Goal: Task Accomplishment & Management: Manage account settings

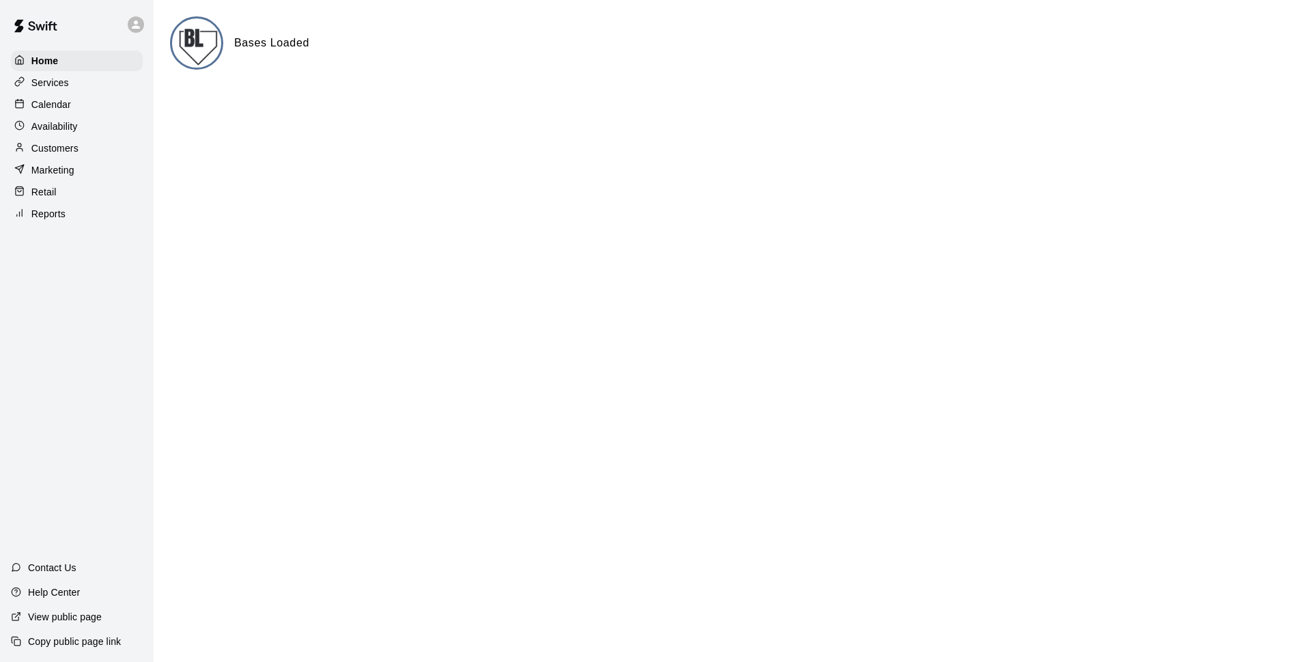
click at [72, 105] on div "Calendar" at bounding box center [77, 104] width 132 height 20
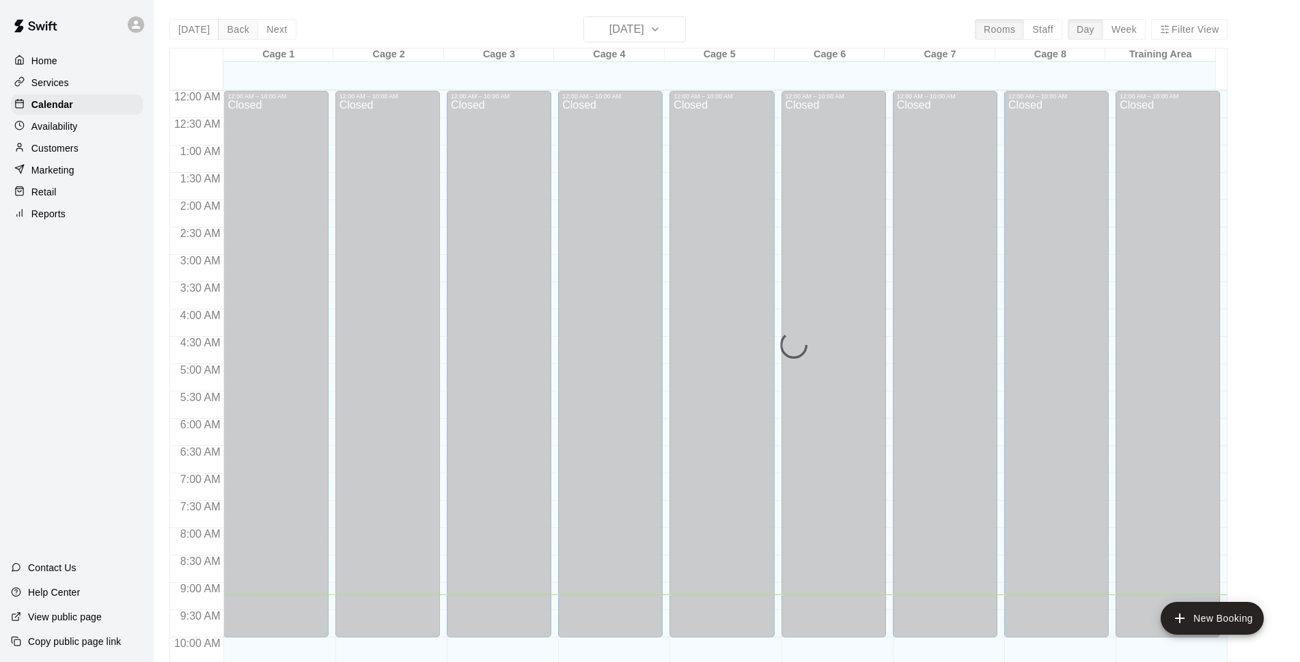
click at [237, 31] on button "Back" at bounding box center [238, 29] width 40 height 20
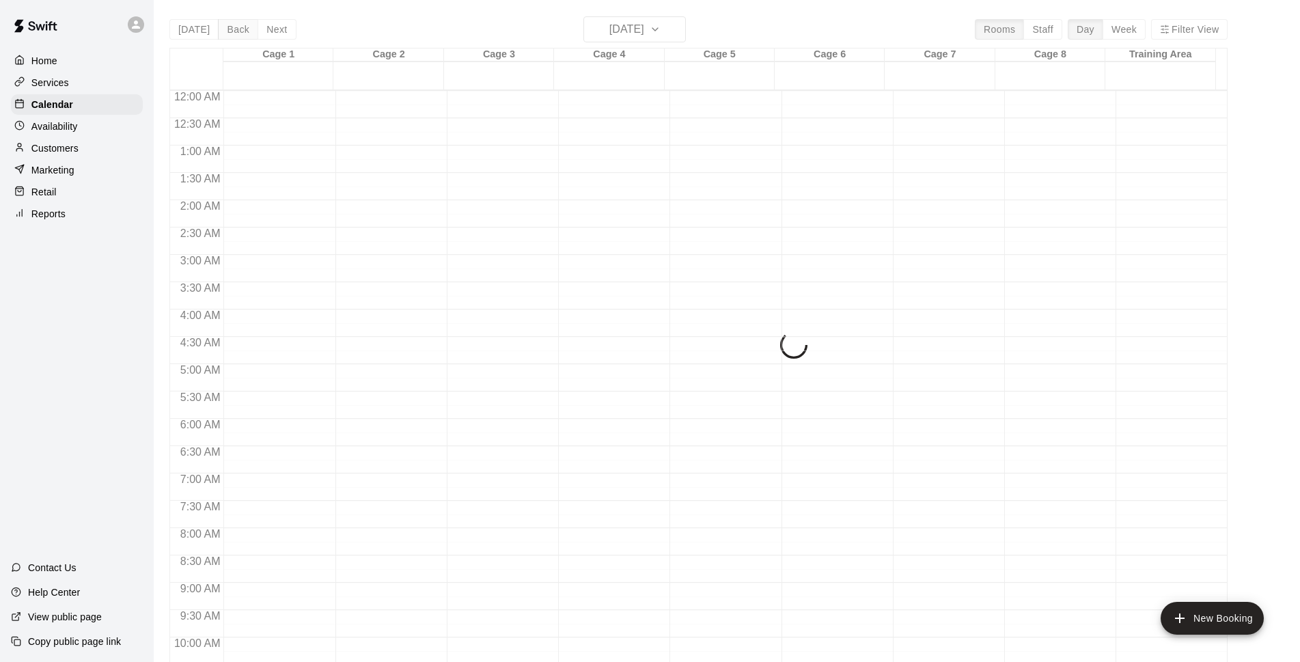
scroll to position [503, 0]
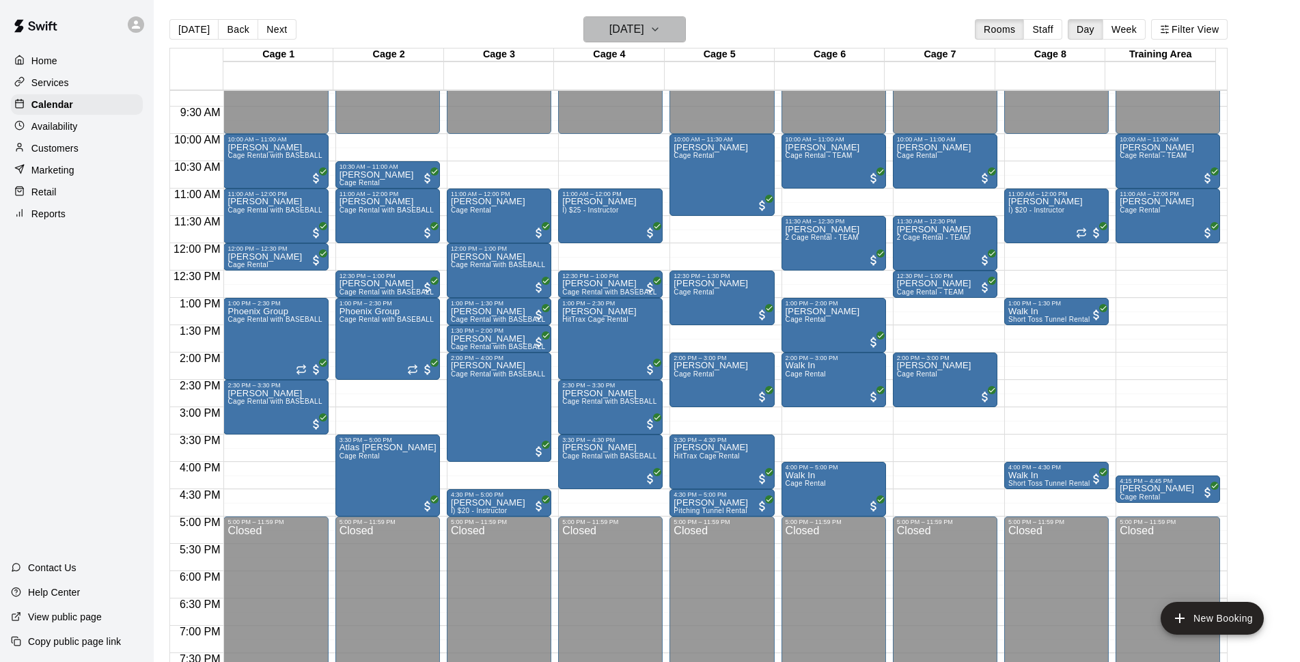
click at [644, 31] on h6 "Saturday Aug 16" at bounding box center [626, 29] width 35 height 19
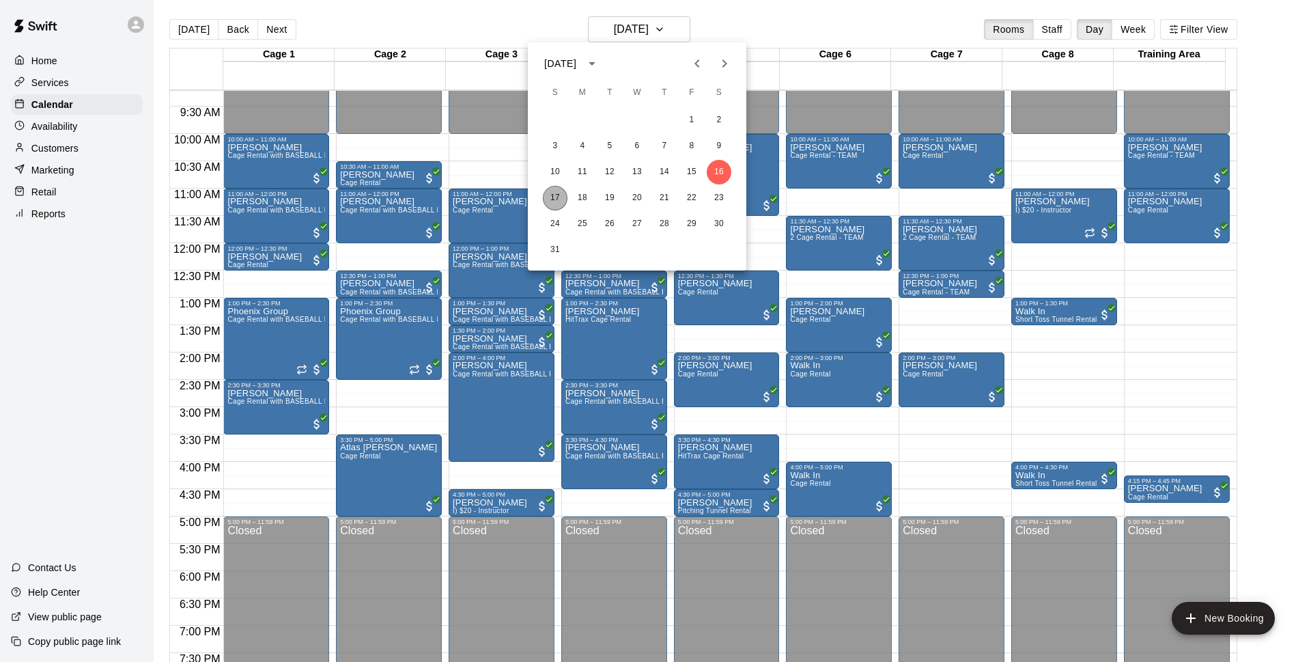
click at [558, 200] on button "17" at bounding box center [555, 198] width 25 height 25
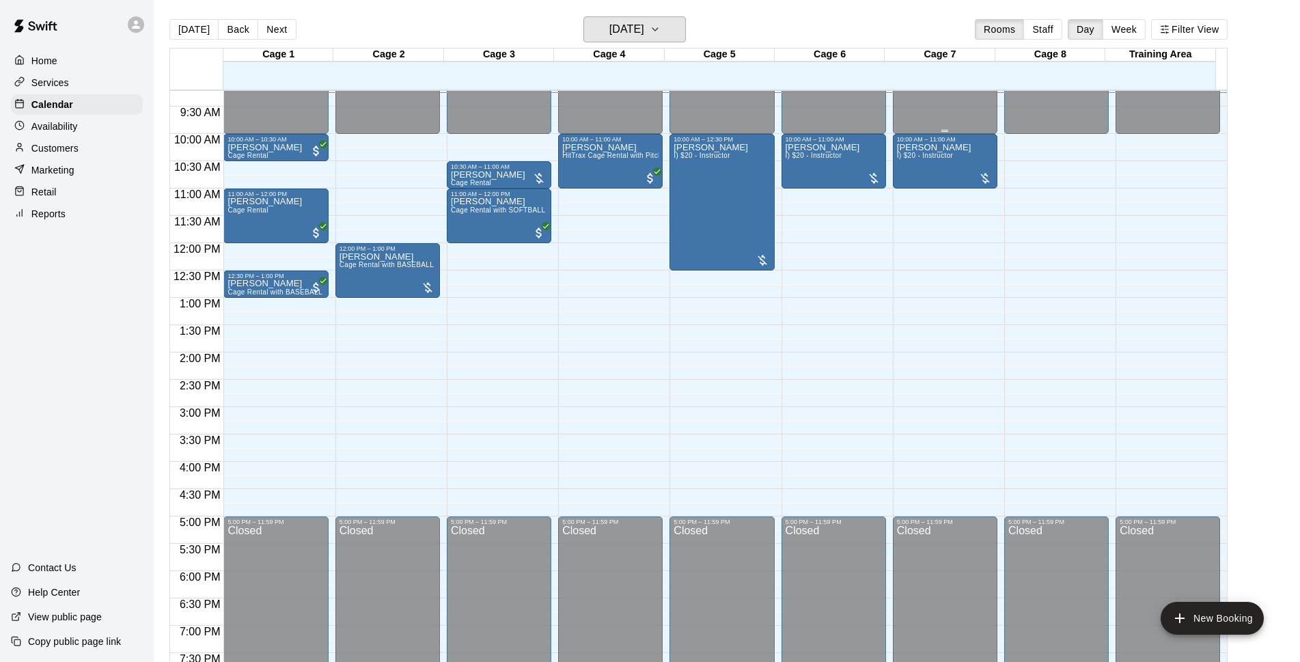
scroll to position [416, 0]
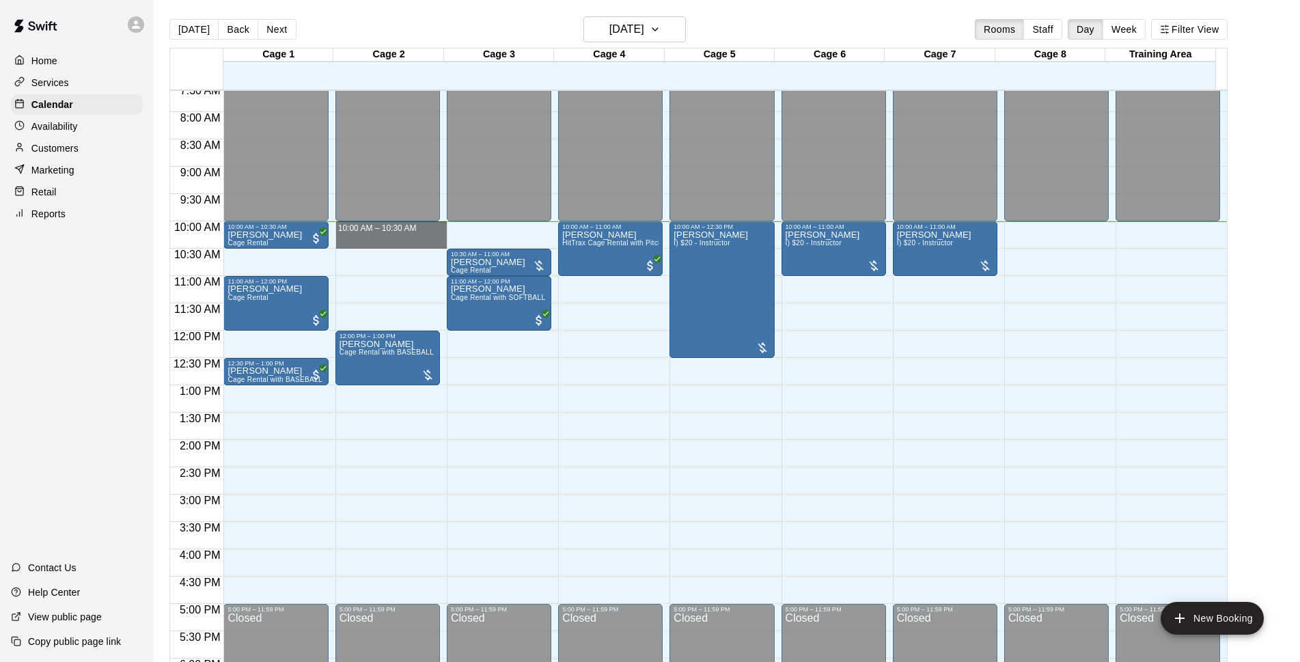
drag, startPoint x: 366, startPoint y: 227, endPoint x: 372, endPoint y: 246, distance: 19.2
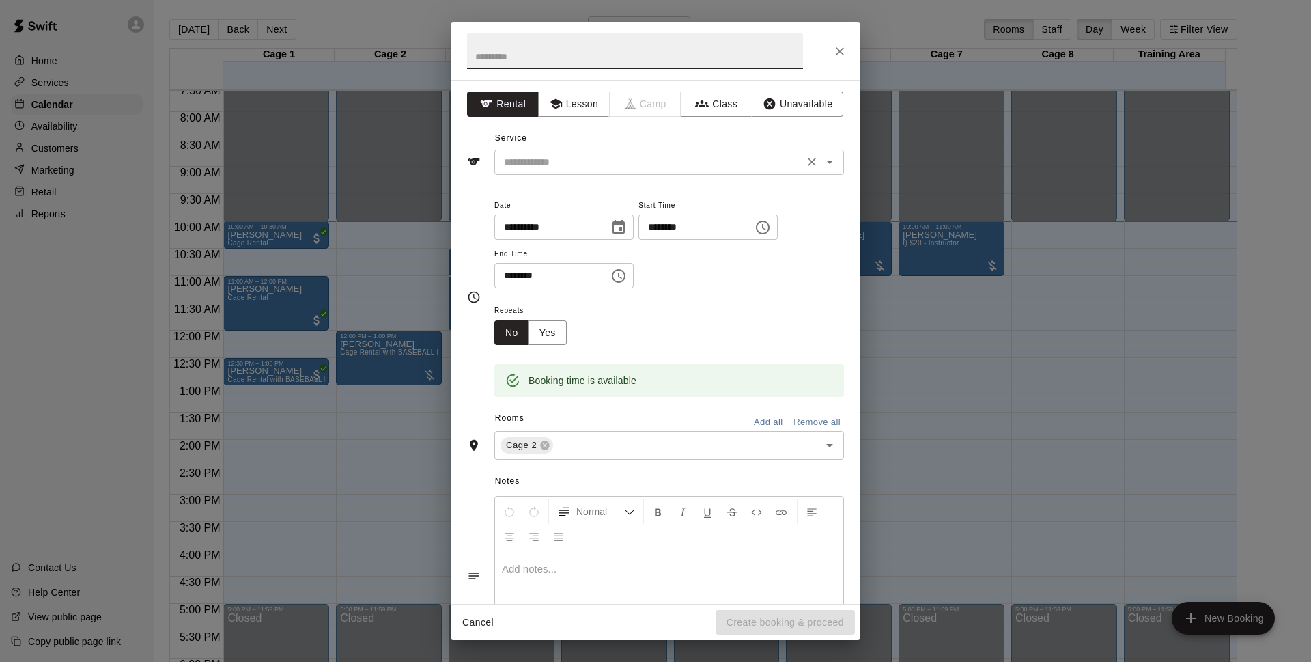
click at [613, 169] on input "text" at bounding box center [649, 162] width 301 height 17
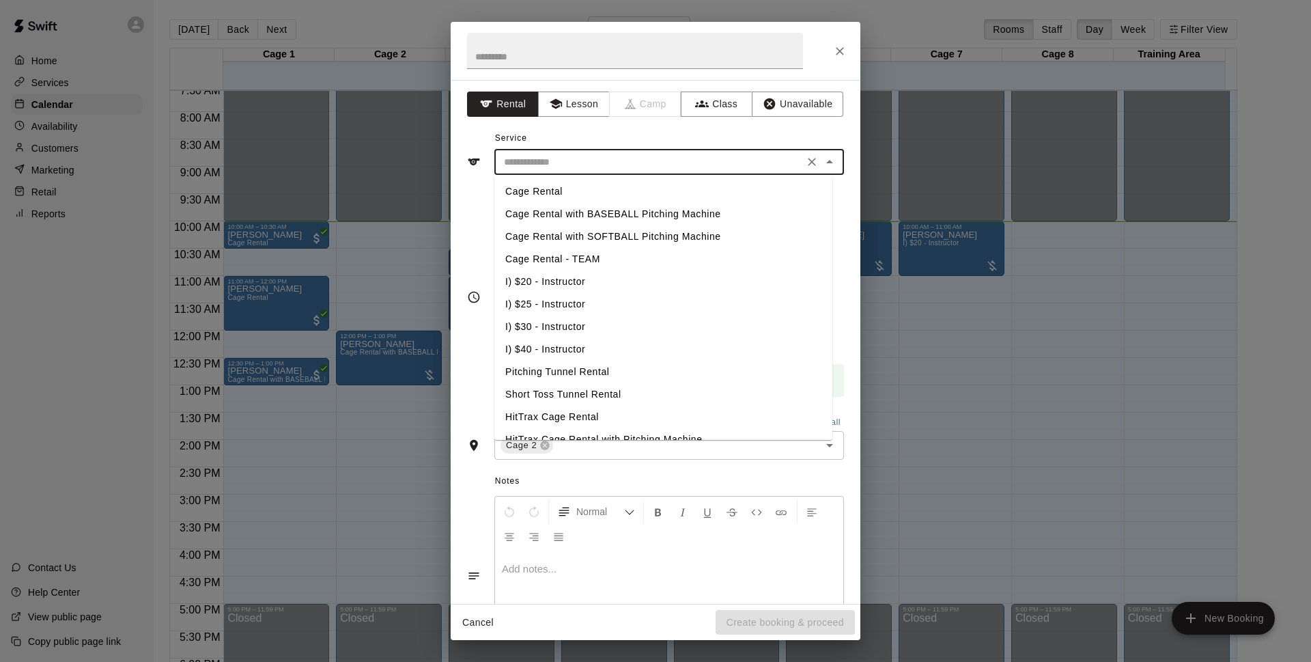
click at [594, 214] on li "Cage Rental with BASEBALL Pitching Machine" at bounding box center [663, 214] width 338 height 23
type input "**********"
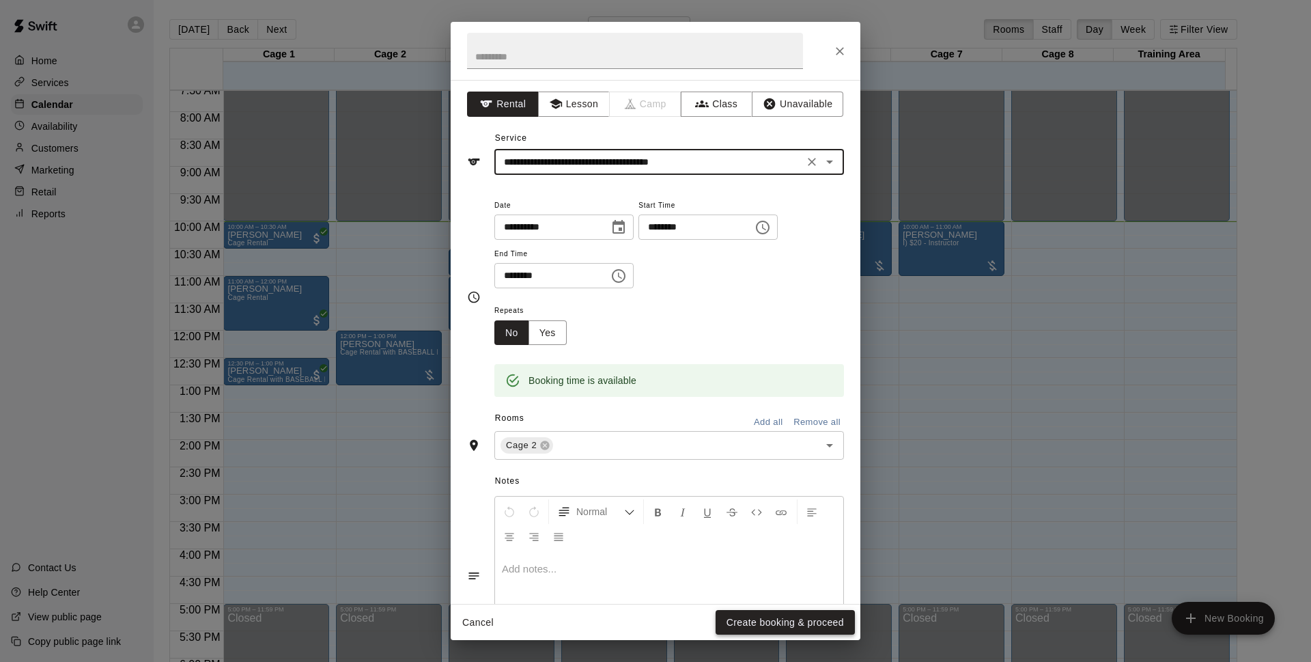
click at [762, 628] on button "Create booking & proceed" at bounding box center [785, 622] width 139 height 25
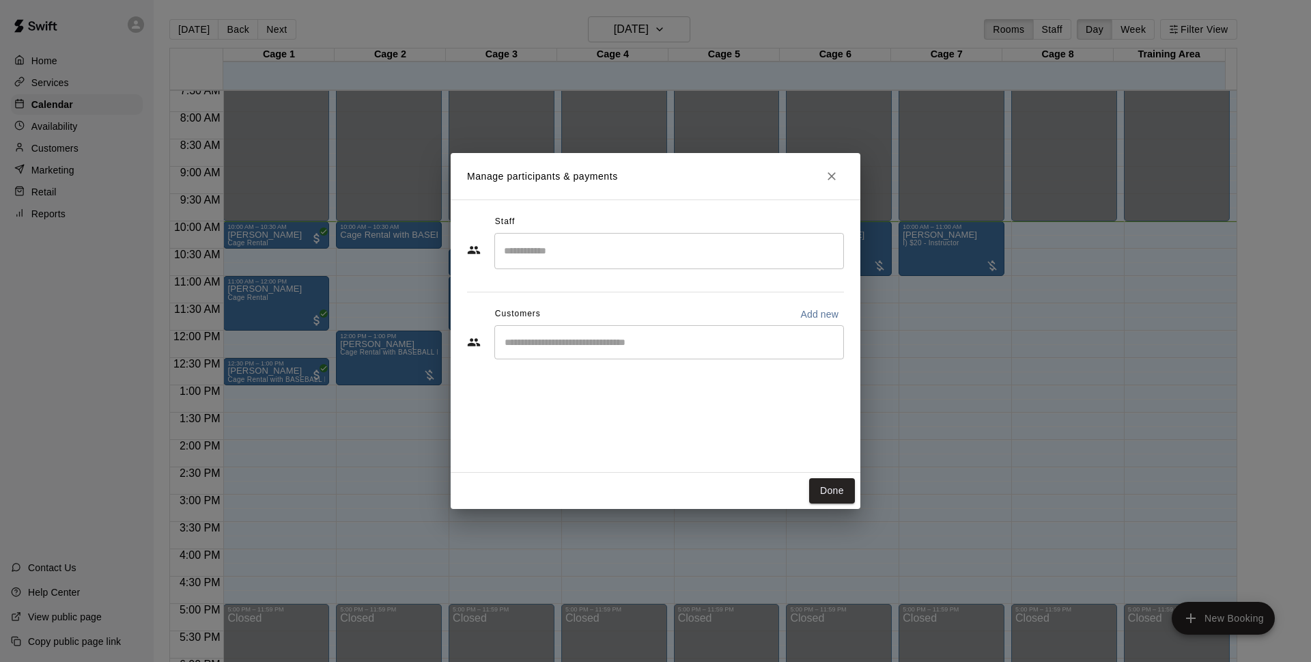
click at [627, 350] on div "​" at bounding box center [669, 342] width 350 height 34
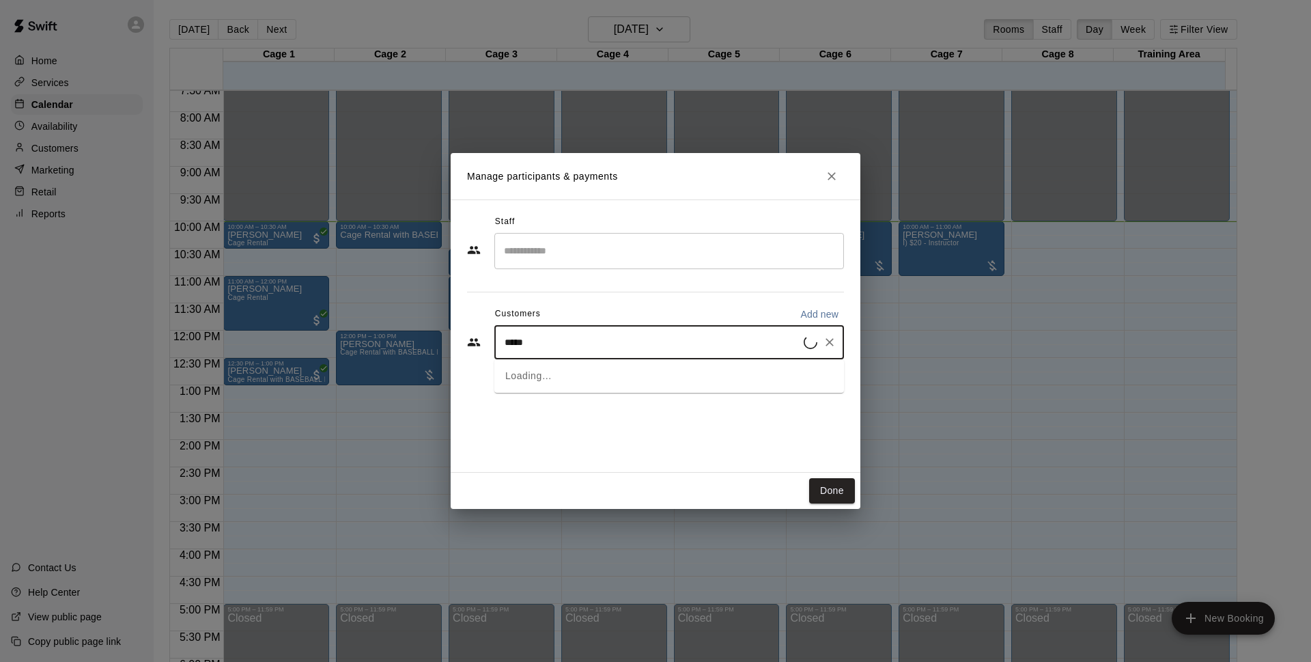
type input "******"
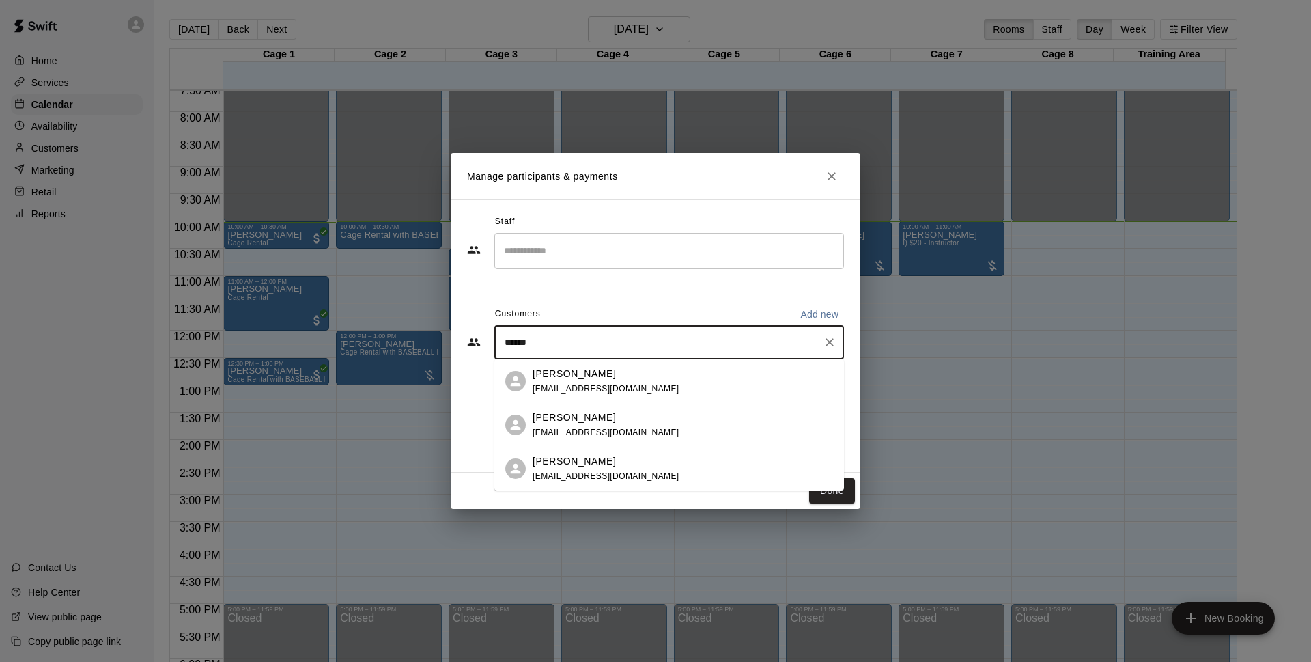
click at [613, 385] on span "chrystalreller@ymail.com" at bounding box center [606, 389] width 147 height 10
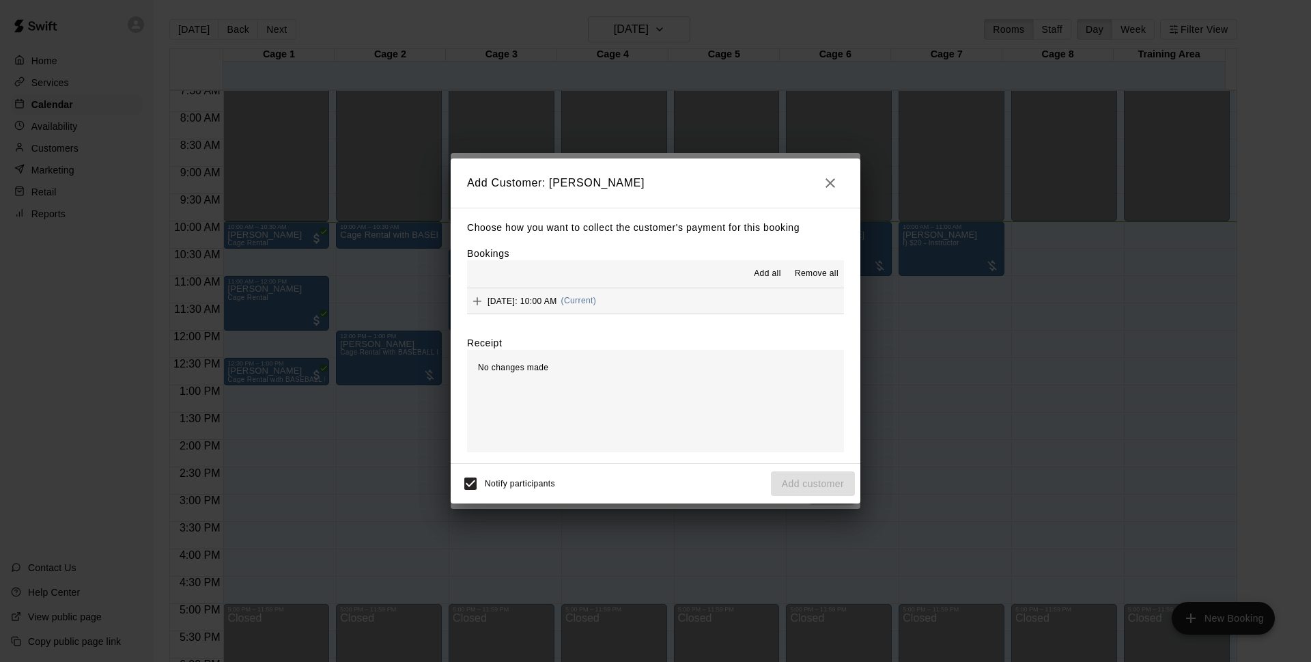
click at [688, 301] on button "Sunday, August 17: 10:00 AM (Current)" at bounding box center [655, 300] width 377 height 25
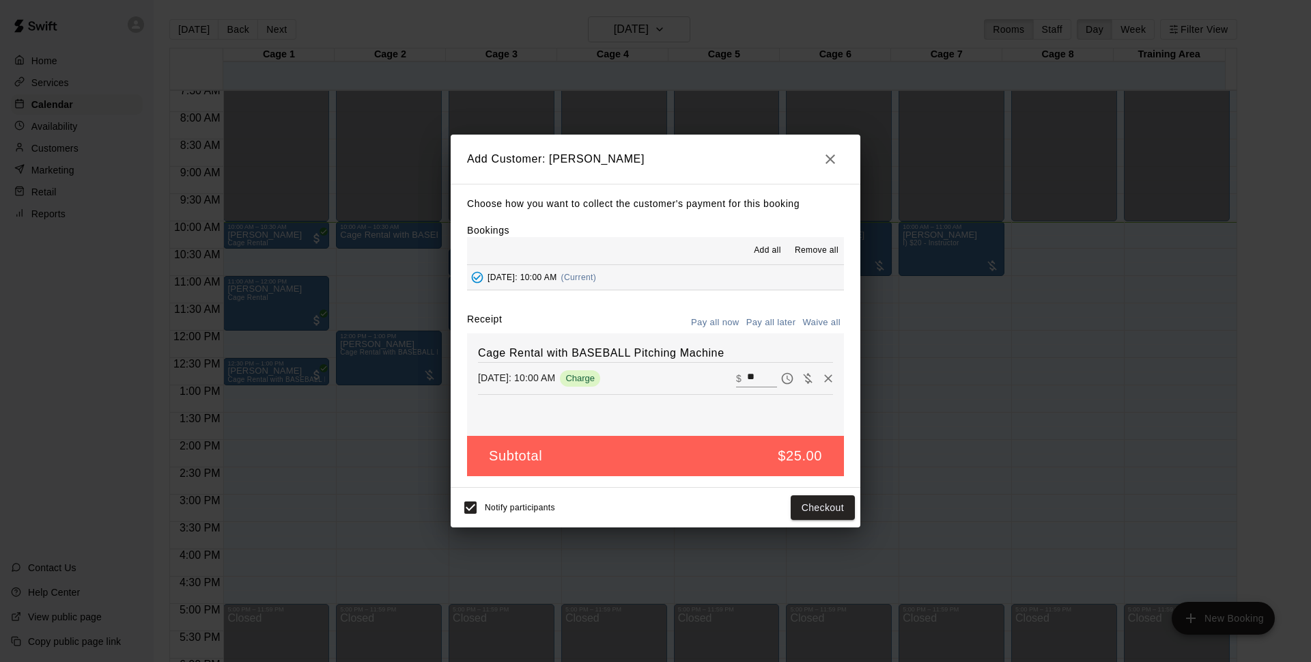
click at [450, 507] on div "Add Customer: Chrystal Reller Choose how you want to collect the customer's pay…" at bounding box center [655, 331] width 1311 height 662
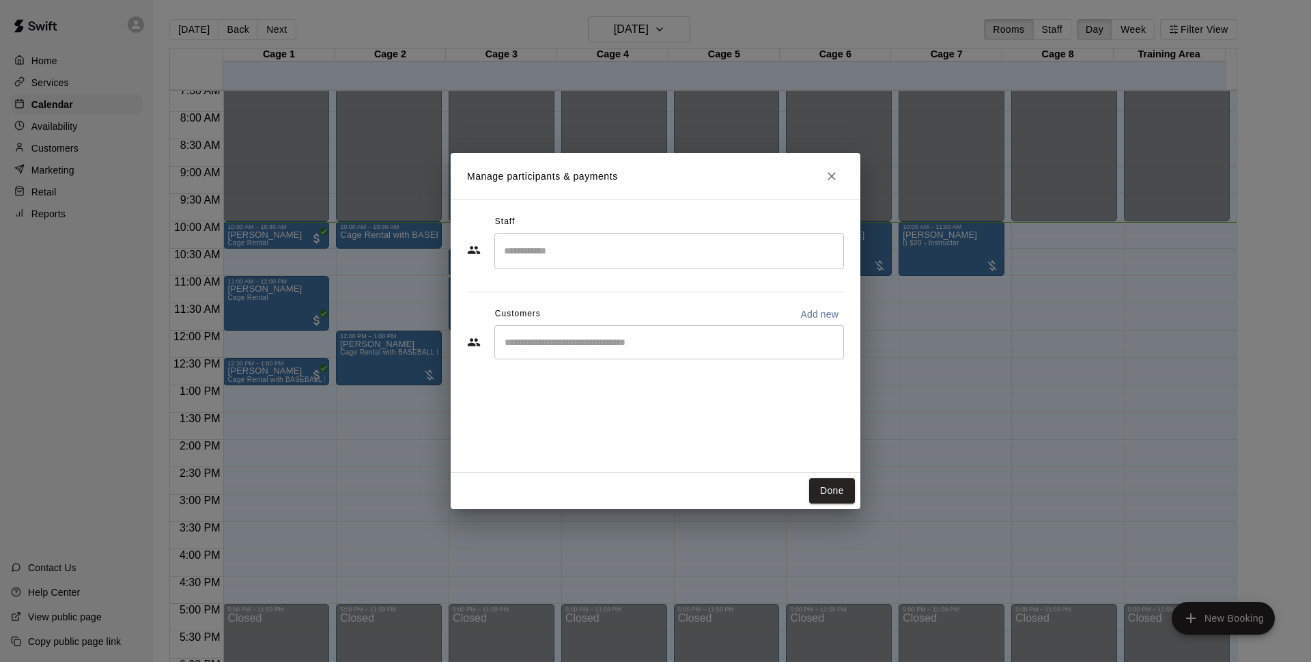
click at [474, 506] on div "Done" at bounding box center [656, 491] width 410 height 36
click at [594, 319] on div "Customers Add new" at bounding box center [655, 314] width 377 height 22
click at [594, 344] on input "Start typing to search customers..." at bounding box center [669, 342] width 337 height 14
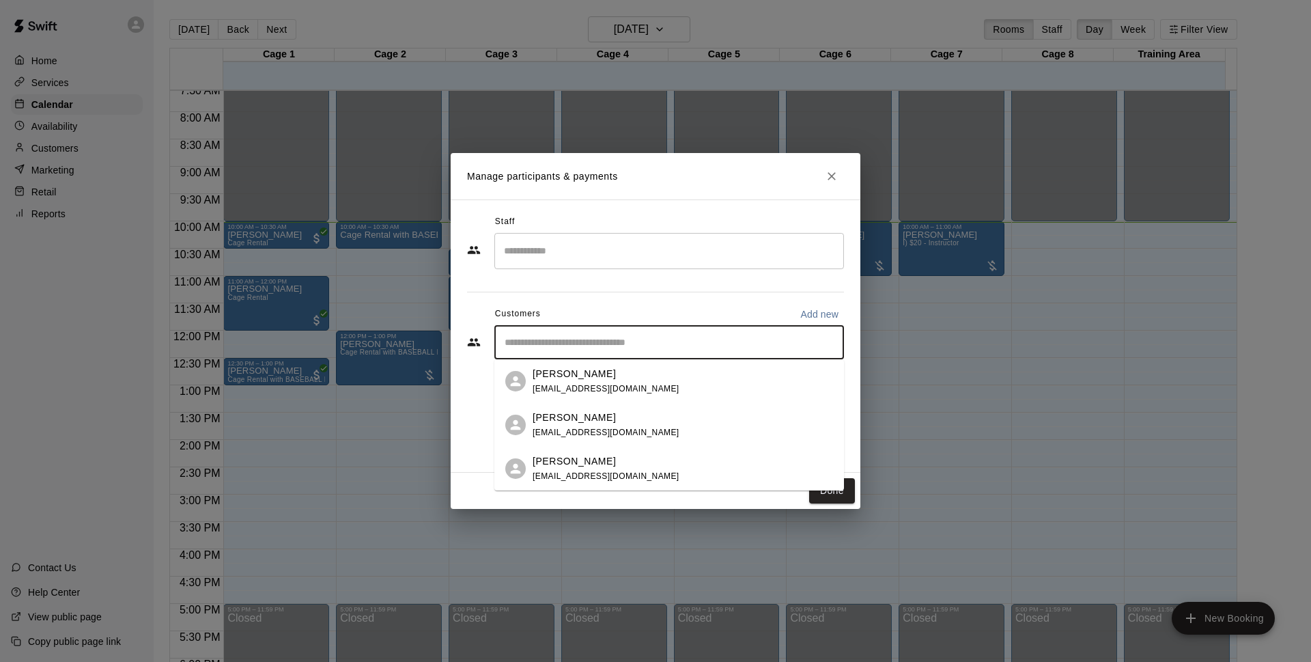
click at [613, 387] on span "chrystalreller@ymail.com" at bounding box center [606, 389] width 147 height 10
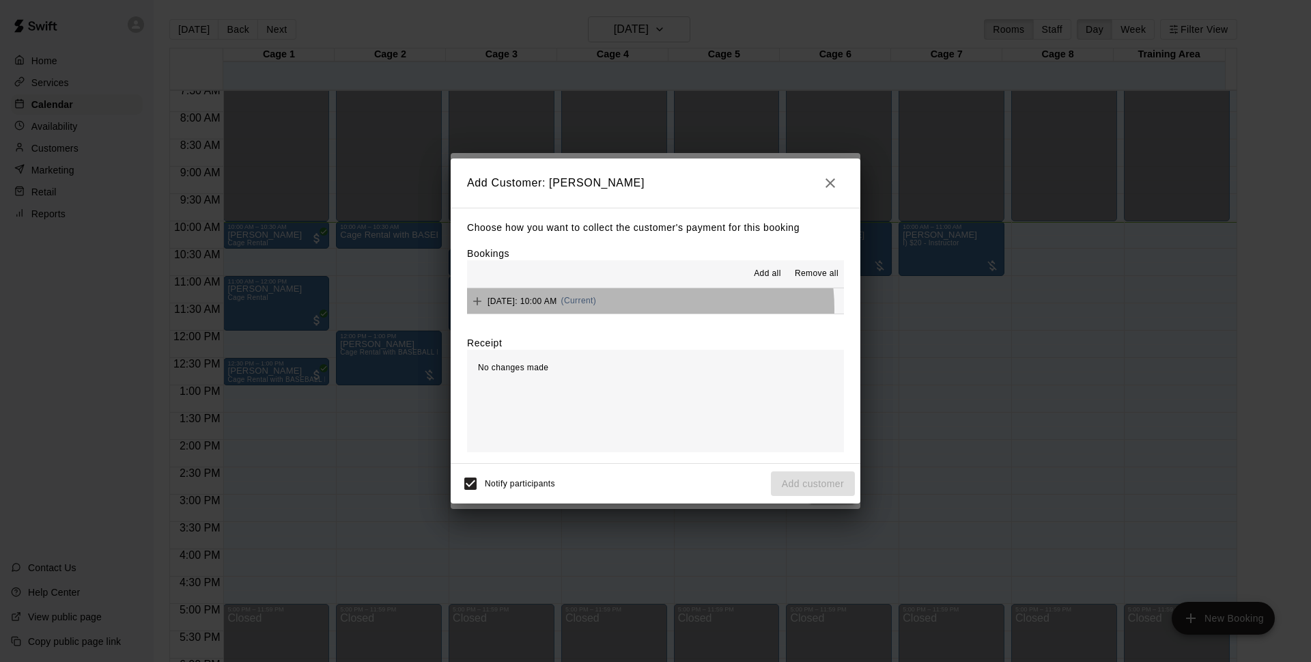
click at [645, 309] on button "Sunday, August 17: 10:00 AM (Current)" at bounding box center [655, 300] width 377 height 25
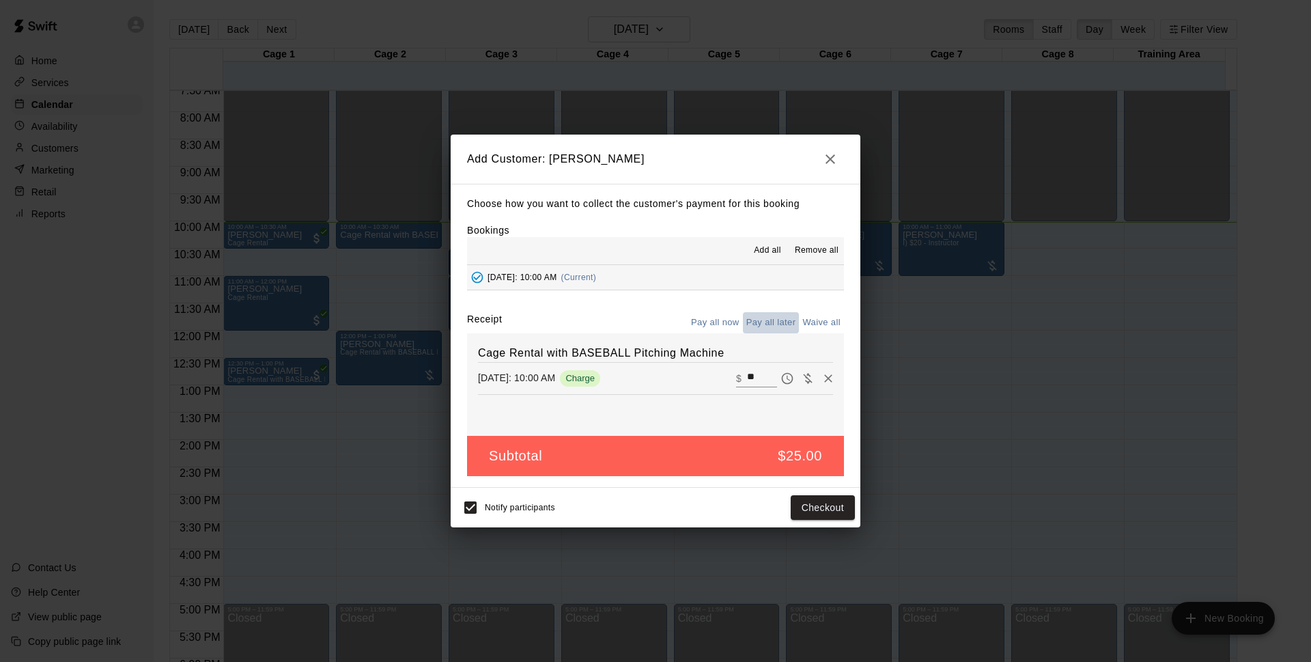
click at [772, 322] on button "Pay all later" at bounding box center [771, 322] width 57 height 21
click at [720, 322] on button "Pay all now" at bounding box center [715, 322] width 55 height 21
click at [841, 512] on button "Checkout" at bounding box center [823, 507] width 64 height 25
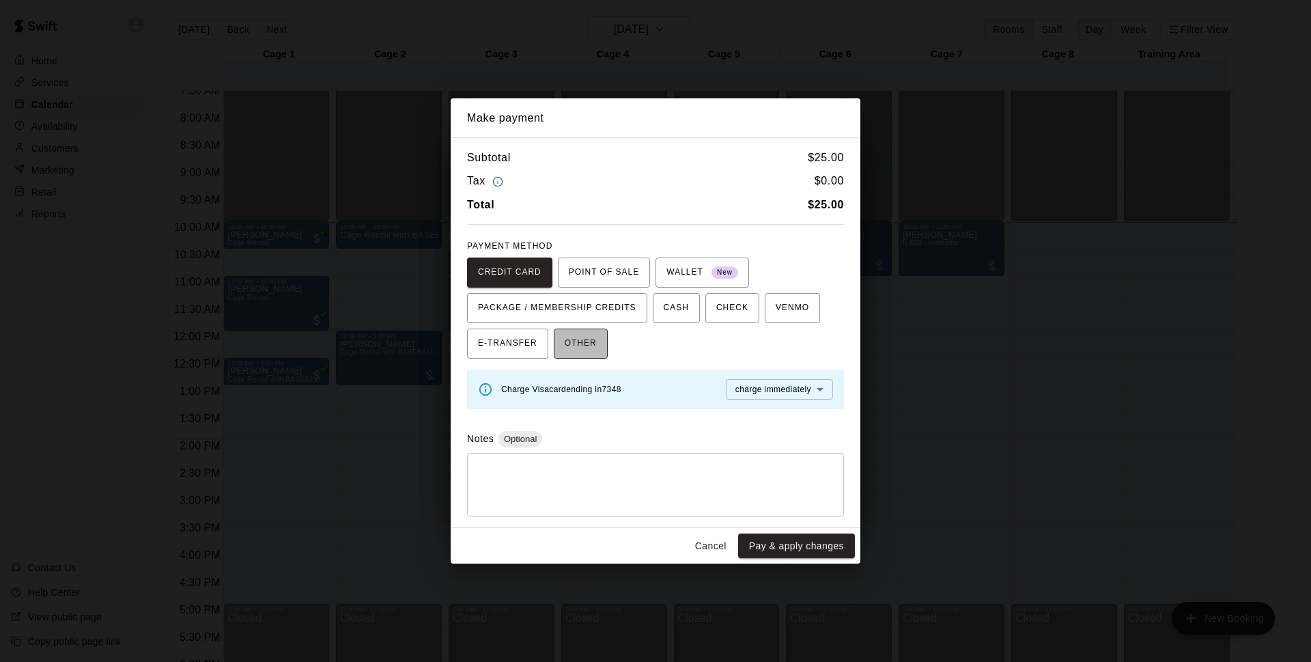
click at [578, 346] on span "OTHER" at bounding box center [581, 344] width 32 height 22
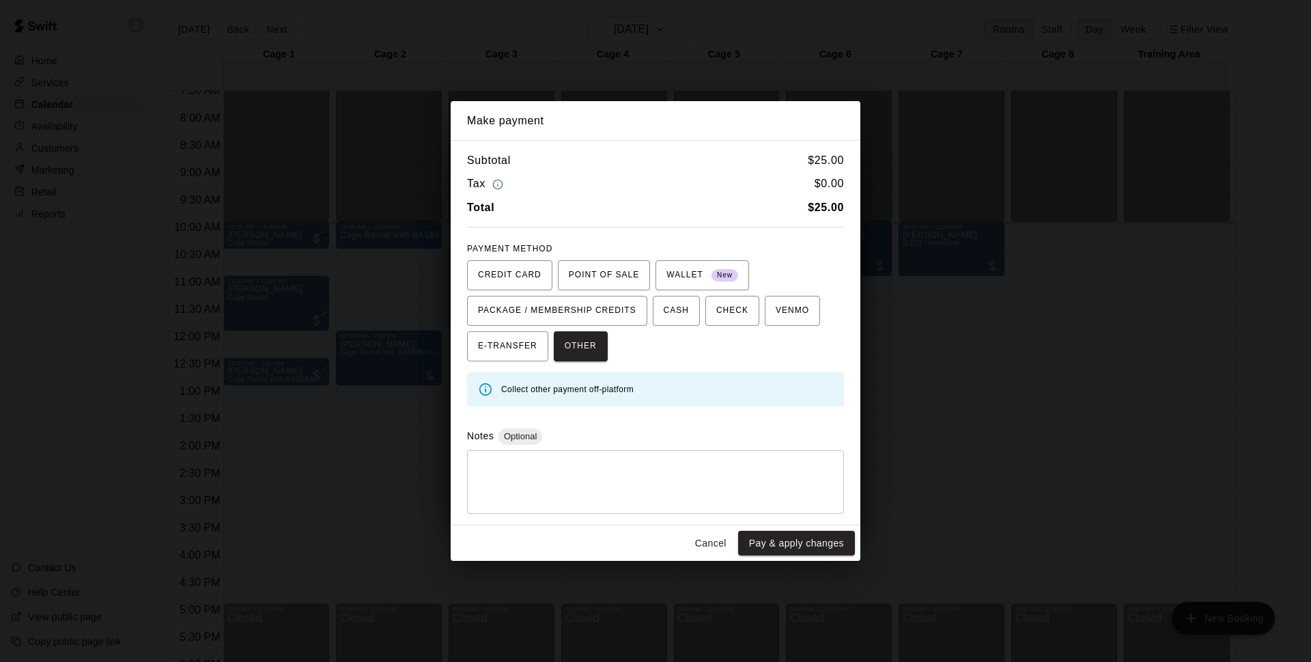
click at [596, 484] on textarea at bounding box center [656, 481] width 358 height 41
type textarea "*"
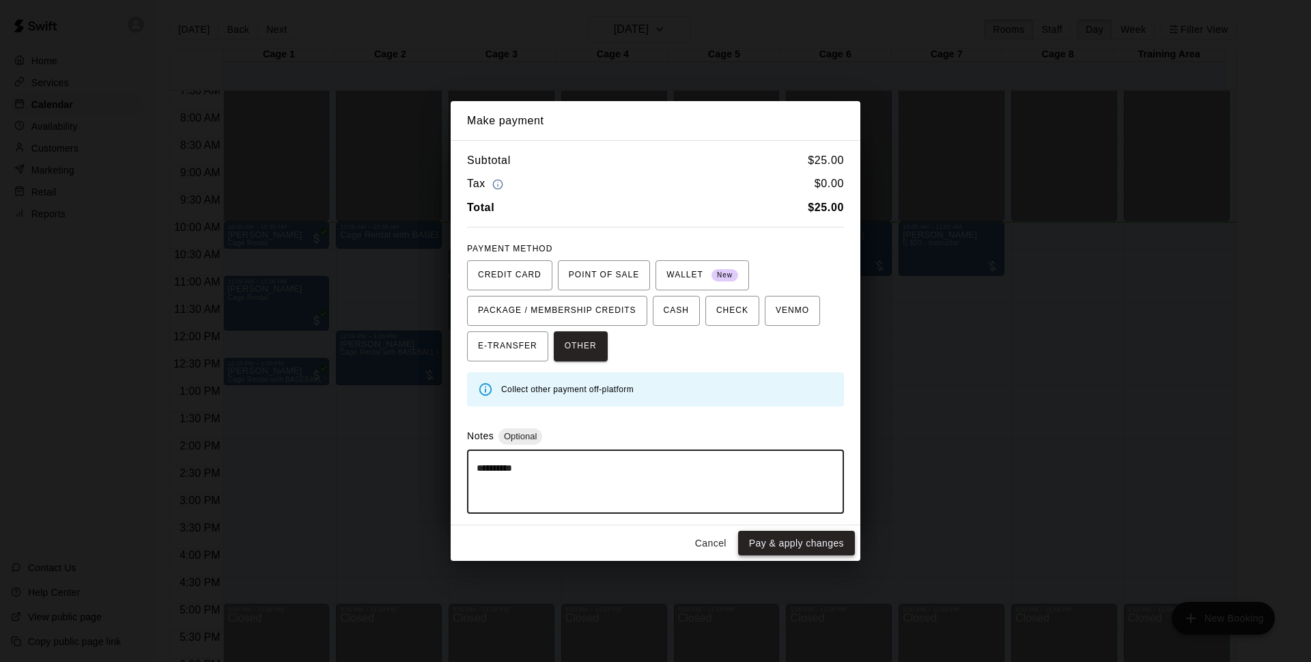
type textarea "*********"
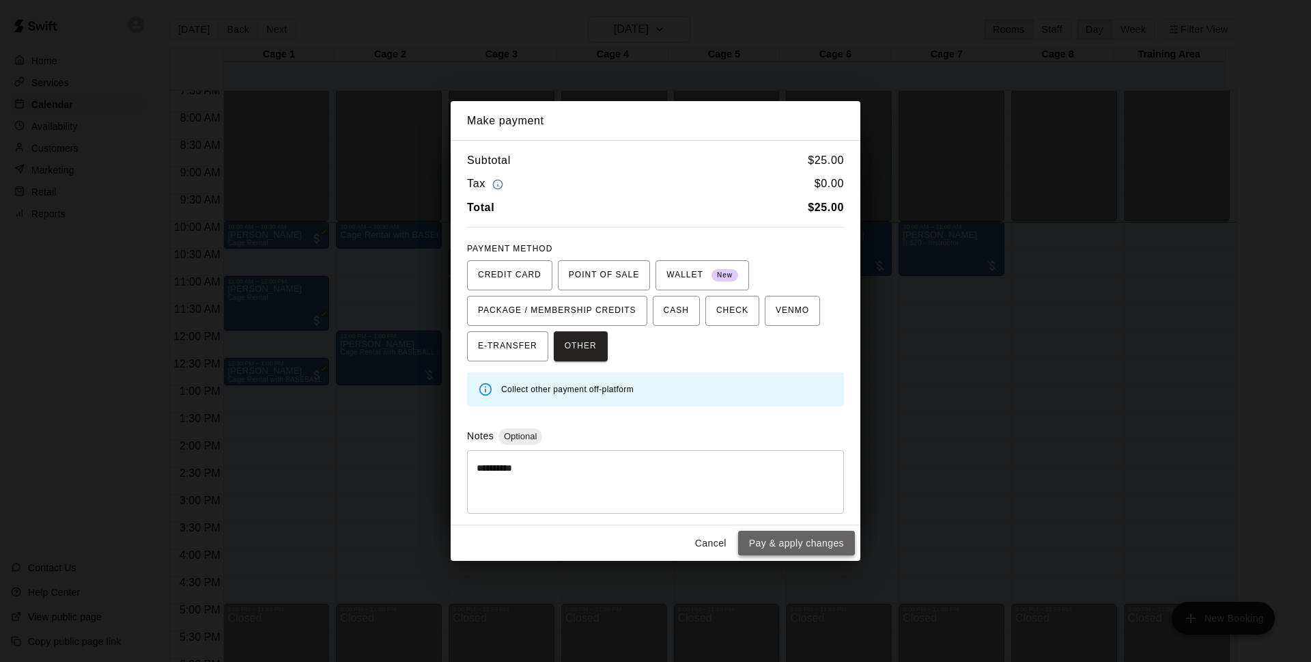
click at [813, 542] on button "Pay & apply changes" at bounding box center [796, 543] width 117 height 25
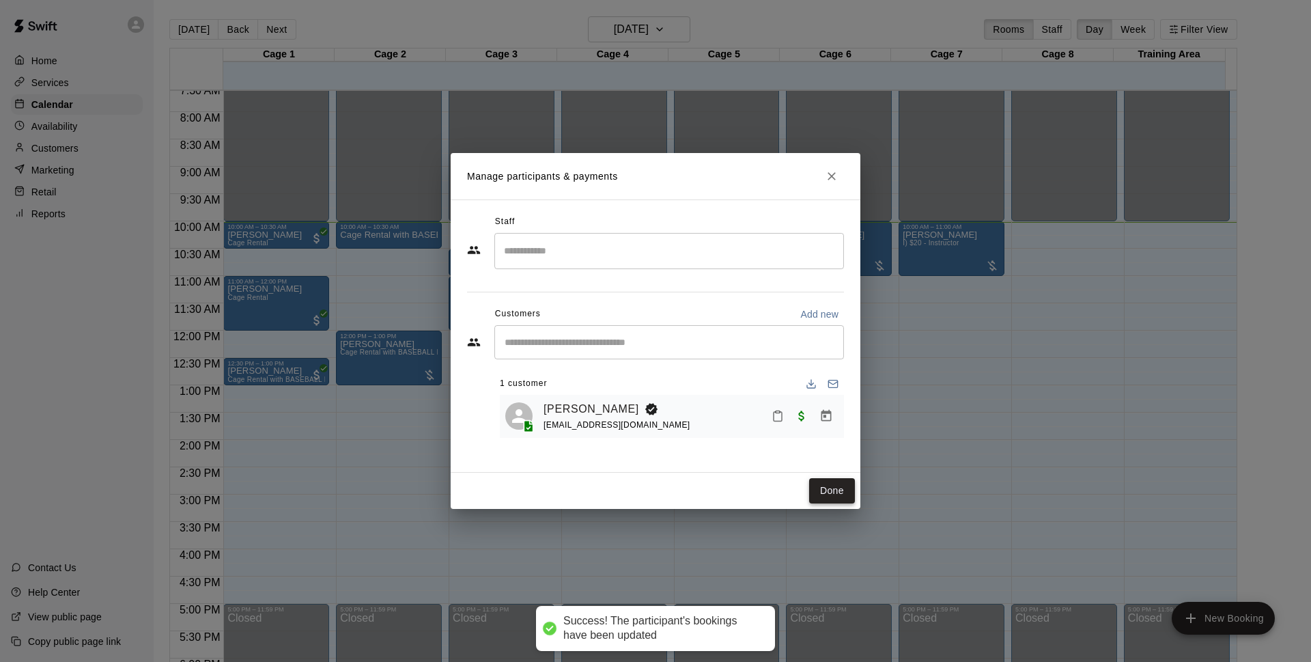
click at [820, 493] on button "Done" at bounding box center [832, 490] width 46 height 25
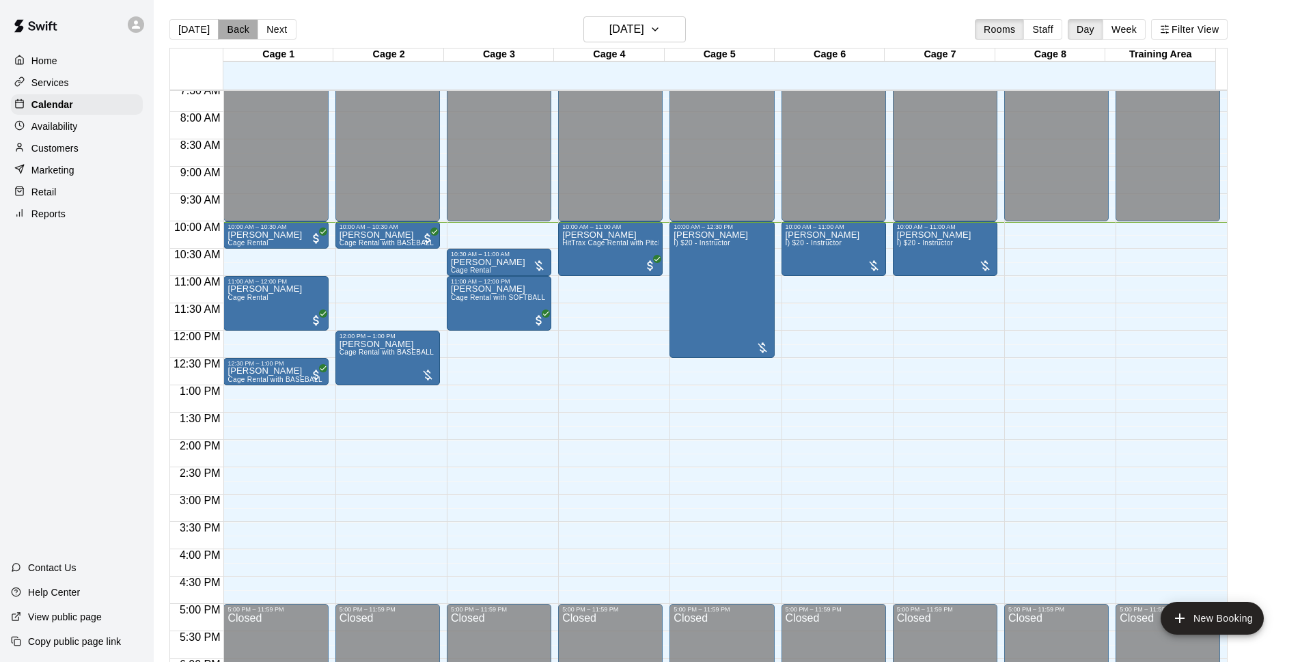
click at [222, 29] on button "Back" at bounding box center [238, 29] width 40 height 20
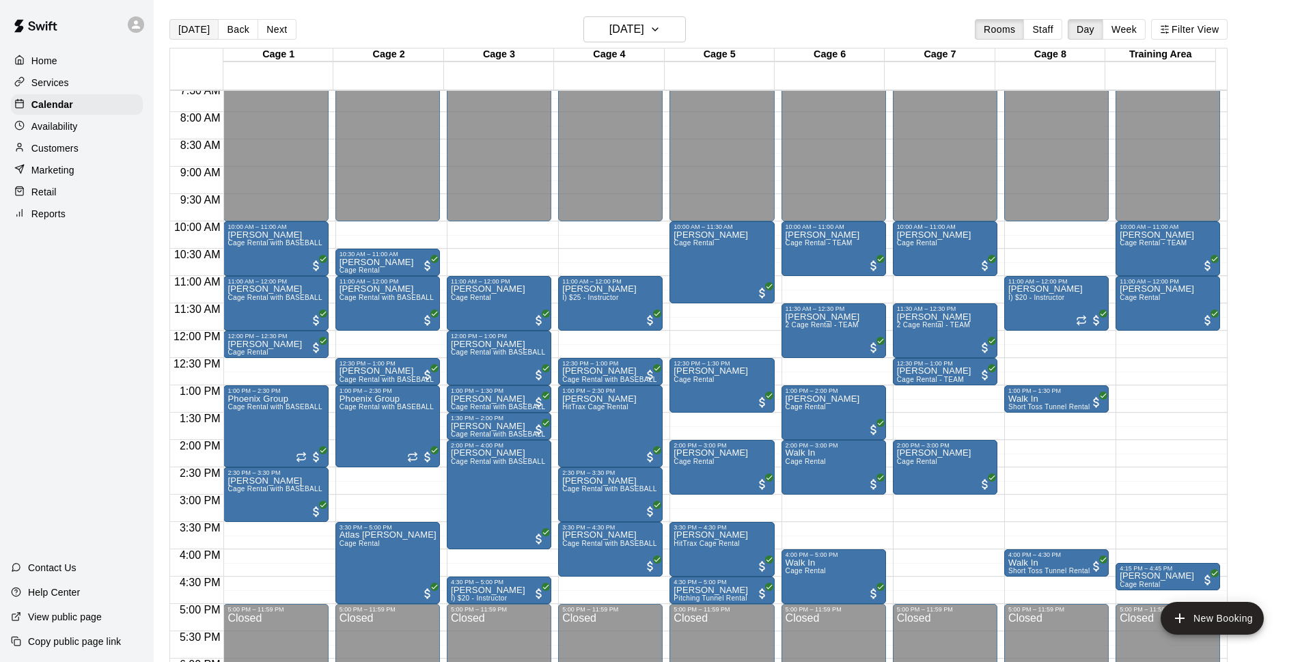
click at [204, 33] on button "[DATE]" at bounding box center [193, 29] width 49 height 20
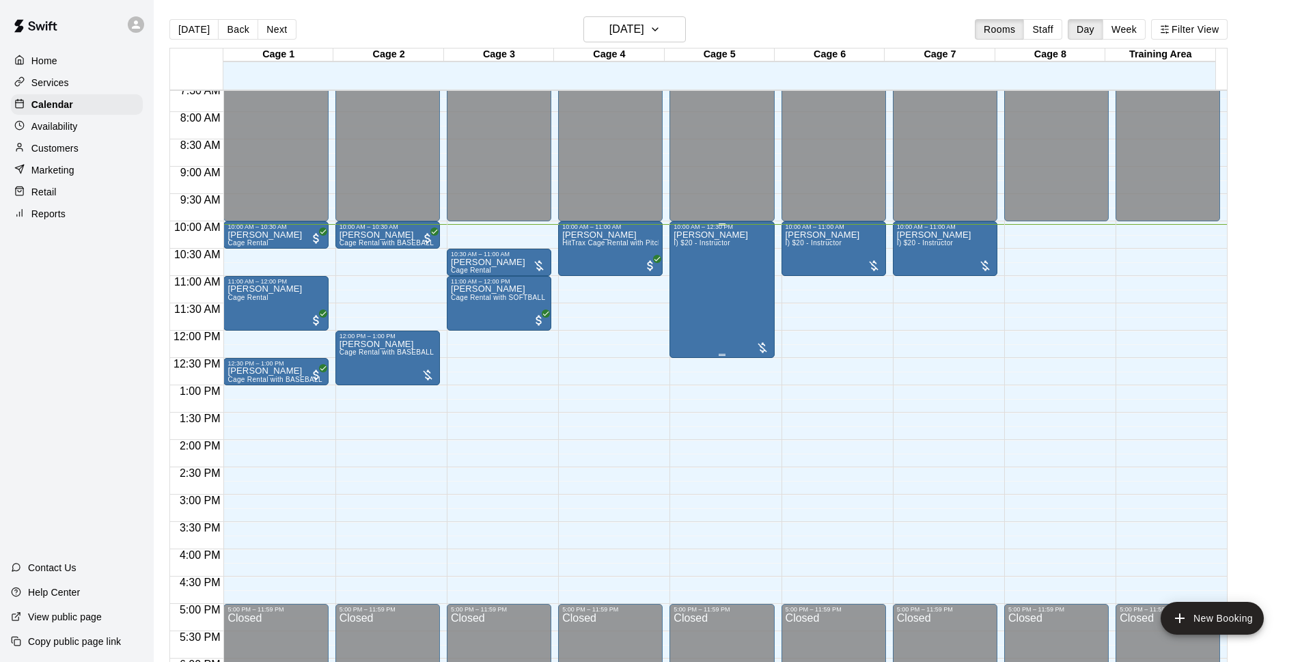
click at [706, 235] on p "[PERSON_NAME]" at bounding box center [710, 235] width 74 height 0
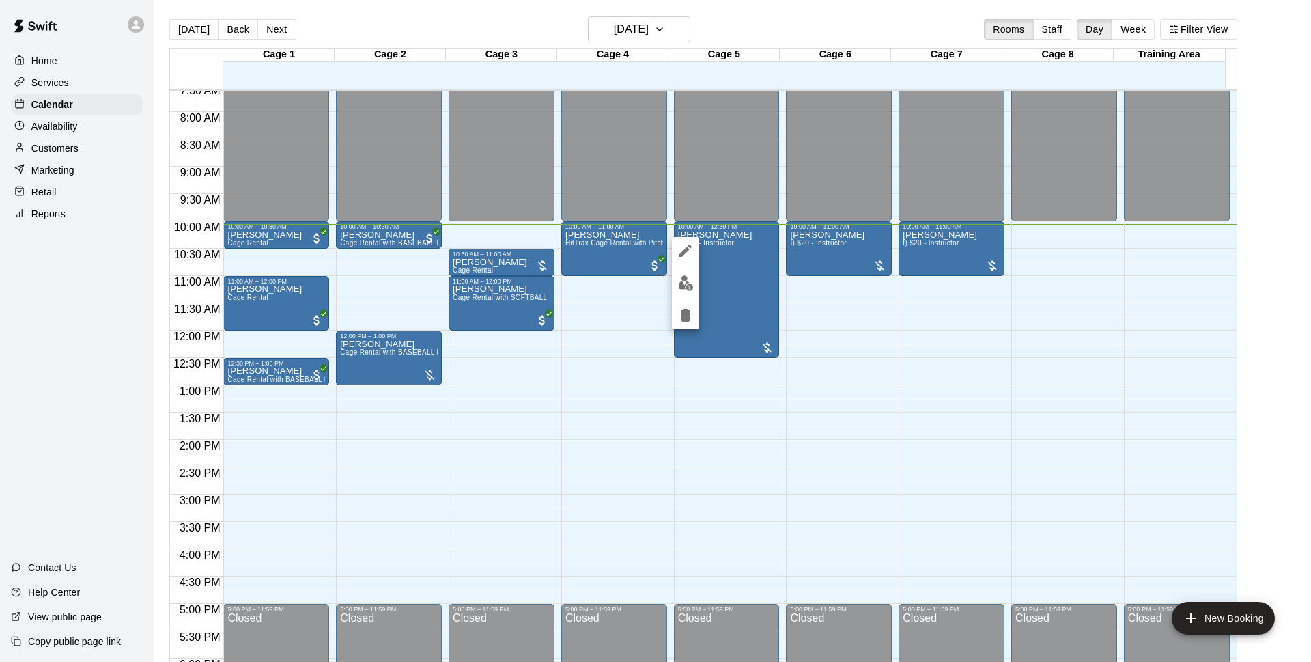
click at [787, 320] on div at bounding box center [655, 331] width 1311 height 662
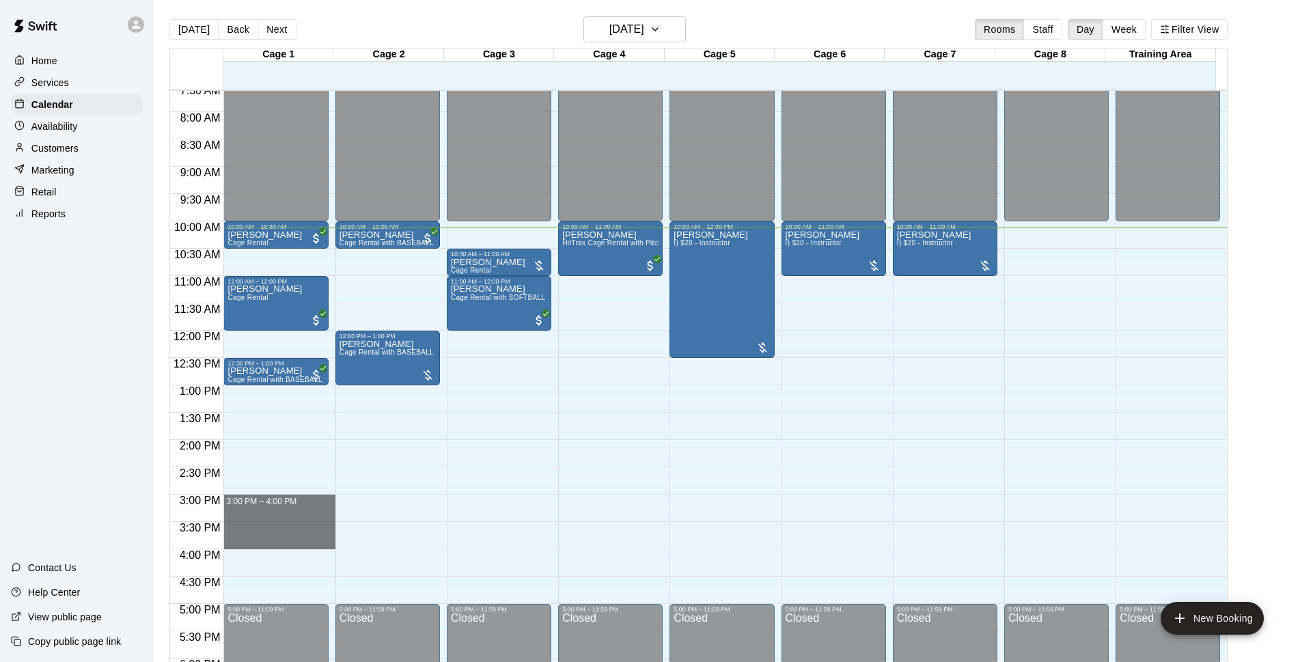
drag, startPoint x: 270, startPoint y: 498, endPoint x: 267, endPoint y: 538, distance: 39.7
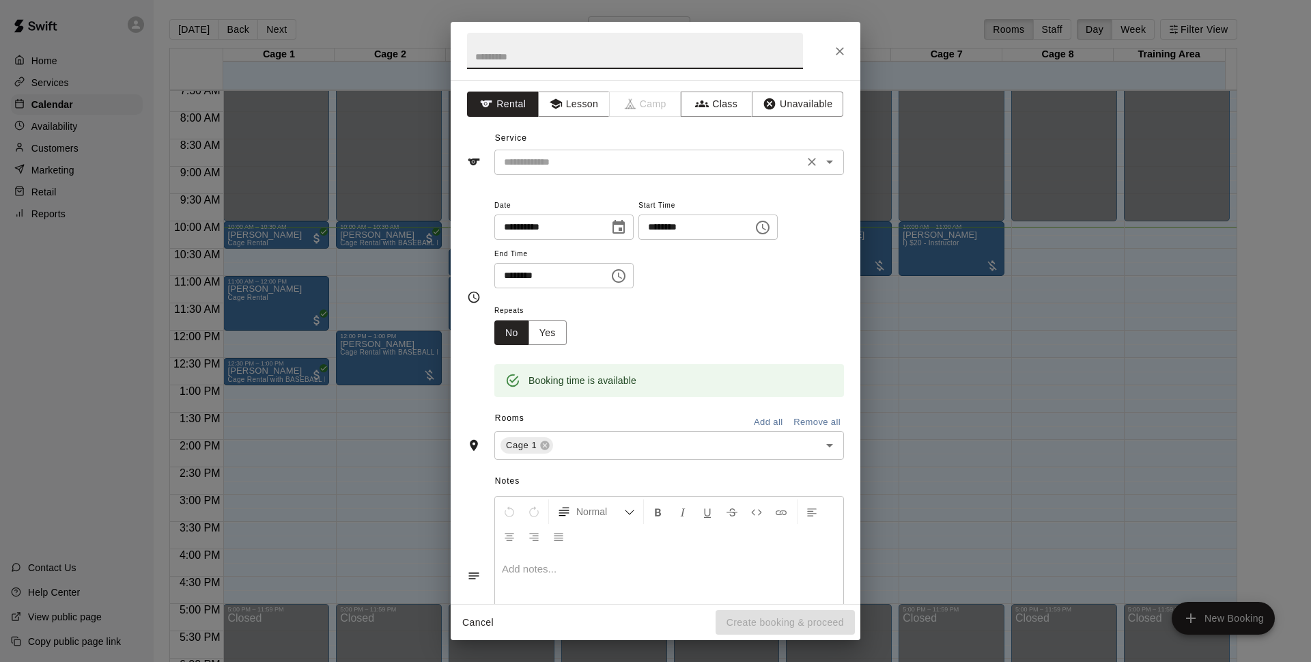
click at [596, 163] on input "text" at bounding box center [649, 162] width 301 height 17
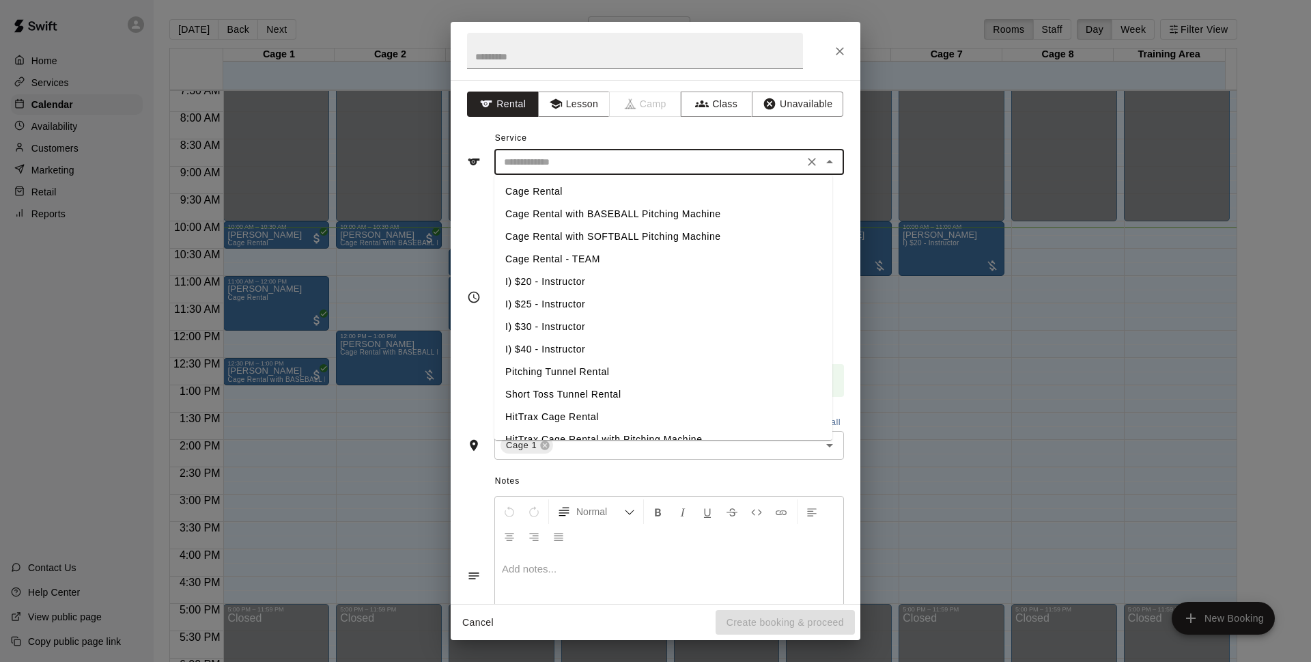
click at [633, 212] on li "Cage Rental with BASEBALL Pitching Machine" at bounding box center [663, 214] width 338 height 23
type input "**********"
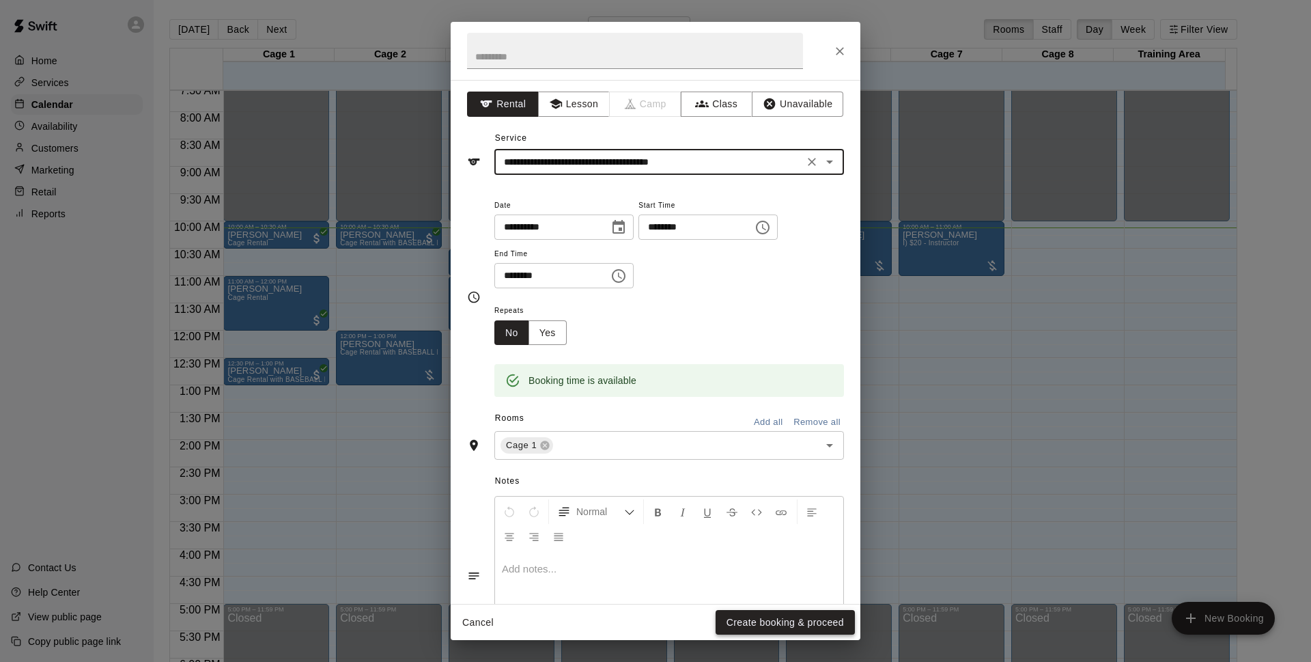
click at [784, 629] on button "Create booking & proceed" at bounding box center [785, 622] width 139 height 25
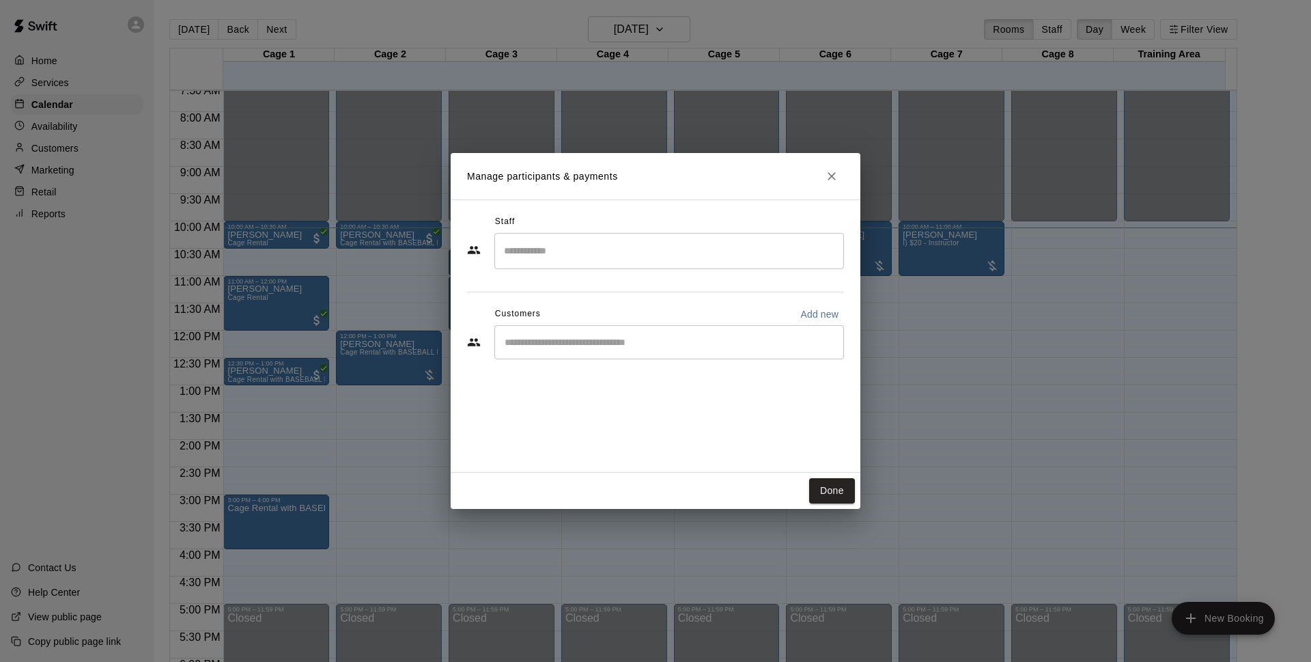
click at [622, 350] on div "​" at bounding box center [669, 342] width 350 height 34
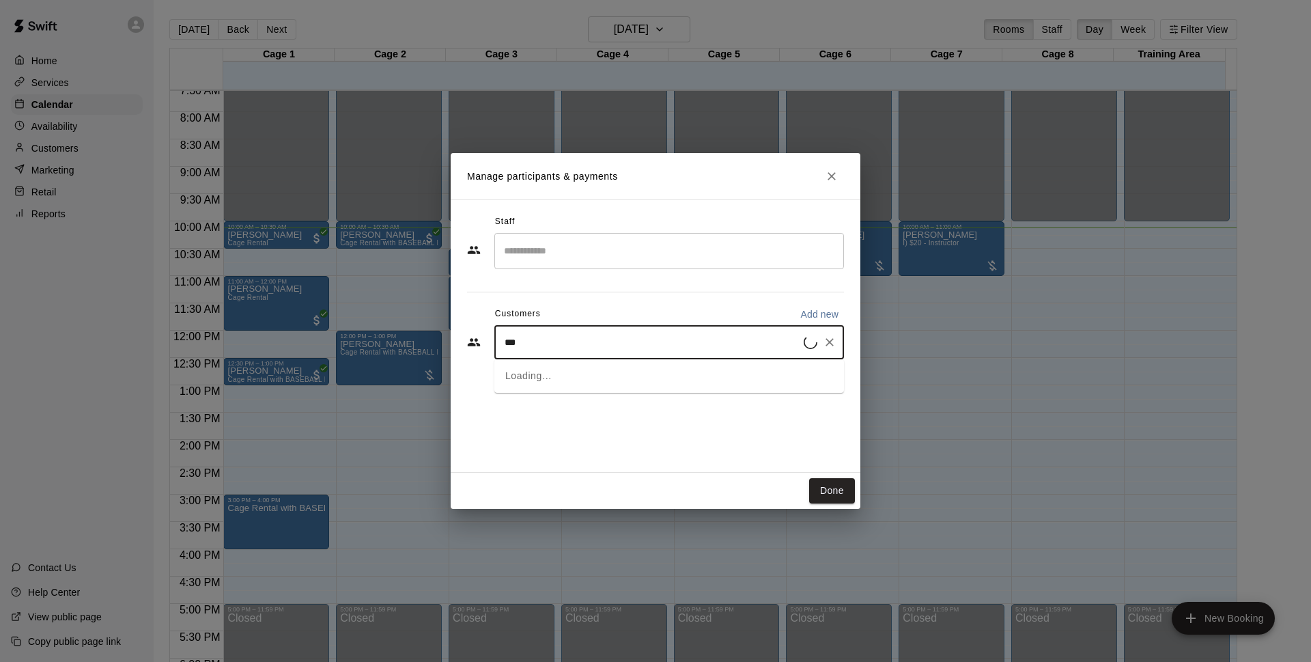
type input "****"
click at [831, 343] on icon "Clear" at bounding box center [830, 342] width 8 height 8
click at [610, 336] on input "Start typing to search customers..." at bounding box center [669, 342] width 337 height 14
type input "*******"
click at [623, 367] on div "Walk In" at bounding box center [606, 374] width 147 height 14
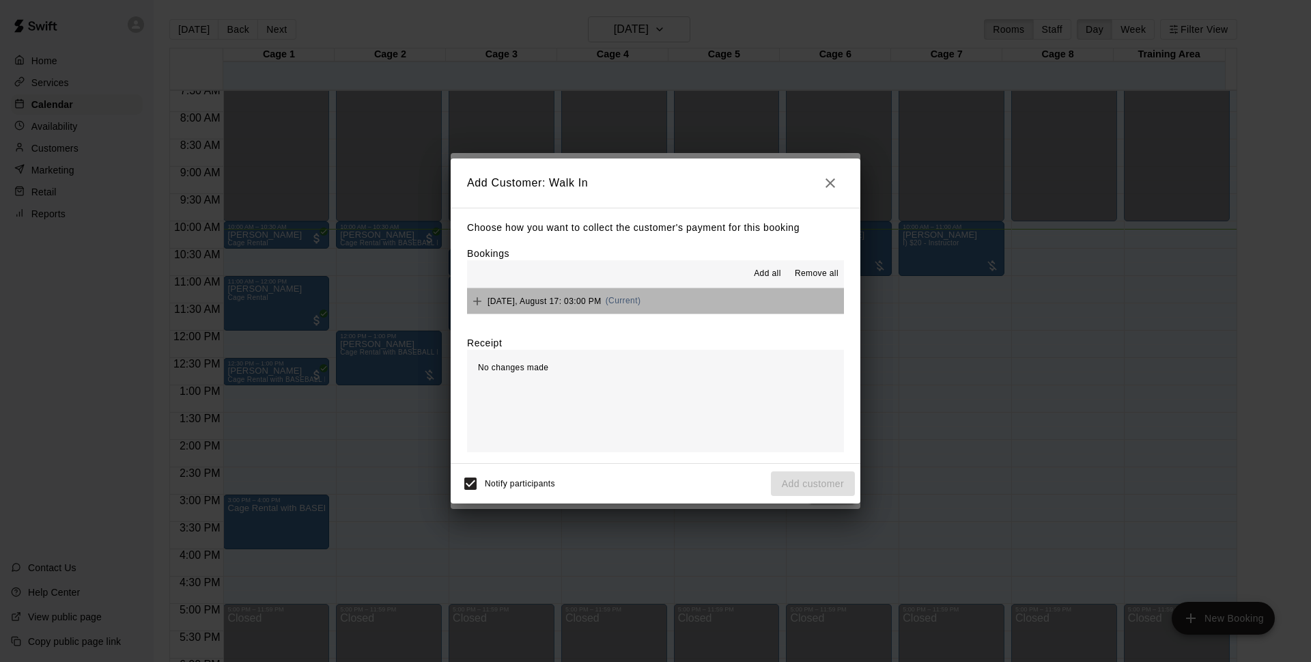
click at [685, 309] on button "[DATE], August 17: 03:00 PM (Current)" at bounding box center [655, 300] width 377 height 25
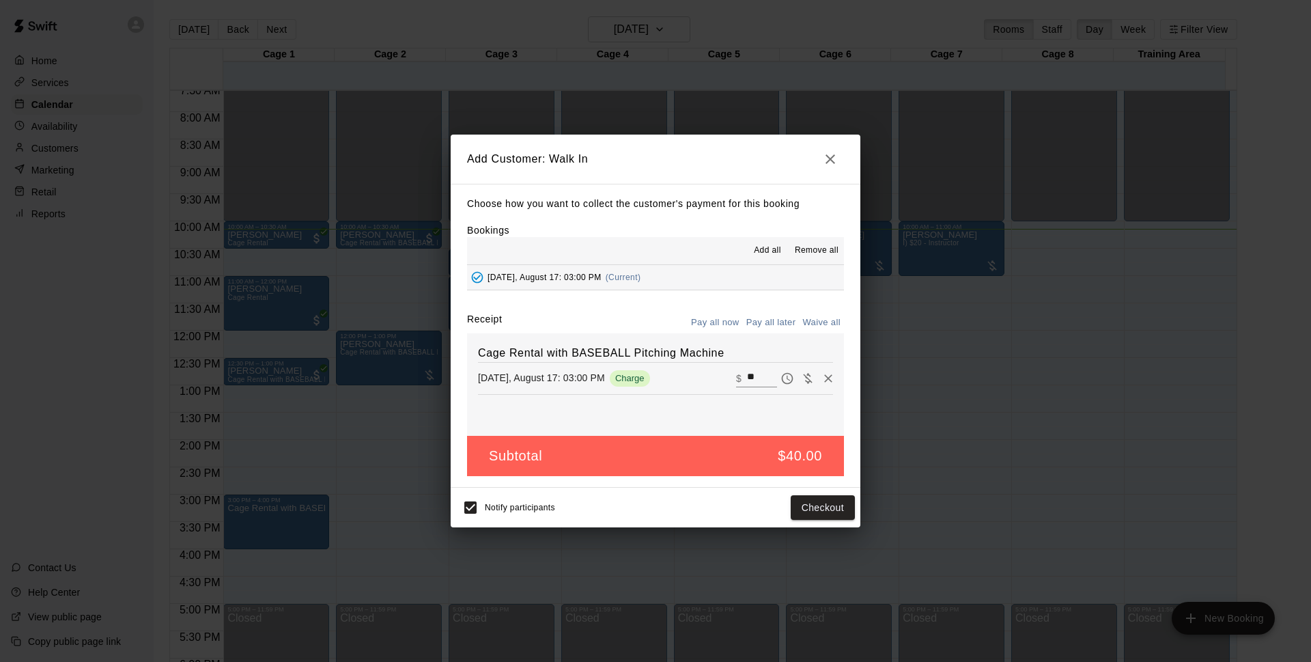
click at [762, 326] on button "Pay all later" at bounding box center [771, 322] width 57 height 21
click at [804, 513] on button "Add customer" at bounding box center [813, 507] width 84 height 25
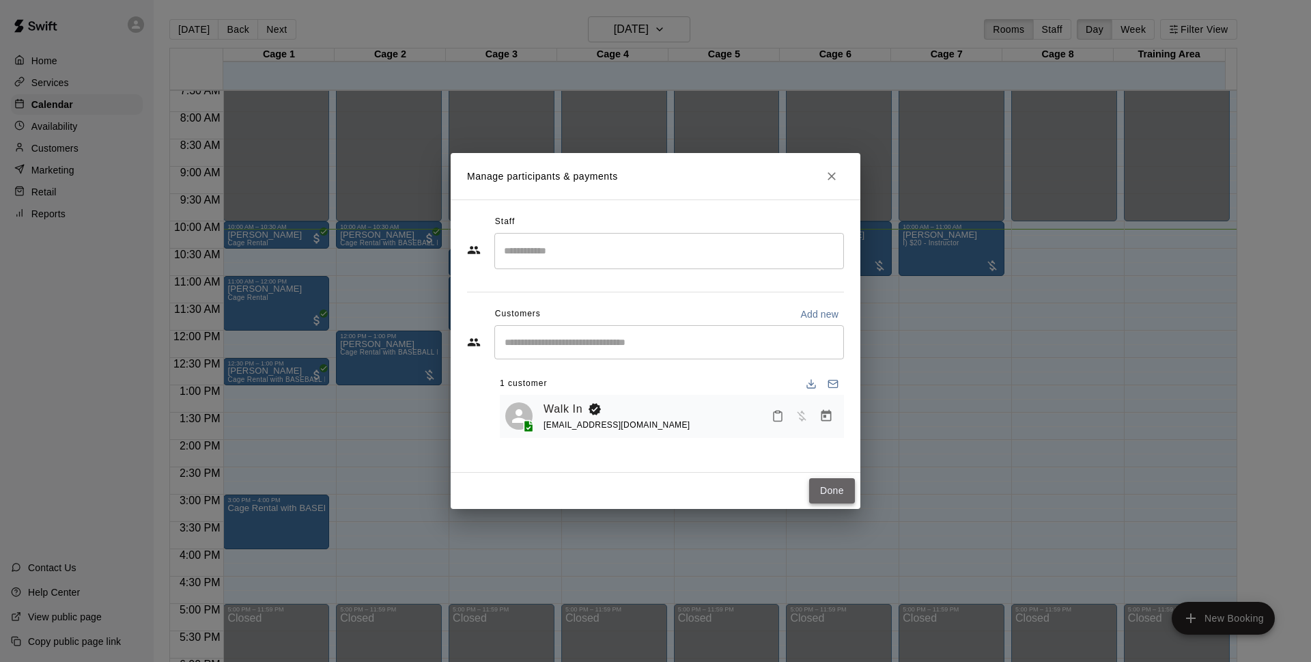
click at [826, 490] on button "Done" at bounding box center [832, 490] width 46 height 25
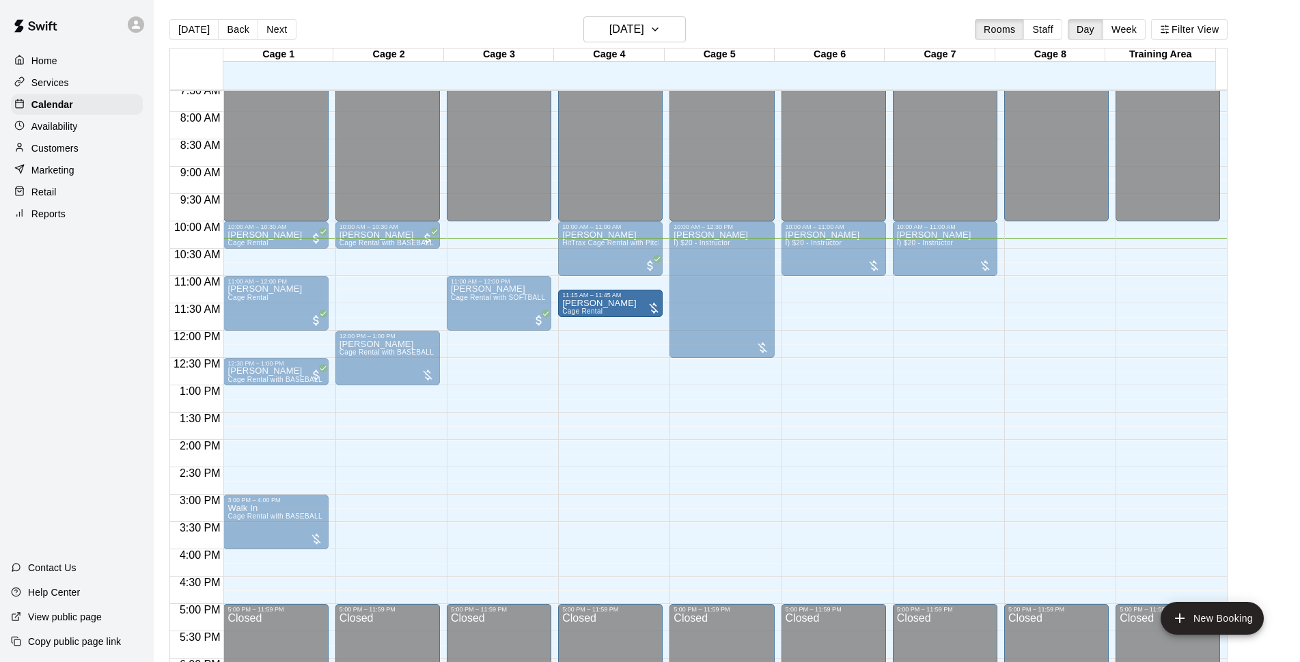
drag, startPoint x: 491, startPoint y: 263, endPoint x: 600, endPoint y: 309, distance: 118.7
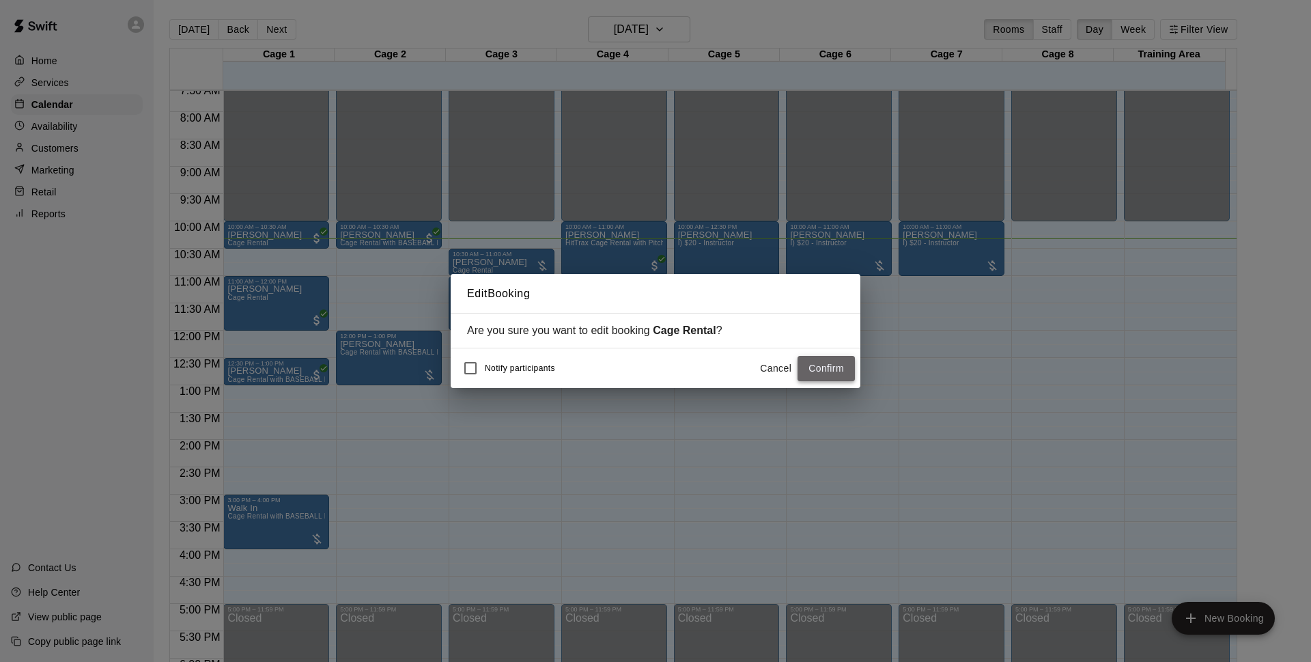
click at [828, 369] on button "Confirm" at bounding box center [826, 368] width 57 height 25
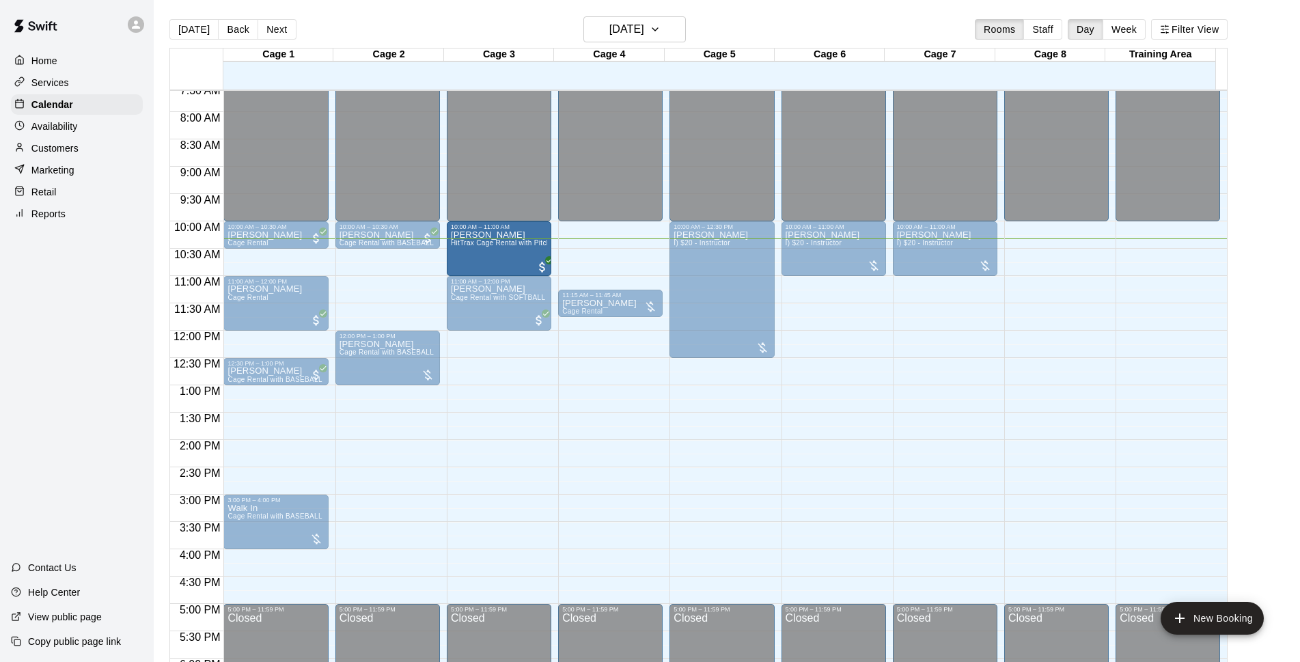
drag, startPoint x: 613, startPoint y: 242, endPoint x: 480, endPoint y: 242, distance: 132.5
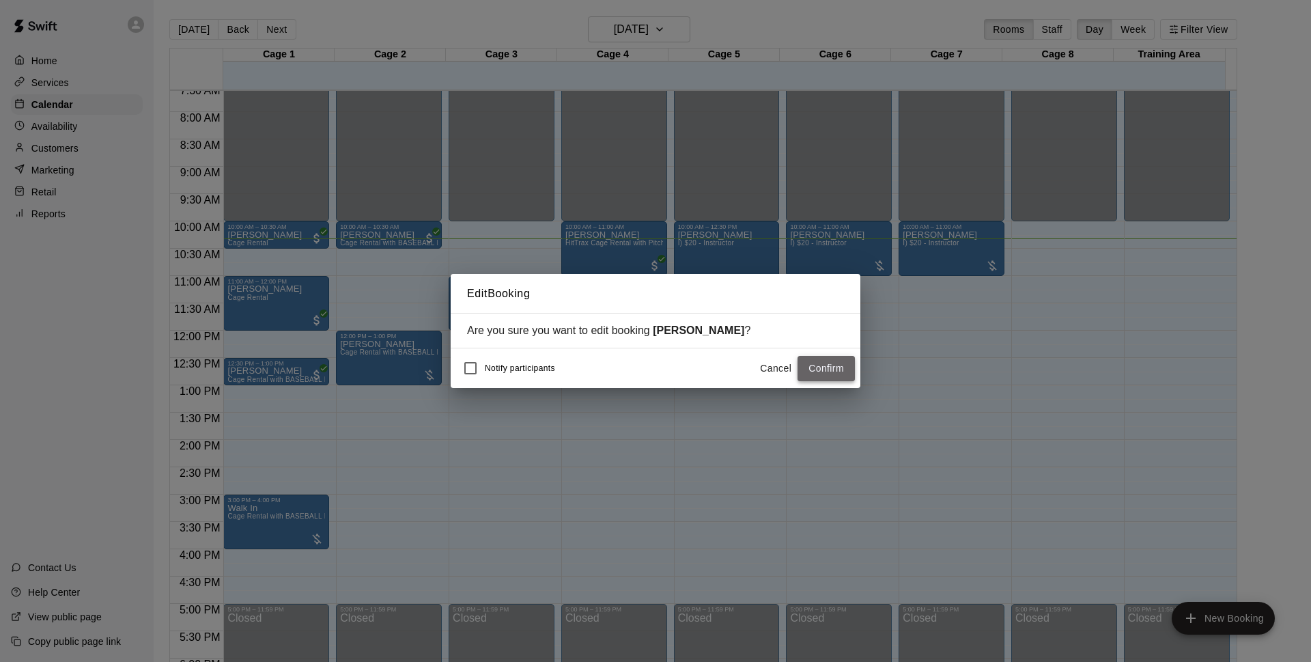
click at [825, 367] on button "Confirm" at bounding box center [826, 368] width 57 height 25
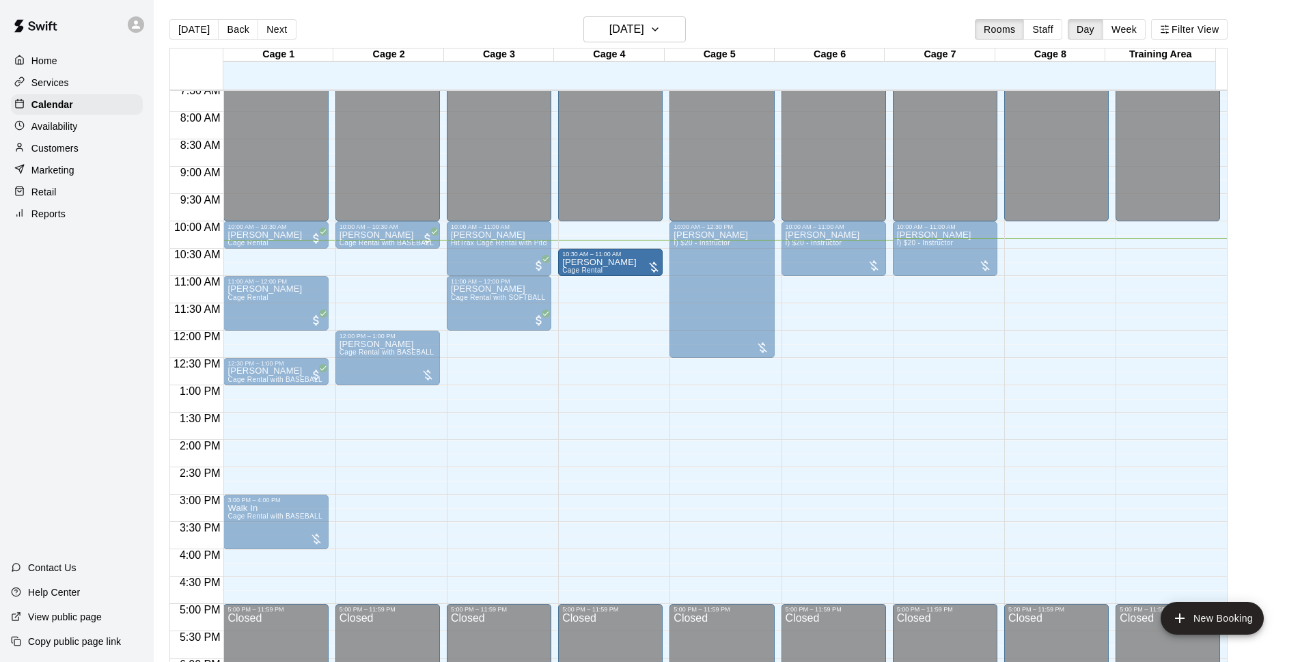
drag, startPoint x: 622, startPoint y: 303, endPoint x: 619, endPoint y: 273, distance: 30.2
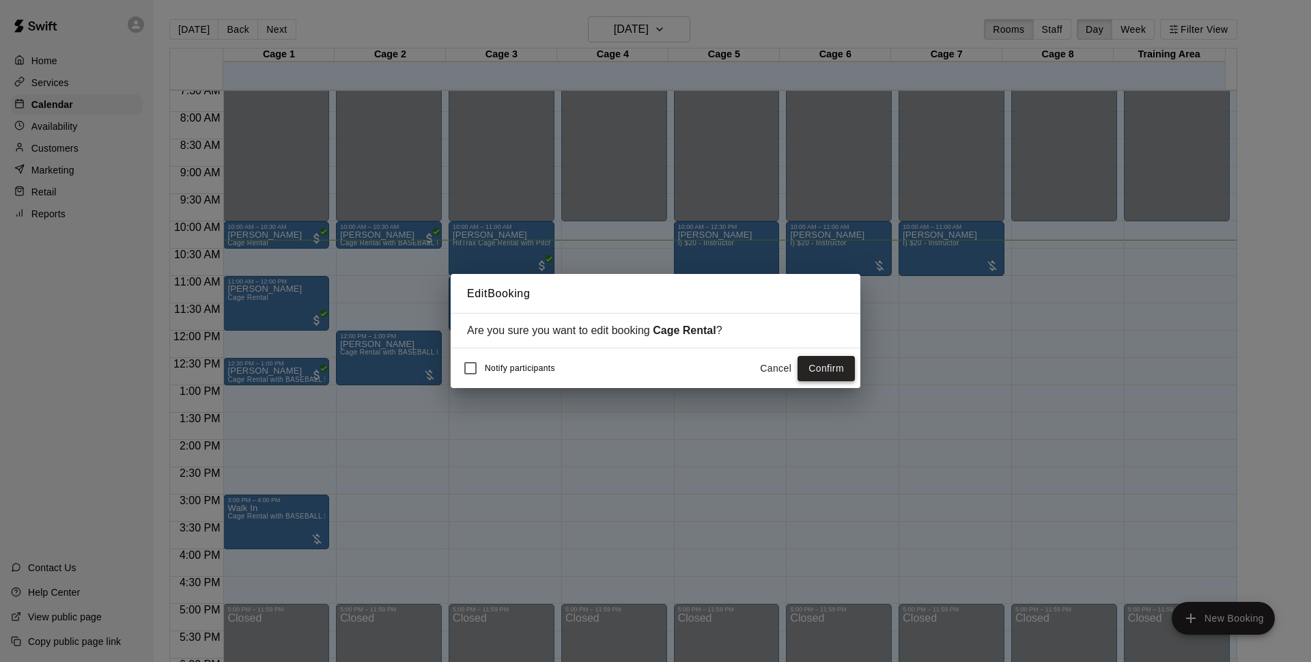
click at [824, 374] on button "Confirm" at bounding box center [826, 368] width 57 height 25
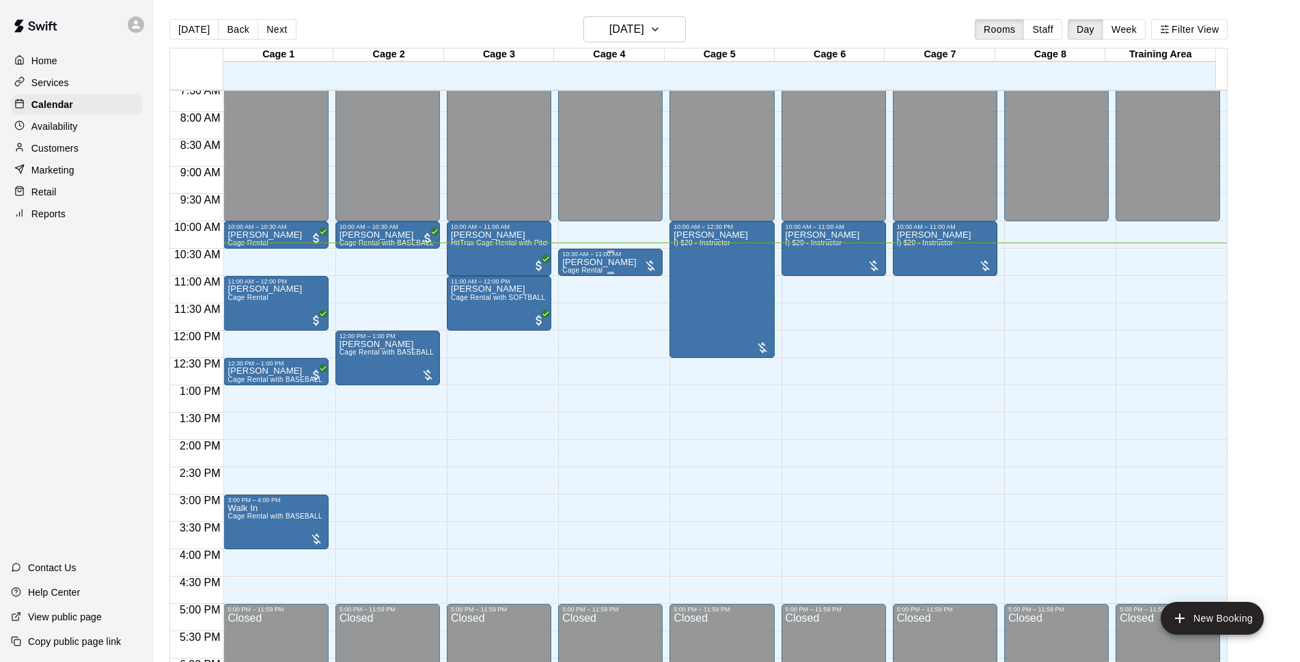
click at [624, 265] on div "Steve Ricci Cage Rental" at bounding box center [610, 588] width 96 height 662
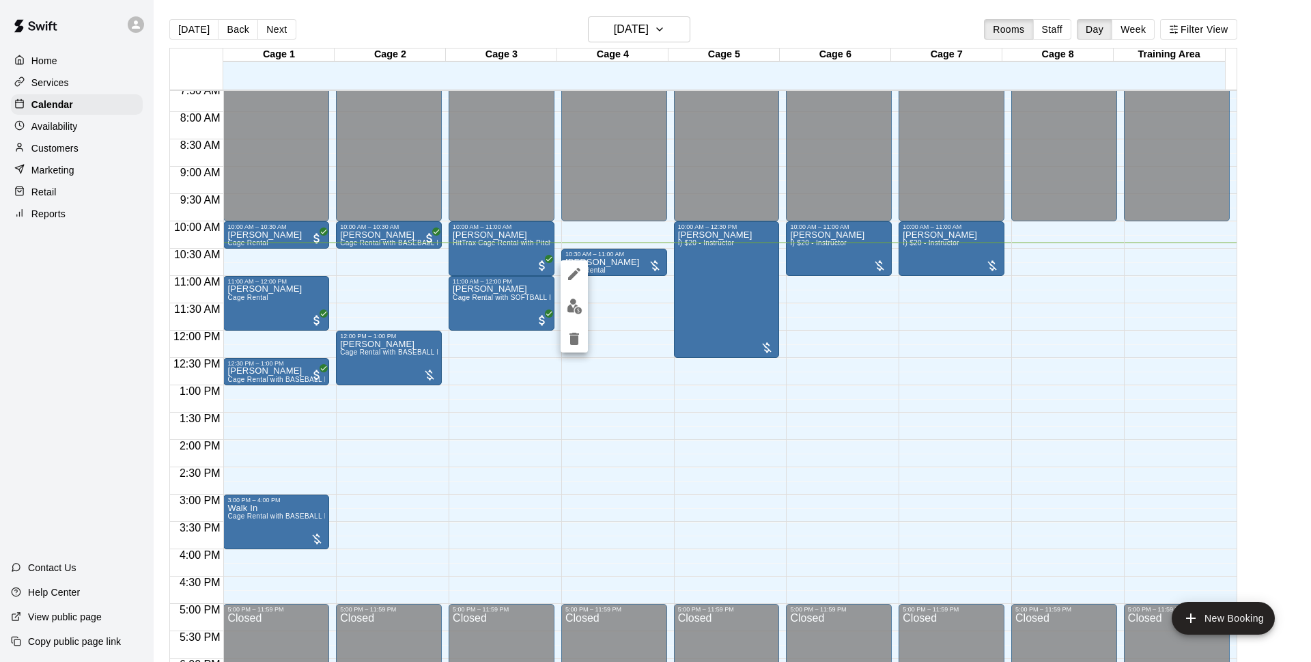
click at [626, 323] on div at bounding box center [655, 331] width 1311 height 662
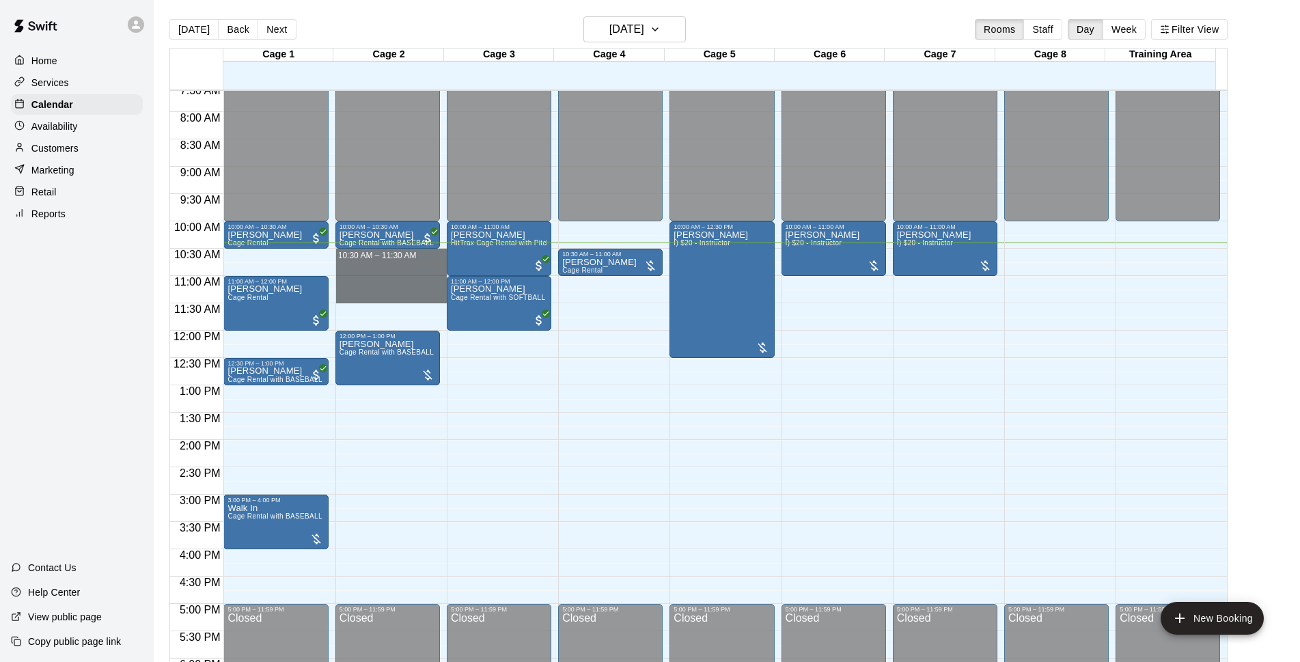
drag, startPoint x: 402, startPoint y: 258, endPoint x: 405, endPoint y: 298, distance: 39.8
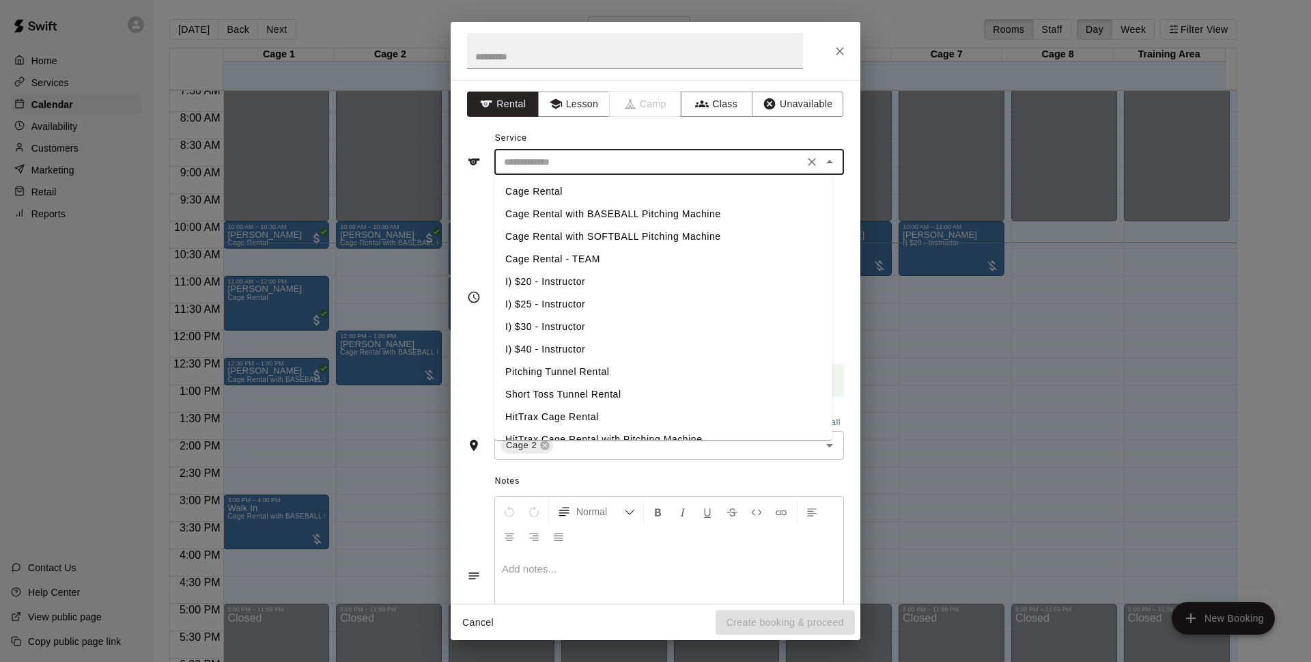
click at [569, 169] on input "text" at bounding box center [649, 162] width 301 height 17
click at [572, 184] on li "Cage Rental" at bounding box center [663, 191] width 338 height 23
type input "**********"
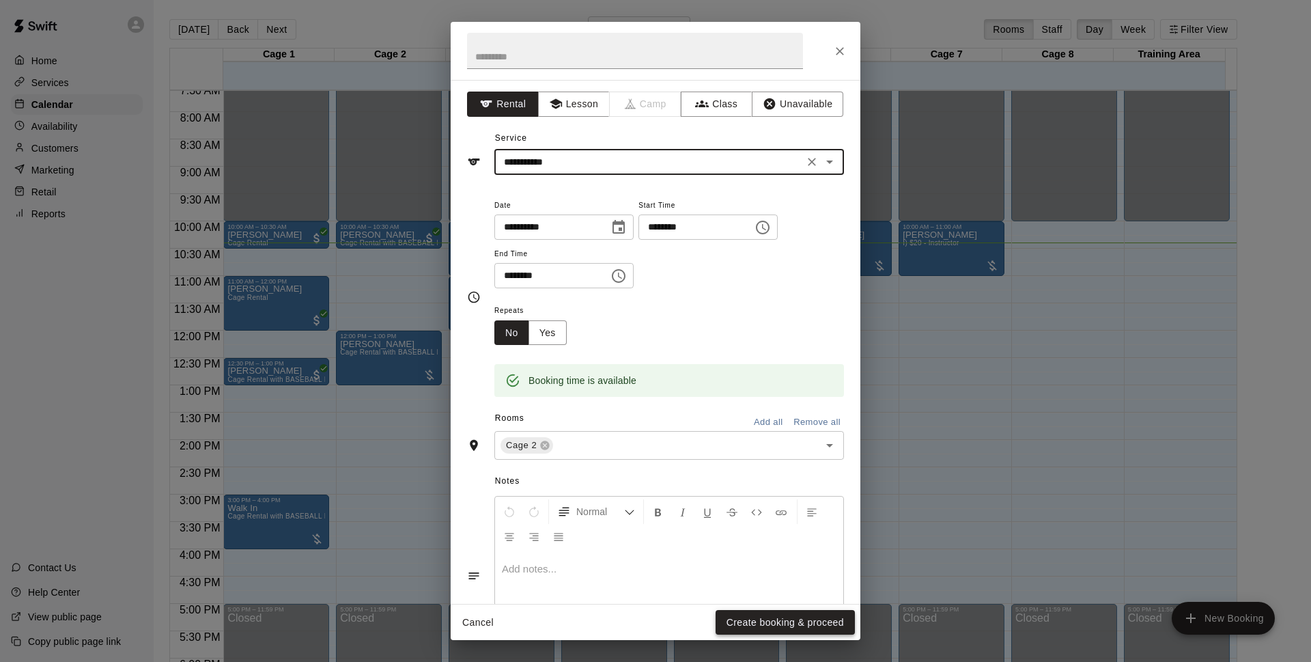
click at [749, 624] on button "Create booking & proceed" at bounding box center [785, 622] width 139 height 25
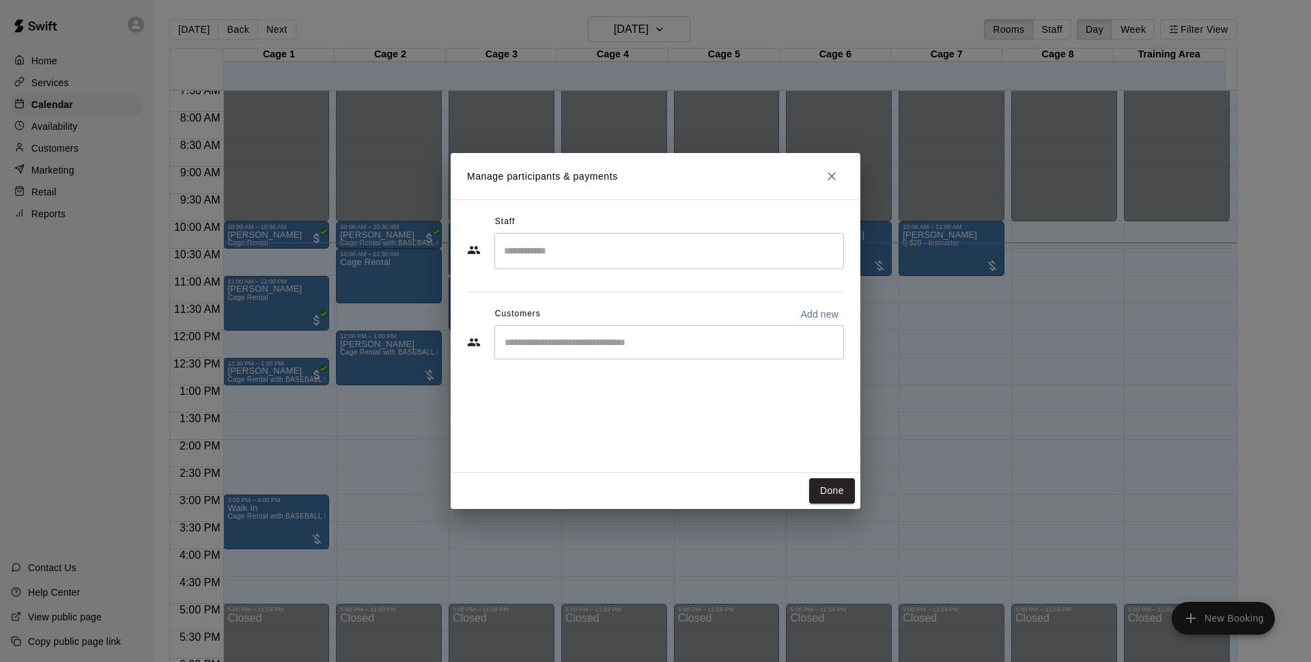
click at [605, 331] on div "​" at bounding box center [669, 342] width 350 height 34
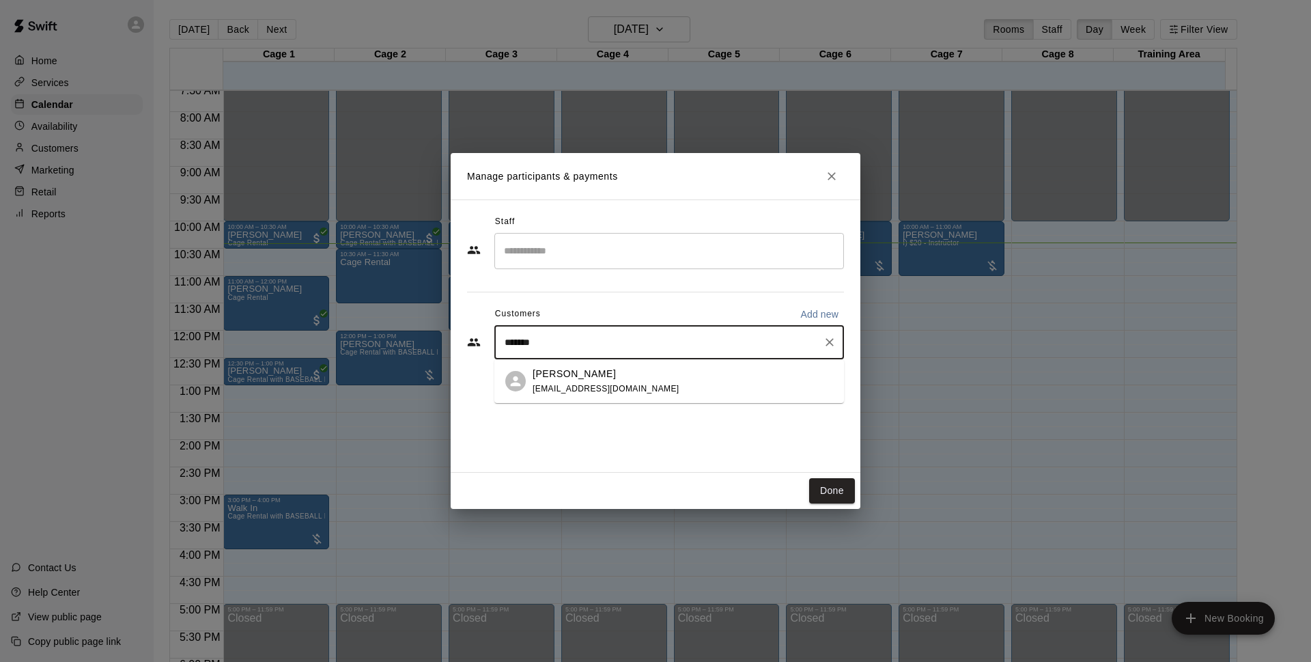
type input "********"
click at [601, 385] on span "rdeluca47@hotmail.com" at bounding box center [606, 389] width 147 height 10
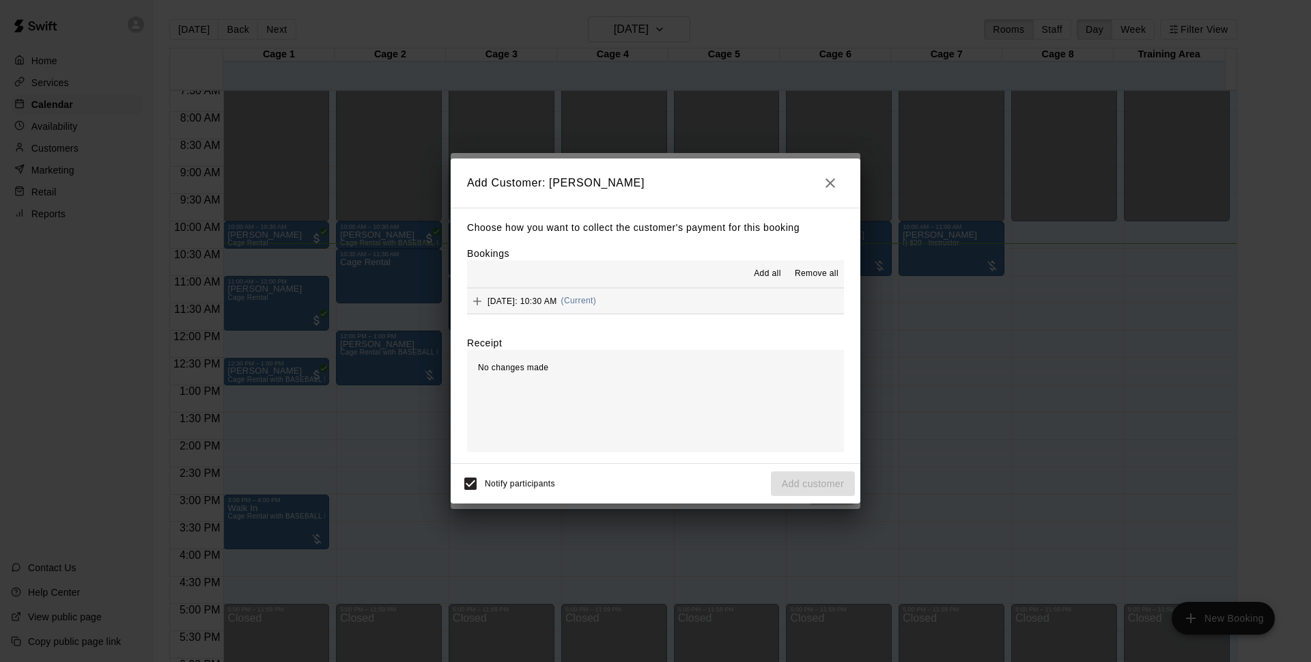
click at [654, 296] on button "Sunday, August 17: 10:30 AM (Current)" at bounding box center [655, 300] width 377 height 25
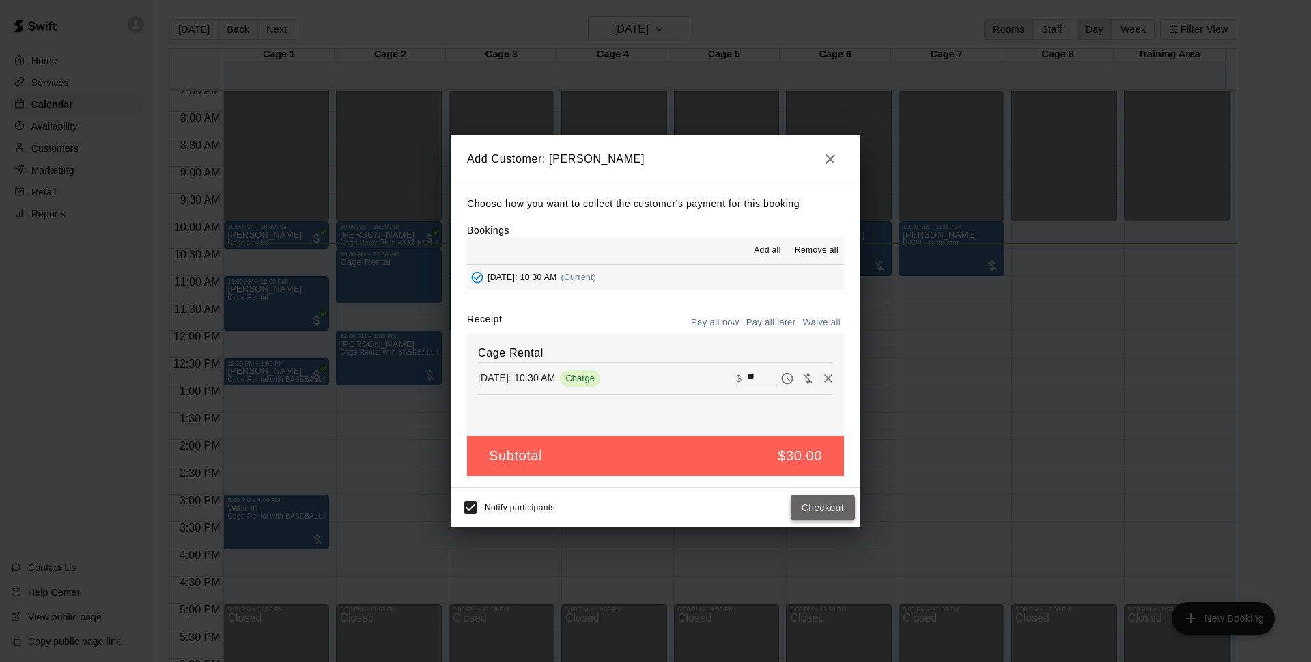
click at [822, 505] on button "Checkout" at bounding box center [823, 507] width 64 height 25
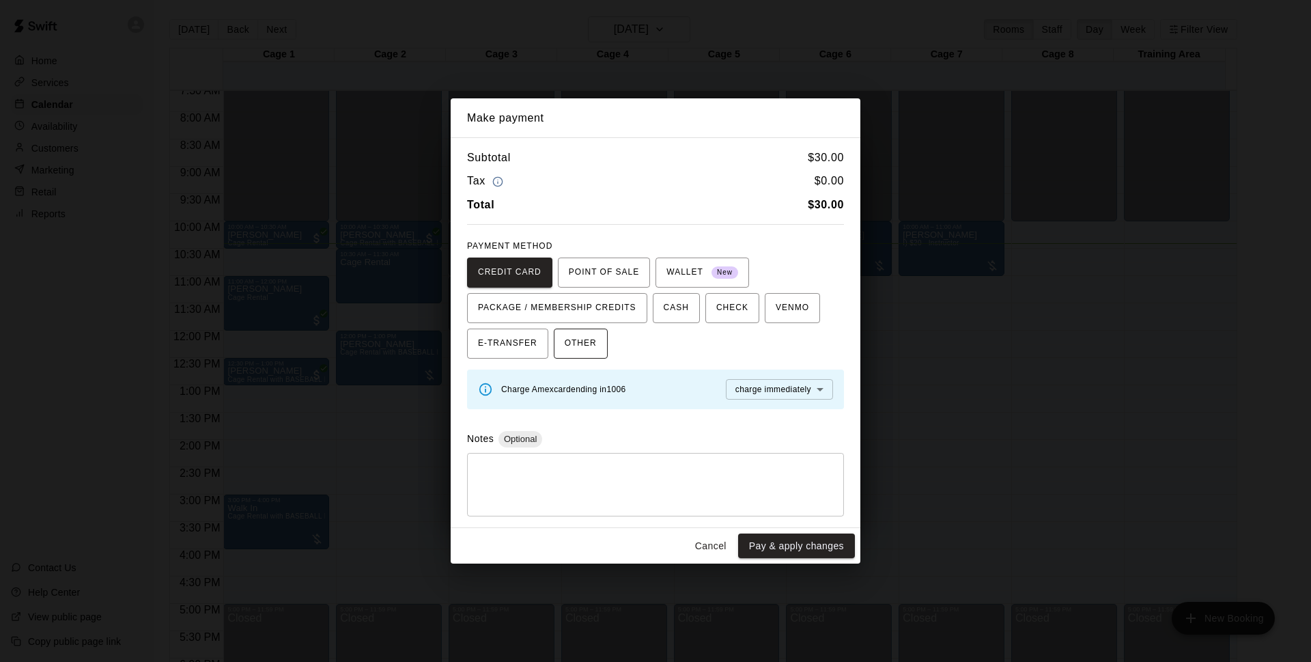
click at [565, 344] on span "OTHER" at bounding box center [581, 344] width 32 height 22
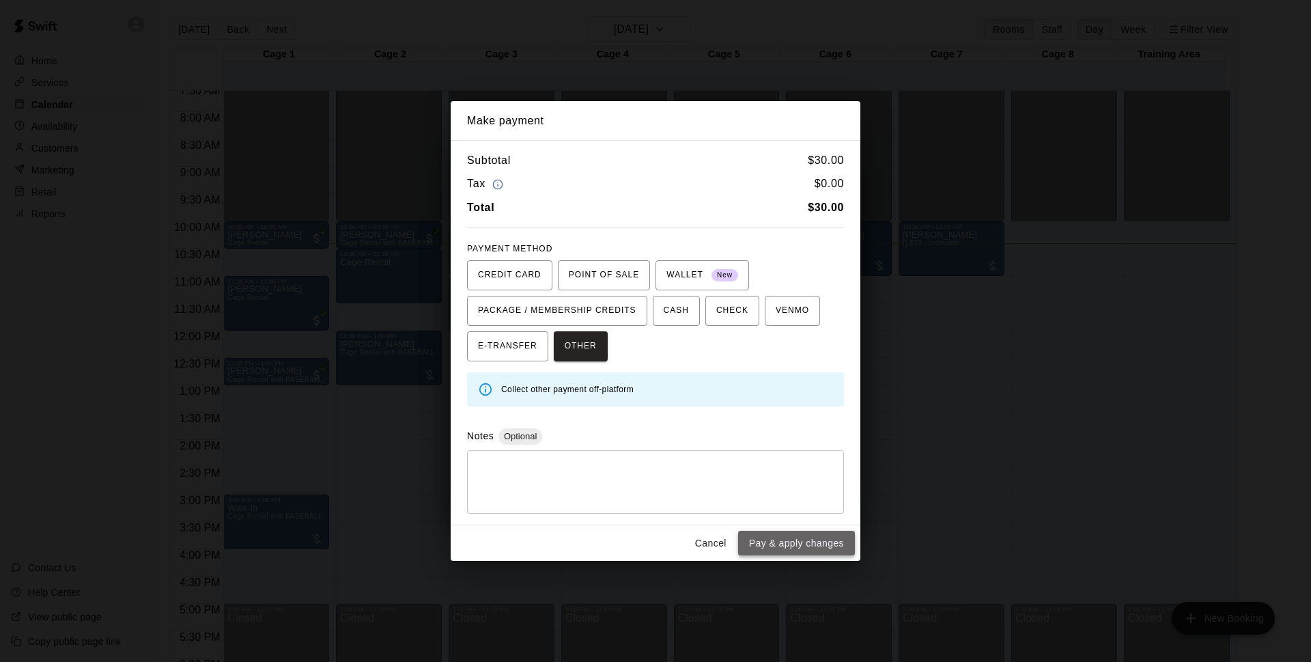
click at [824, 553] on button "Pay & apply changes" at bounding box center [796, 543] width 117 height 25
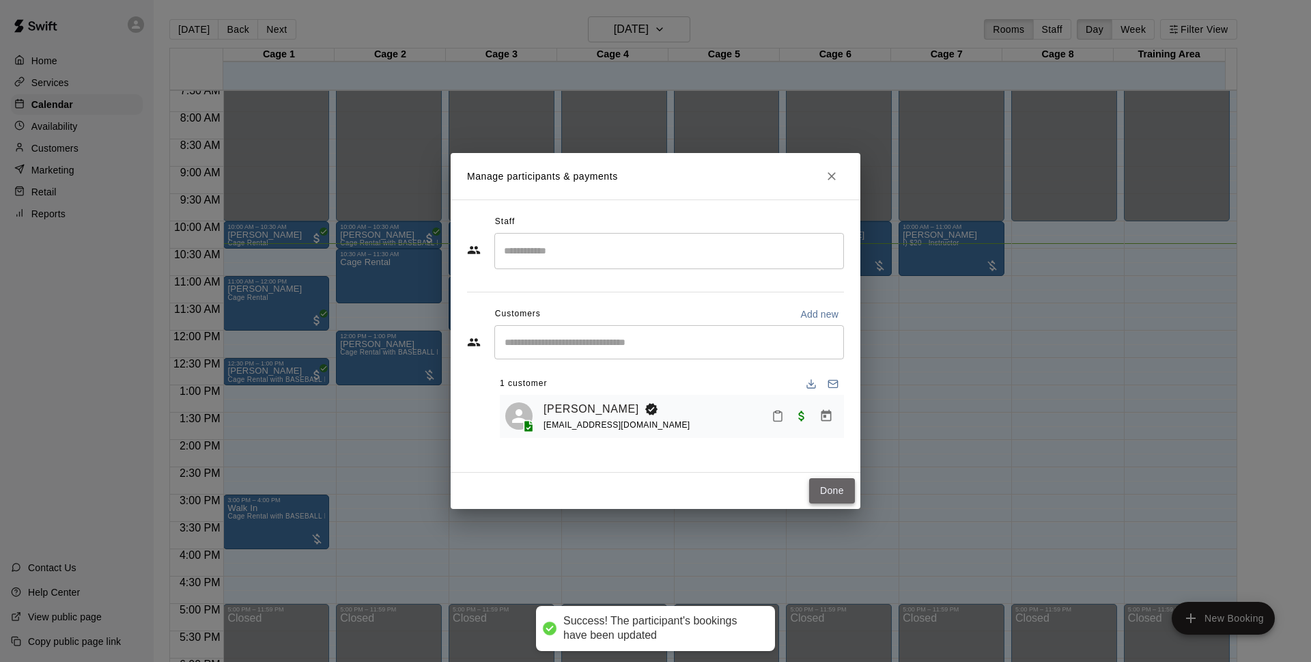
click at [833, 502] on button "Done" at bounding box center [832, 490] width 46 height 25
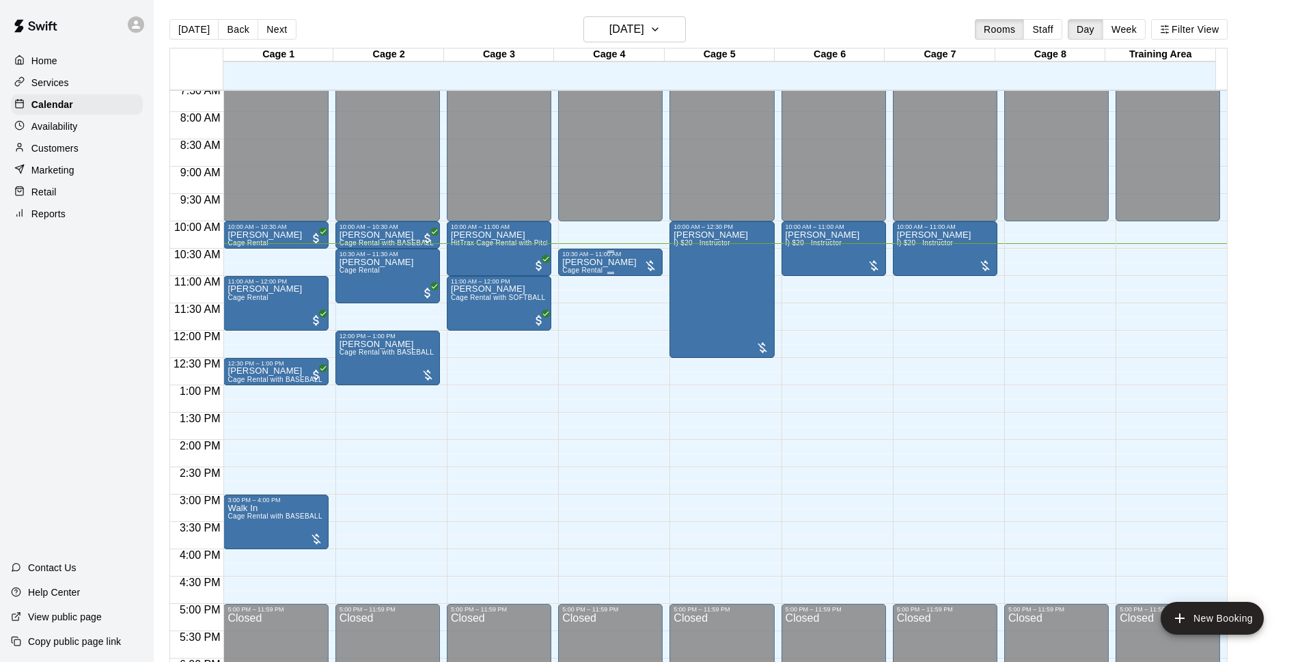
click at [574, 262] on p "[PERSON_NAME]" at bounding box center [599, 262] width 74 height 0
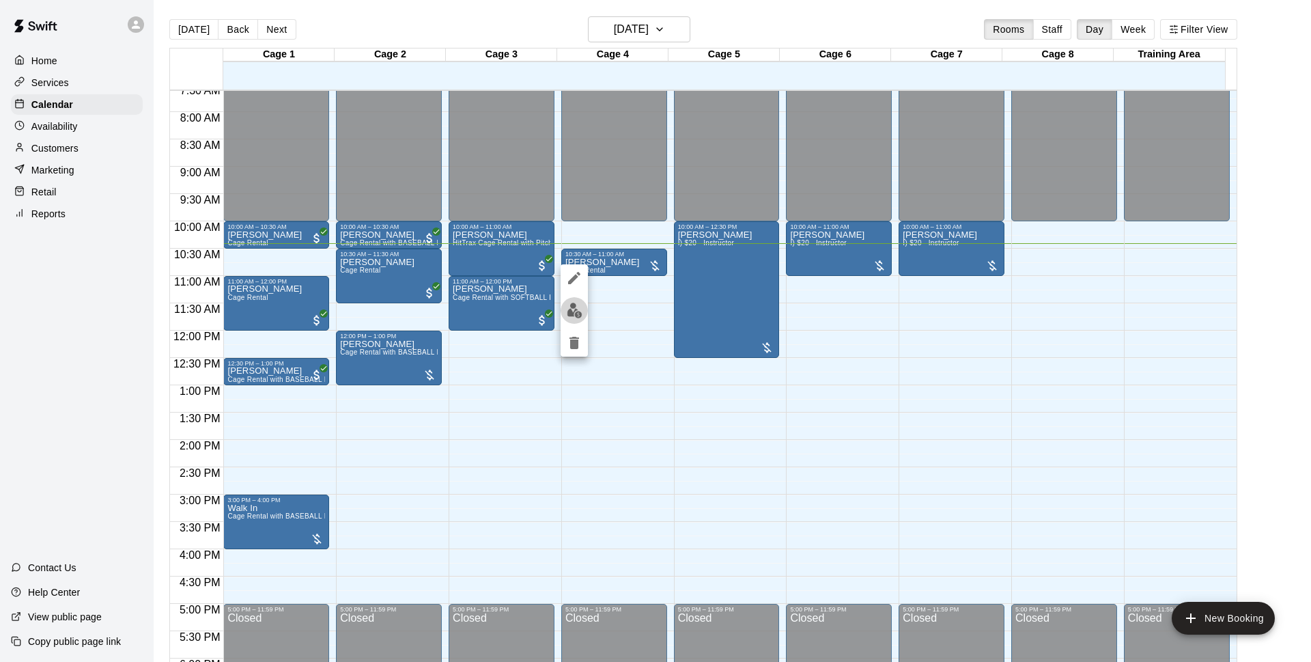
click at [570, 316] on img "edit" at bounding box center [575, 311] width 16 height 16
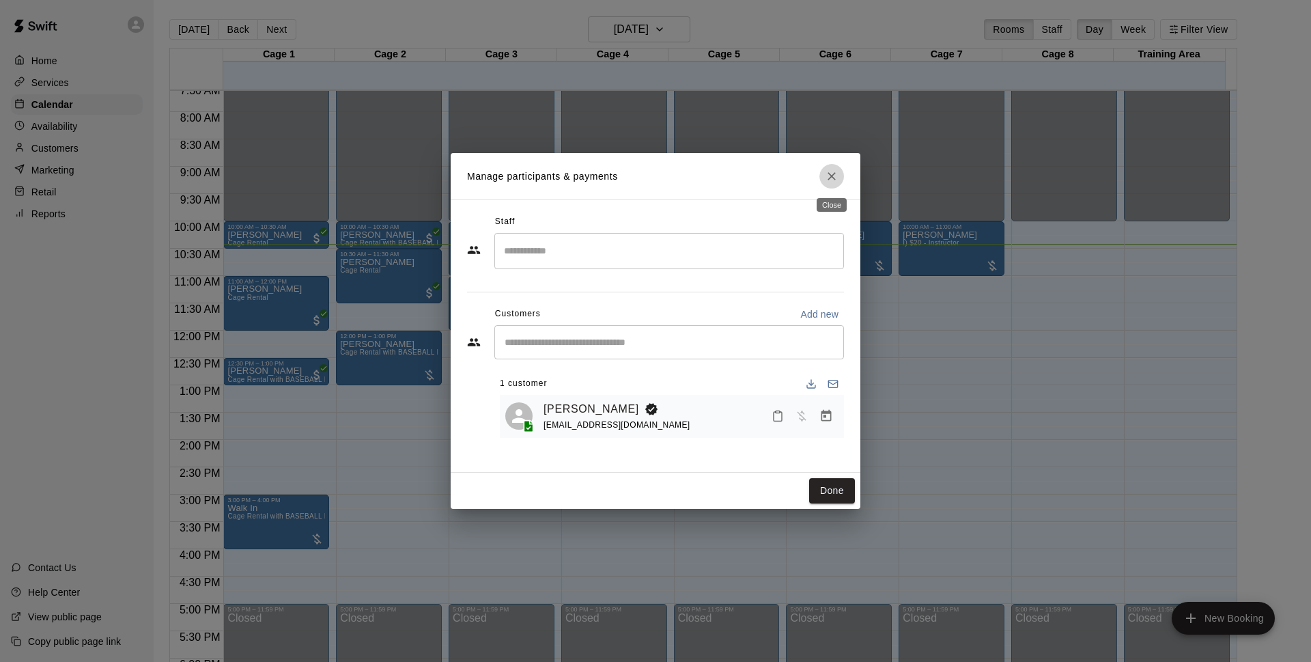
click at [824, 175] on button "Close" at bounding box center [832, 176] width 25 height 25
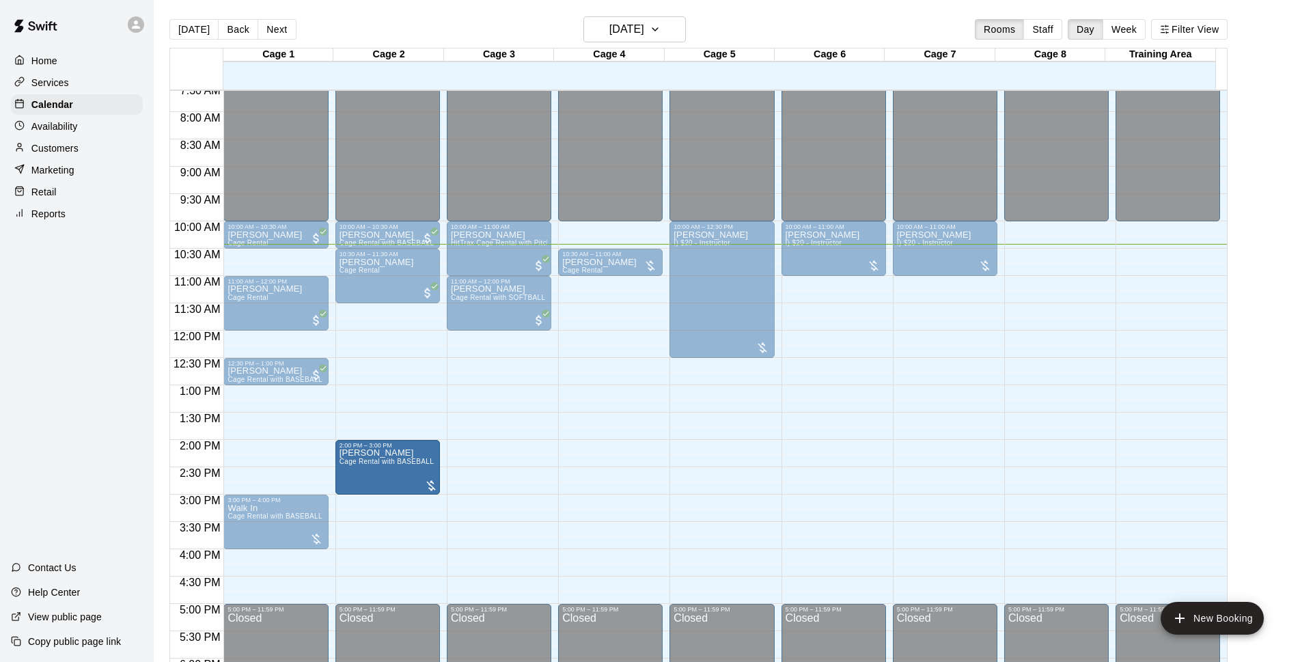
drag, startPoint x: 377, startPoint y: 354, endPoint x: 376, endPoint y: 475, distance: 120.2
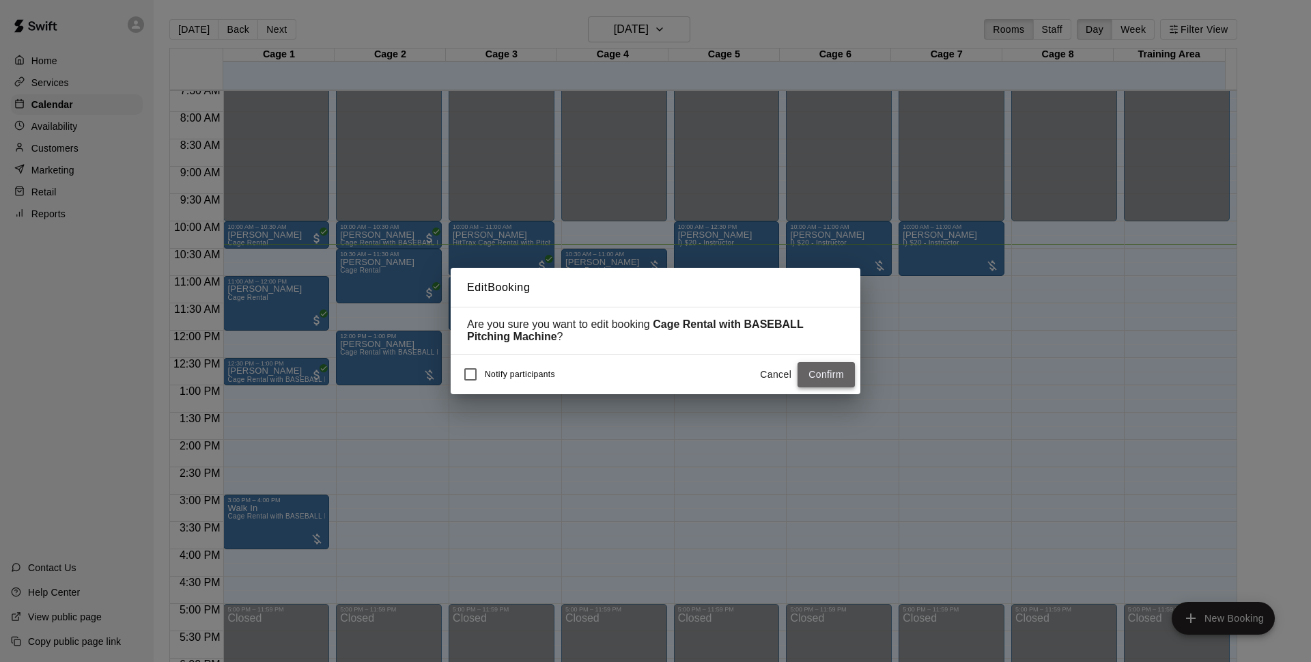
click at [826, 376] on button "Confirm" at bounding box center [826, 374] width 57 height 25
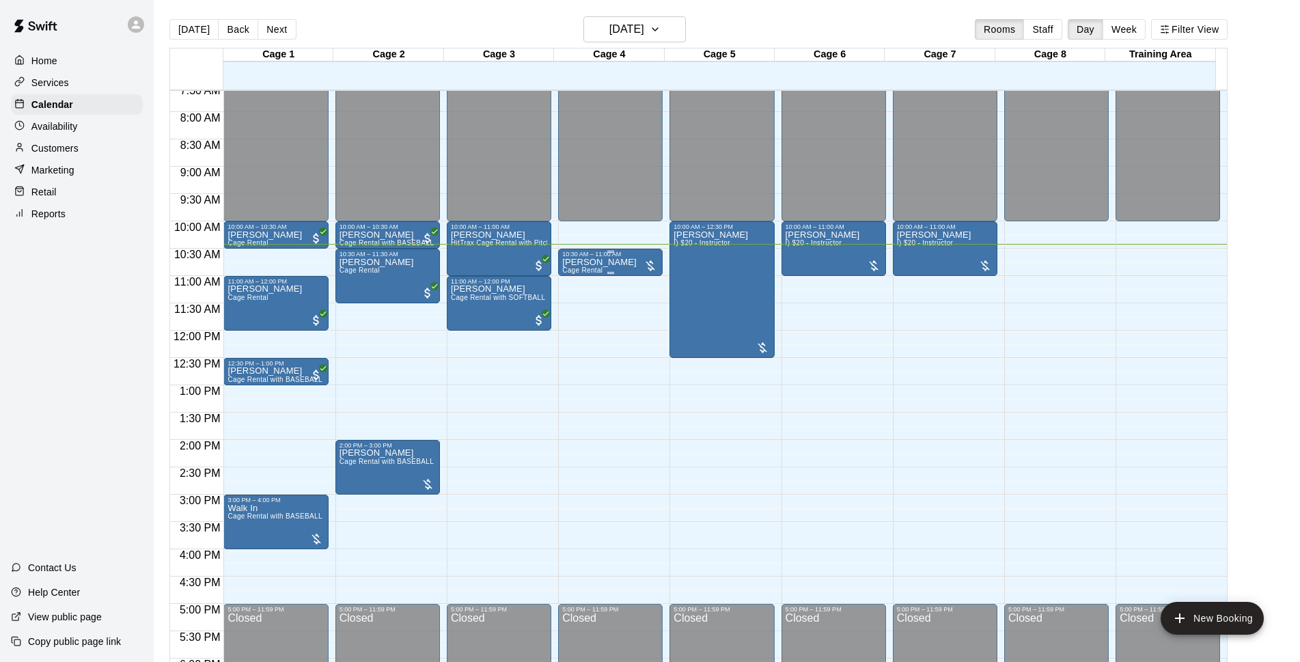
click at [620, 257] on div "10:30 AM – 11:00 AM" at bounding box center [610, 254] width 96 height 7
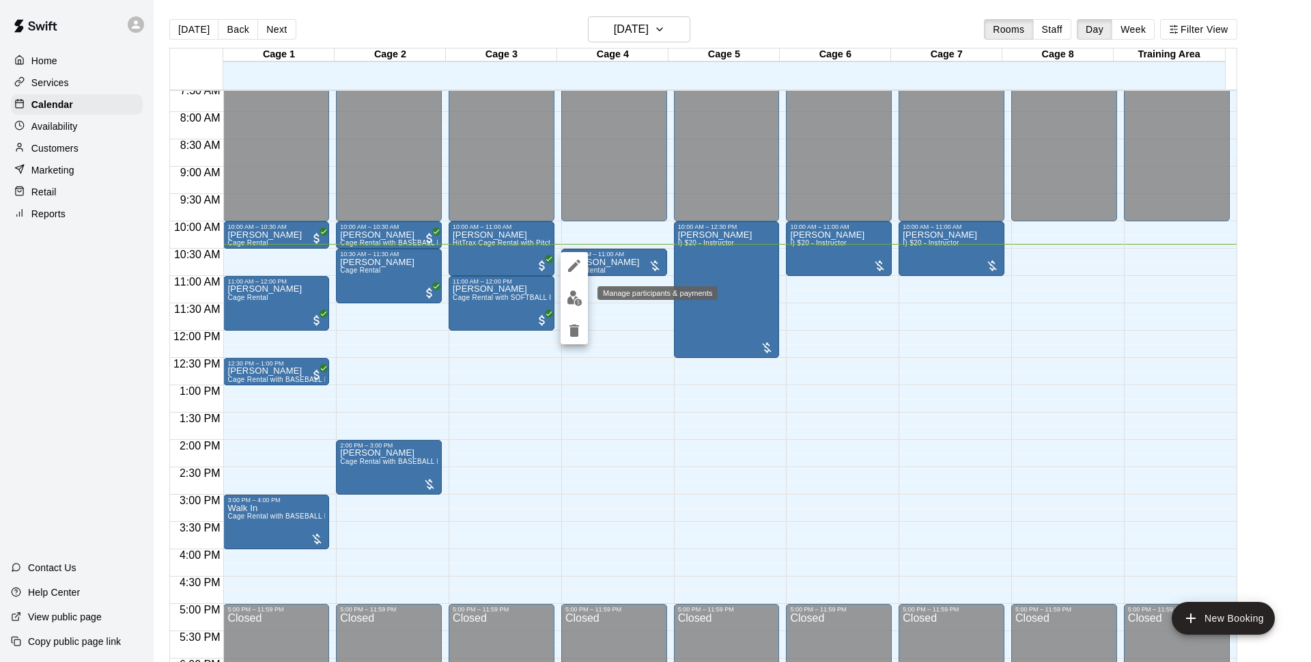
click at [568, 305] on img "edit" at bounding box center [575, 298] width 16 height 16
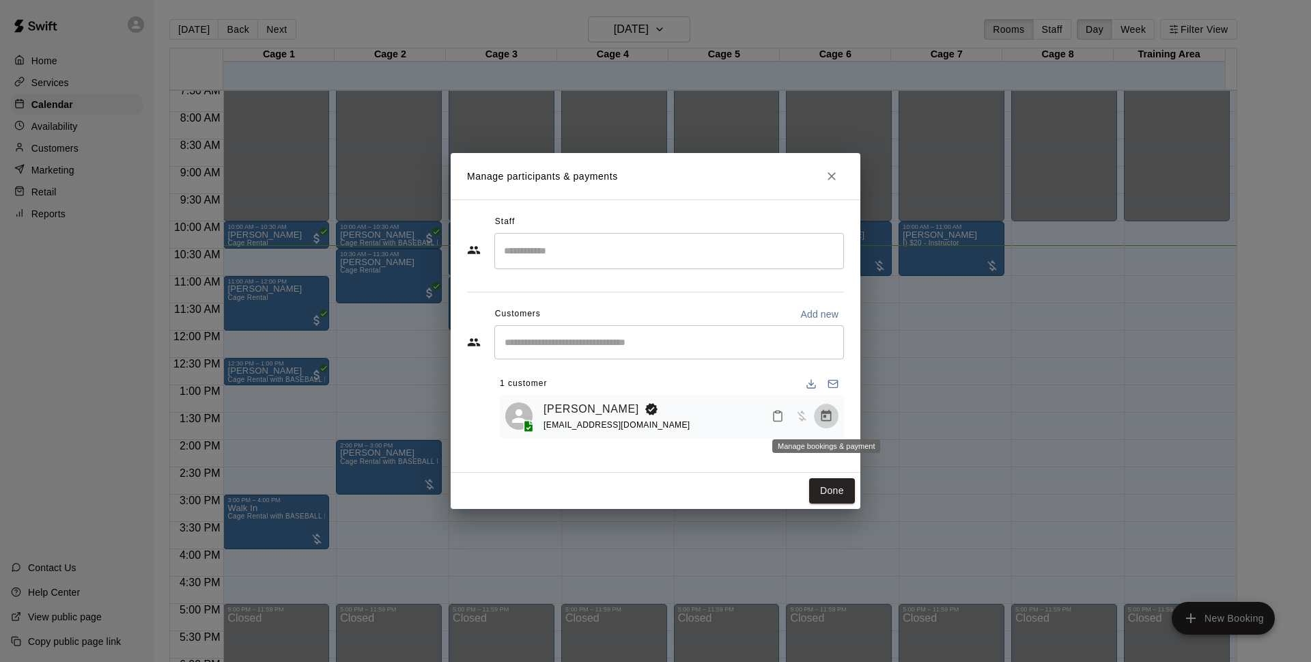
click at [834, 417] on button "Manage bookings & payment" at bounding box center [826, 416] width 25 height 25
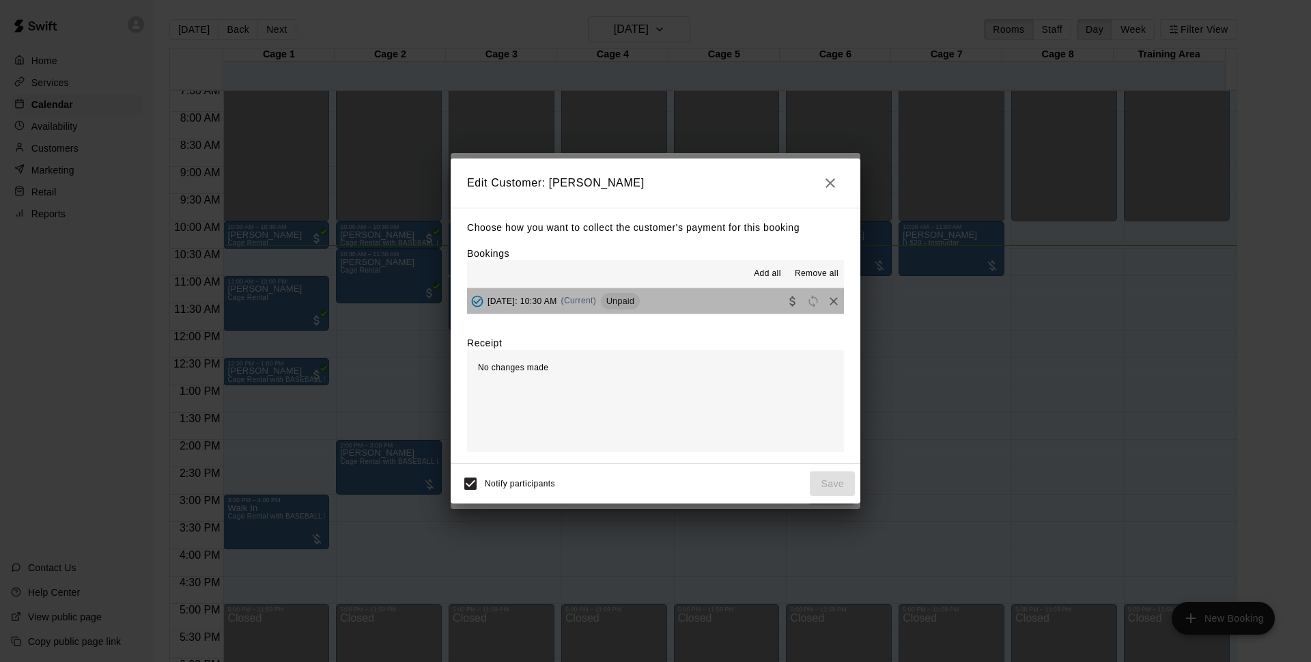
click at [733, 301] on button "Sunday, August 17: 10:30 AM (Current) Unpaid" at bounding box center [655, 300] width 377 height 25
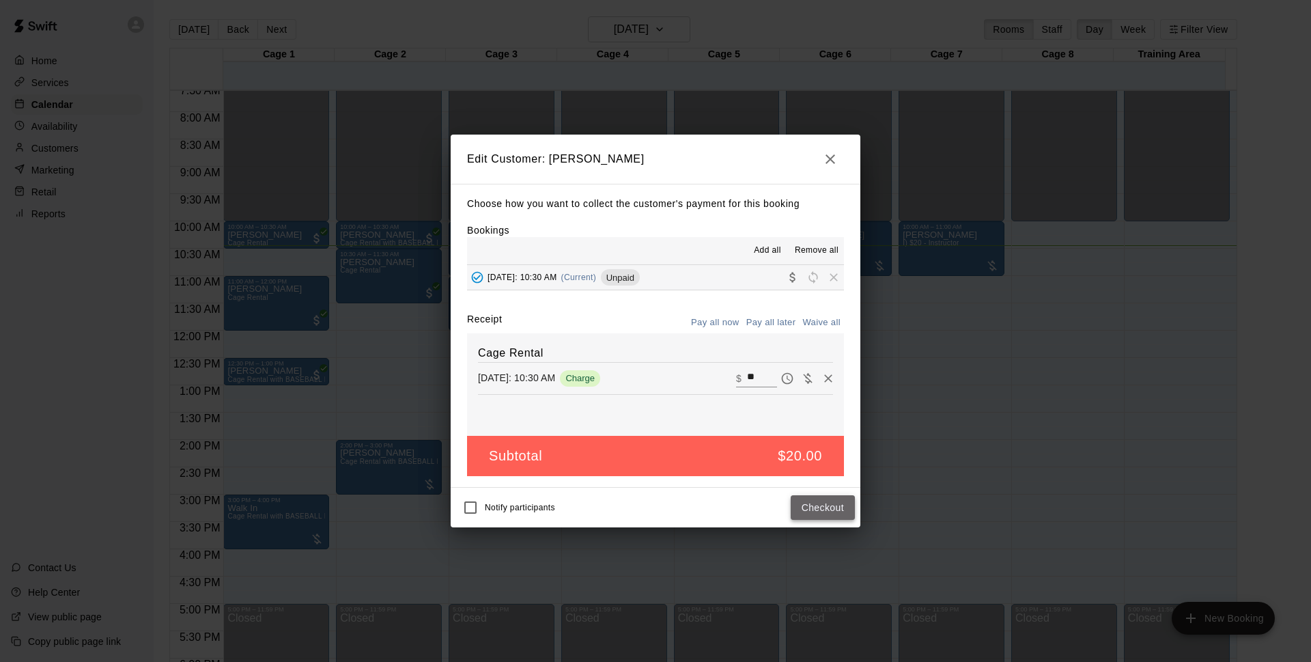
click at [828, 501] on button "Checkout" at bounding box center [823, 507] width 64 height 25
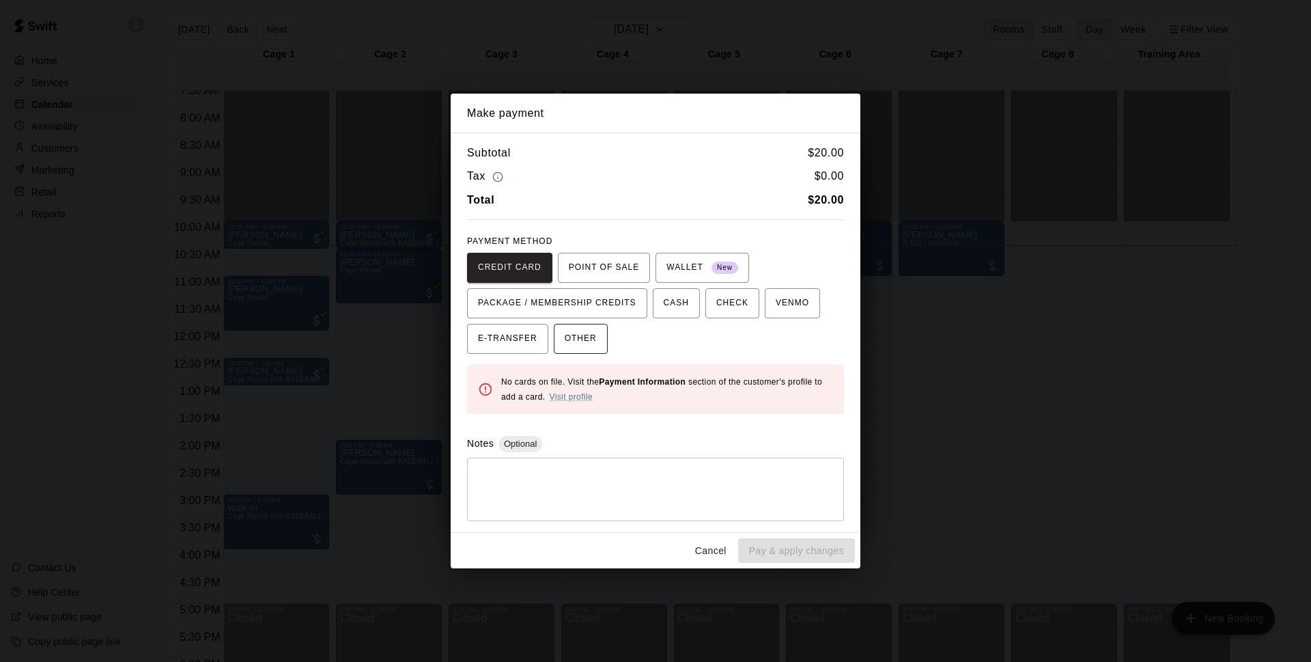
click at [595, 338] on span "OTHER" at bounding box center [581, 339] width 32 height 22
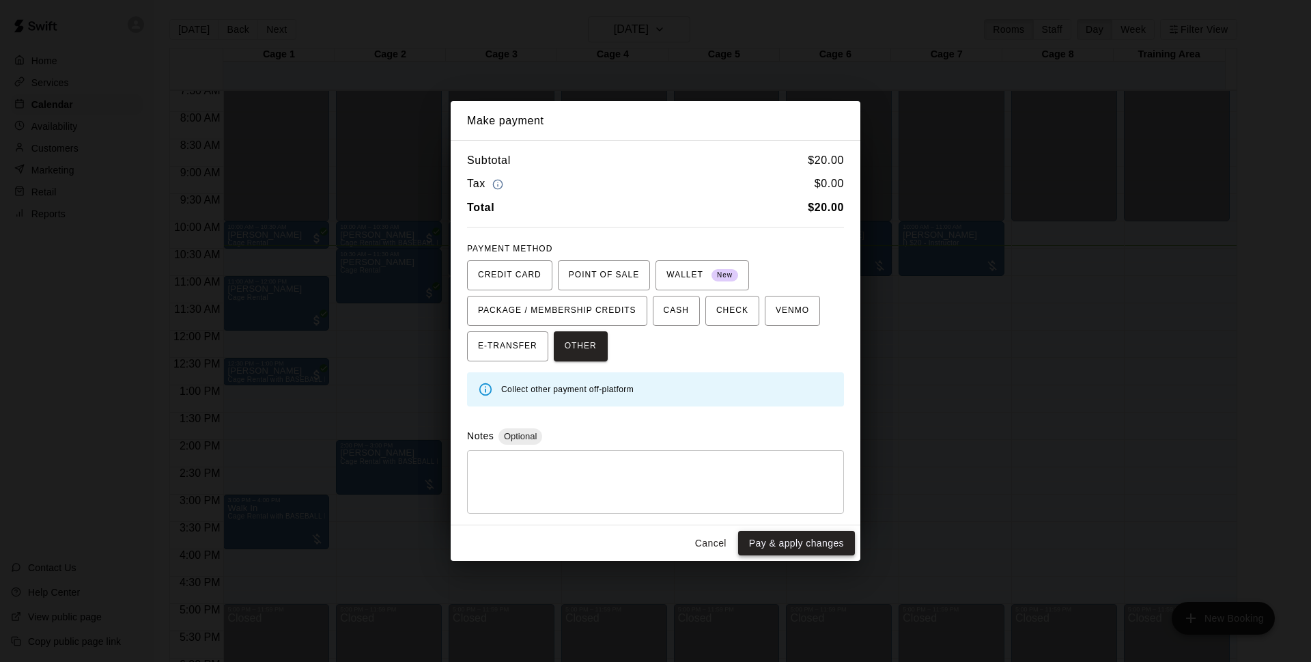
click at [822, 543] on button "Pay & apply changes" at bounding box center [796, 543] width 117 height 25
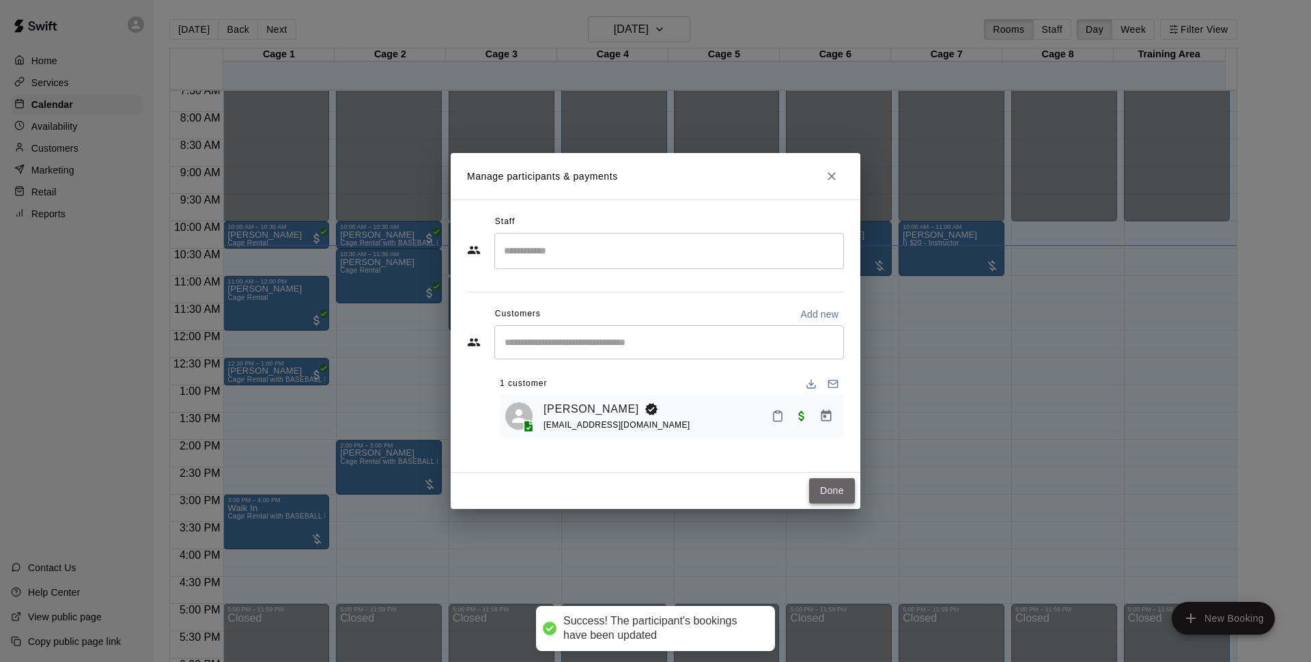
click at [846, 482] on button "Done" at bounding box center [832, 490] width 46 height 25
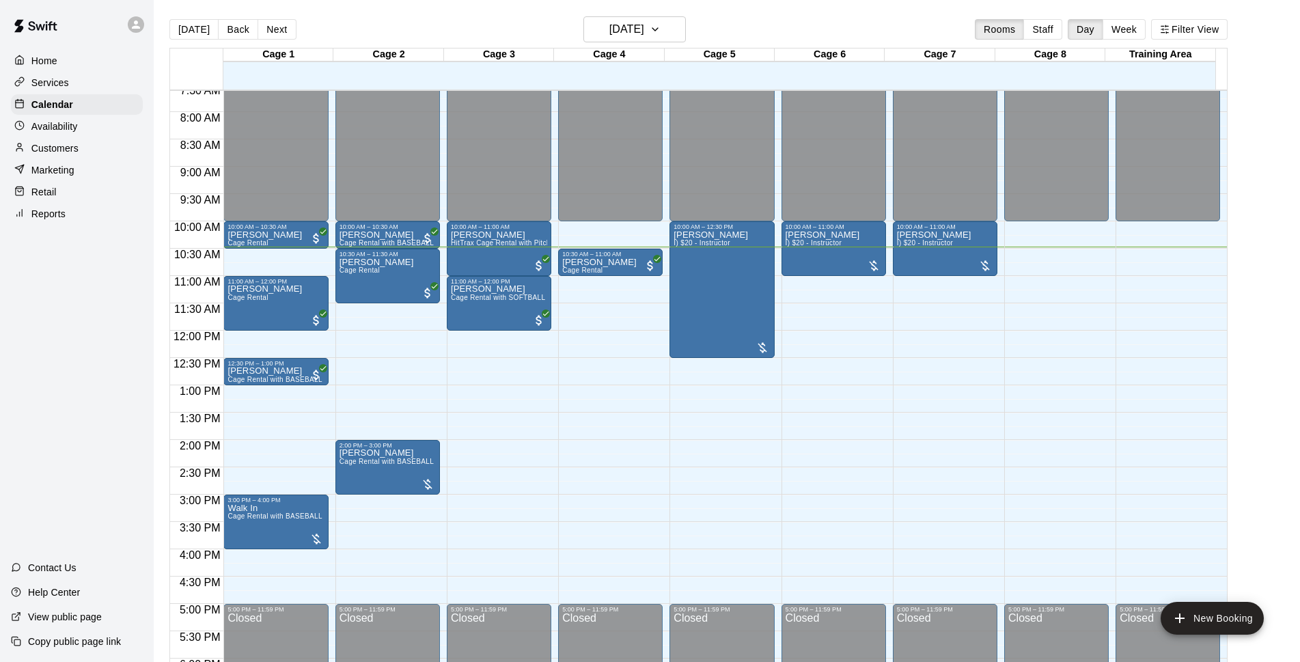
click at [828, 38] on div "Today Back Next Sunday Aug 17 Rooms Staff Day Week Filter View" at bounding box center [698, 31] width 1058 height 31
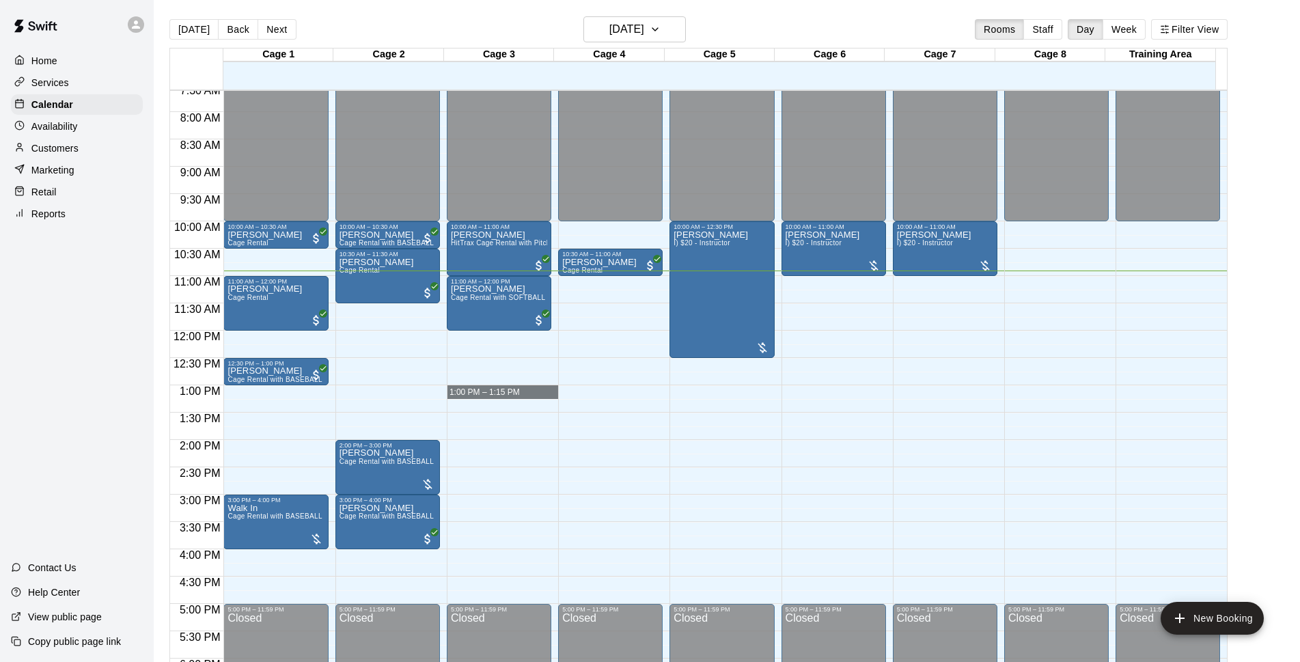
drag, startPoint x: 499, startPoint y: 393, endPoint x: 454, endPoint y: 407, distance: 46.4
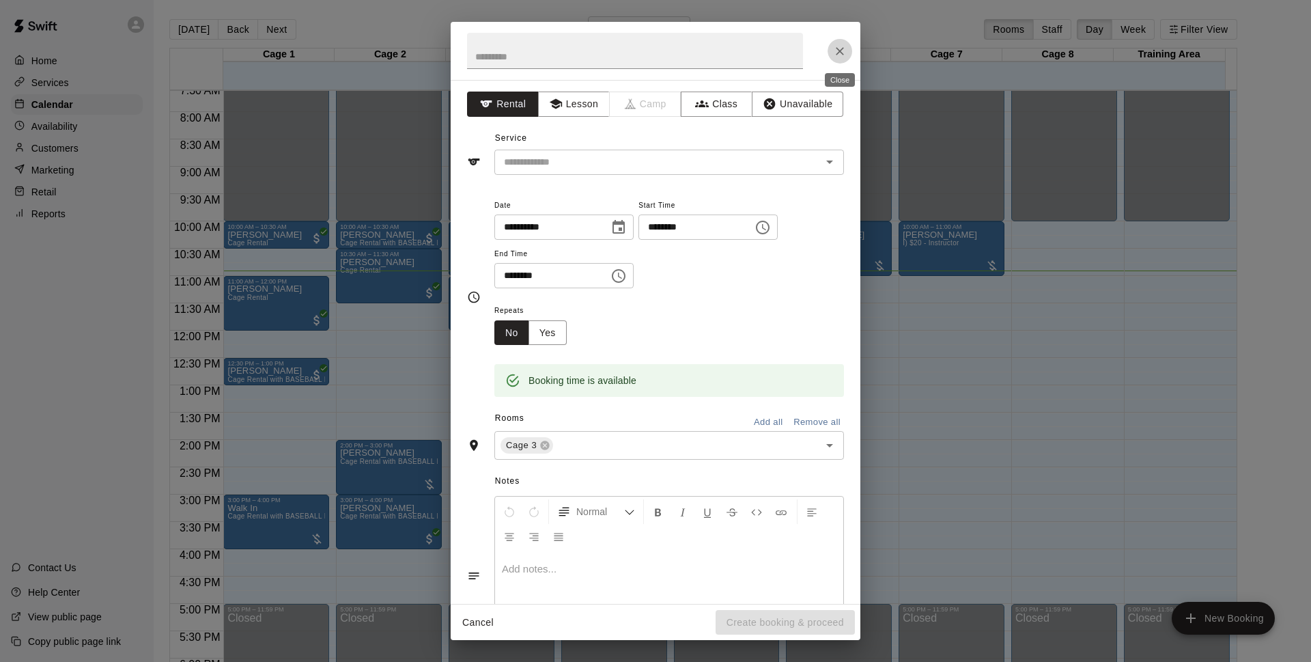
click at [841, 46] on icon "Close" at bounding box center [840, 51] width 14 height 14
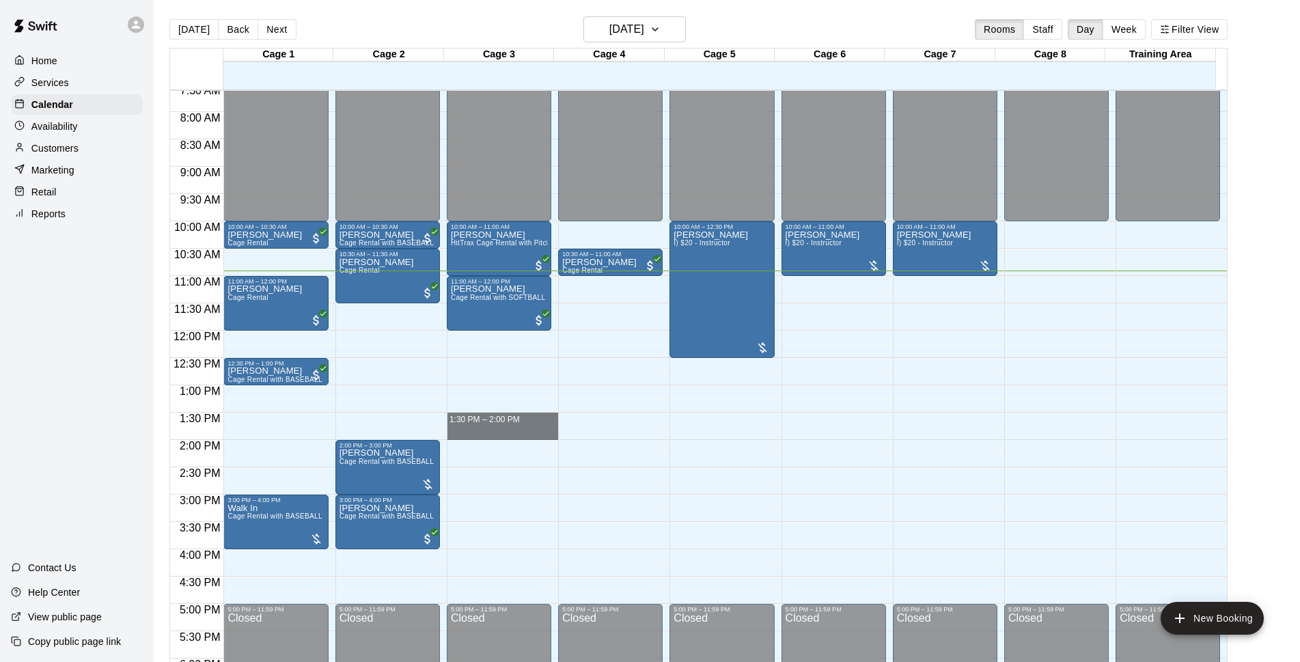
drag, startPoint x: 478, startPoint y: 419, endPoint x: 482, endPoint y: 434, distance: 16.2
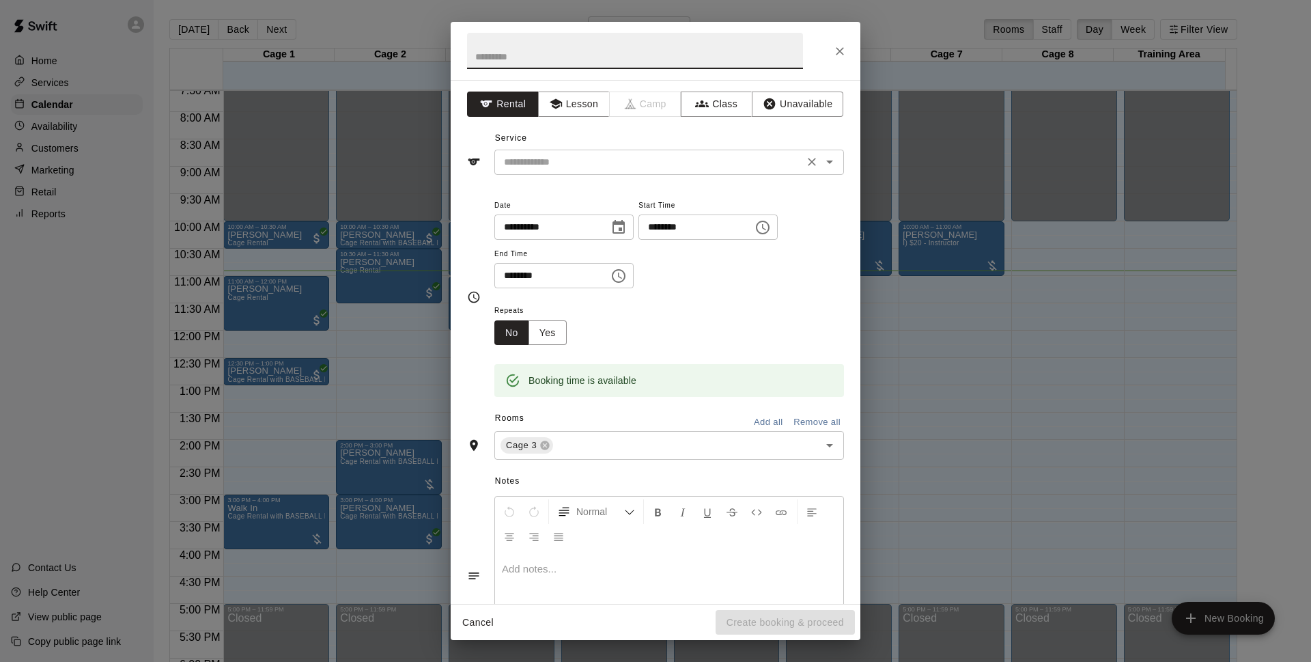
click at [633, 150] on div "​" at bounding box center [669, 162] width 350 height 25
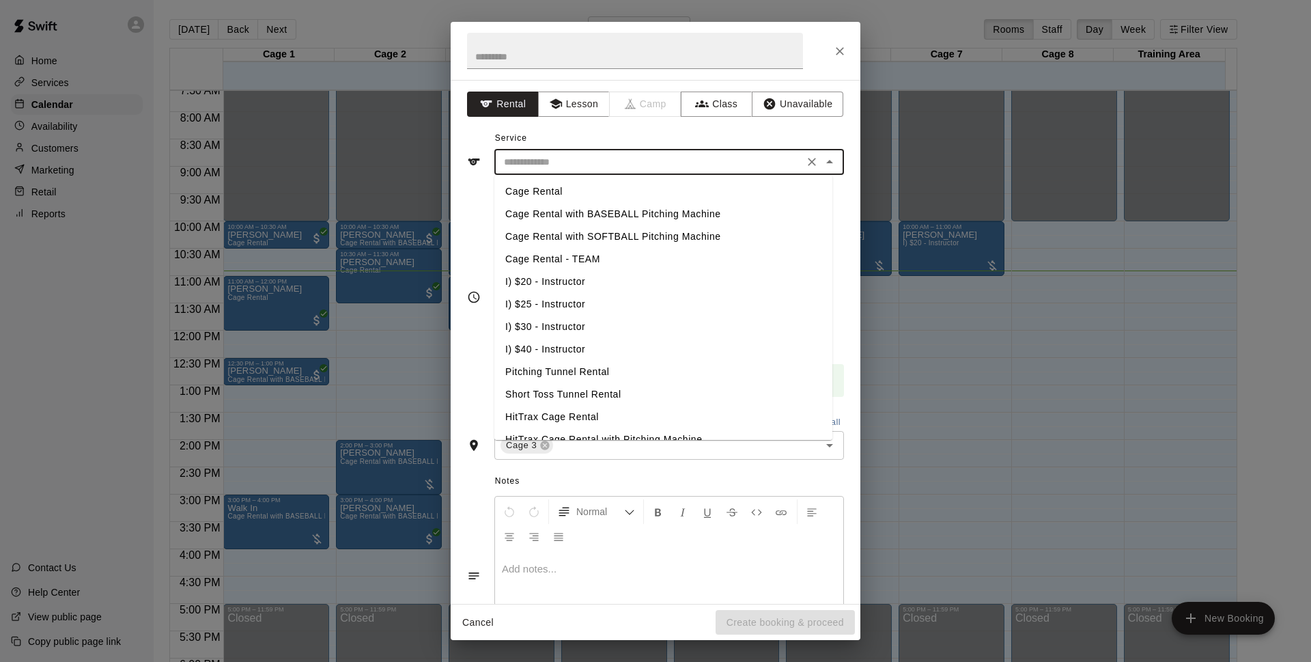
click at [611, 211] on li "Cage Rental with BASEBALL Pitching Machine" at bounding box center [663, 214] width 338 height 23
type input "**********"
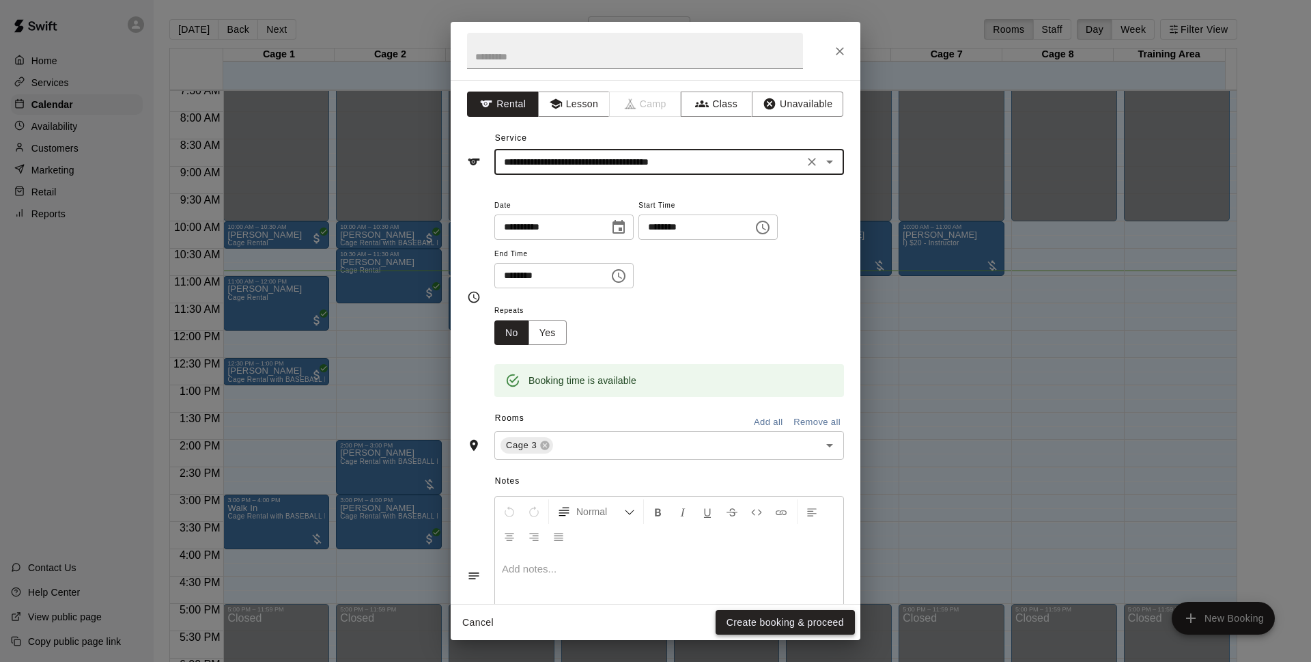
click at [741, 626] on button "Create booking & proceed" at bounding box center [785, 622] width 139 height 25
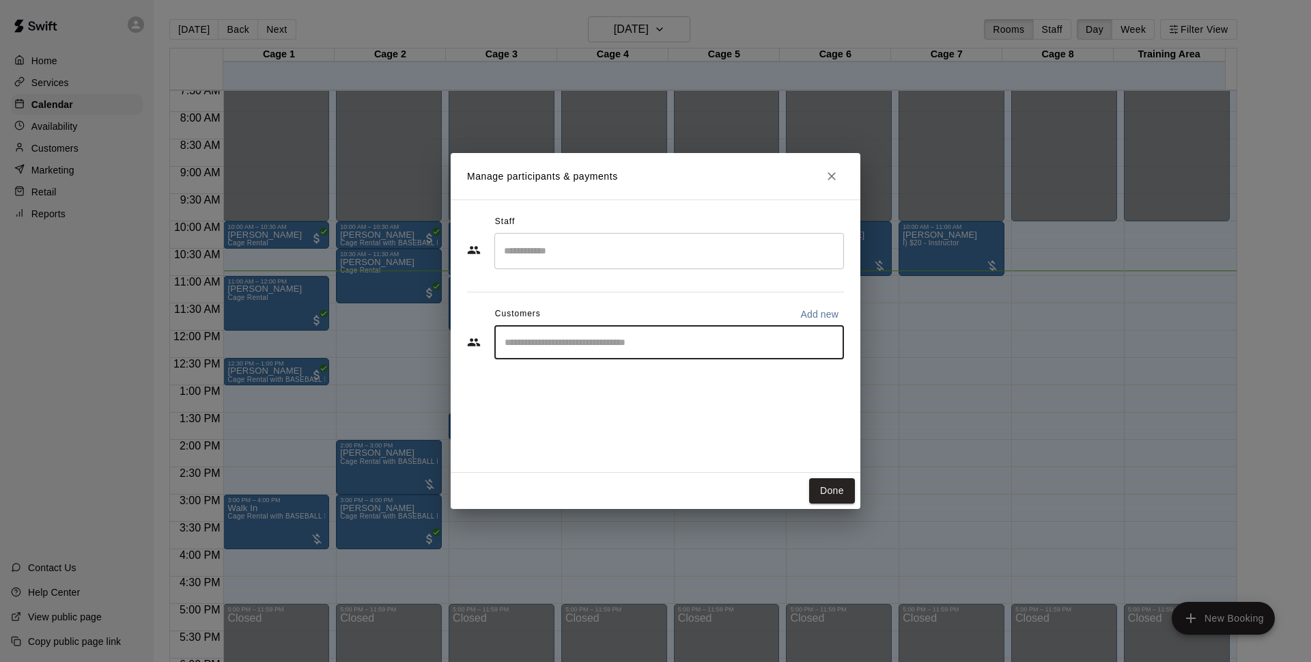
click at [562, 338] on input "Start typing to search customers..." at bounding box center [669, 342] width 337 height 14
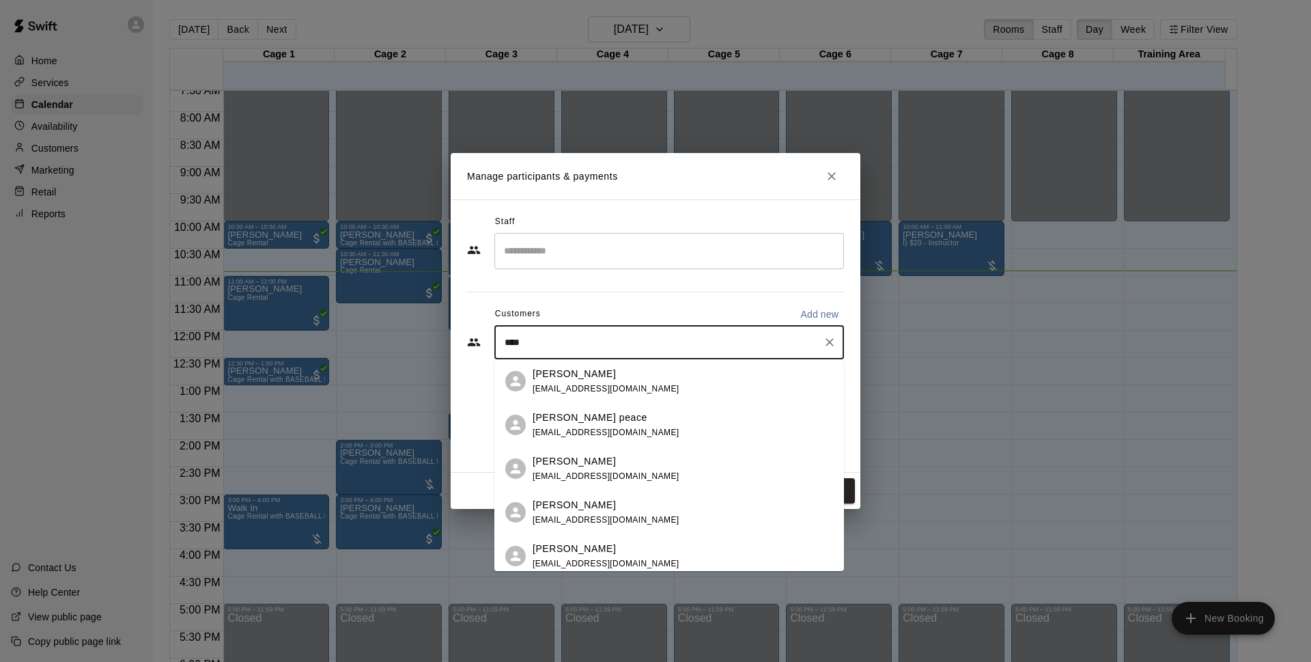
type input "*****"
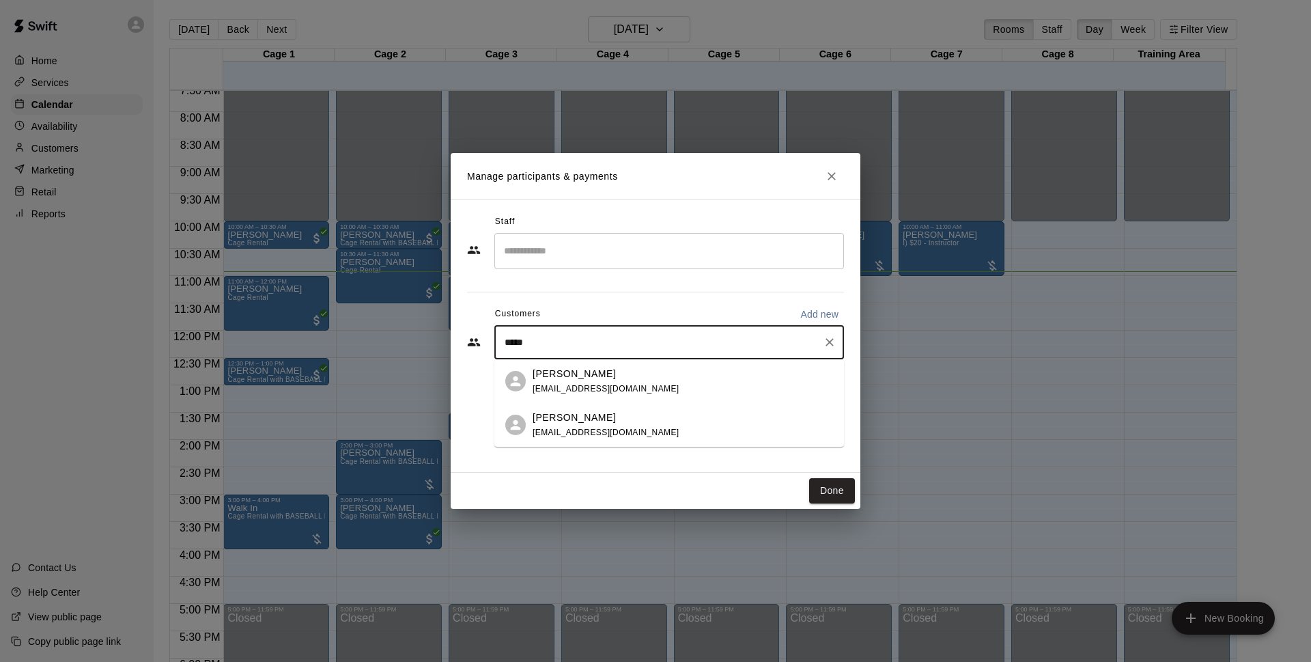
click at [696, 428] on div "Ace Hansen acehansen@me.com" at bounding box center [683, 424] width 301 height 29
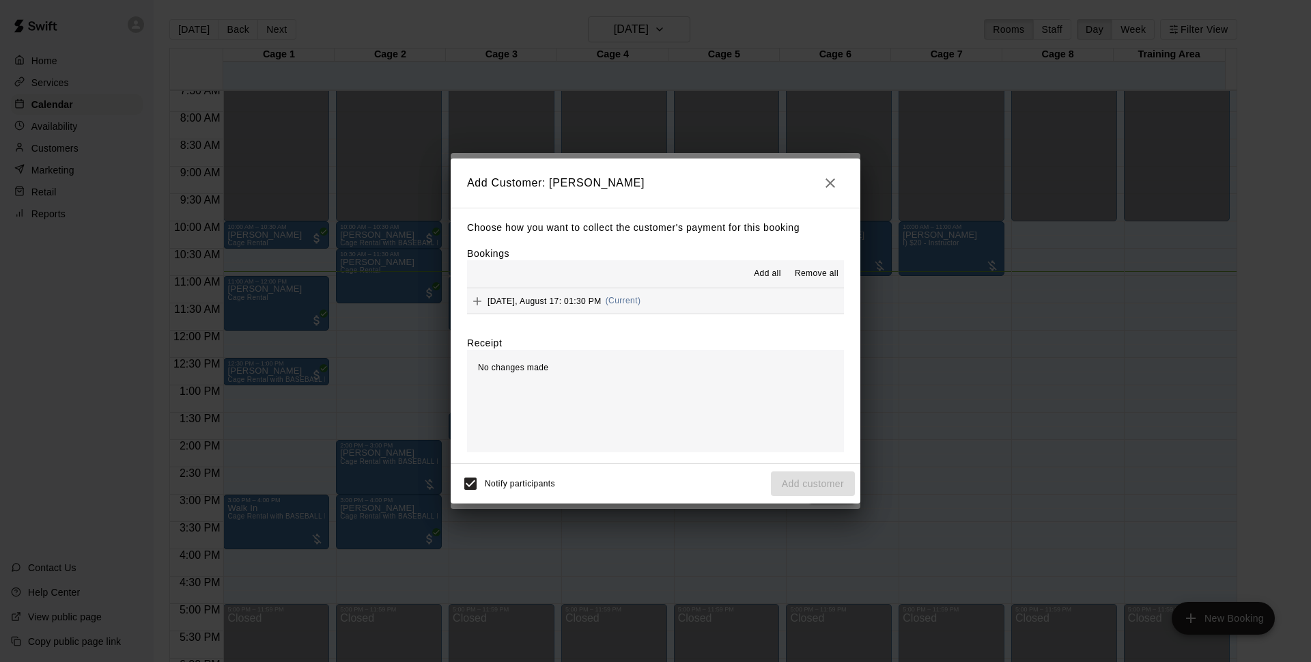
drag, startPoint x: 632, startPoint y: 298, endPoint x: 575, endPoint y: 298, distance: 56.7
click at [575, 298] on span "[DATE], August 17: 01:30 PM" at bounding box center [545, 301] width 114 height 10
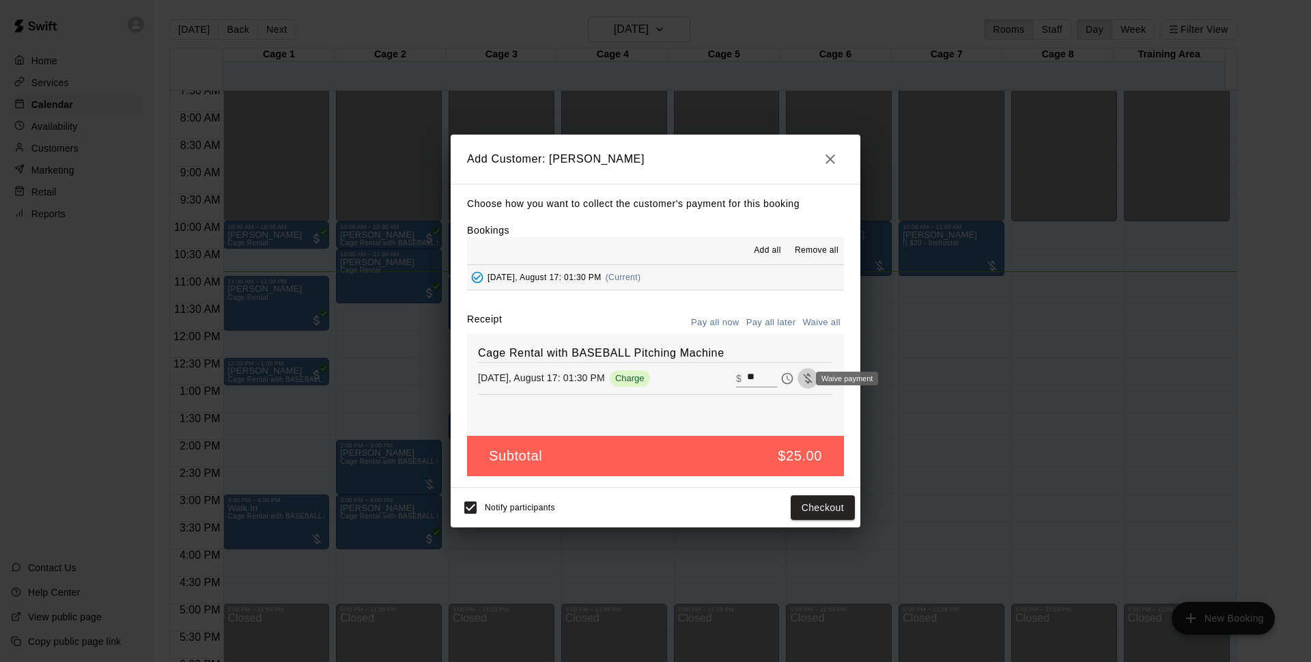
click at [801, 378] on icon "Waive payment" at bounding box center [808, 379] width 14 height 14
type input "*"
click at [799, 378] on span "Waive payment" at bounding box center [808, 378] width 20 height 12
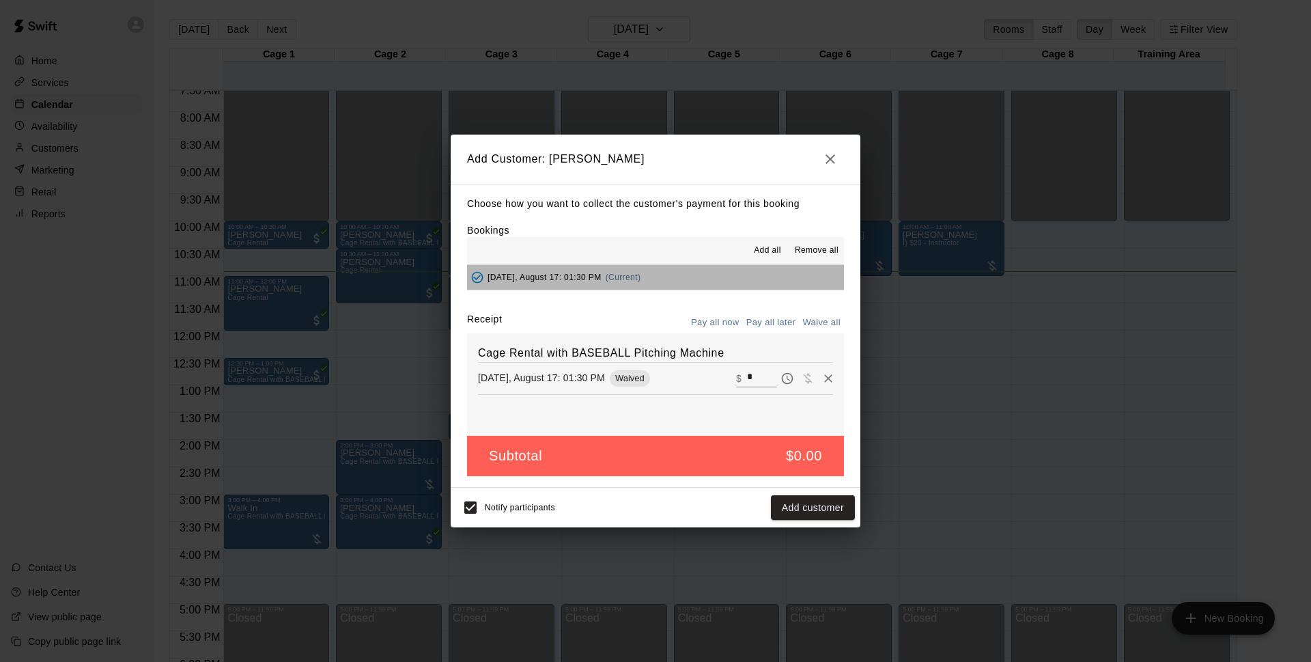
click at [751, 275] on button "[DATE], August 17: 01:30 PM (Current)" at bounding box center [655, 277] width 377 height 25
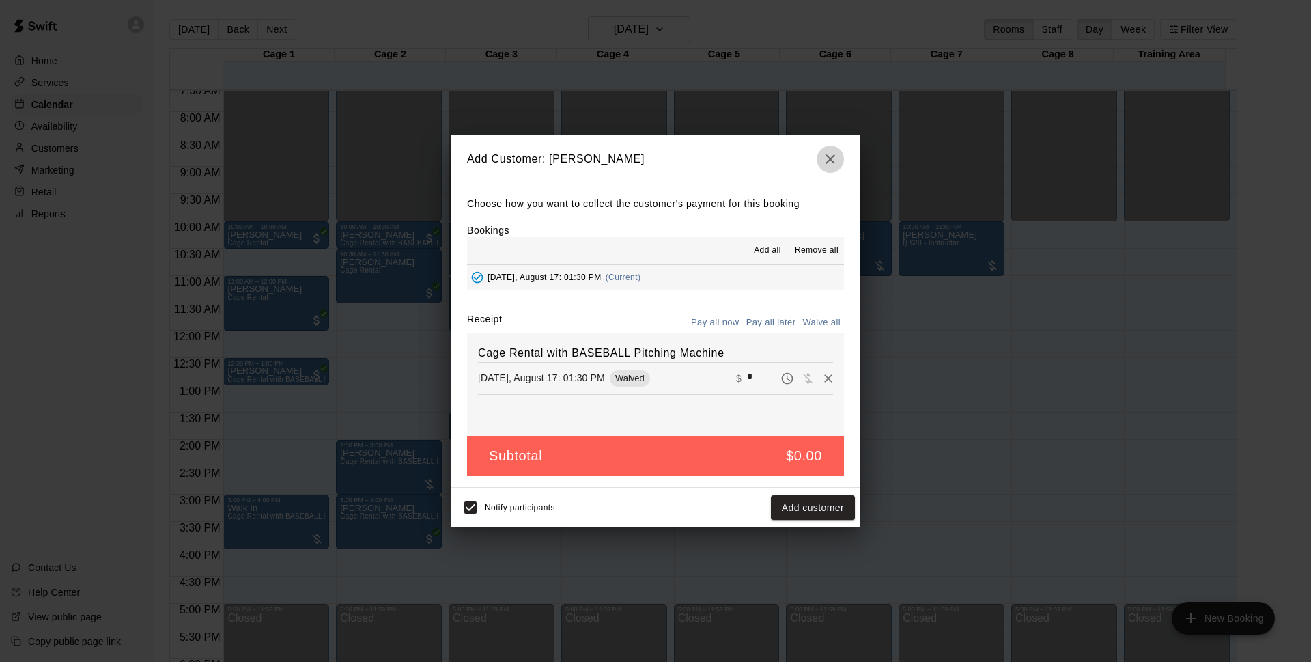
click at [836, 161] on icon "button" at bounding box center [830, 159] width 16 height 16
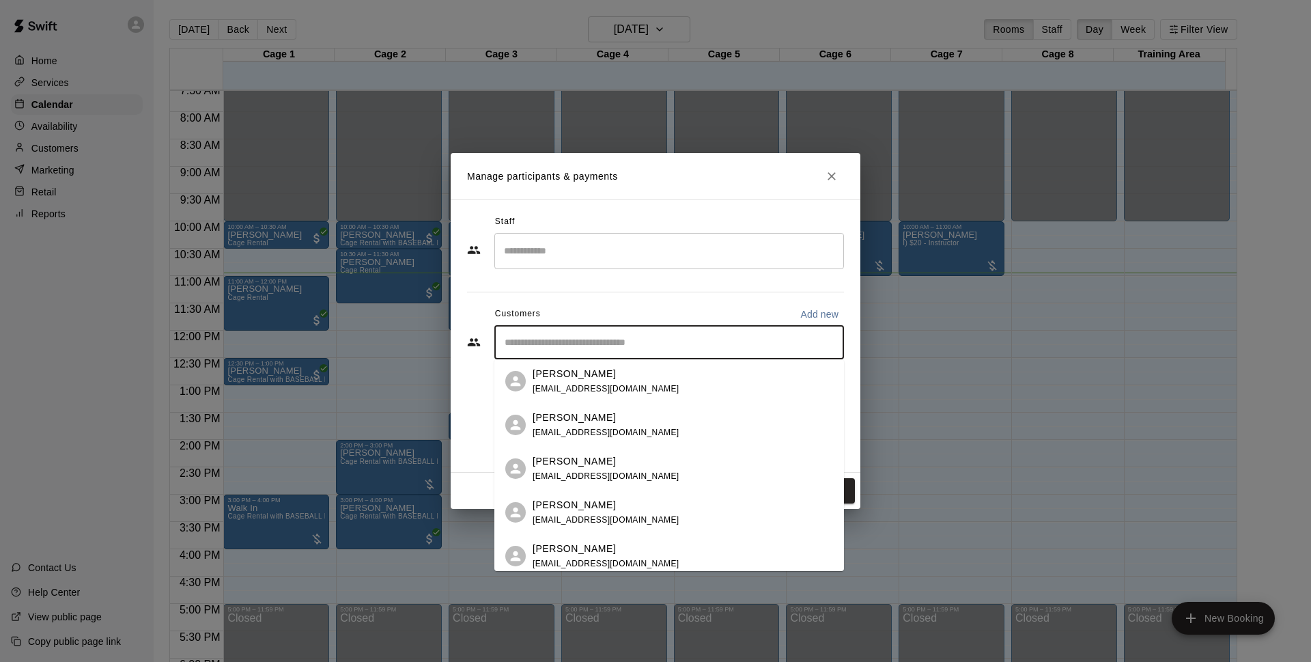
click at [698, 348] on input "Start typing to search customers..." at bounding box center [669, 342] width 337 height 14
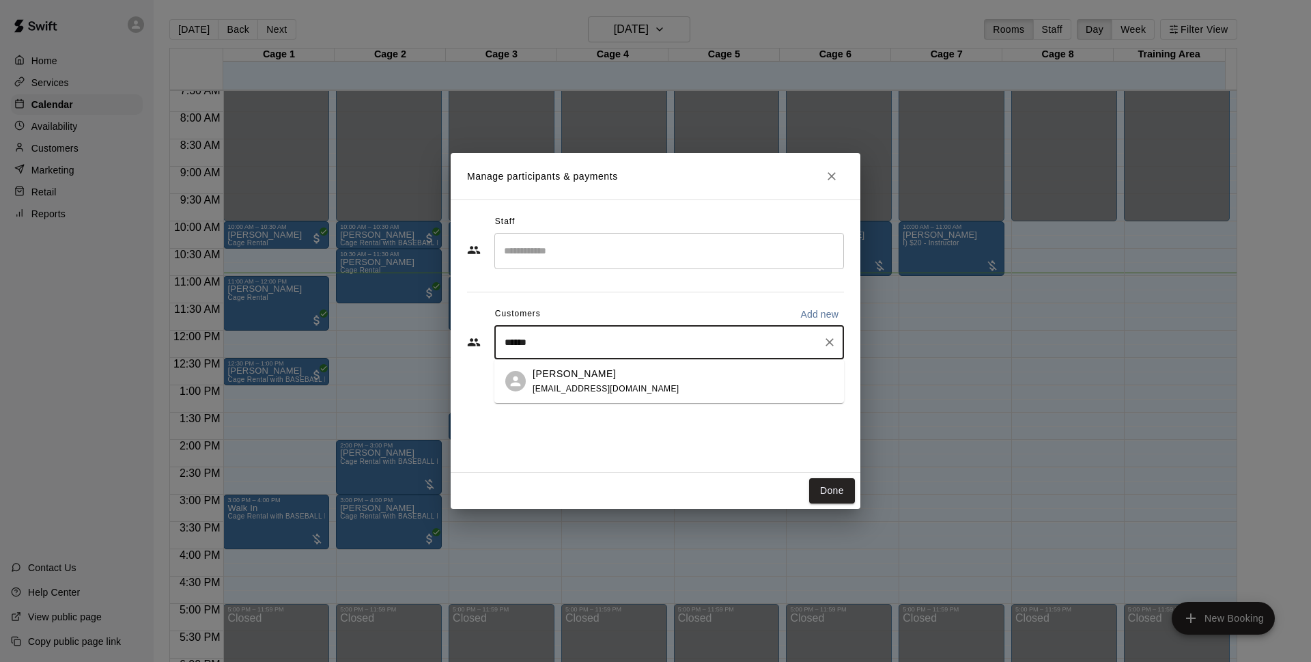
type input "*******"
click at [635, 381] on div "Ace Hansen acehansen@me.com" at bounding box center [683, 381] width 301 height 29
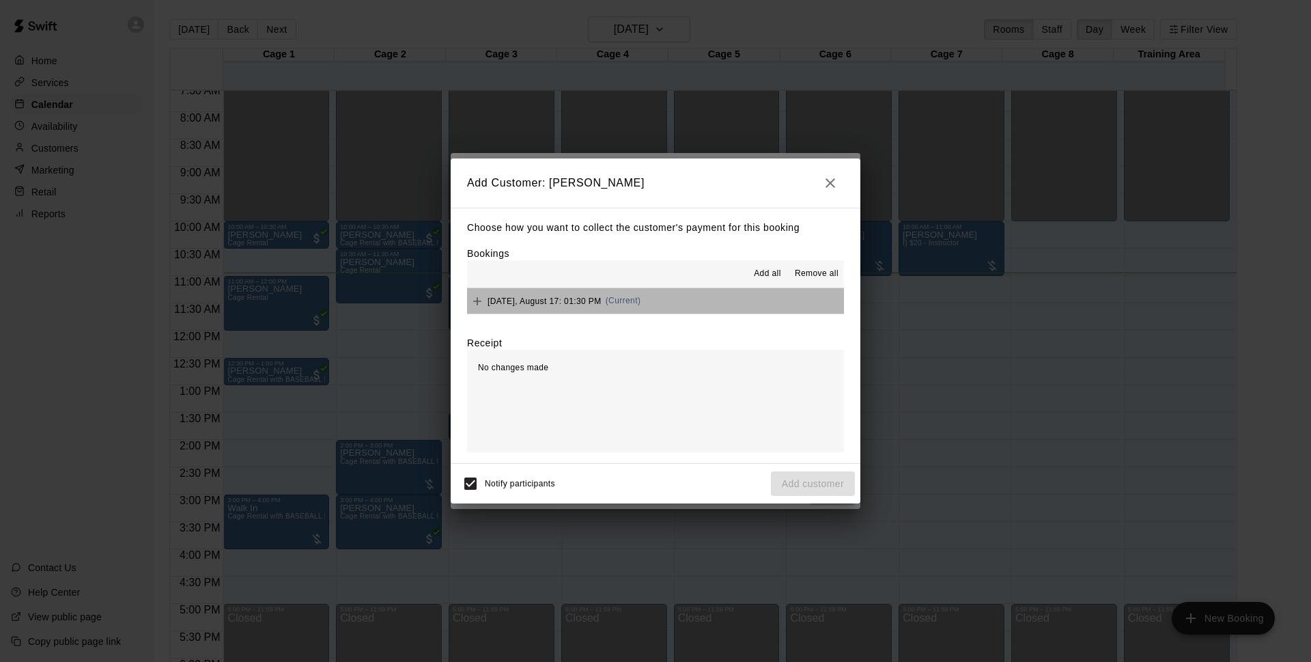
click at [706, 304] on button "[DATE], August 17: 01:30 PM (Current)" at bounding box center [655, 300] width 377 height 25
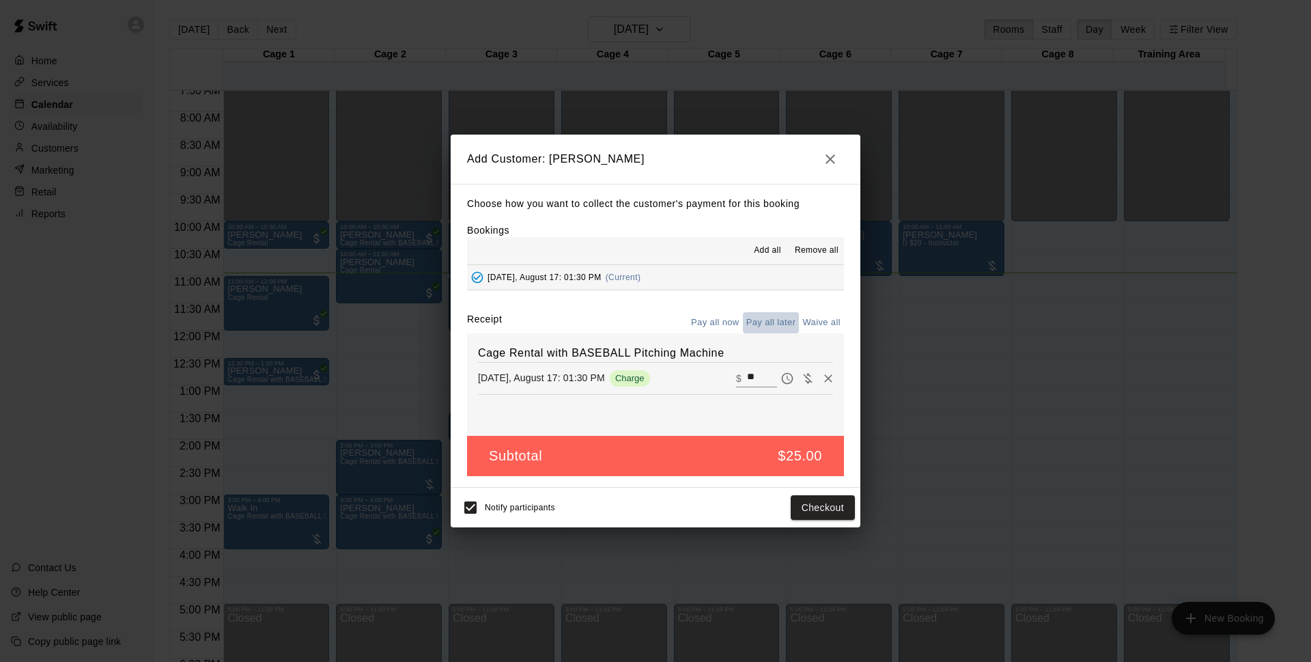
click at [776, 325] on button "Pay all later" at bounding box center [771, 322] width 57 height 21
click at [803, 505] on button "Add customer" at bounding box center [813, 507] width 84 height 25
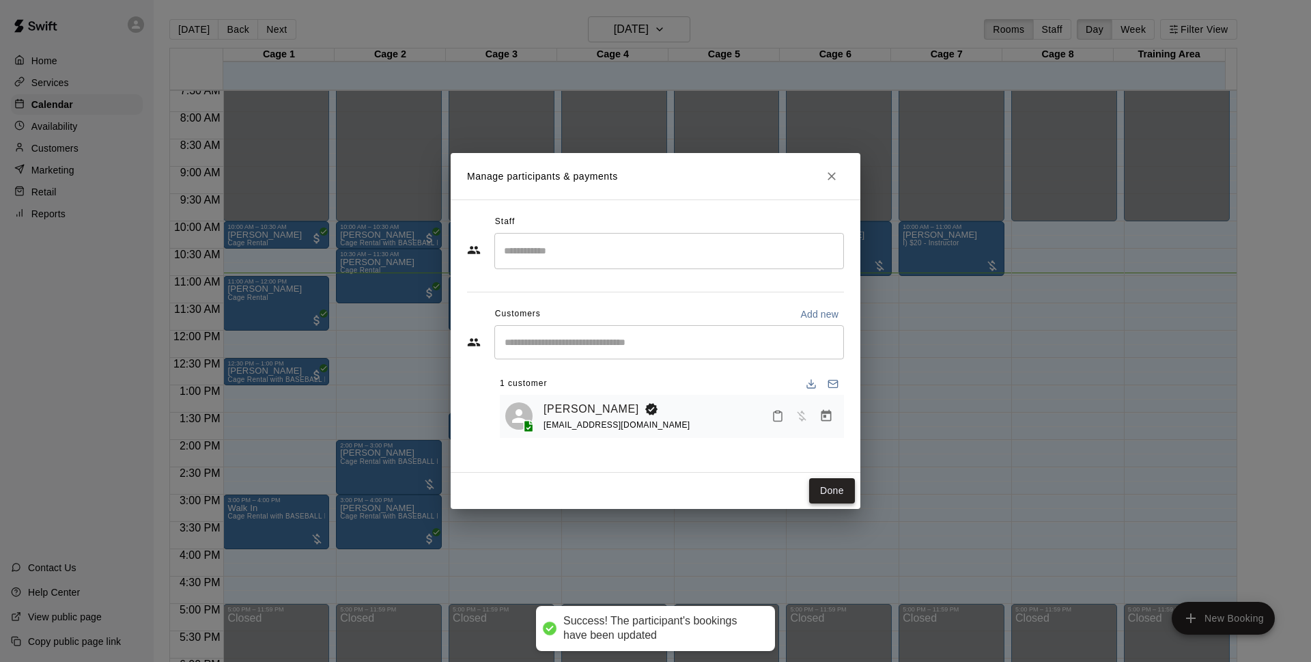
click at [822, 482] on button "Done" at bounding box center [832, 490] width 46 height 25
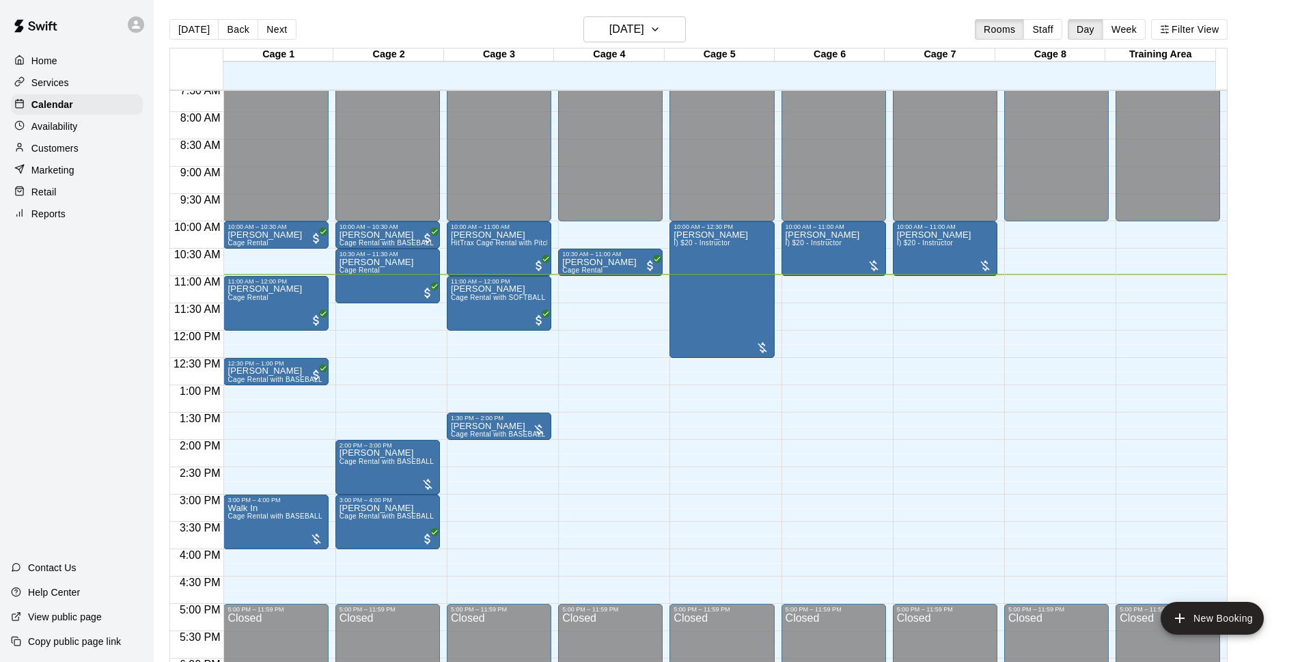
click at [461, 355] on div "12:00 AM – 10:00 AM Closed 10:00 AM – 11:00 AM Thy Nguyen HitTrax Cage Rental w…" at bounding box center [499, 330] width 104 height 1311
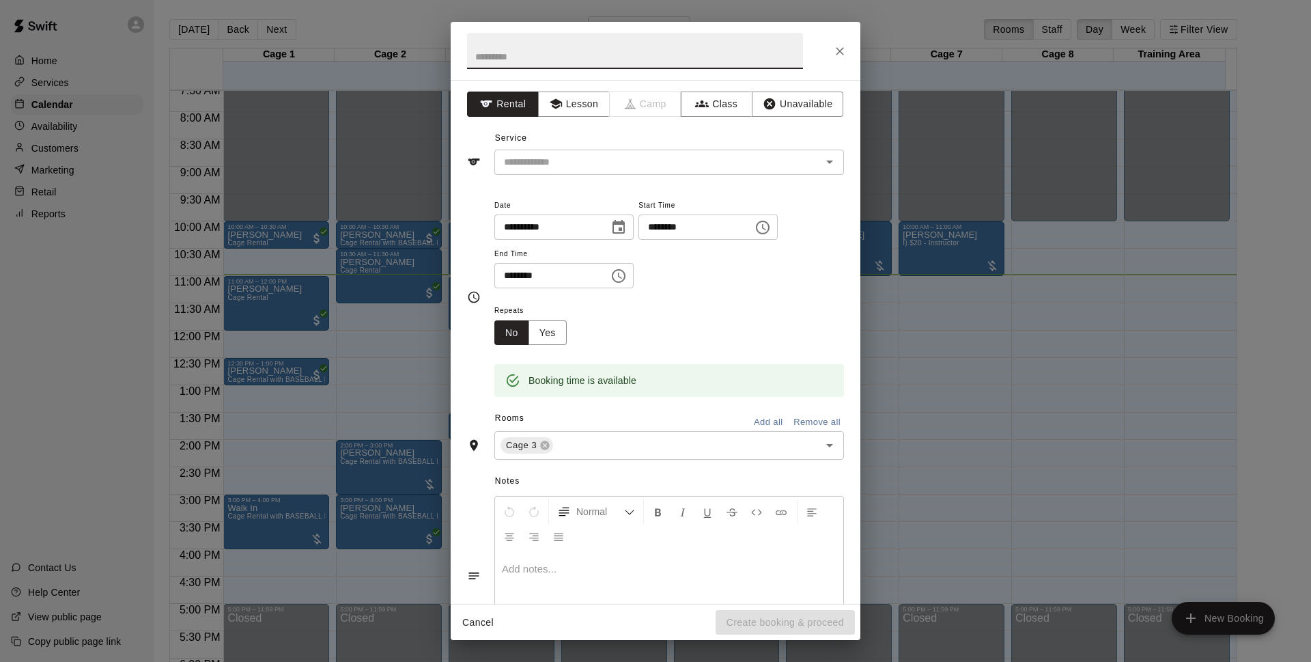
click at [841, 52] on icon "Close" at bounding box center [840, 51] width 8 height 8
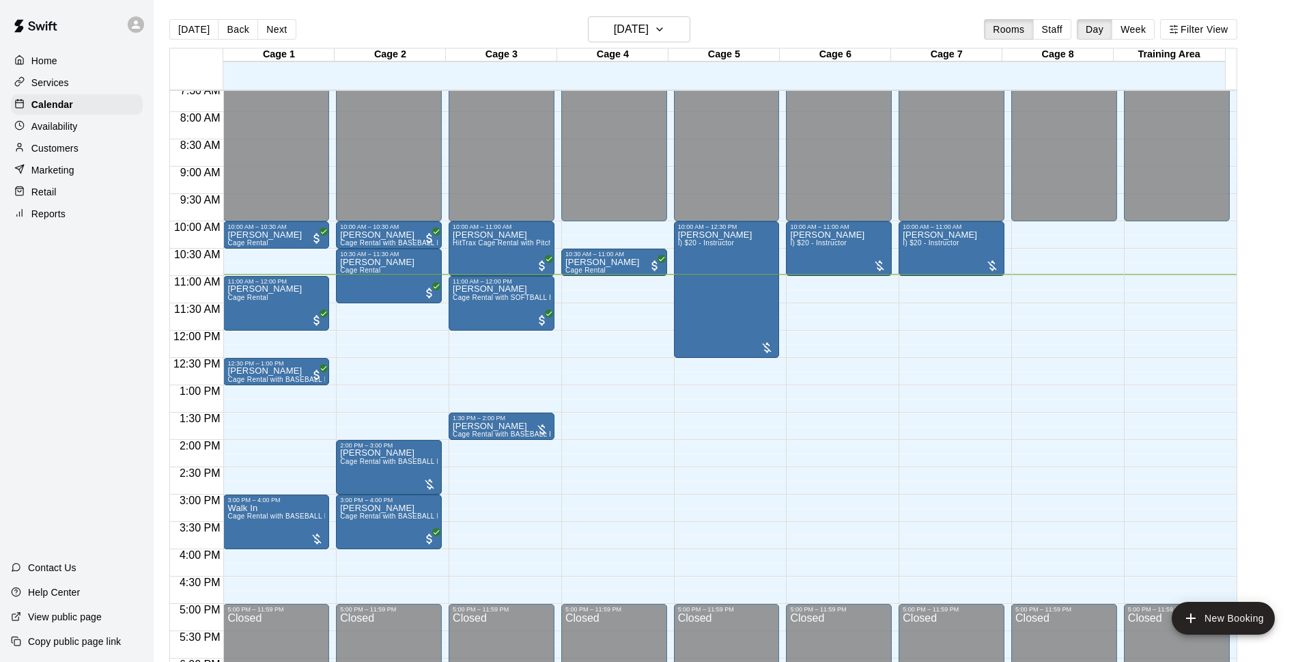
click at [839, 57] on icon "Close" at bounding box center [840, 51] width 14 height 14
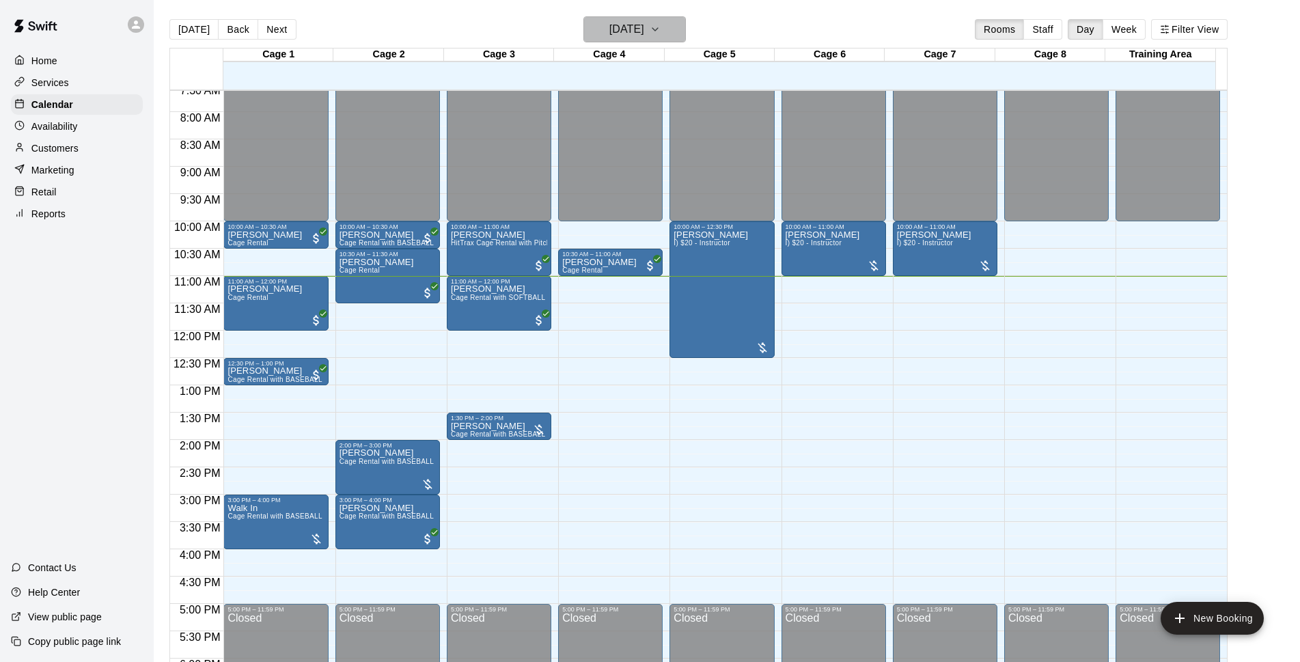
click at [631, 23] on h6 "[DATE]" at bounding box center [626, 29] width 35 height 19
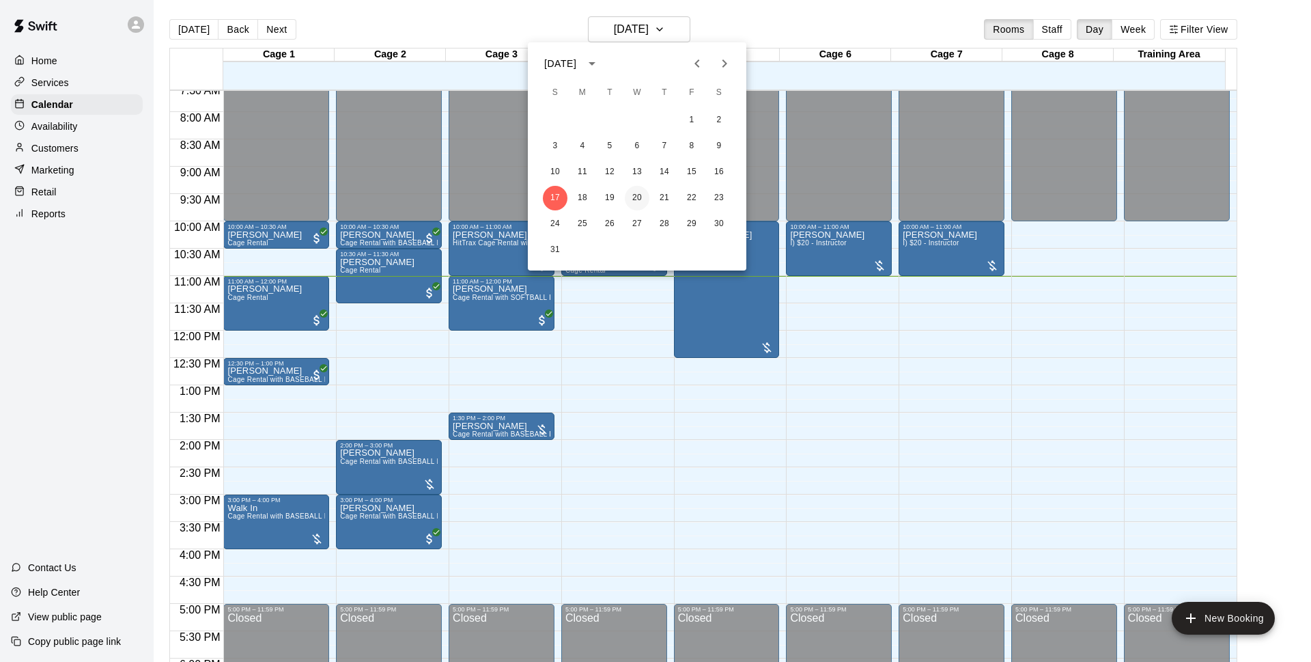
click at [644, 201] on button "20" at bounding box center [637, 198] width 25 height 25
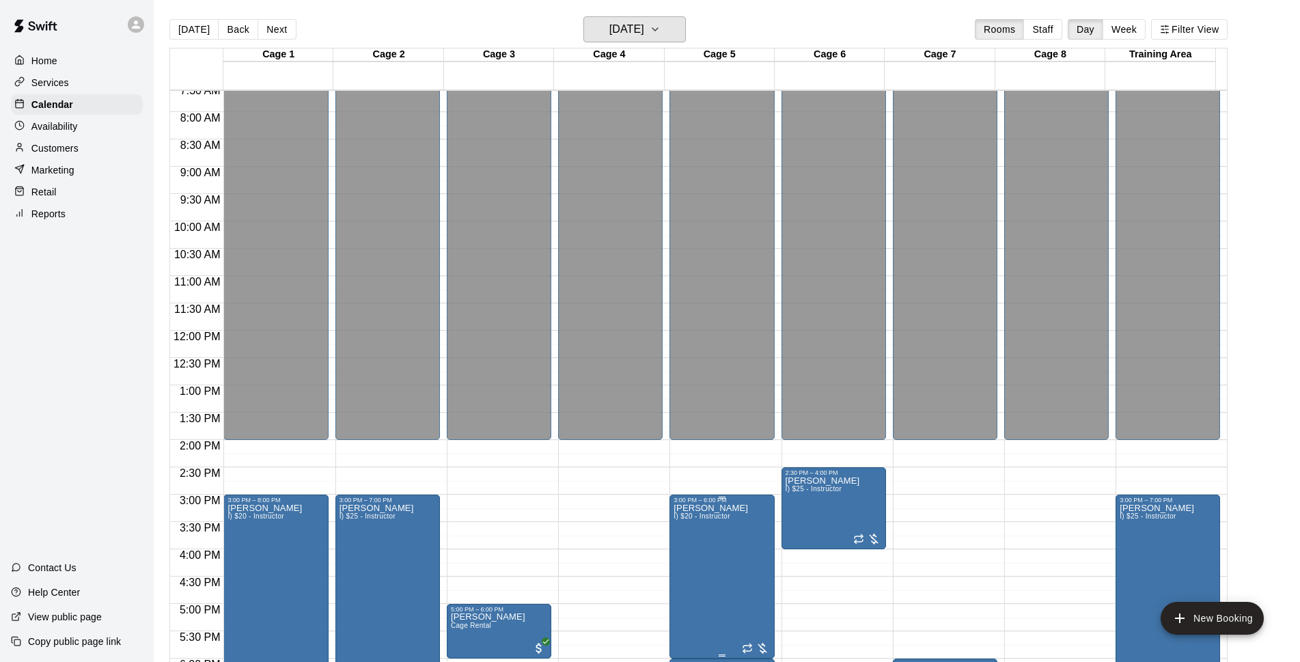
scroll to position [680, 0]
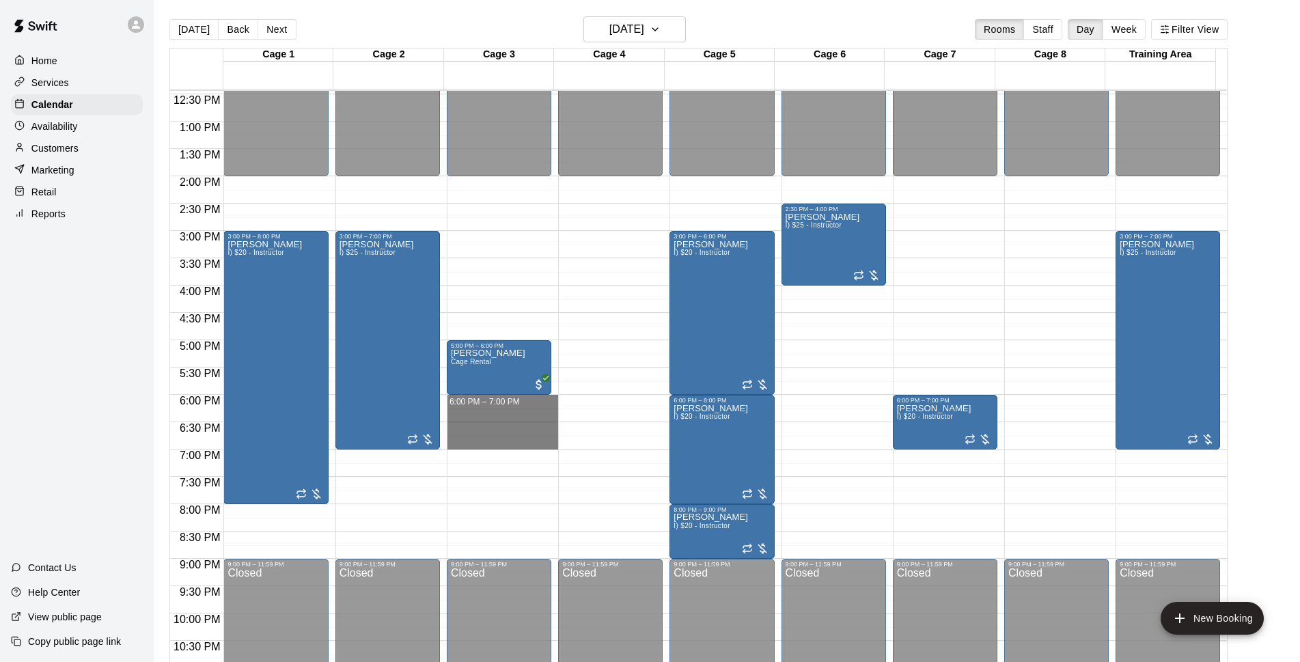
drag, startPoint x: 502, startPoint y: 404, endPoint x: 503, endPoint y: 446, distance: 42.4
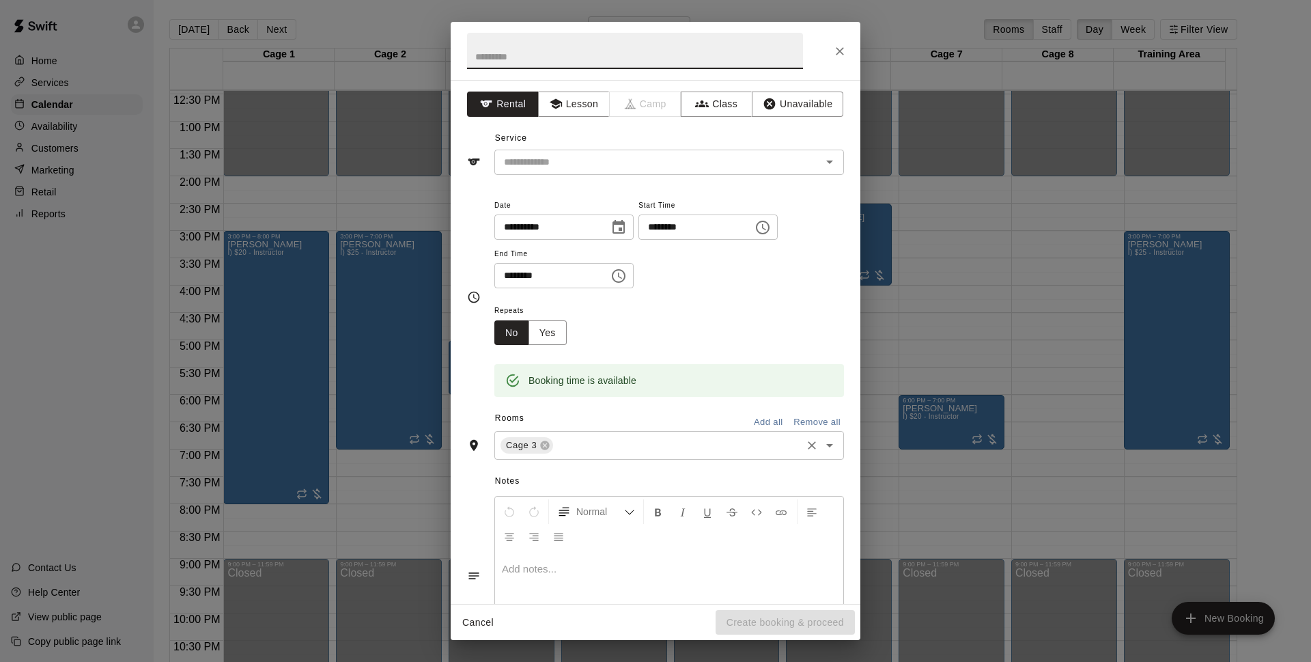
click at [676, 440] on input "text" at bounding box center [677, 445] width 245 height 17
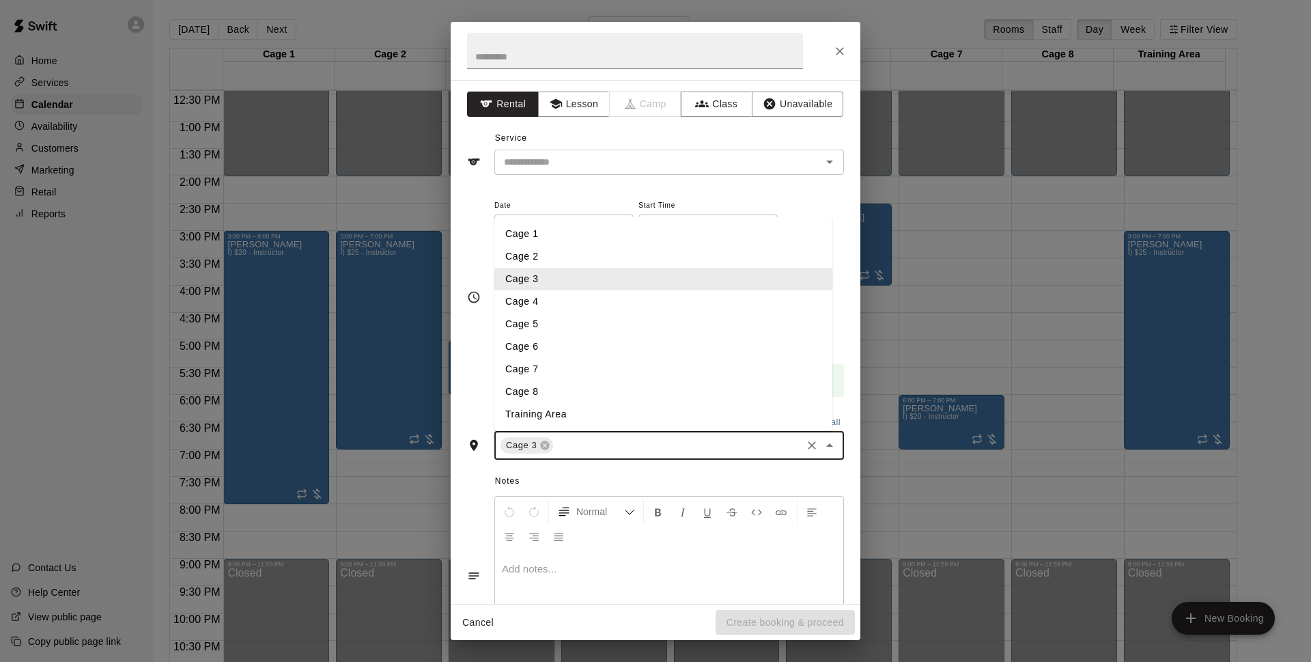
type input "*"
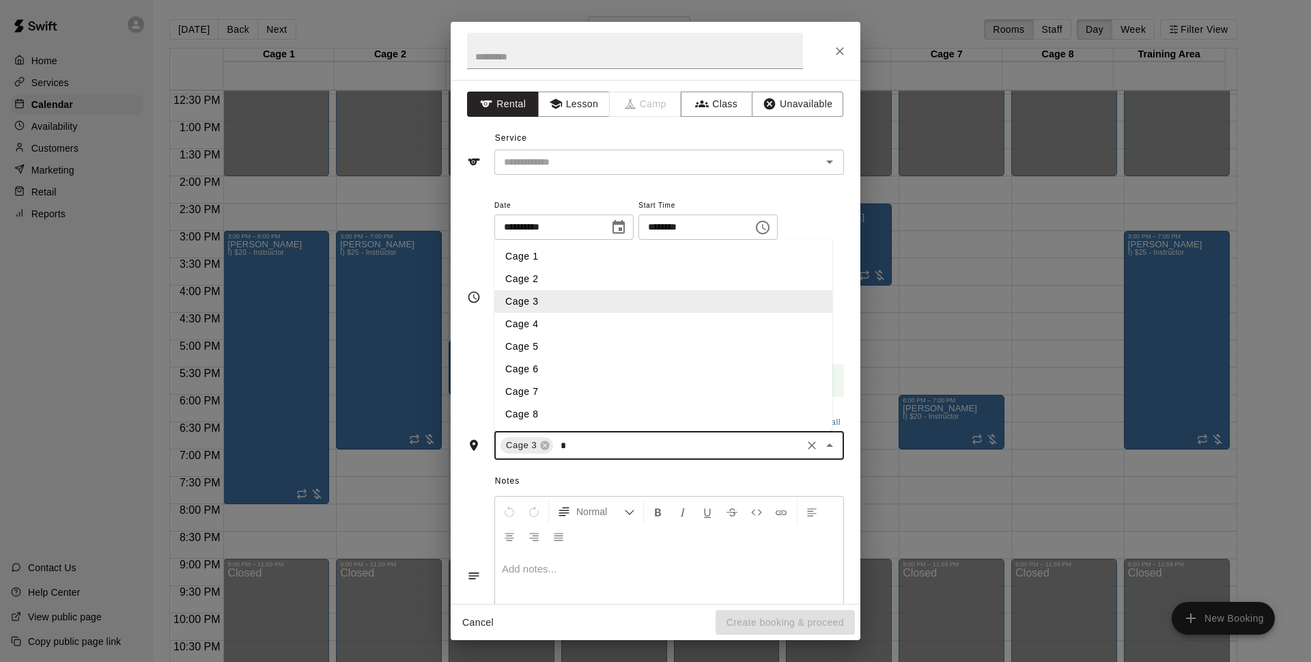
click at [660, 323] on li "Cage 4" at bounding box center [663, 324] width 338 height 23
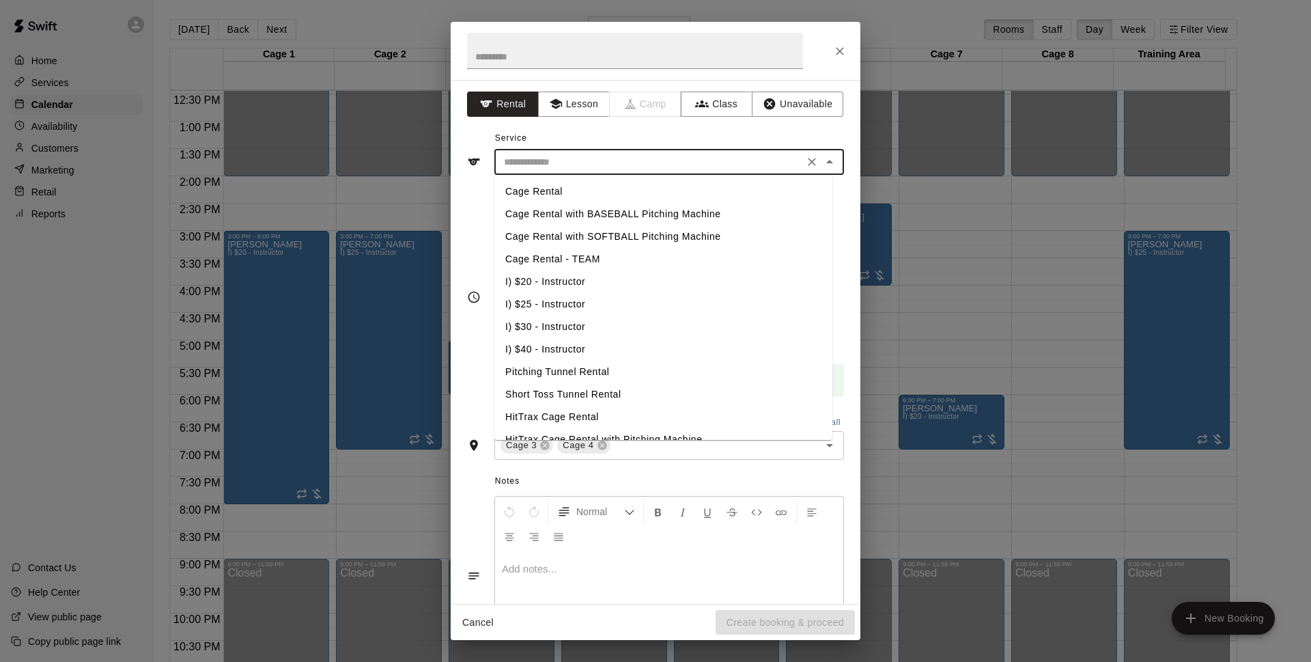
click at [589, 161] on input "text" at bounding box center [649, 162] width 301 height 17
click at [607, 217] on li "Cage Rental with BASEBALL Pitching Machine" at bounding box center [663, 214] width 338 height 23
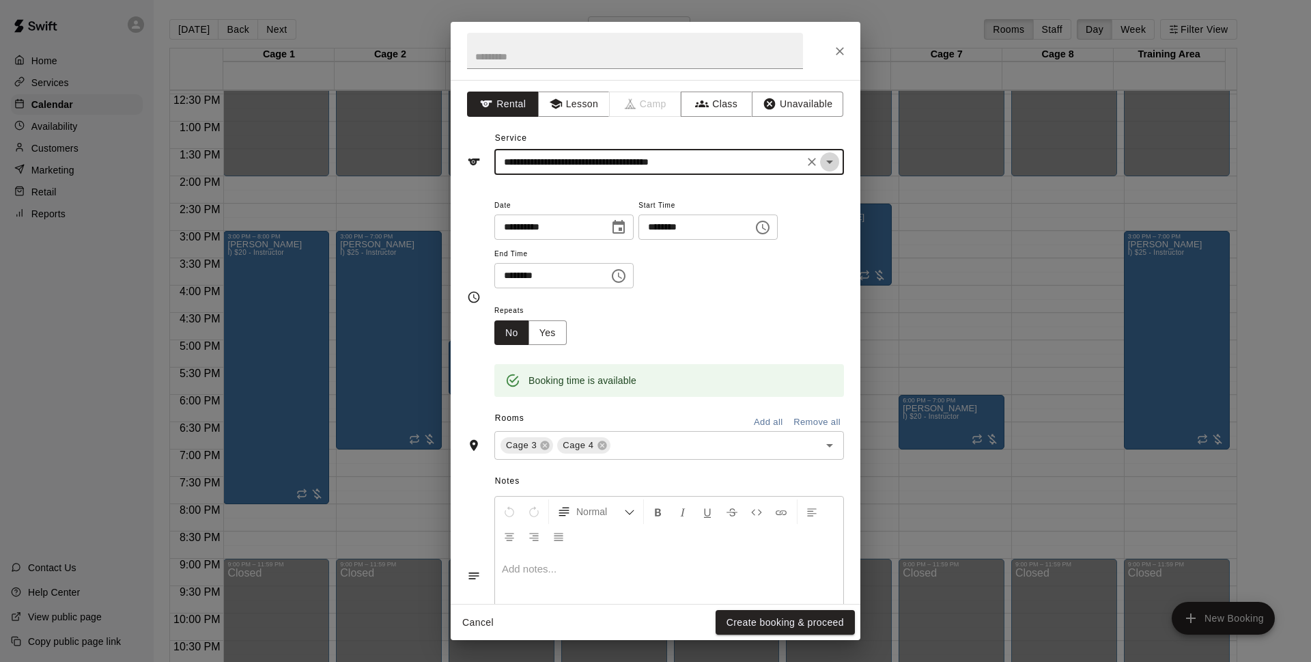
click at [822, 164] on icon "Open" at bounding box center [830, 162] width 16 height 16
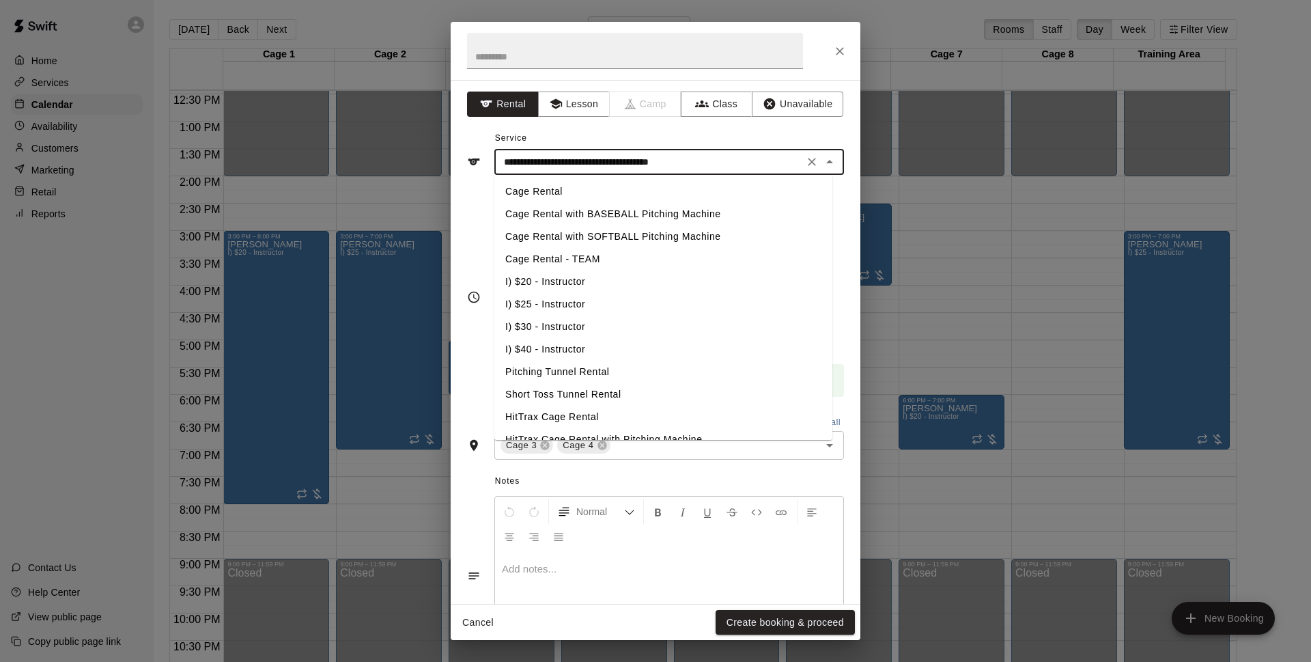
click at [670, 191] on li "Cage Rental" at bounding box center [663, 191] width 338 height 23
type input "**********"
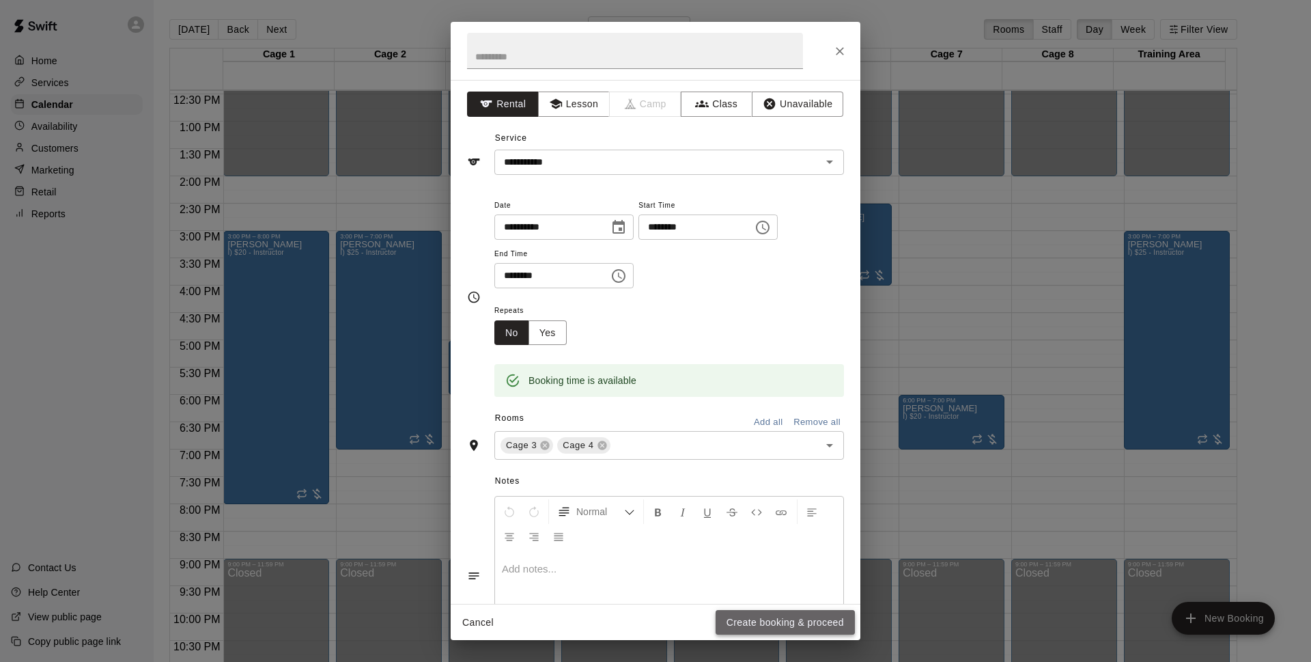
click at [753, 619] on button "Create booking & proceed" at bounding box center [785, 622] width 139 height 25
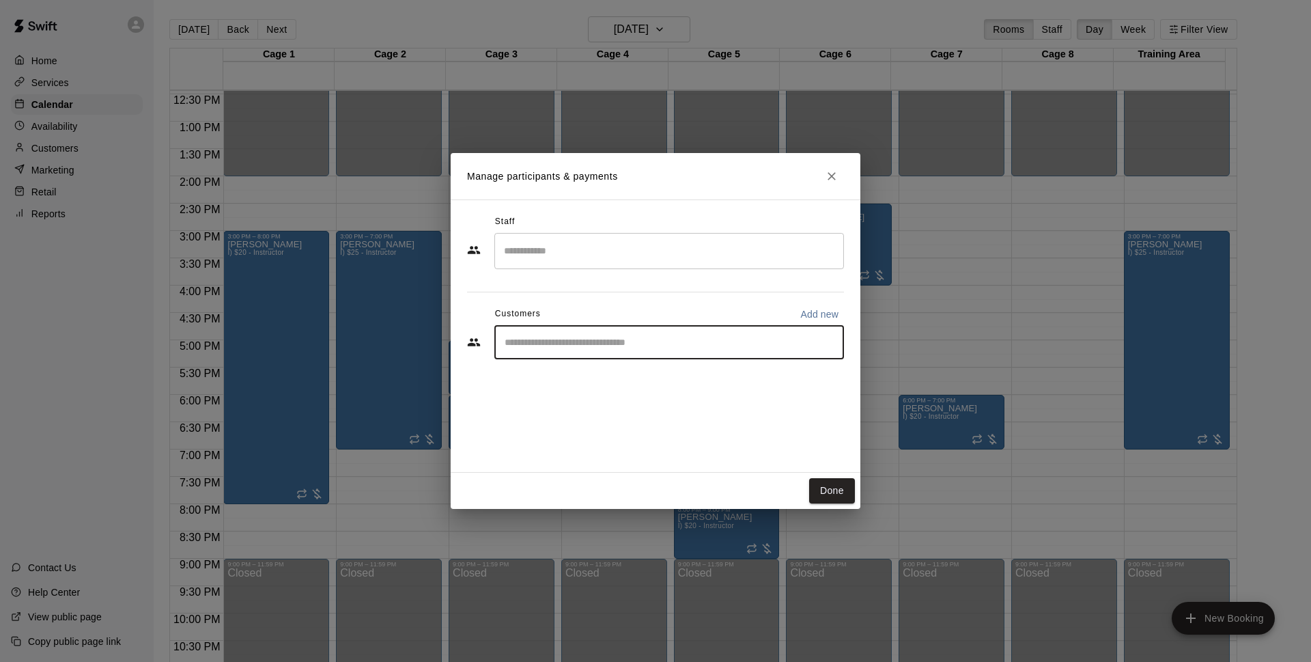
click at [577, 344] on input "Start typing to search customers..." at bounding box center [669, 342] width 337 height 14
type input "***"
click at [627, 389] on span "[EMAIL_ADDRESS][DOMAIN_NAME]" at bounding box center [606, 389] width 147 height 10
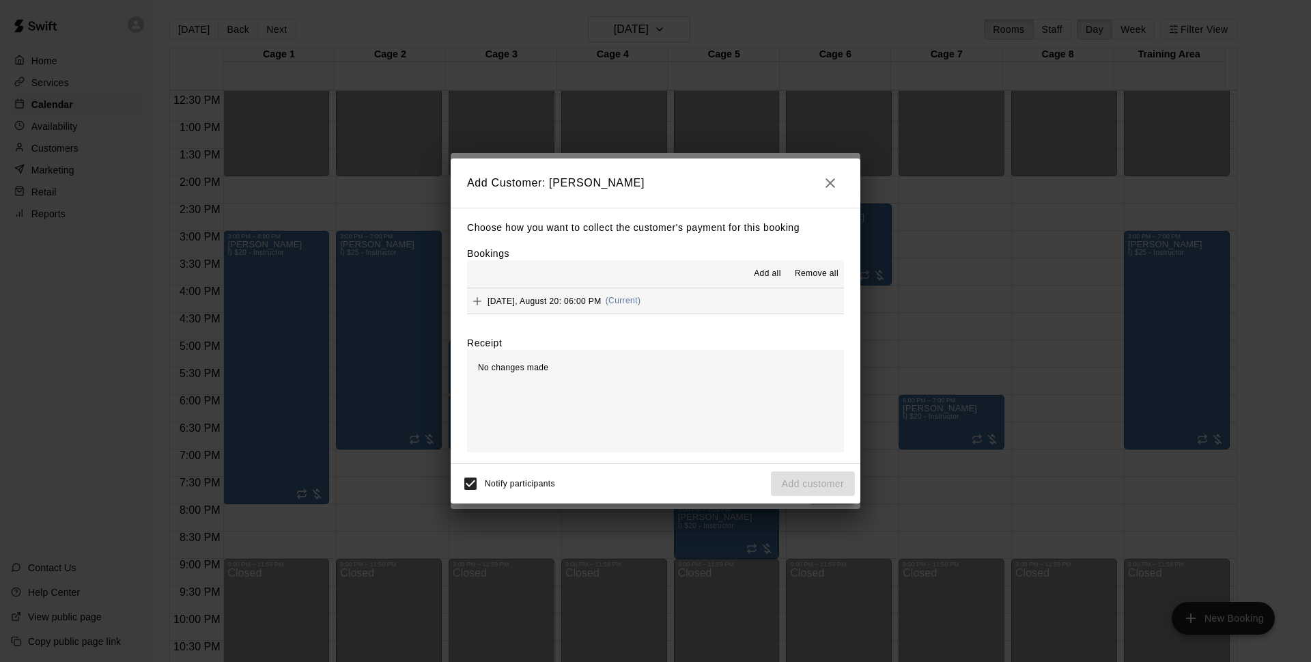
click at [593, 301] on span "Wednesday, August 20: 06:00 PM" at bounding box center [545, 301] width 114 height 10
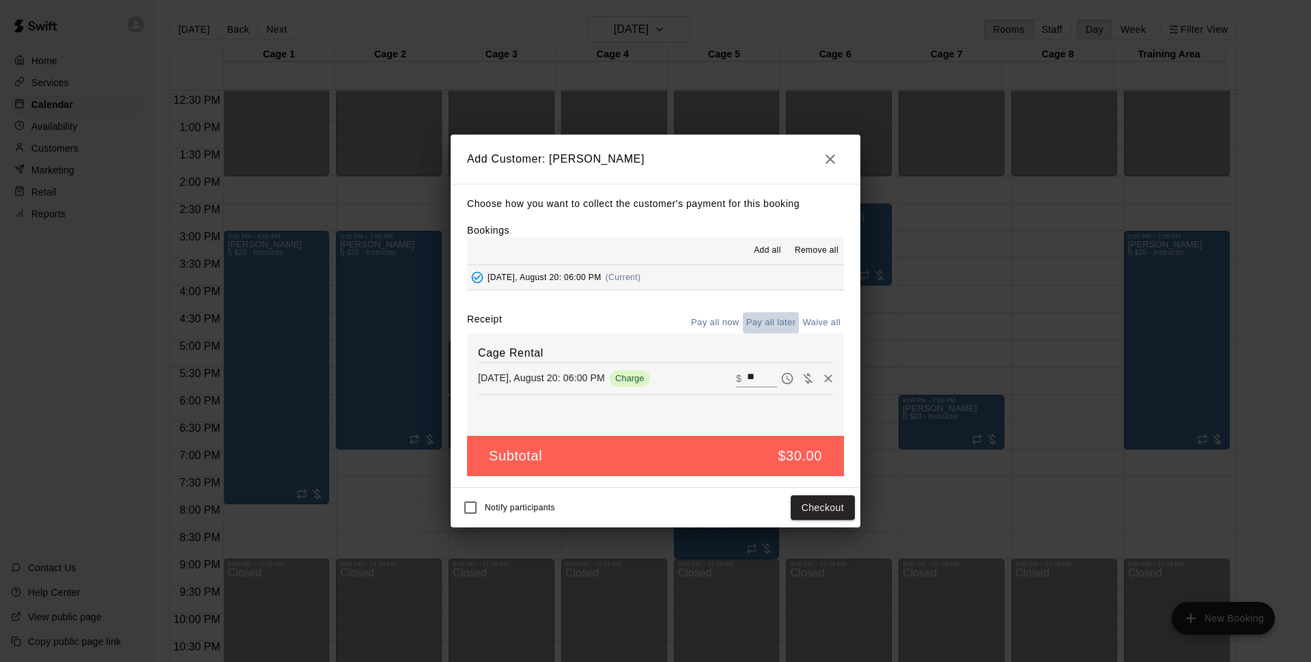
click at [772, 315] on button "Pay all later" at bounding box center [771, 322] width 57 height 21
click at [806, 500] on button "Add customer" at bounding box center [813, 507] width 84 height 25
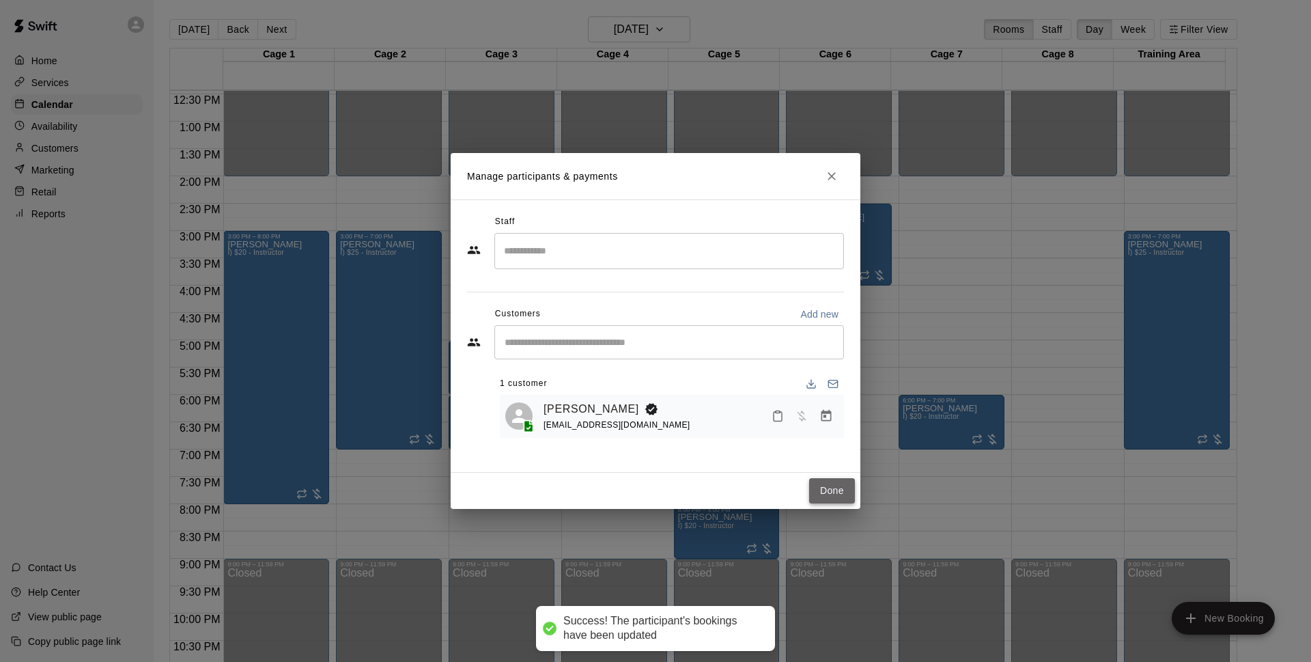
click at [841, 491] on button "Done" at bounding box center [832, 490] width 46 height 25
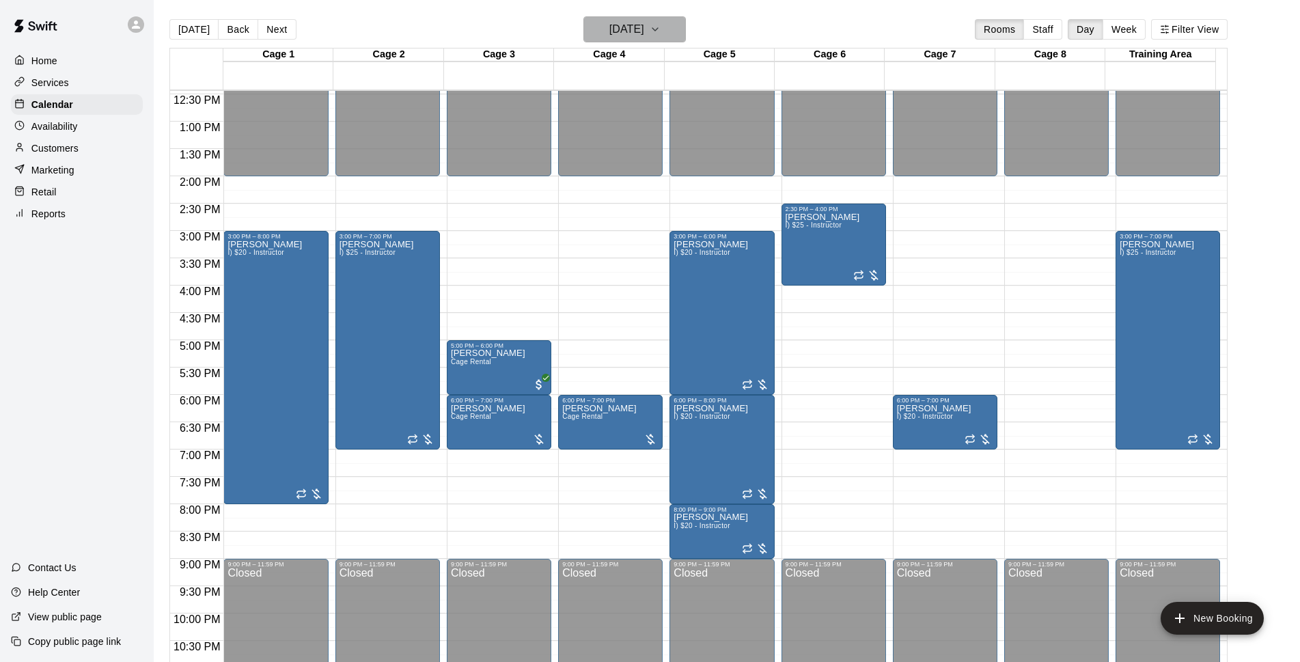
click at [644, 29] on h6 "[DATE]" at bounding box center [626, 29] width 35 height 19
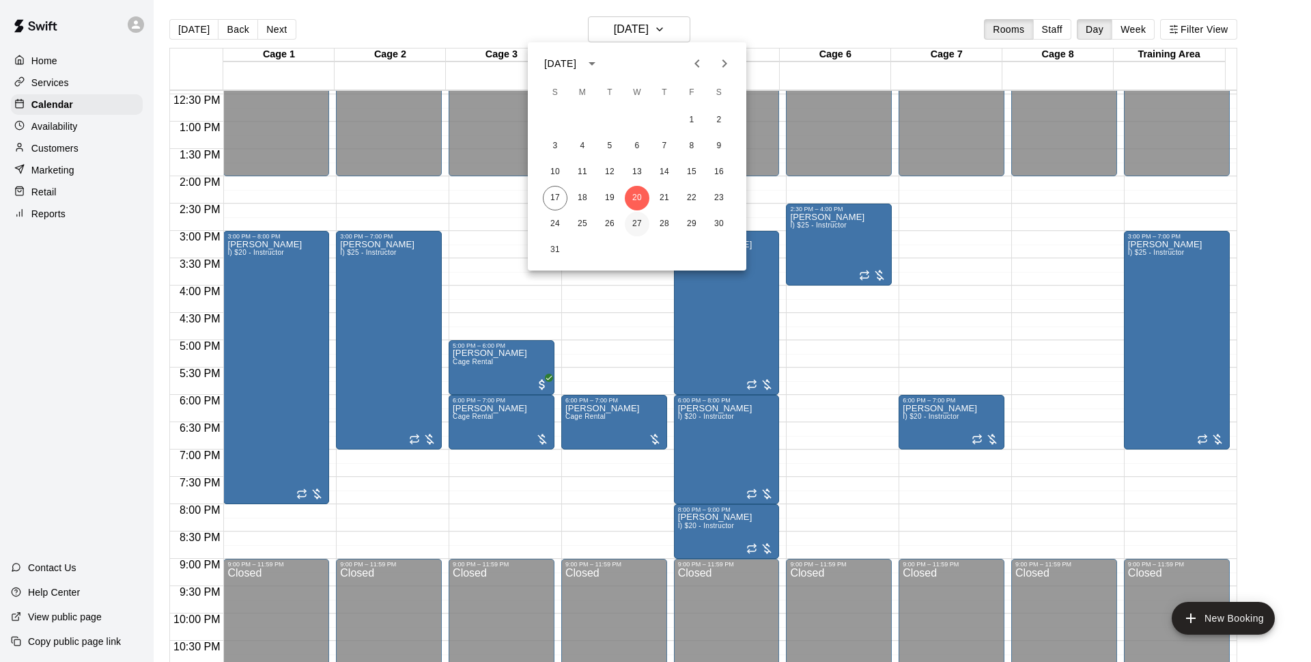
click at [641, 219] on button "27" at bounding box center [637, 224] width 25 height 25
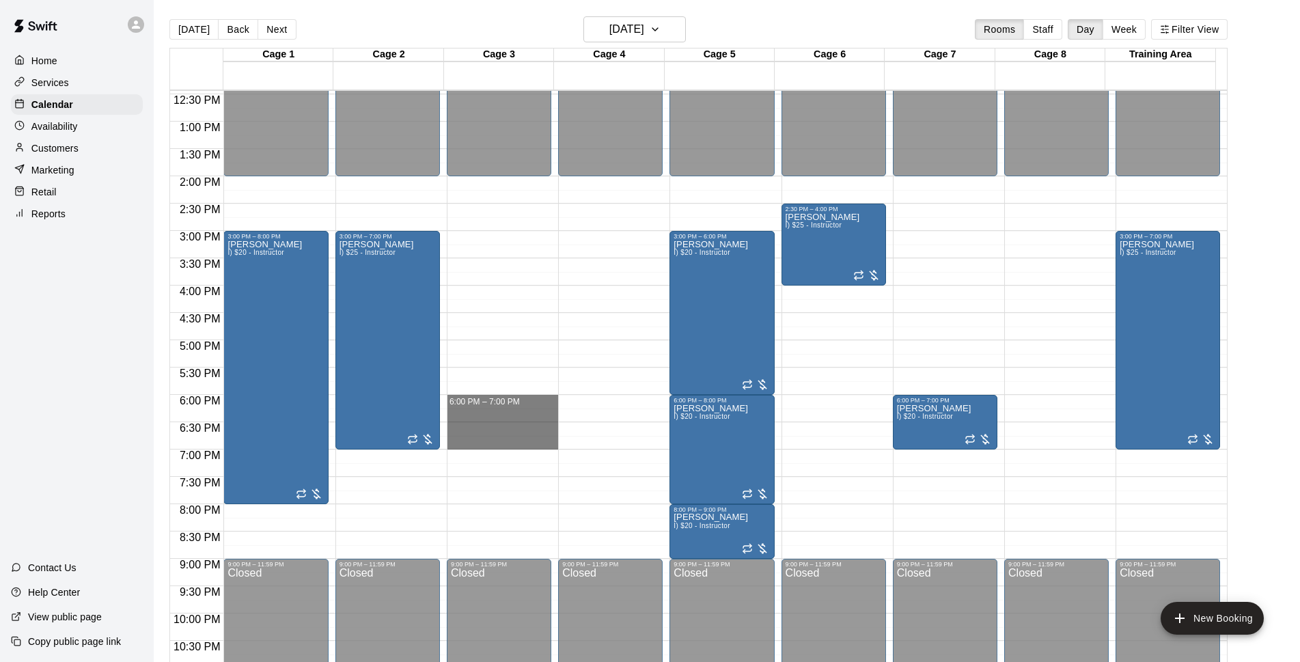
drag, startPoint x: 510, startPoint y: 403, endPoint x: 512, endPoint y: 440, distance: 36.9
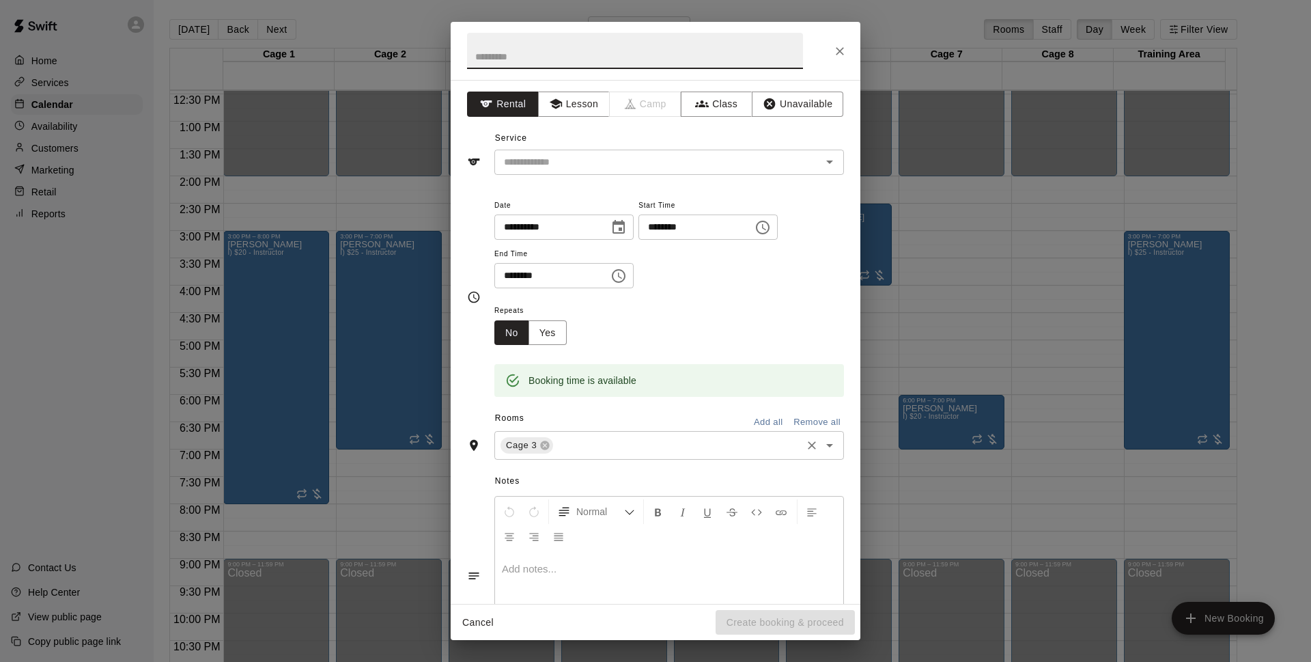
click at [579, 441] on input "text" at bounding box center [677, 445] width 245 height 17
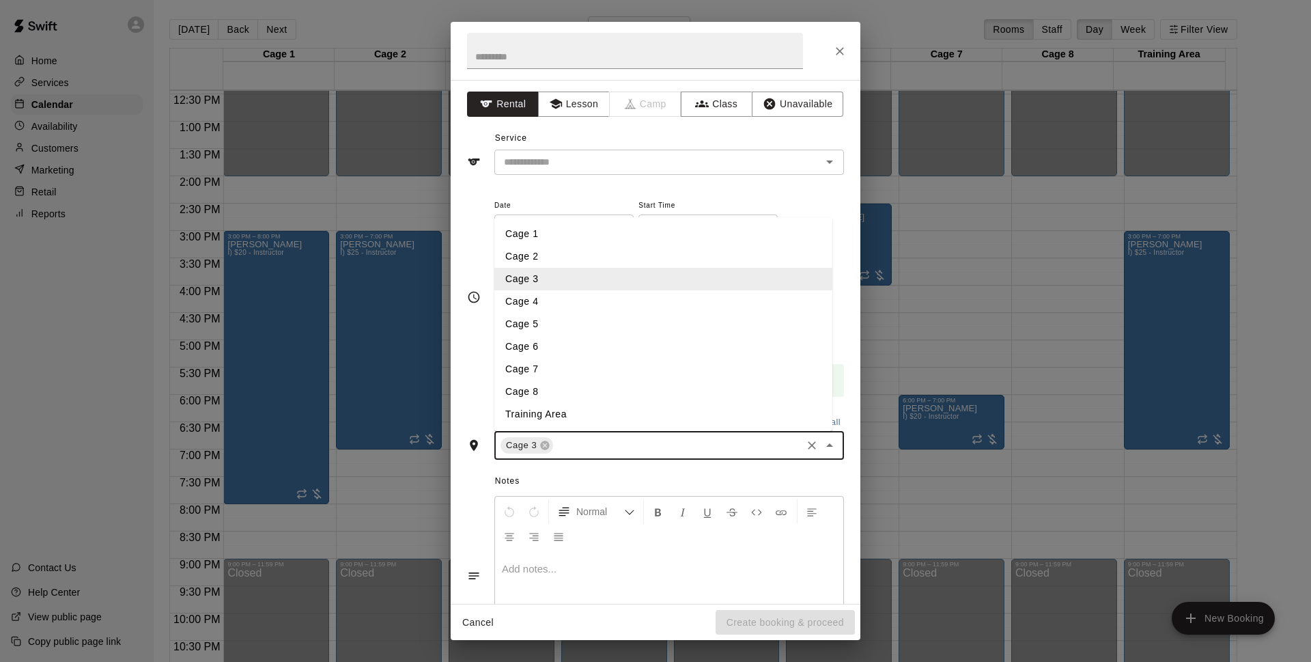
click at [566, 302] on li "Cage 4" at bounding box center [663, 301] width 338 height 23
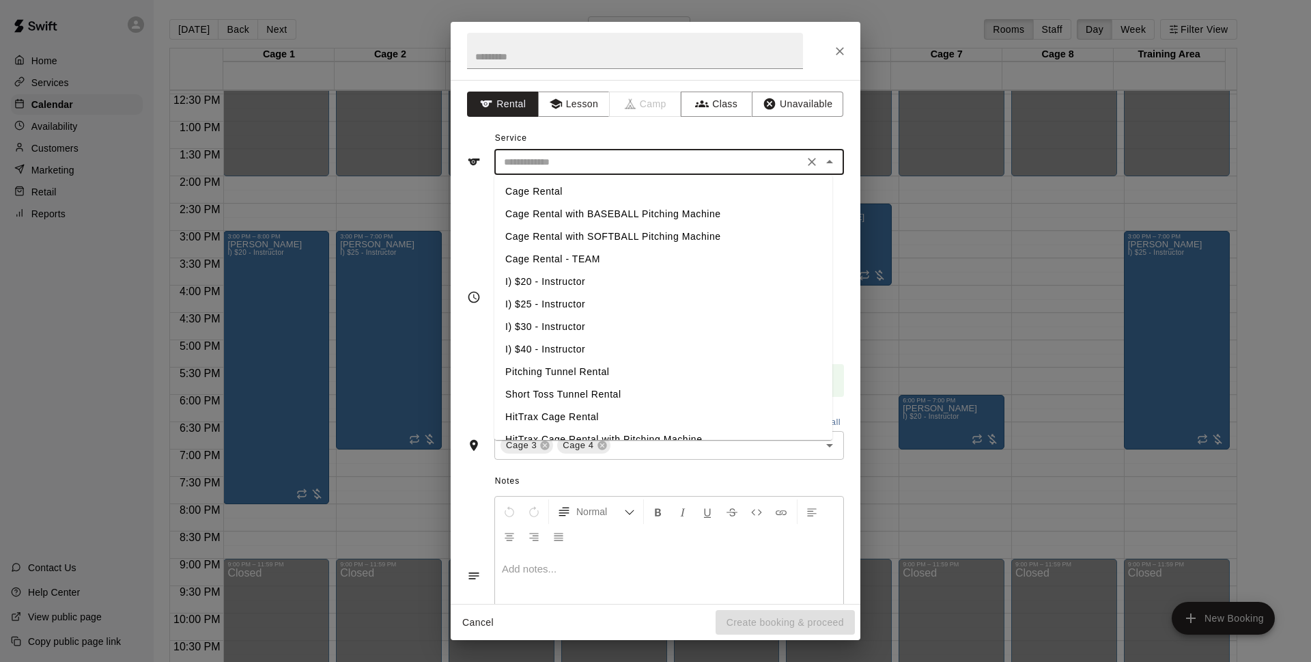
click at [604, 161] on input "text" at bounding box center [649, 162] width 301 height 17
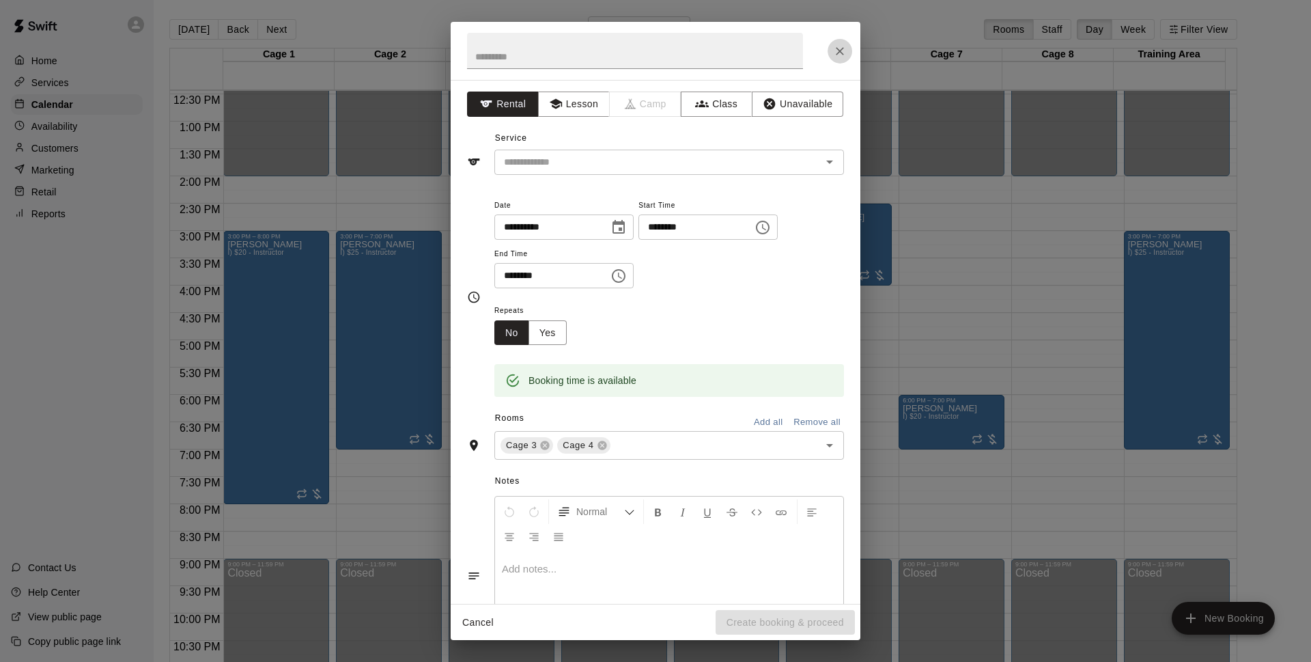
click at [843, 46] on icon "Close" at bounding box center [840, 51] width 14 height 14
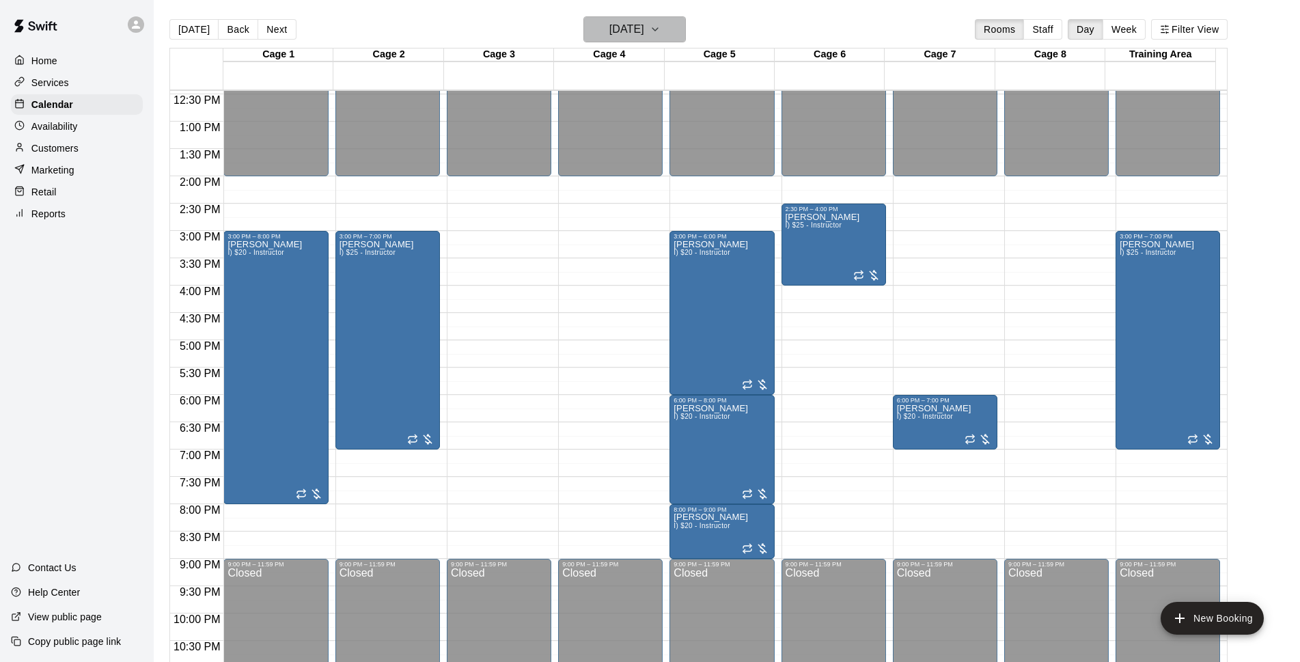
click at [644, 32] on h6 "Wednesday Aug 27" at bounding box center [626, 29] width 35 height 19
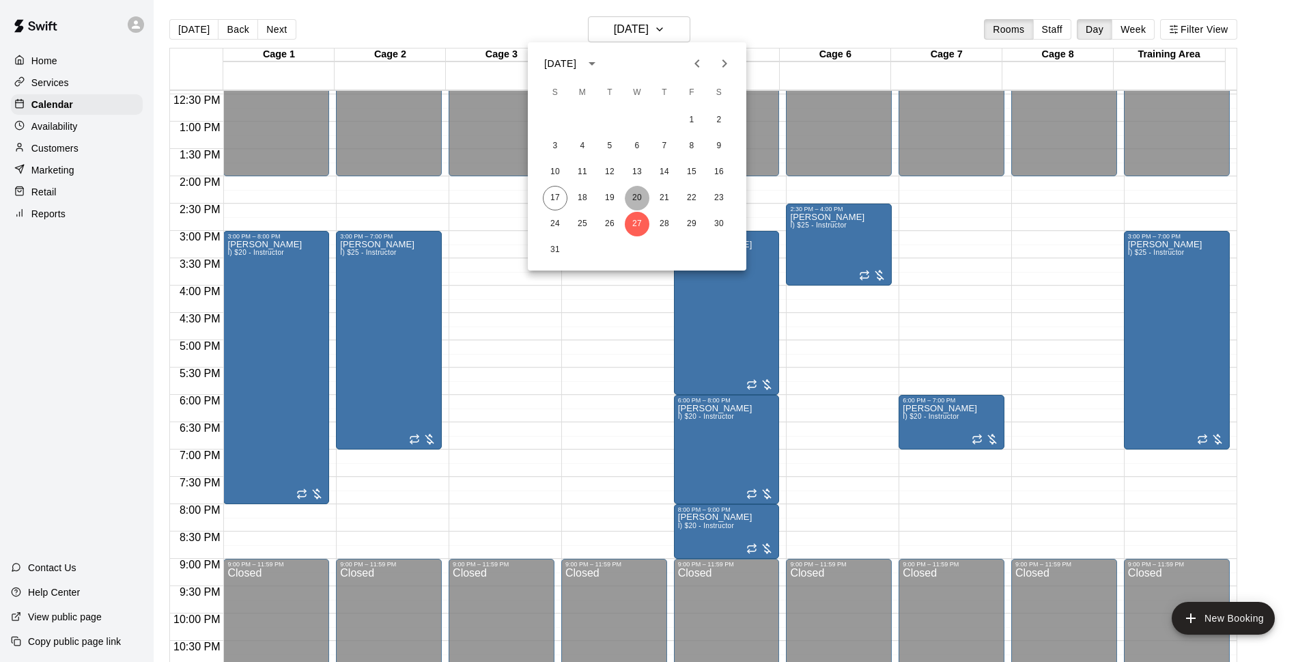
click at [640, 198] on button "20" at bounding box center [637, 198] width 25 height 25
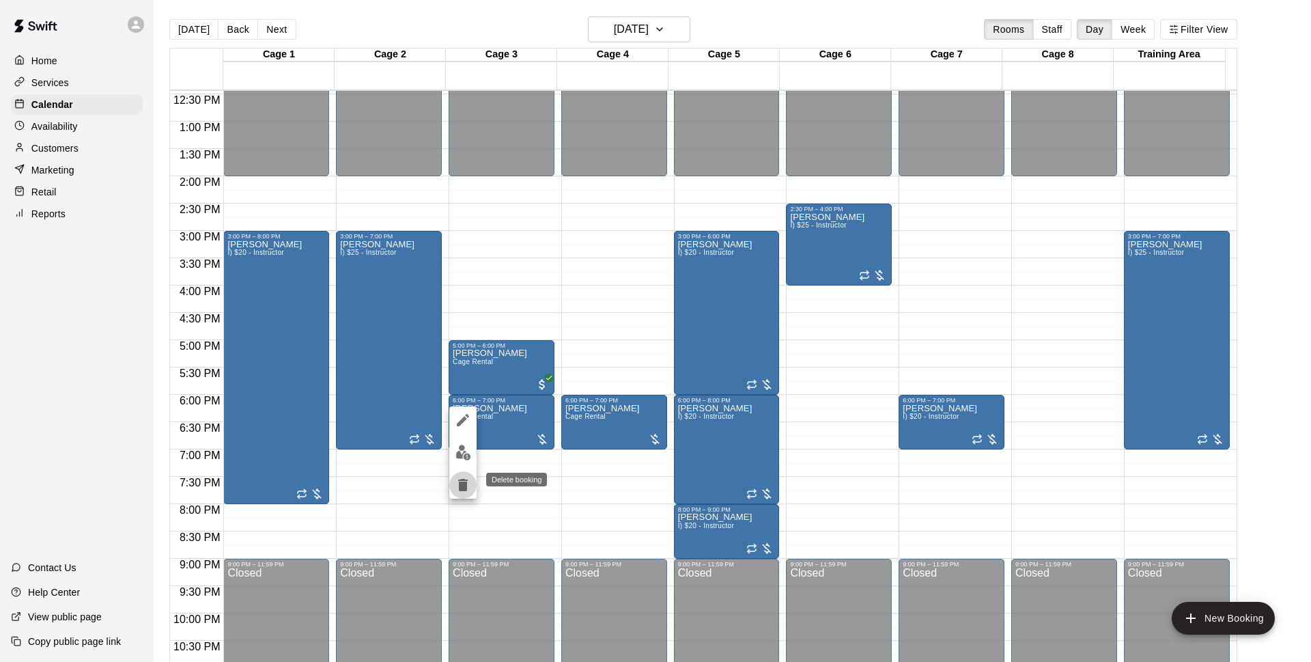
click at [460, 484] on icon "delete" at bounding box center [463, 485] width 10 height 12
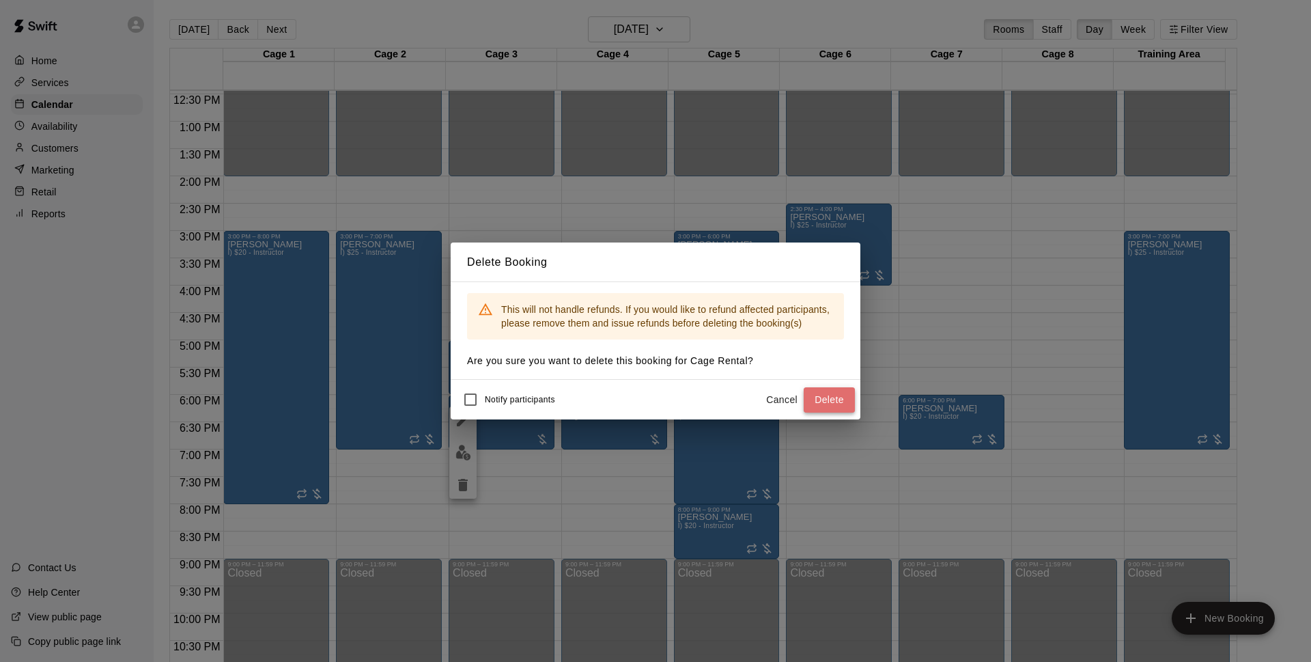
click at [837, 398] on button "Delete" at bounding box center [829, 399] width 51 height 25
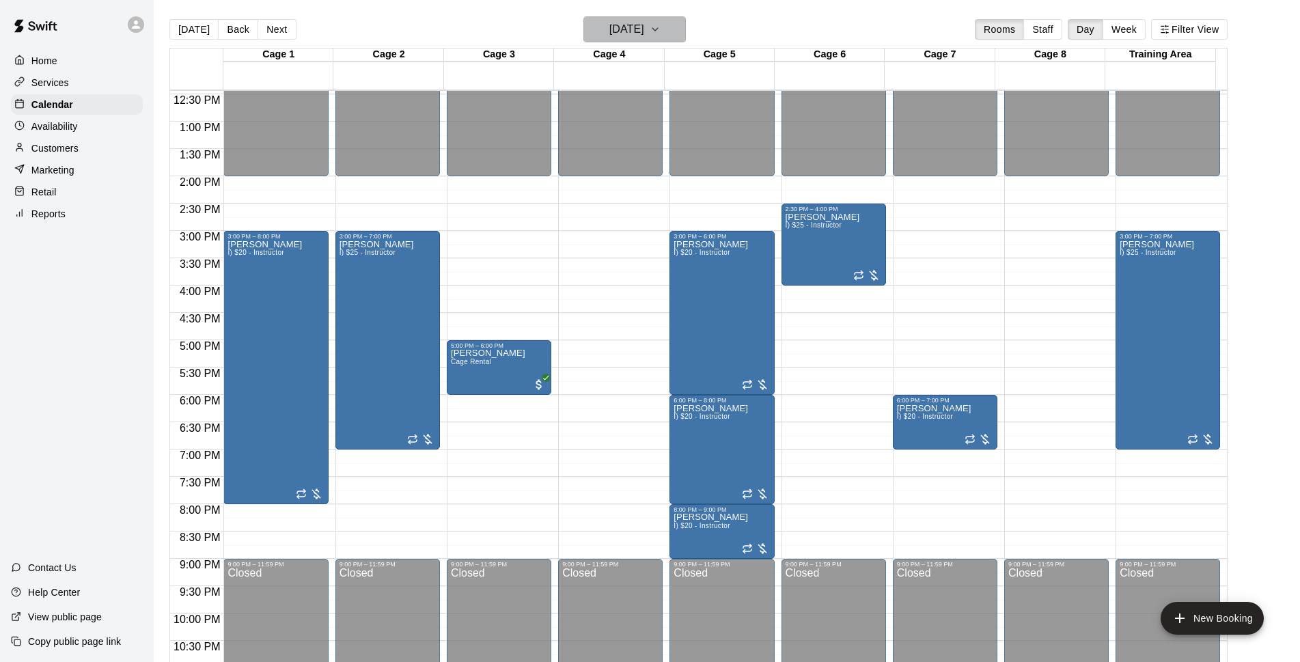
click at [644, 33] on h6 "[DATE]" at bounding box center [626, 29] width 35 height 19
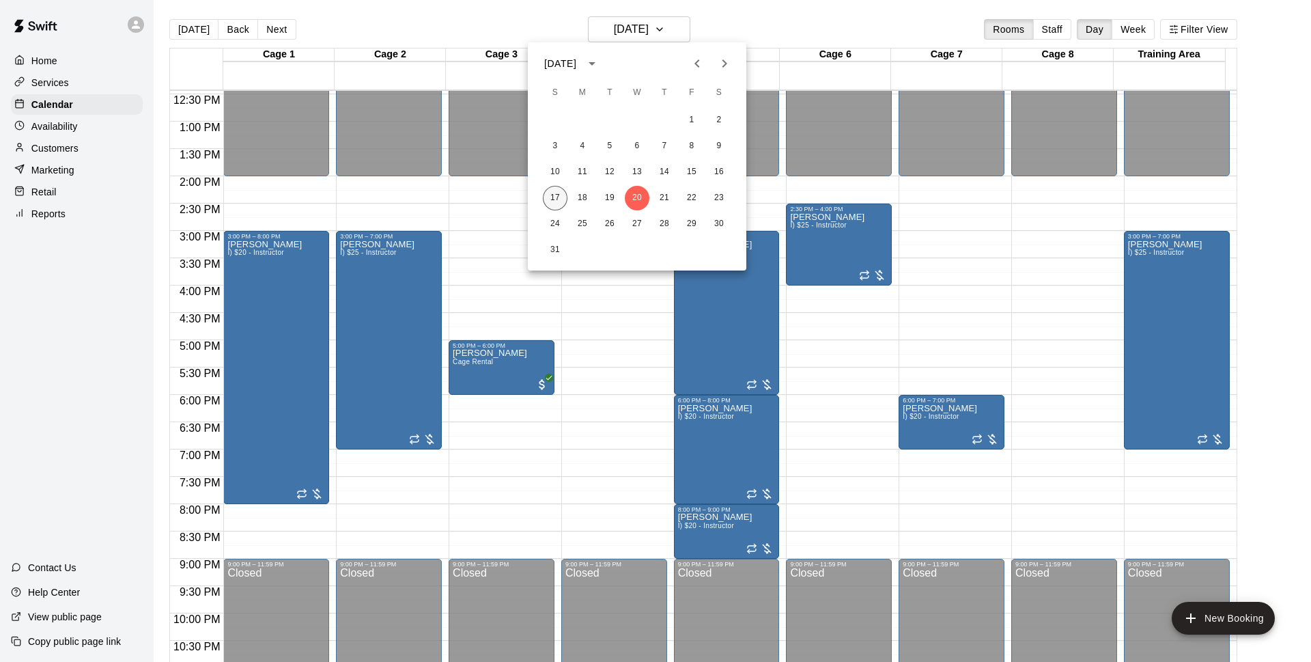
click at [556, 197] on button "17" at bounding box center [555, 198] width 25 height 25
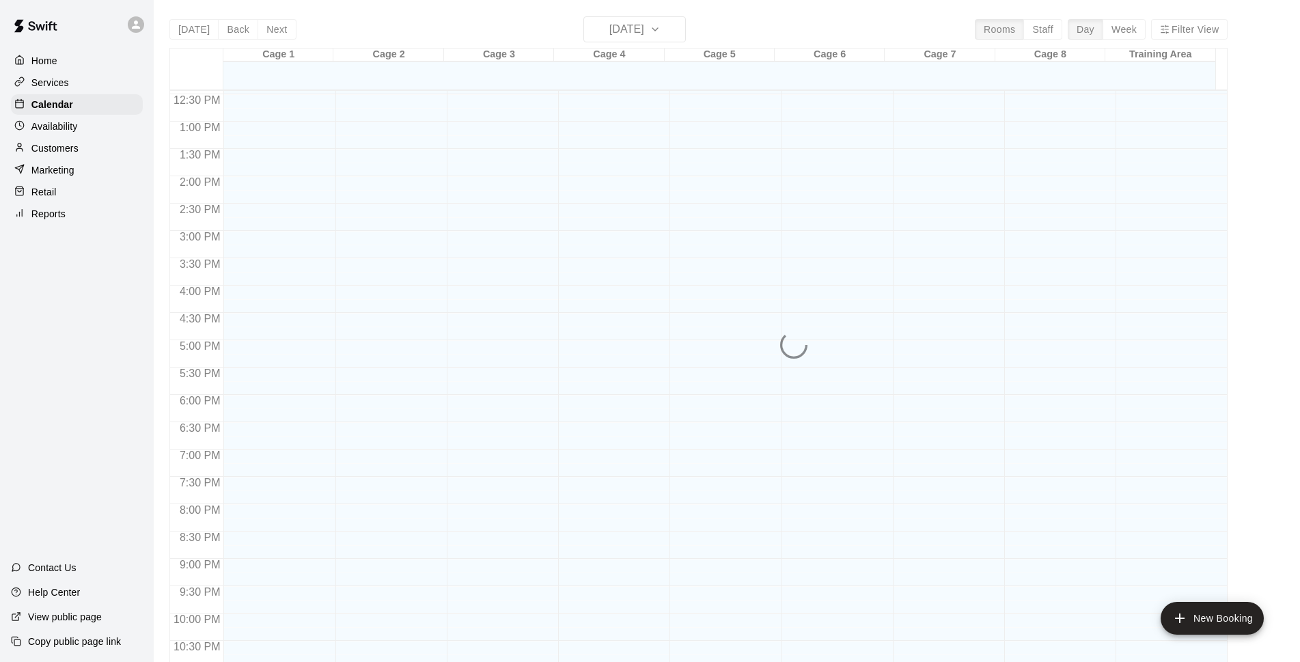
click at [675, 167] on div "1 2 3 4 5 6 7 8 9 10 11 12 13 14 15 16 17 18 19 20 21 22 23 24 25 26 27 28 29 3…" at bounding box center [637, 123] width 164 height 88
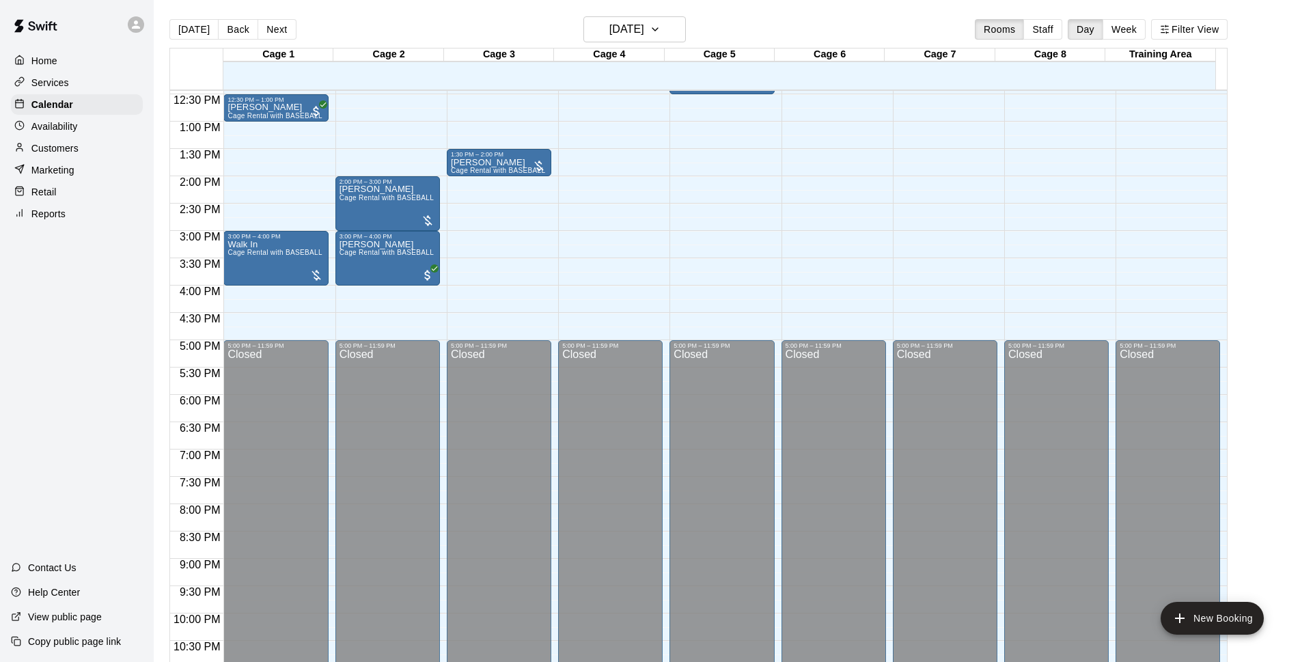
click at [59, 145] on p "Customers" at bounding box center [54, 148] width 47 height 14
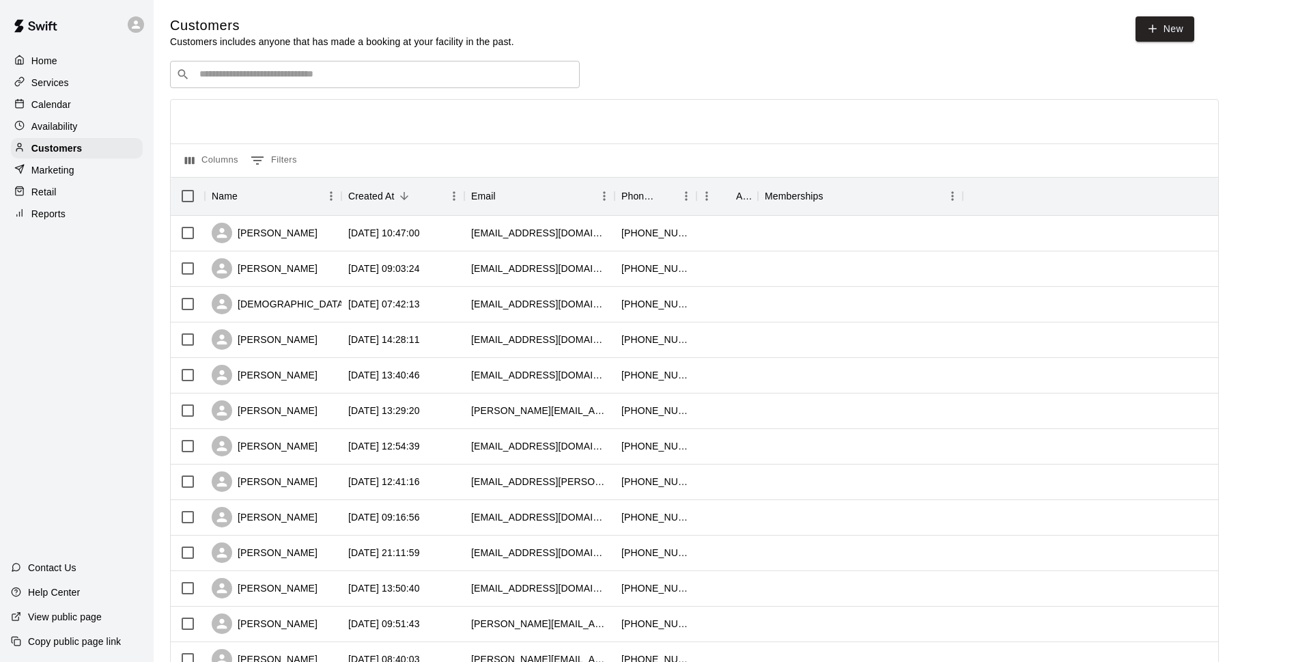
click at [415, 81] on input "Search customers by name or email" at bounding box center [384, 75] width 378 height 14
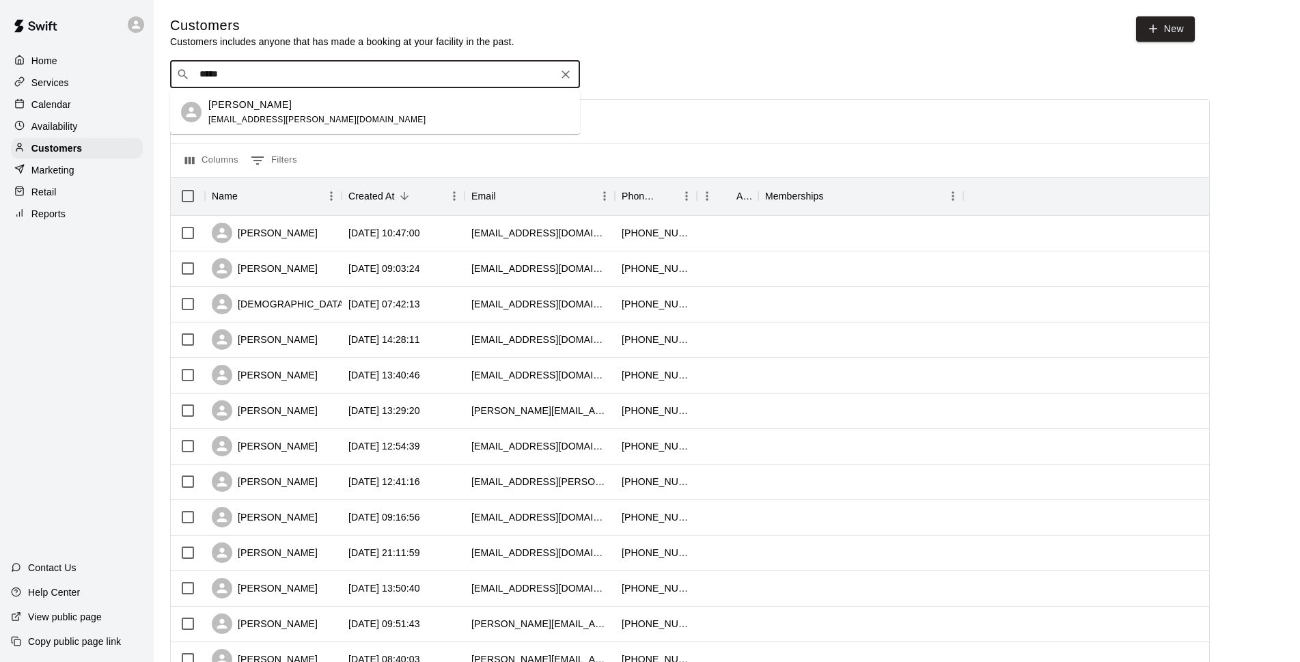
type input "****"
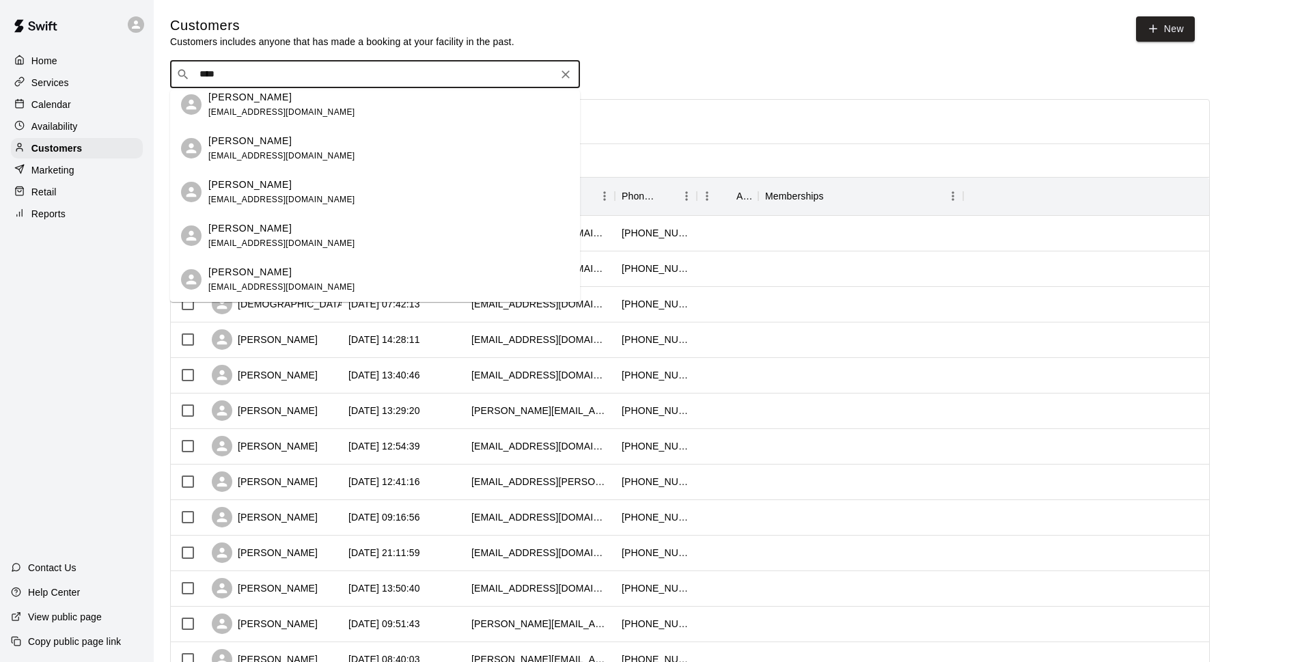
scroll to position [476, 0]
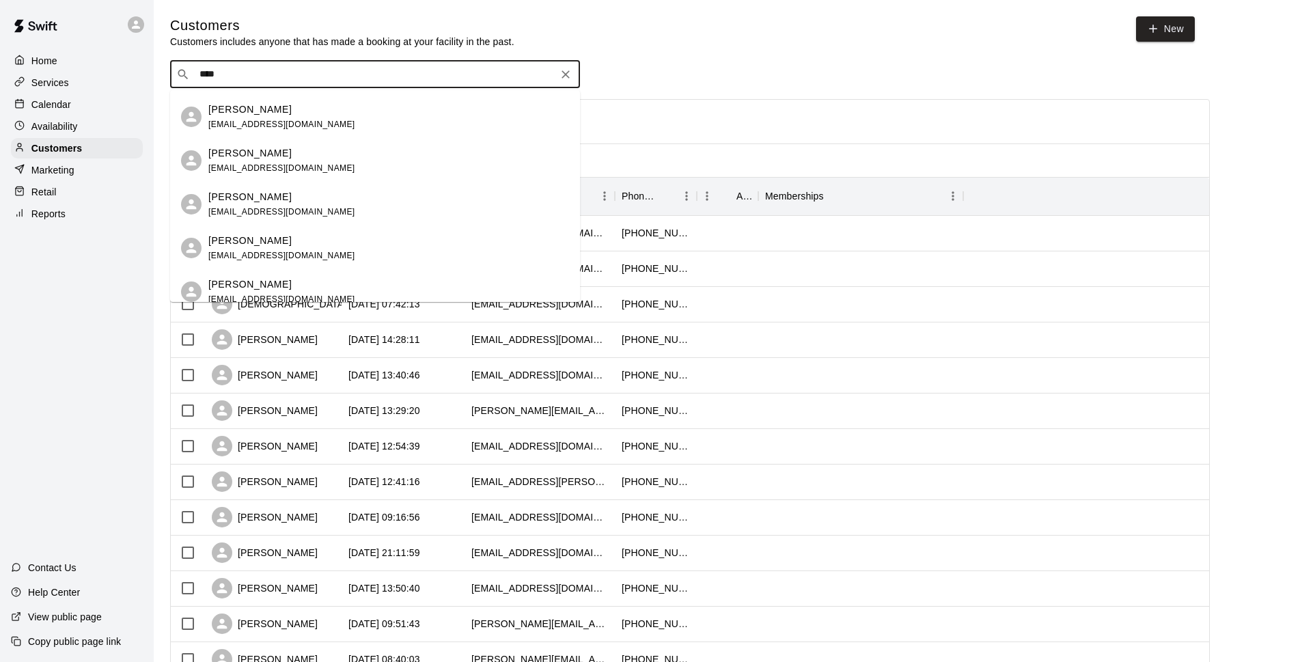
click at [282, 256] on span "[EMAIL_ADDRESS][DOMAIN_NAME]" at bounding box center [281, 256] width 147 height 10
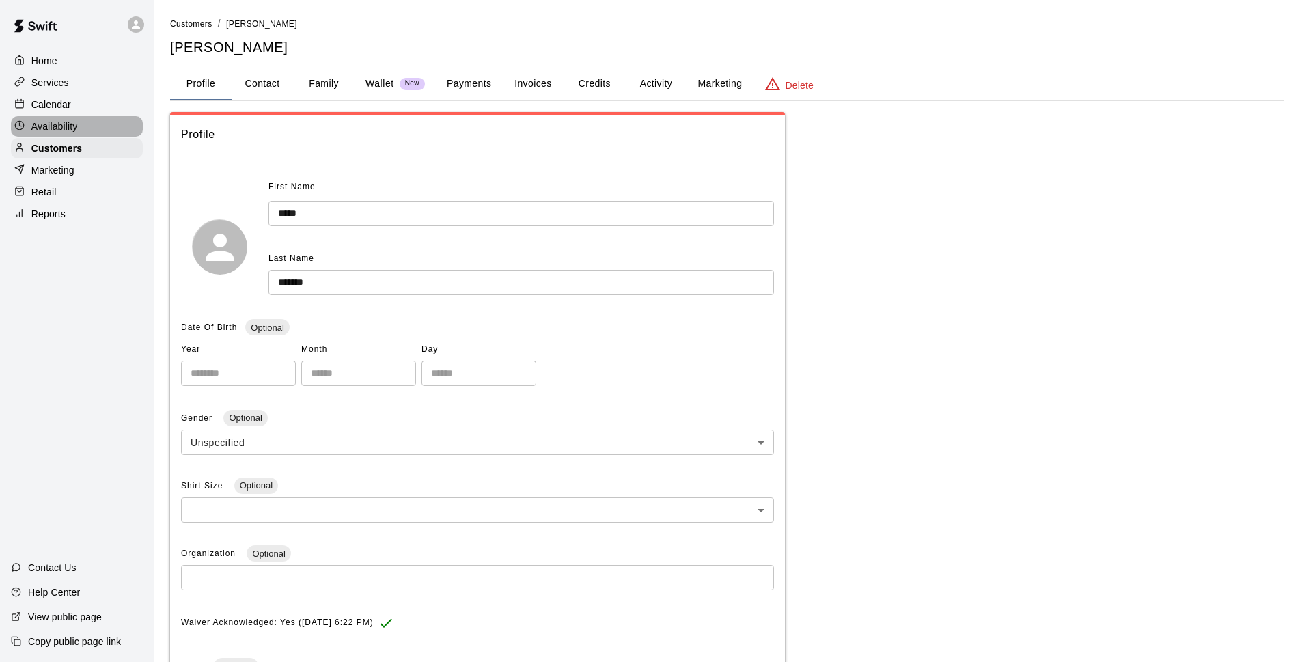
click at [65, 126] on p "Availability" at bounding box center [54, 127] width 46 height 14
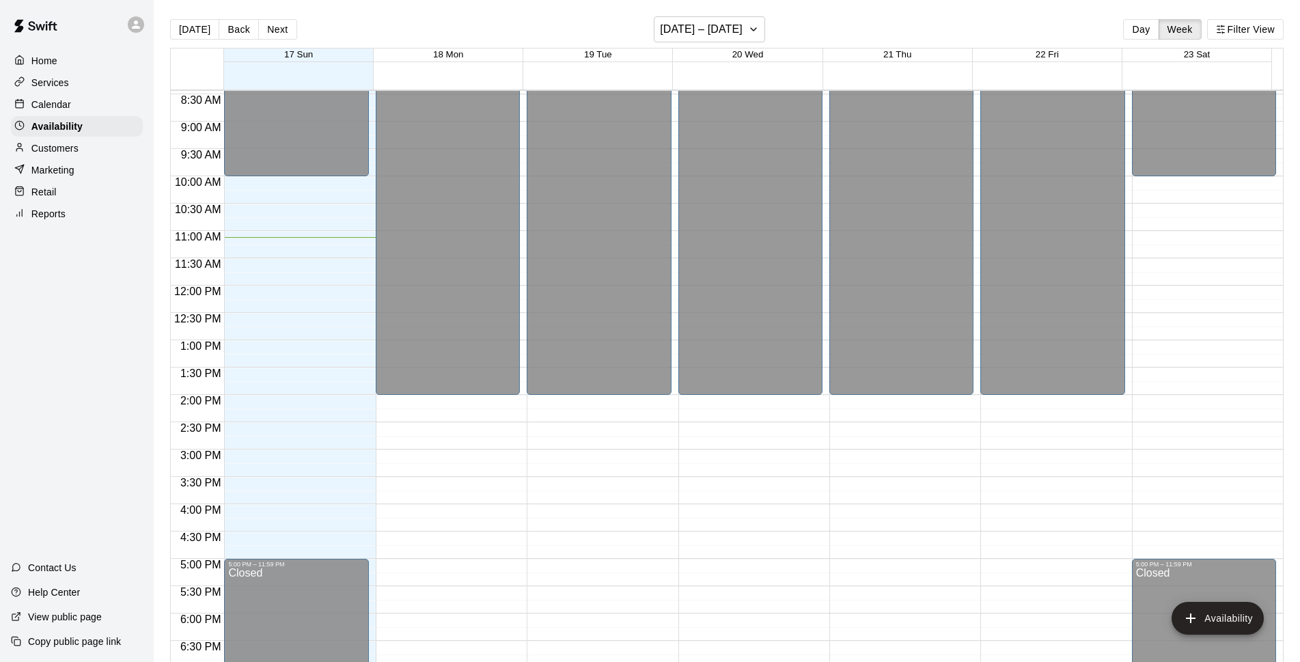
scroll to position [637, 0]
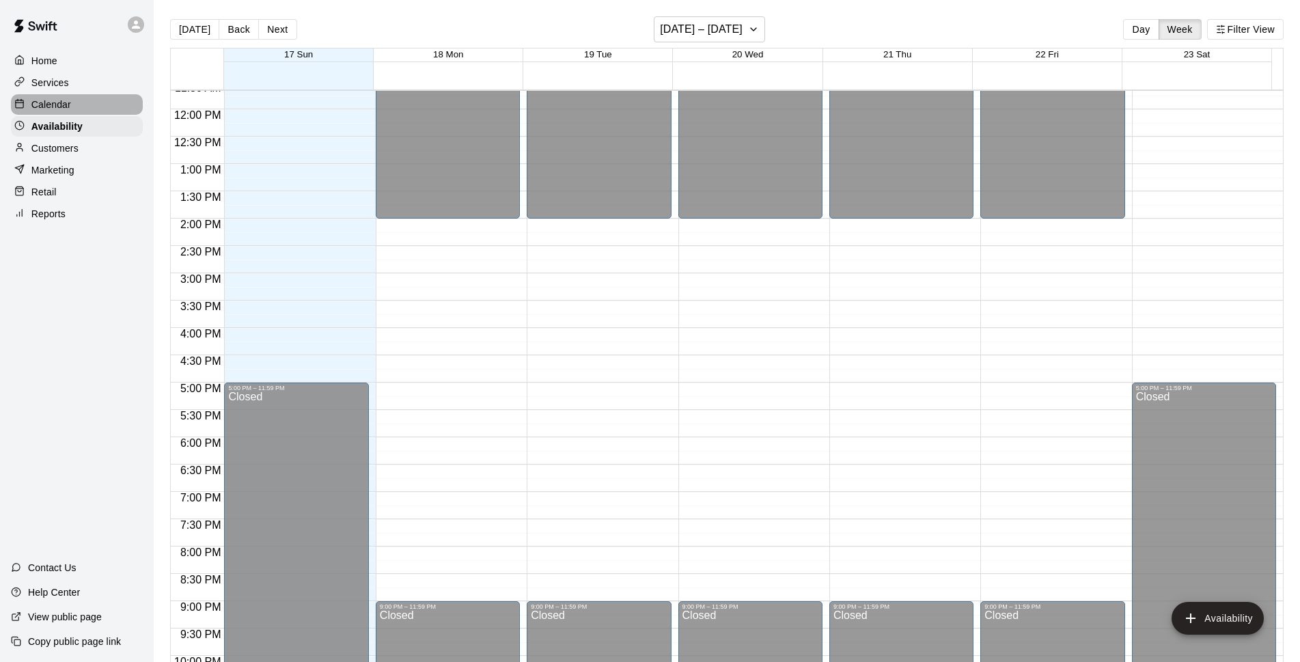
click at [62, 100] on p "Calendar" at bounding box center [51, 105] width 40 height 14
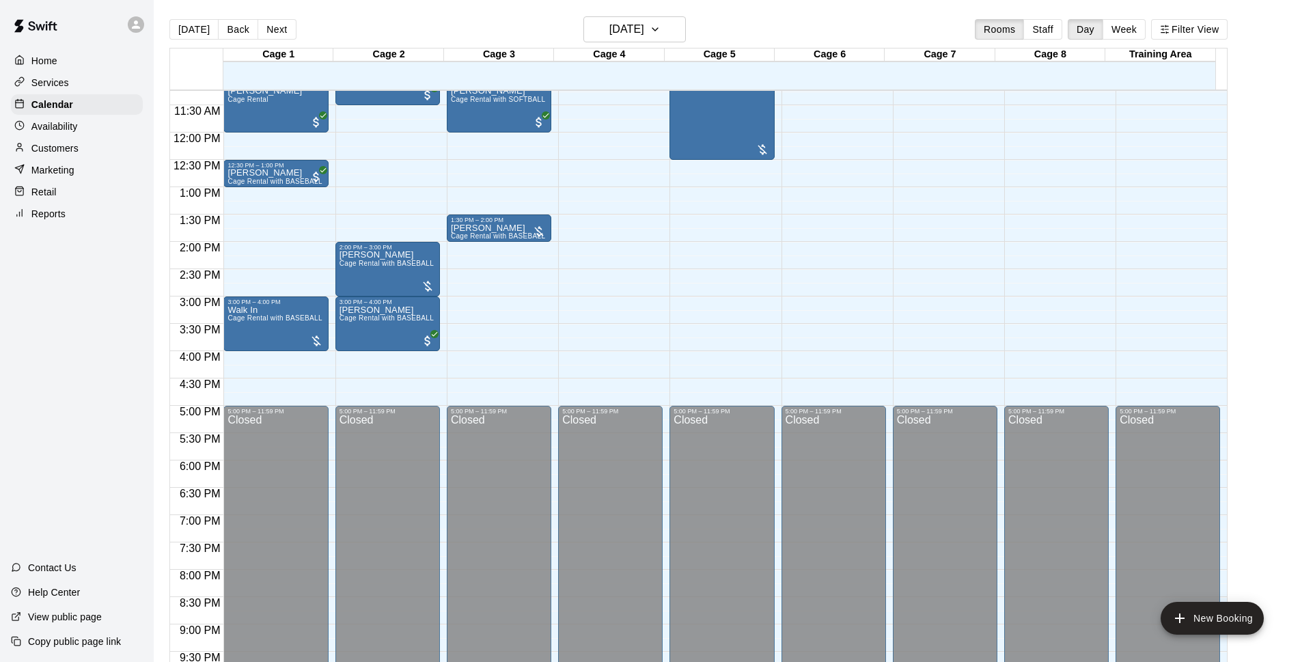
scroll to position [351, 0]
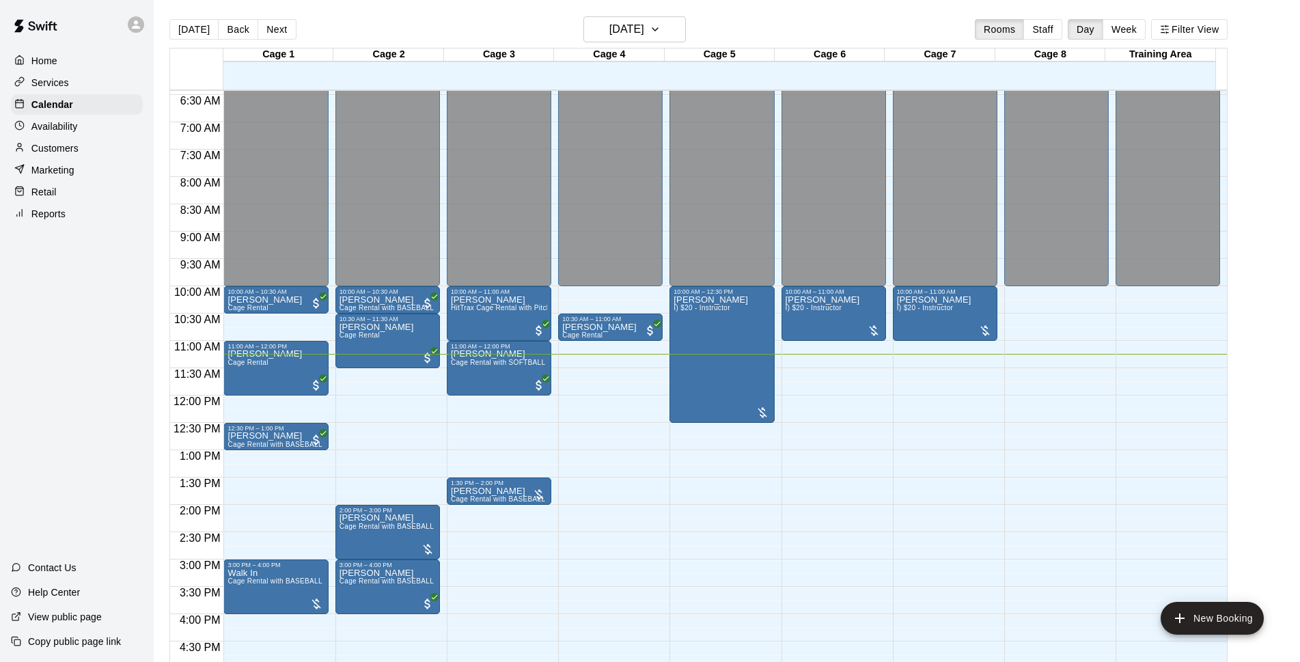
click at [1277, 607] on main "[DATE] Back [DATE][DATE] Rooms Staff Day Week Filter View Cage 1 17 Sun Cage 2 …" at bounding box center [726, 347] width 1135 height 662
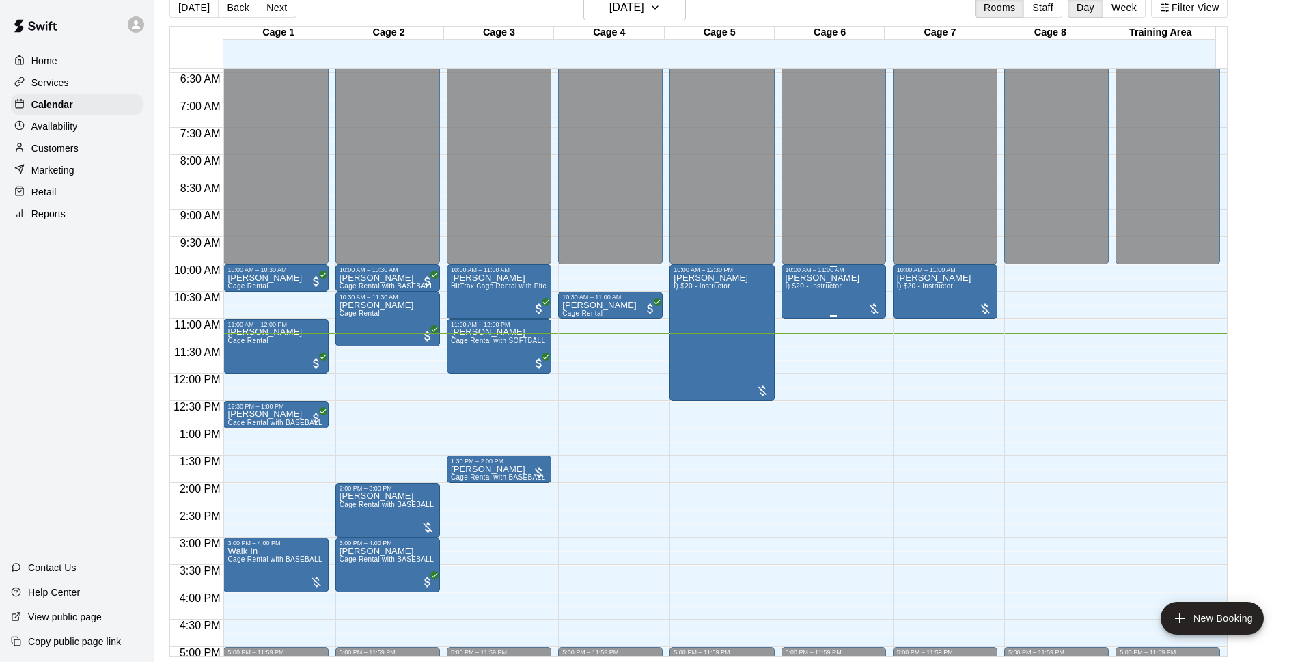
click at [807, 290] on span "I) $20 - Instructor" at bounding box center [813, 286] width 56 height 8
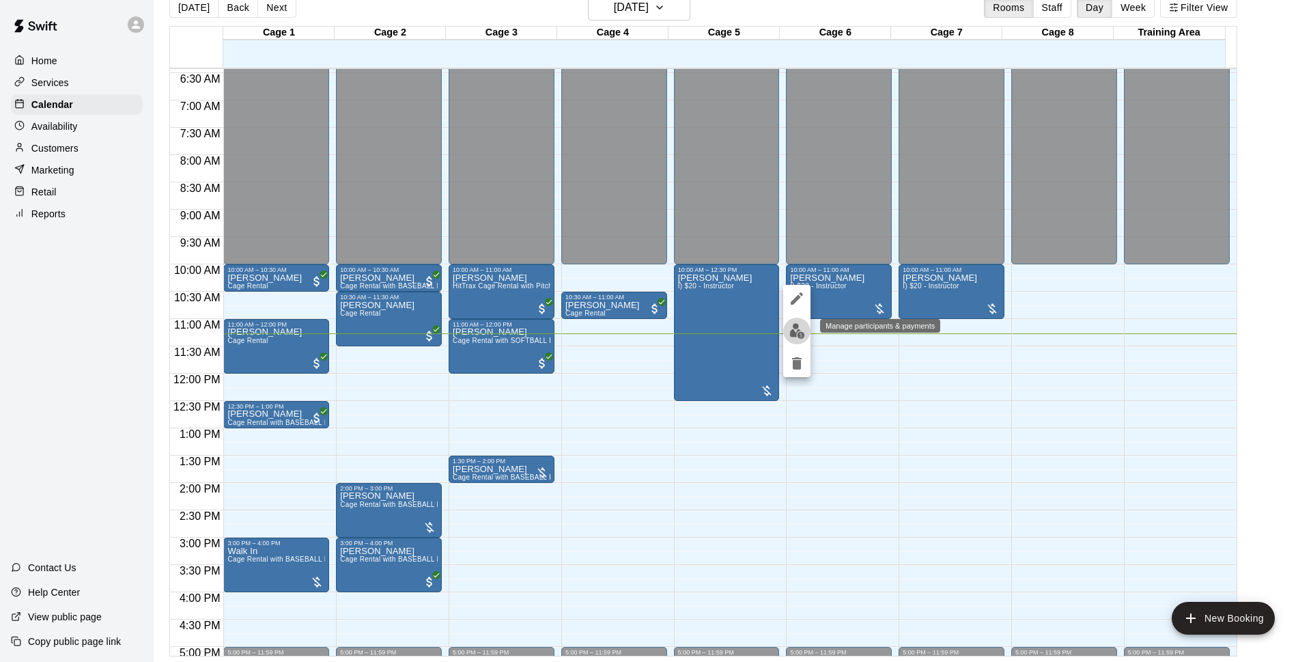
click at [799, 328] on img "edit" at bounding box center [798, 331] width 16 height 16
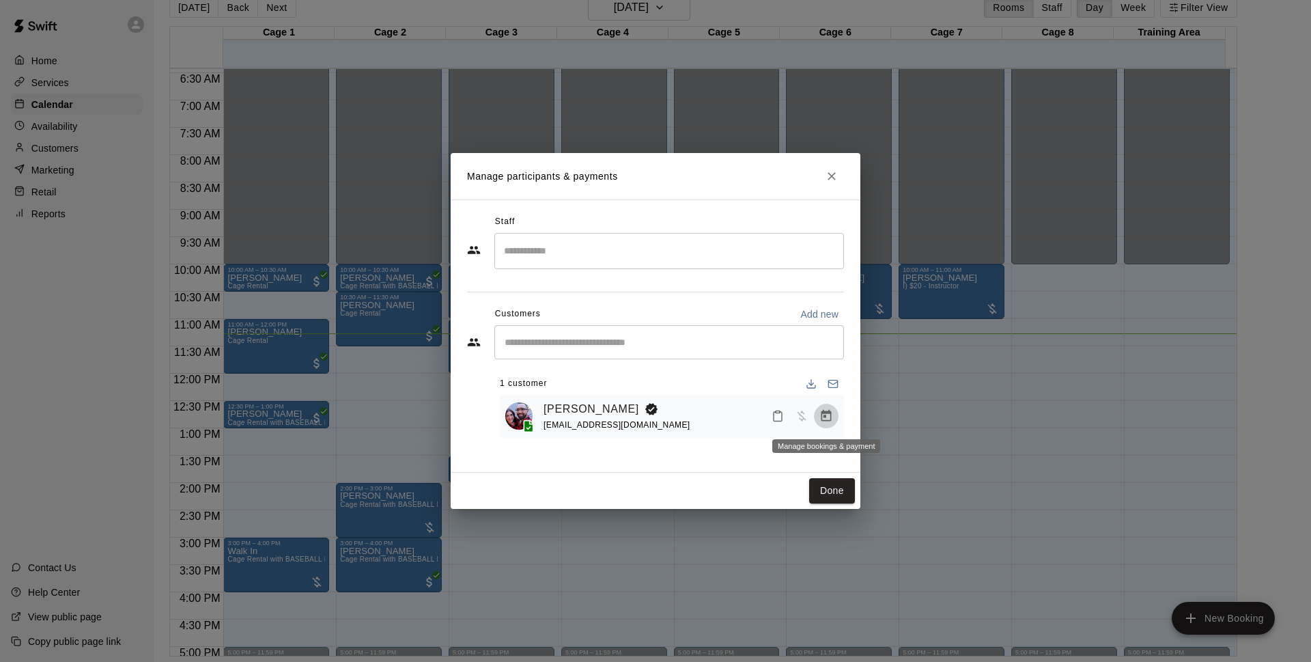
click at [826, 419] on icon "Manage bookings & payment" at bounding box center [827, 416] width 14 height 14
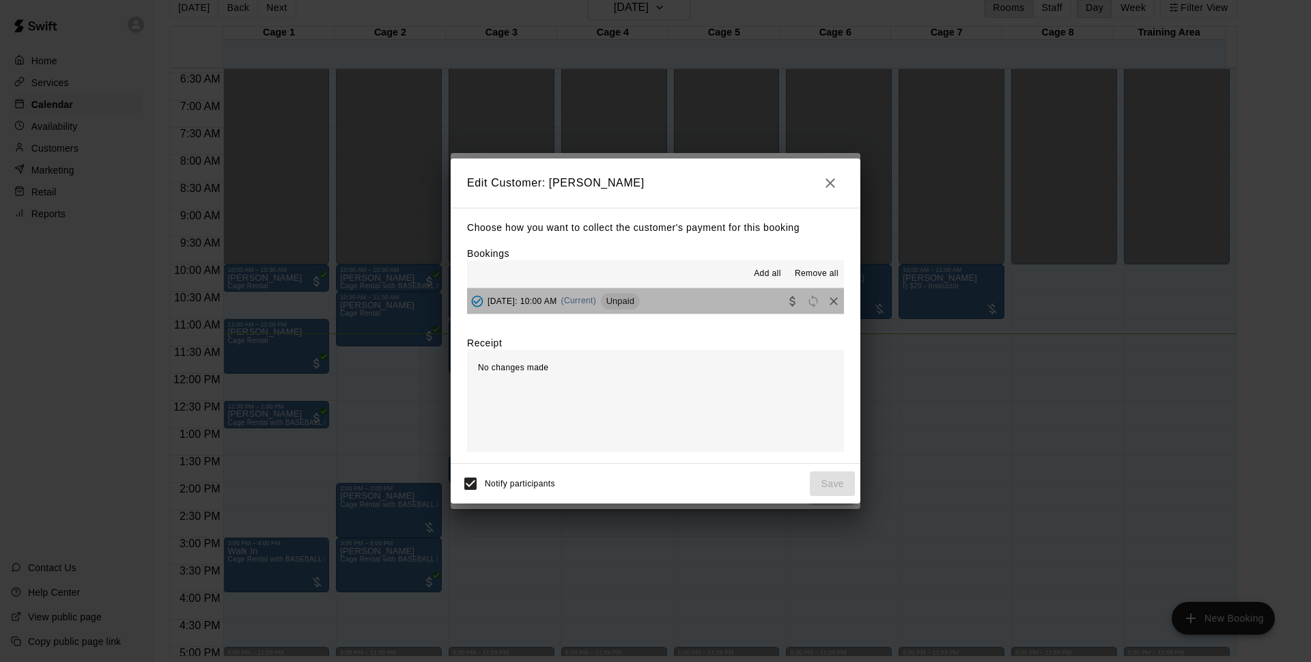
click at [737, 307] on button "Sunday, August 17: 10:00 AM (Current) Unpaid" at bounding box center [655, 300] width 377 height 25
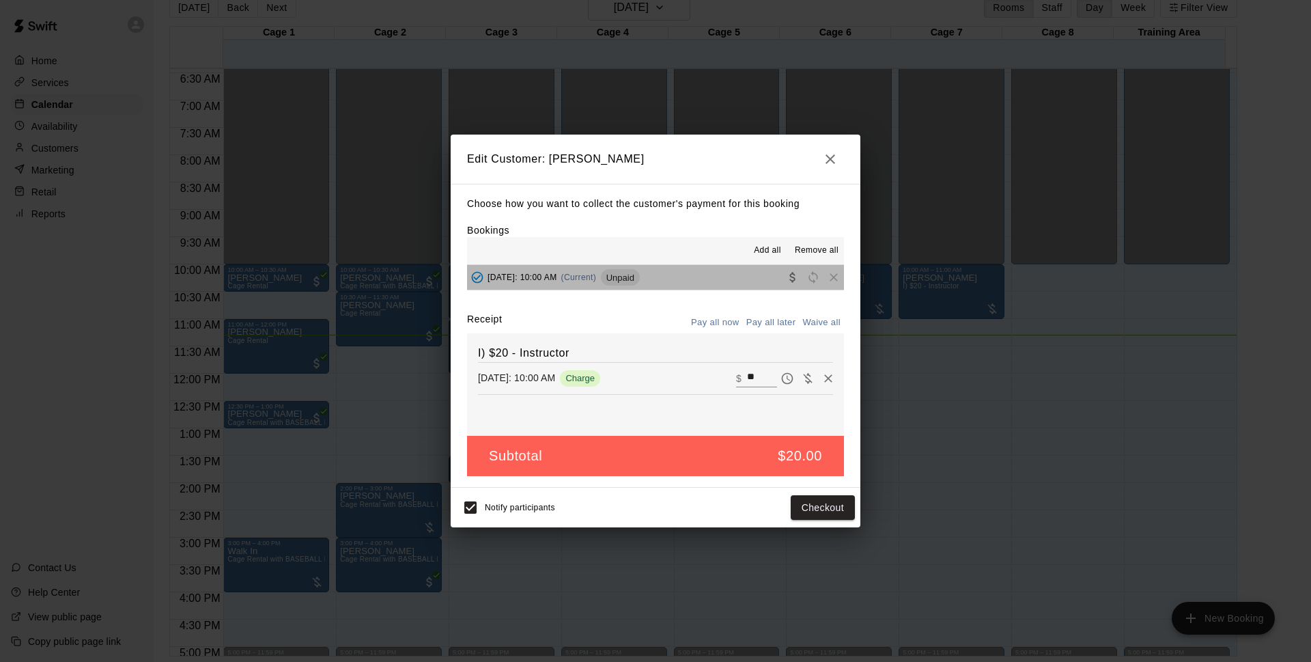
click at [640, 277] on span "Unpaid" at bounding box center [620, 278] width 39 height 10
click at [526, 281] on span "Sunday, August 17: 10:00 AM" at bounding box center [523, 278] width 70 height 10
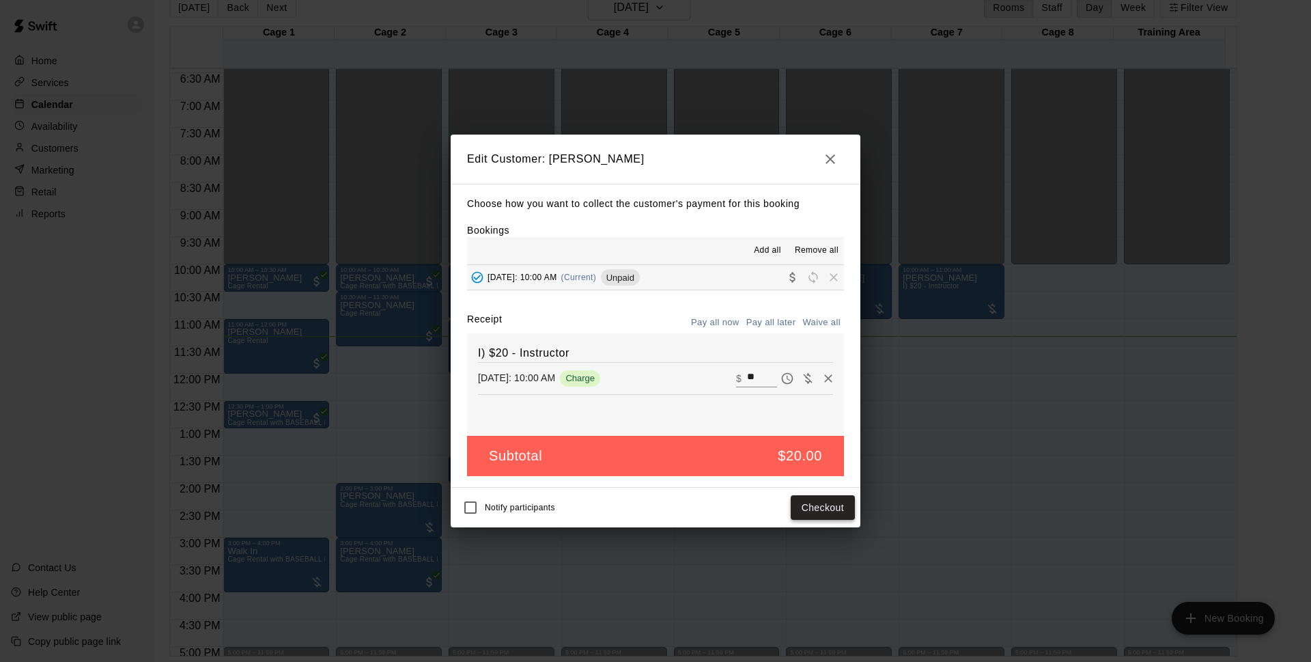
click at [817, 512] on button "Checkout" at bounding box center [823, 507] width 64 height 25
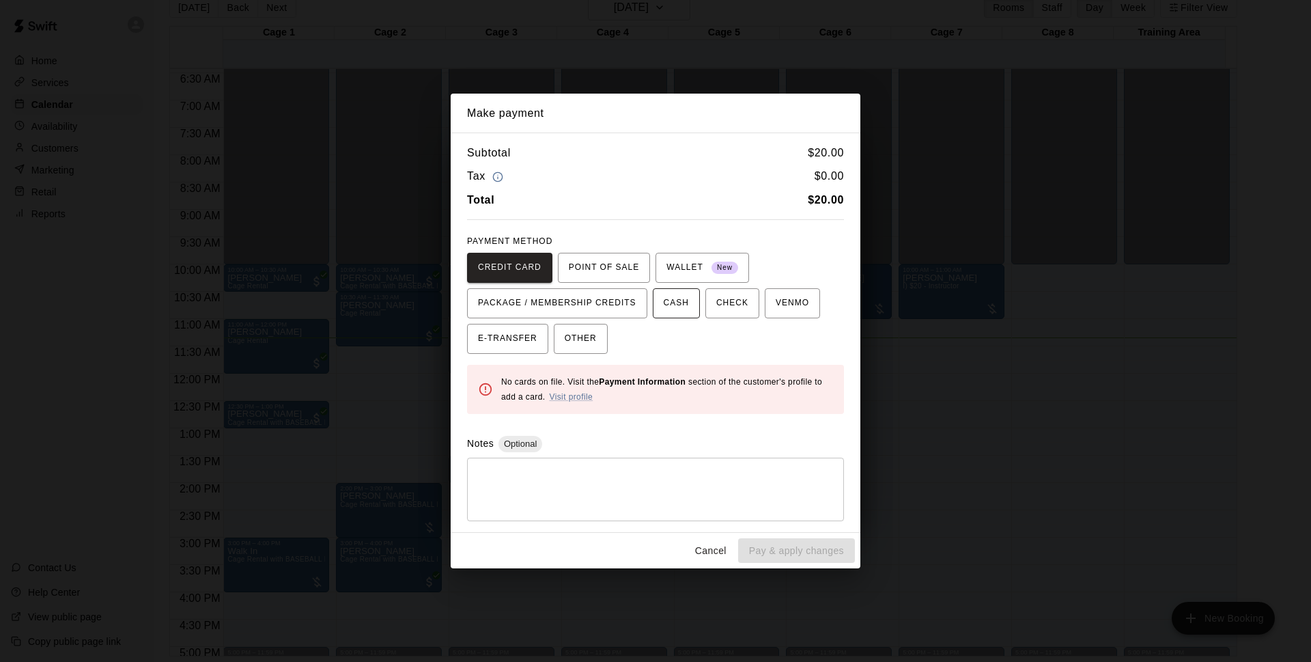
click at [674, 312] on span "CASH" at bounding box center [676, 303] width 25 height 22
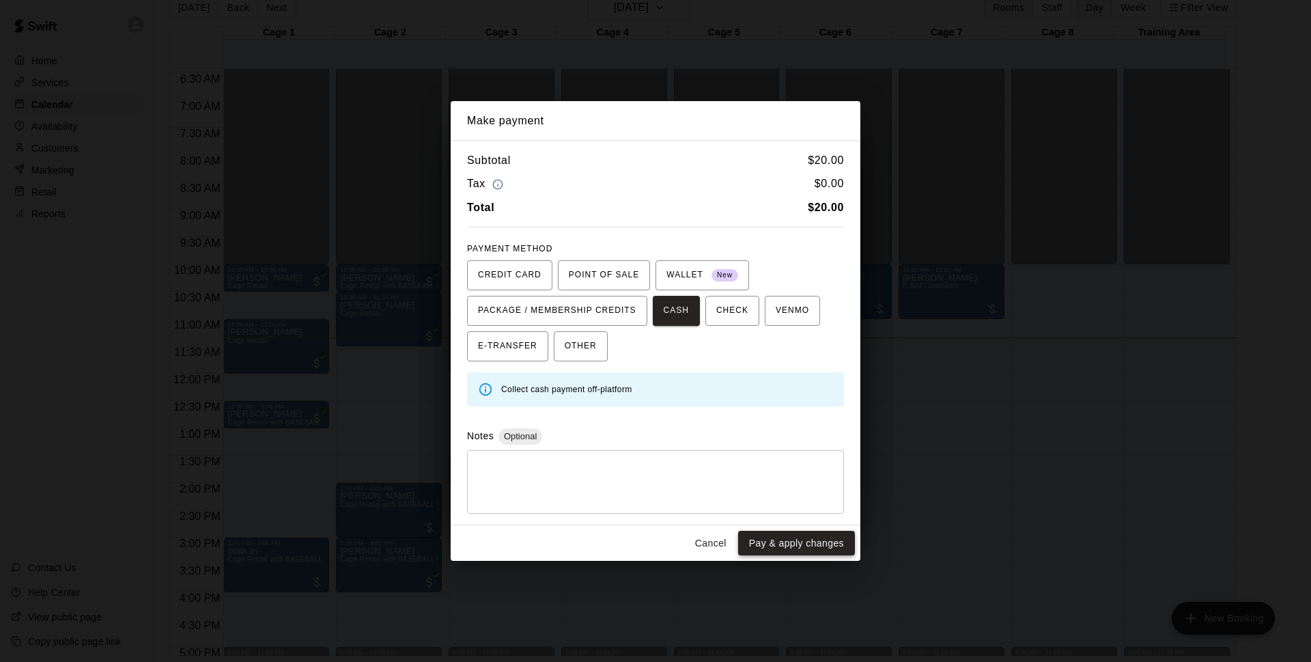
click at [804, 540] on button "Pay & apply changes" at bounding box center [796, 543] width 117 height 25
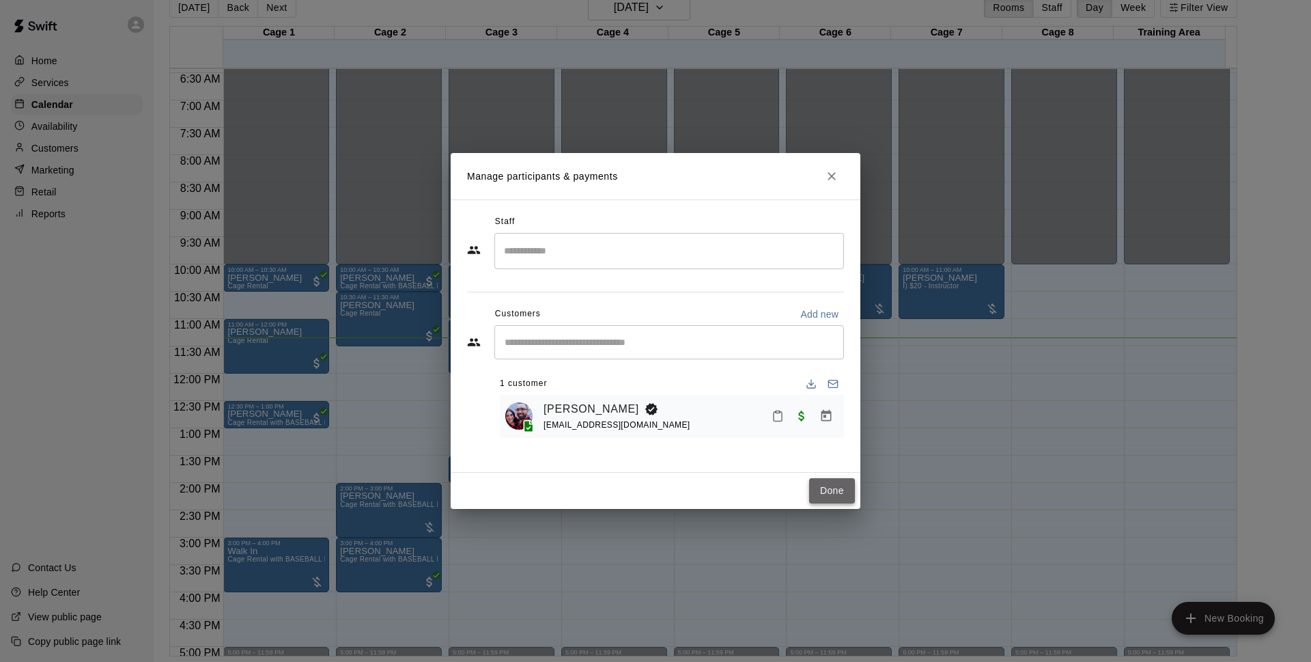
click at [828, 493] on button "Done" at bounding box center [832, 490] width 46 height 25
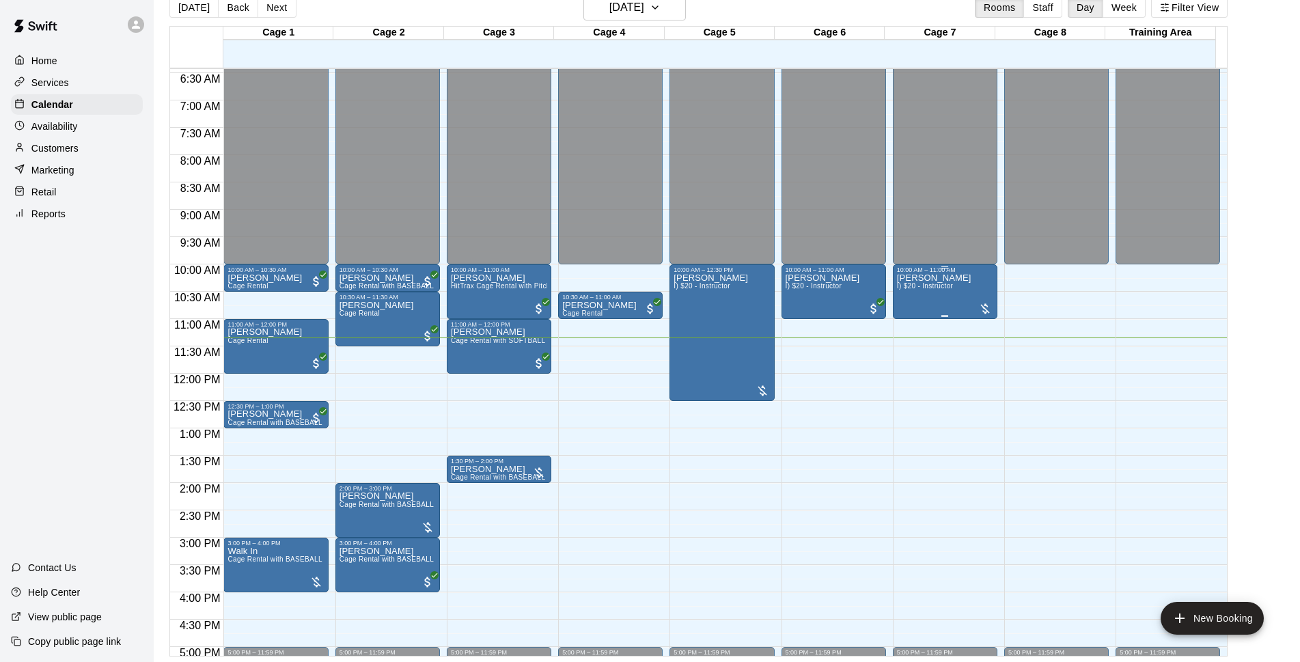
click at [945, 290] on span "I) $20 - Instructor" at bounding box center [925, 286] width 56 height 8
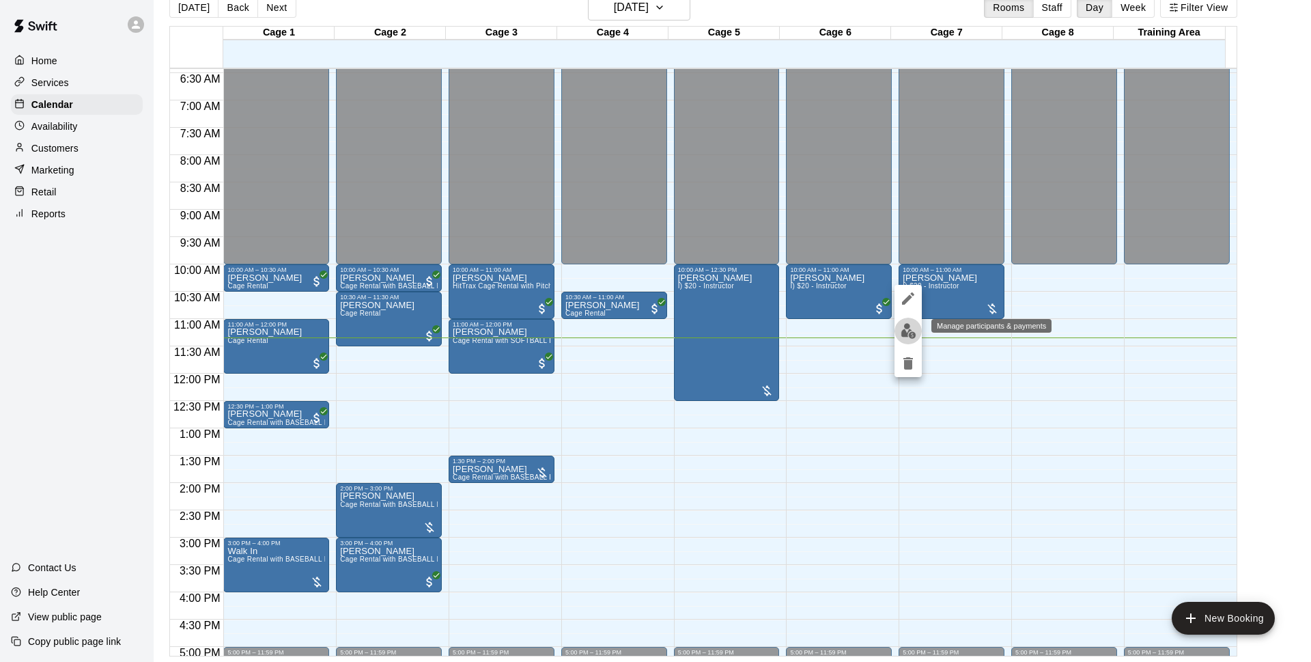
click at [902, 337] on img "edit" at bounding box center [909, 331] width 16 height 16
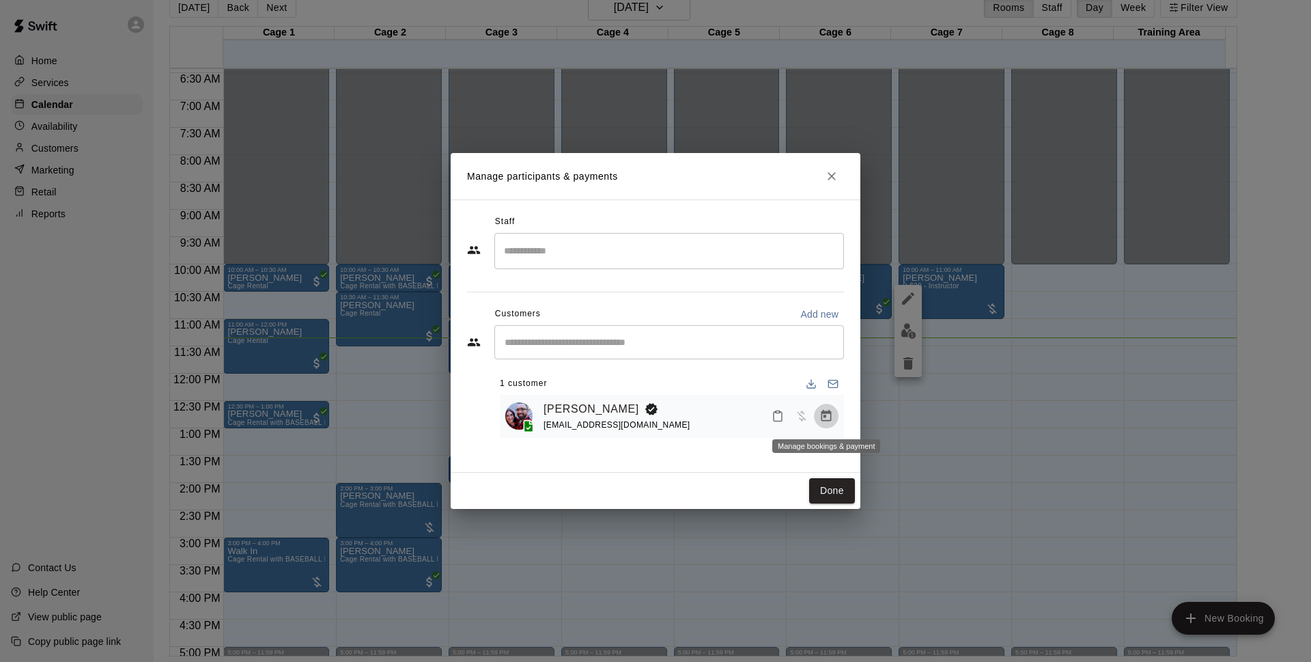
click at [827, 421] on icon "Manage bookings & payment" at bounding box center [827, 416] width 14 height 14
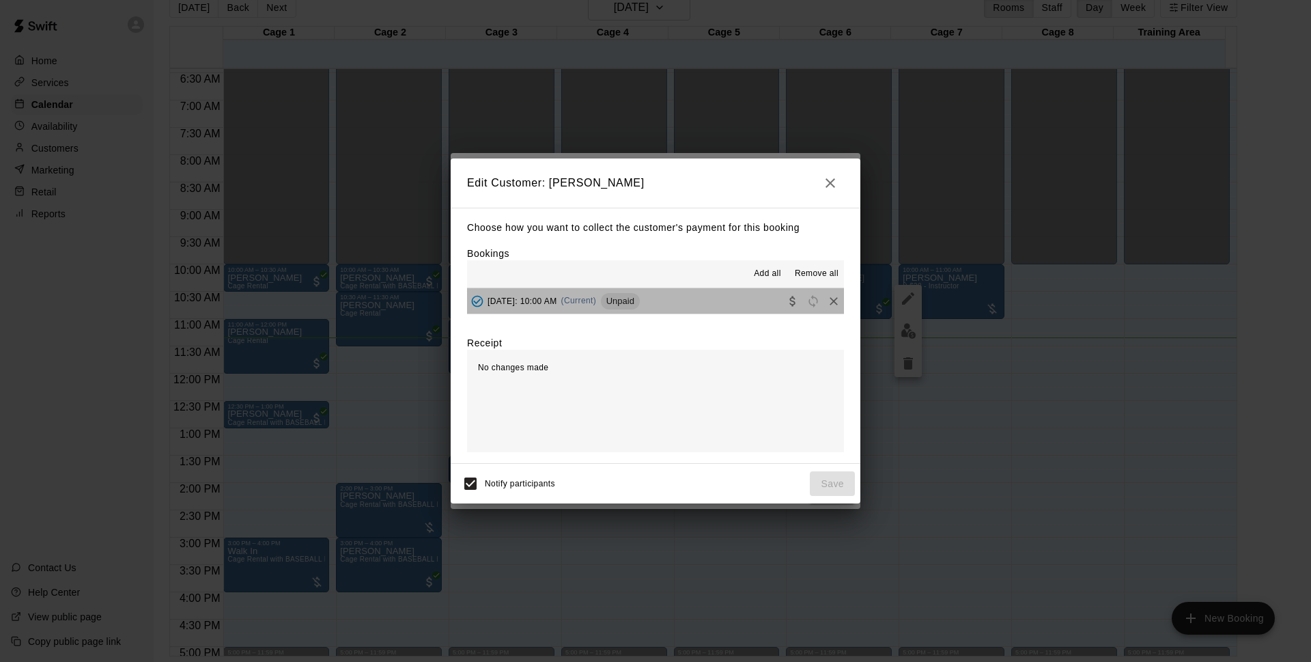
click at [712, 300] on button "Sunday, August 17: 10:00 AM (Current) Unpaid" at bounding box center [655, 300] width 377 height 25
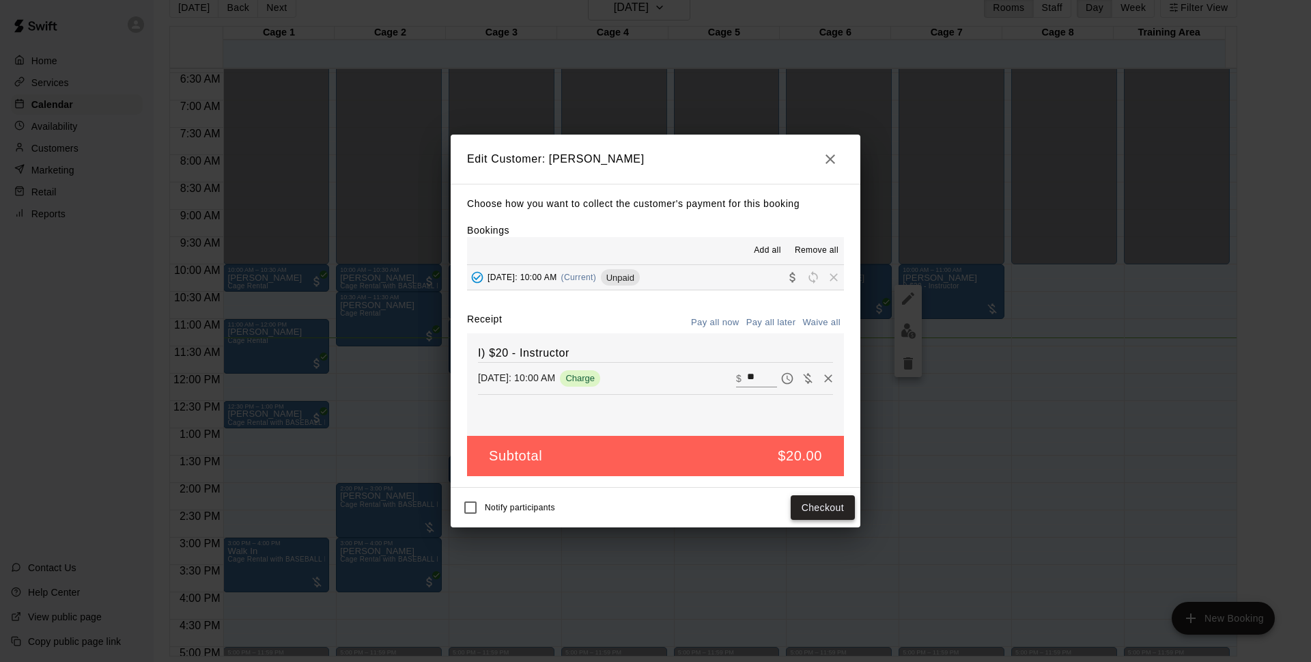
click at [809, 503] on button "Checkout" at bounding box center [823, 507] width 64 height 25
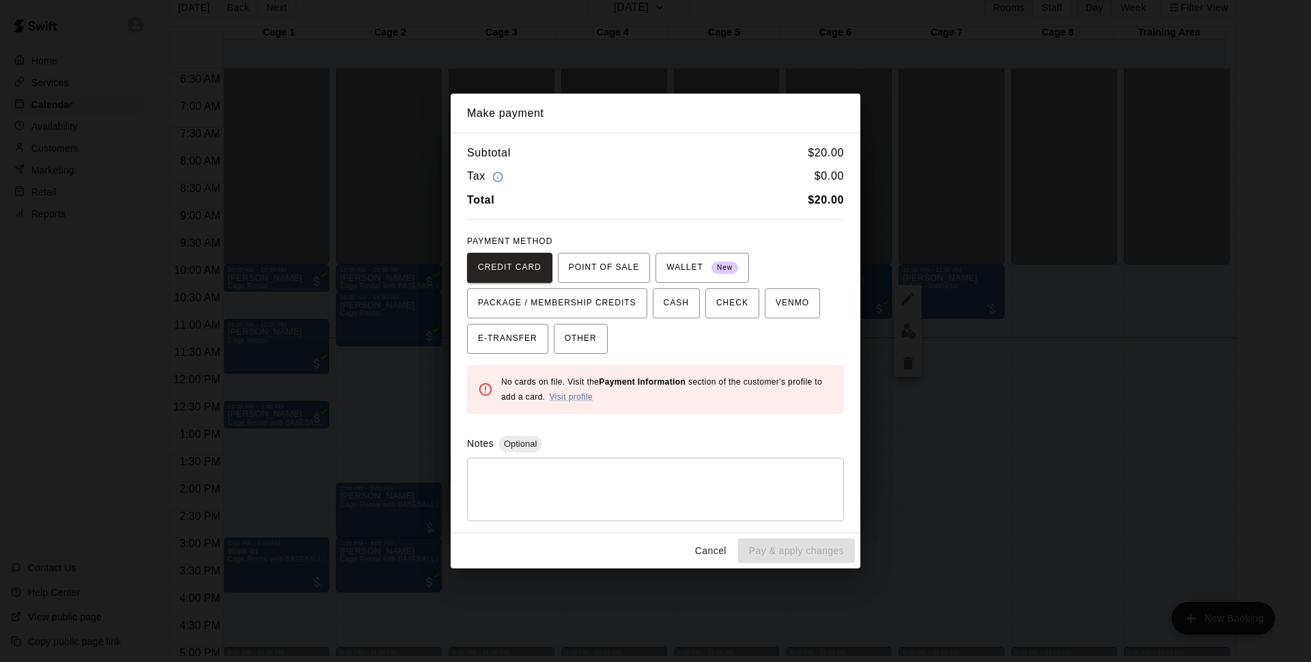
click at [591, 354] on div "Subtotal $ 20.00 Tax $ 0.00 Total $ 20.00 PAYMENT METHOD CREDIT CARD POINT OF S…" at bounding box center [656, 333] width 410 height 400
click at [591, 339] on span "OTHER" at bounding box center [581, 339] width 32 height 22
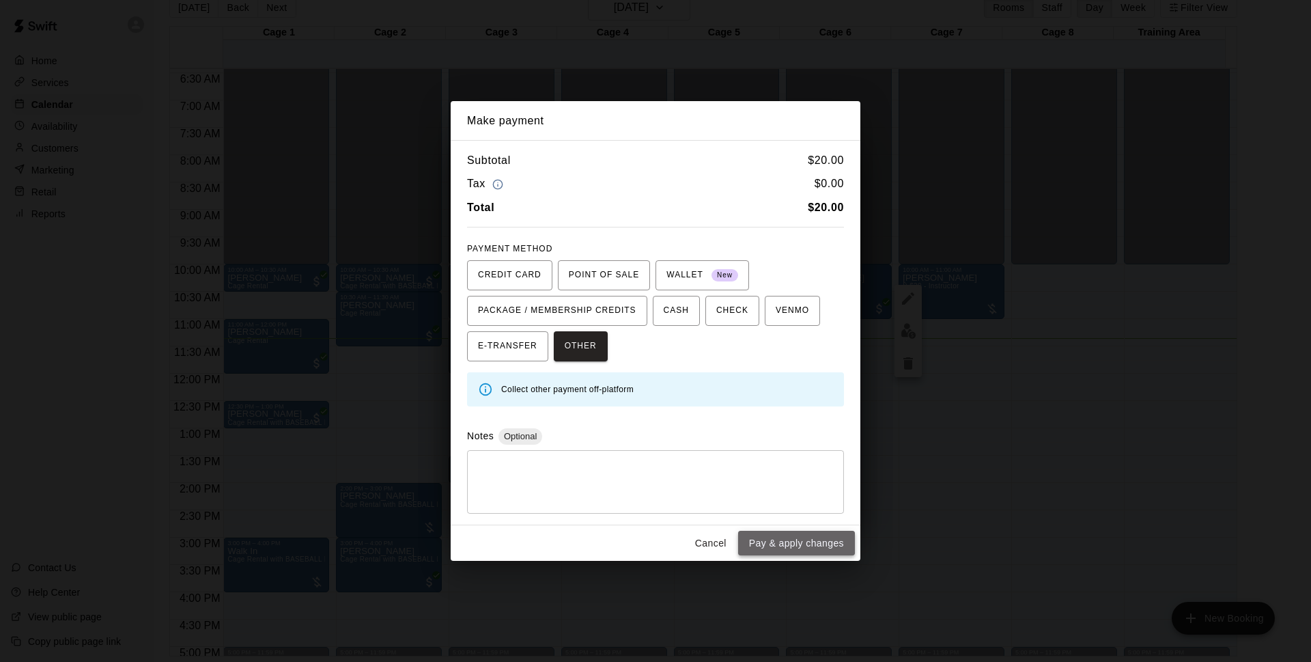
click at [800, 544] on button "Pay & apply changes" at bounding box center [796, 543] width 117 height 25
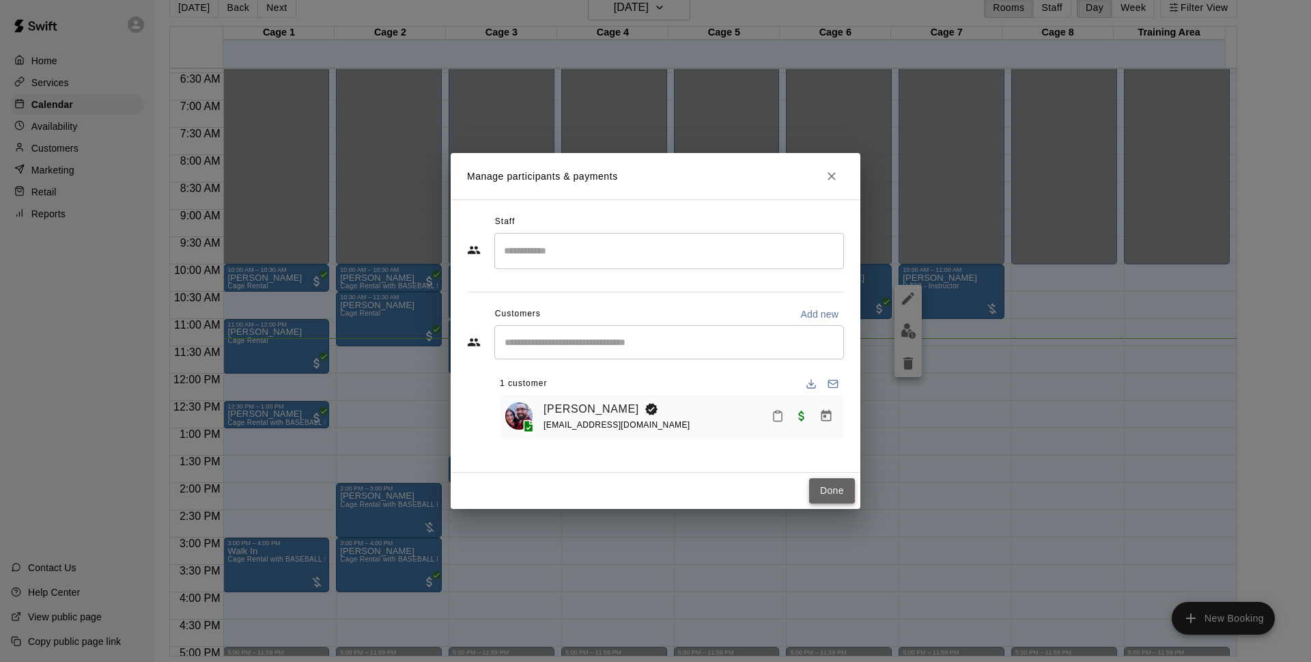
click at [837, 487] on button "Done" at bounding box center [832, 490] width 46 height 25
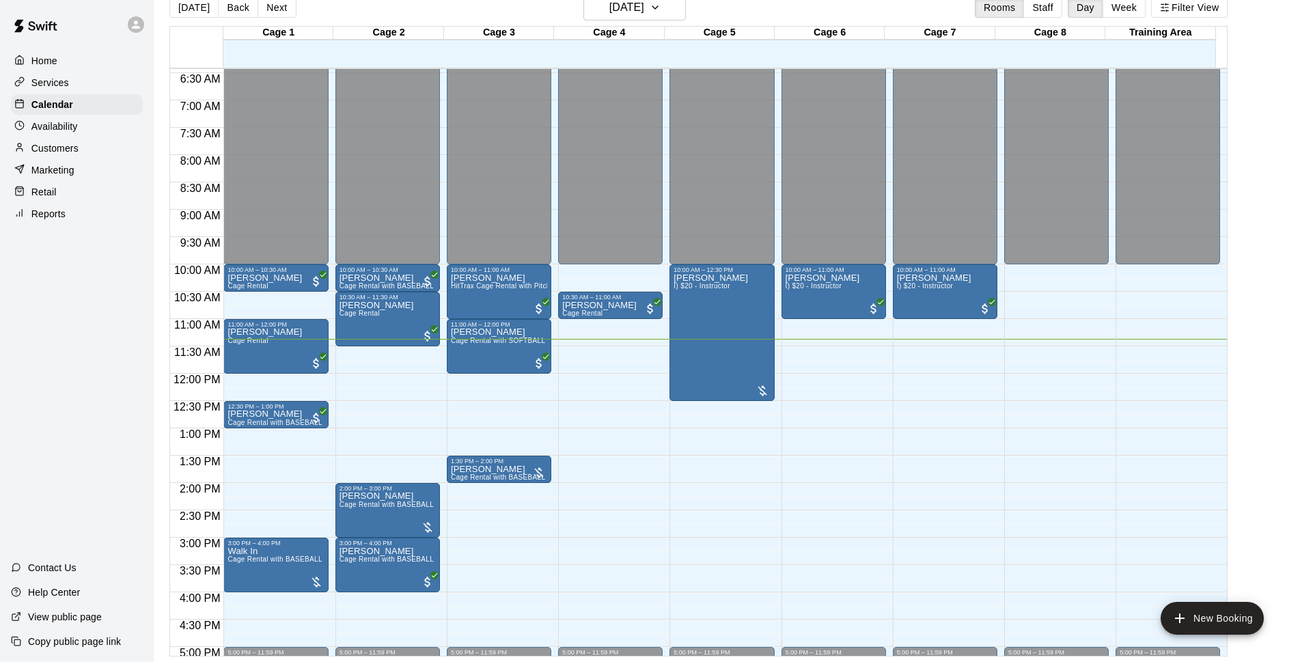
drag, startPoint x: 490, startPoint y: 543, endPoint x: 490, endPoint y: 559, distance: 15.7
click at [488, 579] on div "12:00 AM – 10:00 AM Closed 10:00 AM – 11:00 AM Thy Nguyen HitTrax Cage Rental w…" at bounding box center [499, 373] width 104 height 1311
drag, startPoint x: 498, startPoint y: 540, endPoint x: 498, endPoint y: 556, distance: 16.4
click at [498, 556] on div "12:00 AM – 10:00 AM Closed 10:00 AM – 11:00 AM Thy Nguyen HitTrax Cage Rental w…" at bounding box center [499, 373] width 104 height 1311
drag, startPoint x: 501, startPoint y: 547, endPoint x: 457, endPoint y: 503, distance: 62.8
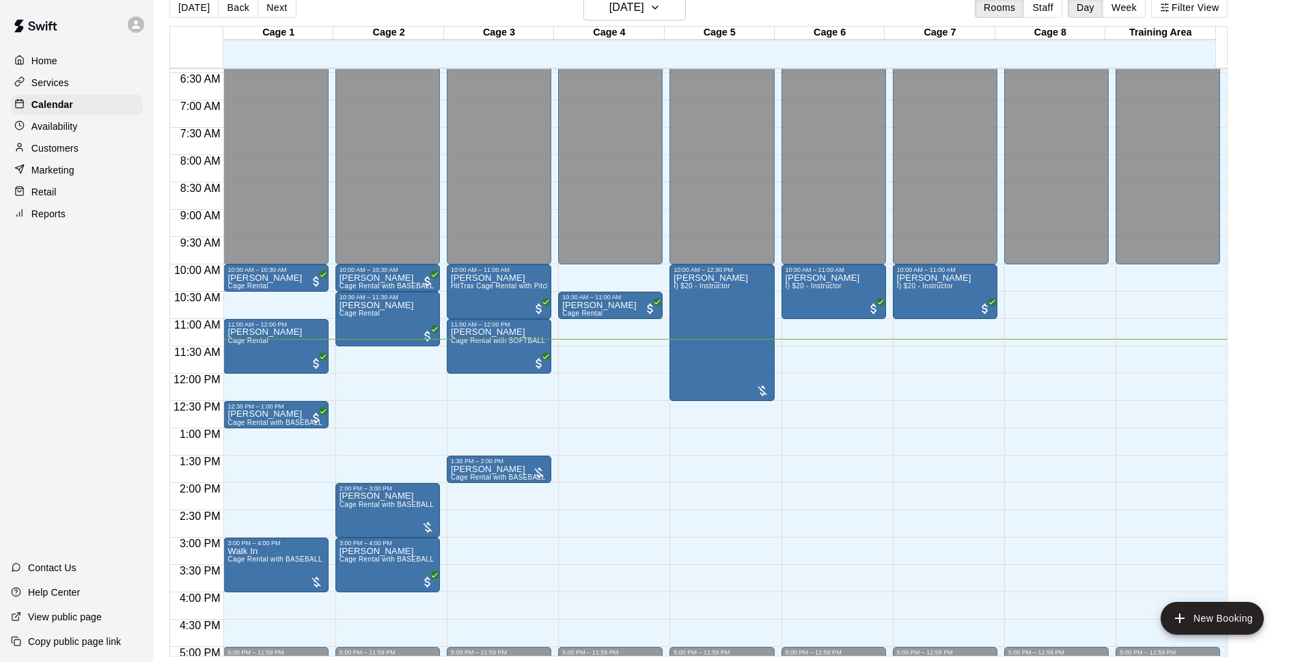
click at [496, 568] on div "12:00 AM – 10:00 AM Closed 10:00 AM – 11:00 AM Thy Nguyen HitTrax Cage Rental w…" at bounding box center [499, 373] width 104 height 1311
drag, startPoint x: 515, startPoint y: 541, endPoint x: 473, endPoint y: 542, distance: 42.4
click at [499, 584] on div "12:00 AM – 10:00 AM Closed 10:00 AM – 11:00 AM Thy Nguyen HitTrax Cage Rental w…" at bounding box center [499, 373] width 104 height 1311
drag, startPoint x: 473, startPoint y: 542, endPoint x: 474, endPoint y: 553, distance: 11.7
click at [472, 564] on div "12:00 AM – 10:00 AM Closed 10:00 AM – 11:00 AM Thy Nguyen HitTrax Cage Rental w…" at bounding box center [499, 373] width 104 height 1311
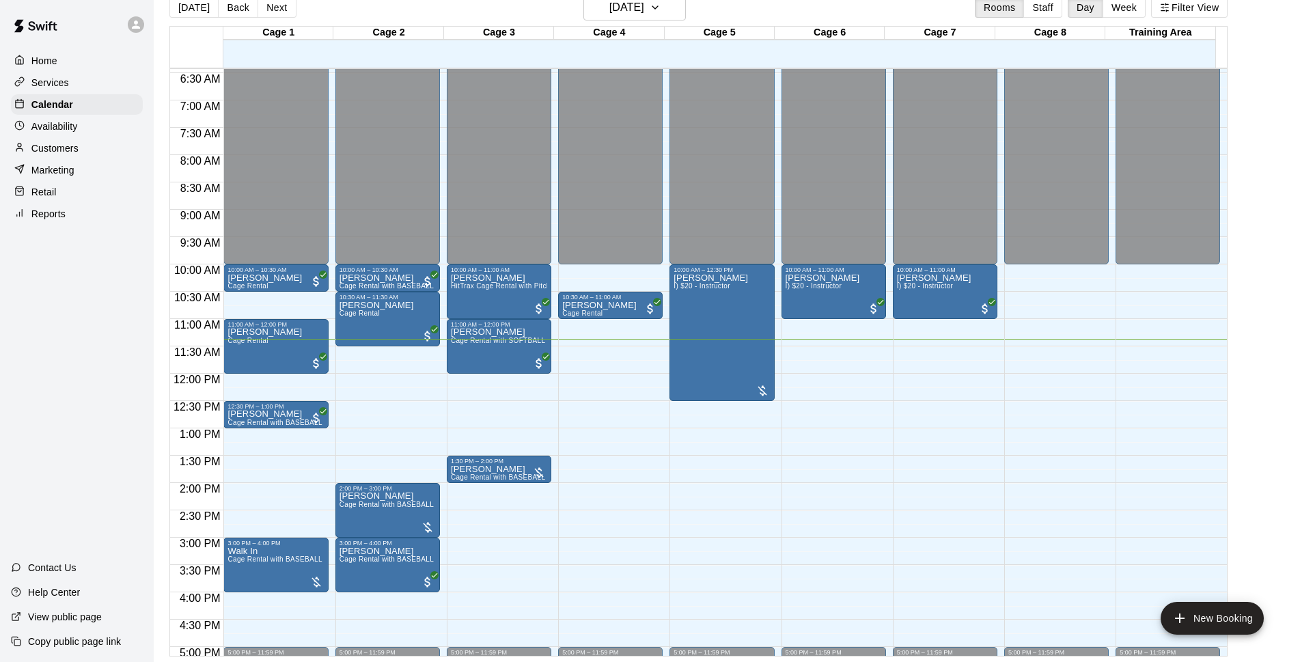
click at [477, 564] on div "12:00 AM – 10:00 AM Closed 10:00 AM – 11:00 AM Thy Nguyen HitTrax Cage Rental w…" at bounding box center [499, 373] width 104 height 1311
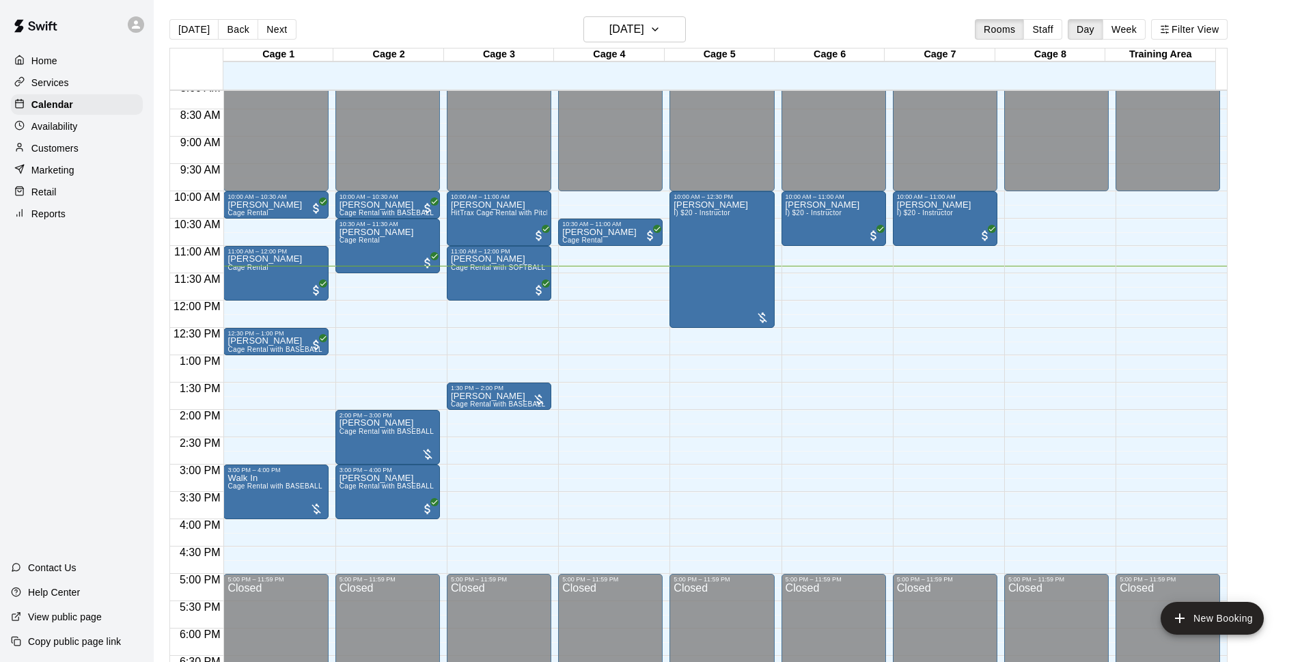
scroll to position [446, 0]
drag, startPoint x: 494, startPoint y: 498, endPoint x: 495, endPoint y: 512, distance: 14.4
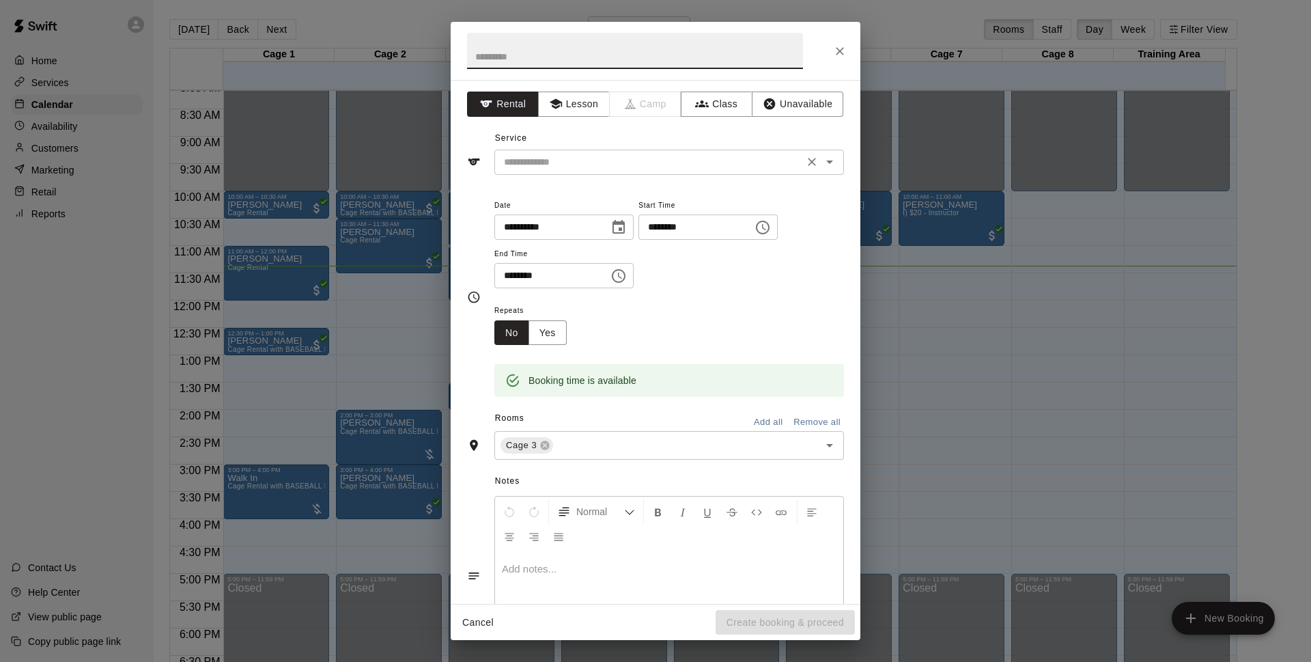
click at [602, 154] on input "text" at bounding box center [649, 162] width 301 height 17
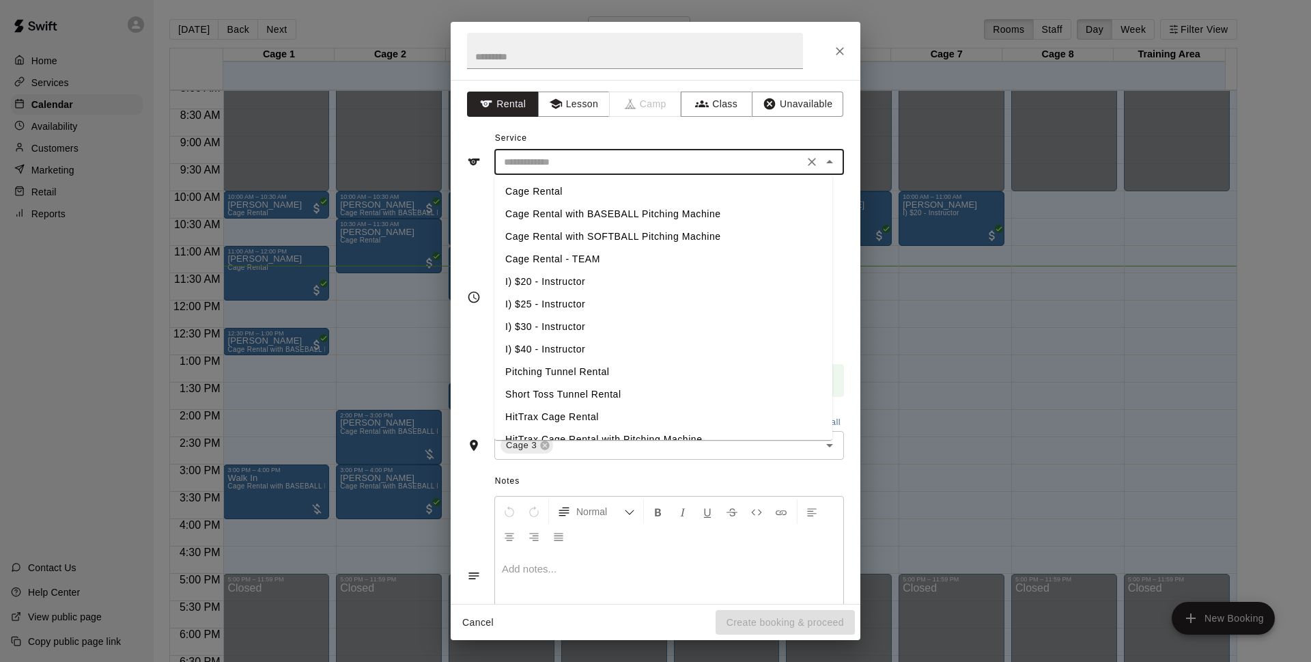
click at [687, 236] on li "Cage Rental with SOFTBALL Pitching Machine" at bounding box center [663, 236] width 338 height 23
type input "**********"
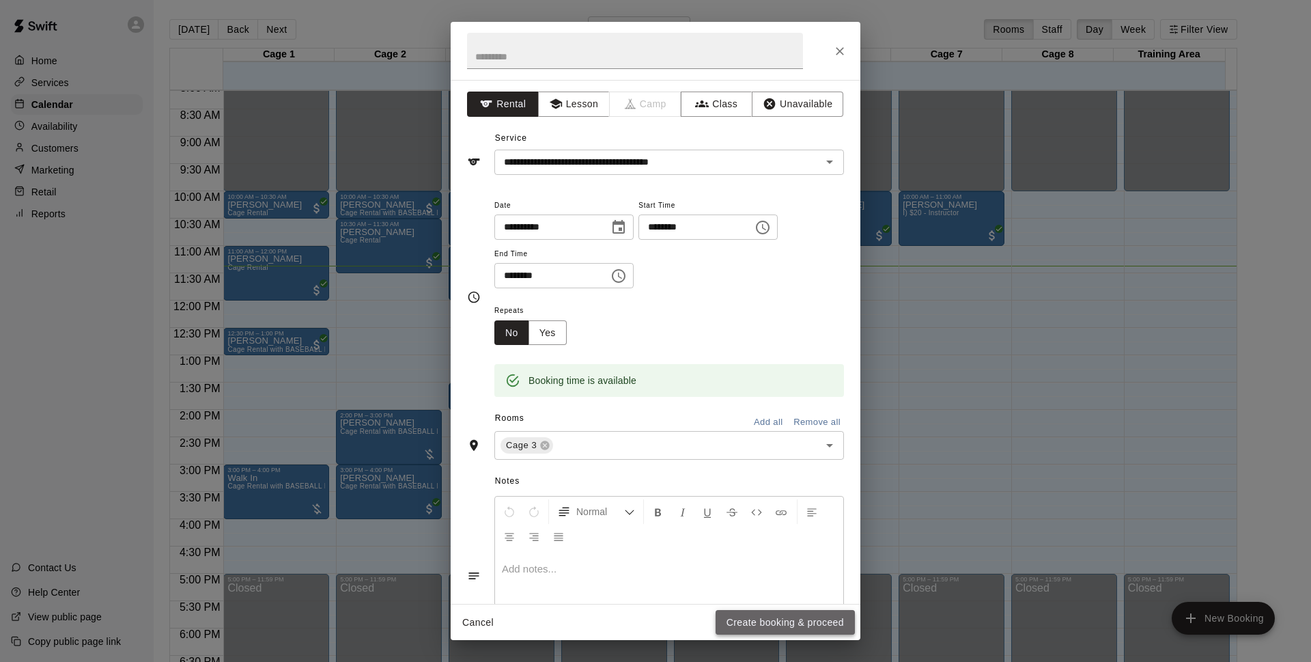
click at [782, 622] on button "Create booking & proceed" at bounding box center [785, 622] width 139 height 25
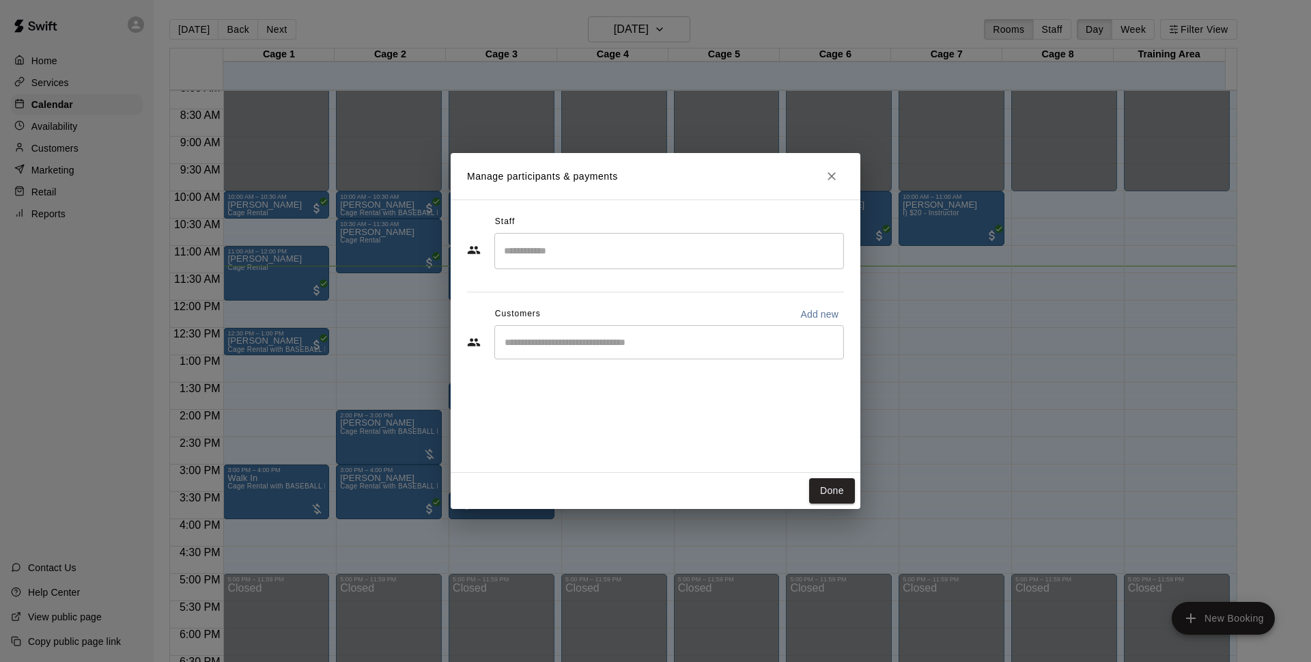
click at [576, 335] on input "Start typing to search customers..." at bounding box center [669, 342] width 337 height 14
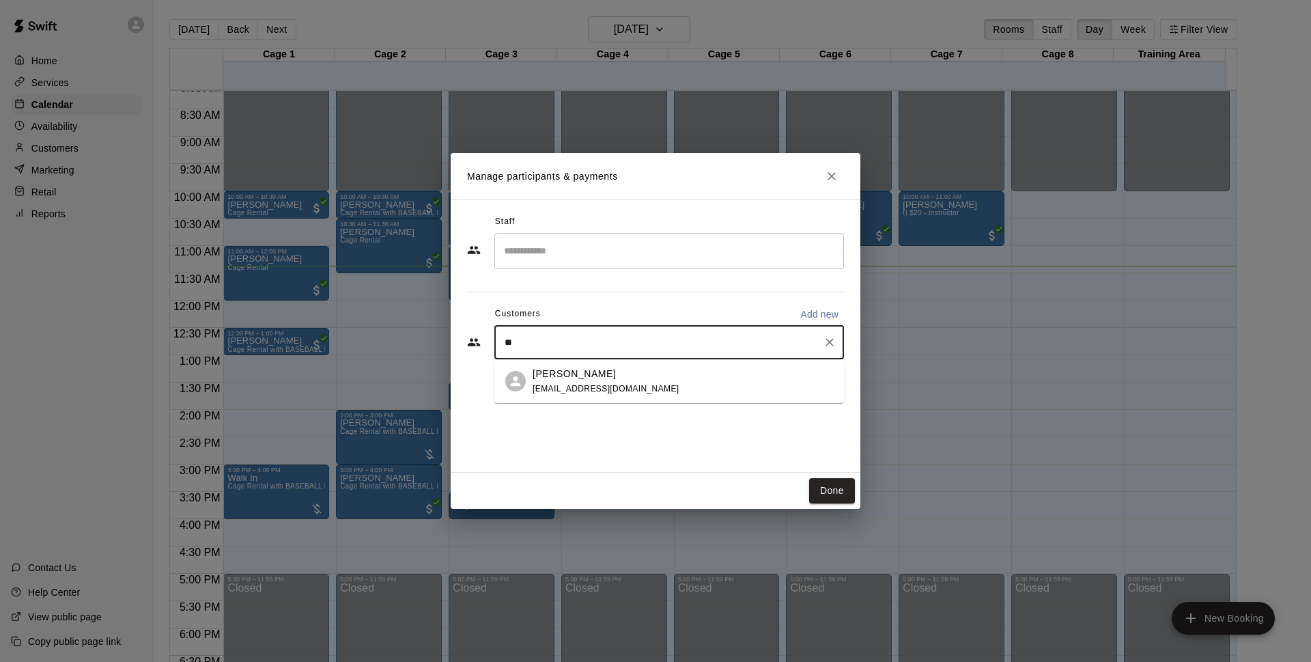
type input "*"
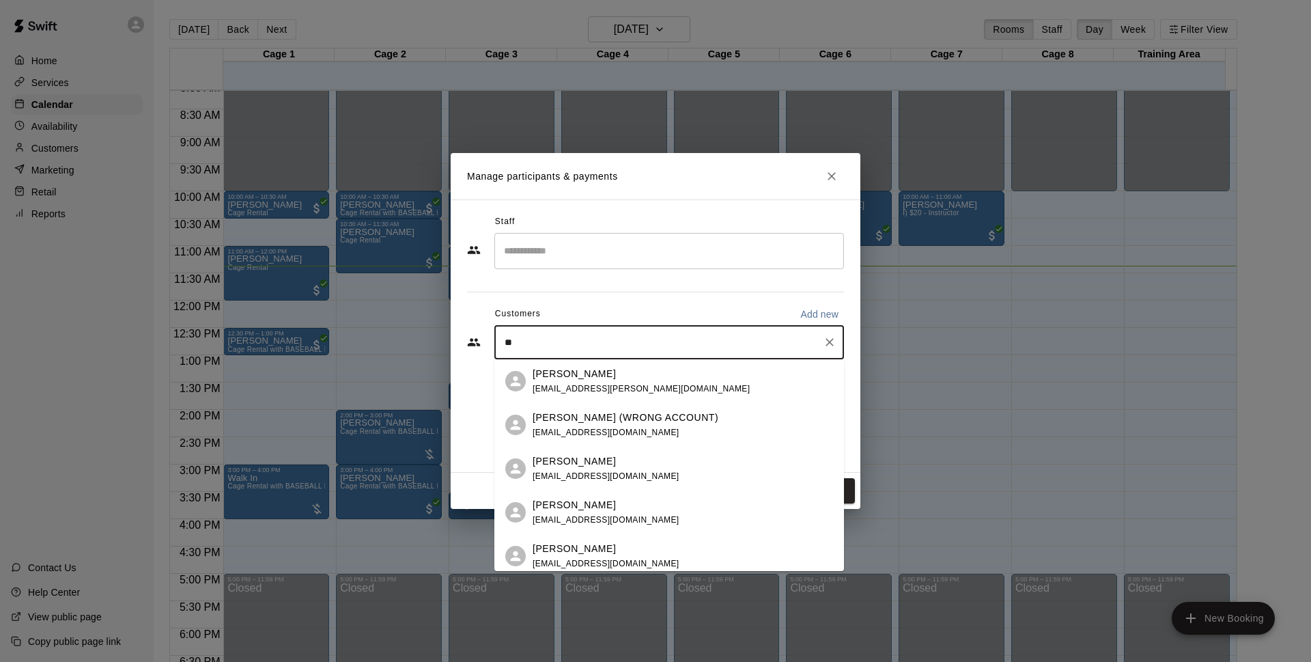
type input "*"
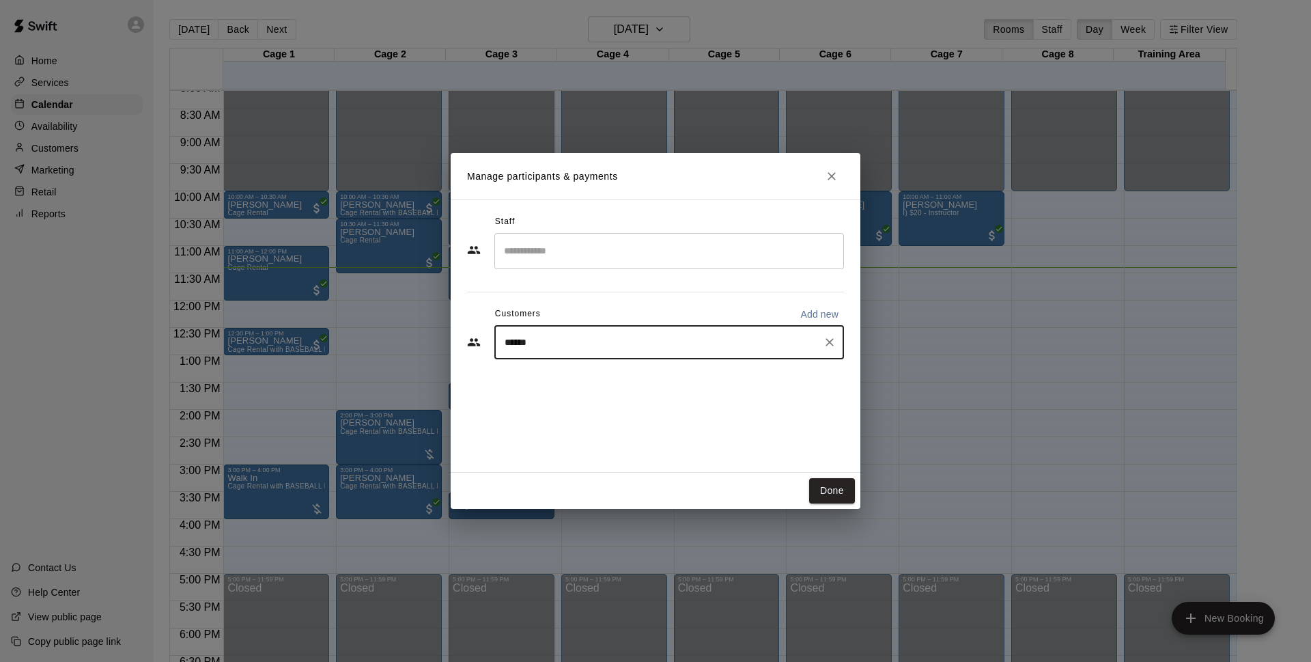
type input "*******"
click at [723, 370] on div "Walk In [EMAIL_ADDRESS][DOMAIN_NAME]" at bounding box center [683, 381] width 301 height 29
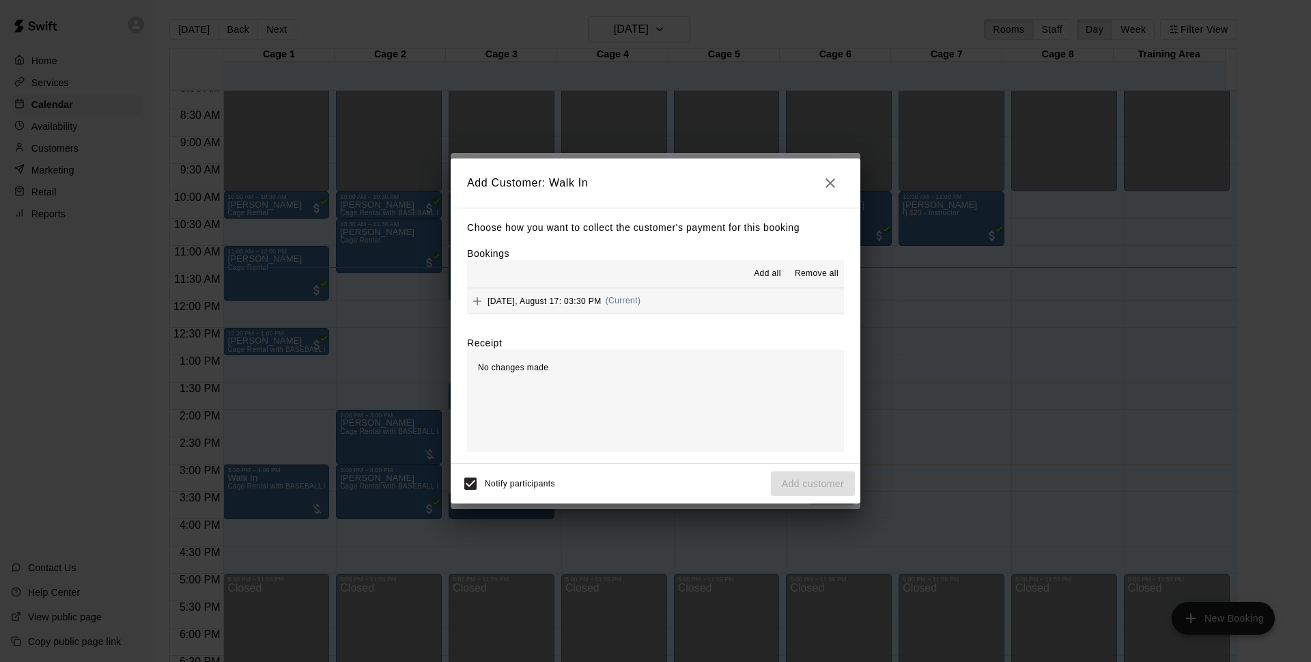
click at [716, 294] on button "[DATE], August 17: 03:30 PM (Current)" at bounding box center [655, 300] width 377 height 25
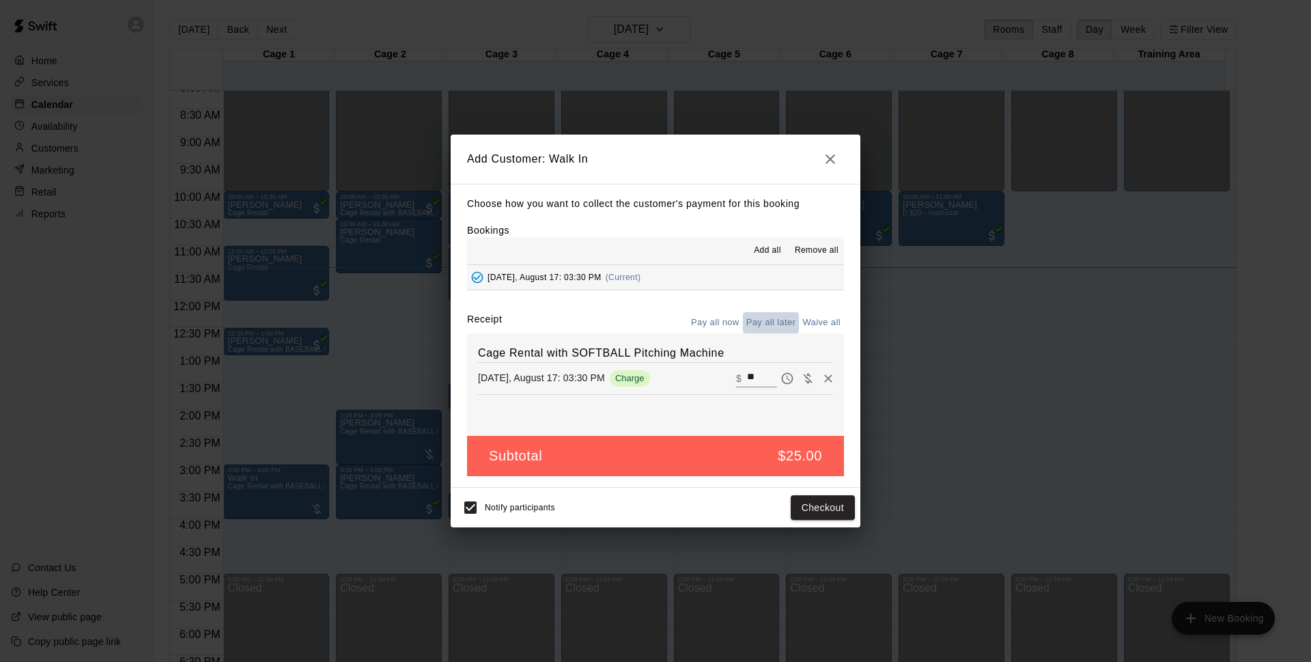
click at [775, 324] on button "Pay all later" at bounding box center [771, 322] width 57 height 21
click at [807, 510] on button "Add customer" at bounding box center [813, 507] width 84 height 25
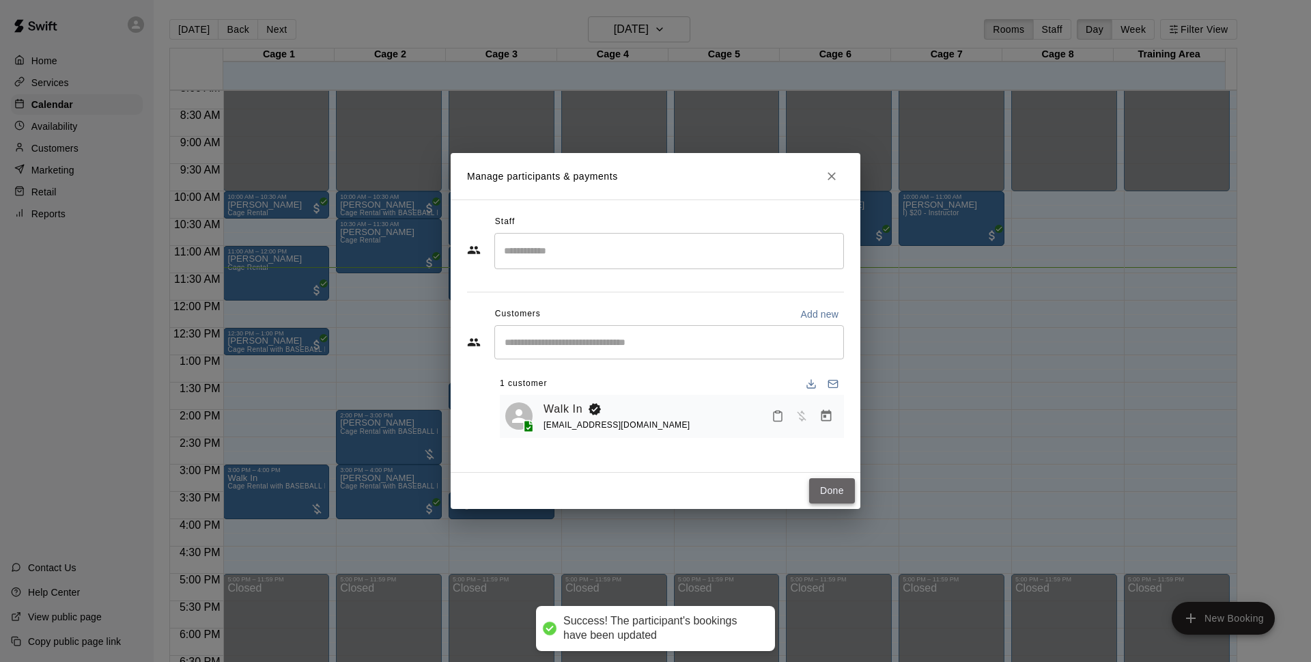
click at [830, 495] on button "Done" at bounding box center [832, 490] width 46 height 25
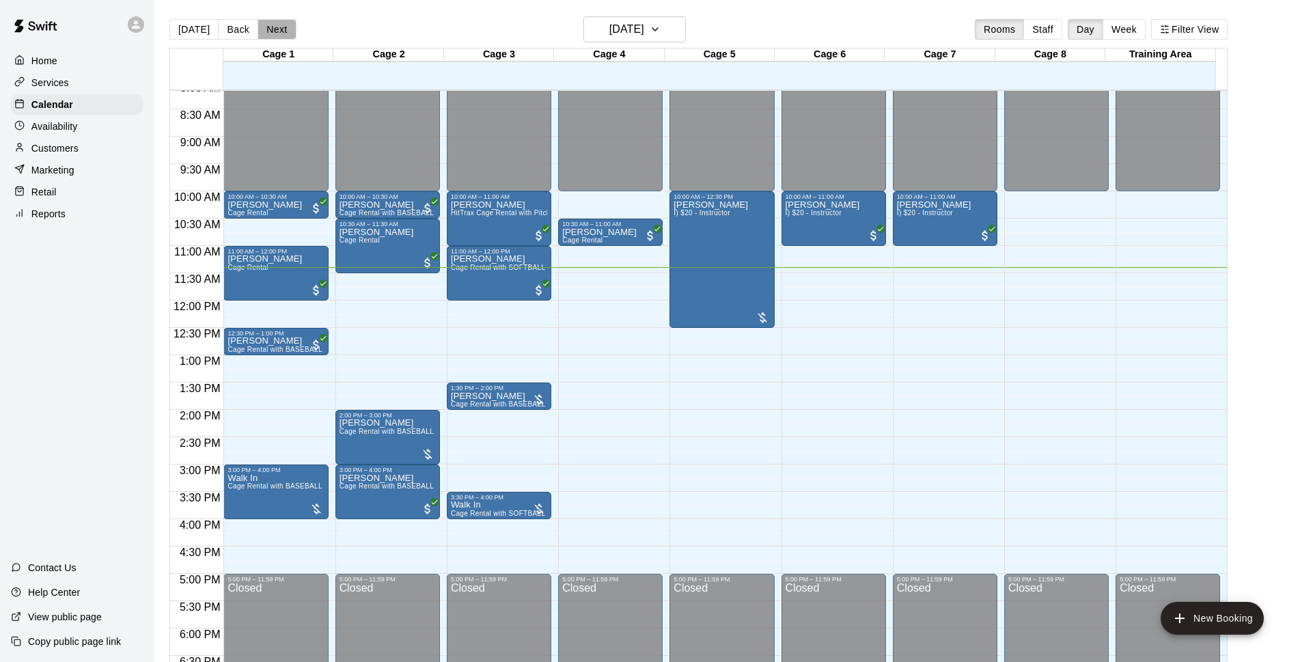
click at [276, 29] on button "Next" at bounding box center [276, 29] width 38 height 20
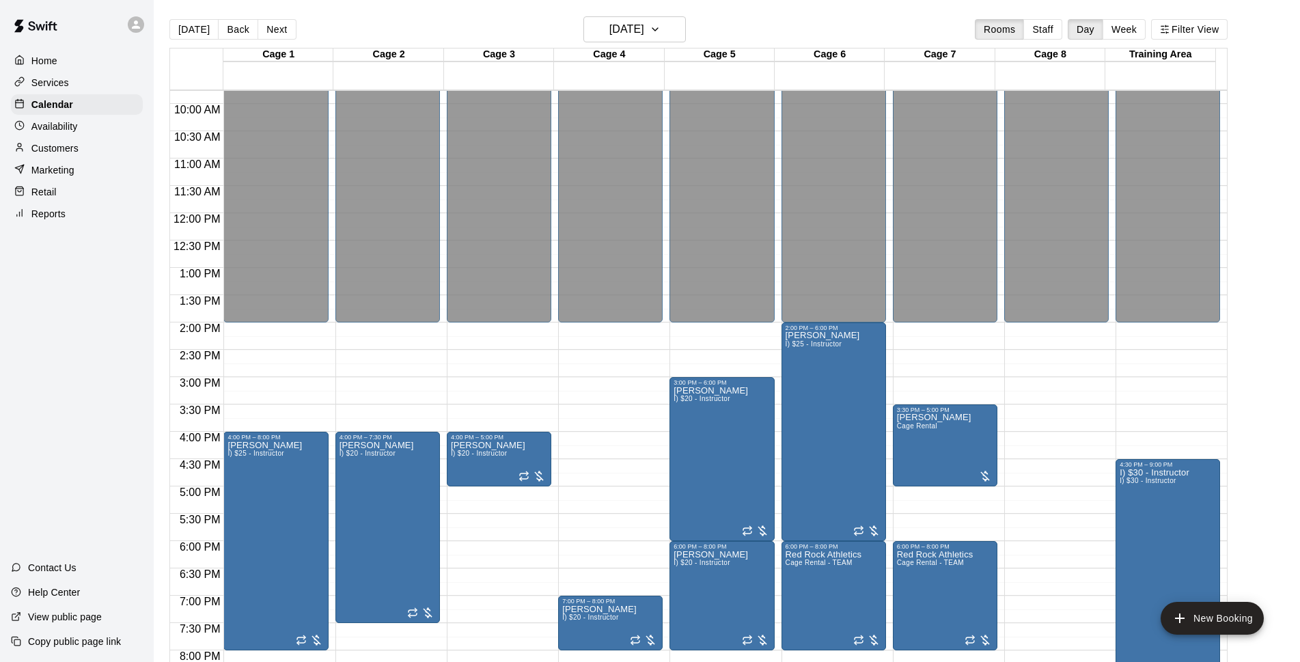
scroll to position [622, 0]
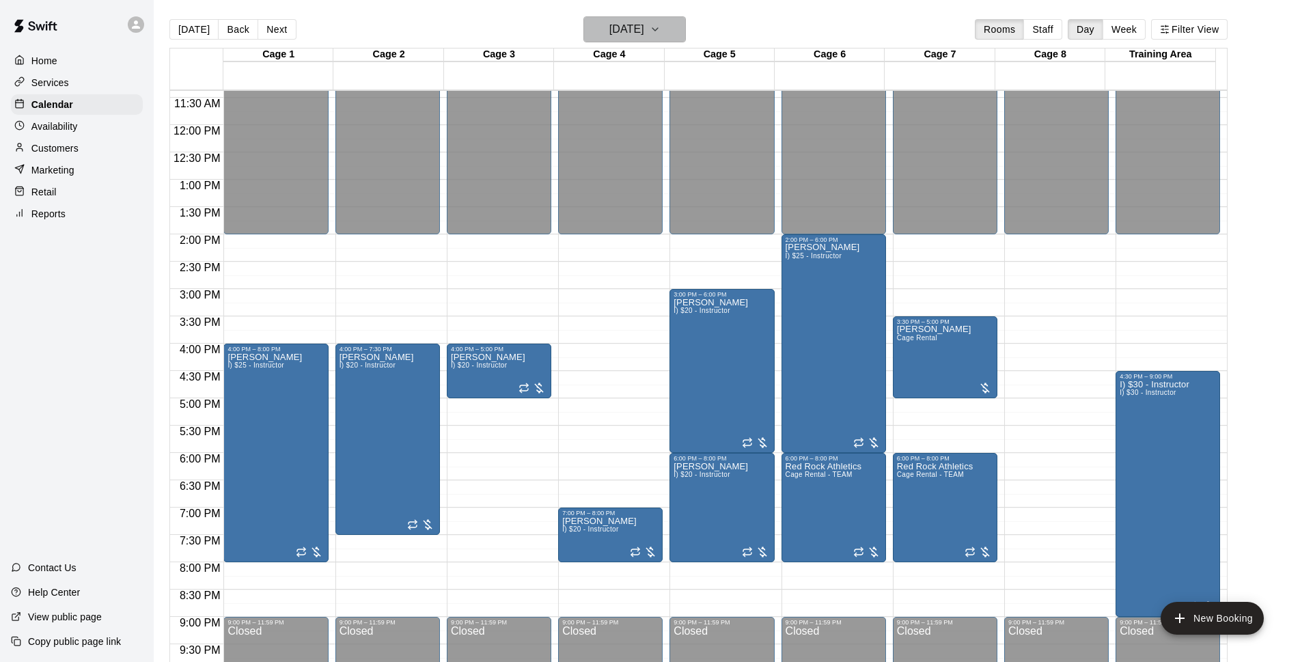
click at [644, 33] on h6 "[DATE]" at bounding box center [626, 29] width 35 height 19
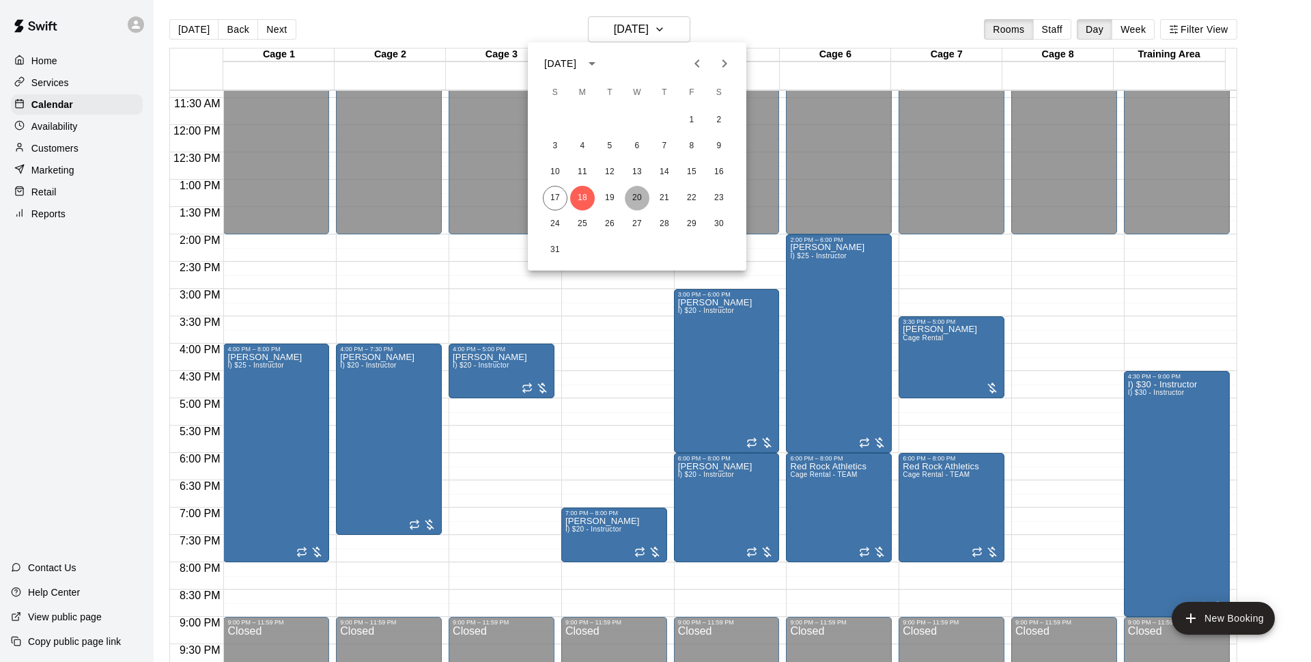
click at [640, 199] on button "20" at bounding box center [637, 198] width 25 height 25
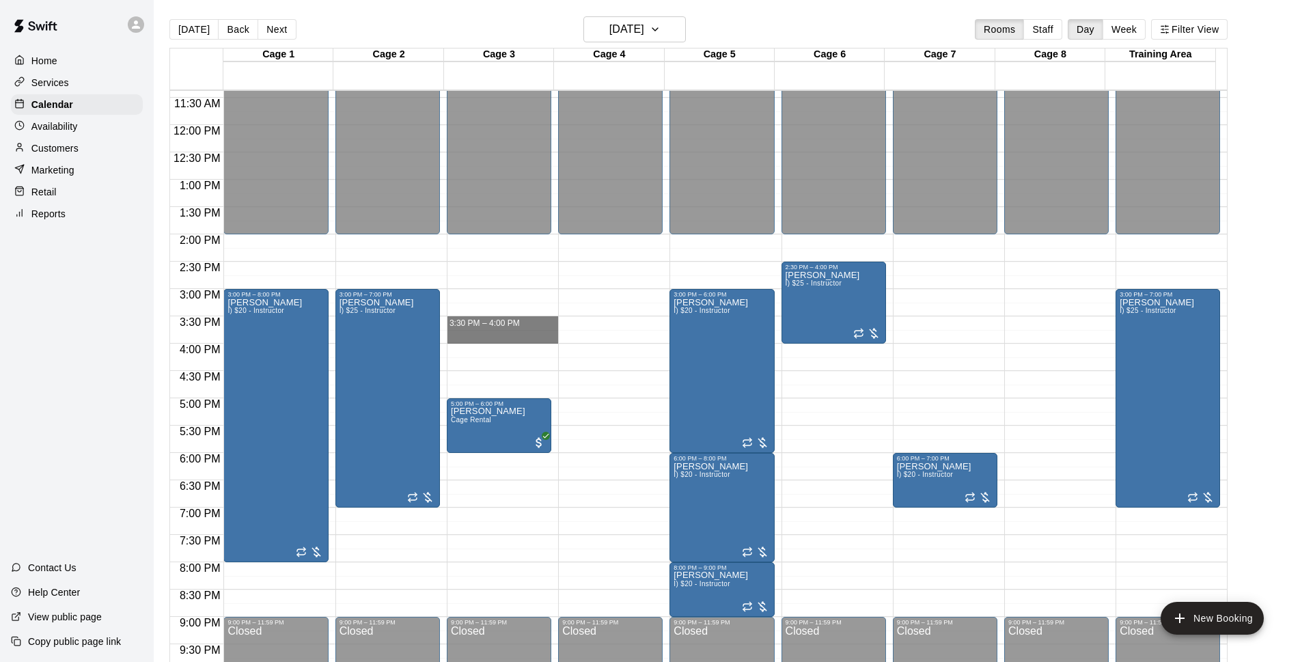
drag, startPoint x: 486, startPoint y: 320, endPoint x: 488, endPoint y: 339, distance: 19.3
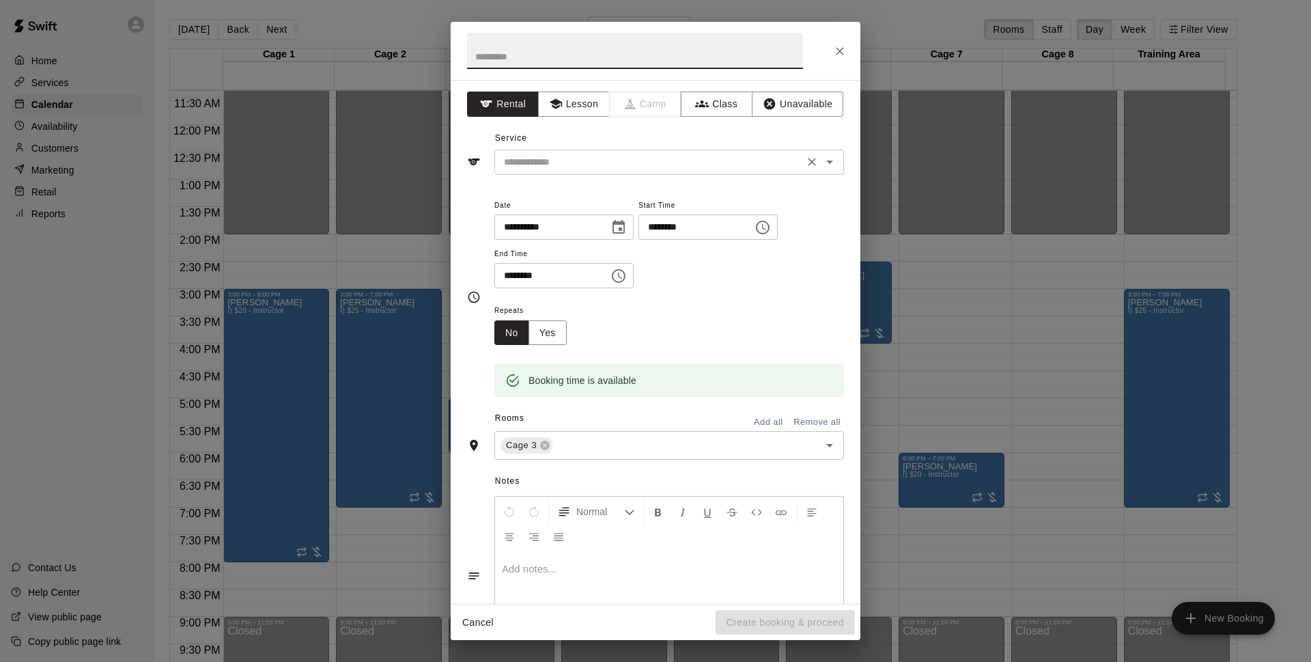
click at [615, 162] on input "text" at bounding box center [649, 162] width 301 height 17
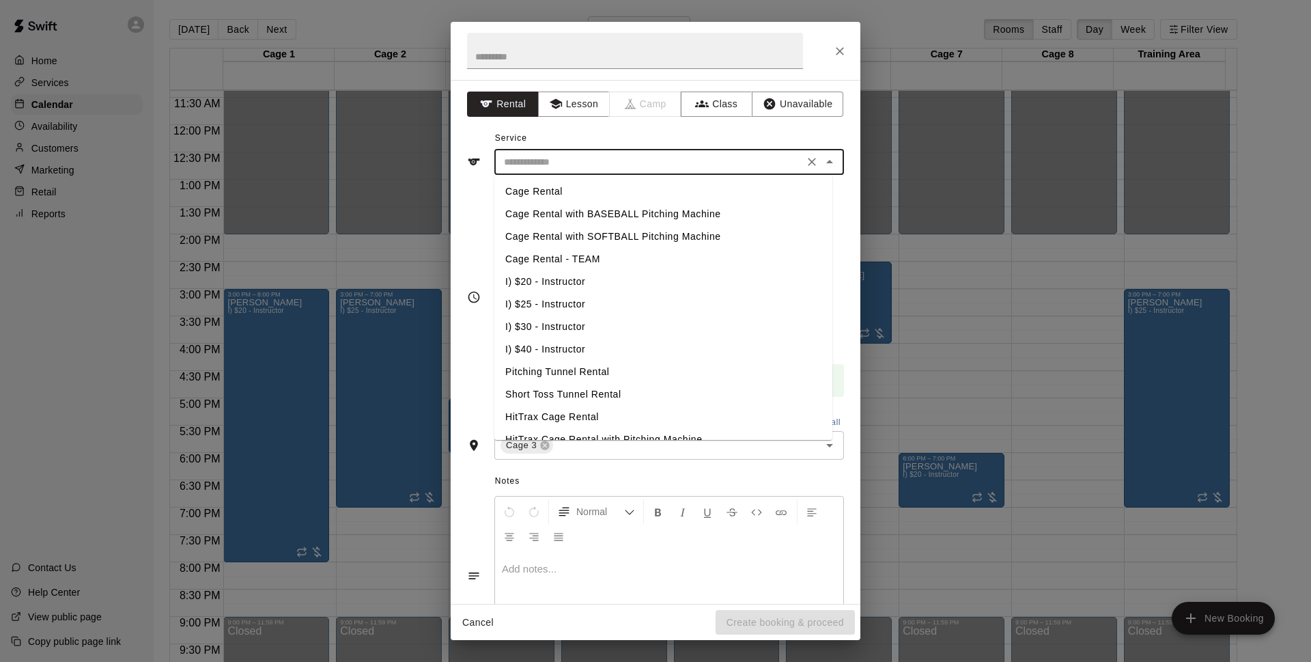
click at [578, 279] on li "I) $20 - Instructor" at bounding box center [663, 281] width 338 height 23
type input "**********"
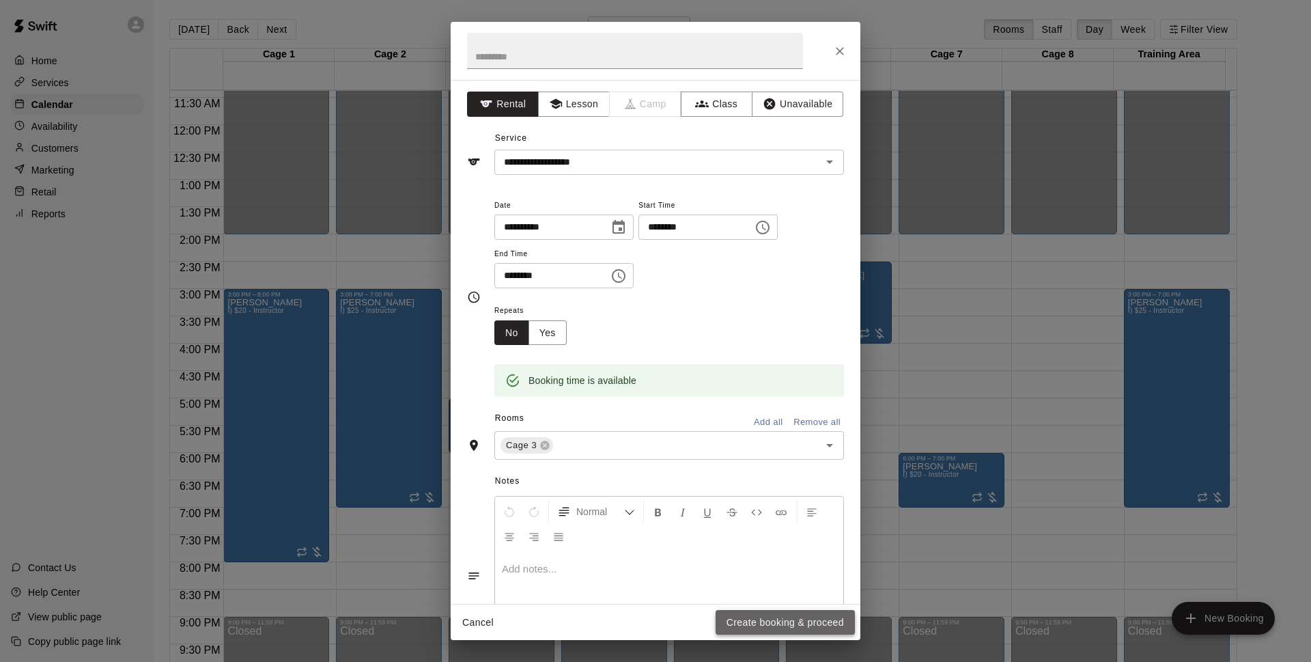
click at [785, 618] on button "Create booking & proceed" at bounding box center [785, 622] width 139 height 25
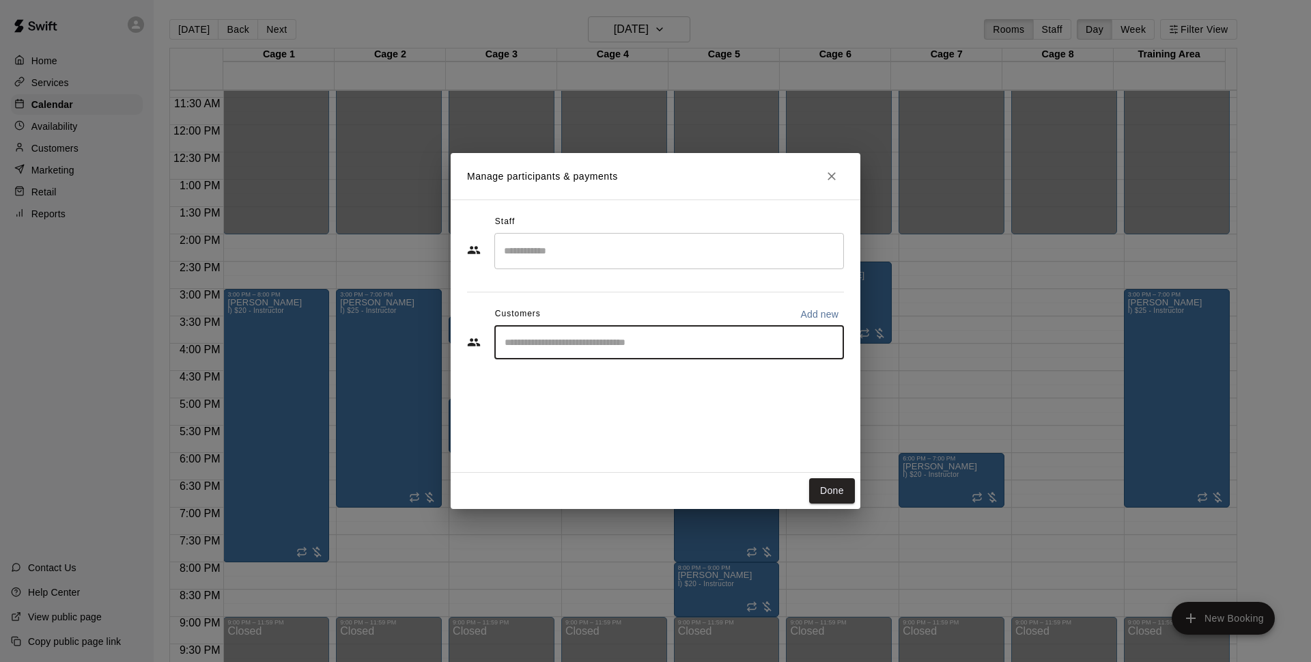
click at [590, 338] on input "Start typing to search customers..." at bounding box center [669, 342] width 337 height 14
type input "*****"
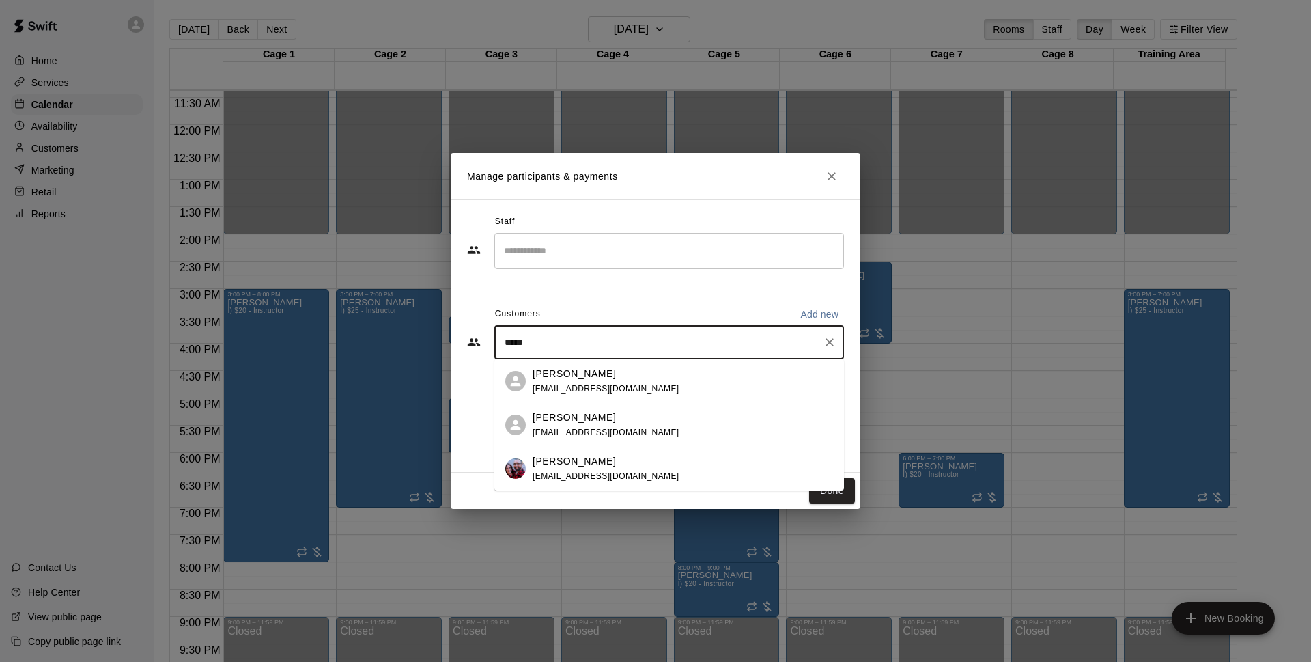
click at [660, 455] on div "[PERSON_NAME] [EMAIL_ADDRESS][DOMAIN_NAME]" at bounding box center [683, 468] width 301 height 29
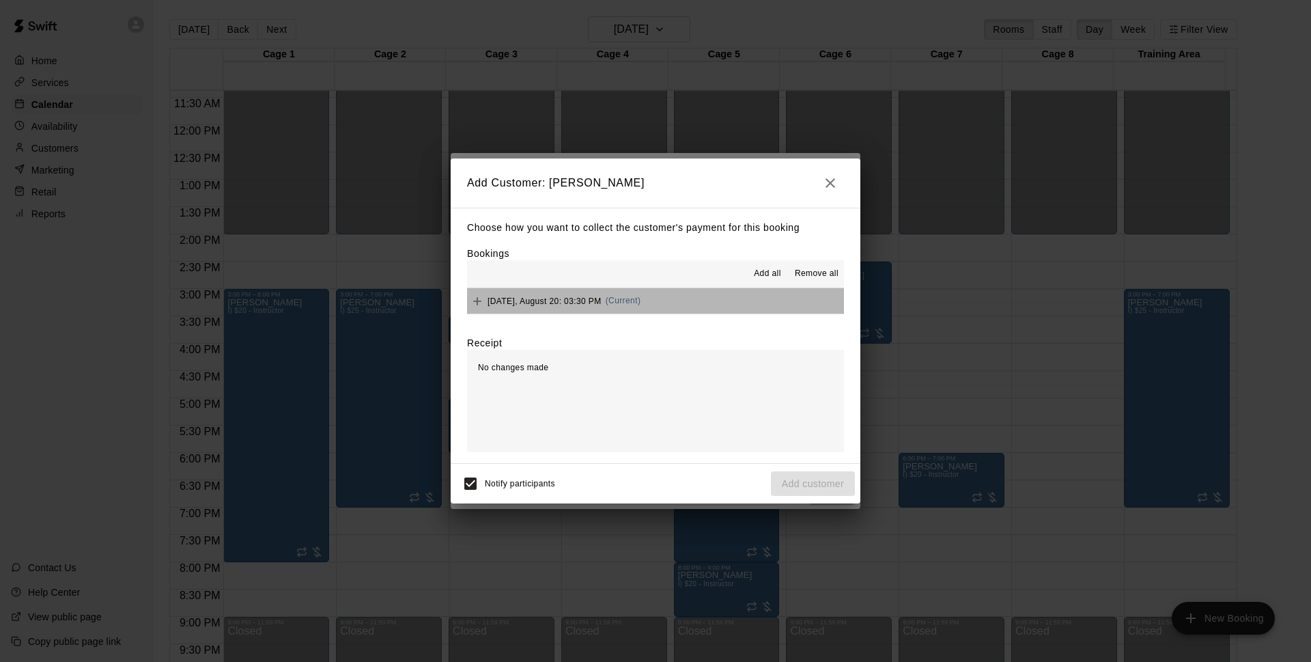
click at [682, 308] on button "[DATE], August 20: 03:30 PM (Current)" at bounding box center [655, 300] width 377 height 25
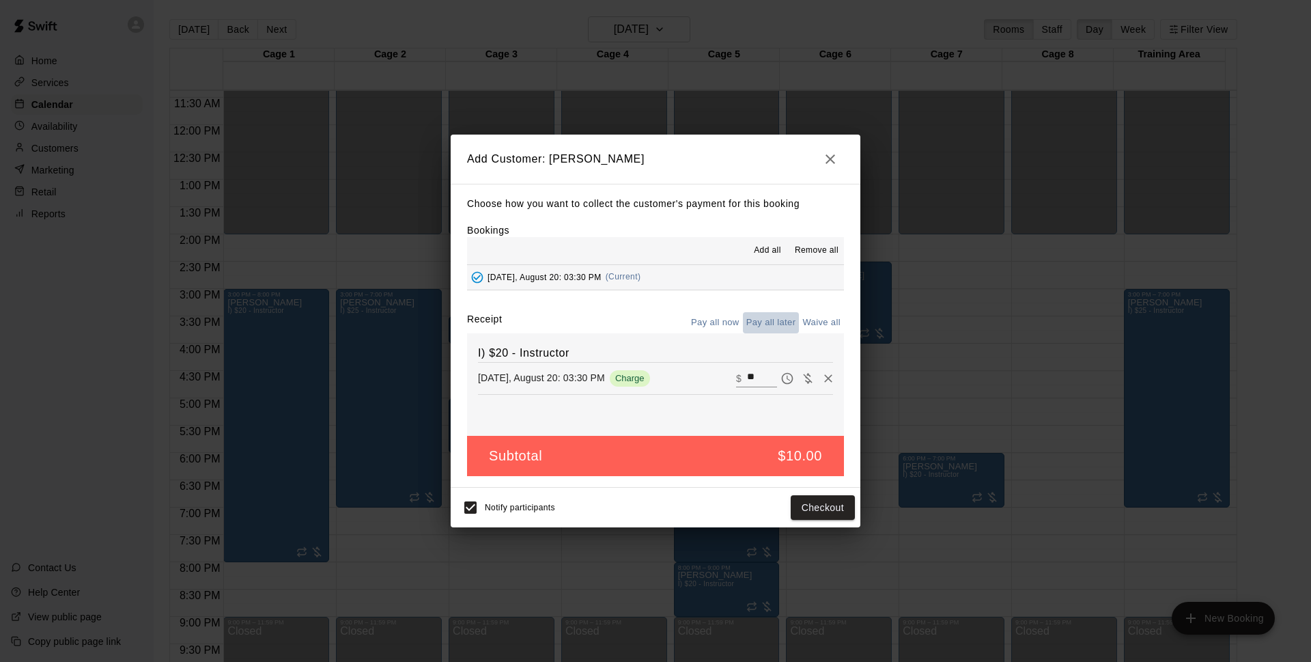
click at [777, 322] on button "Pay all later" at bounding box center [771, 322] width 57 height 21
click at [800, 504] on button "Add customer" at bounding box center [813, 507] width 84 height 25
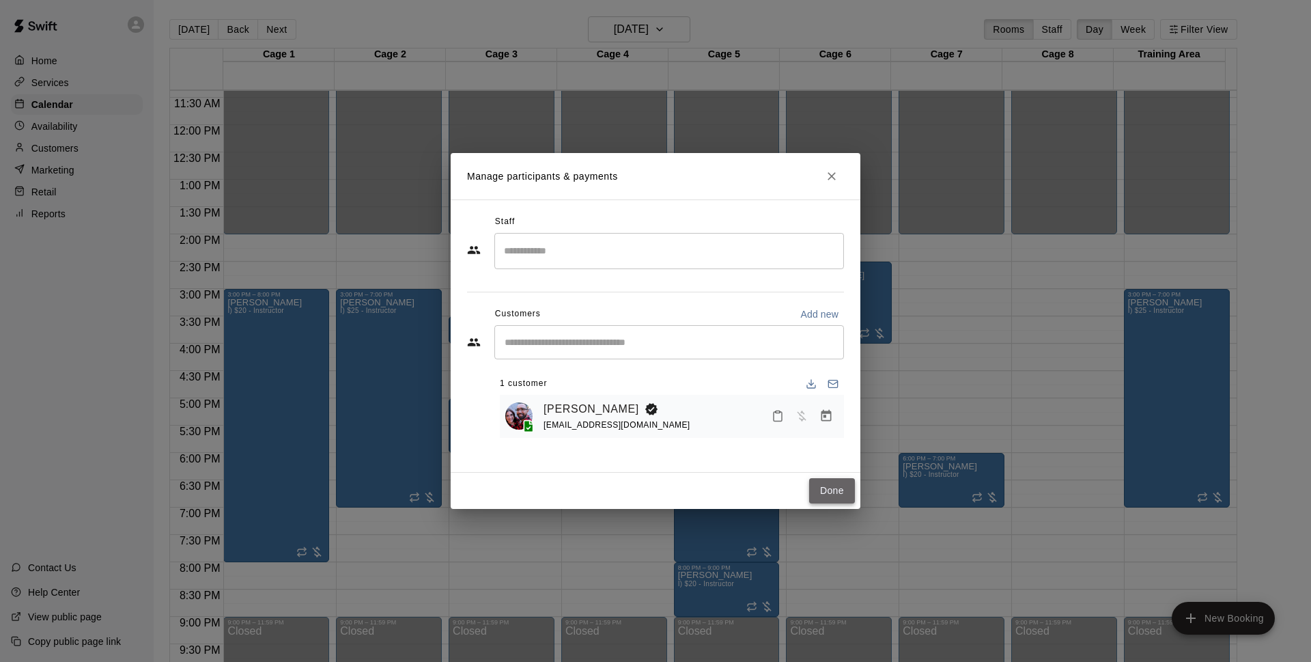
click at [831, 494] on button "Done" at bounding box center [832, 490] width 46 height 25
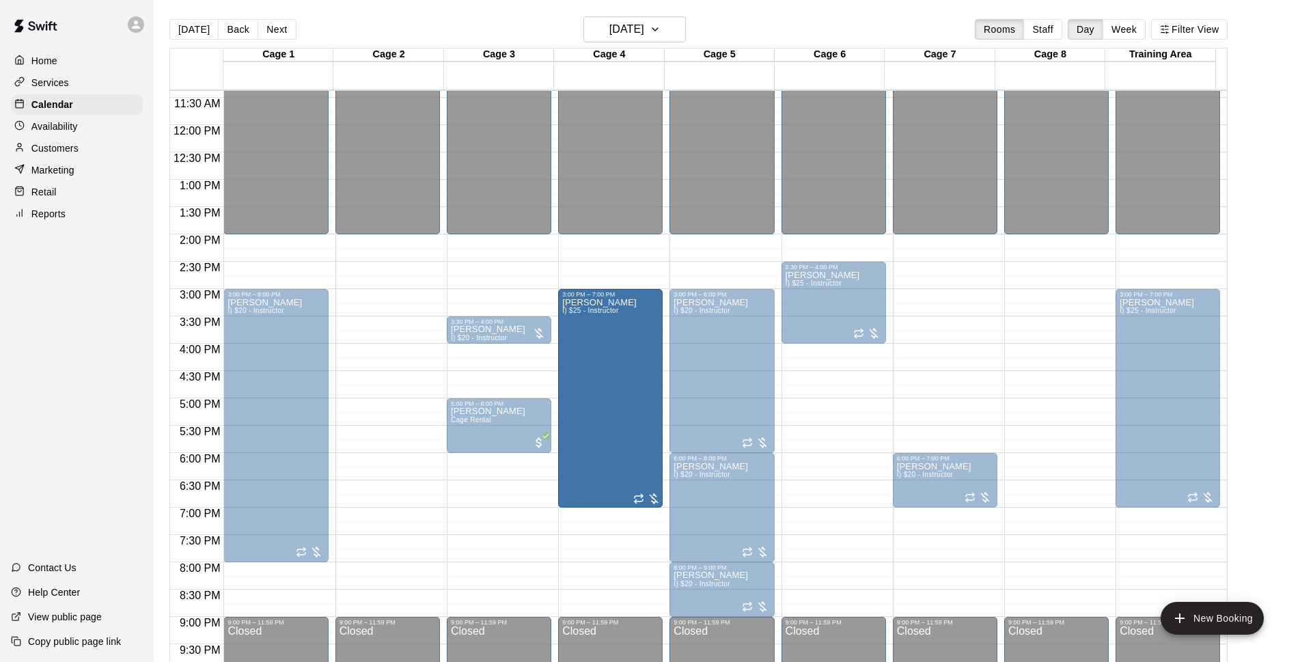
drag, startPoint x: 391, startPoint y: 347, endPoint x: 604, endPoint y: 348, distance: 212.4
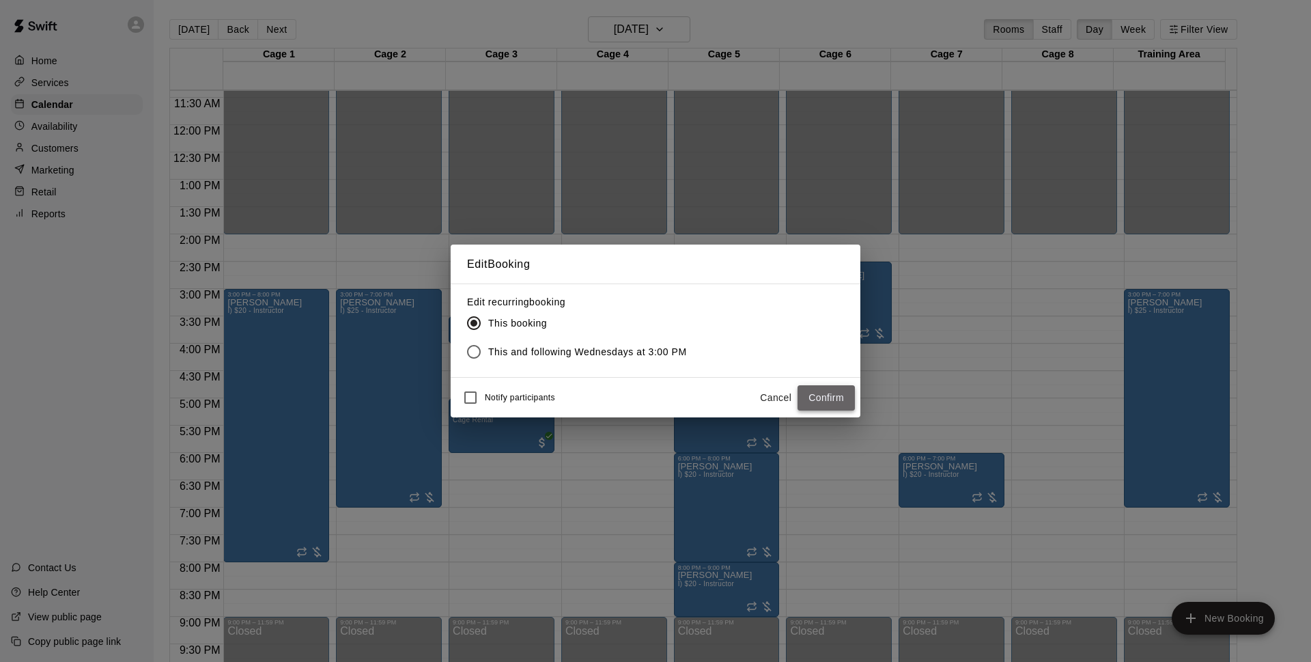
click at [839, 396] on button "Confirm" at bounding box center [826, 397] width 57 height 25
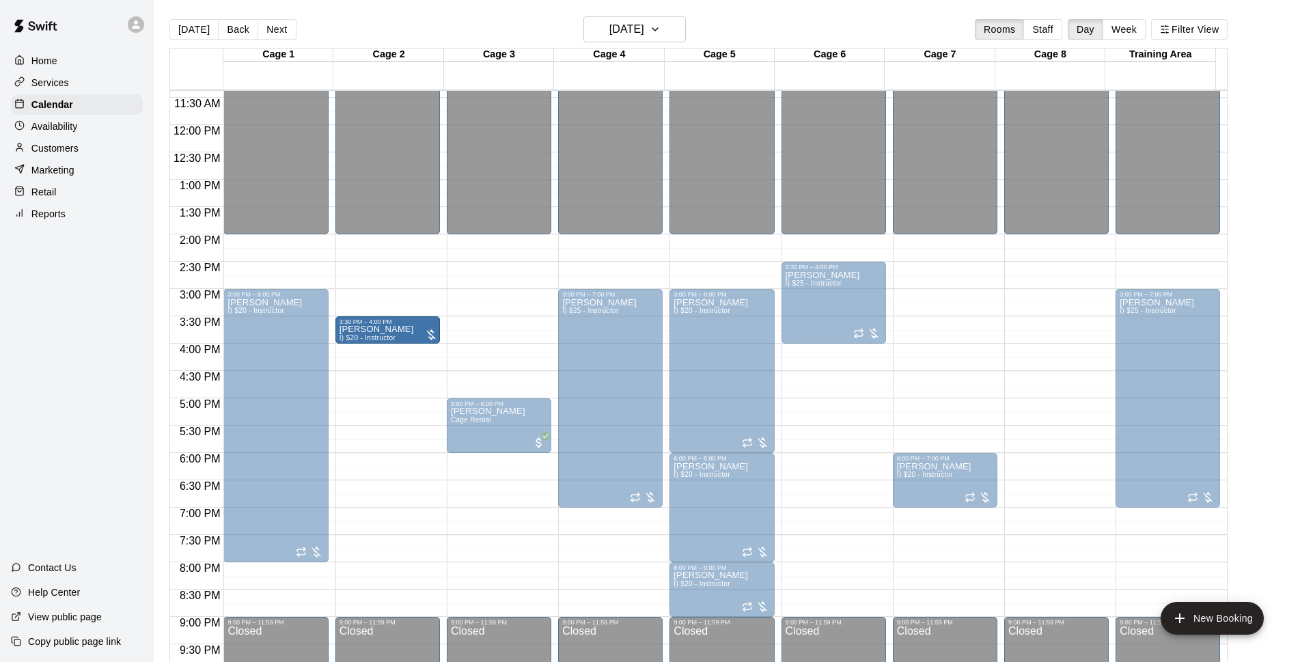
drag, startPoint x: 488, startPoint y: 334, endPoint x: 413, endPoint y: 334, distance: 74.4
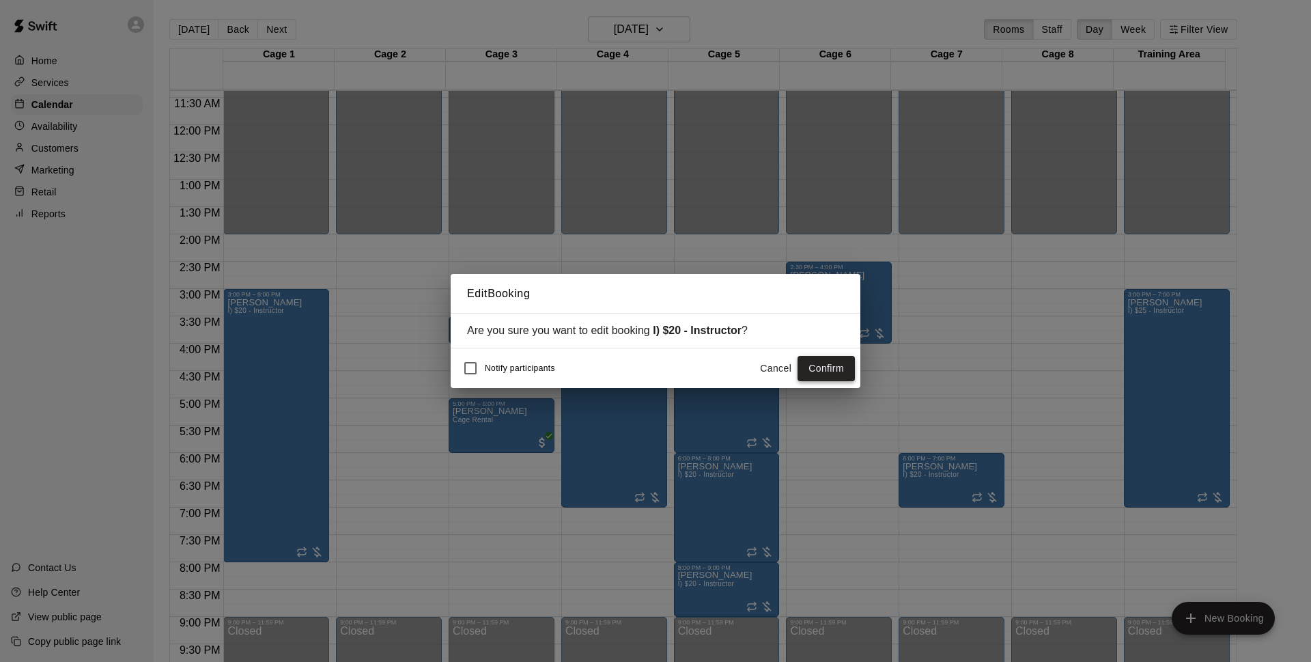
click at [835, 370] on button "Confirm" at bounding box center [826, 368] width 57 height 25
click at [836, 372] on button "Confirm" at bounding box center [826, 368] width 57 height 25
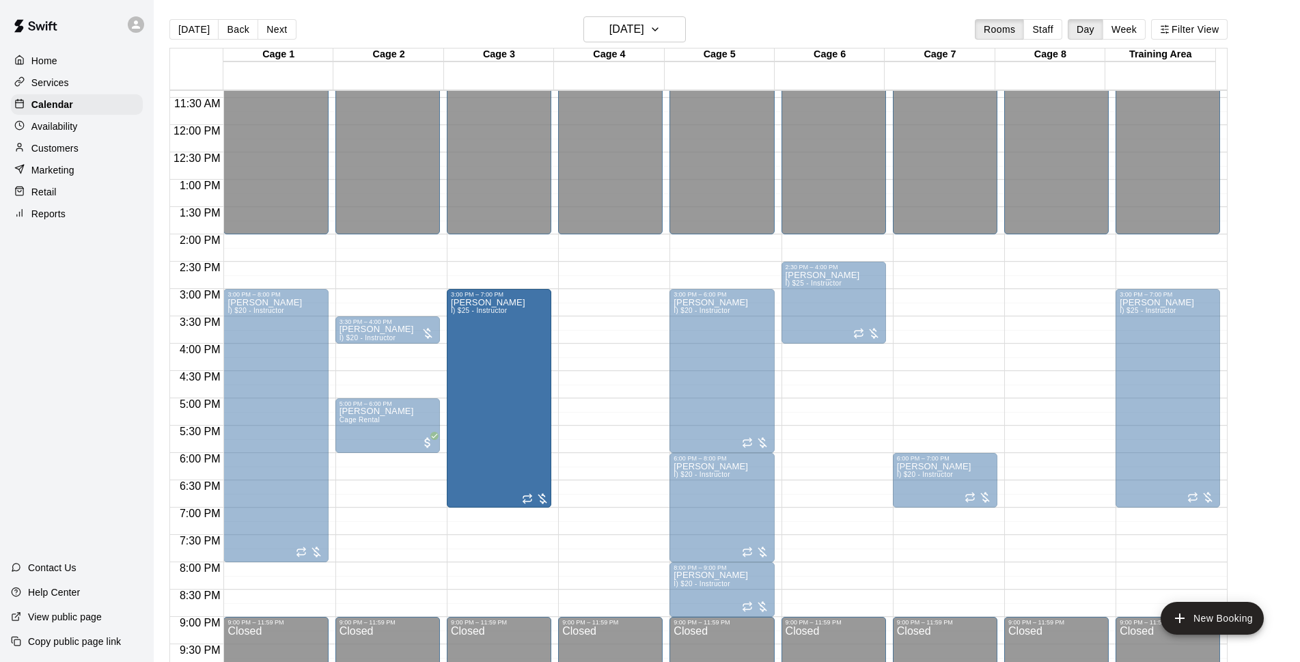
drag, startPoint x: 575, startPoint y: 419, endPoint x: 544, endPoint y: 419, distance: 31.4
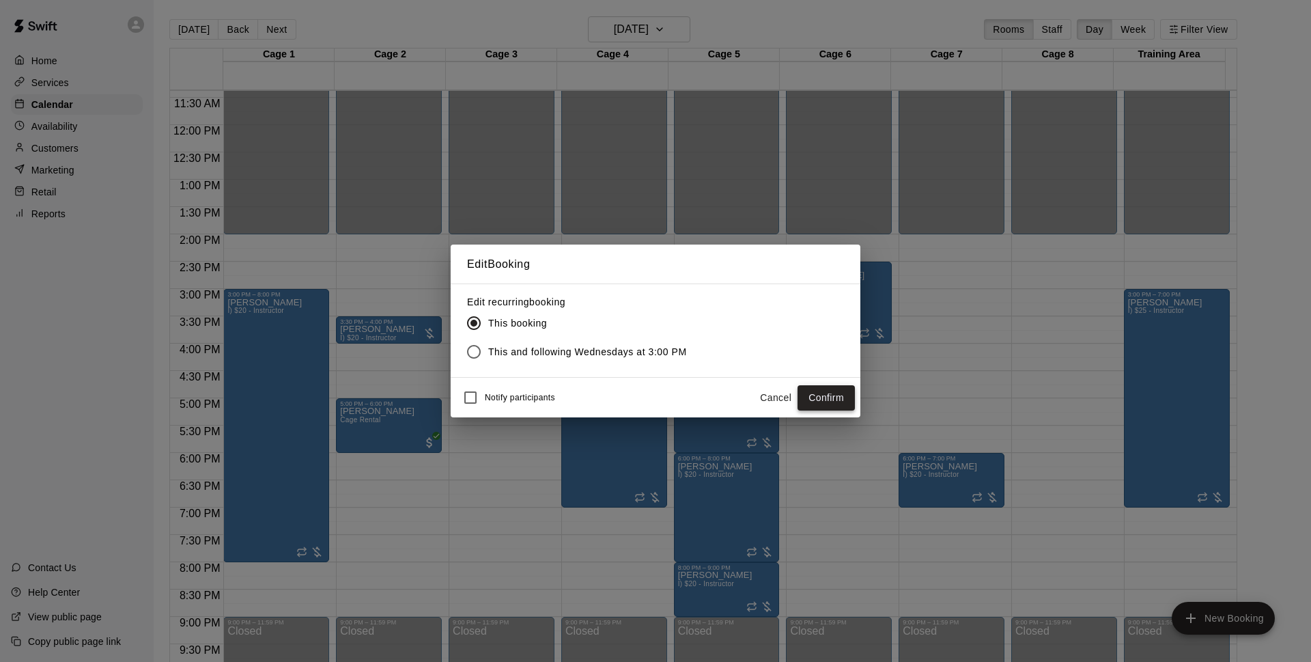
click at [836, 395] on button "Confirm" at bounding box center [826, 397] width 57 height 25
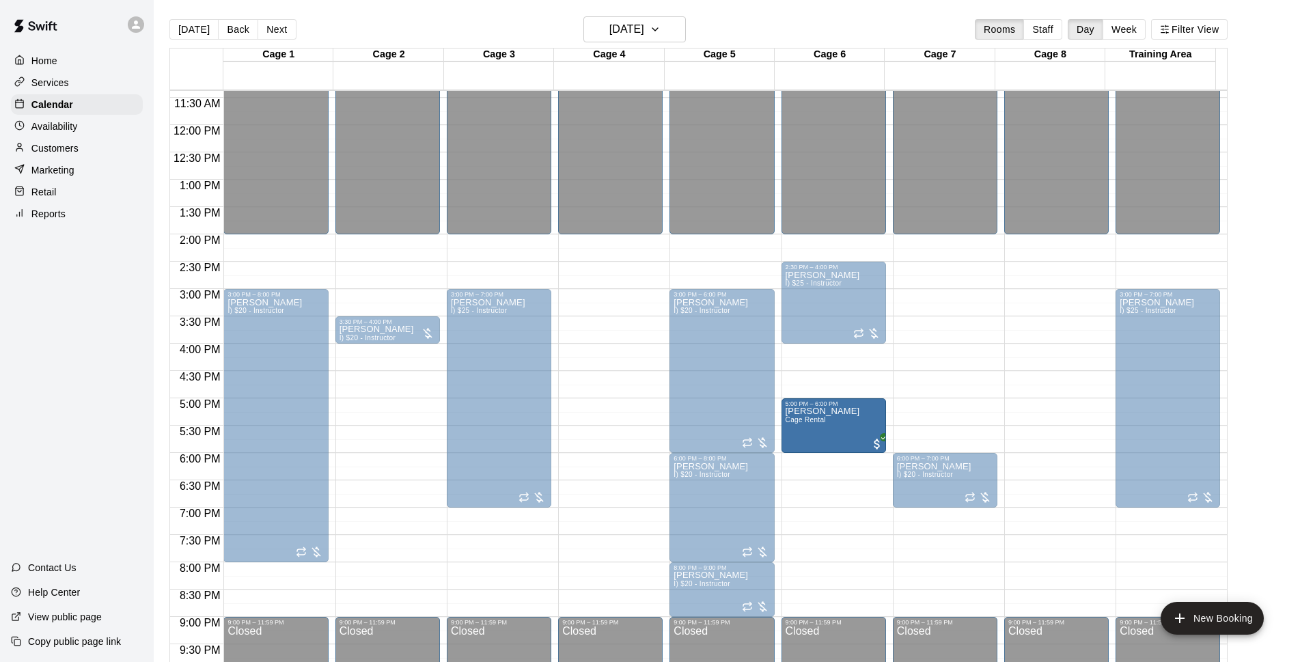
drag, startPoint x: 377, startPoint y: 417, endPoint x: 811, endPoint y: 423, distance: 433.8
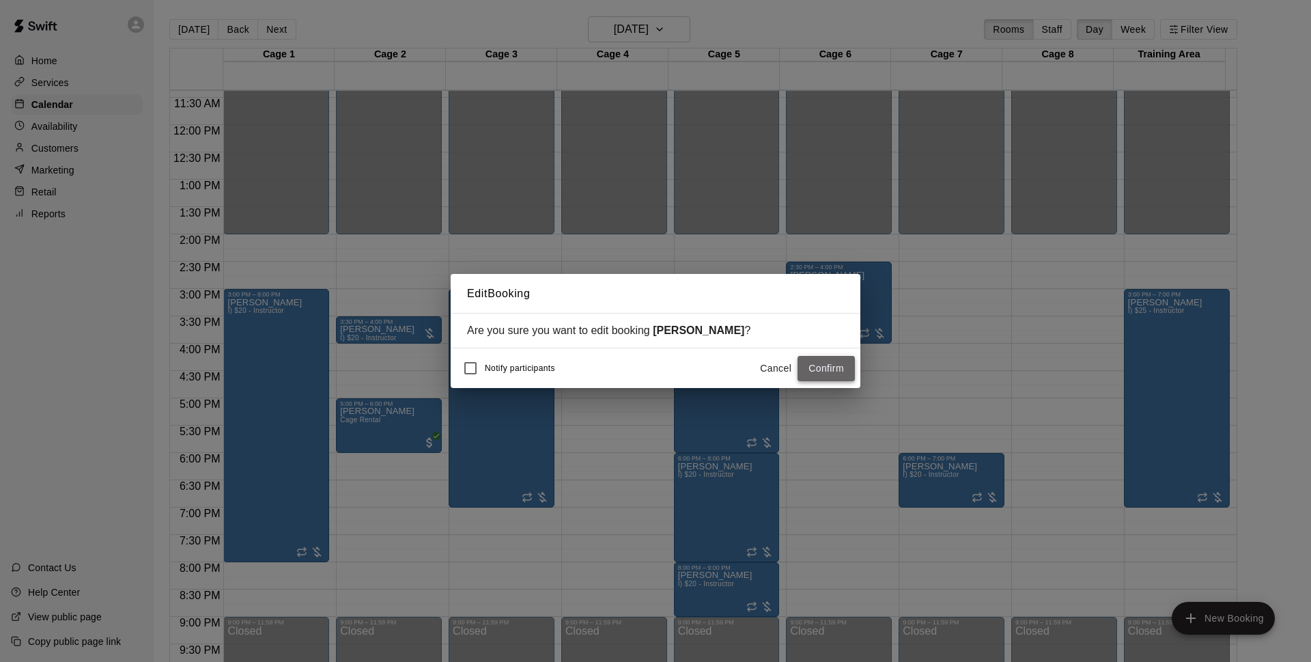
click at [822, 372] on button "Confirm" at bounding box center [826, 368] width 57 height 25
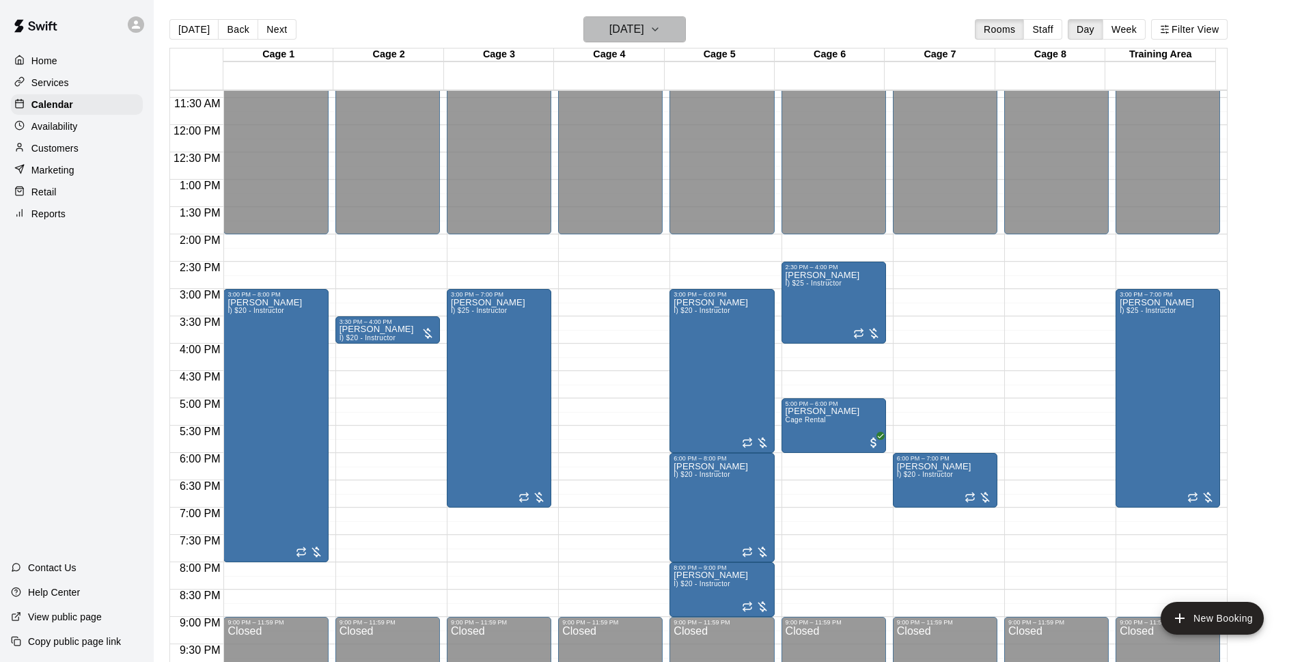
click at [653, 18] on button "[DATE]" at bounding box center [634, 29] width 102 height 26
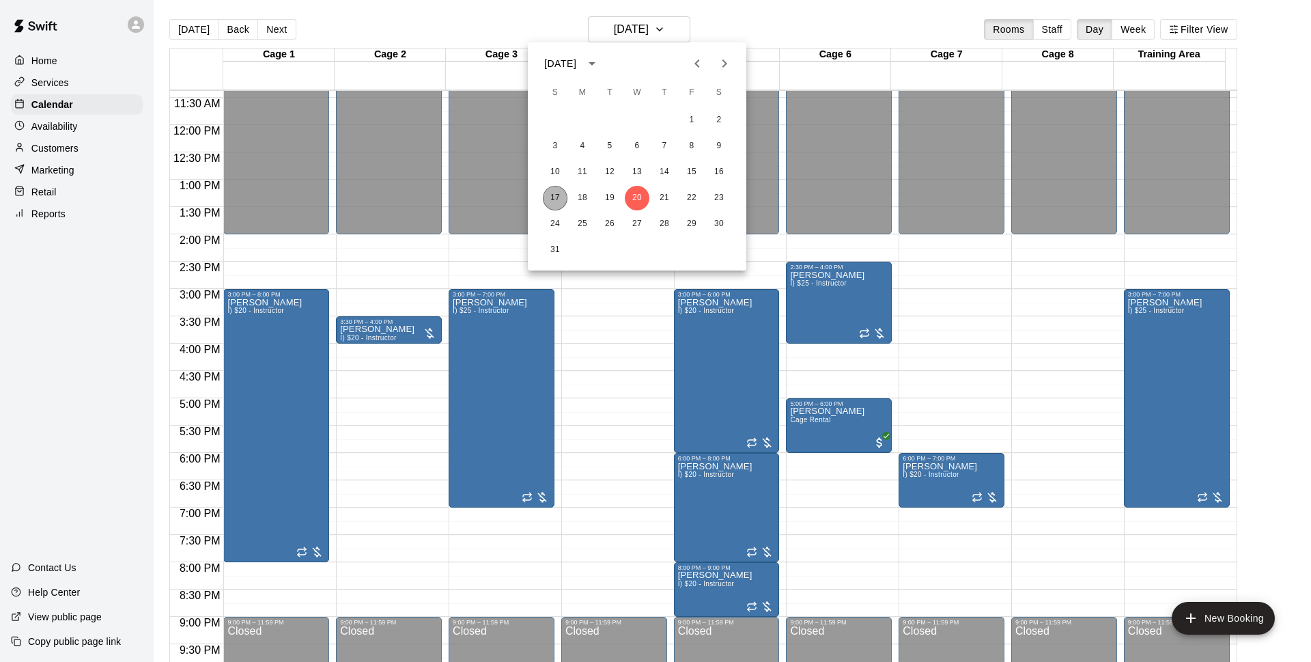
click at [559, 197] on button "17" at bounding box center [555, 198] width 25 height 25
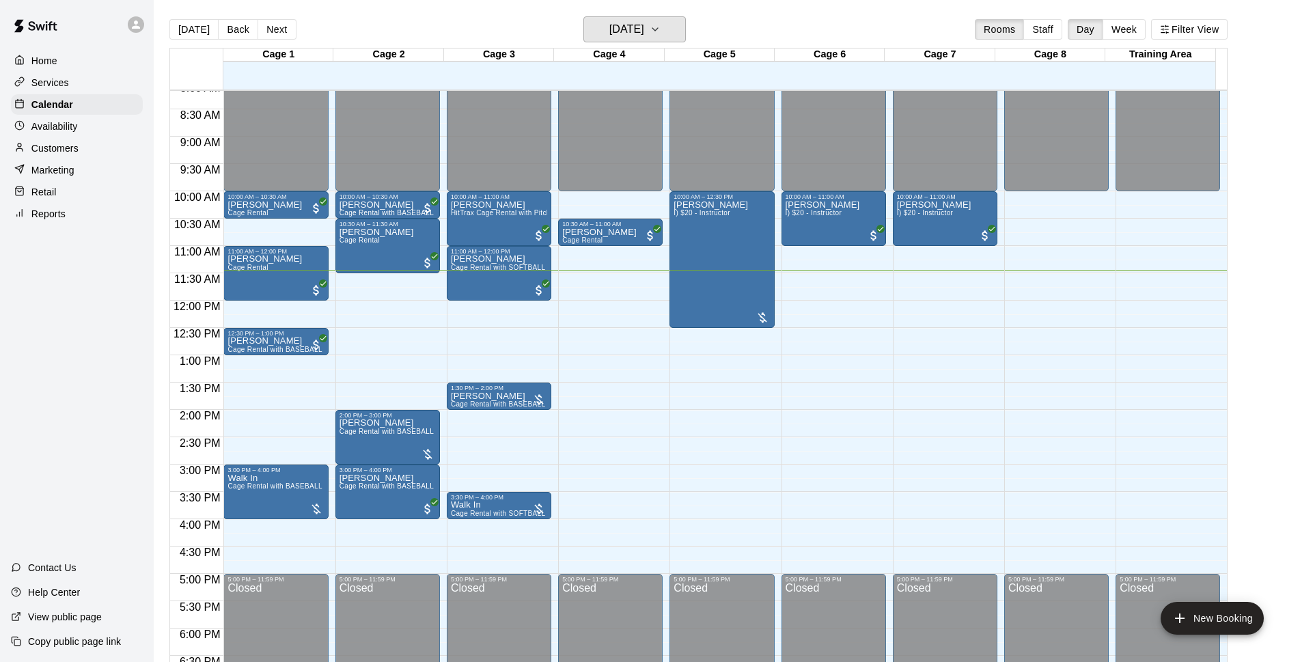
scroll to position [358, 0]
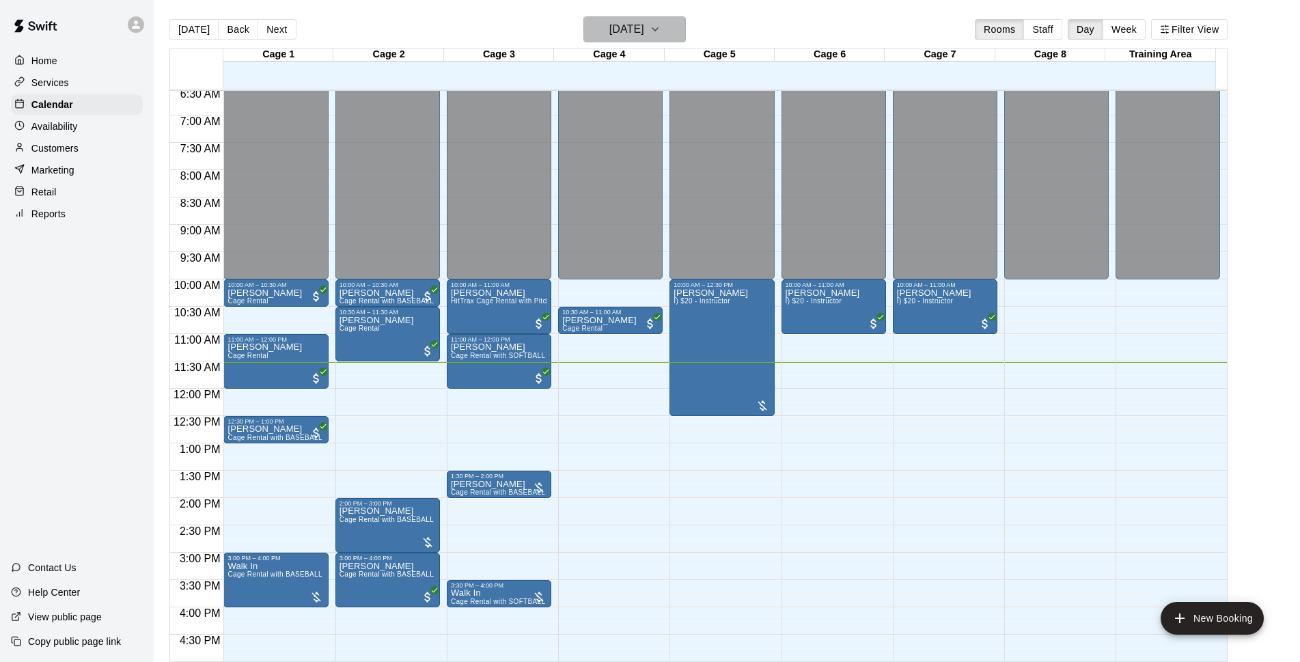
click at [644, 29] on h6 "[DATE]" at bounding box center [626, 29] width 35 height 19
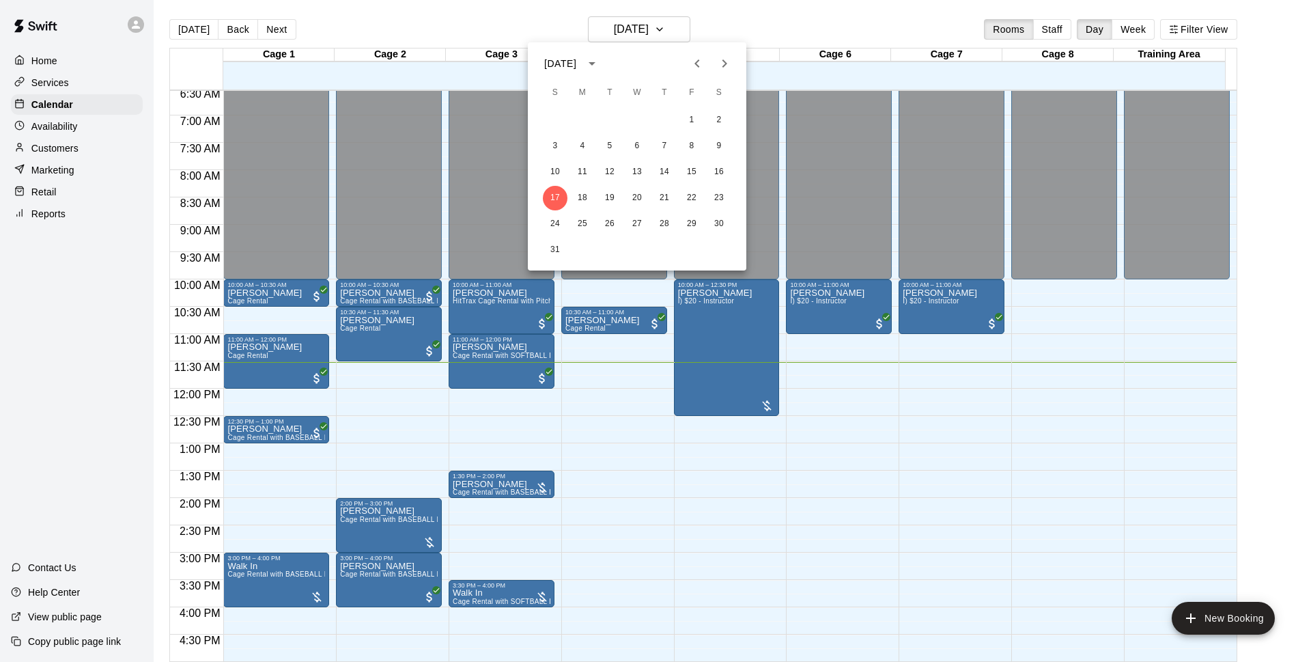
click at [783, 27] on div at bounding box center [655, 331] width 1311 height 662
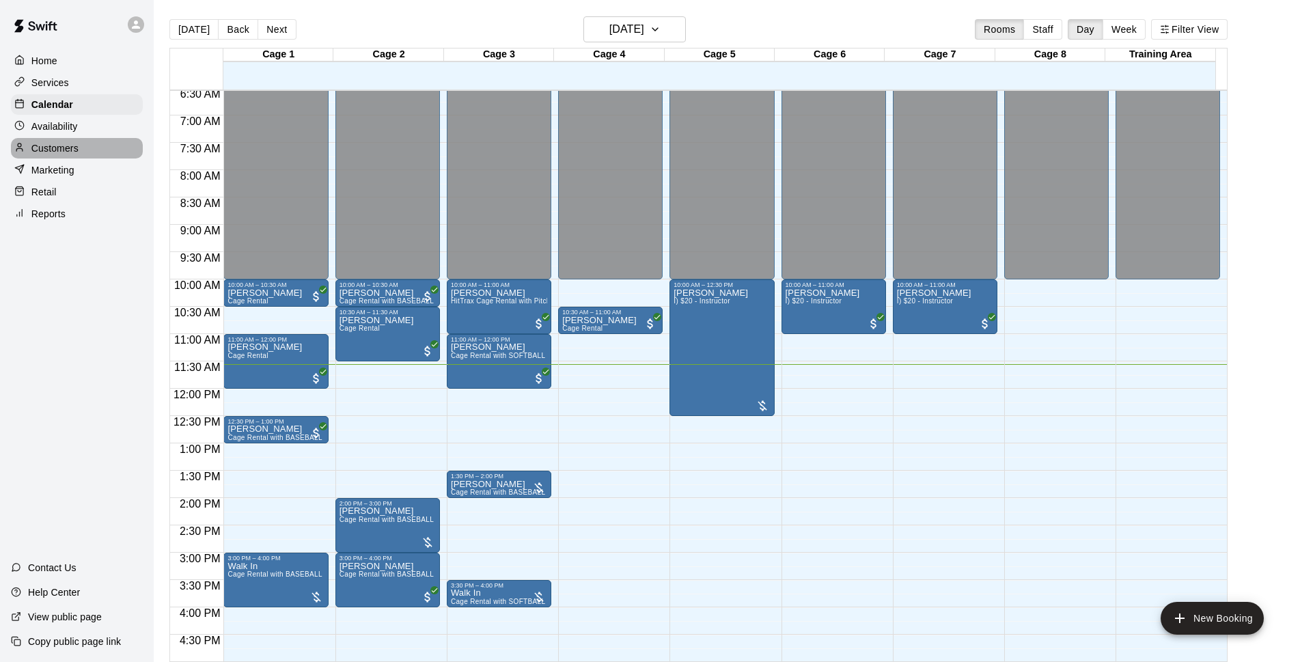
click at [77, 145] on p "Customers" at bounding box center [54, 148] width 47 height 14
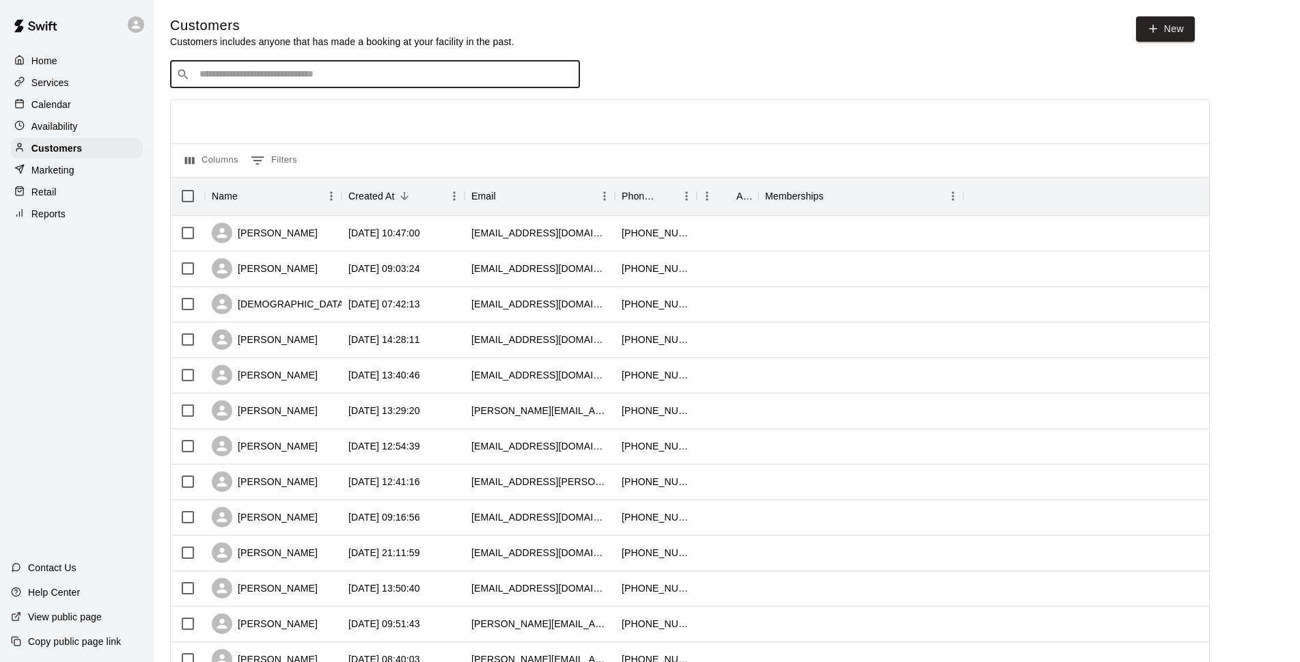
click at [412, 79] on input "Search customers by name or email" at bounding box center [384, 75] width 378 height 14
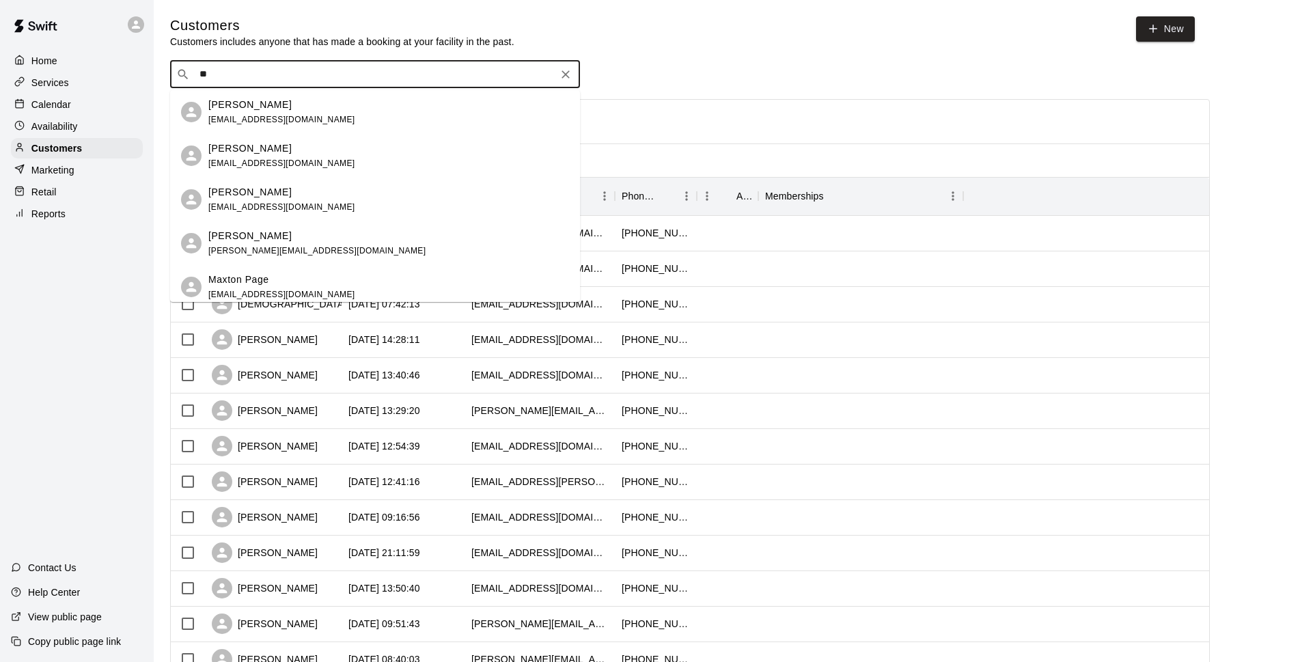
type input "*"
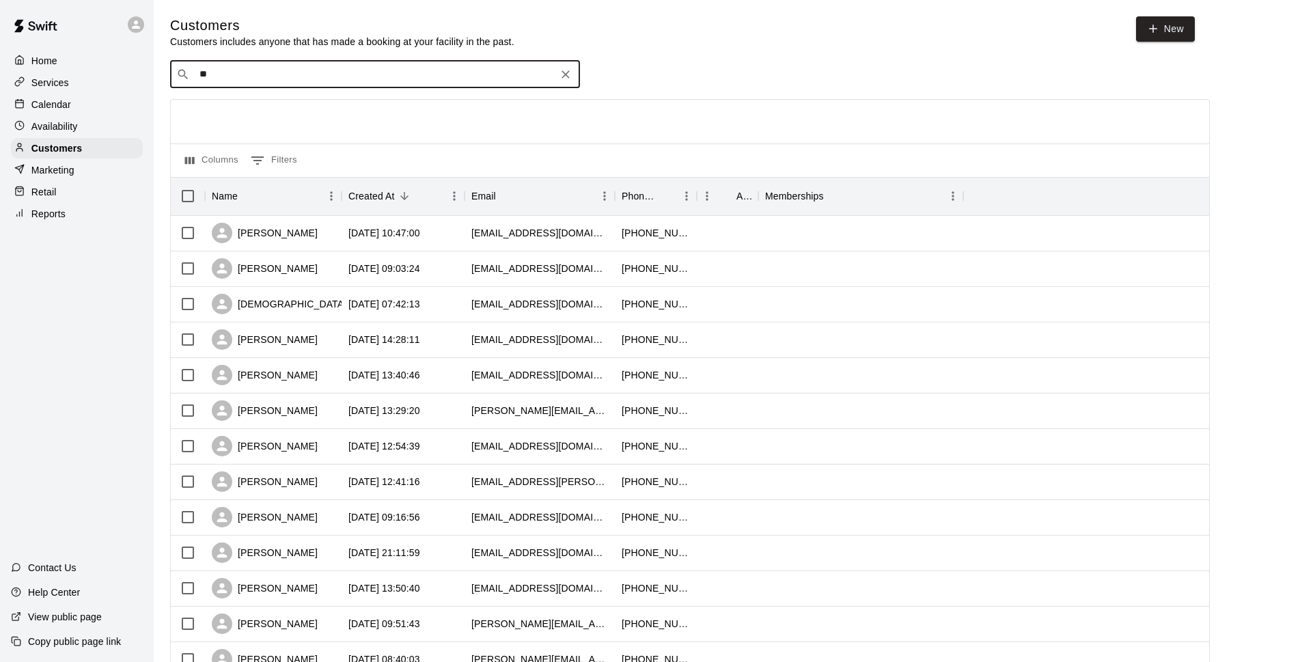
type input "*"
type input "****"
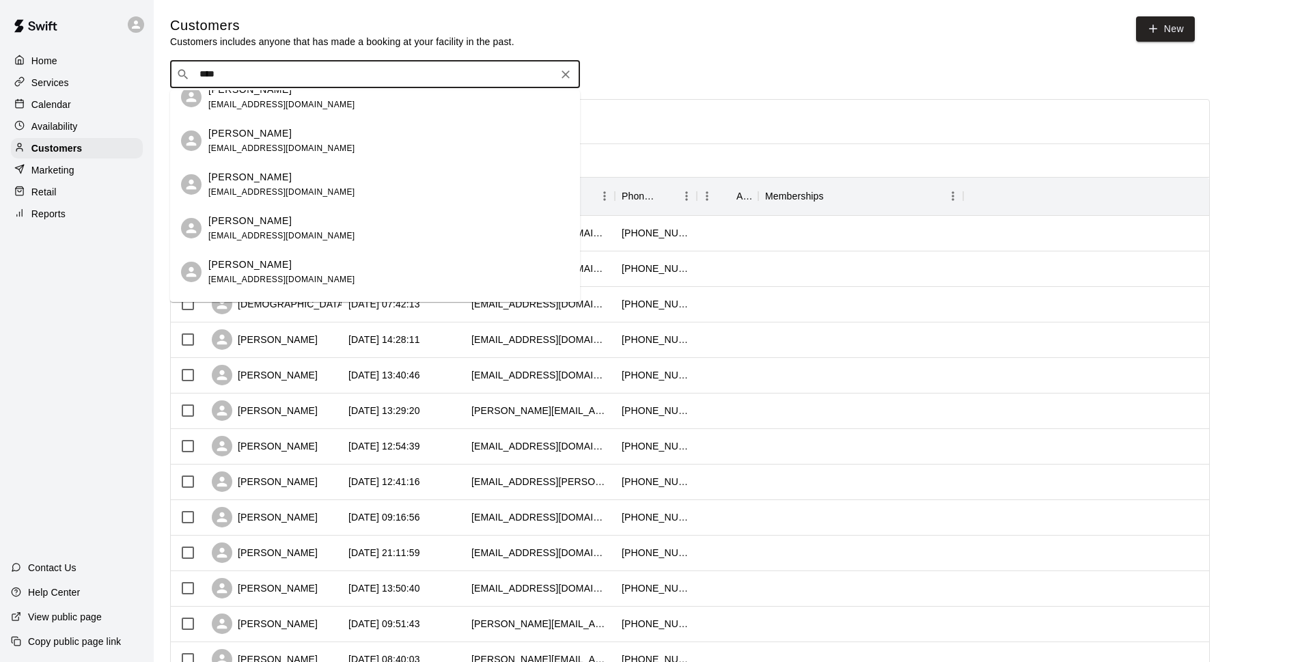
scroll to position [508, 0]
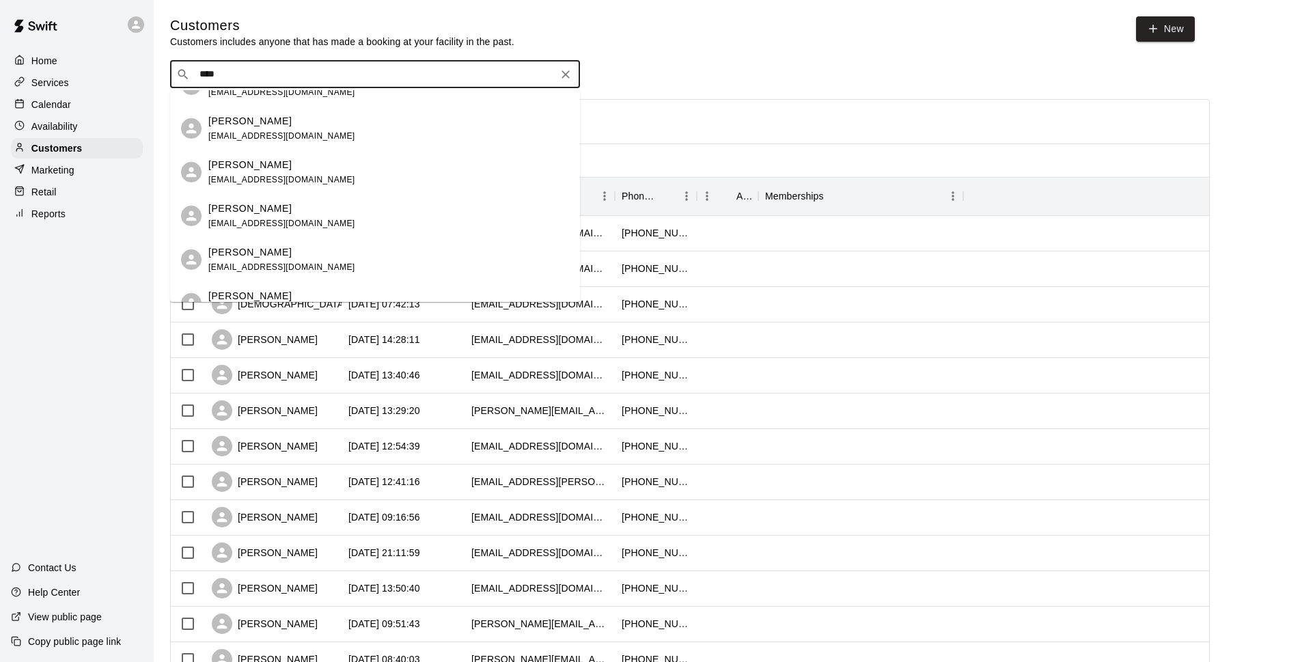
click at [318, 207] on div "[PERSON_NAME]" at bounding box center [281, 208] width 147 height 14
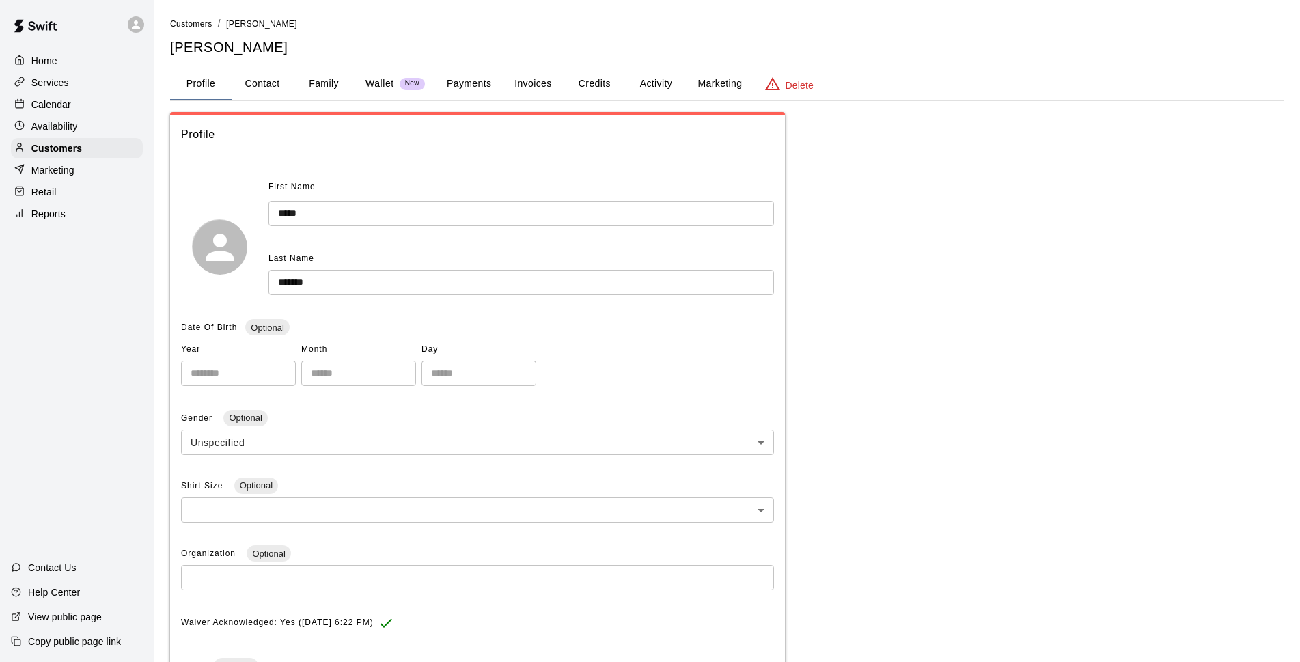
click at [275, 85] on button "Contact" at bounding box center [262, 84] width 61 height 33
select select "**"
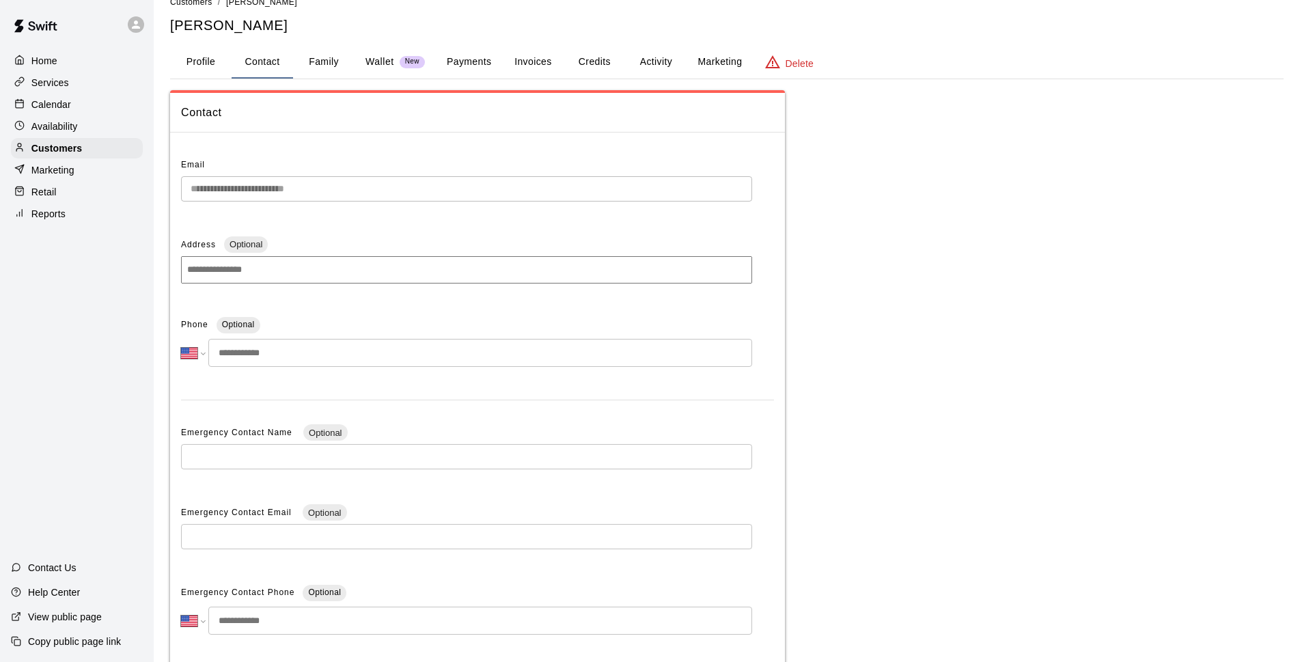
scroll to position [20, 0]
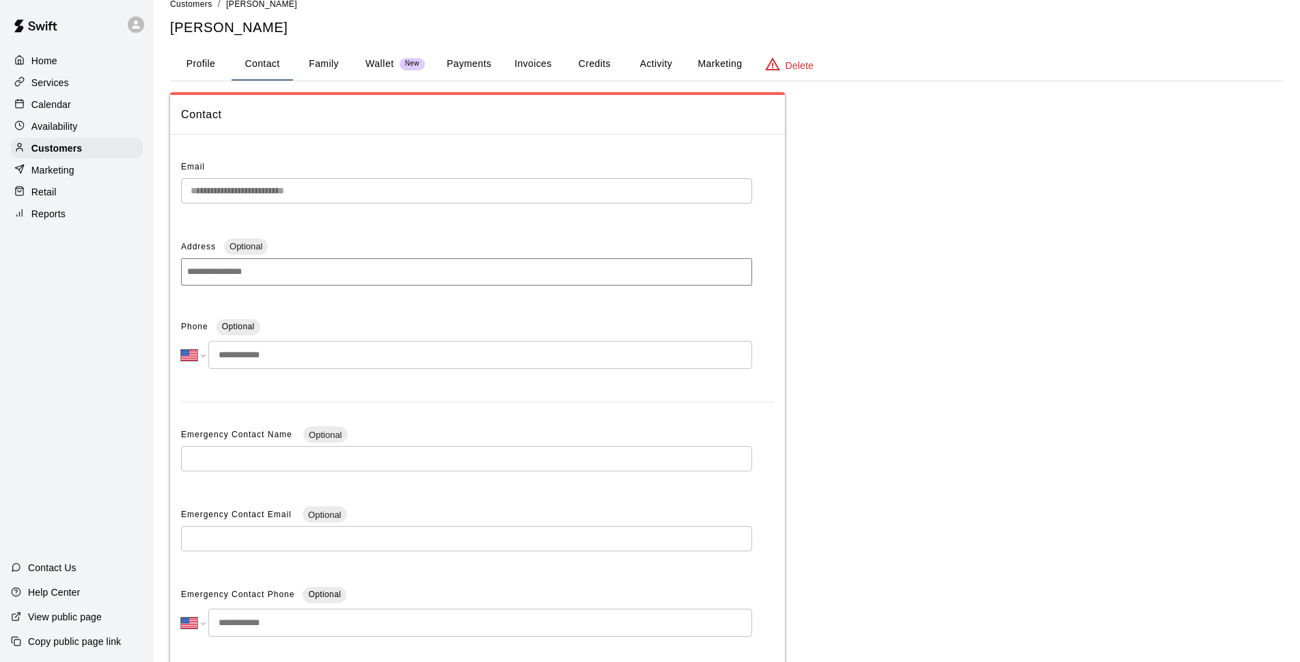
click at [320, 349] on input "tel" at bounding box center [480, 355] width 544 height 28
click at [695, 372] on div "**********" at bounding box center [466, 348] width 571 height 64
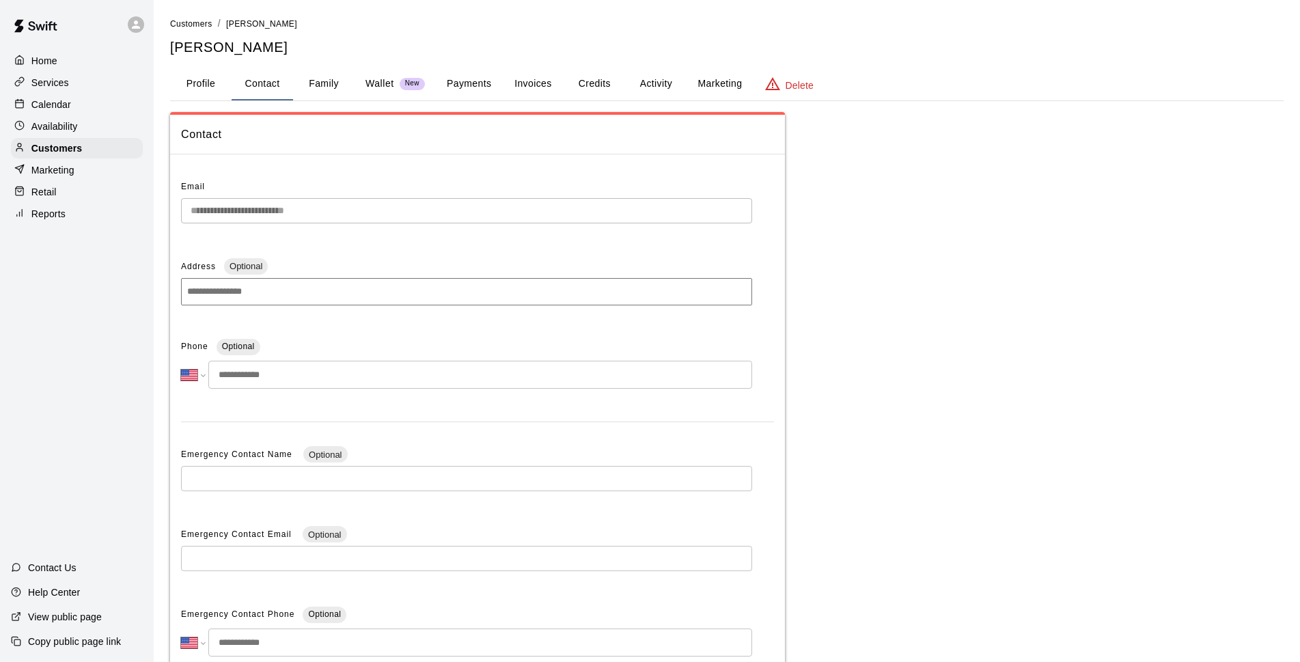
click at [205, 99] on button "Profile" at bounding box center [200, 84] width 61 height 33
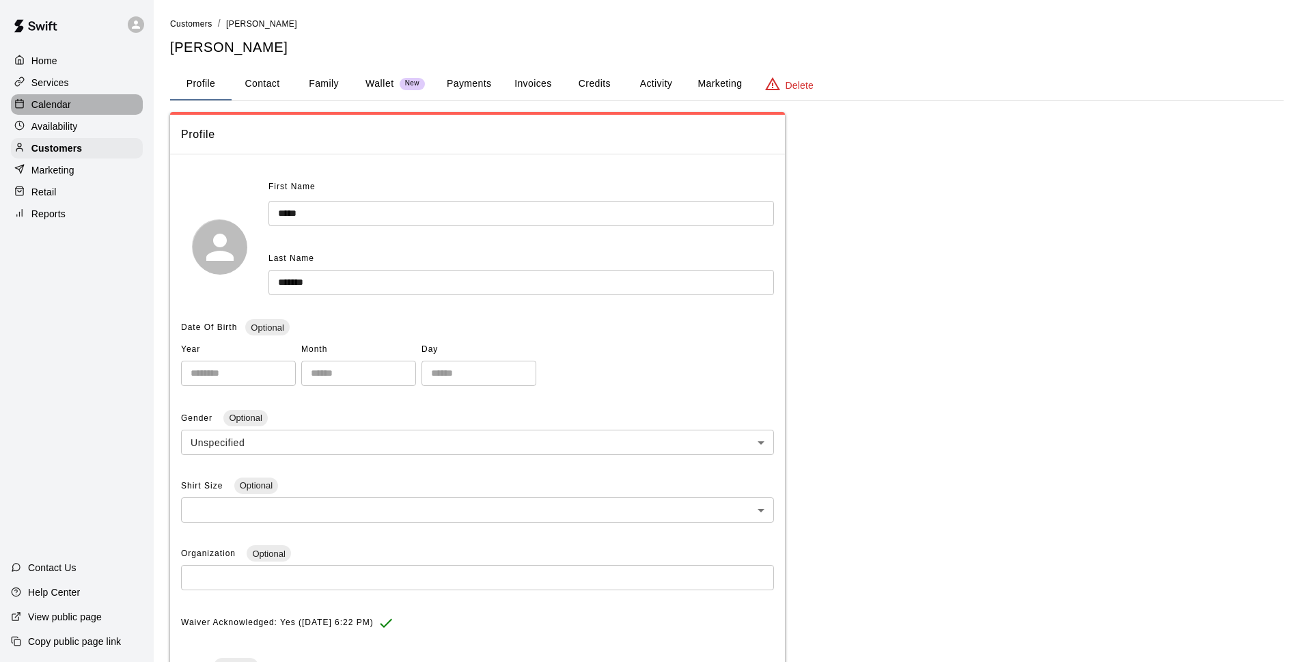
click at [63, 111] on p "Calendar" at bounding box center [51, 105] width 40 height 14
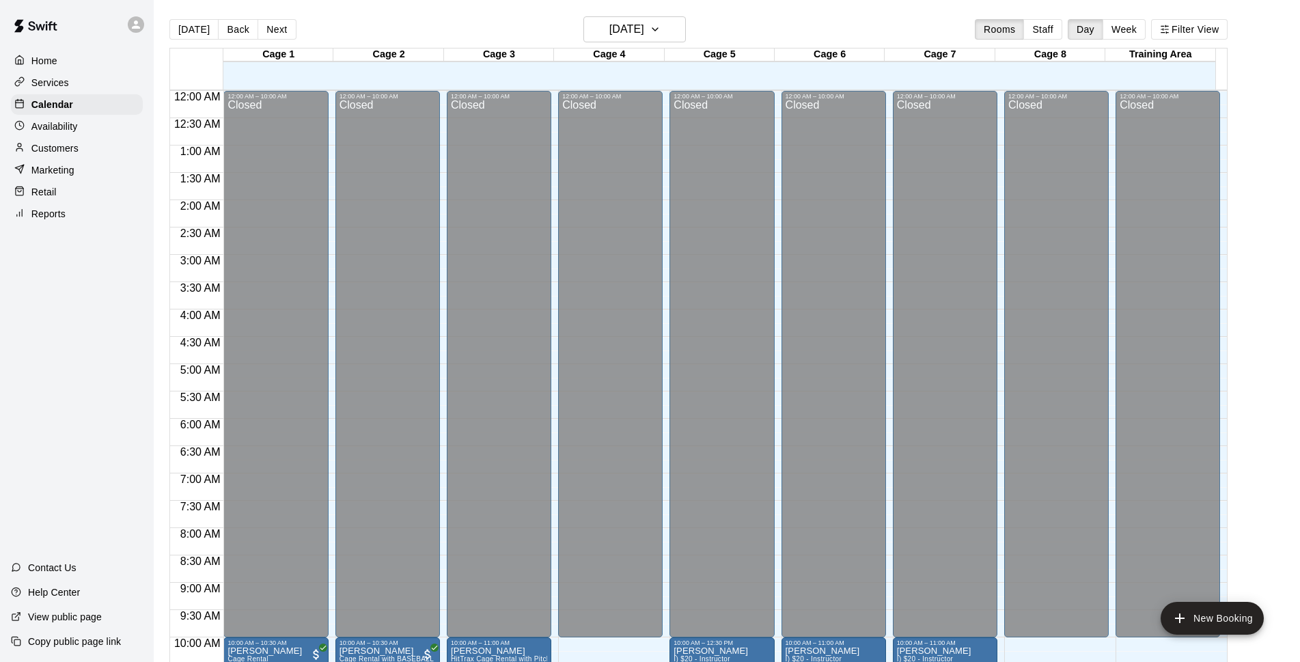
scroll to position [458, 0]
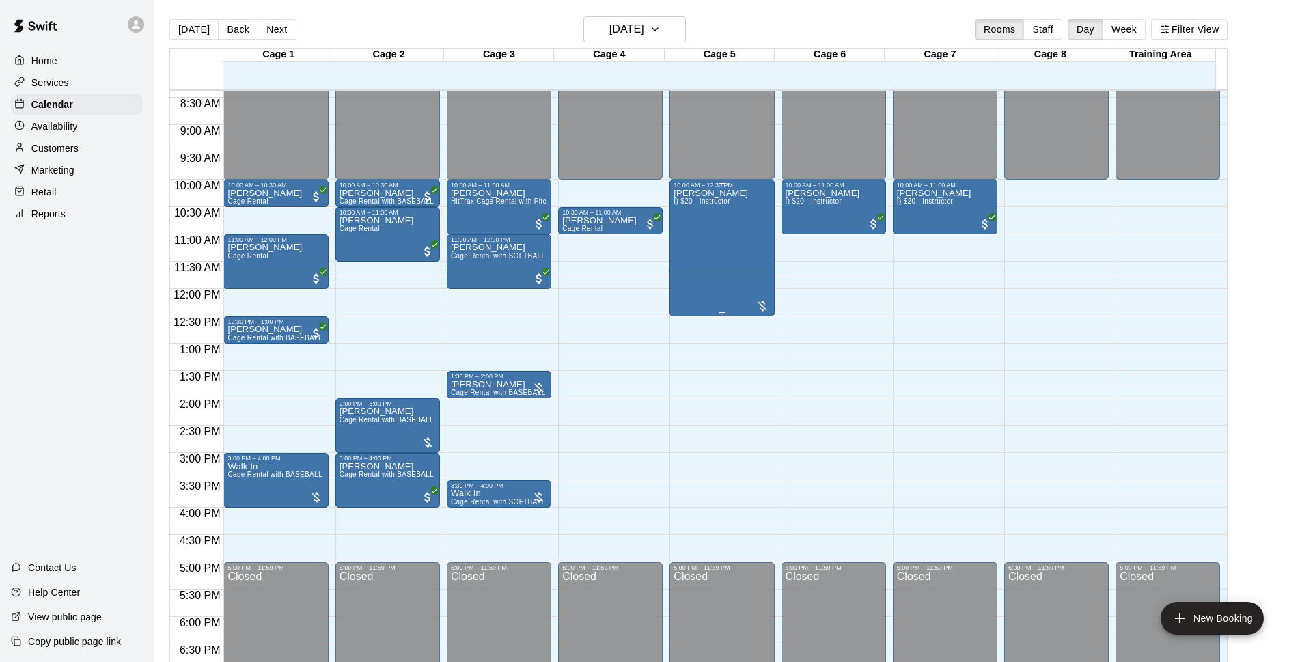
click at [691, 225] on div "[PERSON_NAME] I) $20 - Instructor" at bounding box center [710, 520] width 74 height 662
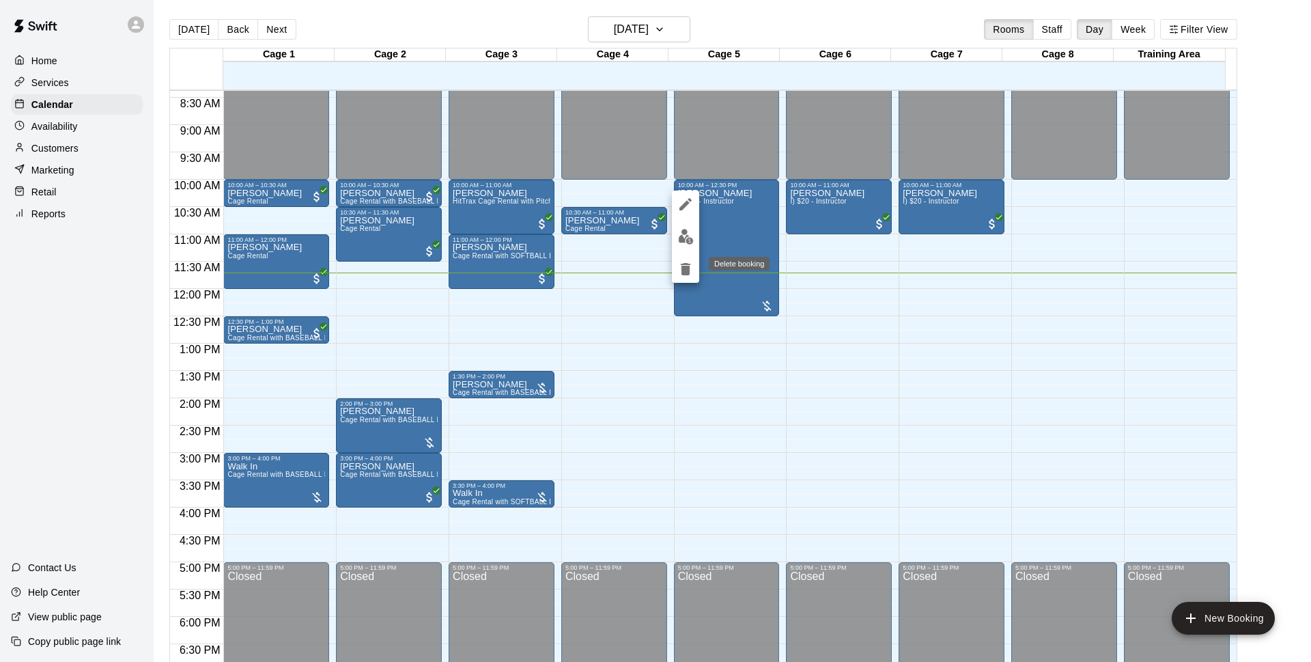
click at [694, 266] on button "delete" at bounding box center [685, 268] width 27 height 27
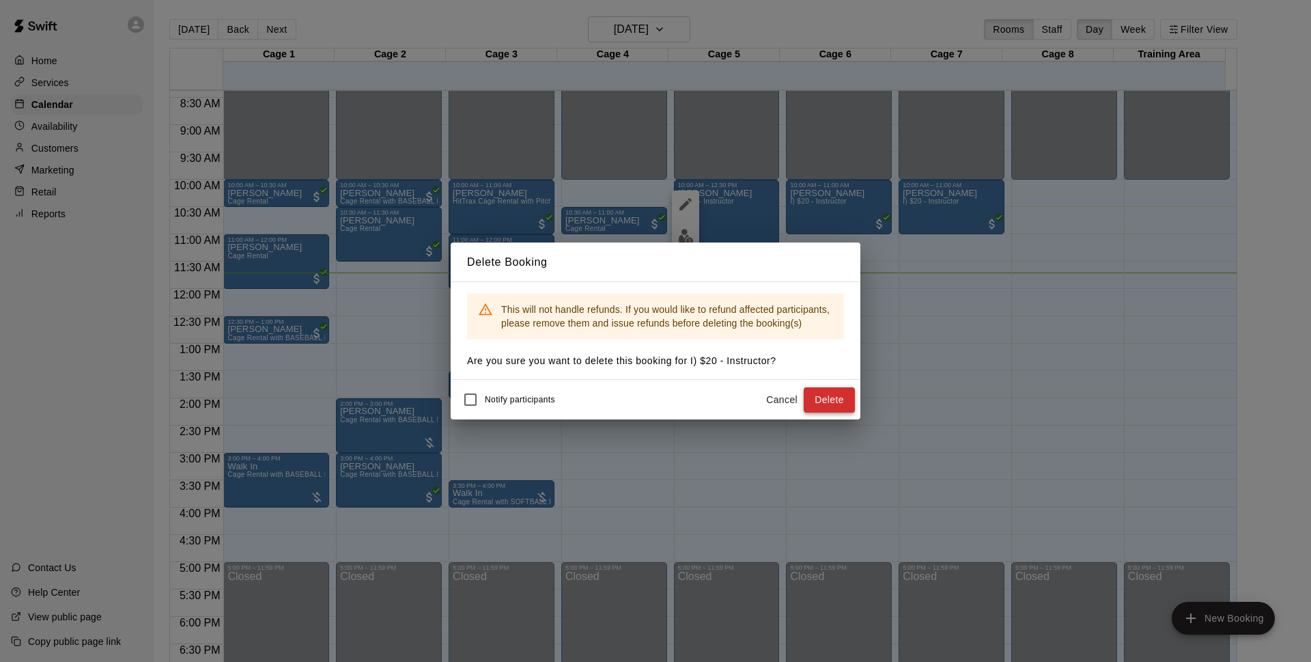
click at [817, 398] on button "Delete" at bounding box center [829, 399] width 51 height 25
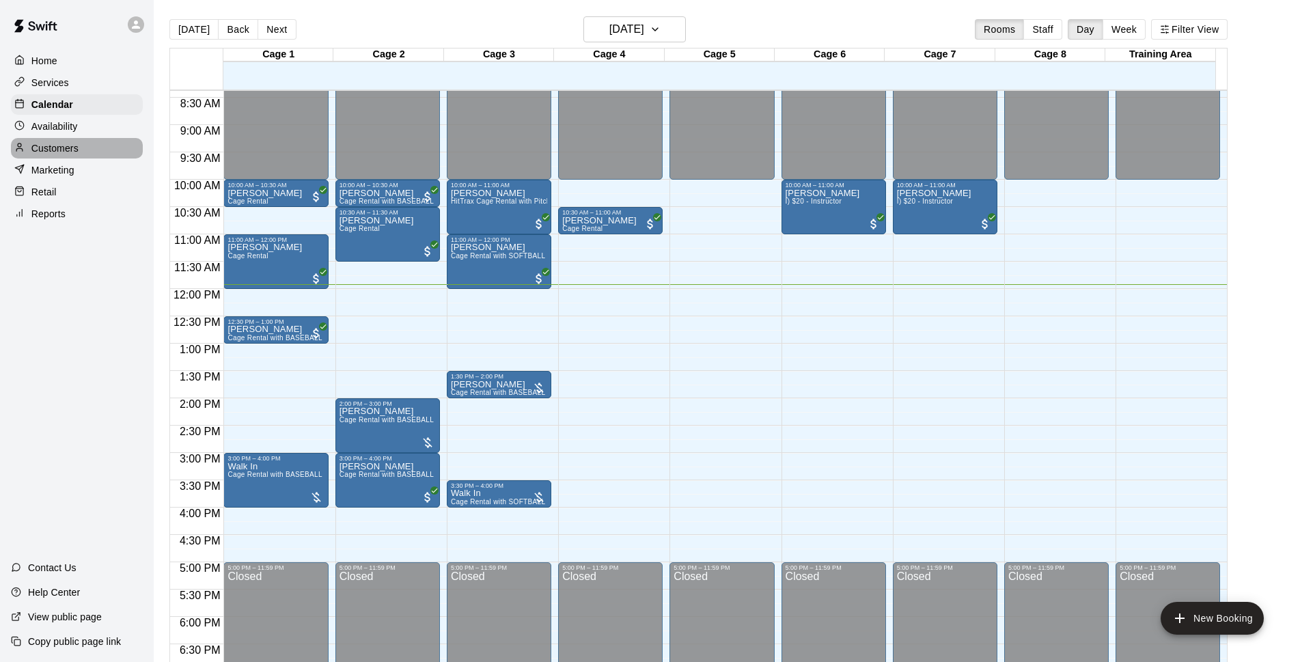
click at [61, 155] on p "Customers" at bounding box center [54, 148] width 47 height 14
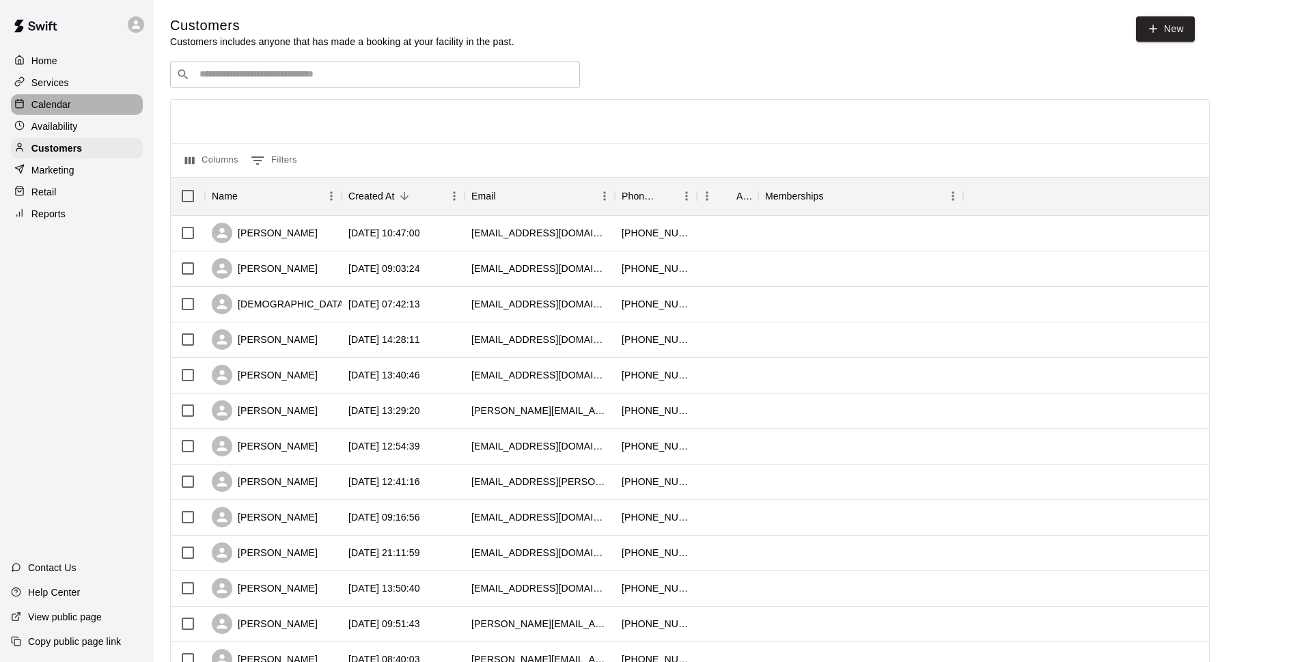
click at [50, 111] on p "Calendar" at bounding box center [51, 105] width 40 height 14
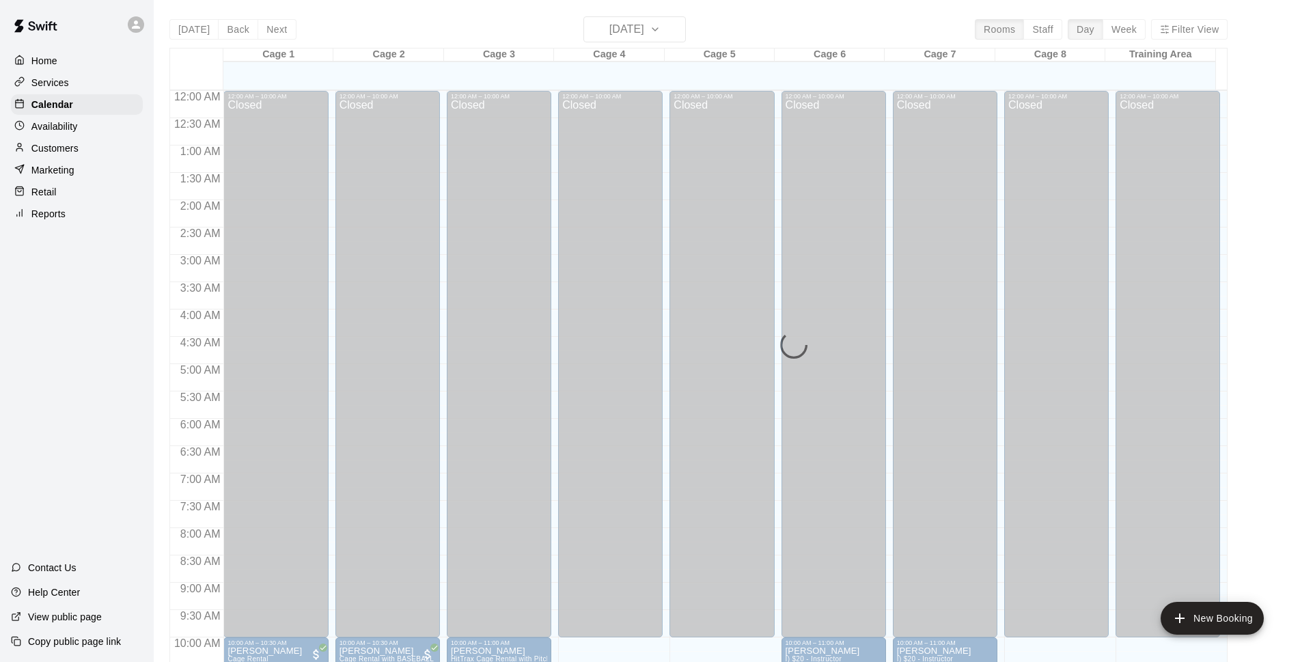
click at [376, 16] on div "[DATE] Back [DATE][DATE] Rooms Staff Day Week Filter View Cage 1 17 Sun Cage 2 …" at bounding box center [698, 347] width 1058 height 662
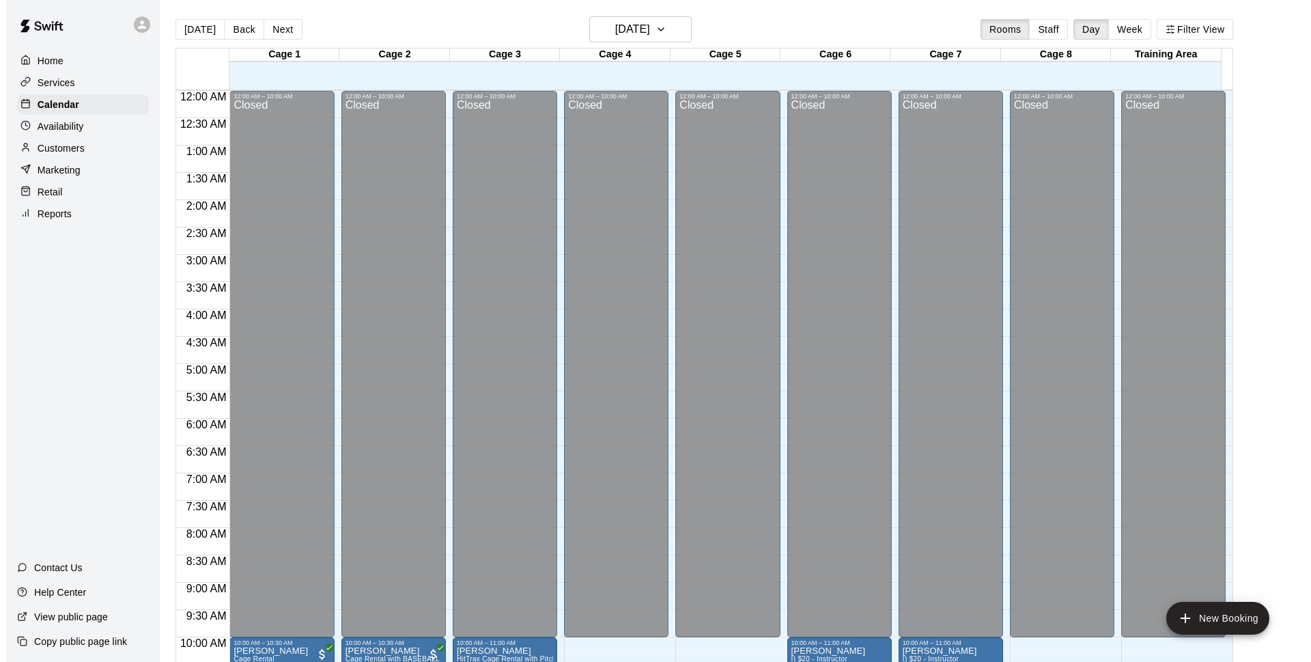
scroll to position [476, 0]
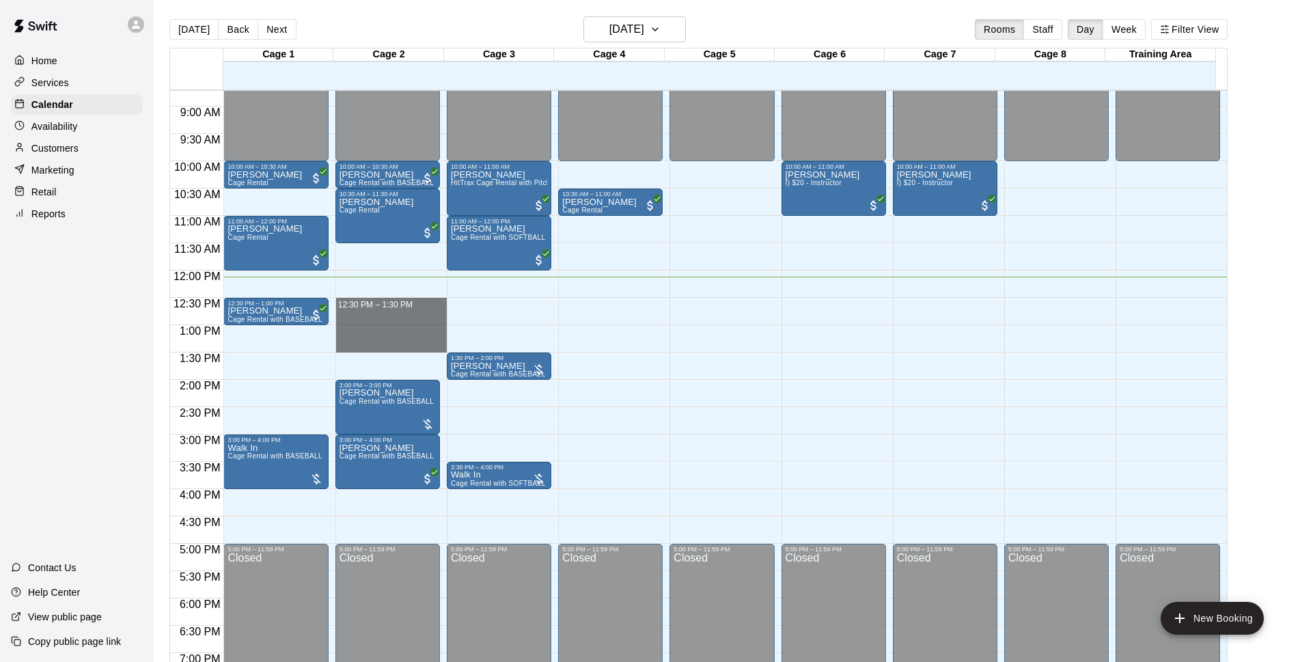
drag, startPoint x: 408, startPoint y: 299, endPoint x: 411, endPoint y: 347, distance: 47.9
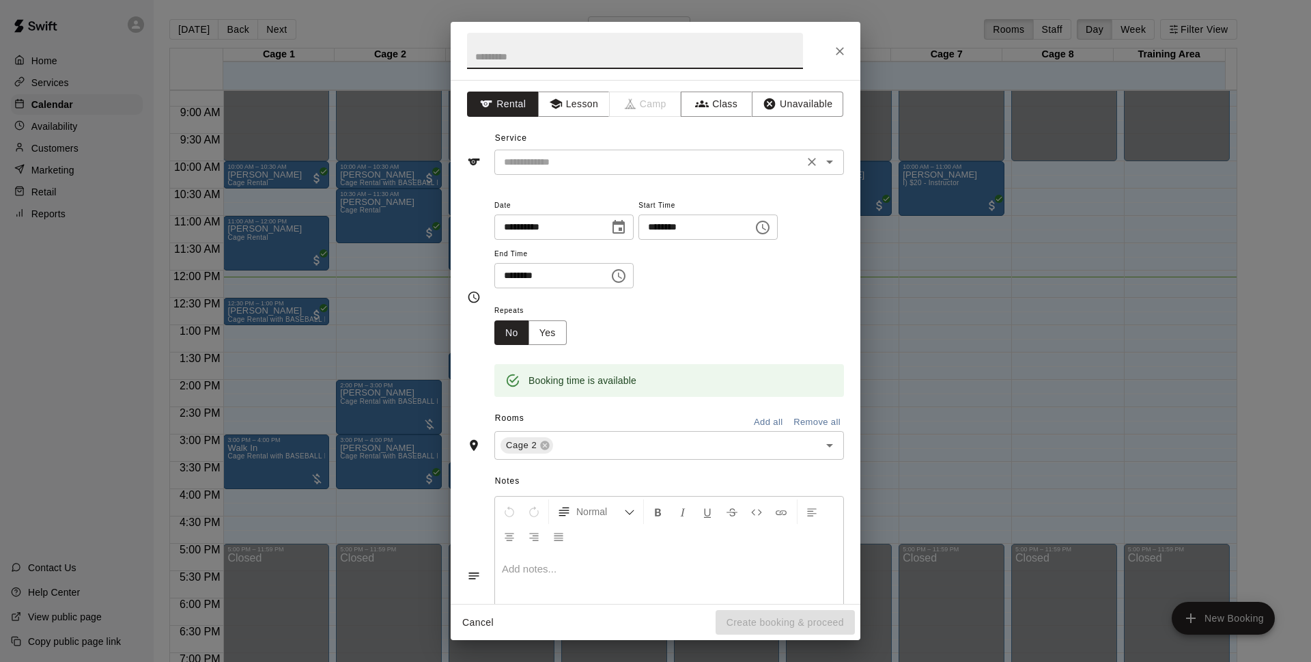
click at [637, 157] on input "text" at bounding box center [649, 162] width 301 height 17
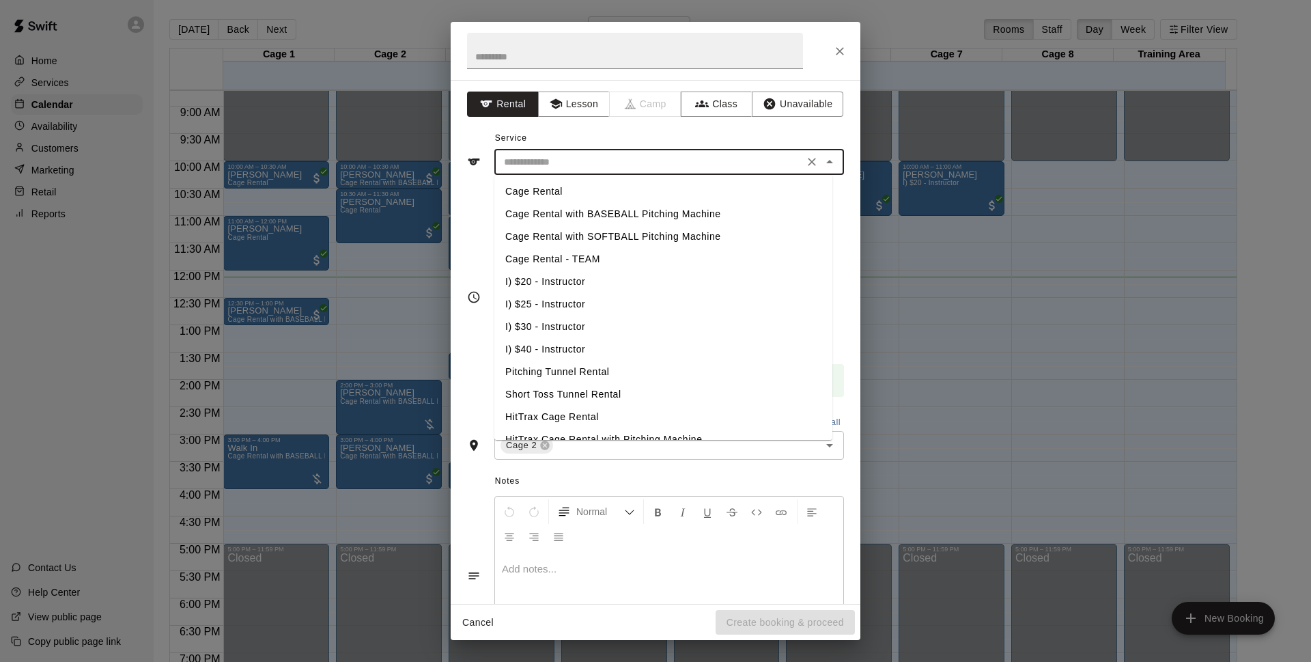
click at [595, 214] on li "Cage Rental with BASEBALL Pitching Machine" at bounding box center [663, 214] width 338 height 23
type input "**********"
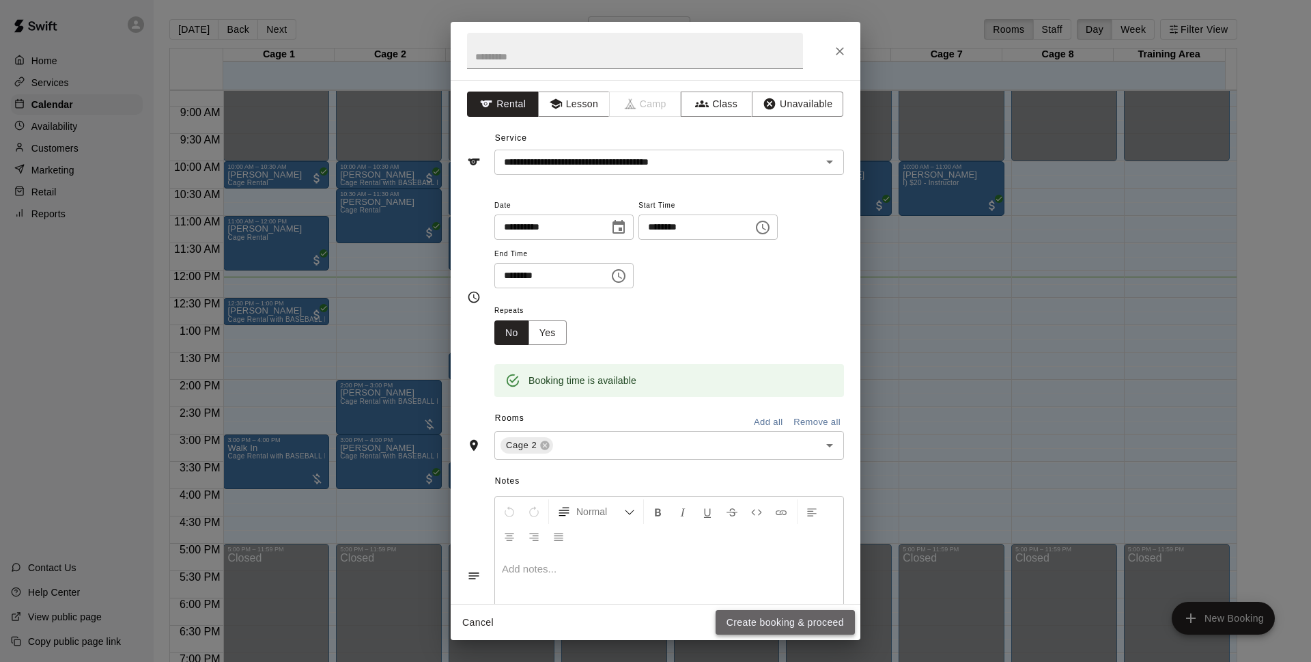
click at [772, 628] on button "Create booking & proceed" at bounding box center [785, 622] width 139 height 25
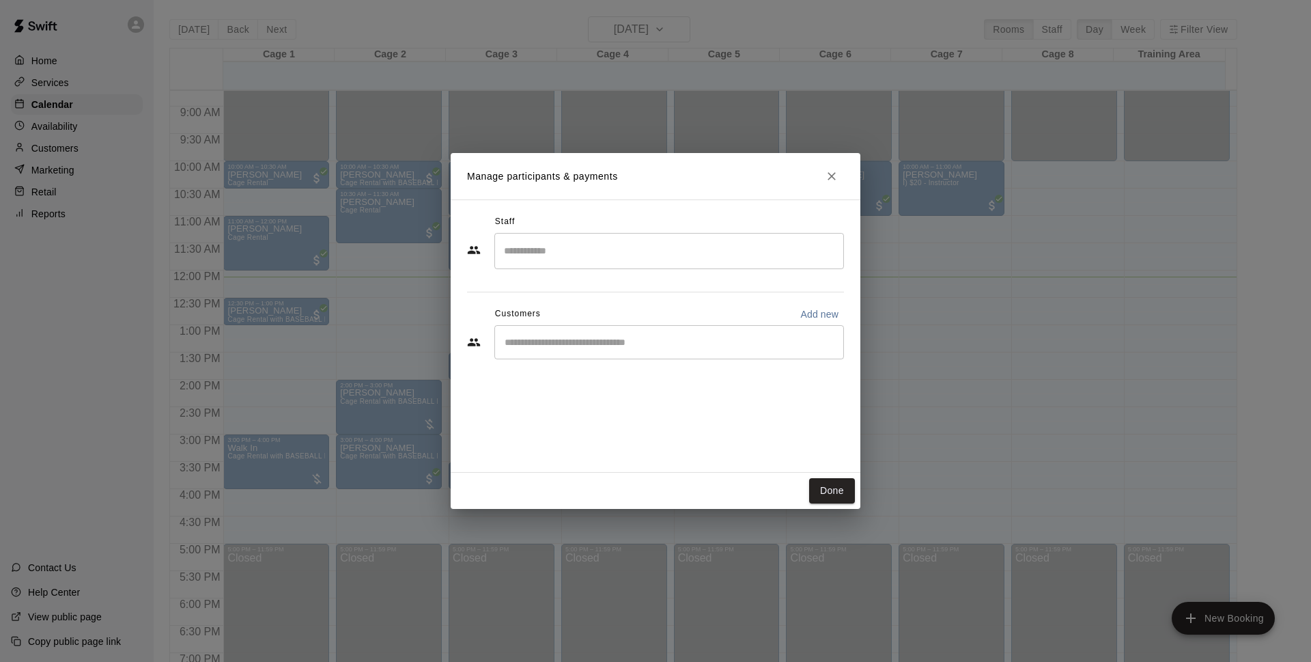
click at [628, 352] on div "​" at bounding box center [669, 342] width 350 height 34
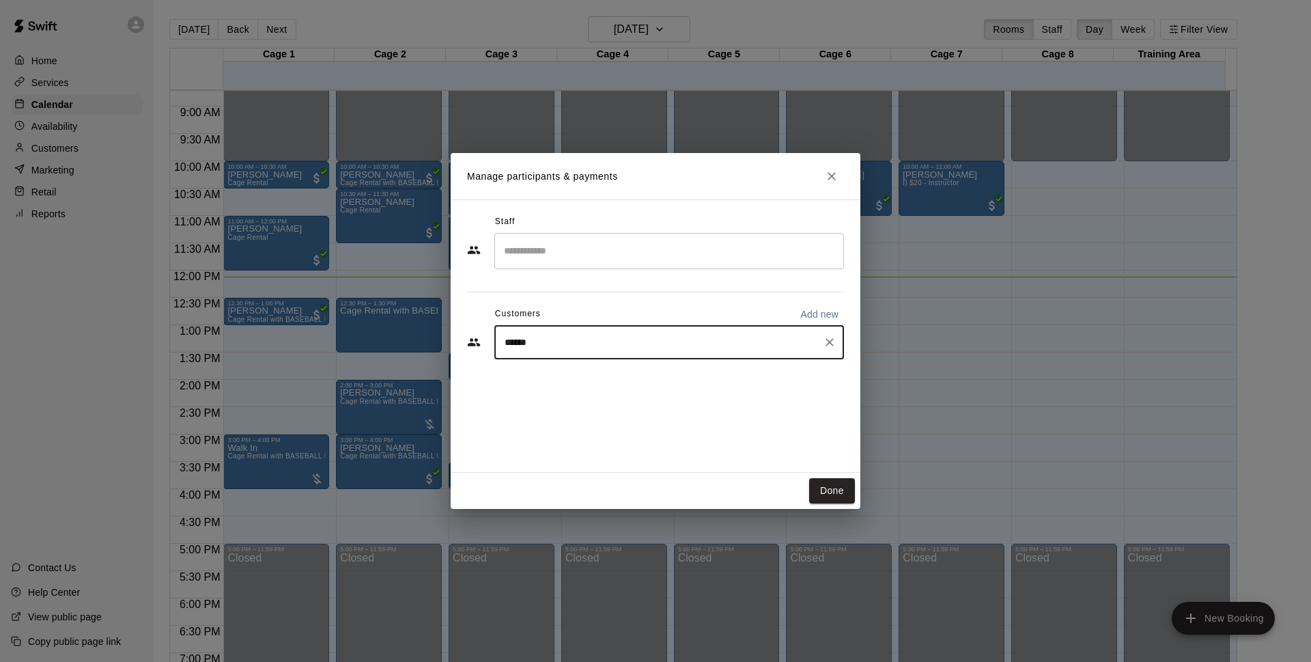
type input "*******"
click at [608, 386] on span "[EMAIL_ADDRESS][DOMAIN_NAME]" at bounding box center [606, 389] width 147 height 10
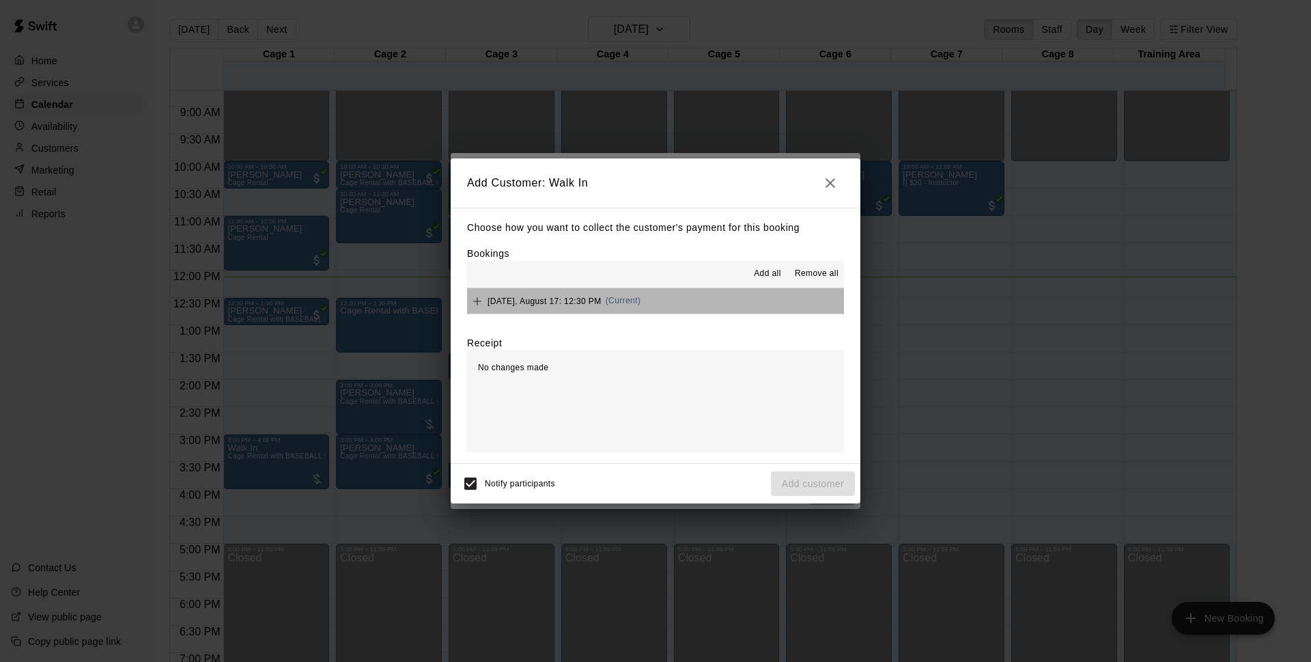
click at [708, 293] on button "[DATE], August 17: 12:30 PM (Current)" at bounding box center [655, 300] width 377 height 25
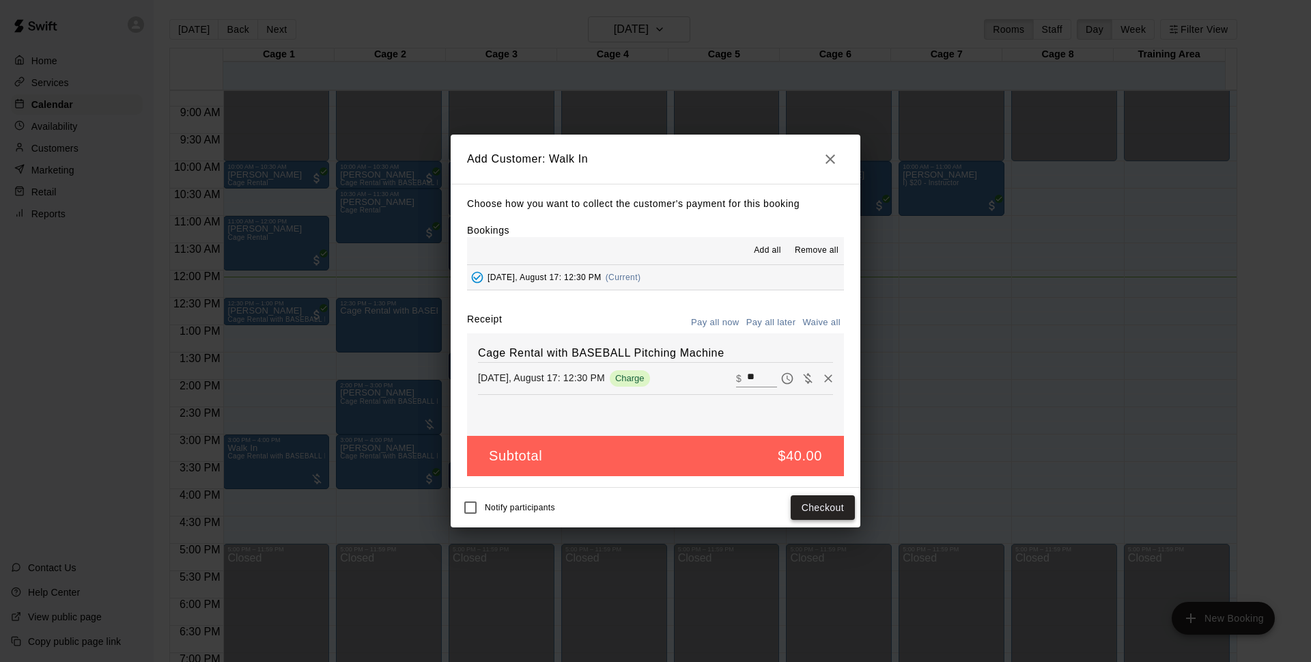
click at [824, 505] on button "Checkout" at bounding box center [823, 507] width 64 height 25
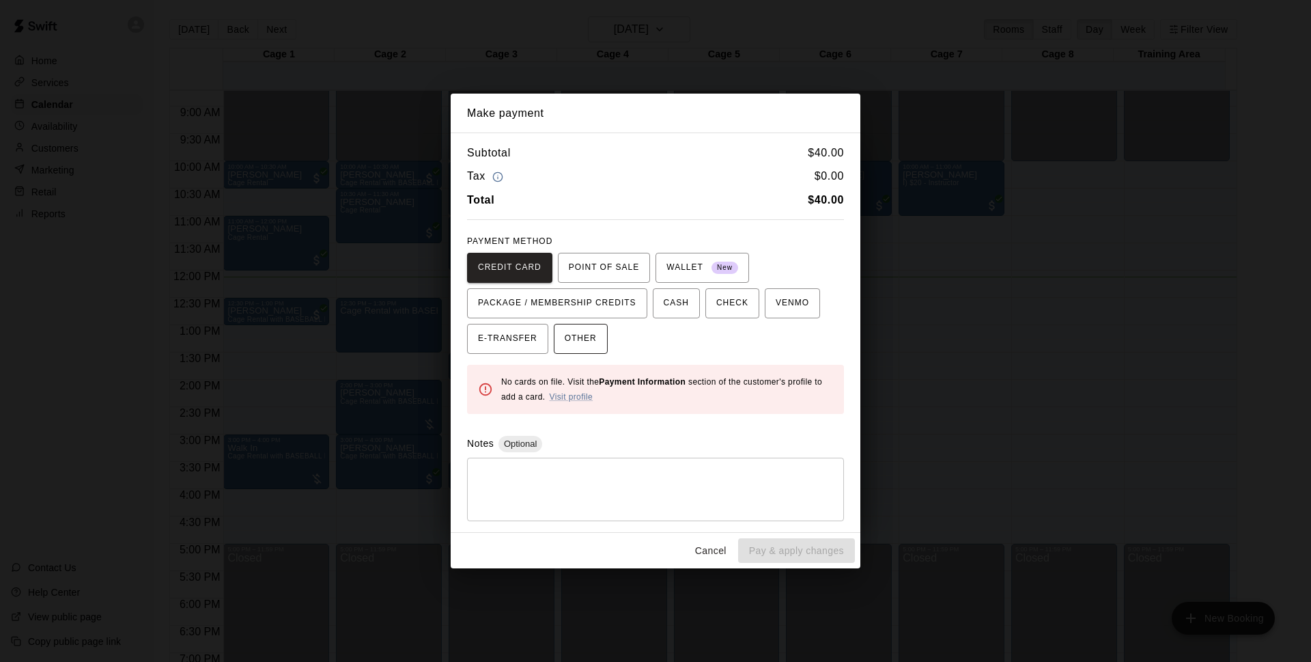
click at [590, 333] on span "OTHER" at bounding box center [581, 339] width 32 height 22
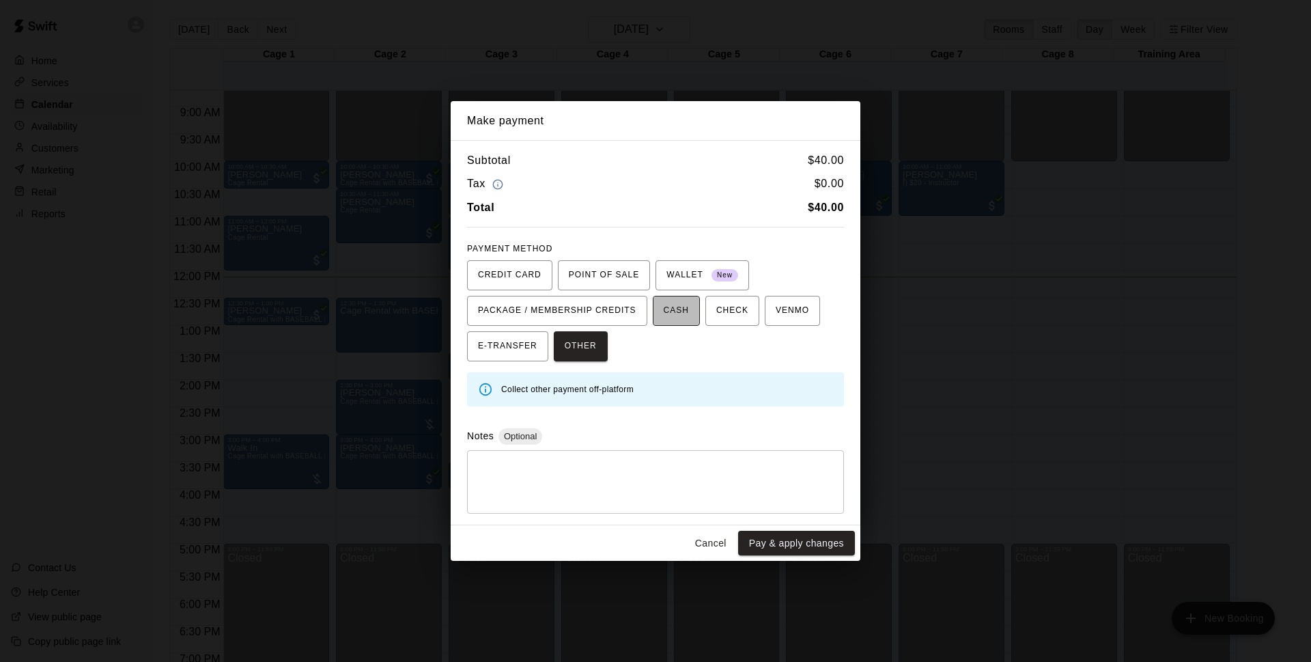
click at [693, 316] on button "CASH" at bounding box center [676, 311] width 47 height 30
click at [828, 540] on button "Pay & apply changes" at bounding box center [796, 543] width 117 height 25
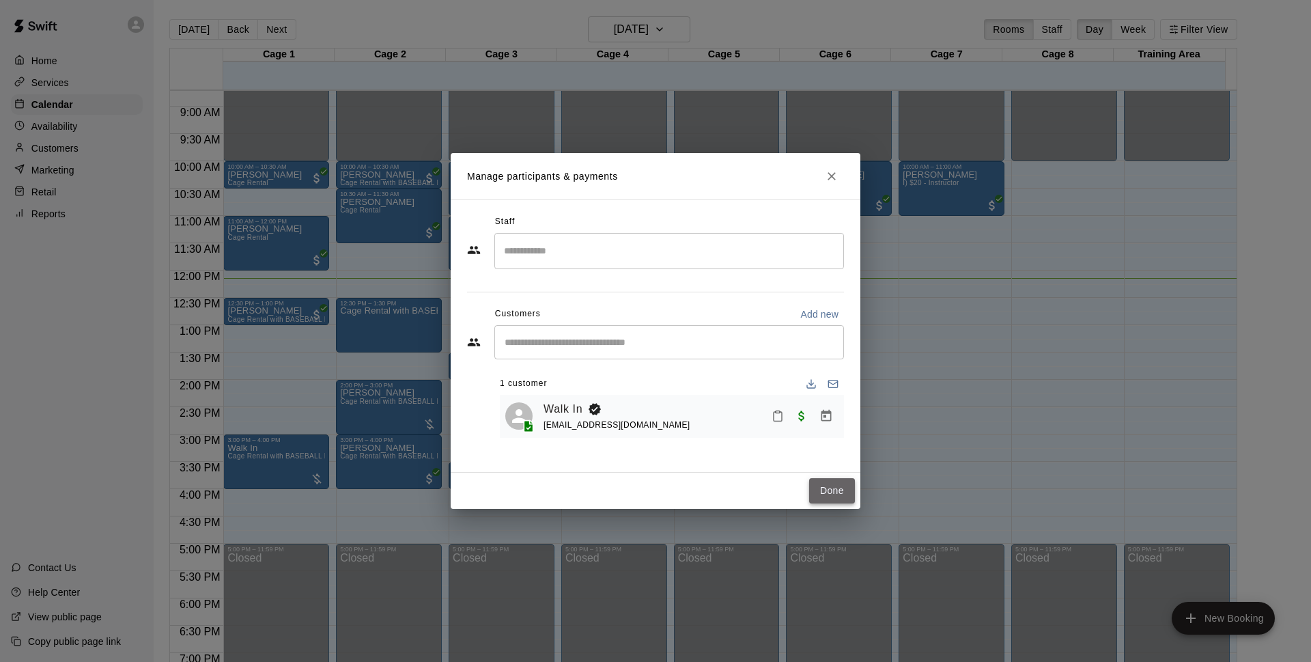
click at [838, 483] on button "Done" at bounding box center [832, 490] width 46 height 25
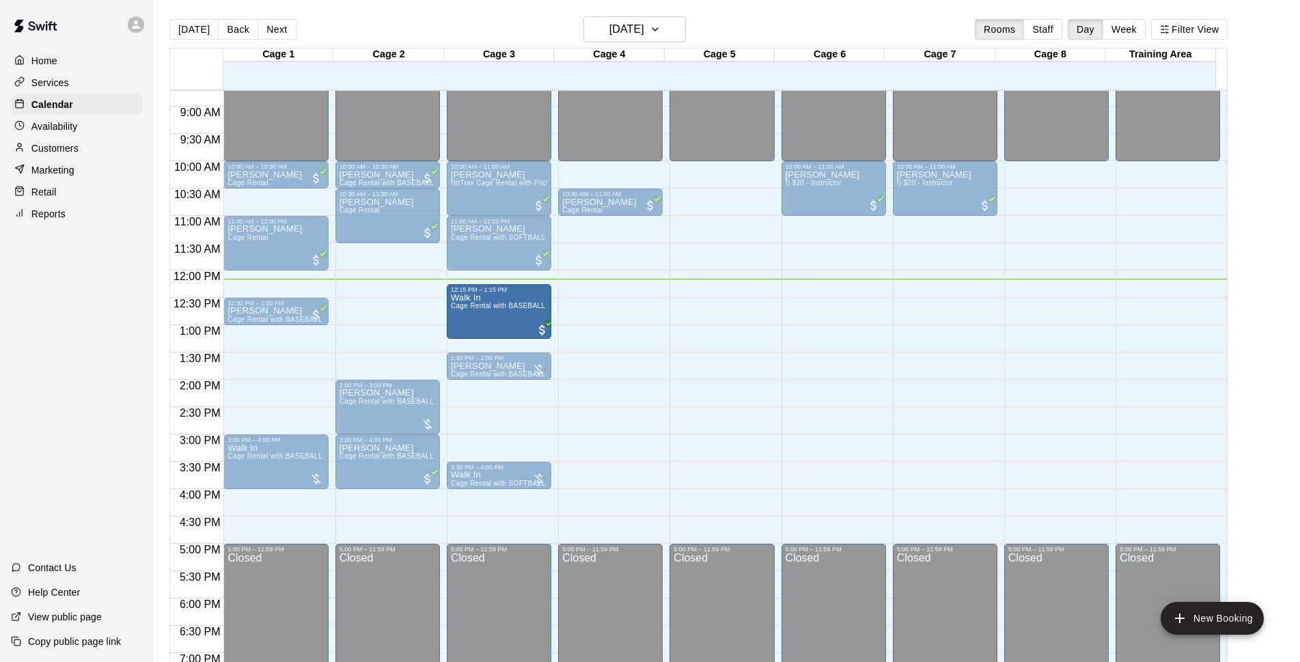
drag, startPoint x: 389, startPoint y: 322, endPoint x: 473, endPoint y: 312, distance: 84.6
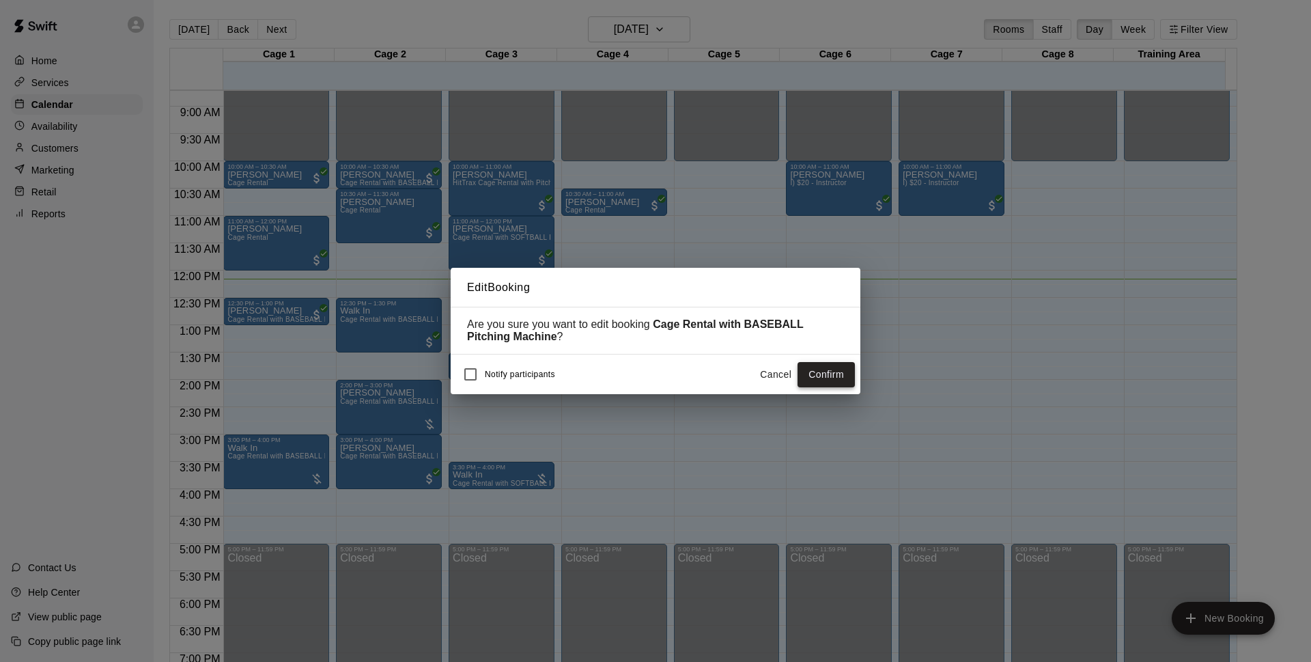
click at [822, 374] on button "Confirm" at bounding box center [826, 374] width 57 height 25
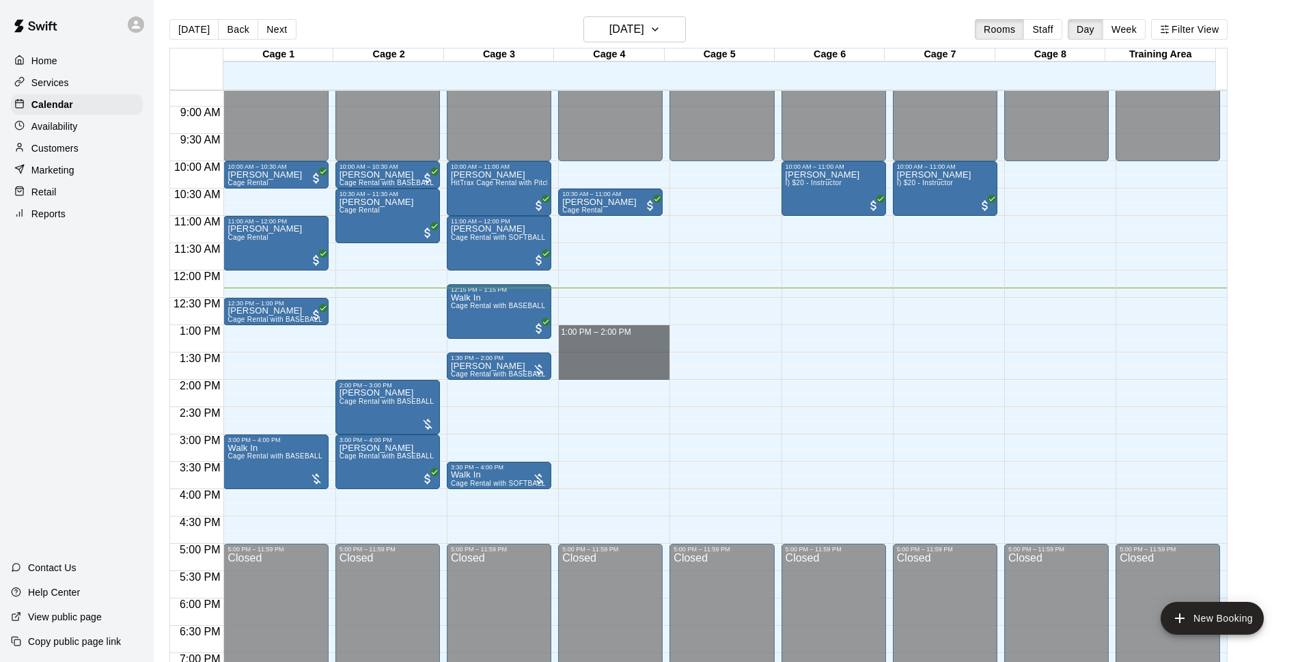
drag, startPoint x: 587, startPoint y: 329, endPoint x: 598, endPoint y: 374, distance: 46.2
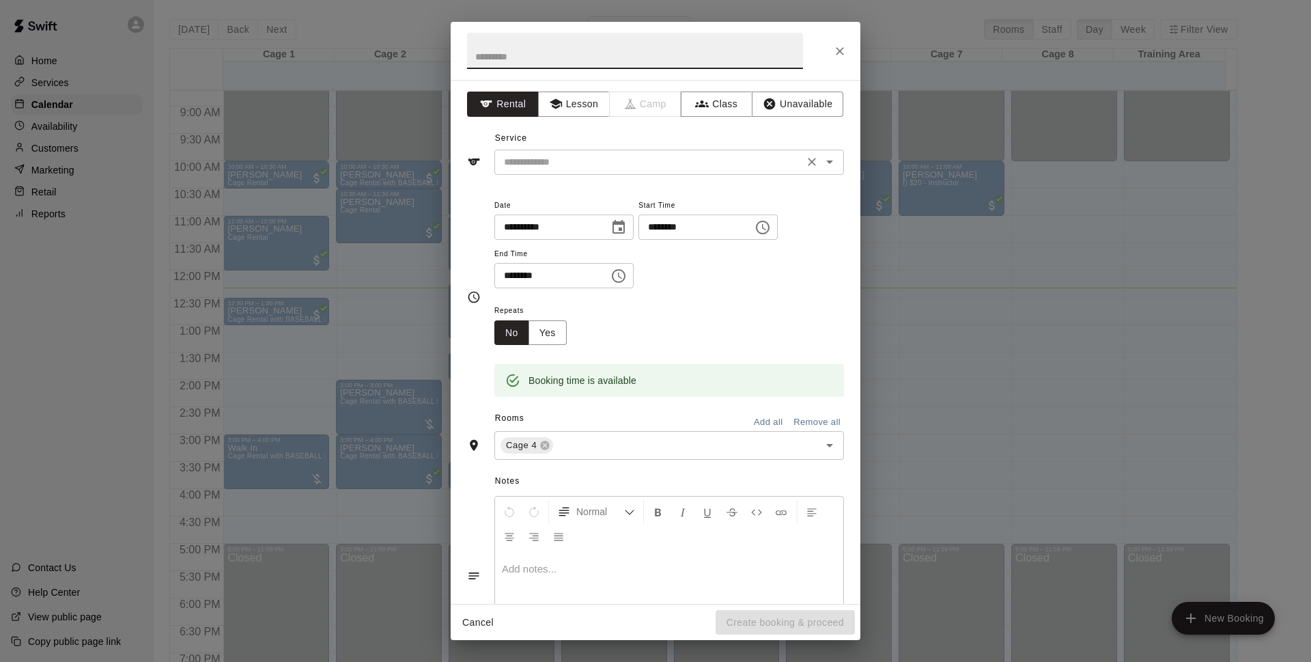
click at [619, 159] on input "text" at bounding box center [649, 162] width 301 height 17
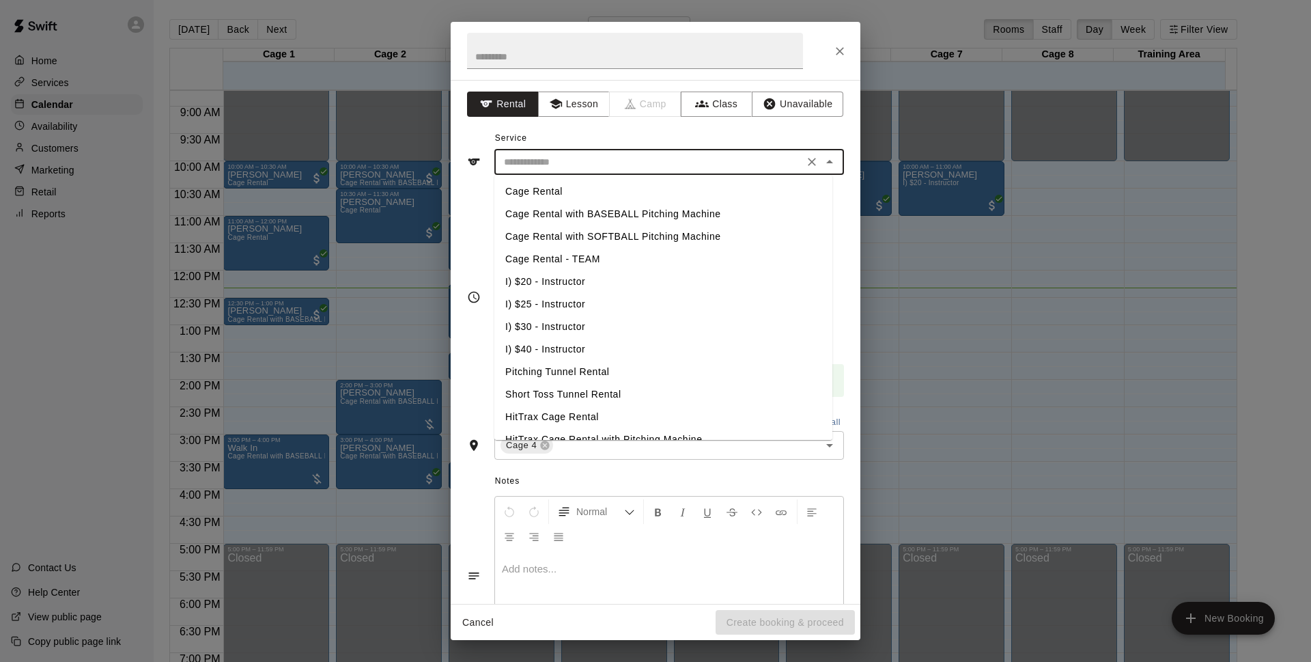
click at [636, 211] on li "Cage Rental with BASEBALL Pitching Machine" at bounding box center [663, 214] width 338 height 23
type input "**********"
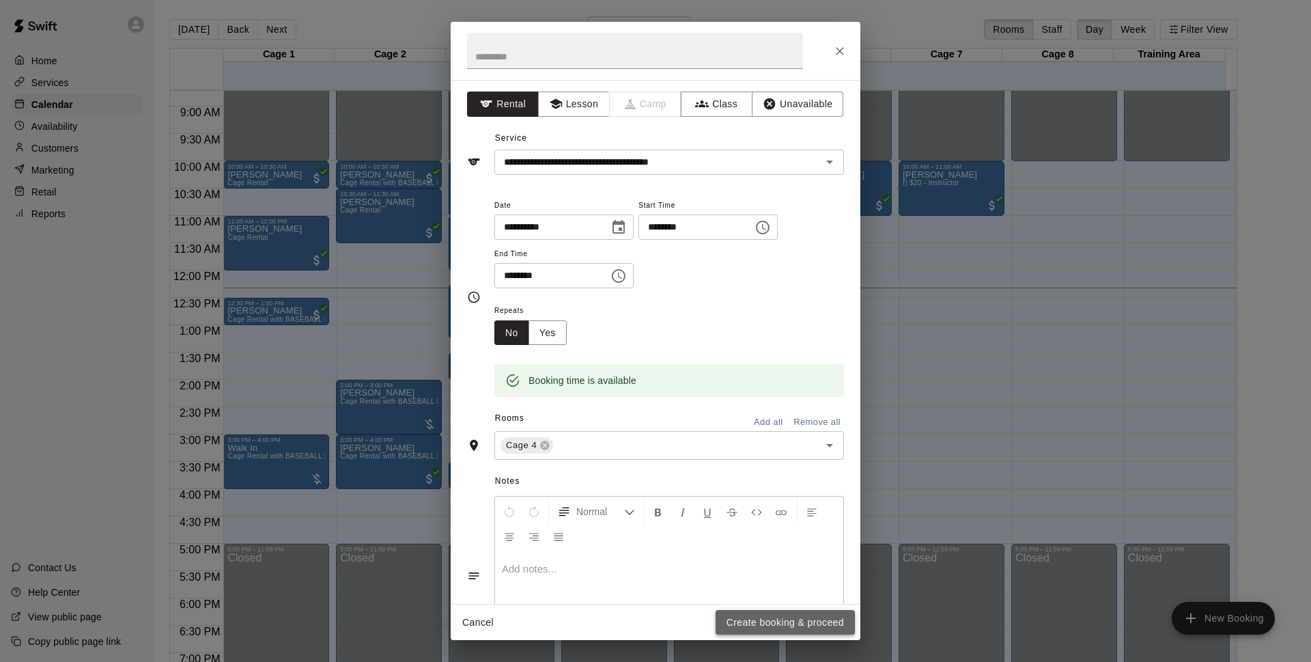
click at [768, 619] on button "Create booking & proceed" at bounding box center [785, 622] width 139 height 25
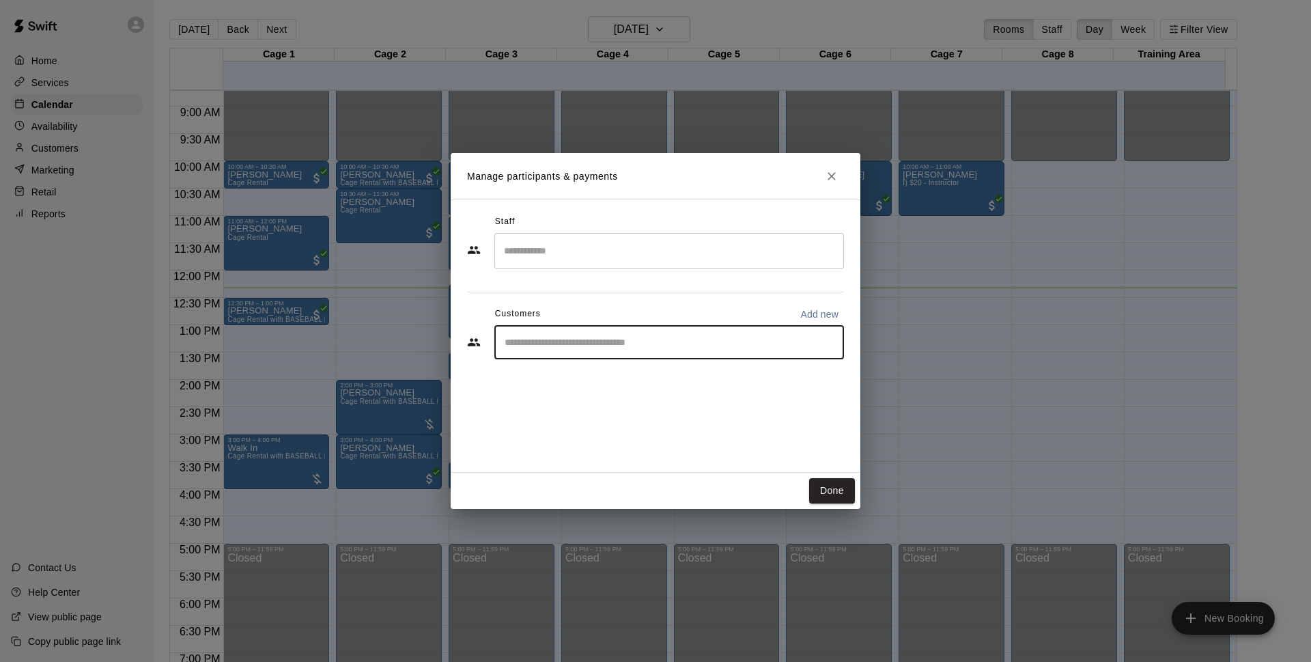
click at [578, 340] on input "Start typing to search customers..." at bounding box center [669, 342] width 337 height 14
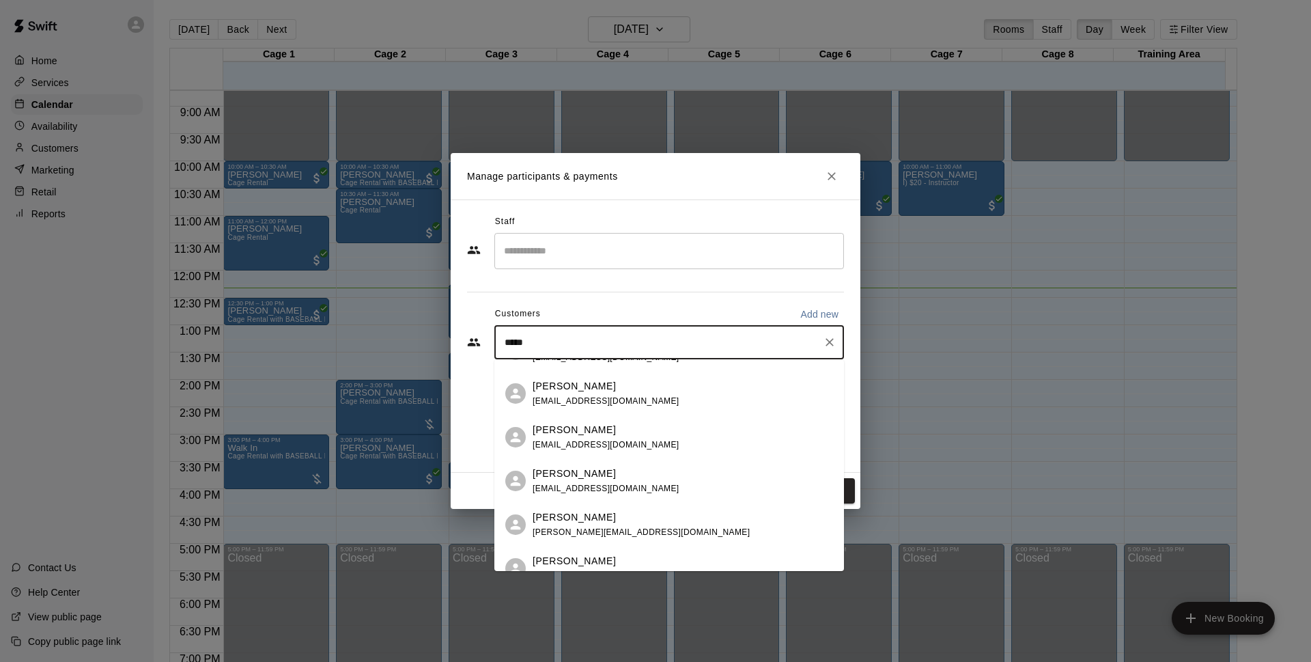
scroll to position [0, 0]
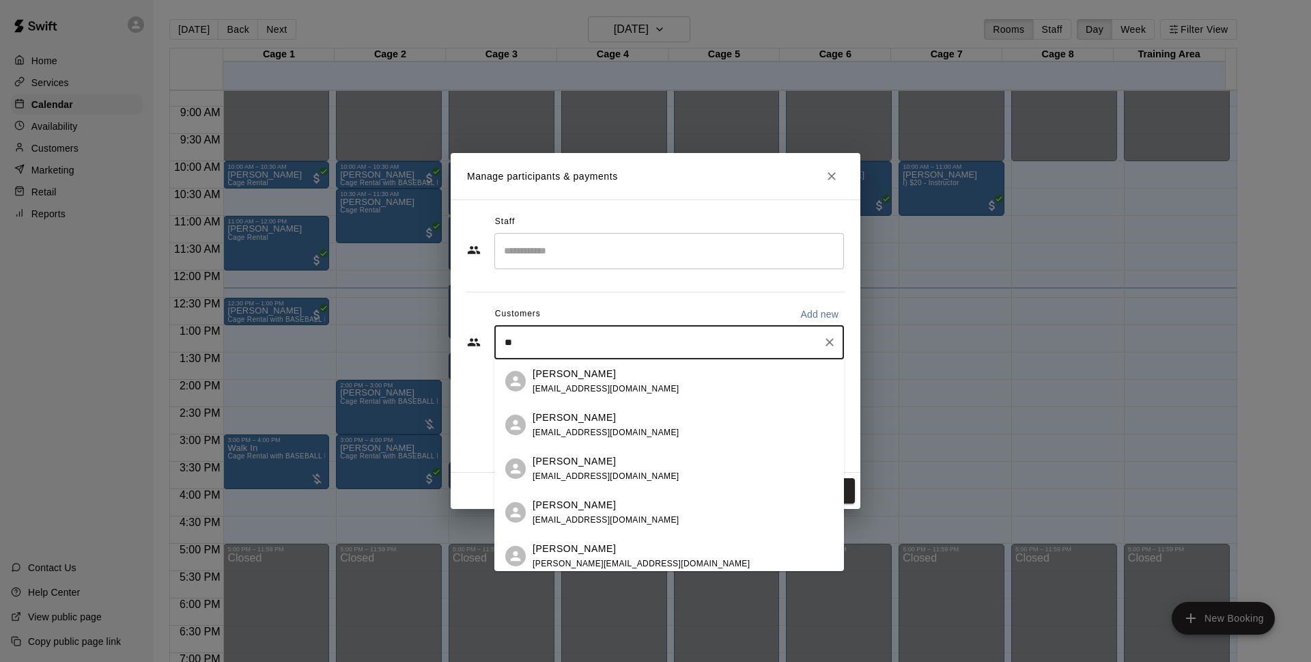
type input "*"
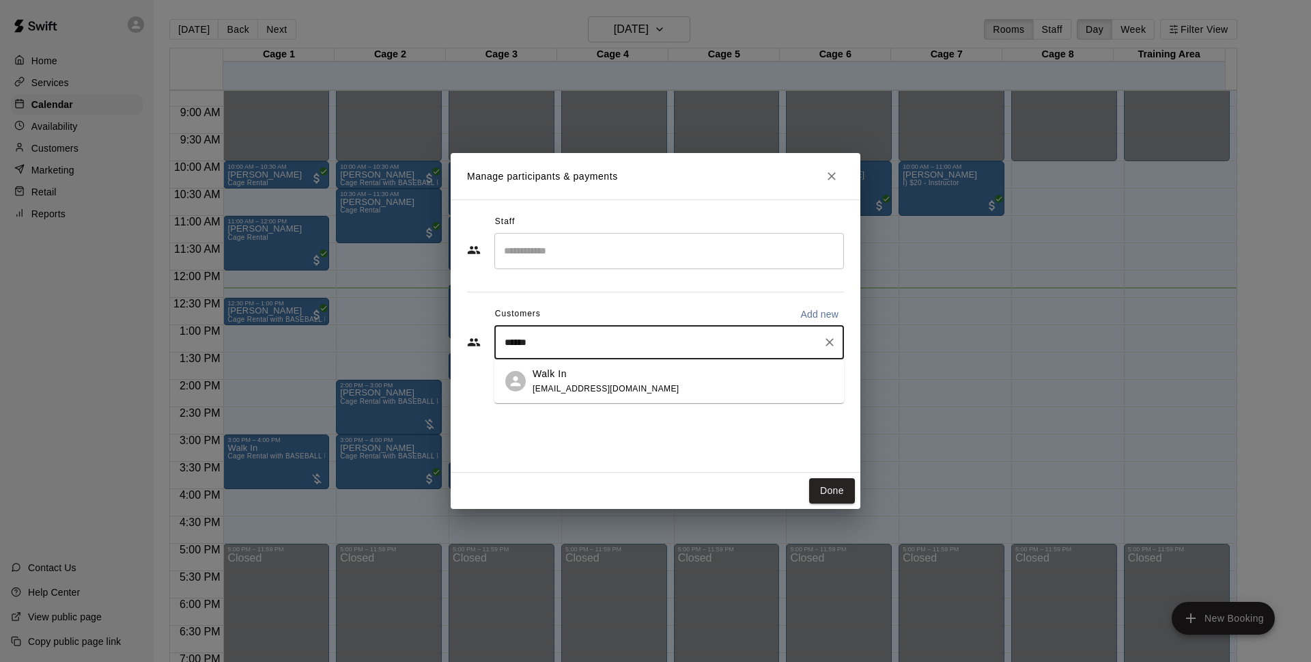
type input "*******"
click at [725, 394] on div "Walk In [EMAIL_ADDRESS][DOMAIN_NAME]" at bounding box center [683, 381] width 301 height 29
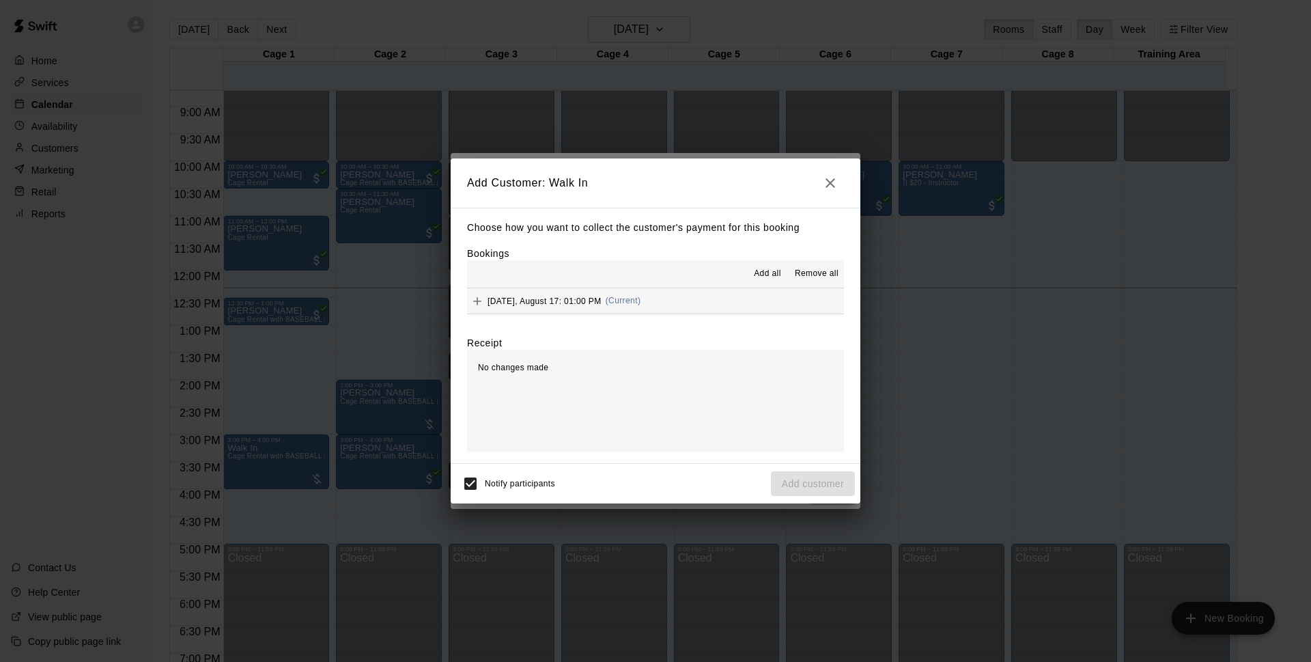
click at [708, 307] on button "[DATE], August 17: 01:00 PM (Current)" at bounding box center [655, 300] width 377 height 25
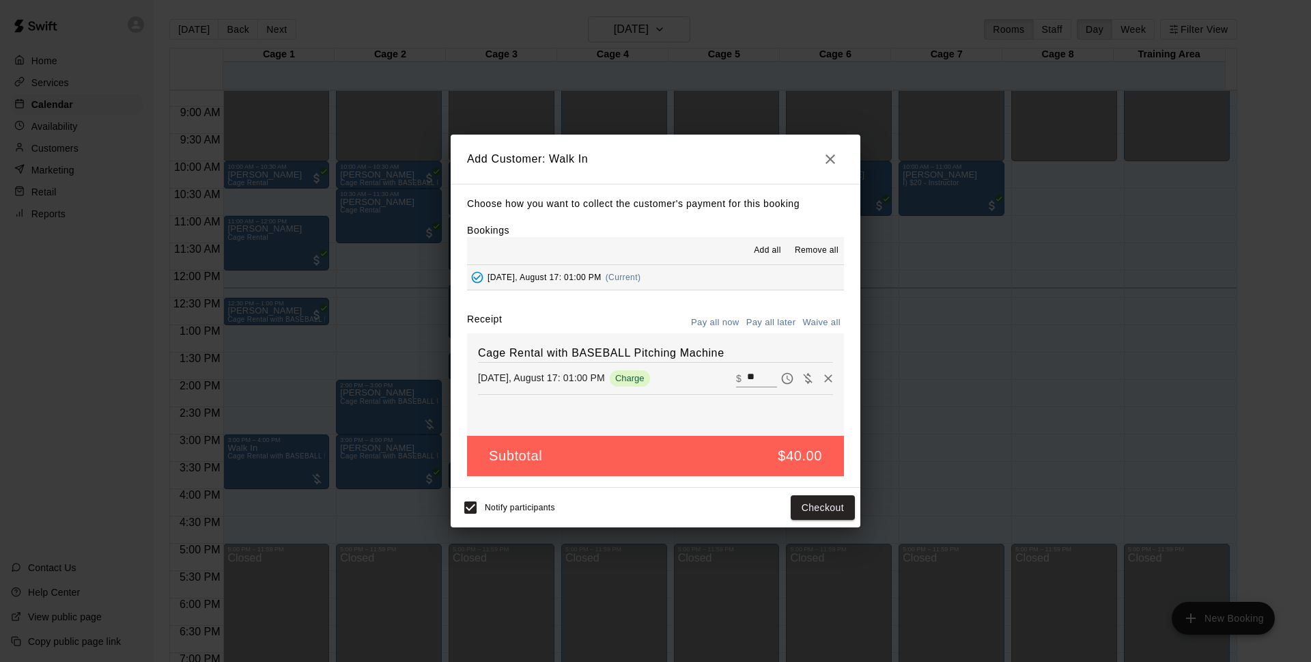
click at [779, 331] on button "Pay all later" at bounding box center [771, 322] width 57 height 21
click at [846, 503] on button "Add customer" at bounding box center [813, 507] width 84 height 25
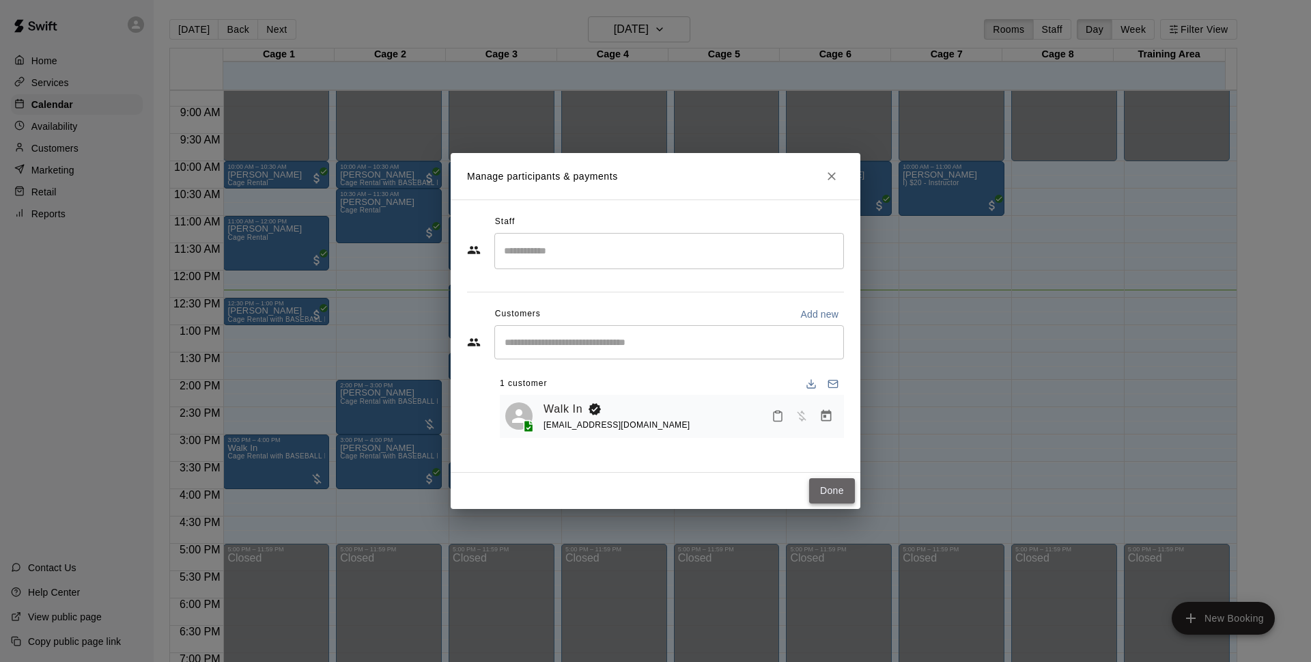
click at [831, 480] on button "Done" at bounding box center [832, 490] width 46 height 25
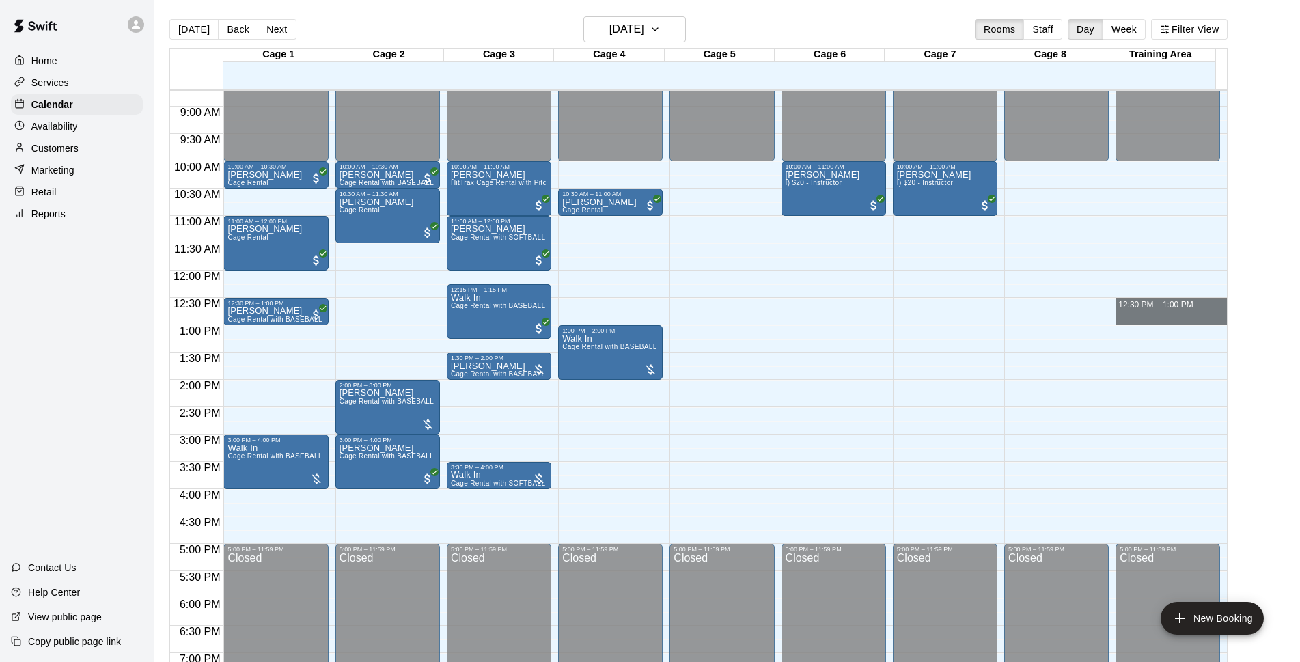
drag, startPoint x: 1155, startPoint y: 301, endPoint x: 1158, endPoint y: 323, distance: 22.0
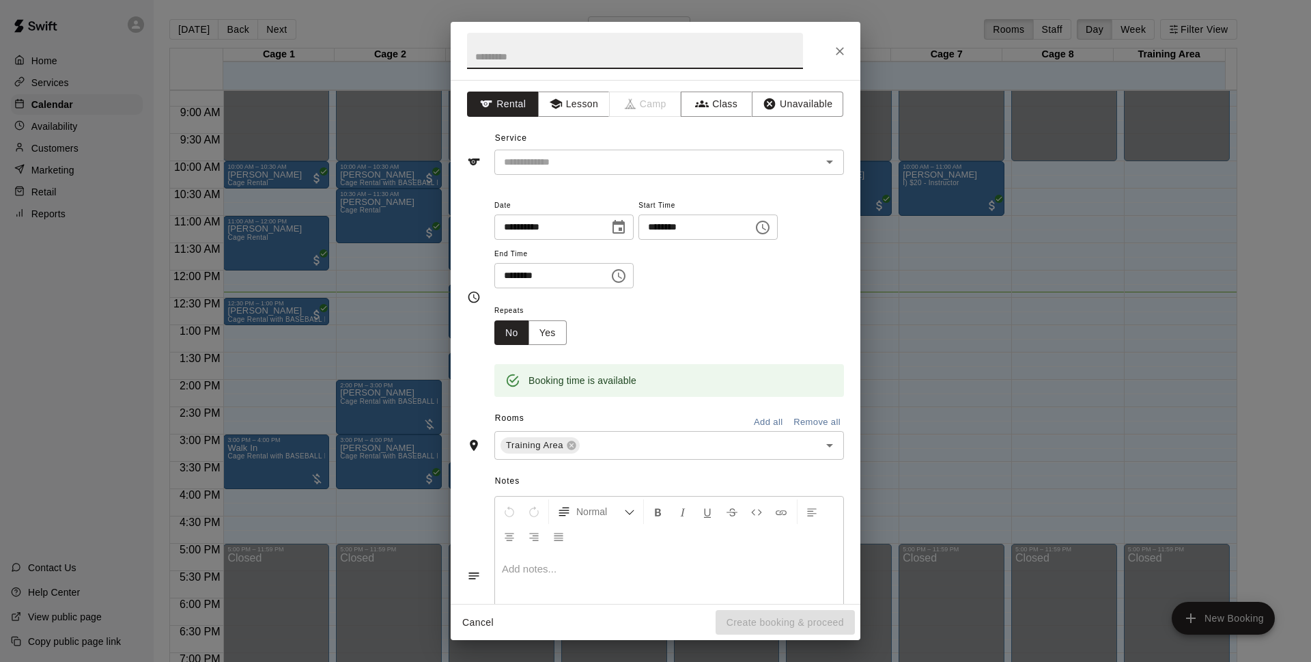
click at [843, 50] on icon "Close" at bounding box center [840, 51] width 14 height 14
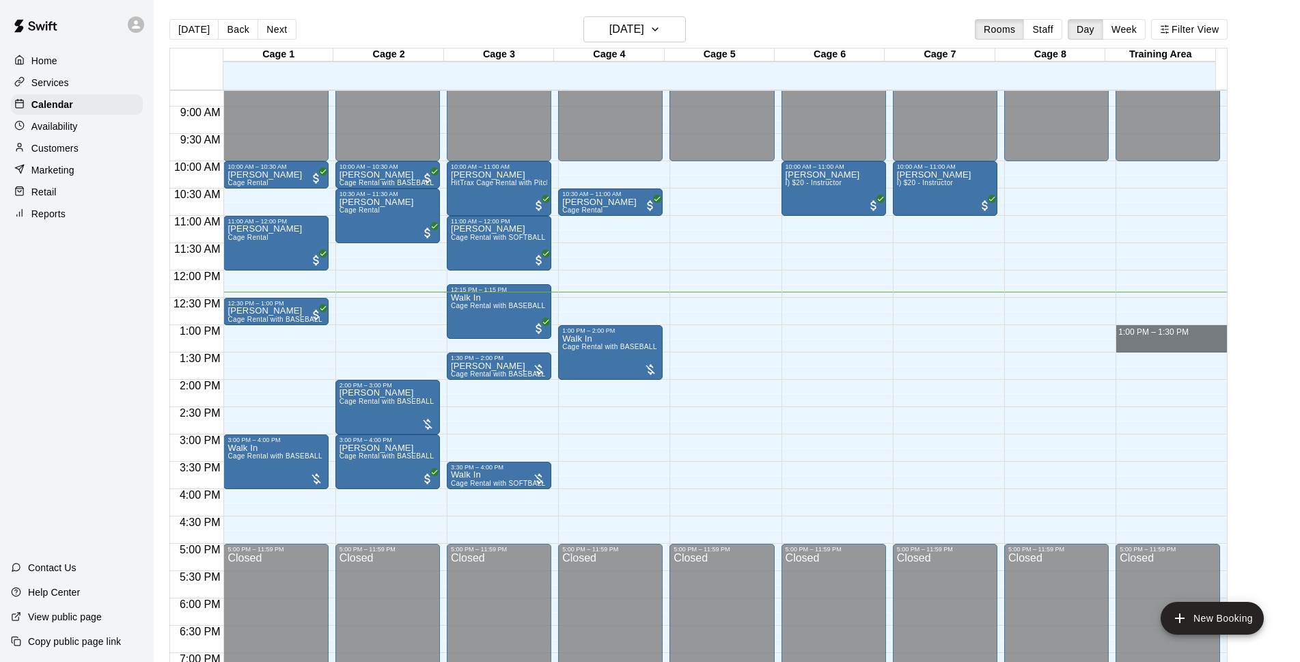
drag, startPoint x: 1146, startPoint y: 328, endPoint x: 1148, endPoint y: 344, distance: 16.5
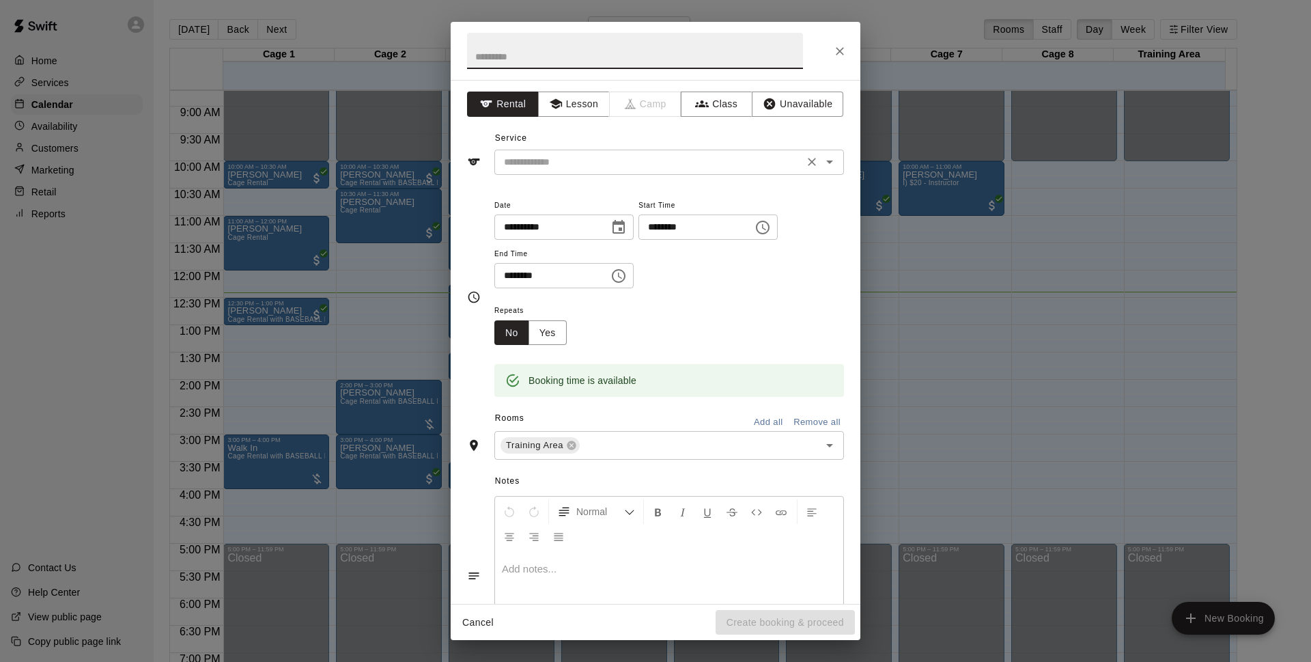
click at [607, 167] on input "text" at bounding box center [649, 162] width 301 height 17
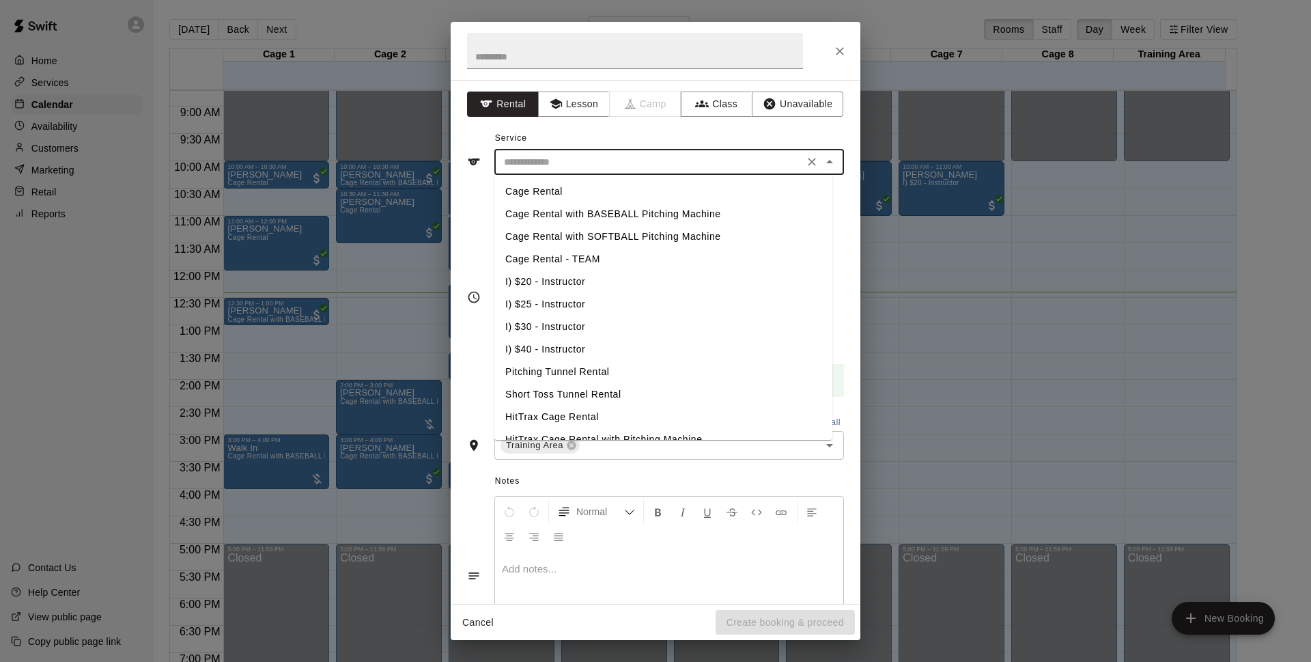
click at [561, 191] on li "Cage Rental" at bounding box center [663, 191] width 338 height 23
type input "**********"
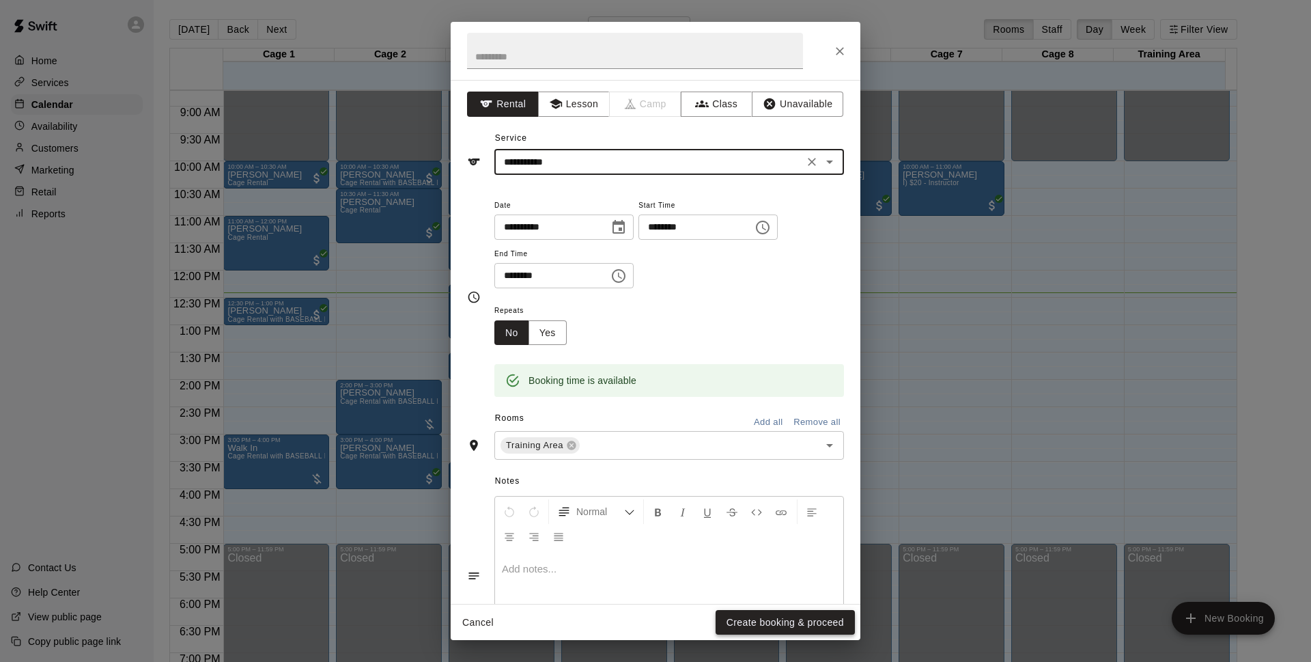
click at [738, 620] on button "Create booking & proceed" at bounding box center [785, 622] width 139 height 25
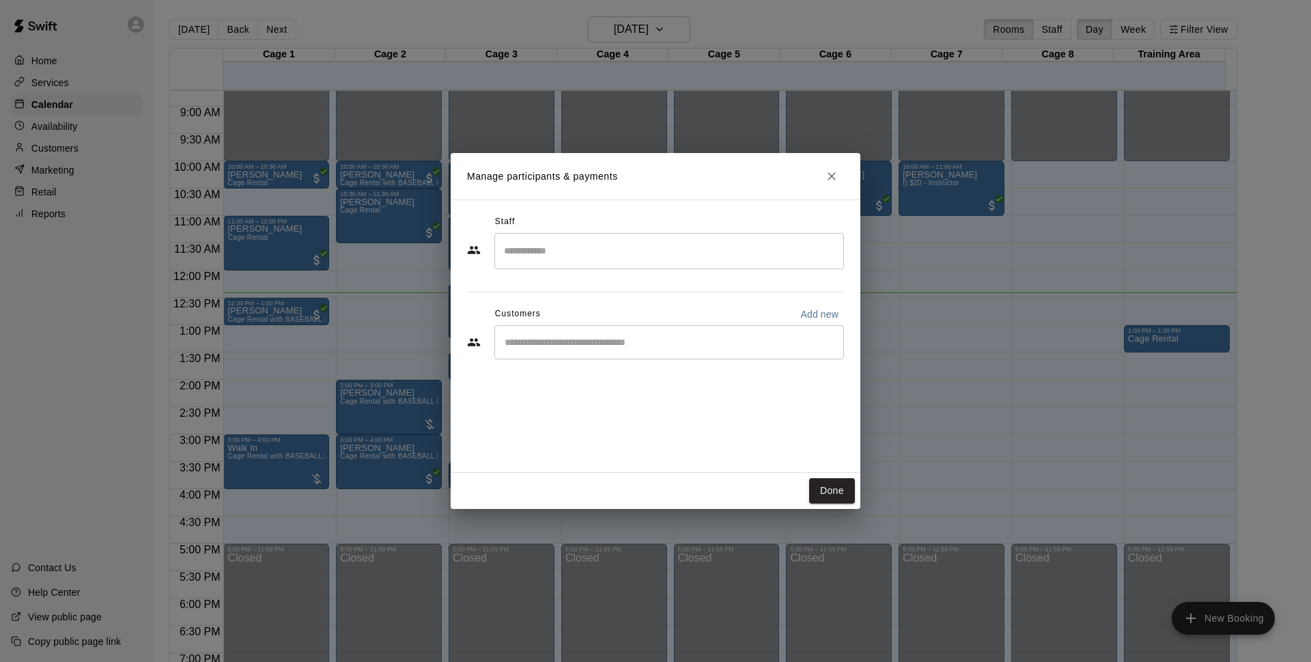
click at [613, 335] on div "​" at bounding box center [669, 342] width 350 height 34
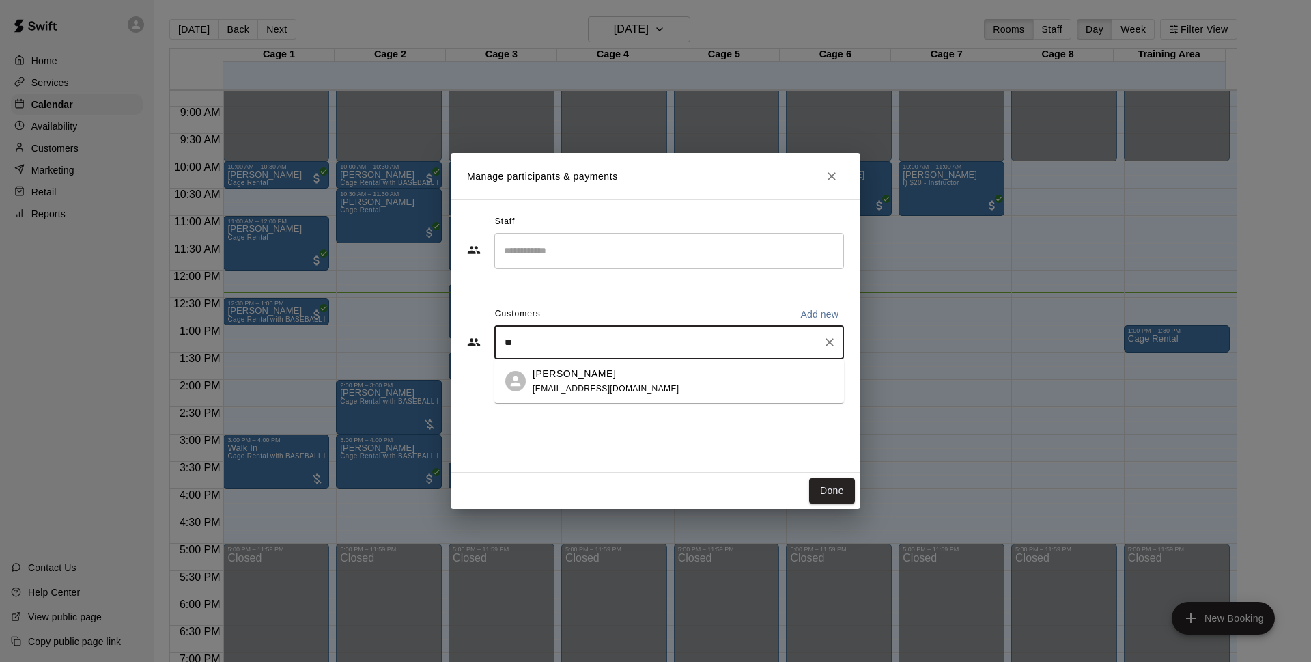
type input "*"
type input "***"
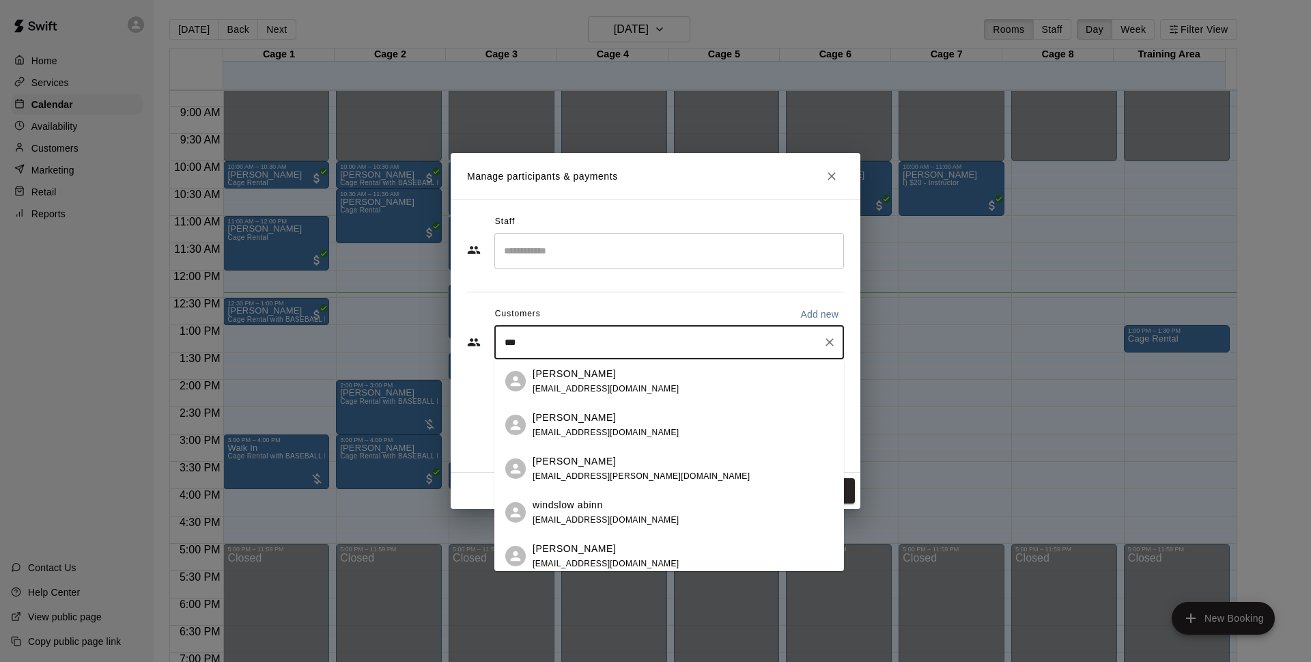
click at [615, 438] on div "[PERSON_NAME] [EMAIL_ADDRESS][DOMAIN_NAME]" at bounding box center [606, 424] width 147 height 29
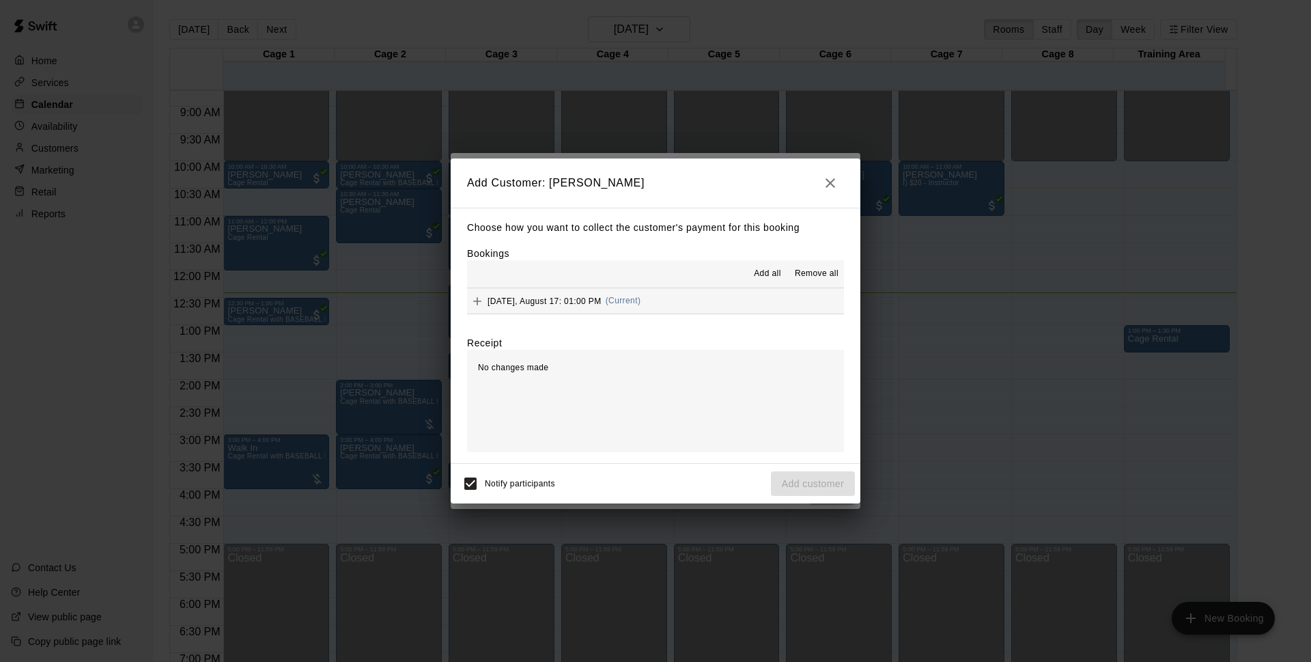
click at [626, 307] on div "[DATE], August 17: 01:00 PM (Current)" at bounding box center [553, 301] width 173 height 20
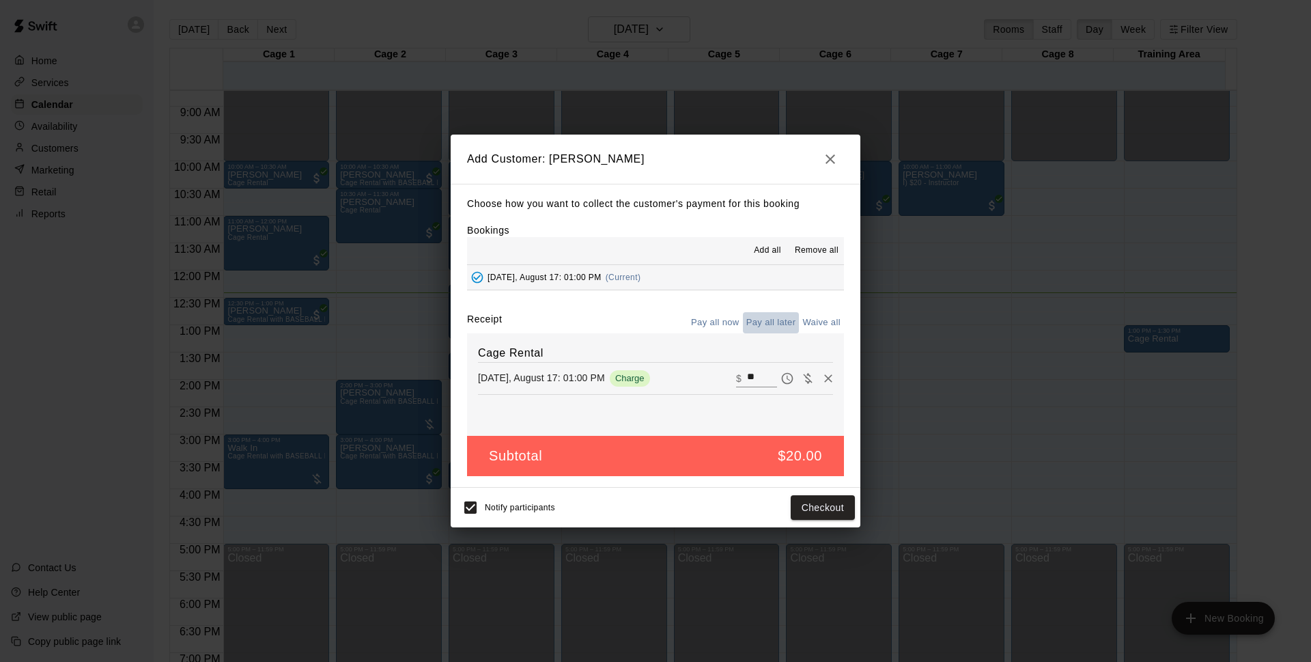
click at [777, 327] on button "Pay all later" at bounding box center [771, 322] width 57 height 21
click at [798, 504] on button "Add customer" at bounding box center [813, 507] width 84 height 25
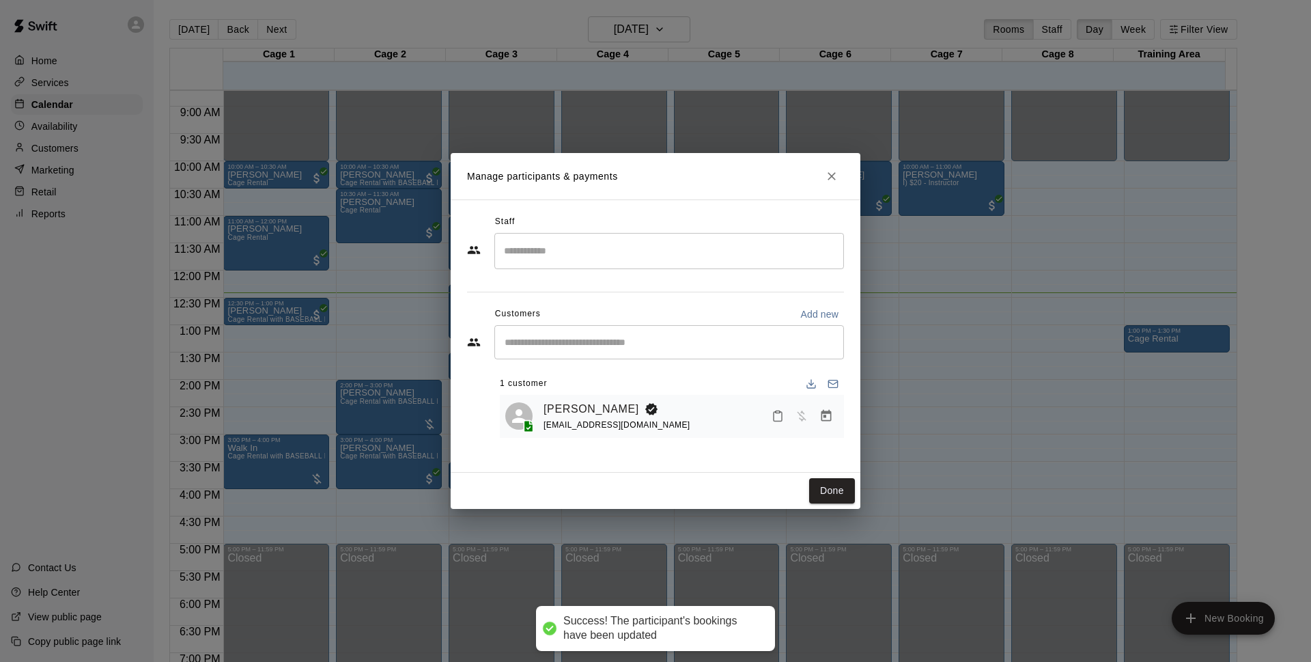
click at [833, 504] on div "Done" at bounding box center [656, 491] width 410 height 36
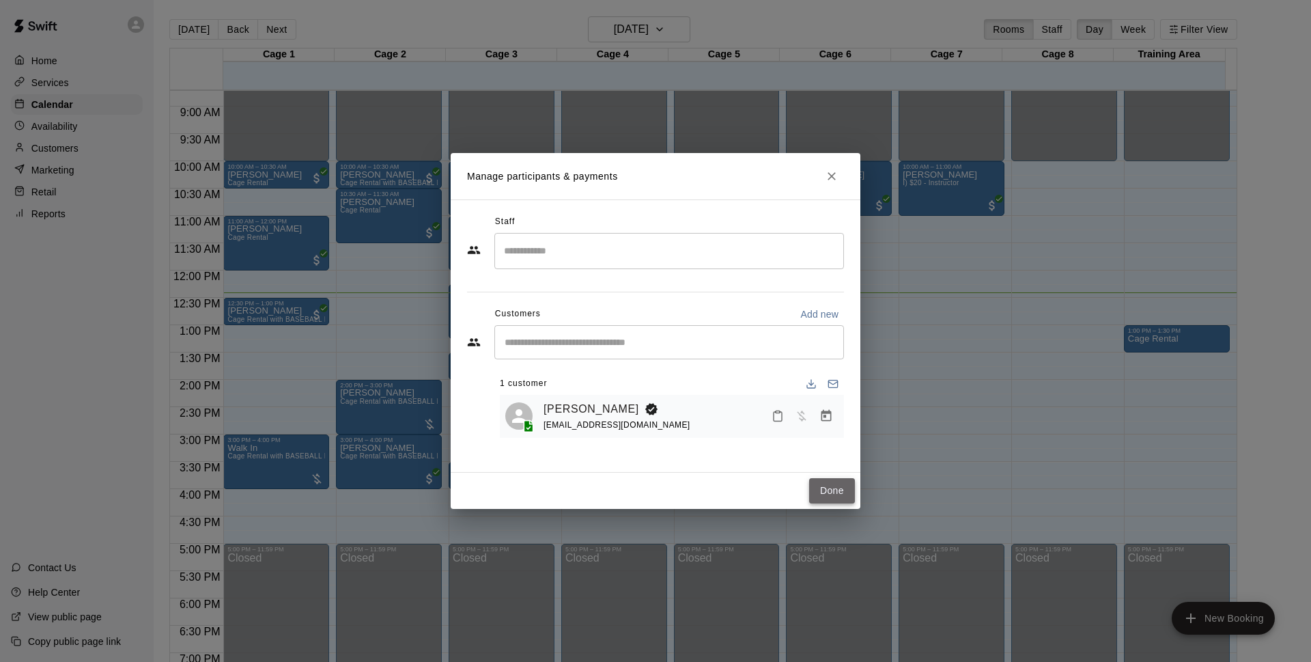
click at [831, 493] on button "Done" at bounding box center [832, 490] width 46 height 25
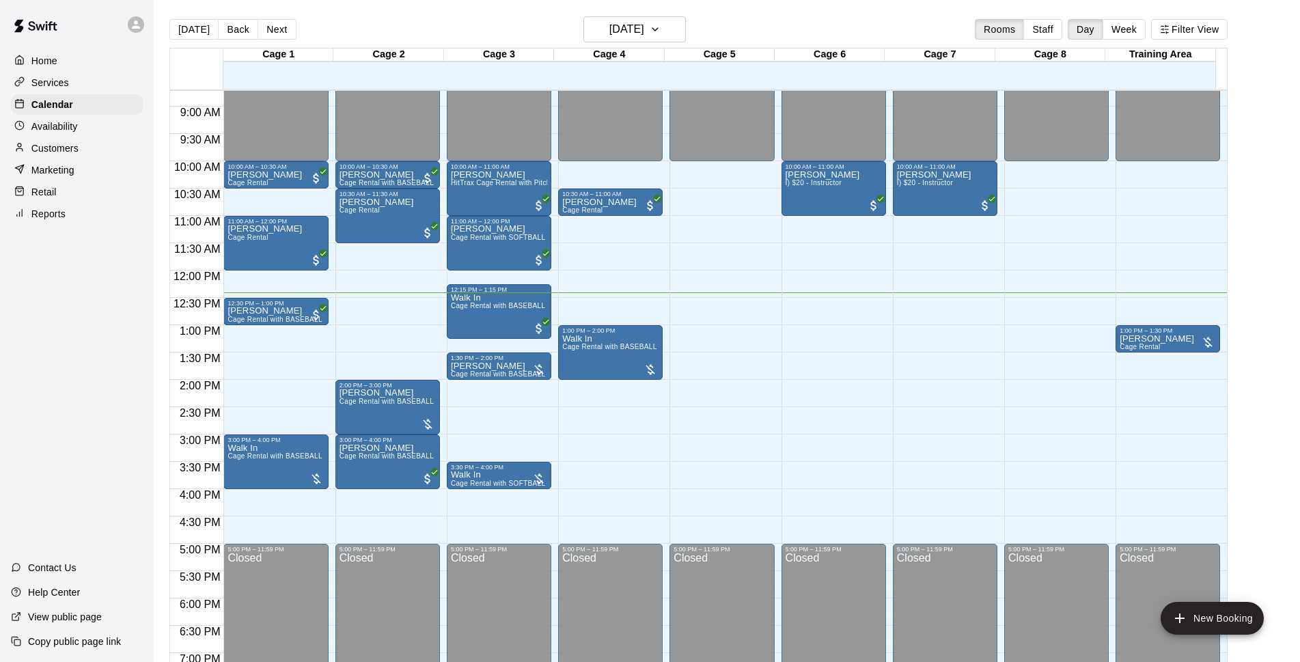
scroll to position [389, 0]
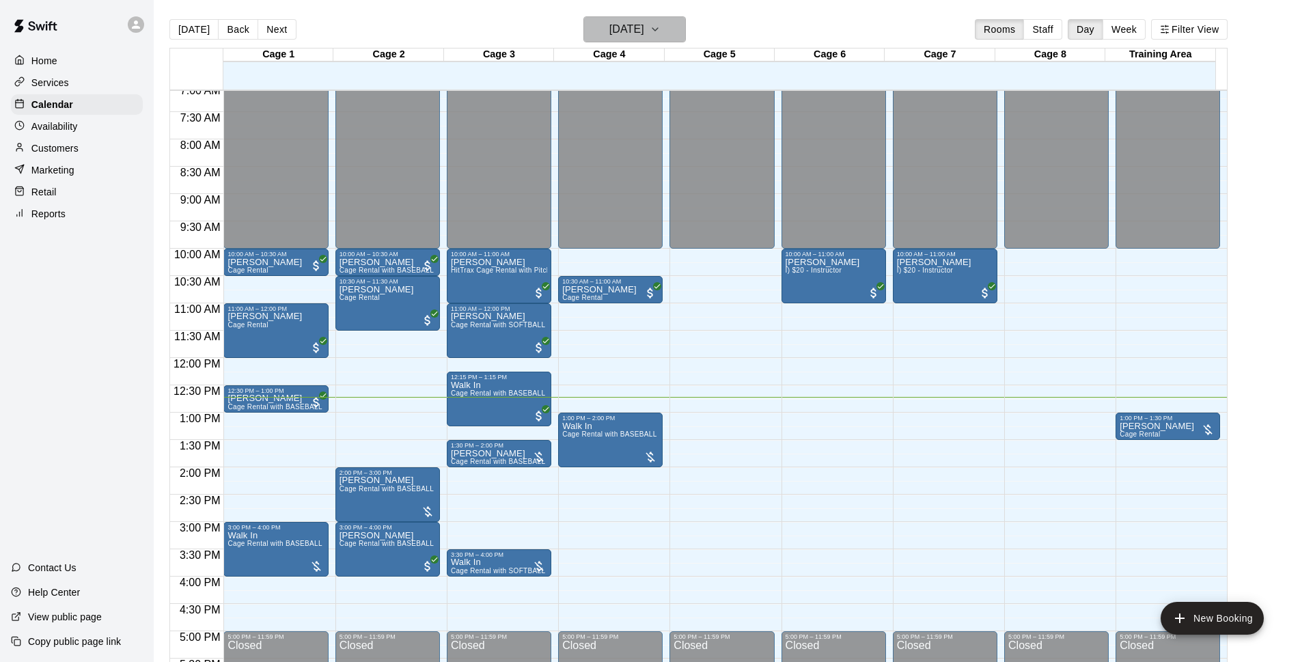
click at [669, 32] on button "[DATE]" at bounding box center [634, 29] width 102 height 26
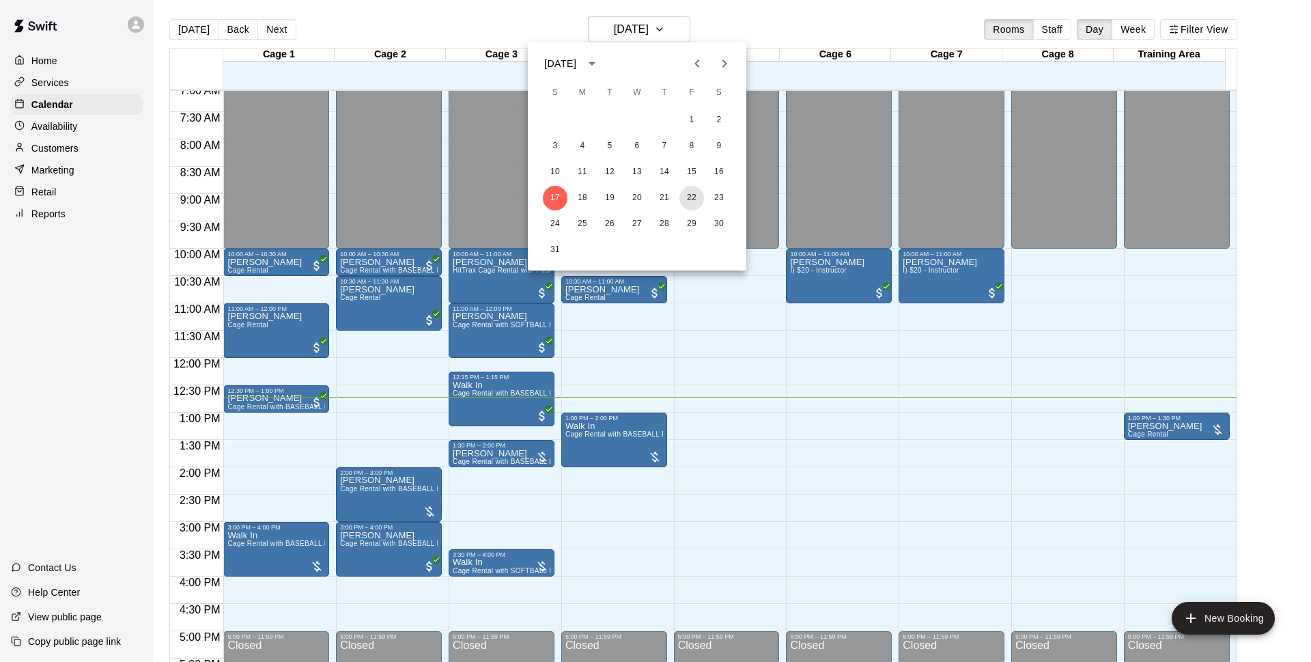
click at [693, 197] on button "22" at bounding box center [692, 198] width 25 height 25
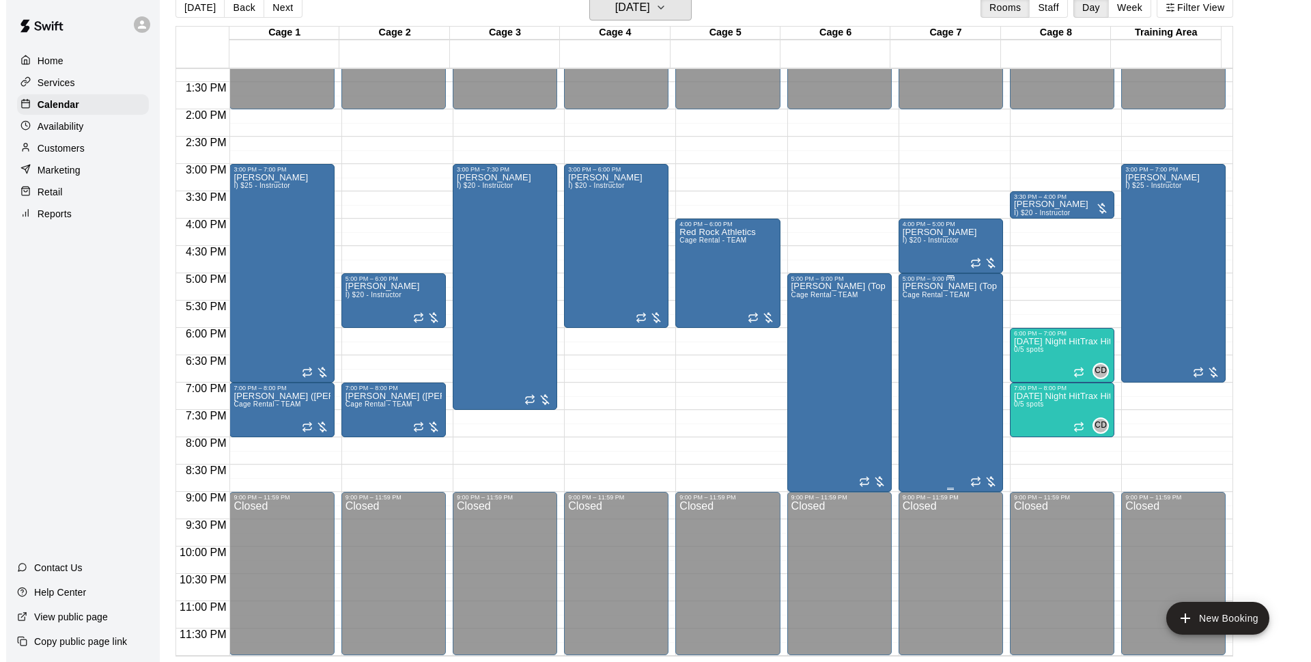
scroll to position [638, 0]
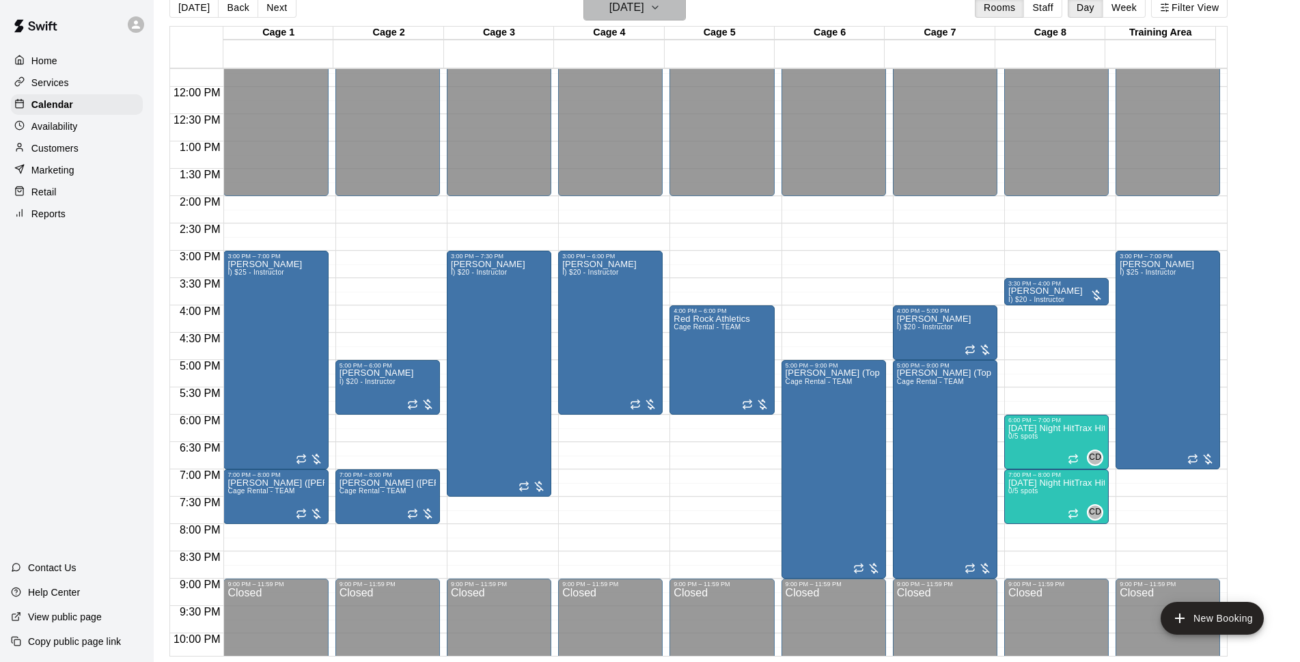
click at [644, 12] on h6 "[DATE]" at bounding box center [626, 7] width 35 height 19
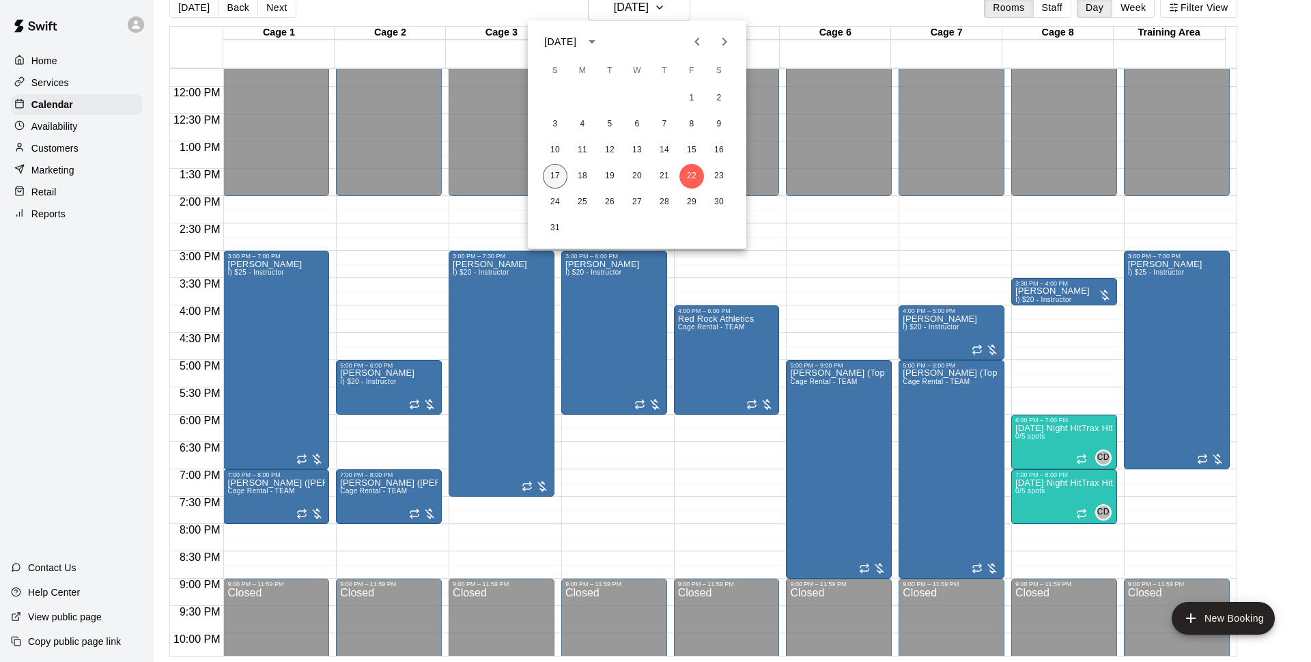
click at [553, 178] on button "17" at bounding box center [555, 176] width 25 height 25
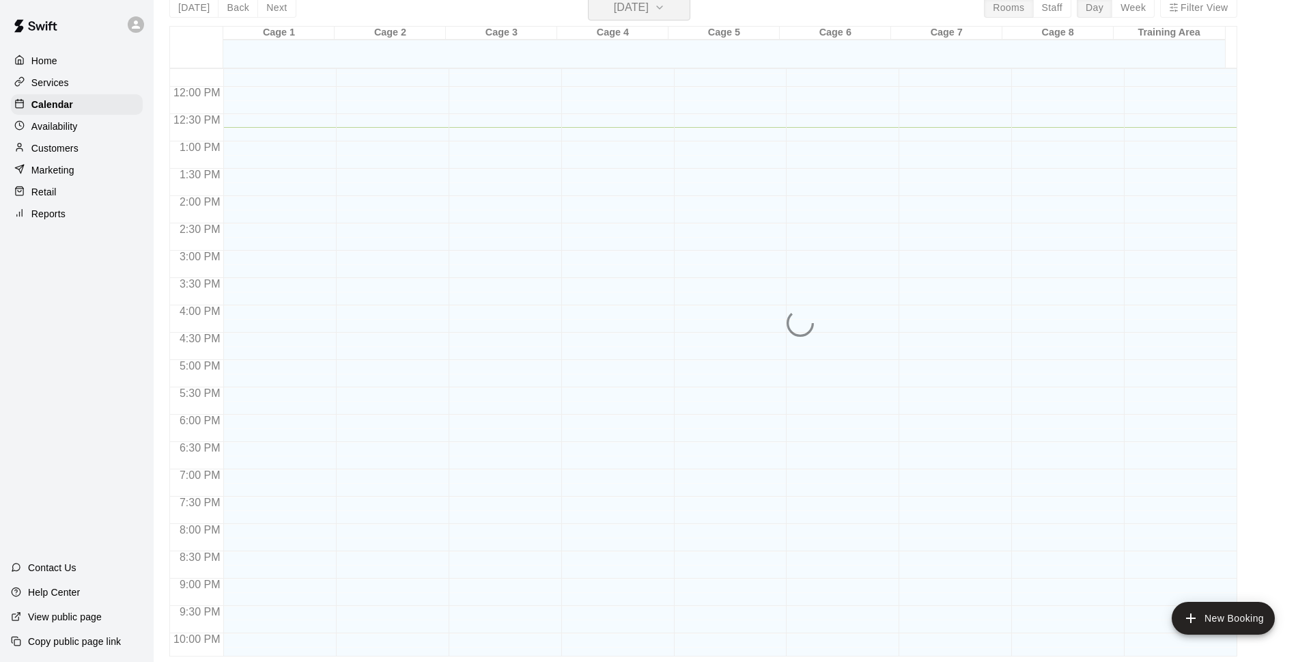
scroll to position [16, 0]
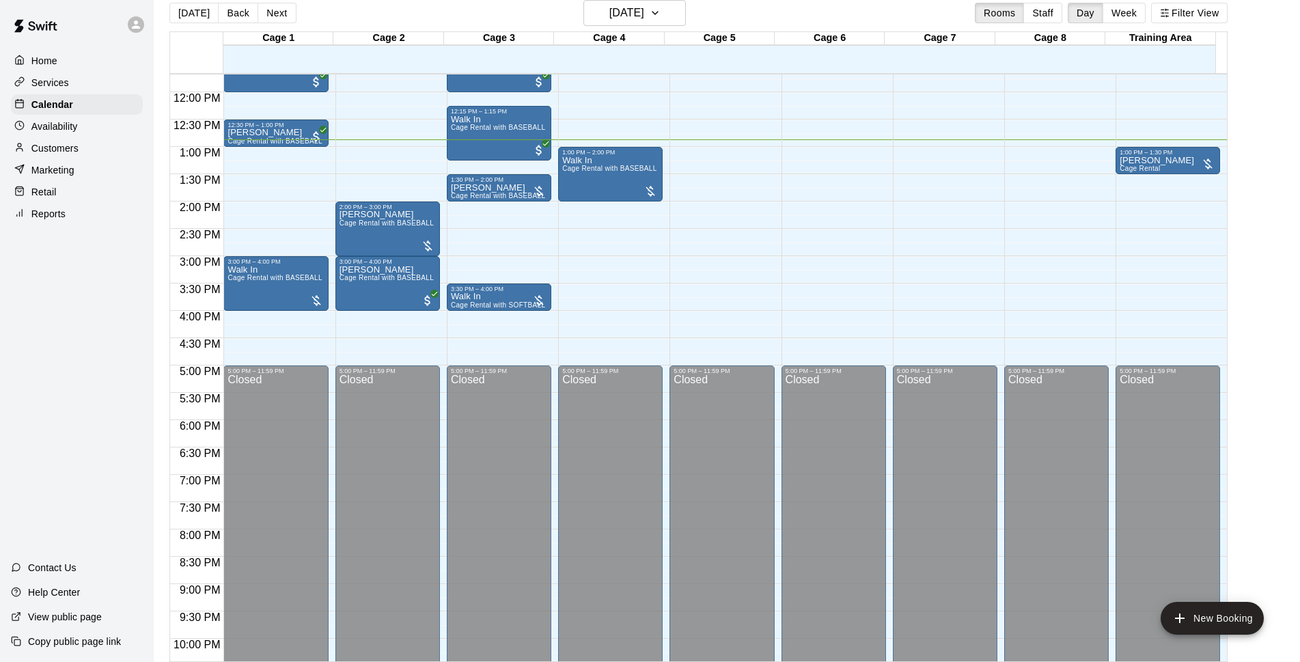
click at [829, 152] on div "12:00 AM – 10:00 AM Closed 10:00 AM – 11:00 AM [PERSON_NAME] I) $20 - Instructo…" at bounding box center [833, 92] width 104 height 1311
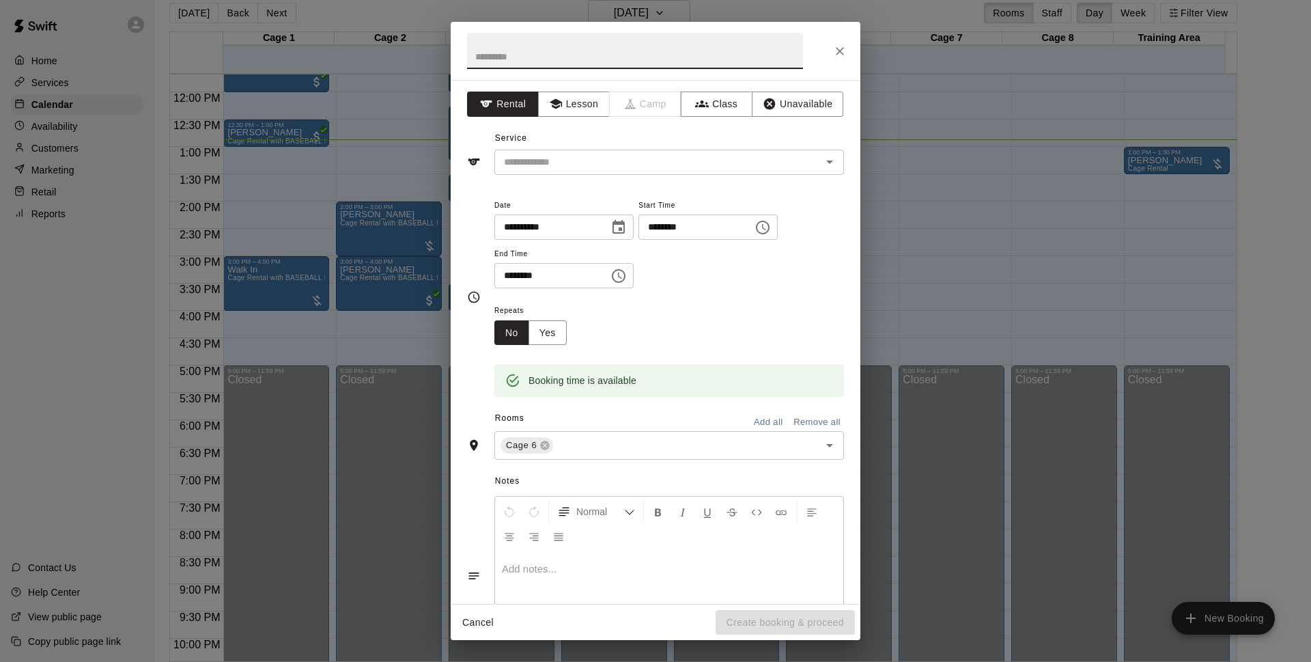
click at [839, 57] on icon "Close" at bounding box center [840, 51] width 14 height 14
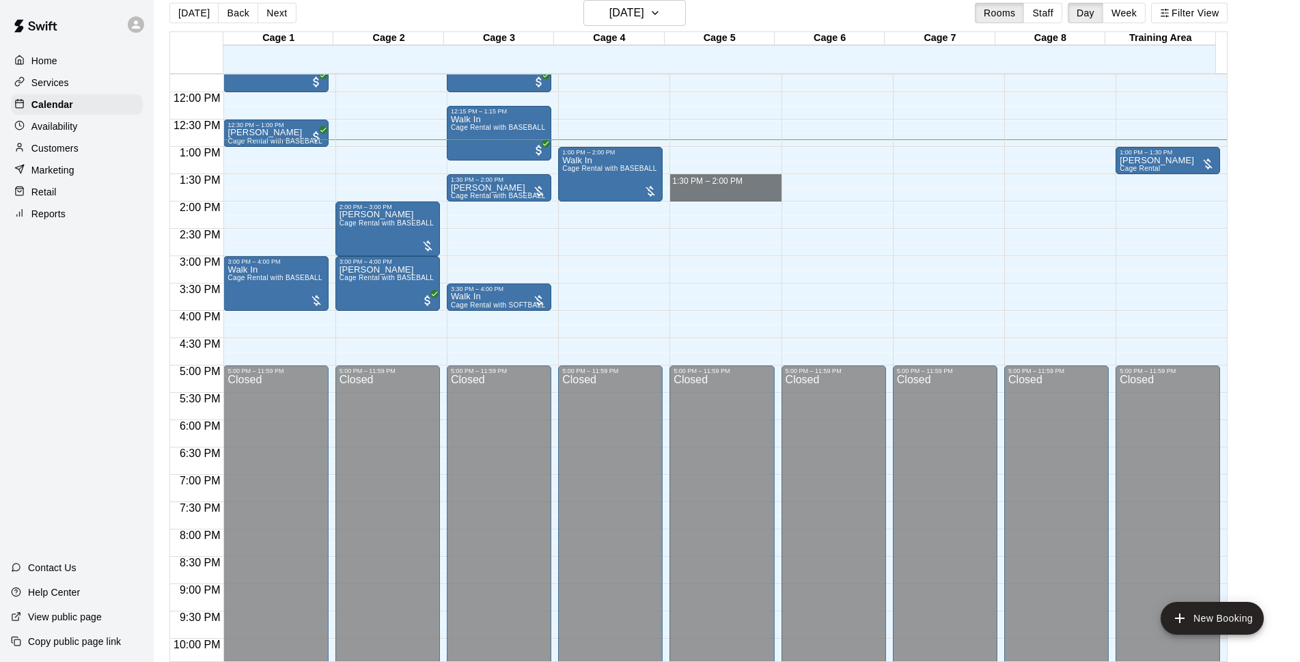
drag, startPoint x: 754, startPoint y: 177, endPoint x: 753, endPoint y: 196, distance: 19.1
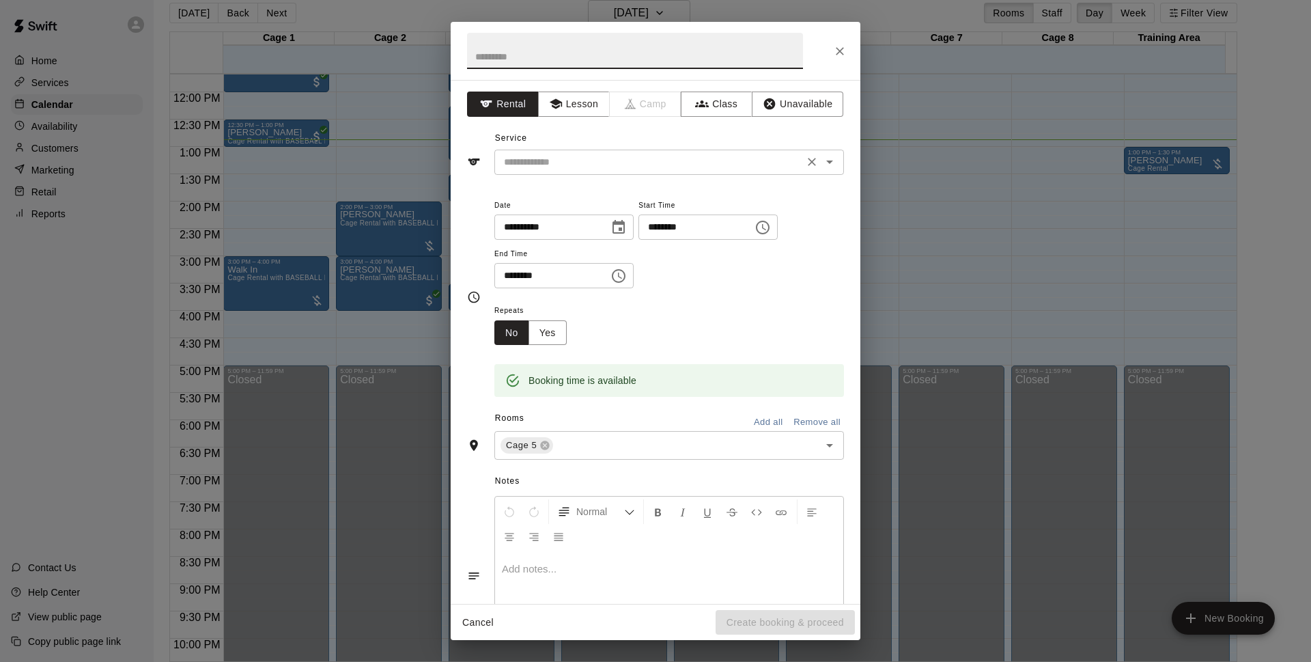
click at [639, 163] on input "text" at bounding box center [649, 162] width 301 height 17
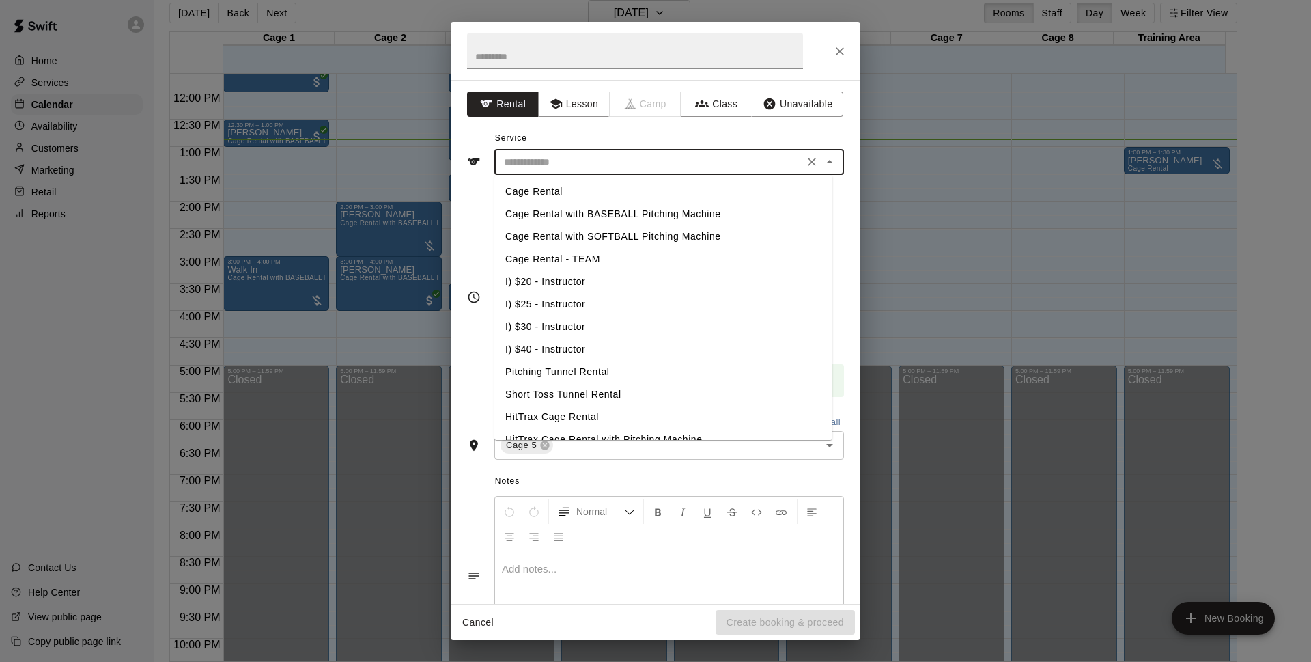
click at [578, 191] on li "Cage Rental" at bounding box center [663, 191] width 338 height 23
type input "**********"
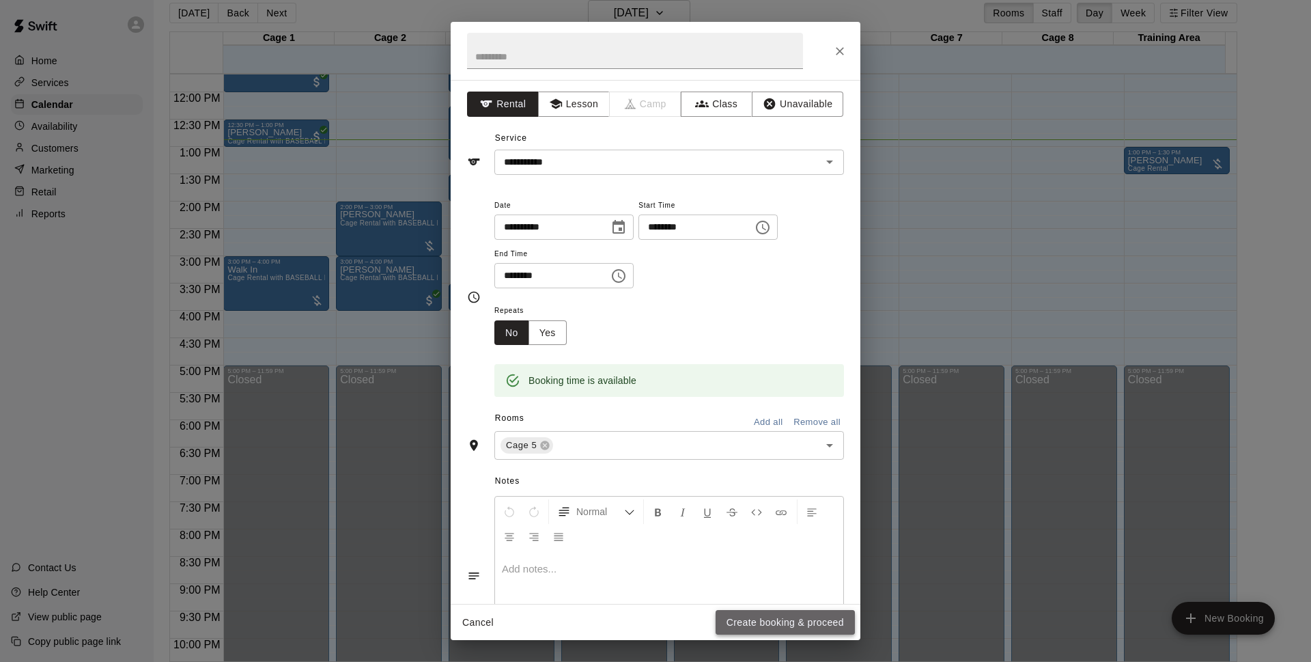
click at [770, 622] on button "Create booking & proceed" at bounding box center [785, 622] width 139 height 25
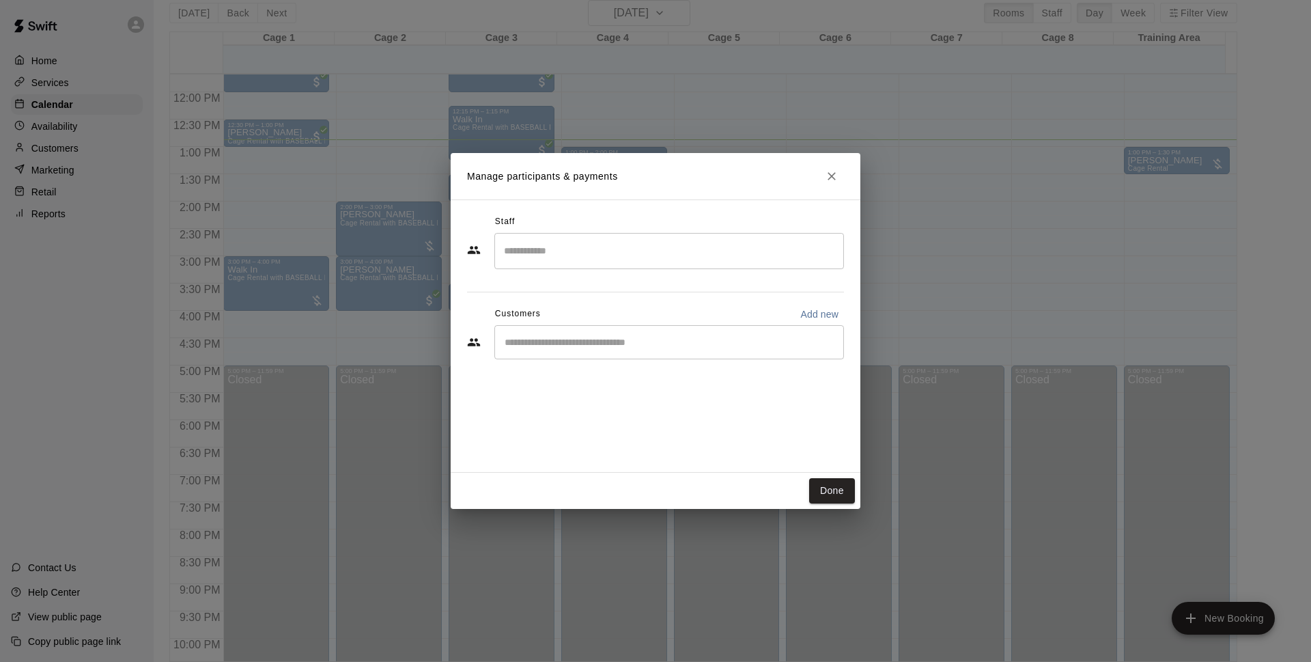
click at [593, 344] on input "Start typing to search customers..." at bounding box center [669, 342] width 337 height 14
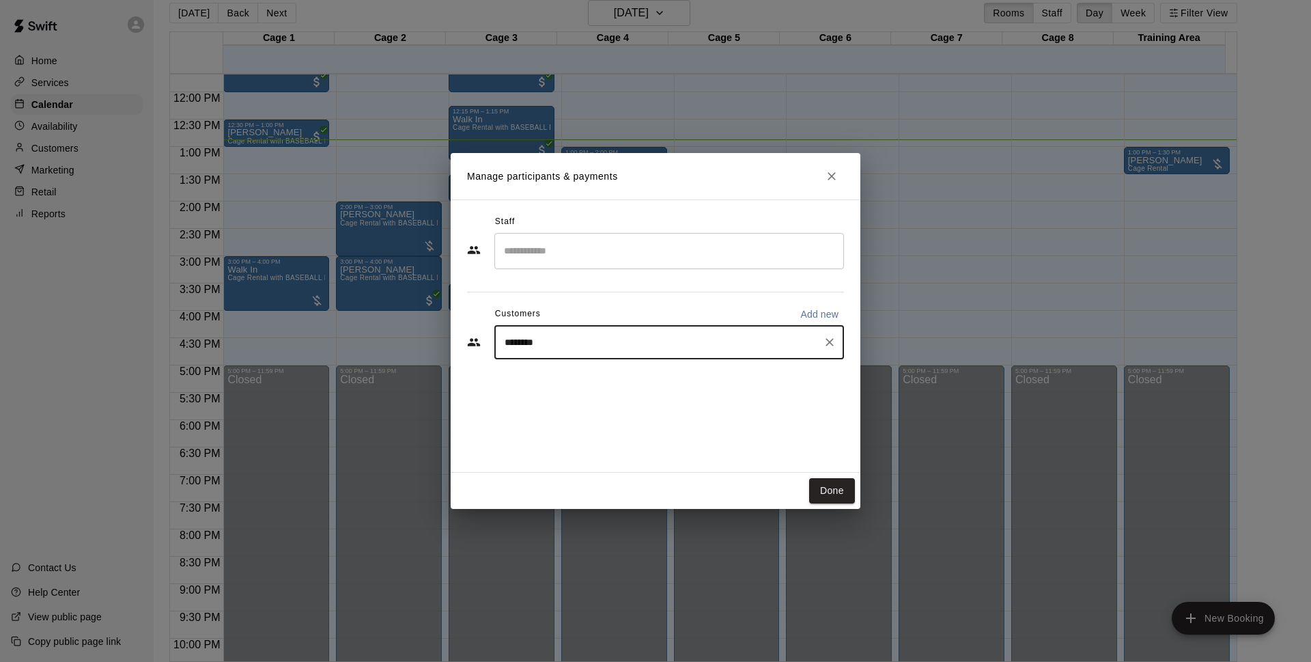
type input "*********"
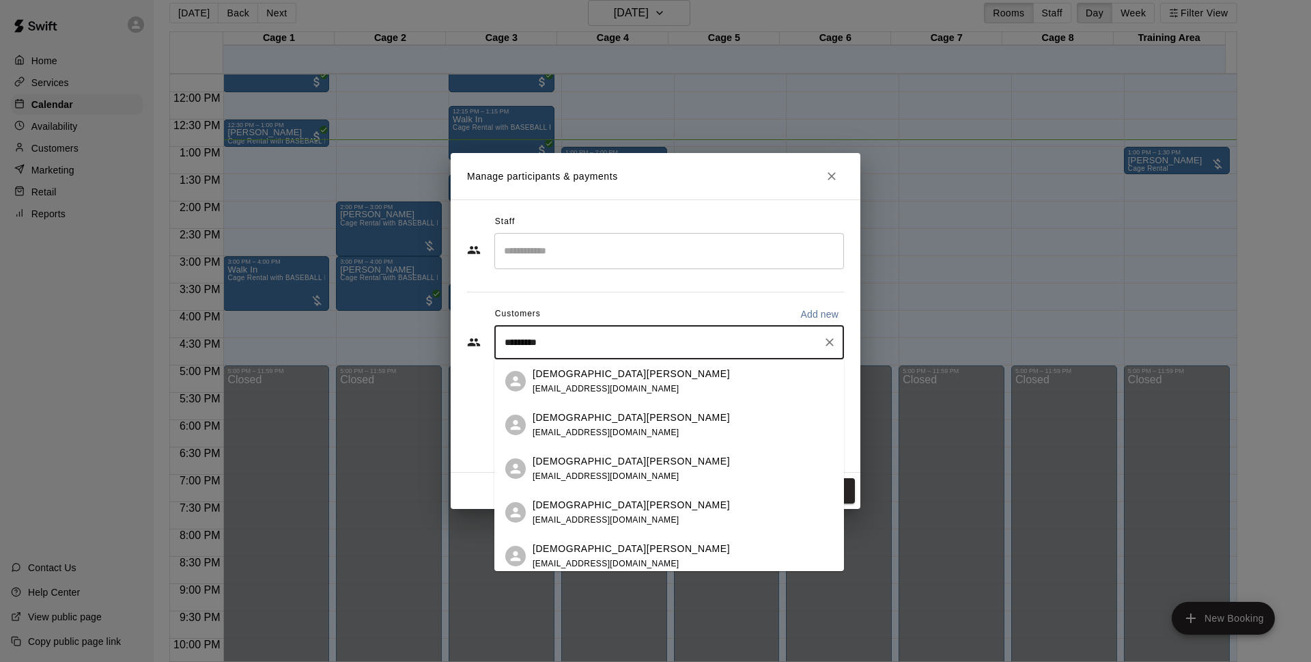
click at [587, 384] on span "[EMAIL_ADDRESS][DOMAIN_NAME]" at bounding box center [606, 389] width 147 height 10
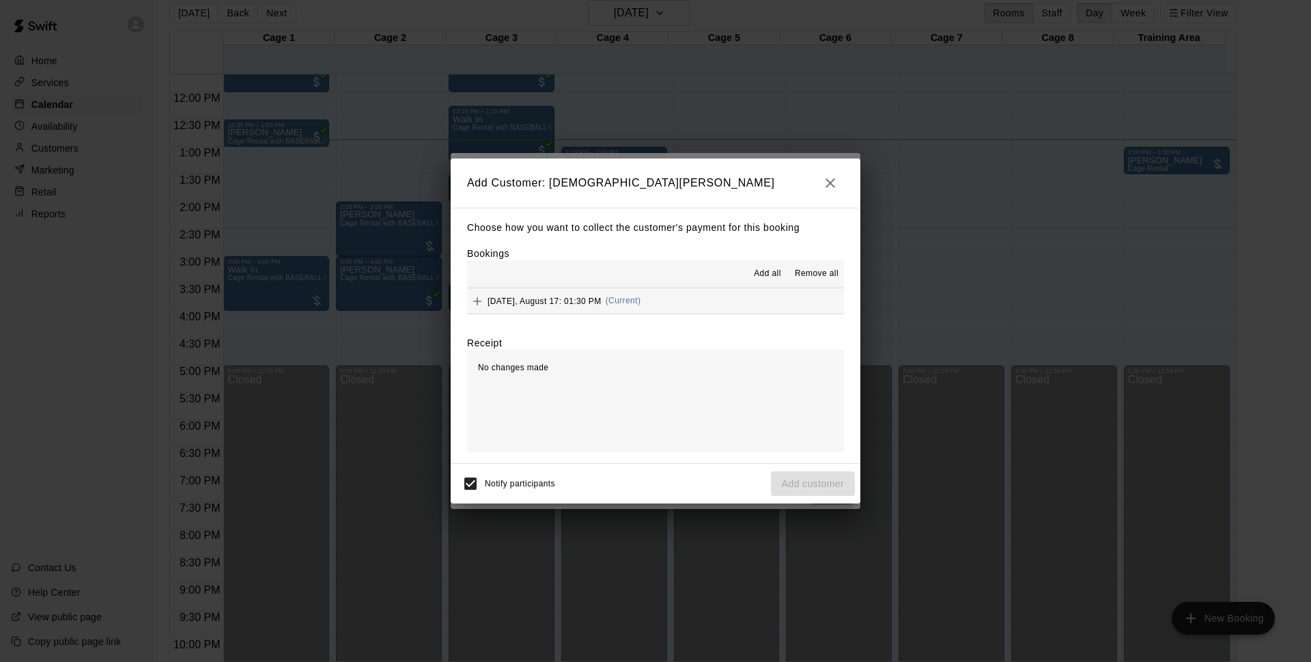
click at [640, 298] on span "(Current)" at bounding box center [624, 301] width 36 height 10
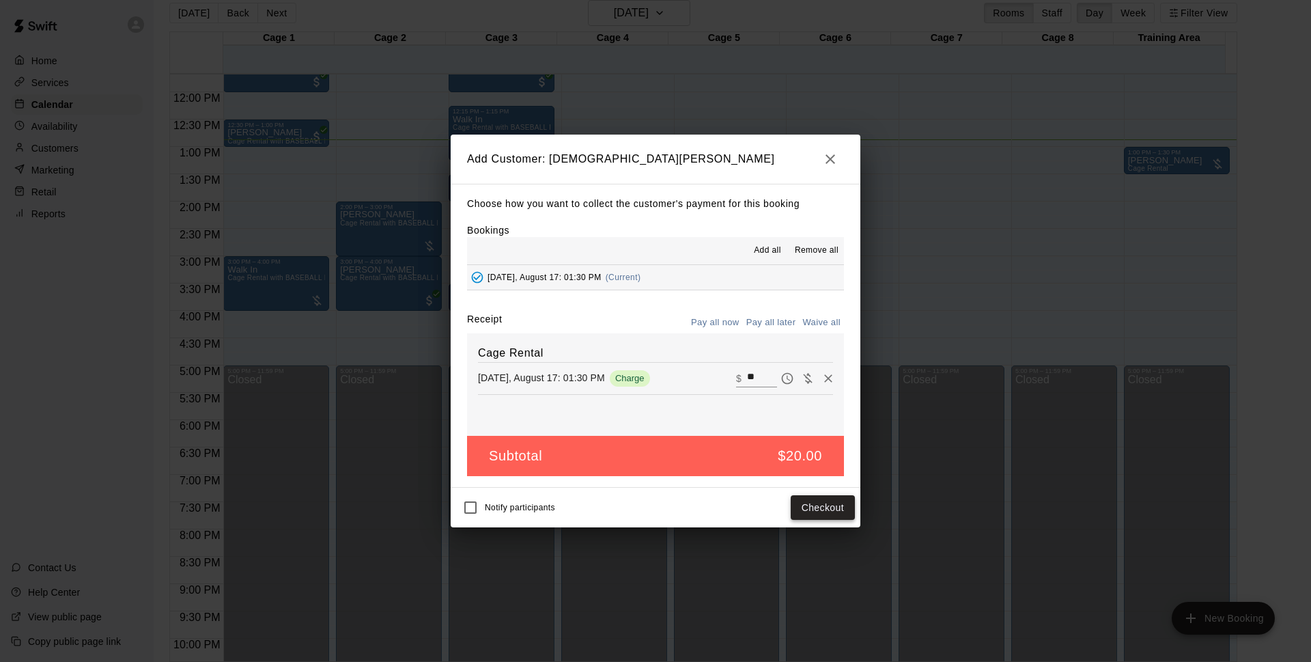
click at [828, 502] on button "Checkout" at bounding box center [823, 507] width 64 height 25
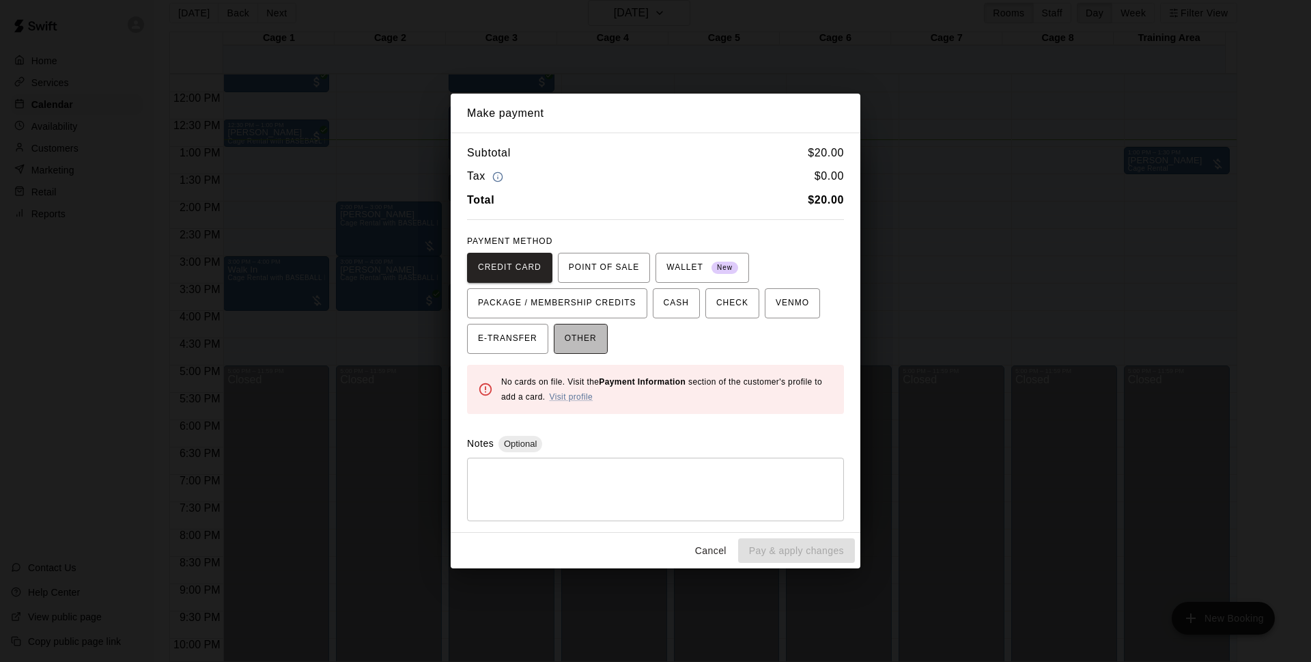
click at [578, 330] on span "OTHER" at bounding box center [581, 339] width 32 height 22
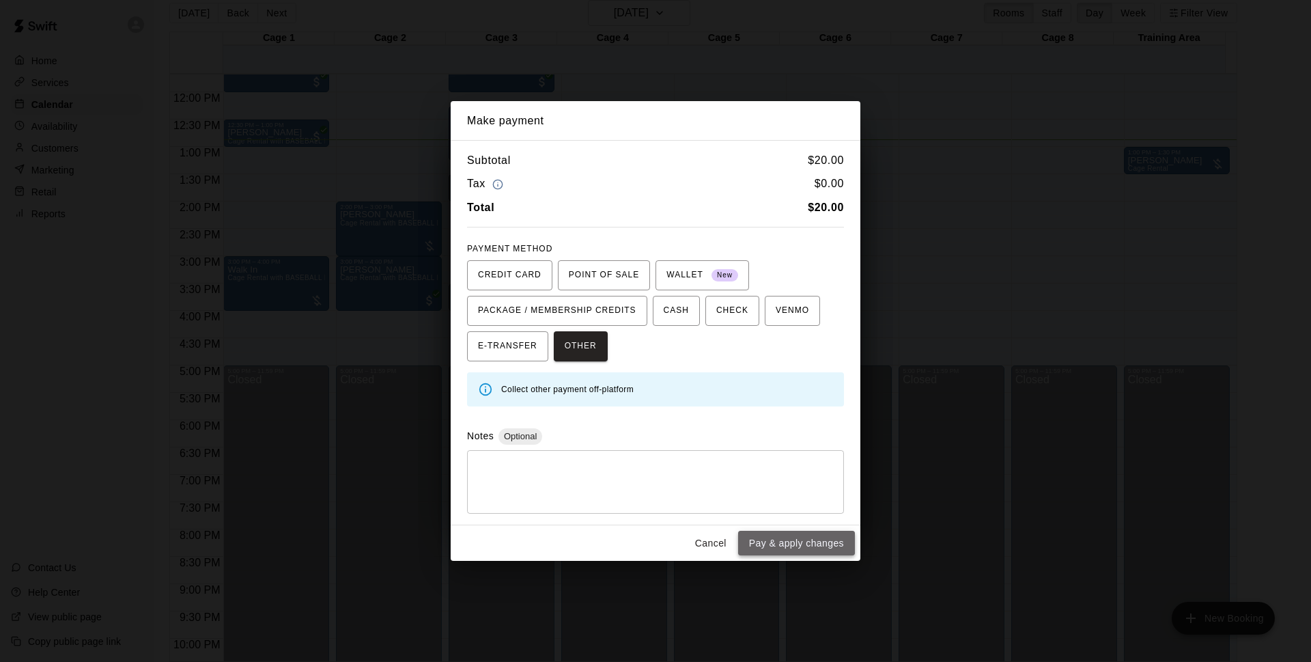
click at [768, 540] on button "Pay & apply changes" at bounding box center [796, 543] width 117 height 25
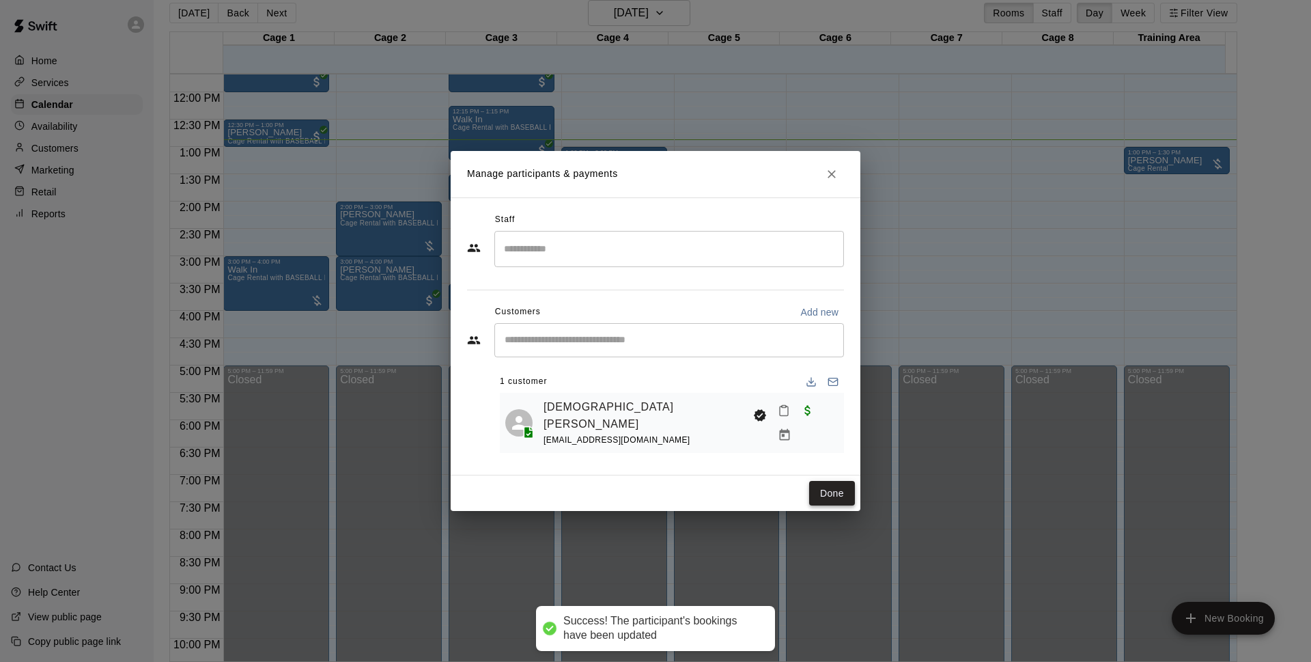
click at [849, 491] on button "Done" at bounding box center [832, 493] width 46 height 25
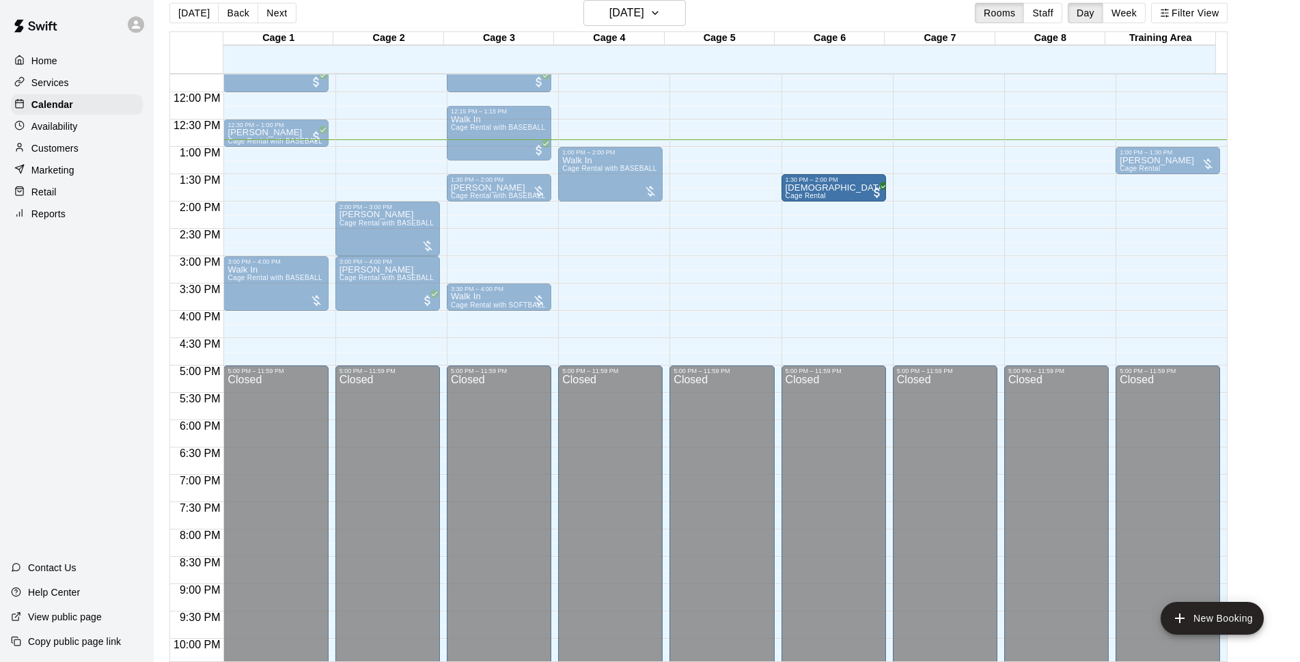
drag, startPoint x: 742, startPoint y: 191, endPoint x: 806, endPoint y: 193, distance: 63.6
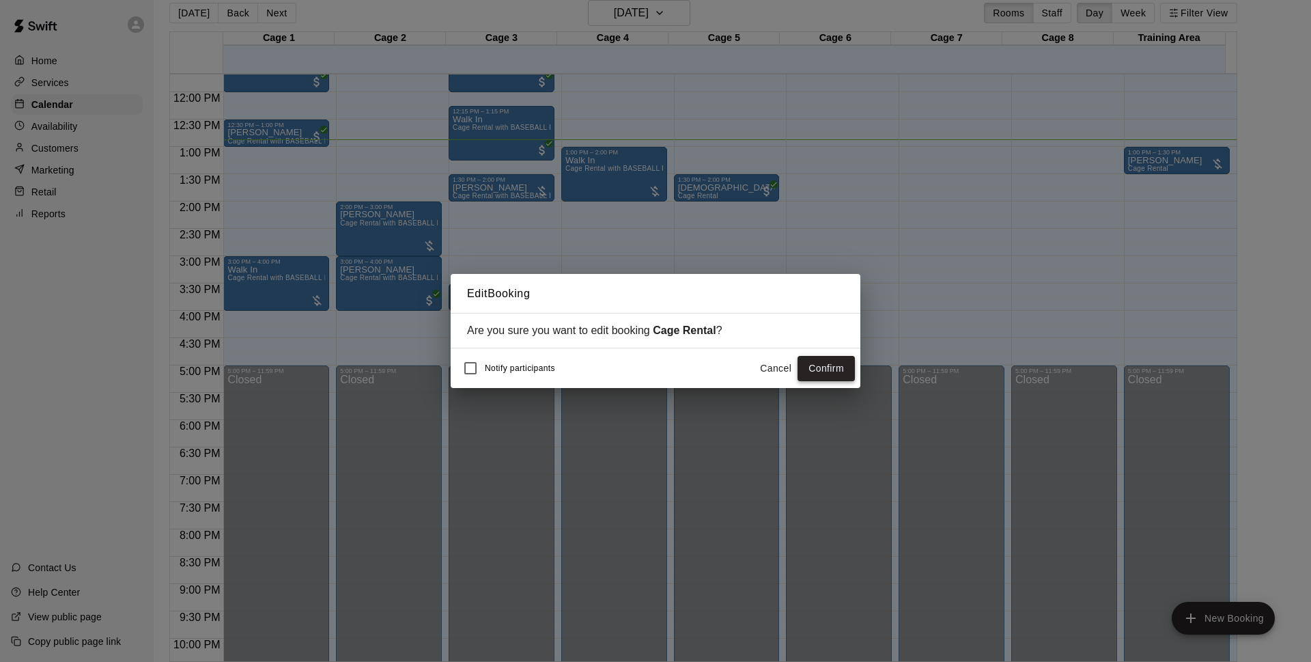
click at [851, 373] on button "Confirm" at bounding box center [826, 368] width 57 height 25
click at [831, 365] on button "Confirm" at bounding box center [826, 368] width 57 height 25
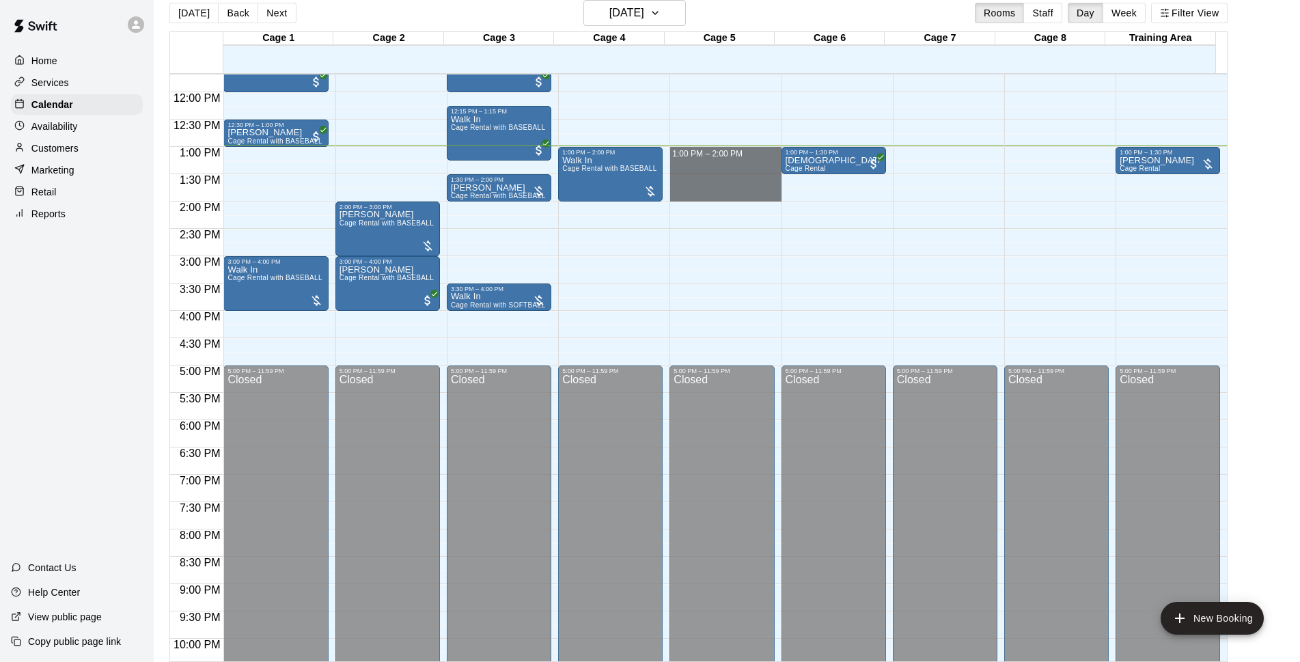
drag, startPoint x: 702, startPoint y: 150, endPoint x: 710, endPoint y: 195, distance: 45.8
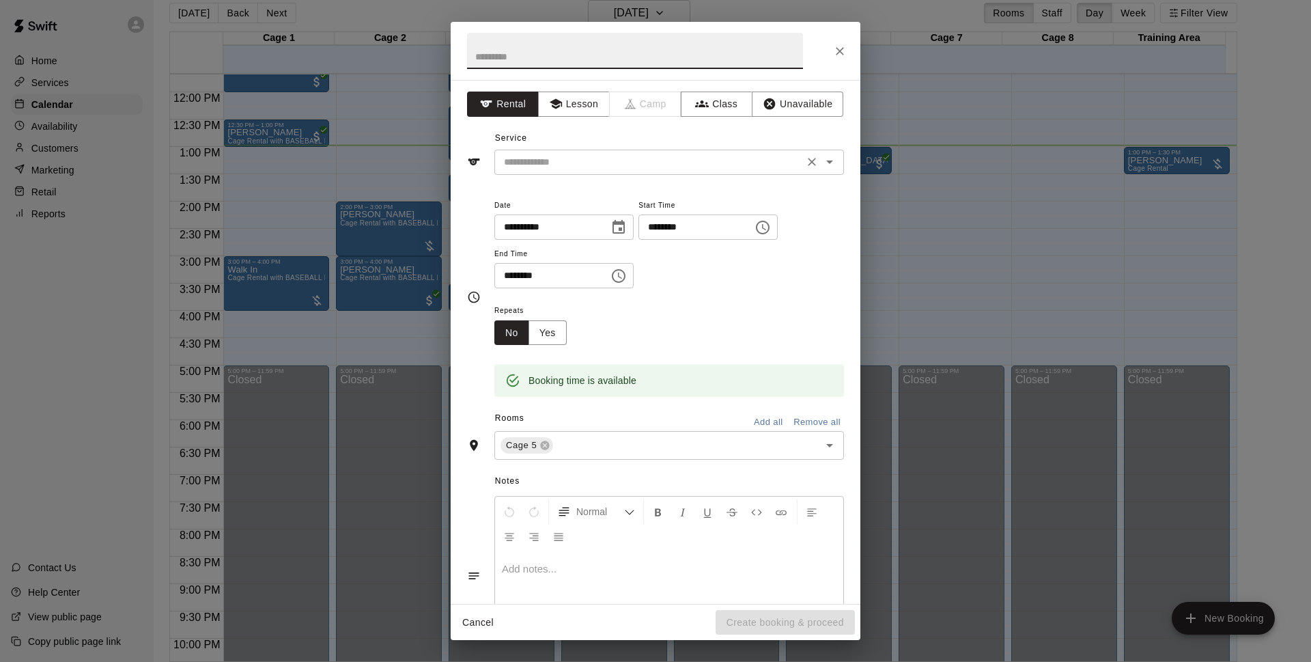
click at [650, 152] on div "​" at bounding box center [669, 162] width 350 height 25
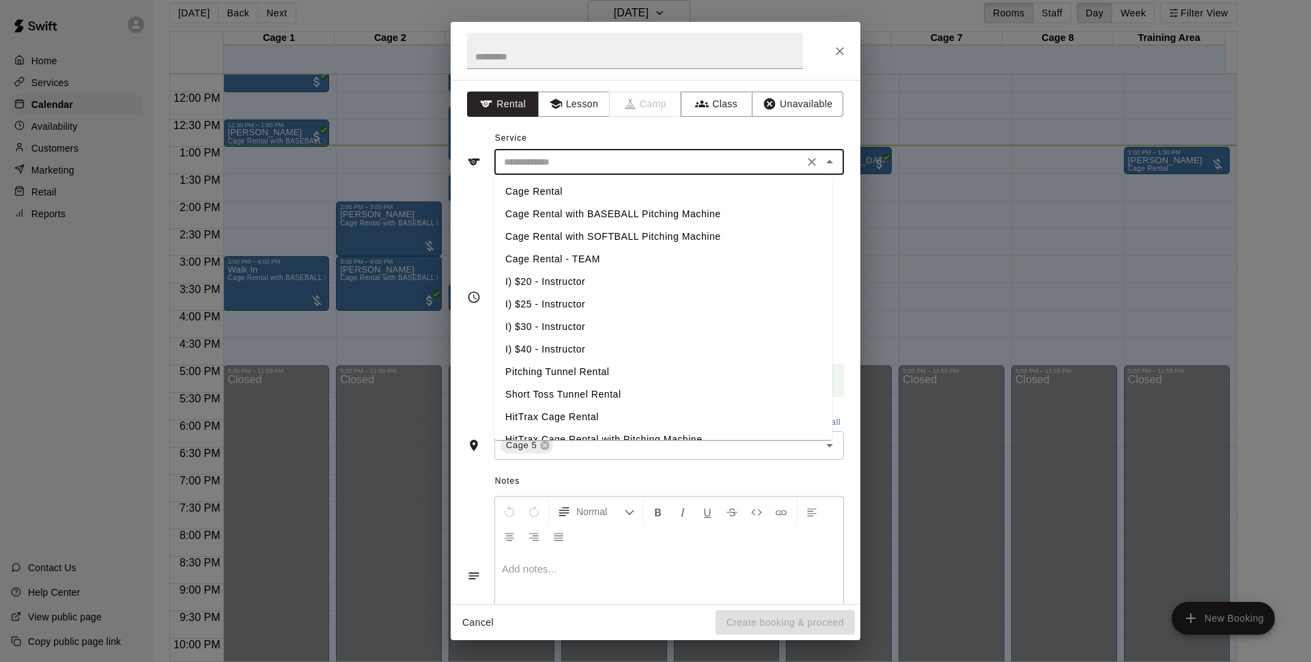
click at [570, 187] on li "Cage Rental" at bounding box center [663, 191] width 338 height 23
type input "**********"
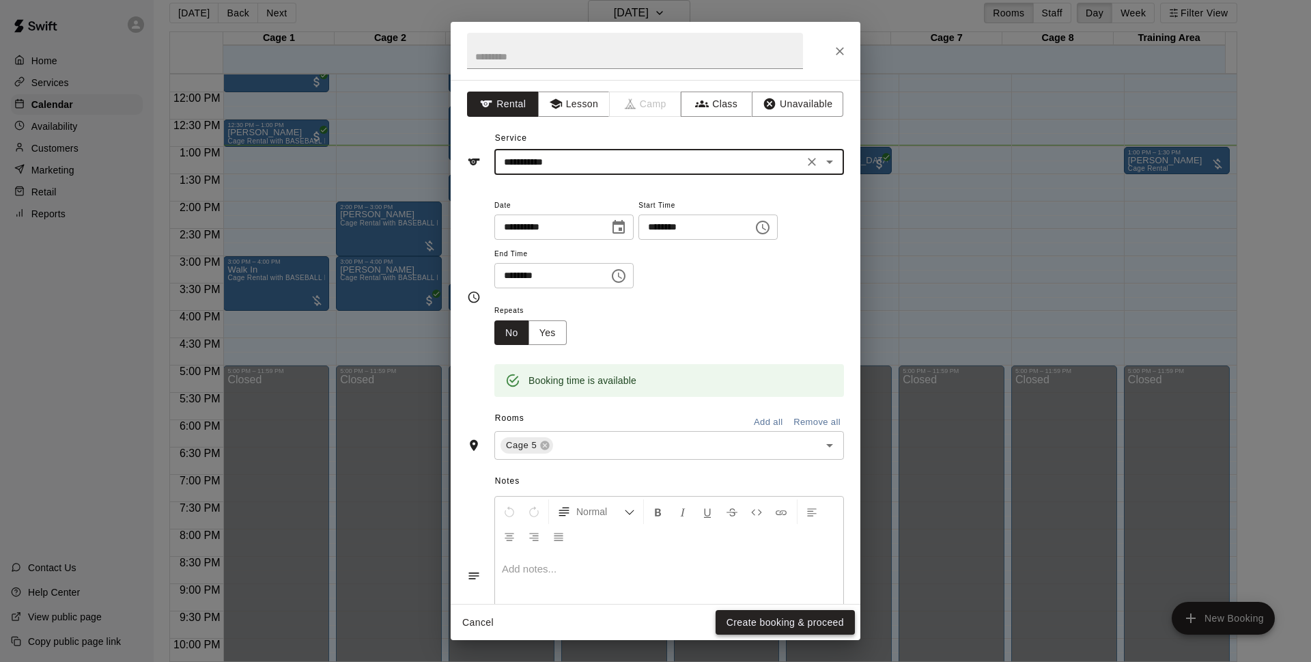
click at [755, 618] on button "Create booking & proceed" at bounding box center [785, 622] width 139 height 25
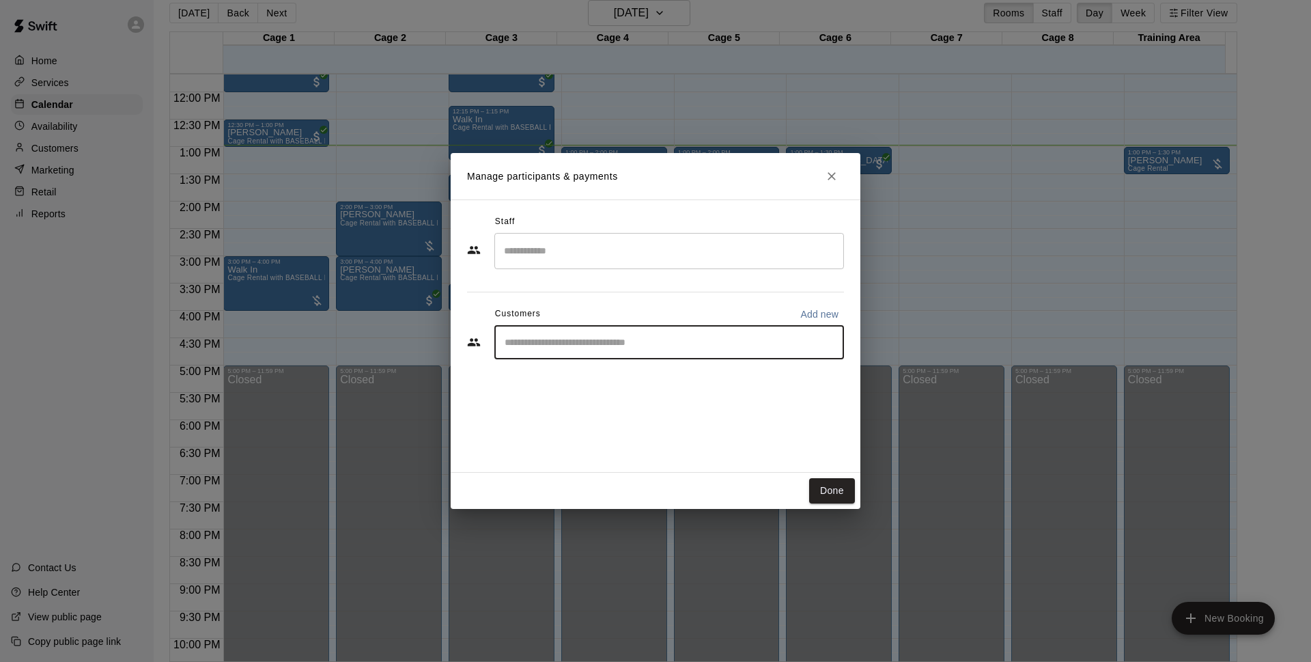
click at [591, 343] on input "Start typing to search customers..." at bounding box center [669, 342] width 337 height 14
type input "*******"
click at [572, 379] on div "Walk In" at bounding box center [606, 374] width 147 height 14
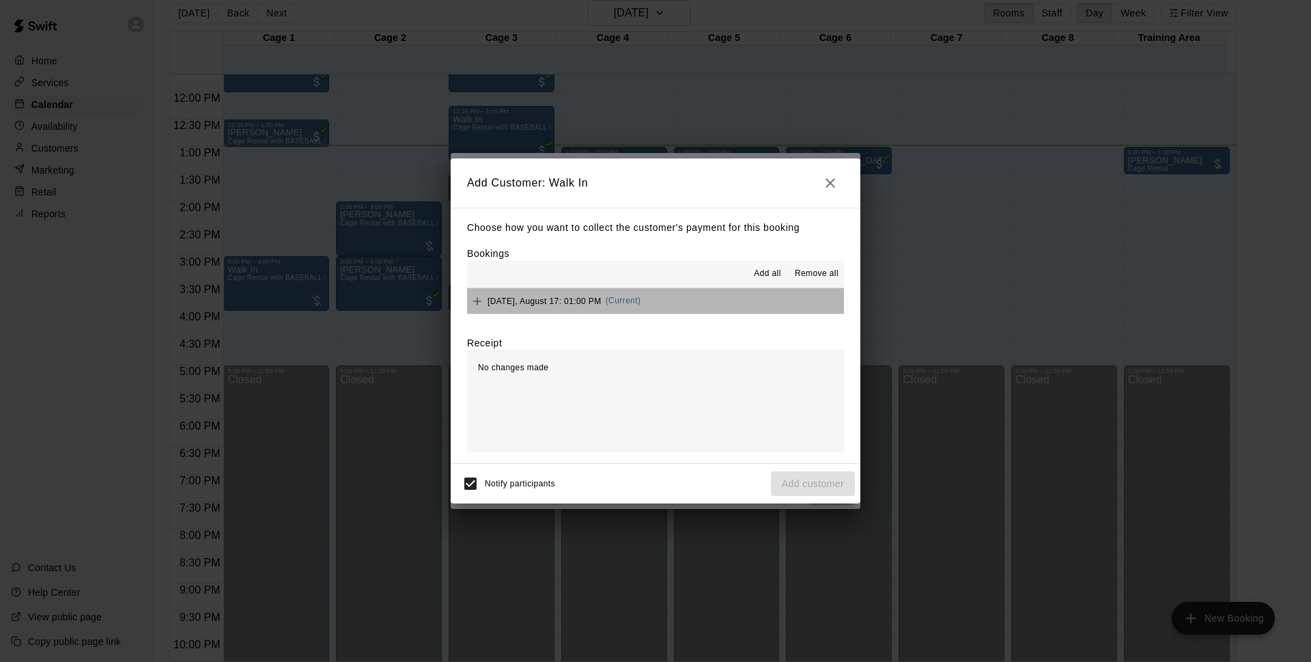
click at [717, 301] on button "[DATE], August 17: 01:00 PM (Current)" at bounding box center [655, 300] width 377 height 25
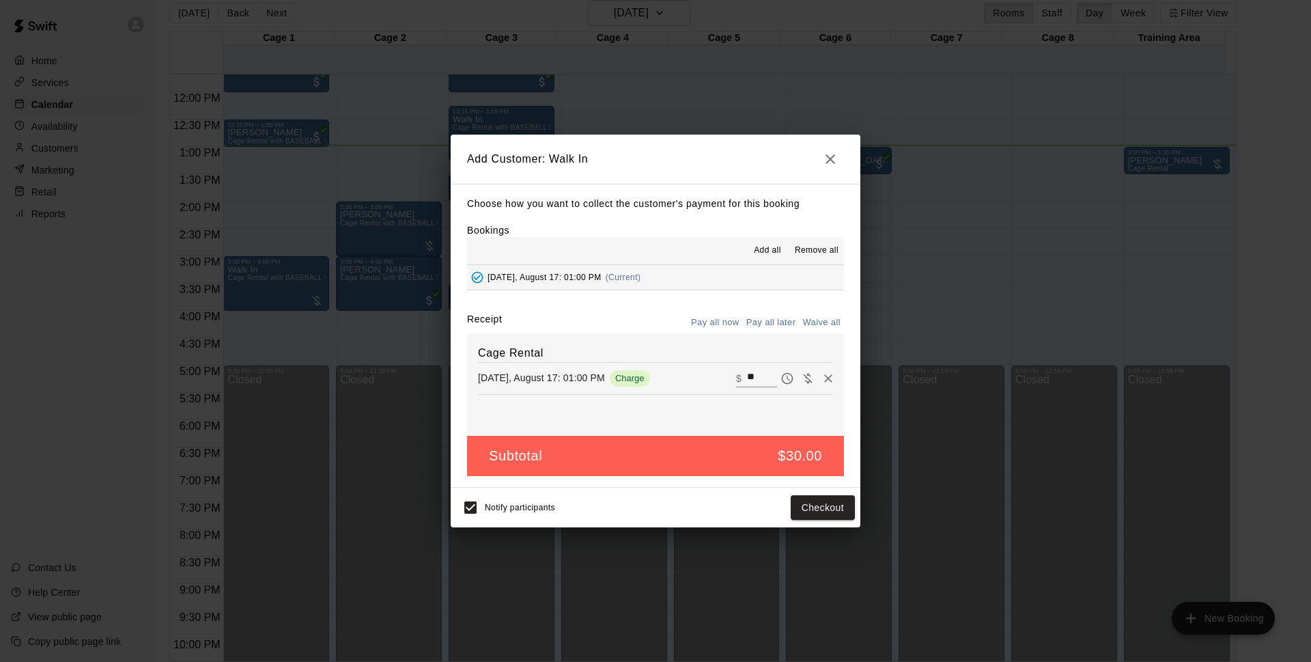
click at [775, 323] on button "Pay all later" at bounding box center [771, 322] width 57 height 21
click at [818, 504] on button "Add customer" at bounding box center [813, 507] width 84 height 25
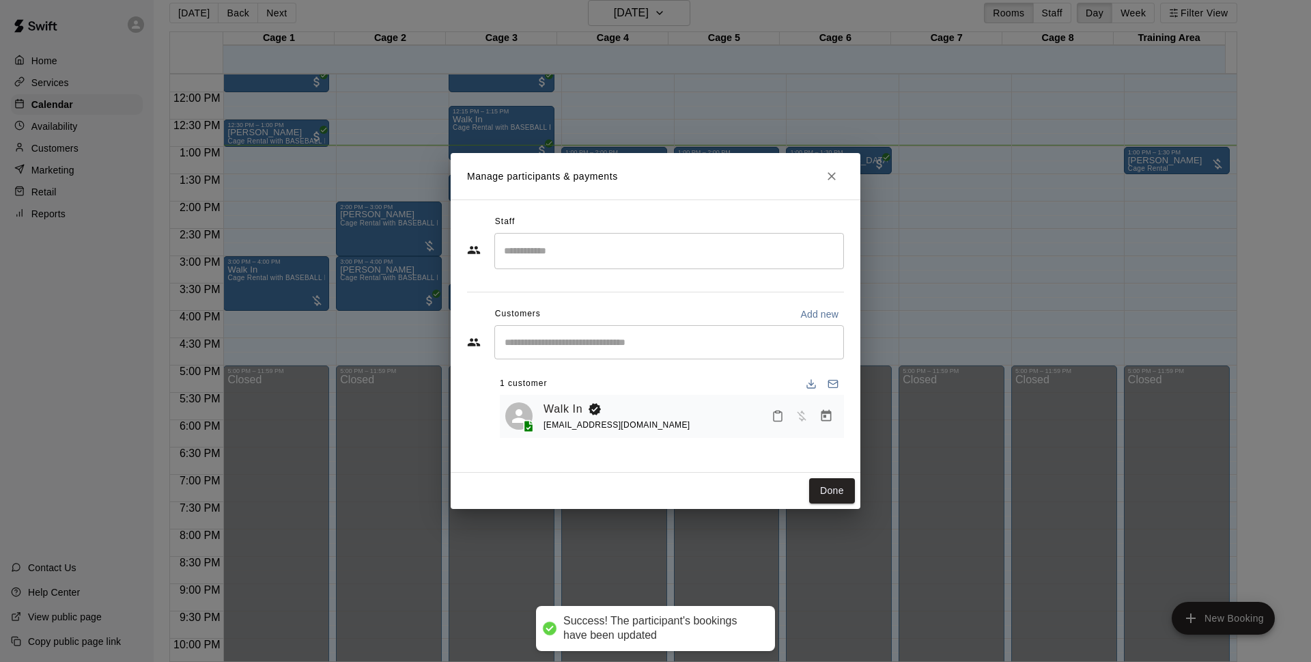
click at [835, 504] on div "Done" at bounding box center [656, 491] width 410 height 36
click at [836, 484] on button "Done" at bounding box center [832, 490] width 46 height 25
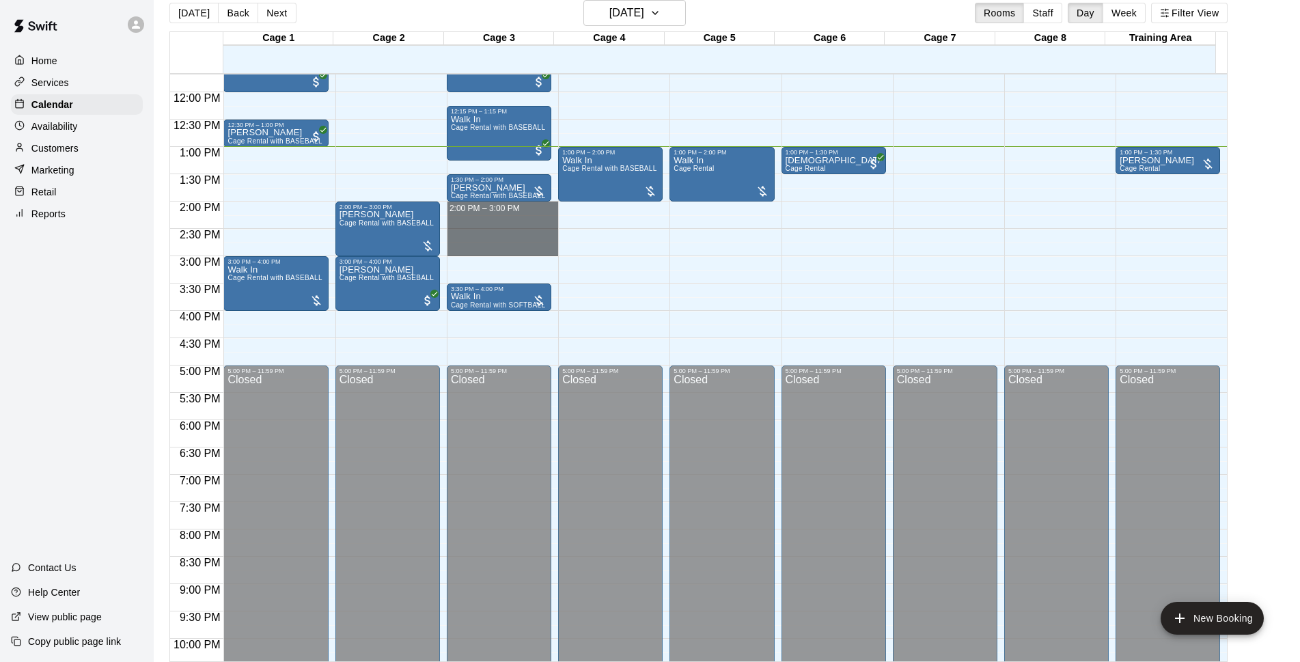
drag, startPoint x: 489, startPoint y: 205, endPoint x: 488, endPoint y: 245, distance: 39.6
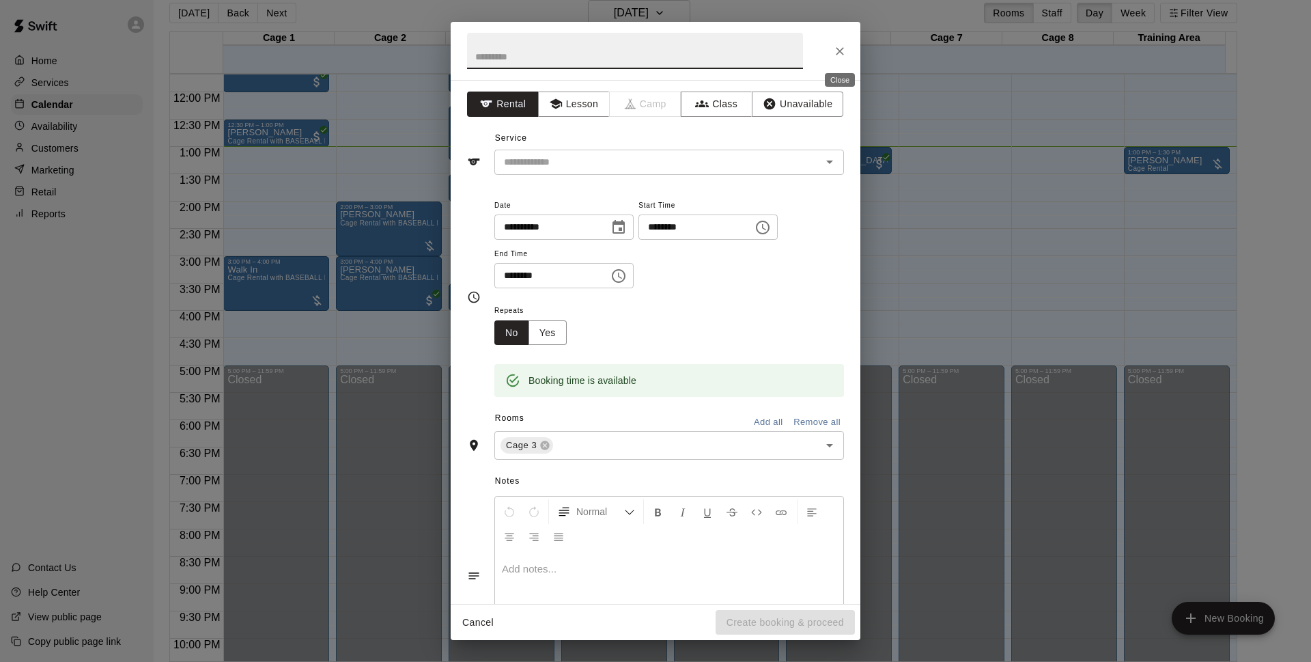
click at [846, 47] on icon "Close" at bounding box center [840, 51] width 14 height 14
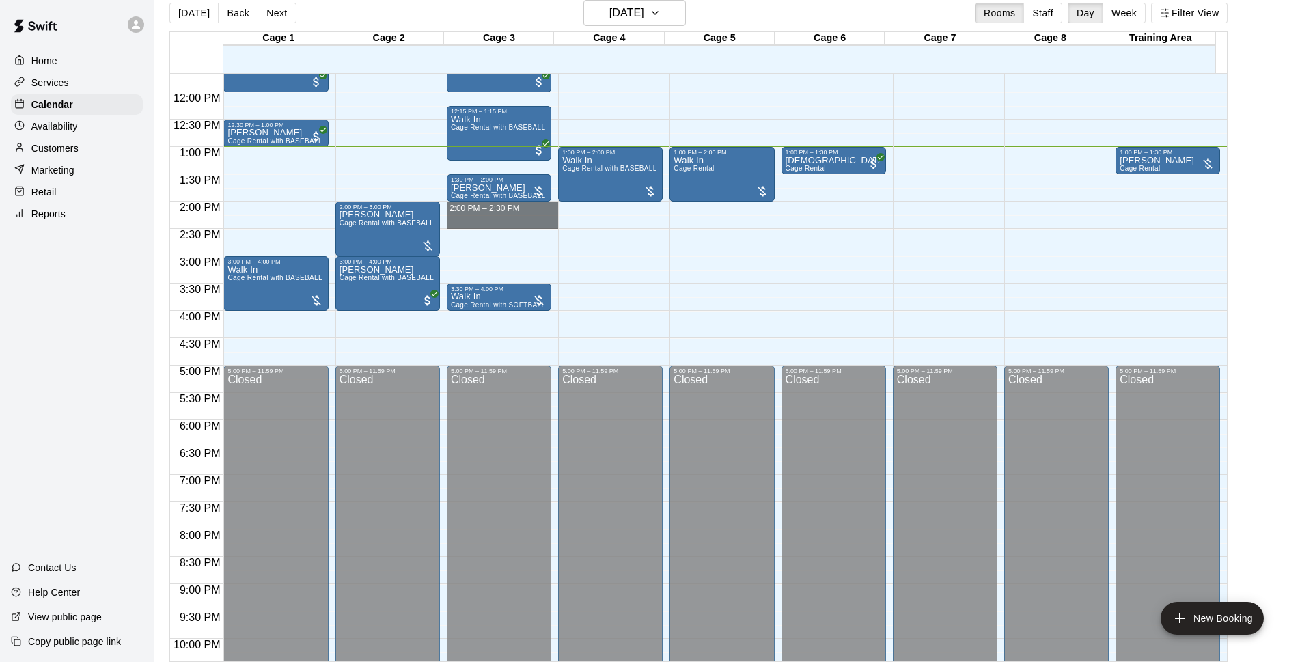
drag, startPoint x: 475, startPoint y: 205, endPoint x: 476, endPoint y: 224, distance: 19.1
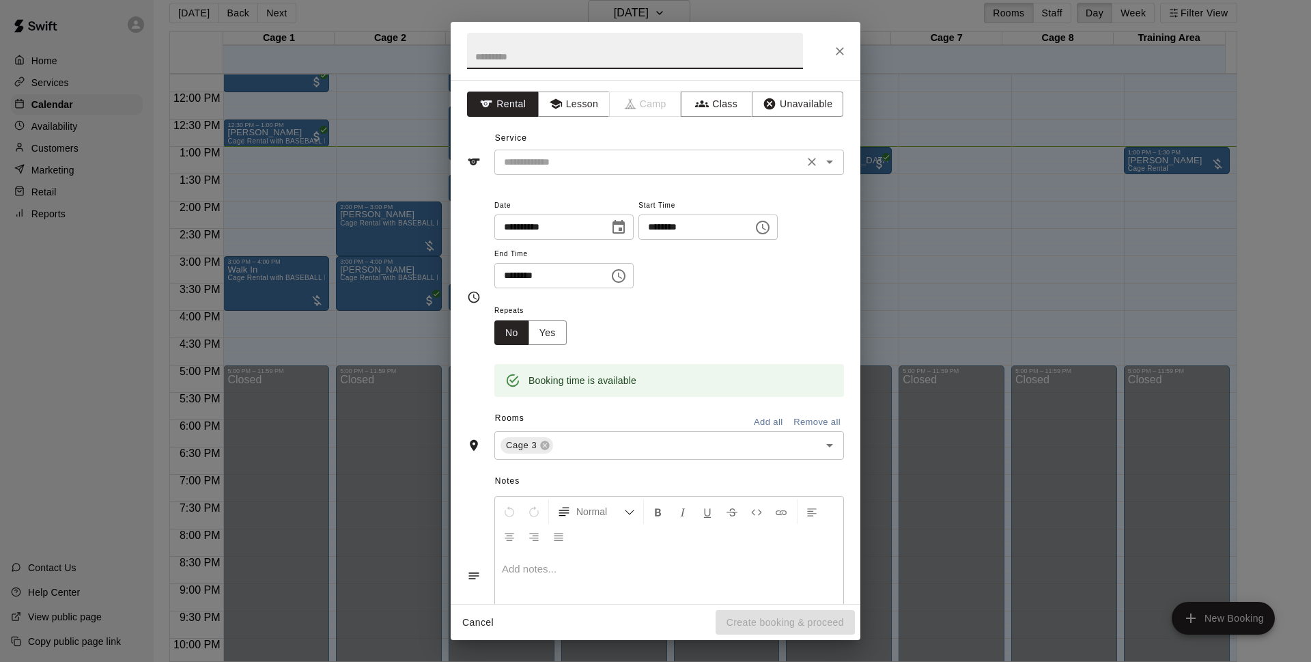
click at [604, 152] on div "​" at bounding box center [669, 162] width 350 height 25
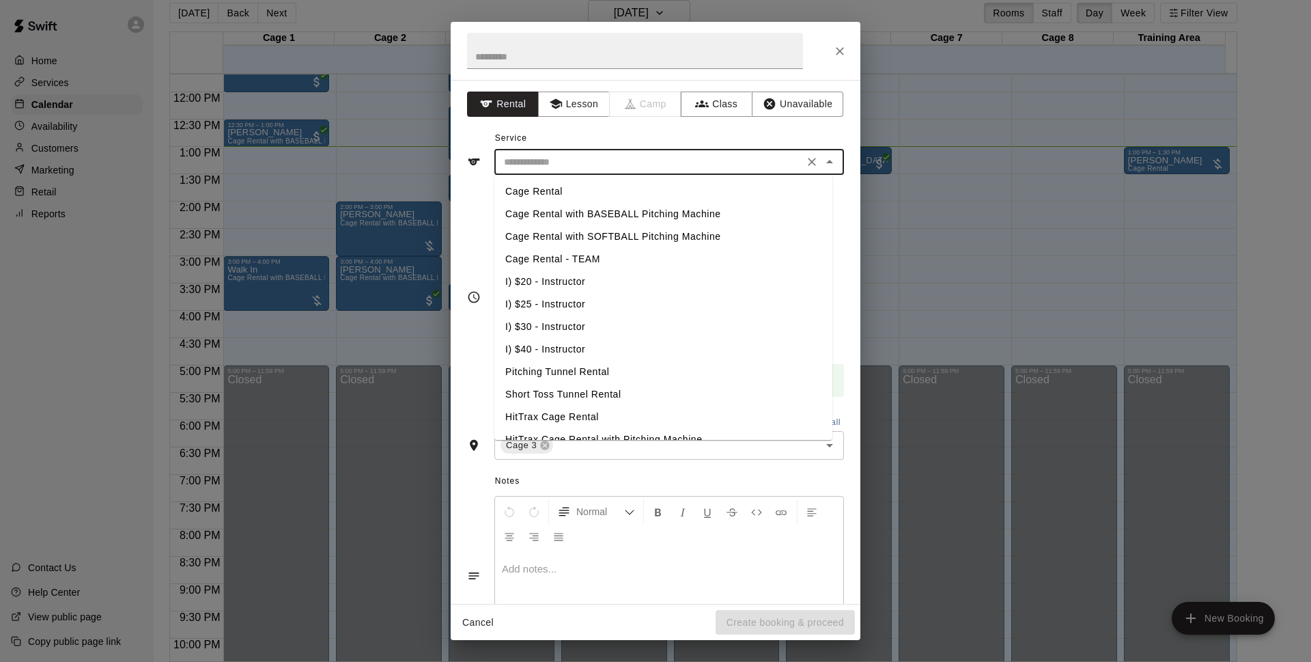
click at [591, 210] on li "Cage Rental with BASEBALL Pitching Machine" at bounding box center [663, 214] width 338 height 23
type input "**********"
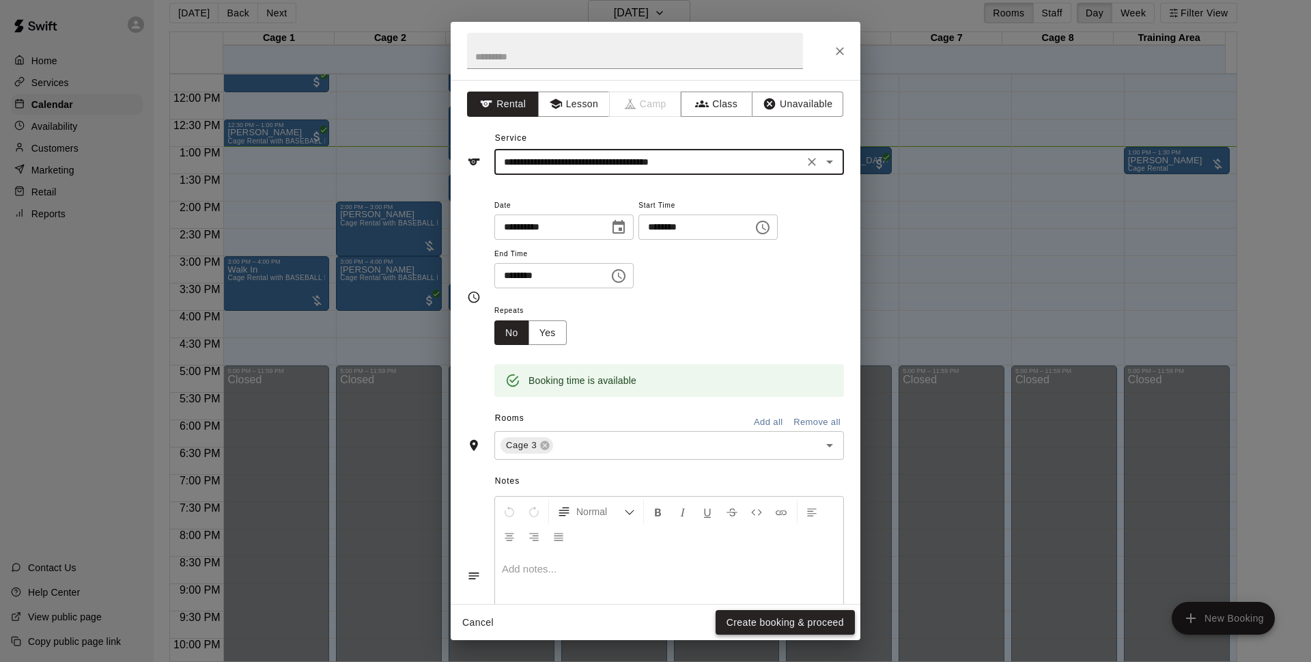
click at [739, 617] on button "Create booking & proceed" at bounding box center [785, 622] width 139 height 25
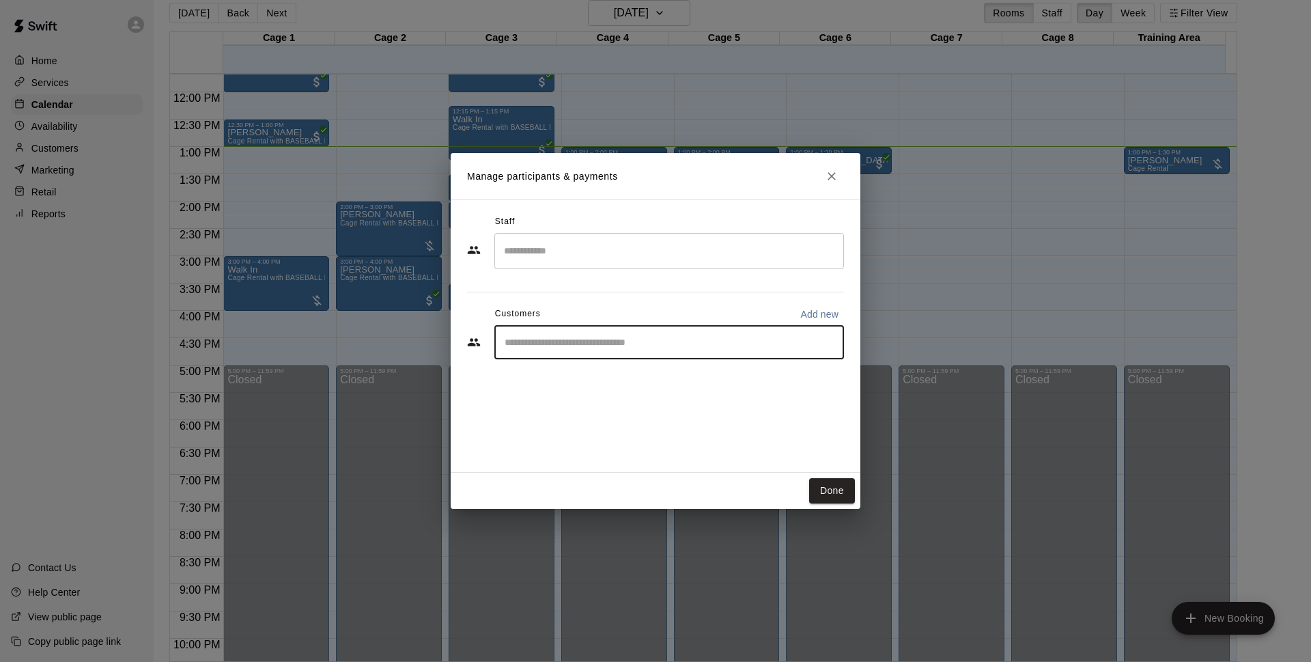
click at [581, 337] on input "Start typing to search customers..." at bounding box center [669, 342] width 337 height 14
type input "****"
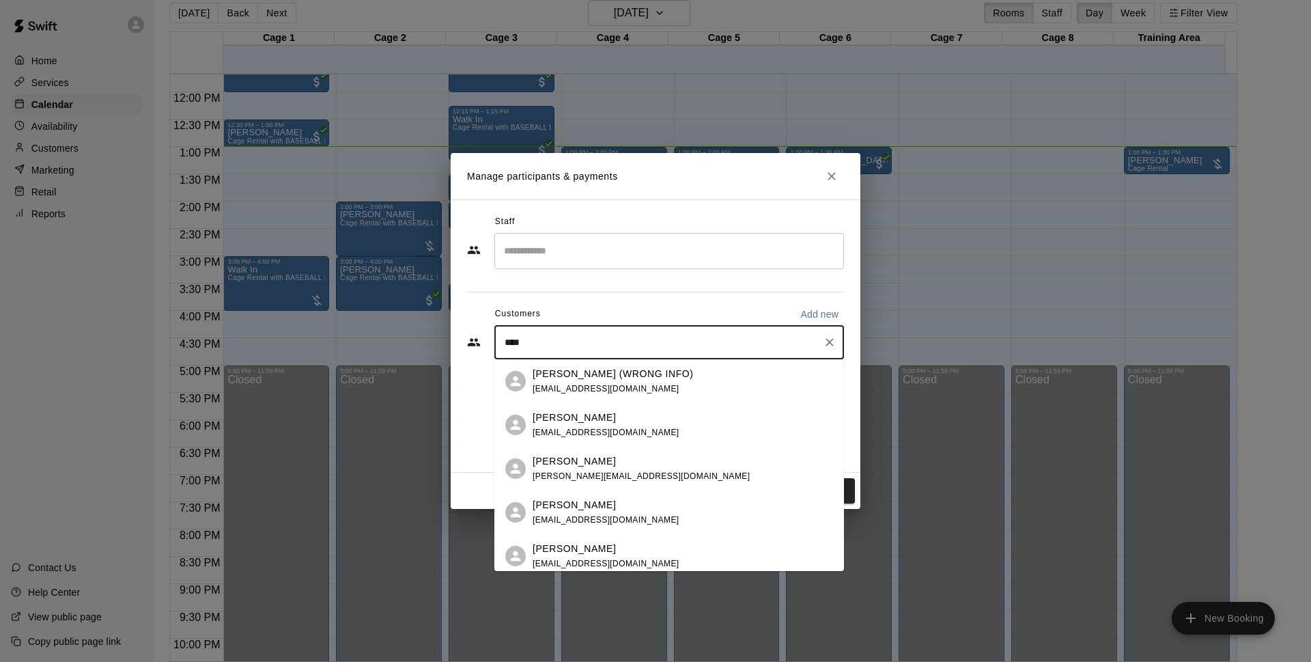
click at [615, 421] on div "[PERSON_NAME]" at bounding box center [606, 417] width 147 height 14
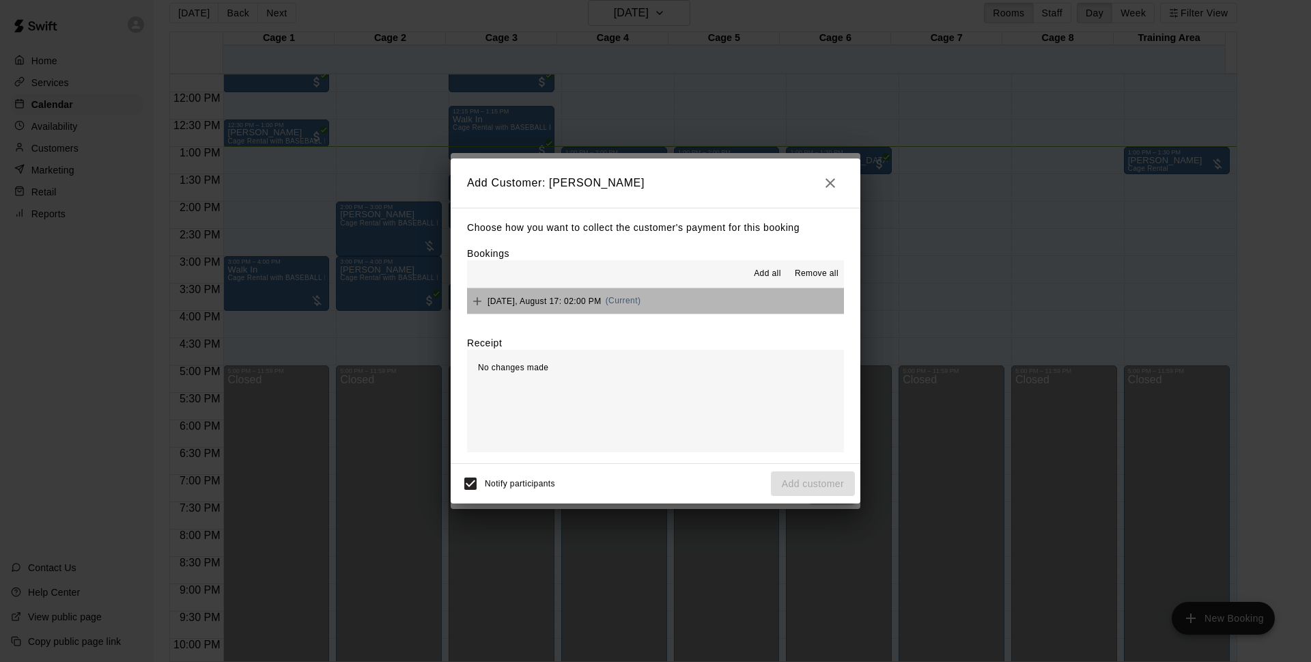
click at [699, 299] on button "[DATE], August 17: 02:00 PM (Current)" at bounding box center [655, 300] width 377 height 25
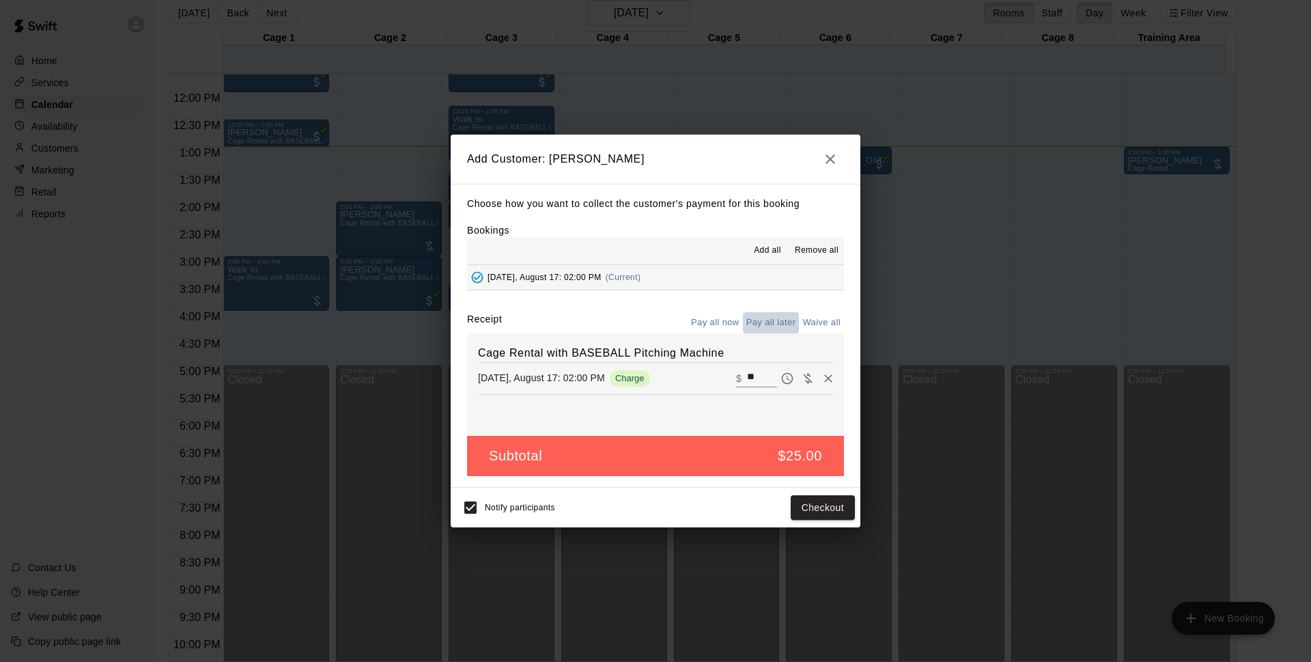
click at [774, 322] on button "Pay all later" at bounding box center [771, 322] width 57 height 21
click at [805, 509] on button "Add customer" at bounding box center [813, 507] width 84 height 25
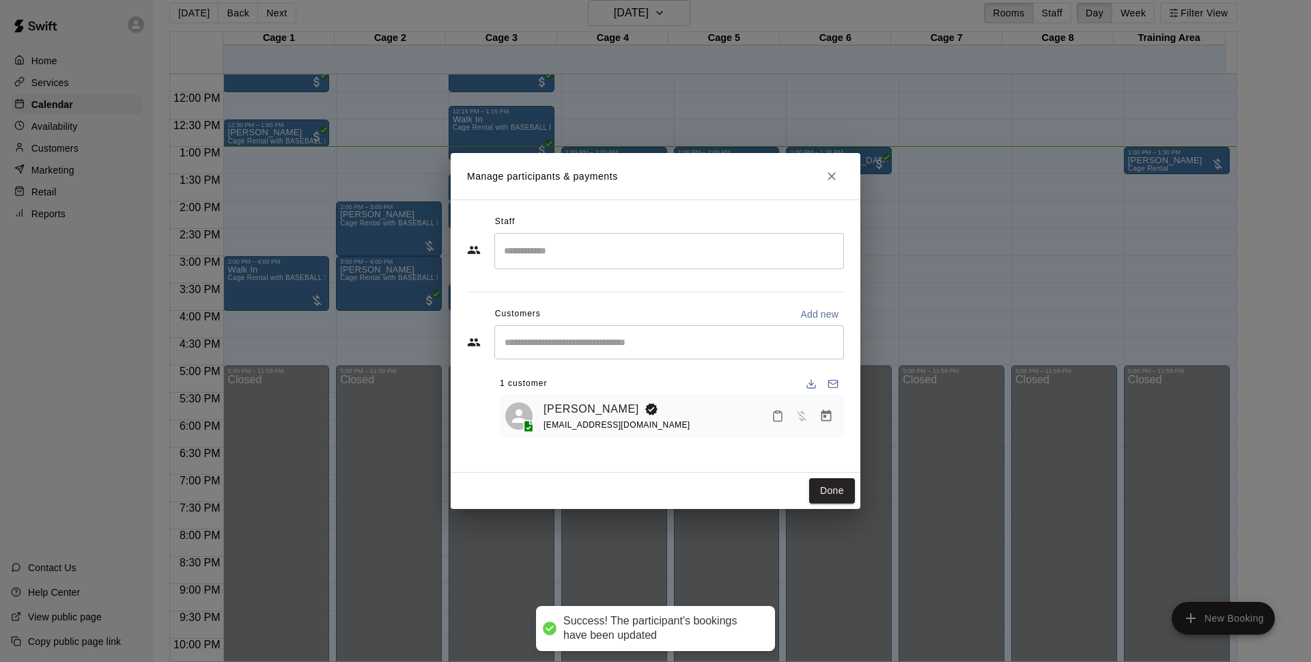
click at [822, 477] on div "Done" at bounding box center [656, 491] width 410 height 36
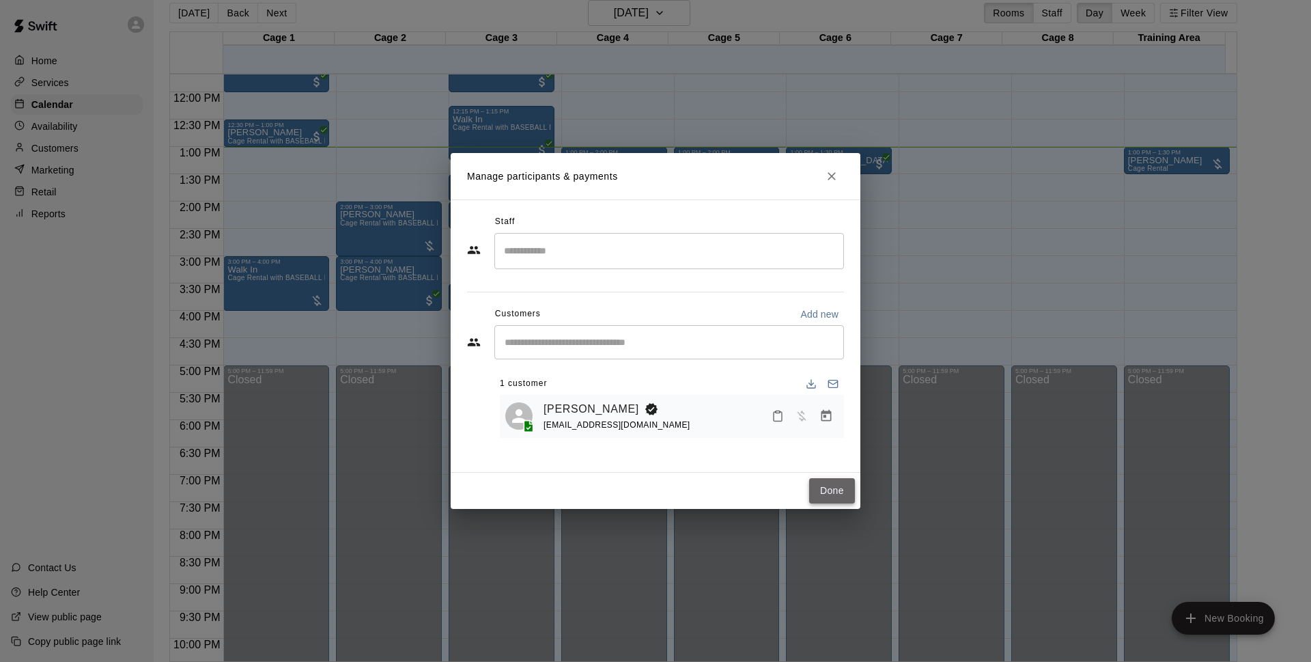
click at [818, 494] on button "Done" at bounding box center [832, 490] width 46 height 25
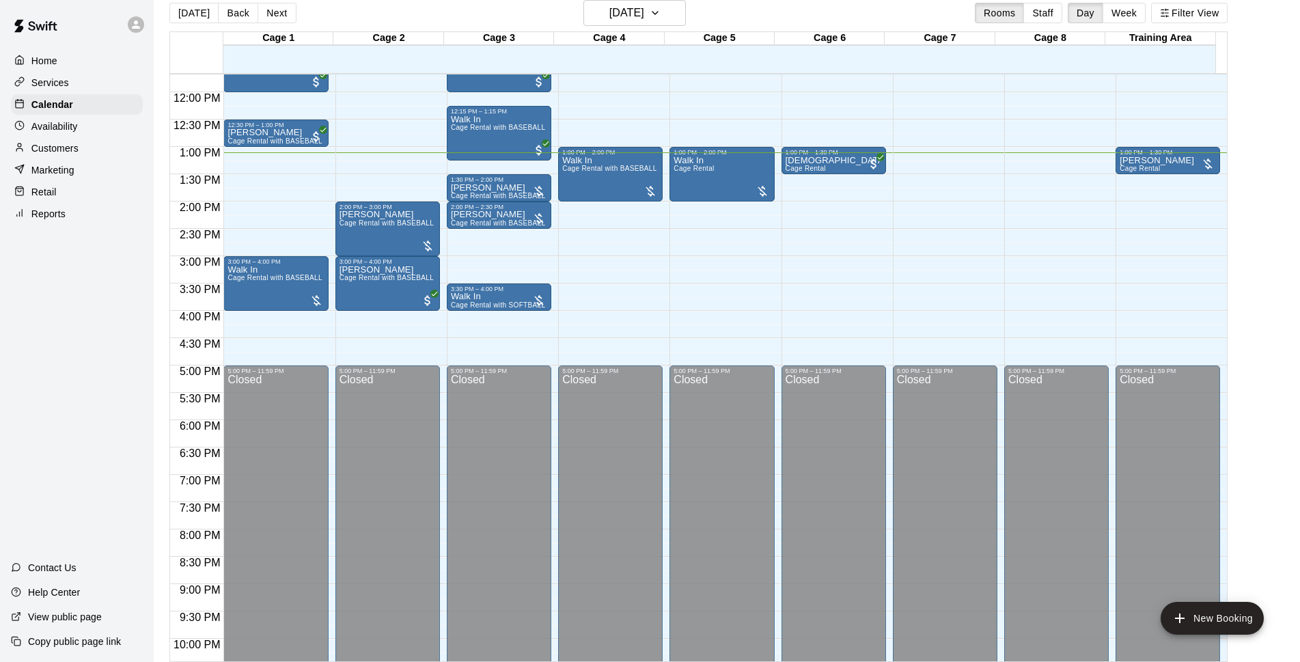
click at [373, 178] on div "12:00 AM – 10:00 AM Closed 10:00 AM – 10:30 AM [PERSON_NAME] Cage Rental with B…" at bounding box center [387, 92] width 104 height 1311
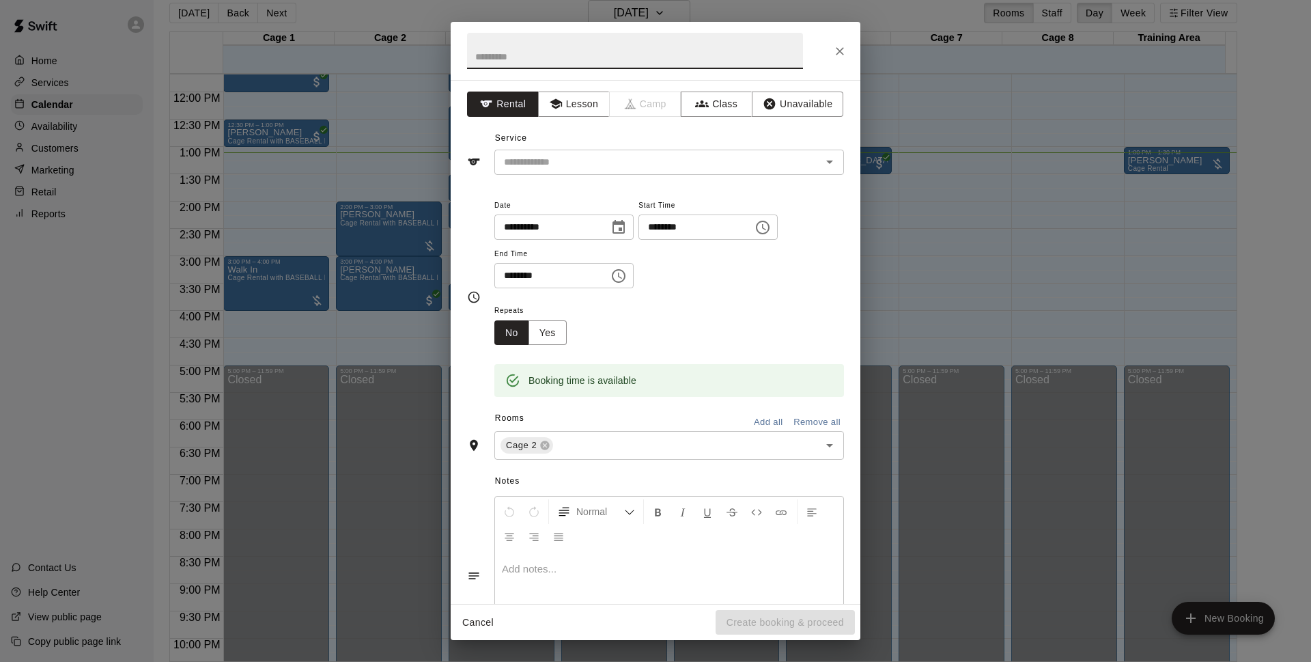
click at [844, 50] on icon "Close" at bounding box center [840, 51] width 14 height 14
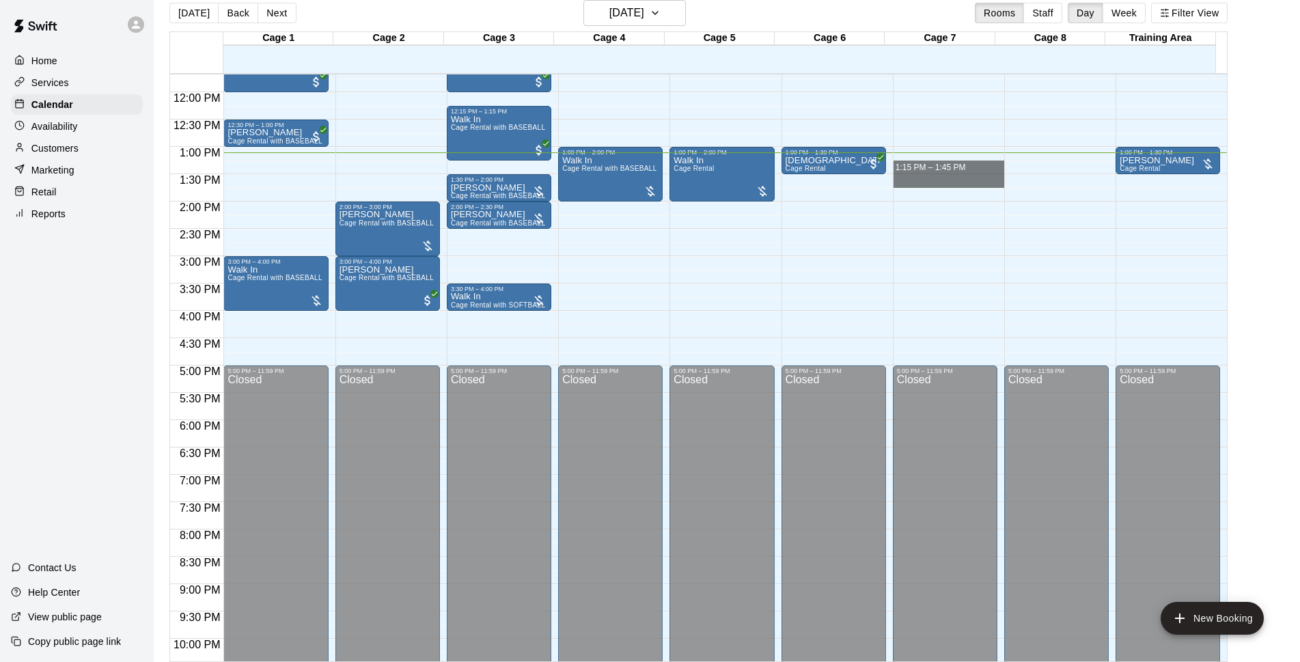
drag, startPoint x: 927, startPoint y: 167, endPoint x: 929, endPoint y: 184, distance: 17.2
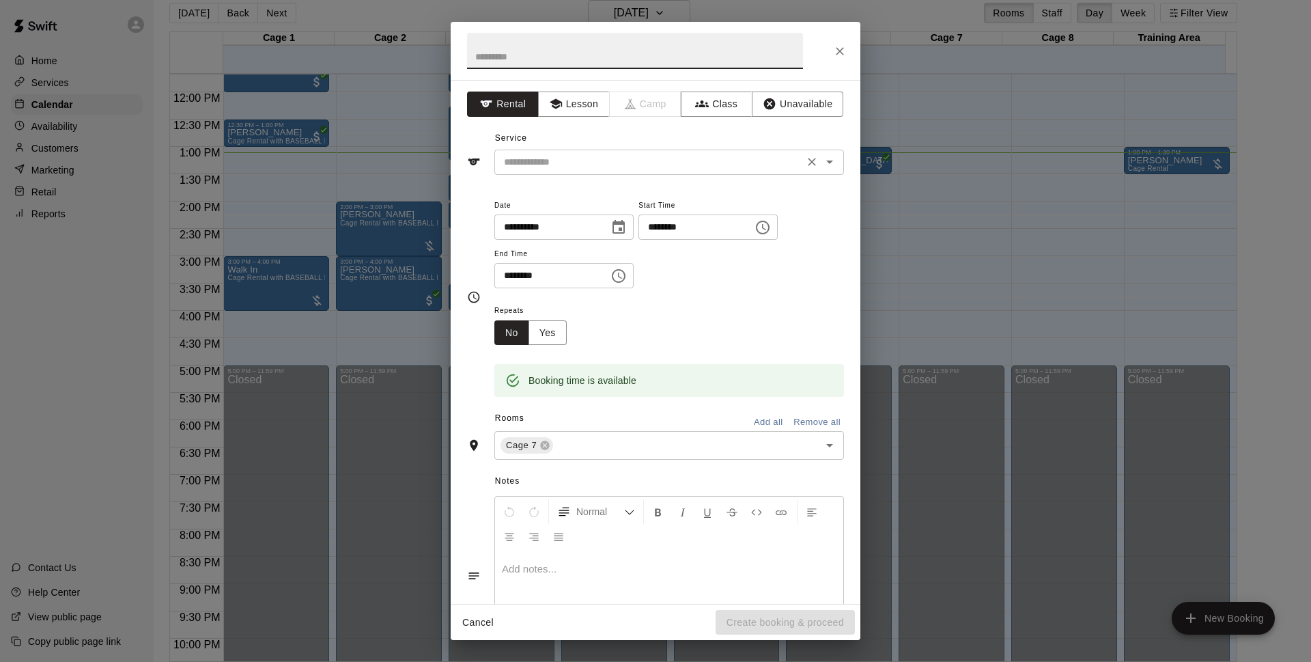
drag, startPoint x: 929, startPoint y: 184, endPoint x: 698, endPoint y: 157, distance: 232.4
click at [897, 169] on div "**********" at bounding box center [655, 331] width 1311 height 662
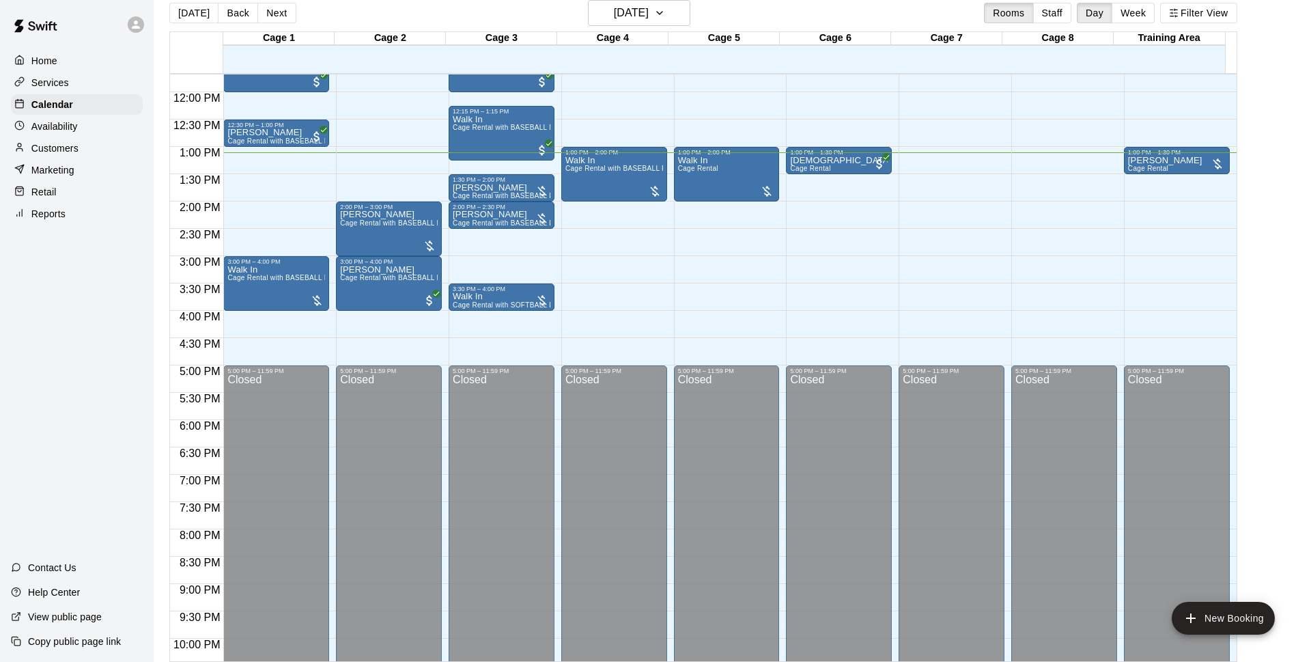
click at [698, 157] on input "text" at bounding box center [649, 162] width 301 height 17
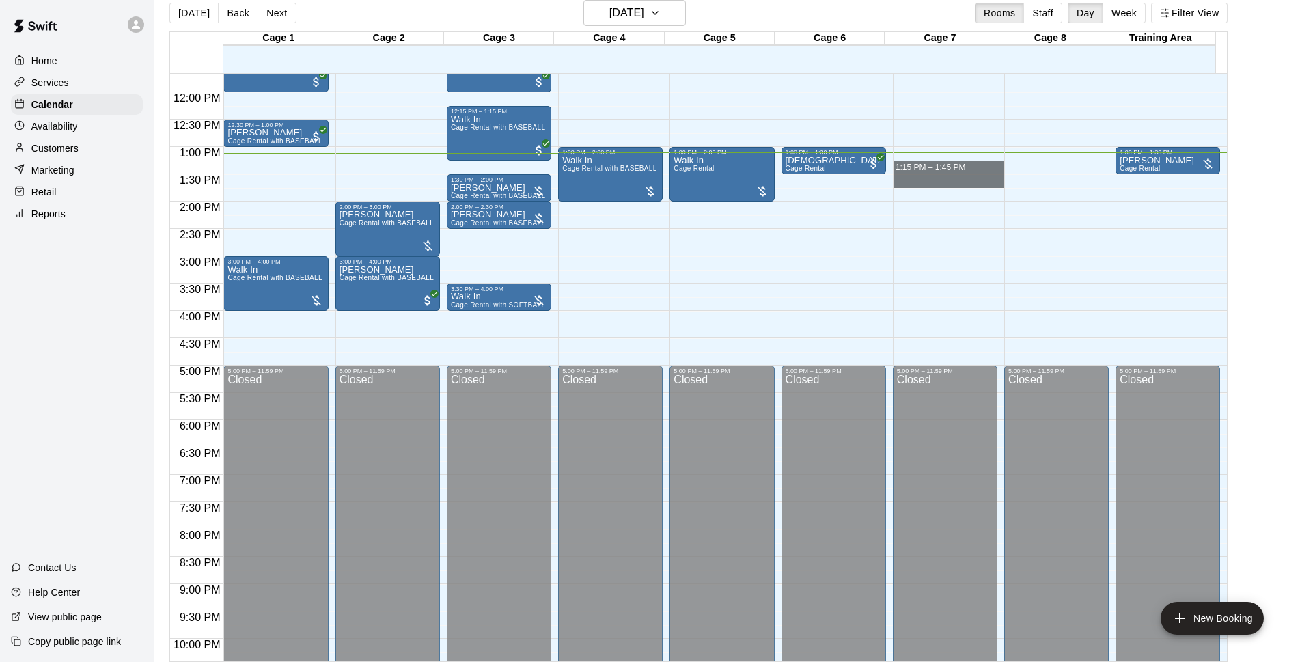
drag, startPoint x: 917, startPoint y: 166, endPoint x: 918, endPoint y: 185, distance: 19.1
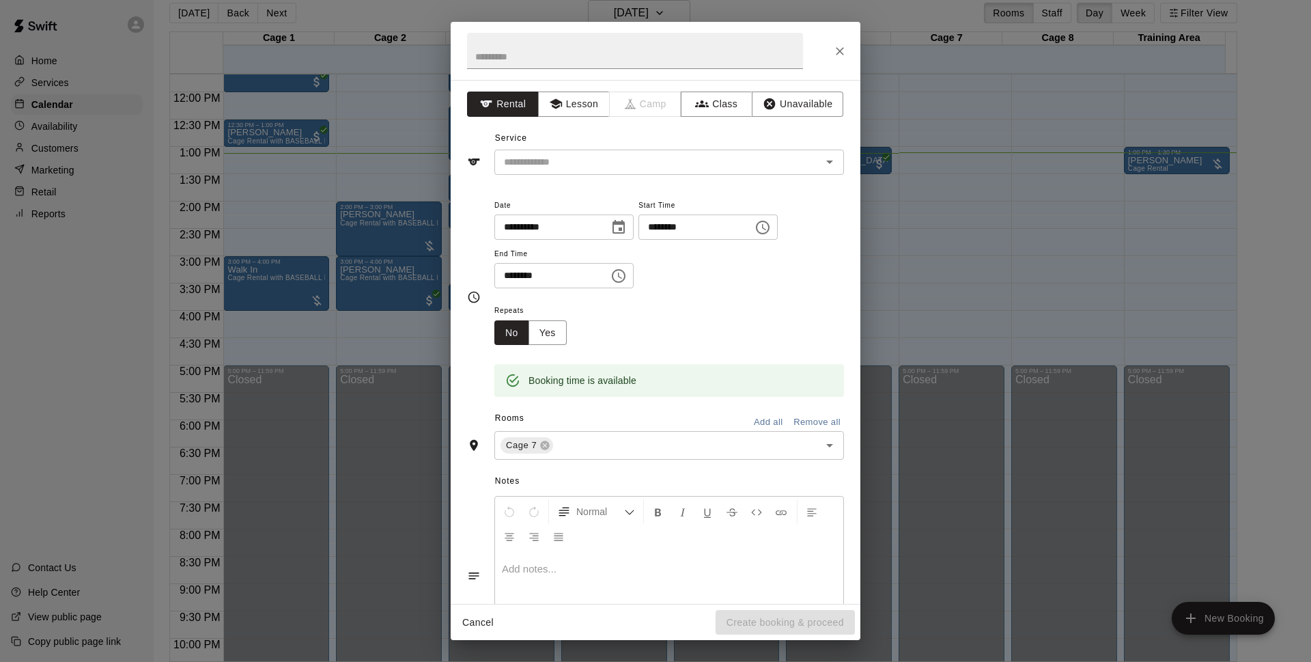
click at [699, 175] on div "**********" at bounding box center [656, 342] width 410 height 524
click at [693, 158] on input "text" at bounding box center [649, 162] width 301 height 17
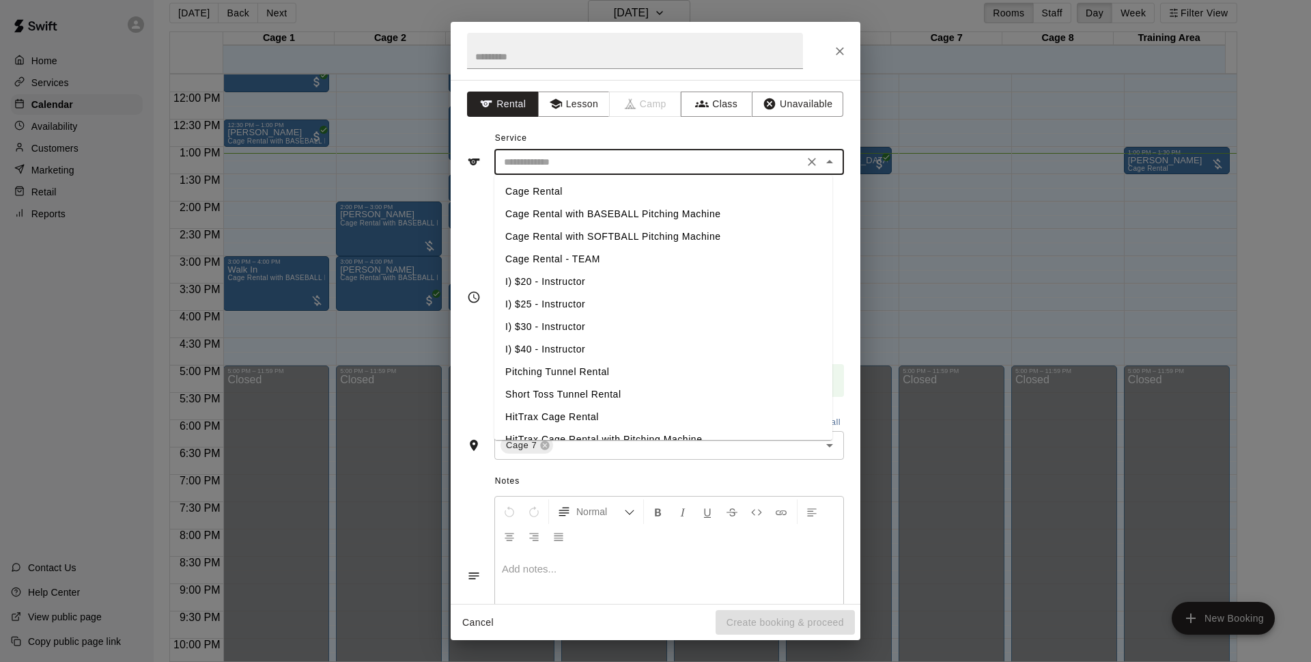
click at [567, 192] on li "Cage Rental" at bounding box center [663, 191] width 338 height 23
type input "**********"
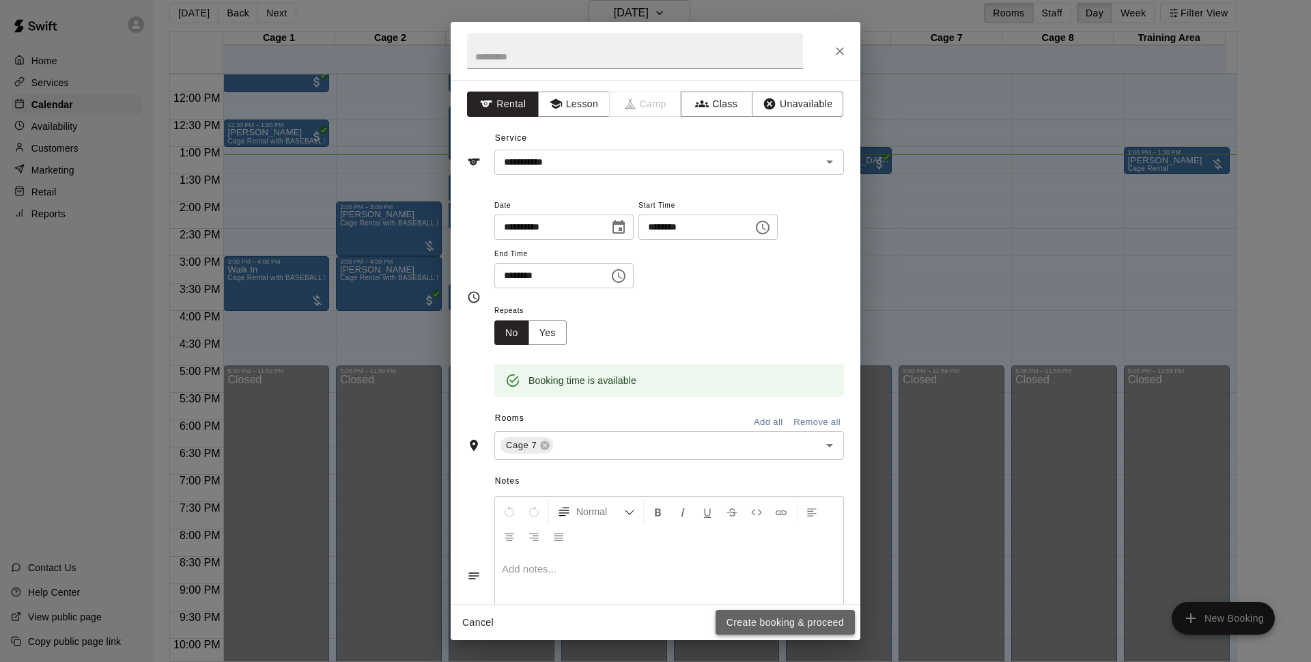
click at [800, 630] on button "Create booking & proceed" at bounding box center [785, 622] width 139 height 25
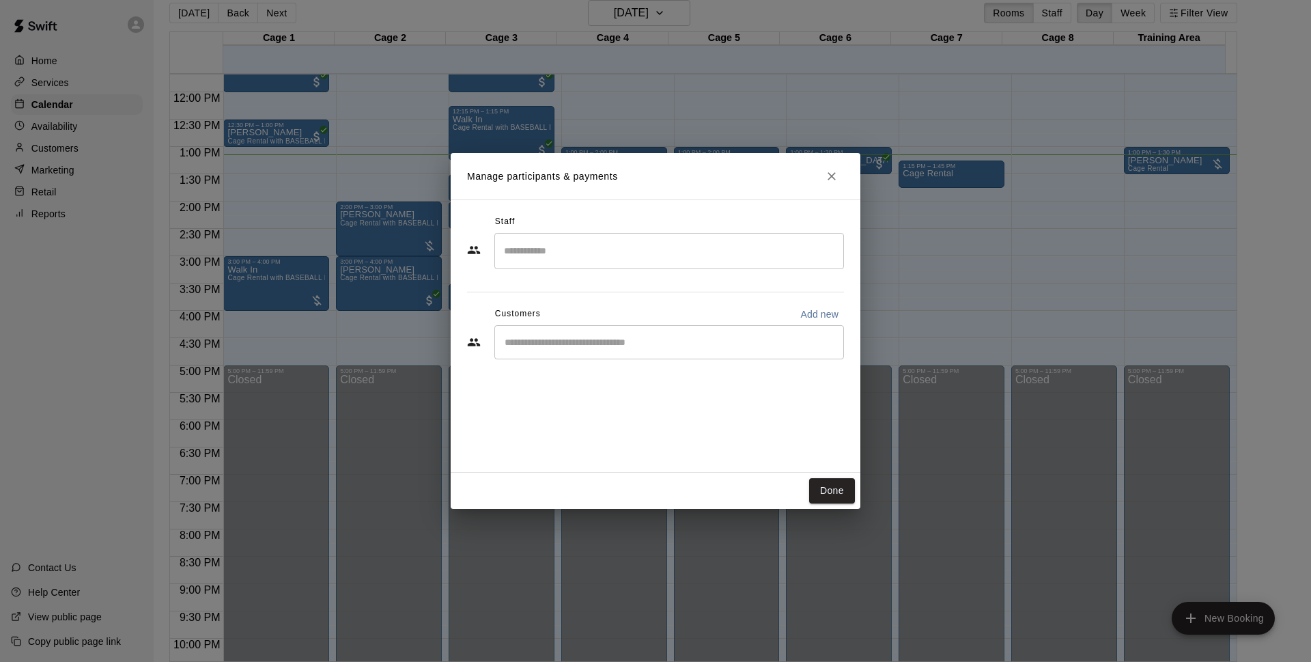
click at [599, 249] on input "Search staff" at bounding box center [669, 251] width 337 height 24
click at [475, 307] on div "Customers Add new" at bounding box center [655, 314] width 377 height 22
click at [641, 356] on div "​" at bounding box center [669, 342] width 350 height 34
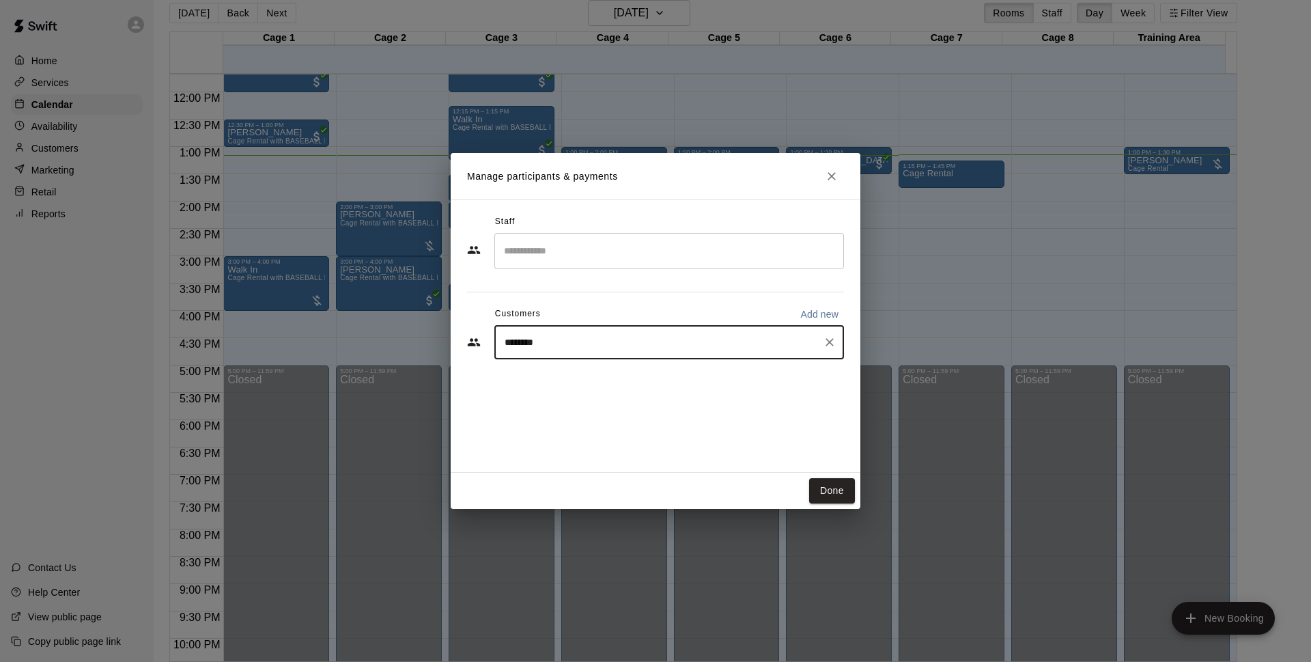
type input "*********"
click at [837, 339] on button "Clear" at bounding box center [829, 342] width 19 height 19
type input "******"
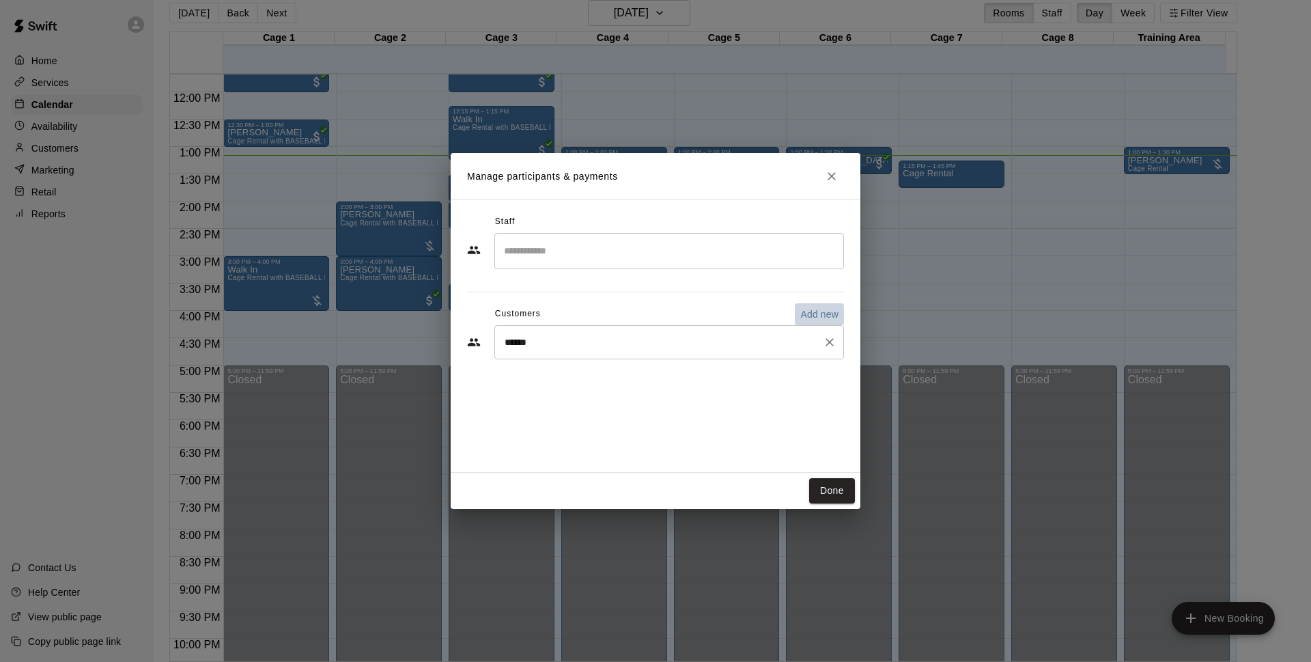
click at [820, 318] on p "Add new" at bounding box center [819, 314] width 38 height 14
select select "**"
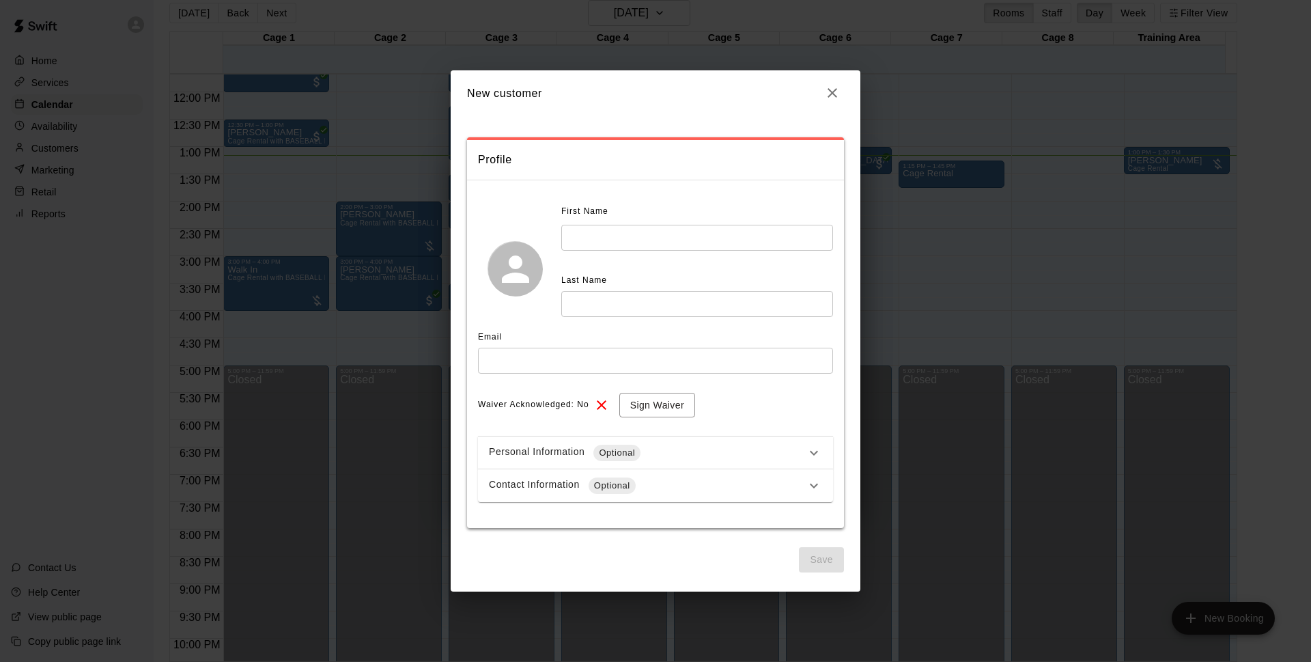
click at [650, 245] on input "text" at bounding box center [697, 237] width 272 height 25
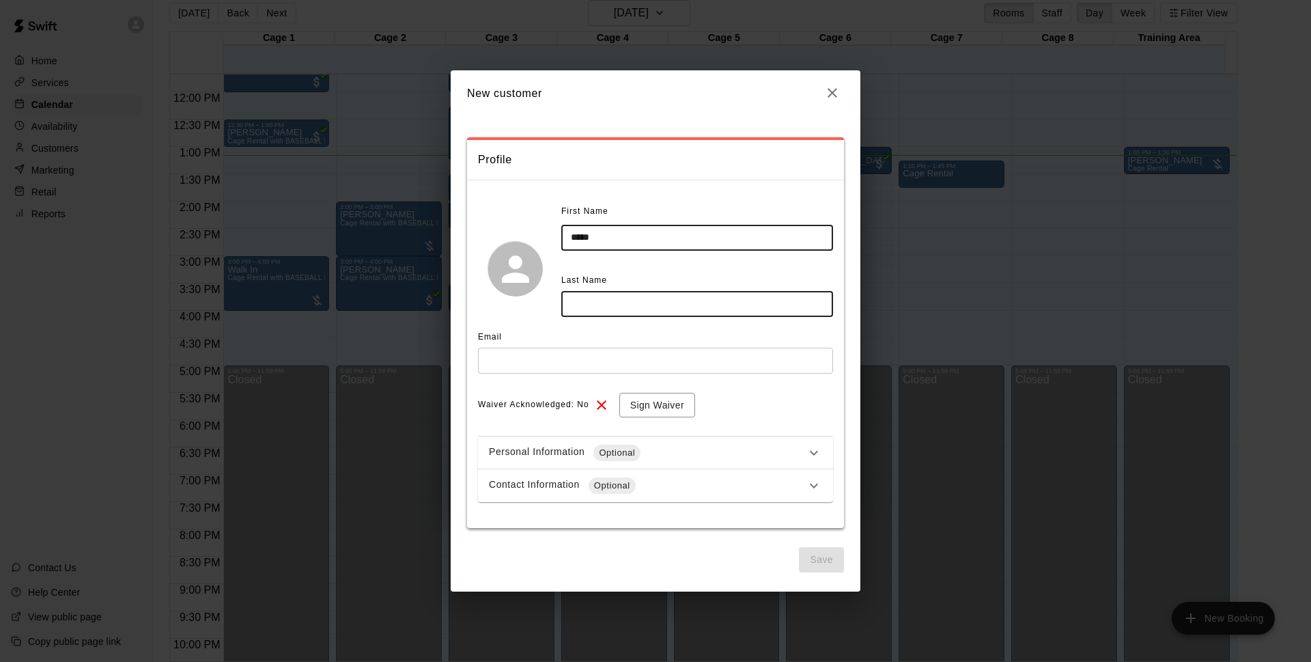
type input "*****"
click at [604, 298] on input "text" at bounding box center [697, 303] width 272 height 25
type input "******"
click at [565, 351] on input "text" at bounding box center [655, 360] width 355 height 25
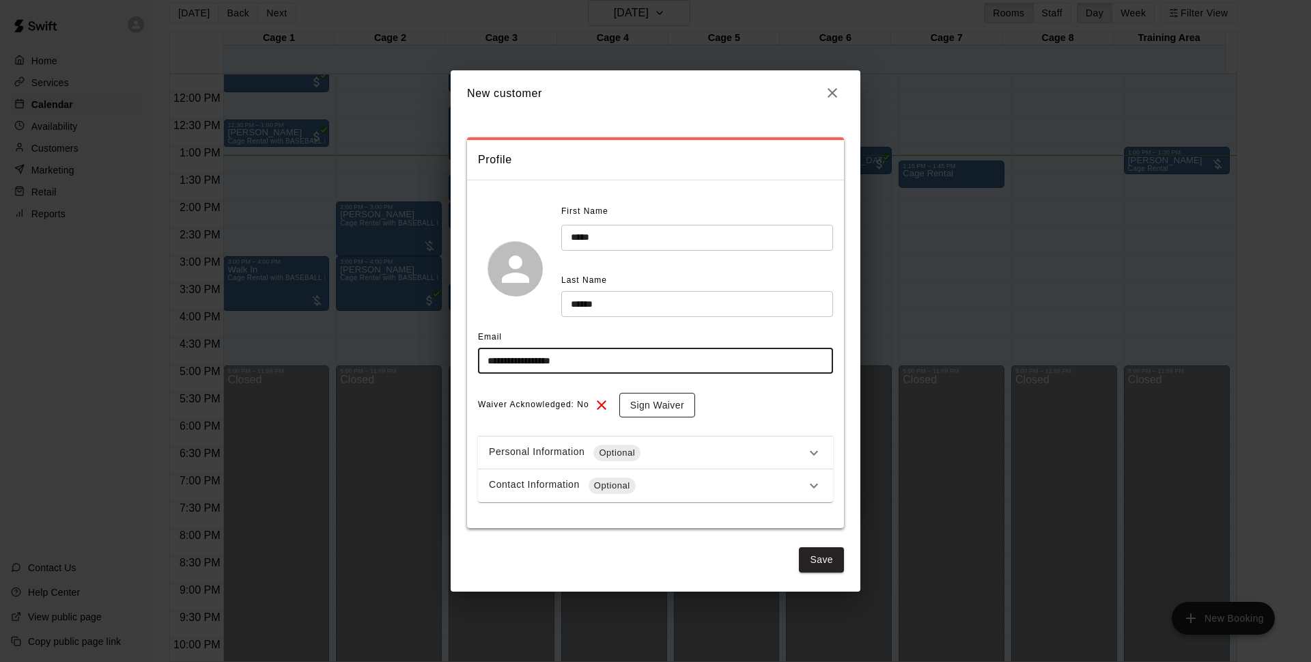
click at [659, 404] on button "Sign Waiver" at bounding box center [657, 405] width 76 height 25
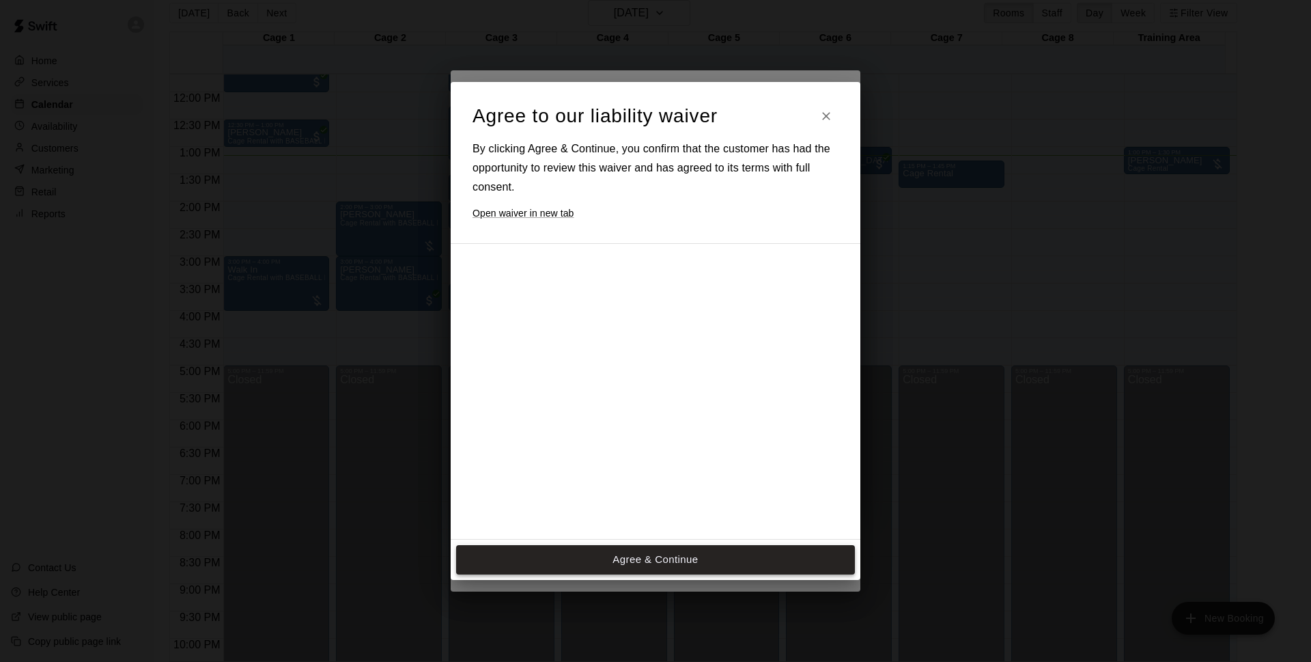
click at [638, 549] on button "Agree & Continue" at bounding box center [655, 559] width 399 height 29
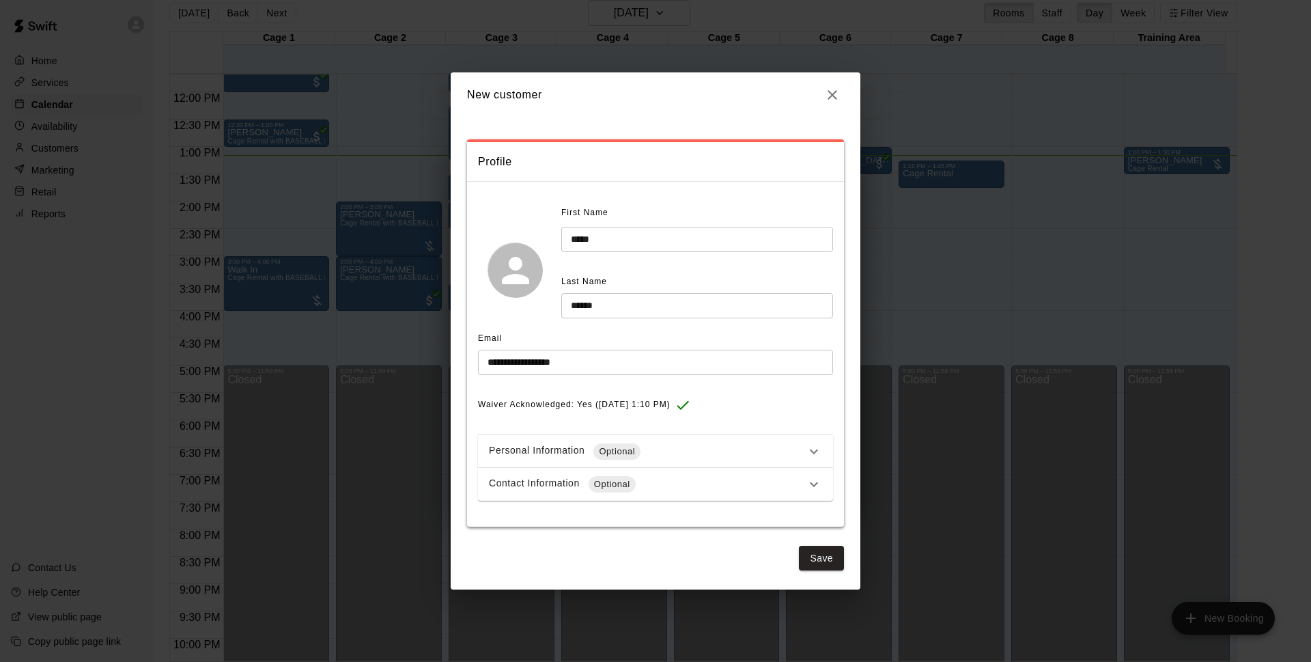
click at [563, 365] on input "**********" at bounding box center [655, 362] width 355 height 25
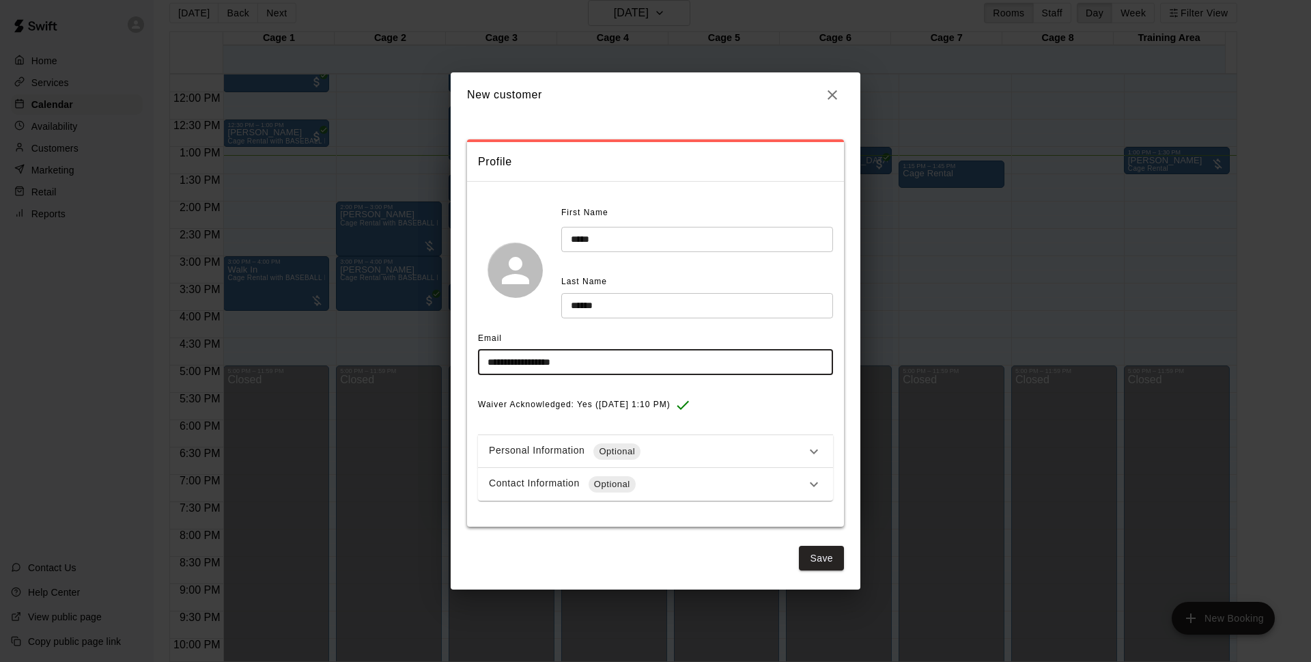
type input "**********"
click at [777, 425] on div "**********" at bounding box center [655, 351] width 355 height 298
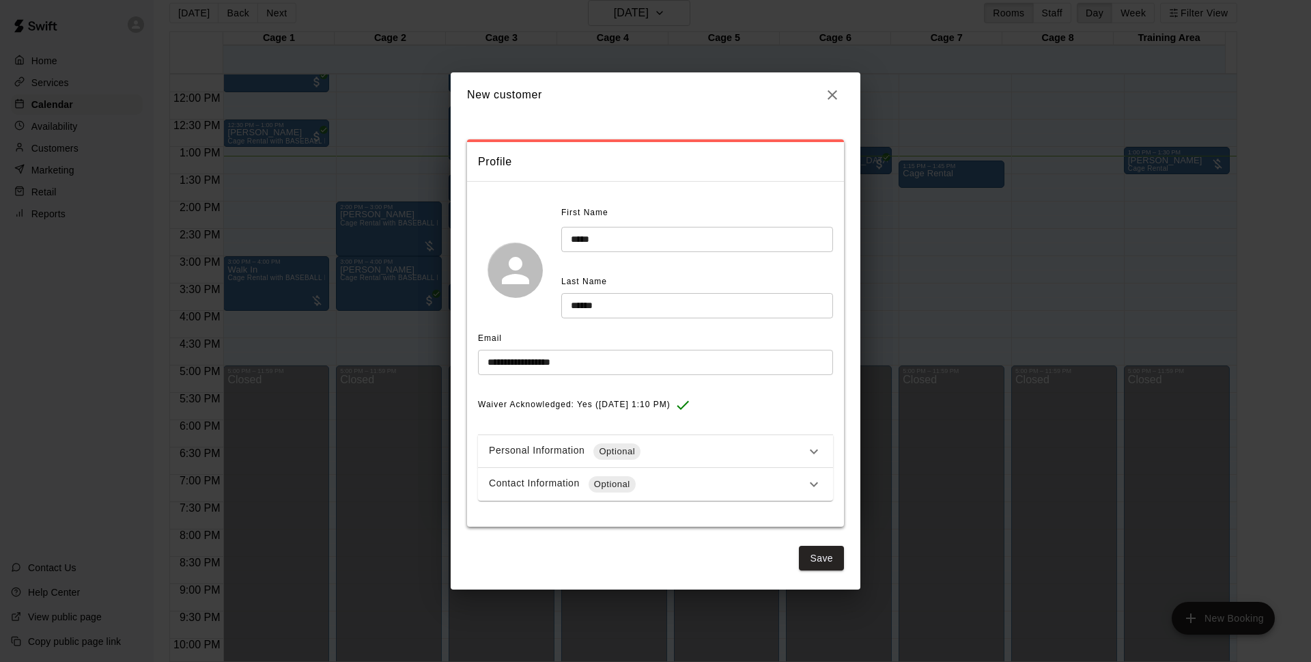
click at [665, 449] on div "Personal Information Optional" at bounding box center [647, 451] width 317 height 16
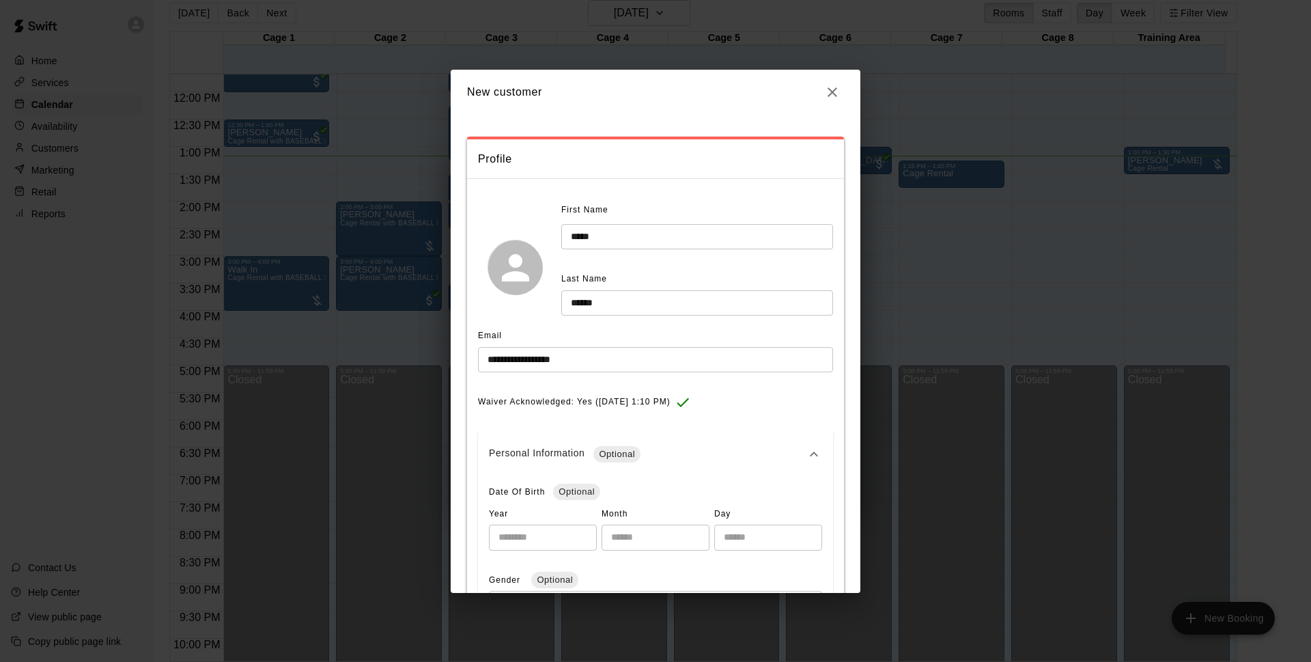
scroll to position [72, 0]
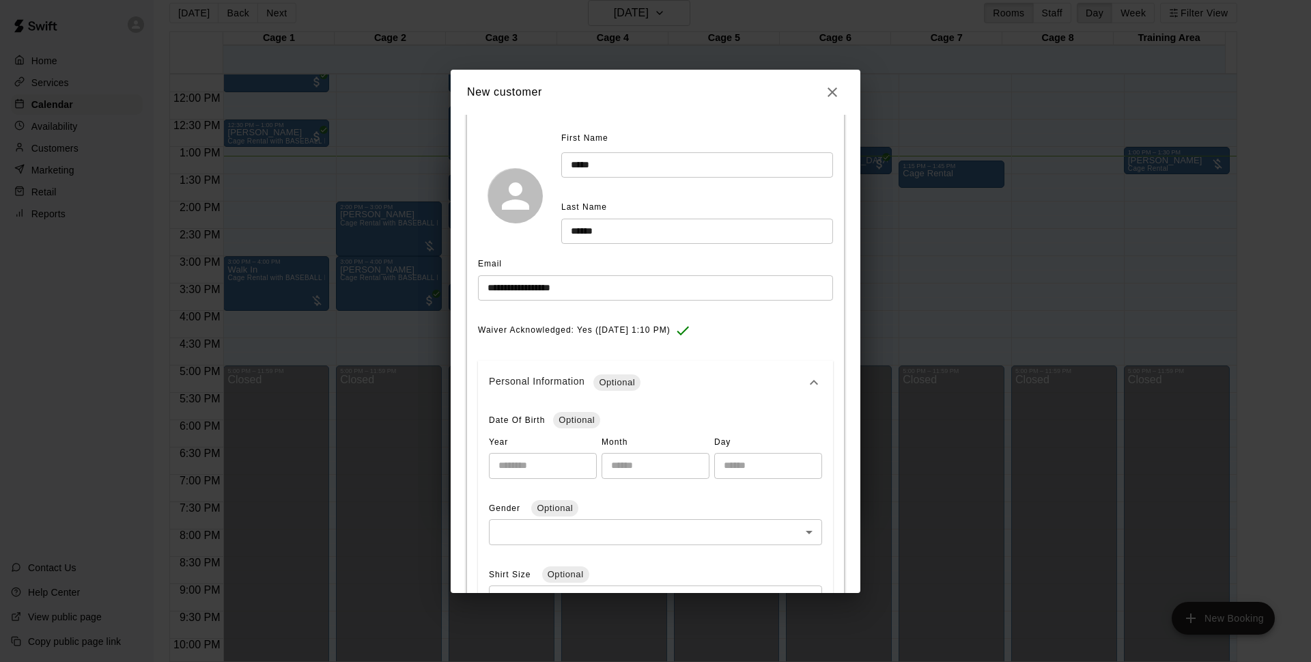
click at [697, 372] on div "Personal Information Optional" at bounding box center [655, 383] width 355 height 44
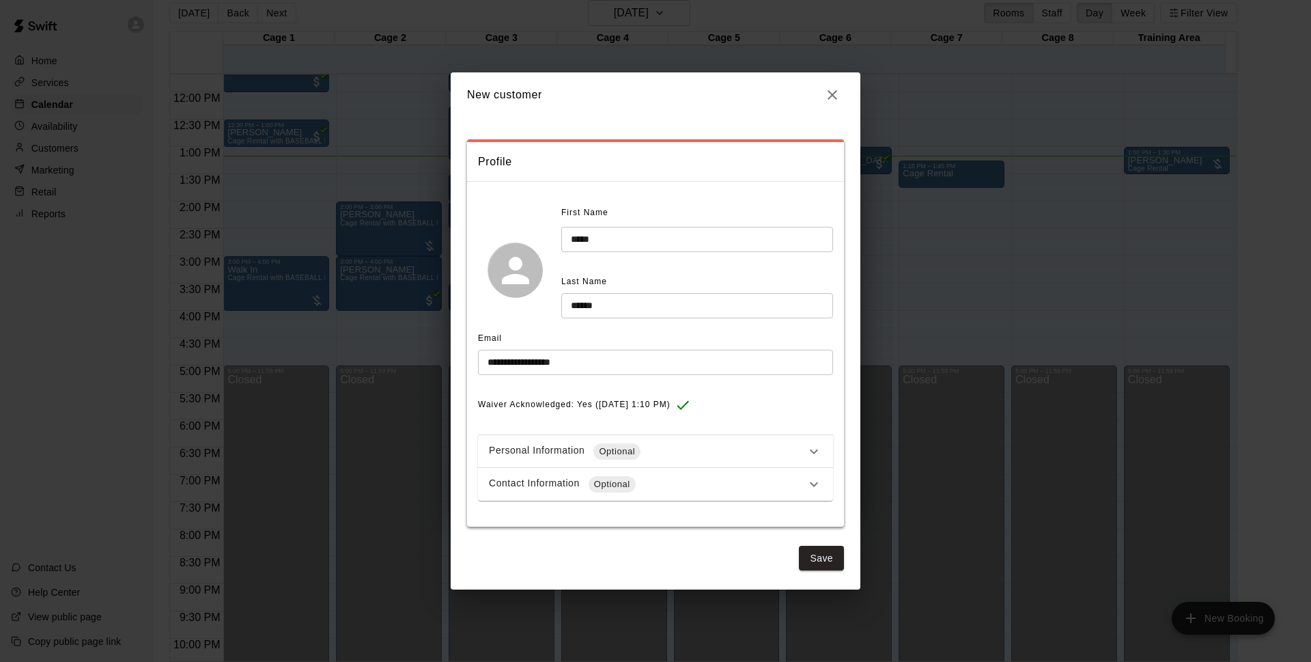
scroll to position [0, 0]
click at [645, 492] on div "Contact Information Optional" at bounding box center [655, 484] width 355 height 33
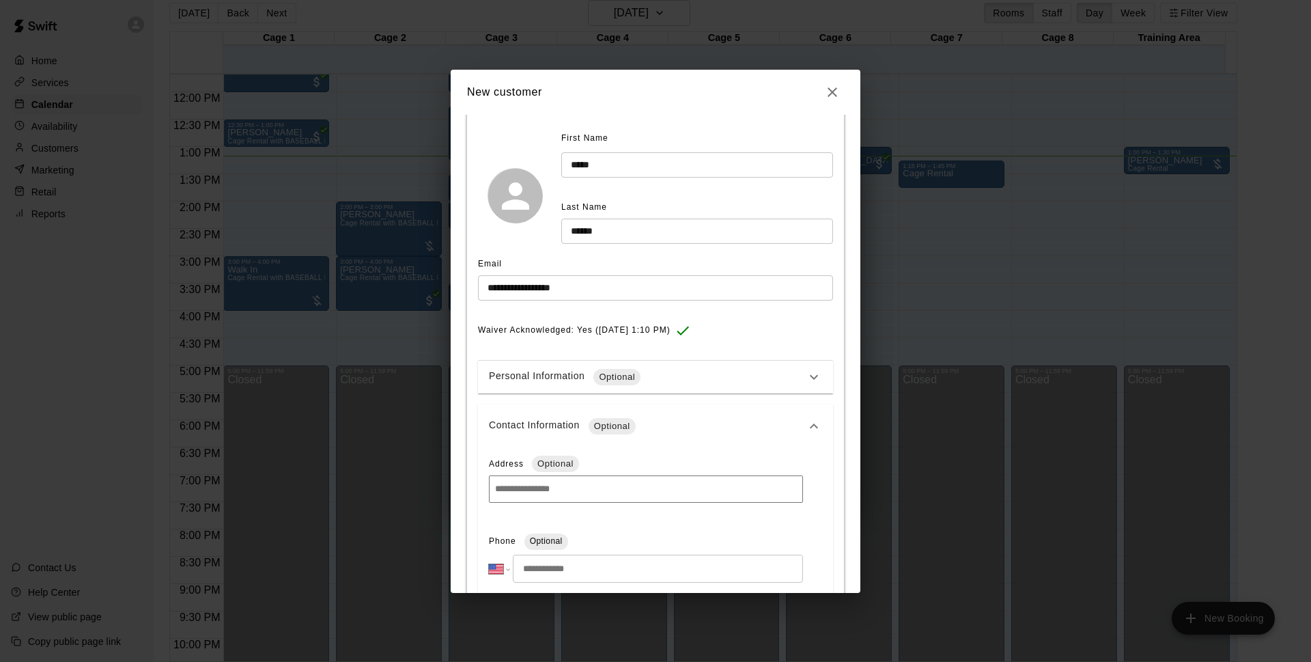
scroll to position [215, 0]
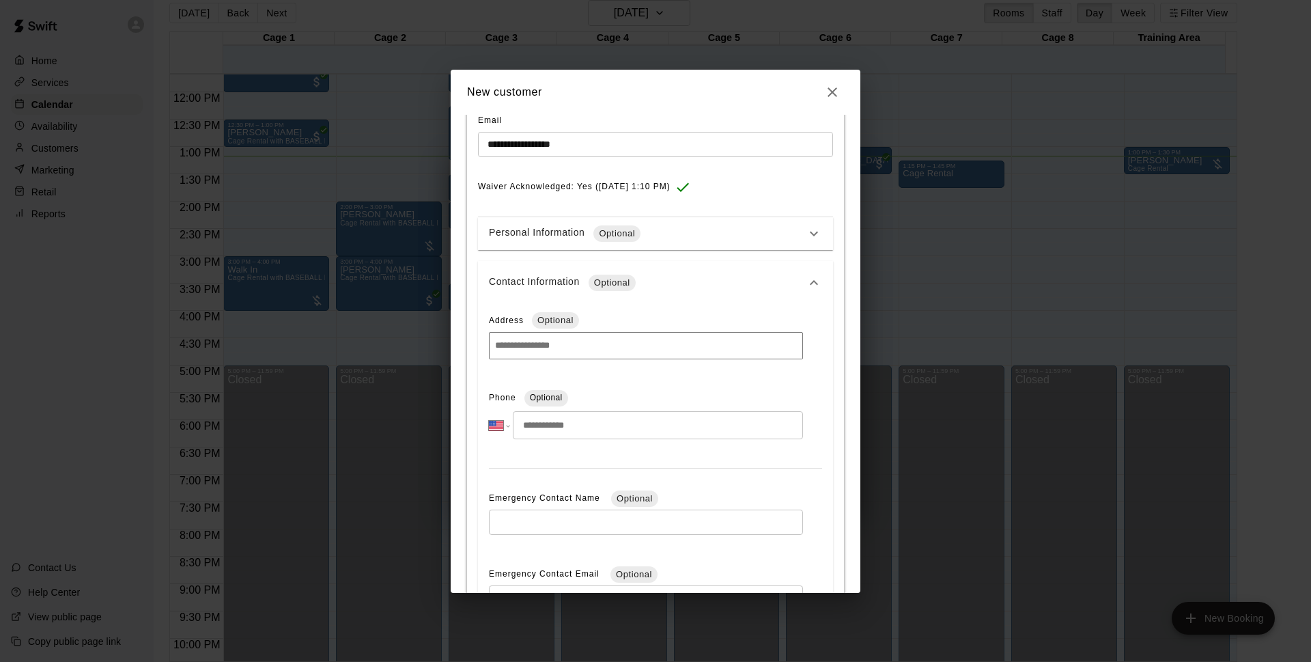
click at [585, 430] on input "tel" at bounding box center [658, 425] width 290 height 28
type input "********"
select select "**"
type input "**********"
select select "**"
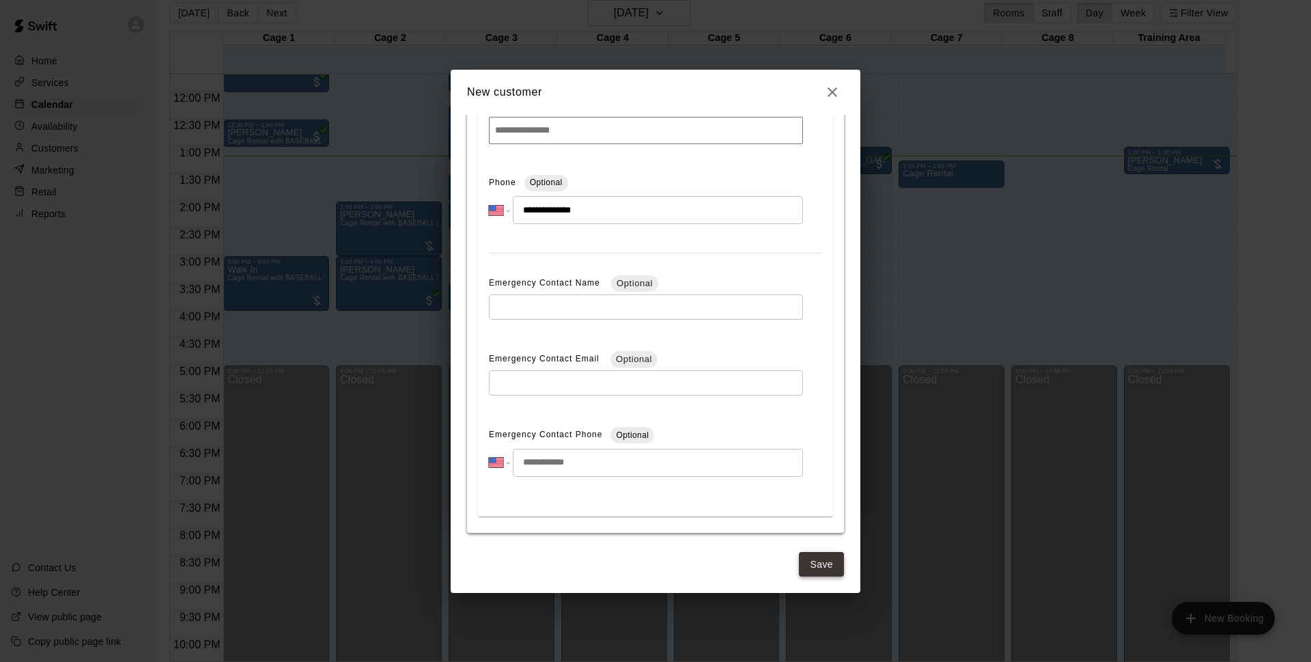
scroll to position [435, 0]
type input "**********"
click at [805, 550] on button "Save" at bounding box center [821, 560] width 45 height 25
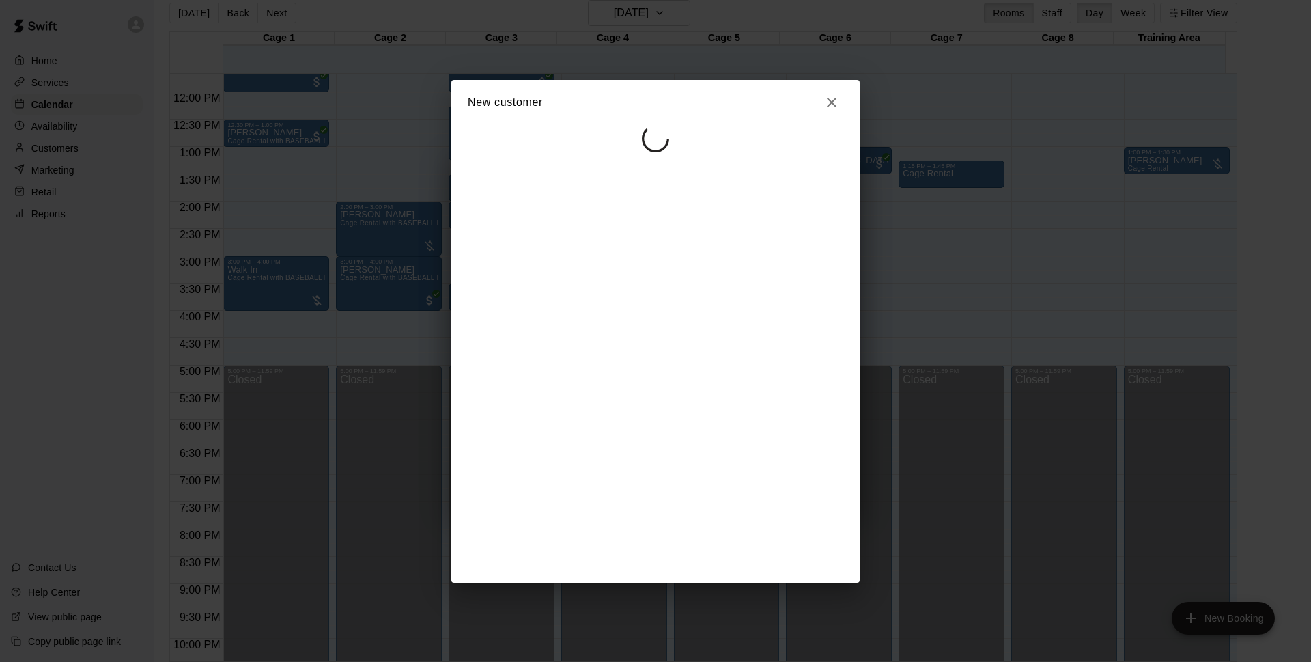
select select "**"
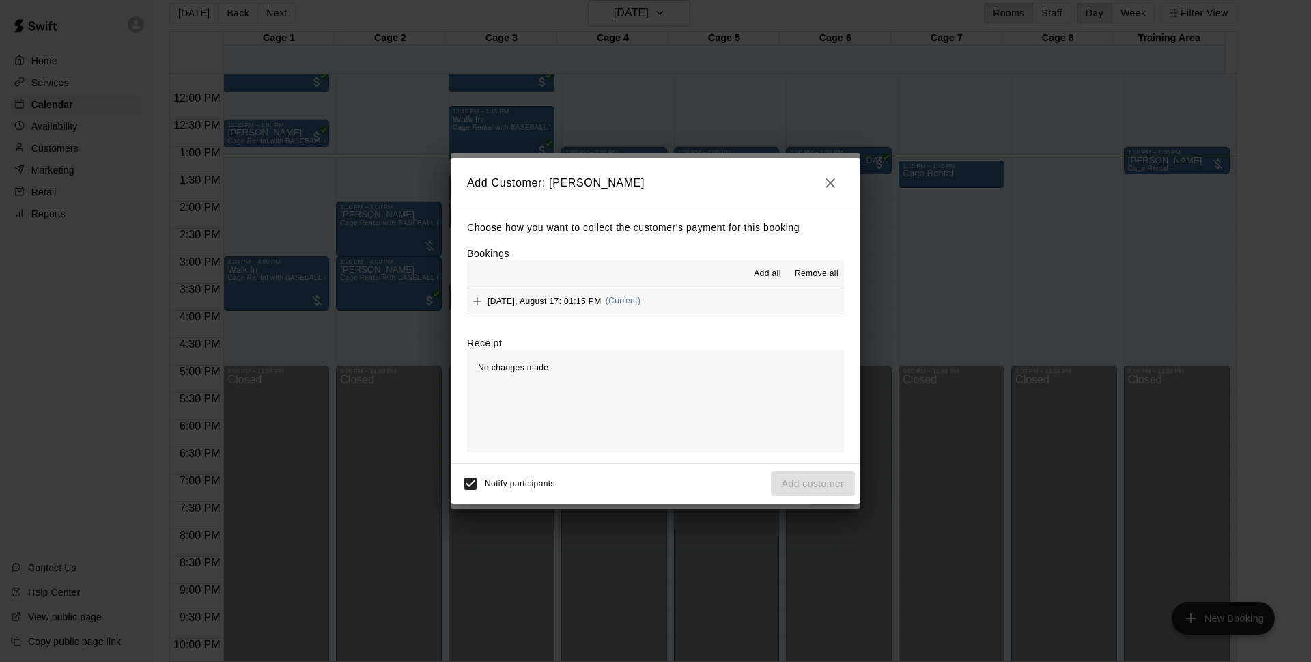
click at [673, 308] on button "[DATE], August 17: 01:15 PM (Current)" at bounding box center [655, 300] width 377 height 25
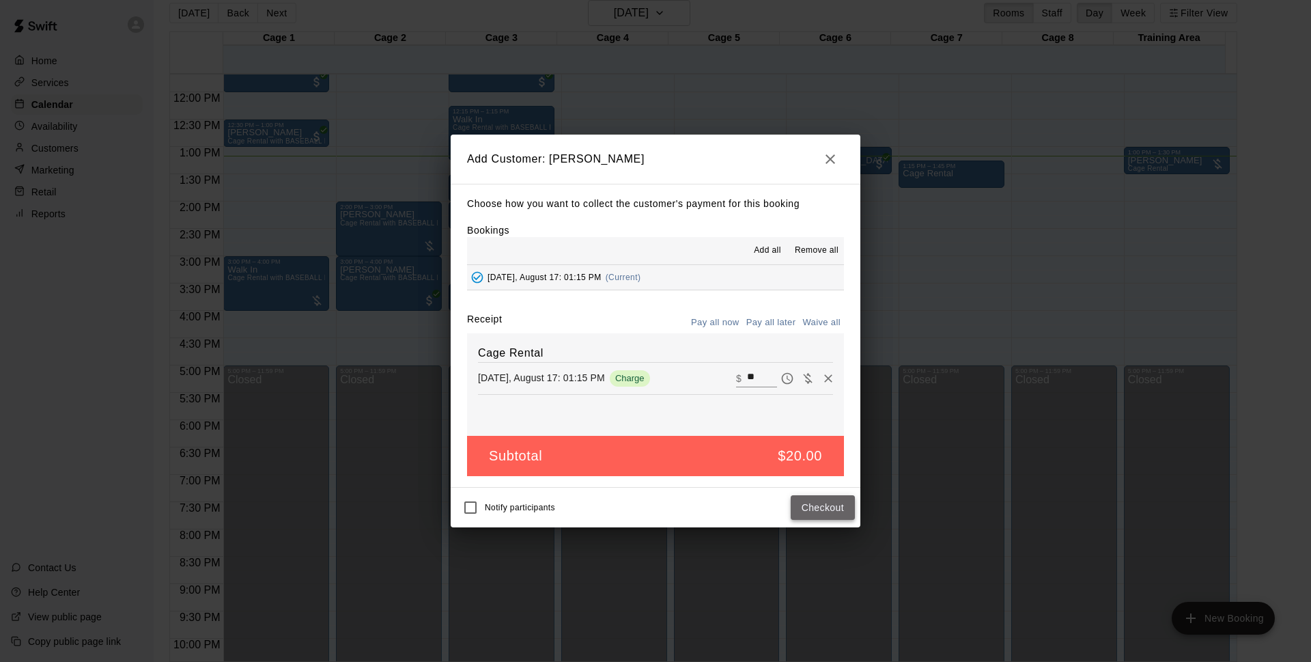
click at [835, 508] on button "Checkout" at bounding box center [823, 507] width 64 height 25
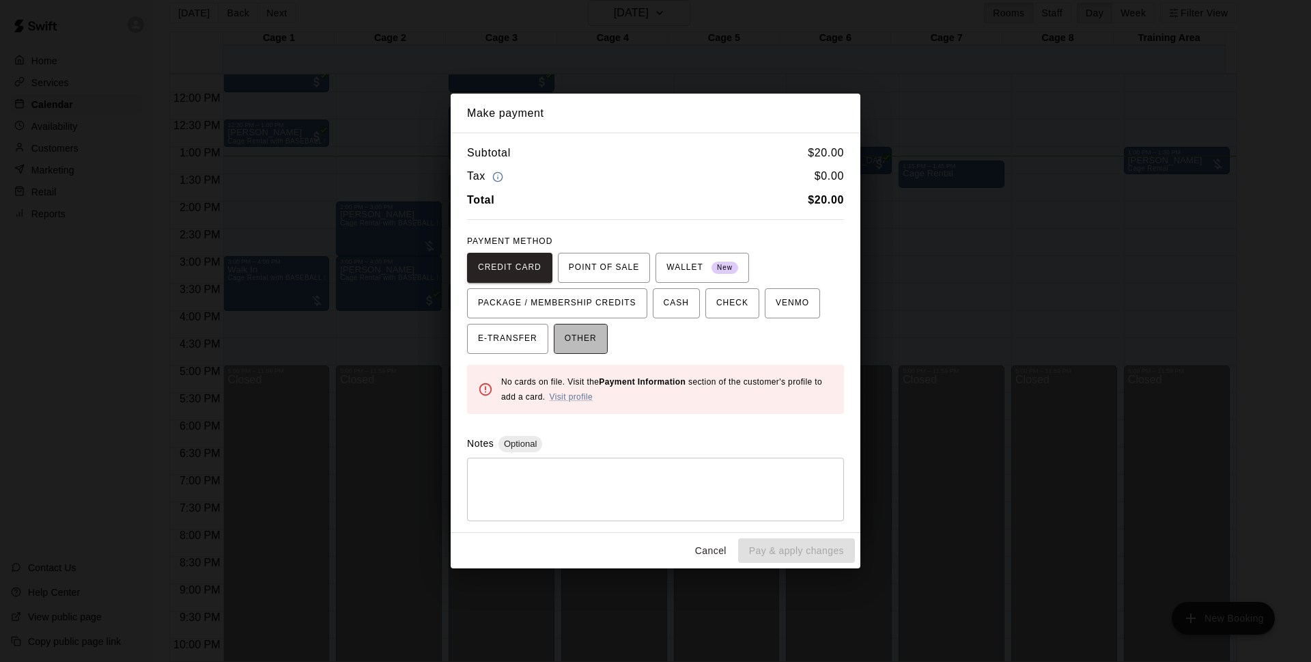
click at [586, 336] on span "OTHER" at bounding box center [581, 339] width 32 height 22
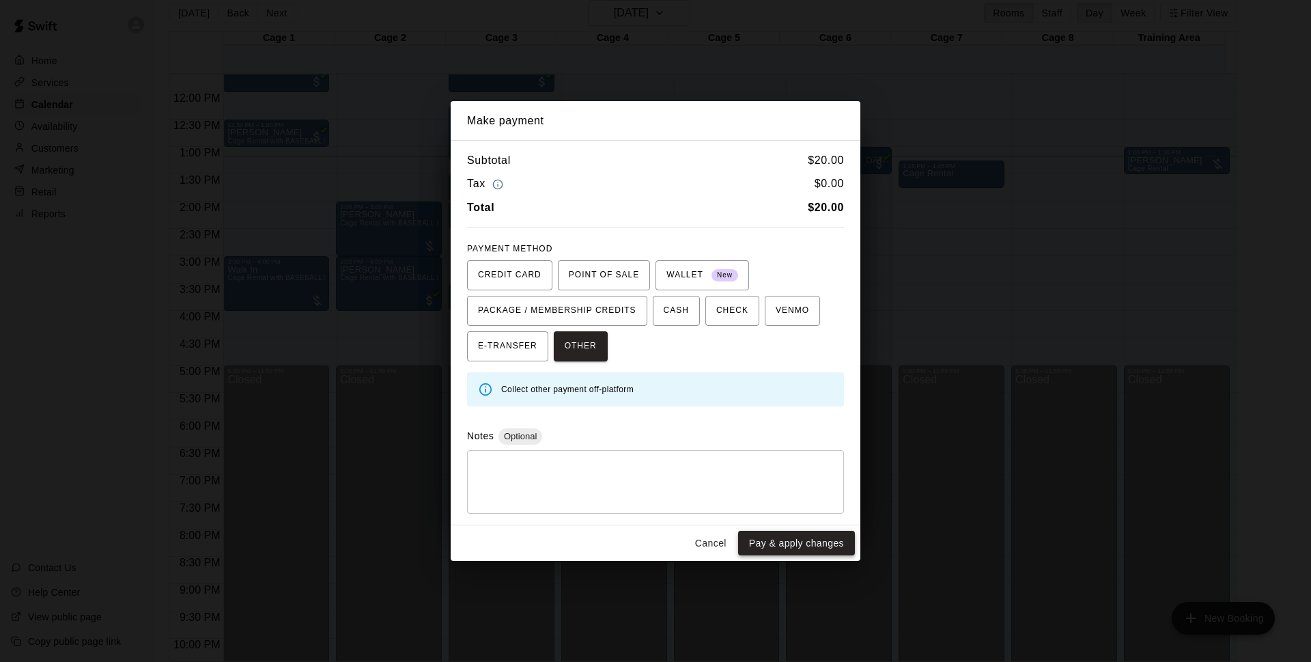
click at [792, 546] on button "Pay & apply changes" at bounding box center [796, 543] width 117 height 25
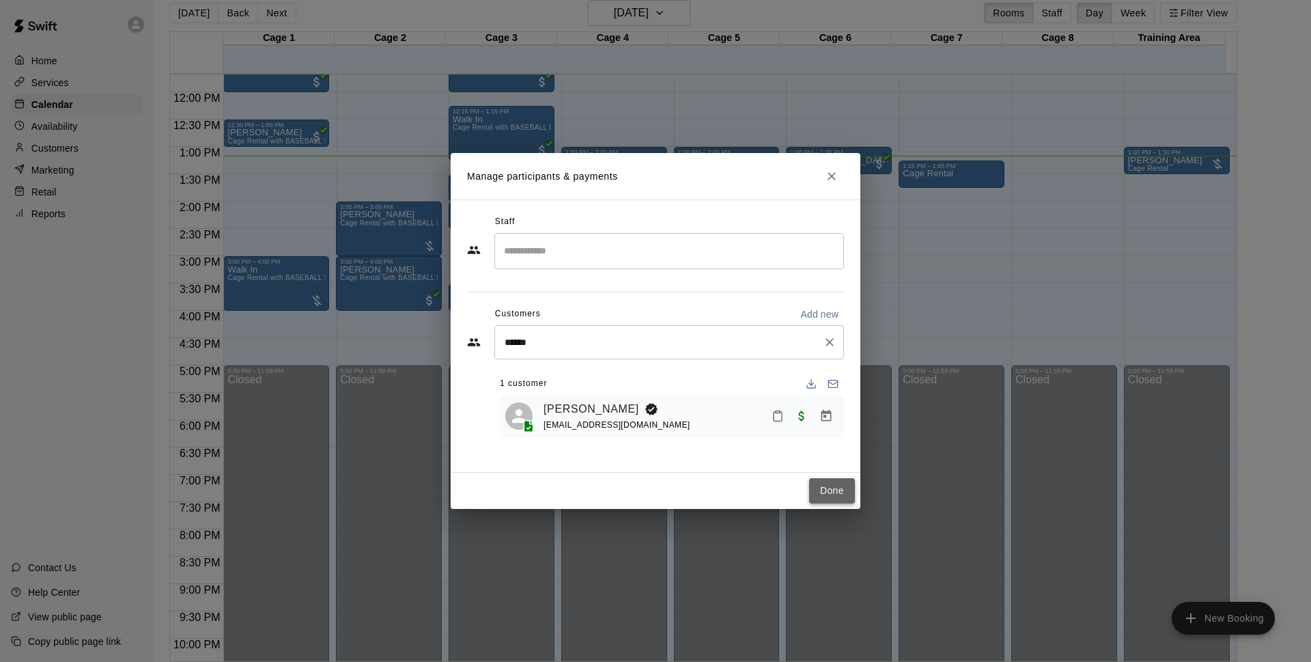
drag, startPoint x: 846, startPoint y: 482, endPoint x: 838, endPoint y: 482, distance: 8.2
click at [844, 482] on button "Done" at bounding box center [832, 490] width 46 height 25
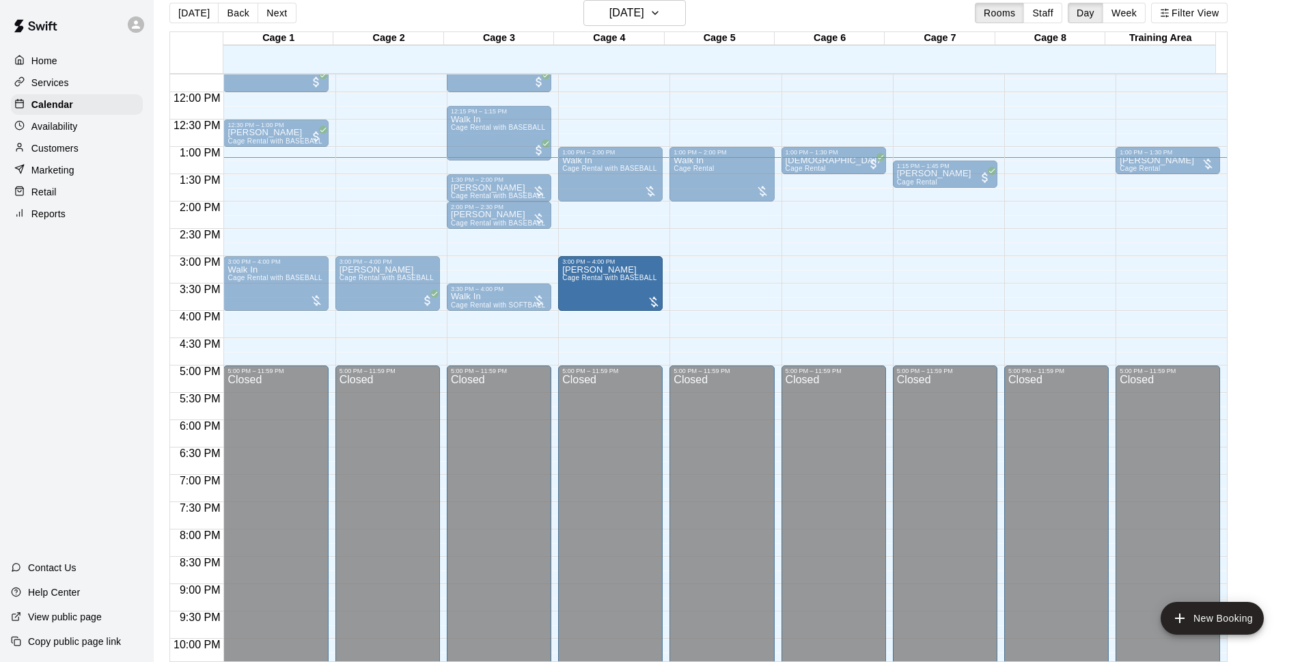
drag, startPoint x: 569, startPoint y: 240, endPoint x: 604, endPoint y: 274, distance: 48.8
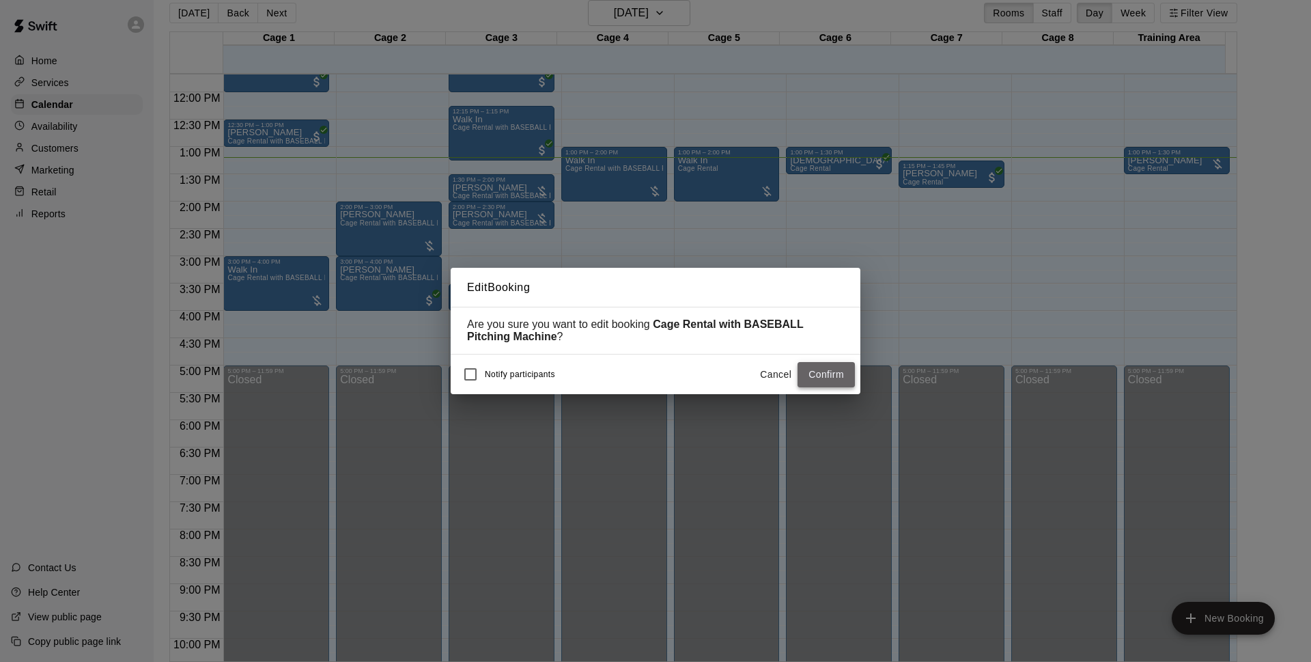
click at [836, 374] on button "Confirm" at bounding box center [826, 374] width 57 height 25
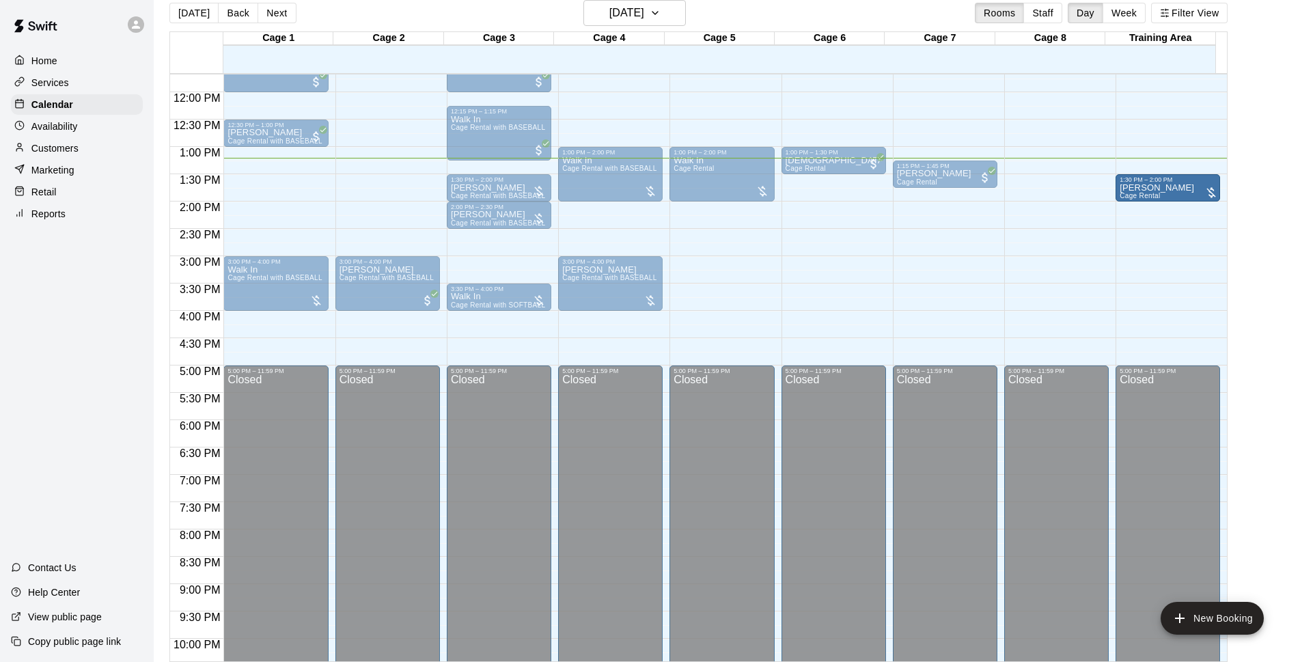
drag, startPoint x: 1154, startPoint y: 166, endPoint x: 1158, endPoint y: 187, distance: 21.7
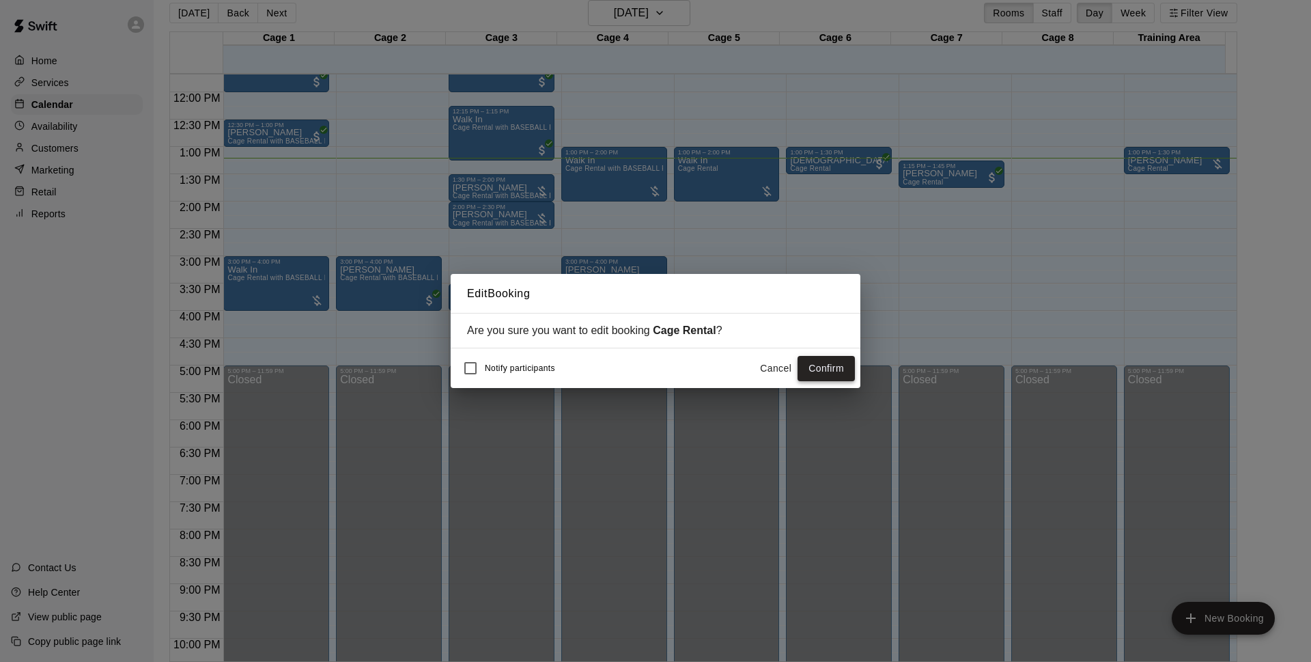
click at [813, 362] on button "Confirm" at bounding box center [826, 368] width 57 height 25
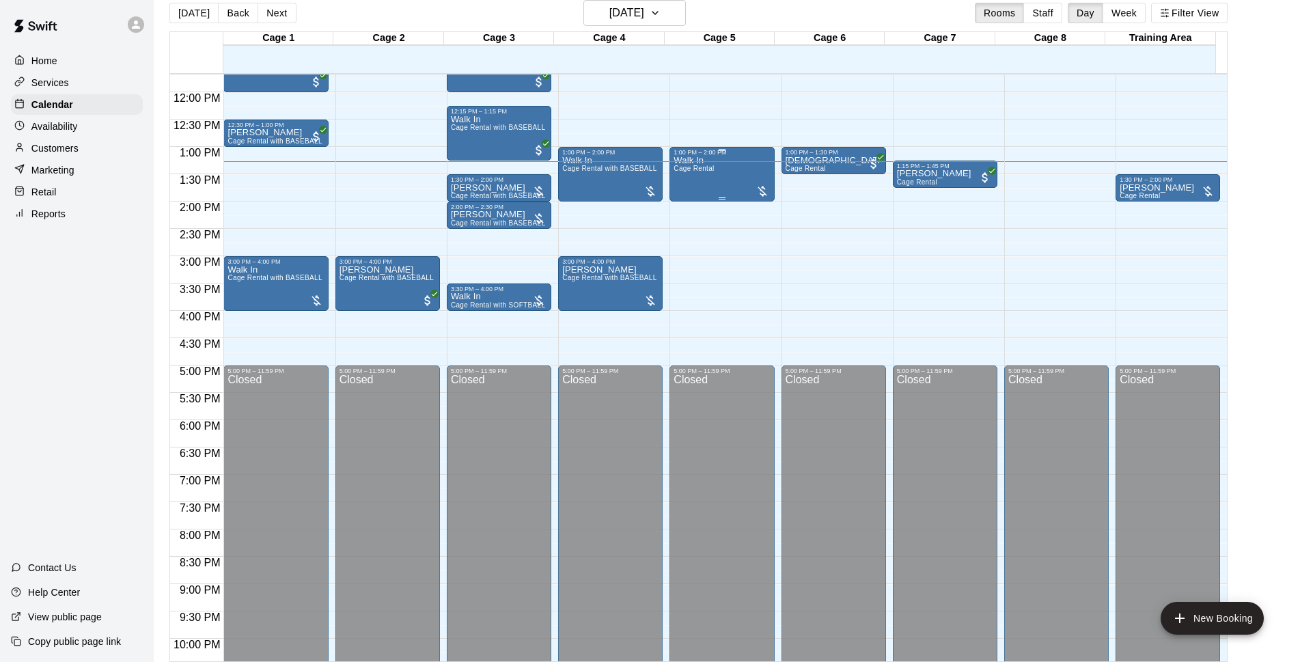
click at [720, 173] on div "Walk In Cage Rental" at bounding box center [721, 487] width 96 height 662
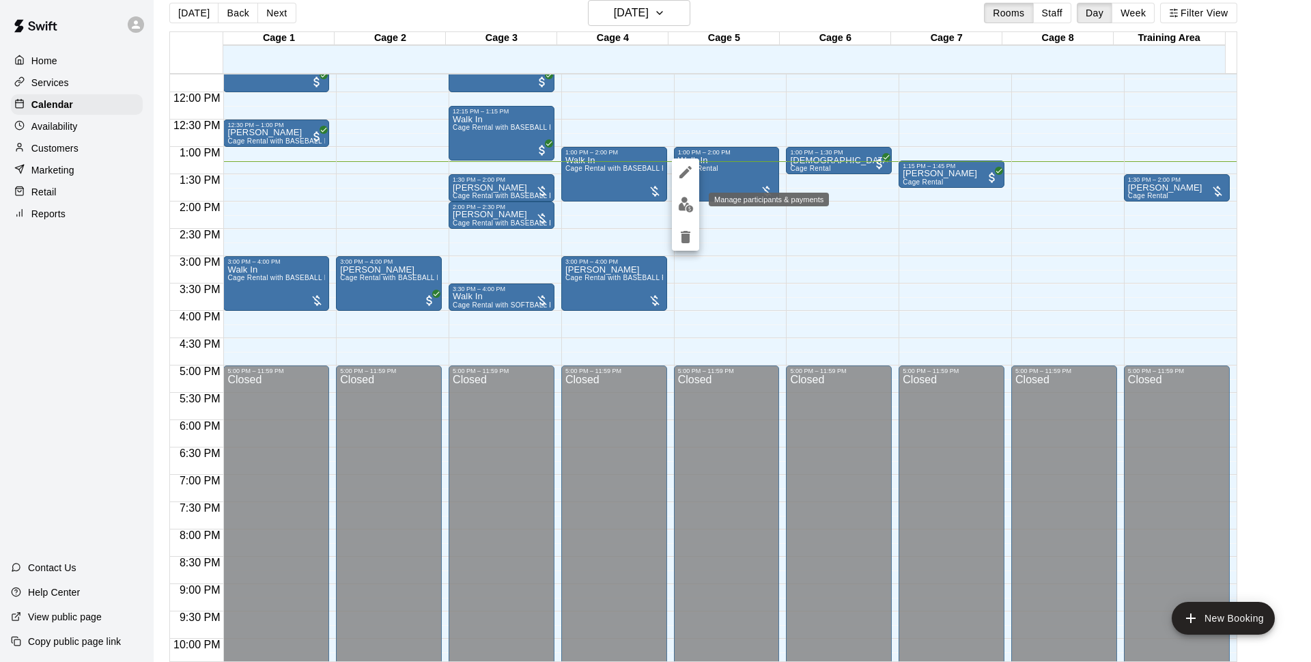
click at [684, 197] on img "edit" at bounding box center [686, 205] width 16 height 16
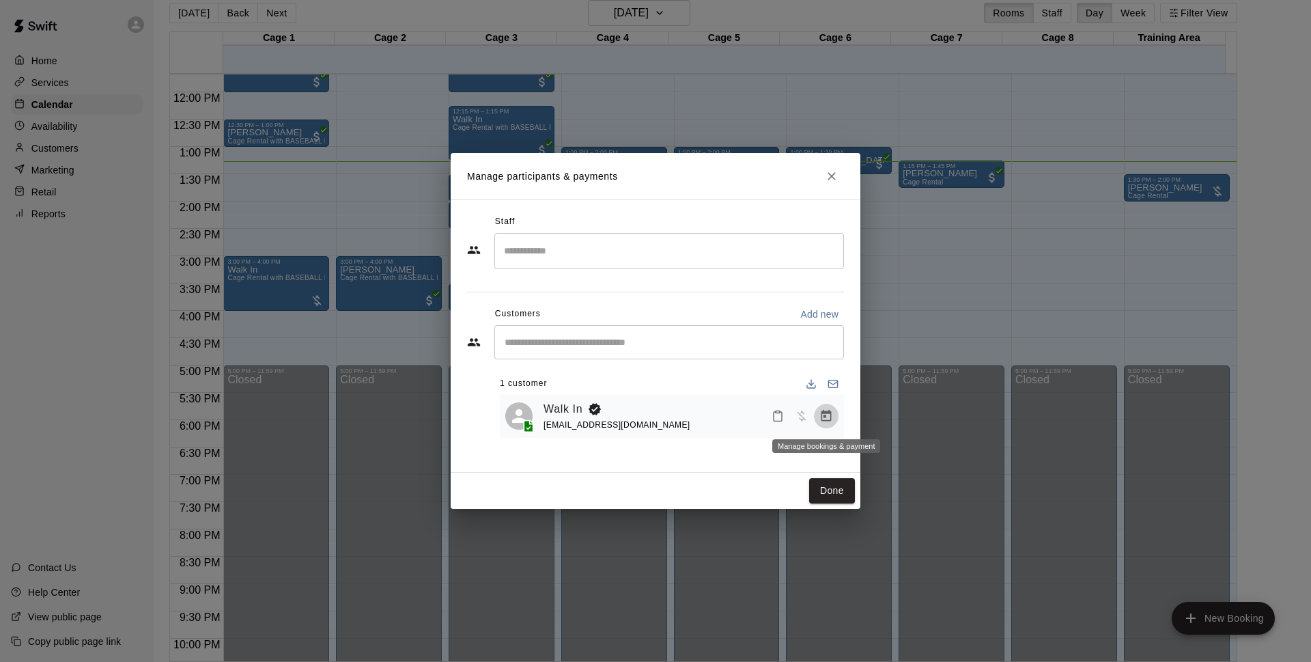
click at [831, 419] on icon "Manage bookings & payment" at bounding box center [827, 416] width 10 height 12
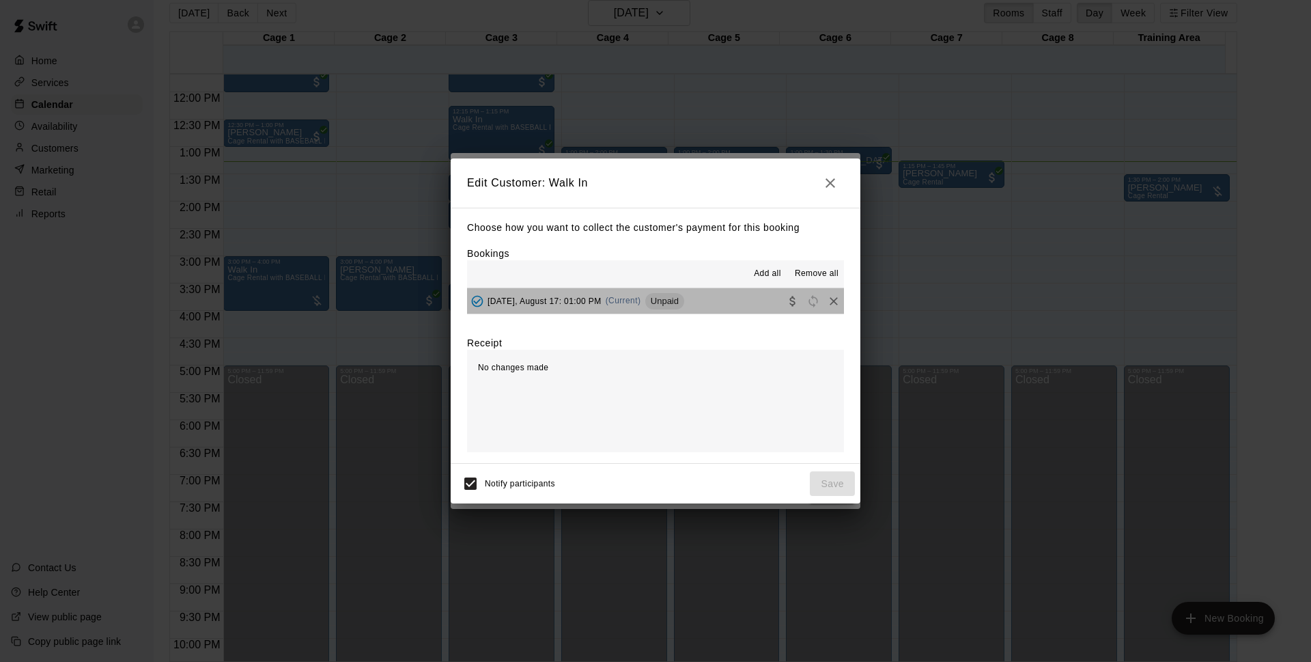
click at [702, 303] on button "[DATE], August 17: 01:00 PM (Current) Unpaid" at bounding box center [655, 300] width 377 height 25
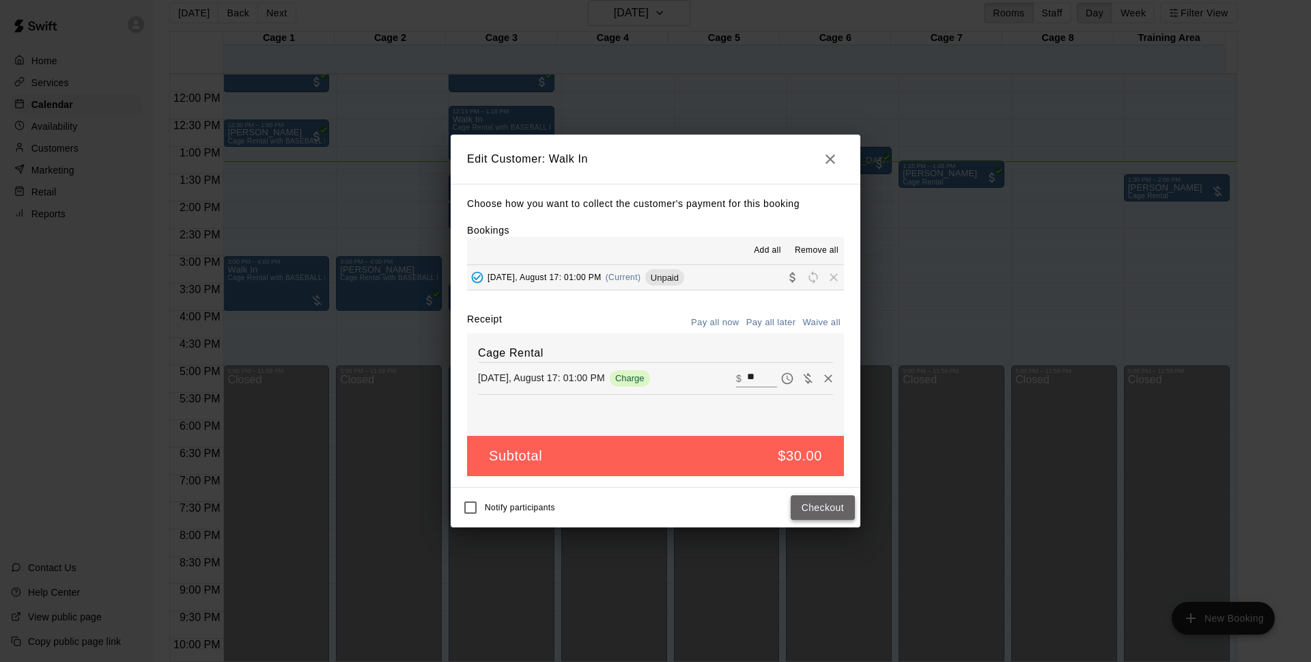
click at [803, 507] on button "Checkout" at bounding box center [823, 507] width 64 height 25
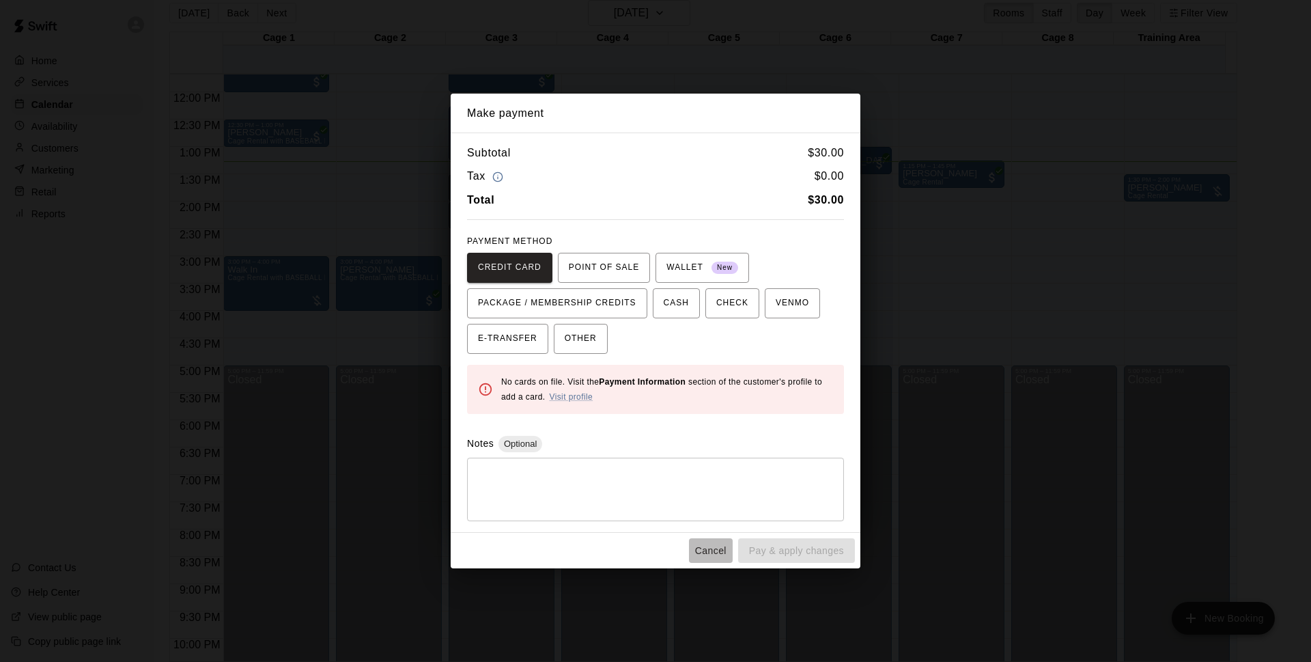
click at [701, 563] on div "Cancel Pay & apply changes" at bounding box center [656, 551] width 410 height 36
click at [711, 551] on button "Cancel" at bounding box center [711, 550] width 44 height 25
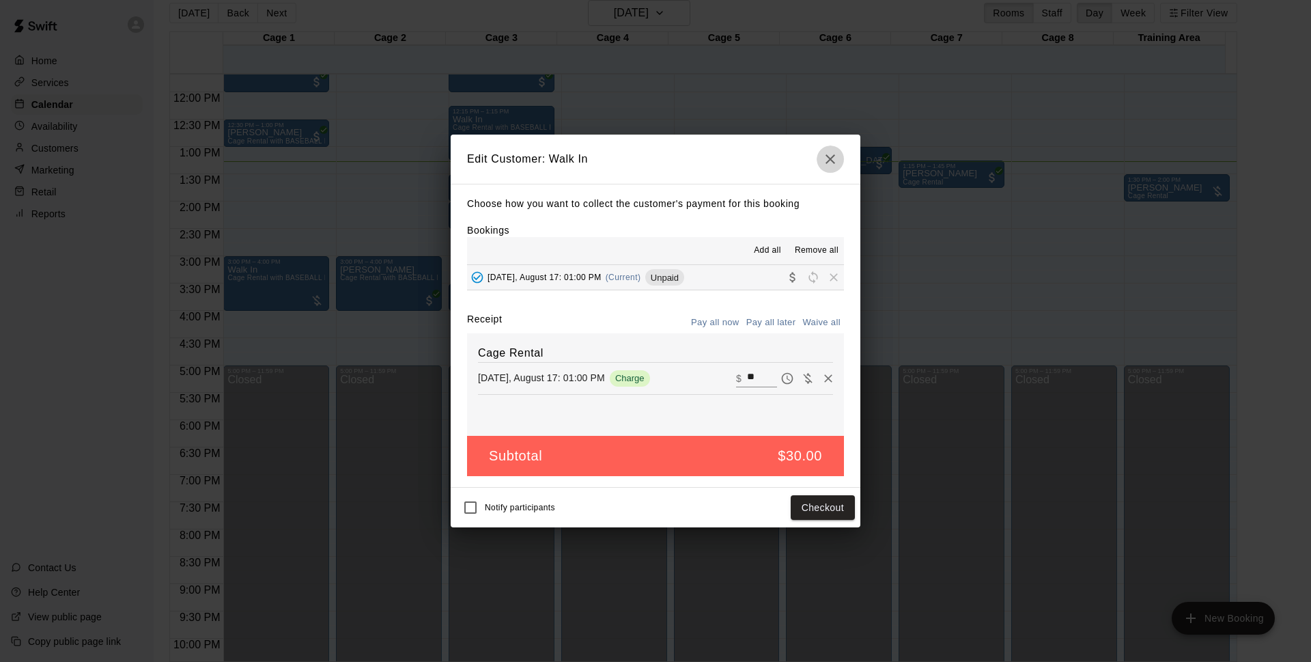
click at [829, 153] on icon "button" at bounding box center [830, 159] width 16 height 16
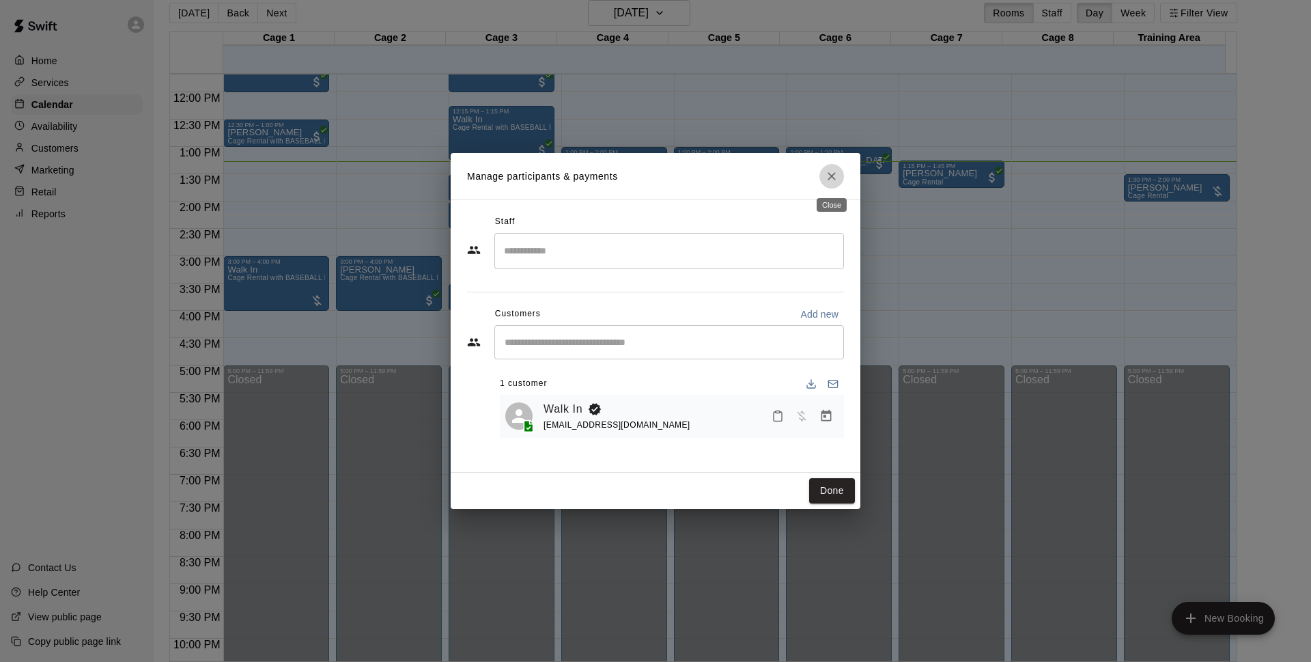
click at [833, 173] on icon "Close" at bounding box center [832, 176] width 14 height 14
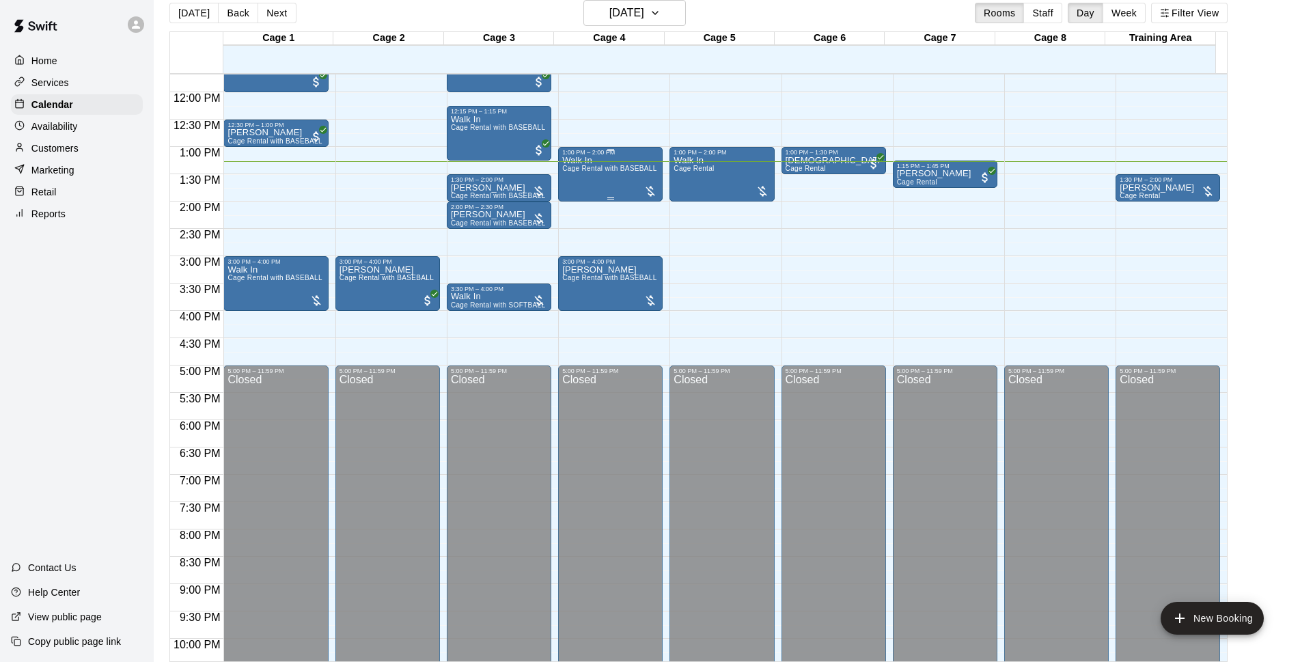
click at [583, 193] on div "Walk In Cage Rental with BASEBALL Pitching Machine" at bounding box center [610, 487] width 96 height 662
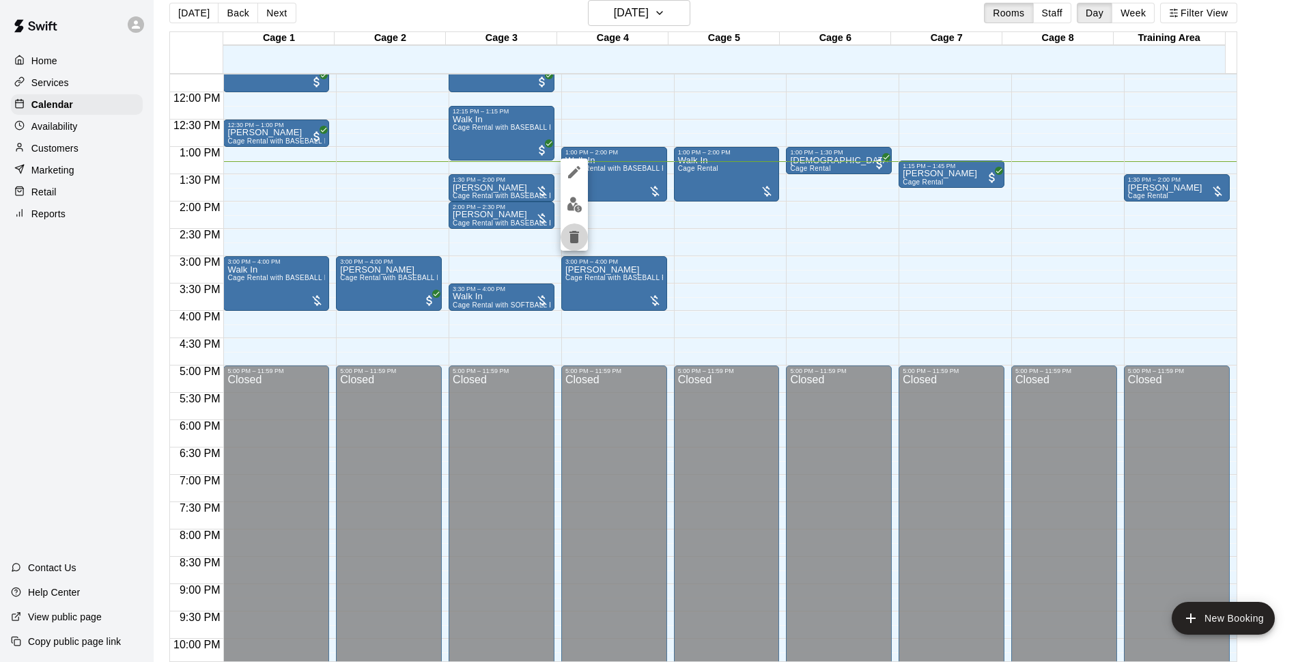
click at [570, 238] on icon "delete" at bounding box center [574, 237] width 16 height 16
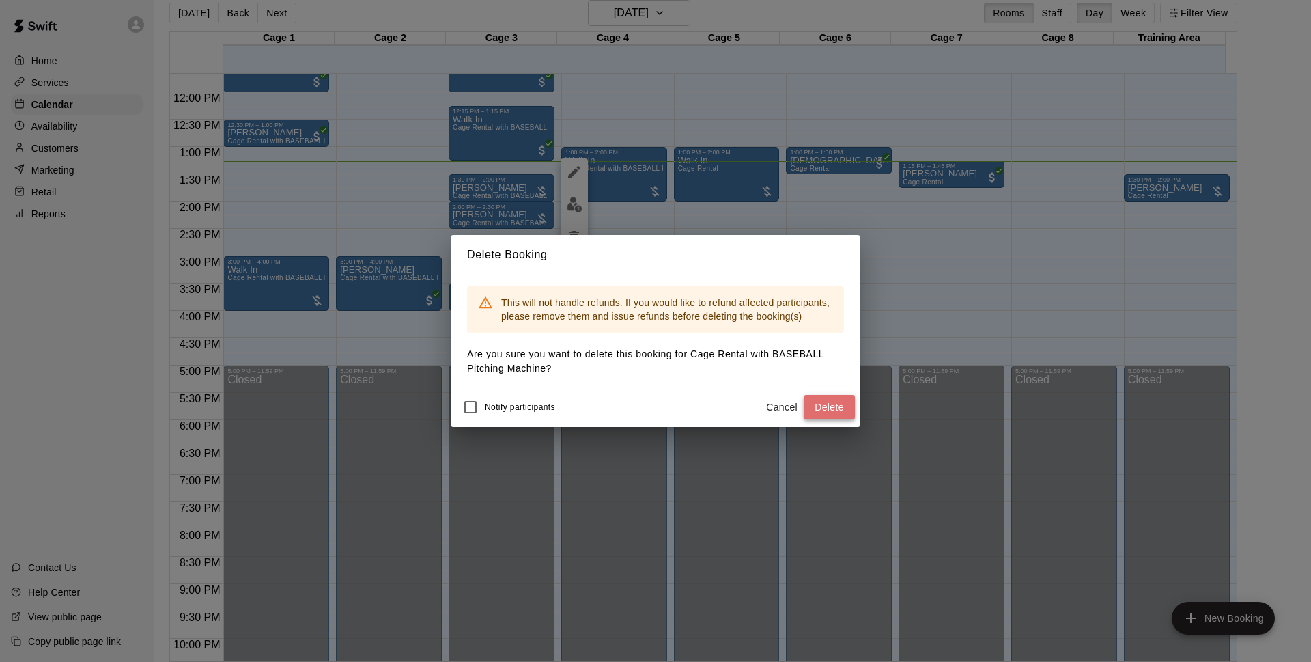
click at [822, 402] on button "Delete" at bounding box center [829, 407] width 51 height 25
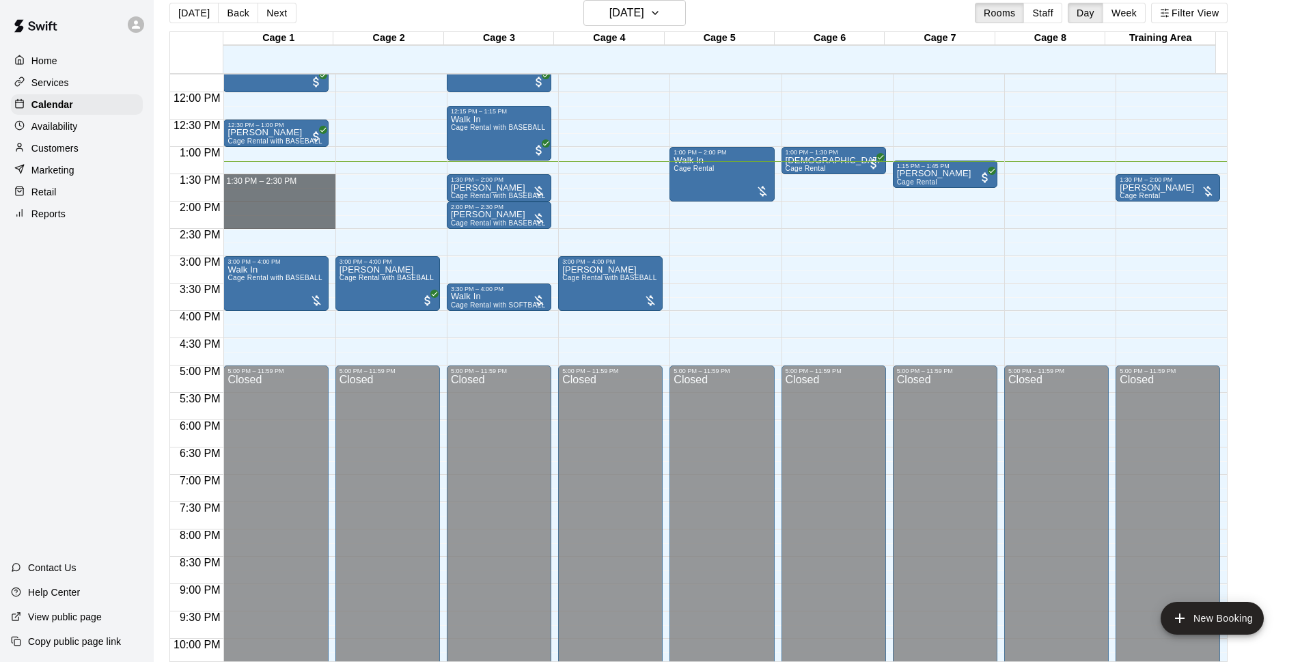
drag, startPoint x: 266, startPoint y: 177, endPoint x: 266, endPoint y: 220, distance: 43.0
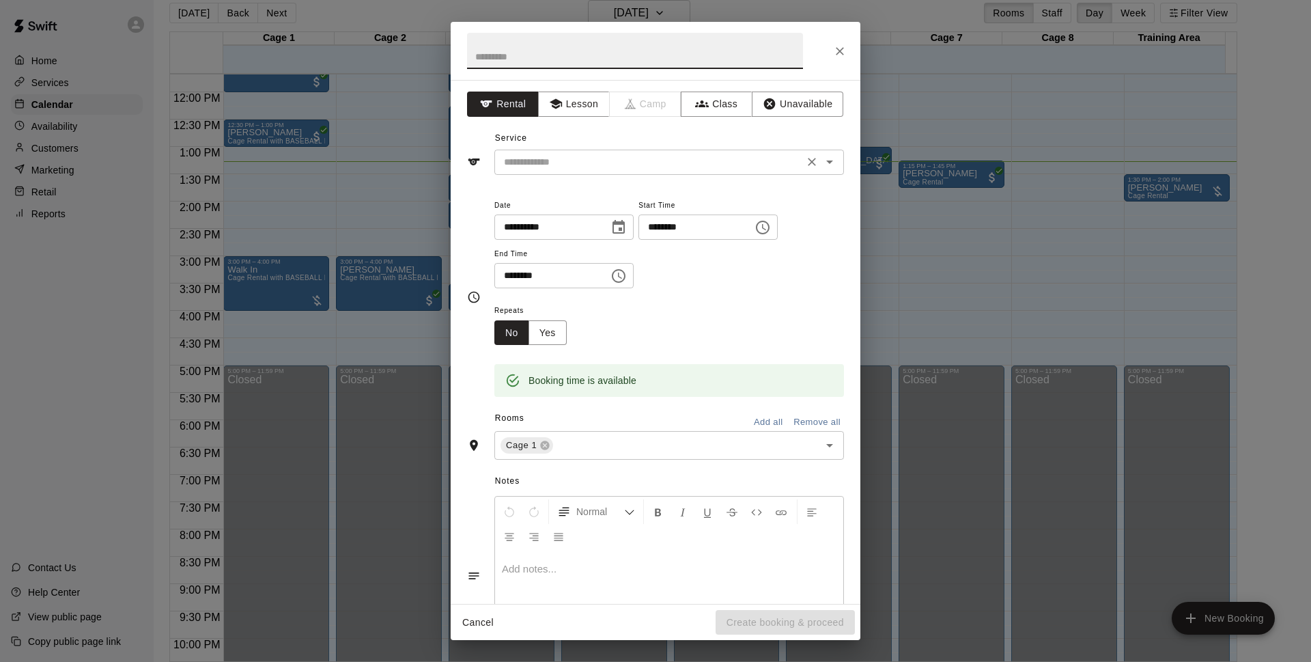
click at [590, 171] on div "​" at bounding box center [669, 162] width 350 height 25
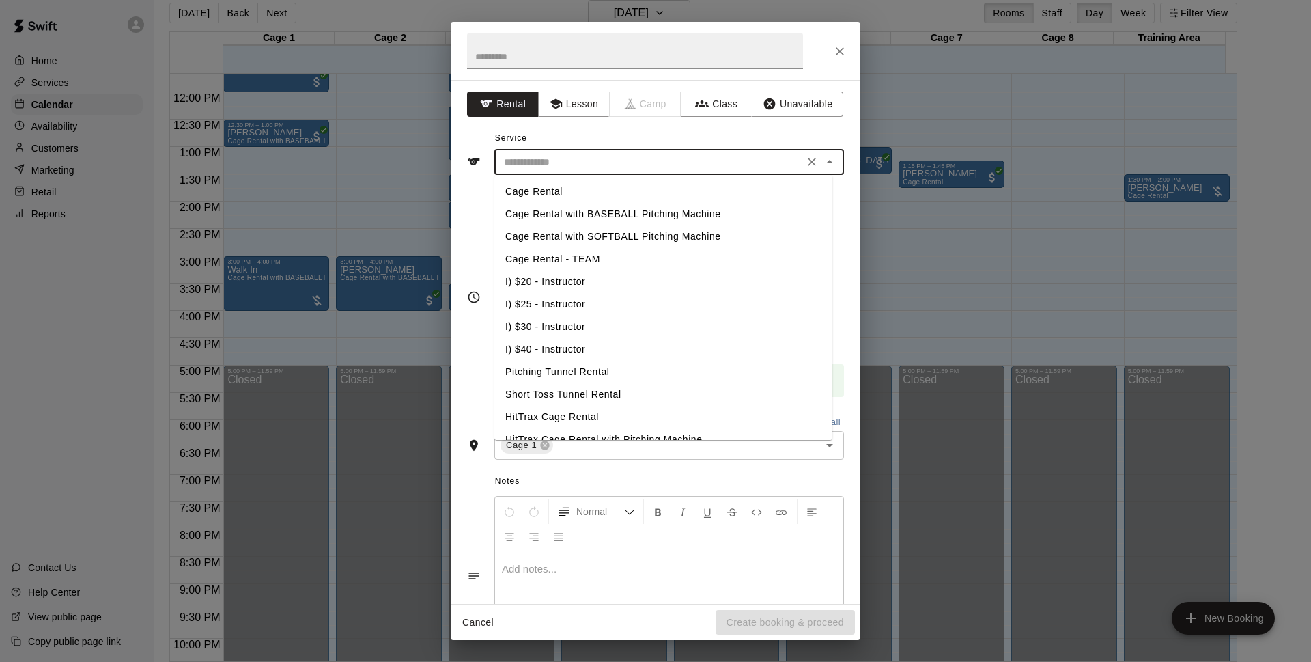
click at [640, 214] on li "Cage Rental with BASEBALL Pitching Machine" at bounding box center [663, 214] width 338 height 23
type input "**********"
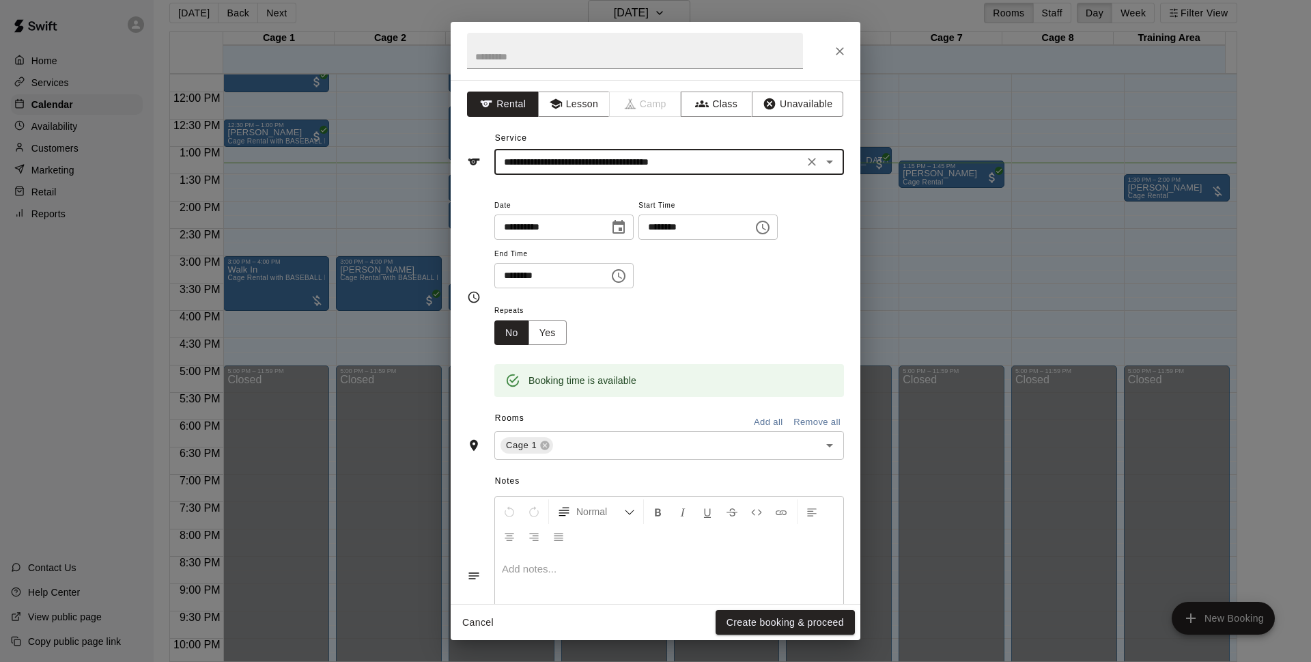
click at [738, 617] on button "Create booking & proceed" at bounding box center [785, 622] width 139 height 25
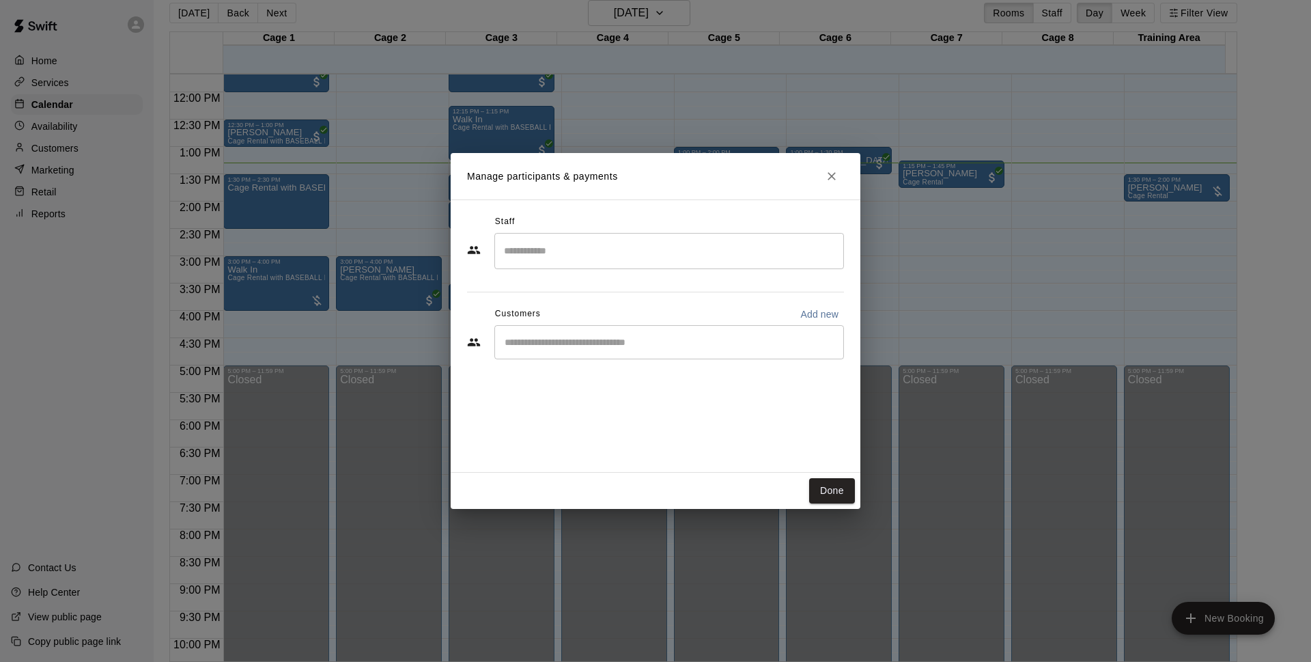
click at [596, 350] on div "​" at bounding box center [669, 342] width 350 height 34
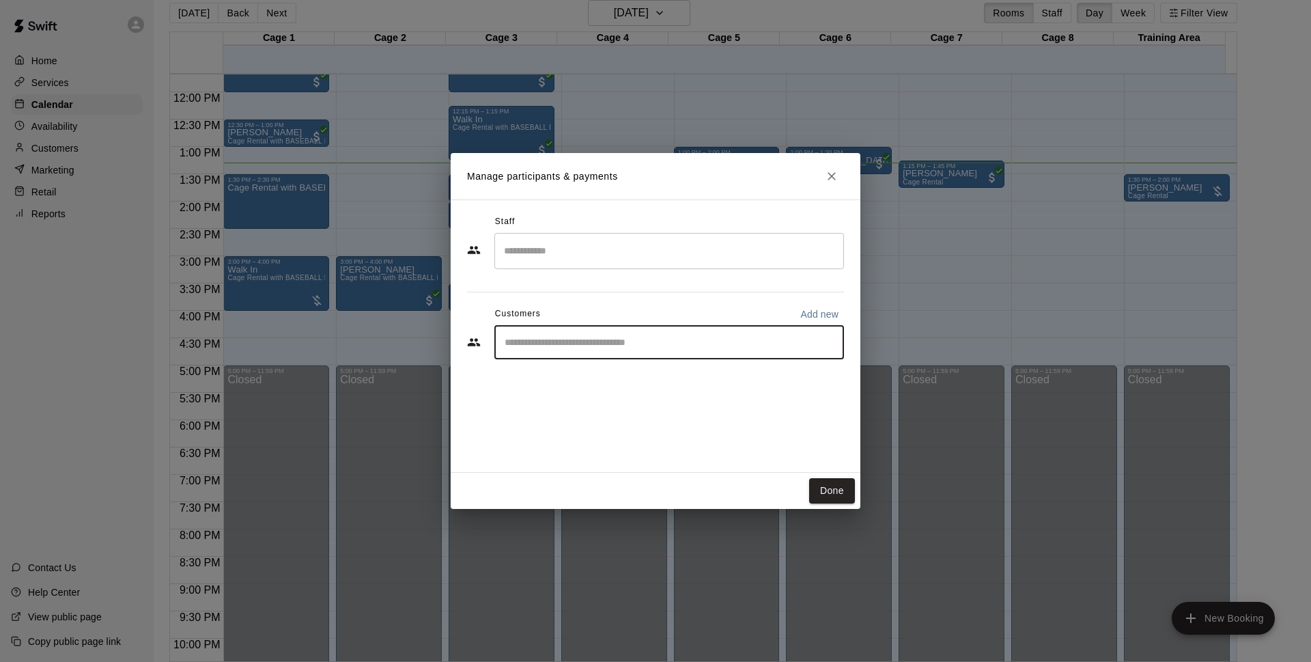
click at [669, 347] on input "Start typing to search customers..." at bounding box center [669, 342] width 337 height 14
click at [656, 343] on input "Start typing to search customers..." at bounding box center [669, 342] width 337 height 14
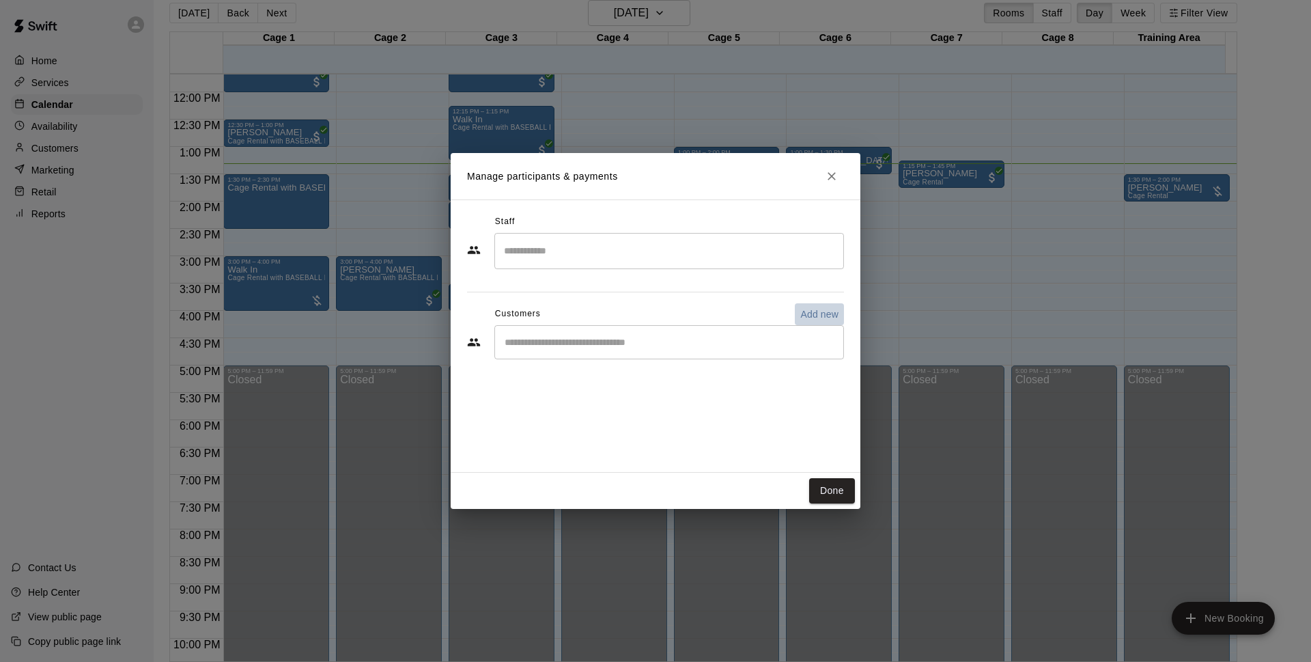
click at [832, 308] on p "Add new" at bounding box center [819, 314] width 38 height 14
select select "**"
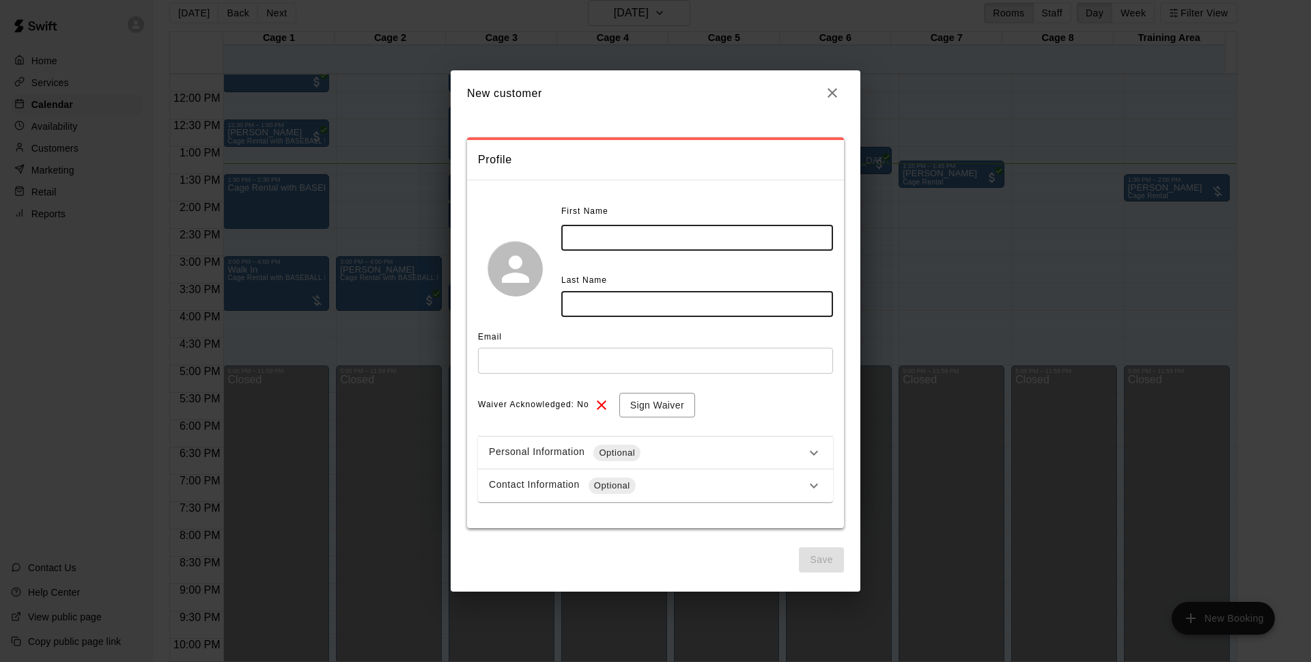
click at [645, 245] on input "text" at bounding box center [697, 237] width 272 height 25
type input "*"
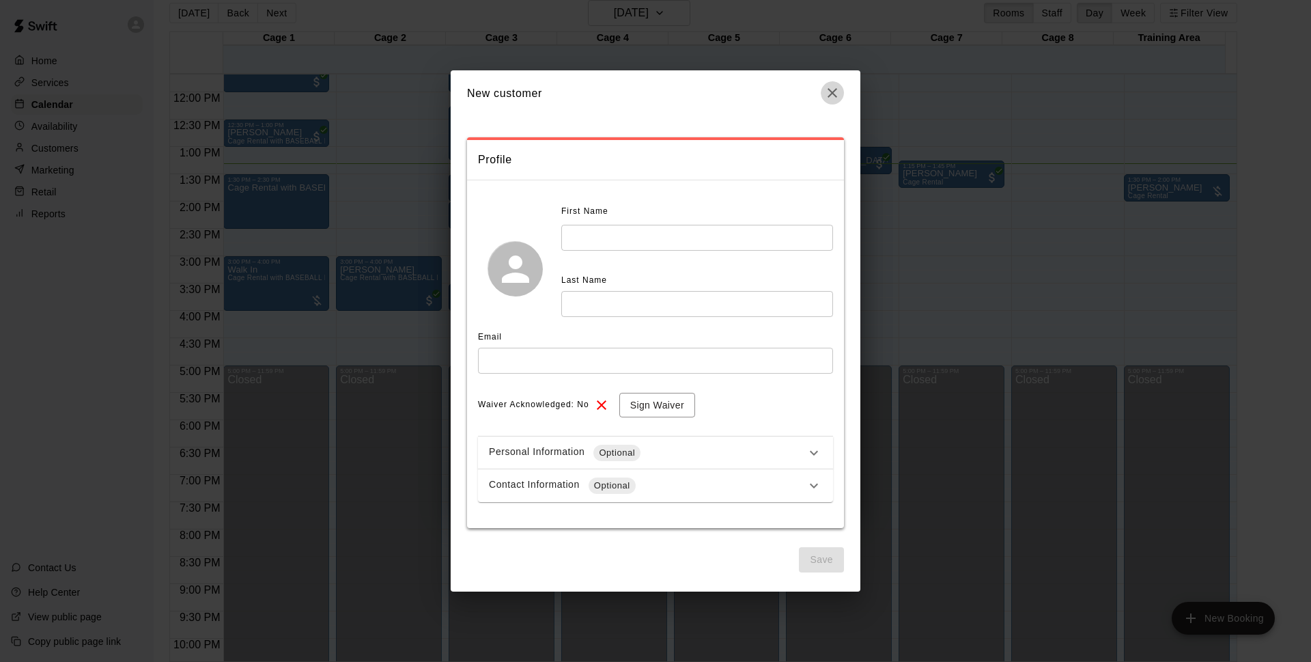
click at [837, 97] on icon "button" at bounding box center [832, 93] width 16 height 16
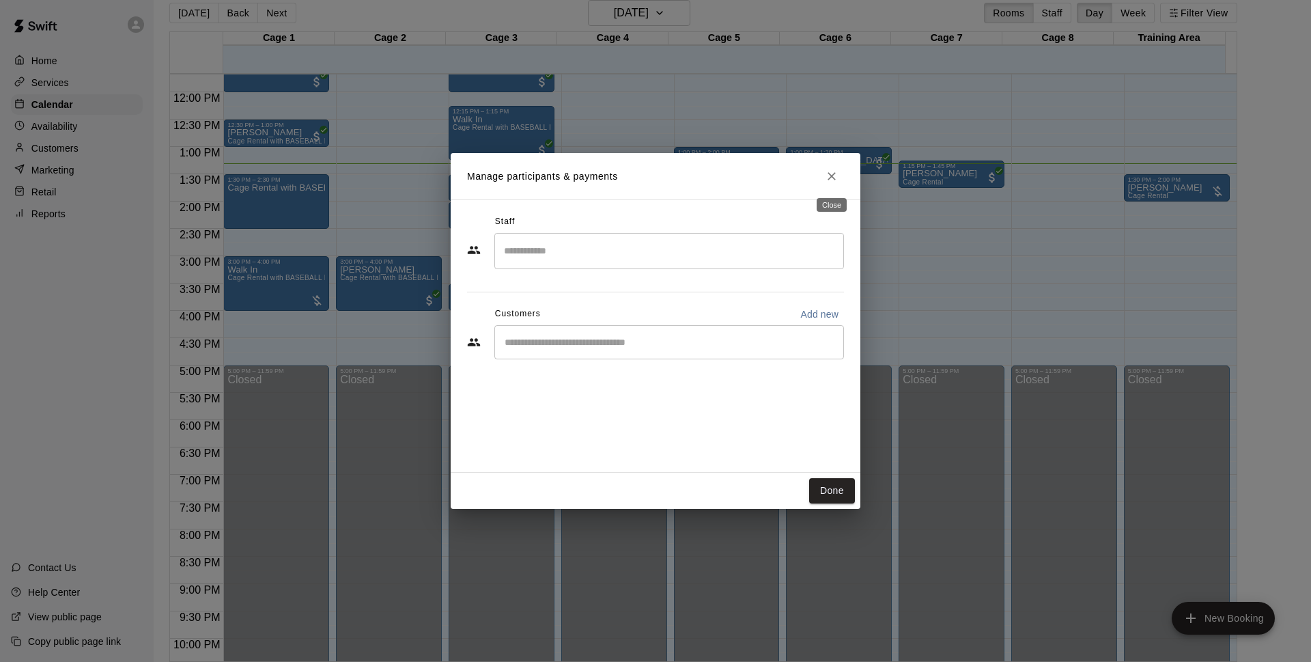
click at [828, 168] on button "Close" at bounding box center [832, 176] width 25 height 25
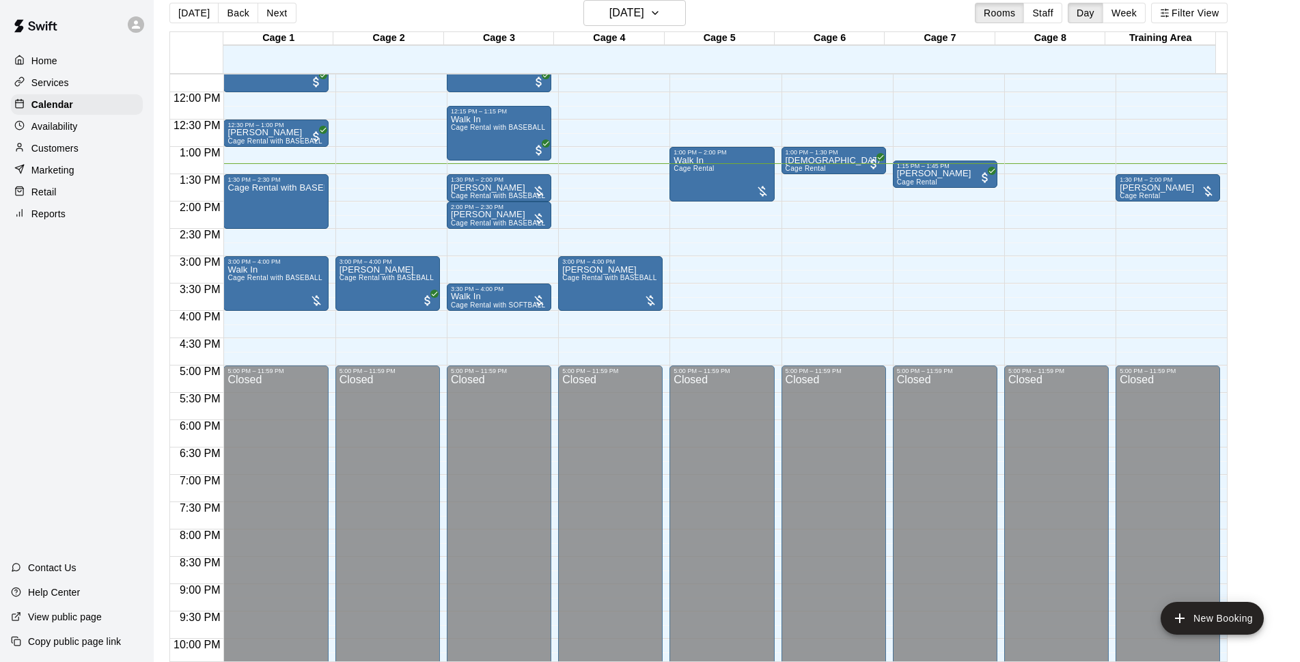
click at [598, 179] on div "12:00 AM – 10:00 AM Closed 10:30 AM – 11:00 AM [PERSON_NAME] Rental 3:00 PM – 4…" at bounding box center [610, 92] width 104 height 1311
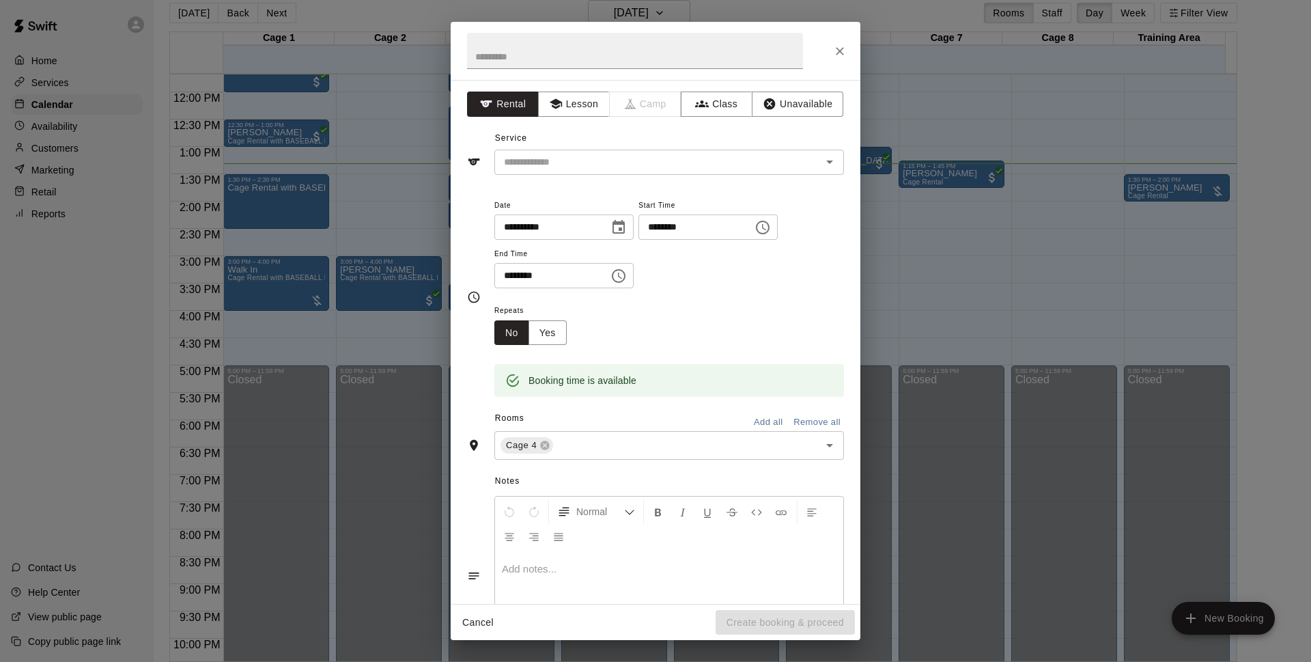
click at [586, 193] on div "**********" at bounding box center [656, 342] width 410 height 524
click at [832, 47] on button "Close" at bounding box center [840, 51] width 25 height 25
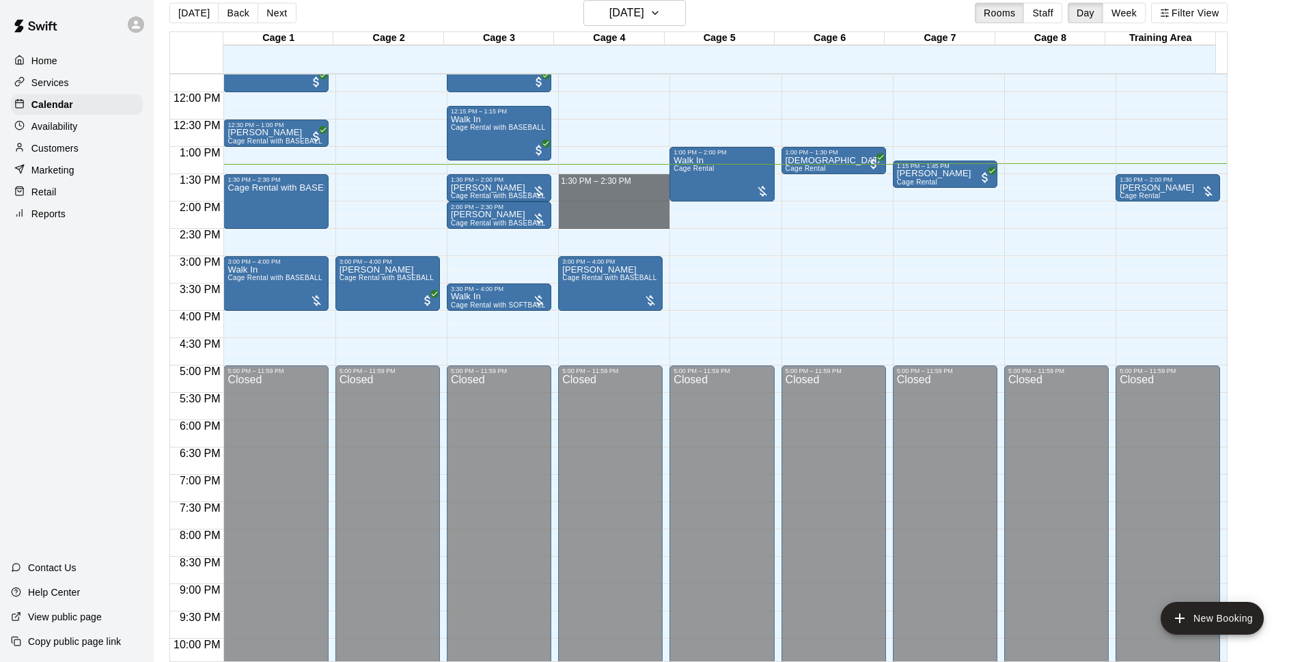
drag, startPoint x: 600, startPoint y: 177, endPoint x: 602, endPoint y: 222, distance: 45.1
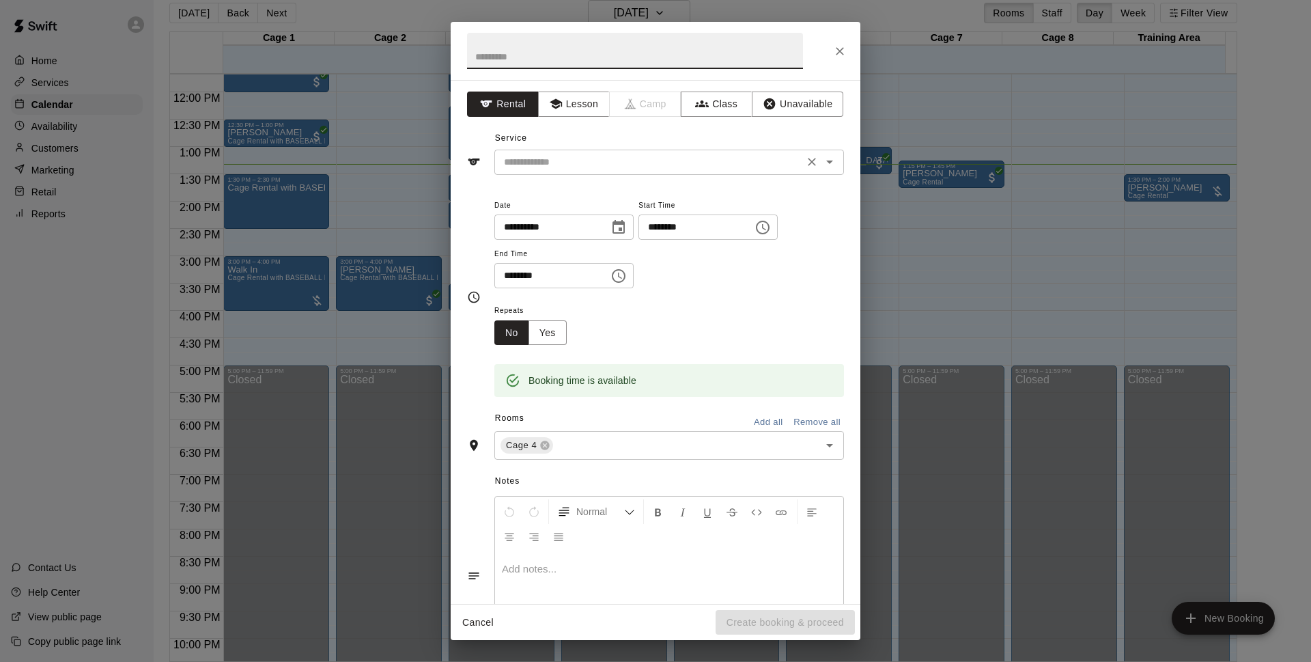
click at [612, 171] on div "​" at bounding box center [669, 162] width 350 height 25
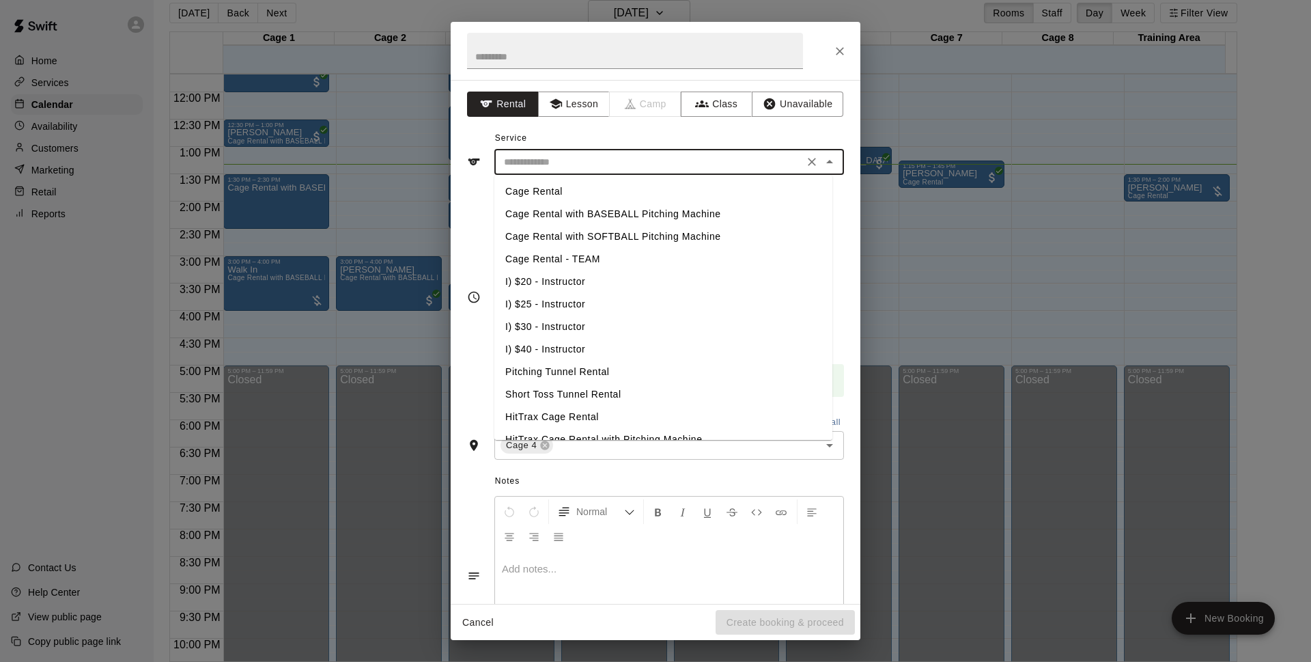
click at [613, 176] on ul "Cage Rental Cage Rental with BASEBALL Pitching Machine Cage Rental with SOFTBAL…" at bounding box center [663, 307] width 338 height 265
click at [619, 212] on li "Cage Rental with BASEBALL Pitching Machine" at bounding box center [663, 214] width 338 height 23
type input "**********"
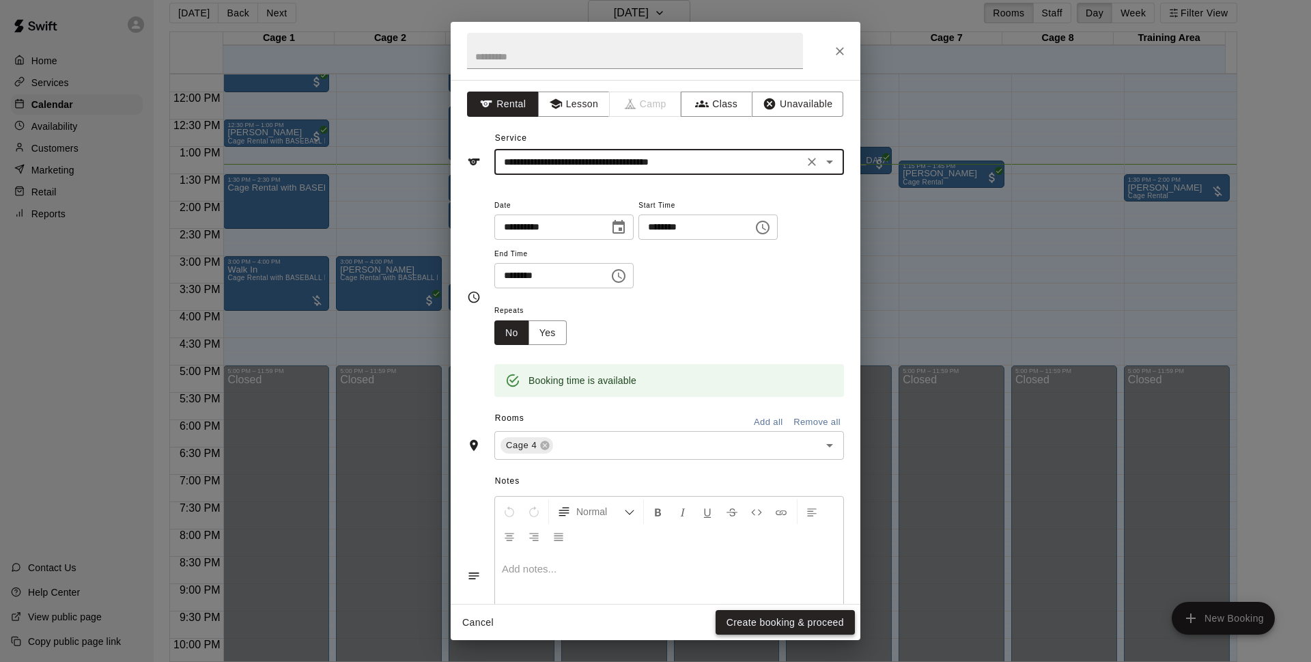
click at [759, 627] on button "Create booking & proceed" at bounding box center [785, 622] width 139 height 25
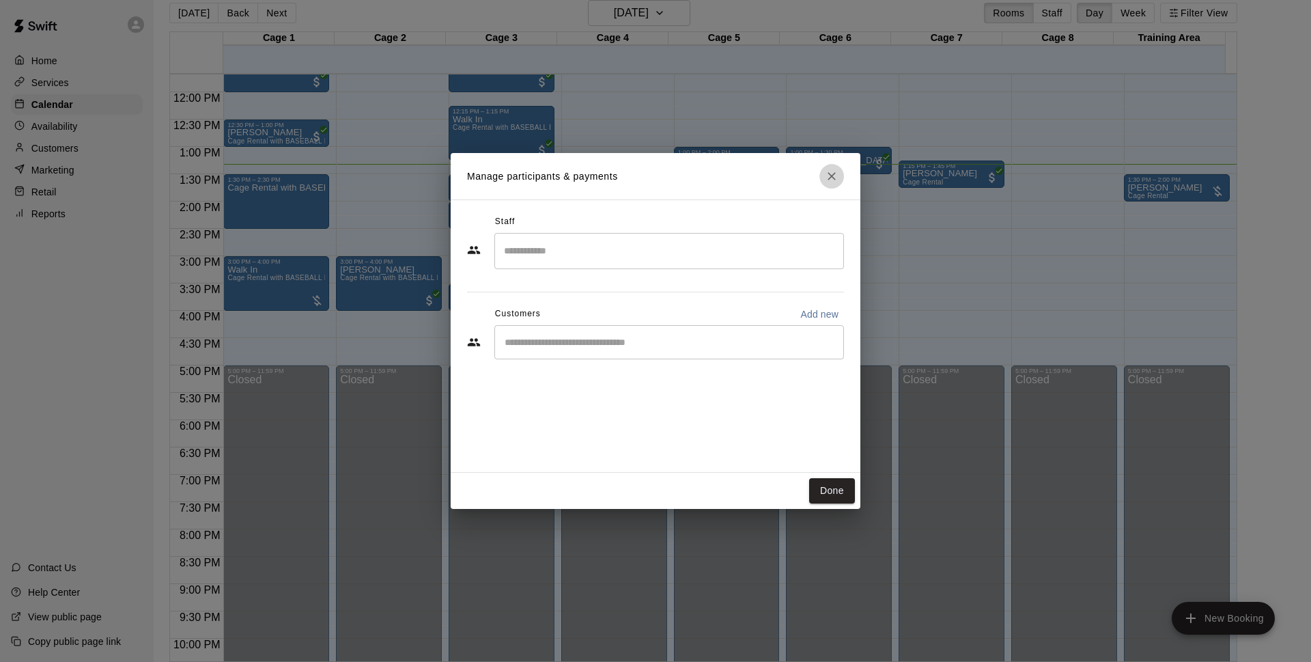
click at [837, 175] on icon "Close" at bounding box center [832, 176] width 14 height 14
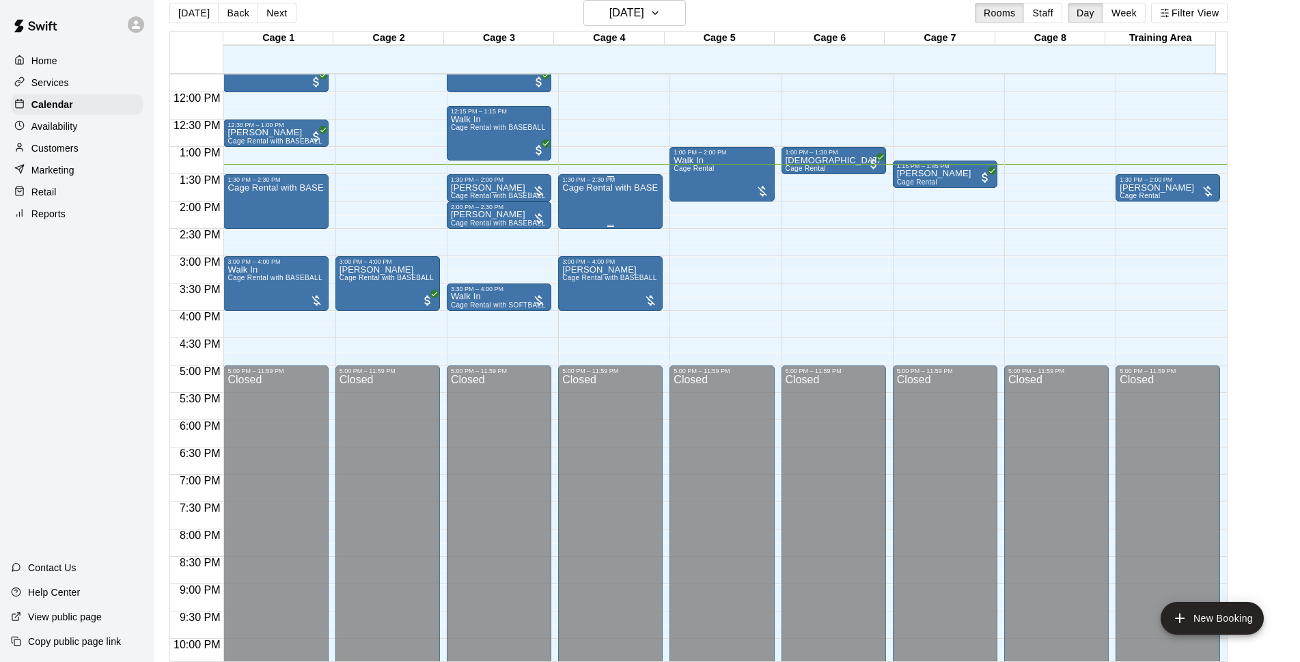
click at [617, 204] on div "Cage Rental with BASEBALL Pitching Machine" at bounding box center [610, 514] width 96 height 662
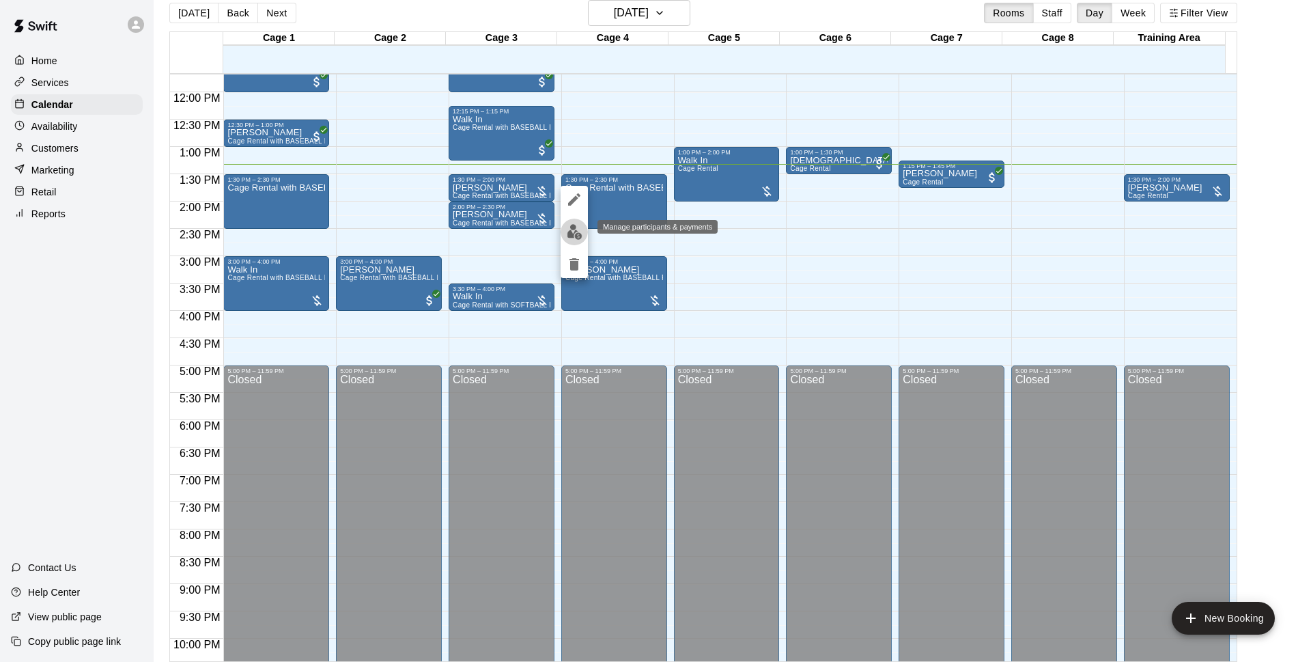
click at [578, 228] on img "edit" at bounding box center [575, 232] width 16 height 16
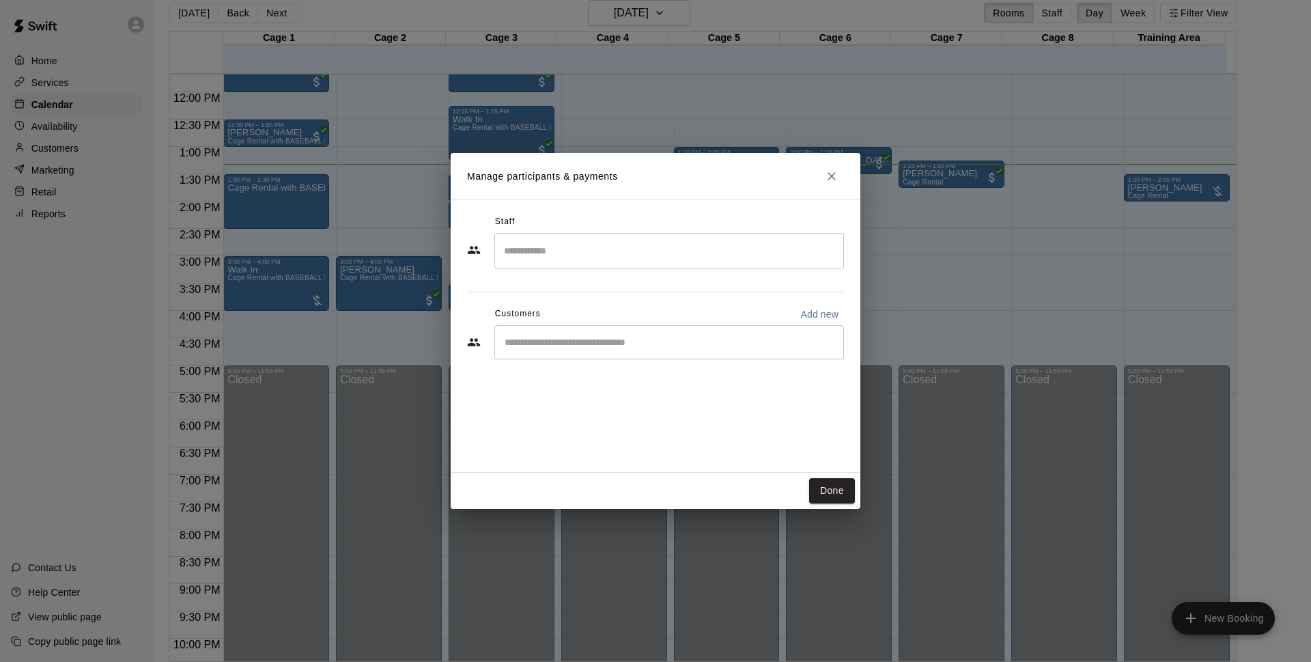
click at [577, 334] on div "​" at bounding box center [669, 342] width 350 height 34
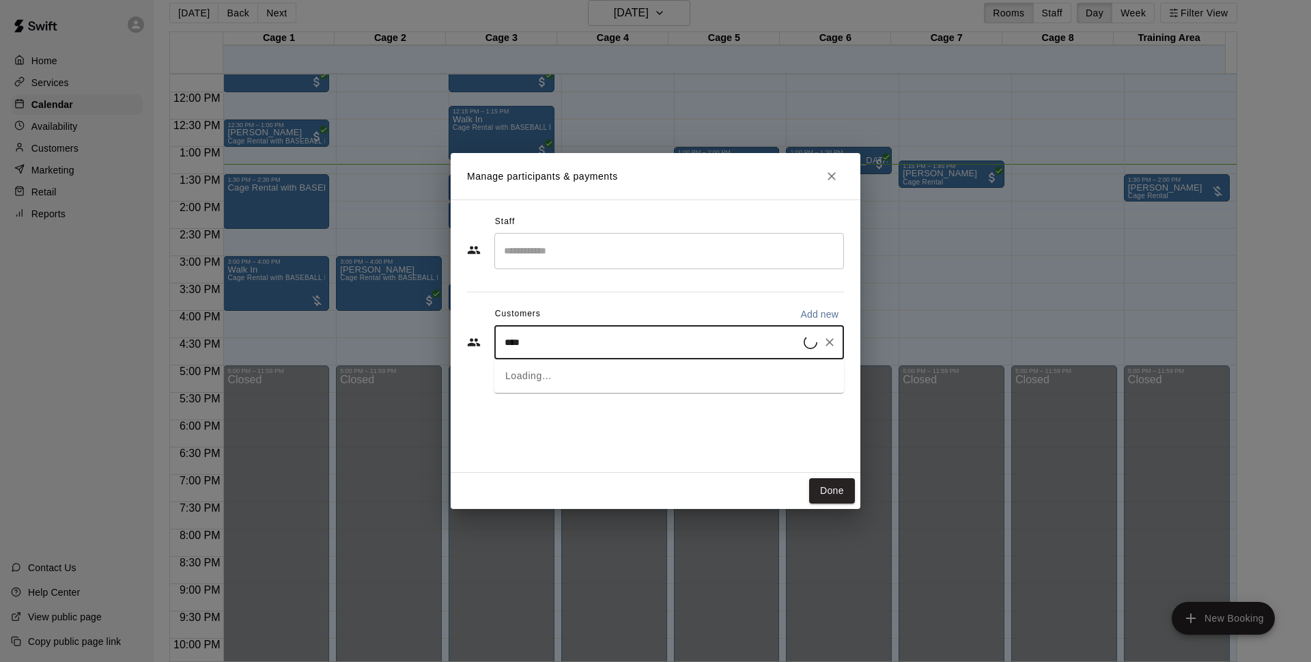
type input "*****"
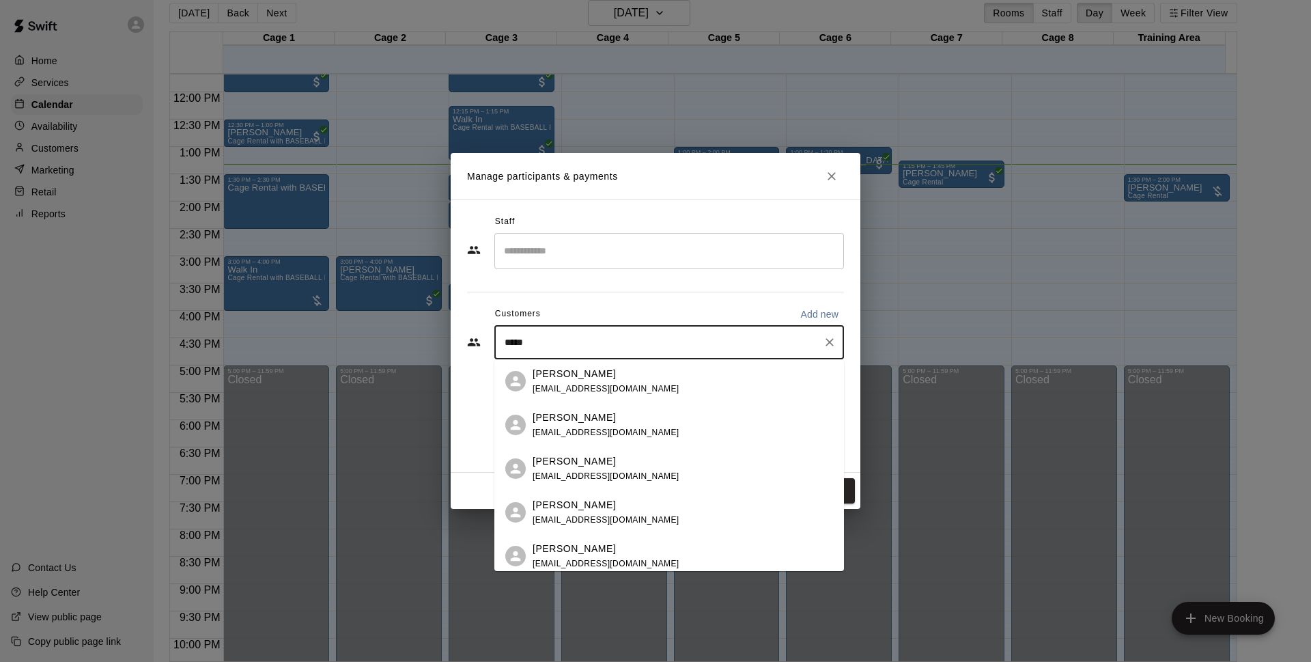
click at [647, 430] on div "[PERSON_NAME] [PERSON_NAME][EMAIL_ADDRESS][DOMAIN_NAME]" at bounding box center [683, 424] width 301 height 29
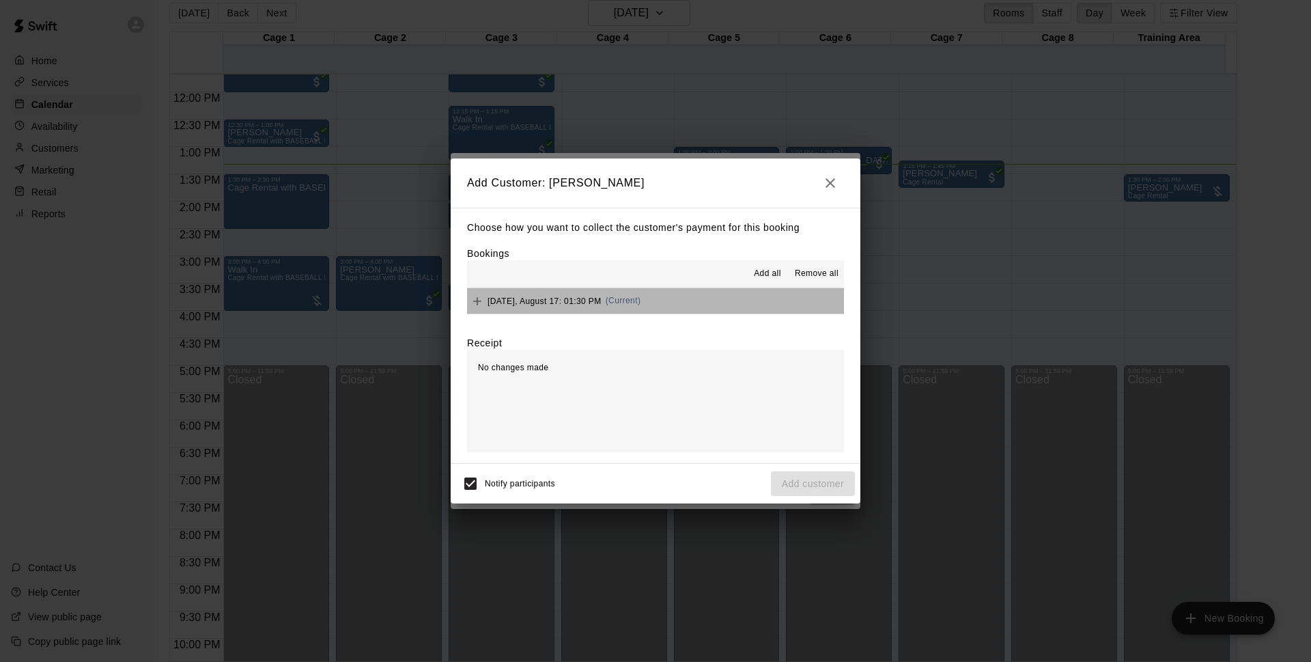
click at [680, 292] on button "[DATE], August 17: 01:30 PM (Current)" at bounding box center [655, 300] width 377 height 25
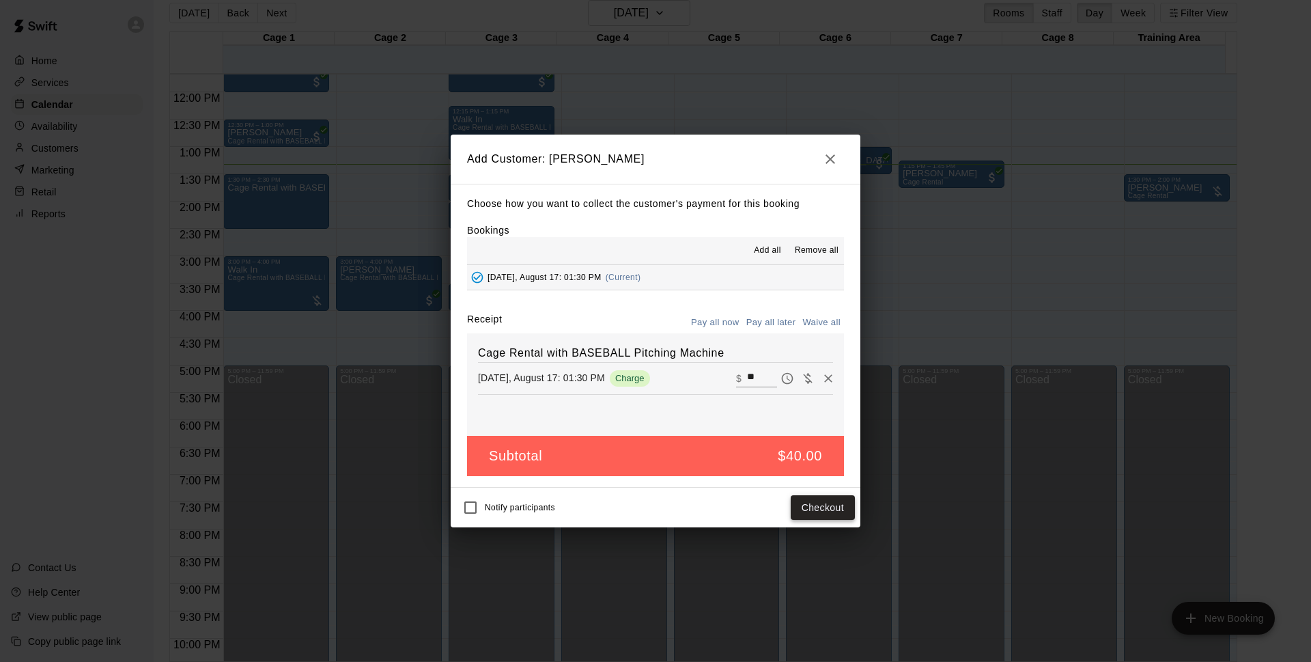
click at [818, 510] on button "Checkout" at bounding box center [823, 507] width 64 height 25
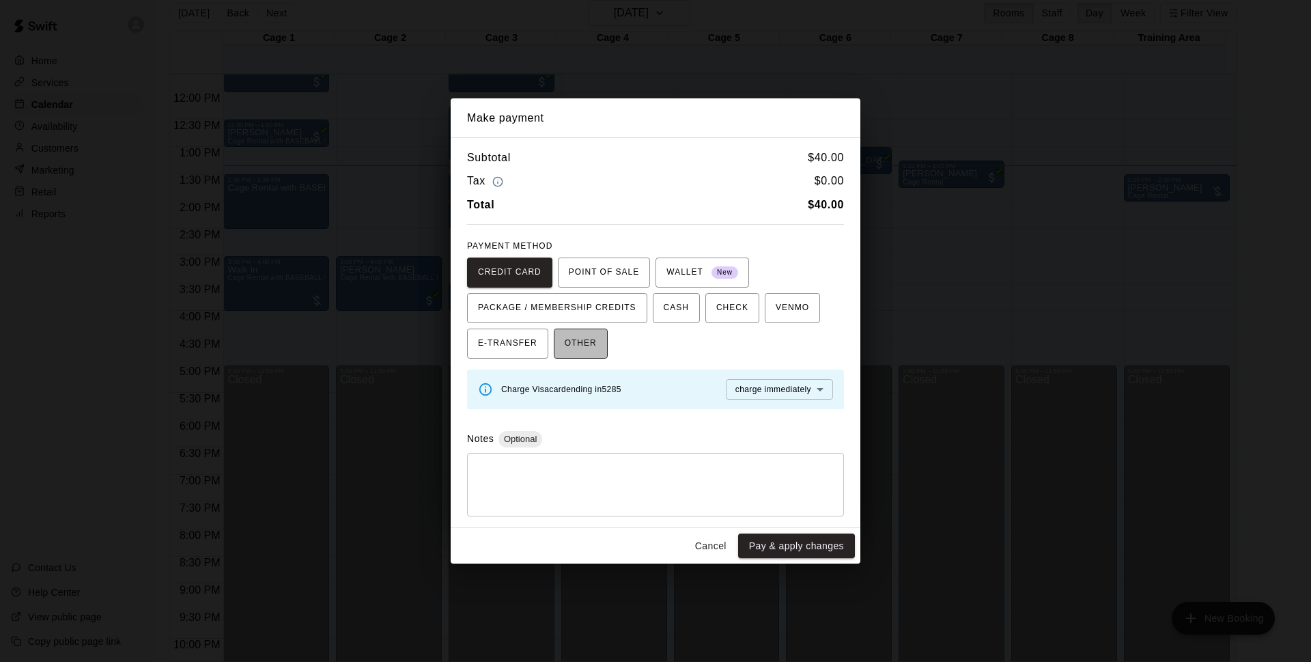
click at [568, 333] on span "OTHER" at bounding box center [581, 344] width 32 height 22
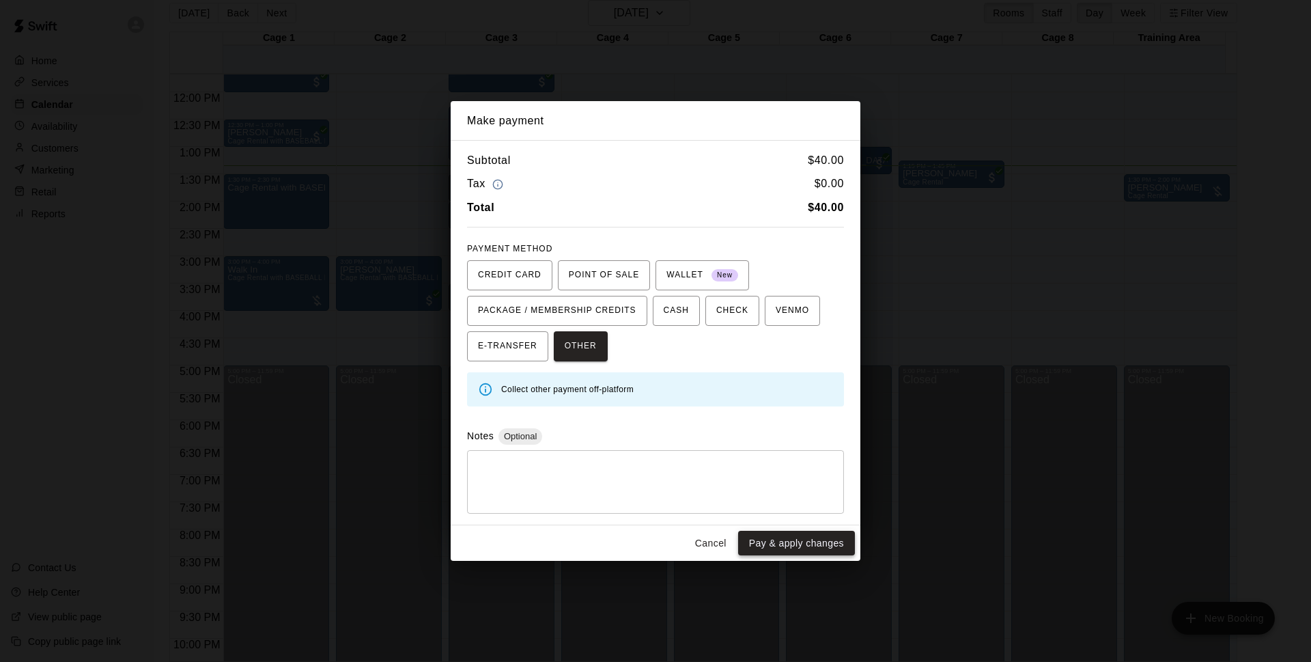
click at [782, 544] on button "Pay & apply changes" at bounding box center [796, 543] width 117 height 25
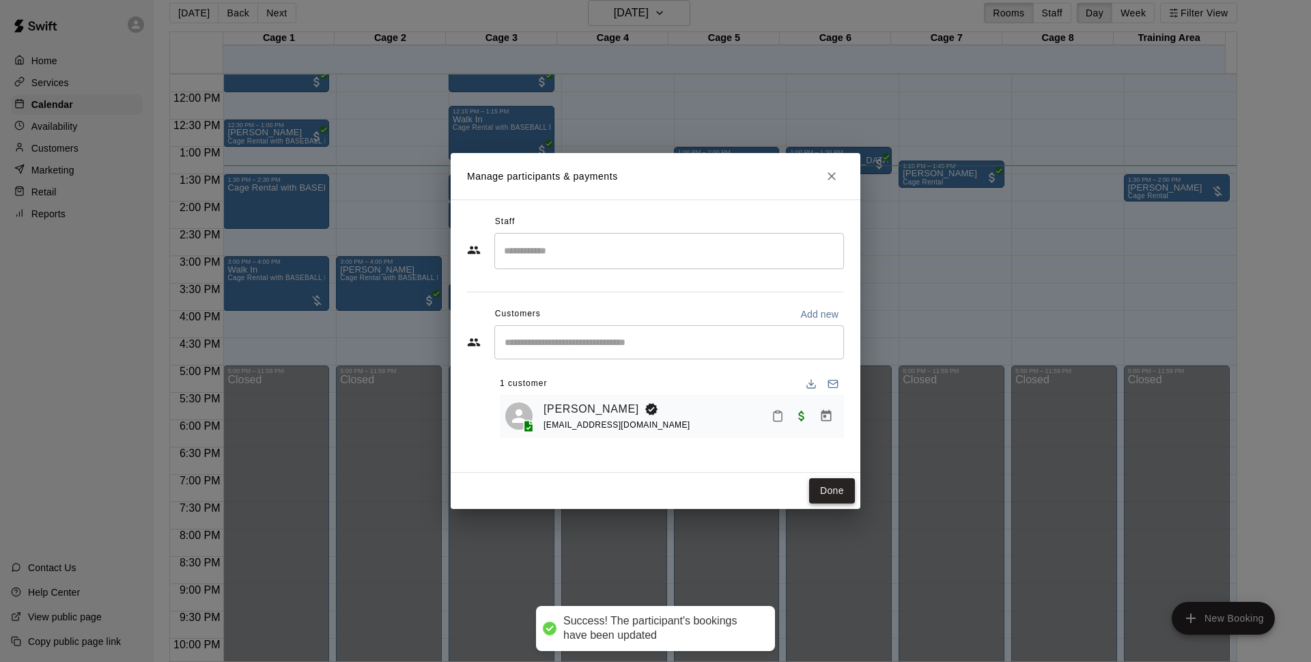
click at [833, 479] on button "Done" at bounding box center [832, 490] width 46 height 25
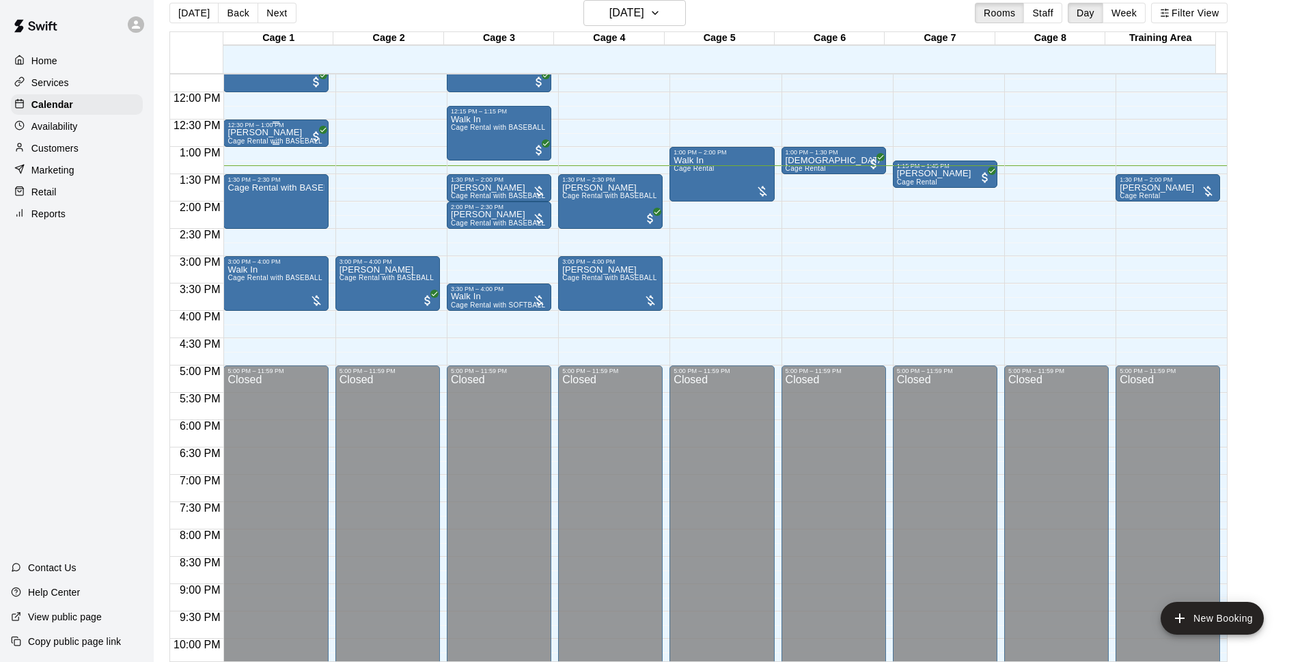
click at [254, 138] on div "[PERSON_NAME] Rental with BASEBALL Pitching Machine" at bounding box center [275, 459] width 96 height 662
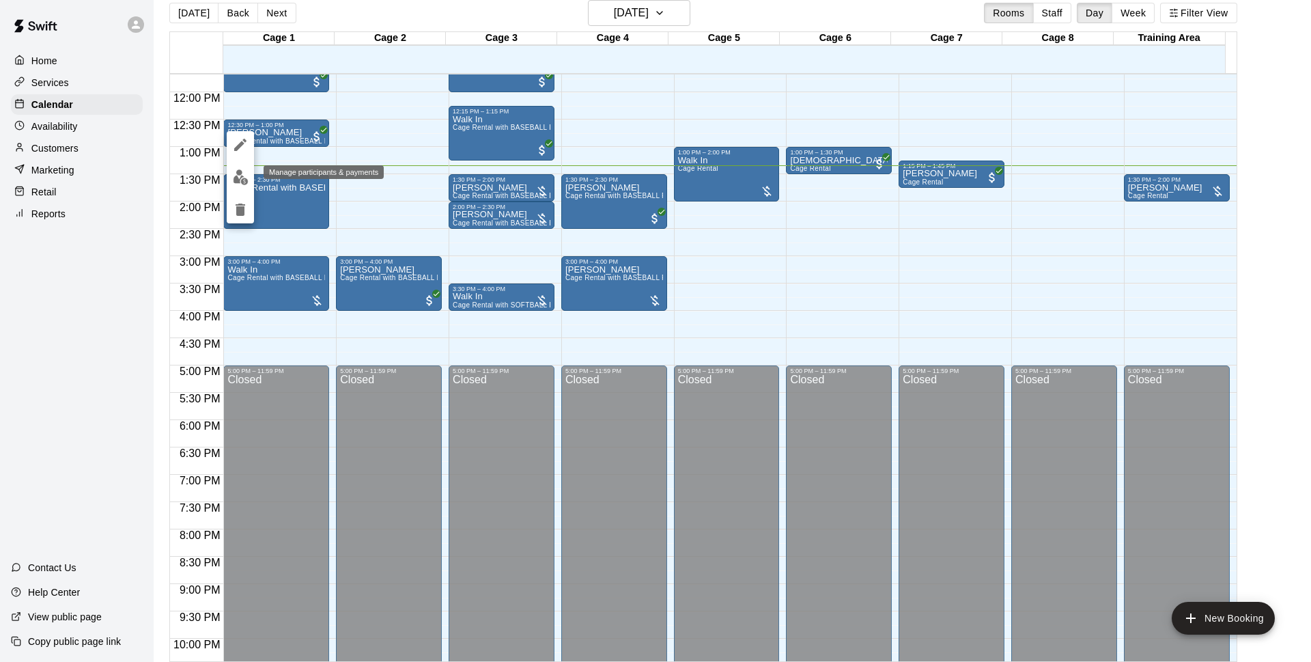
click at [243, 186] on button "edit" at bounding box center [240, 177] width 27 height 27
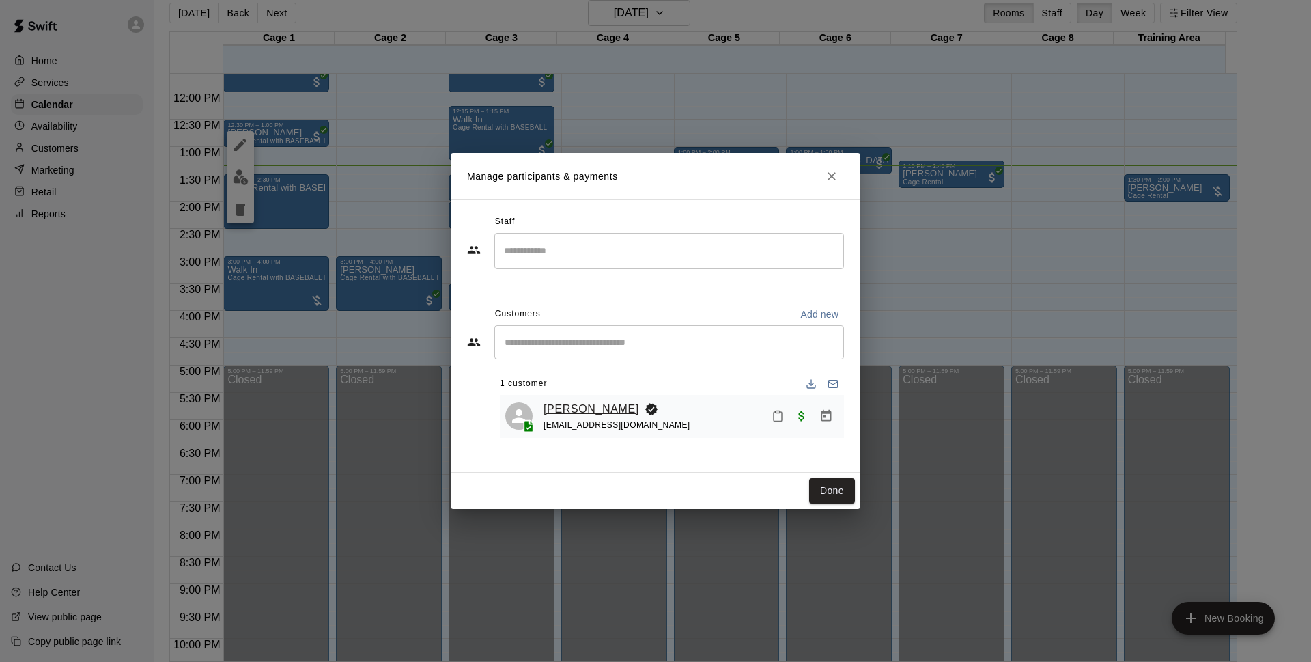
click at [608, 414] on link "[PERSON_NAME]" at bounding box center [592, 409] width 96 height 18
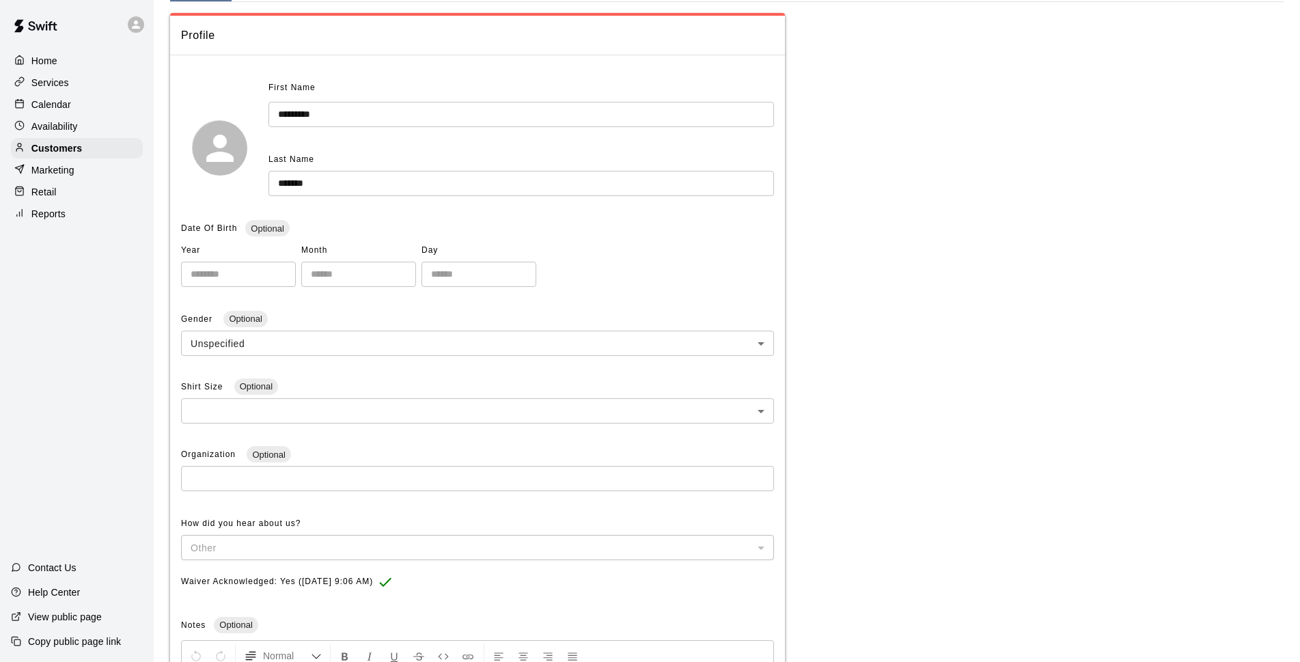
scroll to position [298, 0]
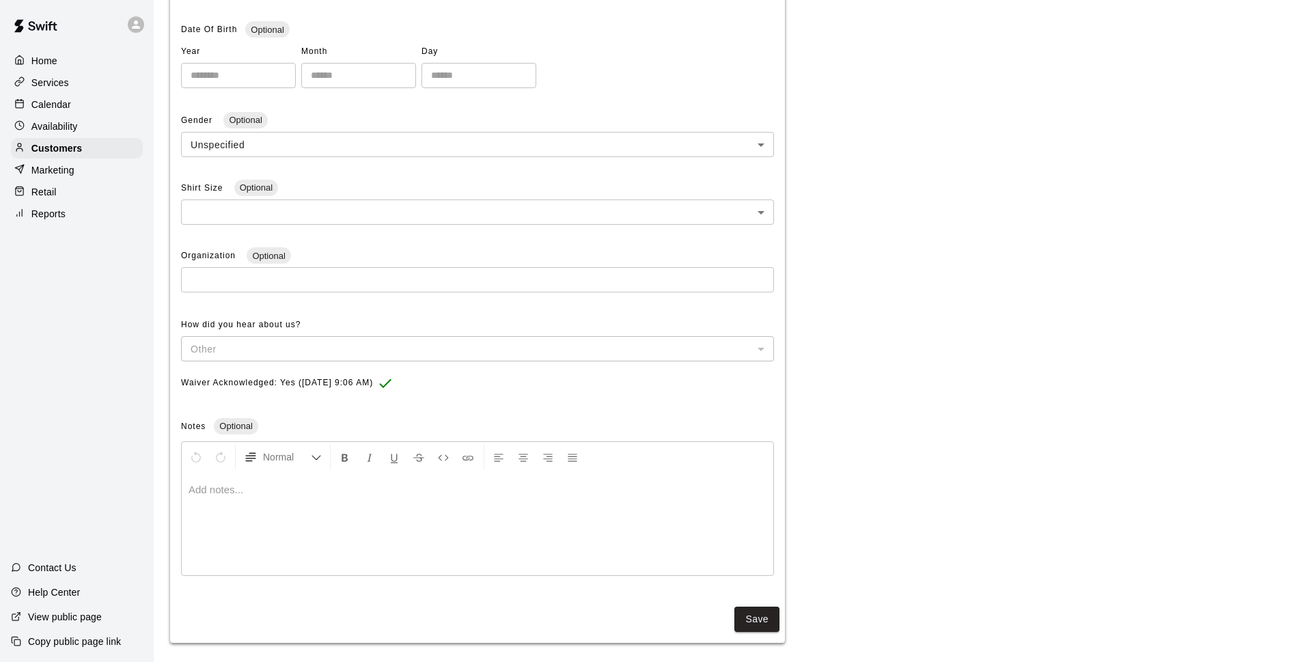
click at [225, 485] on p at bounding box center [478, 490] width 578 height 14
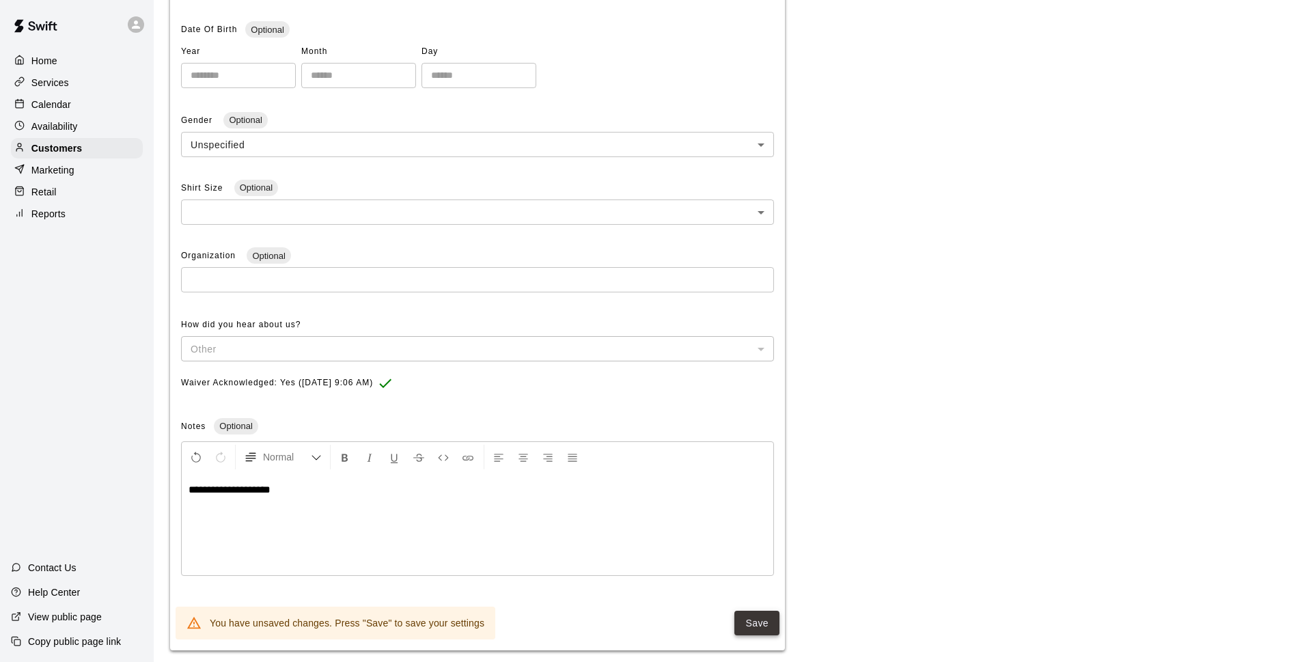
click at [742, 627] on button "Save" at bounding box center [756, 623] width 45 height 25
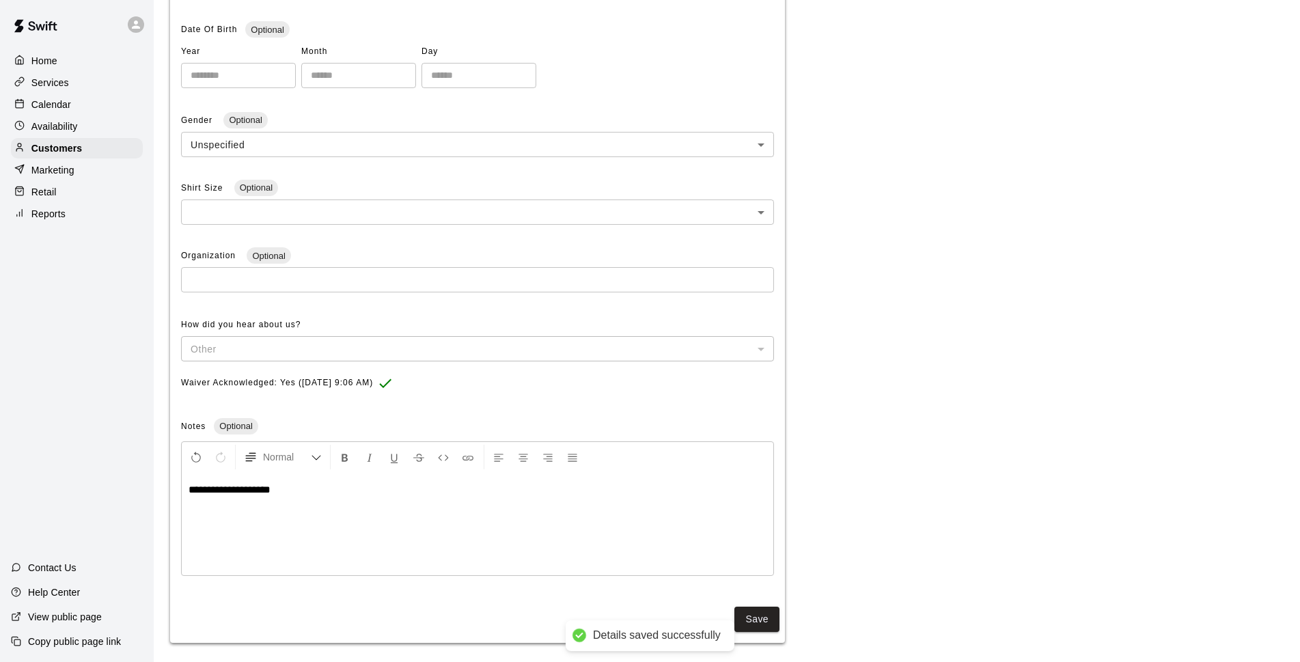
click at [81, 100] on div "Calendar" at bounding box center [77, 104] width 132 height 20
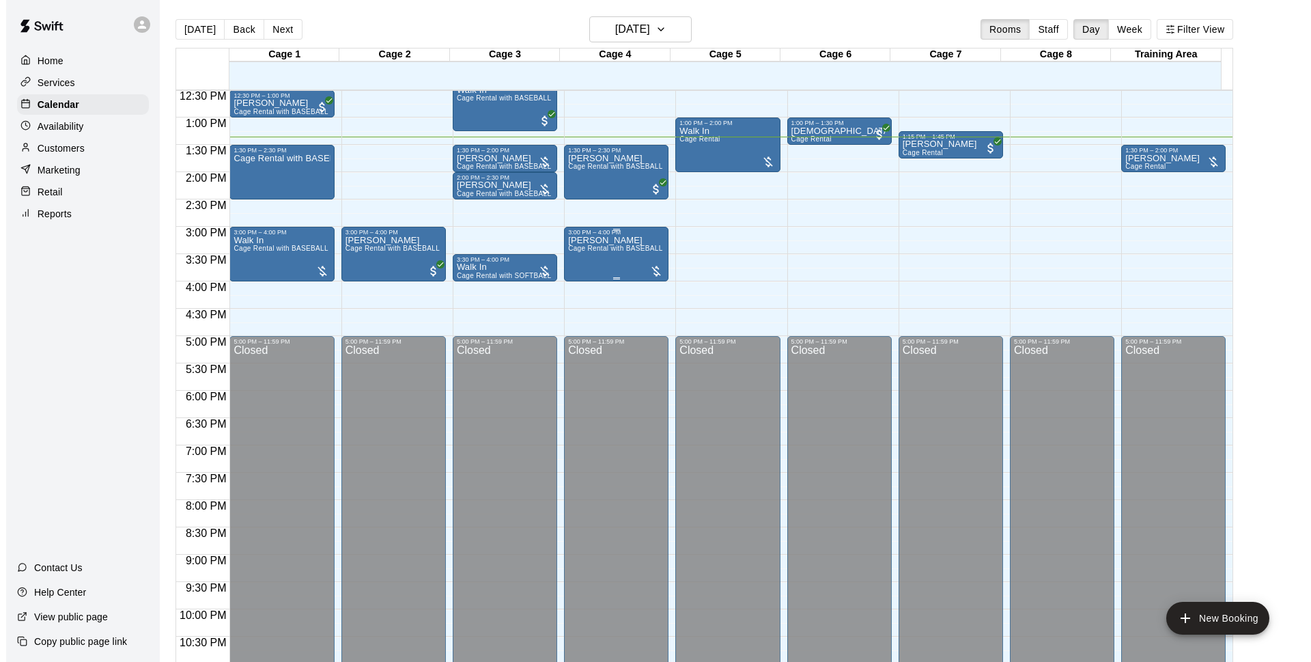
scroll to position [596, 0]
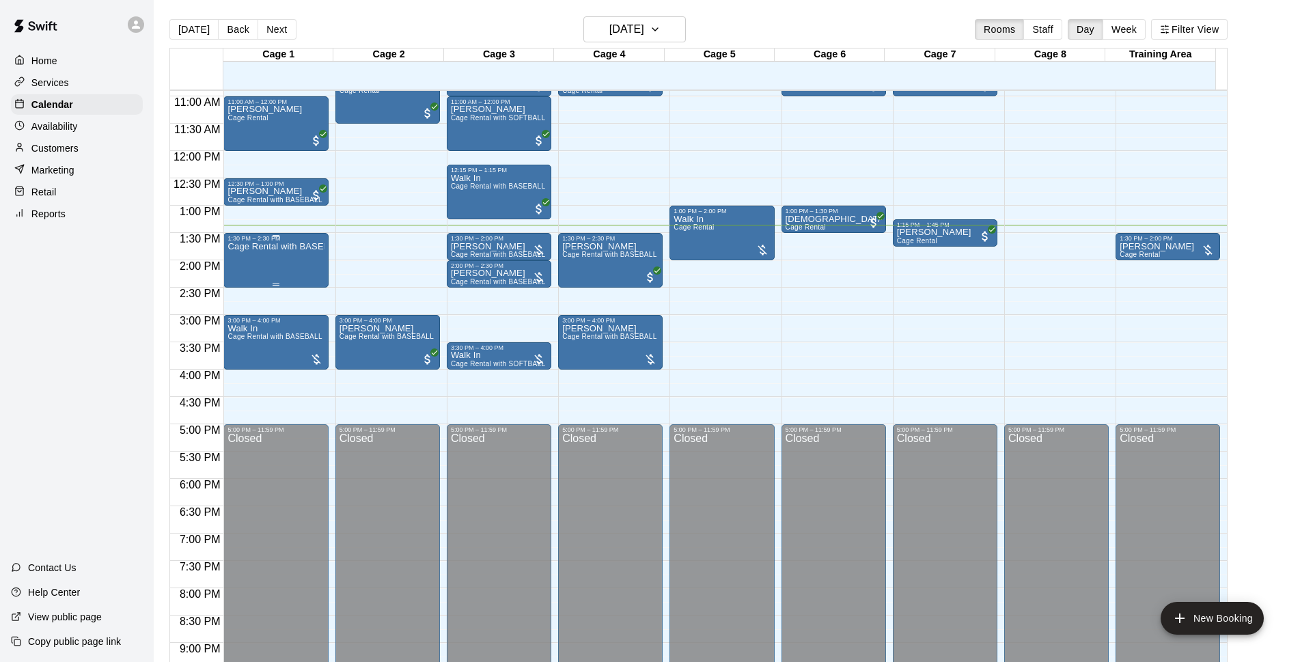
click at [277, 261] on div "Cage Rental with BASEBALL Pitching Machine" at bounding box center [275, 573] width 96 height 662
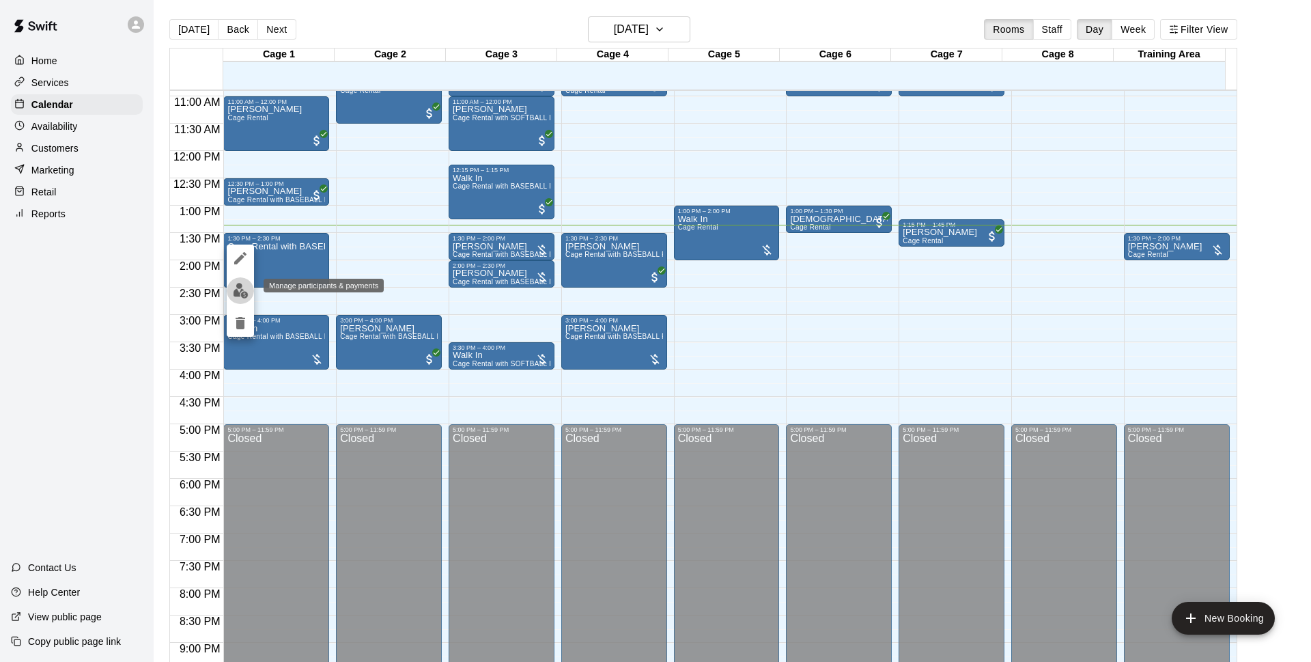
click at [247, 291] on img "edit" at bounding box center [241, 291] width 16 height 16
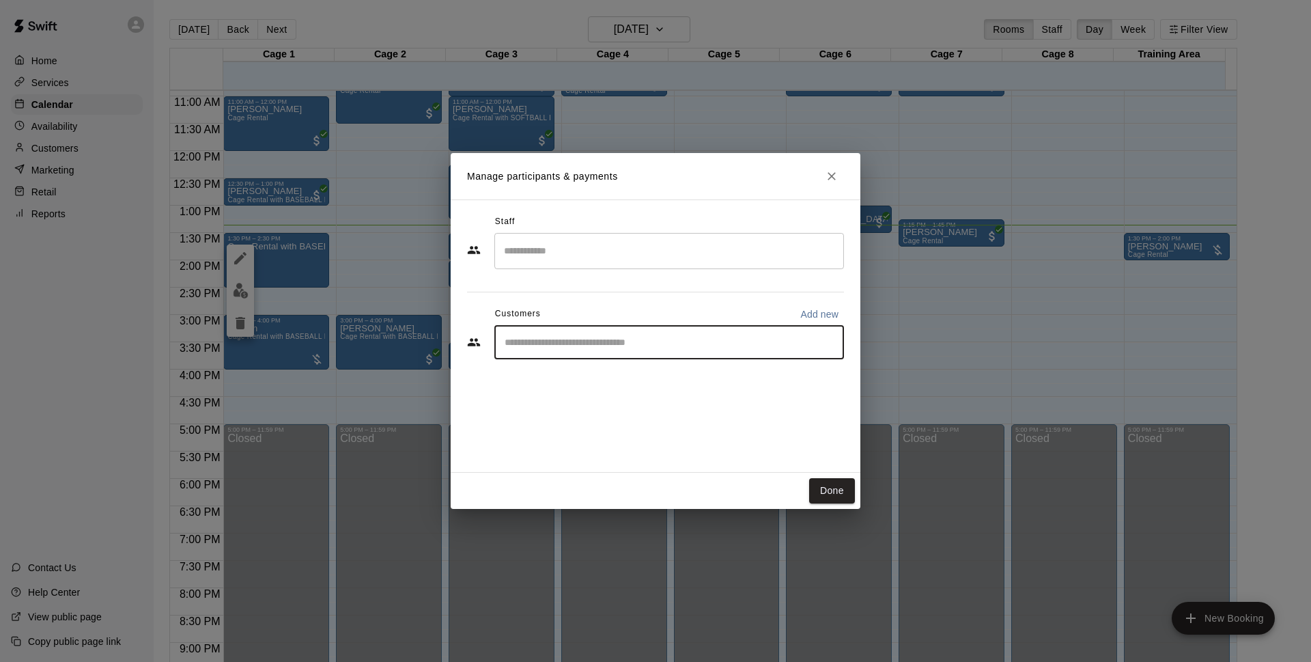
click at [721, 341] on input "Start typing to search customers..." at bounding box center [669, 342] width 337 height 14
click at [717, 349] on input "Start typing to search customers..." at bounding box center [669, 342] width 337 height 14
click at [835, 309] on p "Add new" at bounding box center [819, 314] width 38 height 14
select select "**"
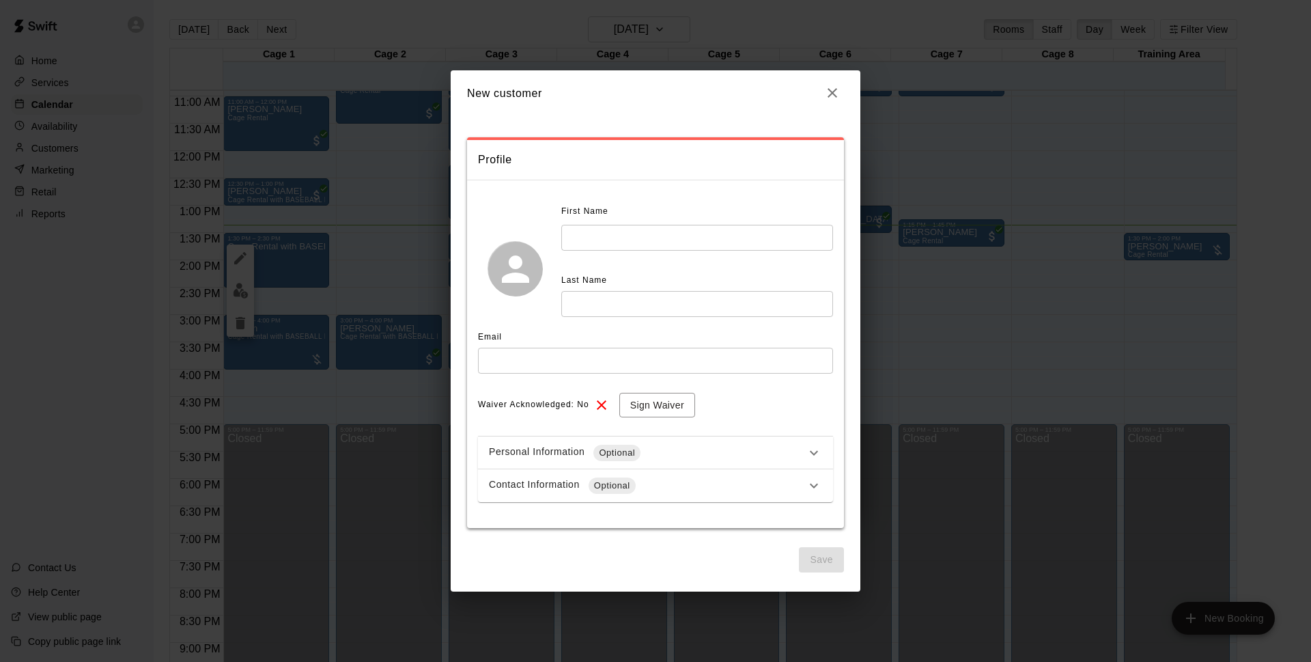
click at [697, 245] on input "text" at bounding box center [697, 237] width 272 height 25
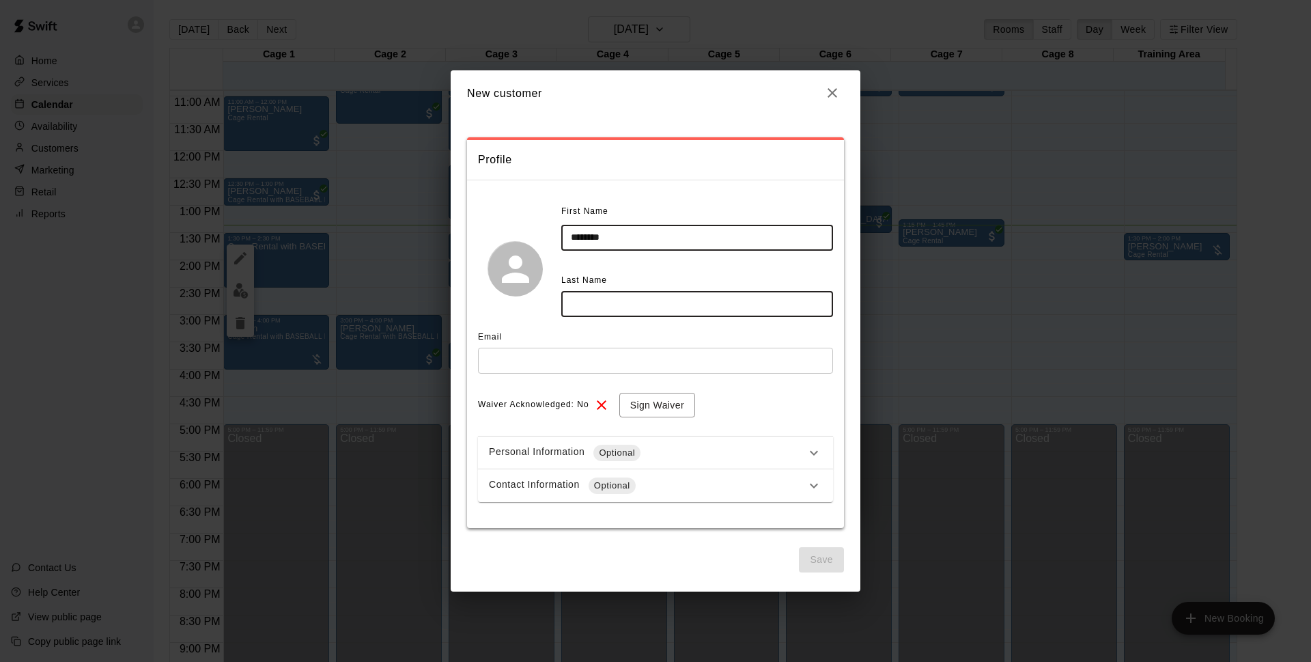
type input "********"
click at [630, 309] on input "text" at bounding box center [697, 303] width 272 height 25
type input "*****"
click at [566, 359] on input "text" at bounding box center [655, 360] width 355 height 25
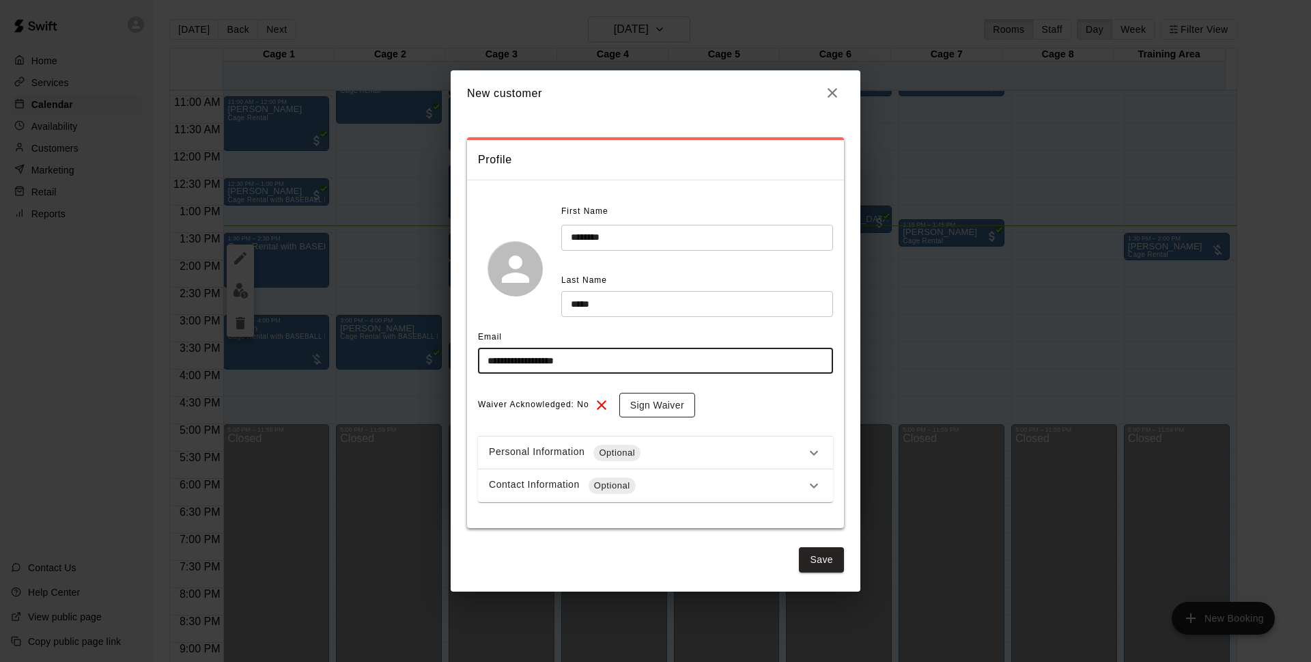
type input "**********"
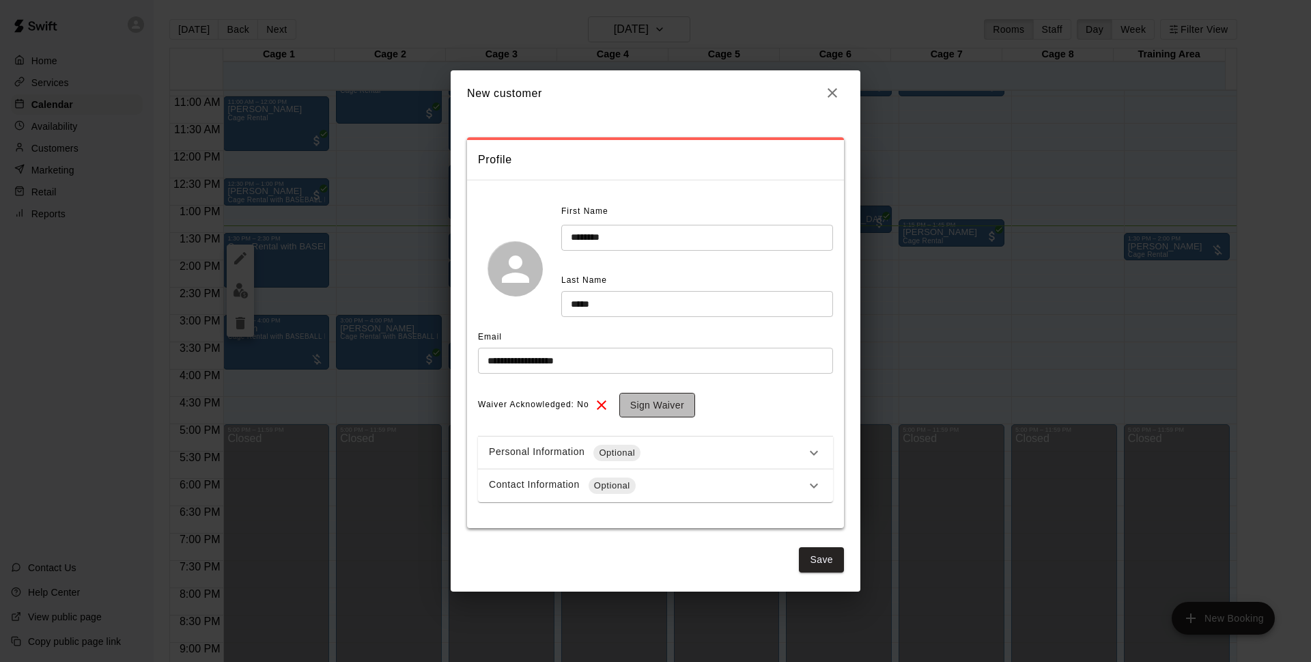
click at [658, 408] on button "Sign Waiver" at bounding box center [657, 405] width 76 height 25
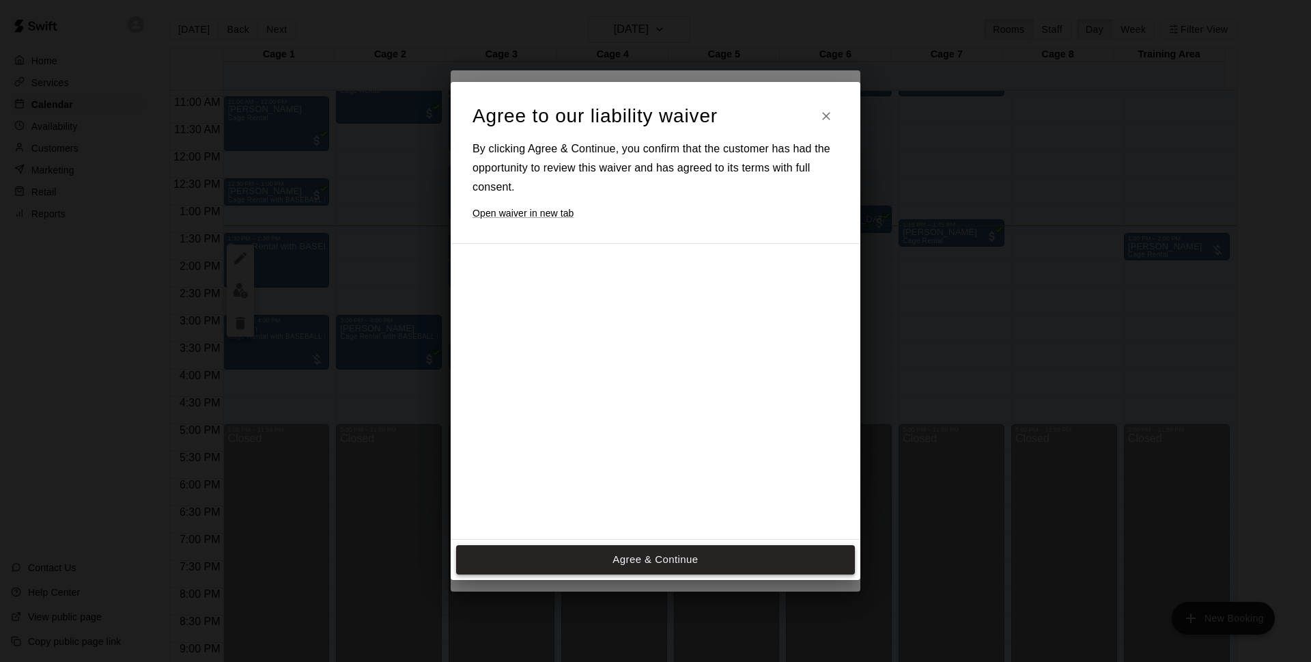
click at [604, 552] on button "Agree & Continue" at bounding box center [655, 559] width 399 height 29
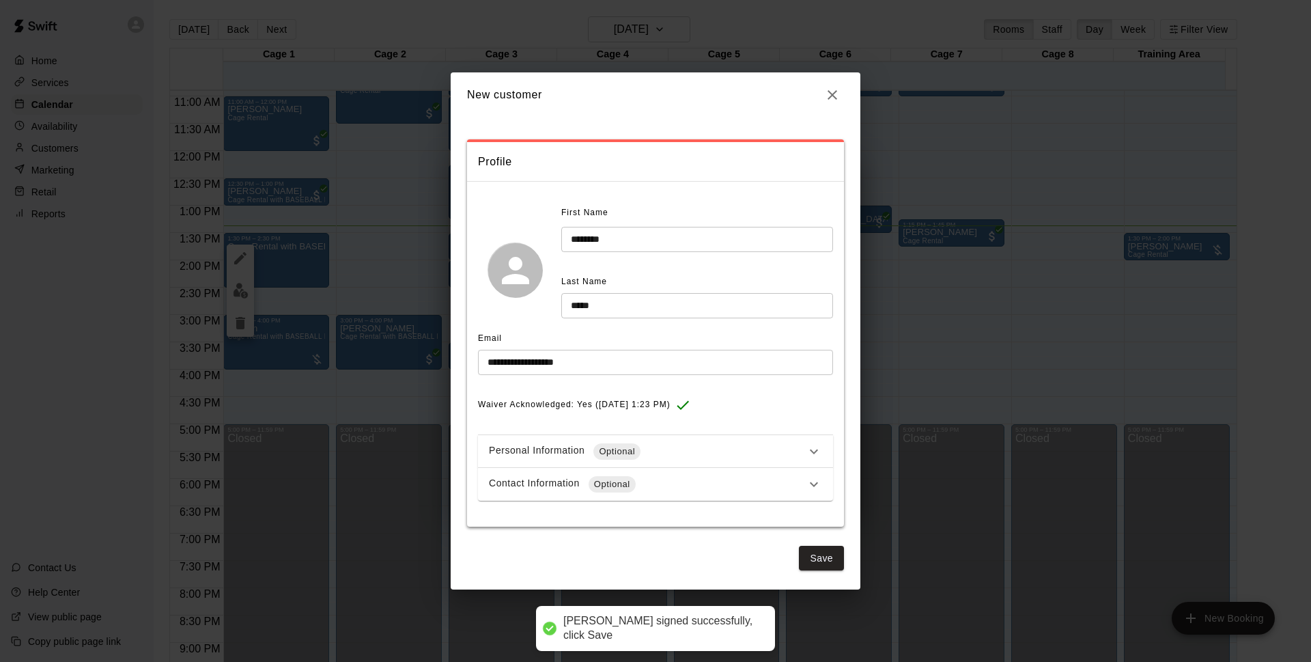
click at [701, 486] on div "Contact Information Optional" at bounding box center [647, 484] width 317 height 16
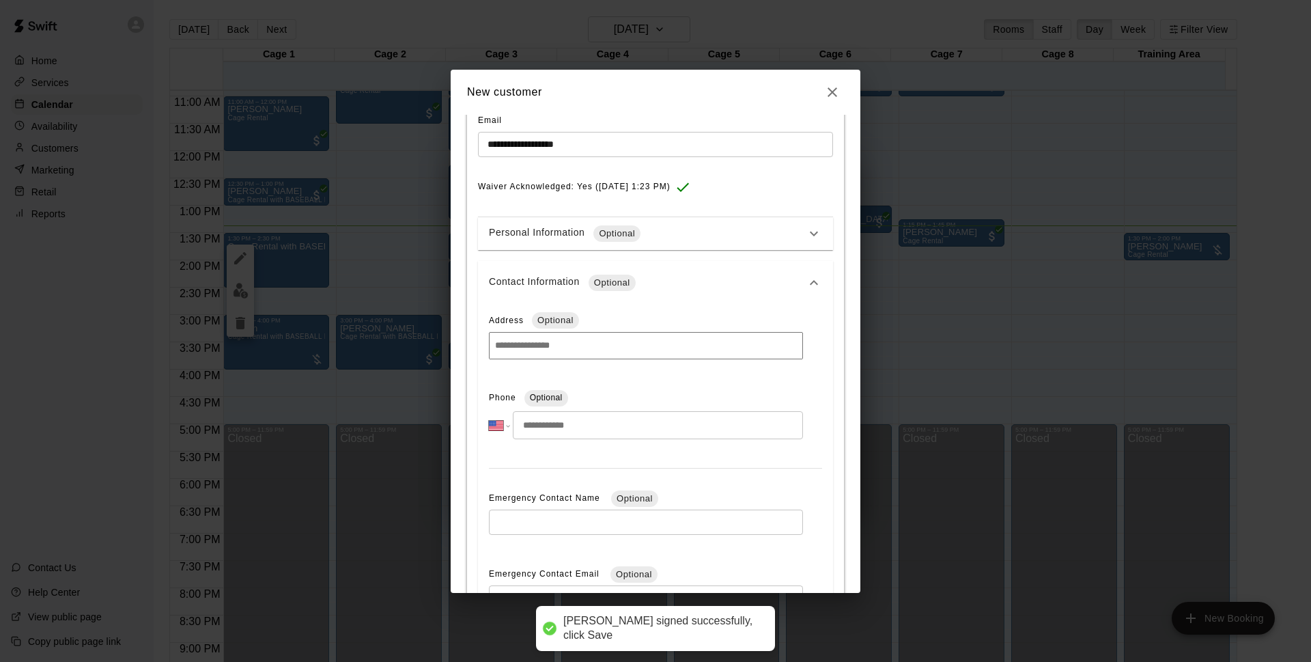
scroll to position [287, 0]
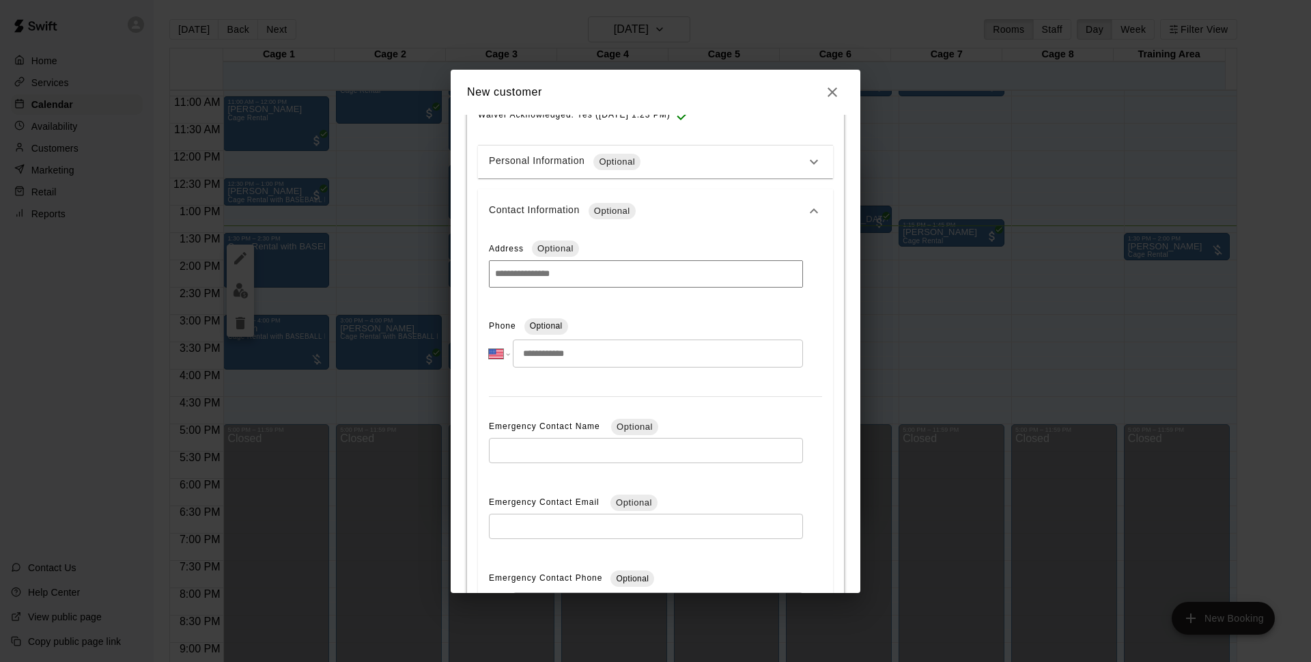
click at [548, 359] on input "tel" at bounding box center [658, 353] width 290 height 28
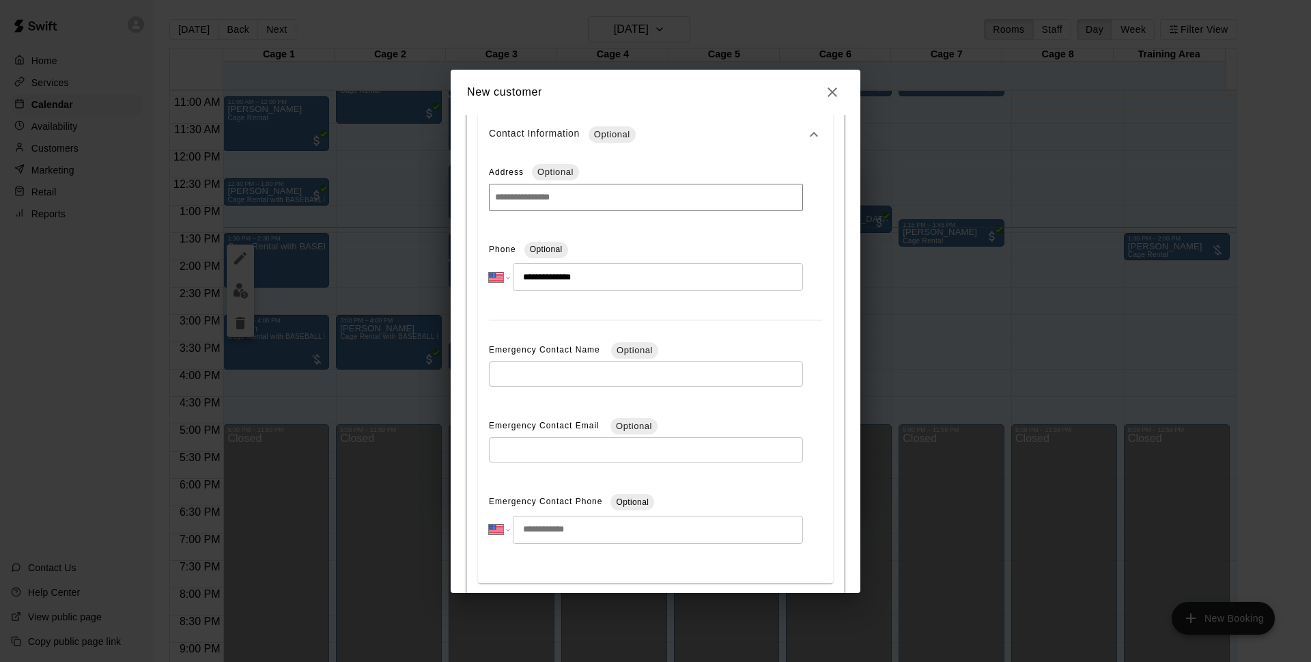
scroll to position [435, 0]
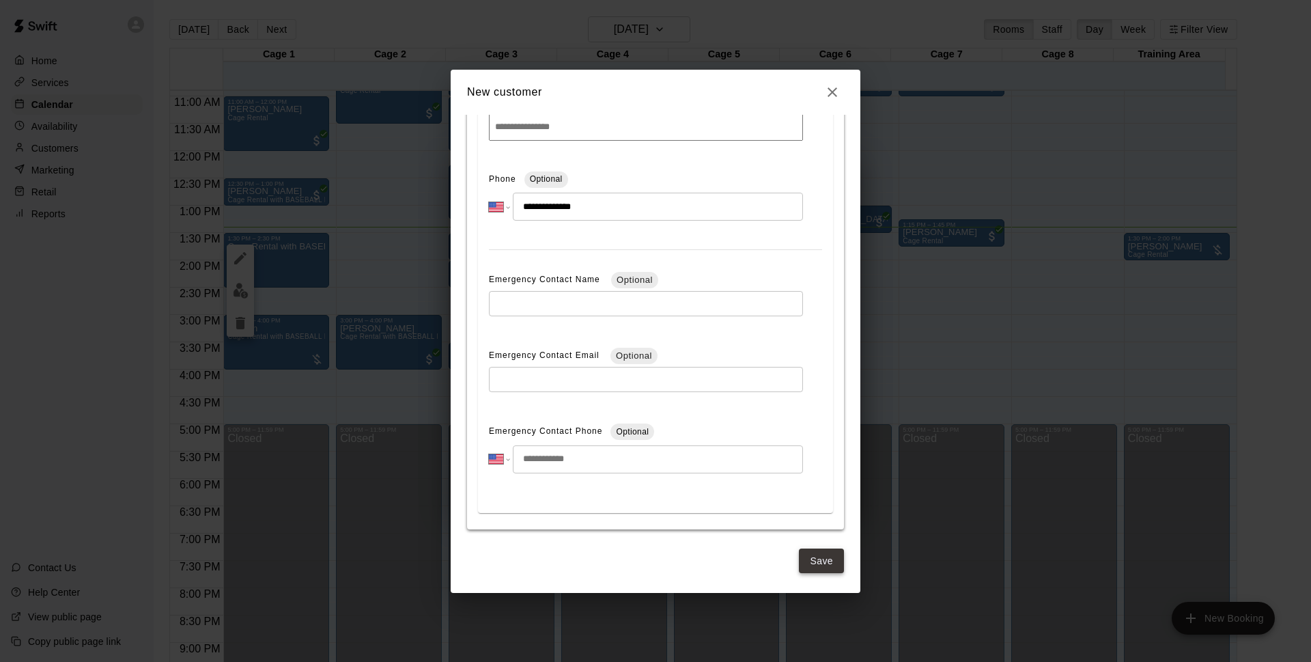
type input "**********"
click at [800, 550] on button "Save" at bounding box center [821, 560] width 45 height 25
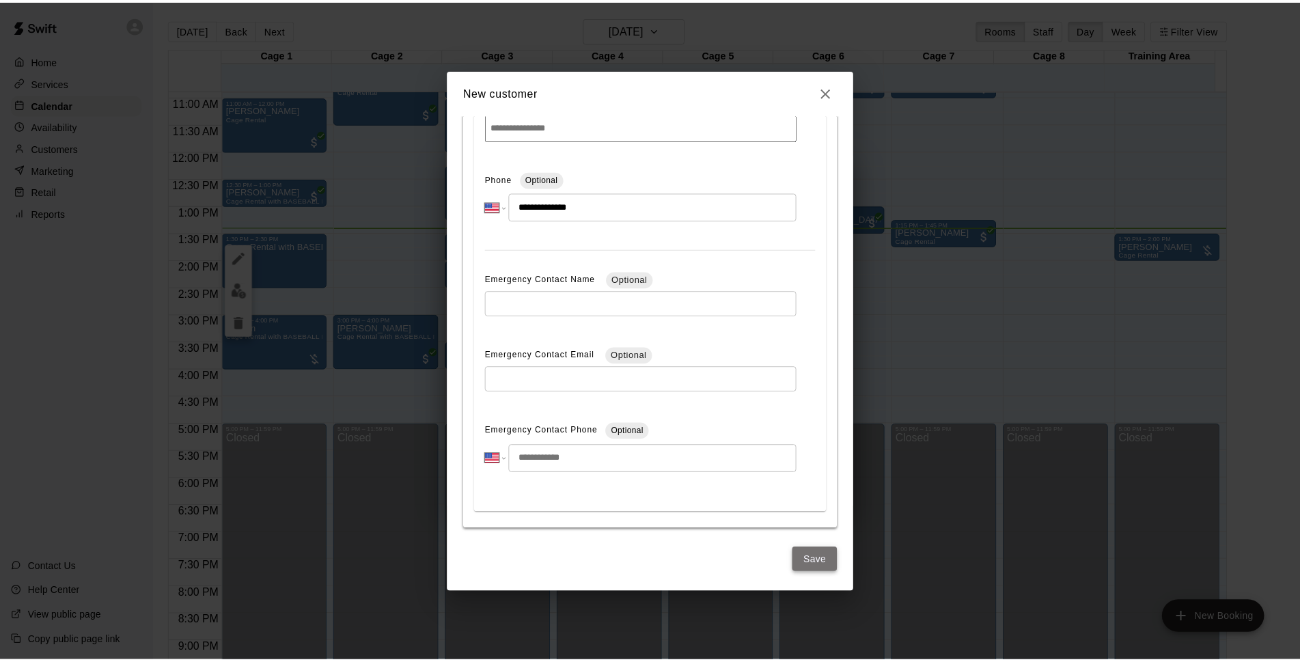
scroll to position [0, 0]
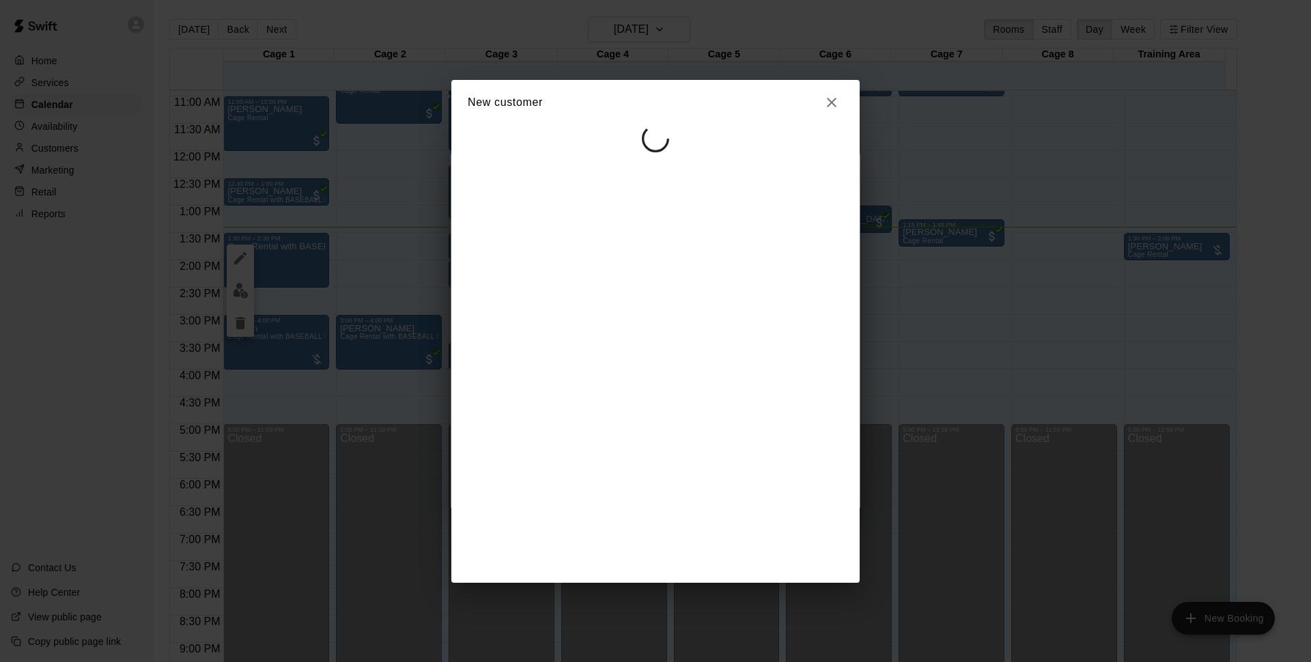
select select "**"
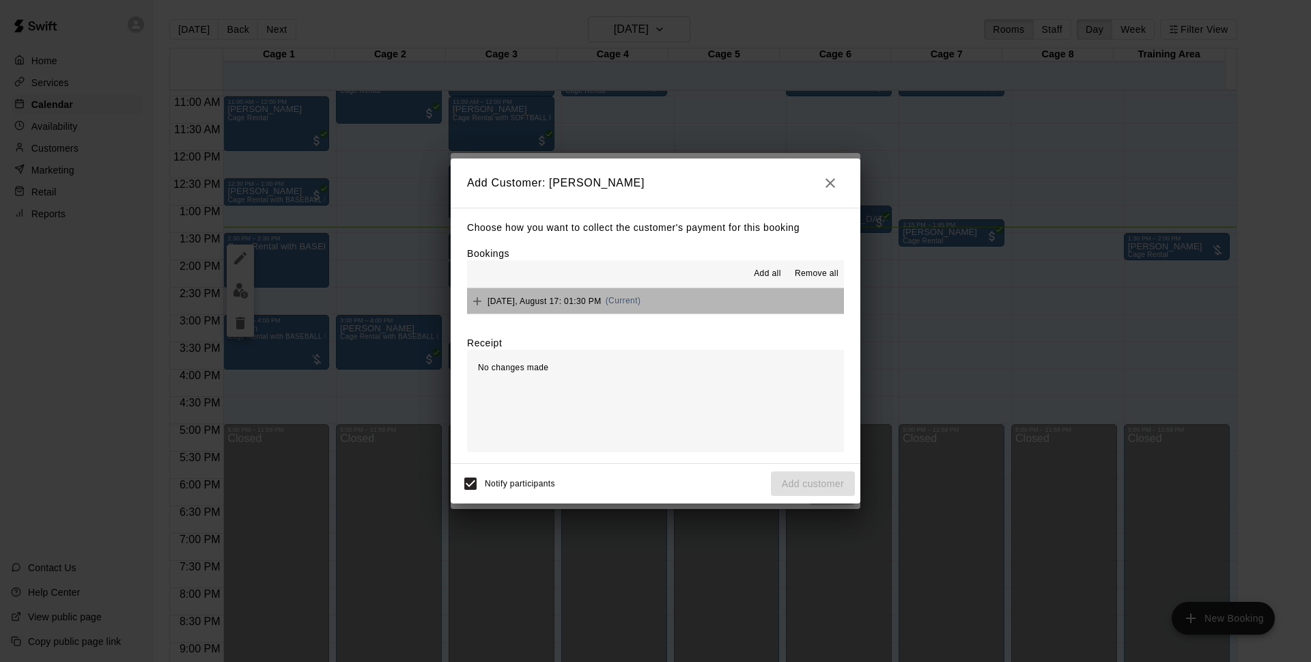
click at [695, 295] on button "[DATE], August 17: 01:30 PM (Current)" at bounding box center [655, 300] width 377 height 25
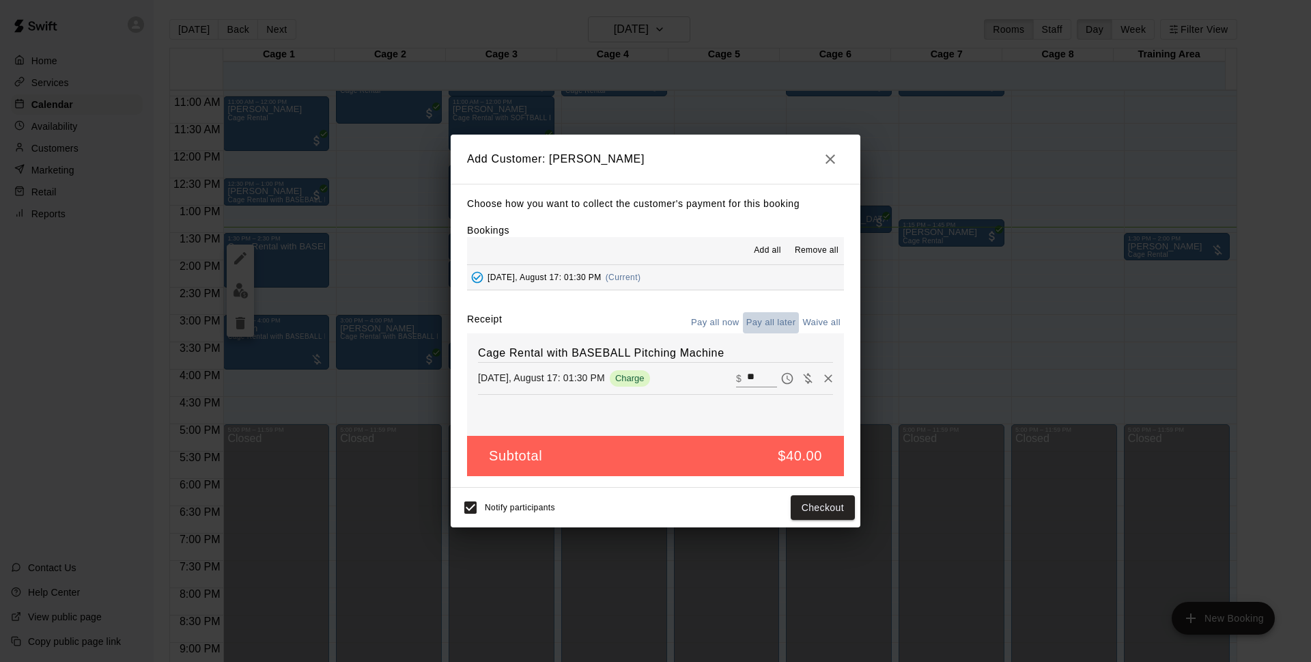
click at [753, 321] on button "Pay all later" at bounding box center [771, 322] width 57 height 21
click at [696, 322] on button "Pay all now" at bounding box center [715, 322] width 55 height 21
click at [824, 510] on button "Checkout" at bounding box center [823, 507] width 64 height 25
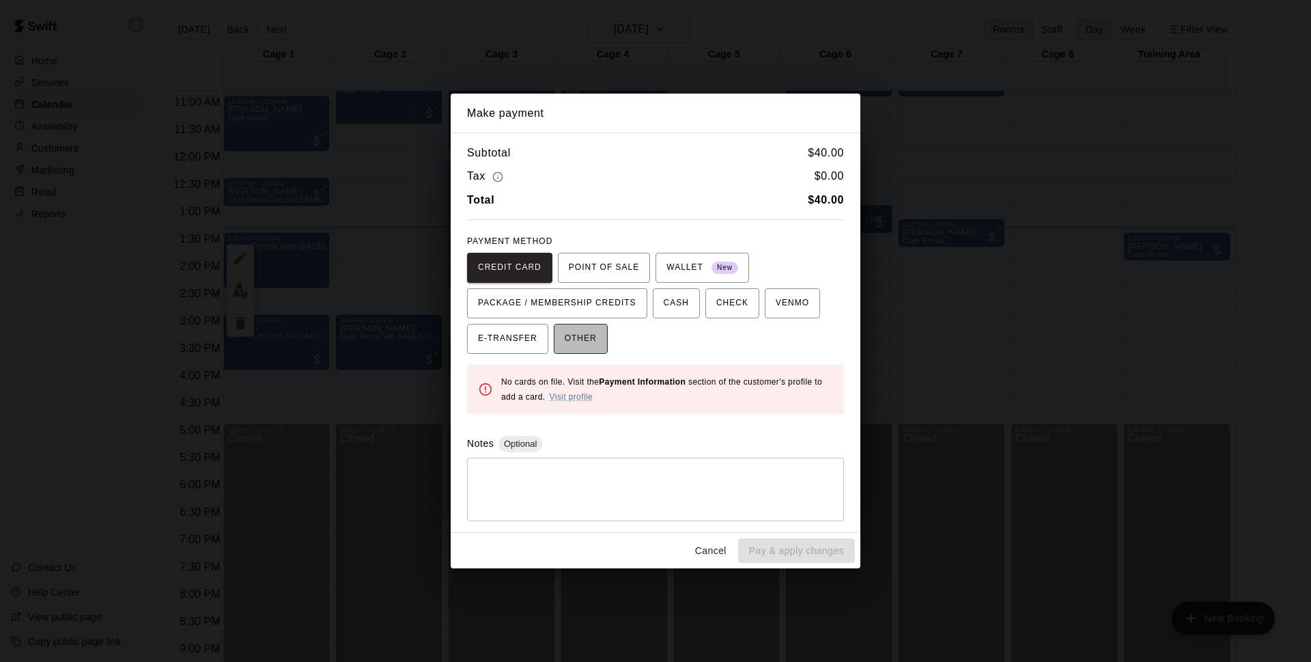
click at [568, 334] on span "OTHER" at bounding box center [581, 339] width 32 height 22
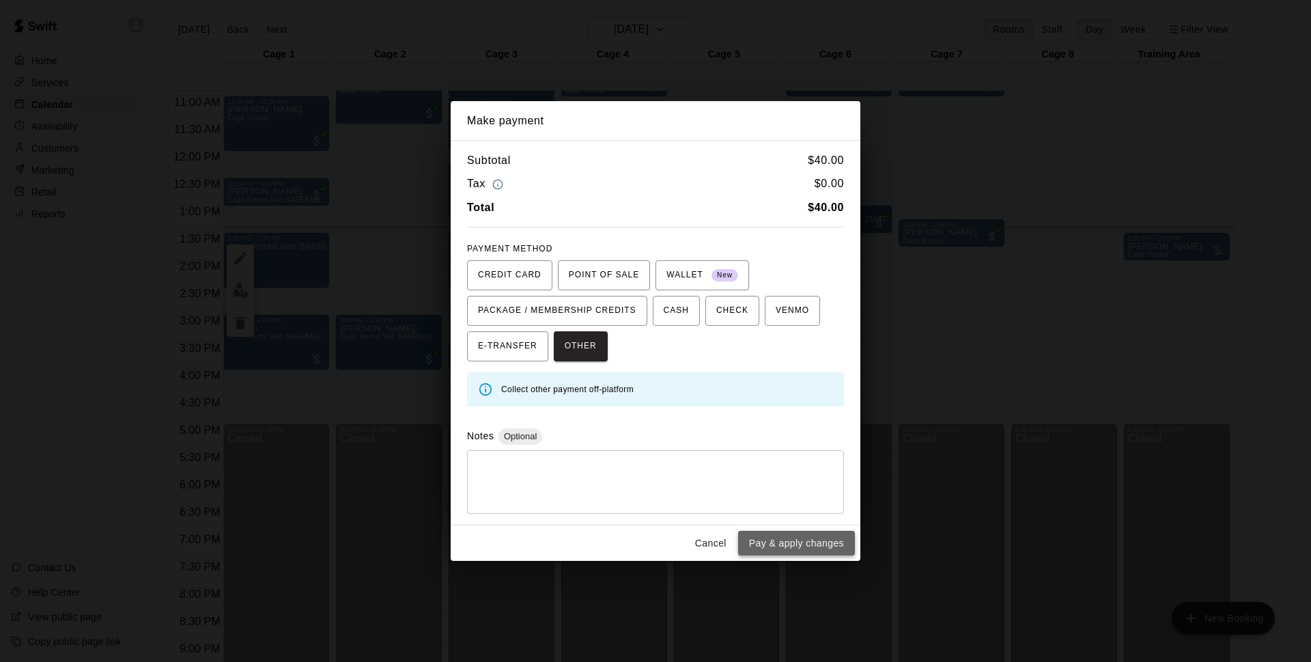
click at [808, 542] on button "Pay & apply changes" at bounding box center [796, 543] width 117 height 25
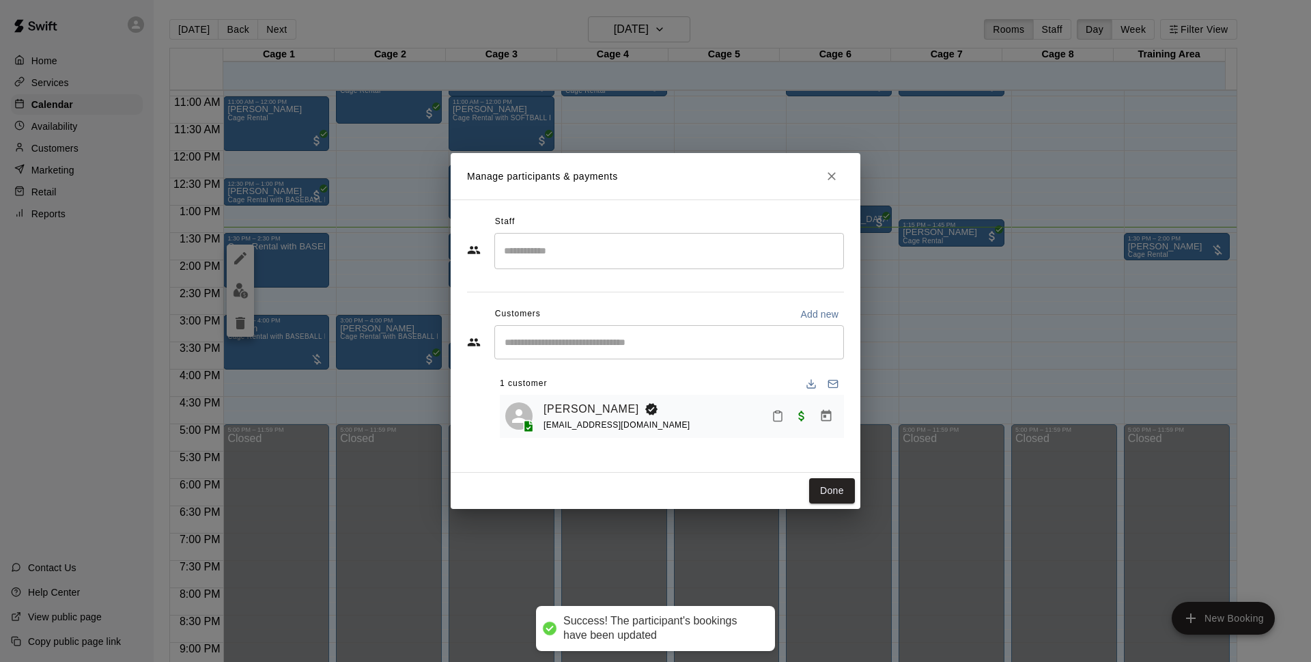
drag, startPoint x: 828, startPoint y: 499, endPoint x: 897, endPoint y: 579, distance: 105.6
click at [828, 499] on button "Done" at bounding box center [832, 490] width 46 height 25
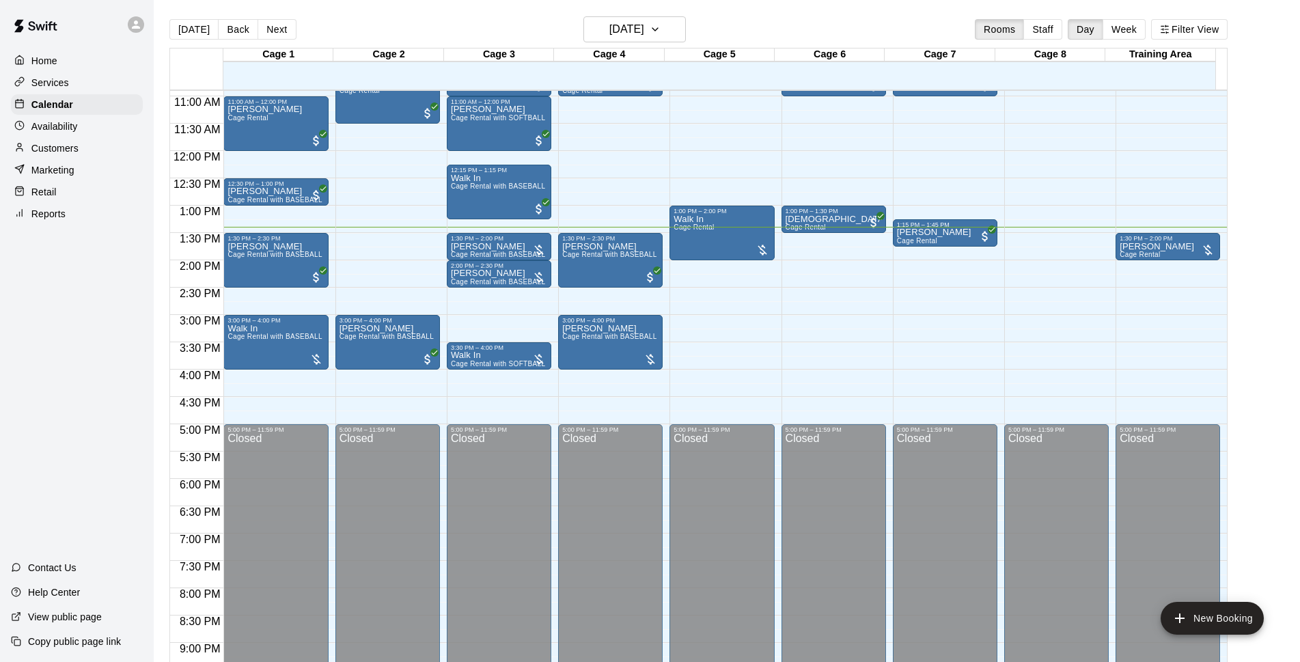
scroll to position [507, 0]
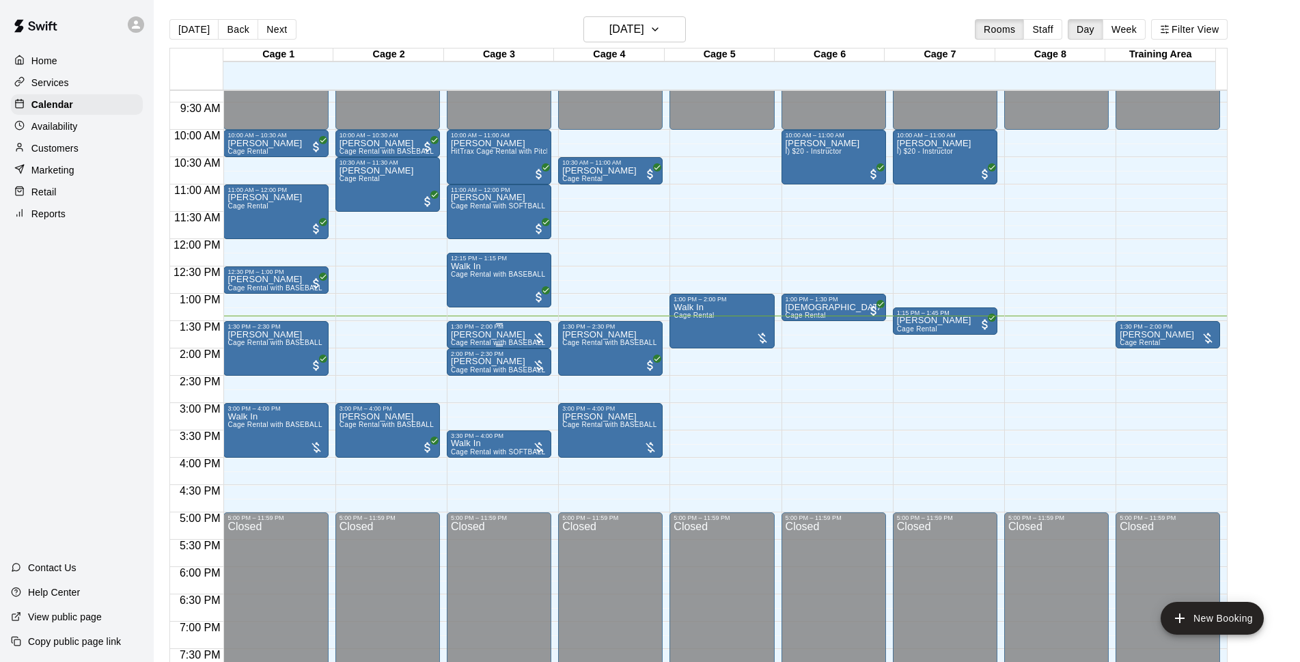
click at [469, 330] on div "1:30 PM – 2:00 PM" at bounding box center [499, 326] width 96 height 7
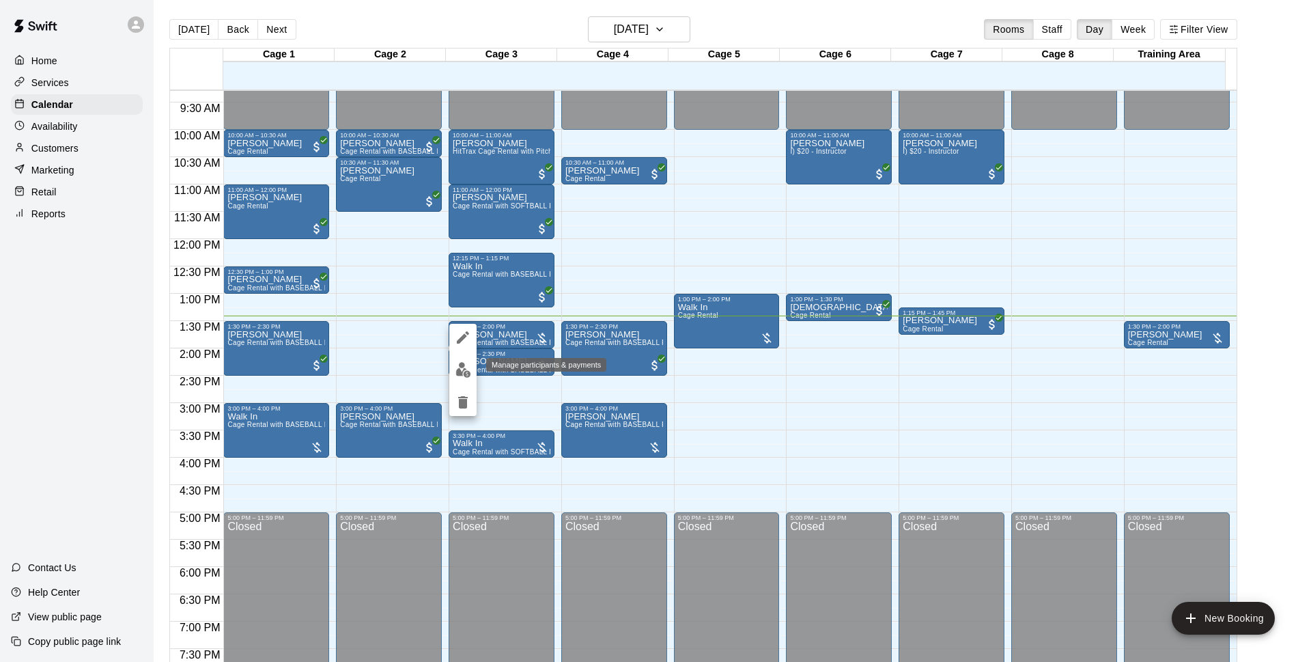
click at [458, 360] on button "edit" at bounding box center [462, 370] width 27 height 27
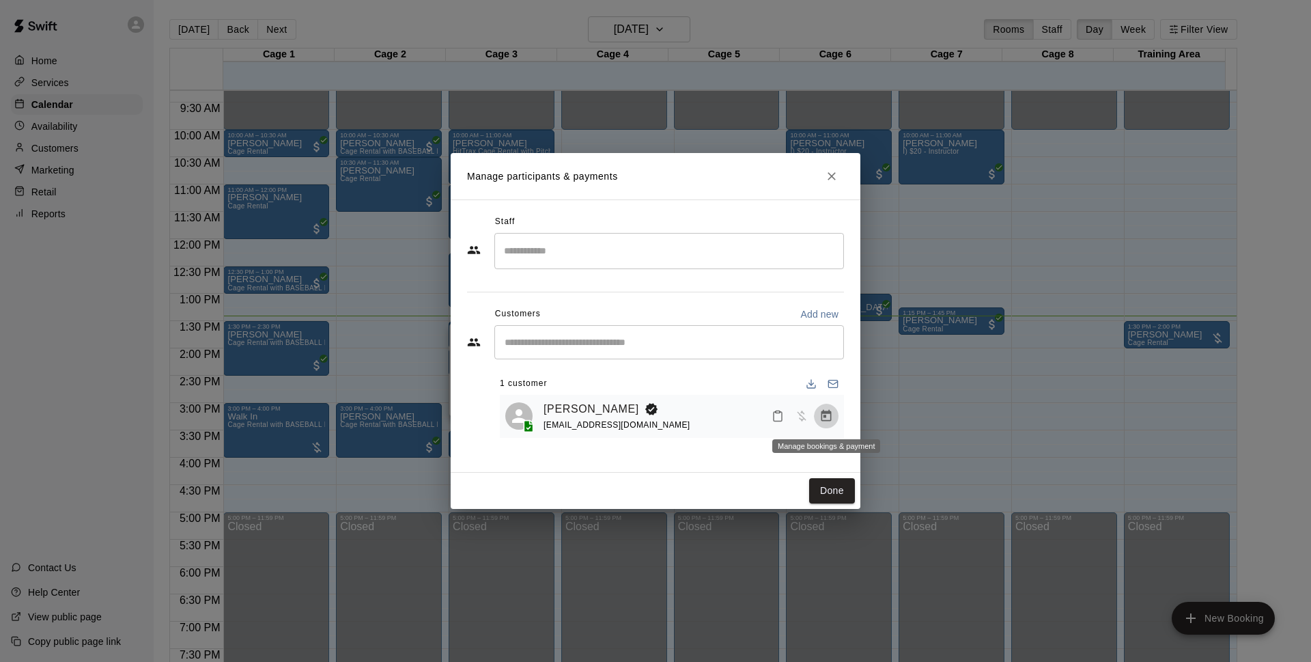
click at [834, 421] on button "Manage bookings & payment" at bounding box center [826, 416] width 25 height 25
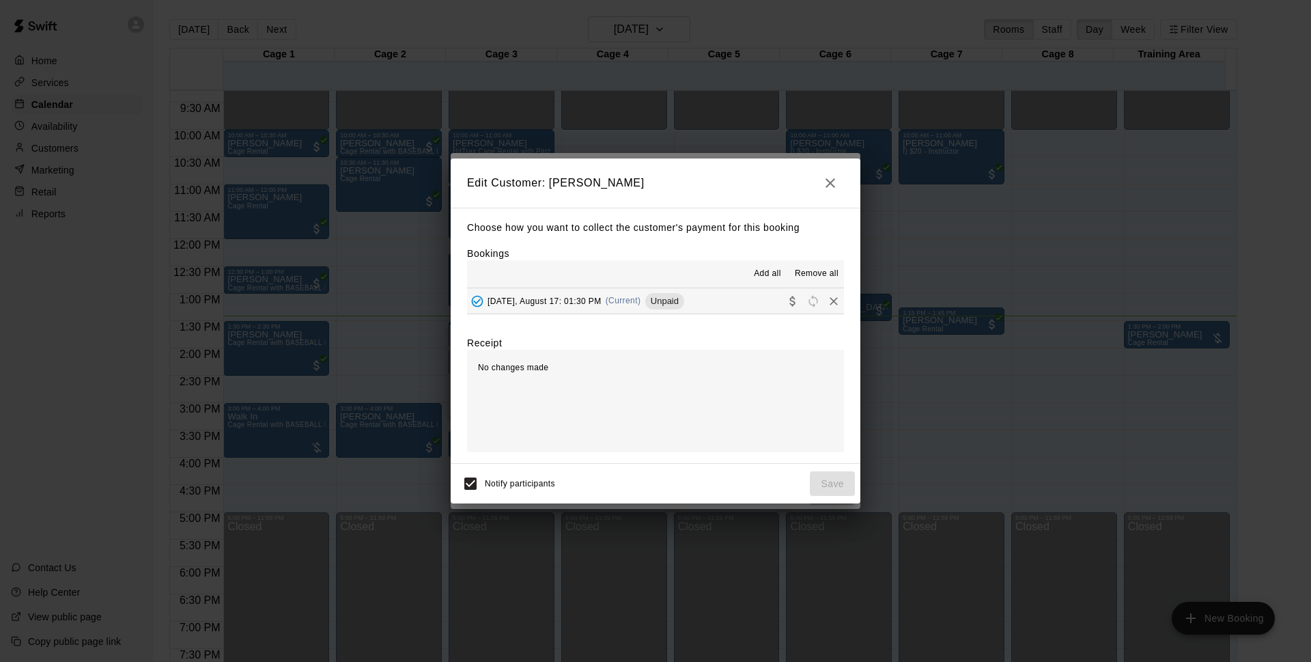
click at [732, 305] on button "[DATE], August 17: 01:30 PM (Current) Unpaid" at bounding box center [655, 300] width 377 height 25
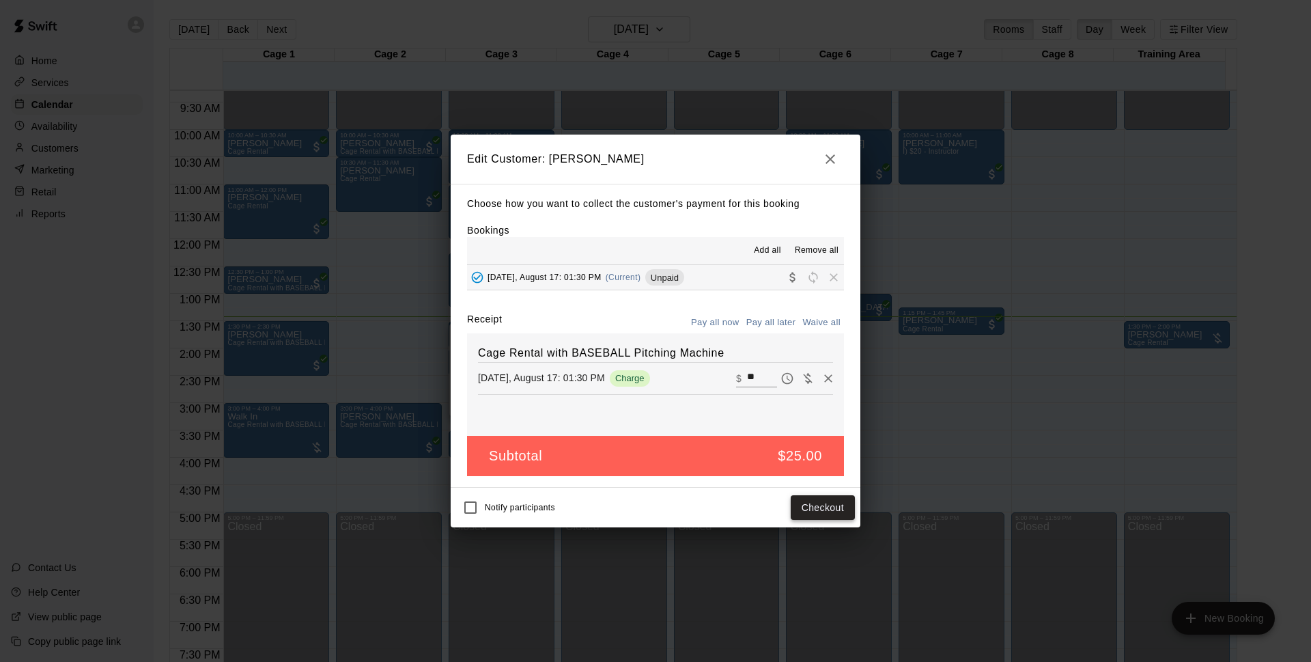
click at [837, 505] on button "Checkout" at bounding box center [823, 507] width 64 height 25
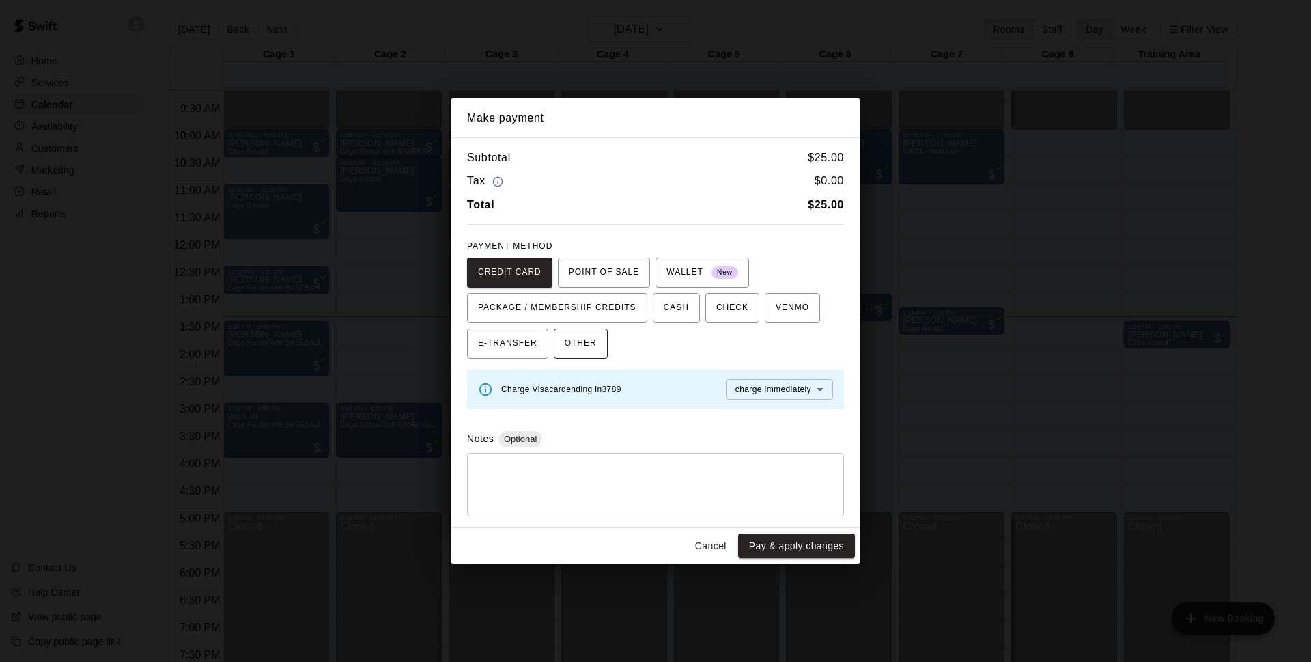
click at [570, 351] on span "OTHER" at bounding box center [581, 344] width 32 height 22
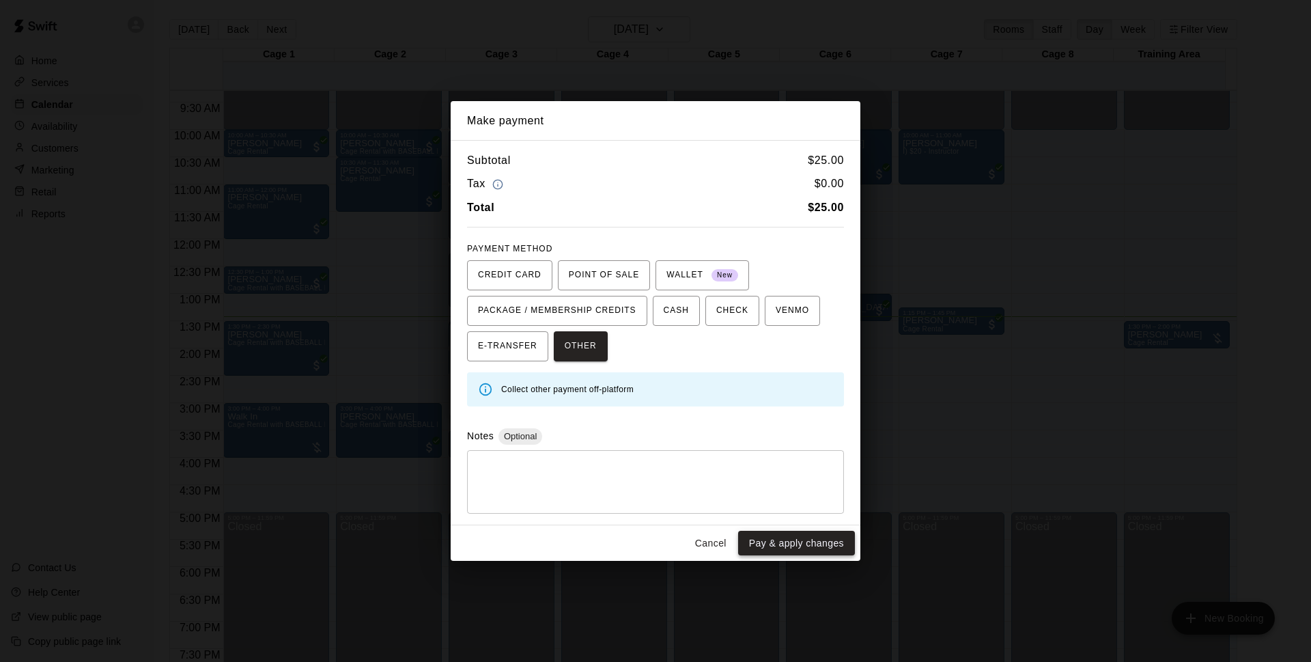
click at [812, 543] on button "Pay & apply changes" at bounding box center [796, 543] width 117 height 25
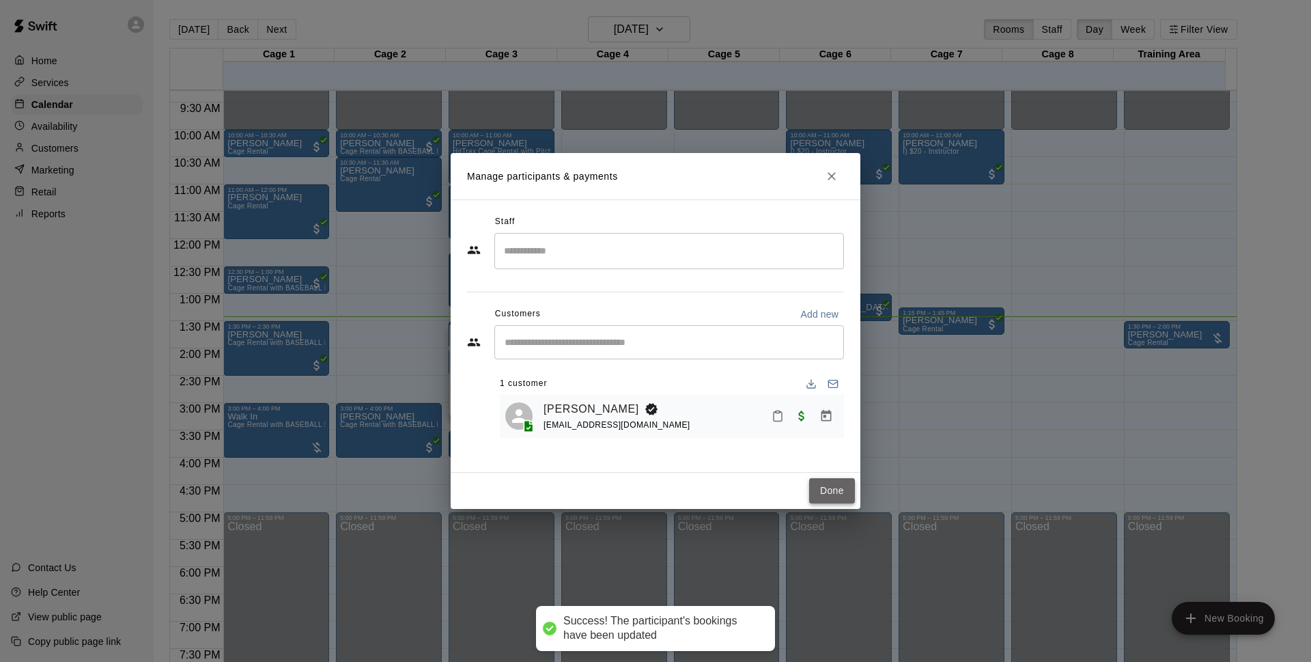
click at [817, 482] on button "Done" at bounding box center [832, 490] width 46 height 25
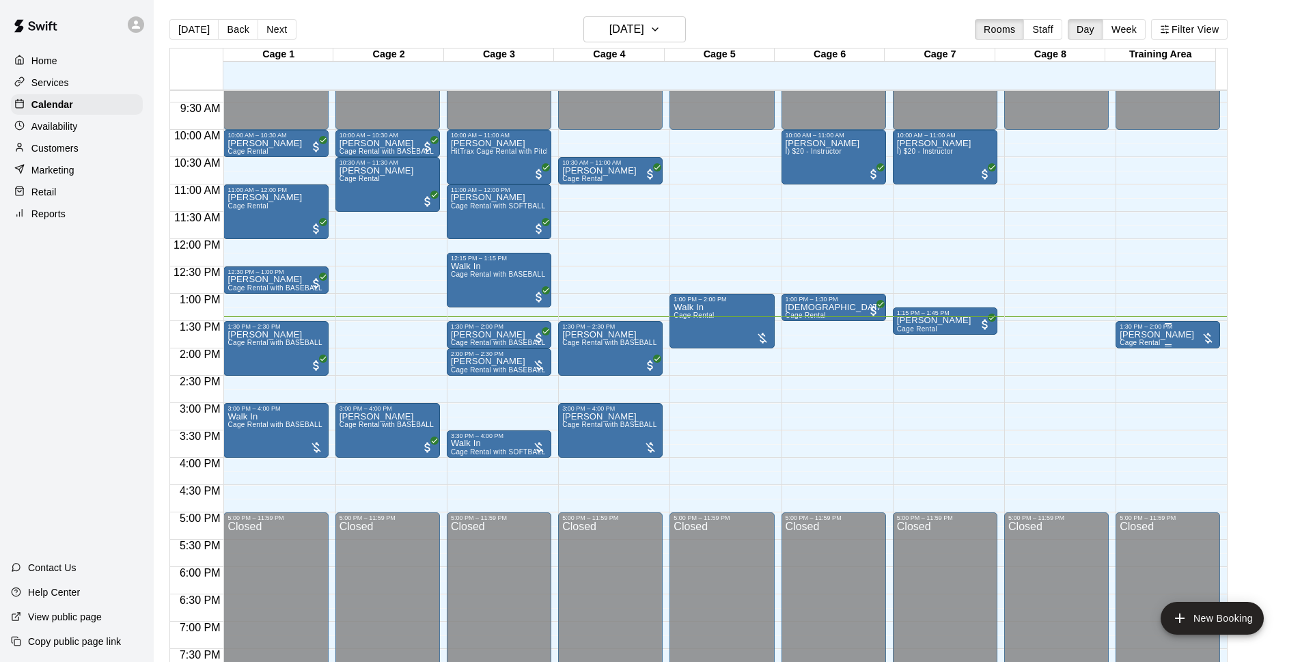
click at [1150, 335] on p "[PERSON_NAME]" at bounding box center [1156, 335] width 74 height 0
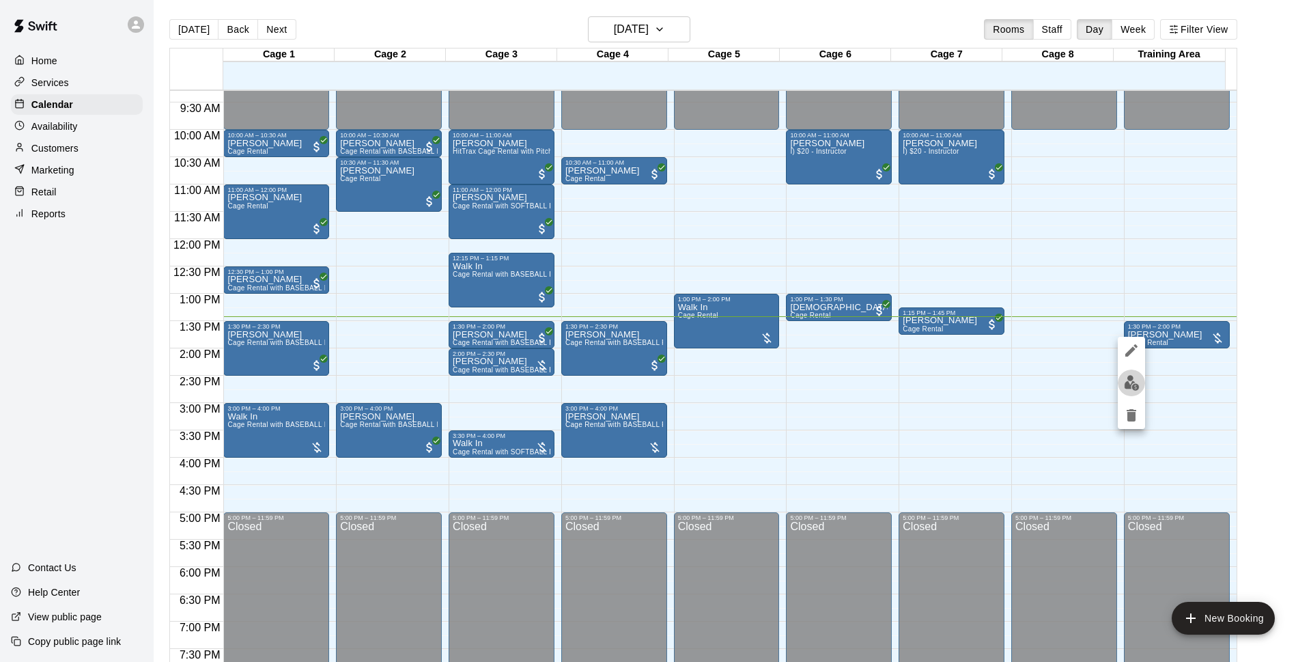
click at [1129, 378] on img "edit" at bounding box center [1132, 383] width 16 height 16
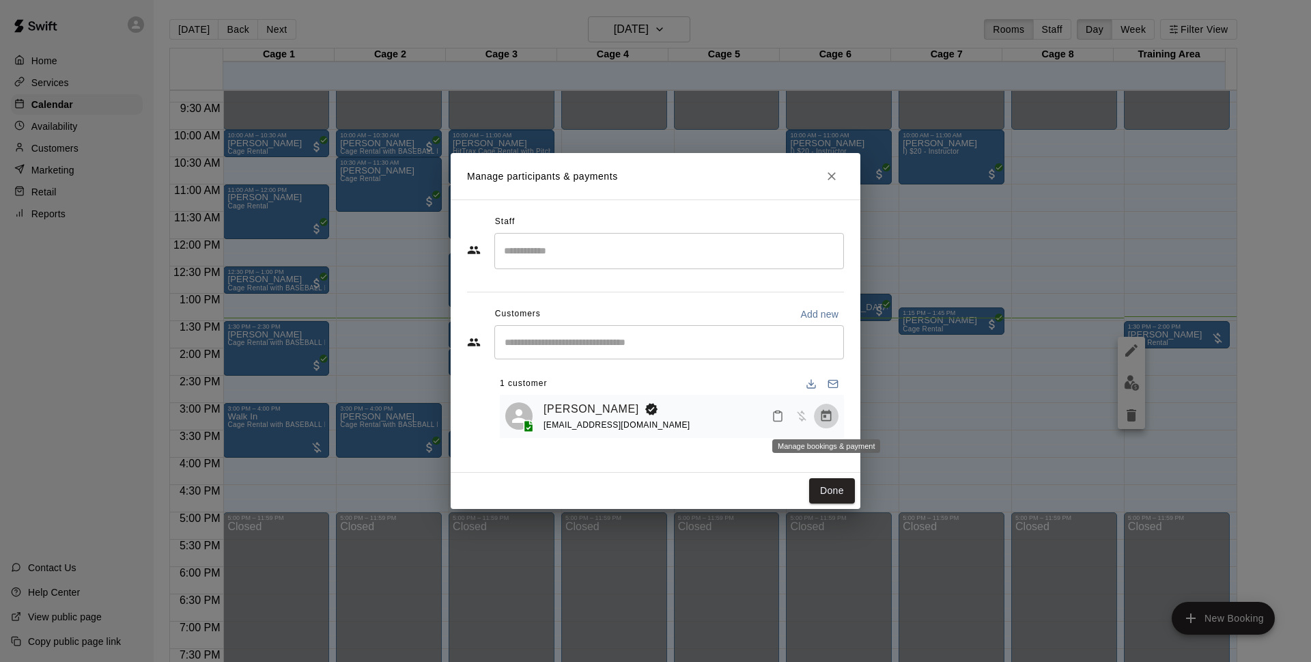
click at [834, 412] on button "Manage bookings & payment" at bounding box center [826, 416] width 25 height 25
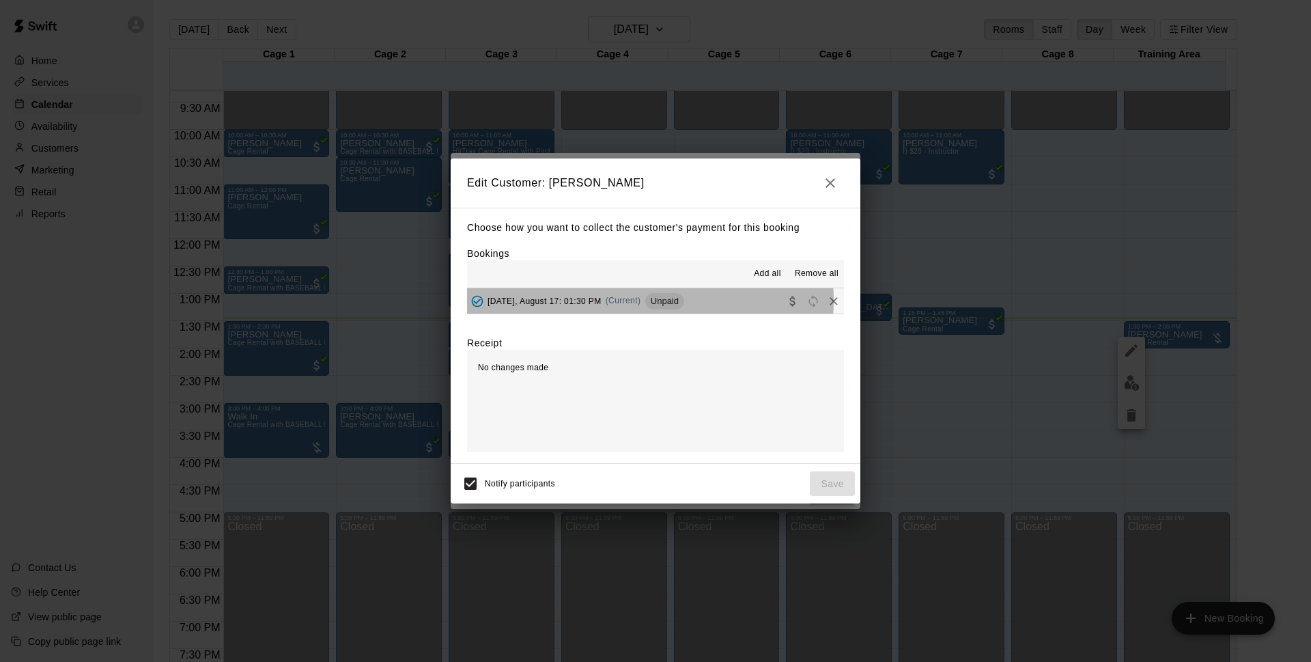
click at [632, 301] on span "(Current)" at bounding box center [624, 301] width 36 height 10
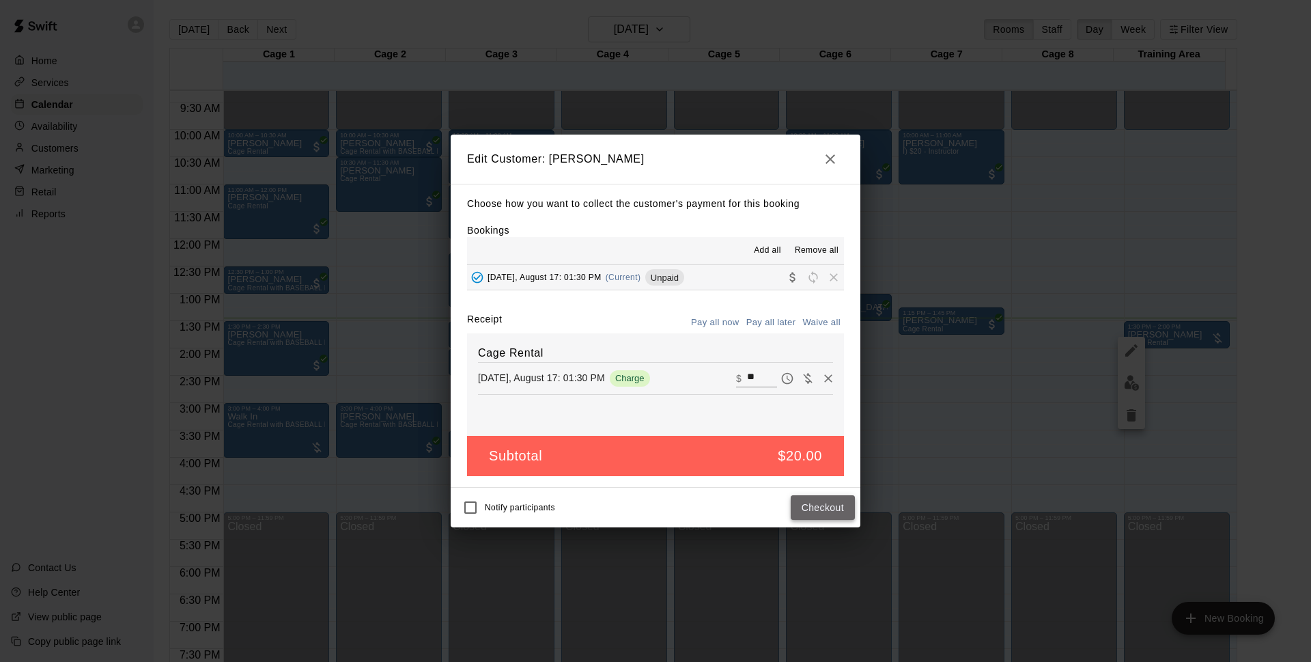
click at [820, 514] on button "Checkout" at bounding box center [823, 507] width 64 height 25
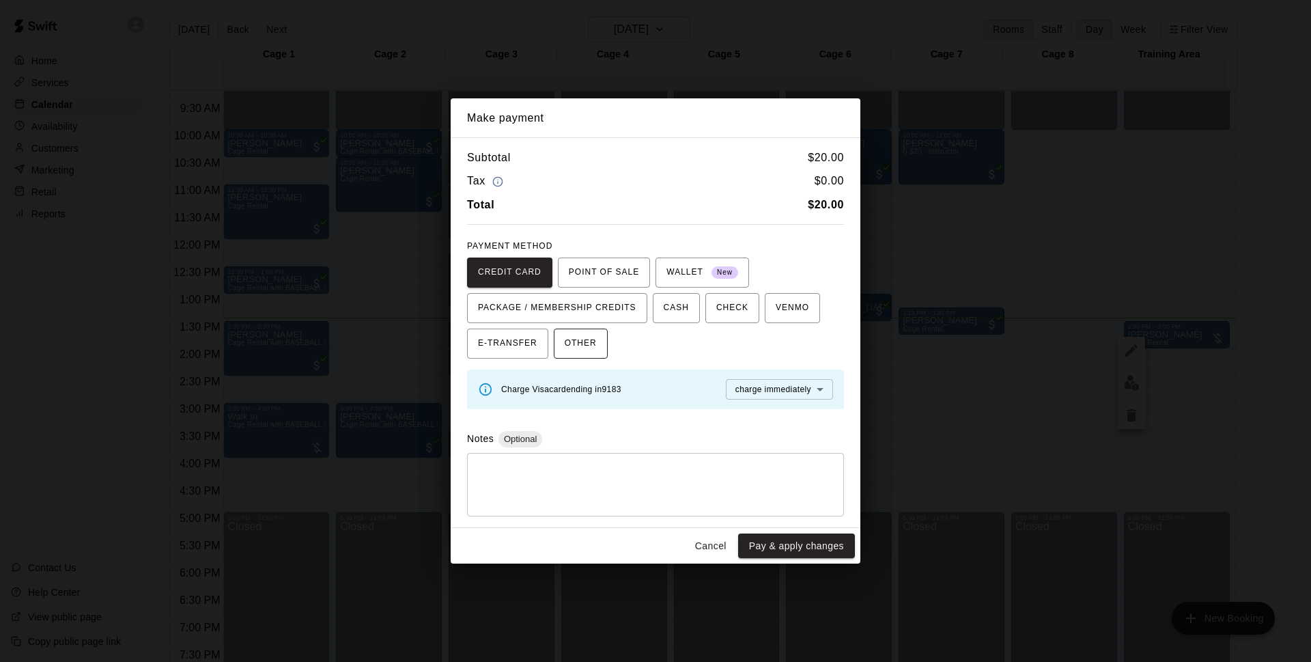
click at [589, 342] on span "OTHER" at bounding box center [581, 344] width 32 height 22
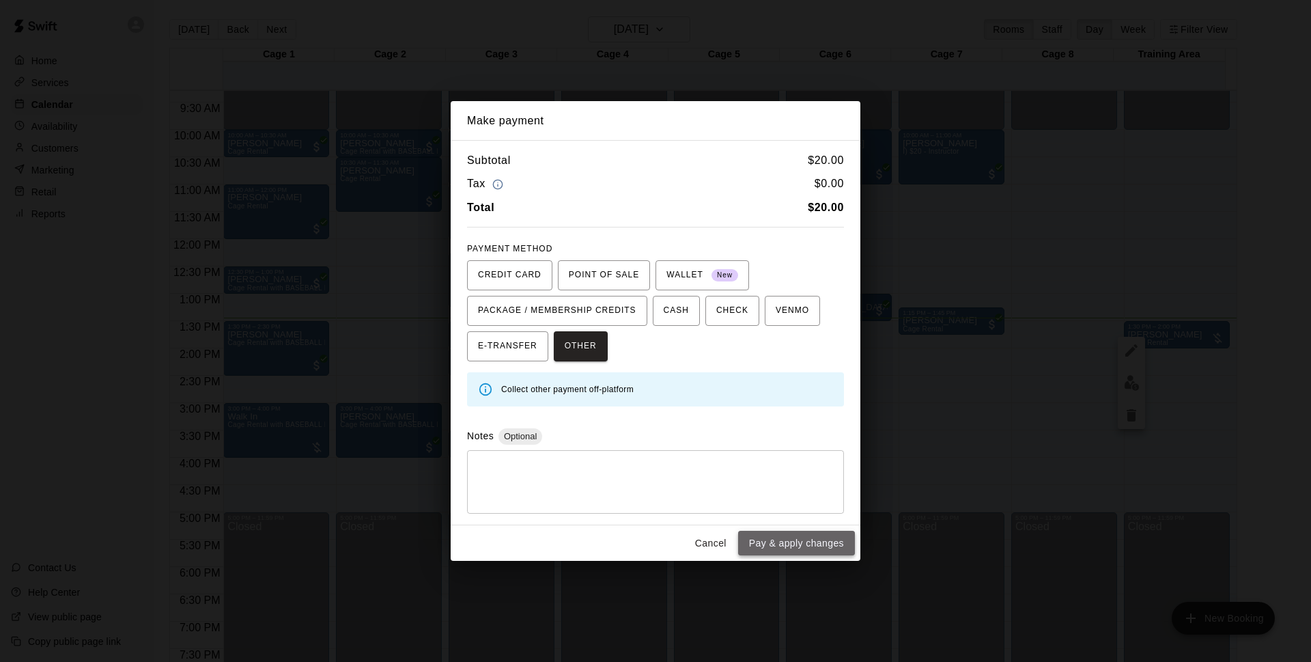
click at [802, 543] on button "Pay & apply changes" at bounding box center [796, 543] width 117 height 25
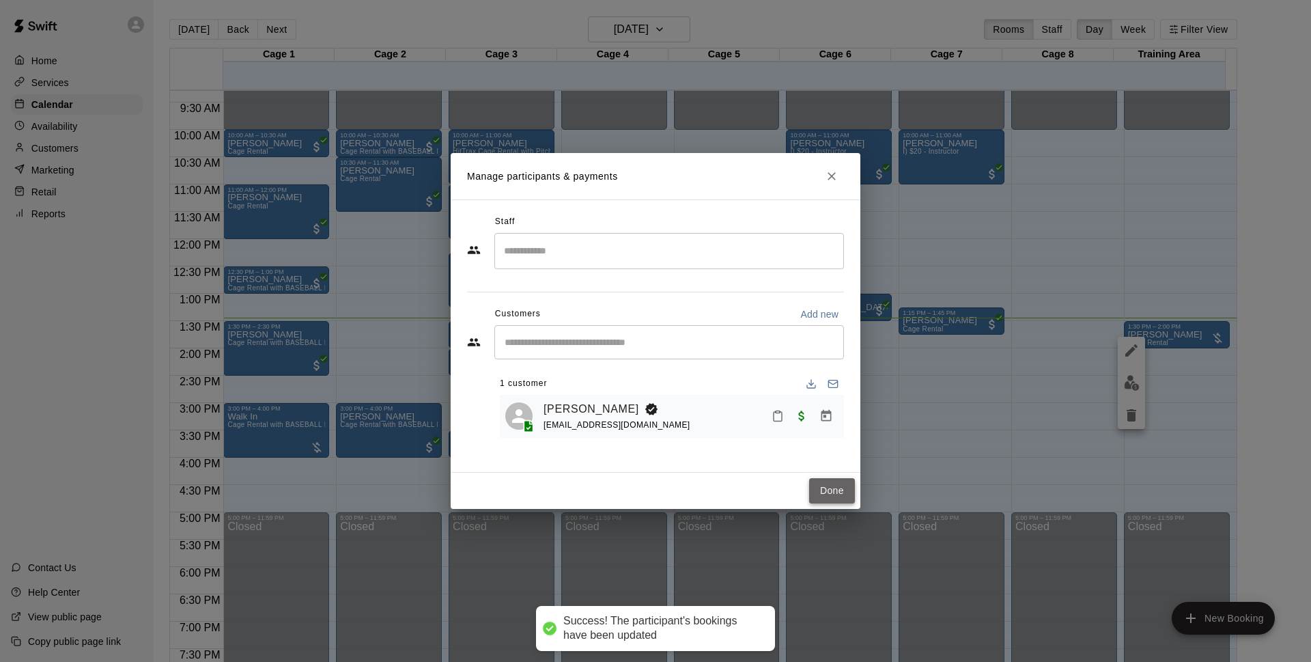
click at [839, 492] on button "Done" at bounding box center [832, 490] width 46 height 25
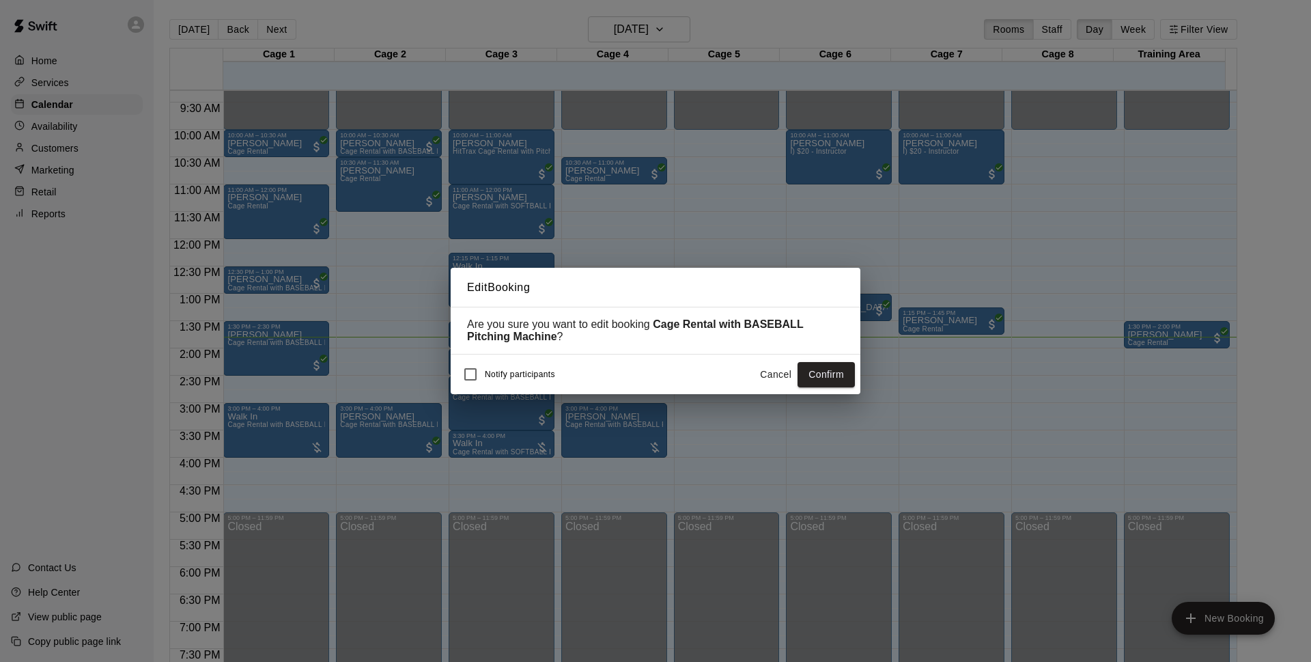
click at [813, 384] on button "Confirm" at bounding box center [826, 374] width 57 height 25
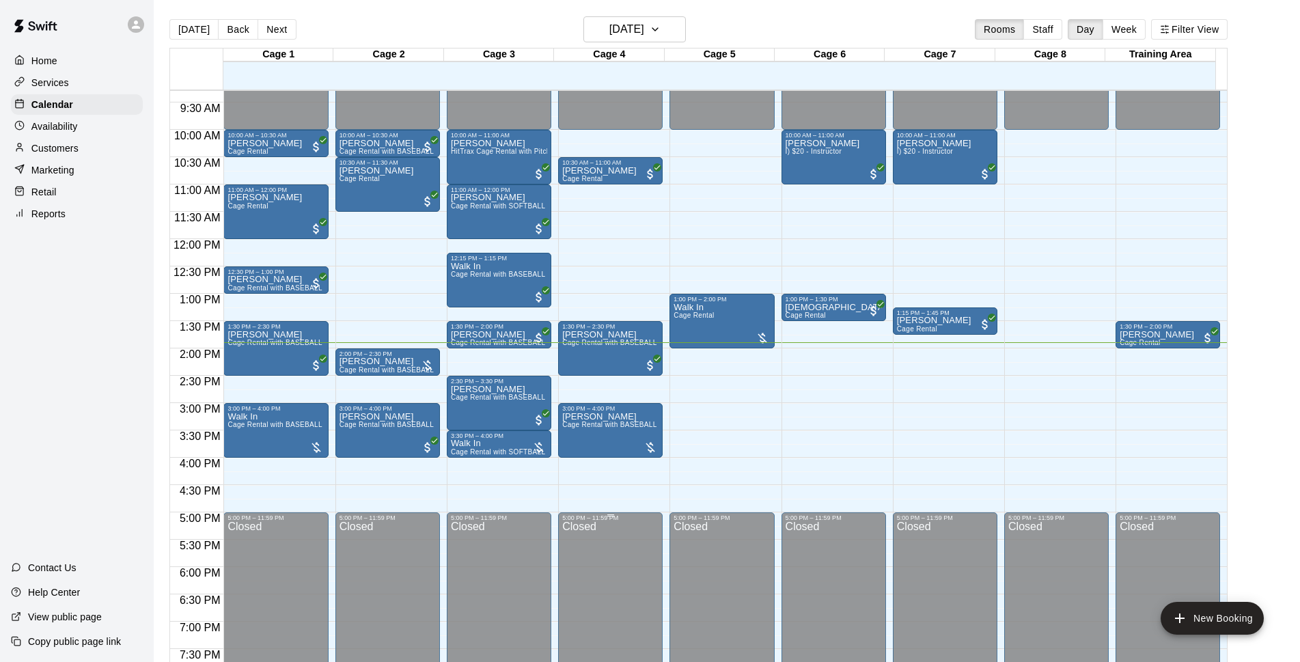
click at [374, 361] on p "[PERSON_NAME]" at bounding box center [387, 361] width 96 height 0
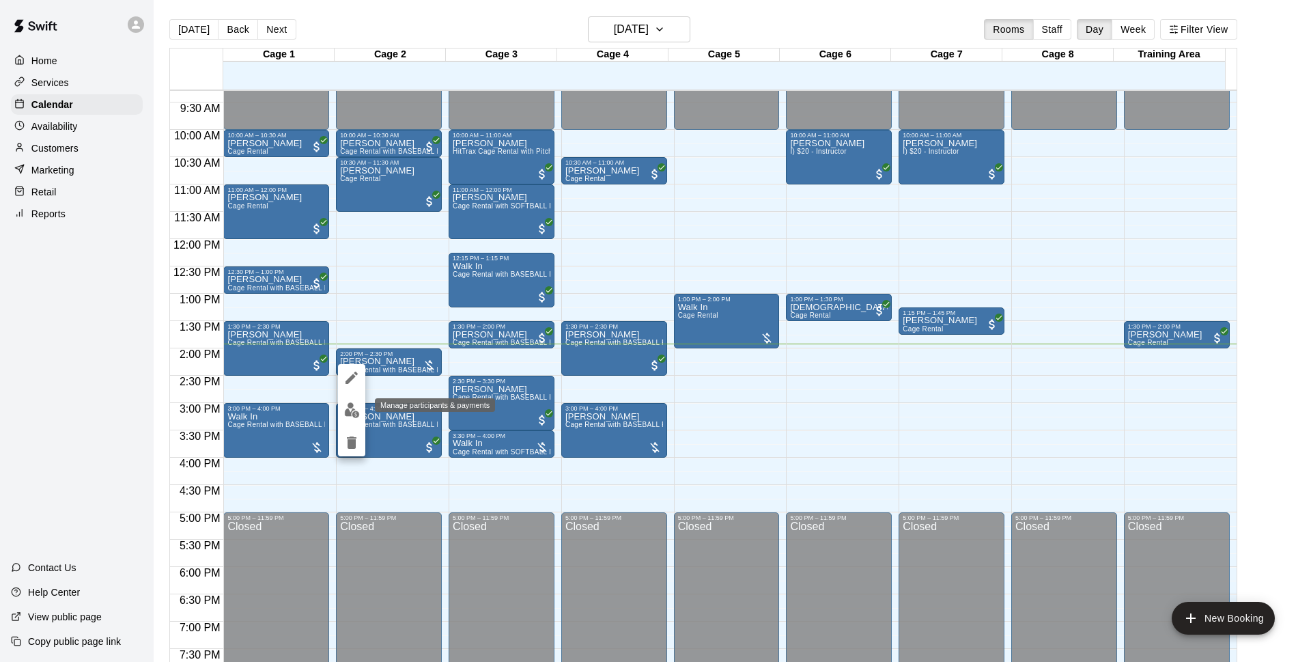
click at [357, 406] on img "edit" at bounding box center [352, 410] width 16 height 16
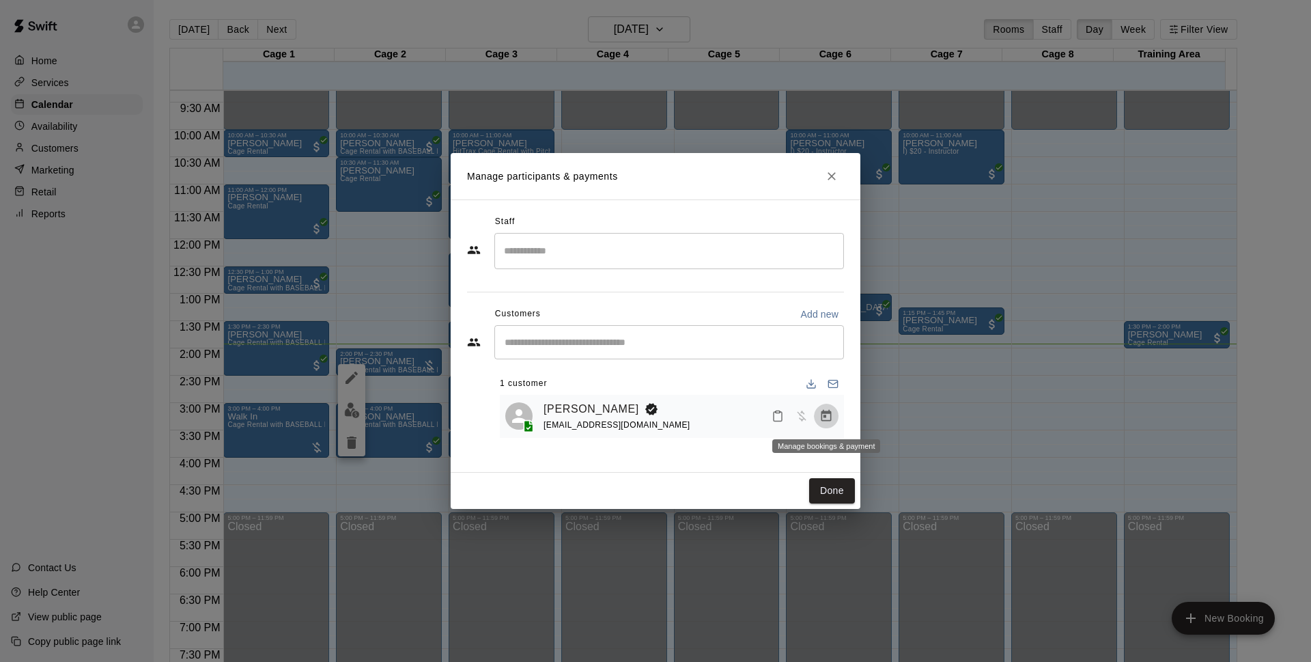
click at [833, 420] on icon "Manage bookings & payment" at bounding box center [827, 416] width 14 height 14
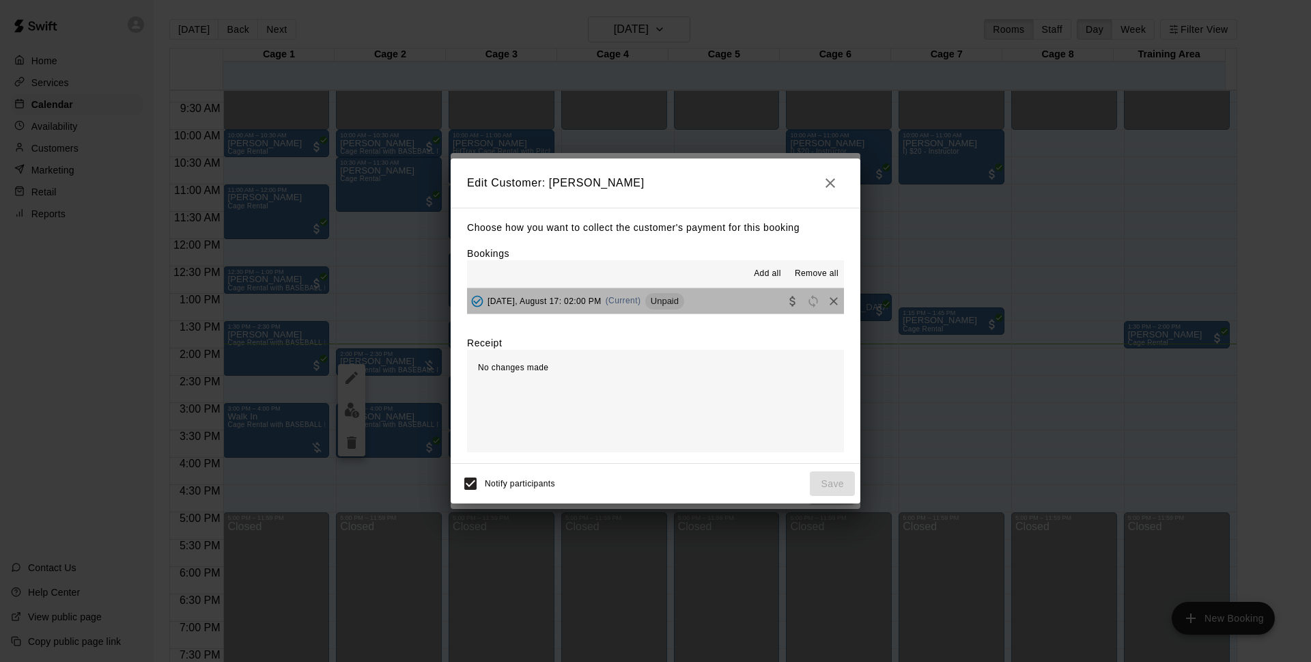
click at [706, 307] on button "[DATE], August 17: 02:00 PM (Current) Unpaid" at bounding box center [655, 300] width 377 height 25
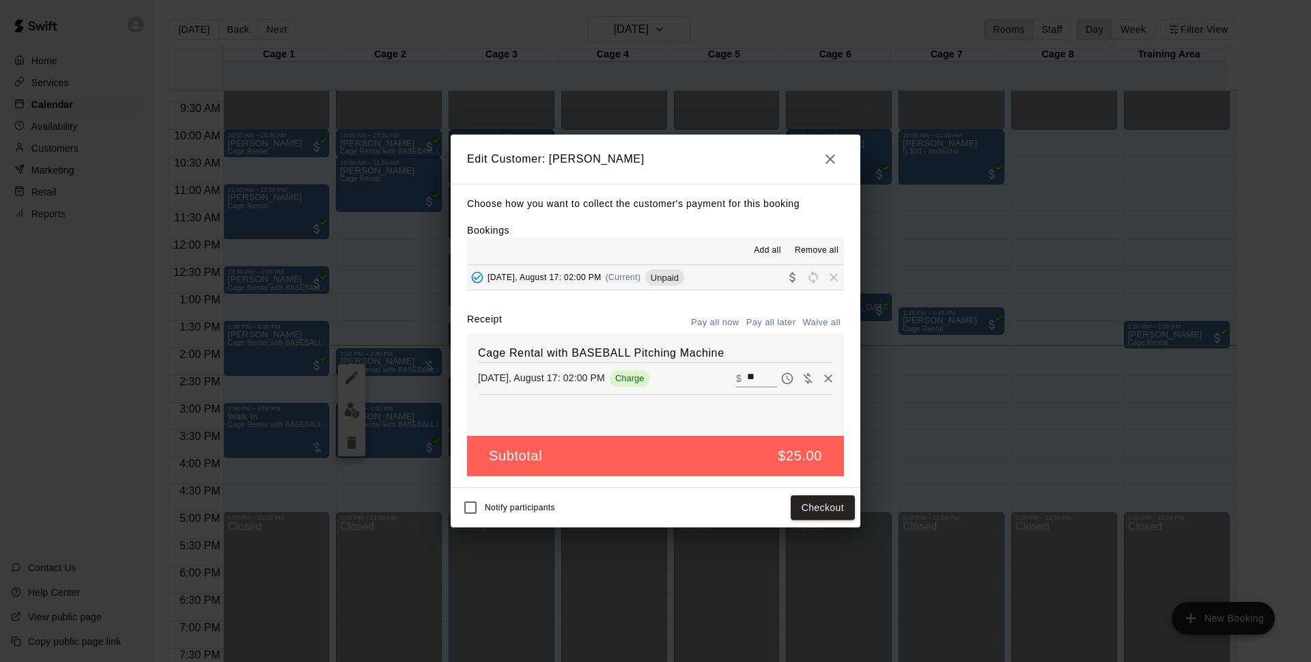
click at [654, 527] on div "Notify participants Checkout" at bounding box center [656, 508] width 410 height 40
click at [667, 491] on div "Notify participants Checkout" at bounding box center [656, 508] width 410 height 40
click at [824, 164] on icon "button" at bounding box center [830, 159] width 16 height 16
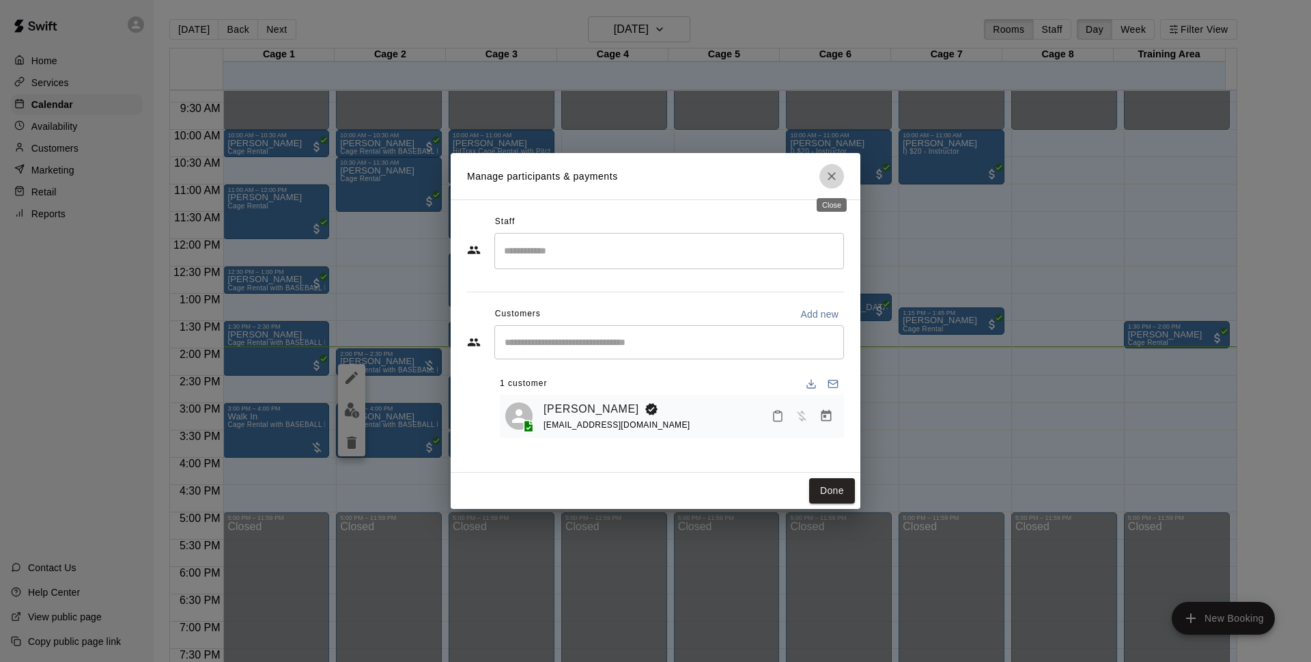
click at [833, 175] on icon "Close" at bounding box center [832, 176] width 8 height 8
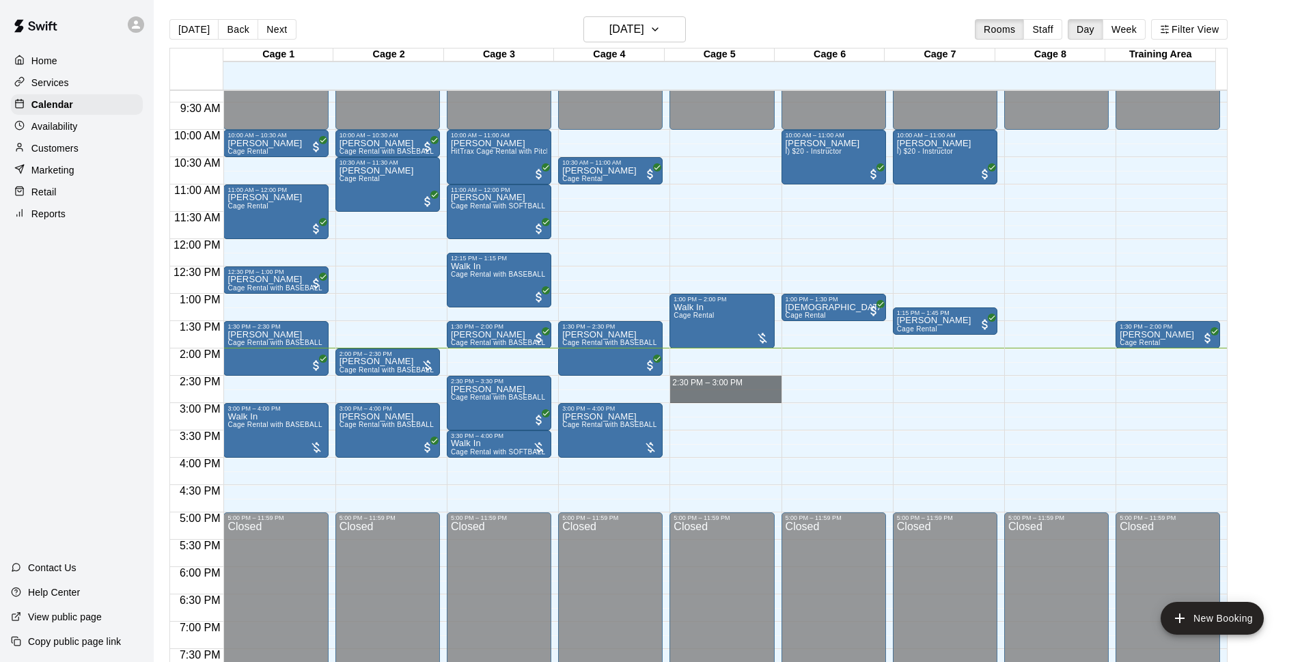
drag, startPoint x: 740, startPoint y: 380, endPoint x: 742, endPoint y: 399, distance: 18.6
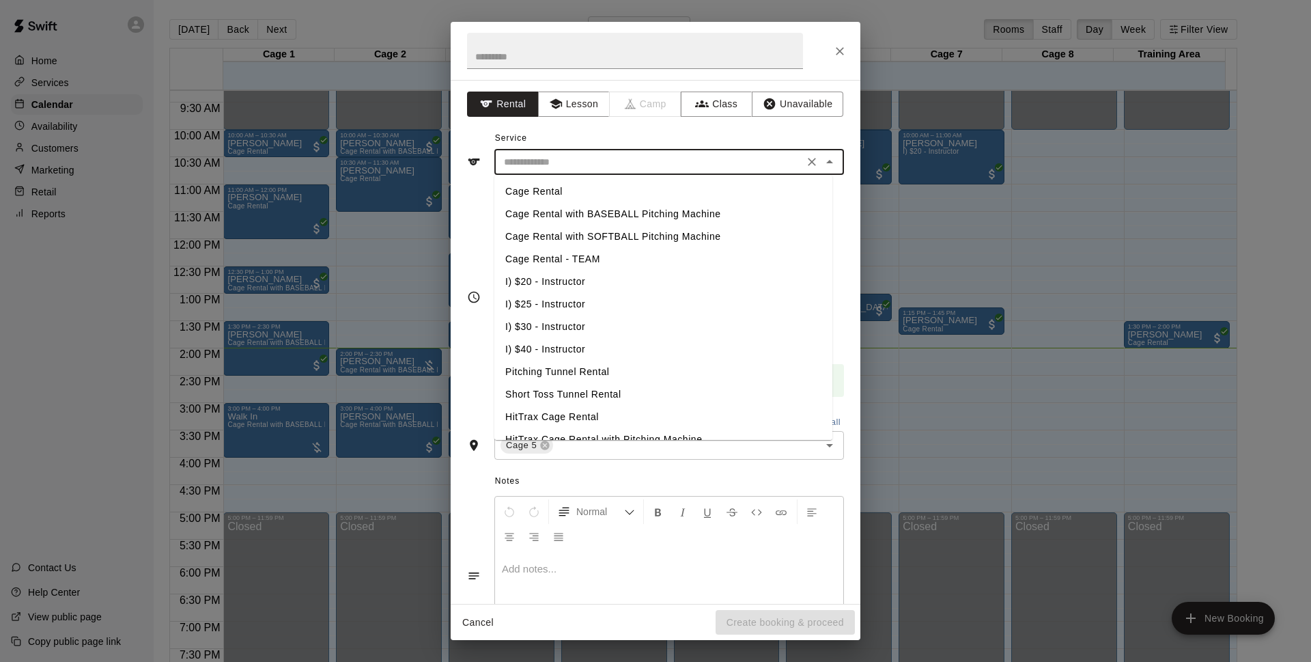
click at [687, 154] on input "text" at bounding box center [649, 162] width 301 height 17
click at [637, 186] on li "Cage Rental" at bounding box center [663, 191] width 338 height 23
type input "**********"
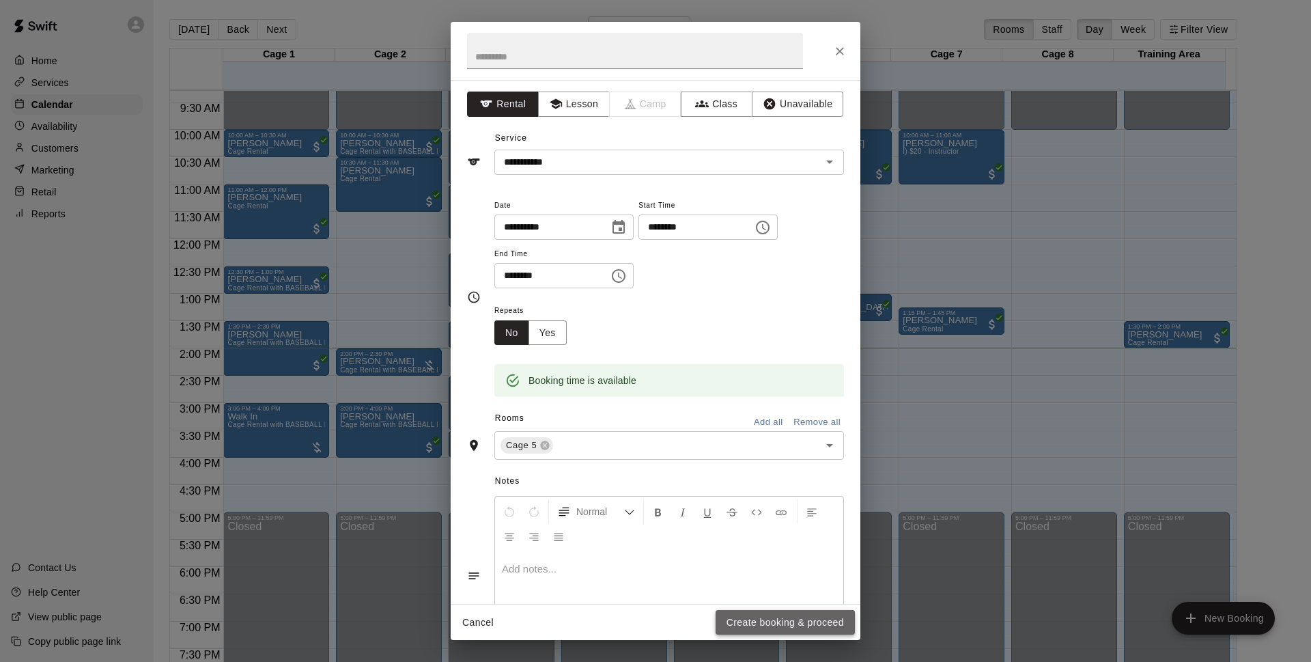
click at [791, 622] on button "Create booking & proceed" at bounding box center [785, 622] width 139 height 25
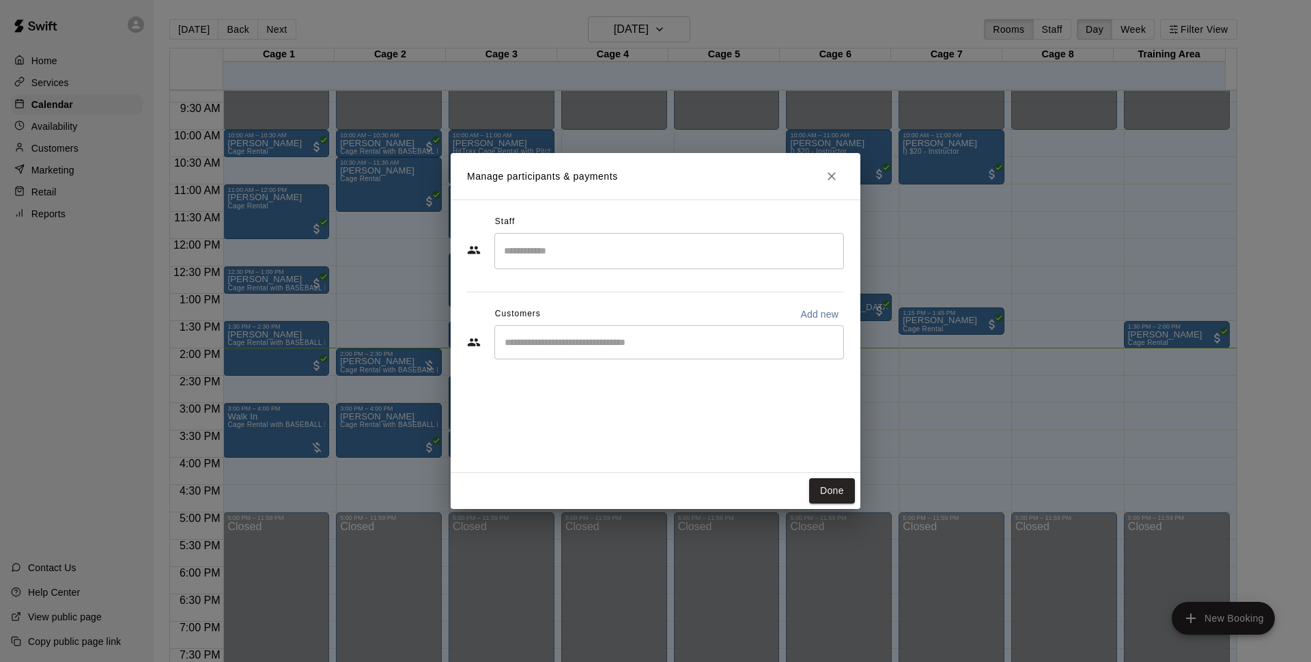
click at [753, 352] on div "​" at bounding box center [669, 342] width 350 height 34
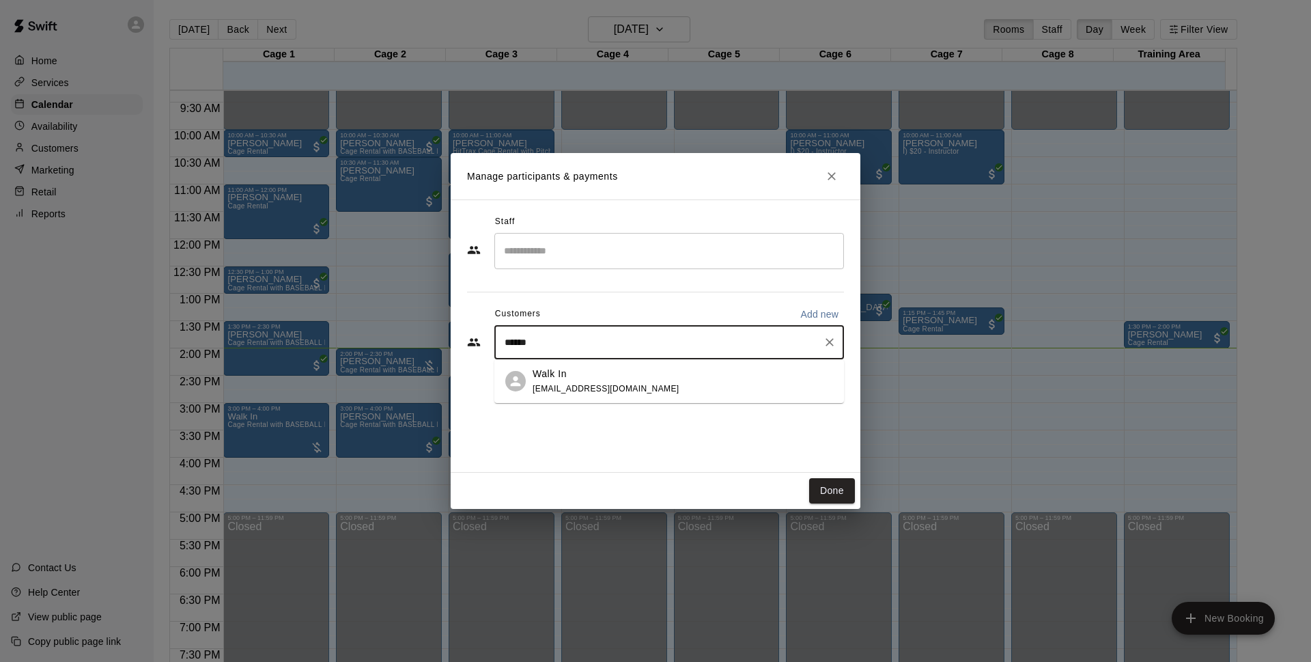
type input "*******"
click at [722, 365] on div "Walk In [EMAIL_ADDRESS][DOMAIN_NAME]" at bounding box center [669, 381] width 350 height 44
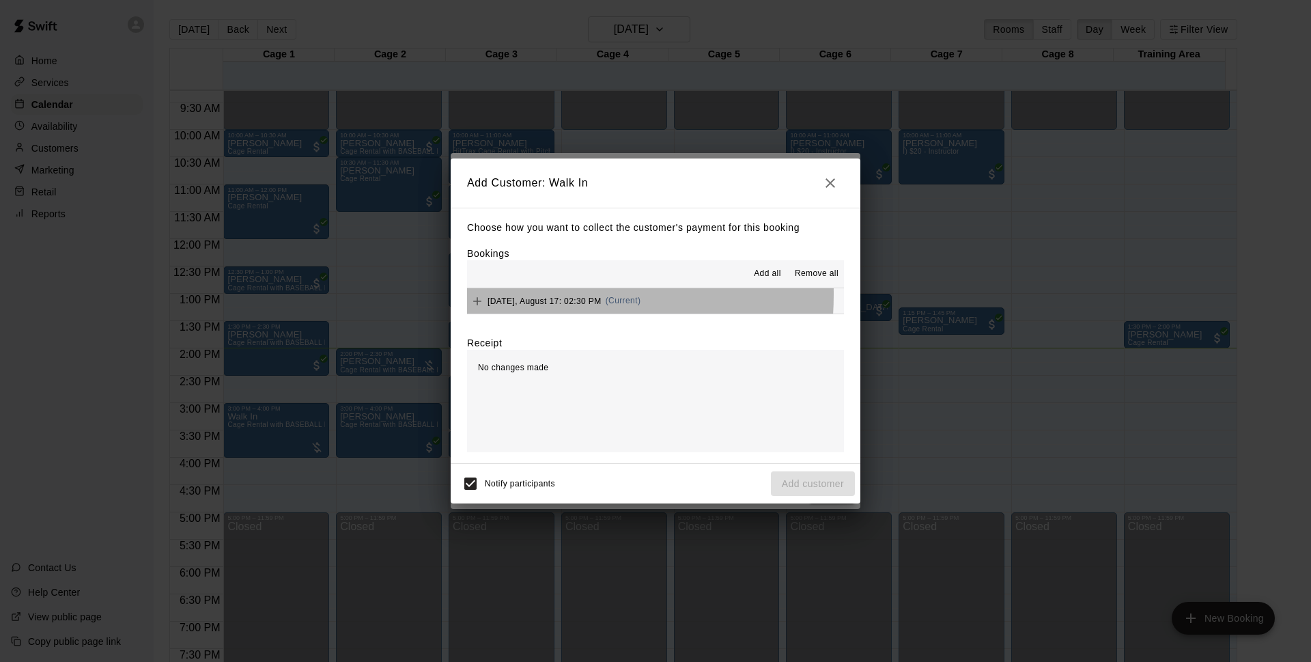
drag, startPoint x: 553, startPoint y: 305, endPoint x: 525, endPoint y: 295, distance: 28.9
click at [525, 295] on div "[DATE], August 17: 02:30 PM (Current)" at bounding box center [553, 301] width 173 height 20
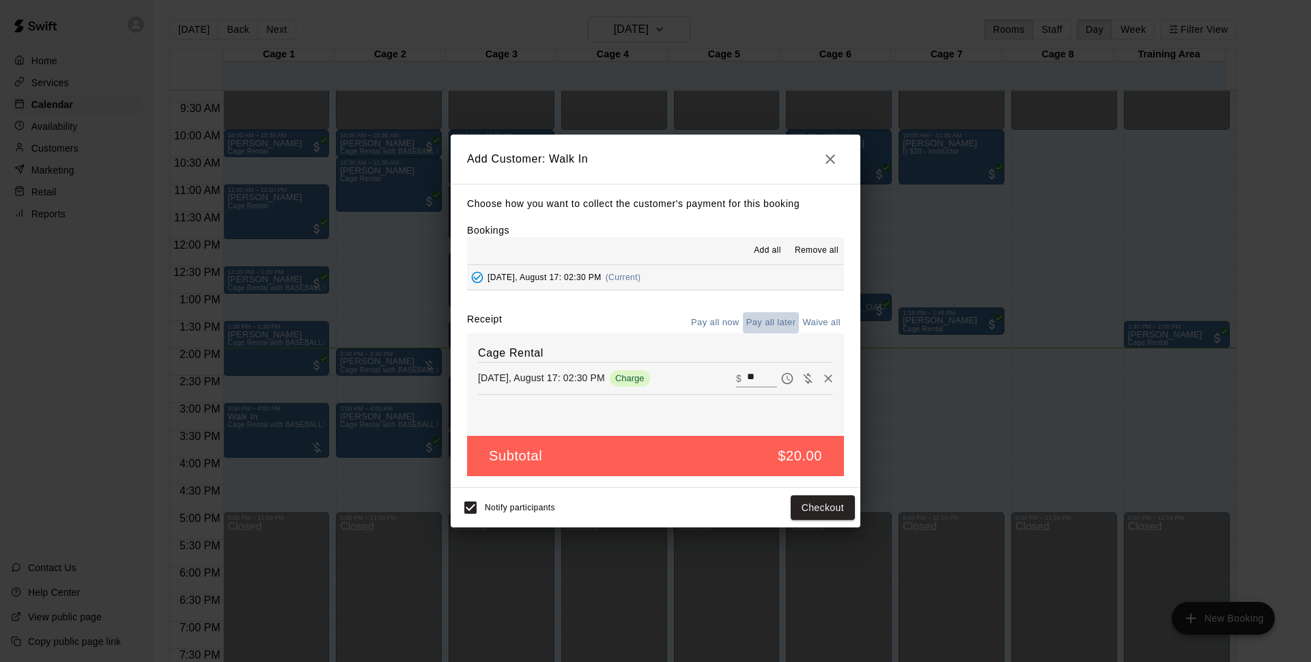
click at [780, 318] on button "Pay all later" at bounding box center [771, 322] width 57 height 21
click at [790, 512] on button "Add customer" at bounding box center [813, 507] width 84 height 25
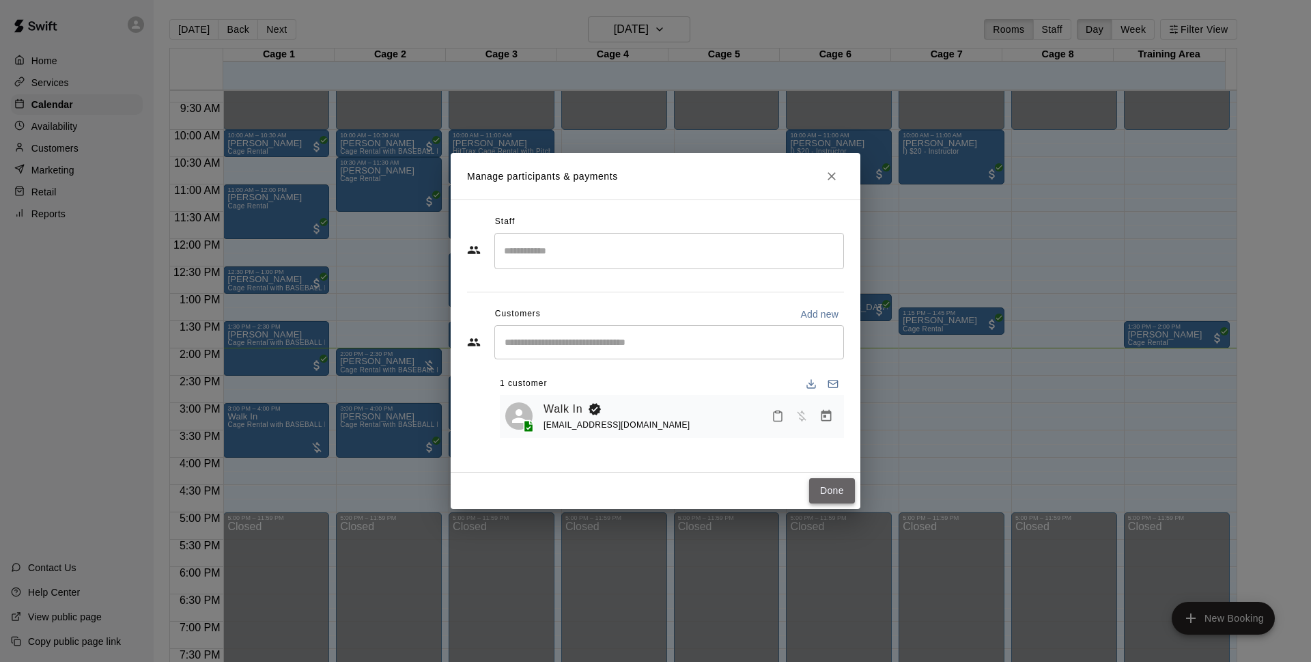
click at [828, 488] on button "Done" at bounding box center [832, 490] width 46 height 25
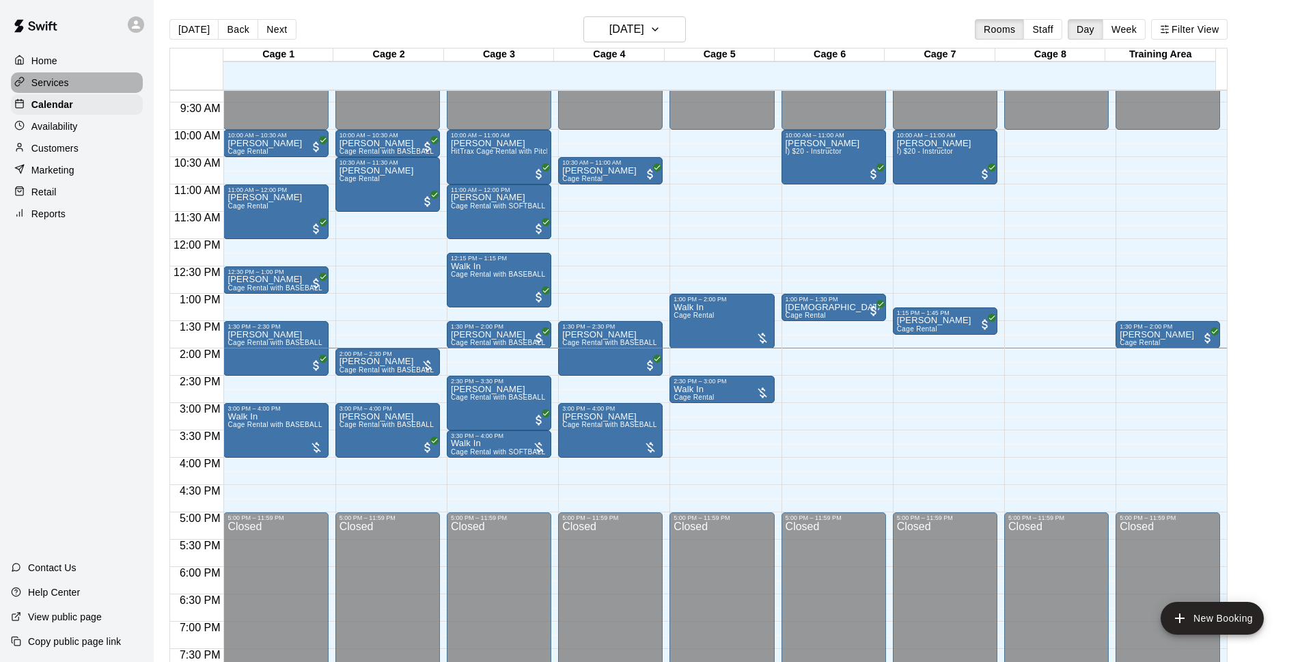
click at [53, 81] on p "Services" at bounding box center [50, 83] width 38 height 14
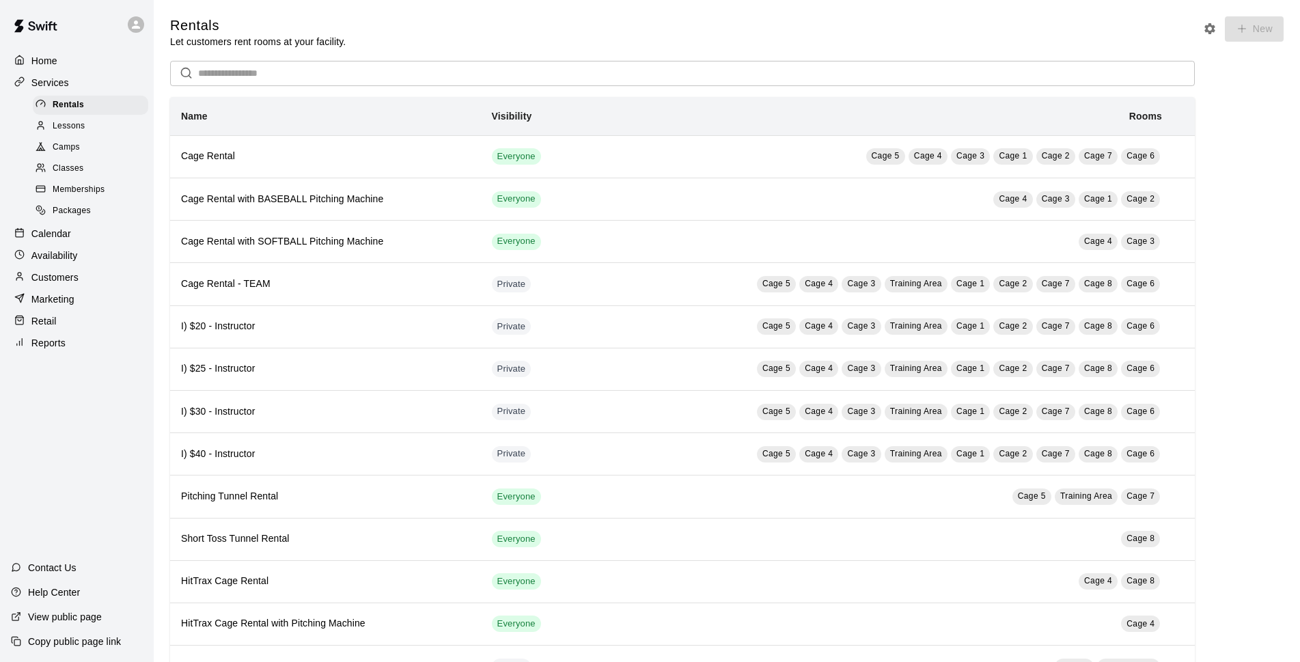
click at [78, 194] on span "Memberships" at bounding box center [79, 190] width 52 height 14
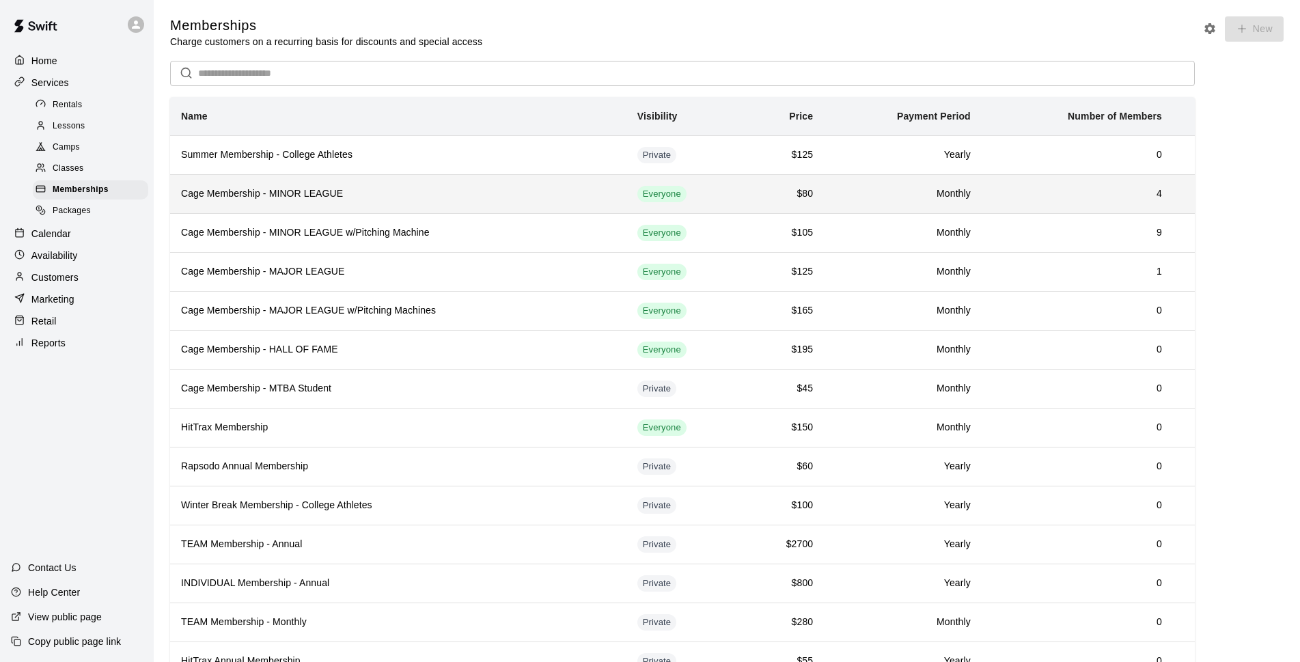
click at [449, 201] on h6 "Cage Membership - MINOR LEAGUE" at bounding box center [398, 193] width 434 height 15
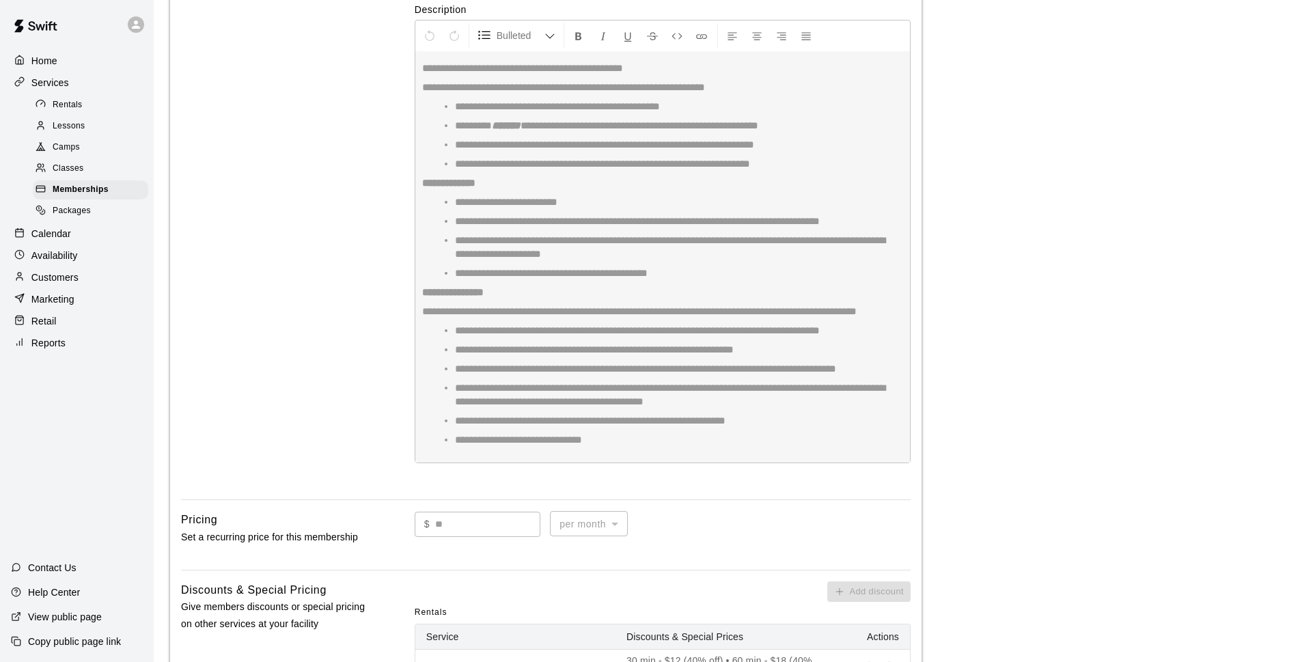
scroll to position [198, 0]
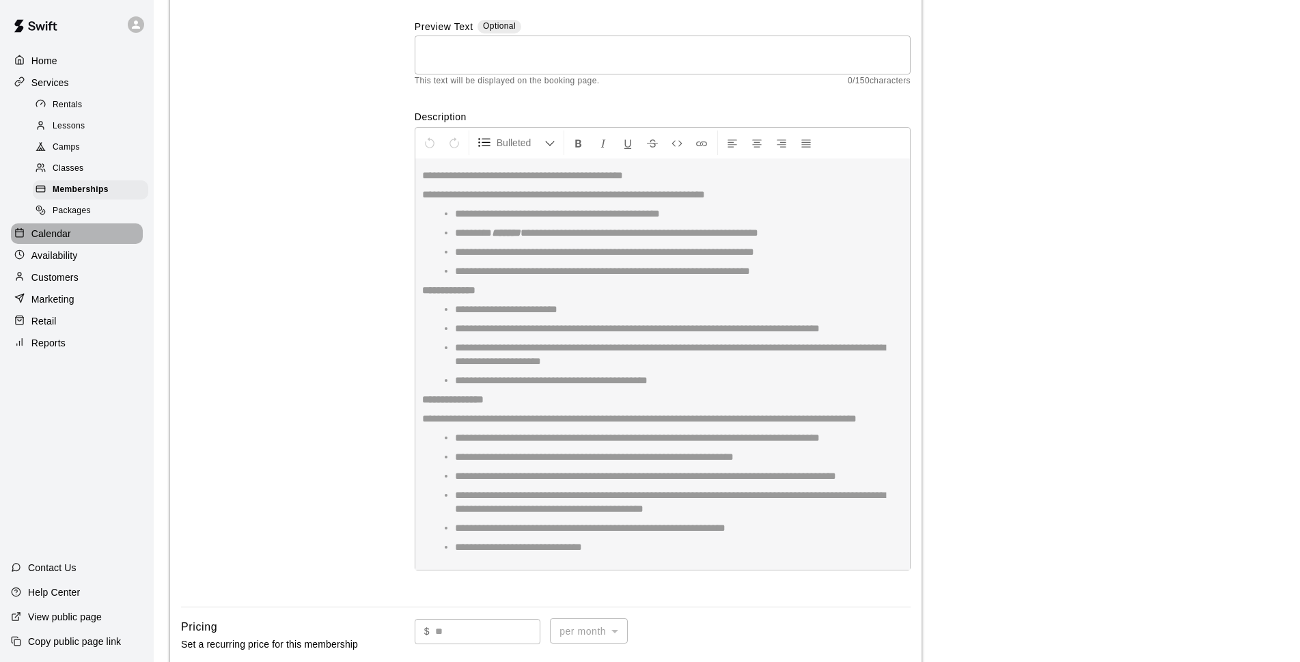
click at [64, 240] on p "Calendar" at bounding box center [51, 234] width 40 height 14
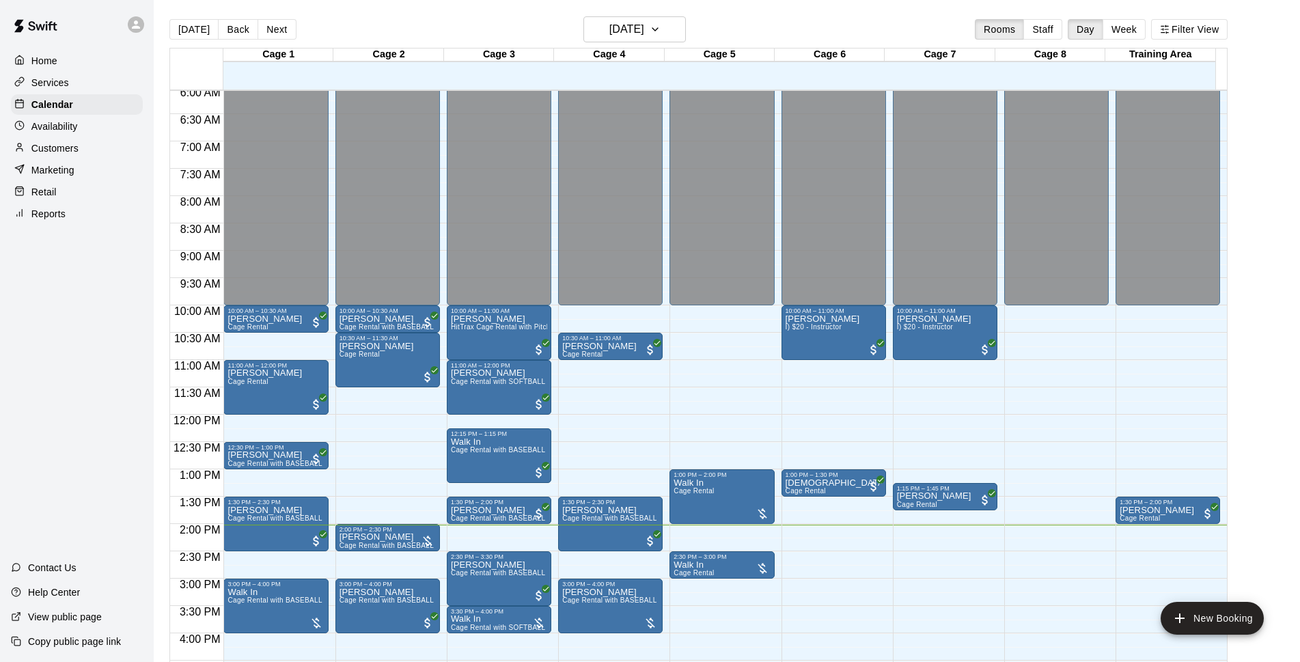
scroll to position [507, 0]
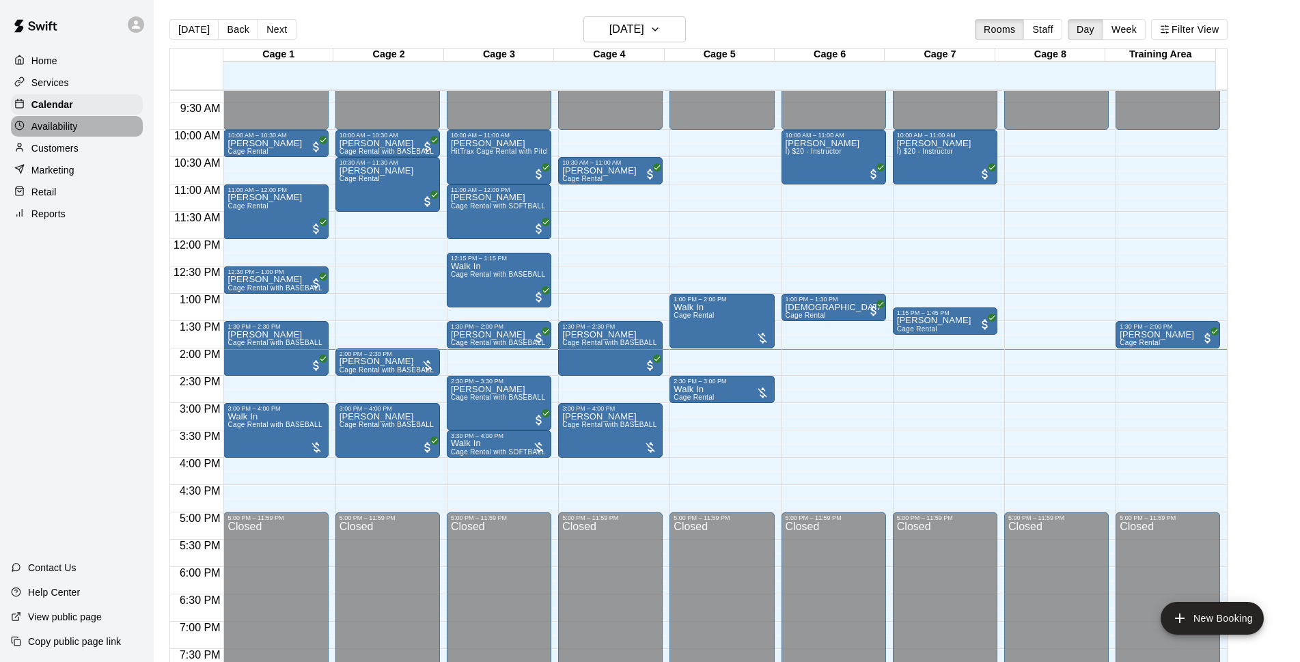
click at [46, 125] on p "Availability" at bounding box center [54, 127] width 46 height 14
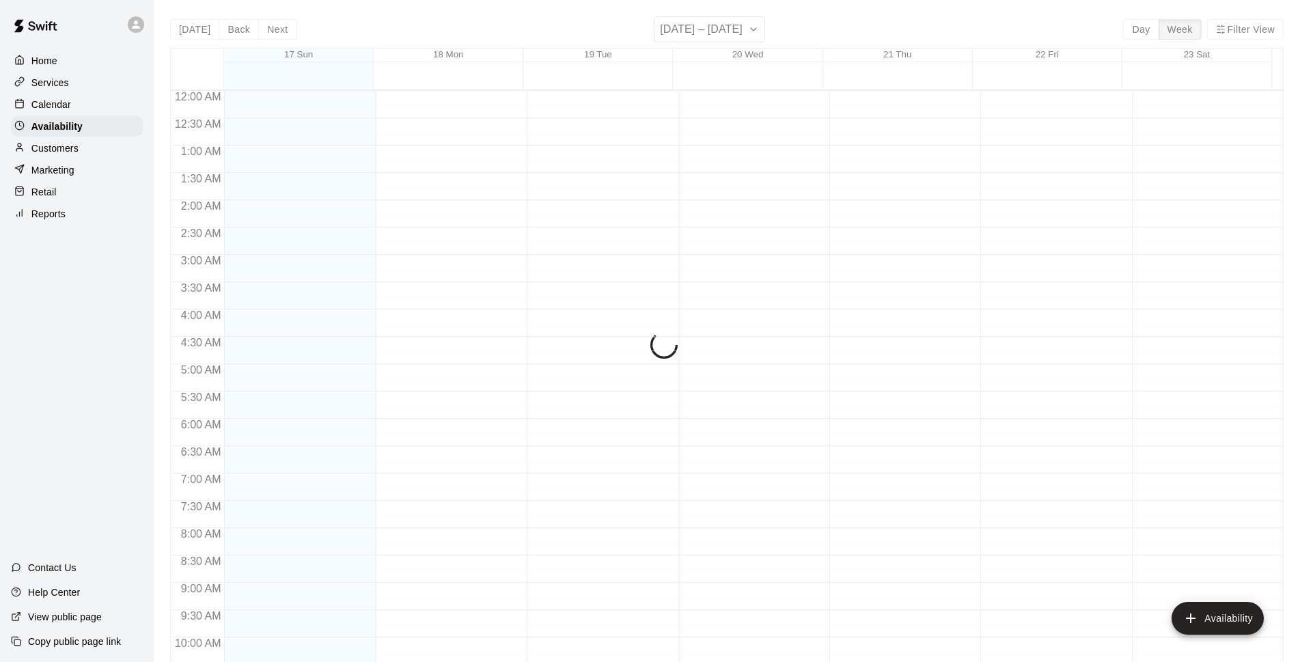
click at [61, 89] on p "Services" at bounding box center [50, 83] width 38 height 14
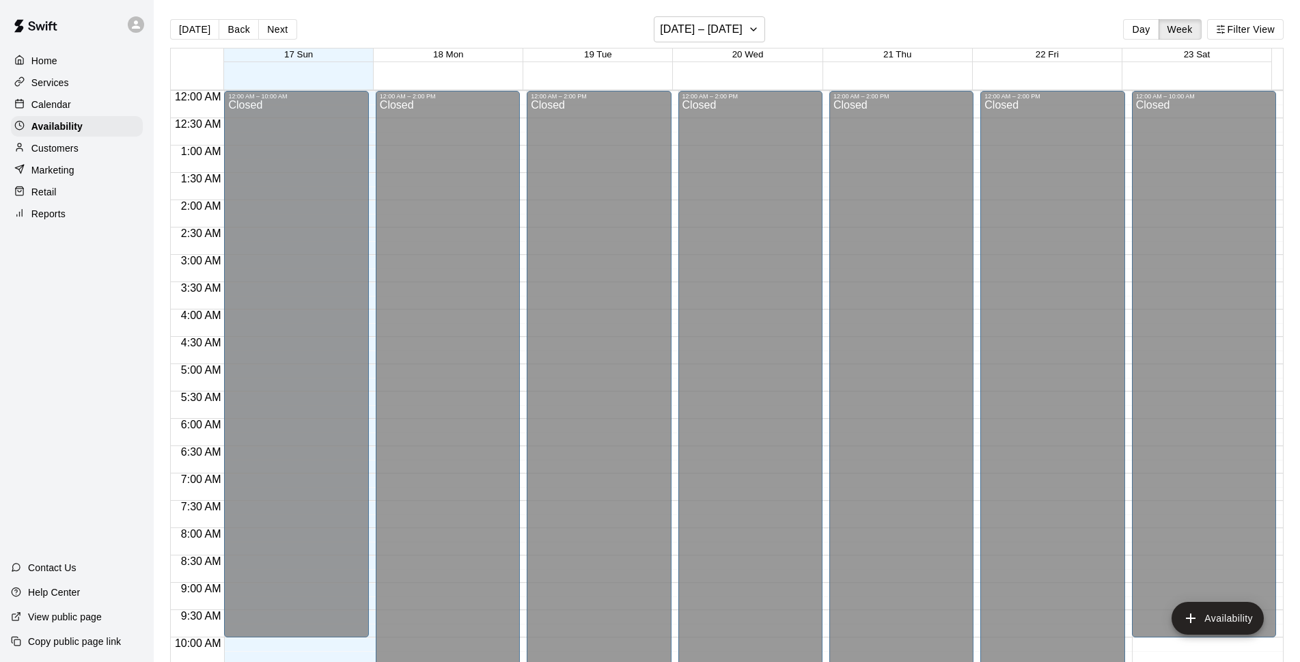
scroll to position [725, 0]
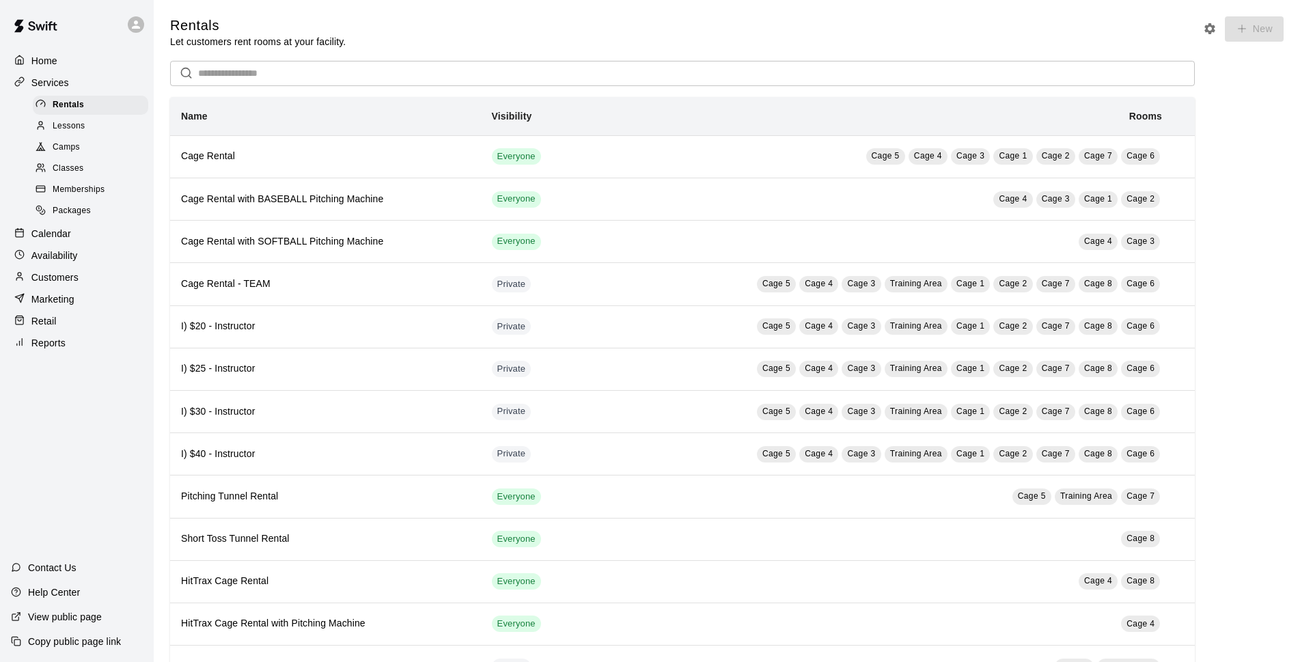
click at [92, 193] on span "Memberships" at bounding box center [79, 190] width 52 height 14
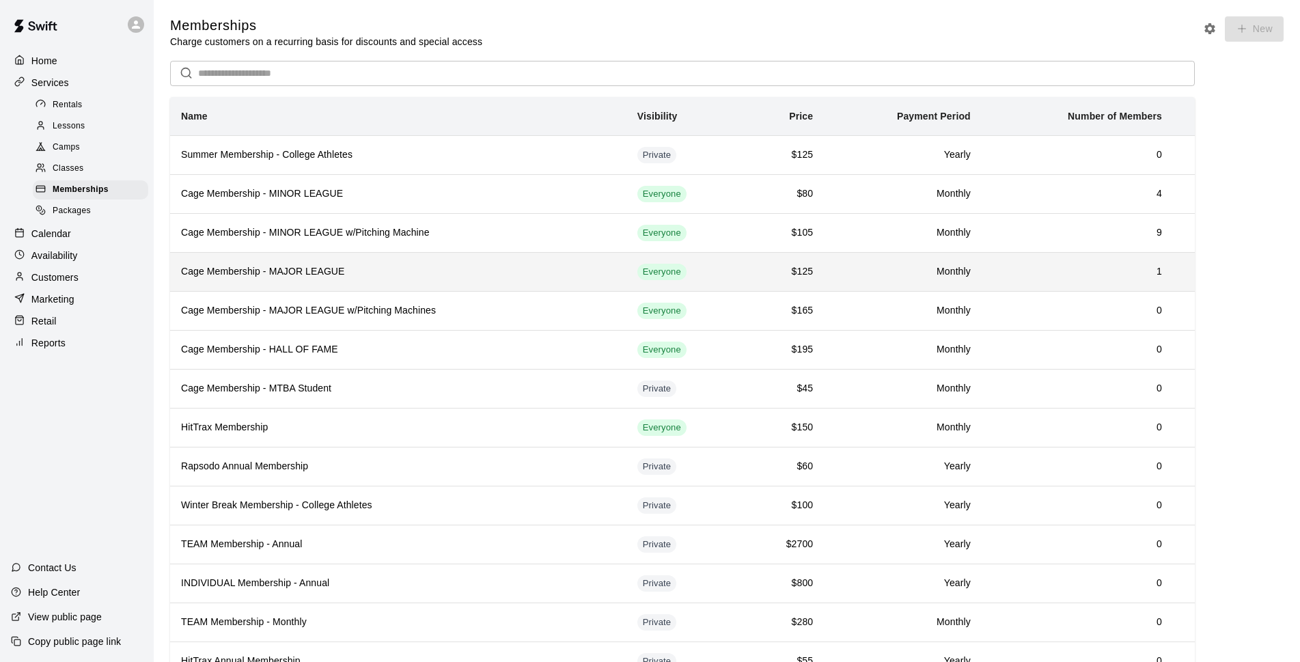
click at [310, 279] on h6 "Cage Membership - MAJOR LEAGUE" at bounding box center [398, 271] width 434 height 15
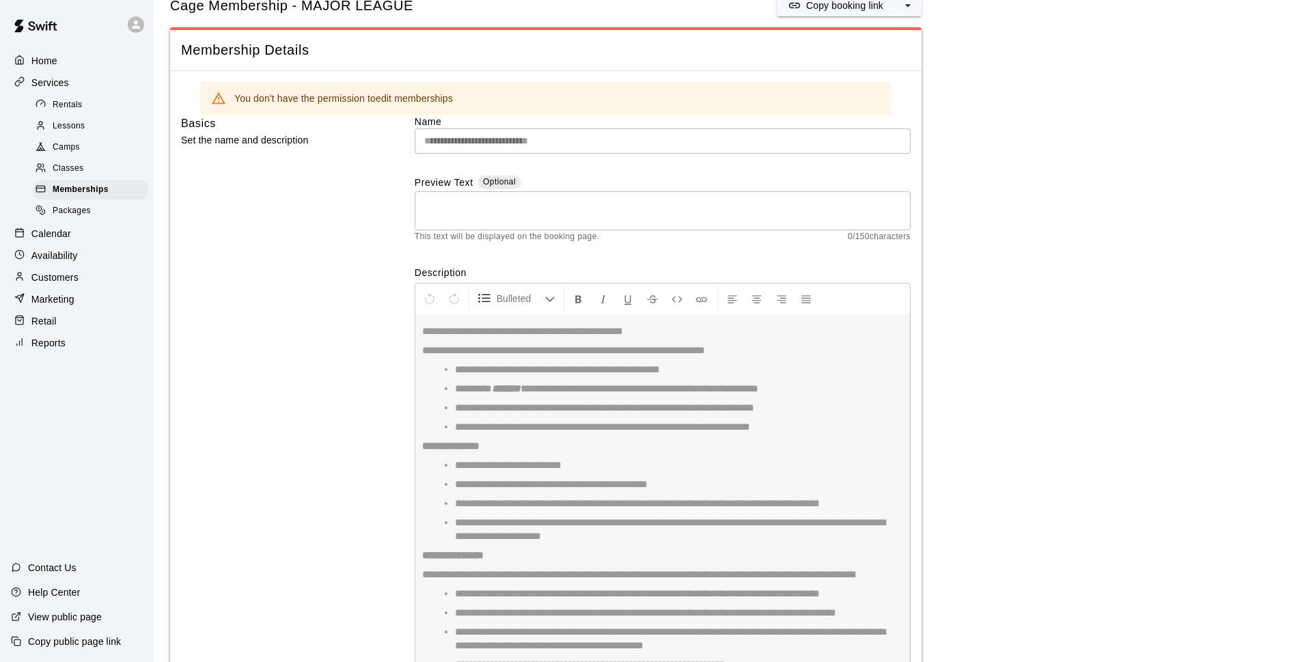
scroll to position [99, 0]
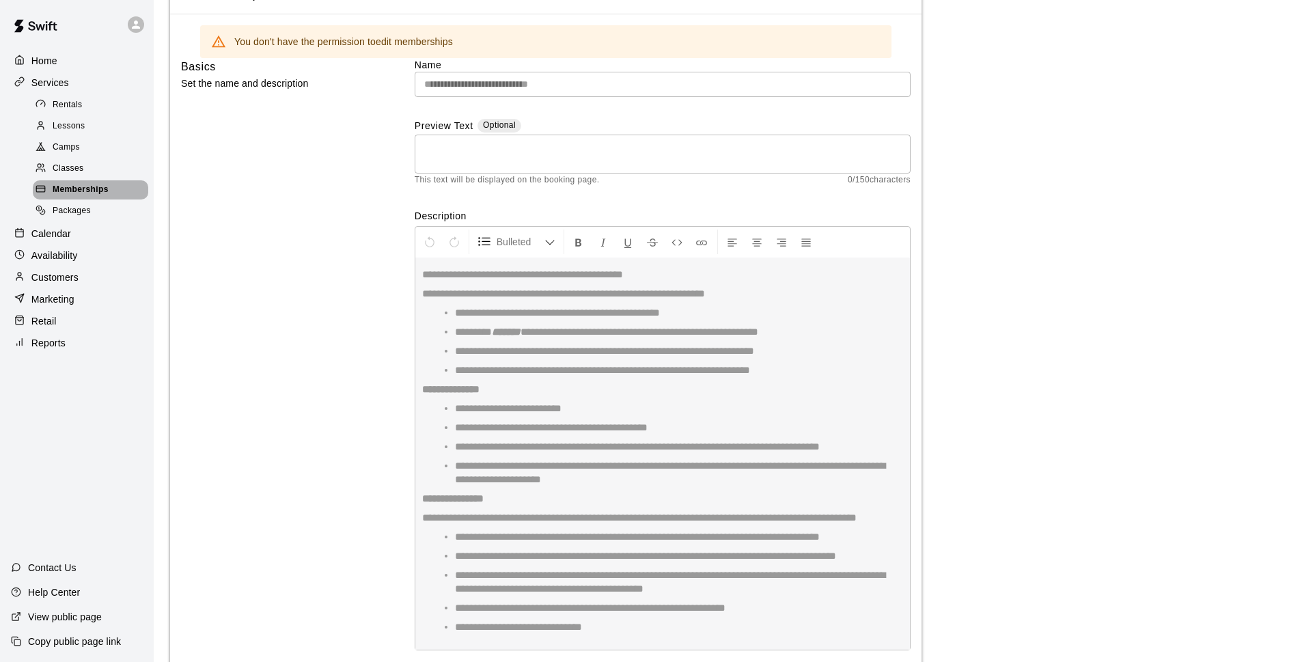
click at [94, 197] on span "Memberships" at bounding box center [81, 190] width 56 height 14
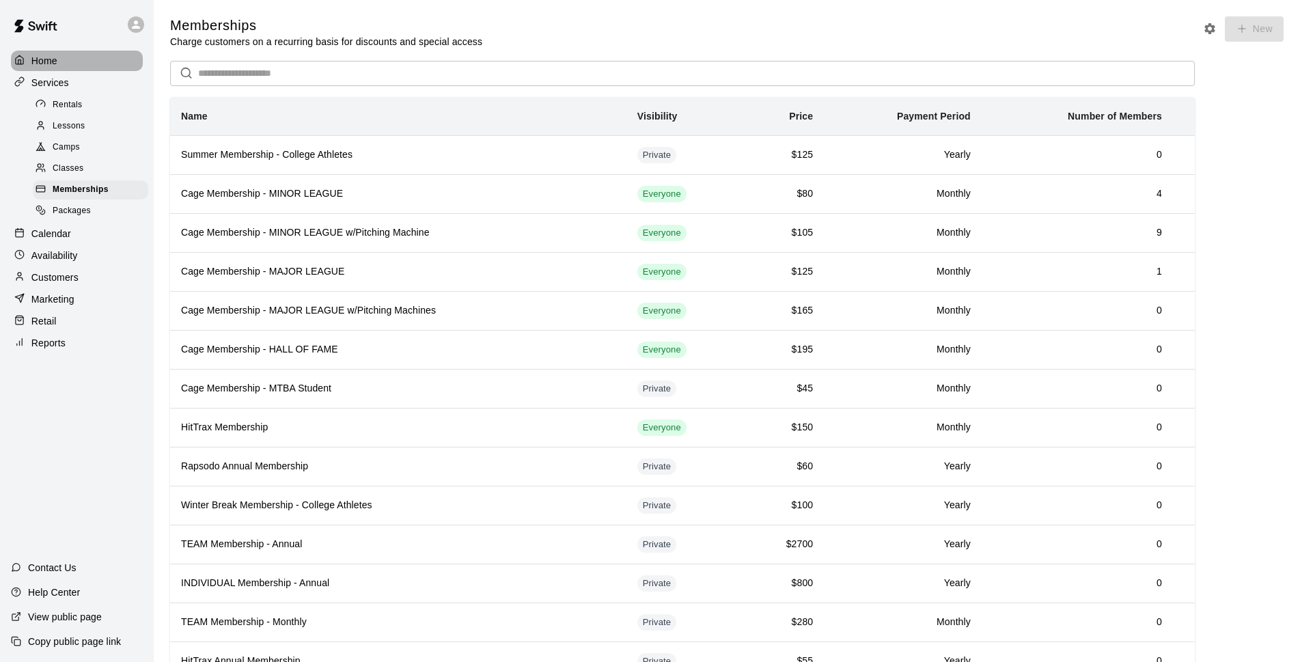
click at [51, 64] on p "Home" at bounding box center [44, 61] width 26 height 14
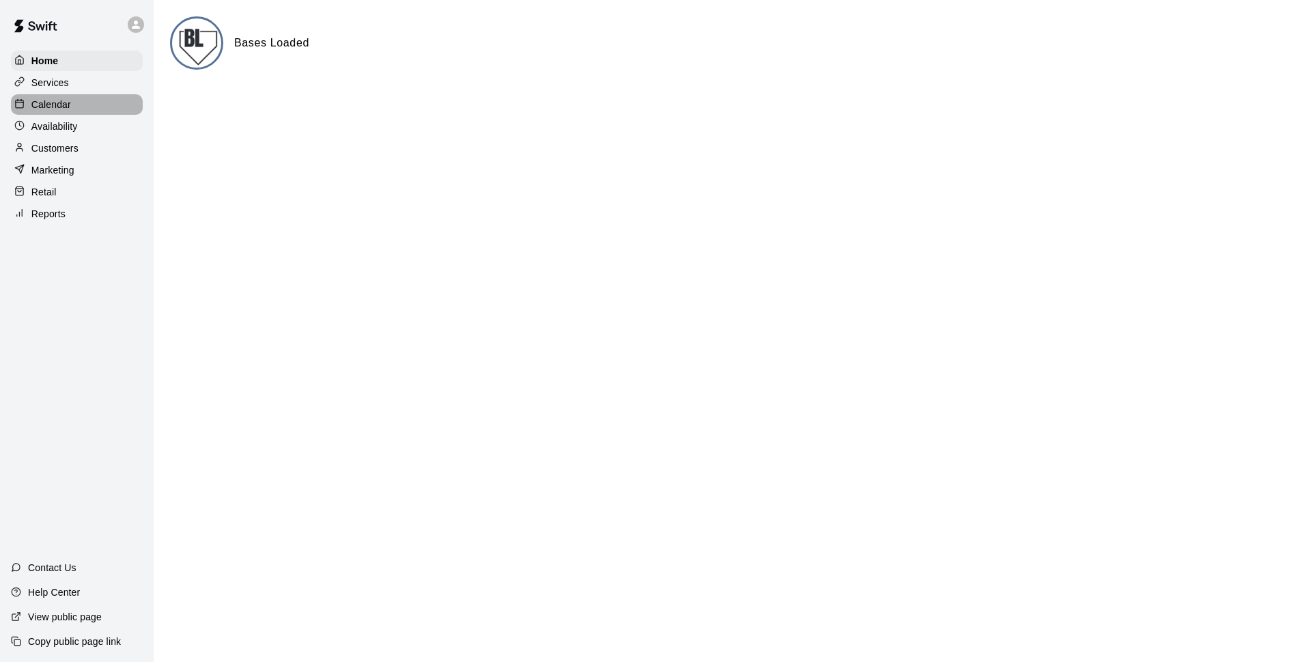
click at [64, 111] on p "Calendar" at bounding box center [51, 105] width 40 height 14
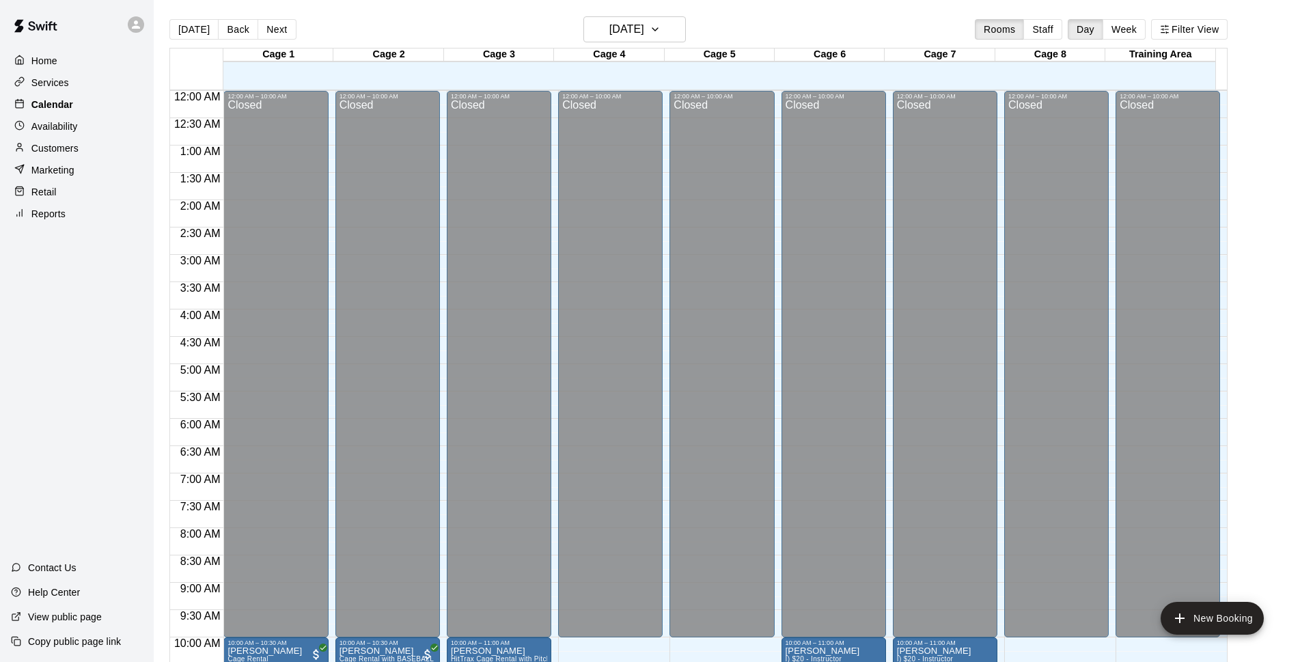
scroll to position [684, 0]
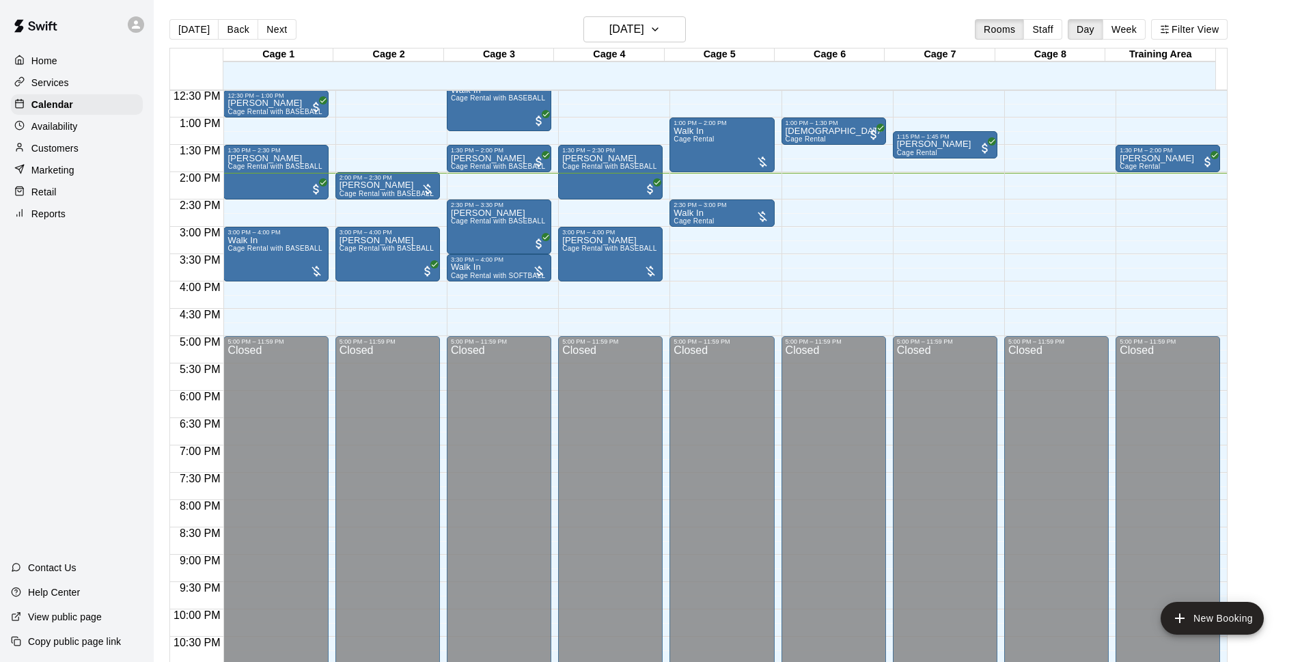
click at [81, 89] on div "Services" at bounding box center [77, 82] width 132 height 20
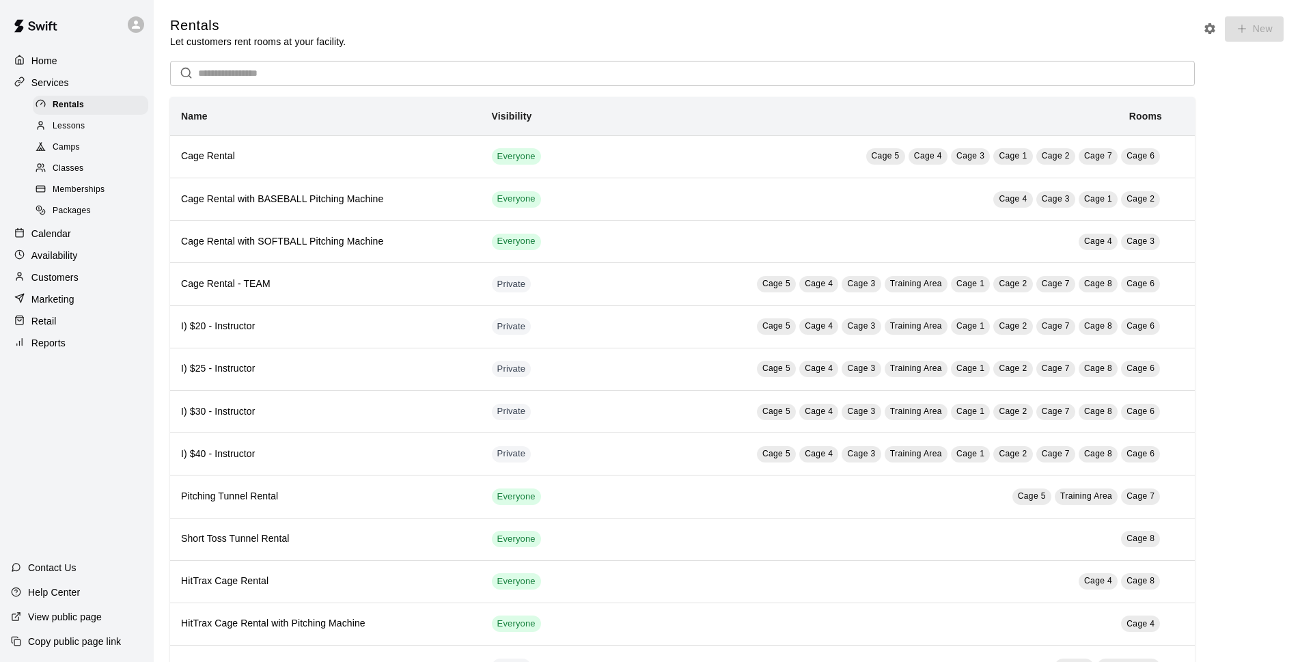
click at [66, 186] on div "Memberships" at bounding box center [90, 189] width 115 height 19
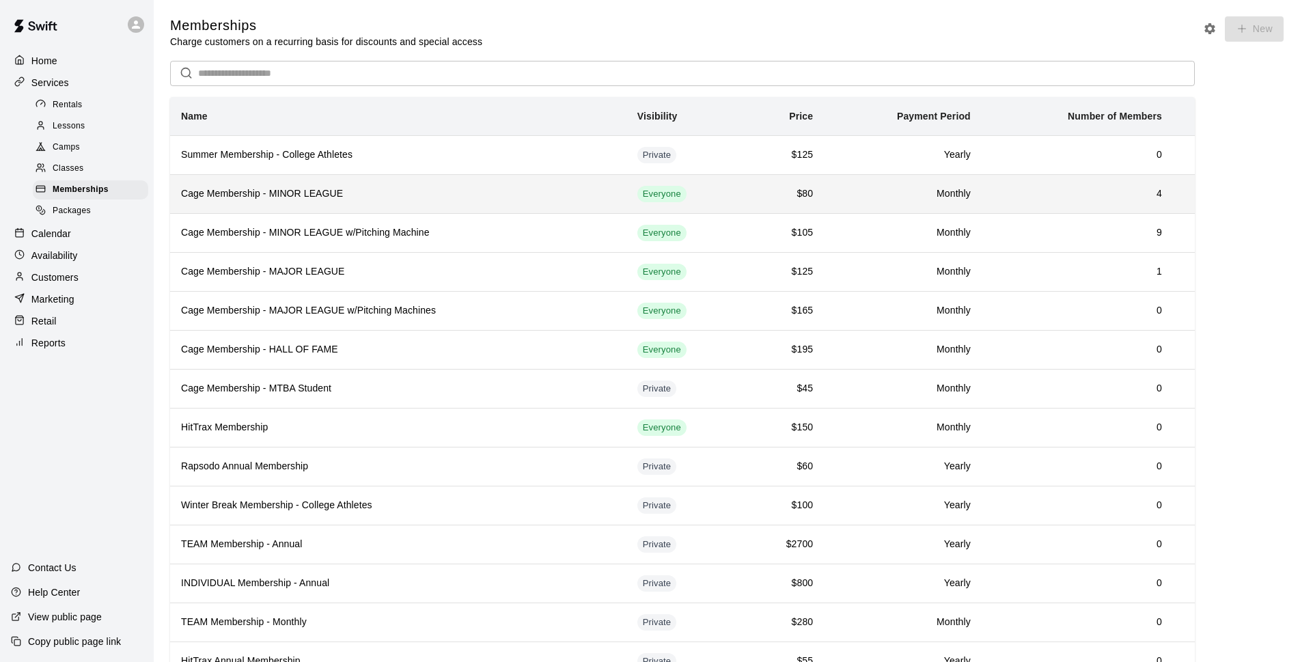
click at [376, 206] on th "Cage Membership - MINOR LEAGUE" at bounding box center [398, 193] width 456 height 39
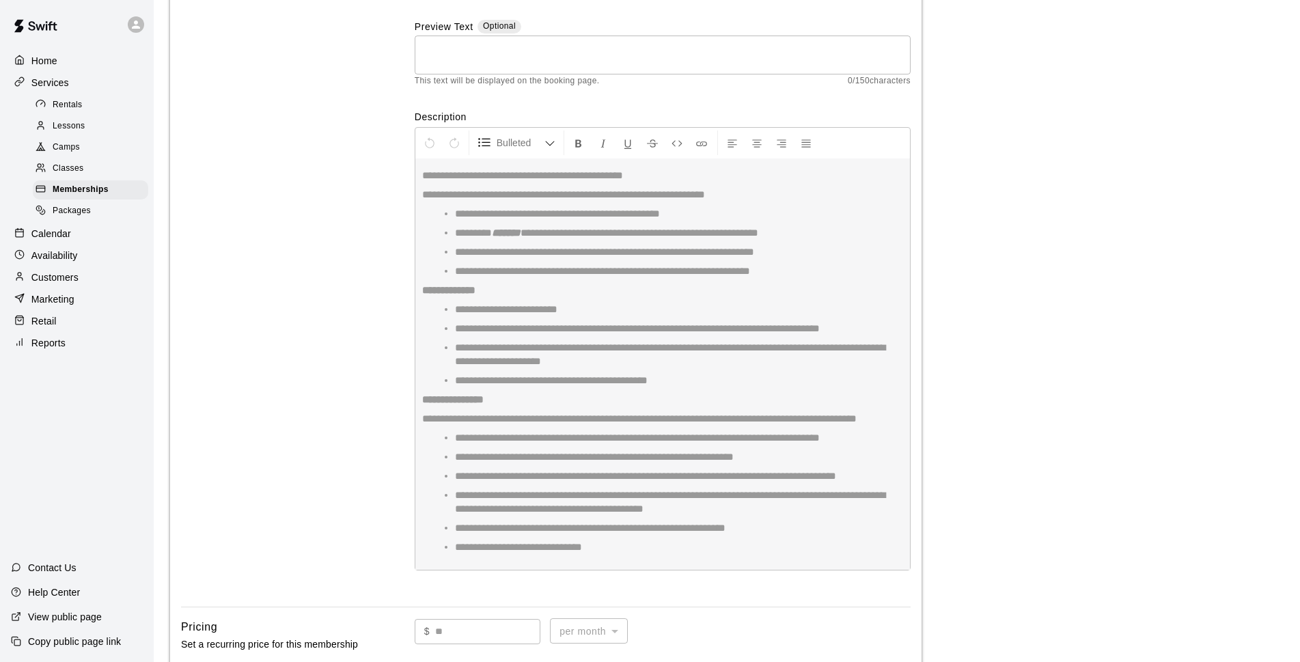
scroll to position [99, 0]
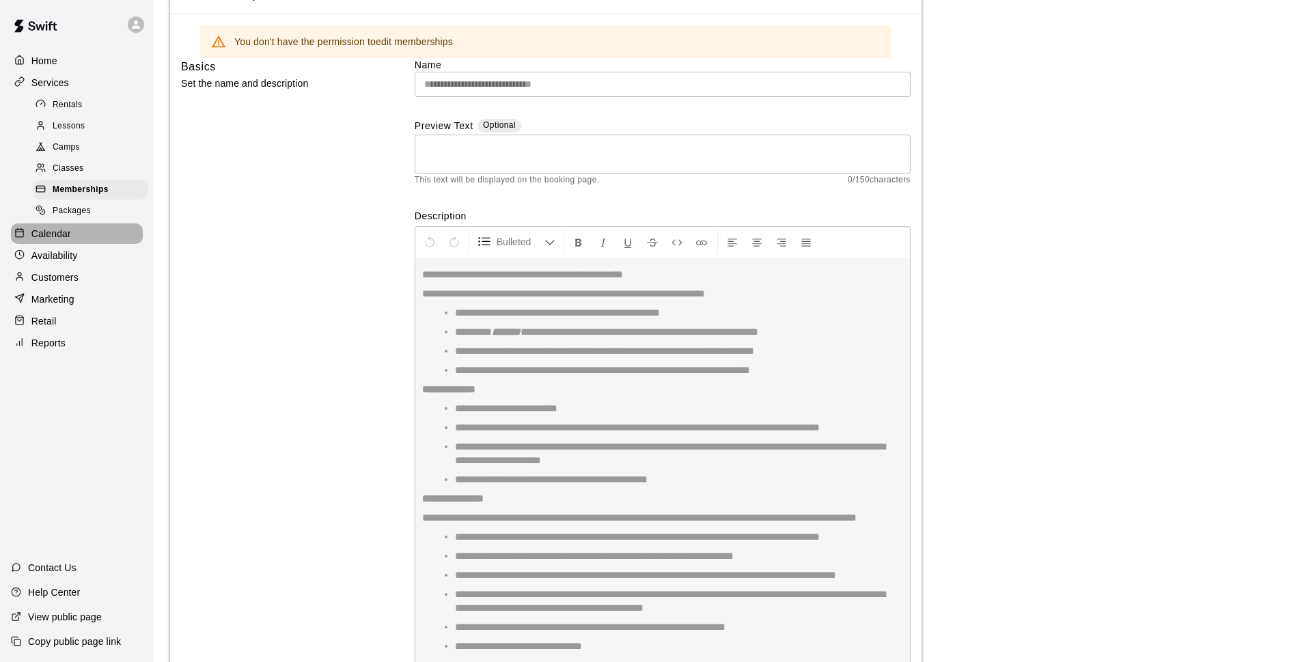
click at [85, 234] on div "Calendar" at bounding box center [77, 233] width 132 height 20
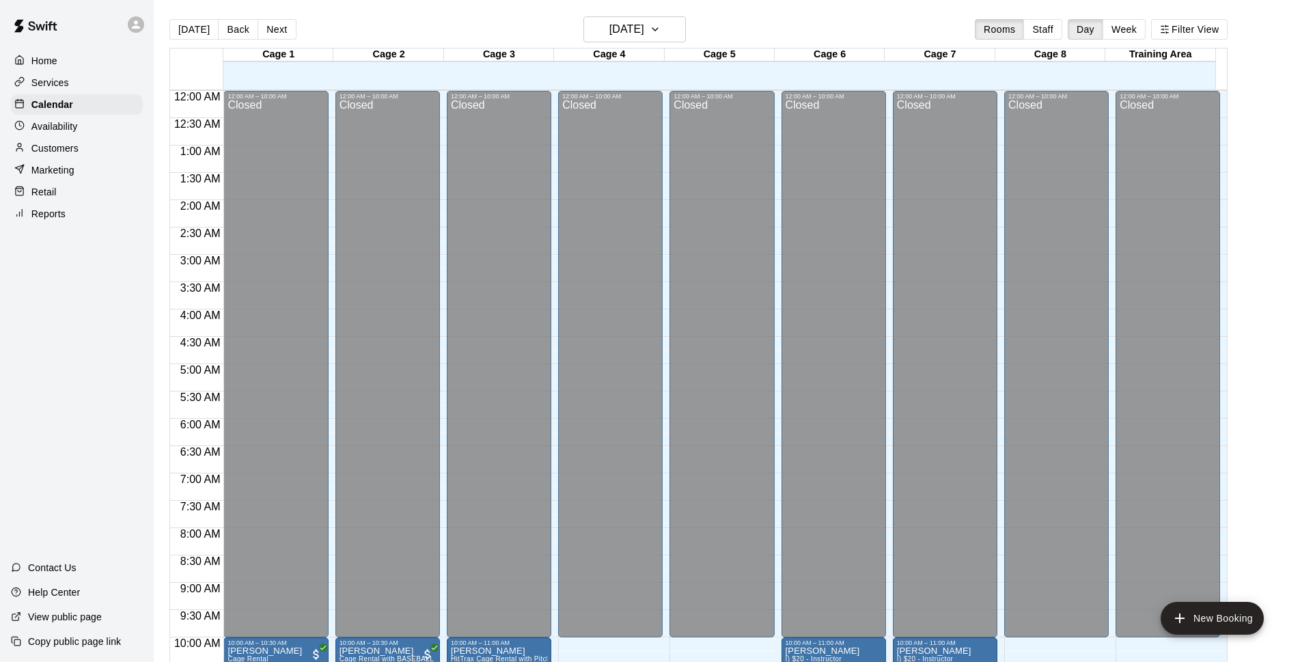
scroll to position [684, 0]
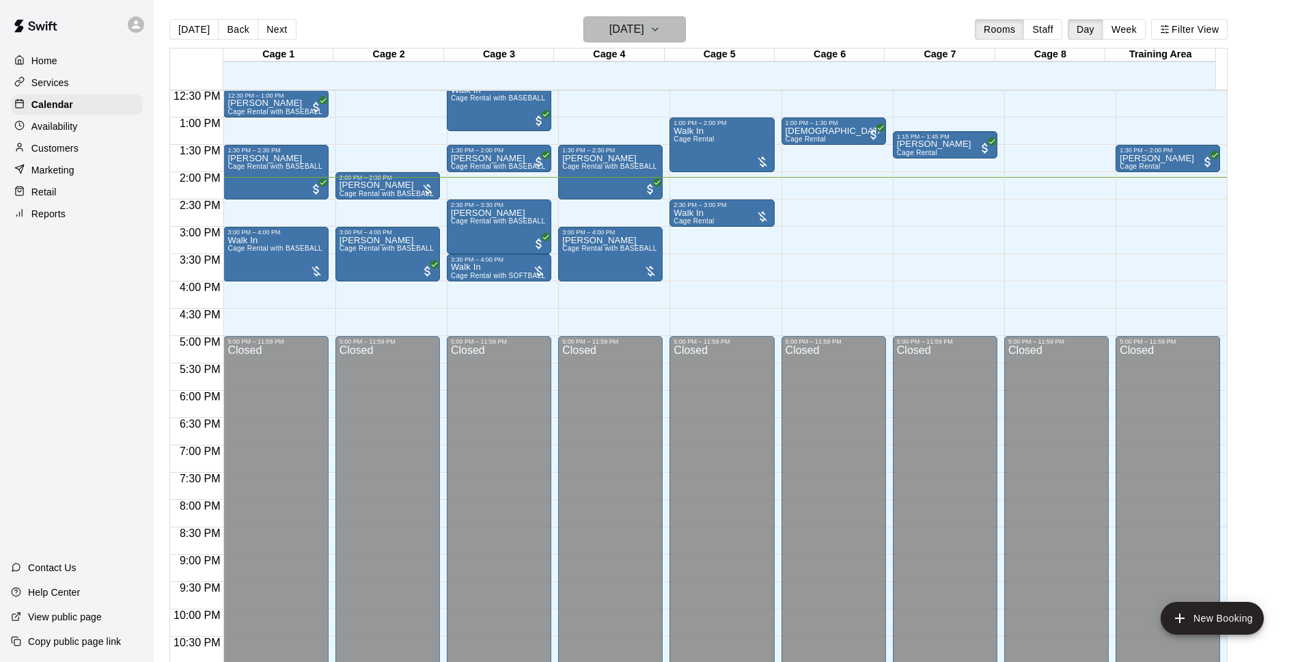
click at [637, 20] on h6 "[DATE]" at bounding box center [626, 29] width 35 height 19
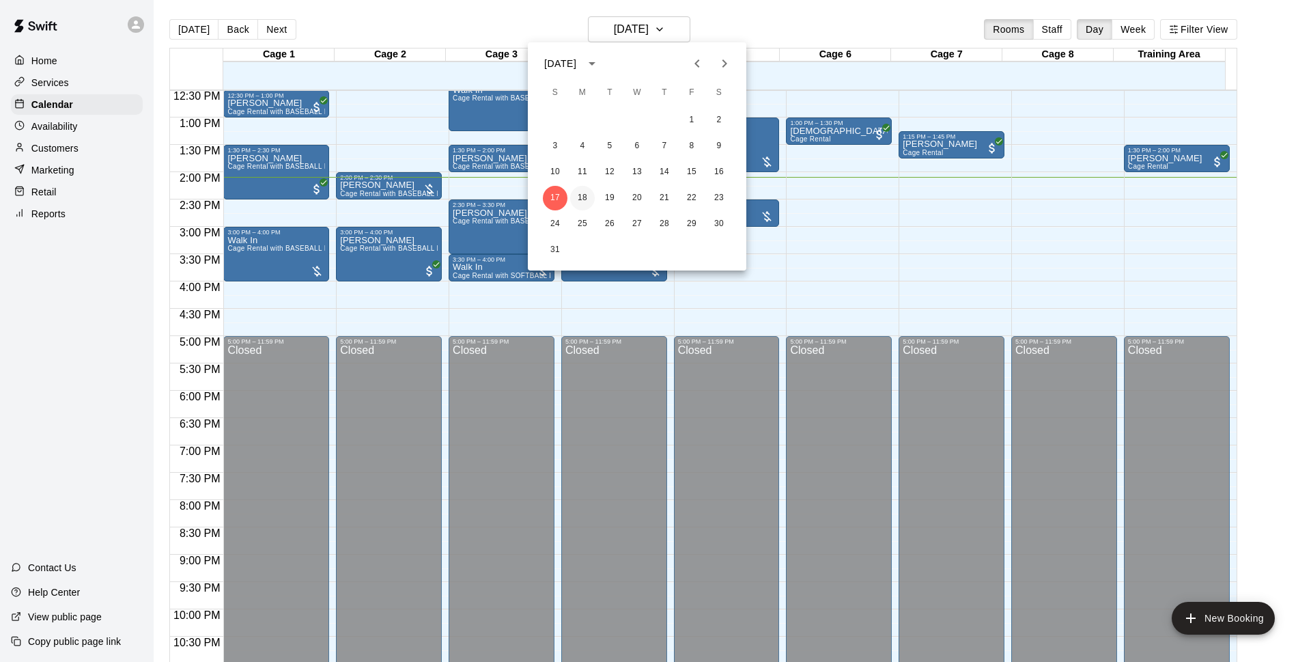
click at [586, 200] on button "18" at bounding box center [582, 198] width 25 height 25
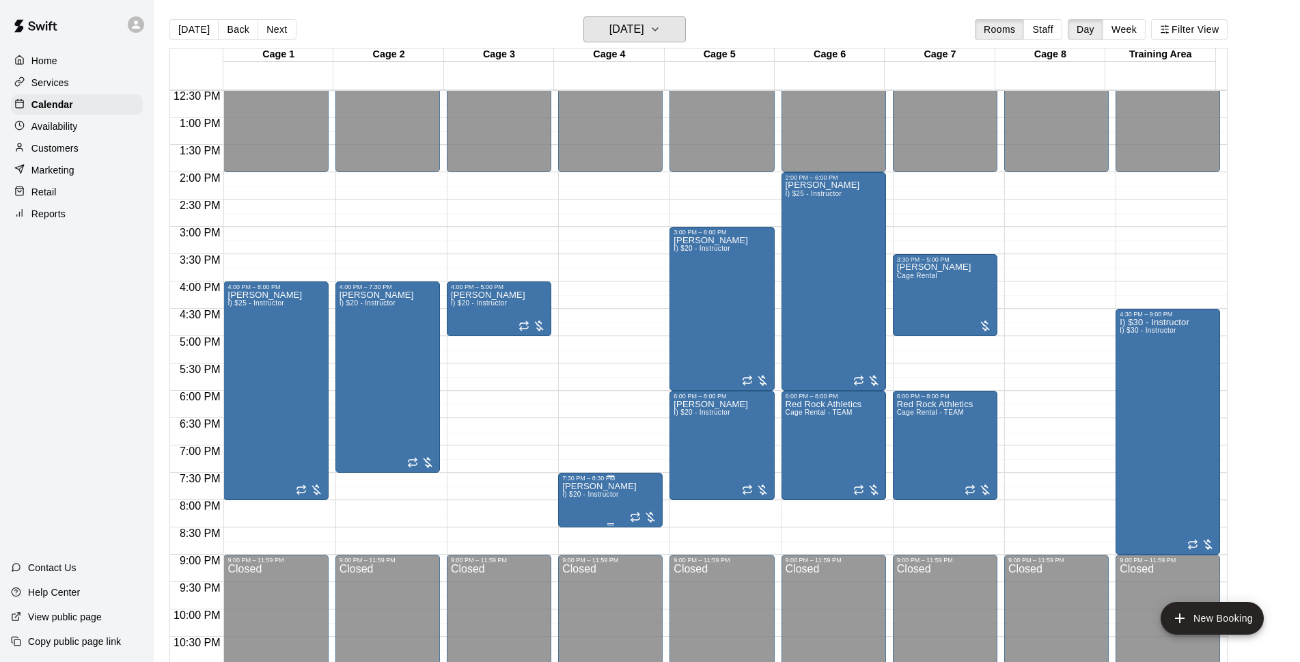
scroll to position [726, 0]
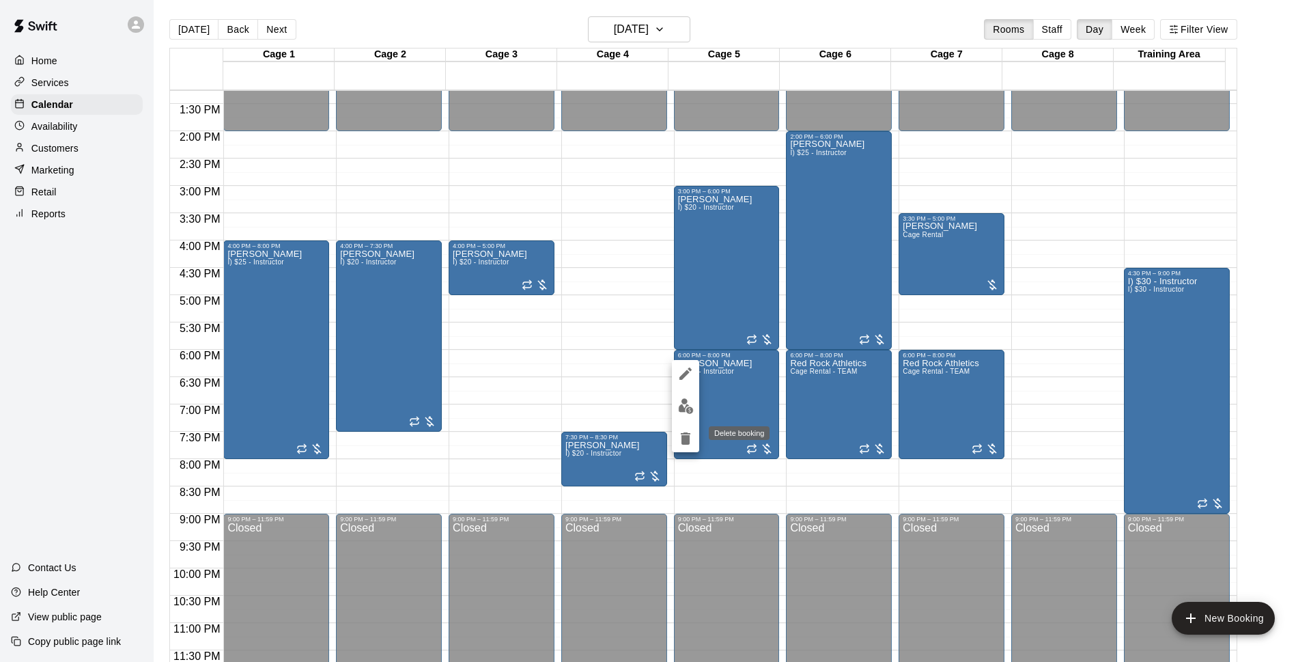
click at [684, 442] on icon "delete" at bounding box center [686, 438] width 10 height 12
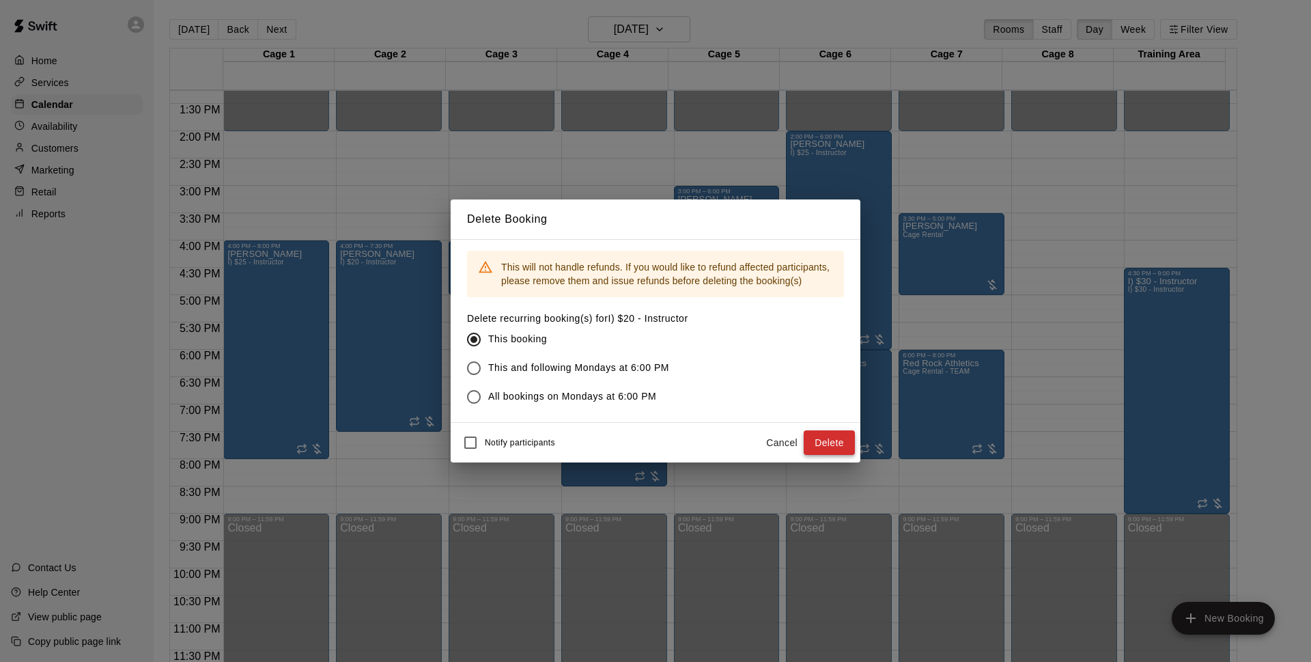
click at [829, 436] on button "Delete" at bounding box center [829, 442] width 51 height 25
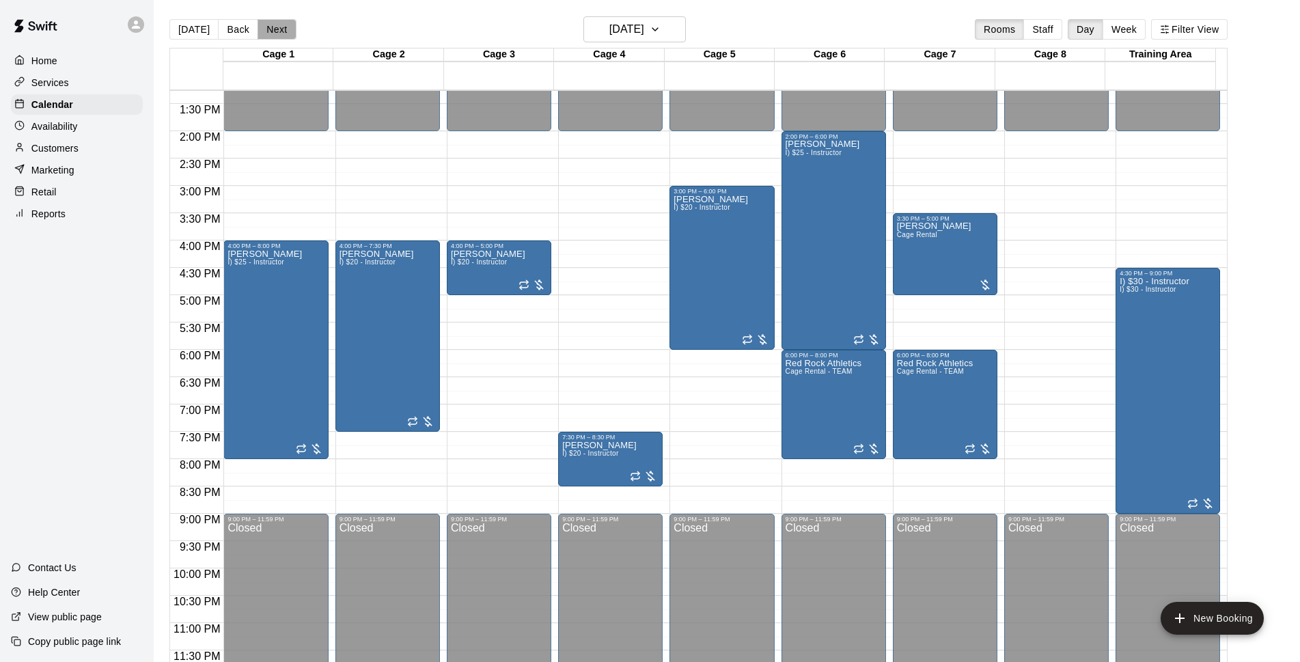
click at [277, 31] on button "Next" at bounding box center [276, 29] width 38 height 20
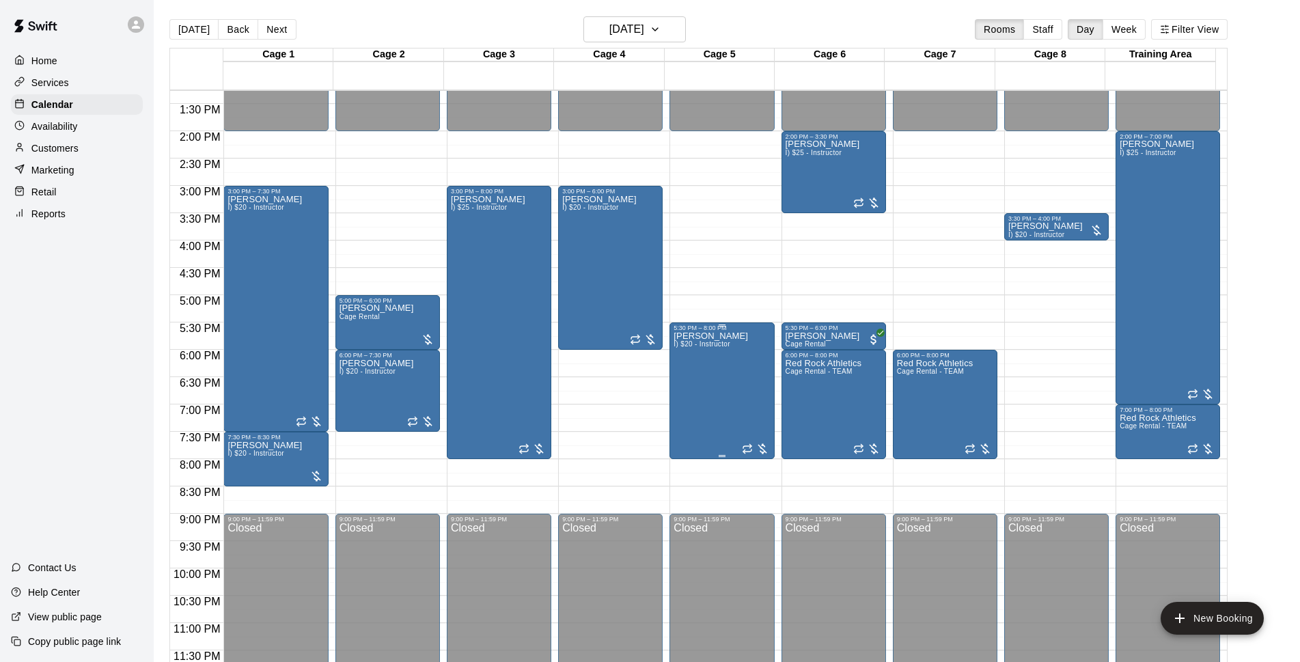
click at [706, 426] on div "[PERSON_NAME] I) $20 - Instructor" at bounding box center [710, 662] width 74 height 662
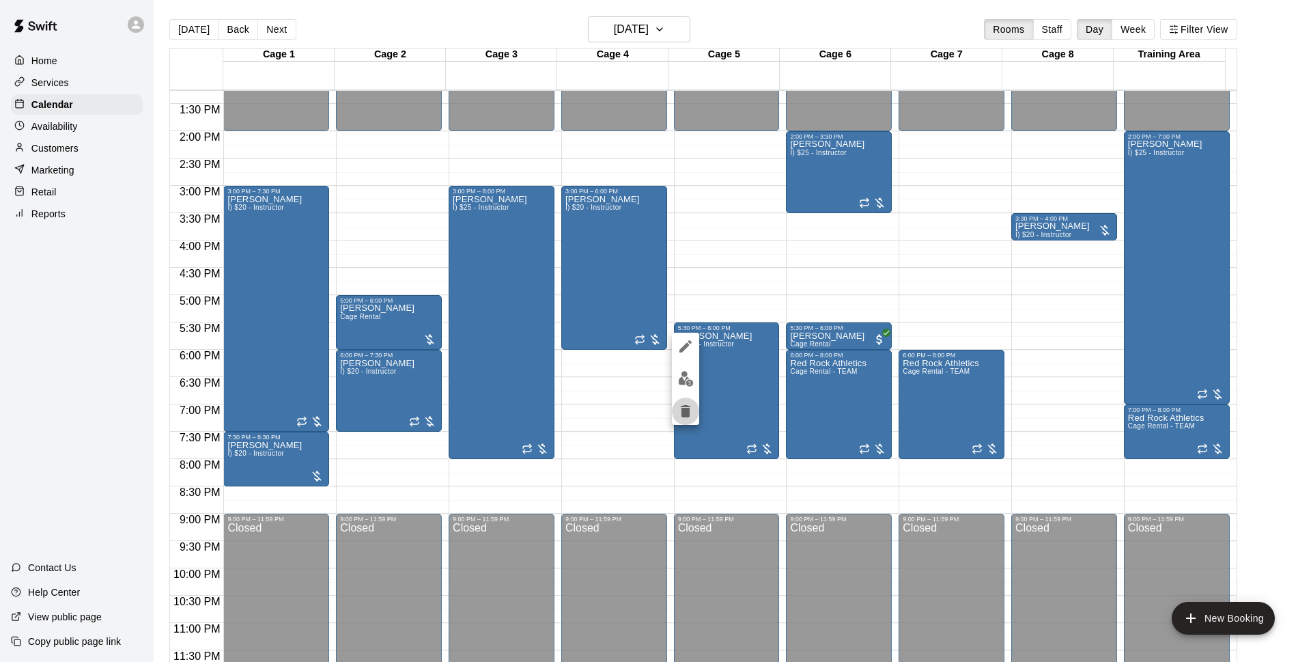
click at [678, 416] on icon "delete" at bounding box center [686, 411] width 16 height 16
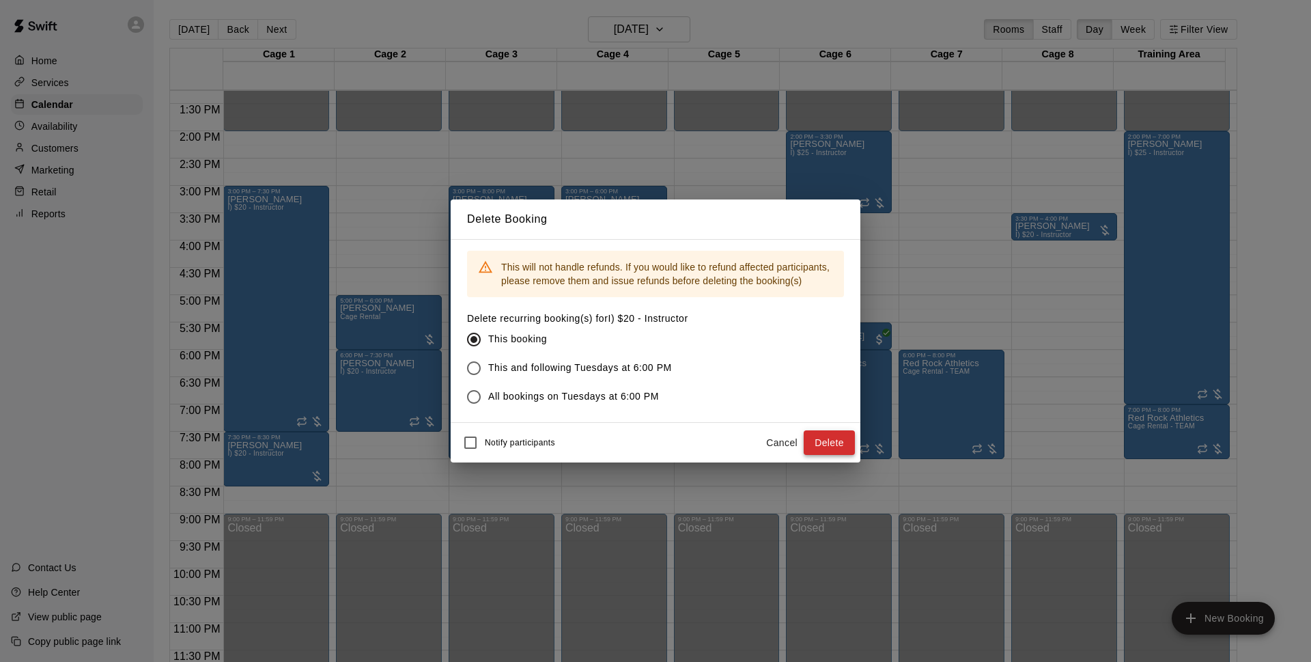
click at [816, 437] on button "Delete" at bounding box center [829, 442] width 51 height 25
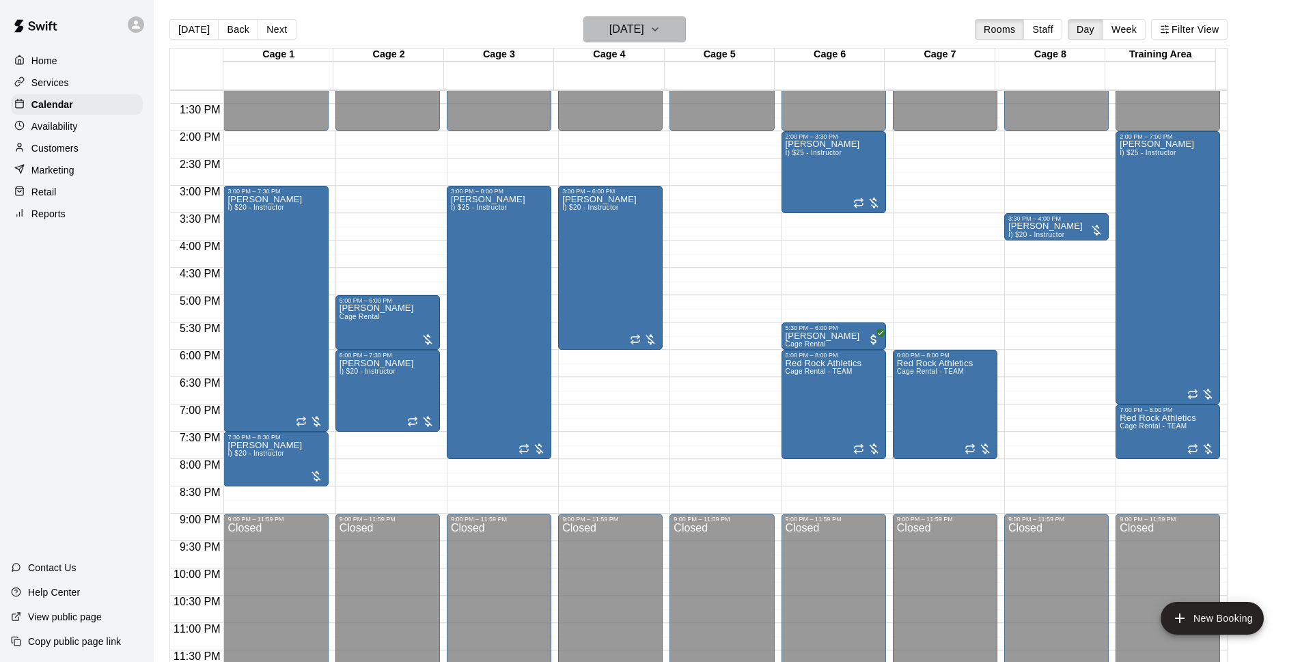
click at [644, 27] on h6 "[DATE]" at bounding box center [626, 29] width 35 height 19
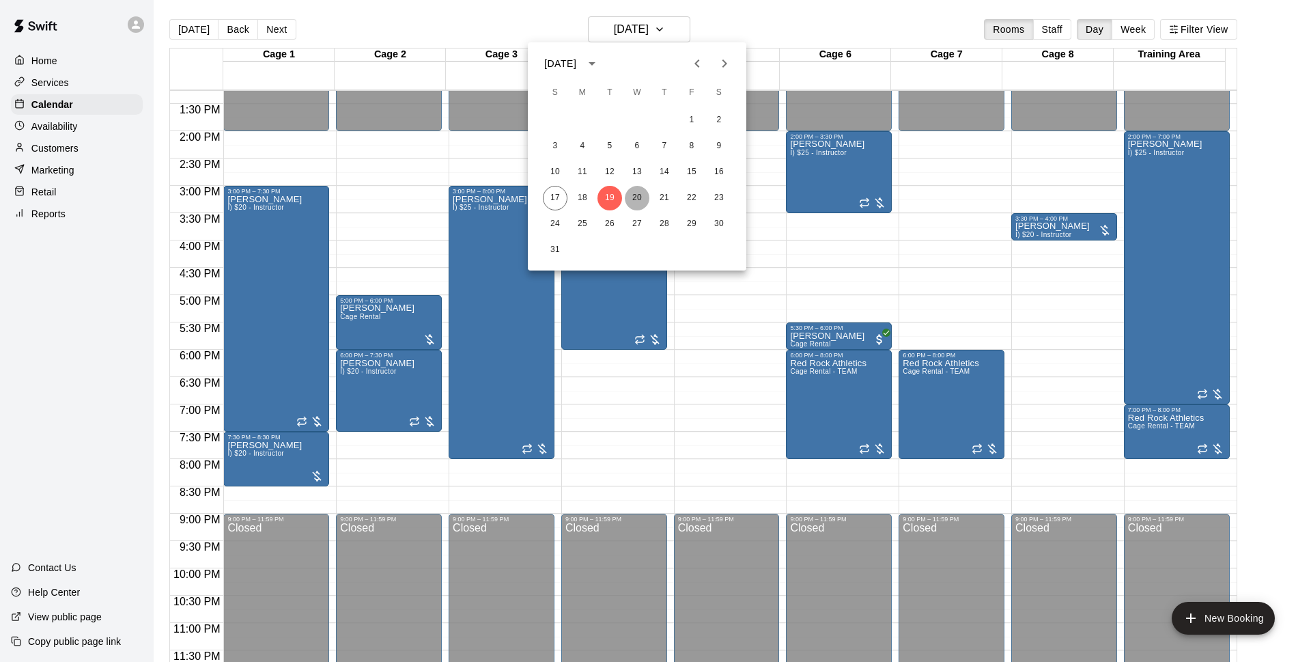
click at [630, 201] on button "20" at bounding box center [637, 198] width 25 height 25
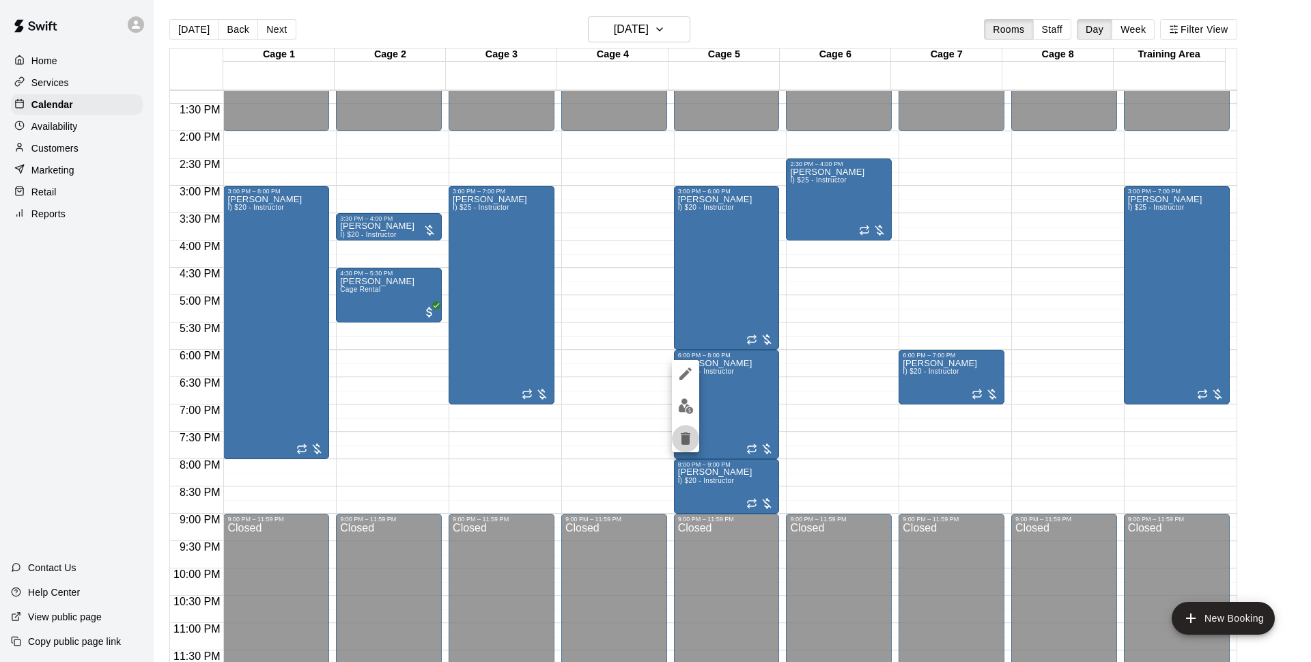
click at [693, 433] on icon "delete" at bounding box center [686, 438] width 16 height 16
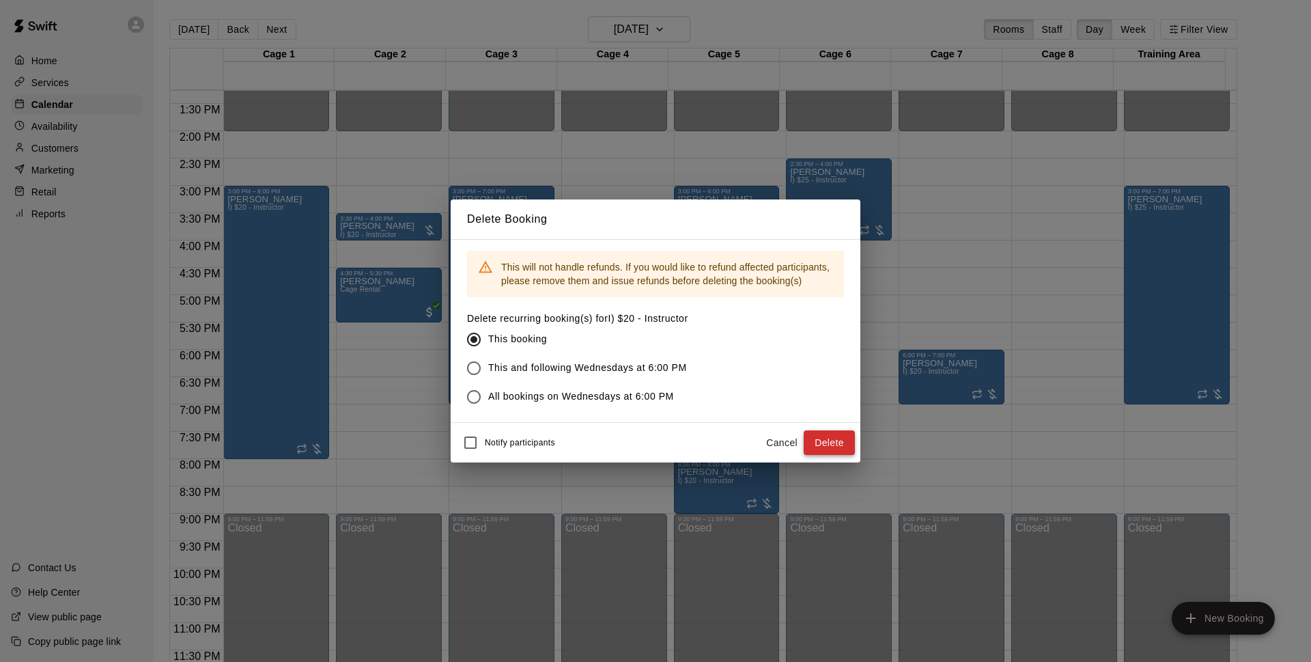
click at [840, 435] on button "Delete" at bounding box center [829, 442] width 51 height 25
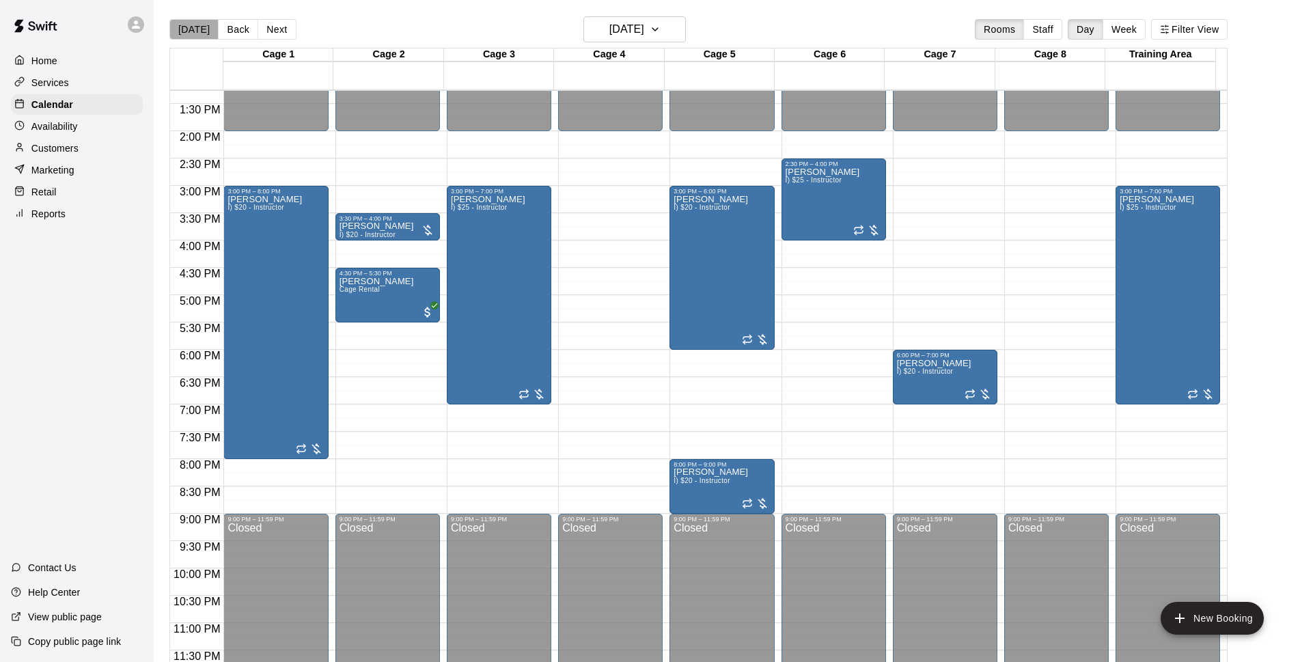
click at [195, 33] on button "[DATE]" at bounding box center [193, 29] width 49 height 20
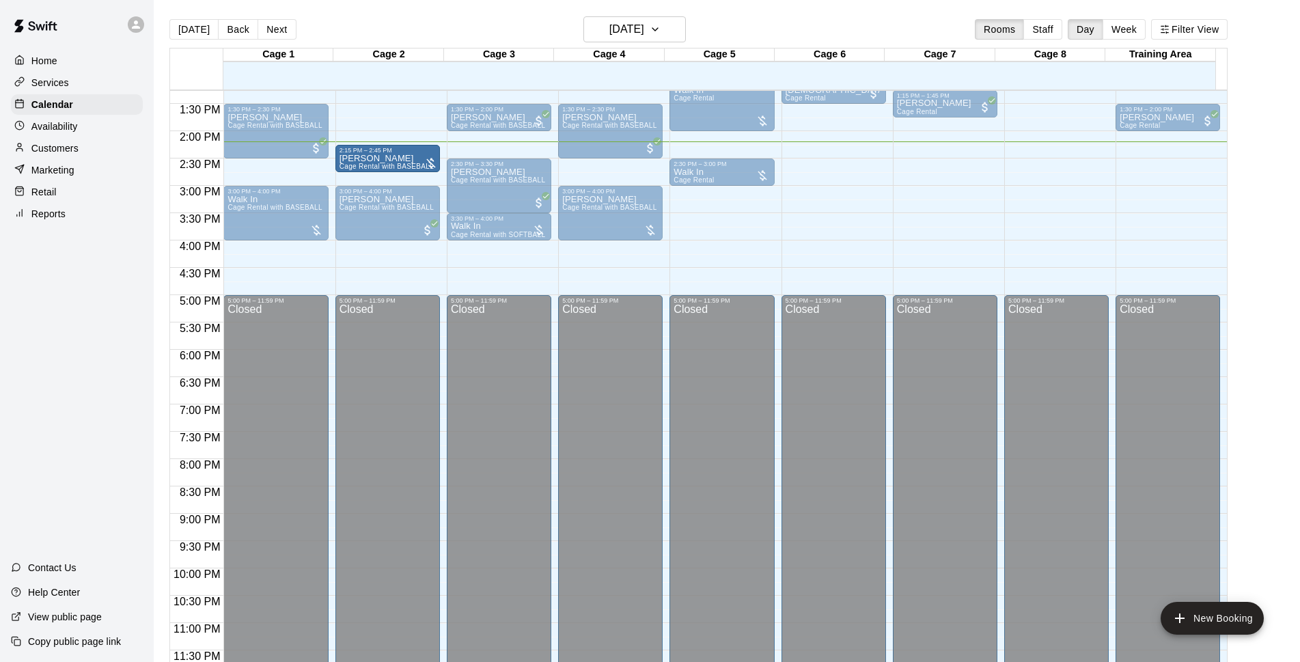
drag, startPoint x: 382, startPoint y: 145, endPoint x: 382, endPoint y: 156, distance: 10.9
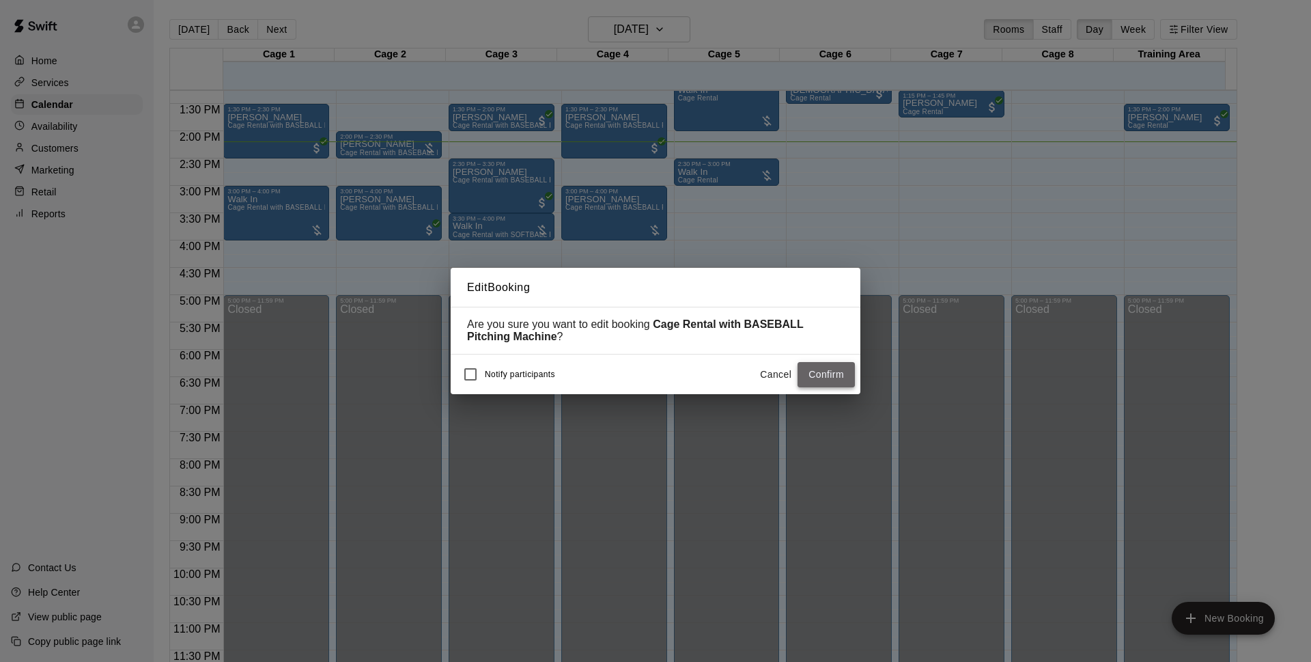
click at [835, 378] on button "Confirm" at bounding box center [826, 374] width 57 height 25
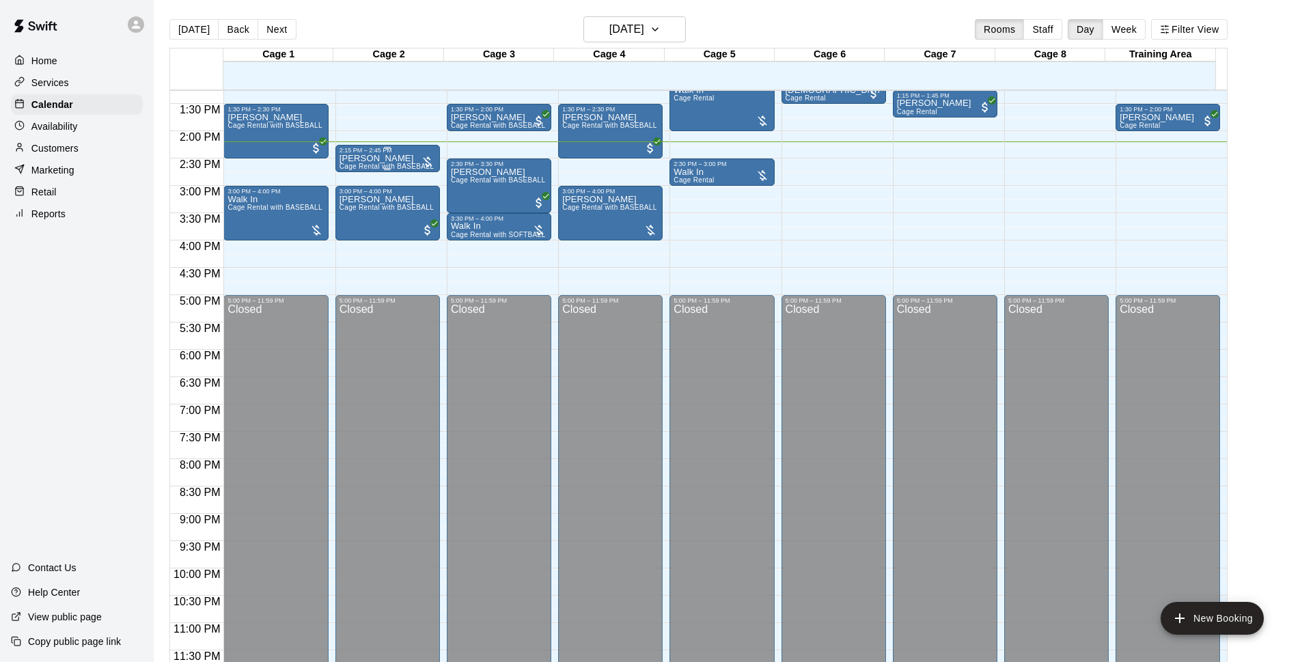
click at [382, 154] on div "2:15 PM – 2:45 PM" at bounding box center [387, 150] width 96 height 7
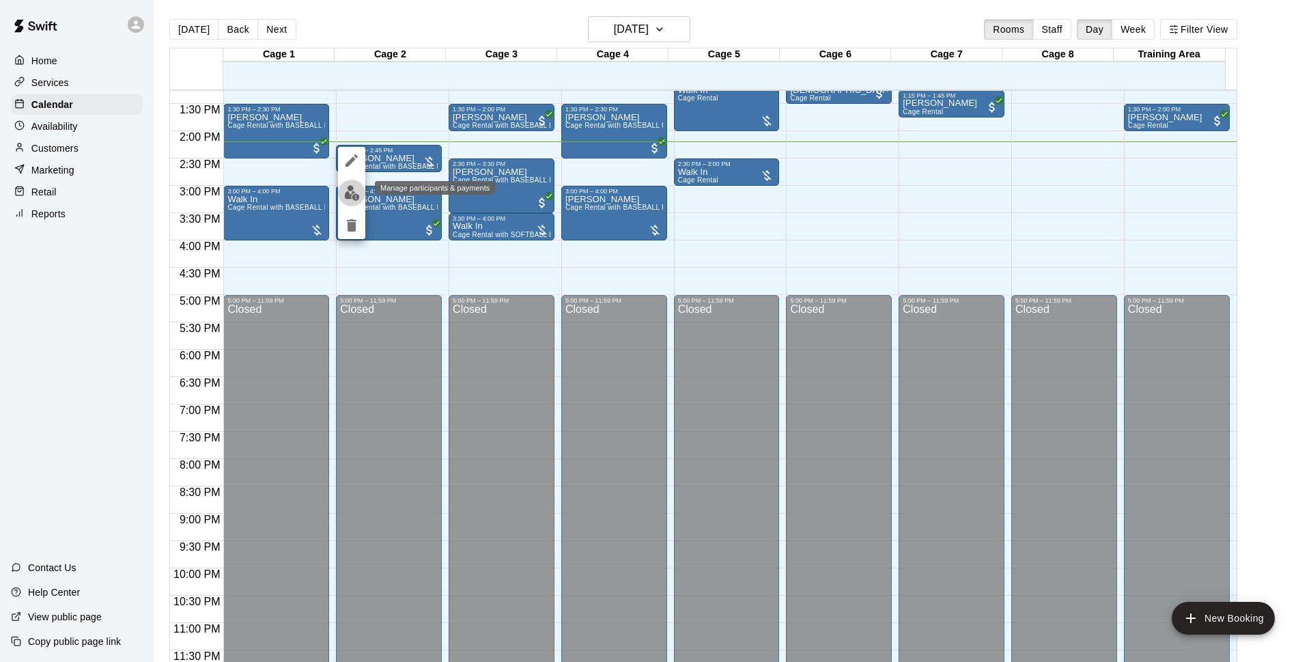
click at [354, 199] on img "edit" at bounding box center [352, 193] width 16 height 16
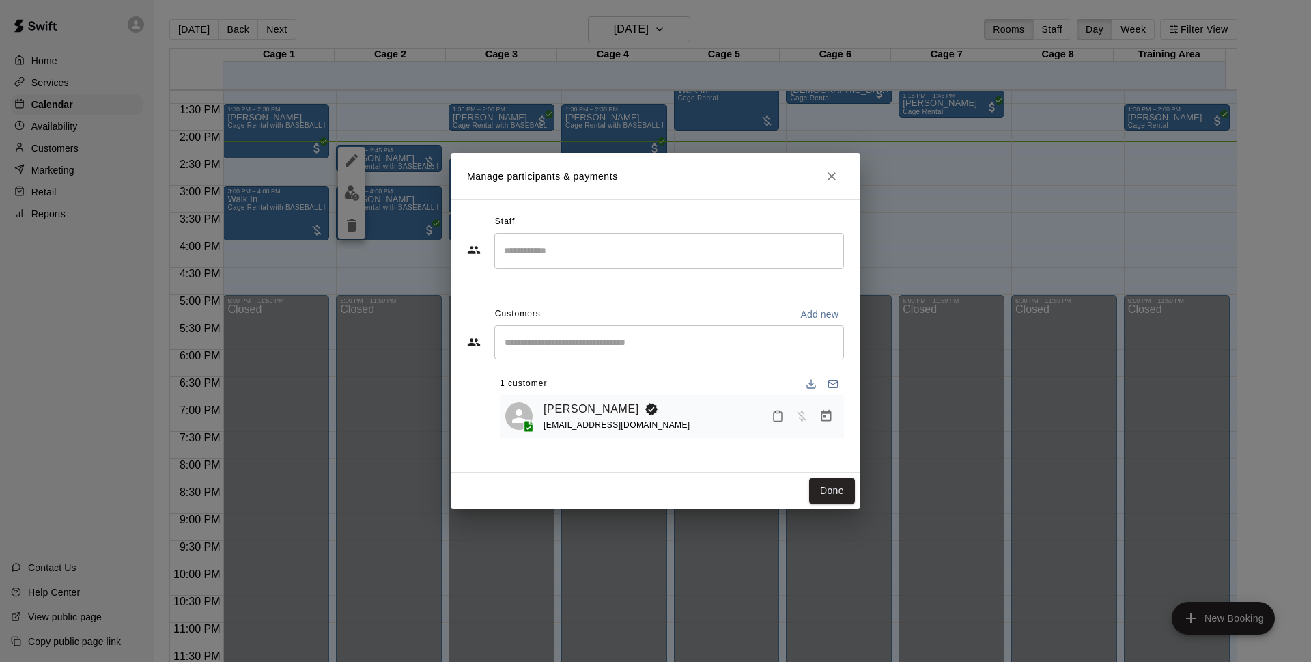
click at [583, 356] on div "​" at bounding box center [669, 342] width 350 height 34
click at [821, 424] on button "Manage bookings & payment" at bounding box center [826, 416] width 25 height 25
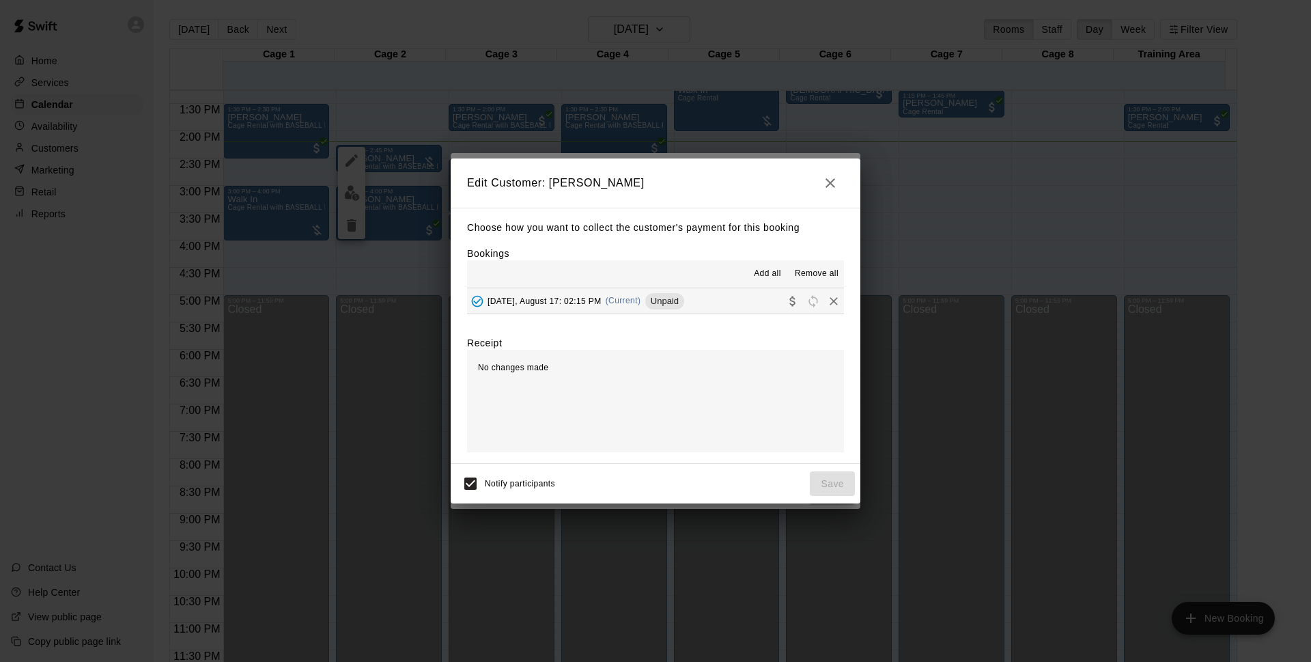
click at [704, 301] on button "[DATE], August 17: 02:15 PM (Current) Unpaid" at bounding box center [655, 300] width 377 height 25
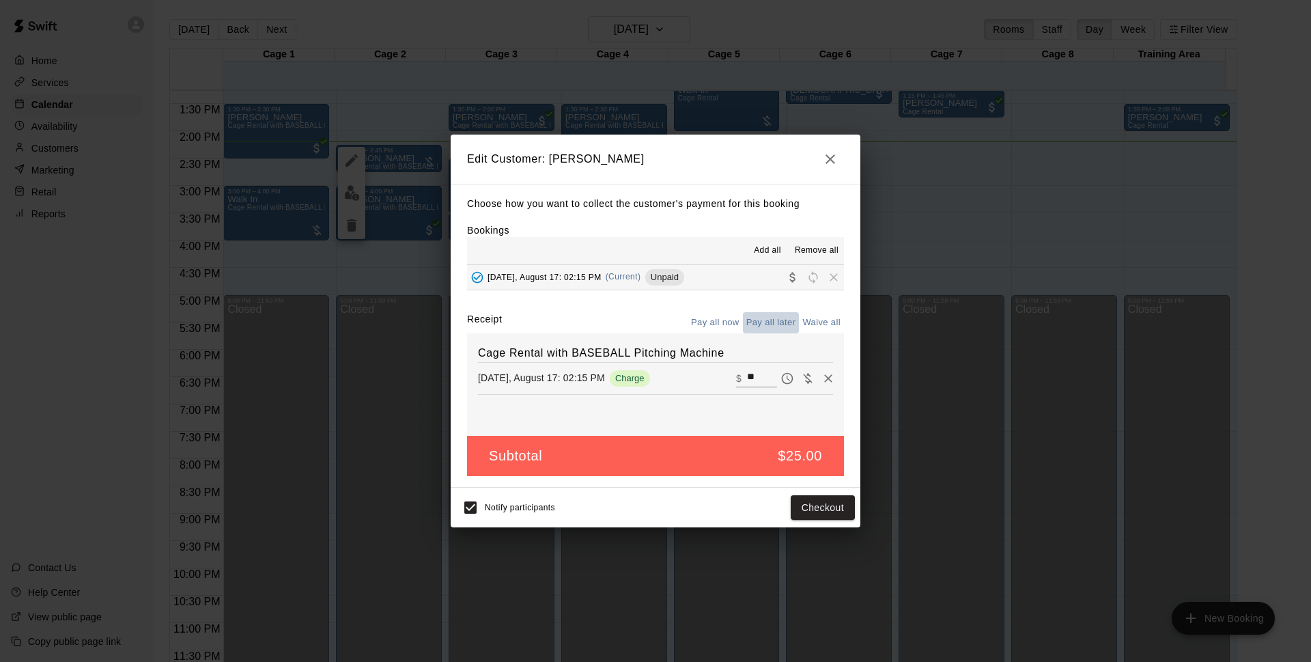
click at [757, 322] on button "Pay all later" at bounding box center [771, 322] width 57 height 21
click at [717, 311] on div "Choose how you want to collect the customer's payment for this booking Bookings…" at bounding box center [656, 336] width 410 height 304
click at [717, 320] on button "Pay all now" at bounding box center [715, 322] width 55 height 21
click at [821, 505] on button "Checkout" at bounding box center [823, 507] width 64 height 25
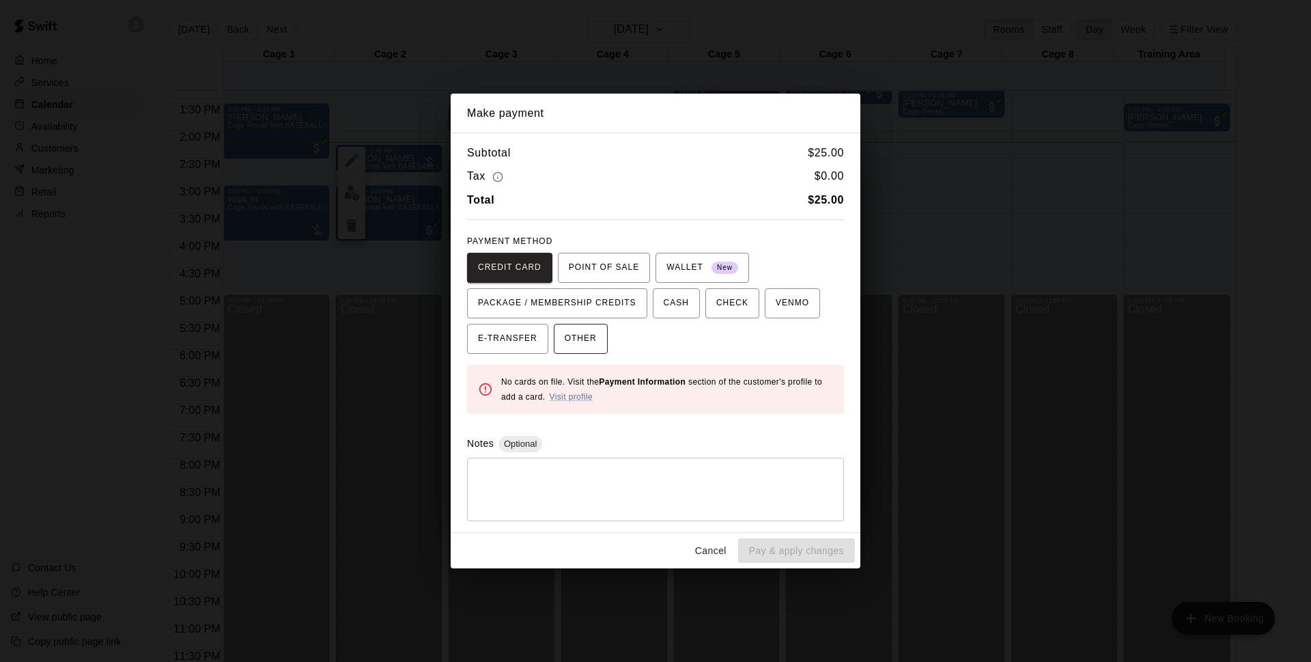
click at [593, 351] on button "OTHER" at bounding box center [581, 339] width 54 height 30
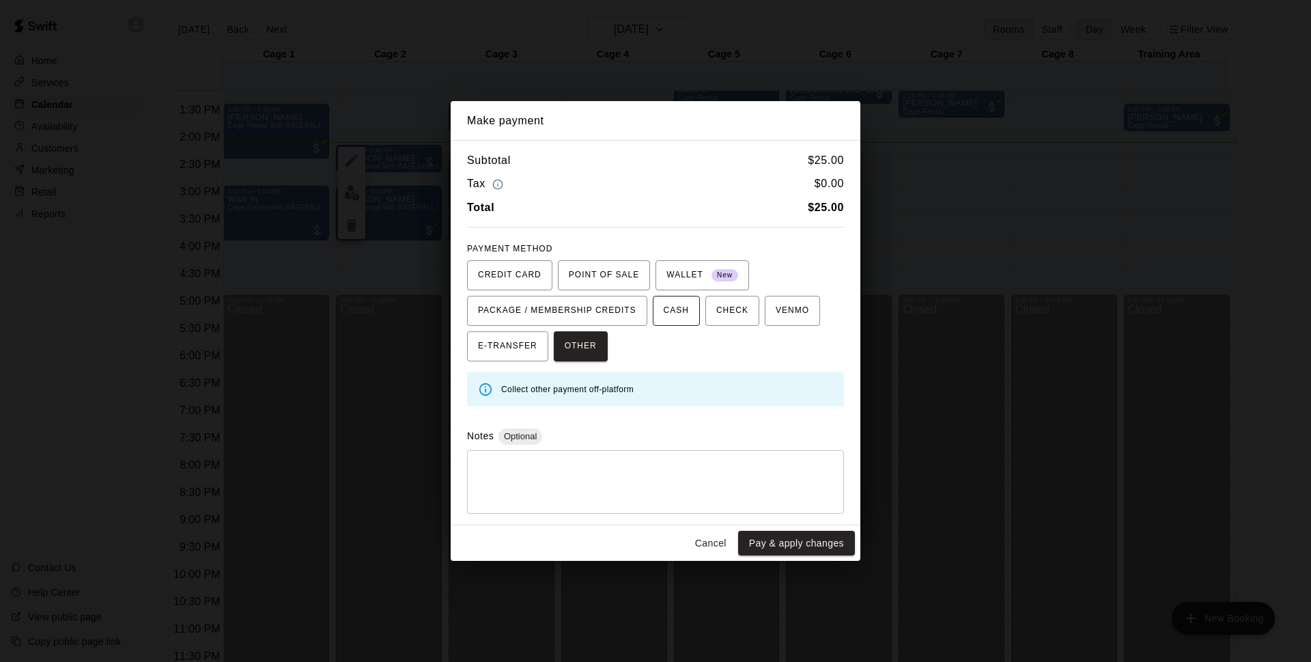
click at [695, 318] on button "CASH" at bounding box center [676, 311] width 47 height 30
click at [787, 538] on button "Pay & apply changes" at bounding box center [796, 543] width 117 height 25
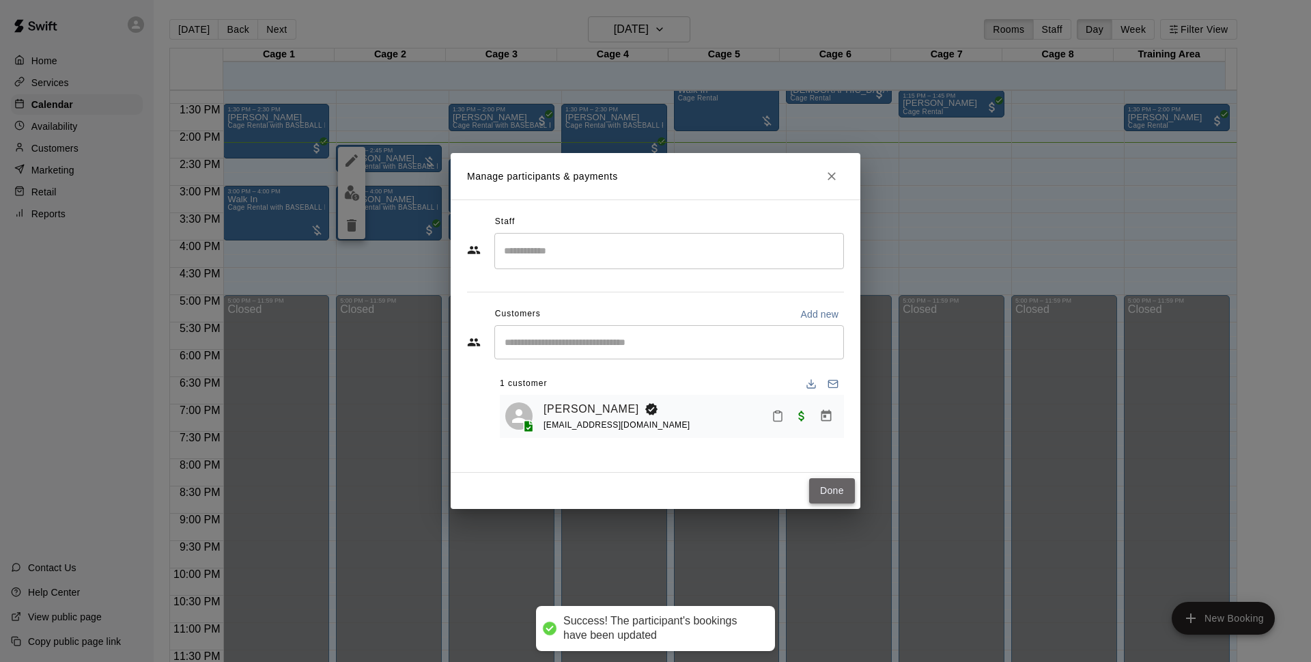
click at [818, 492] on button "Done" at bounding box center [832, 490] width 46 height 25
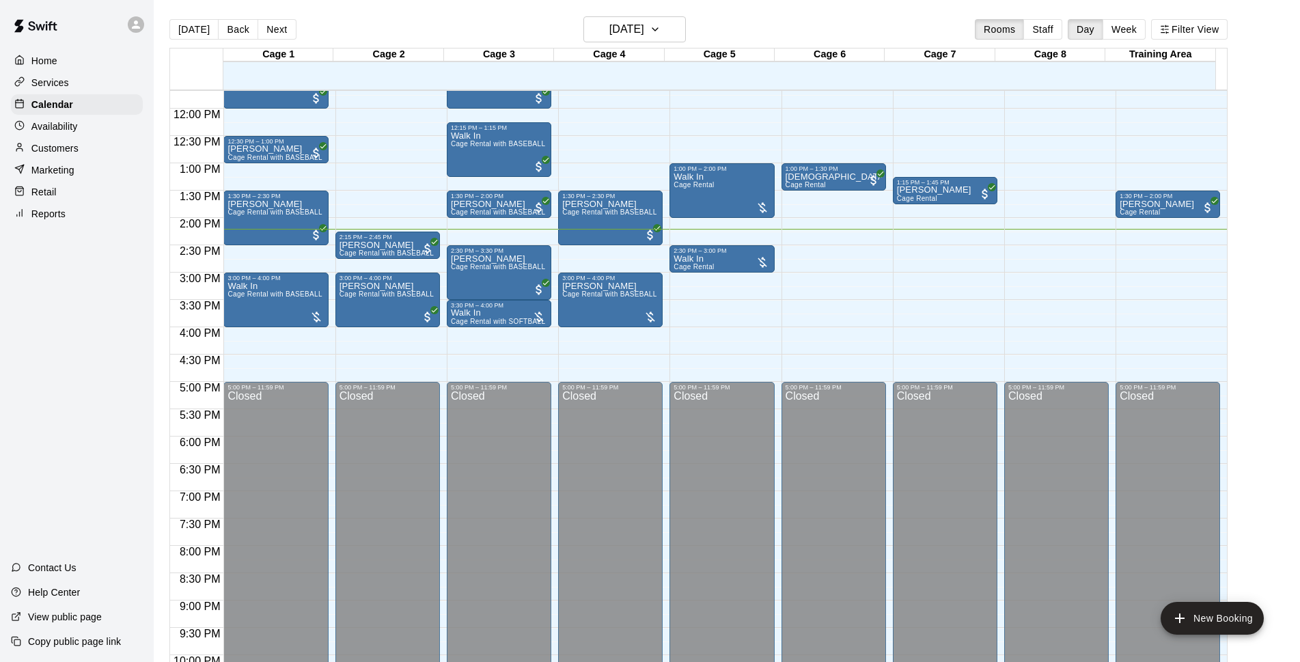
scroll to position [550, 0]
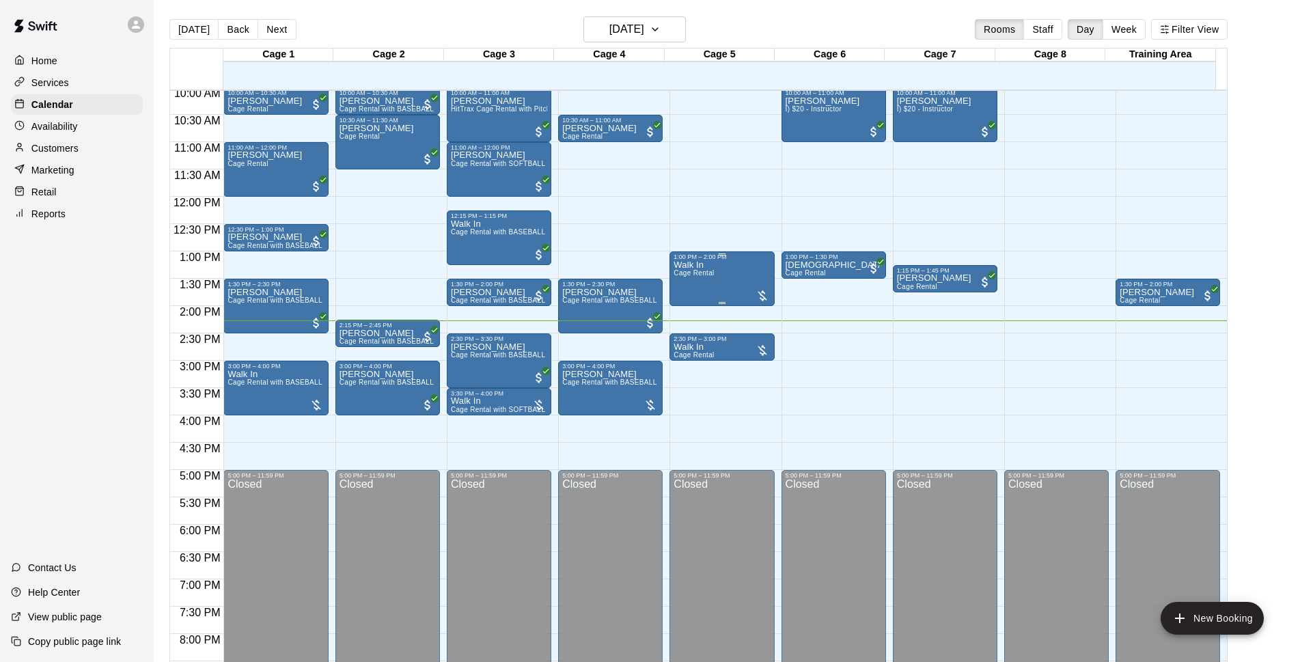
click at [707, 270] on div "Walk In Cage Rental" at bounding box center [693, 591] width 40 height 662
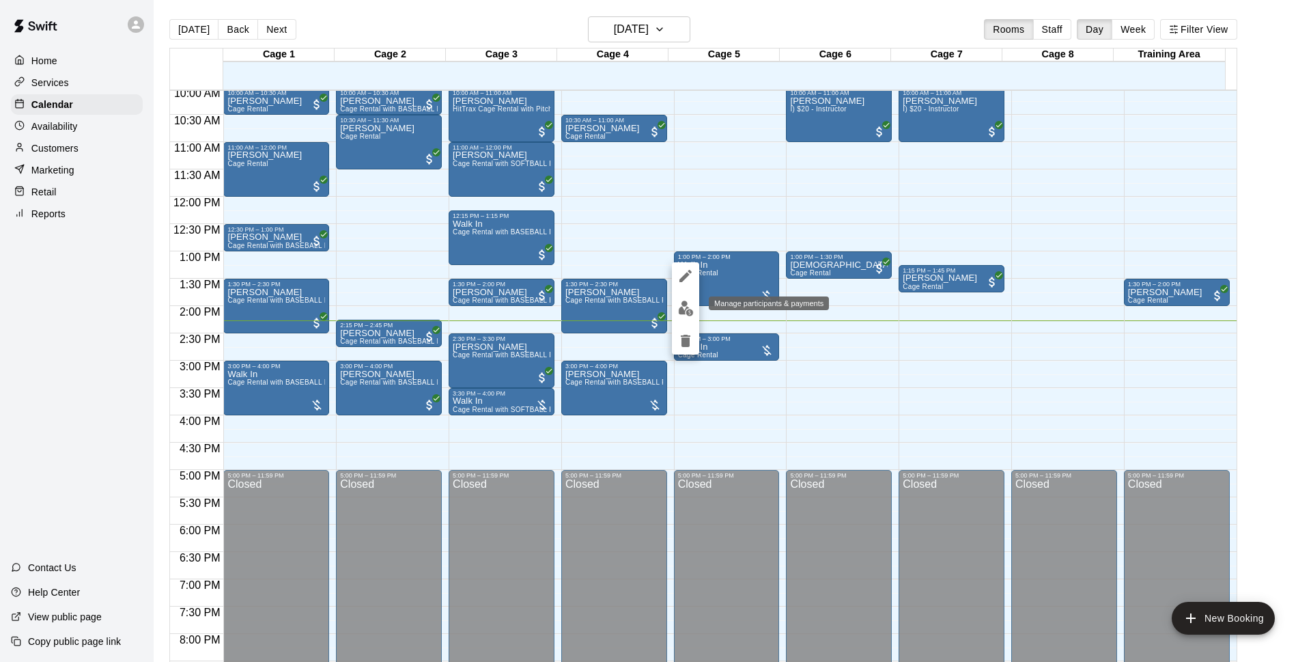
click at [695, 311] on button "edit" at bounding box center [685, 308] width 27 height 27
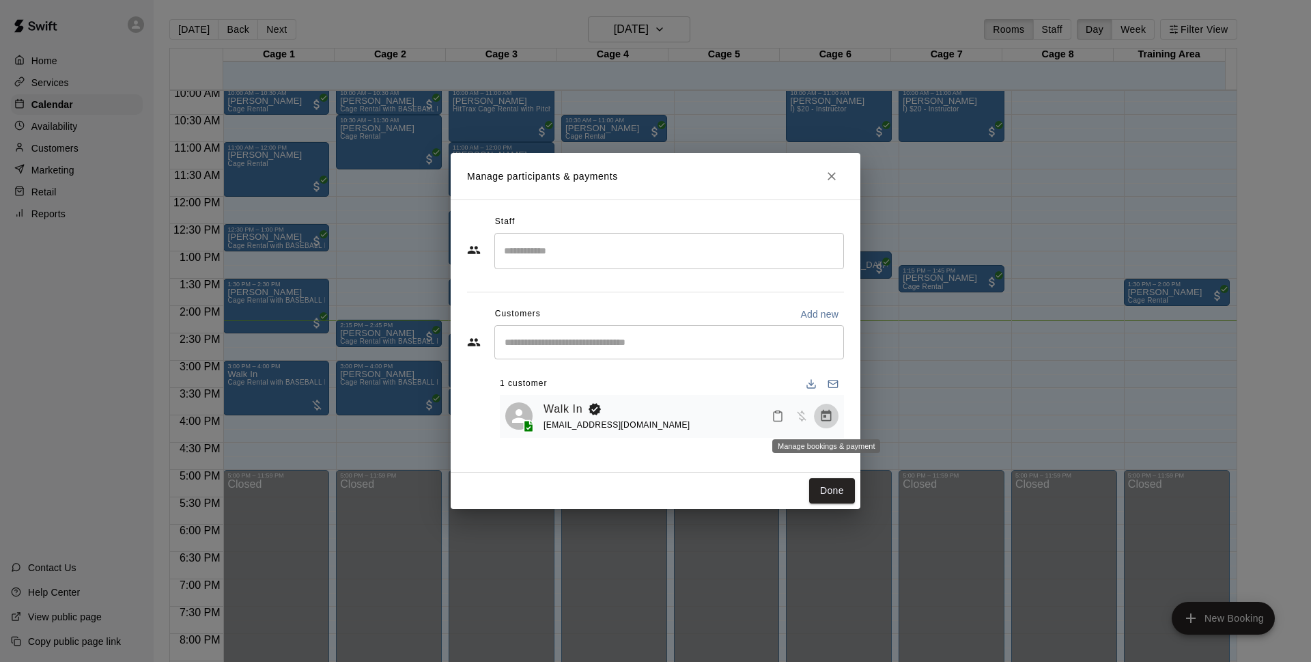
click at [828, 419] on icon "Manage bookings & payment" at bounding box center [827, 416] width 14 height 14
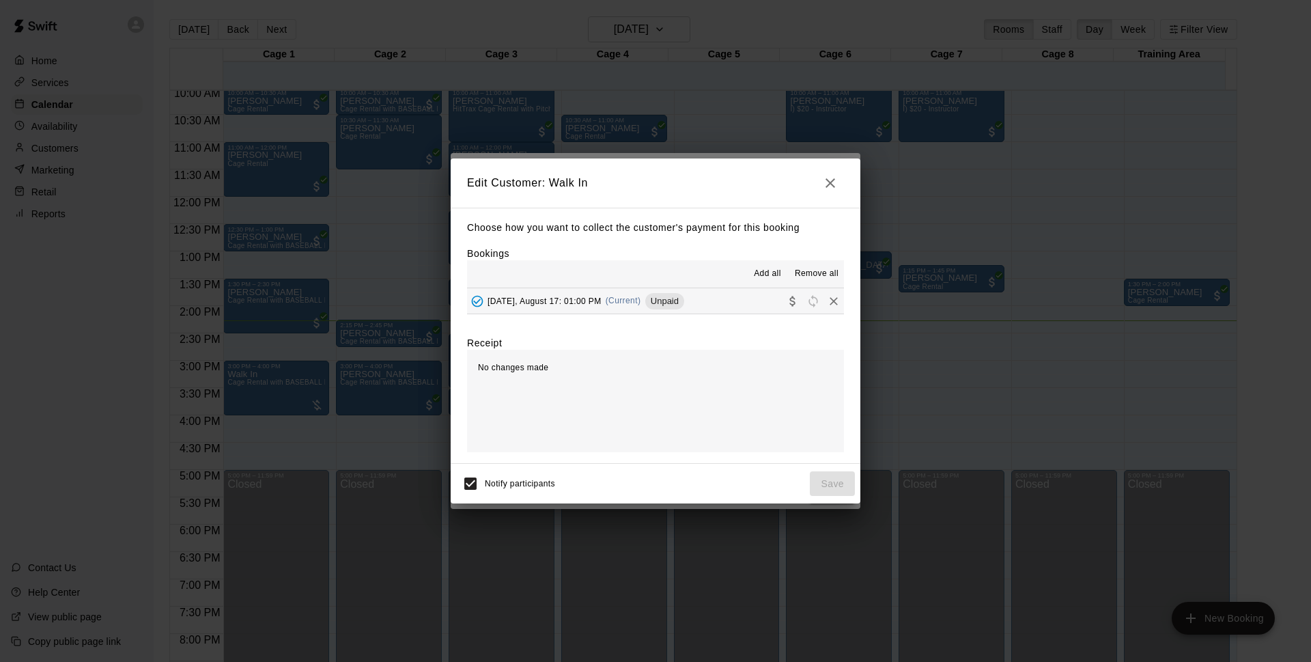
click at [738, 306] on button "[DATE], August 17: 01:00 PM (Current) Unpaid" at bounding box center [655, 300] width 377 height 25
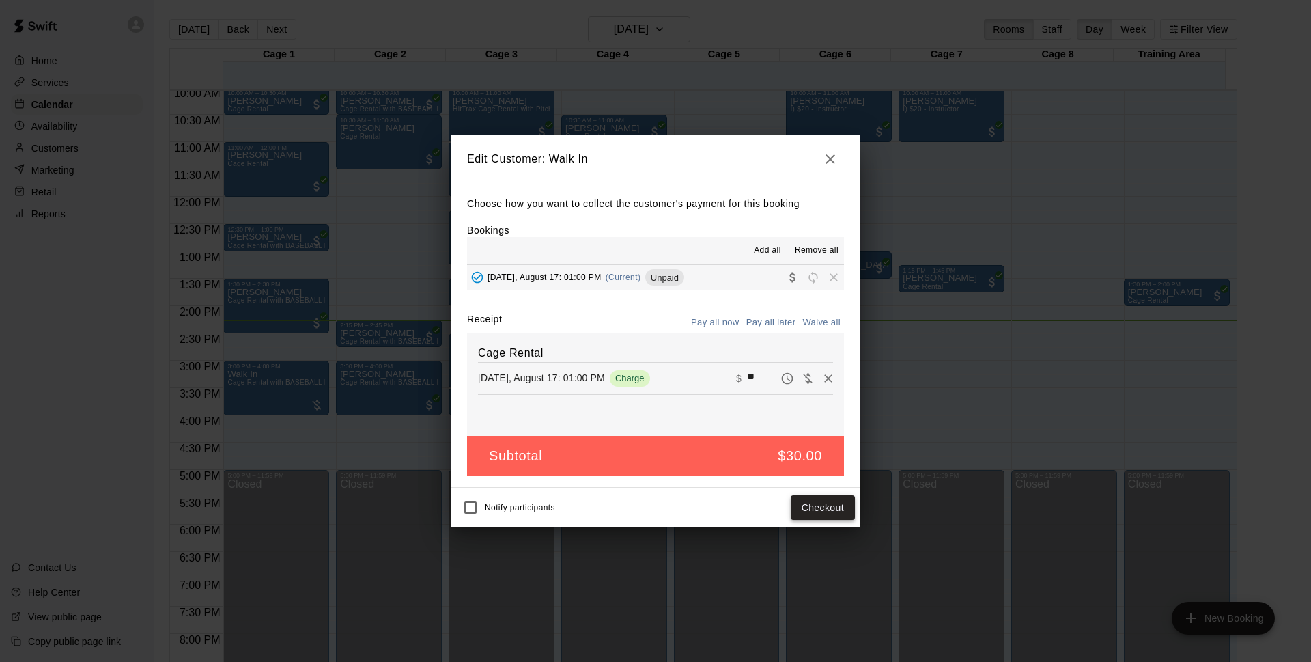
click at [823, 505] on button "Checkout" at bounding box center [823, 507] width 64 height 25
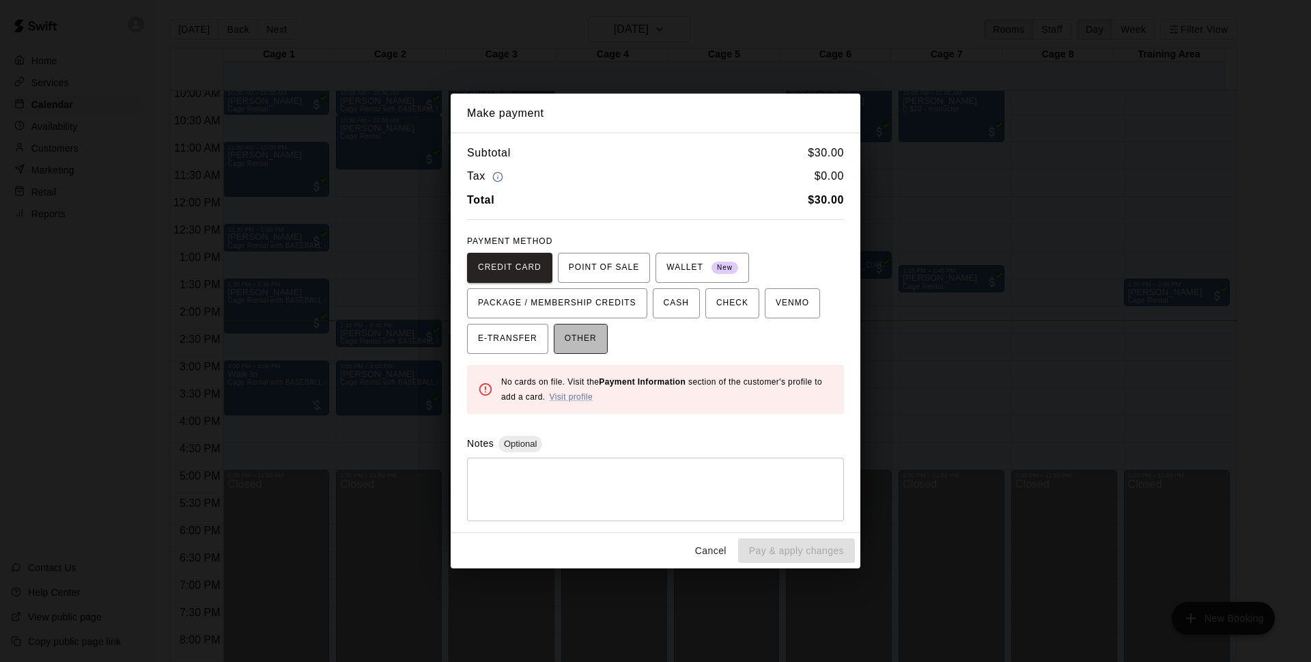
click at [580, 339] on span "OTHER" at bounding box center [581, 339] width 32 height 22
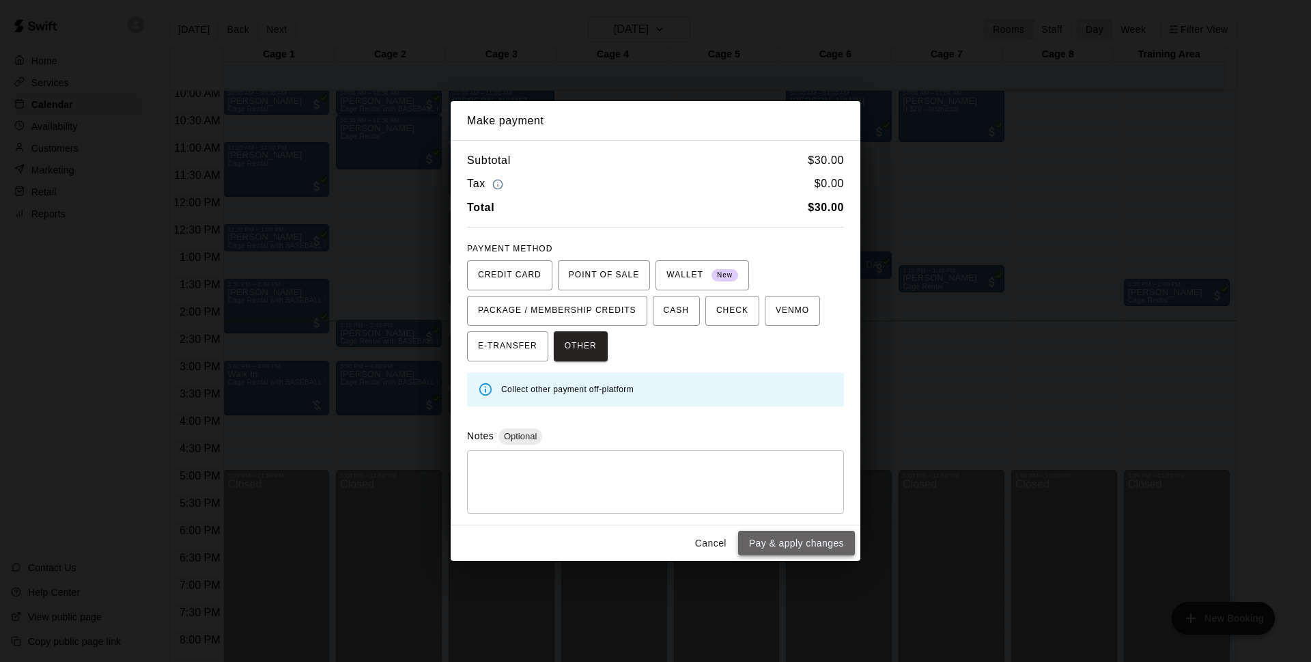
click at [786, 532] on button "Pay & apply changes" at bounding box center [796, 543] width 117 height 25
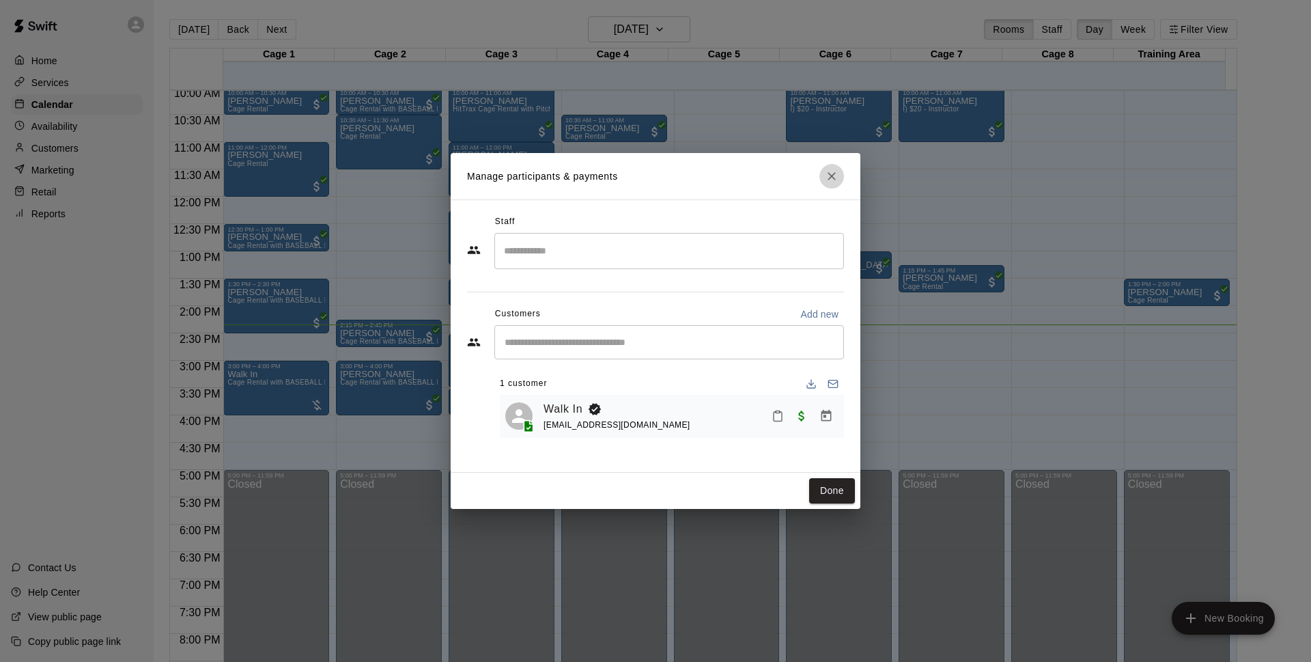
click at [833, 179] on icon "Close" at bounding box center [832, 176] width 14 height 14
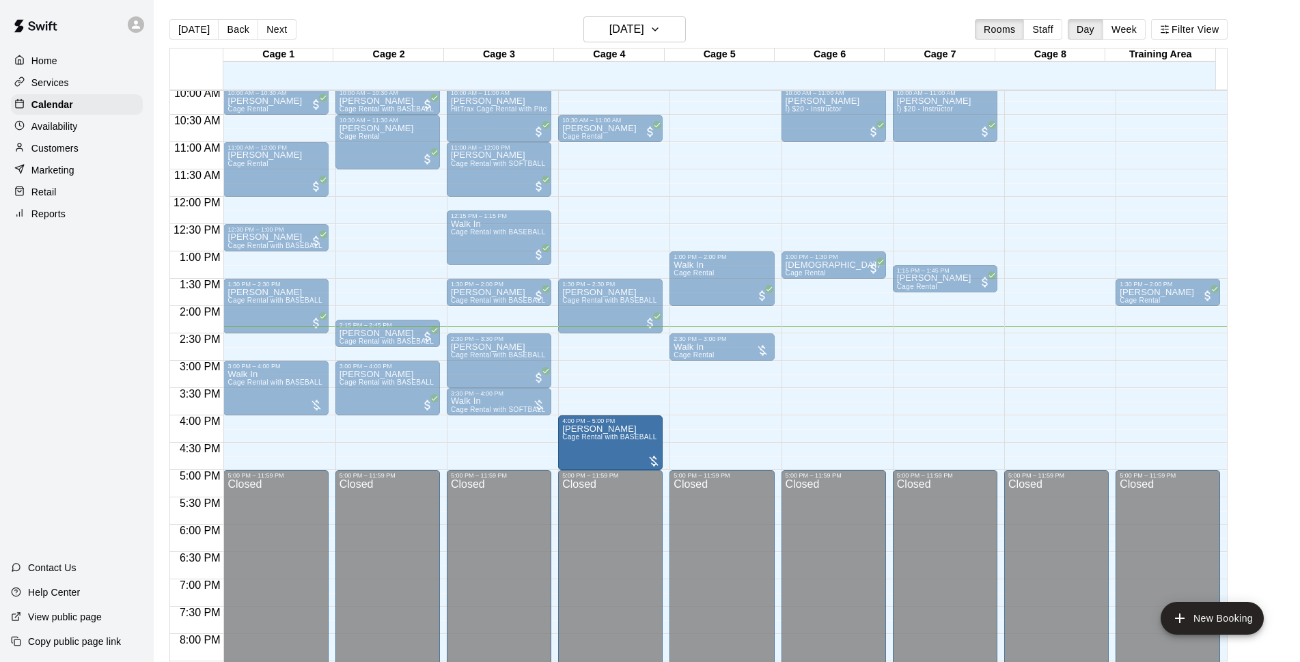
drag, startPoint x: 611, startPoint y: 387, endPoint x: 612, endPoint y: 443, distance: 56.0
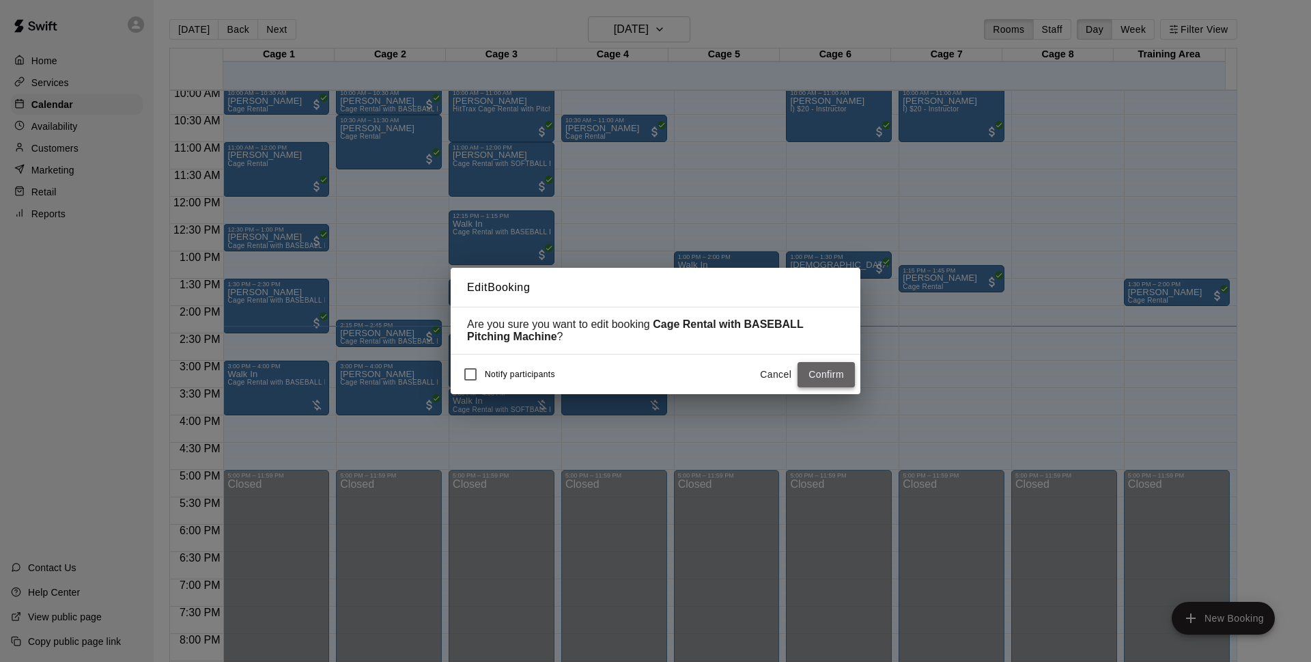
click at [822, 373] on button "Confirm" at bounding box center [826, 374] width 57 height 25
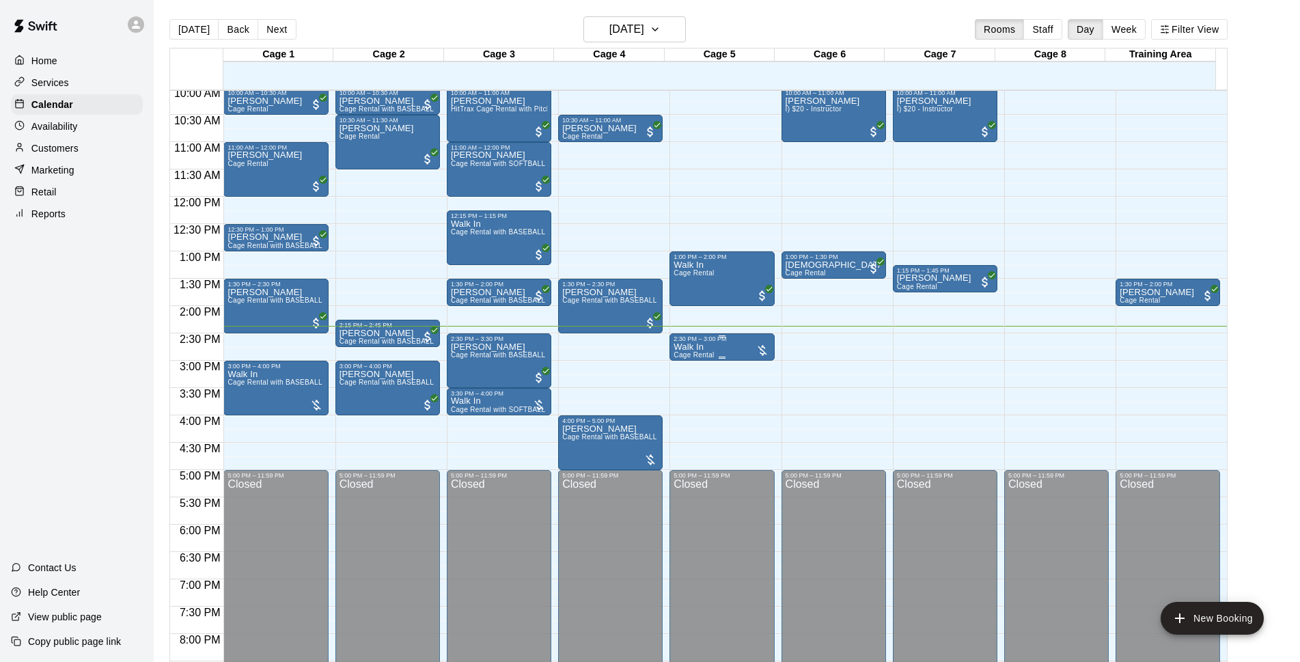
click at [721, 346] on div "Walk In Cage Rental" at bounding box center [721, 673] width 96 height 662
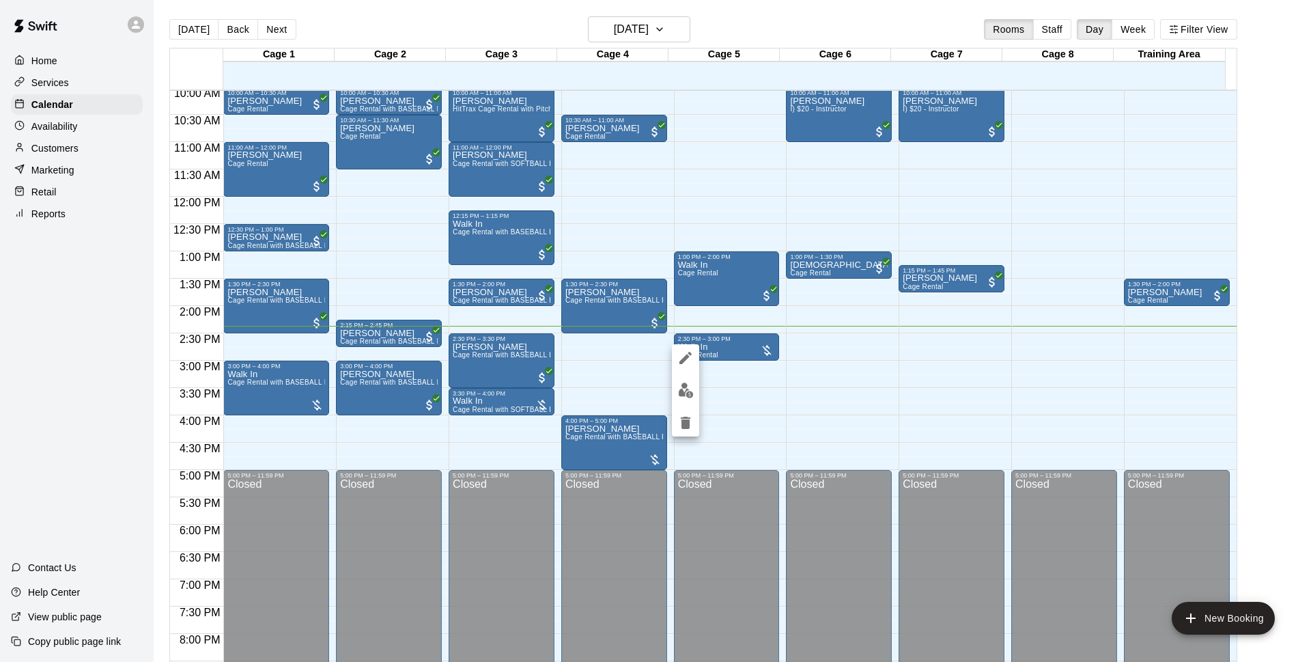
click at [713, 385] on div at bounding box center [655, 331] width 1311 height 662
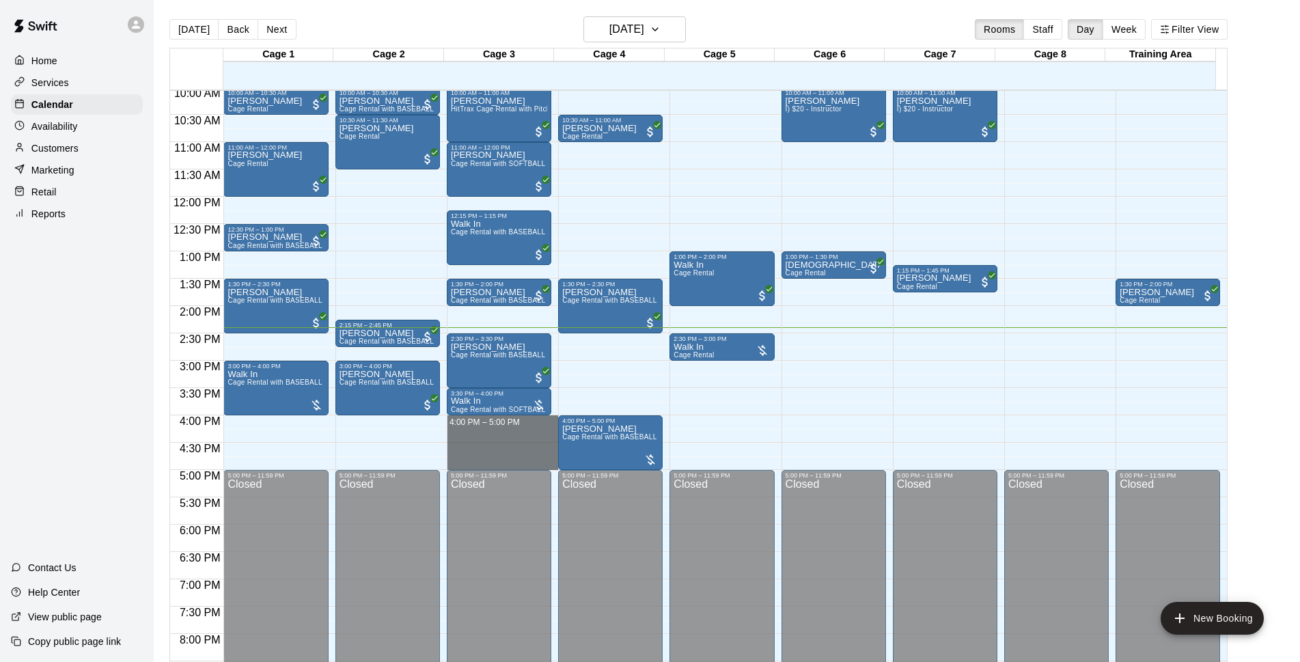
drag, startPoint x: 492, startPoint y: 422, endPoint x: 487, endPoint y: 462, distance: 40.6
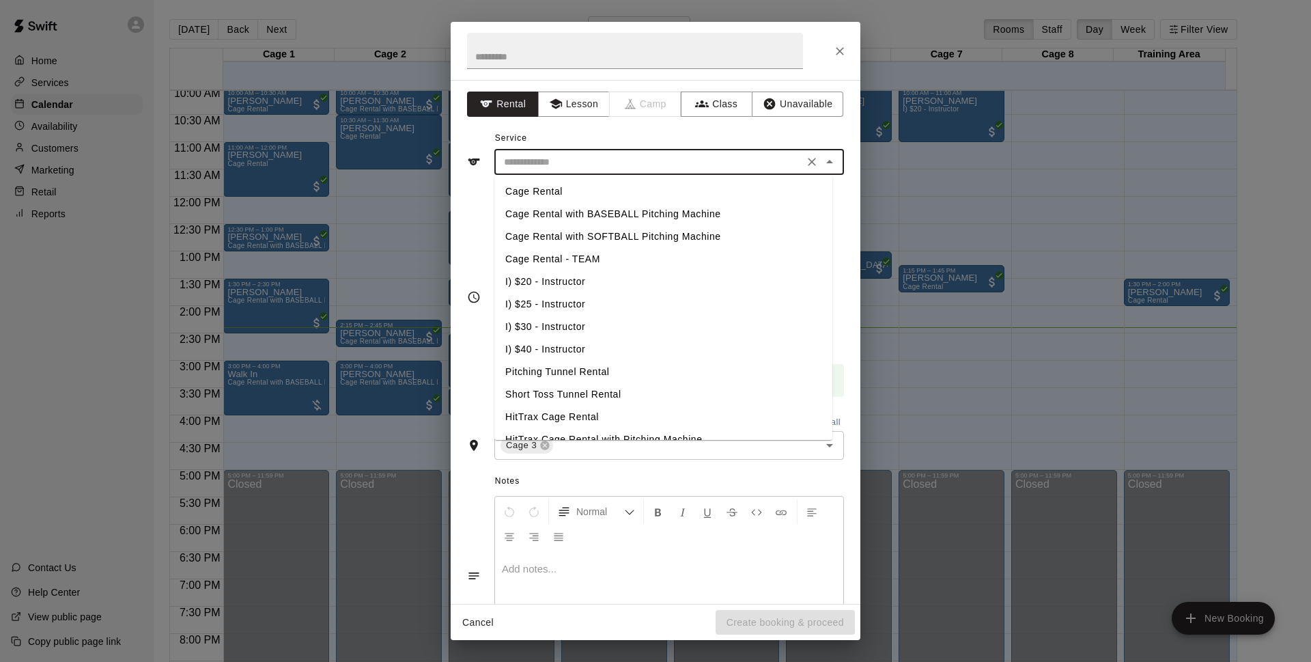
click at [565, 167] on input "text" at bounding box center [649, 162] width 301 height 17
click at [570, 235] on li "Cage Rental with SOFTBALL Pitching Machine" at bounding box center [663, 236] width 338 height 23
type input "**********"
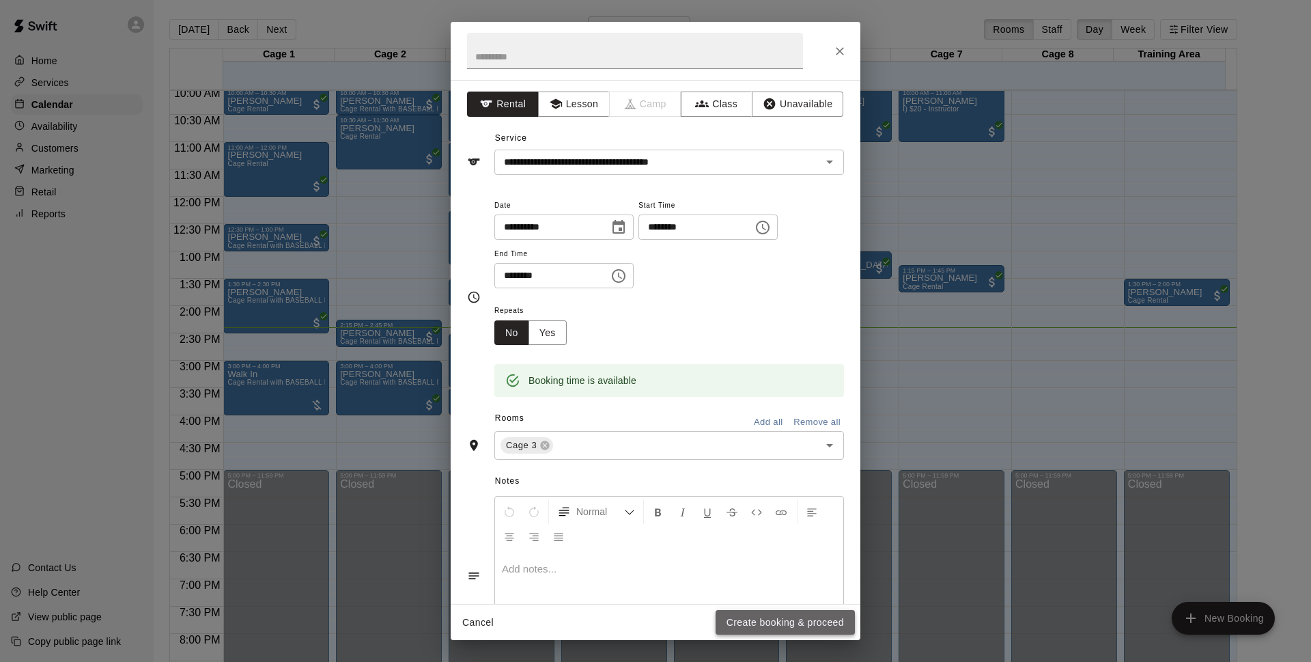
click at [742, 619] on button "Create booking & proceed" at bounding box center [785, 622] width 139 height 25
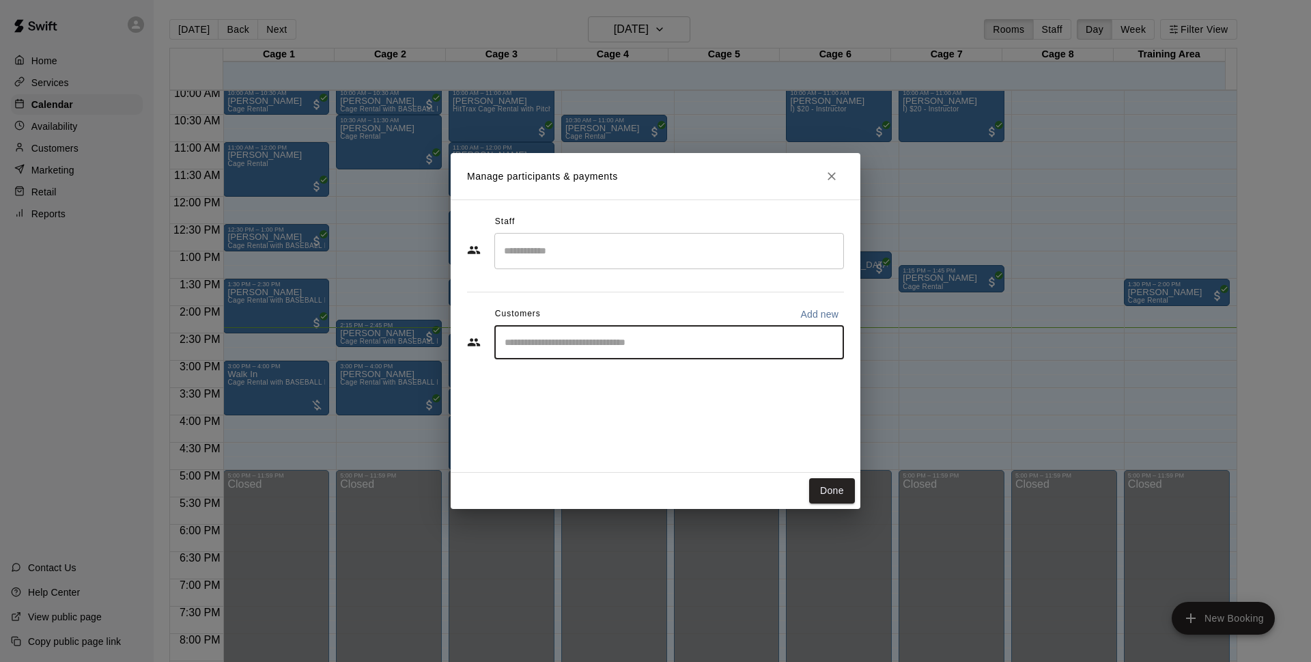
click at [578, 343] on input "Start typing to search customers..." at bounding box center [669, 342] width 337 height 14
type input "*******"
click at [658, 379] on div "Walk In [EMAIL_ADDRESS][DOMAIN_NAME]" at bounding box center [683, 381] width 301 height 29
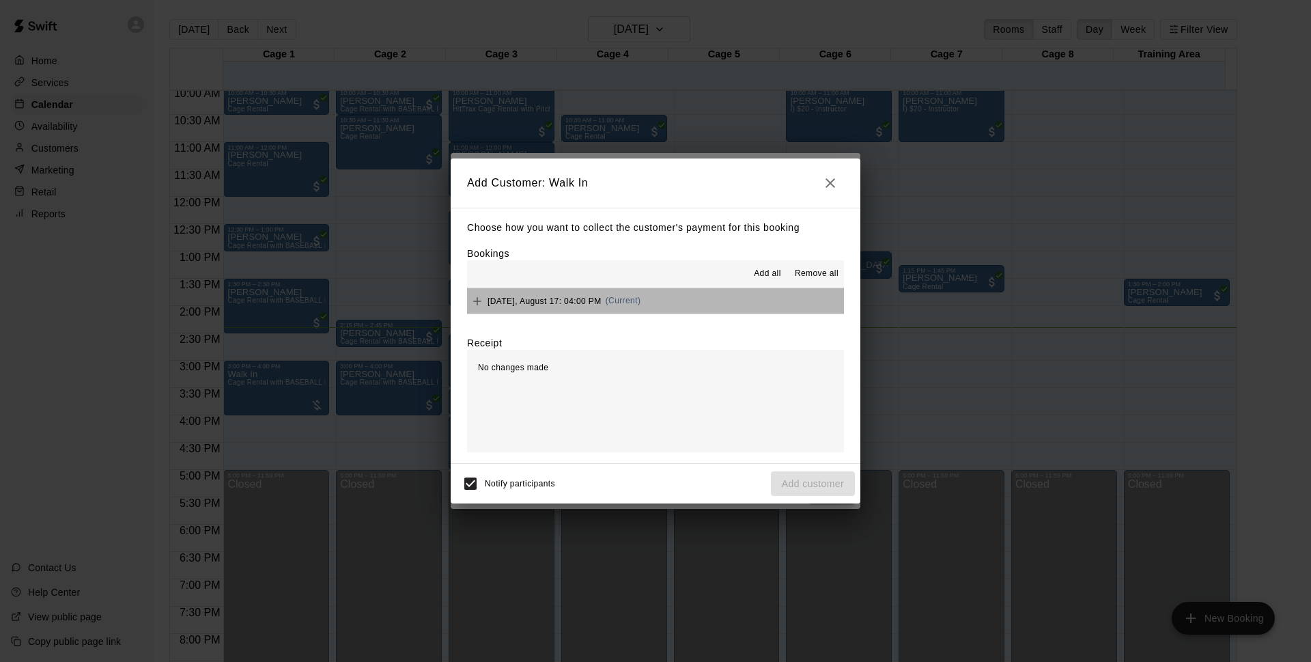
click at [722, 305] on button "[DATE], August 17: 04:00 PM (Current)" at bounding box center [655, 300] width 377 height 25
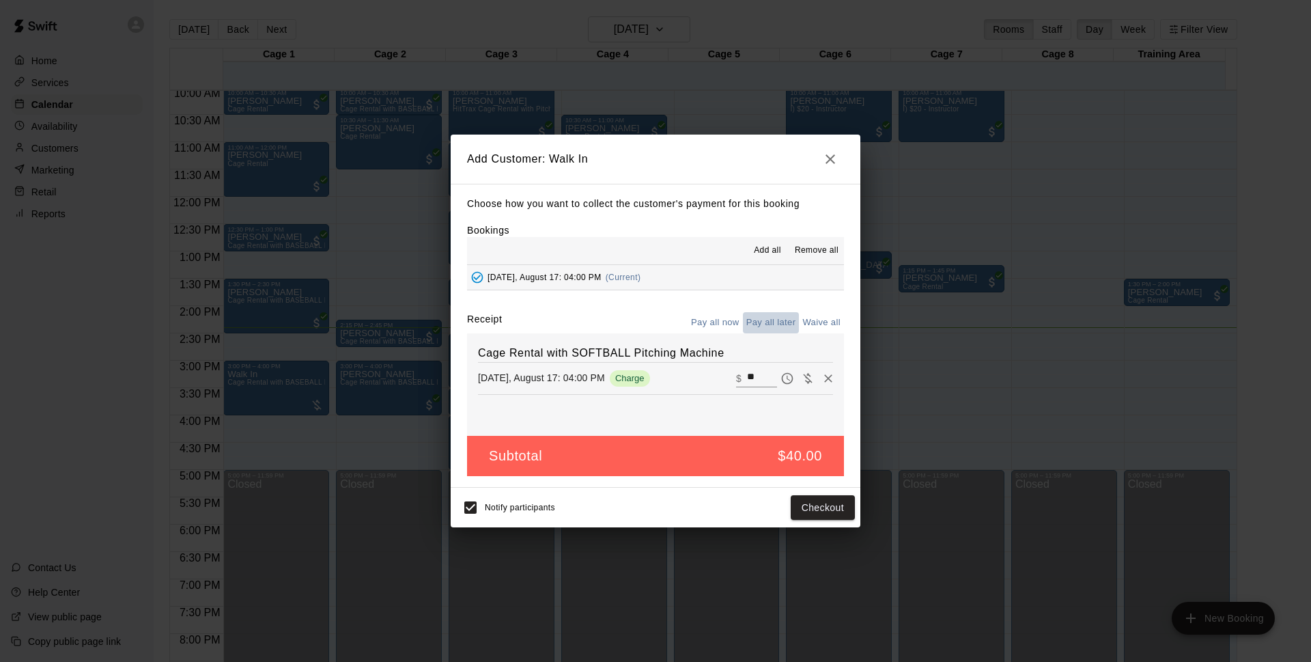
click at [759, 328] on button "Pay all later" at bounding box center [771, 322] width 57 height 21
click at [788, 508] on button "Add customer" at bounding box center [813, 507] width 84 height 25
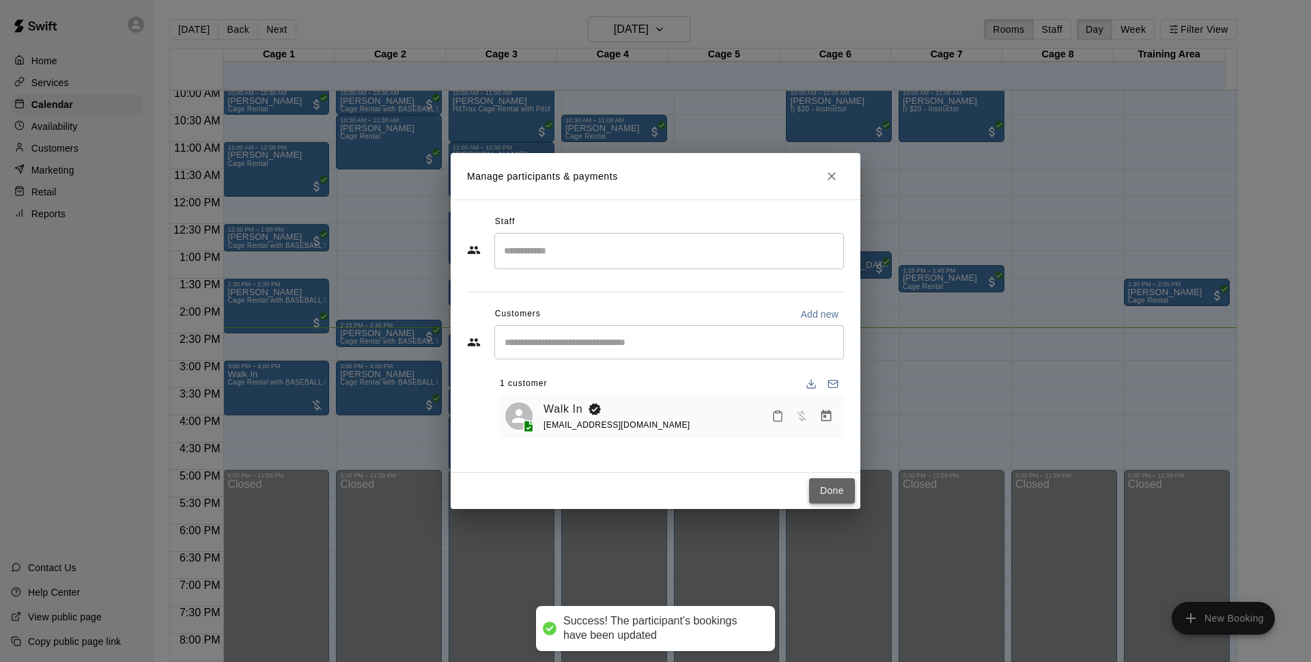
click at [835, 481] on button "Done" at bounding box center [832, 490] width 46 height 25
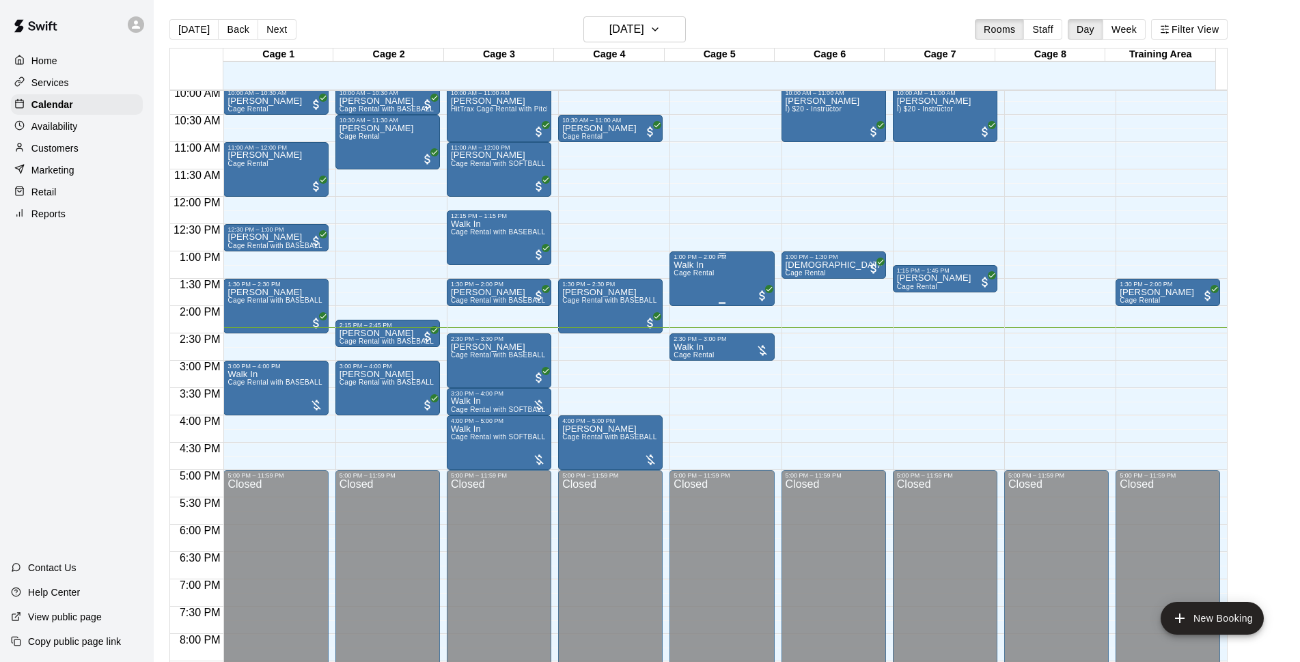
click at [718, 269] on div "Walk In Cage Rental" at bounding box center [721, 591] width 96 height 662
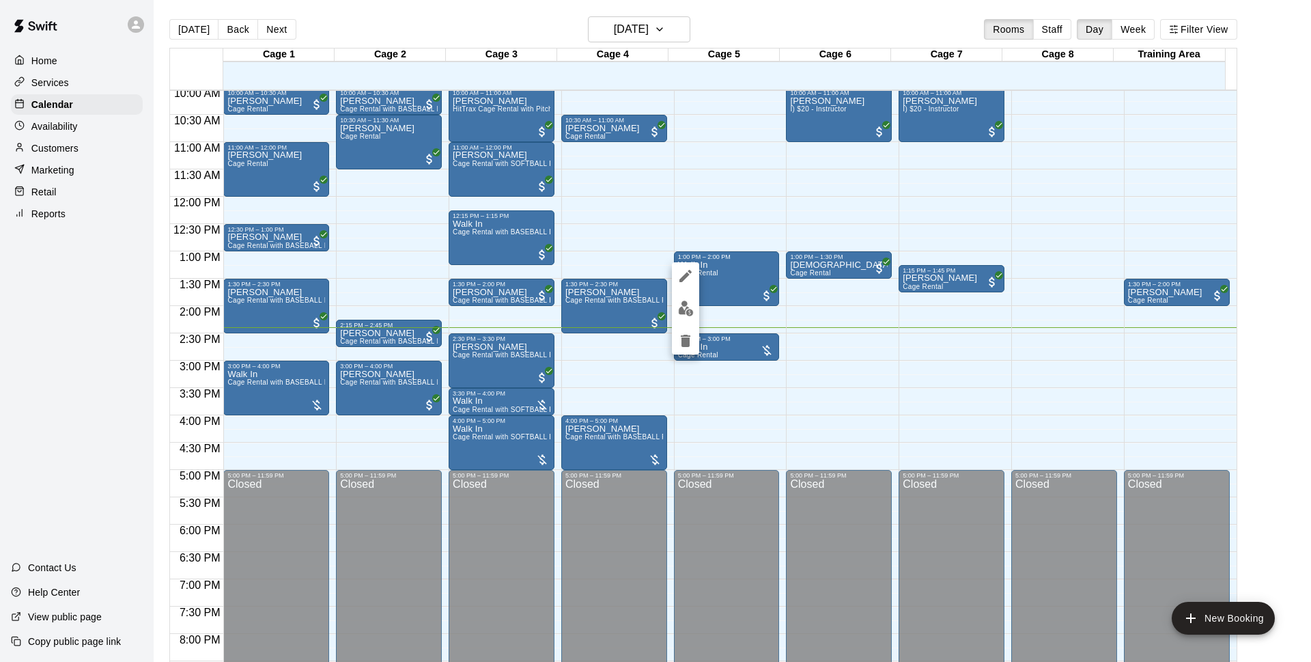
click at [685, 313] on img "edit" at bounding box center [686, 309] width 16 height 16
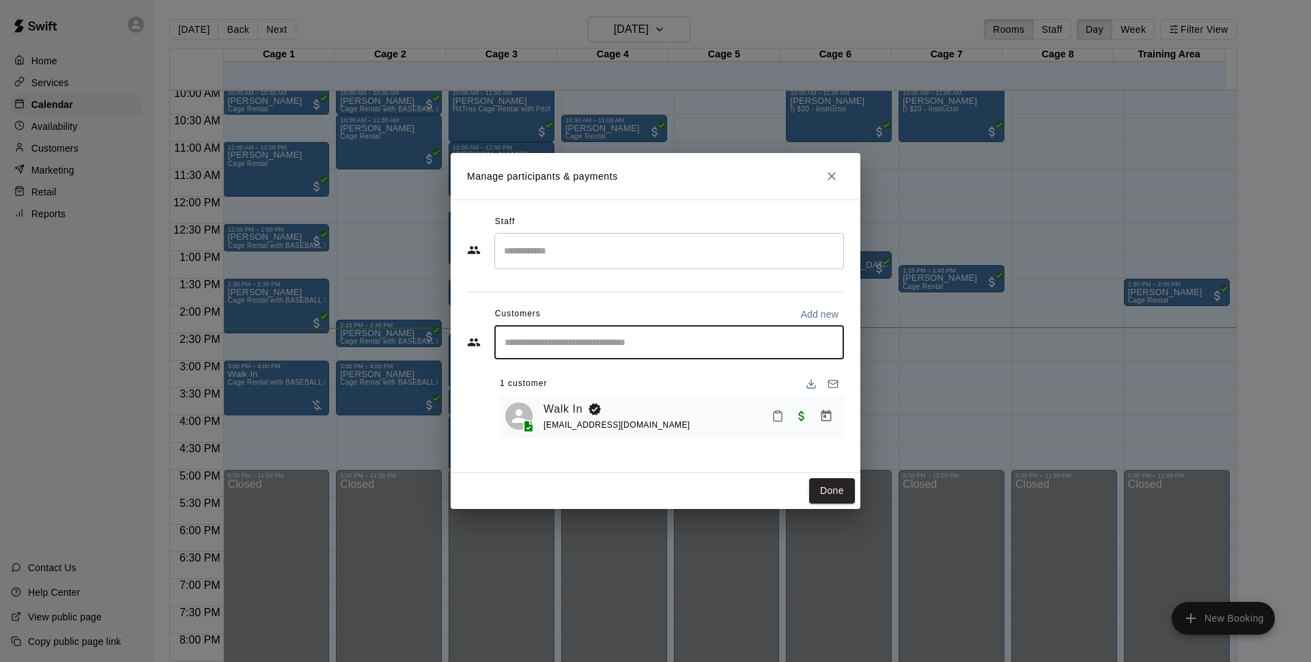
click at [686, 343] on input "Start typing to search customers..." at bounding box center [669, 342] width 337 height 14
click at [827, 304] on button "Add new" at bounding box center [819, 314] width 49 height 22
select select "**"
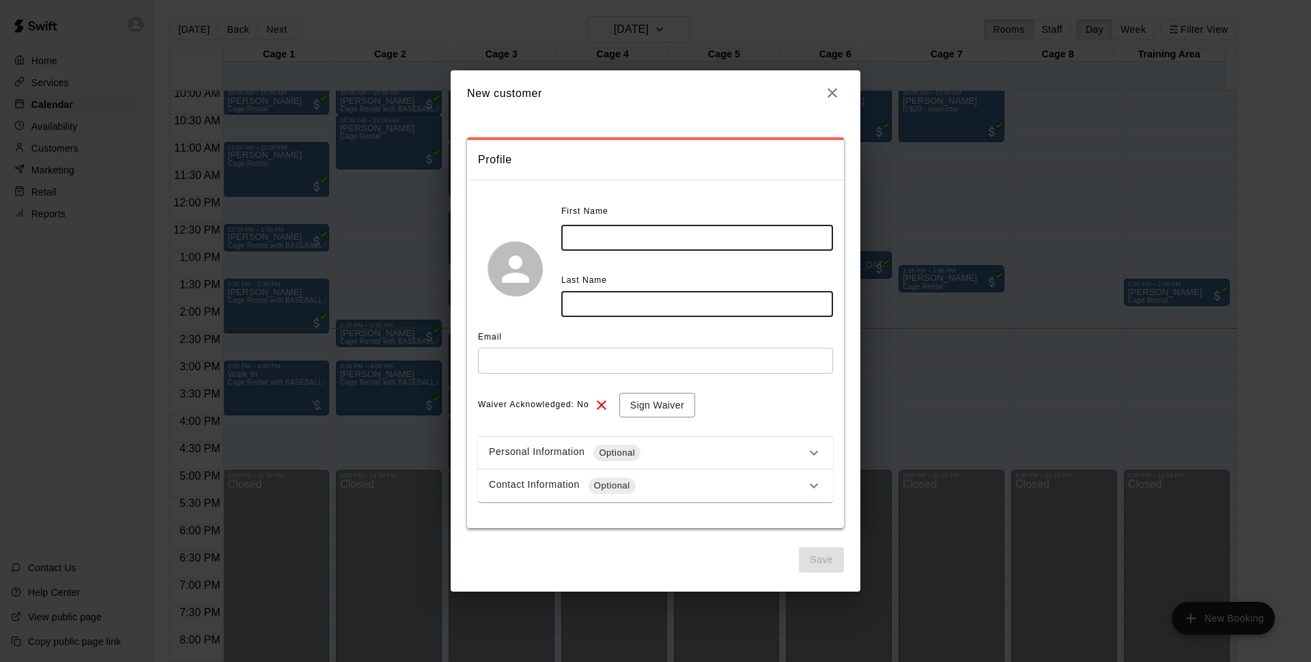
click at [570, 232] on input "text" at bounding box center [697, 237] width 272 height 25
type input "*******"
click at [590, 313] on input "text" at bounding box center [697, 303] width 272 height 25
type input "******"
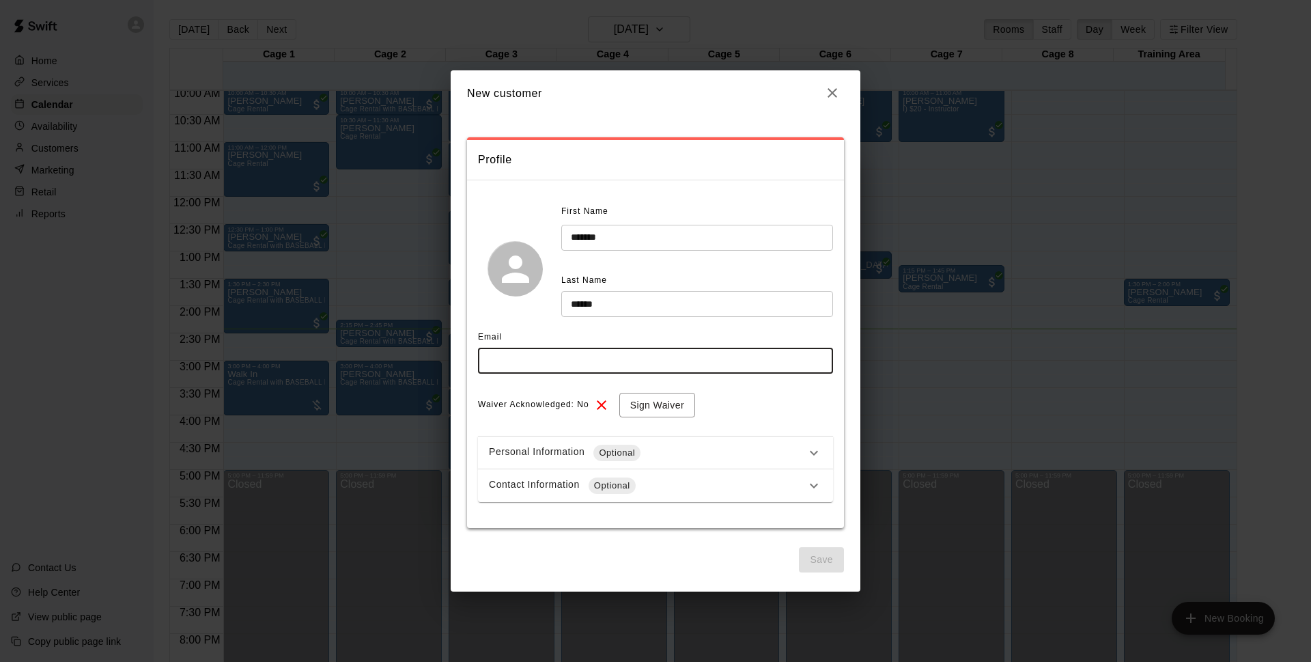
click at [586, 357] on input "text" at bounding box center [655, 360] width 355 height 25
type input "**********"
click at [826, 566] on button "Save" at bounding box center [821, 559] width 45 height 25
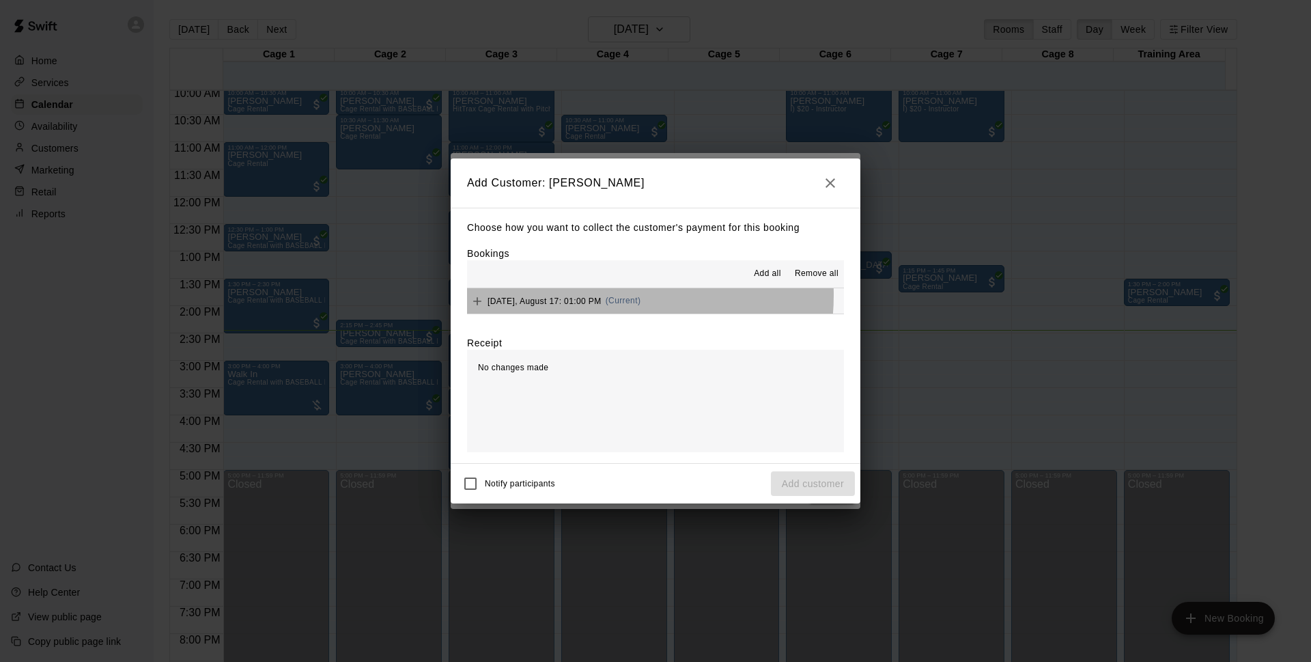
click at [588, 296] on div "[DATE], August 17: 01:00 PM (Current)" at bounding box center [553, 301] width 173 height 20
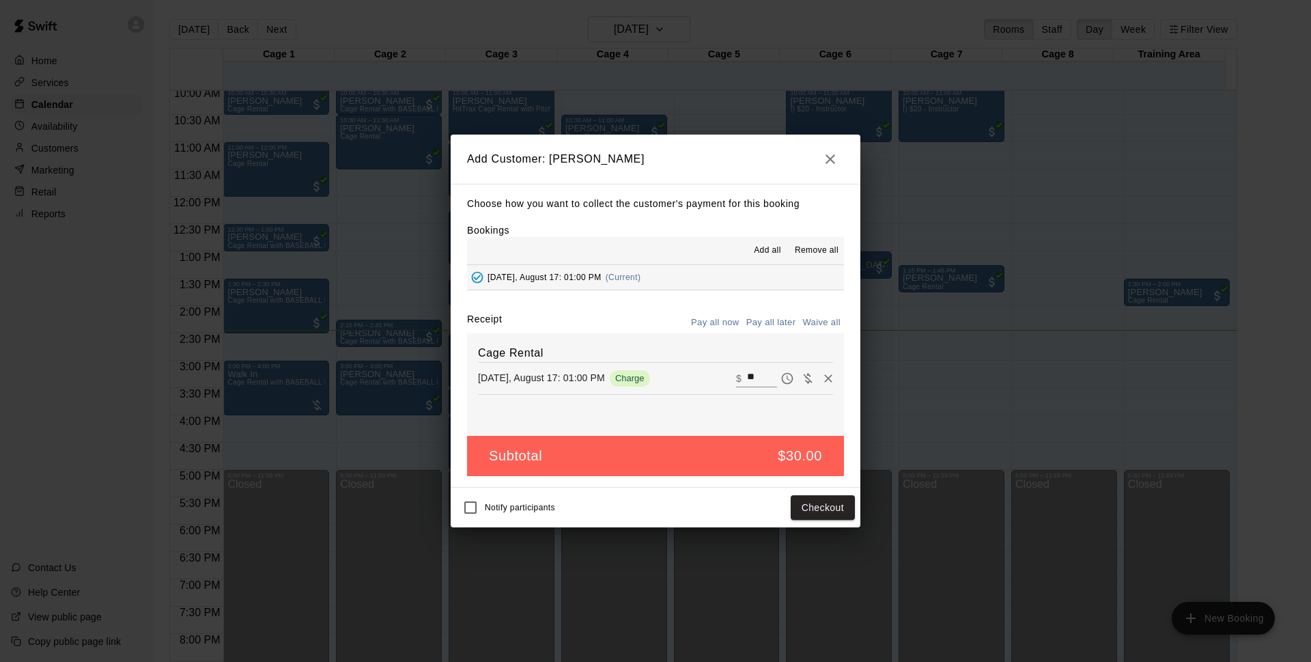
click at [818, 522] on div "Notify participants Checkout" at bounding box center [656, 508] width 410 height 40
click at [806, 494] on div "Notify participants Checkout" at bounding box center [655, 507] width 399 height 29
click at [809, 508] on button "Checkout" at bounding box center [823, 507] width 64 height 25
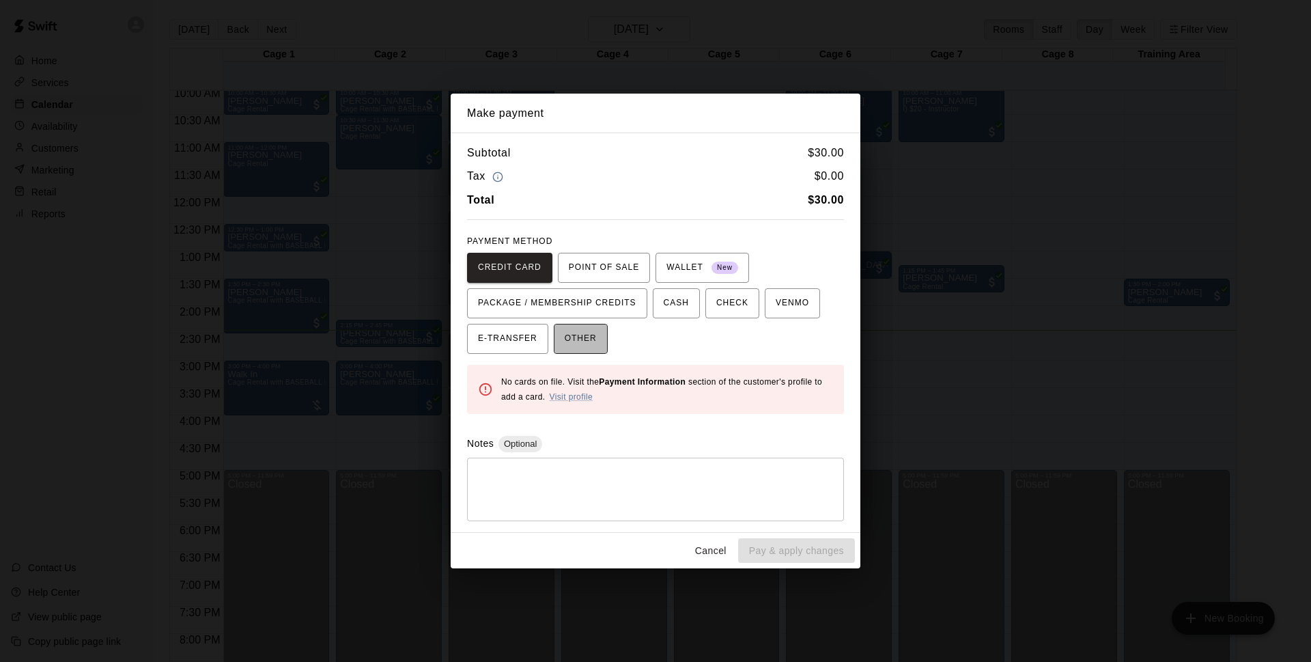
click at [589, 346] on span "OTHER" at bounding box center [581, 339] width 32 height 22
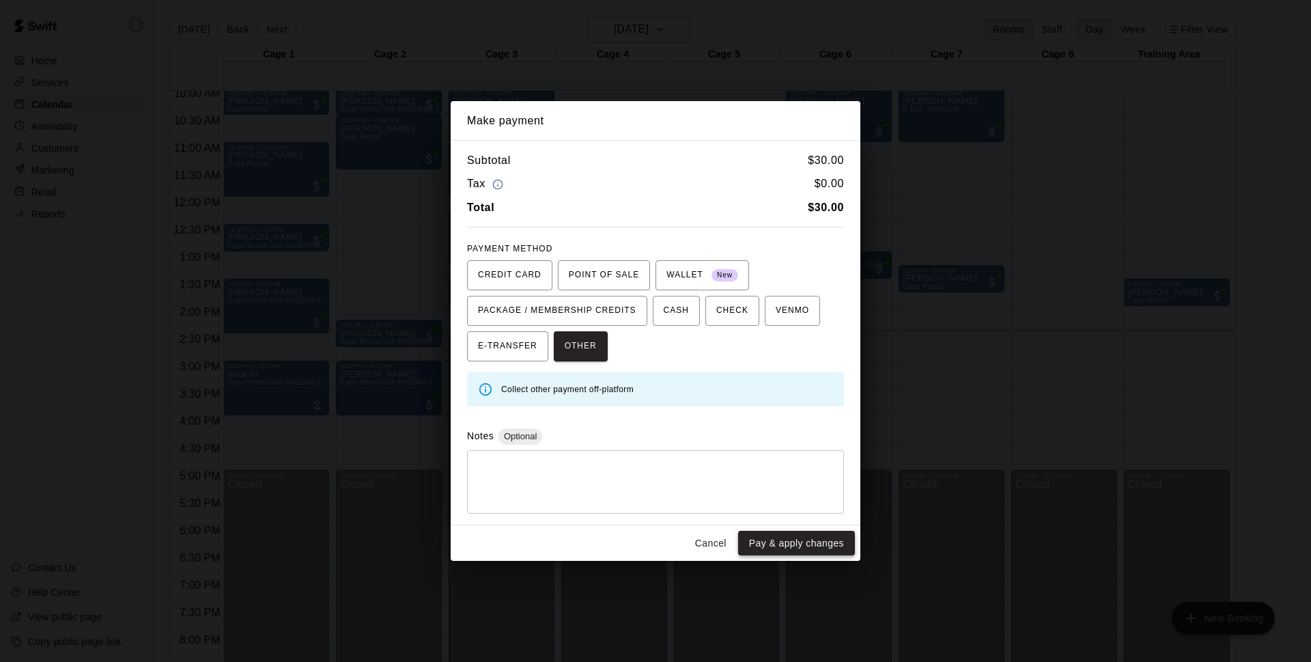
click at [783, 543] on button "Pay & apply changes" at bounding box center [796, 543] width 117 height 25
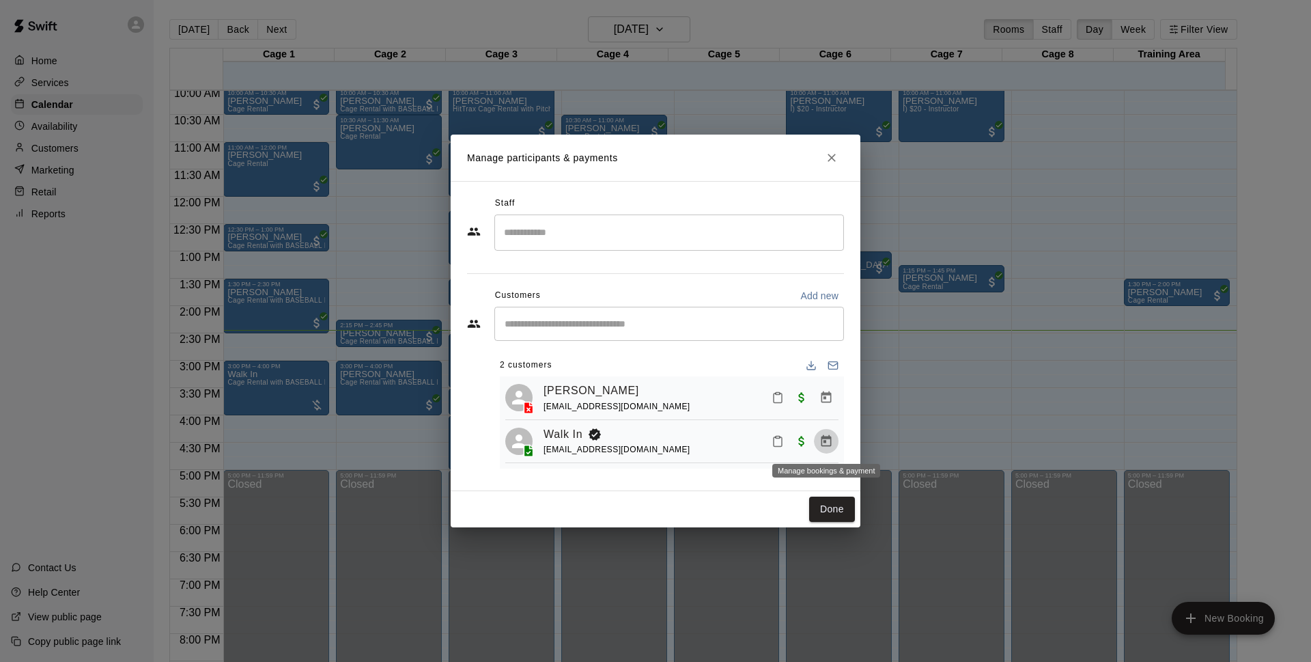
click at [832, 433] on button "Manage bookings & payment" at bounding box center [826, 441] width 25 height 25
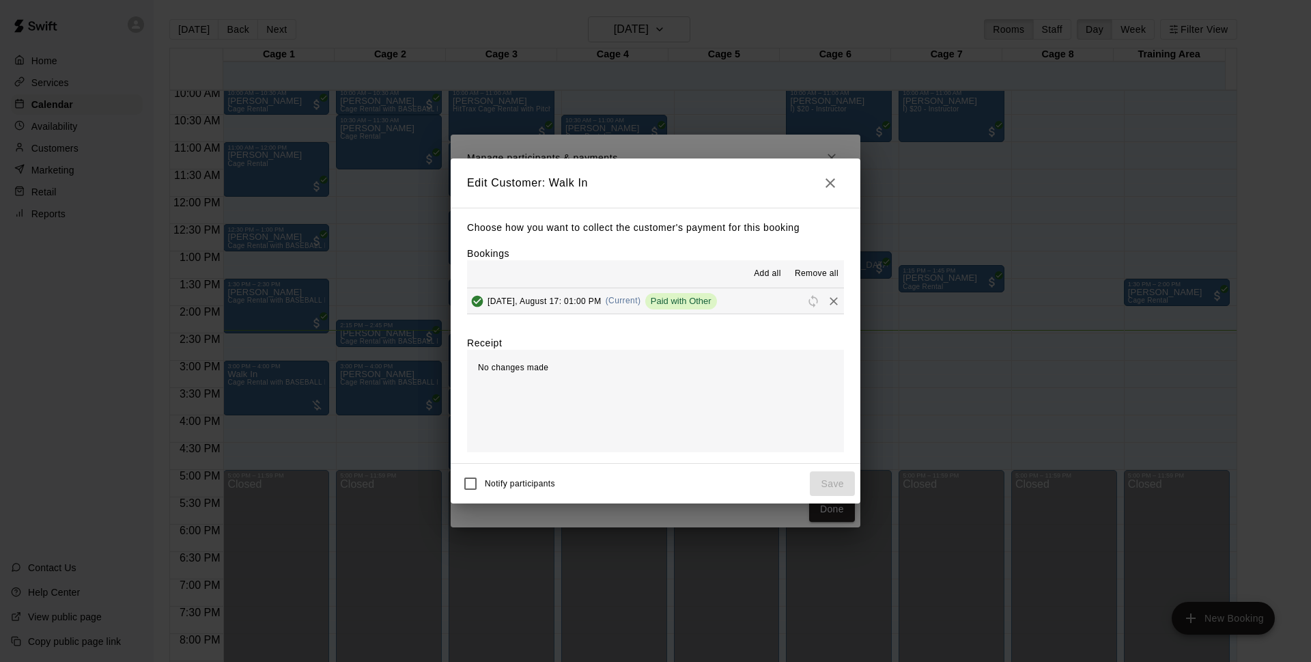
click at [827, 305] on icon "Remove" at bounding box center [834, 301] width 14 height 14
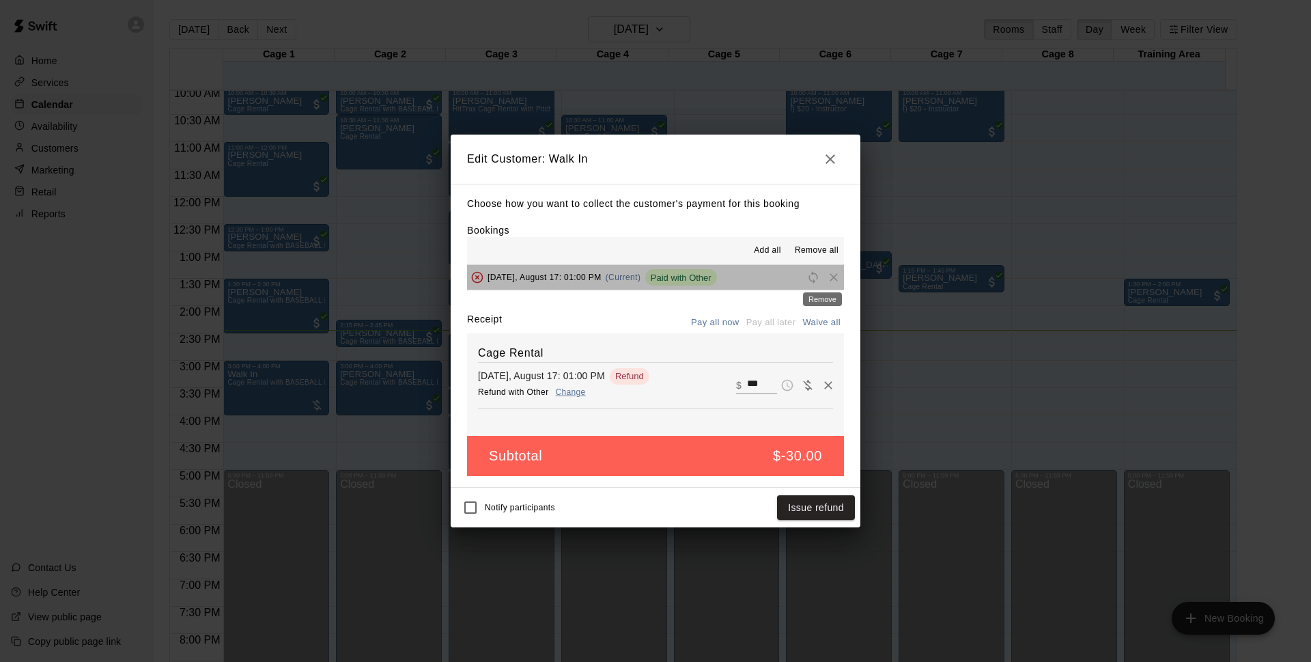
click at [828, 276] on span "Remove" at bounding box center [834, 277] width 20 height 10
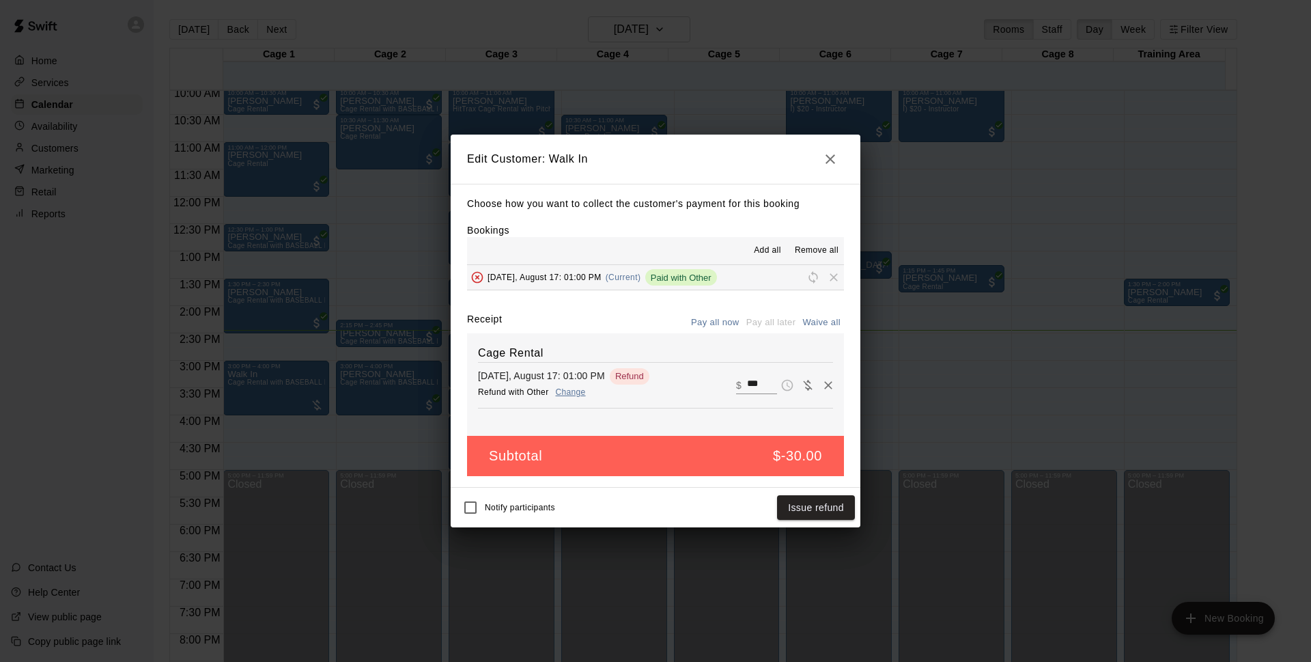
click at [832, 164] on icon "button" at bounding box center [830, 159] width 16 height 16
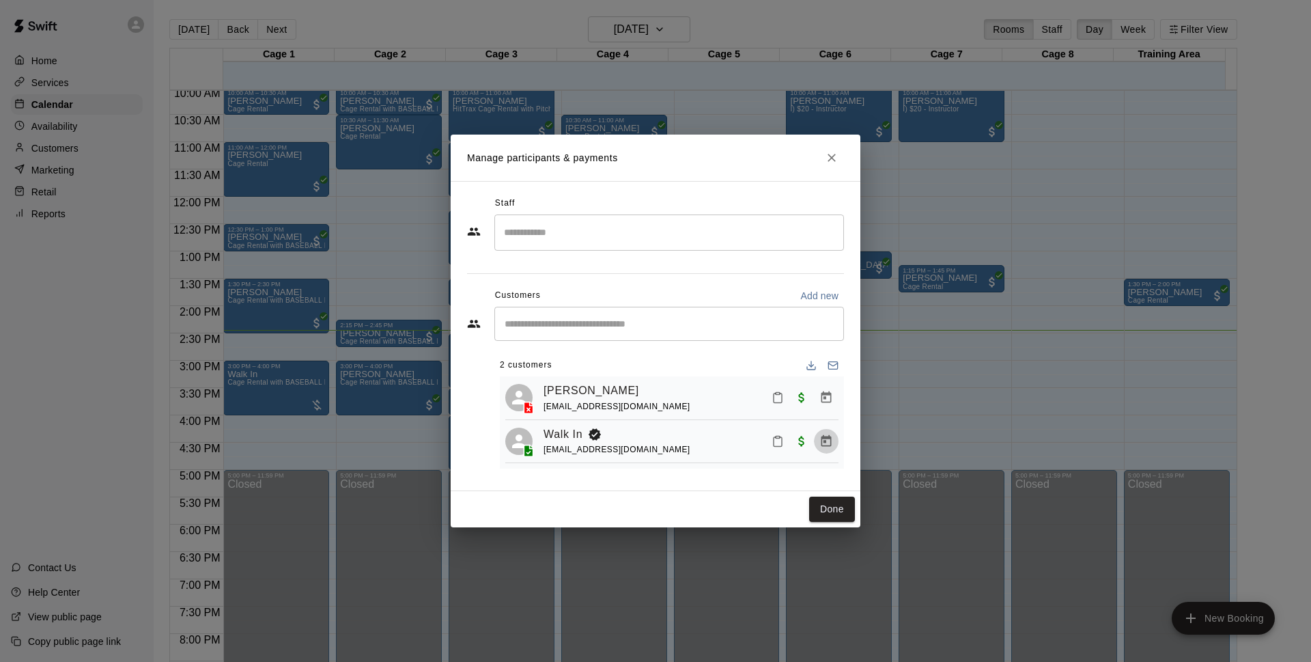
click at [826, 446] on icon "Manage bookings & payment" at bounding box center [827, 441] width 14 height 14
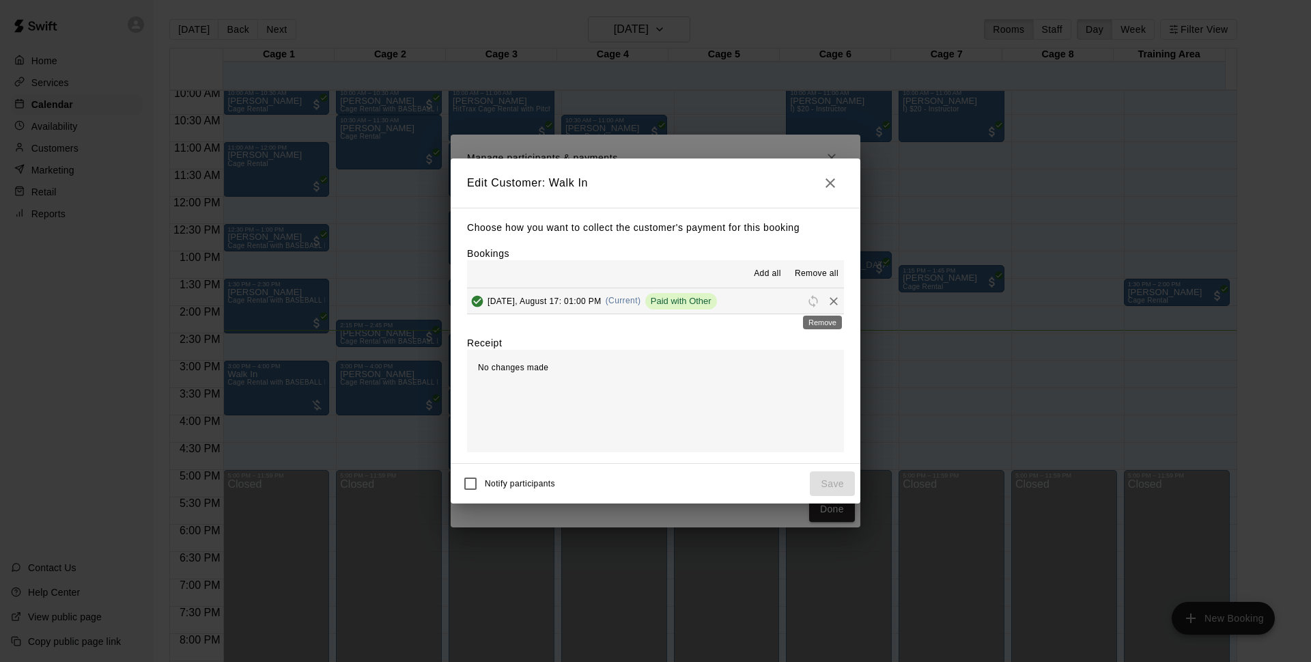
click at [827, 304] on icon "Remove" at bounding box center [834, 301] width 14 height 14
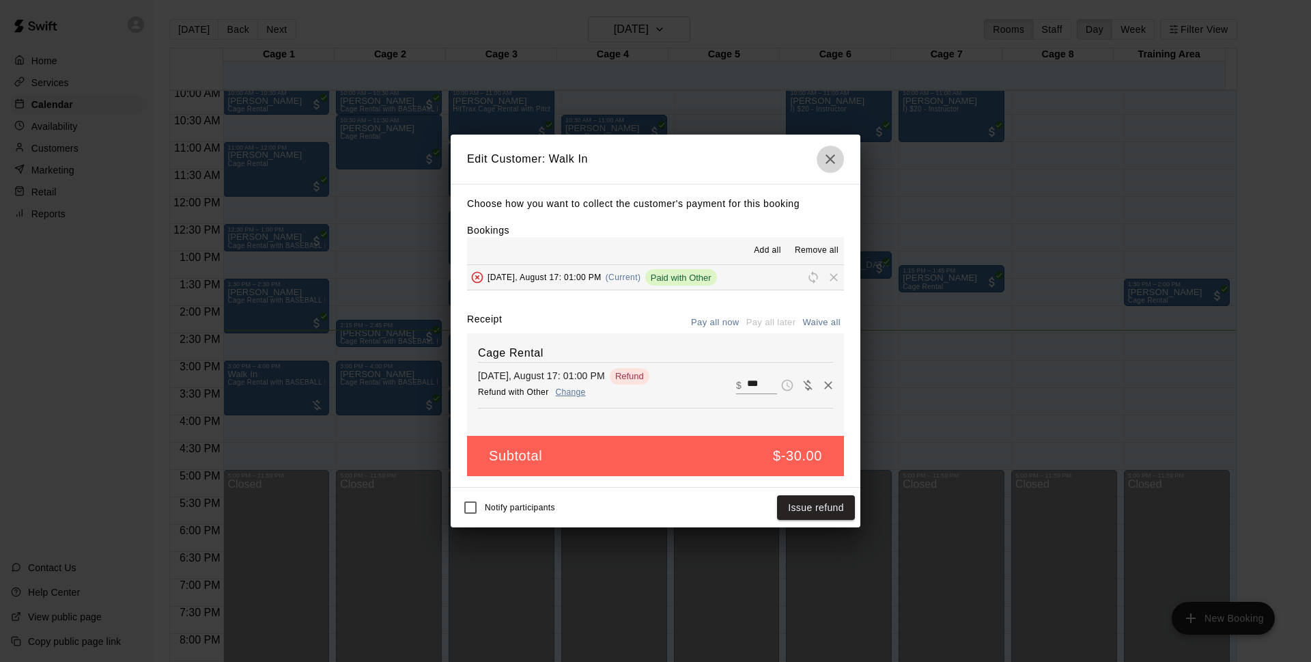
click at [820, 160] on button "button" at bounding box center [830, 158] width 27 height 27
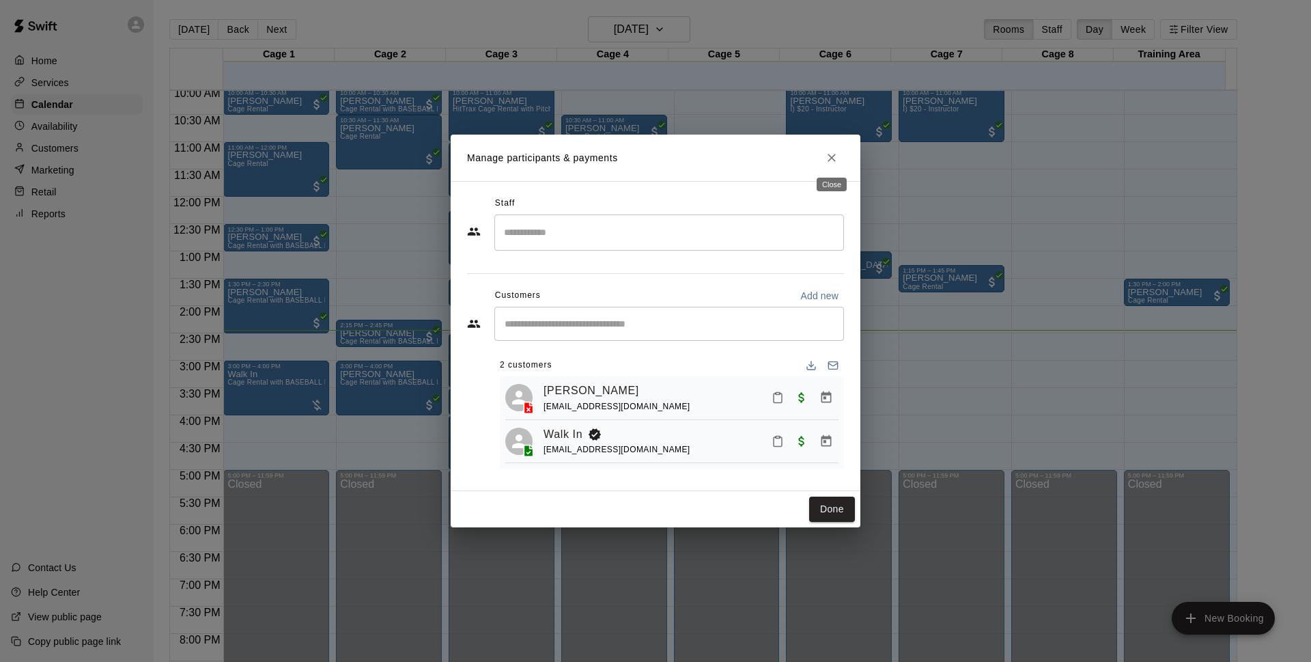
click at [826, 159] on icon "Close" at bounding box center [832, 158] width 14 height 14
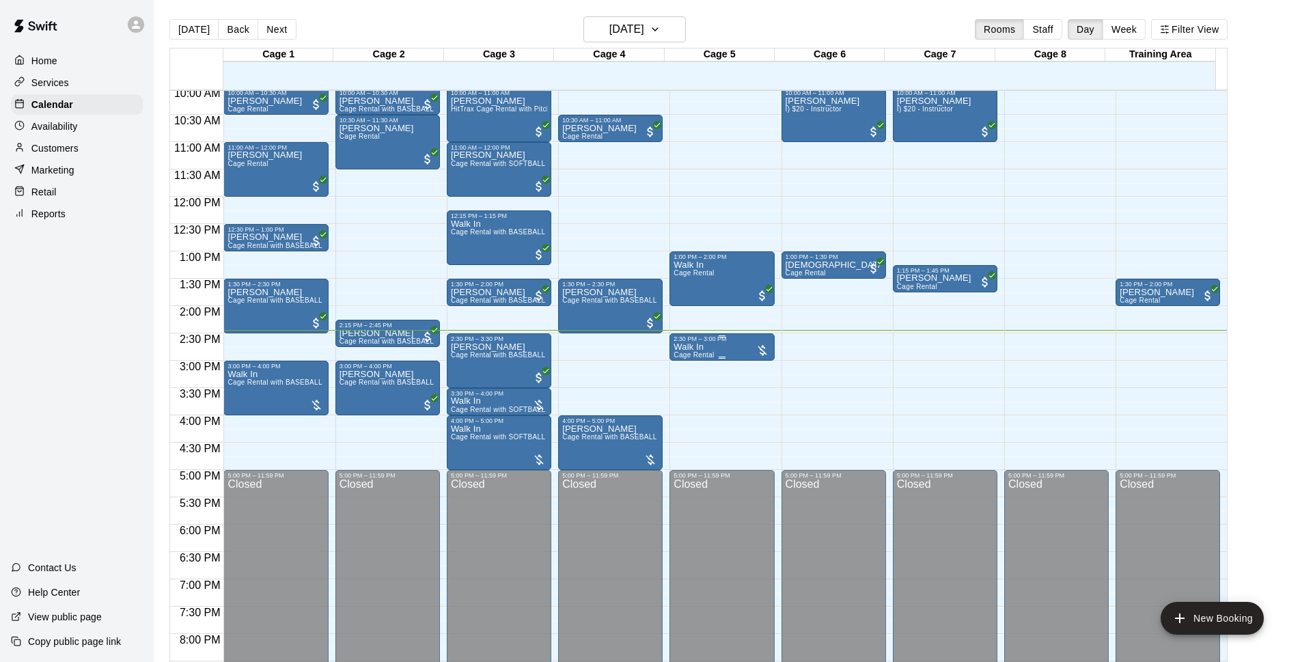
click at [715, 352] on div "Walk In Cage Rental" at bounding box center [721, 673] width 96 height 662
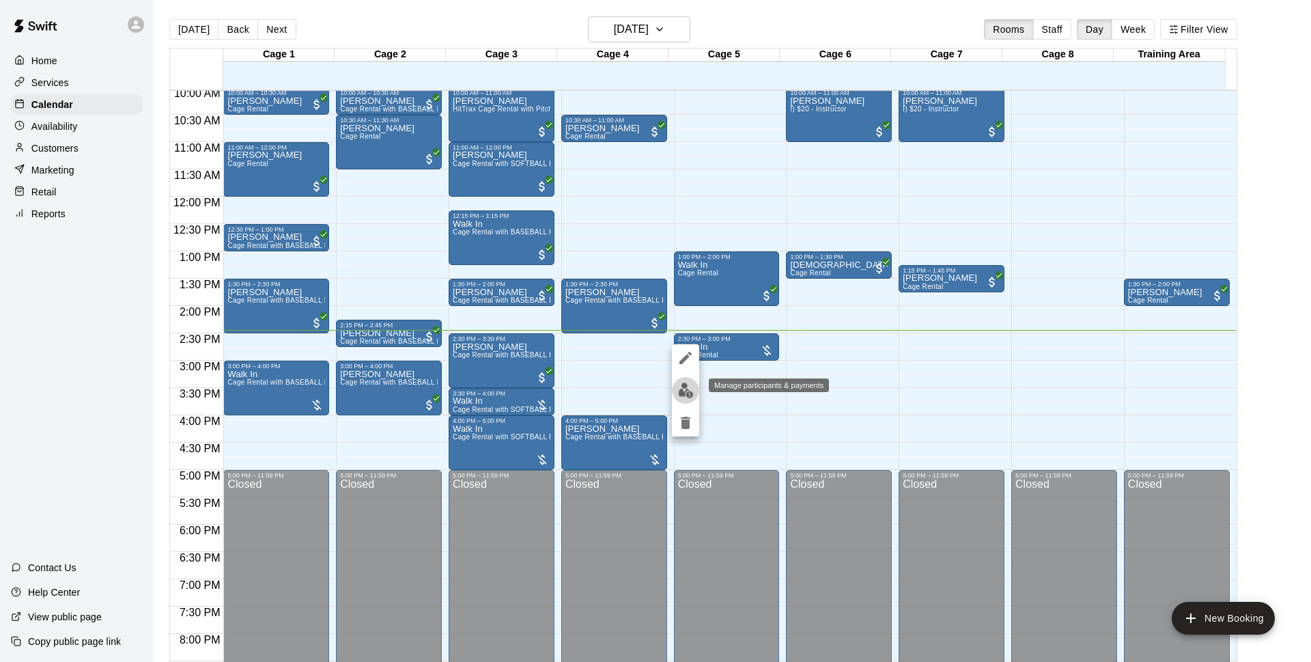
click at [684, 385] on img "edit" at bounding box center [686, 390] width 16 height 16
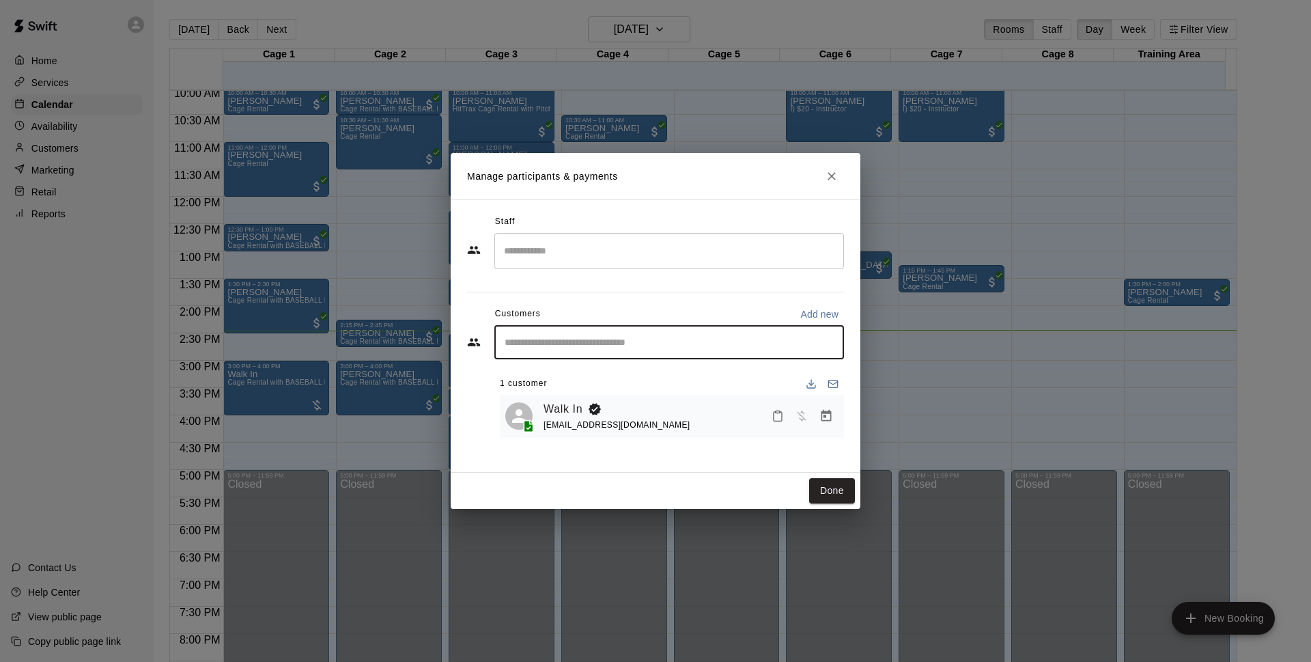
click at [641, 348] on input "Start typing to search customers..." at bounding box center [669, 342] width 337 height 14
type input "******"
click at [622, 389] on span "[EMAIL_ADDRESS][DOMAIN_NAME]" at bounding box center [606, 389] width 147 height 10
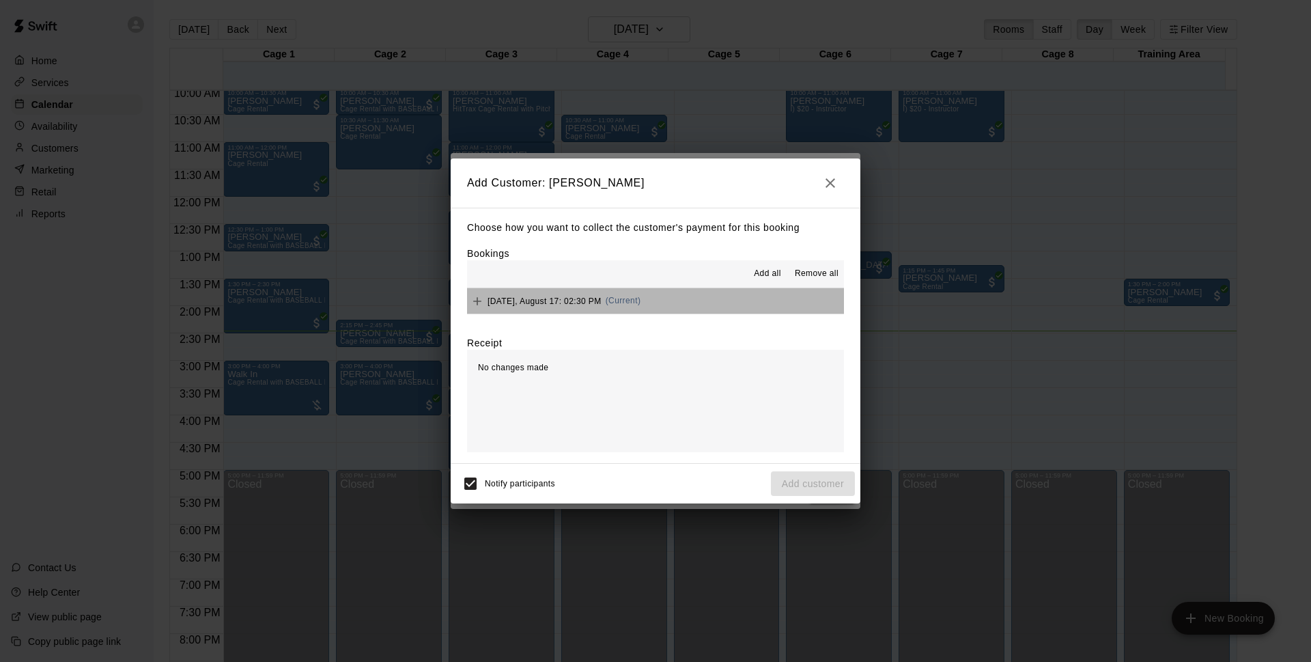
click at [660, 303] on button "[DATE], August 17: 02:30 PM (Current)" at bounding box center [655, 300] width 377 height 25
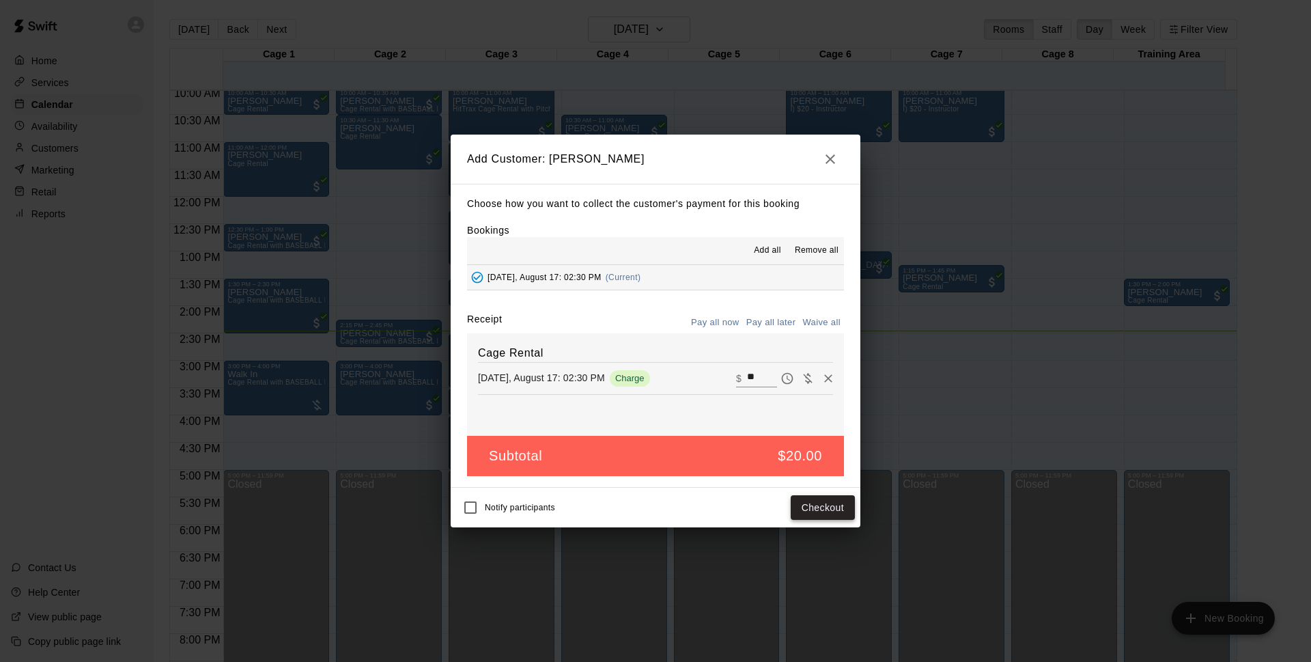
click at [813, 510] on button "Checkout" at bounding box center [823, 507] width 64 height 25
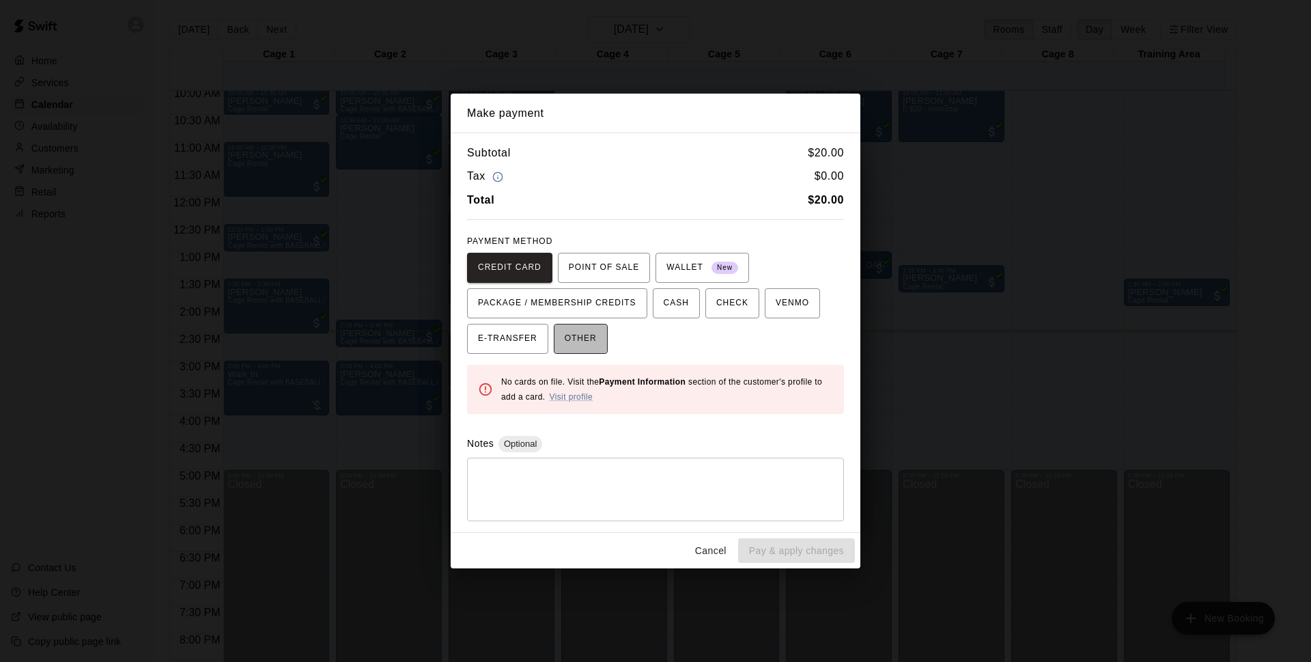
click at [576, 344] on span "OTHER" at bounding box center [581, 339] width 32 height 22
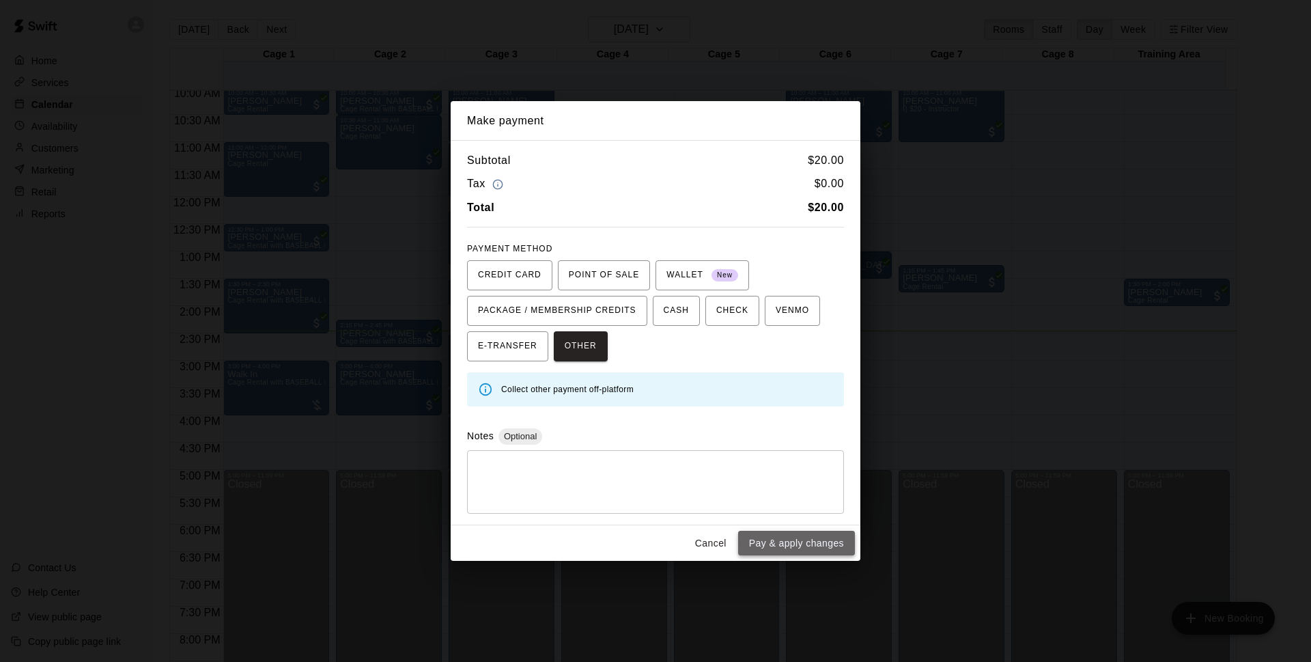
click at [777, 550] on button "Pay & apply changes" at bounding box center [796, 543] width 117 height 25
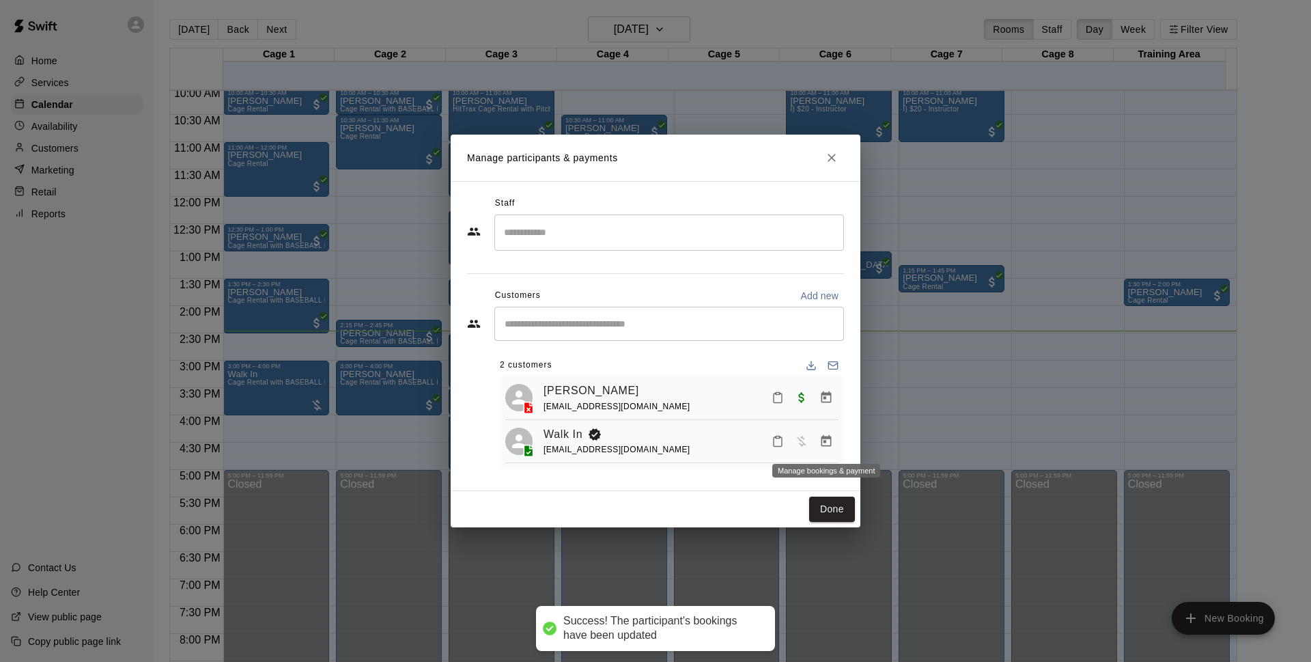
click at [826, 437] on icon "Manage bookings & payment" at bounding box center [827, 441] width 10 height 12
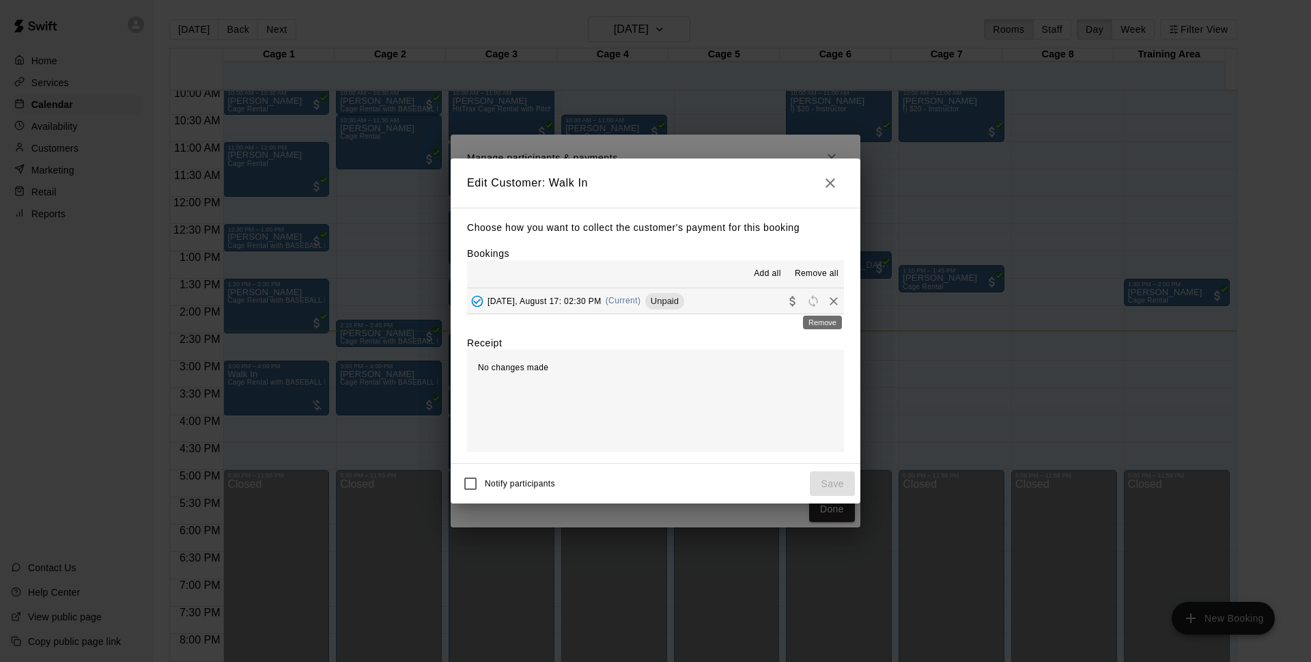
click at [830, 301] on icon "Remove" at bounding box center [834, 301] width 8 height 8
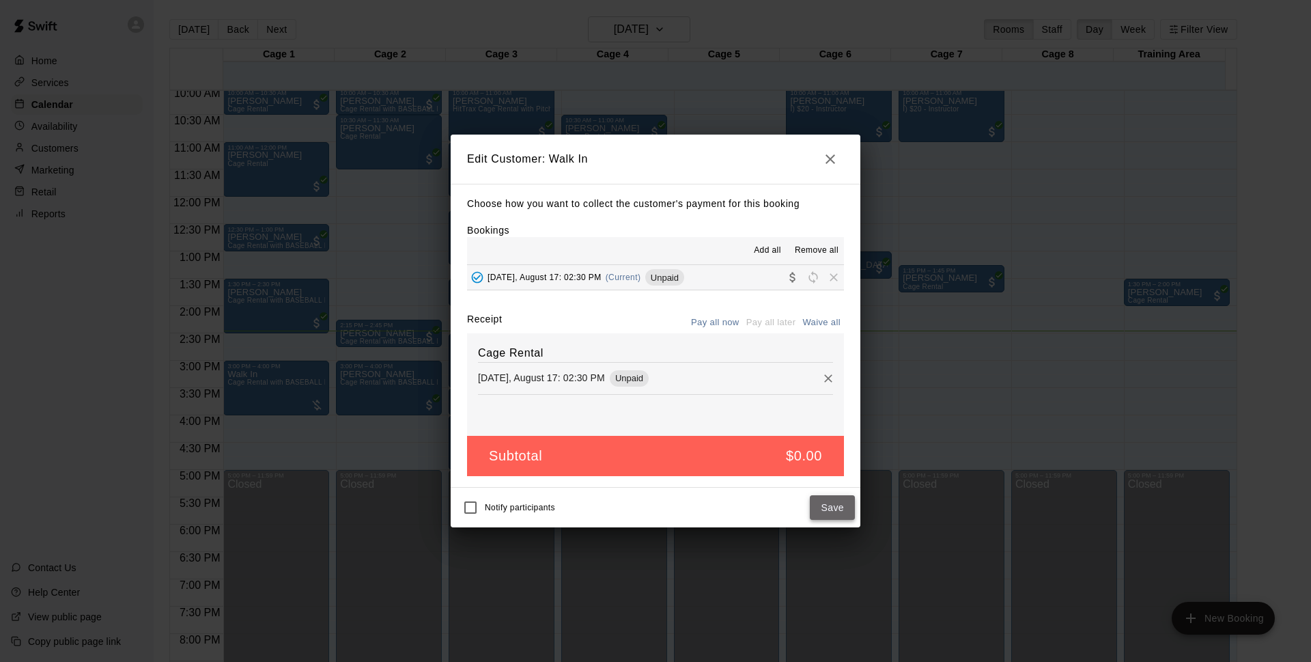
click at [828, 500] on button "Save" at bounding box center [832, 507] width 45 height 25
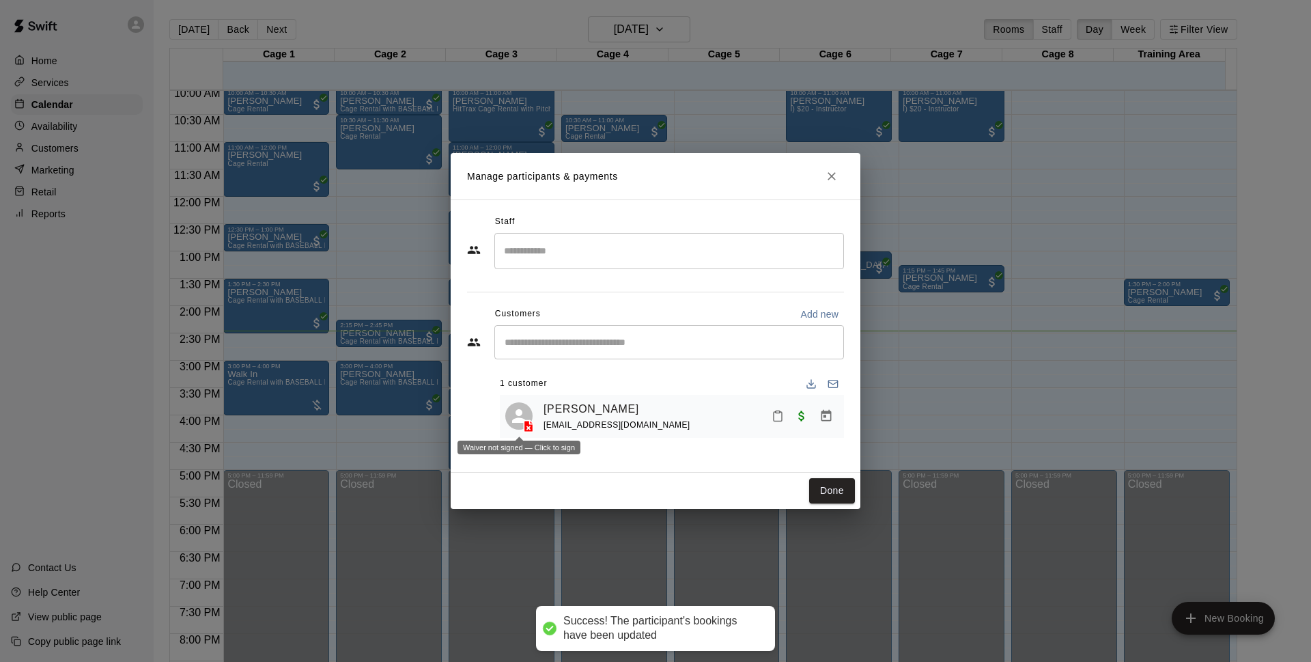
click at [533, 426] on icon at bounding box center [529, 426] width 9 height 12
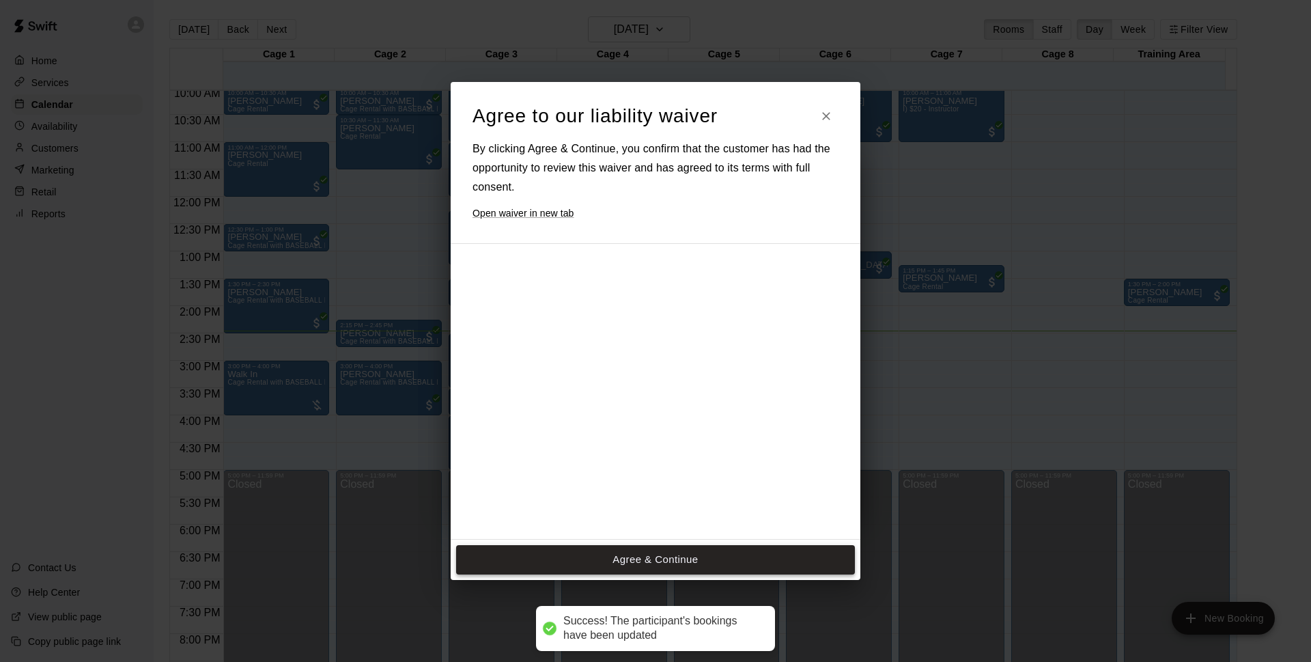
click at [724, 564] on button "Agree & Continue" at bounding box center [655, 559] width 399 height 29
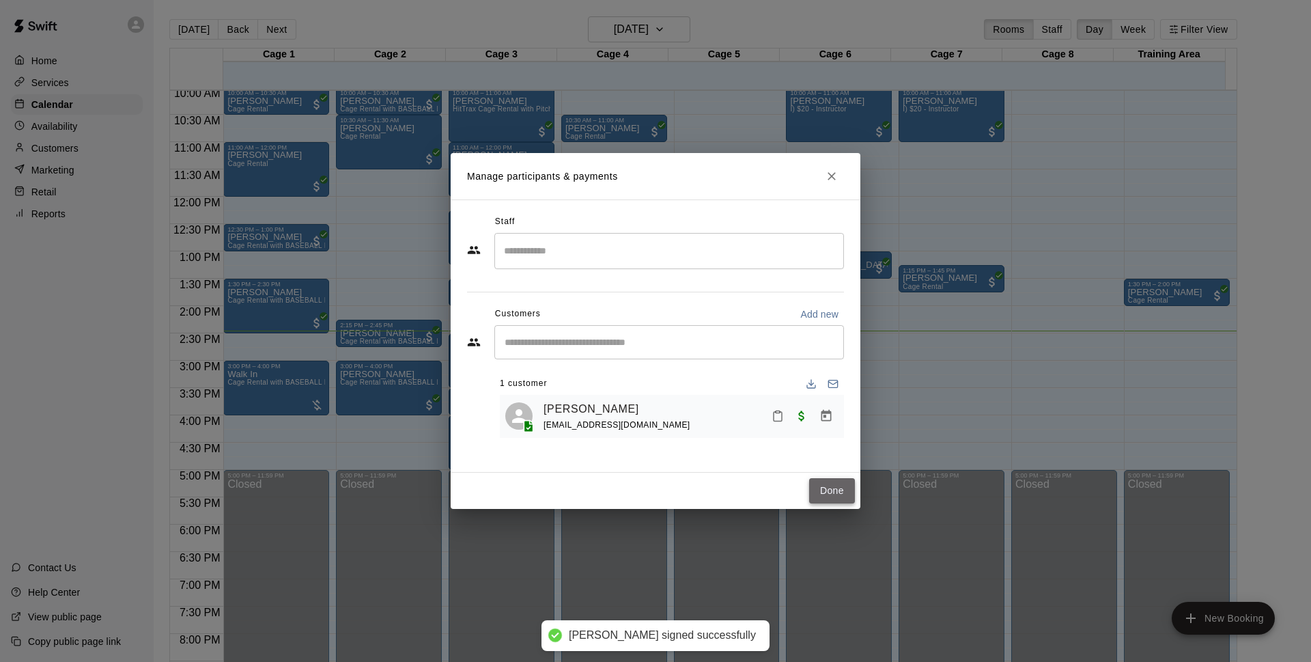
click at [818, 492] on button "Done" at bounding box center [832, 490] width 46 height 25
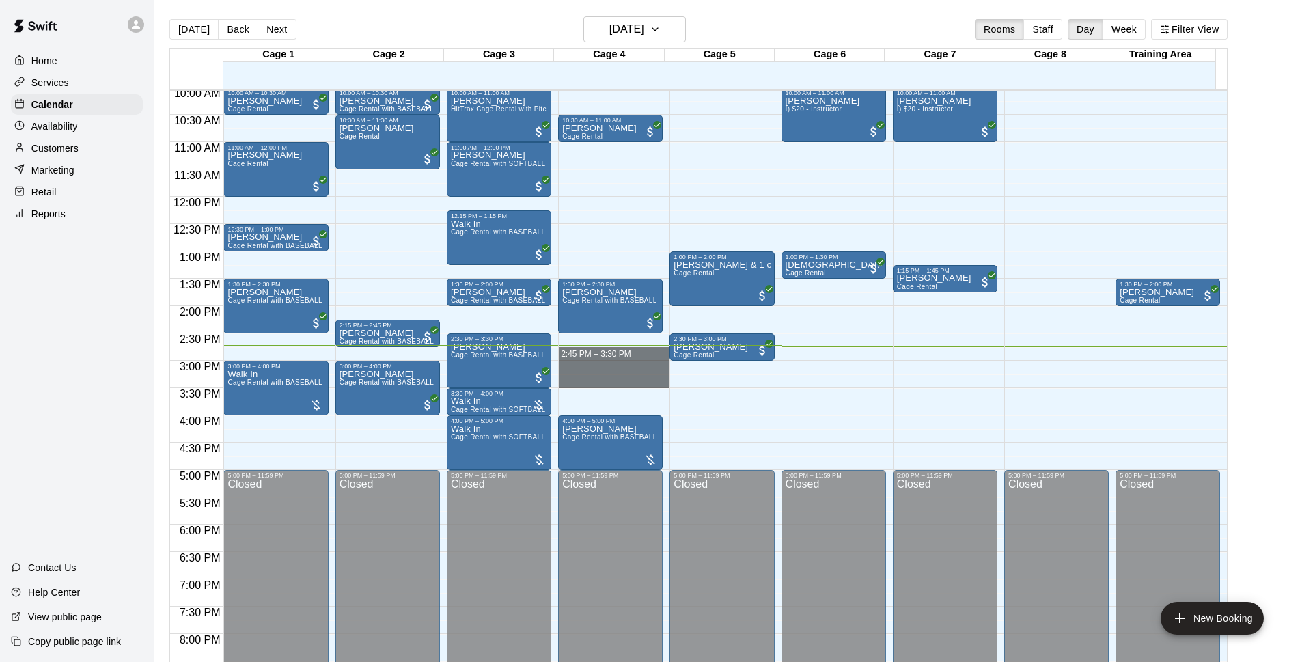
drag, startPoint x: 608, startPoint y: 361, endPoint x: 605, endPoint y: 381, distance: 20.7
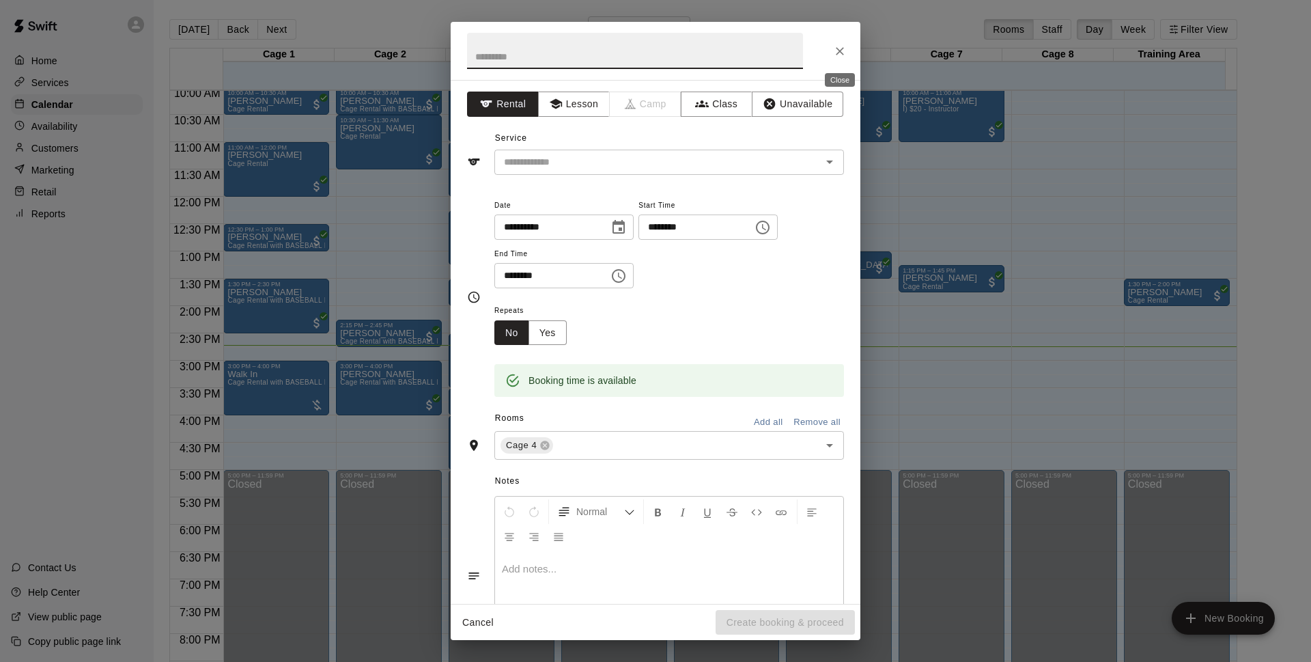
click at [841, 44] on icon "Close" at bounding box center [840, 51] width 14 height 14
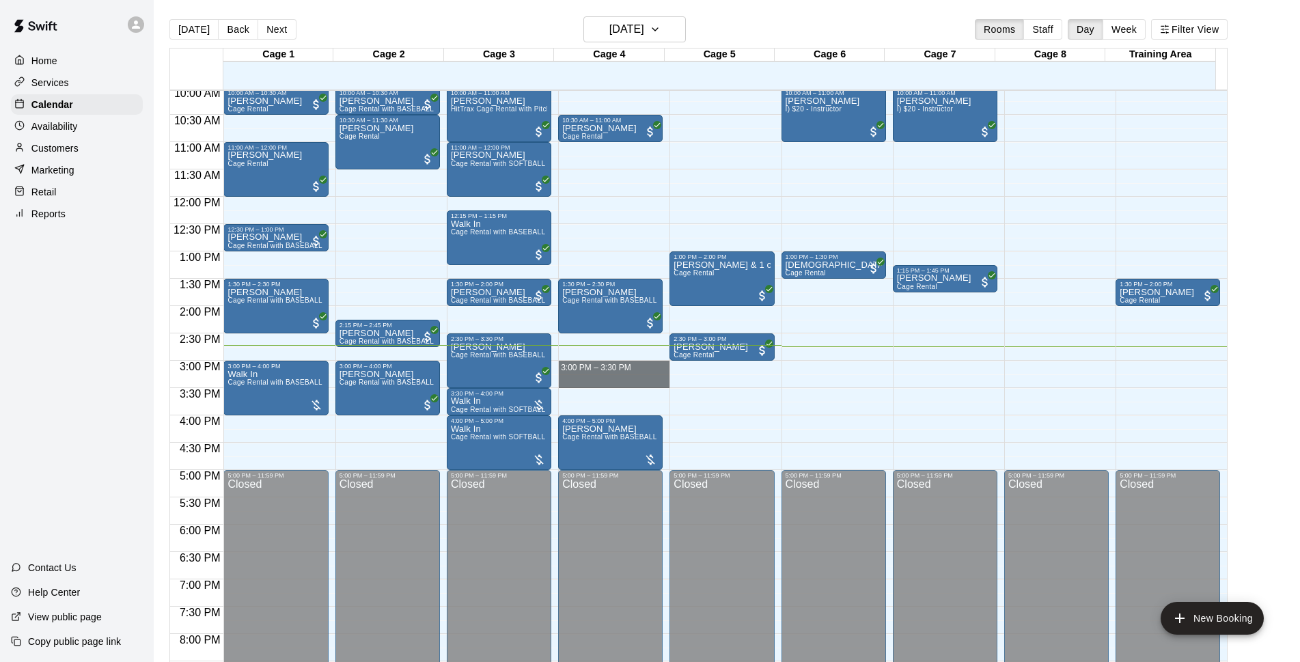
drag, startPoint x: 591, startPoint y: 363, endPoint x: 591, endPoint y: 386, distance: 22.5
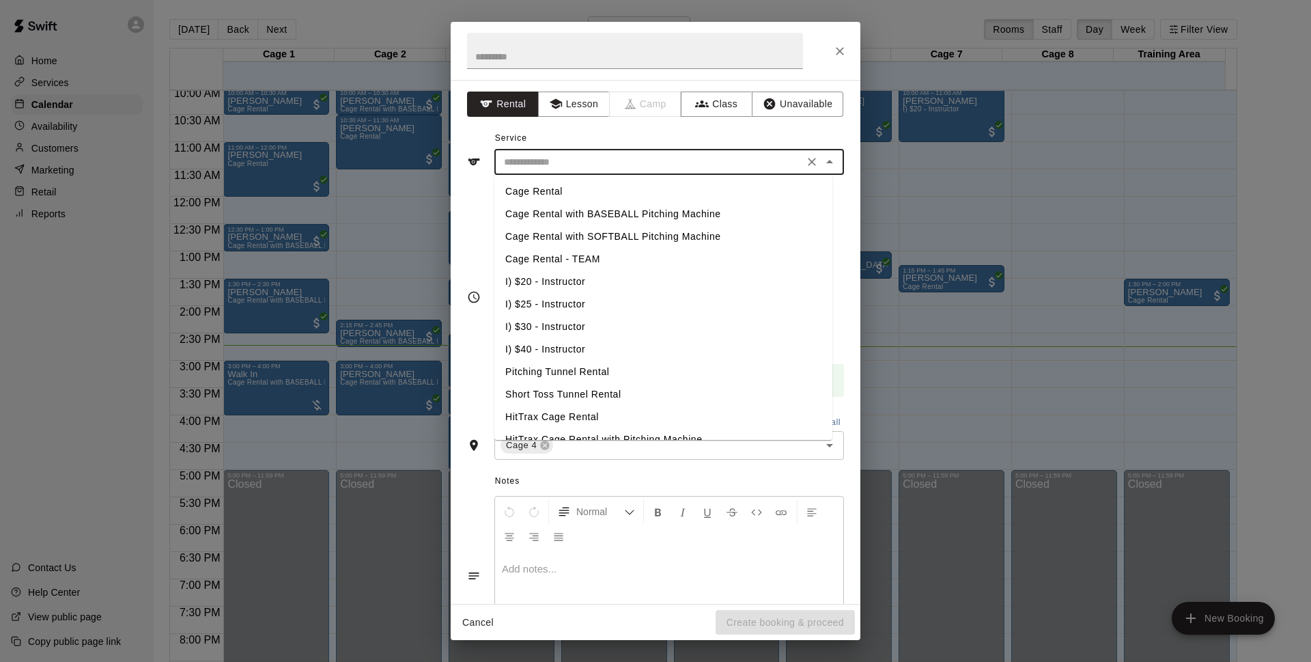
click at [643, 154] on input "text" at bounding box center [649, 162] width 301 height 17
click at [630, 208] on li "Cage Rental with BASEBALL Pitching Machine" at bounding box center [663, 214] width 338 height 23
type input "**********"
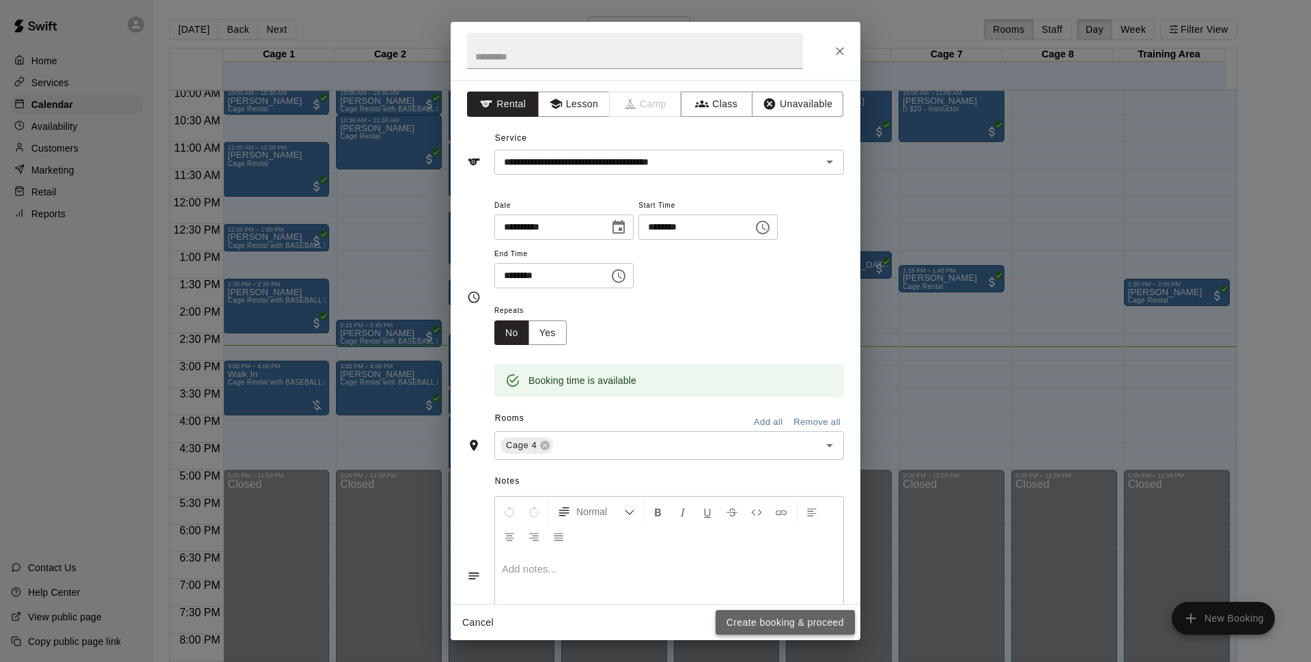
click at [740, 624] on button "Create booking & proceed" at bounding box center [785, 622] width 139 height 25
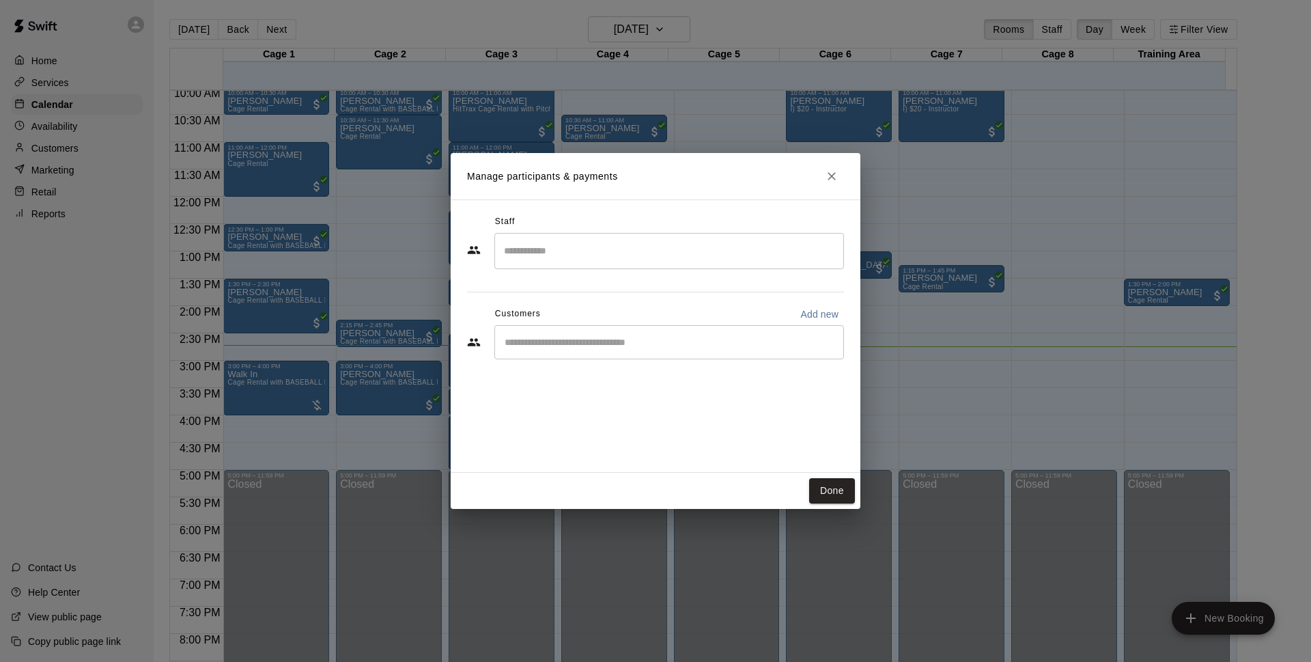
click at [617, 341] on input "Start typing to search customers..." at bounding box center [669, 342] width 337 height 14
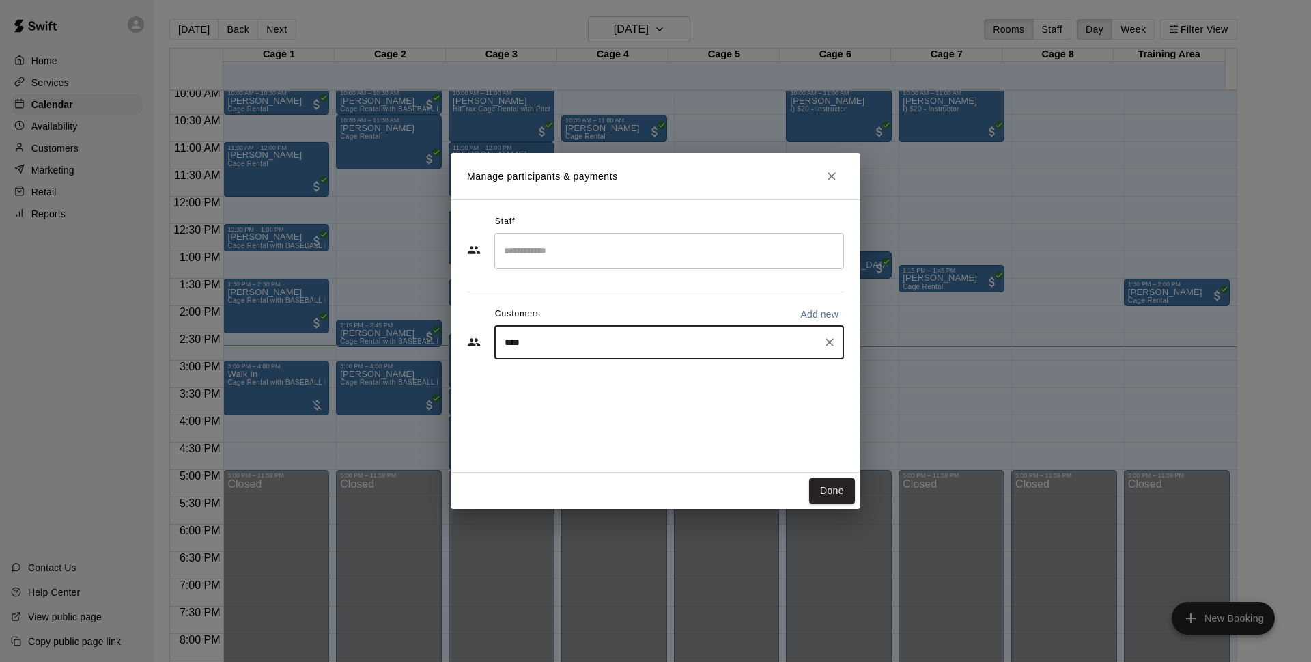
type input "****"
click at [609, 378] on div "Walk In" at bounding box center [606, 374] width 147 height 14
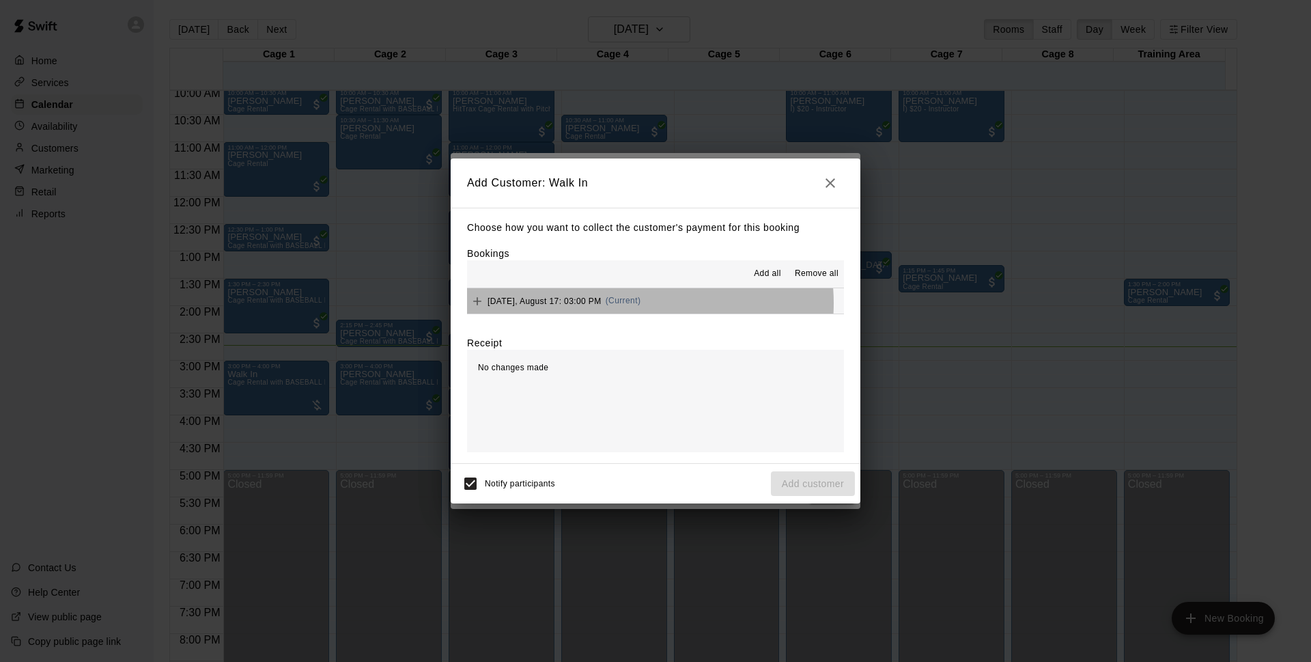
click at [632, 303] on span "(Current)" at bounding box center [624, 301] width 36 height 10
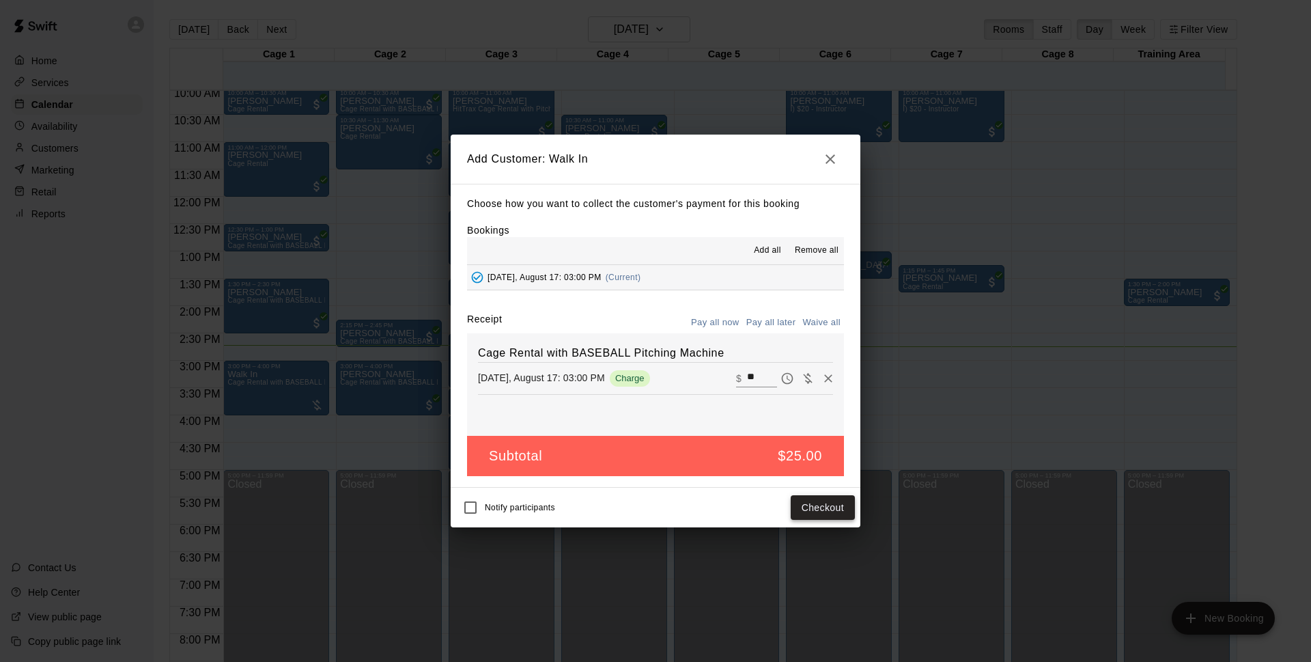
click at [836, 507] on button "Checkout" at bounding box center [823, 507] width 64 height 25
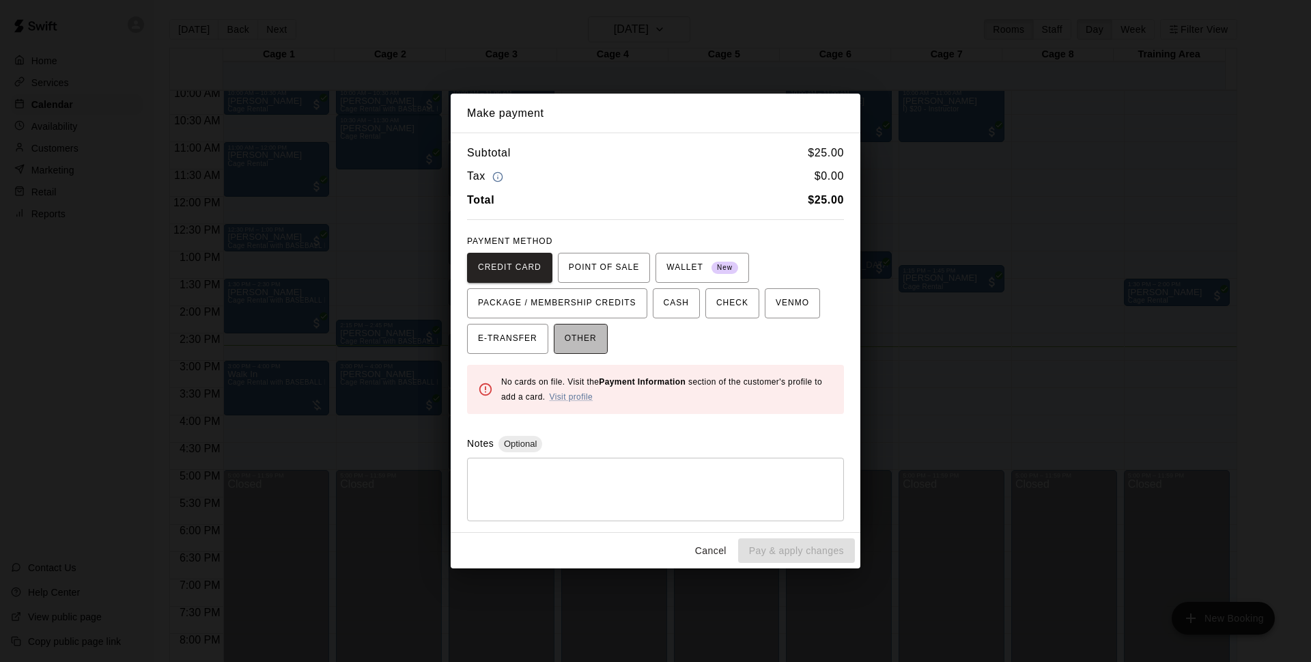
click at [581, 338] on span "OTHER" at bounding box center [581, 339] width 32 height 22
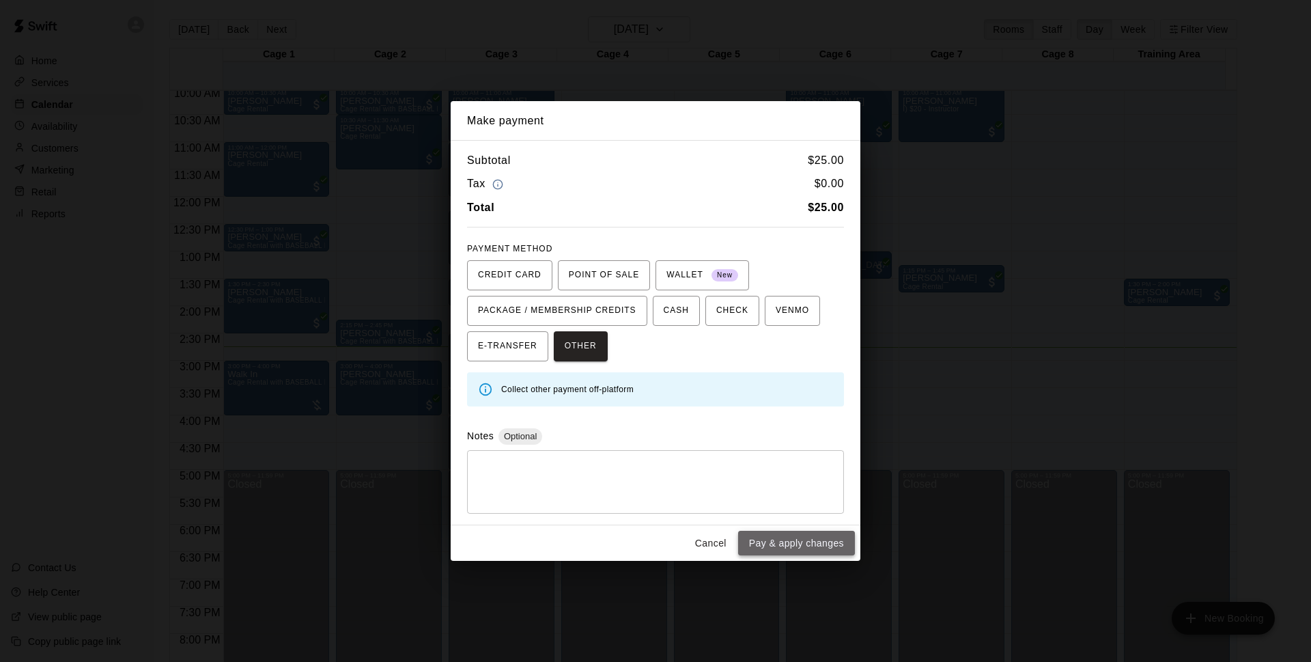
click at [817, 549] on button "Pay & apply changes" at bounding box center [796, 543] width 117 height 25
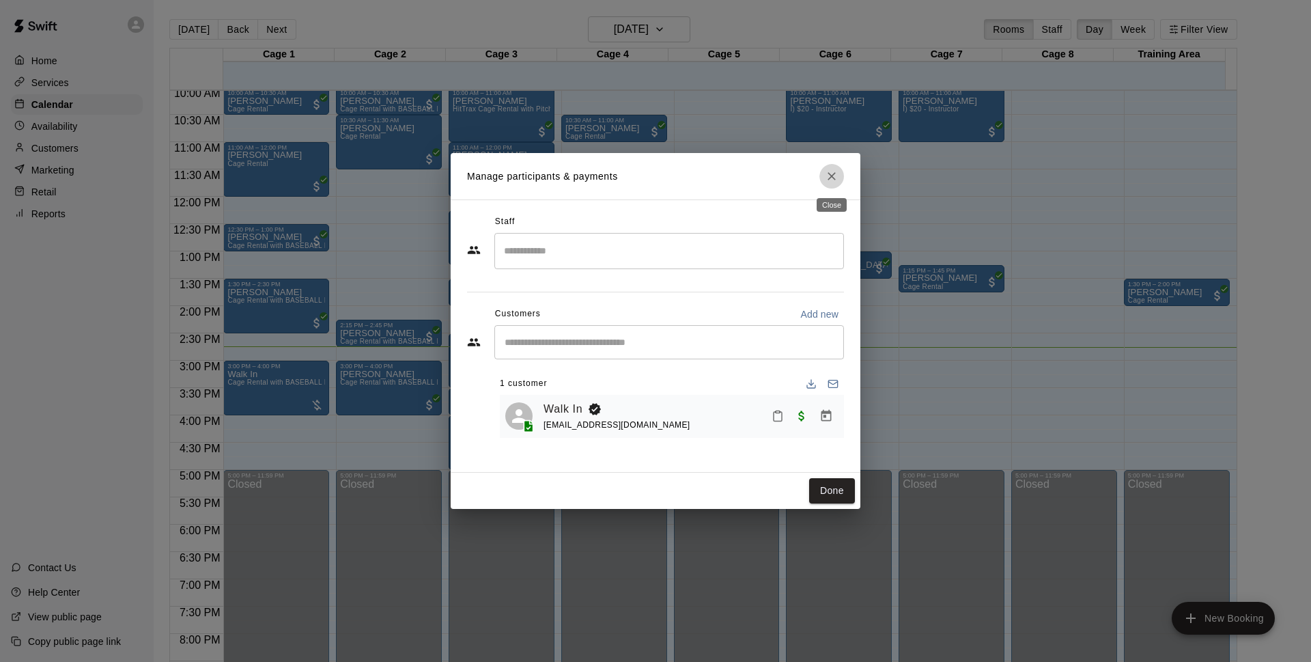
click at [834, 181] on icon "Close" at bounding box center [832, 176] width 14 height 14
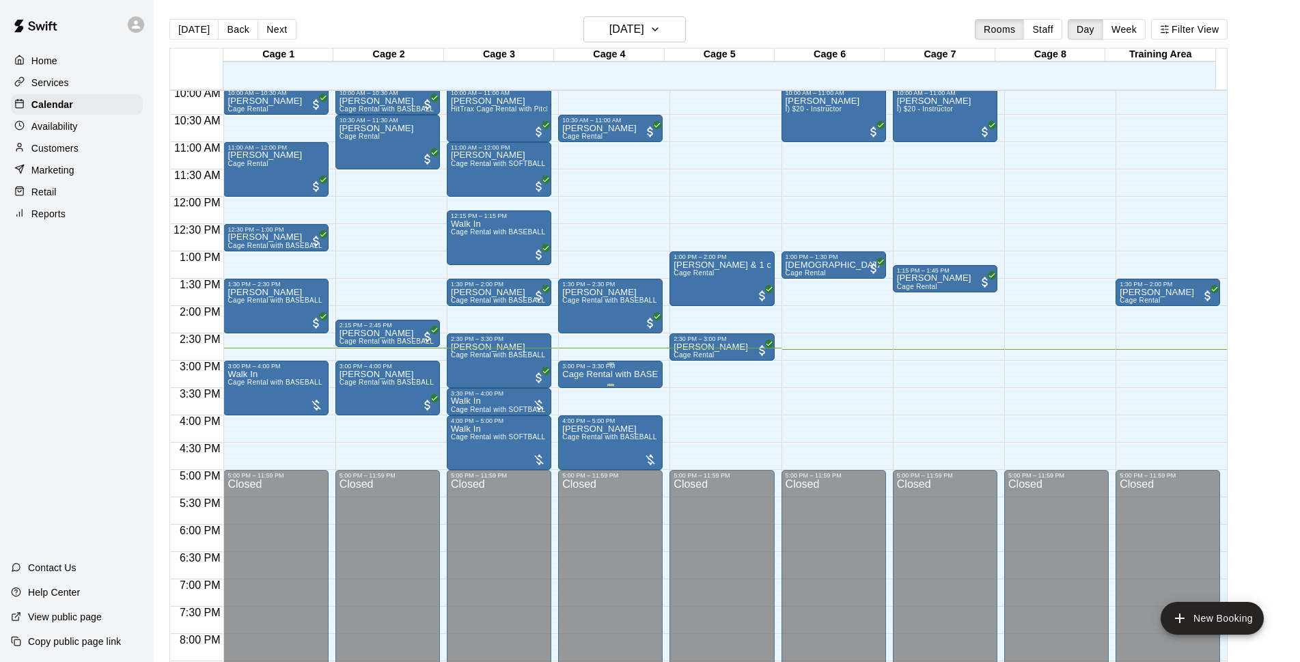
click at [587, 386] on div at bounding box center [610, 385] width 96 height 2
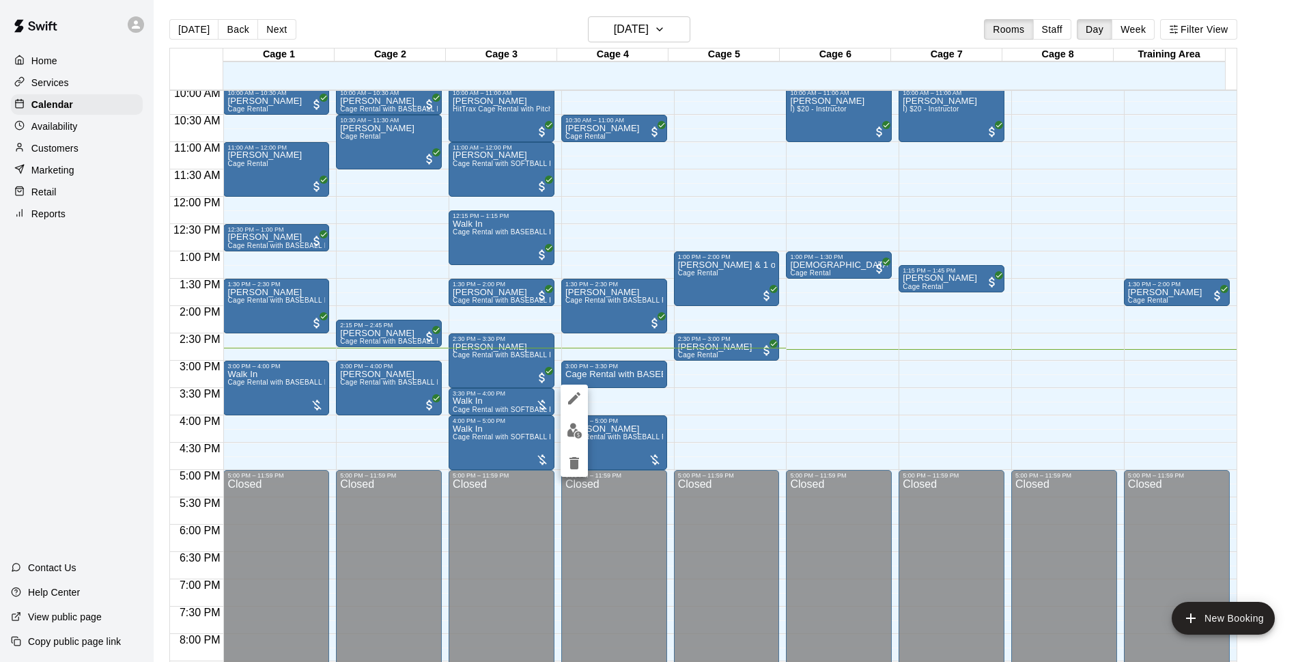
click at [577, 428] on img "edit" at bounding box center [575, 431] width 16 height 16
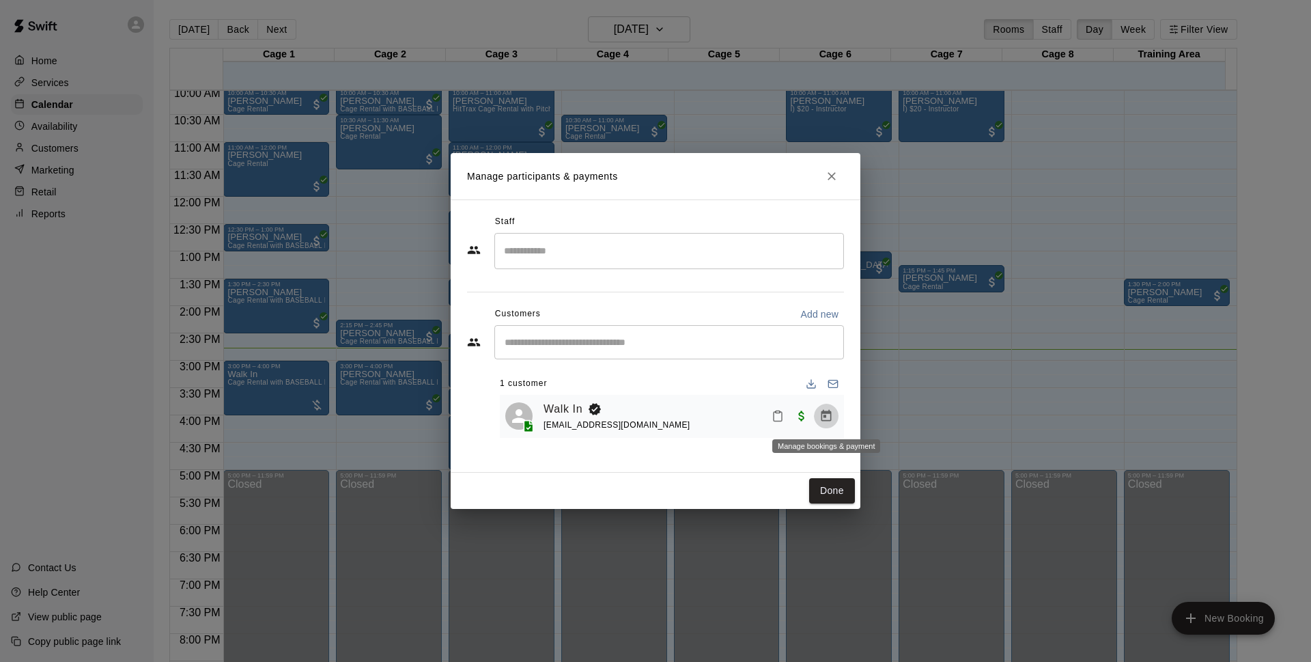
click at [837, 414] on button "Manage bookings & payment" at bounding box center [826, 416] width 25 height 25
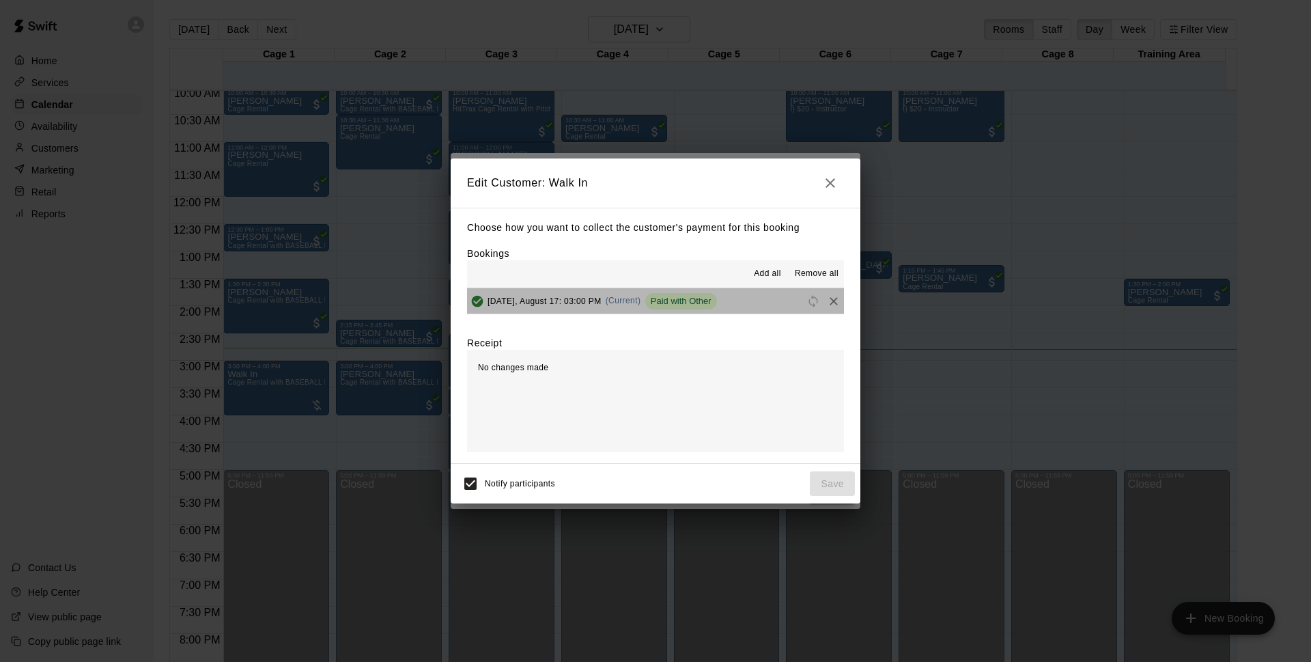
click at [742, 305] on button "[DATE], August 17: 03:00 PM (Current) Paid with Other" at bounding box center [655, 300] width 377 height 25
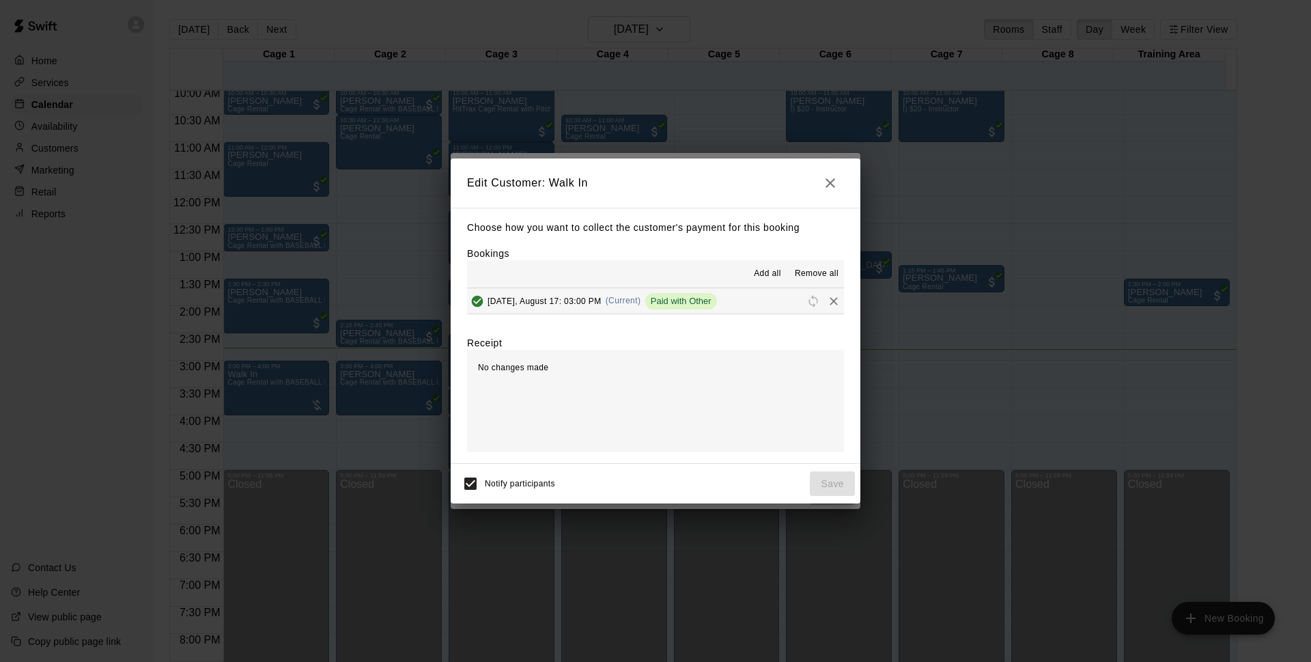
click at [828, 184] on icon "button" at bounding box center [831, 183] width 10 height 10
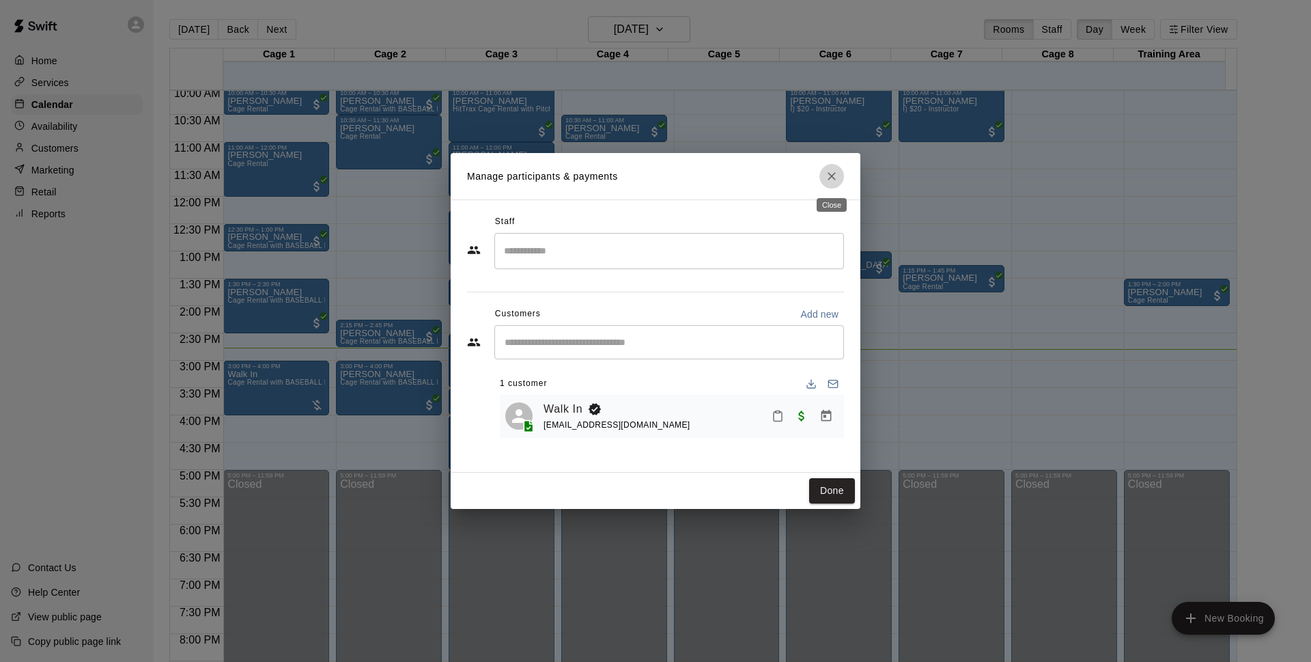
click at [839, 180] on button "Close" at bounding box center [832, 176] width 25 height 25
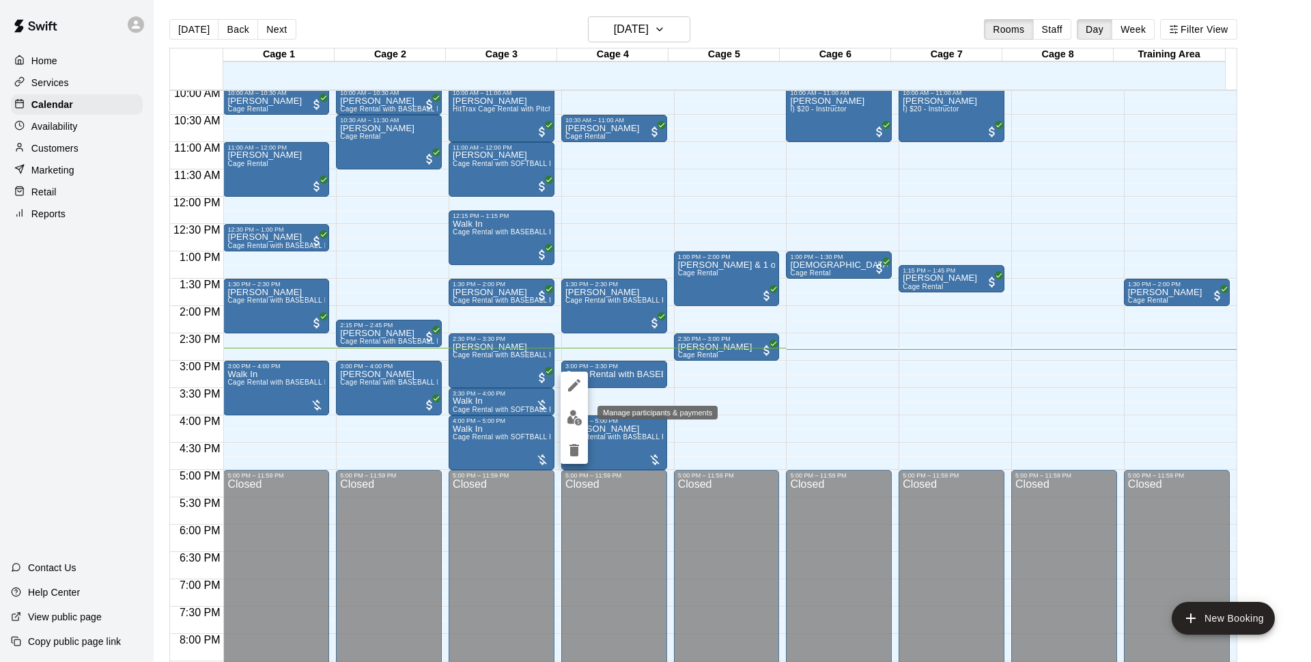
click at [584, 410] on button "edit" at bounding box center [574, 417] width 27 height 27
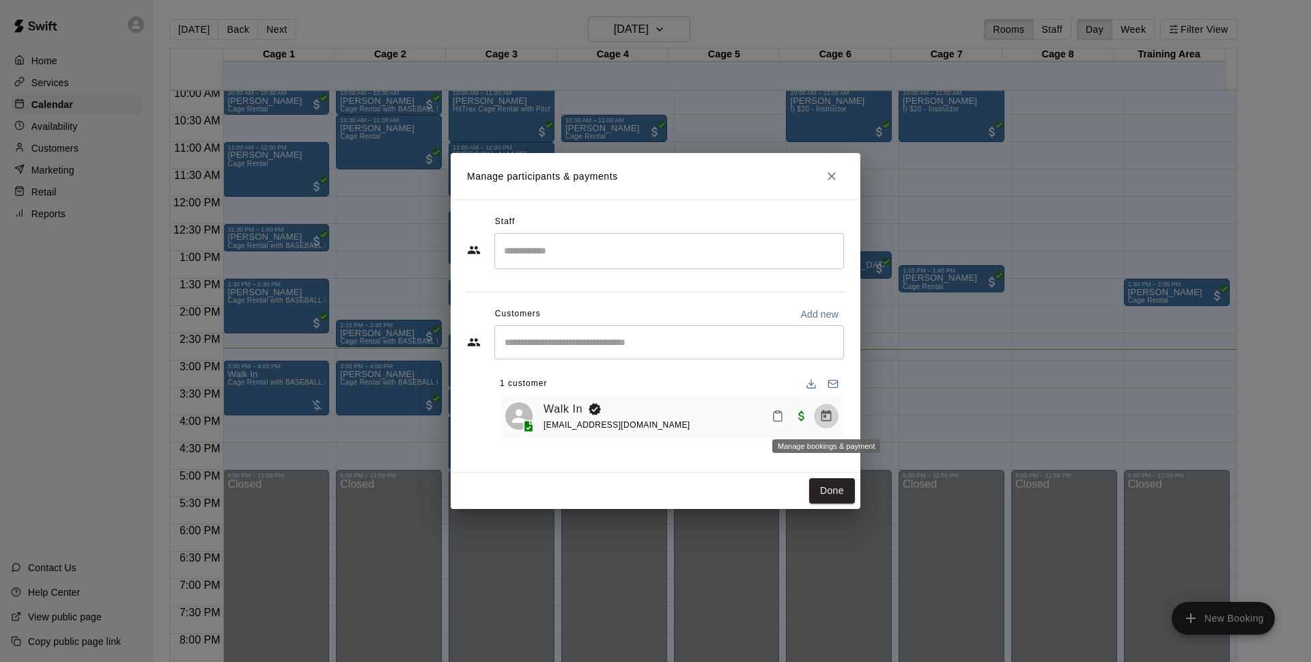
click at [826, 419] on icon "Manage bookings & payment" at bounding box center [827, 416] width 14 height 14
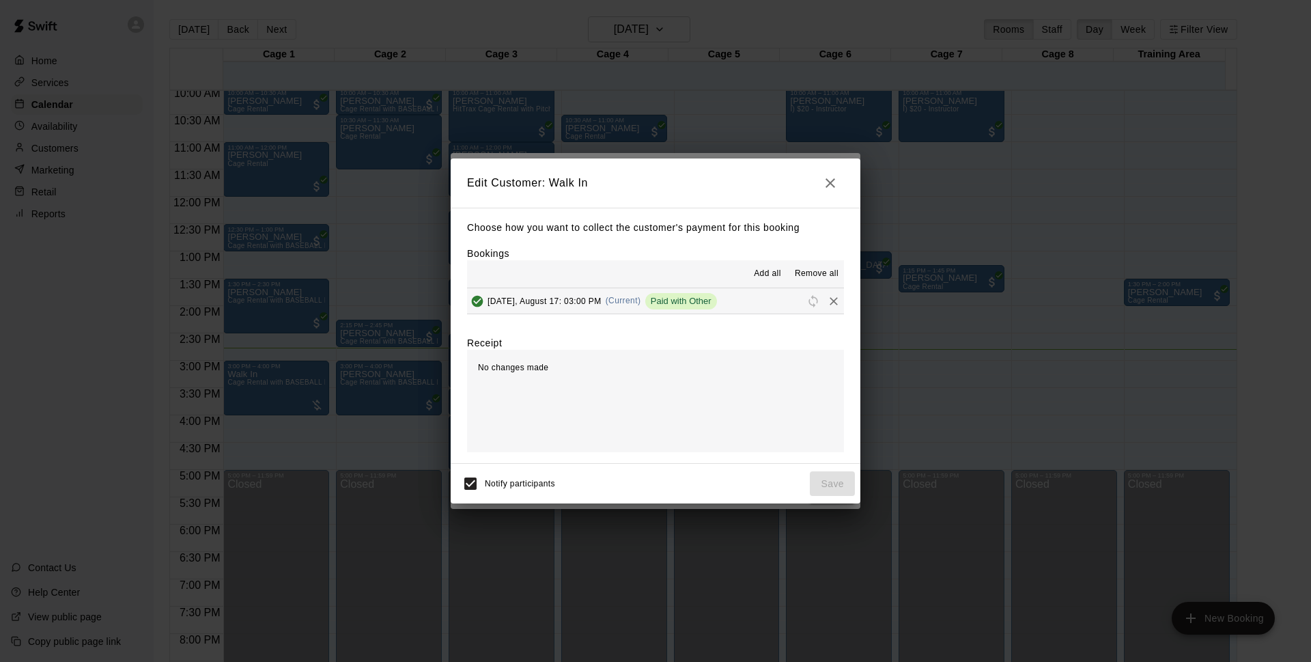
click at [669, 300] on span "Paid with Other" at bounding box center [681, 301] width 72 height 10
click at [818, 189] on button "button" at bounding box center [830, 182] width 27 height 27
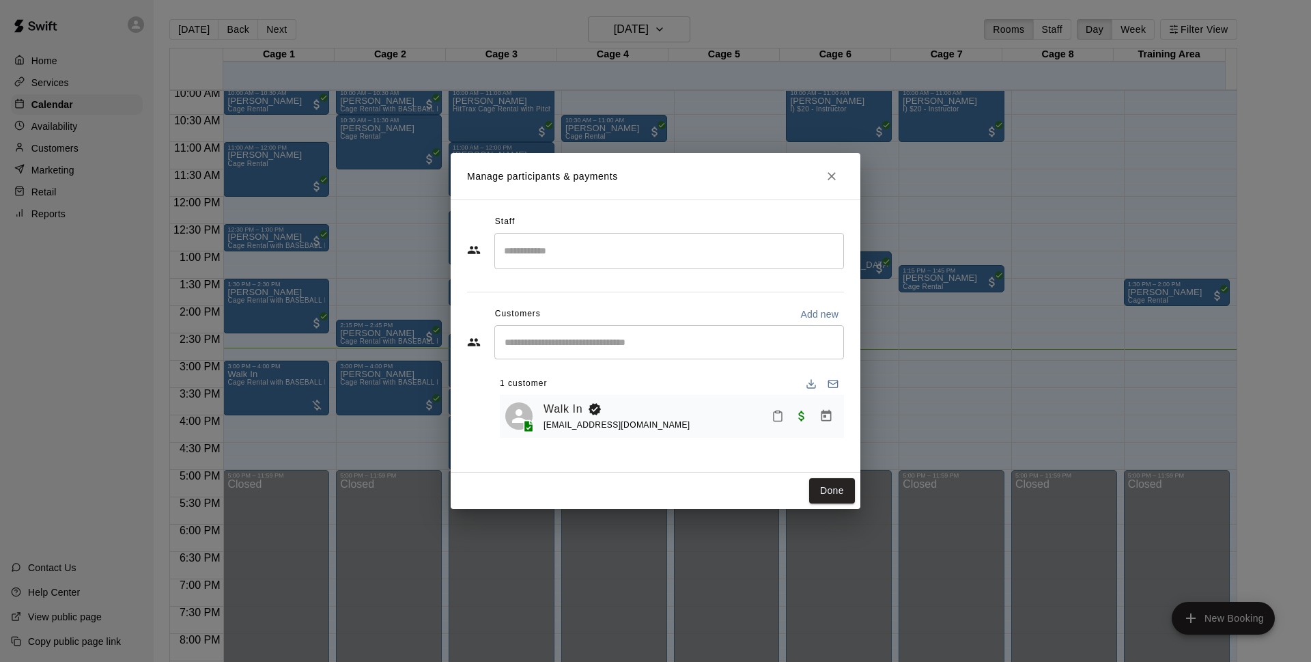
click at [835, 172] on icon "Close" at bounding box center [832, 176] width 14 height 14
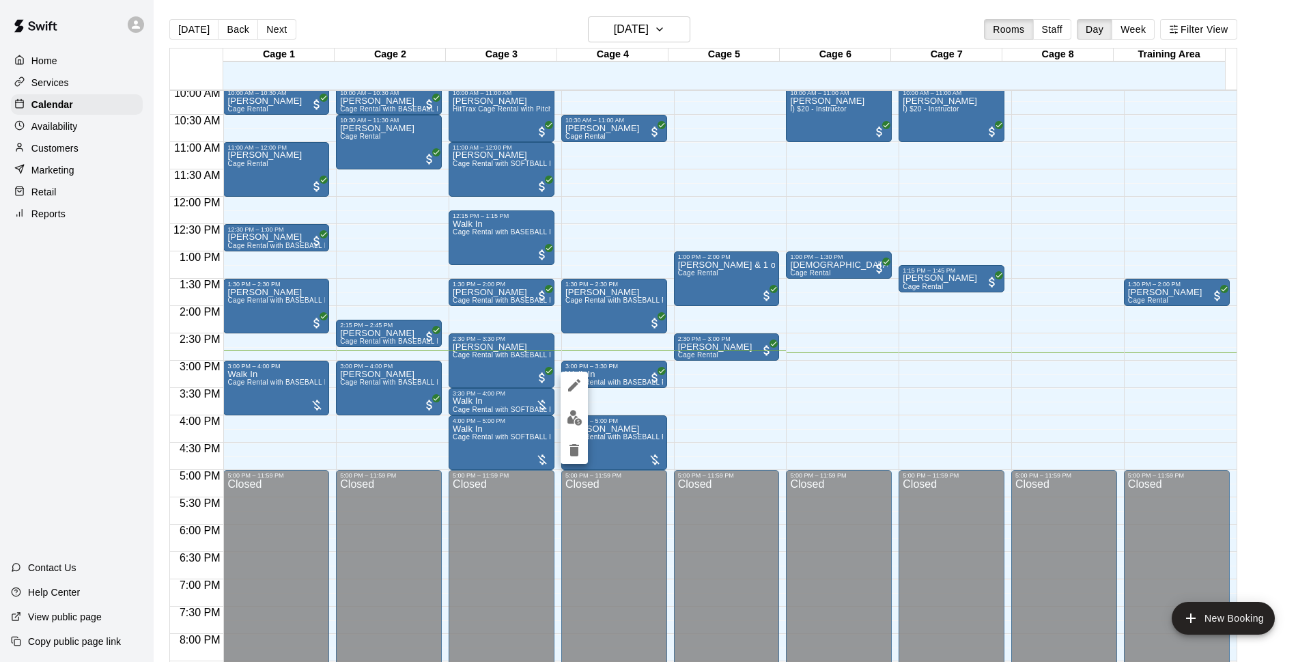
click at [627, 400] on div at bounding box center [655, 331] width 1311 height 662
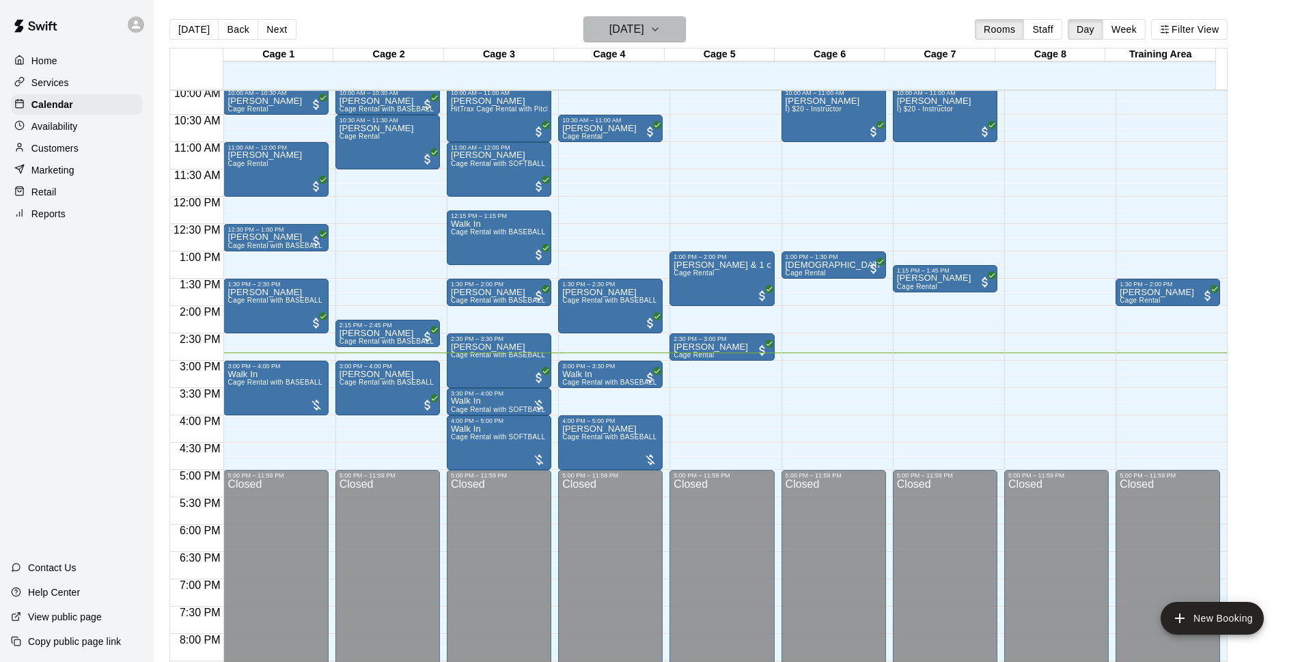
click at [644, 35] on h6 "[DATE]" at bounding box center [626, 29] width 35 height 19
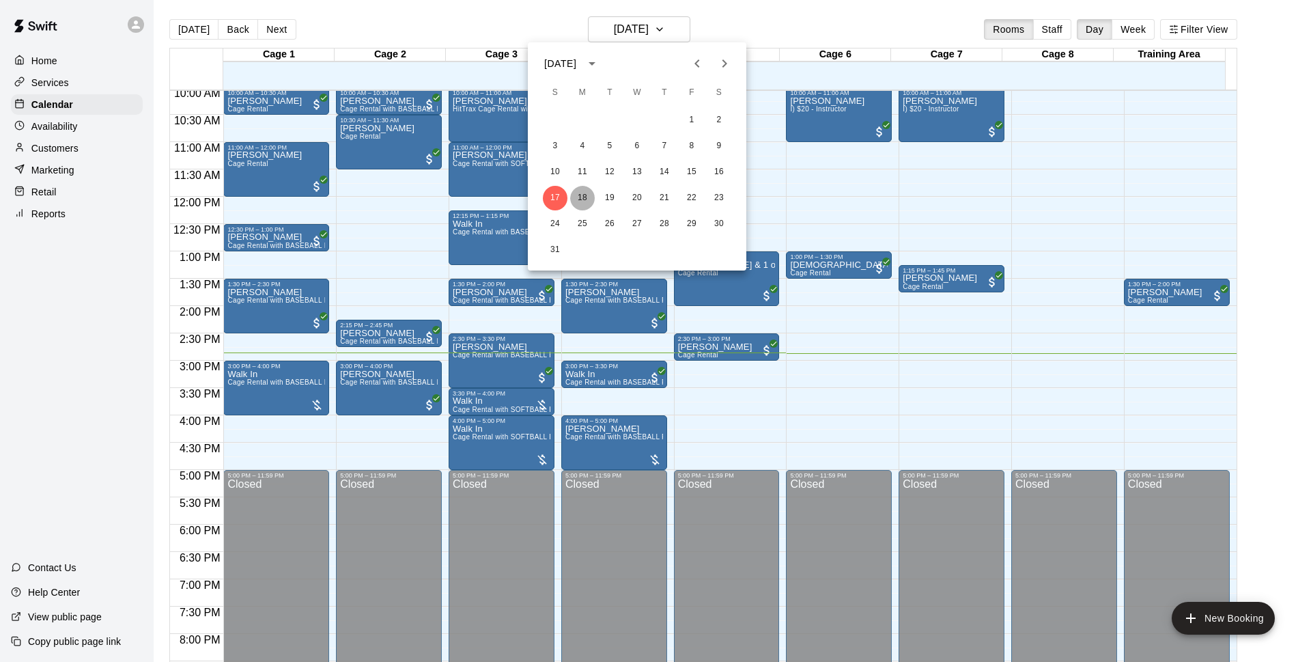
click at [587, 203] on button "18" at bounding box center [582, 198] width 25 height 25
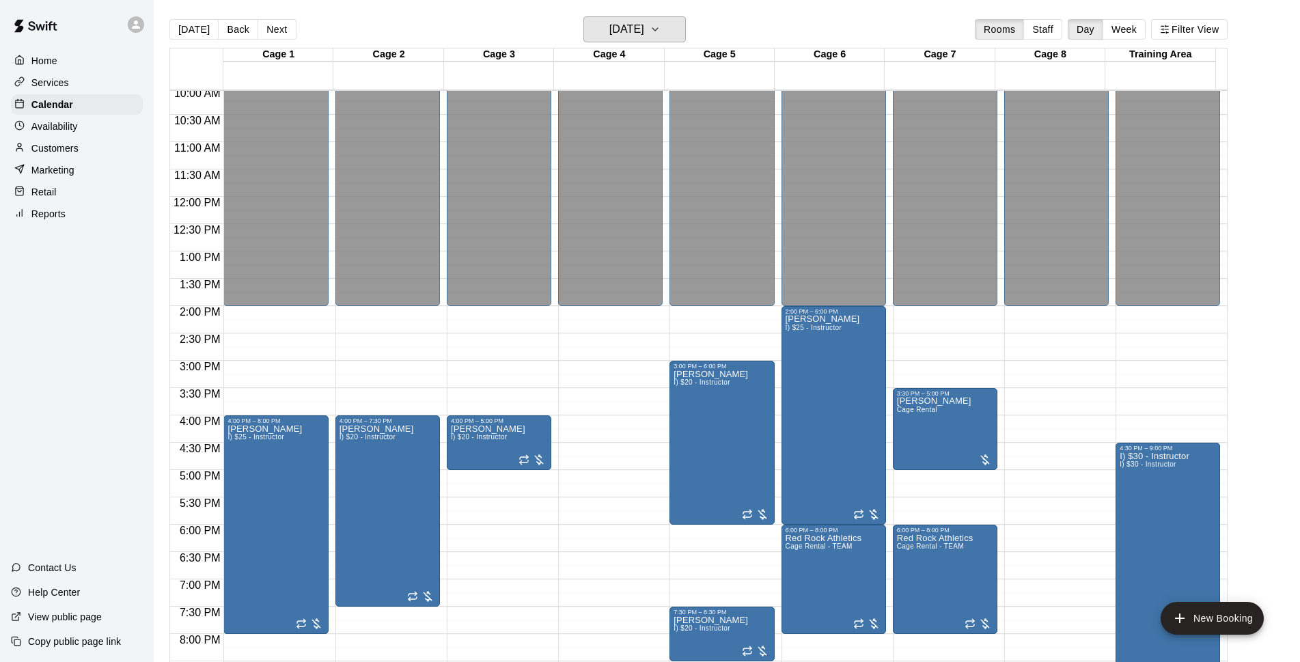
scroll to position [638, 0]
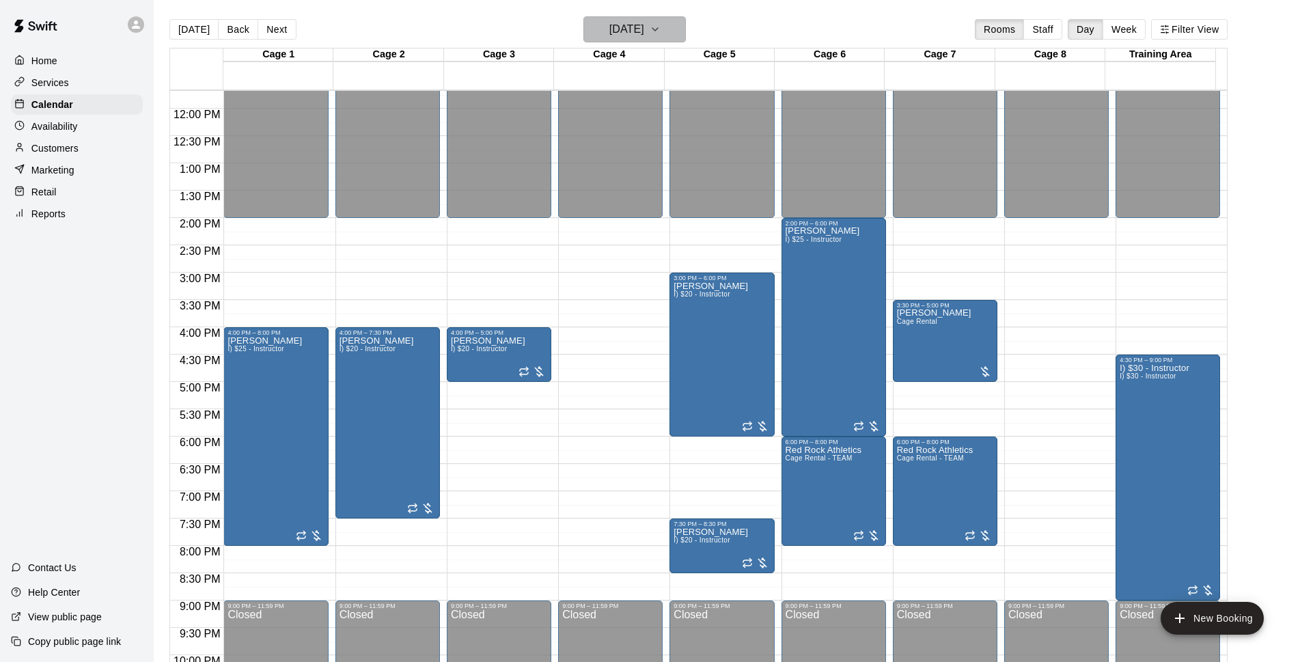
click at [640, 20] on h6 "[DATE]" at bounding box center [626, 29] width 35 height 19
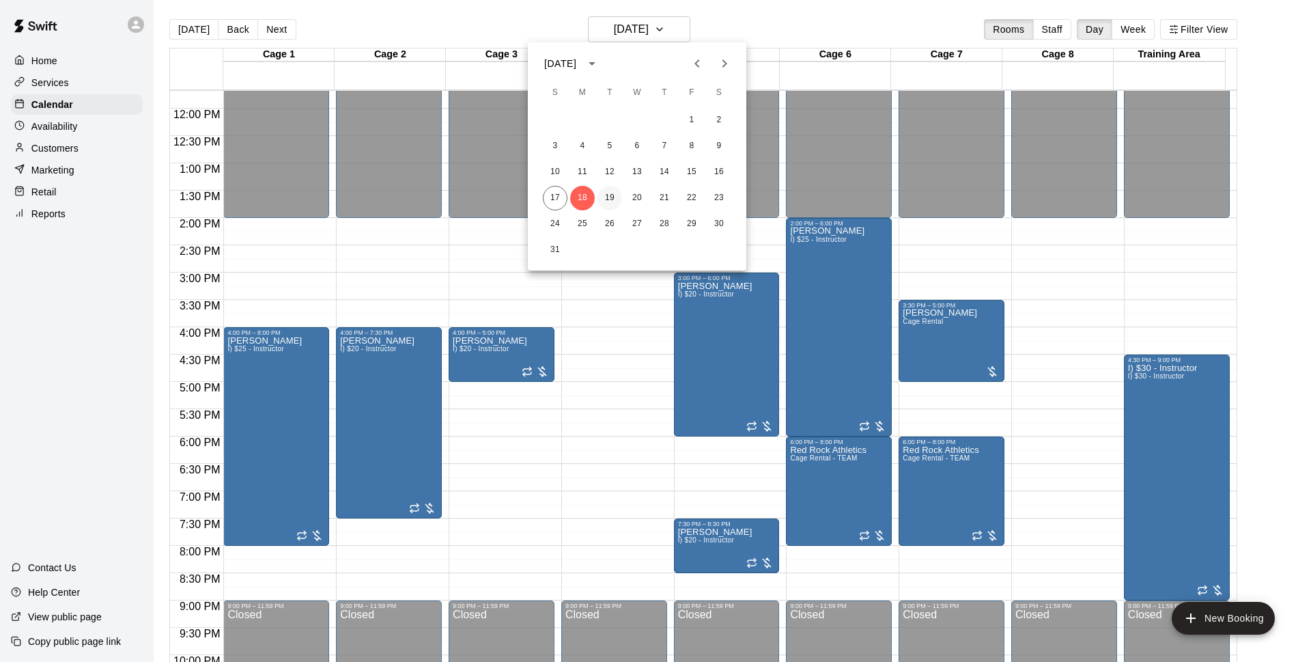
click at [612, 197] on button "19" at bounding box center [610, 198] width 25 height 25
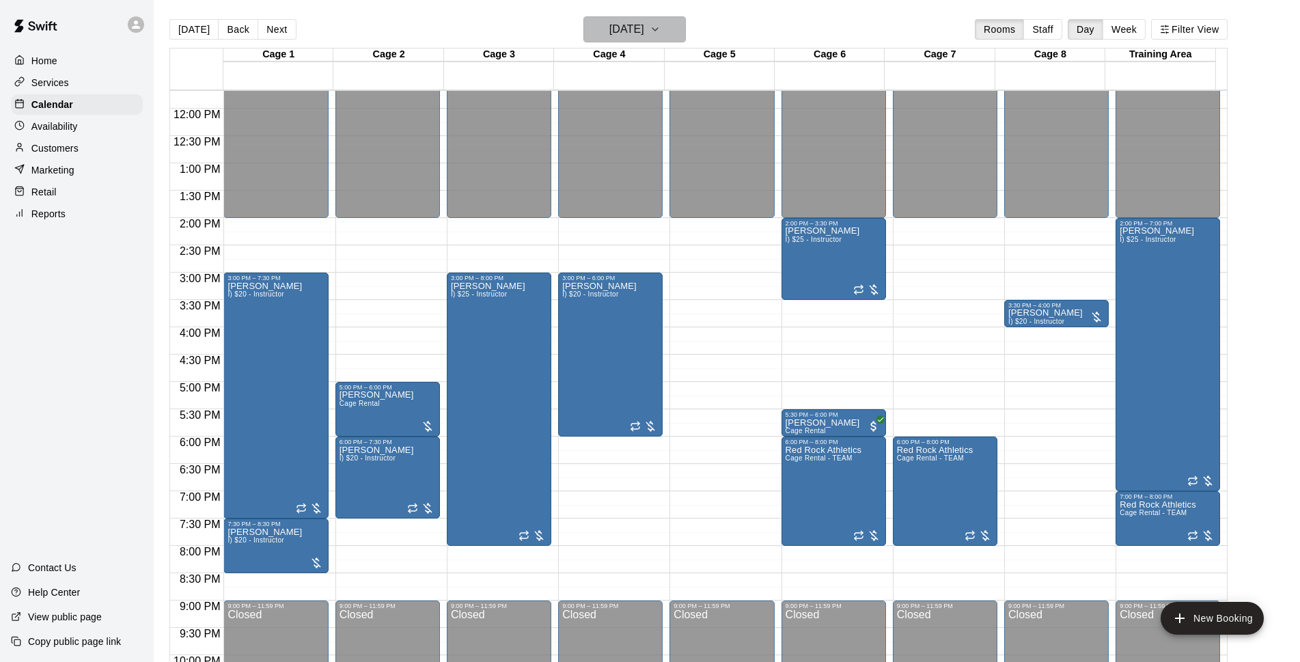
click at [644, 31] on h6 "[DATE]" at bounding box center [626, 29] width 35 height 19
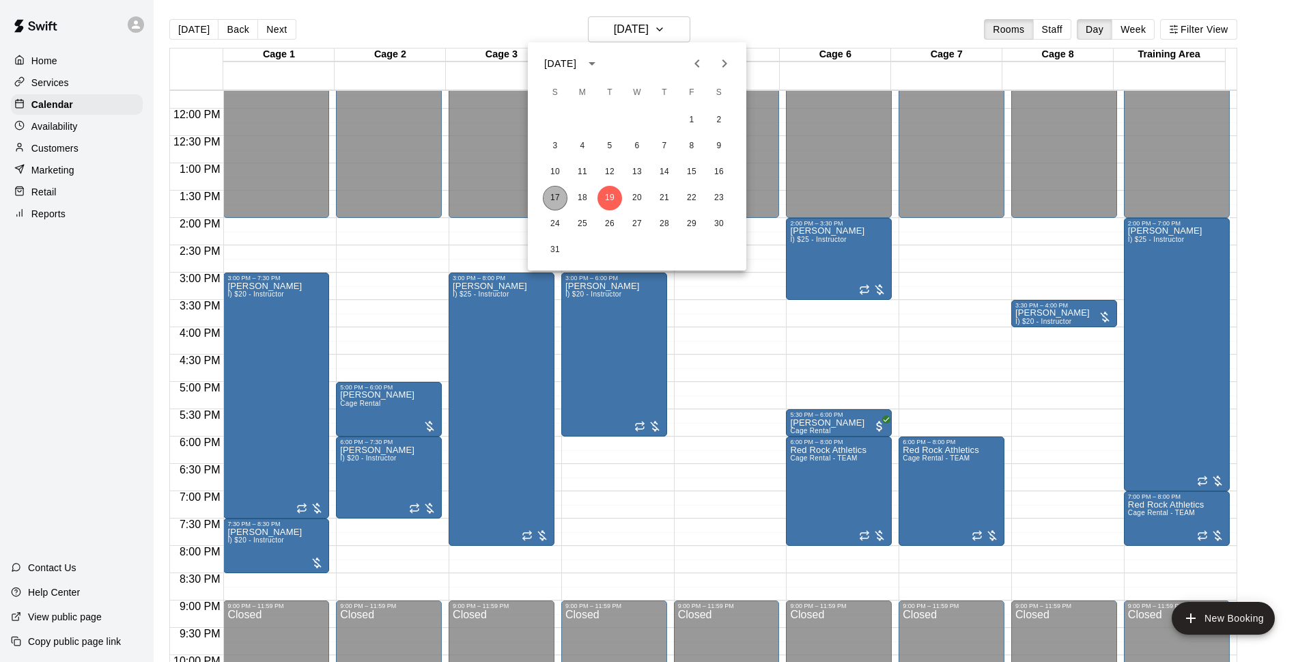
click at [553, 189] on button "17" at bounding box center [555, 198] width 25 height 25
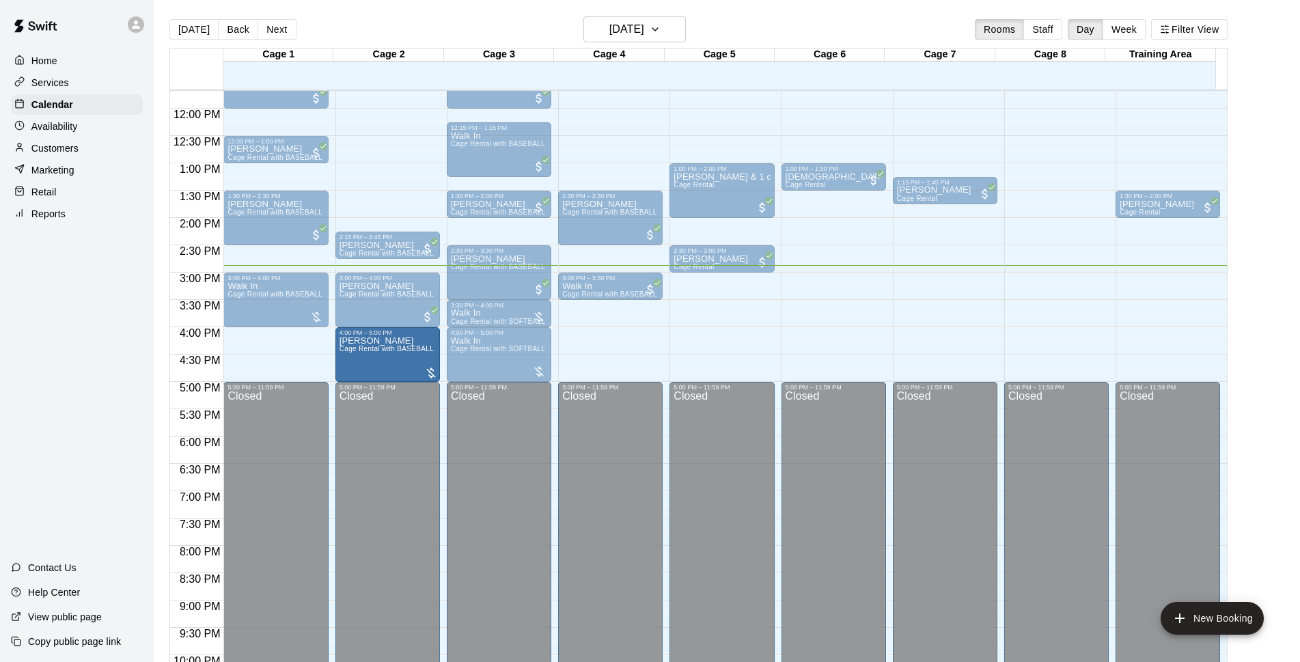
drag, startPoint x: 622, startPoint y: 363, endPoint x: 385, endPoint y: 364, distance: 237.0
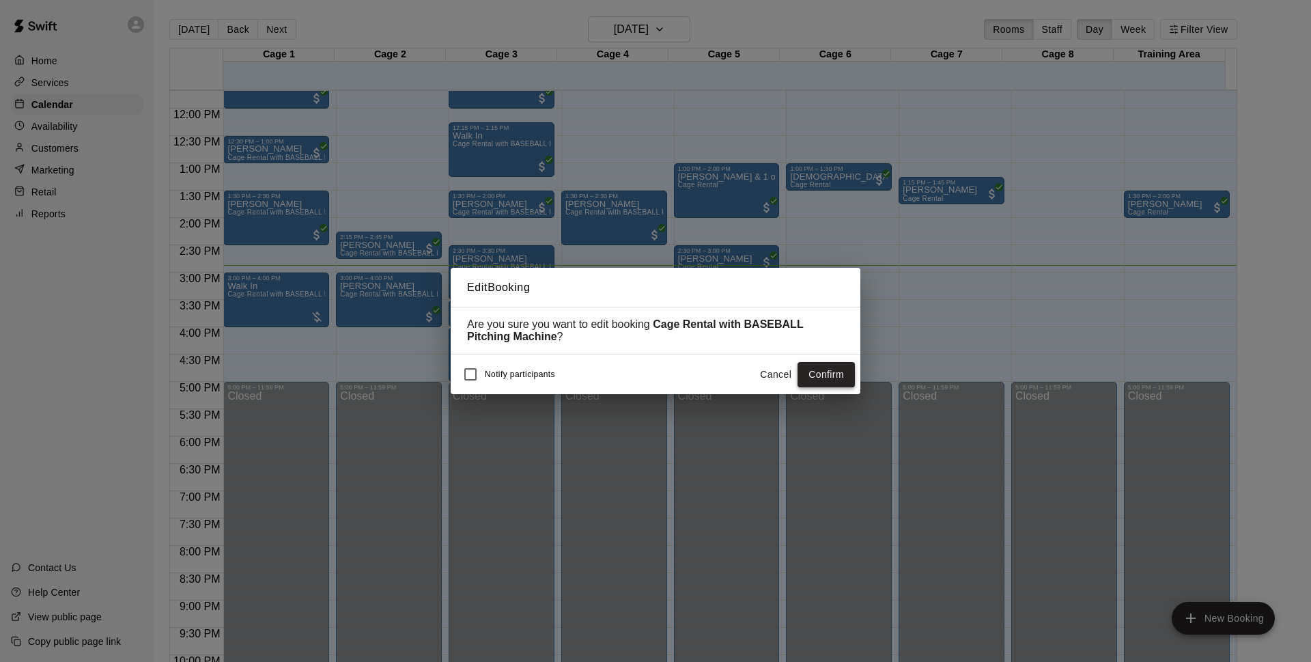
click at [845, 378] on button "Confirm" at bounding box center [826, 374] width 57 height 25
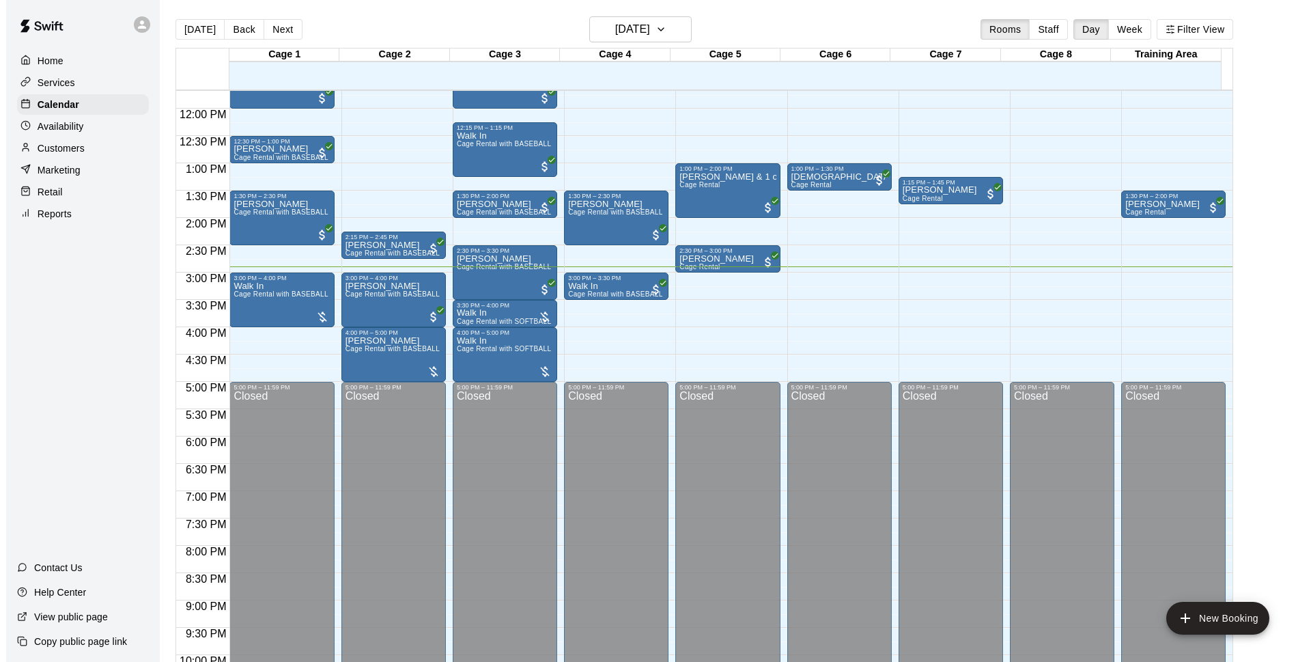
scroll to position [462, 0]
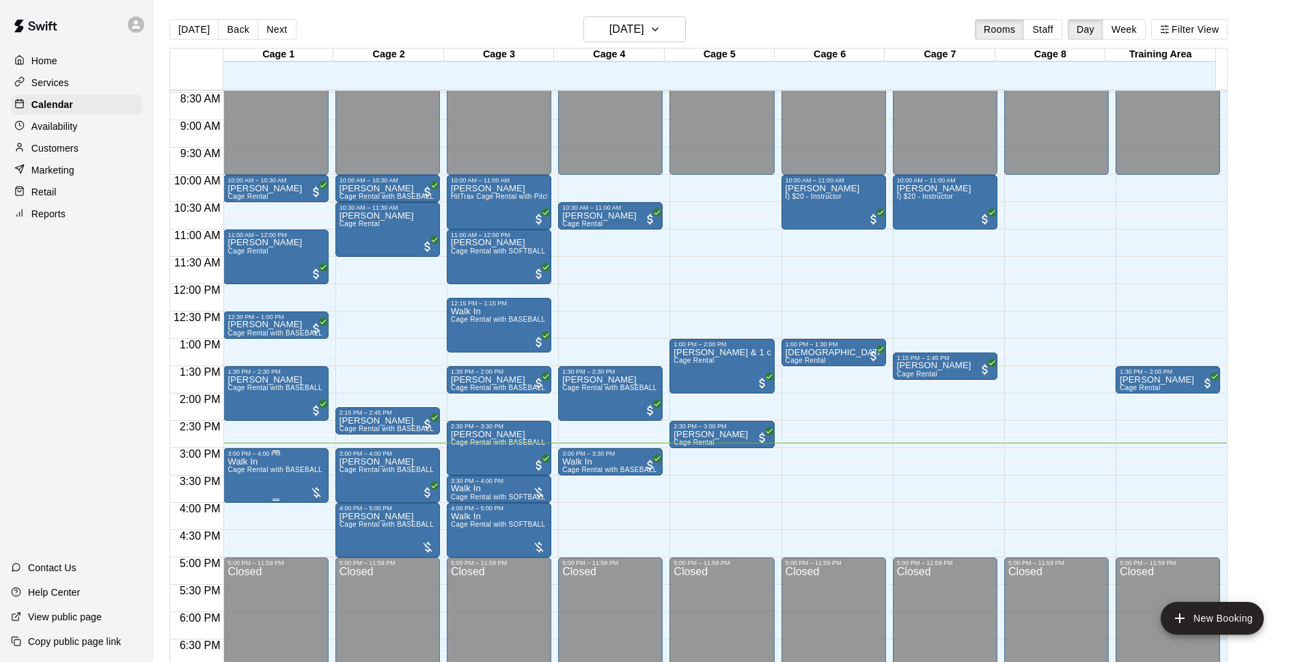
click at [258, 457] on div "3:00 PM – 4:00 PM" at bounding box center [275, 453] width 96 height 7
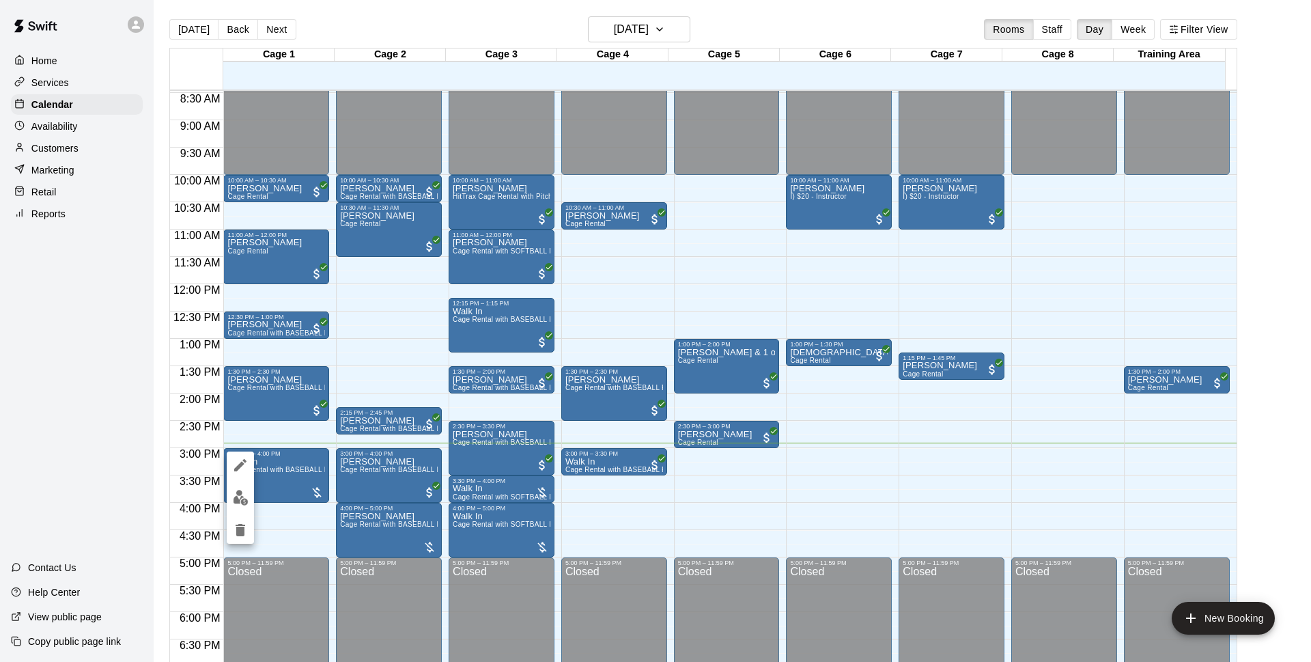
click at [297, 449] on div at bounding box center [655, 331] width 1311 height 662
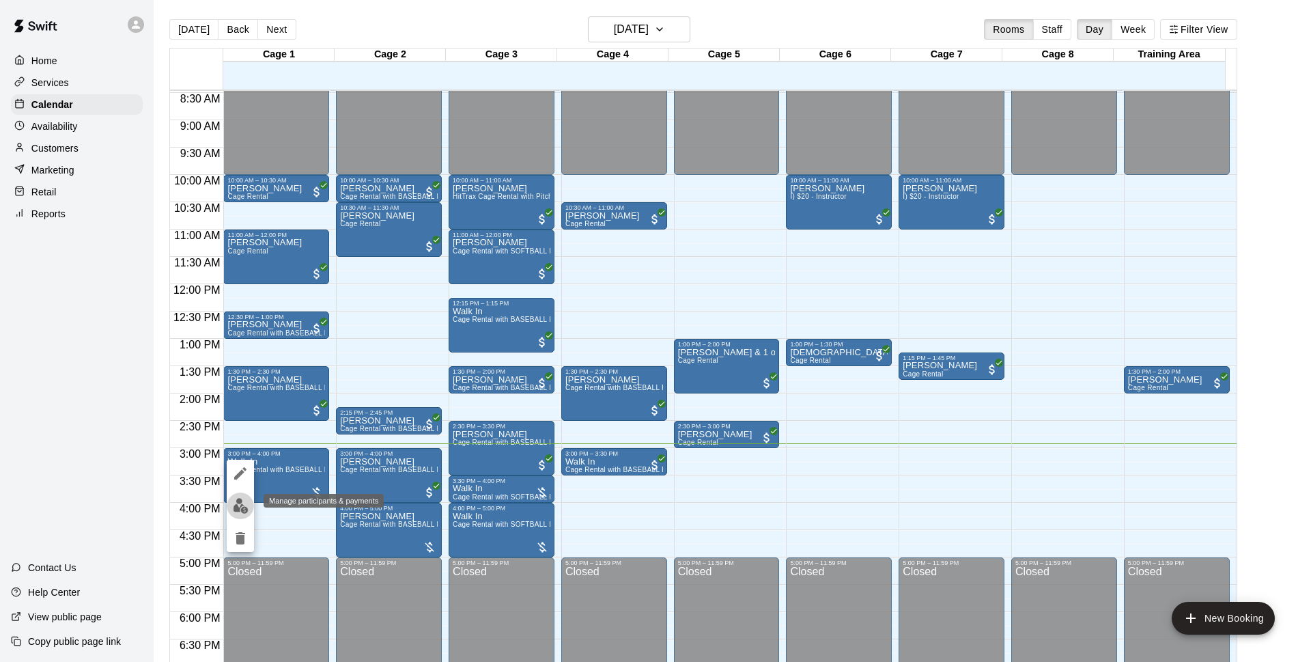
click at [229, 508] on button "edit" at bounding box center [240, 505] width 27 height 27
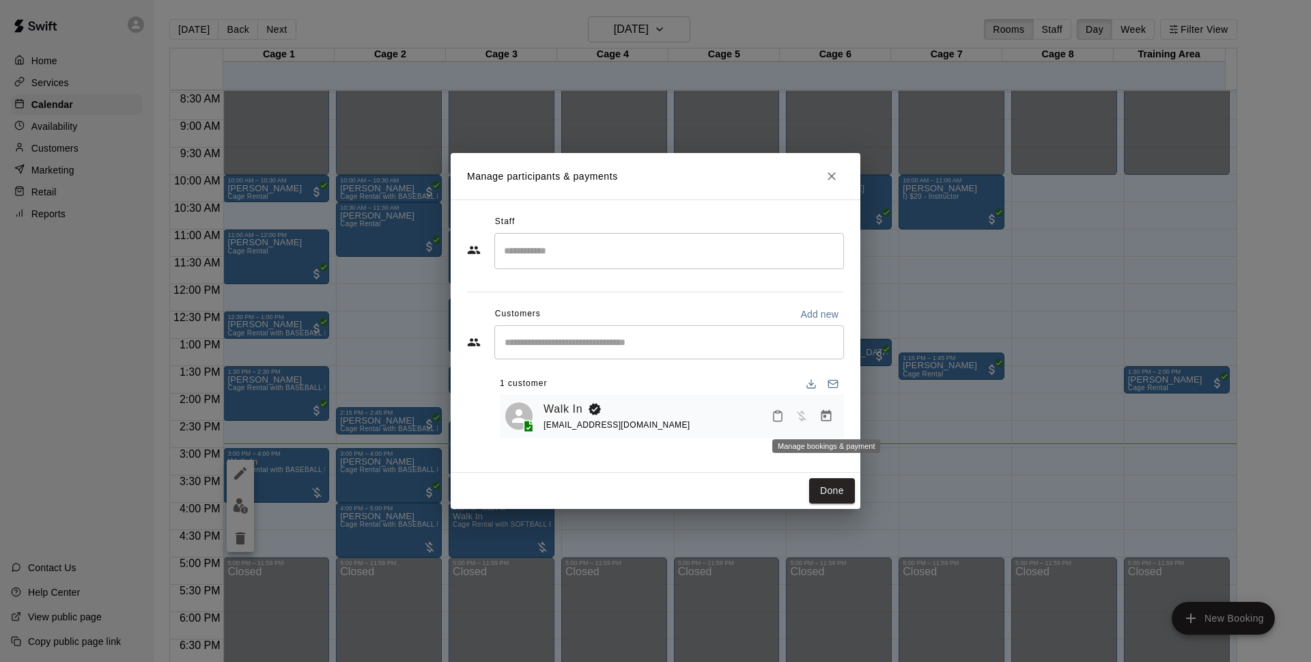
click at [828, 415] on icon "Manage bookings & payment" at bounding box center [827, 416] width 14 height 14
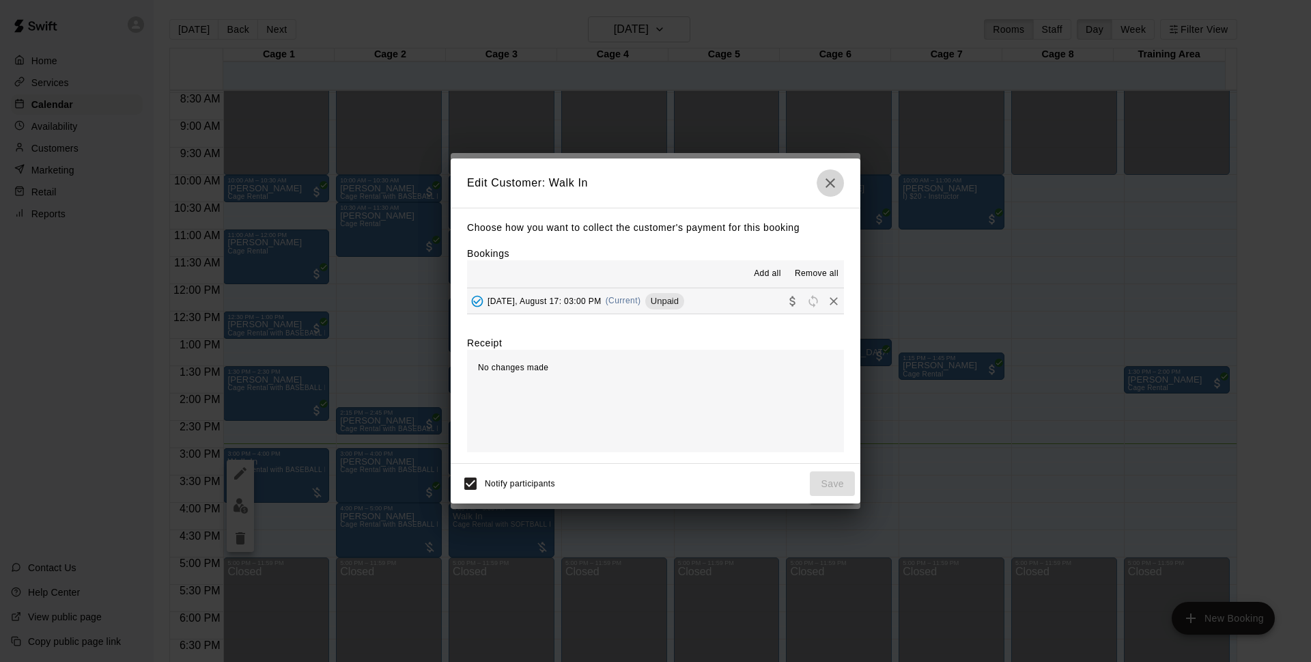
click at [827, 178] on icon "button" at bounding box center [830, 183] width 16 height 16
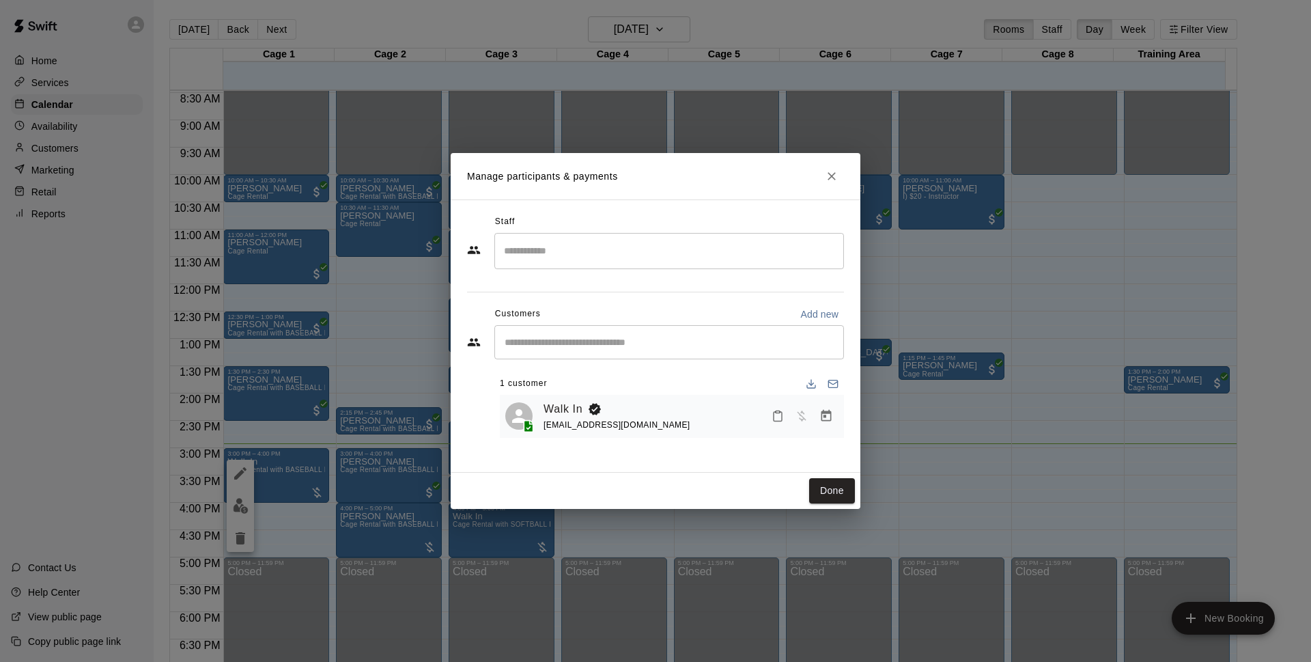
click at [840, 161] on h2 "Manage participants & payments" at bounding box center [656, 176] width 410 height 46
click at [833, 176] on icon "Close" at bounding box center [832, 176] width 8 height 8
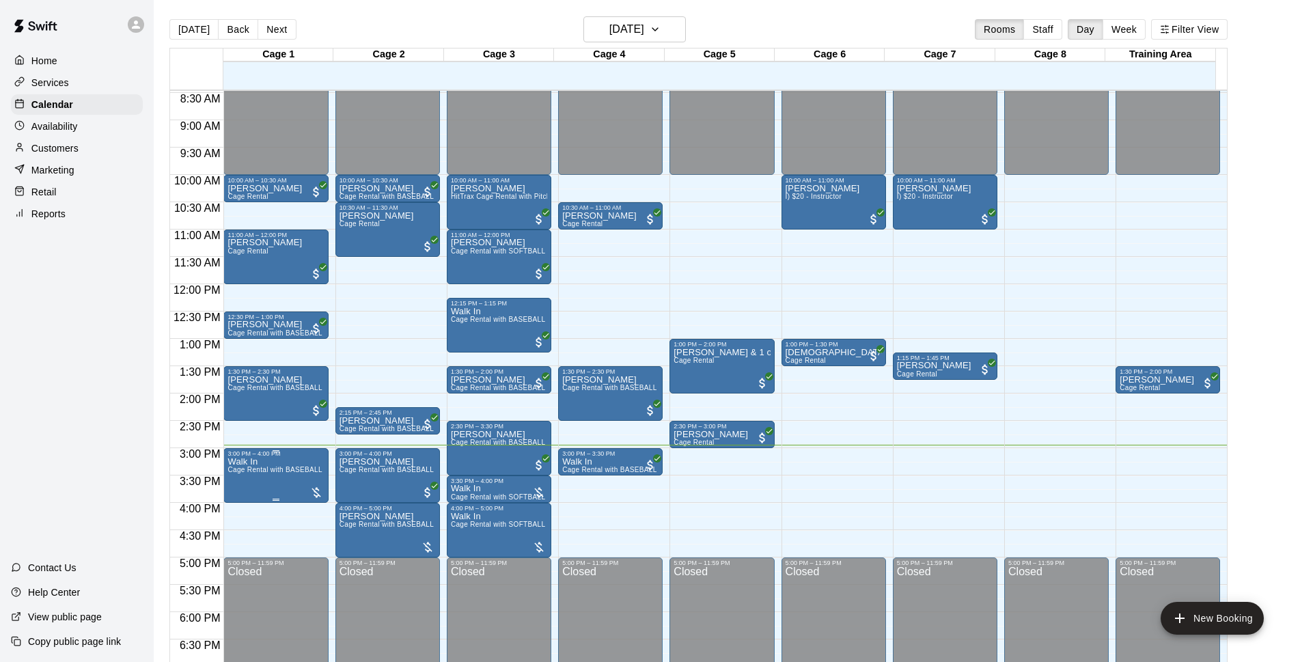
click at [244, 473] on span "Cage Rental with BASEBALL Pitching Machine" at bounding box center [303, 470] width 152 height 8
drag, startPoint x: 251, startPoint y: 507, endPoint x: 257, endPoint y: 553, distance: 46.8
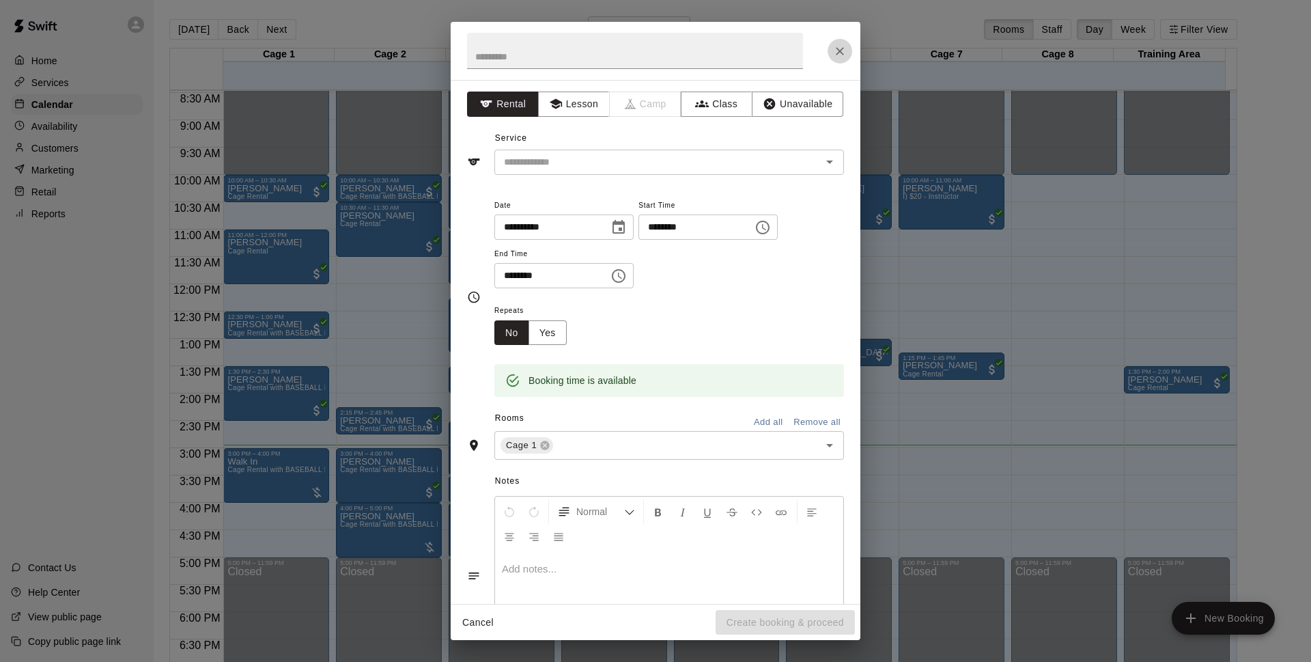
click at [839, 58] on button "Close" at bounding box center [840, 51] width 25 height 25
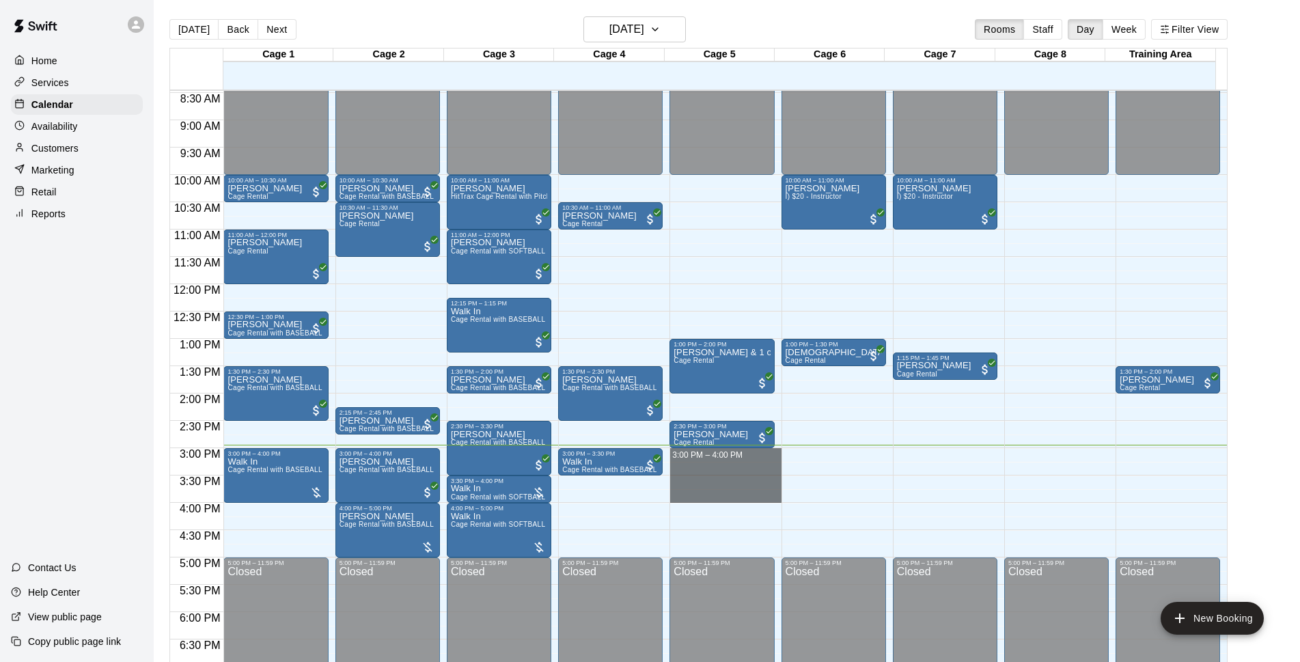
drag, startPoint x: 711, startPoint y: 451, endPoint x: 709, endPoint y: 494, distance: 42.4
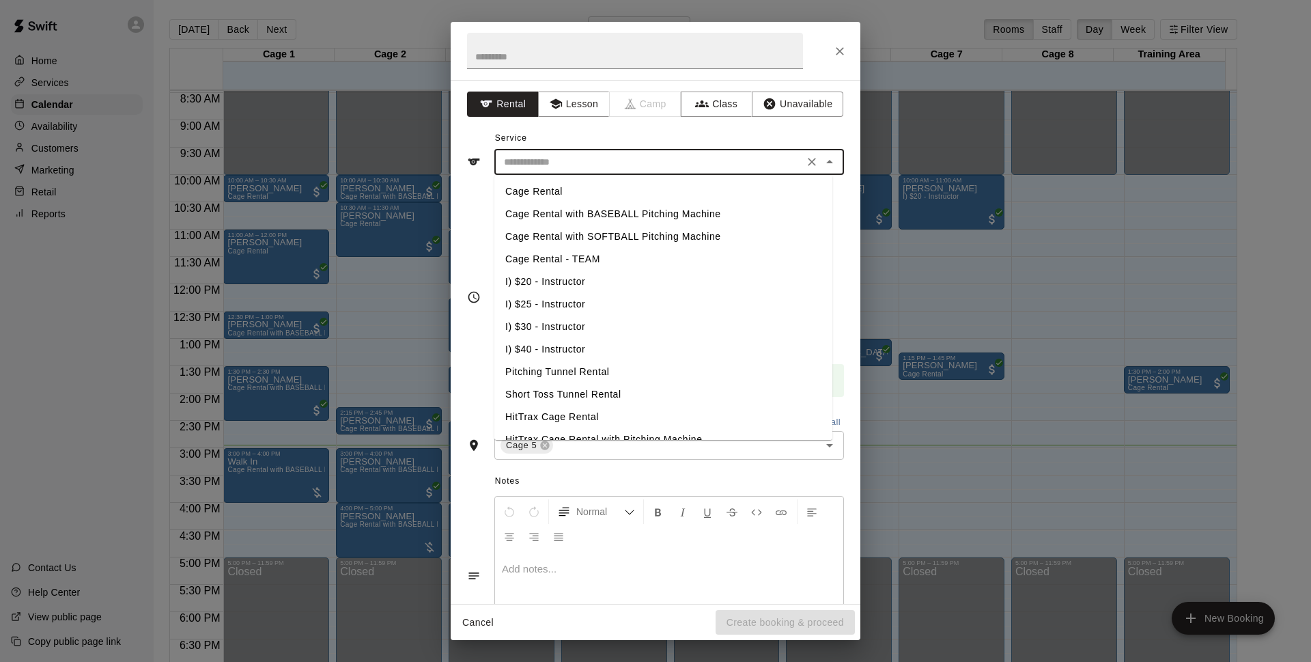
click at [594, 159] on input "text" at bounding box center [649, 162] width 301 height 17
click at [602, 191] on li "Cage Rental" at bounding box center [663, 191] width 338 height 23
type input "**********"
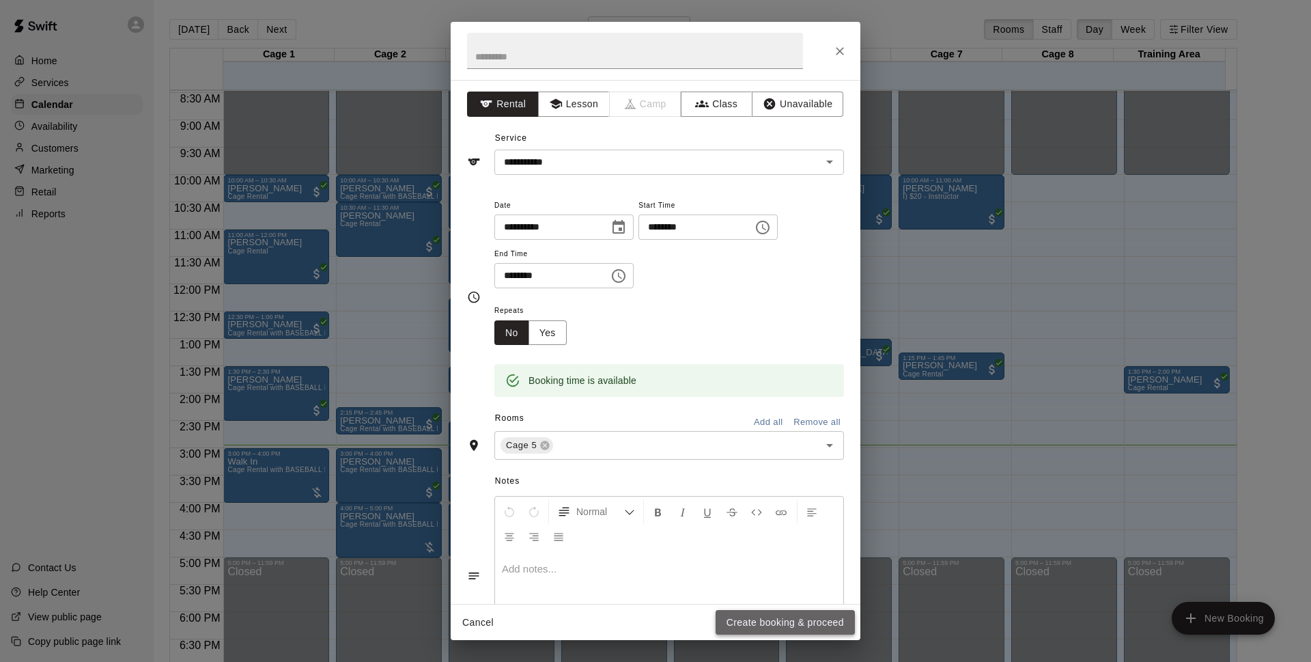
click at [771, 614] on button "Create booking & proceed" at bounding box center [785, 622] width 139 height 25
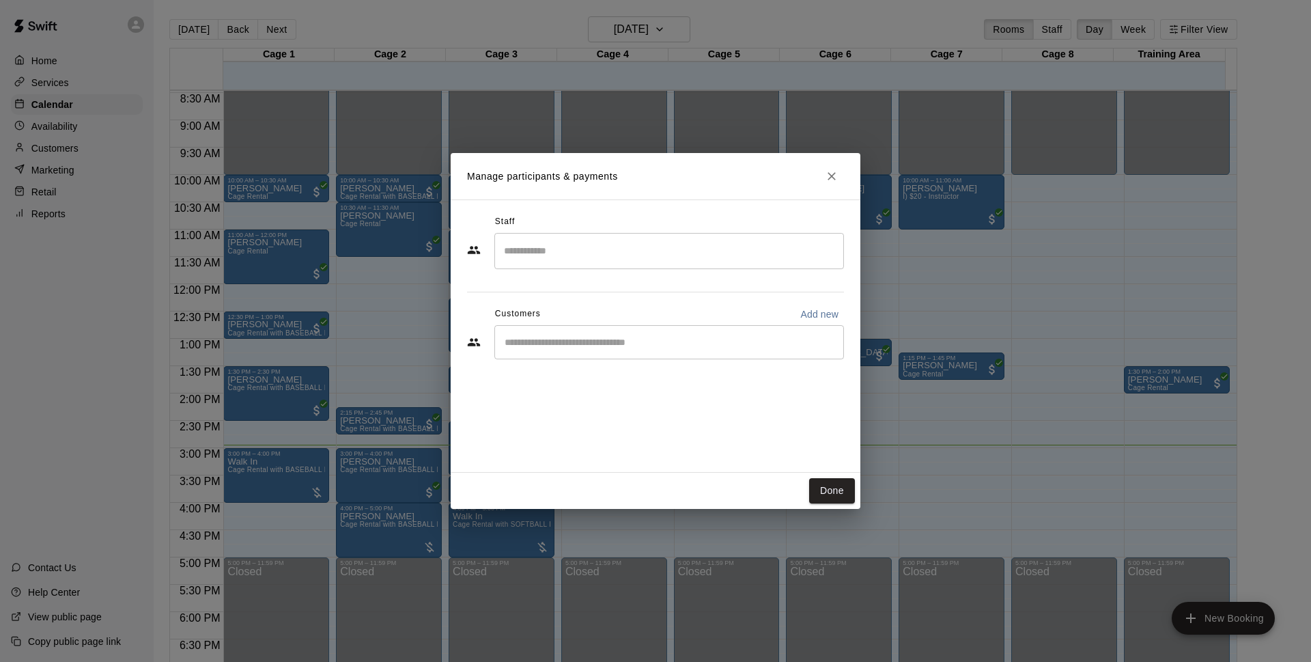
click at [604, 338] on input "Start typing to search customers..." at bounding box center [669, 342] width 337 height 14
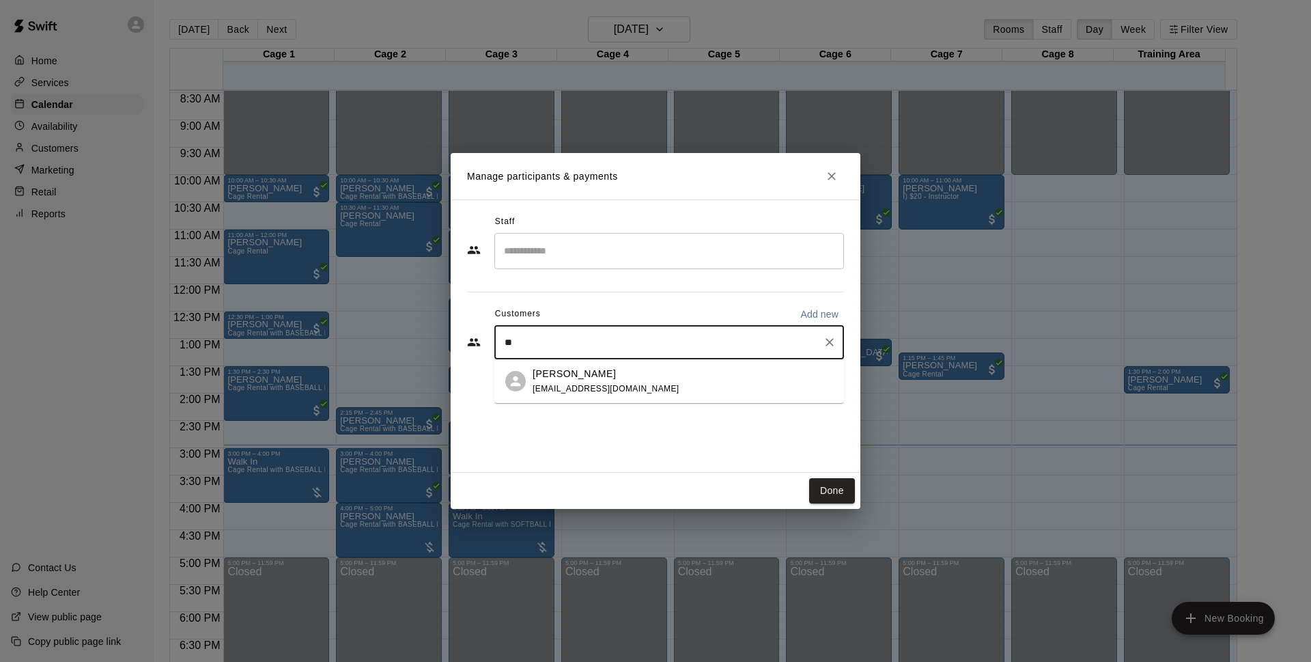
type input "*"
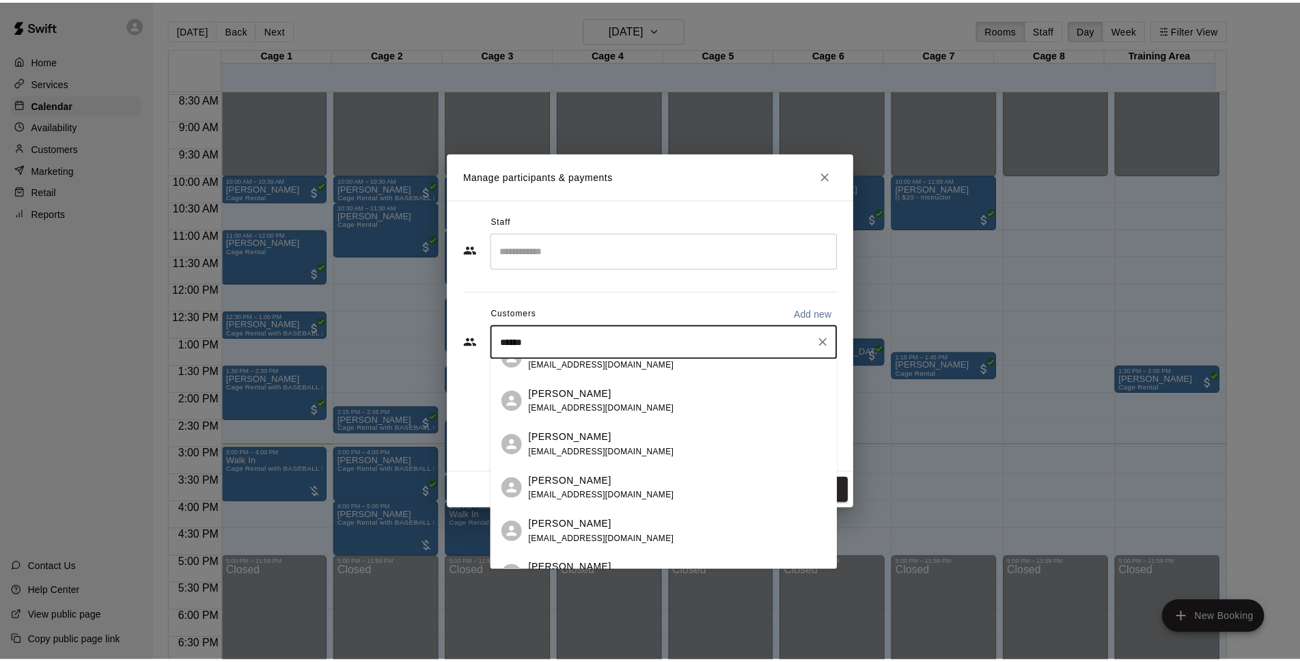
scroll to position [0, 0]
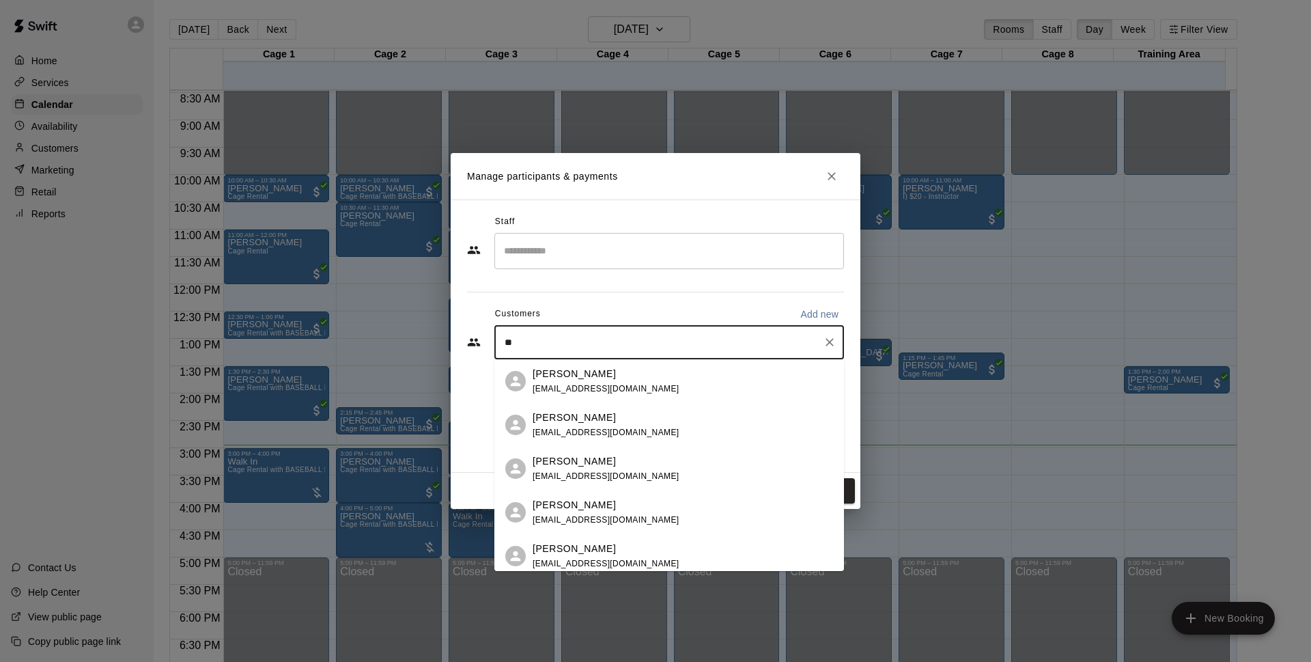
type input "*"
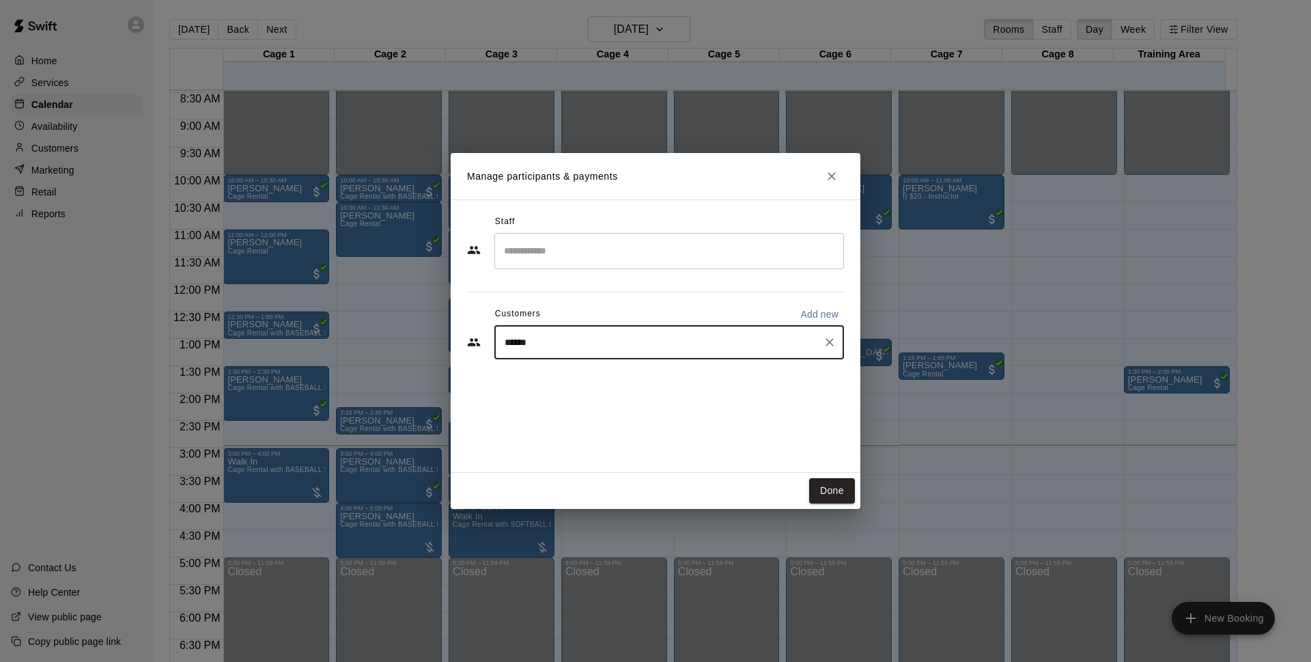
type input "*******"
click at [642, 385] on div "Walk In [EMAIL_ADDRESS][DOMAIN_NAME]" at bounding box center [683, 381] width 301 height 29
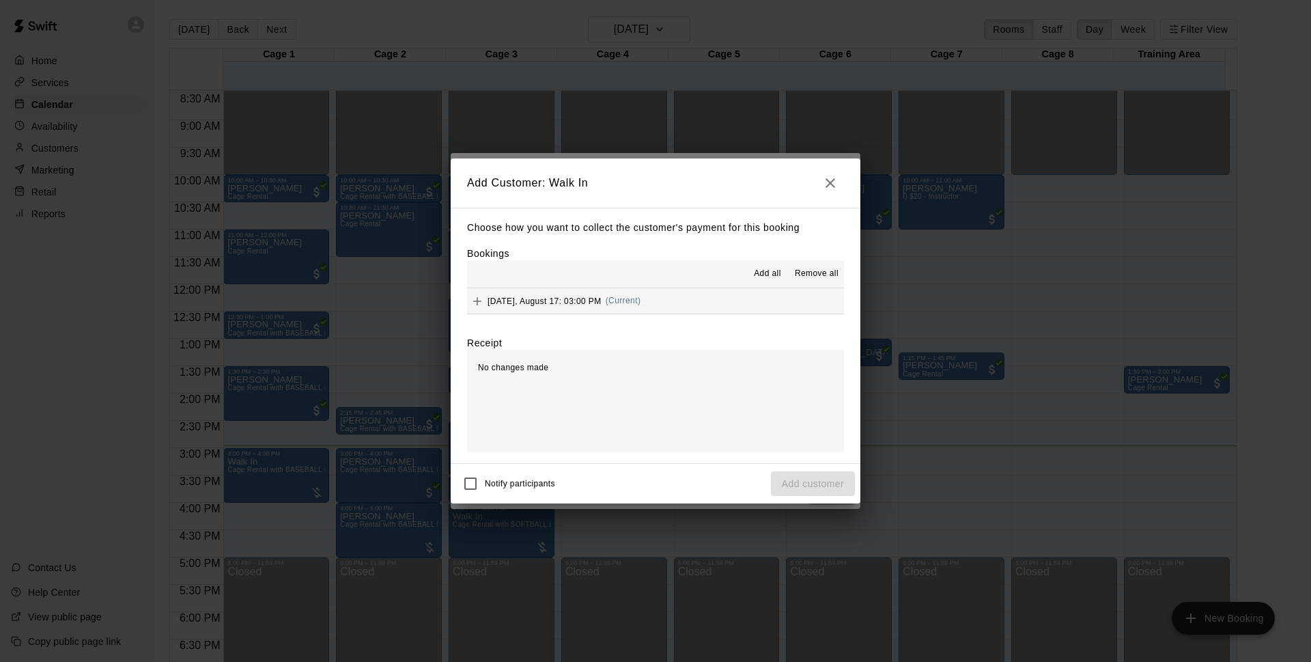
click at [712, 296] on button "[DATE], August 17: 03:00 PM (Current)" at bounding box center [655, 300] width 377 height 25
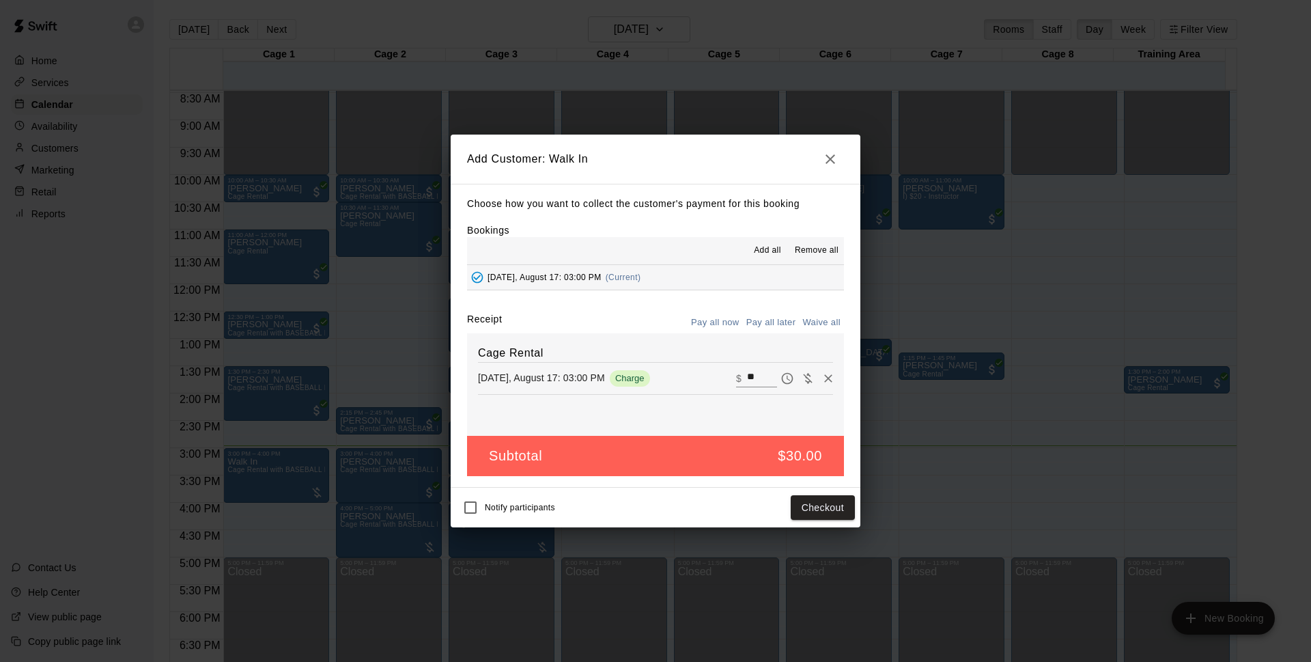
click at [789, 324] on button "Pay all later" at bounding box center [771, 322] width 57 height 21
click at [716, 318] on button "Pay all now" at bounding box center [715, 322] width 55 height 21
click at [808, 505] on button "Checkout" at bounding box center [823, 507] width 64 height 25
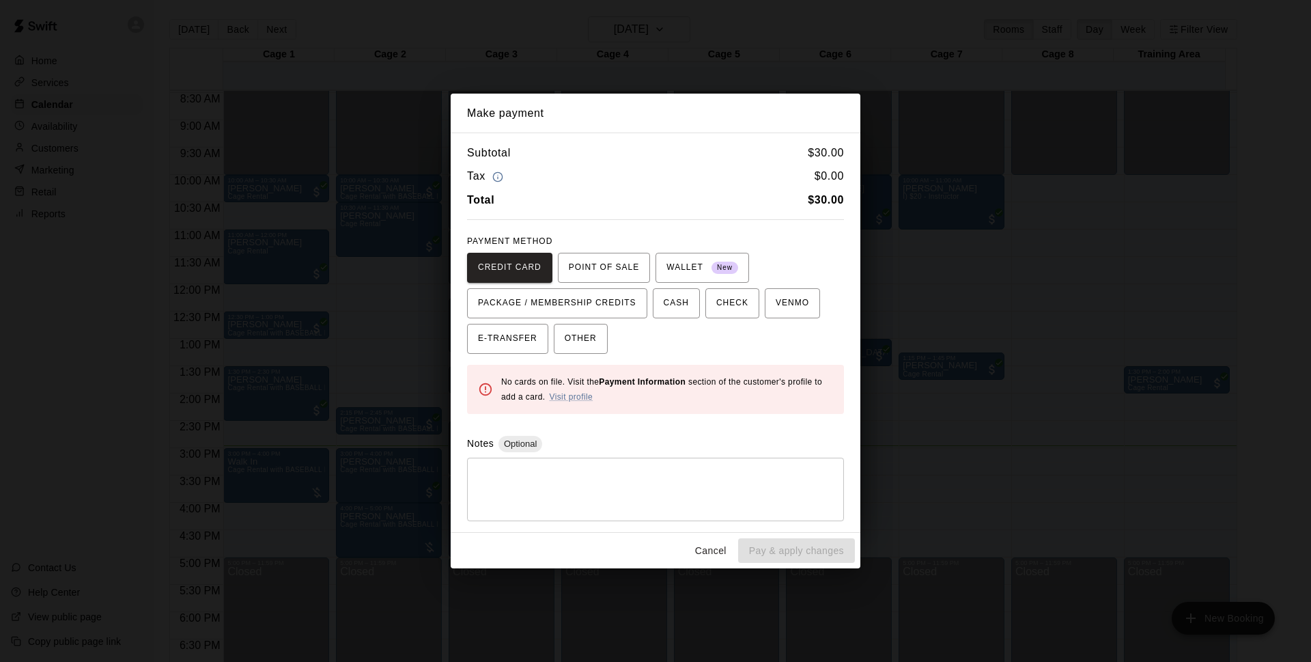
click at [600, 354] on div "Subtotal $ 30.00 Tax $ 0.00 Total $ 30.00 PAYMENT METHOD CREDIT CARD POINT OF S…" at bounding box center [656, 333] width 410 height 400
click at [598, 344] on button "OTHER" at bounding box center [581, 339] width 54 height 30
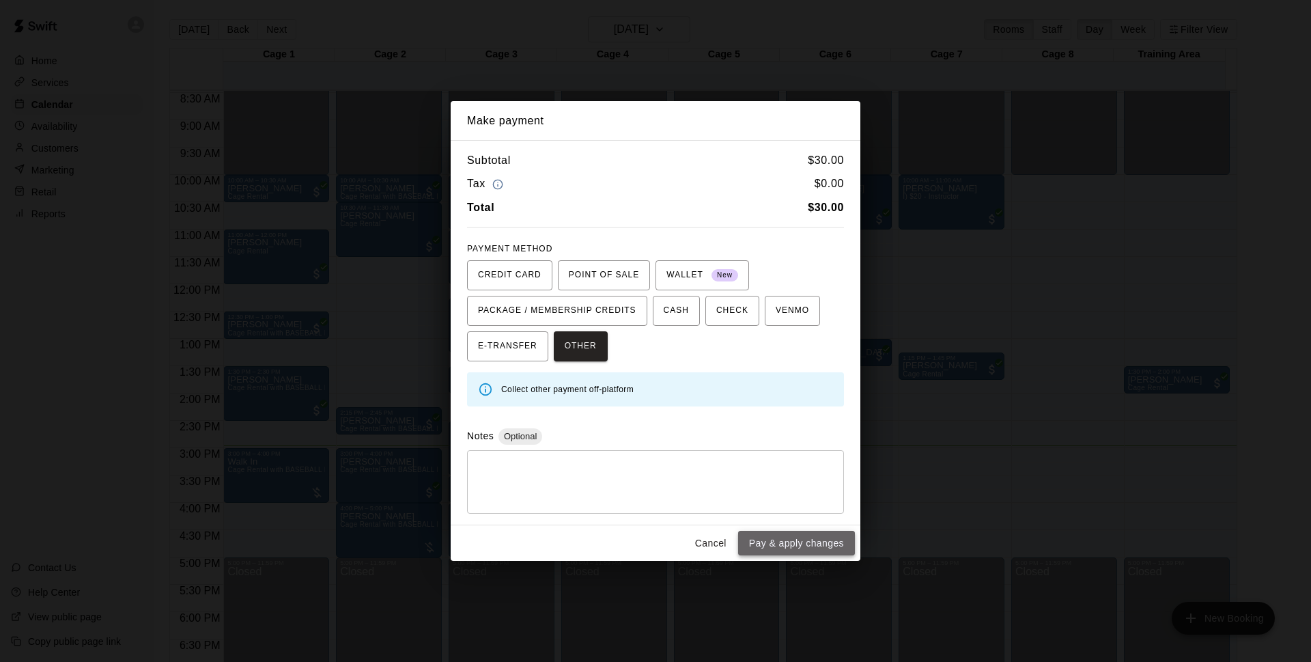
click at [801, 539] on button "Pay & apply changes" at bounding box center [796, 543] width 117 height 25
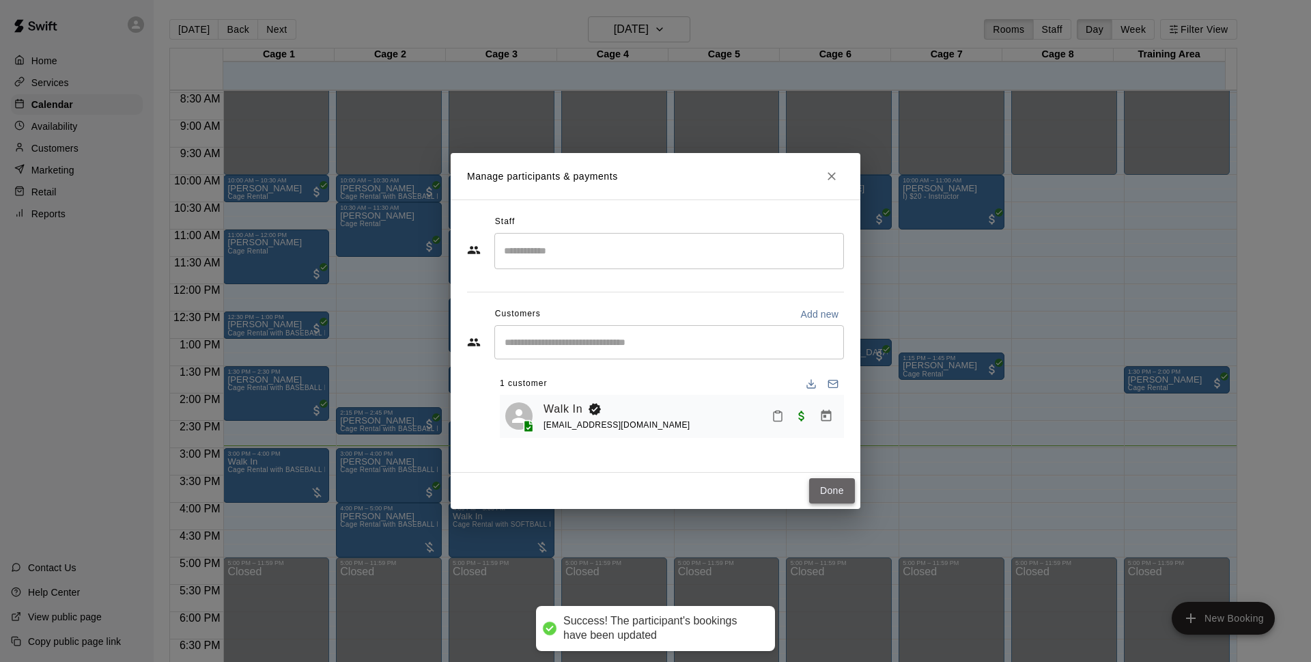
click at [839, 496] on button "Done" at bounding box center [832, 490] width 46 height 25
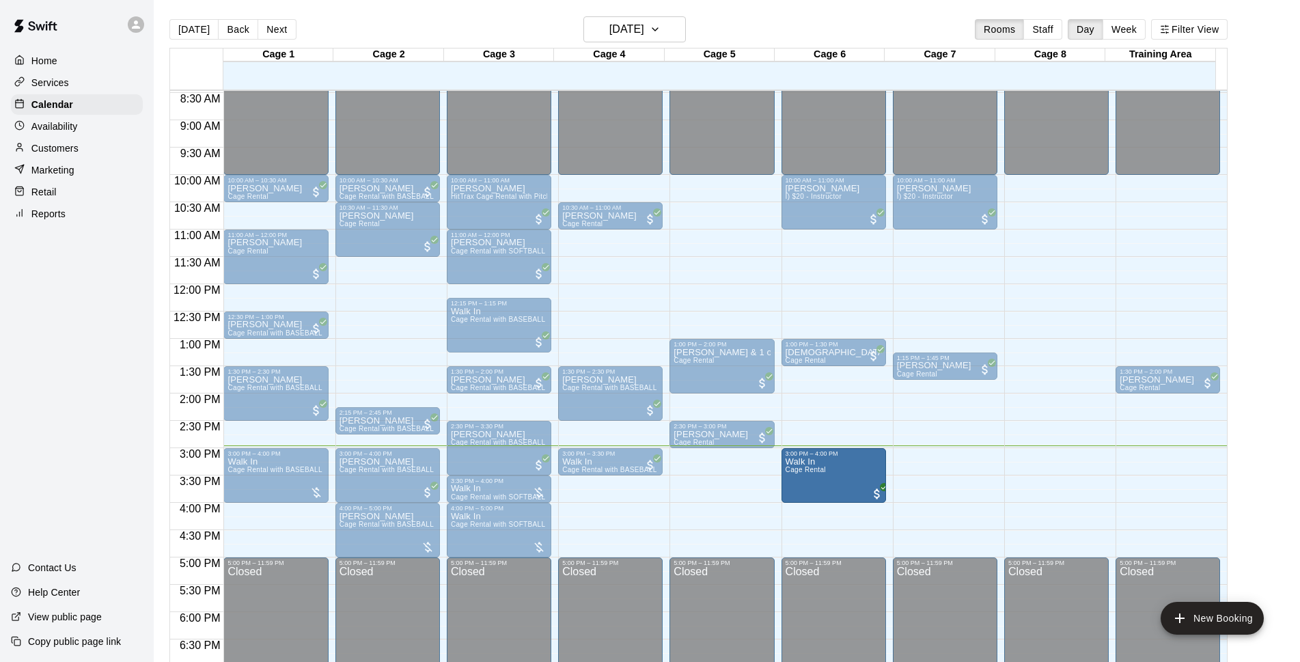
drag, startPoint x: 823, startPoint y: 488, endPoint x: 826, endPoint y: 477, distance: 11.4
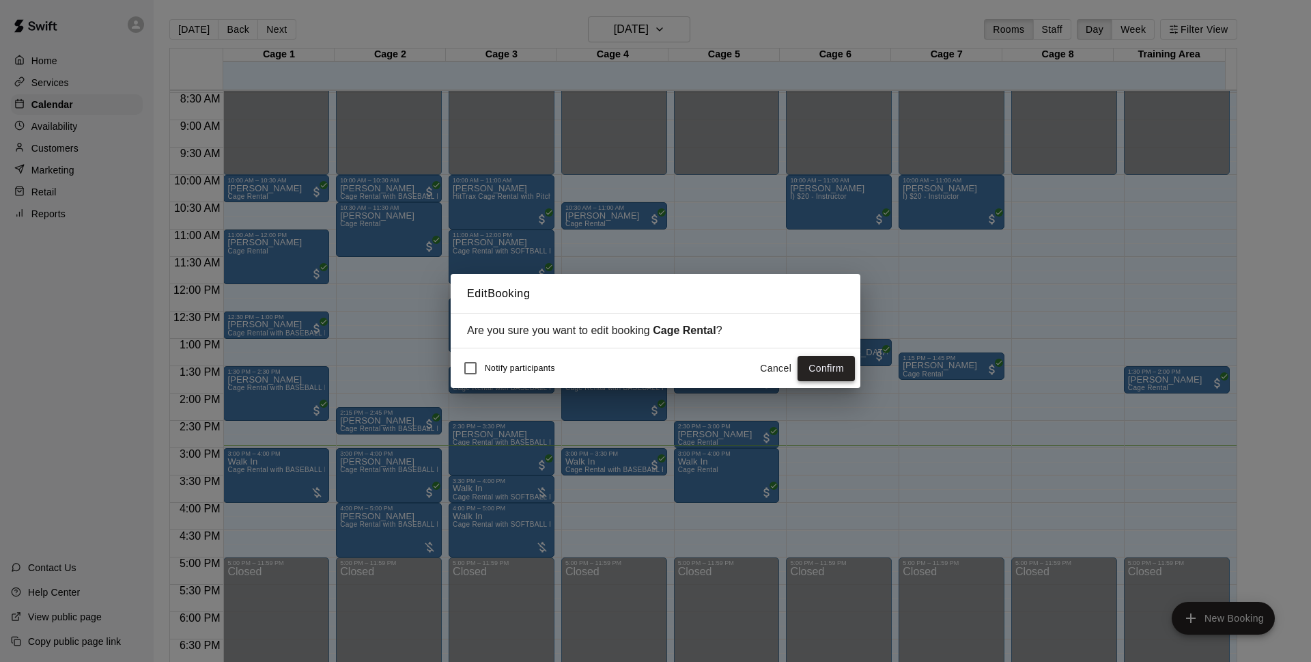
click at [852, 376] on button "Confirm" at bounding box center [826, 368] width 57 height 25
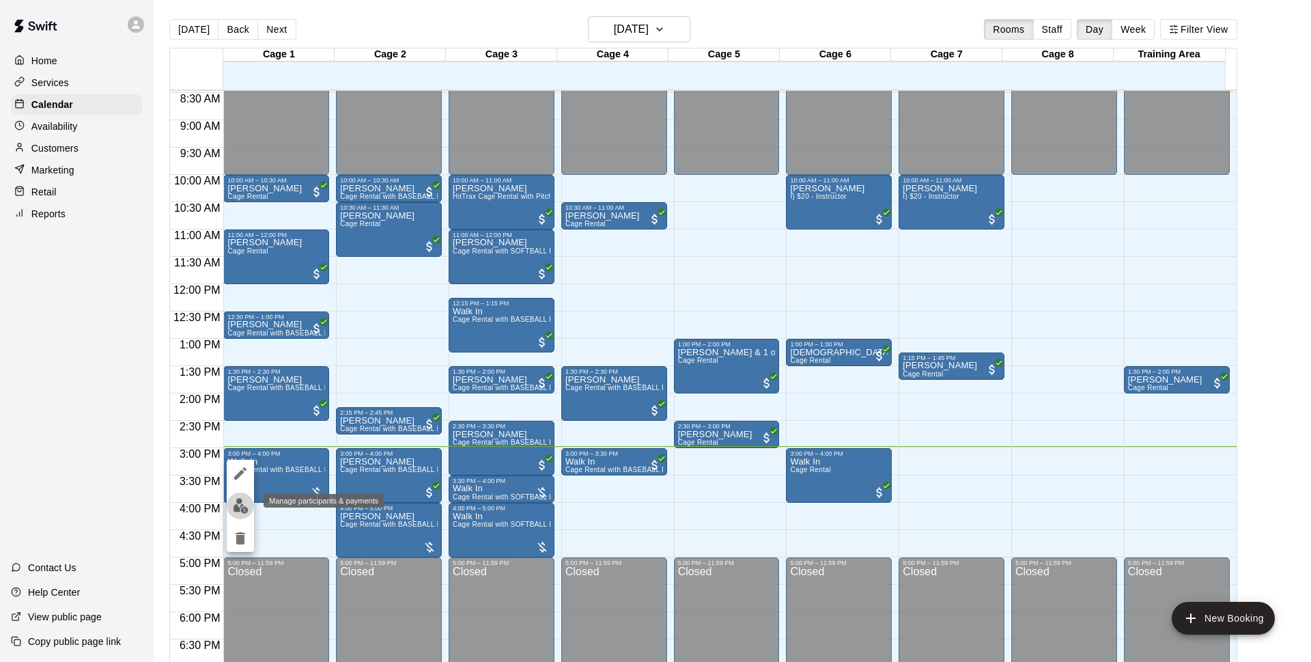
click at [233, 501] on img "edit" at bounding box center [241, 506] width 16 height 16
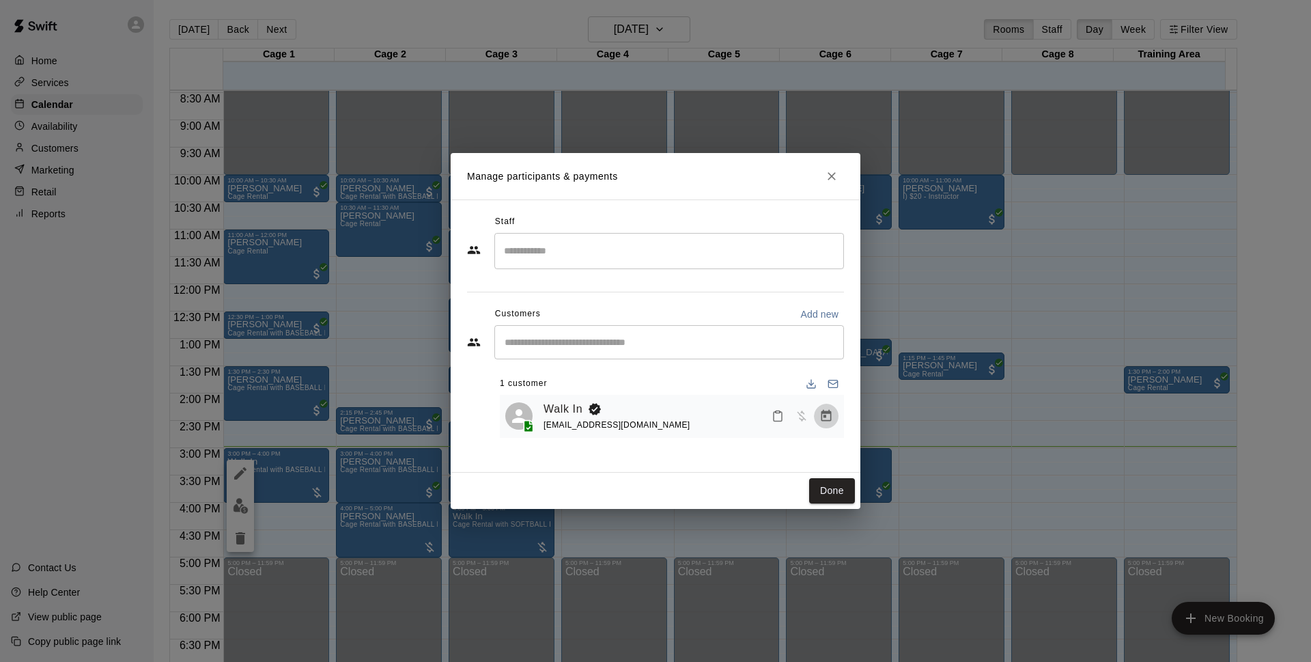
click at [823, 416] on icon "Manage bookings & payment" at bounding box center [827, 416] width 14 height 14
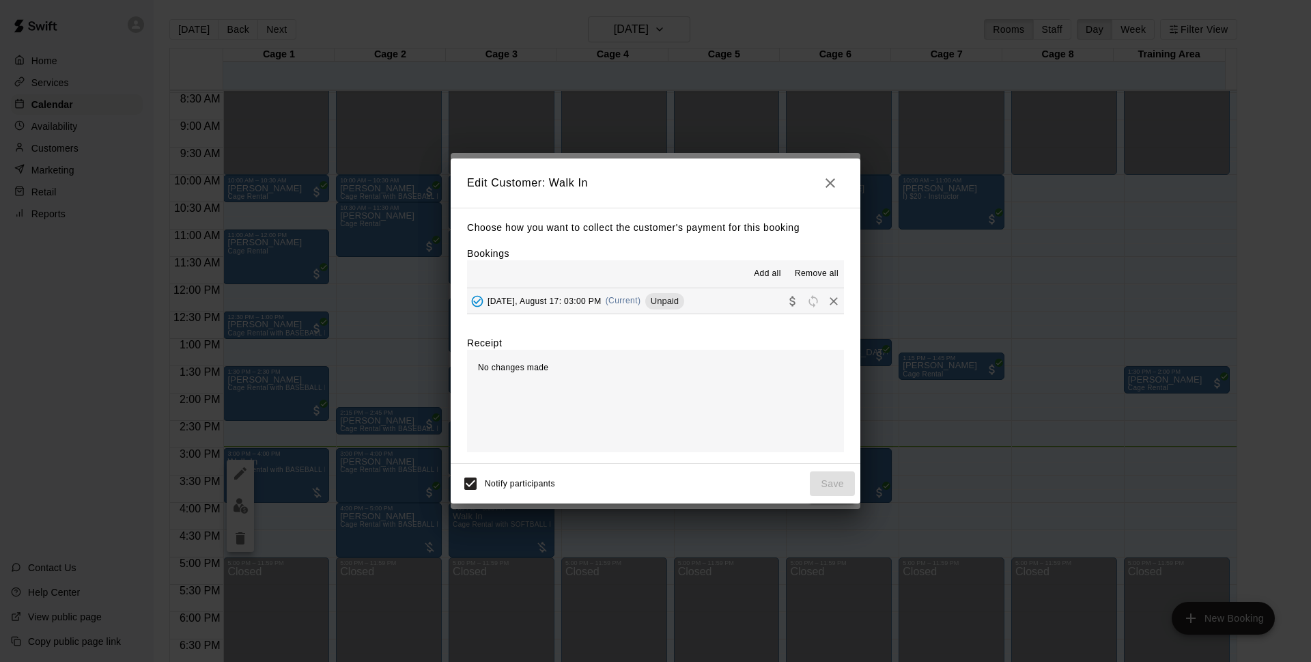
click at [701, 304] on button "[DATE], August 17: 03:00 PM (Current) Unpaid" at bounding box center [655, 300] width 377 height 25
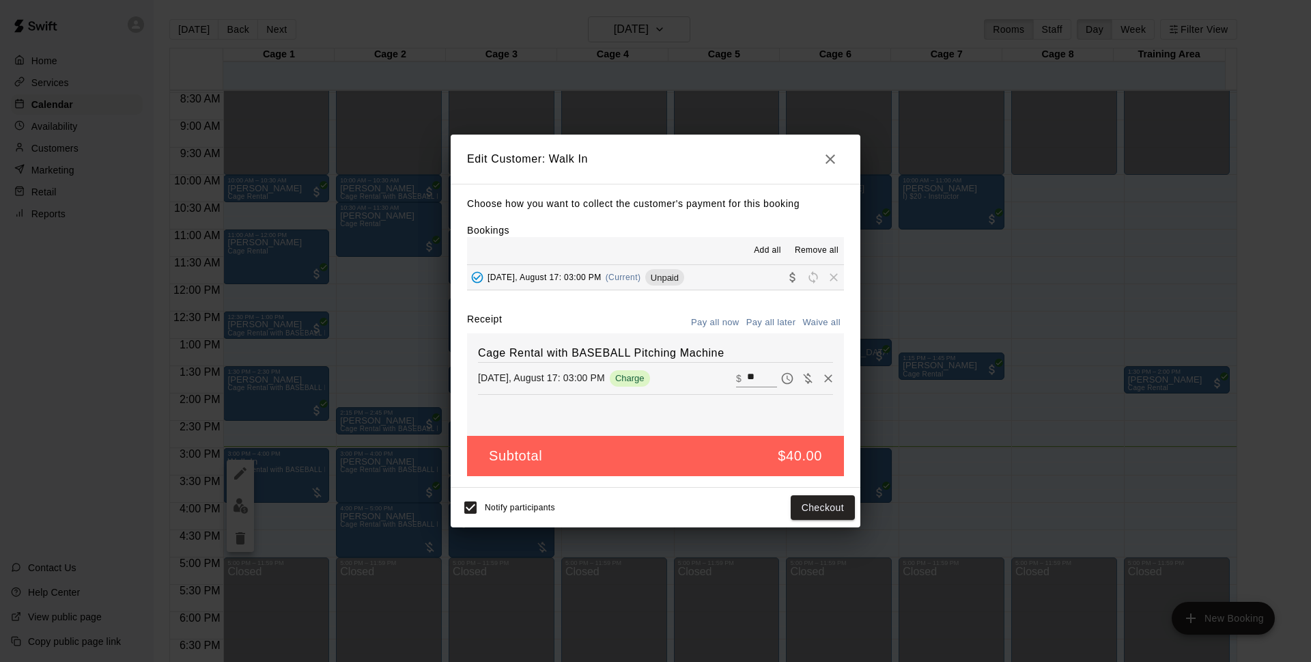
click at [755, 321] on button "Pay all later" at bounding box center [771, 322] width 57 height 21
click at [824, 505] on button "Save" at bounding box center [832, 507] width 45 height 25
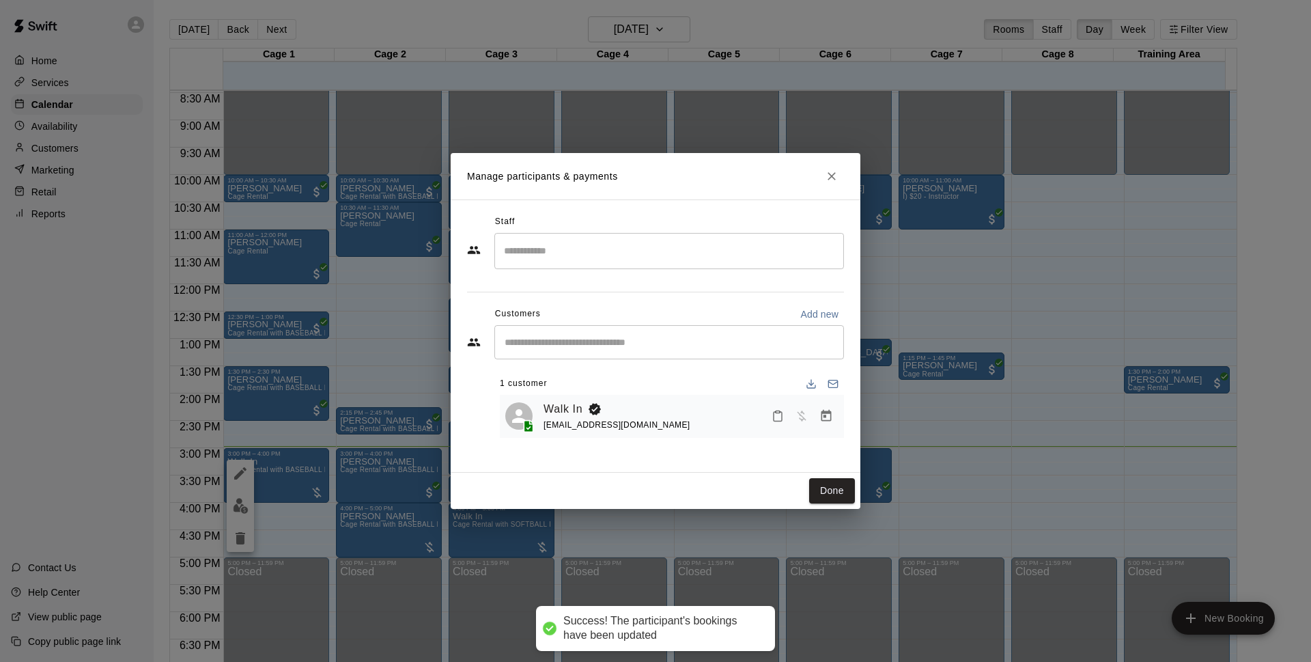
click at [828, 195] on h2 "Manage participants & payments" at bounding box center [656, 176] width 410 height 46
click at [829, 180] on icon "Close" at bounding box center [832, 176] width 14 height 14
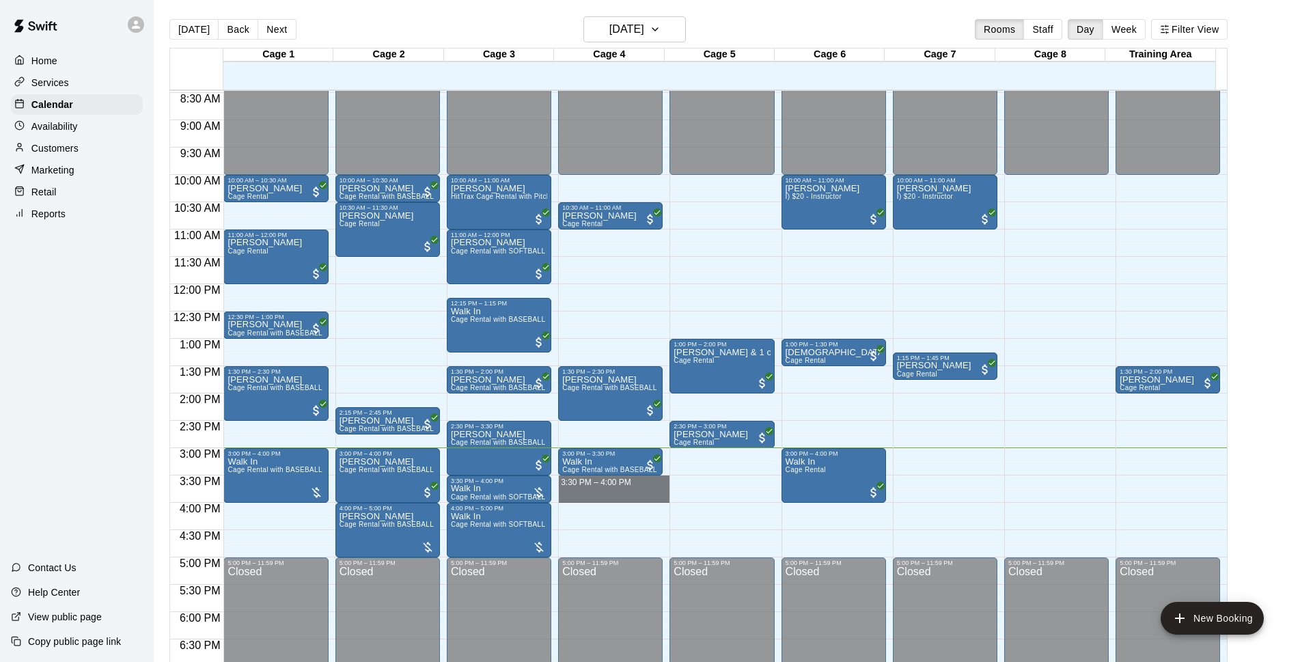
drag, startPoint x: 594, startPoint y: 478, endPoint x: 594, endPoint y: 497, distance: 19.1
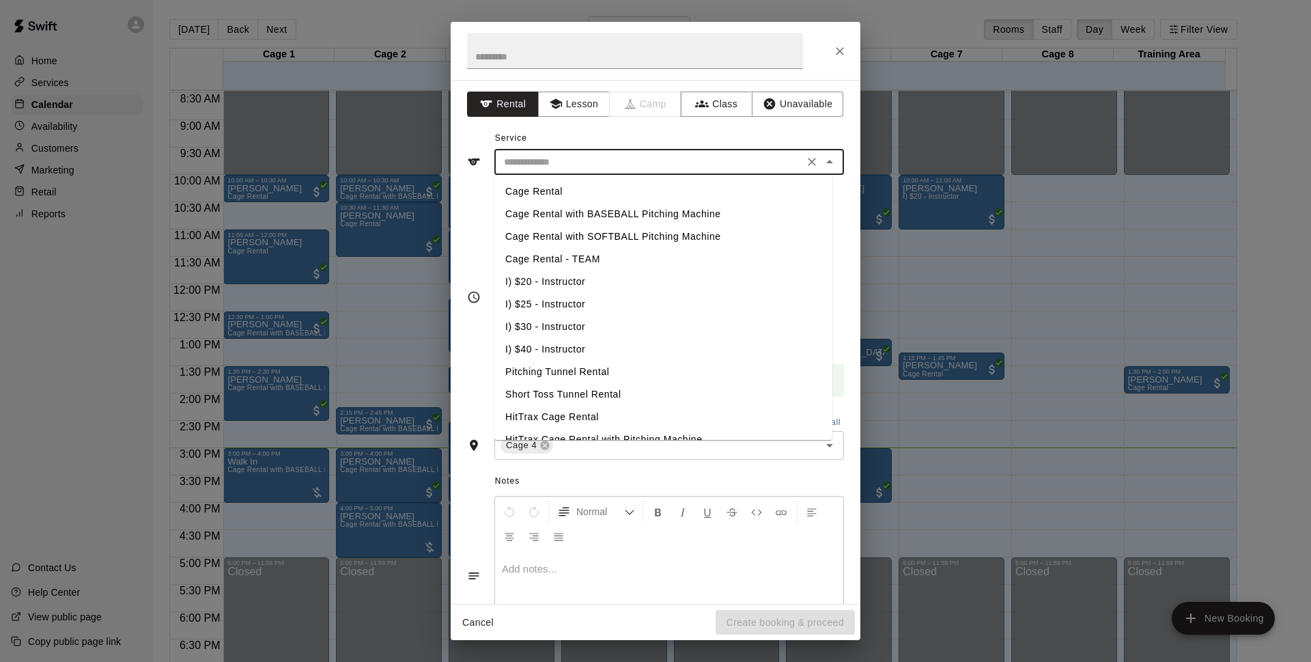
click at [709, 154] on input "text" at bounding box center [649, 162] width 301 height 17
click at [650, 235] on li "Cage Rental with SOFTBALL Pitching Machine" at bounding box center [663, 236] width 338 height 23
type input "**********"
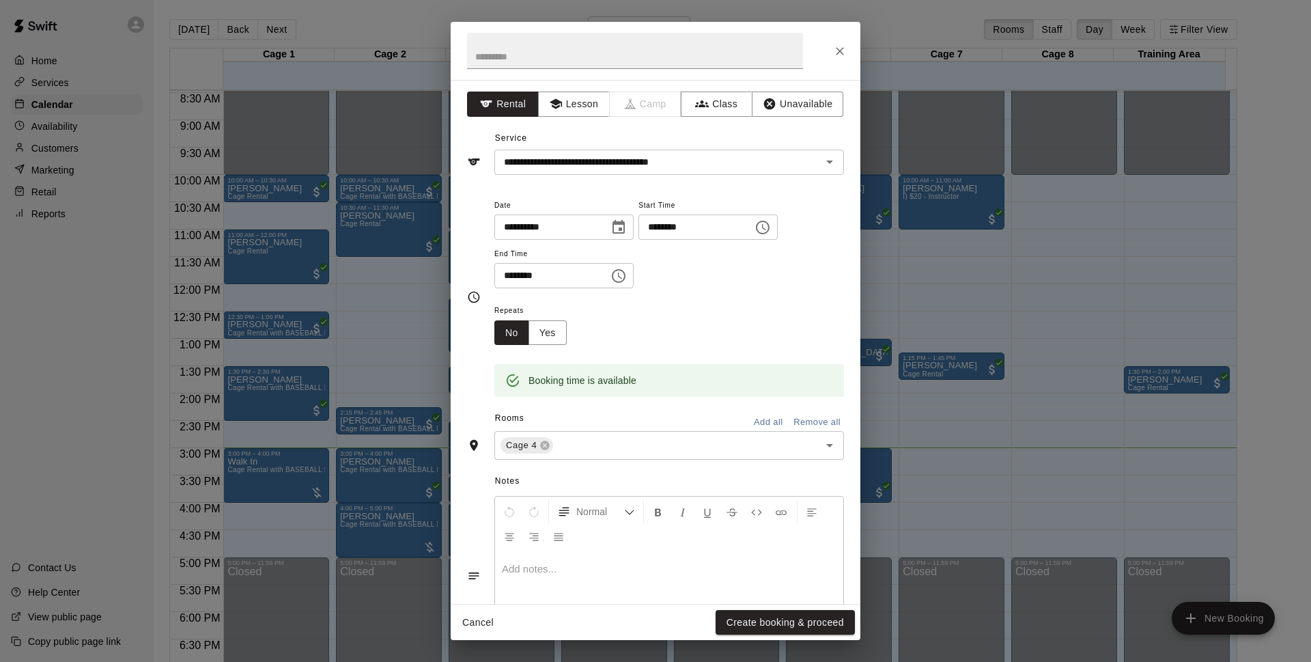
click at [753, 635] on div "Cancel Create booking & proceed" at bounding box center [656, 622] width 410 height 36
click at [753, 632] on button "Create booking & proceed" at bounding box center [785, 622] width 139 height 25
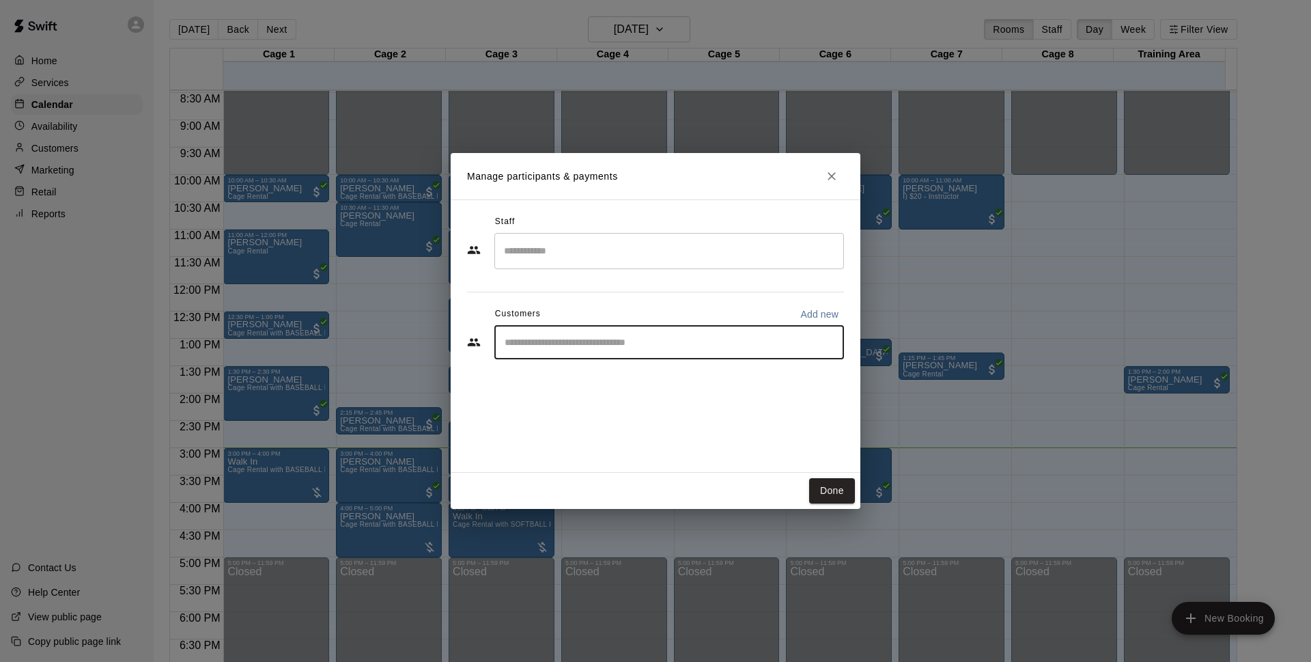
click at [624, 349] on input "Start typing to search customers..." at bounding box center [669, 342] width 337 height 14
type input "*******"
click at [651, 380] on div "Walk In [EMAIL_ADDRESS][DOMAIN_NAME]" at bounding box center [683, 381] width 301 height 29
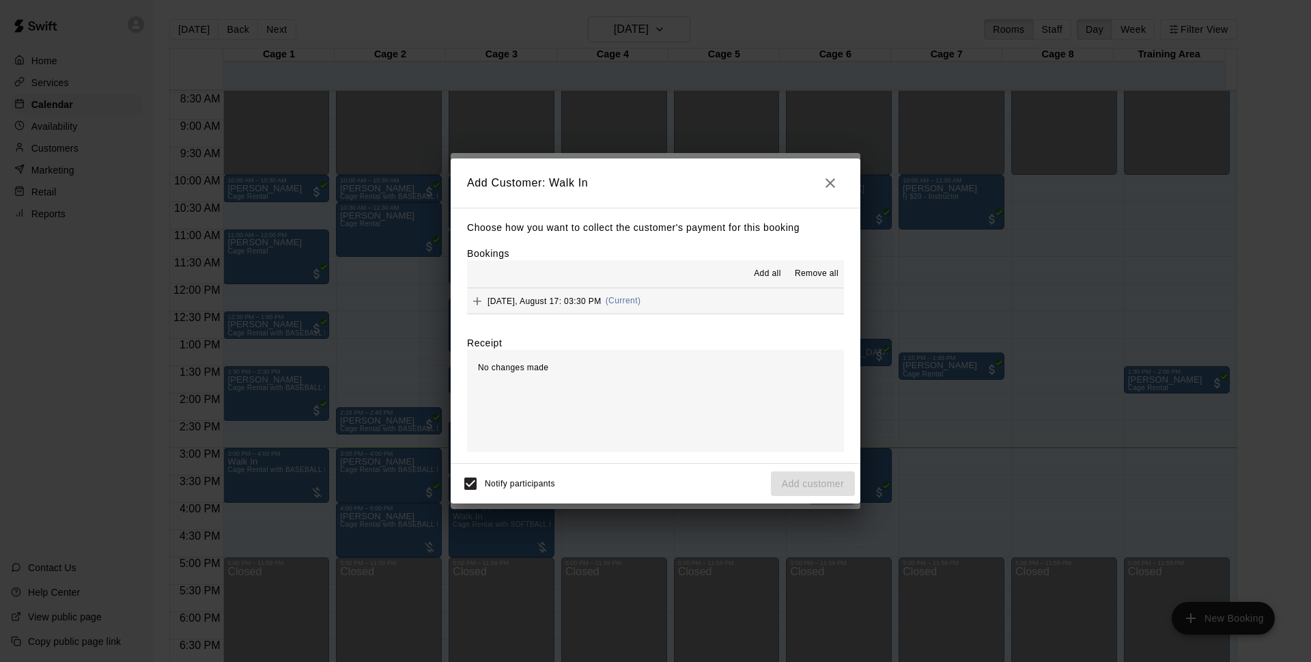
click at [664, 289] on button "[DATE], August 17: 03:30 PM (Current)" at bounding box center [655, 300] width 377 height 25
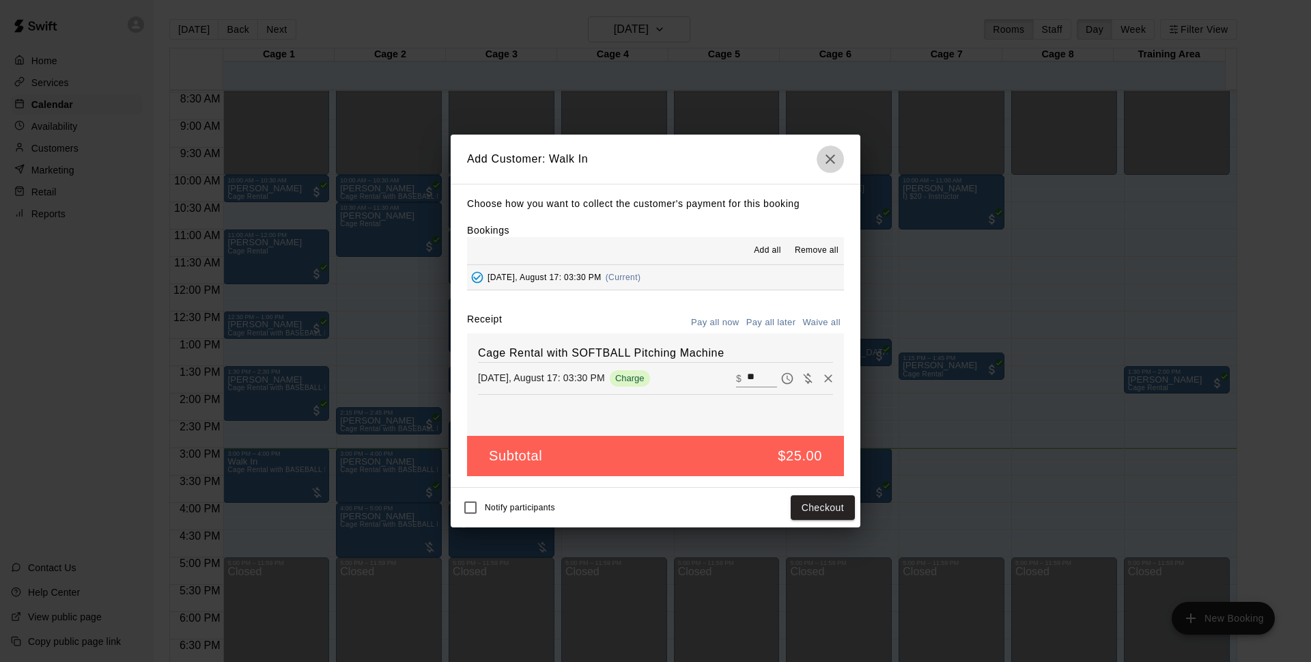
click at [833, 161] on icon "button" at bounding box center [831, 159] width 10 height 10
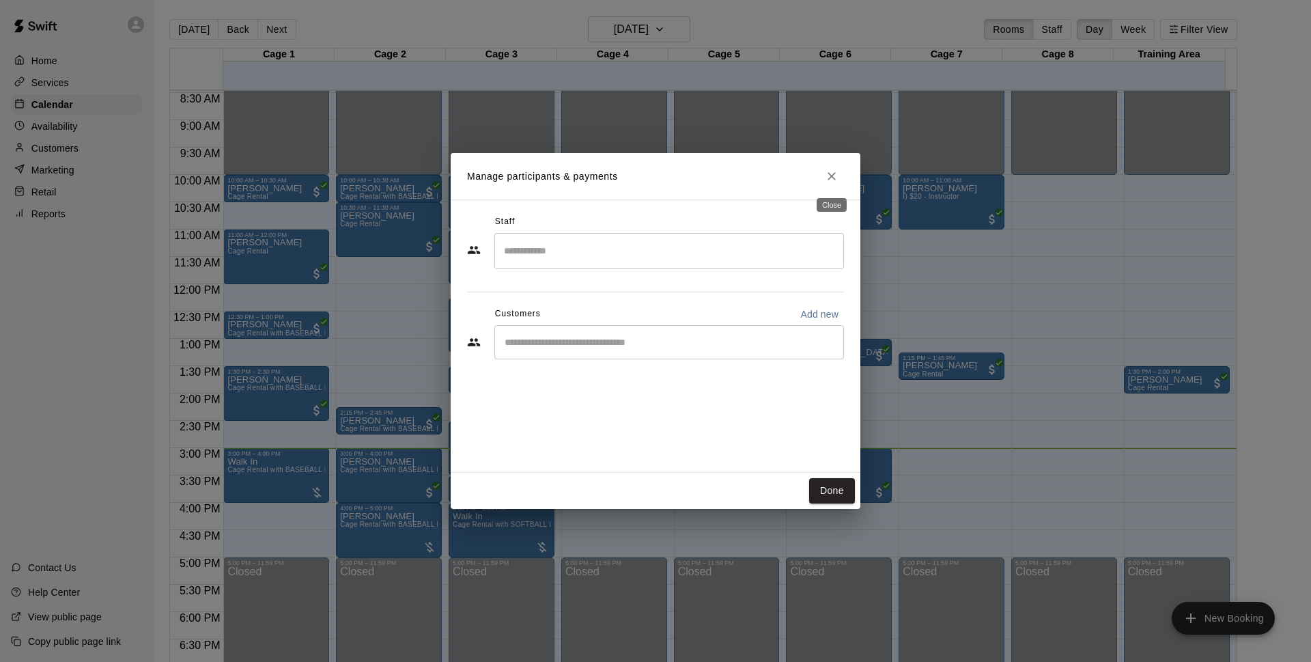
drag, startPoint x: 830, startPoint y: 179, endPoint x: 826, endPoint y: 169, distance: 10.4
click at [829, 179] on icon "Close" at bounding box center [832, 176] width 8 height 8
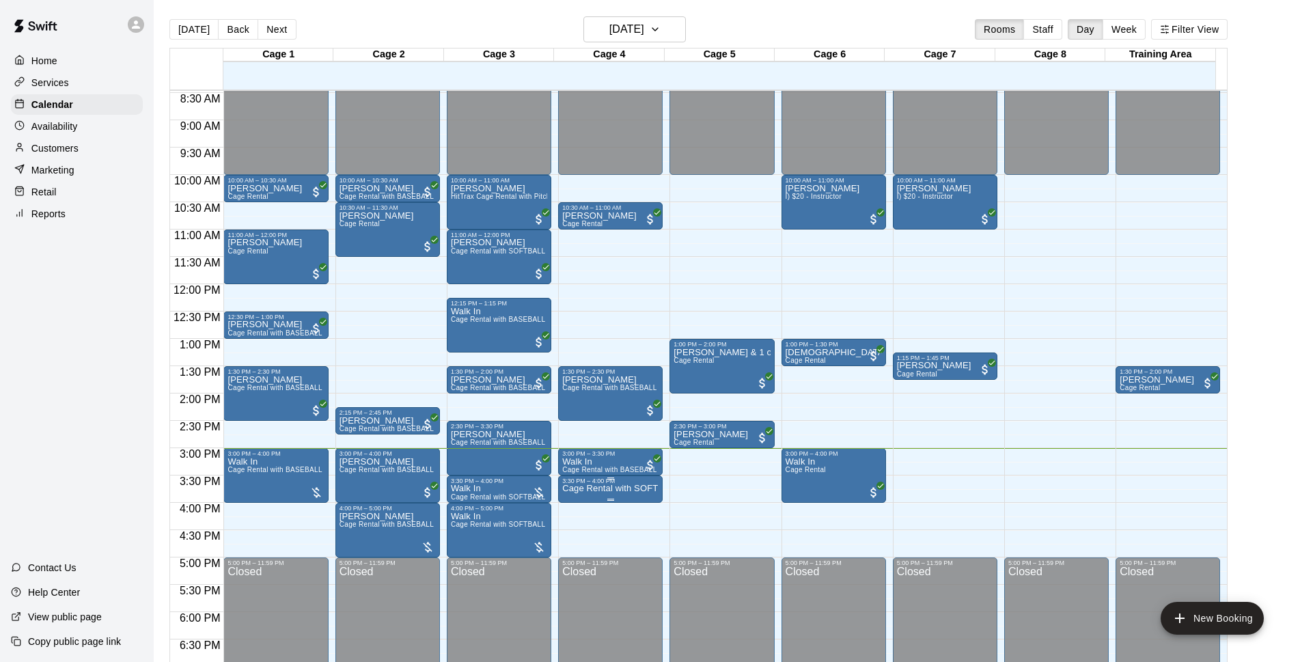
click at [645, 488] on p "Cage Rental with SOFTBALL Pitching Machine" at bounding box center [610, 488] width 96 height 0
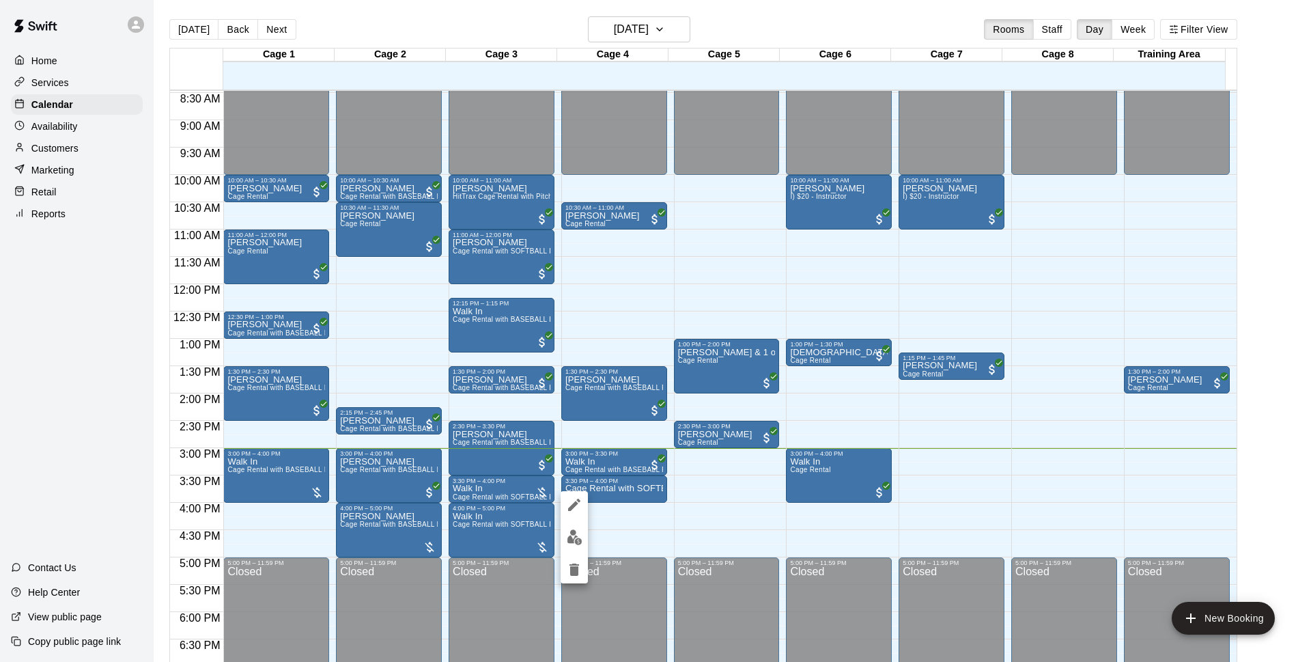
click at [702, 477] on div at bounding box center [655, 331] width 1311 height 662
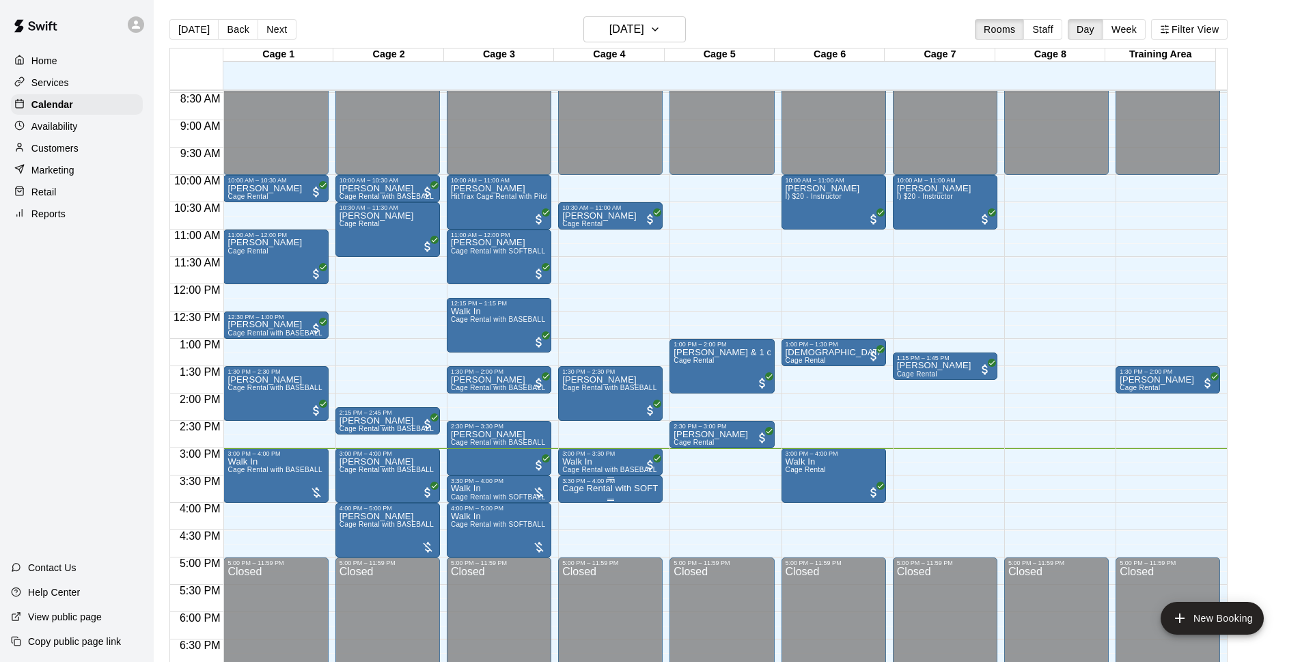
click at [637, 488] on p "Cage Rental with SOFTBALL Pitching Machine" at bounding box center [610, 488] width 96 height 0
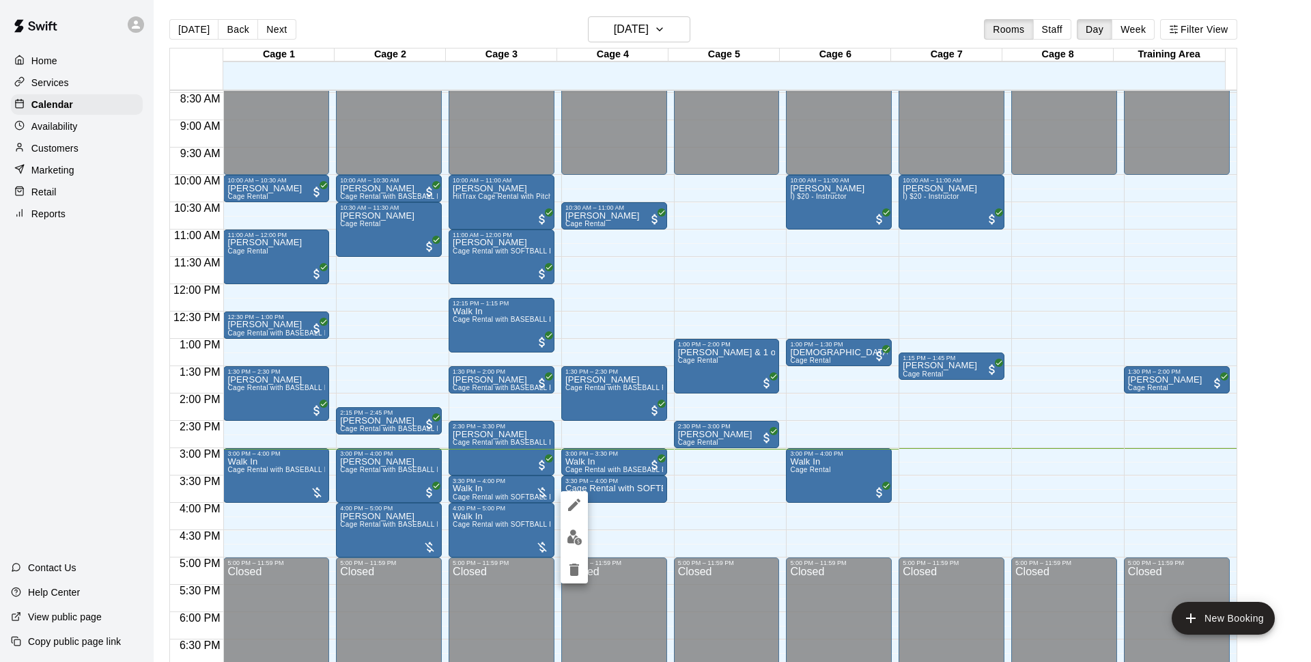
click at [750, 520] on div at bounding box center [655, 331] width 1311 height 662
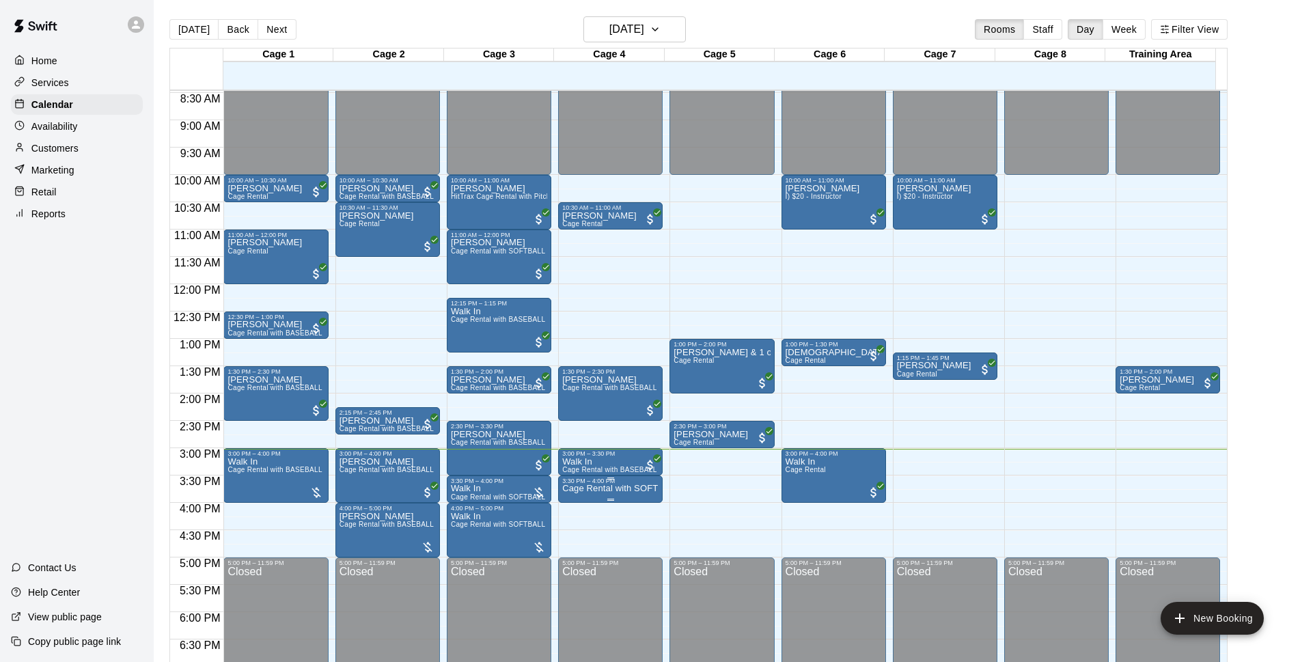
click at [587, 482] on div "3:30 PM – 4:00 PM" at bounding box center [610, 480] width 96 height 7
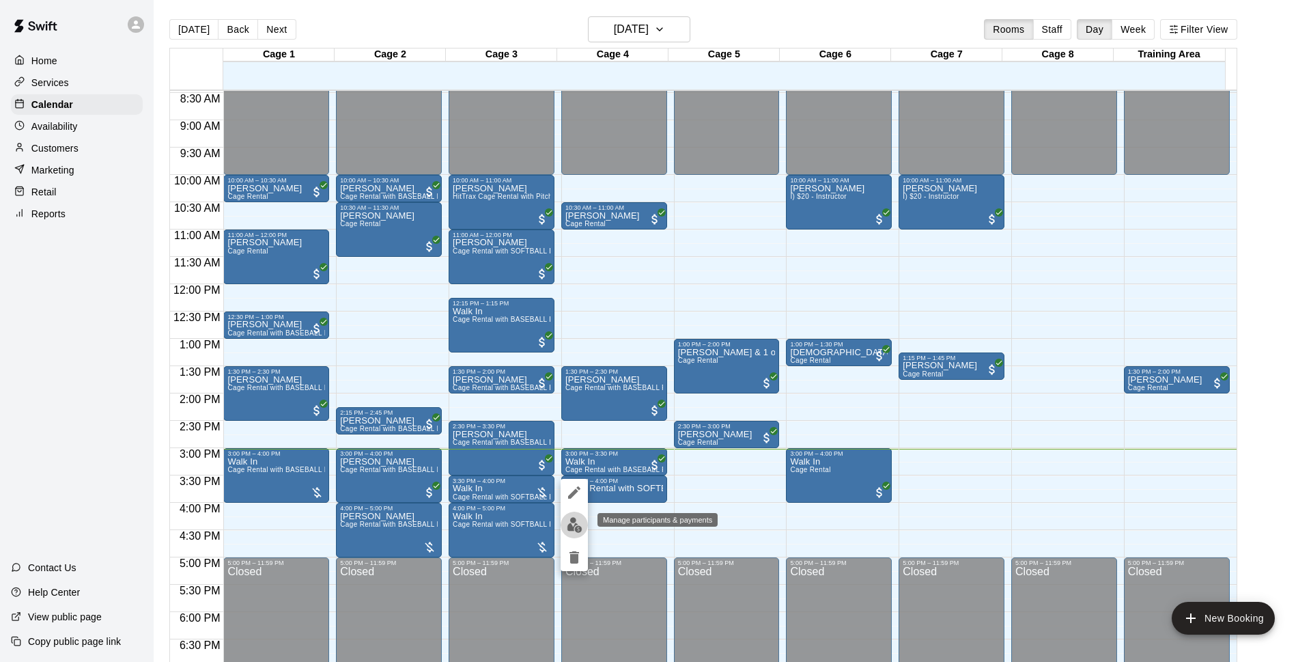
click at [569, 522] on img "edit" at bounding box center [575, 525] width 16 height 16
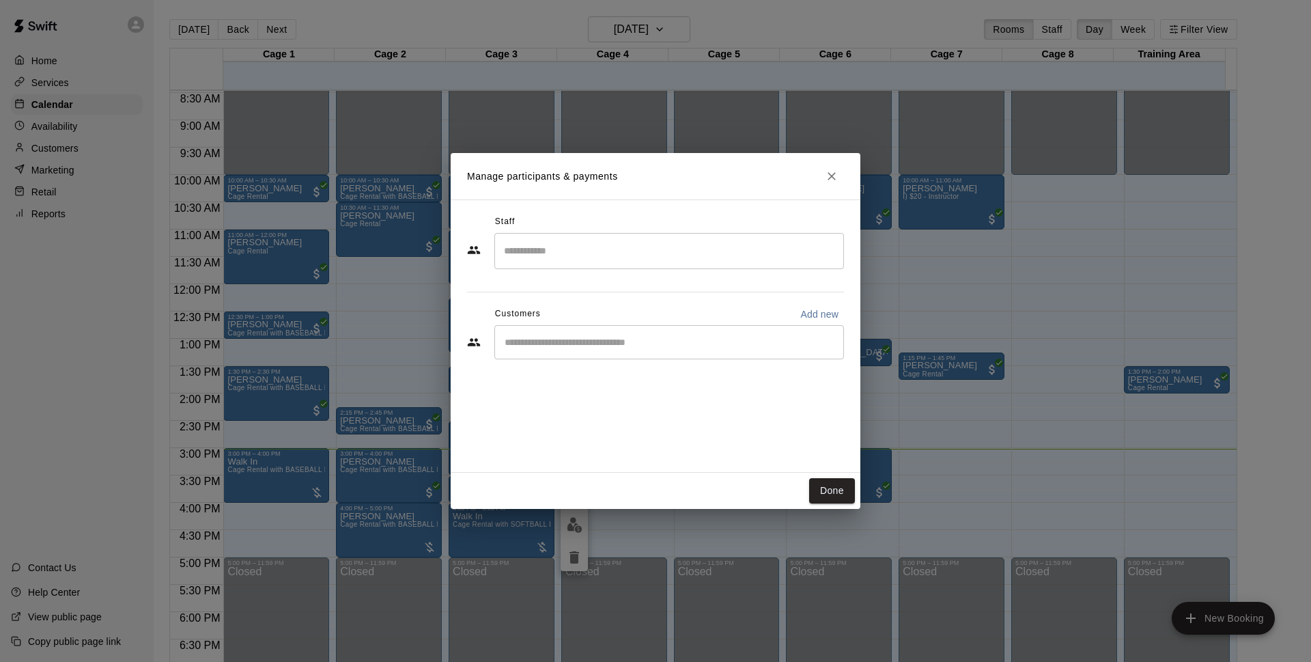
click at [666, 367] on div "Staff ​ Customers Add new ​" at bounding box center [655, 292] width 377 height 162
click at [660, 335] on div "​" at bounding box center [669, 342] width 350 height 34
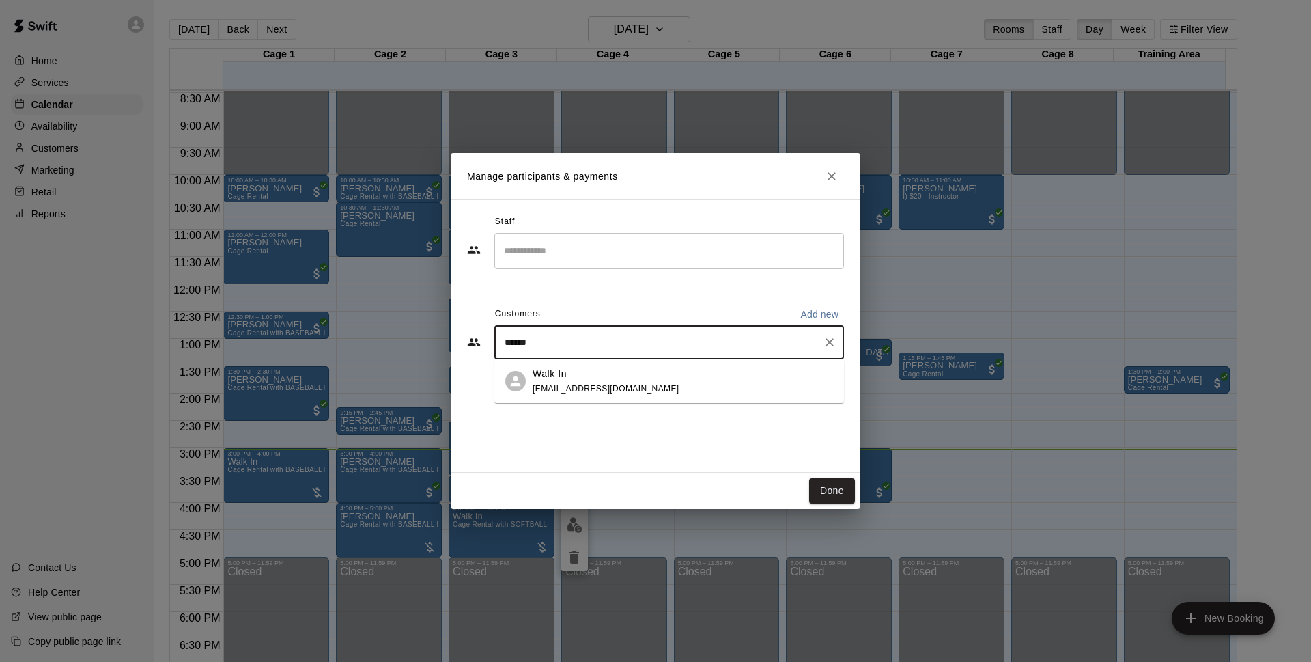
type input "*******"
click at [657, 367] on div "Walk In [EMAIL_ADDRESS][DOMAIN_NAME]" at bounding box center [683, 381] width 301 height 29
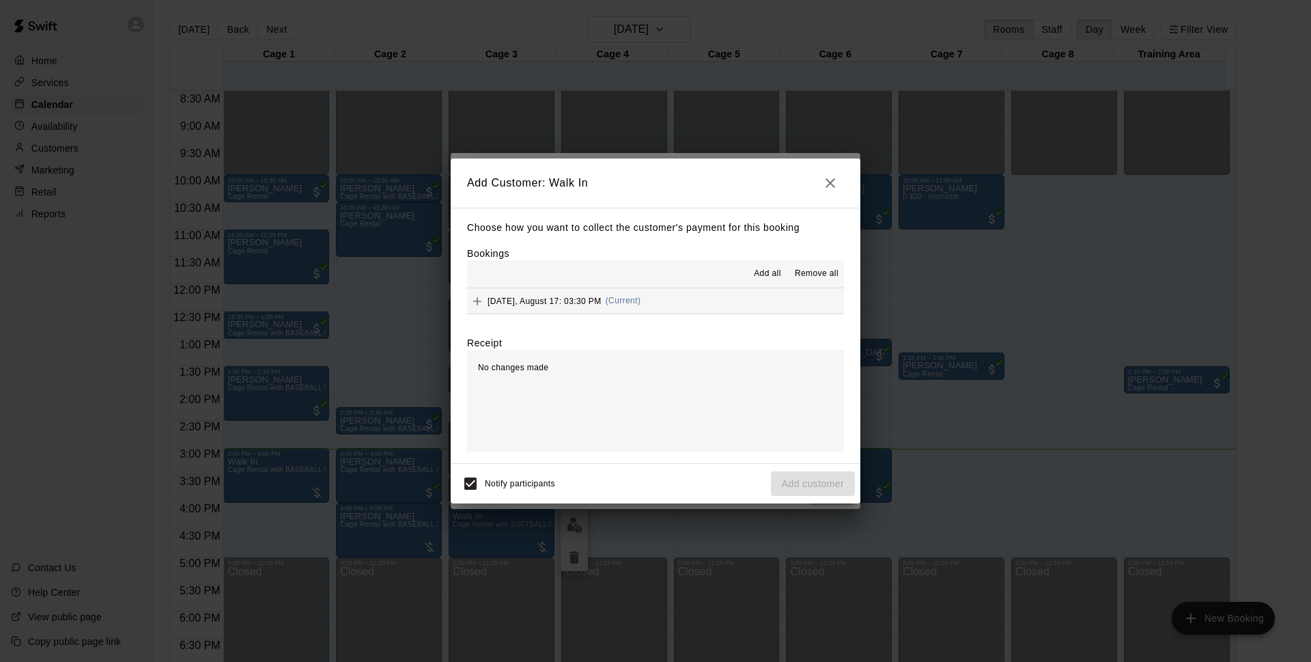
click at [671, 298] on button "[DATE], August 17: 03:30 PM (Current)" at bounding box center [655, 300] width 377 height 25
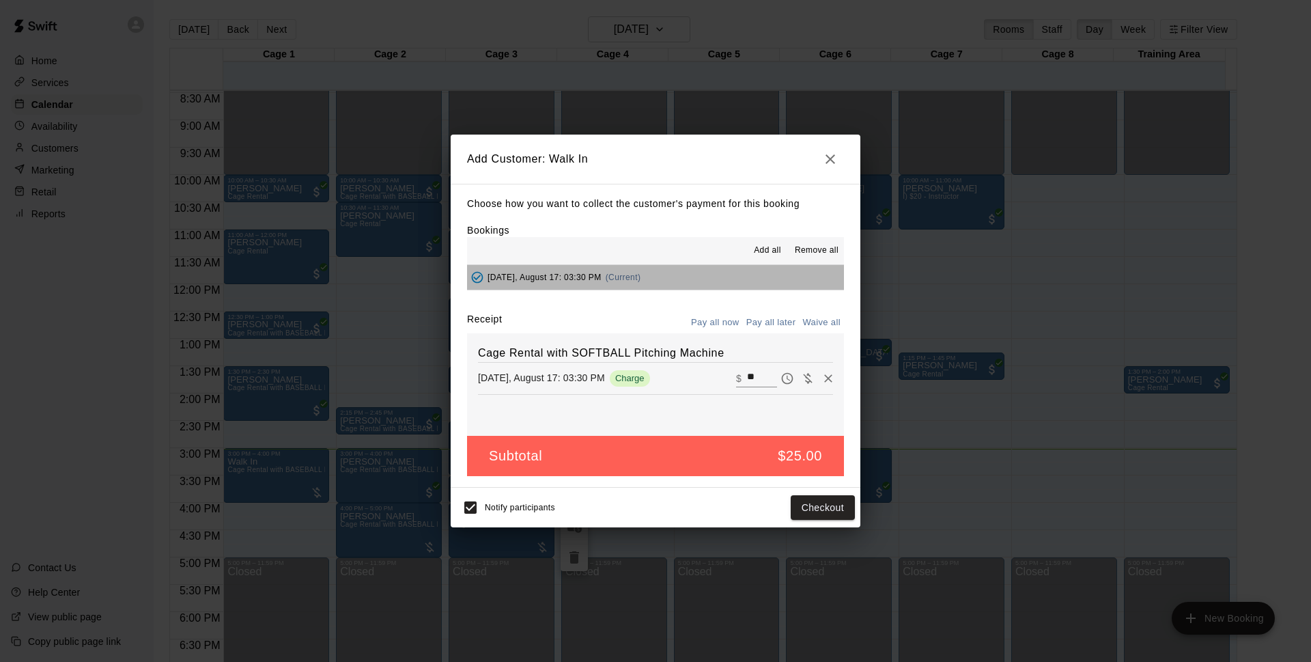
click at [699, 279] on button "[DATE], August 17: 03:30 PM (Current)" at bounding box center [655, 277] width 377 height 25
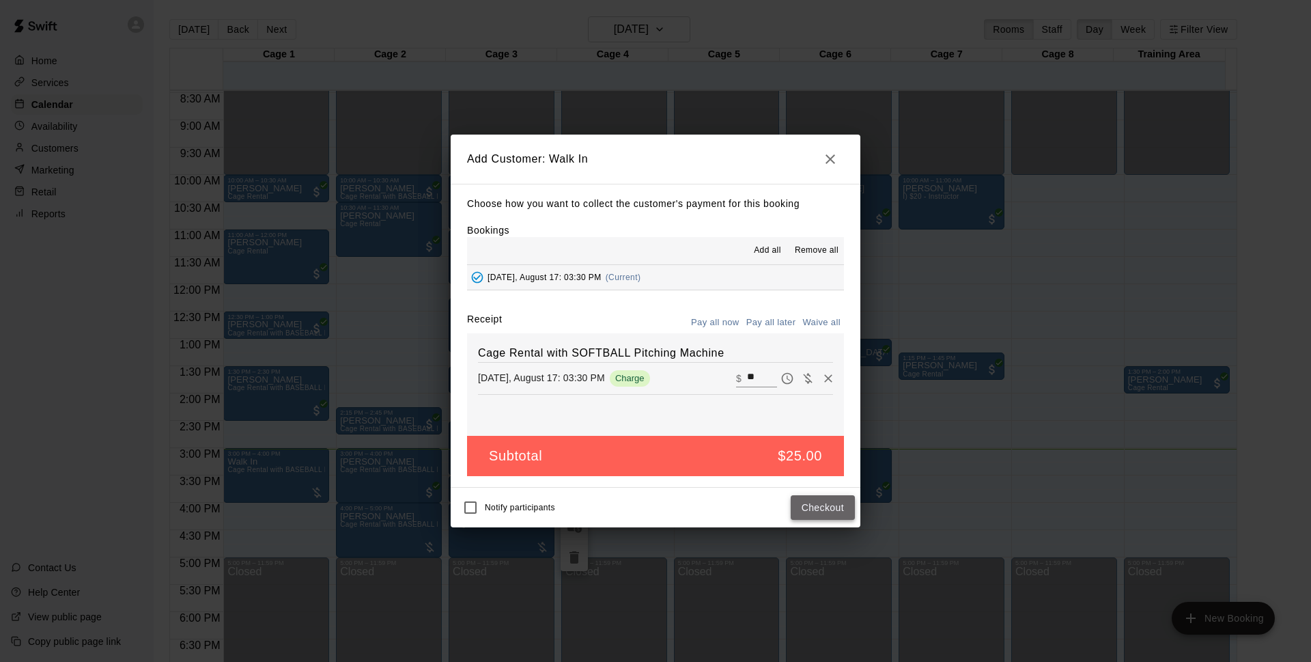
click at [824, 504] on button "Checkout" at bounding box center [823, 507] width 64 height 25
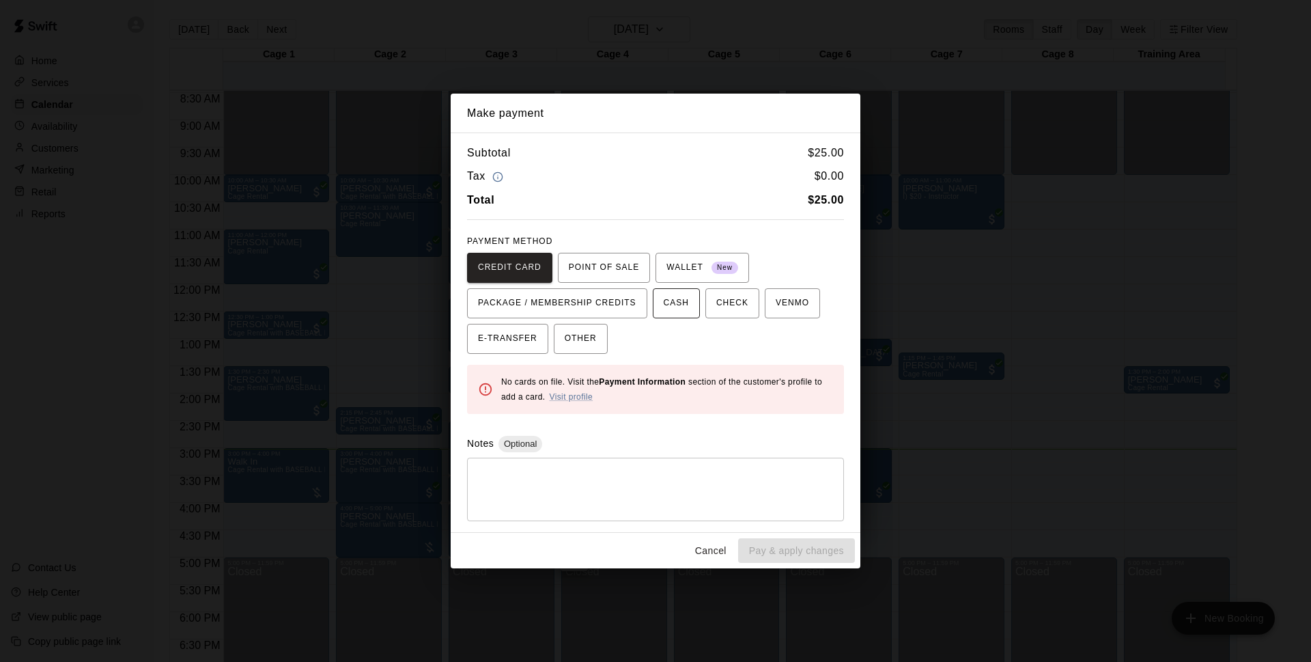
click at [678, 305] on span "CASH" at bounding box center [676, 303] width 25 height 22
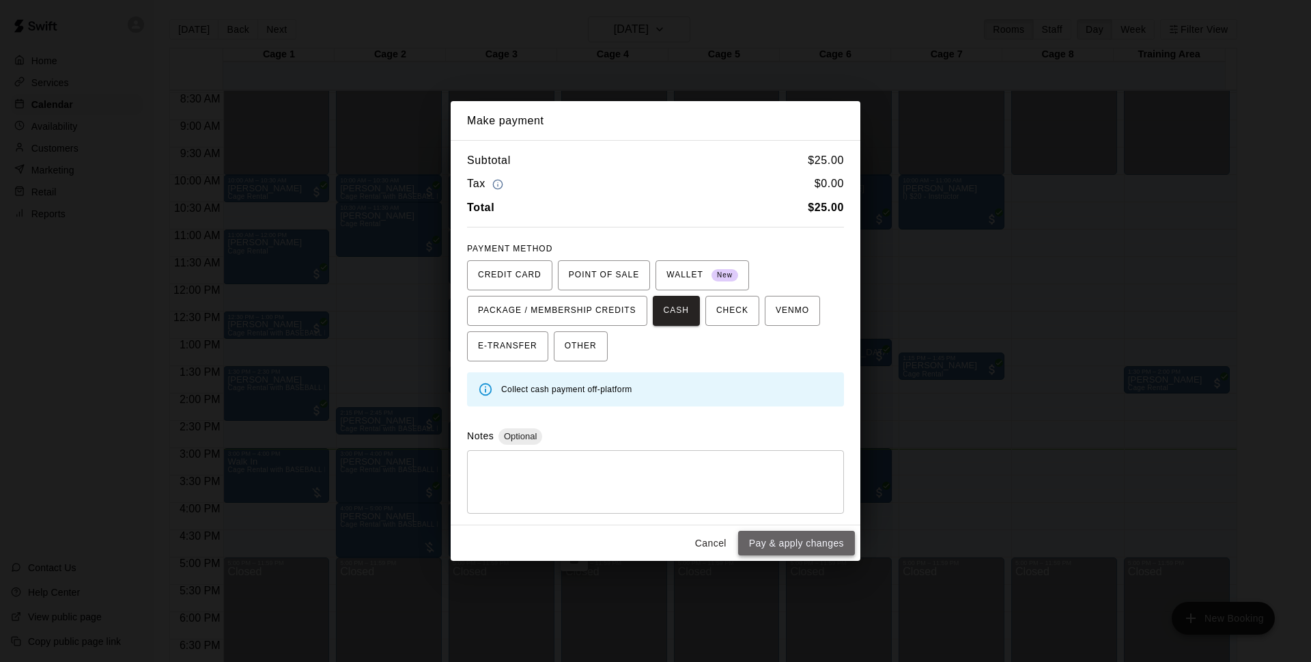
click at [775, 539] on button "Pay & apply changes" at bounding box center [796, 543] width 117 height 25
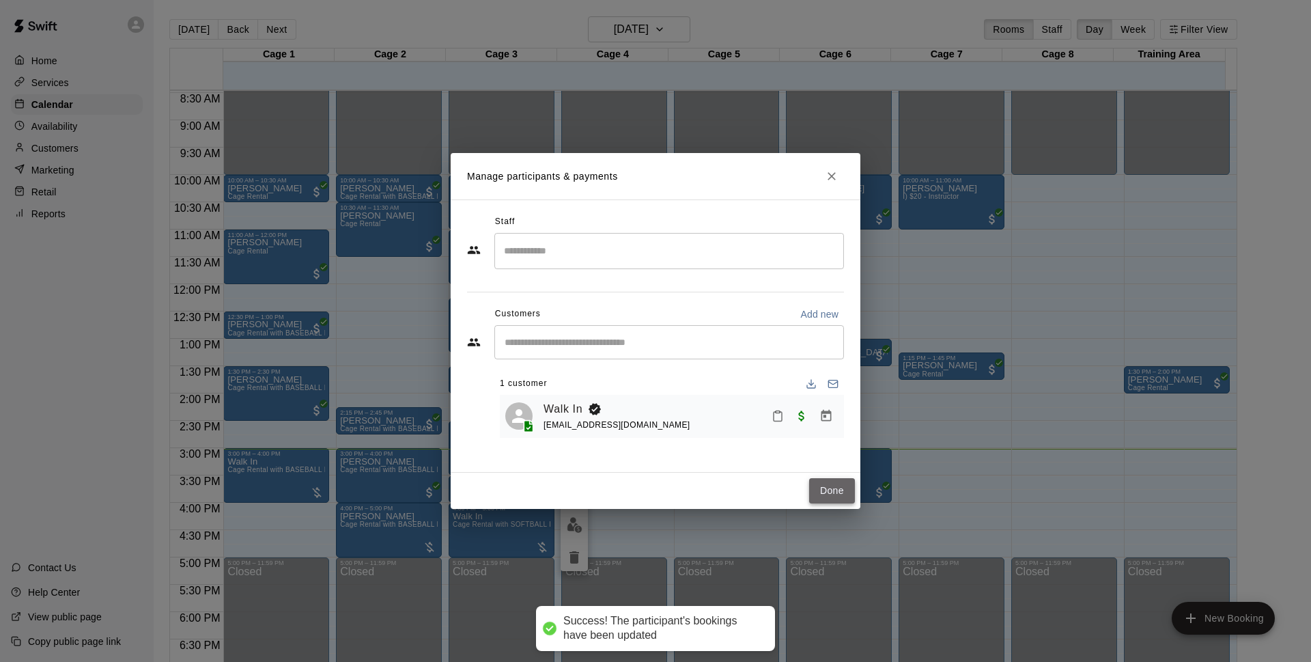
click at [821, 494] on button "Done" at bounding box center [832, 490] width 46 height 25
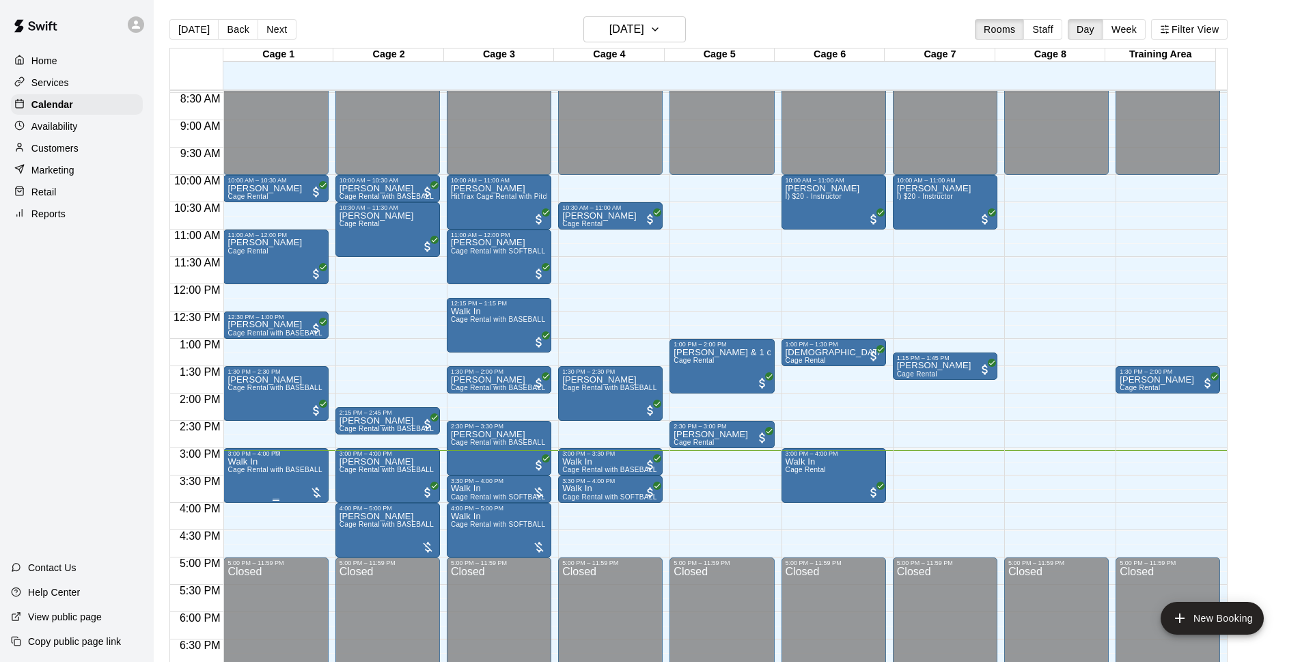
click at [261, 473] on span "Cage Rental with BASEBALL Pitching Machine" at bounding box center [303, 470] width 152 height 8
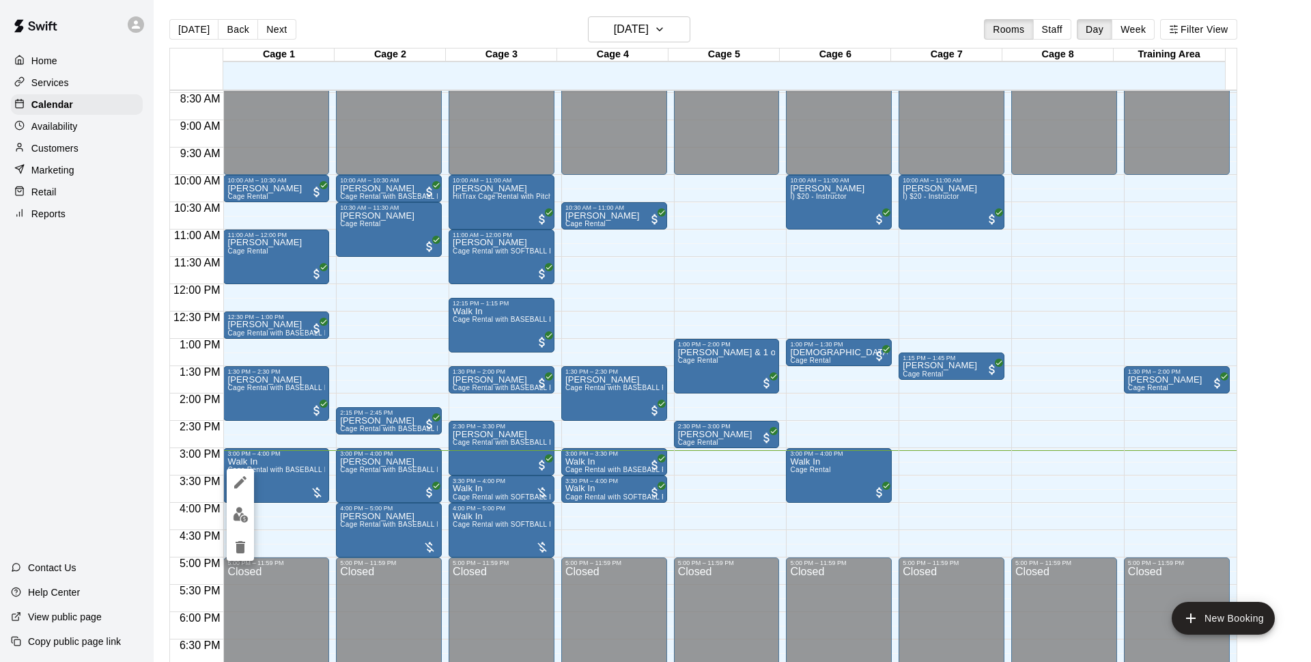
click at [236, 513] on img "edit" at bounding box center [241, 515] width 16 height 16
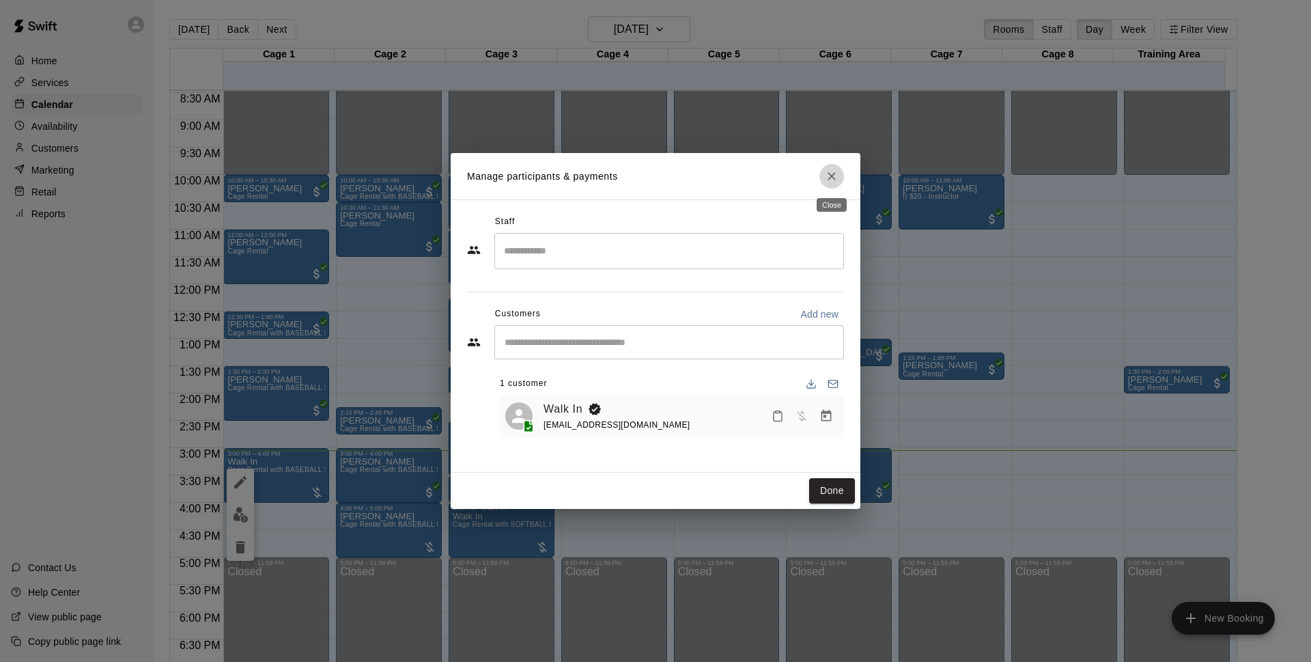
click at [837, 183] on icon "Close" at bounding box center [832, 176] width 14 height 14
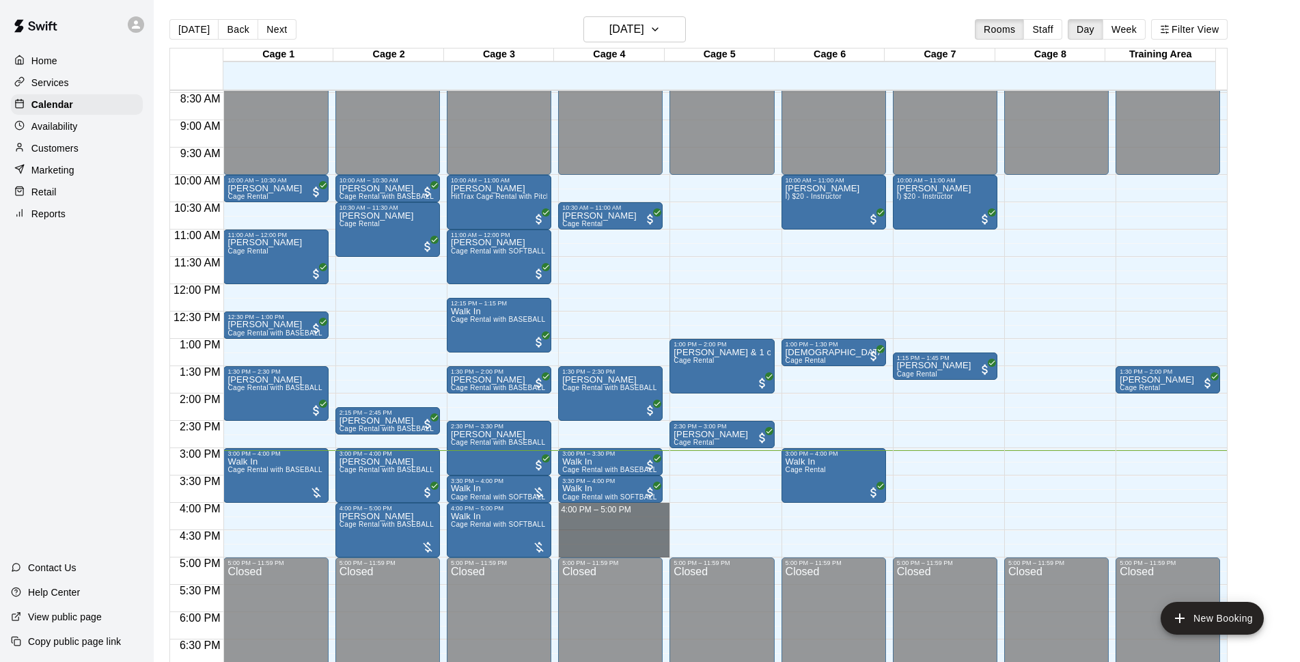
drag, startPoint x: 594, startPoint y: 507, endPoint x: 600, endPoint y: 553, distance: 46.1
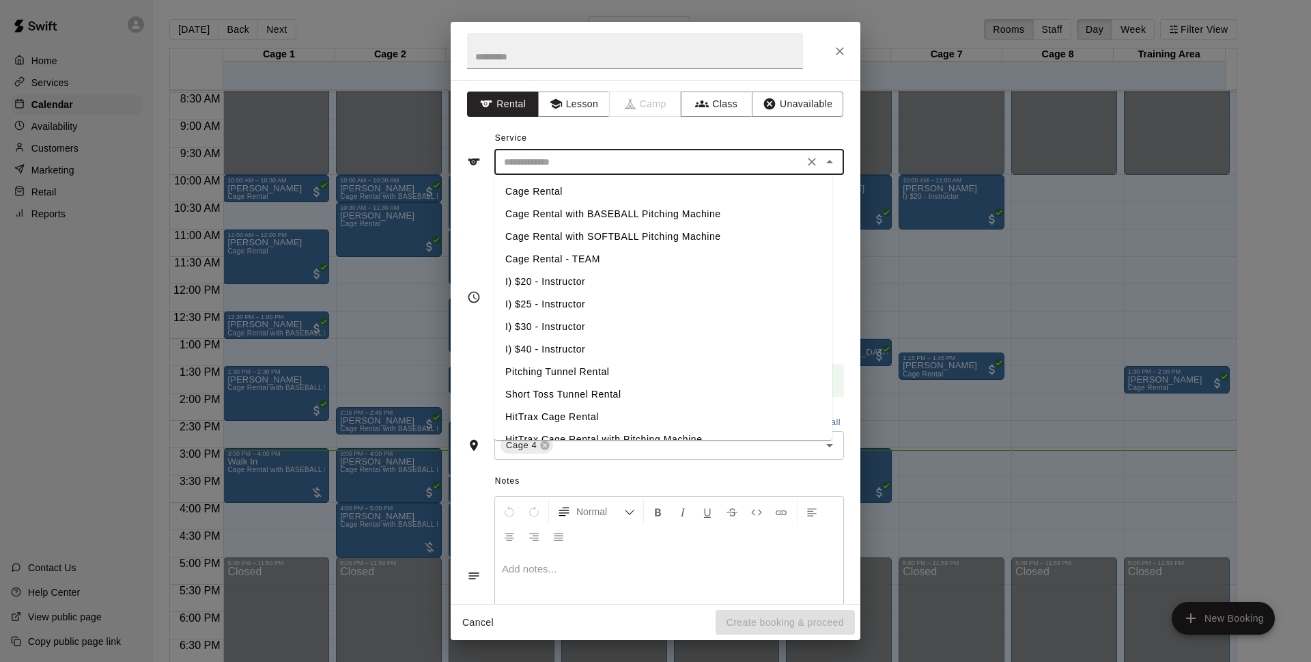
click at [638, 166] on input "text" at bounding box center [649, 162] width 301 height 17
click at [653, 229] on li "Cage Rental with SOFTBALL Pitching Machine" at bounding box center [663, 236] width 338 height 23
type input "**********"
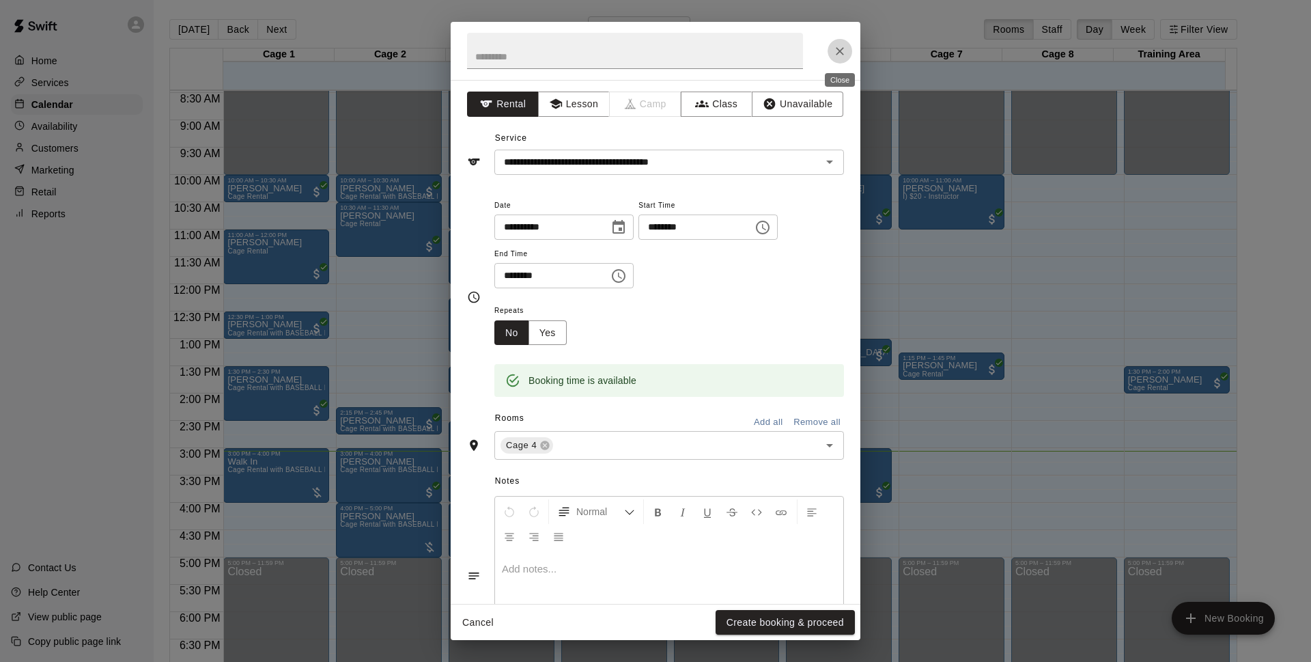
click at [843, 51] on icon "Close" at bounding box center [840, 51] width 14 height 14
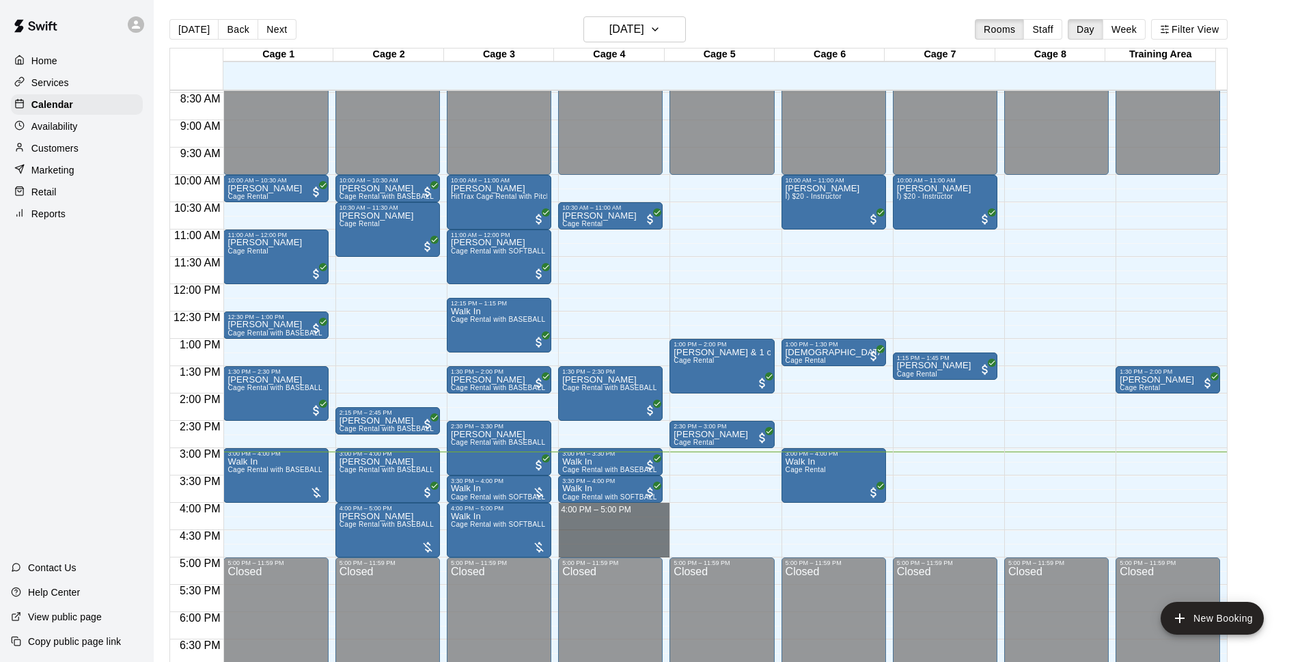
drag, startPoint x: 585, startPoint y: 505, endPoint x: 596, endPoint y: 548, distance: 45.1
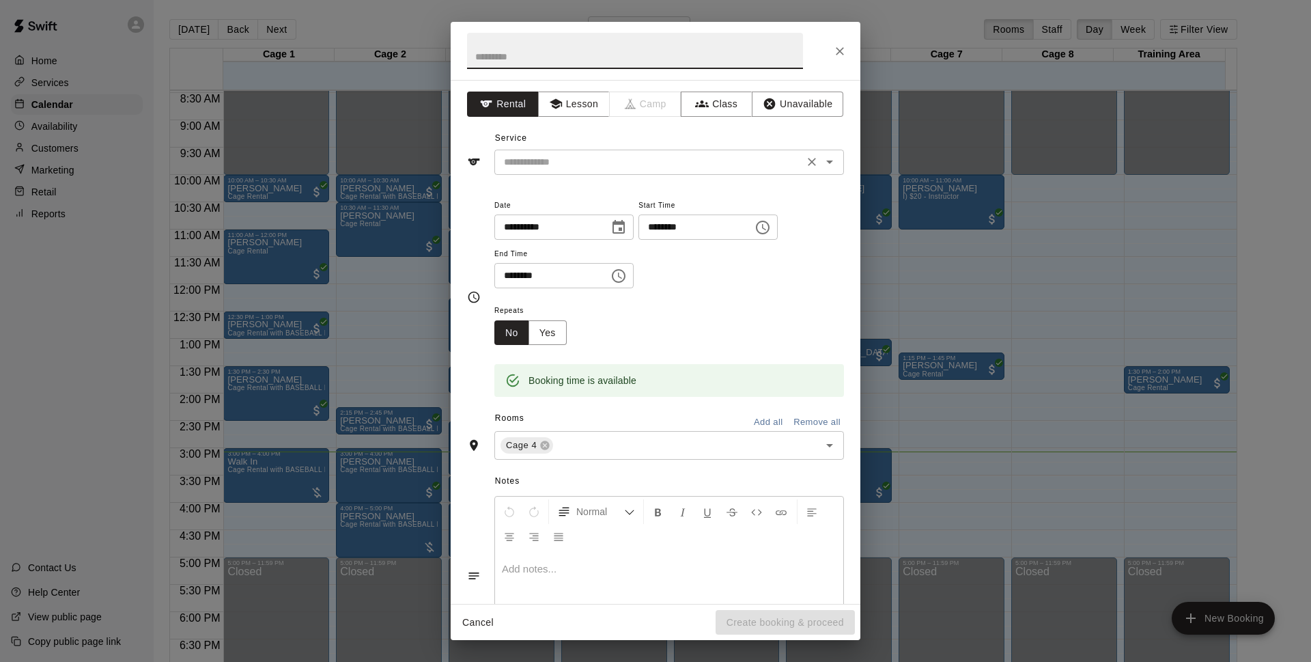
click at [609, 163] on input "text" at bounding box center [649, 162] width 301 height 17
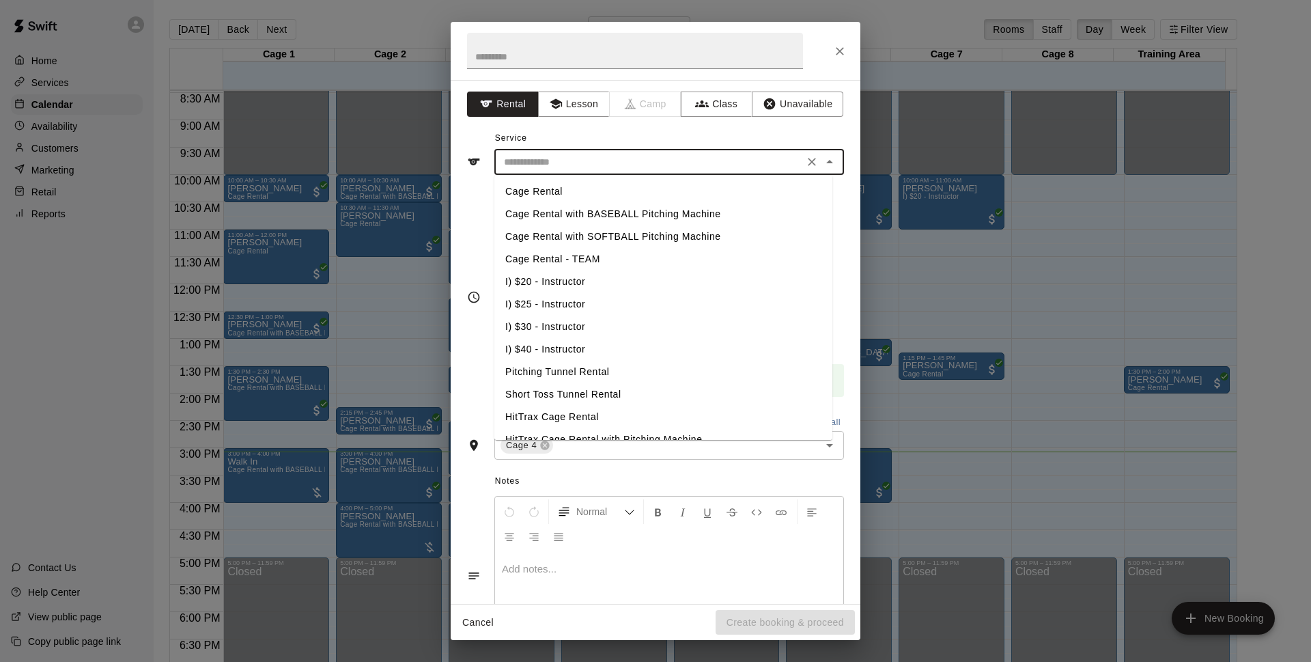
click at [629, 206] on li "Cage Rental with BASEBALL Pitching Machine" at bounding box center [663, 214] width 338 height 23
type input "**********"
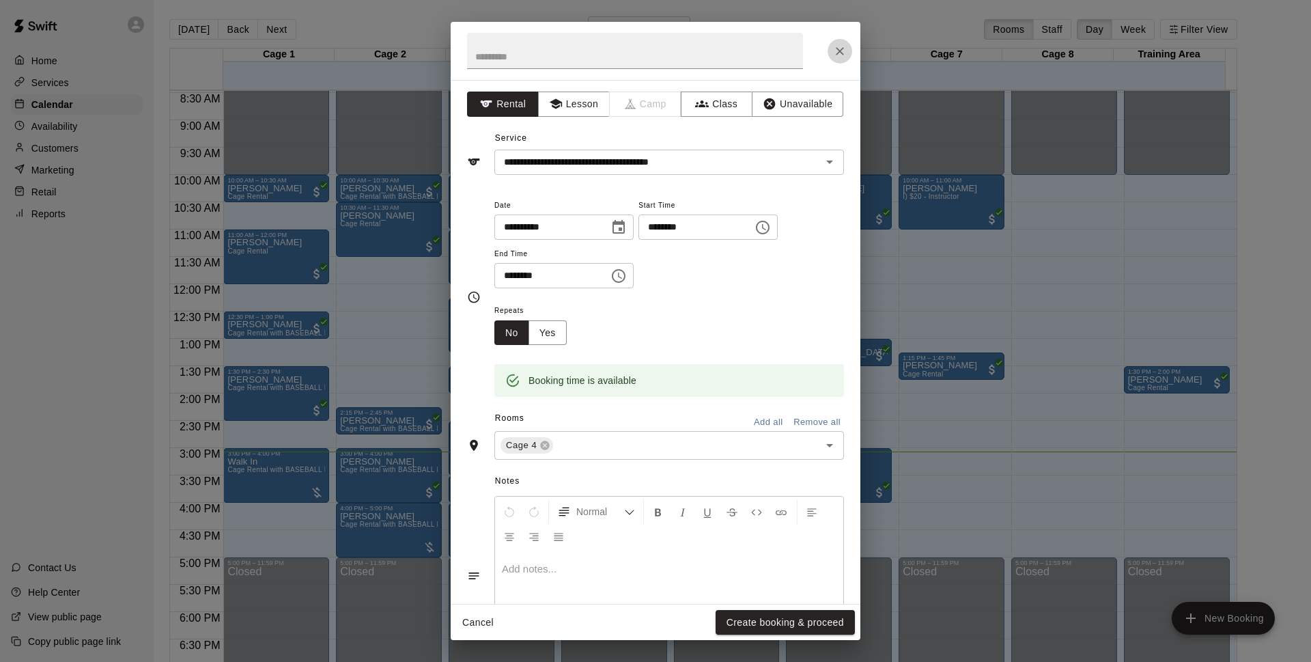
click at [848, 48] on button "Close" at bounding box center [840, 51] width 25 height 25
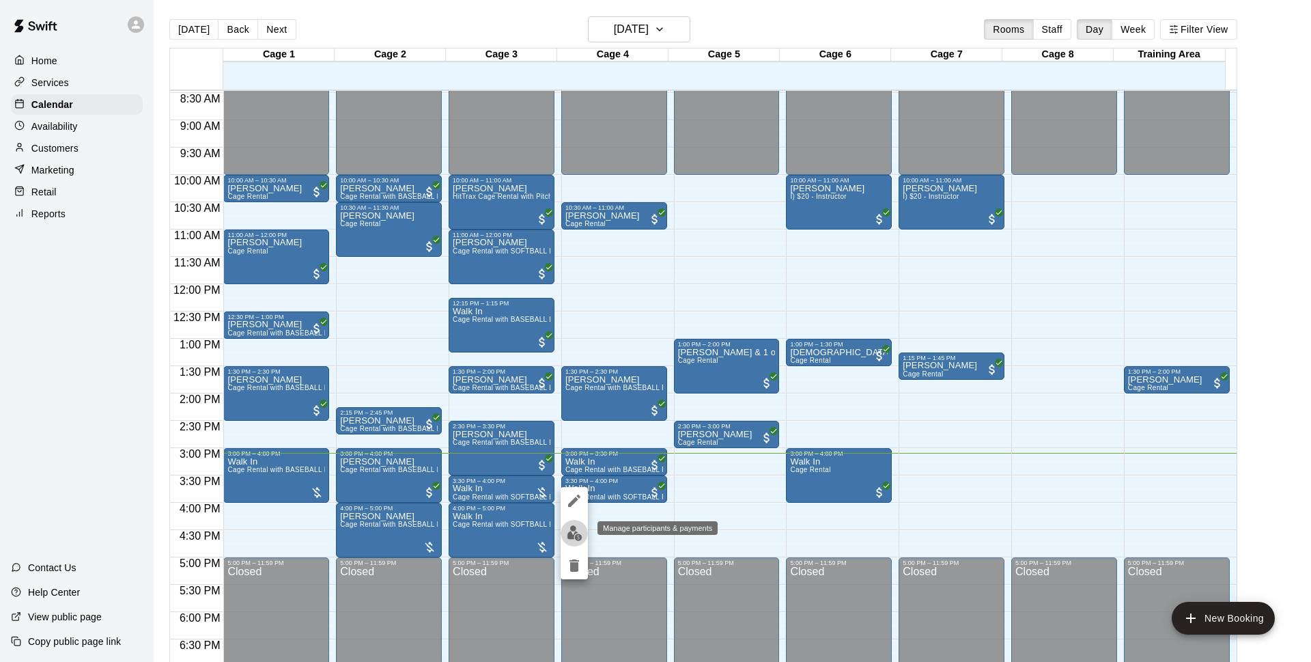
click at [572, 533] on img "edit" at bounding box center [575, 533] width 16 height 16
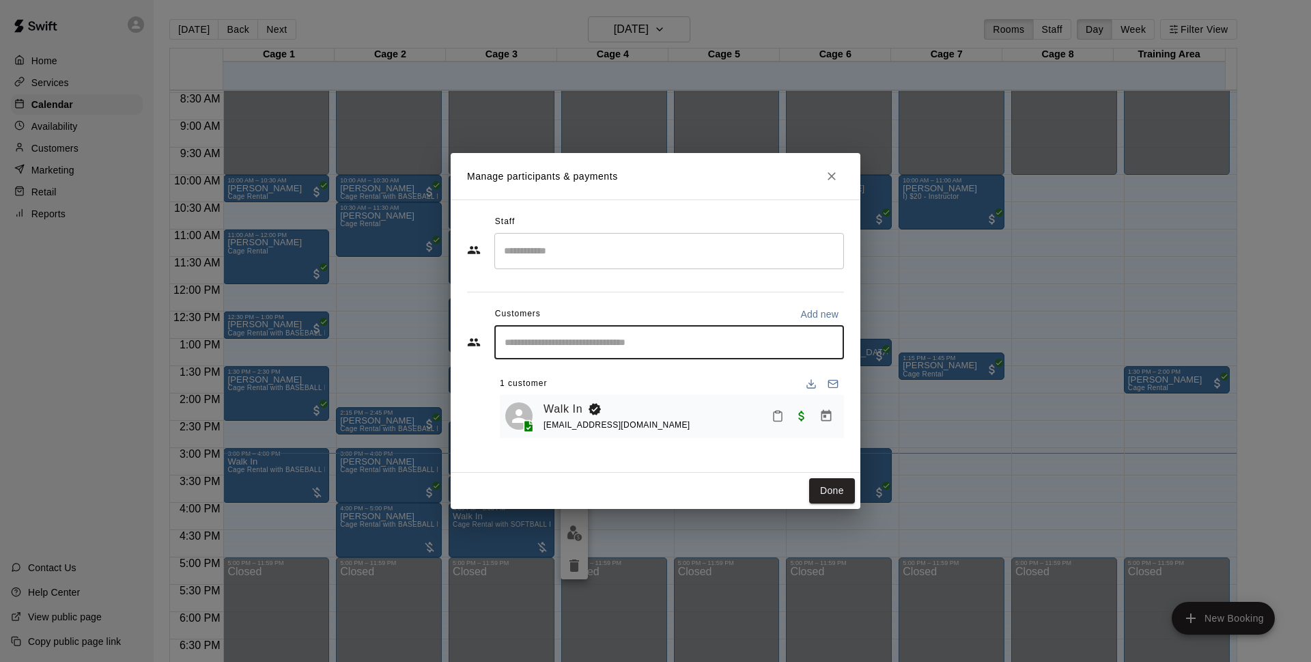
click at [644, 348] on input "Start typing to search customers..." at bounding box center [669, 342] width 337 height 14
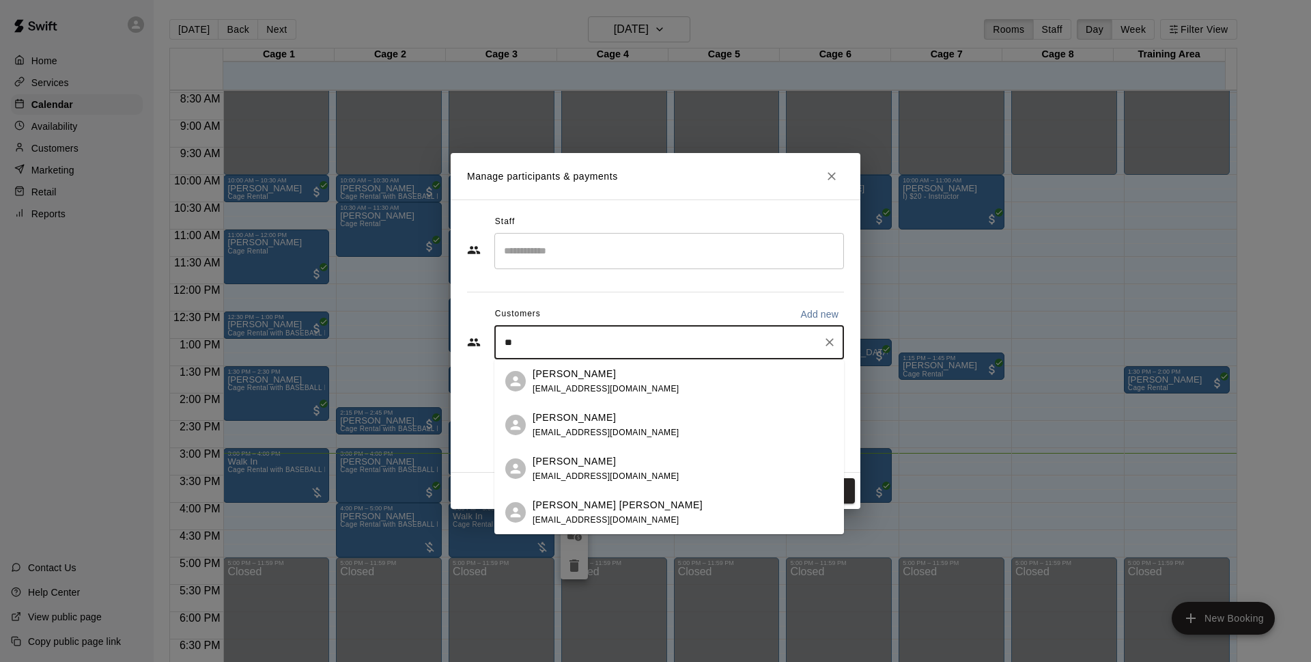
type input "*"
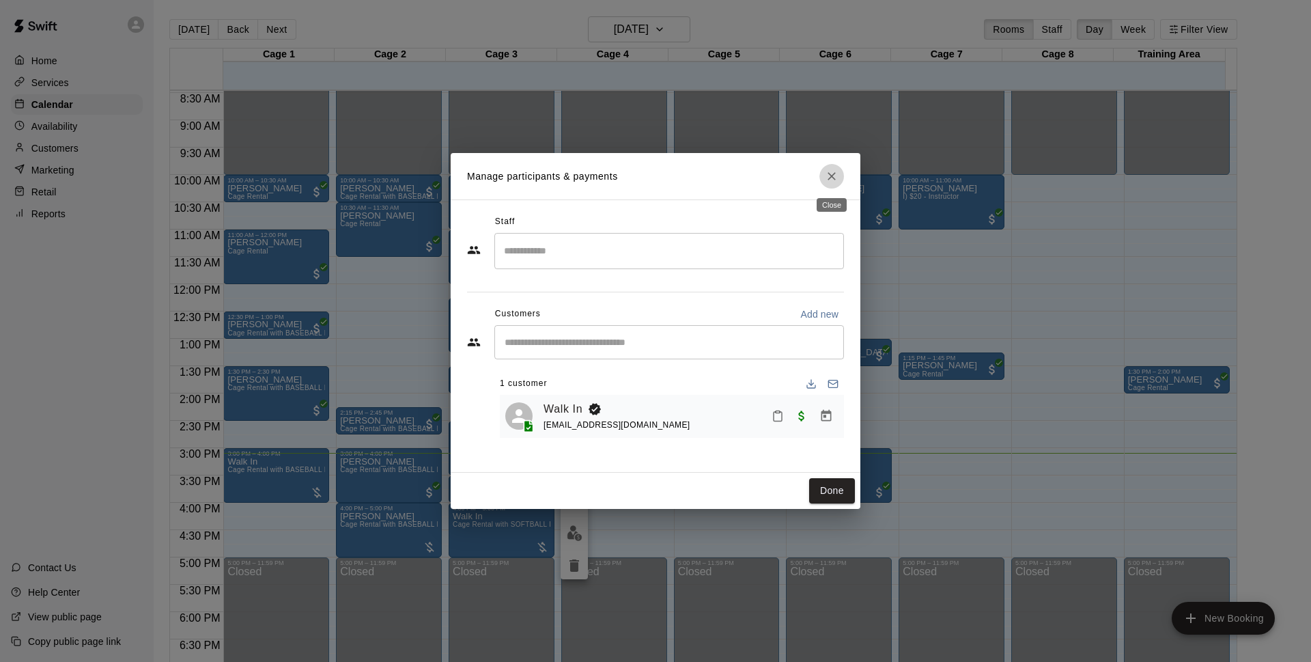
click at [831, 175] on icon "Close" at bounding box center [832, 176] width 8 height 8
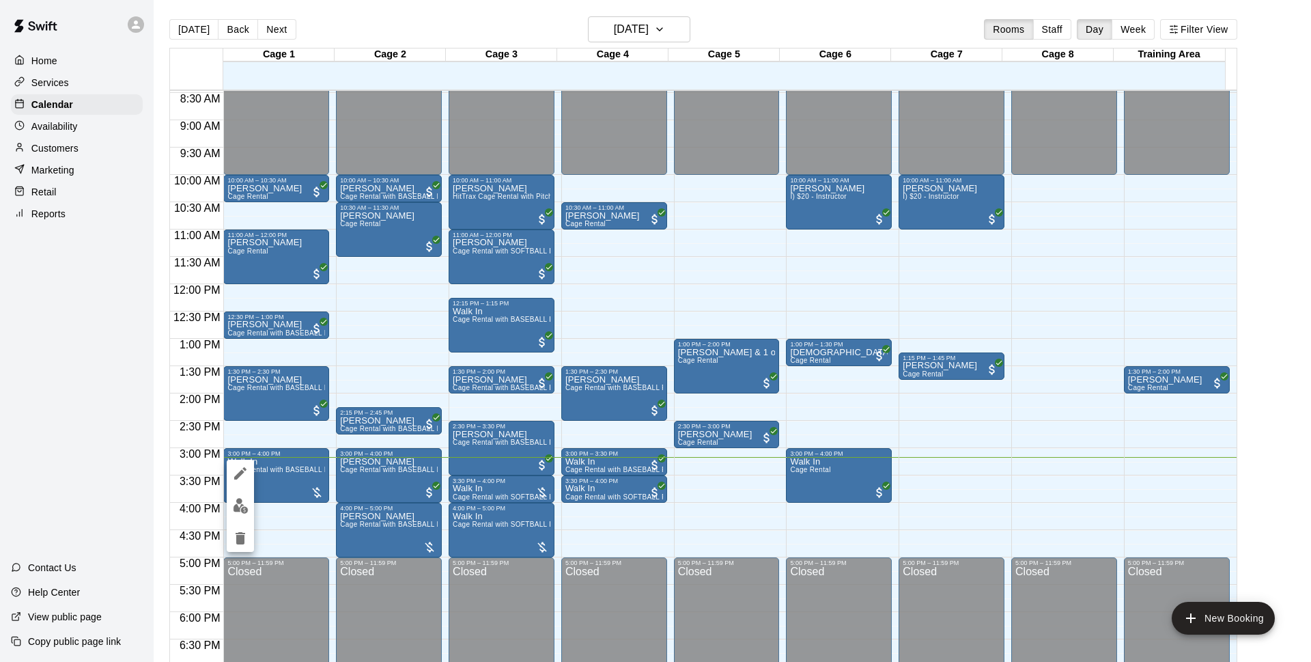
click at [711, 507] on div at bounding box center [655, 331] width 1311 height 662
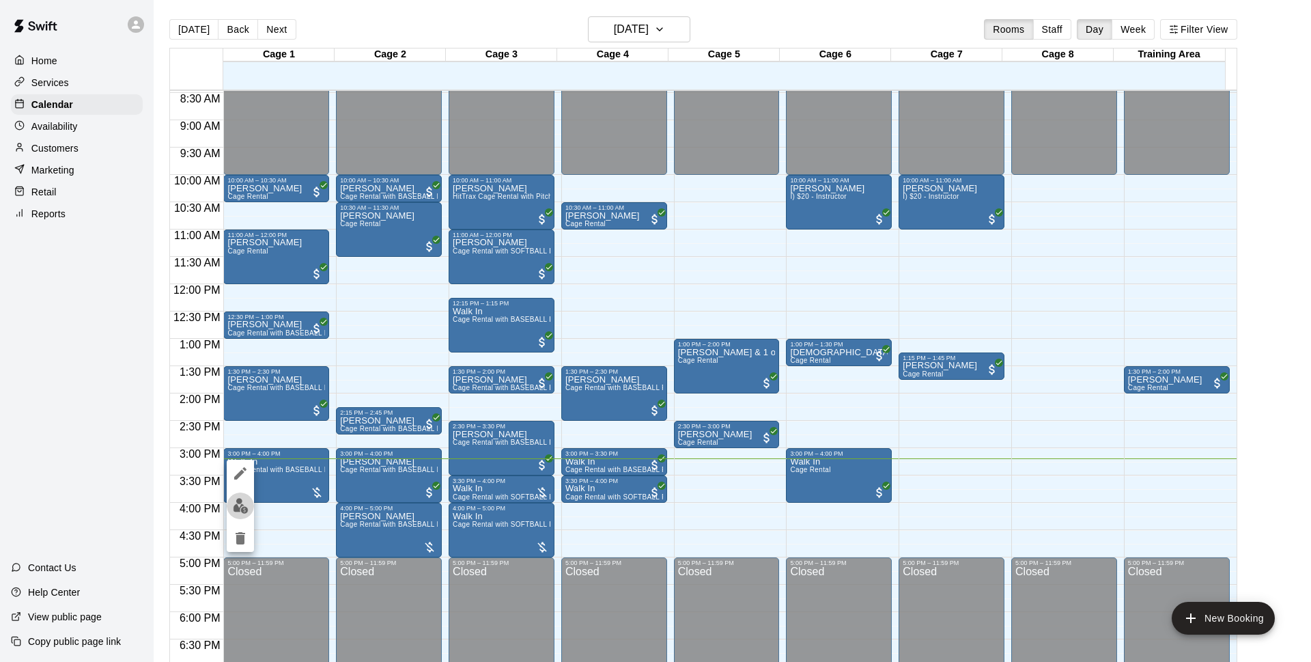
click at [244, 505] on img "edit" at bounding box center [241, 506] width 16 height 16
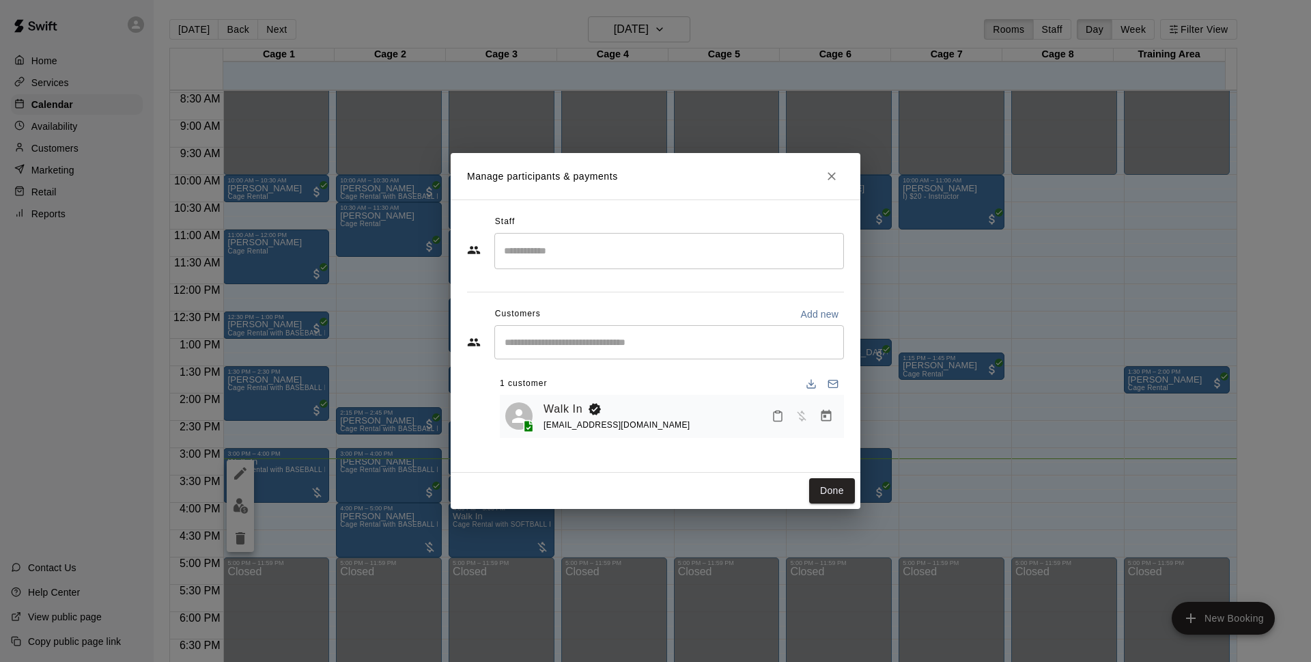
click at [824, 179] on button "Close" at bounding box center [832, 176] width 25 height 25
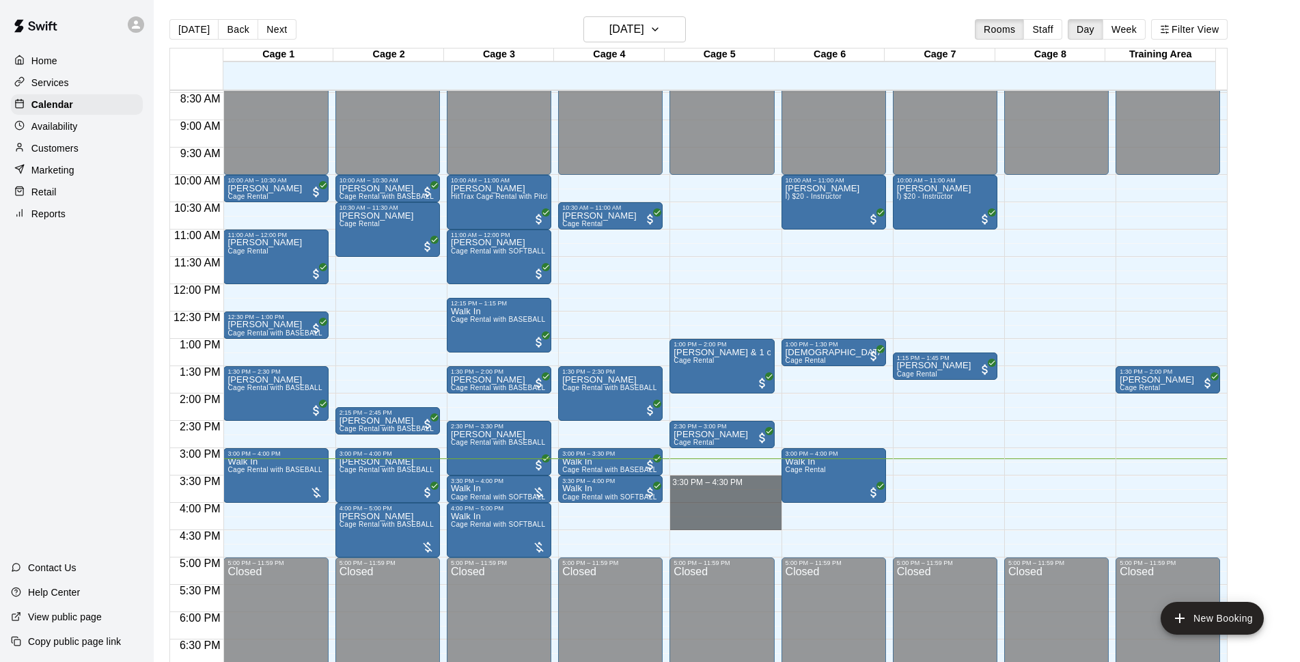
drag, startPoint x: 706, startPoint y: 479, endPoint x: 708, endPoint y: 526, distance: 46.5
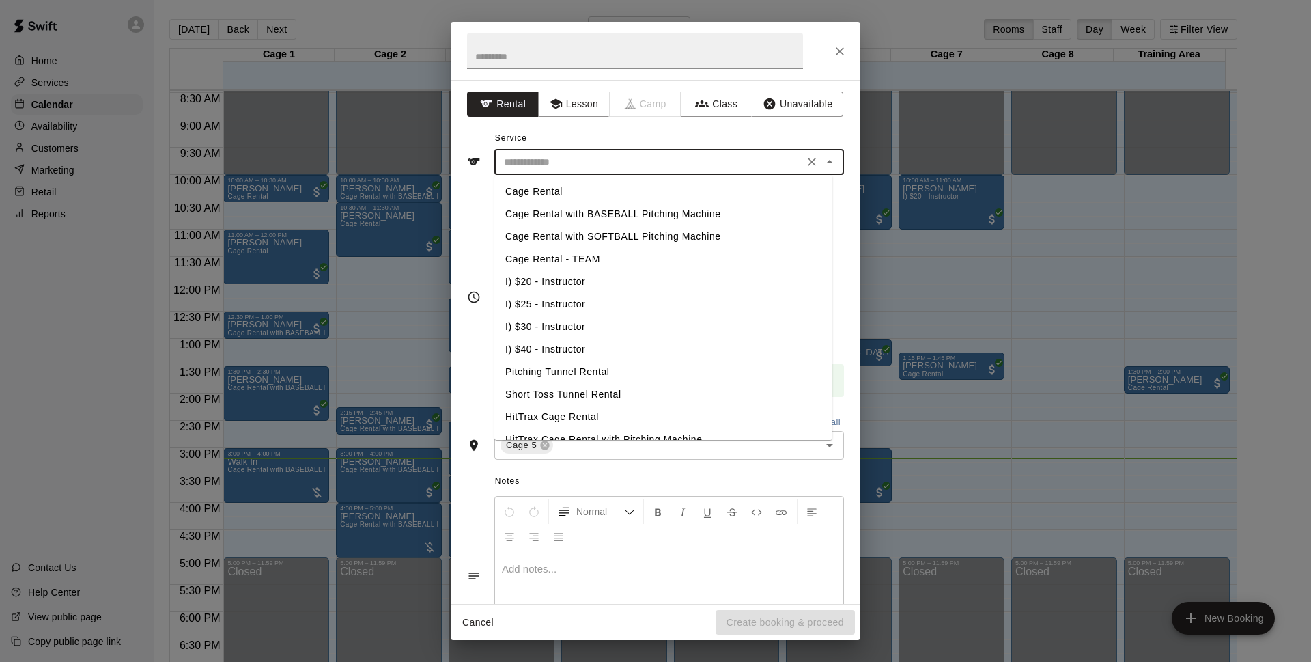
click at [617, 156] on input "text" at bounding box center [649, 162] width 301 height 17
click at [557, 184] on li "Cage Rental" at bounding box center [663, 191] width 338 height 23
type input "**********"
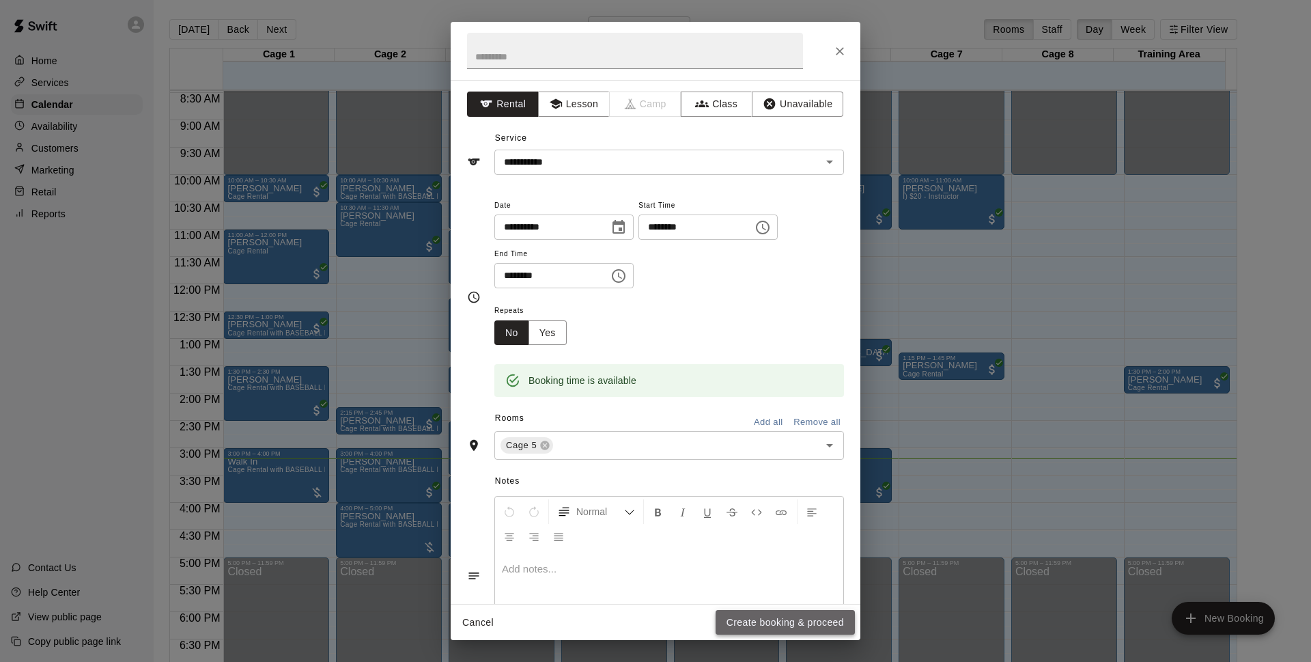
click at [751, 619] on button "Create booking & proceed" at bounding box center [785, 622] width 139 height 25
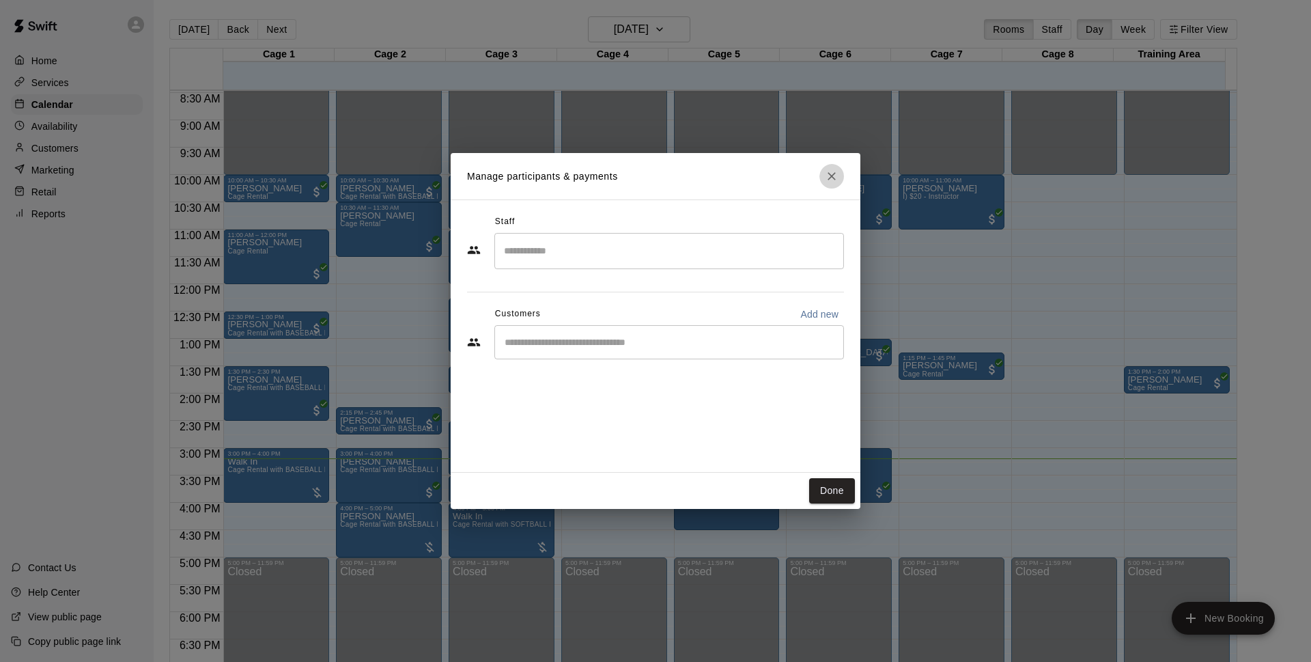
click at [834, 180] on icon "Close" at bounding box center [832, 176] width 14 height 14
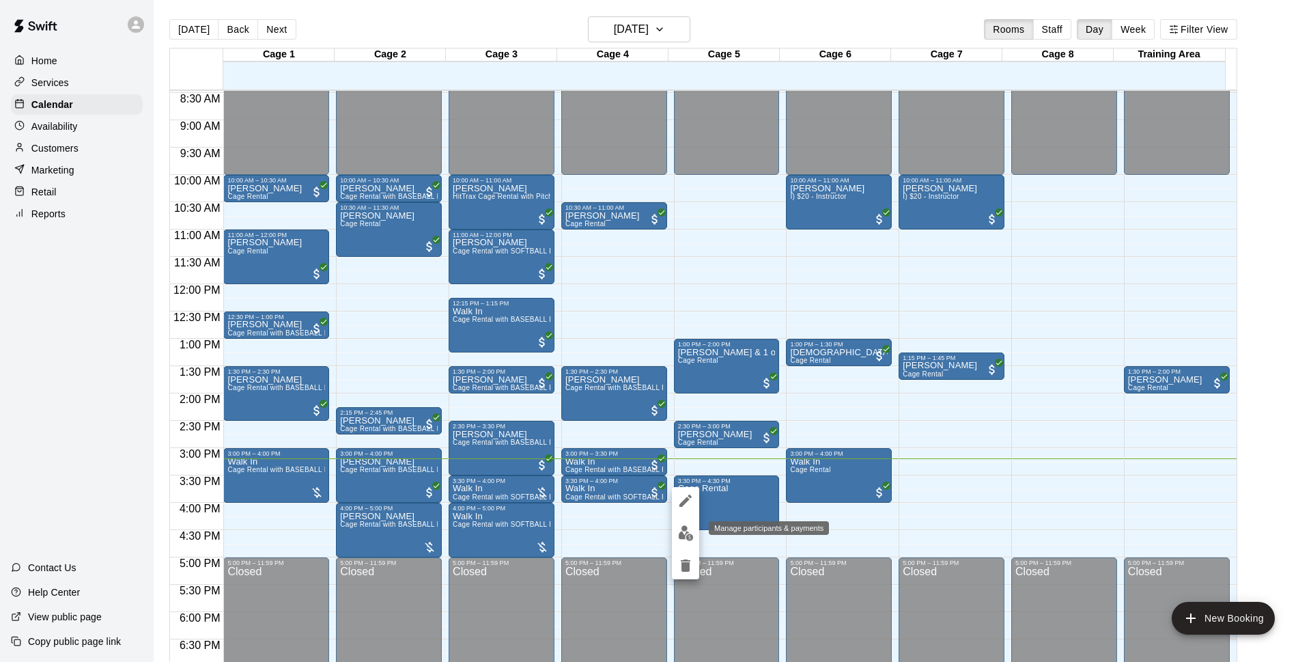
click at [691, 527] on img "edit" at bounding box center [686, 533] width 16 height 16
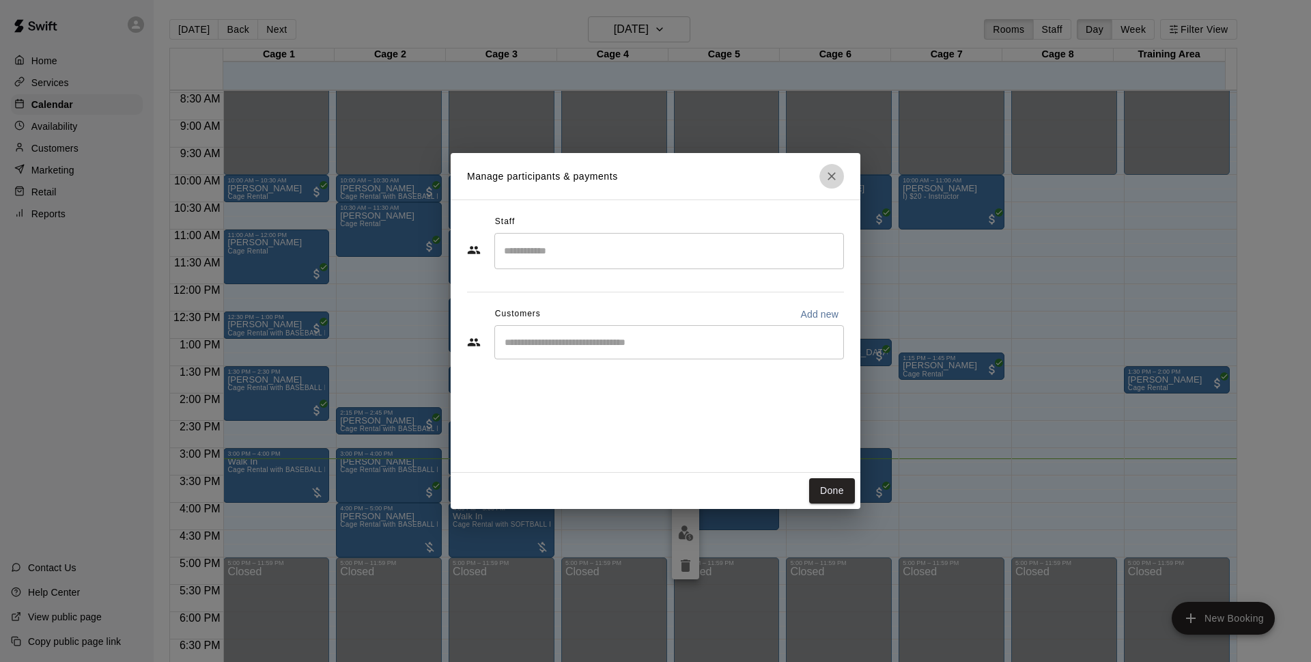
click at [837, 179] on icon "Close" at bounding box center [832, 176] width 14 height 14
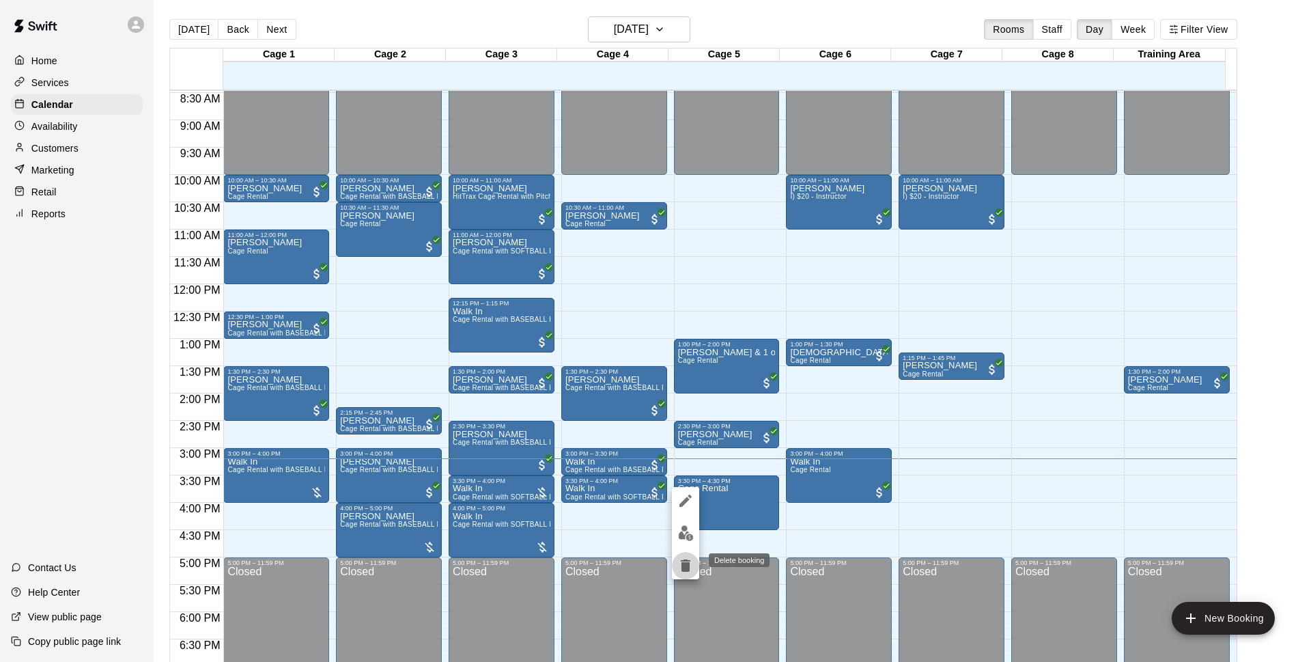
click at [690, 559] on icon "delete" at bounding box center [686, 565] width 16 height 16
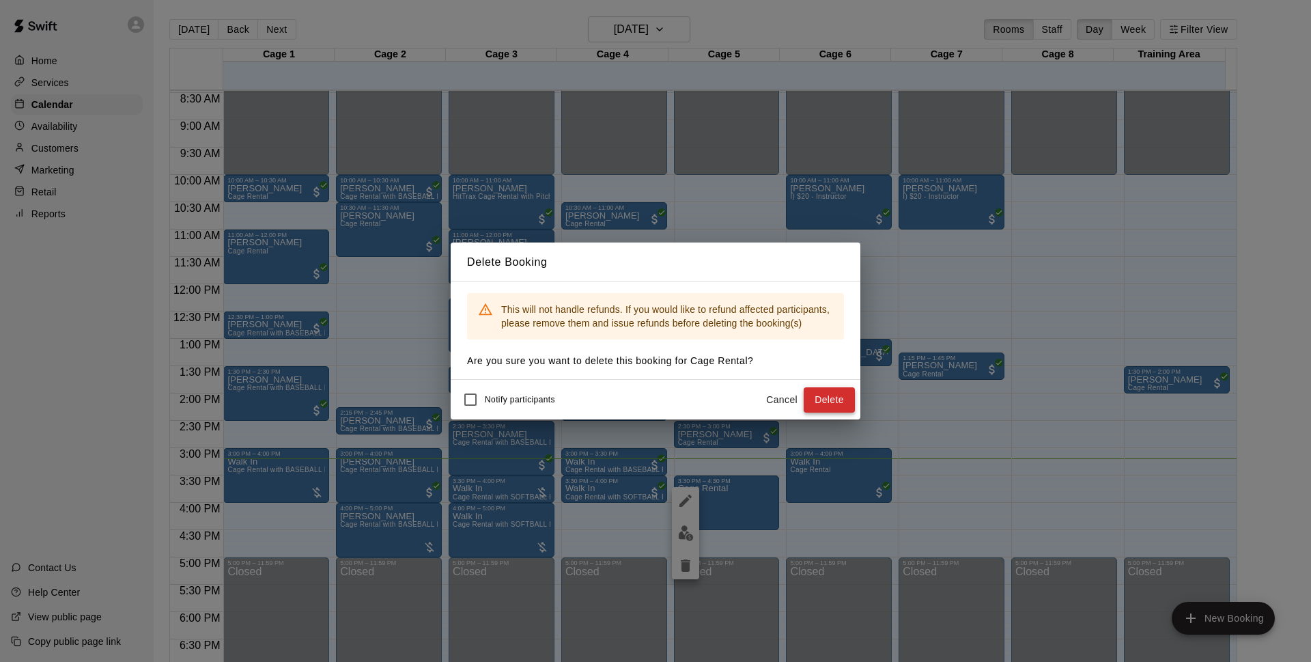
click at [820, 403] on button "Delete" at bounding box center [829, 399] width 51 height 25
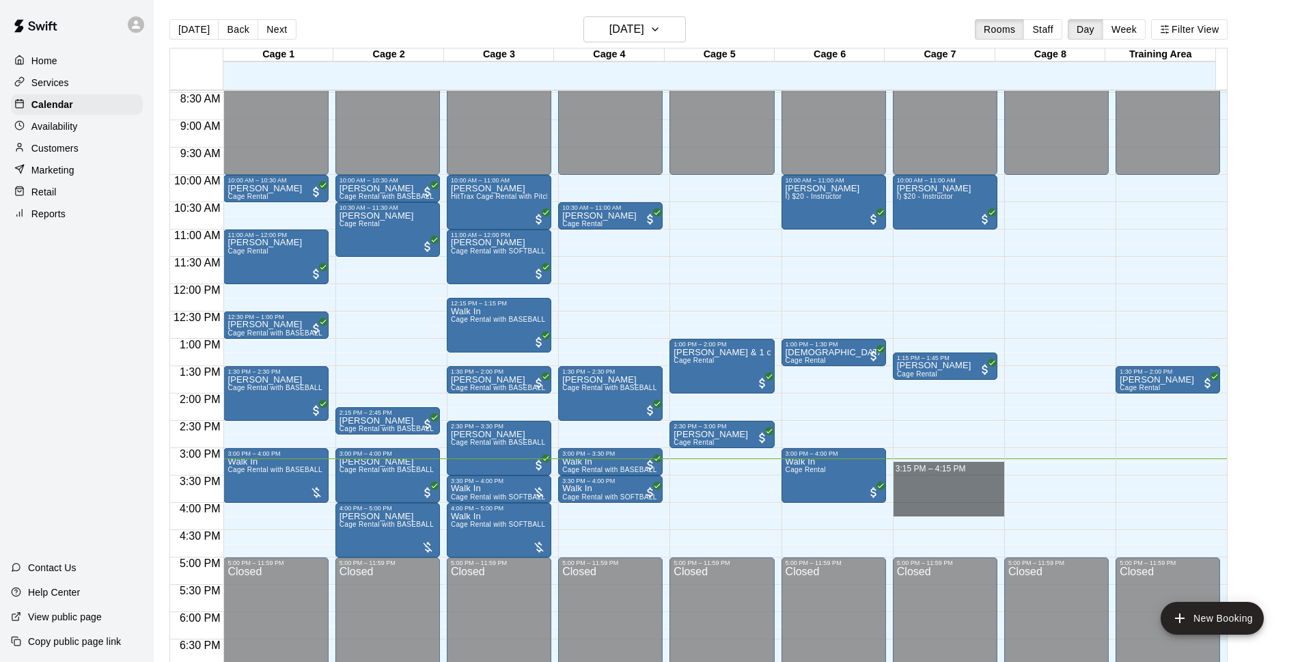
drag, startPoint x: 923, startPoint y: 465, endPoint x: 929, endPoint y: 513, distance: 48.2
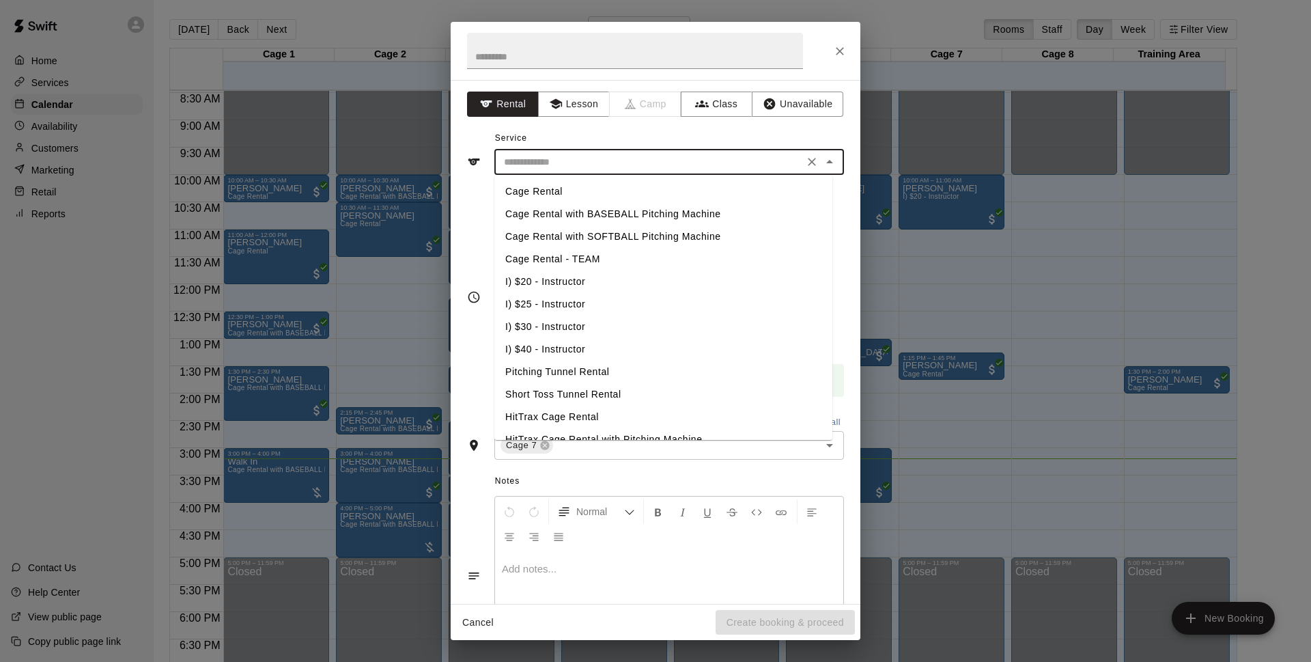
click at [541, 164] on input "text" at bounding box center [649, 162] width 301 height 17
click at [609, 264] on li "Cage Rental - TEAM" at bounding box center [663, 259] width 338 height 23
type input "**********"
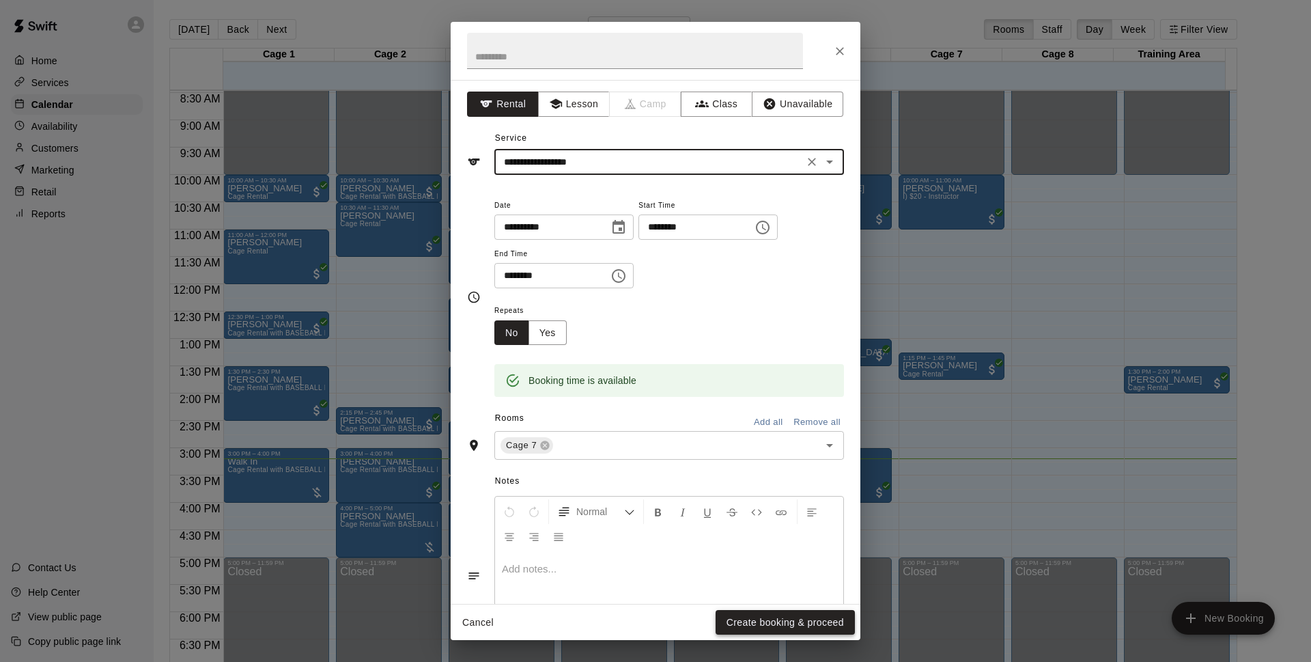
click at [779, 619] on button "Create booking & proceed" at bounding box center [785, 622] width 139 height 25
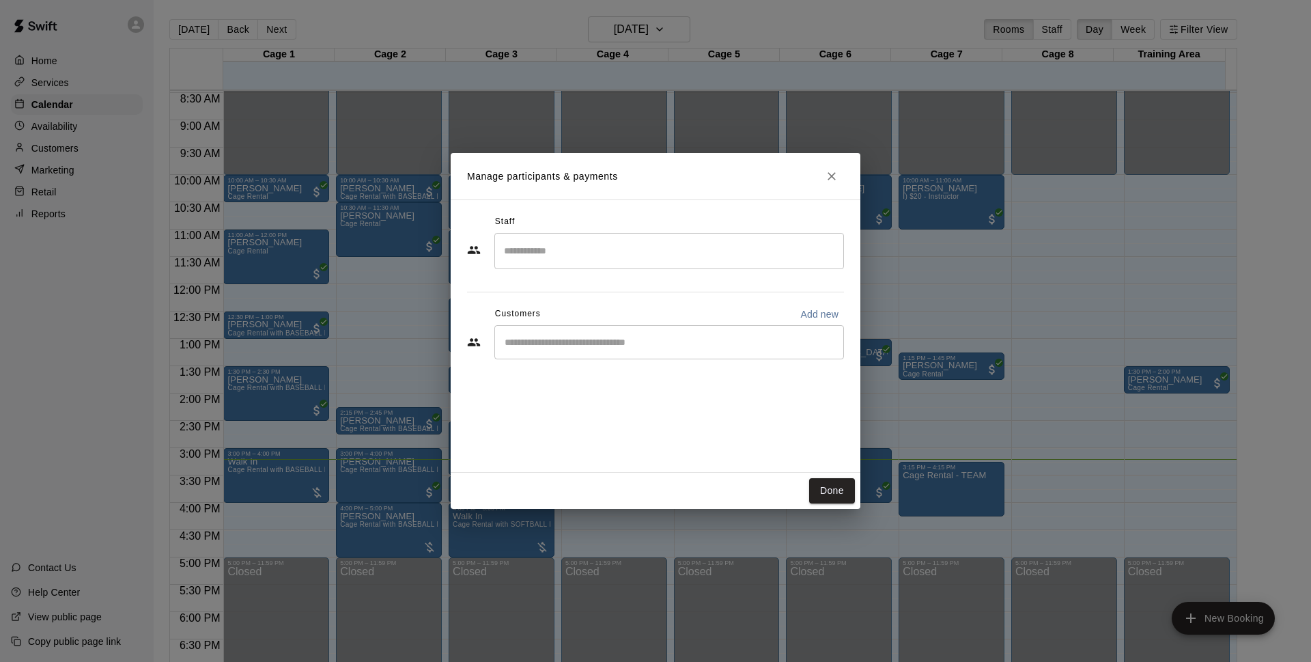
click at [651, 331] on div "​" at bounding box center [669, 342] width 350 height 34
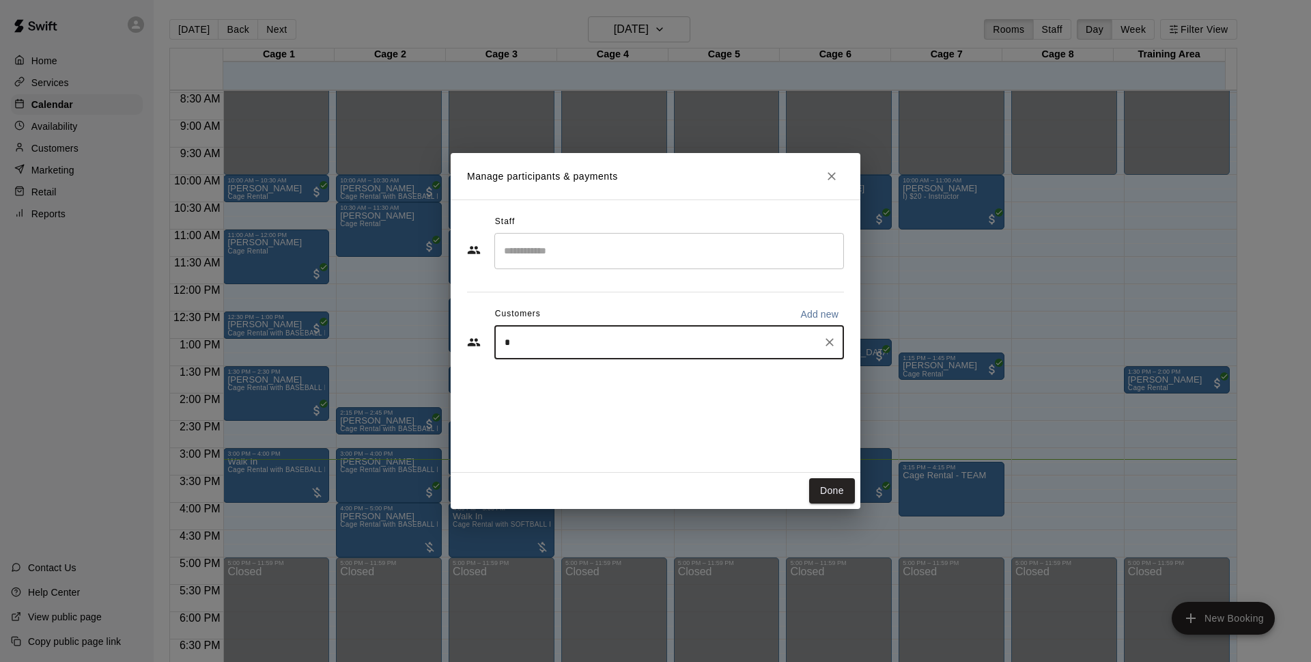
type input "*"
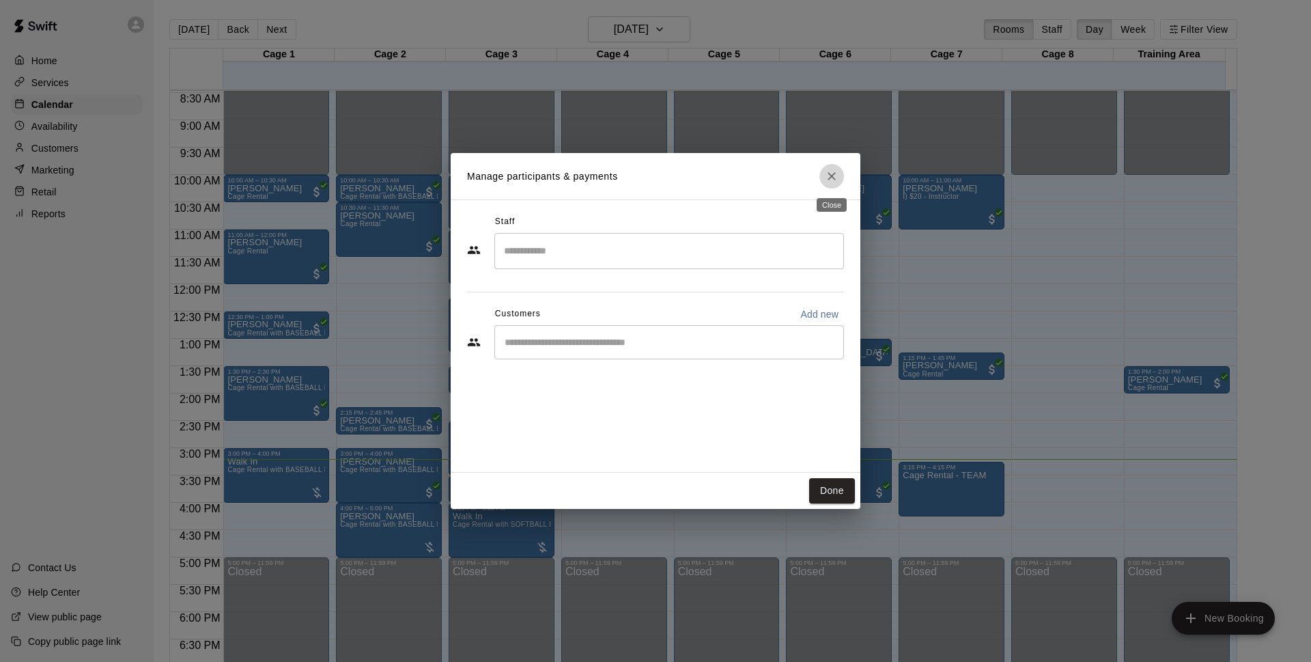
click at [825, 177] on icon "Close" at bounding box center [832, 176] width 14 height 14
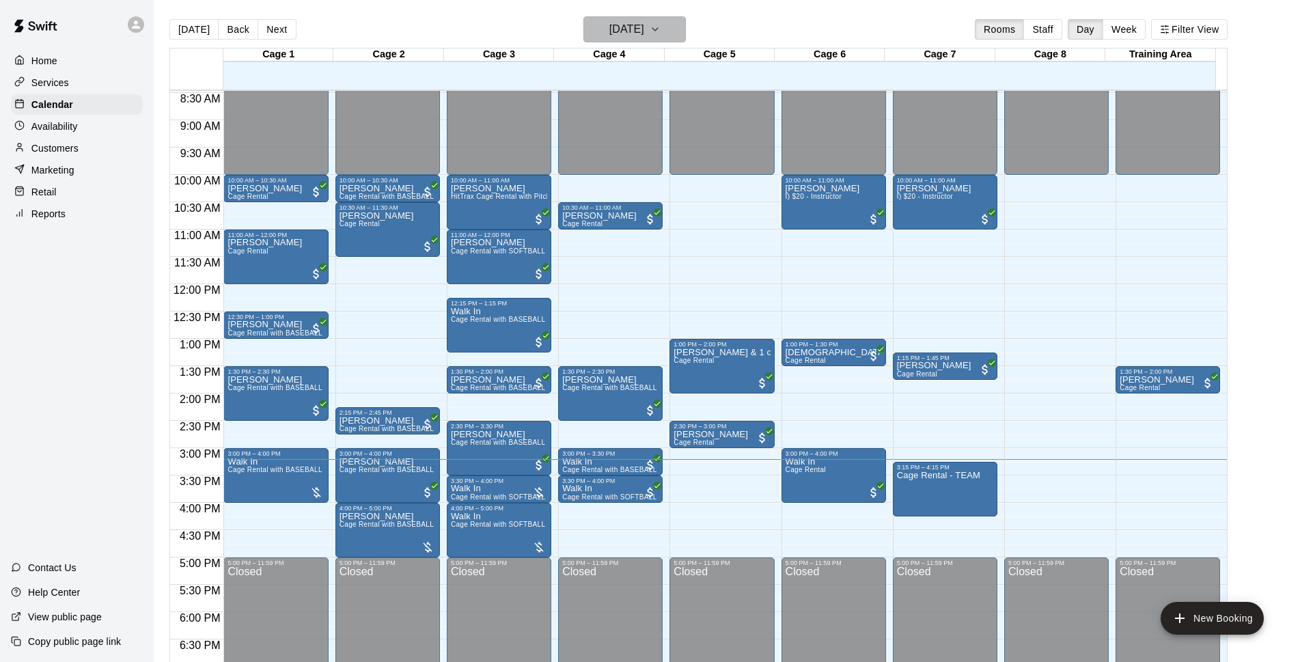
click at [684, 33] on button "[DATE]" at bounding box center [634, 29] width 102 height 26
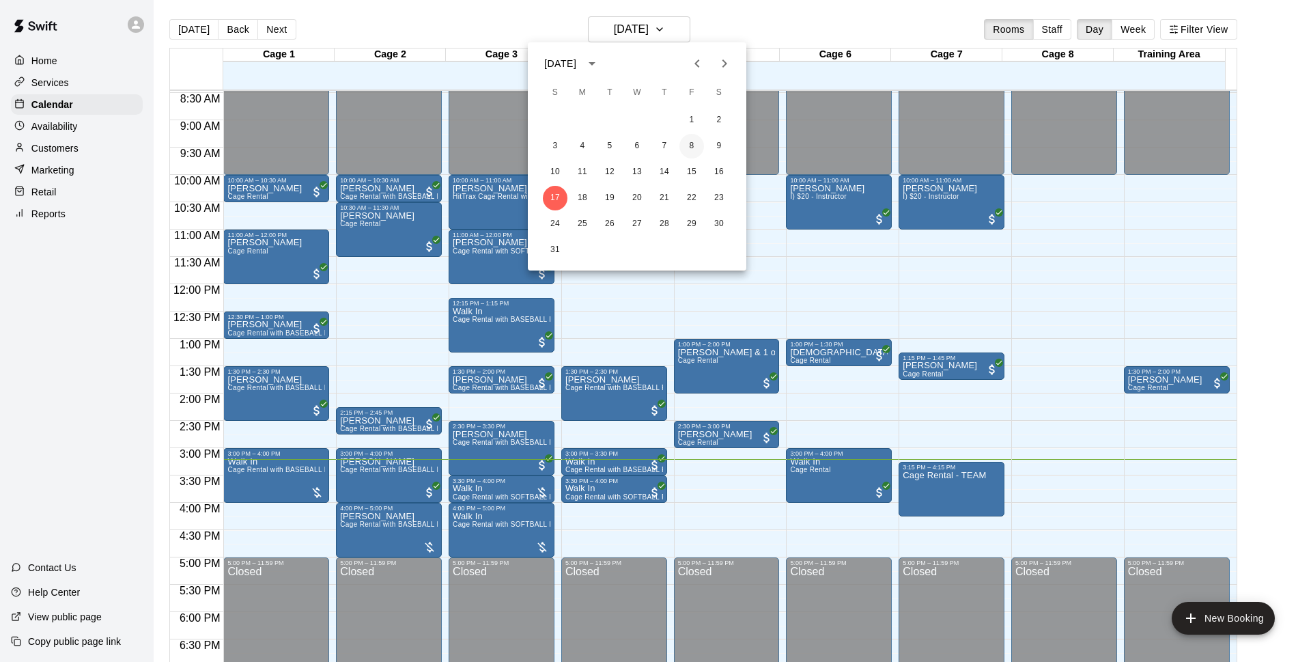
click at [694, 149] on button "8" at bounding box center [692, 146] width 25 height 25
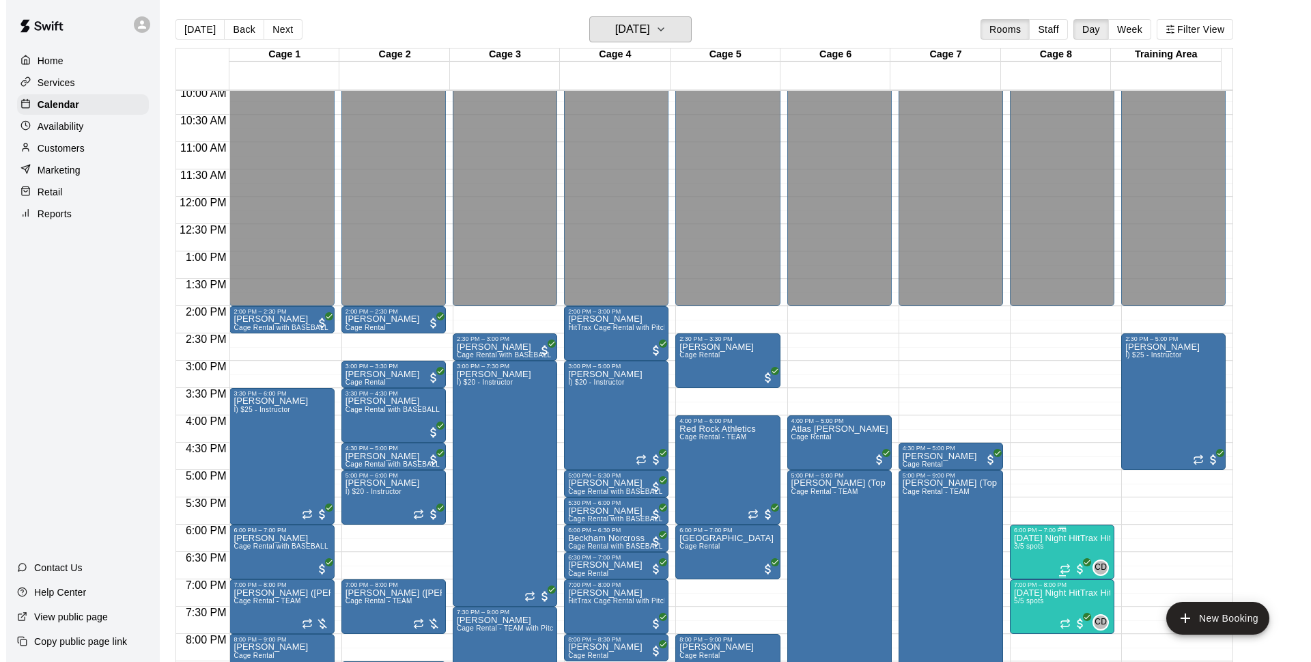
scroll to position [638, 0]
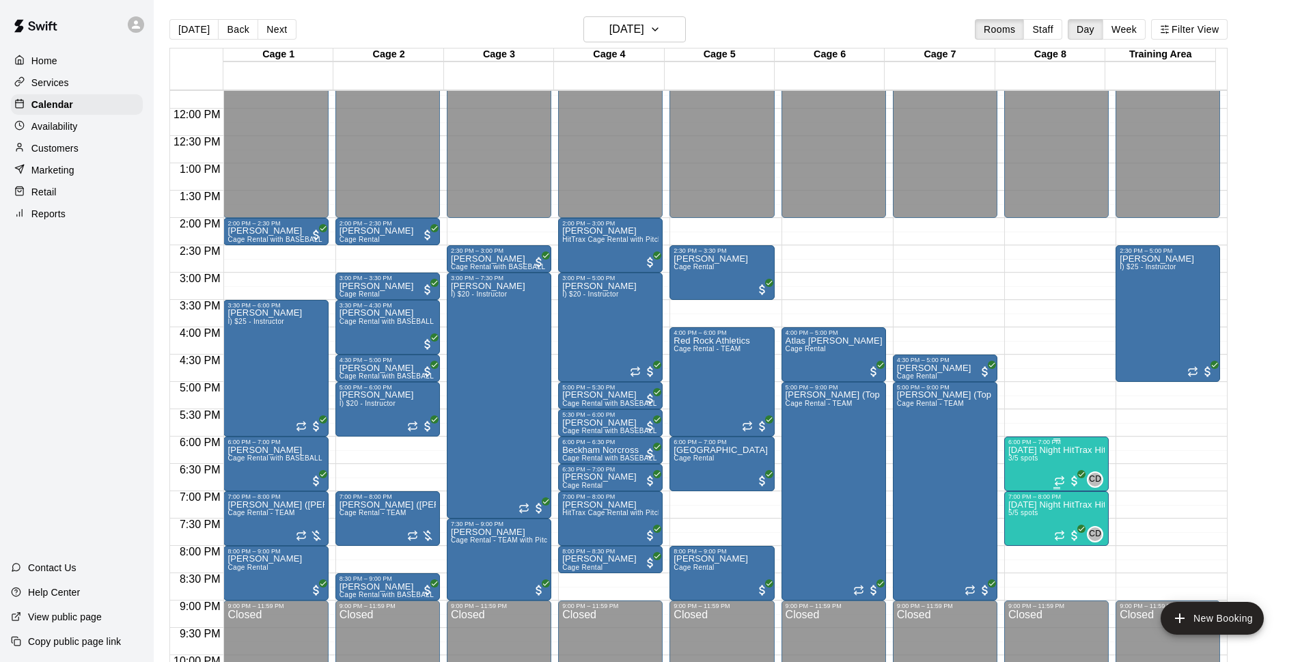
click at [1051, 450] on p "[DATE] Night HitTrax Hitting REPS Class (6-12 year olds)" at bounding box center [1056, 450] width 96 height 0
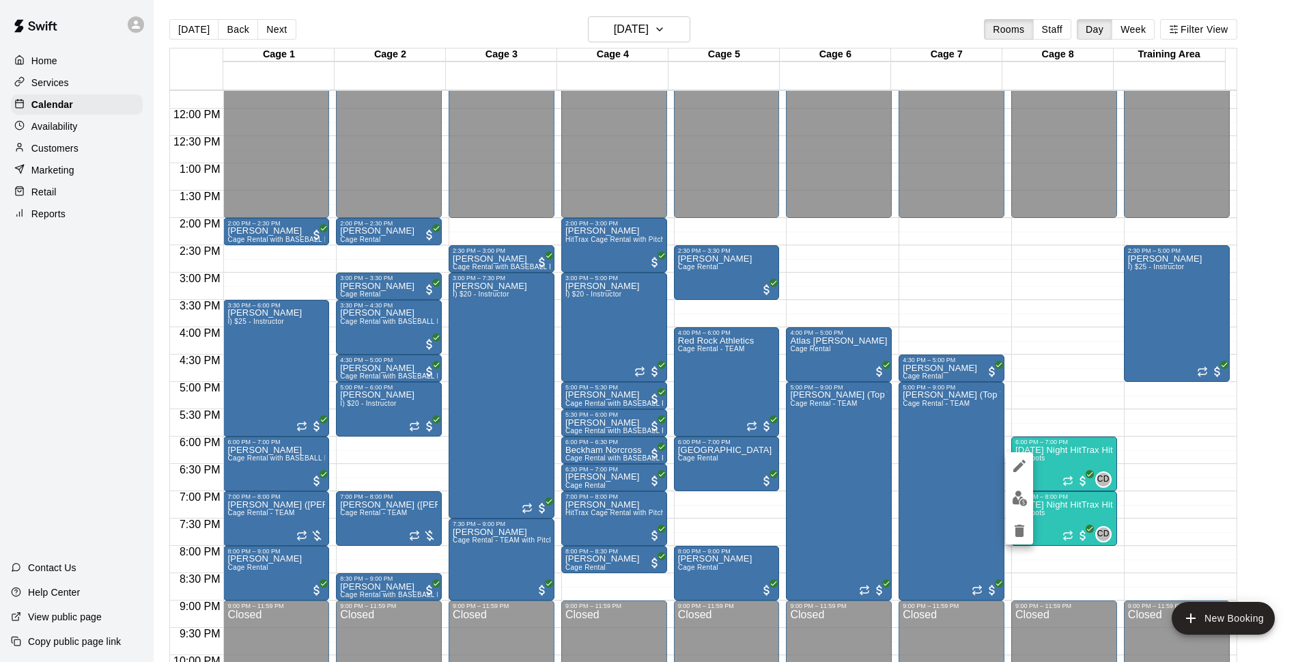
click at [1026, 508] on button "edit" at bounding box center [1019, 498] width 27 height 27
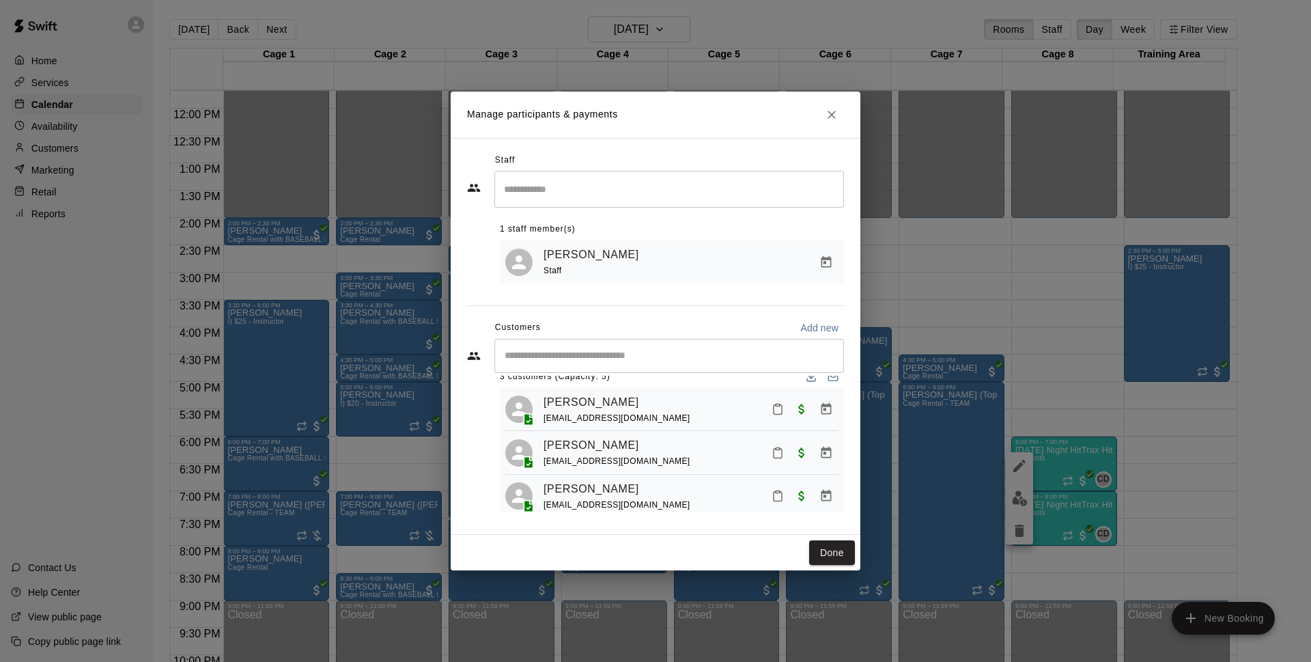
scroll to position [38, 0]
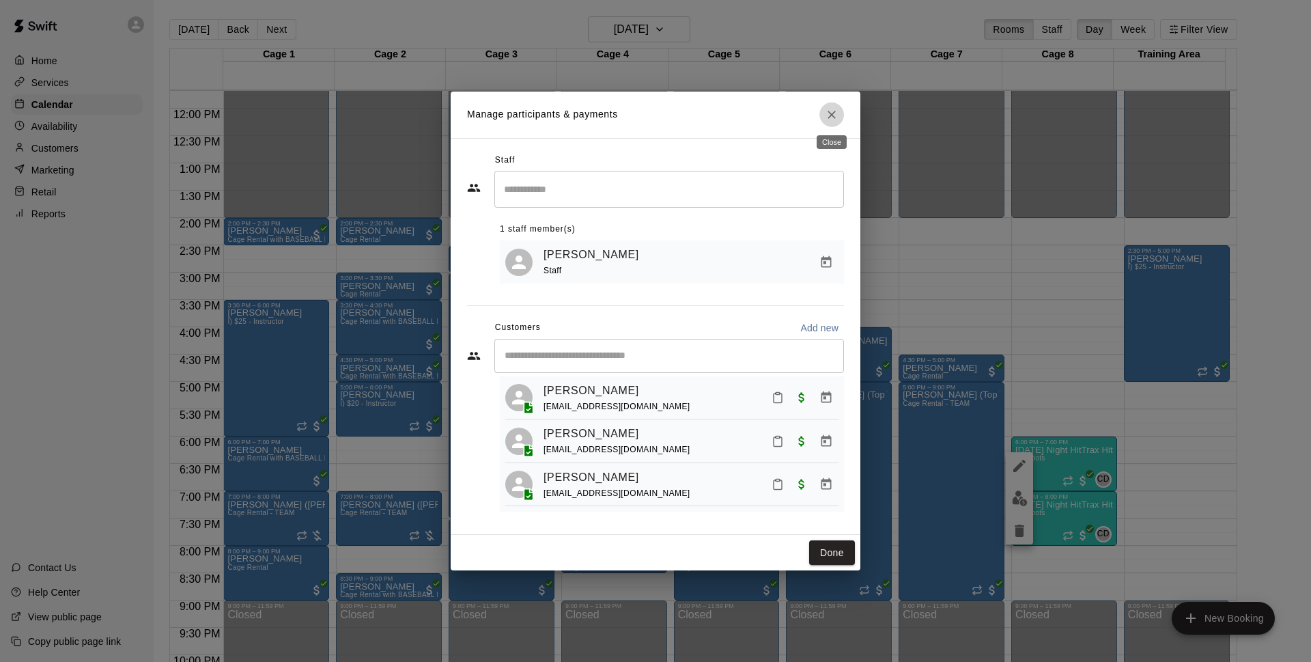
click at [824, 117] on button "Close" at bounding box center [832, 114] width 25 height 25
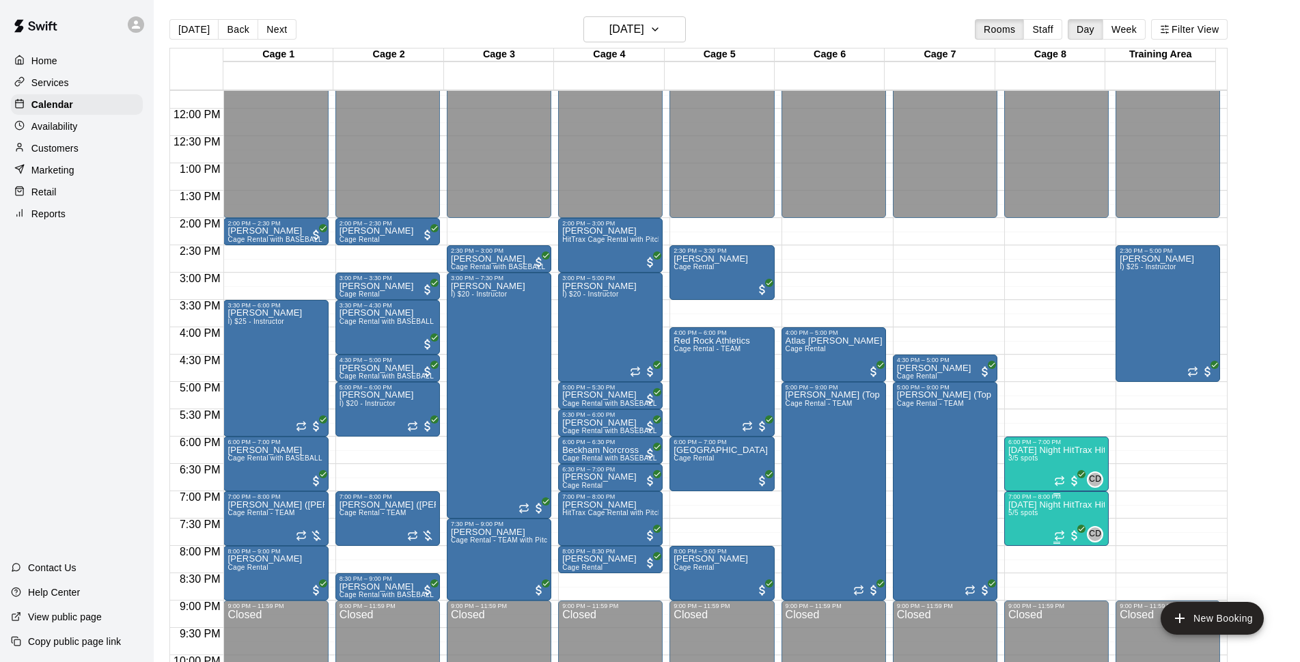
click at [1057, 505] on p "[DATE] Night HitTrax Hitting REPS Class (6-12 year olds)" at bounding box center [1056, 505] width 96 height 0
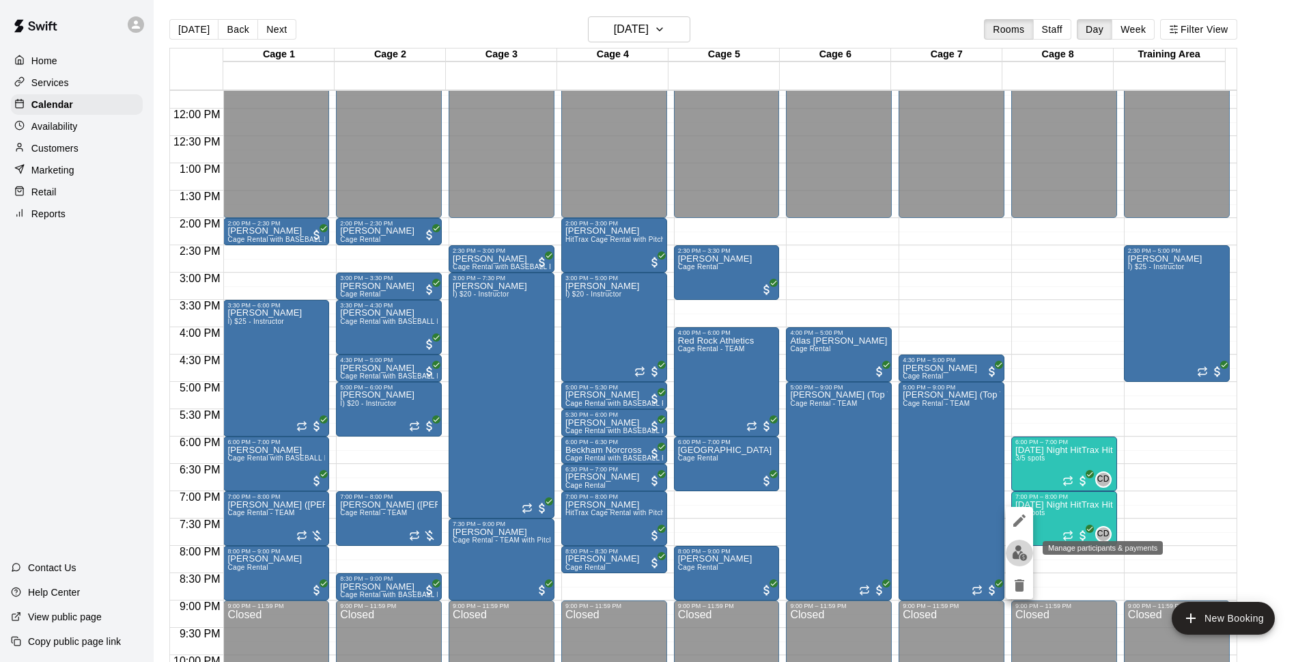
click at [1027, 544] on button "edit" at bounding box center [1019, 553] width 27 height 27
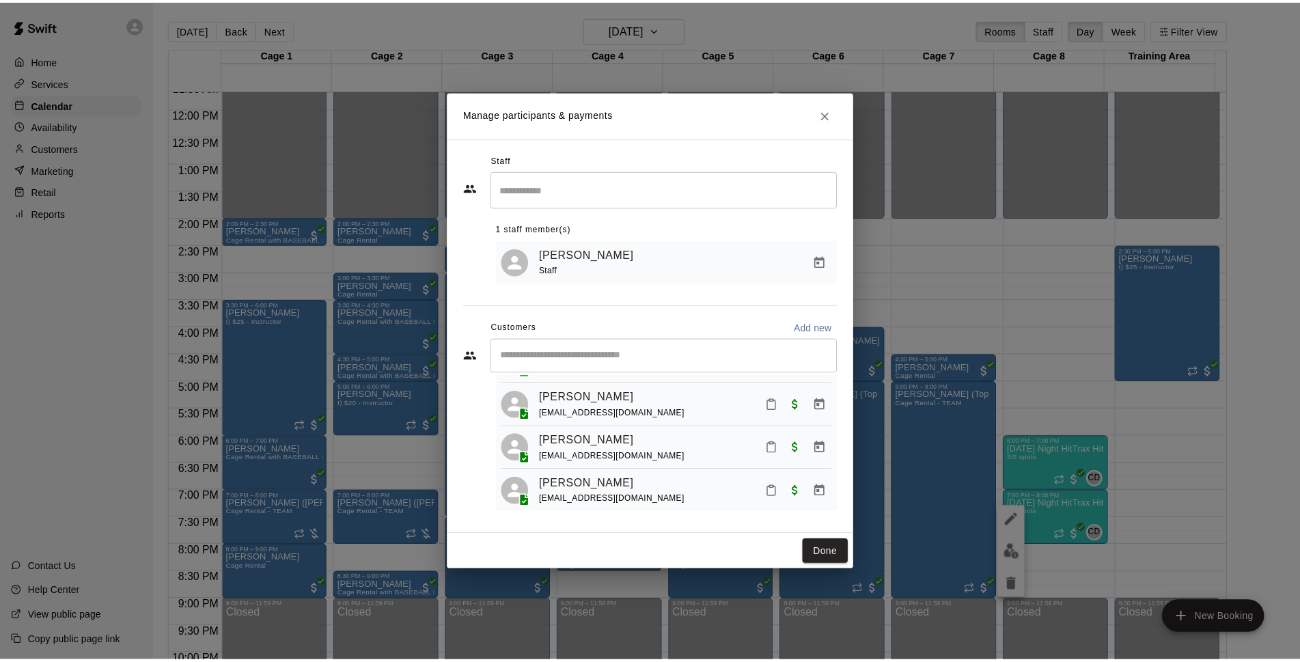
scroll to position [27, 0]
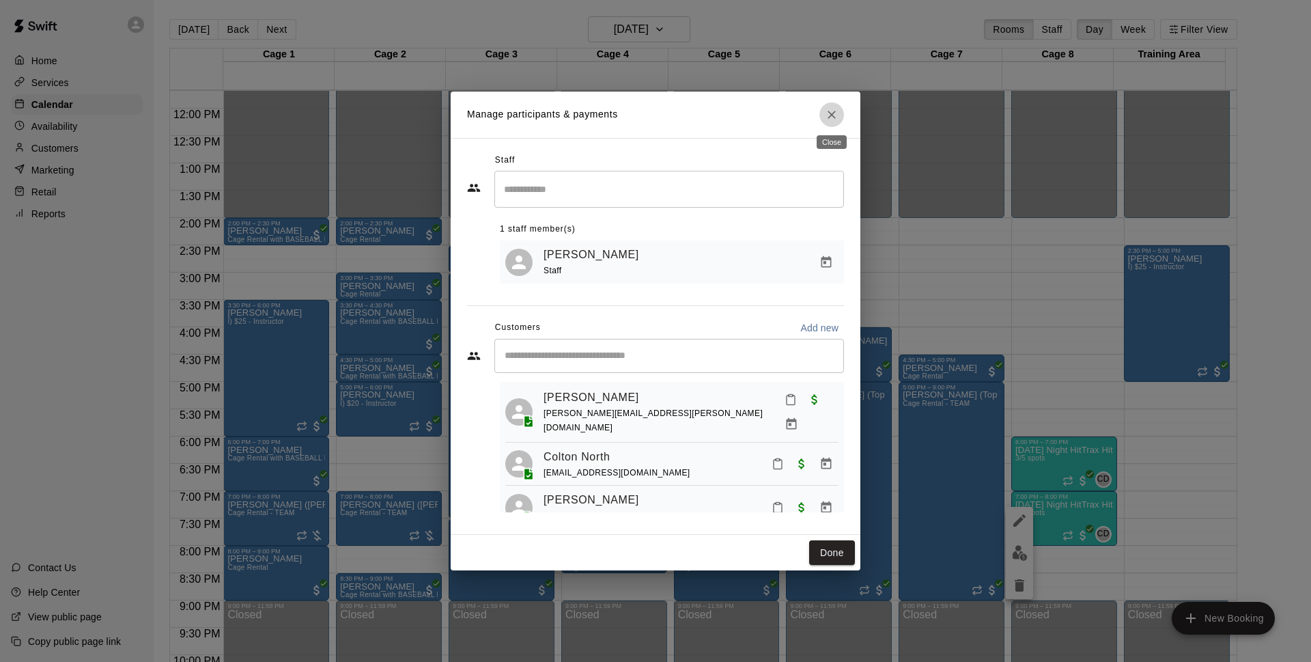
click at [828, 113] on icon "Close" at bounding box center [832, 115] width 14 height 14
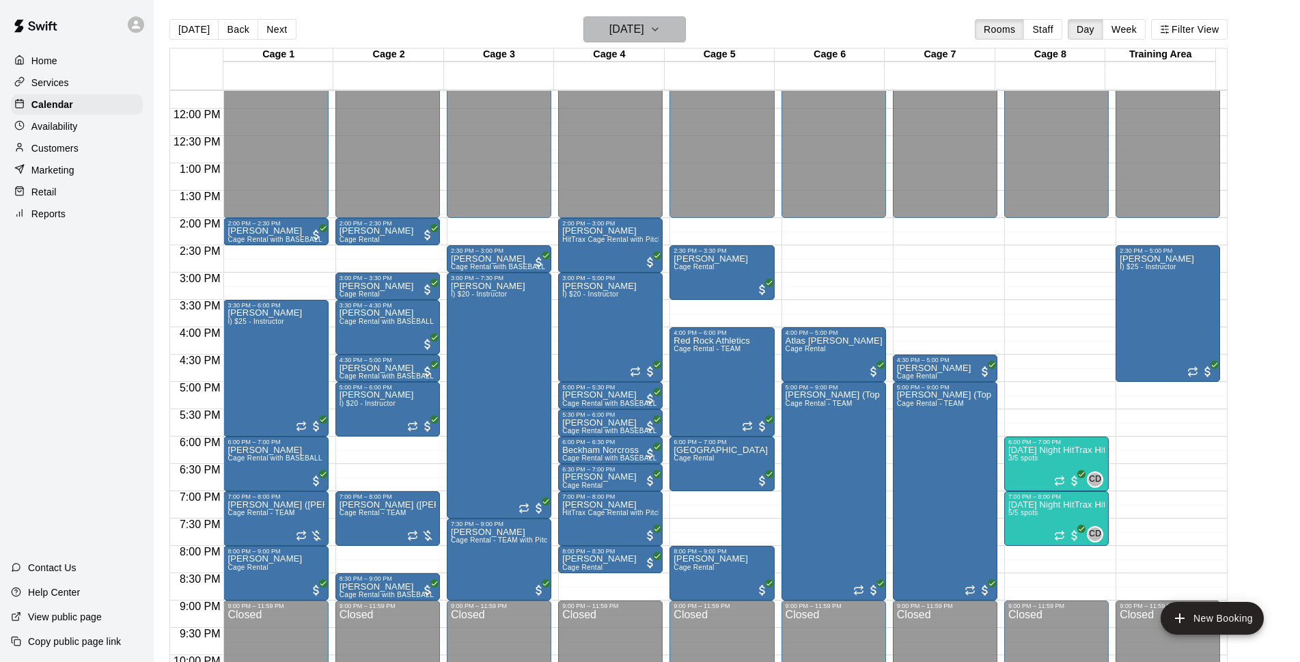
click at [644, 28] on h6 "[DATE]" at bounding box center [626, 29] width 35 height 19
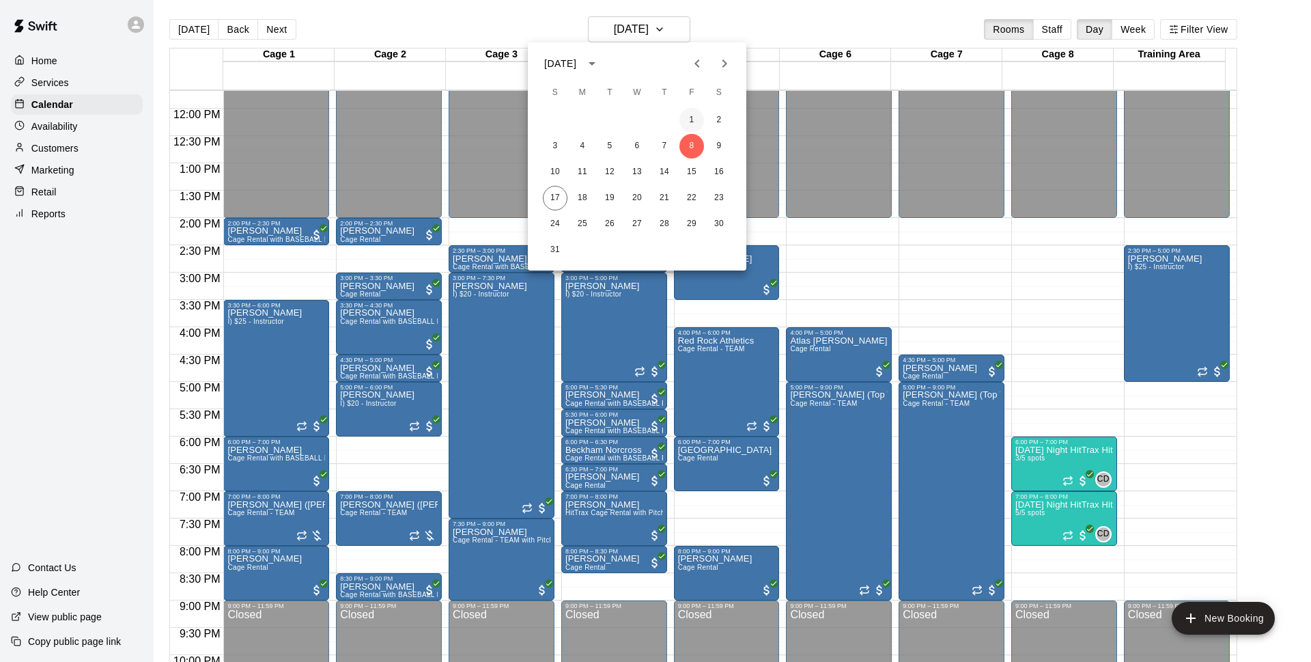
click at [692, 119] on button "1" at bounding box center [692, 120] width 25 height 25
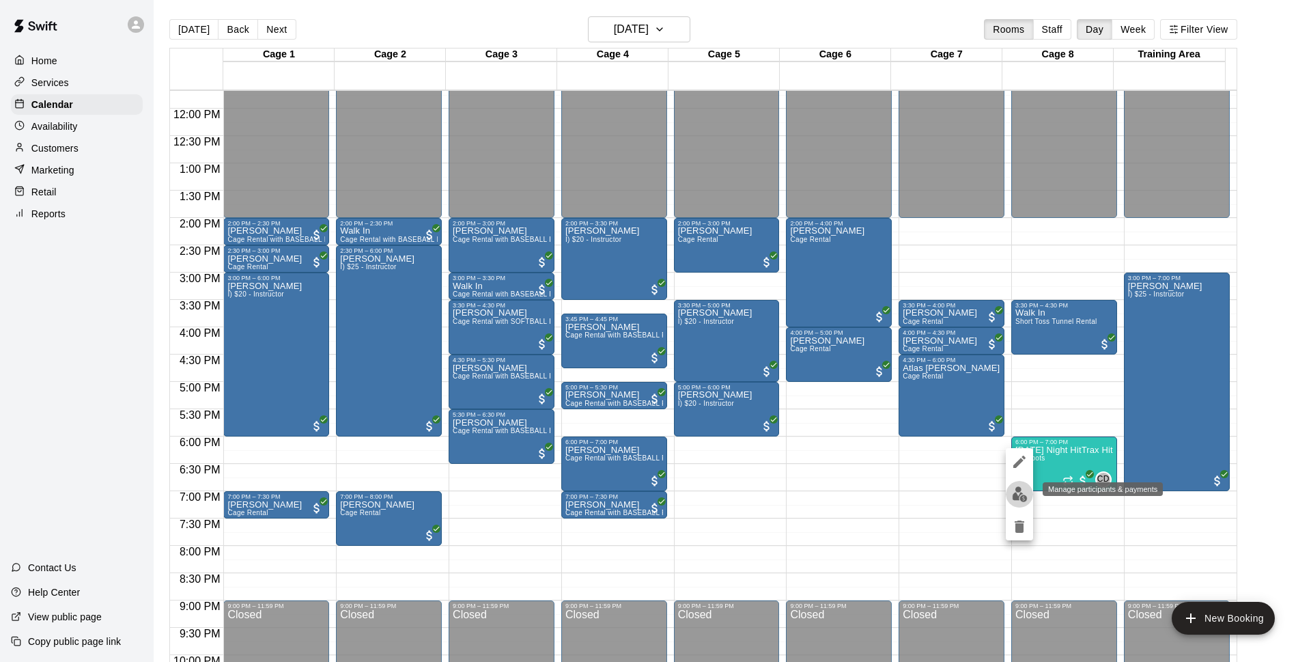
click at [1014, 496] on img "edit" at bounding box center [1020, 494] width 16 height 16
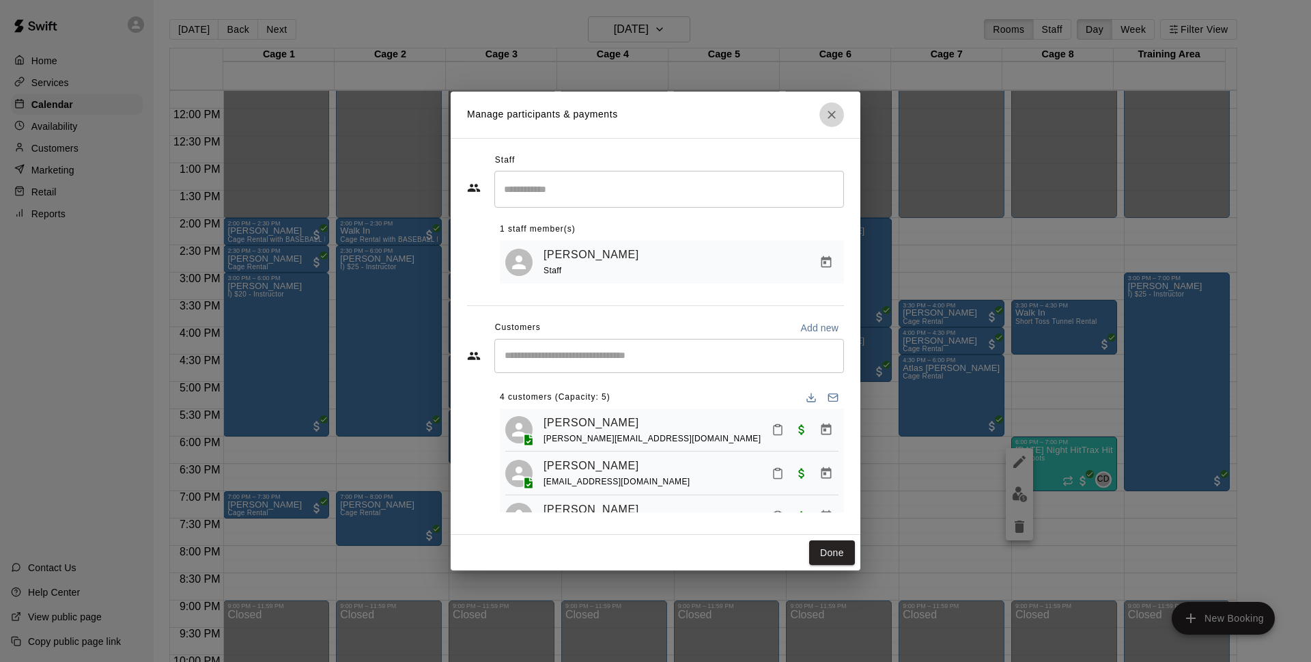
click at [827, 111] on icon "Close" at bounding box center [832, 115] width 14 height 14
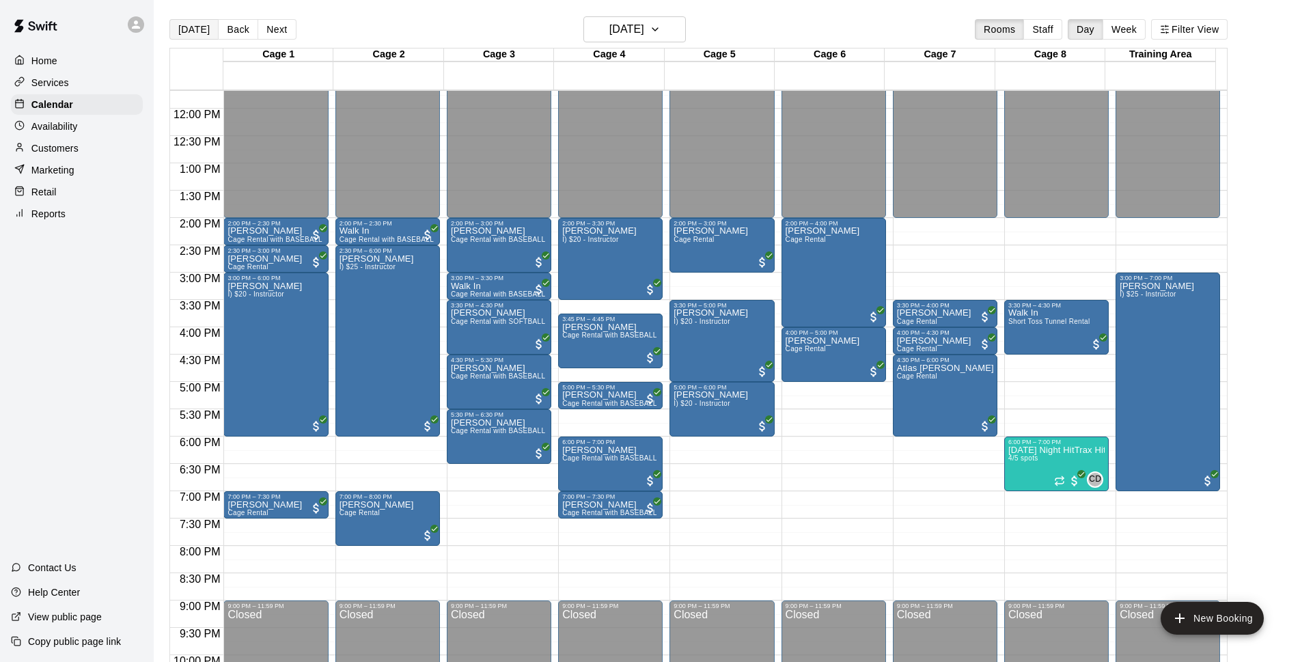
click at [174, 28] on button "[DATE]" at bounding box center [193, 29] width 49 height 20
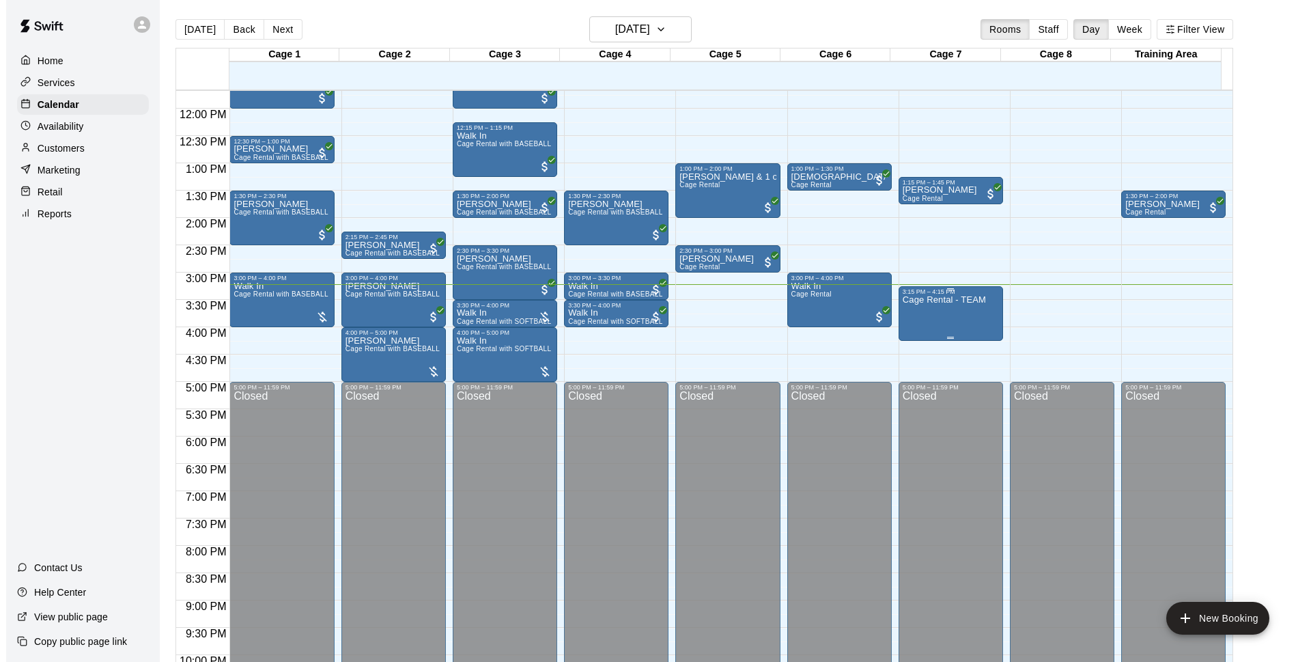
scroll to position [550, 0]
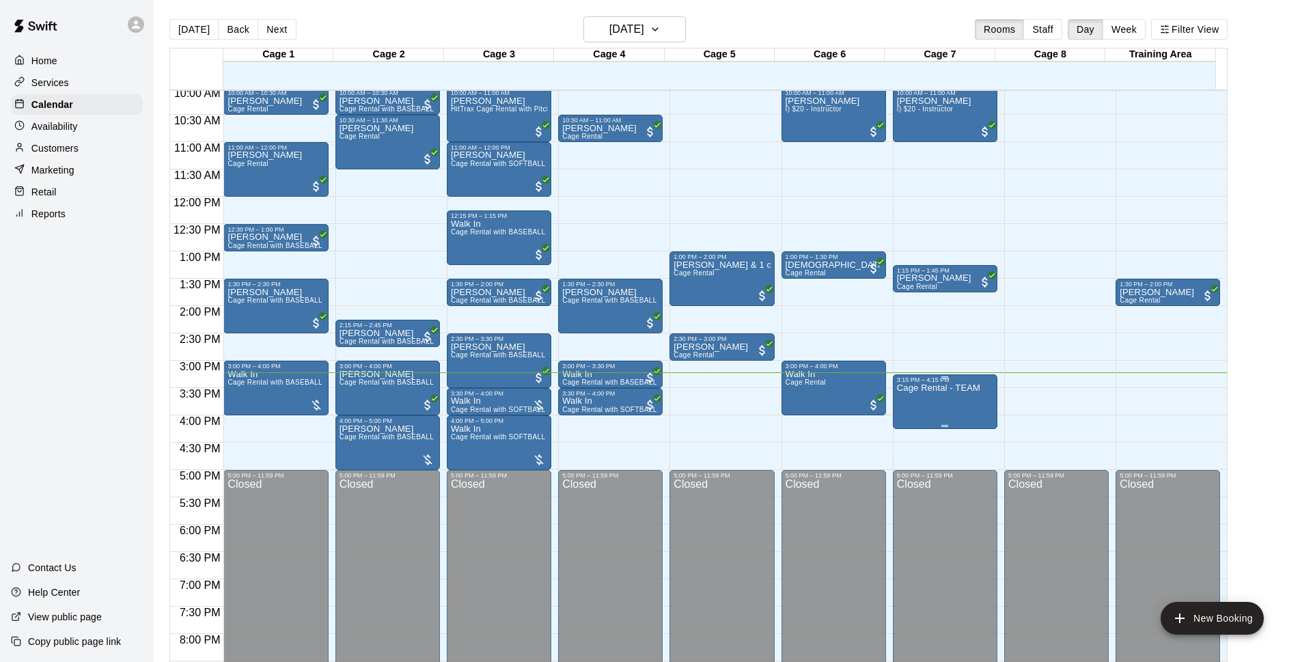
click at [946, 388] on p "Cage Rental - TEAM" at bounding box center [938, 388] width 83 height 0
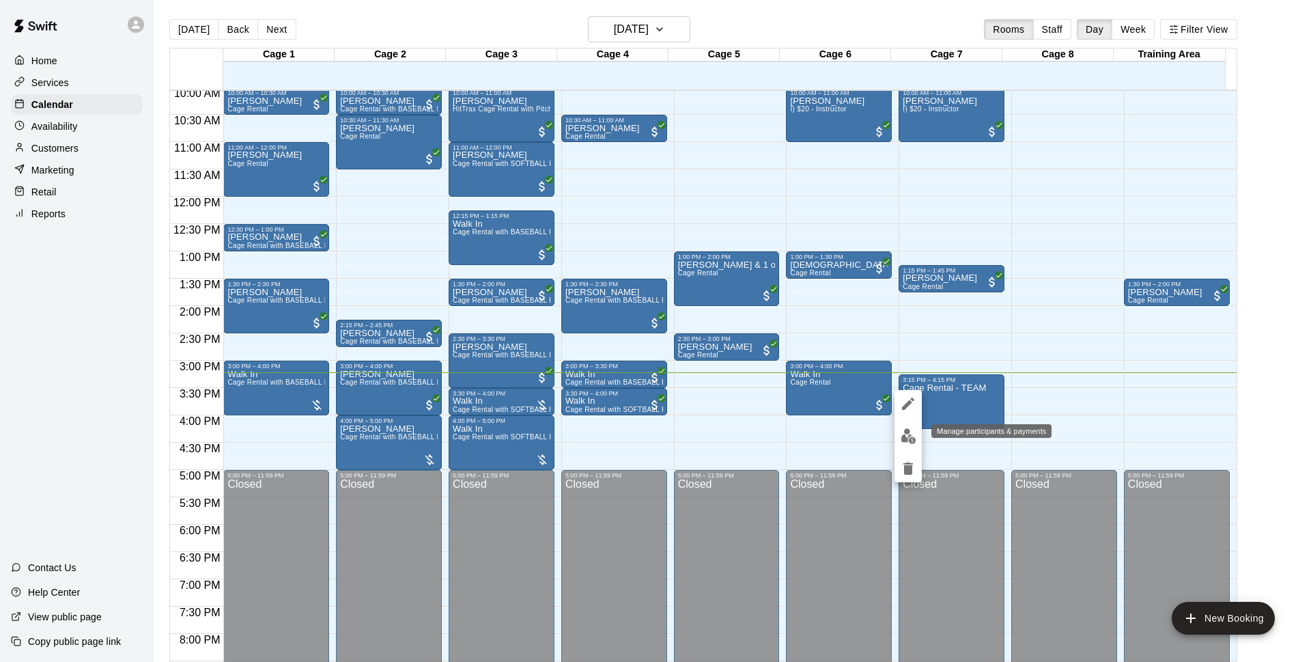
click at [910, 433] on img "edit" at bounding box center [909, 436] width 16 height 16
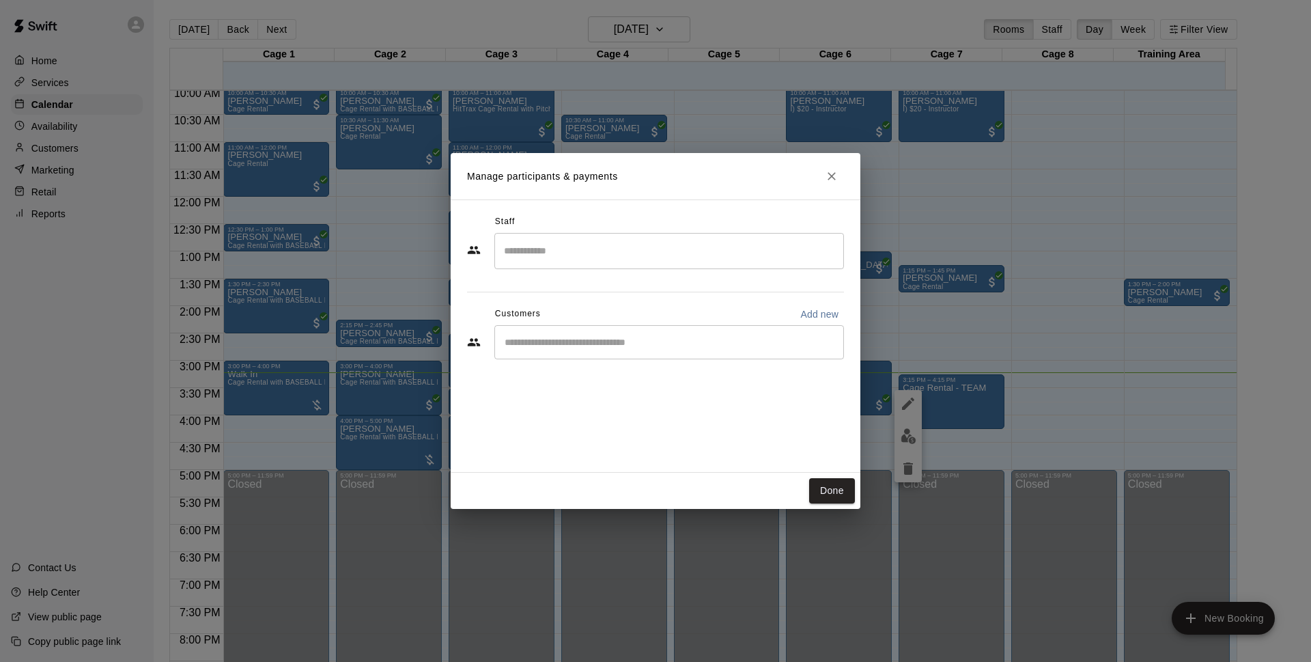
click at [711, 337] on input "Start typing to search customers..." at bounding box center [669, 342] width 337 height 14
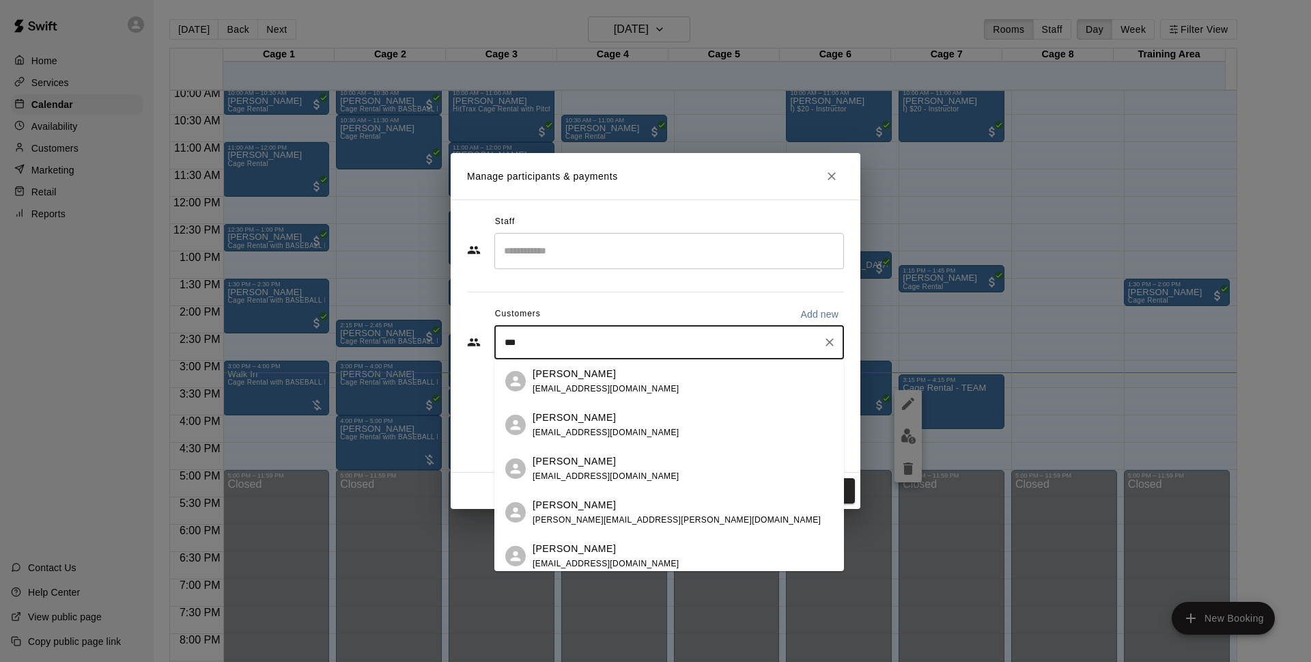
type input "****"
click at [667, 410] on div "[PERSON_NAME] [EMAIL_ADDRESS][DOMAIN_NAME]" at bounding box center [683, 424] width 301 height 29
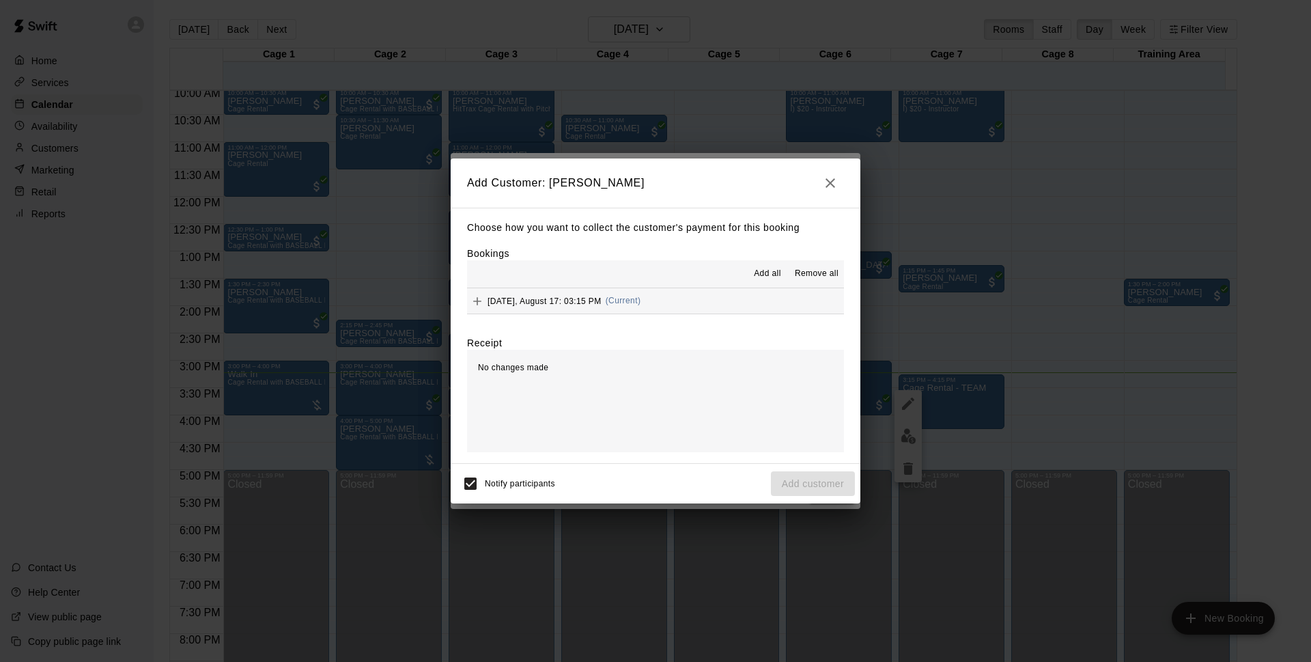
click at [654, 296] on button "[DATE], August 17: 03:15 PM (Current)" at bounding box center [655, 300] width 377 height 25
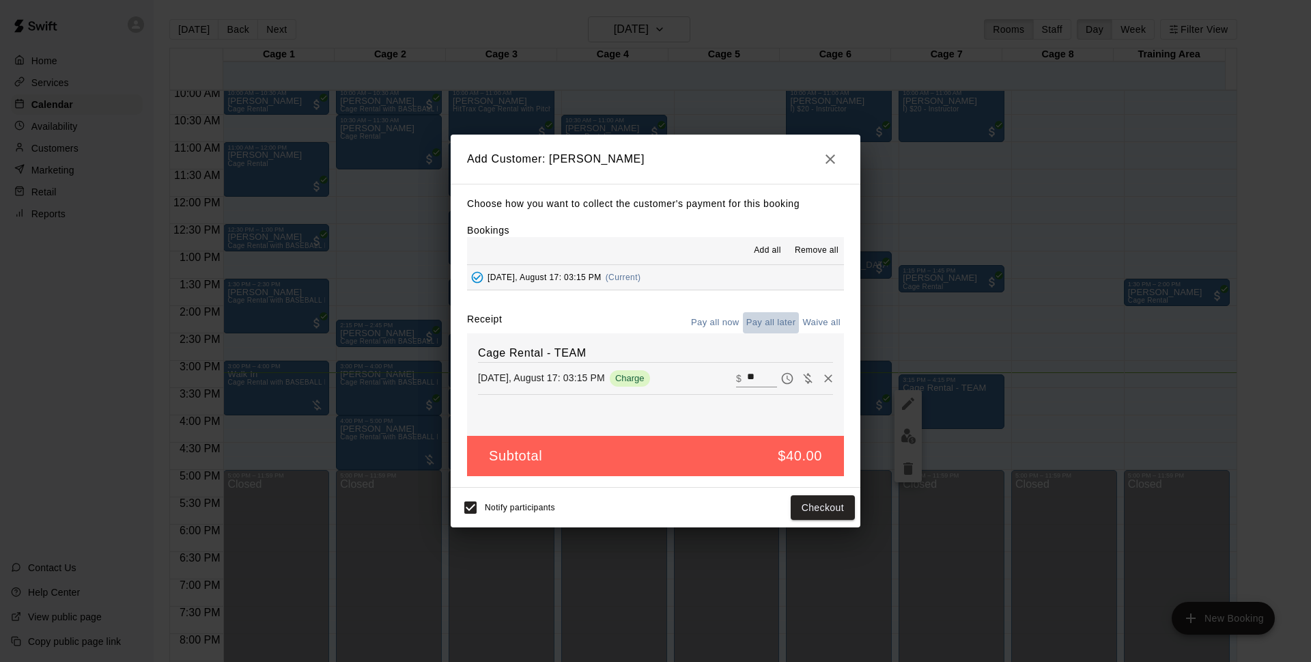
click at [777, 325] on button "Pay all later" at bounding box center [771, 322] width 57 height 21
click at [716, 322] on button "Pay all now" at bounding box center [715, 322] width 55 height 21
click at [836, 506] on button "Checkout" at bounding box center [823, 507] width 64 height 25
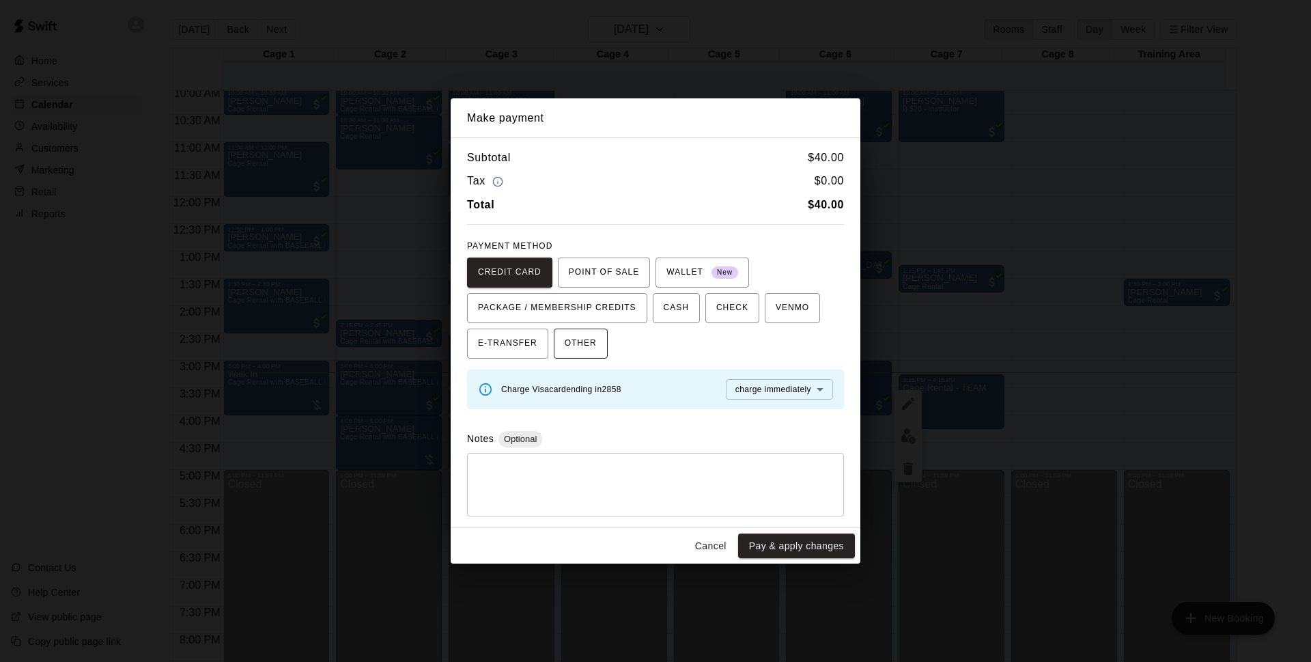
click at [576, 337] on span "OTHER" at bounding box center [581, 344] width 32 height 22
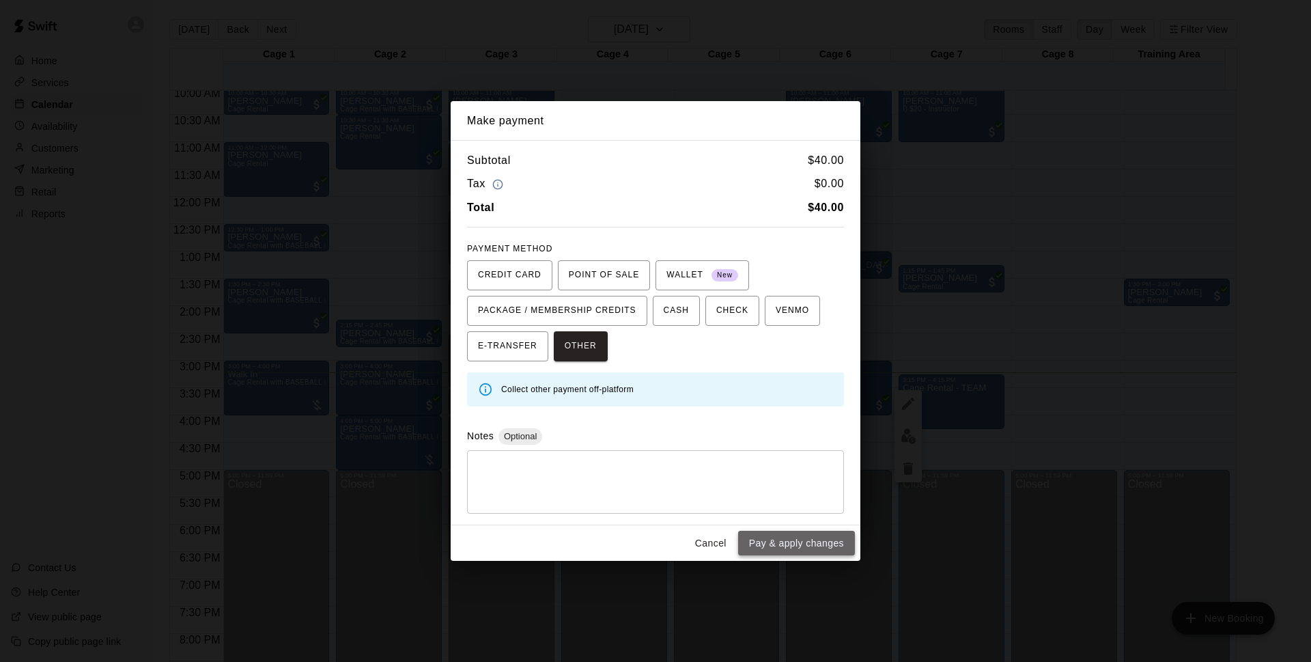
click at [768, 544] on button "Pay & apply changes" at bounding box center [796, 543] width 117 height 25
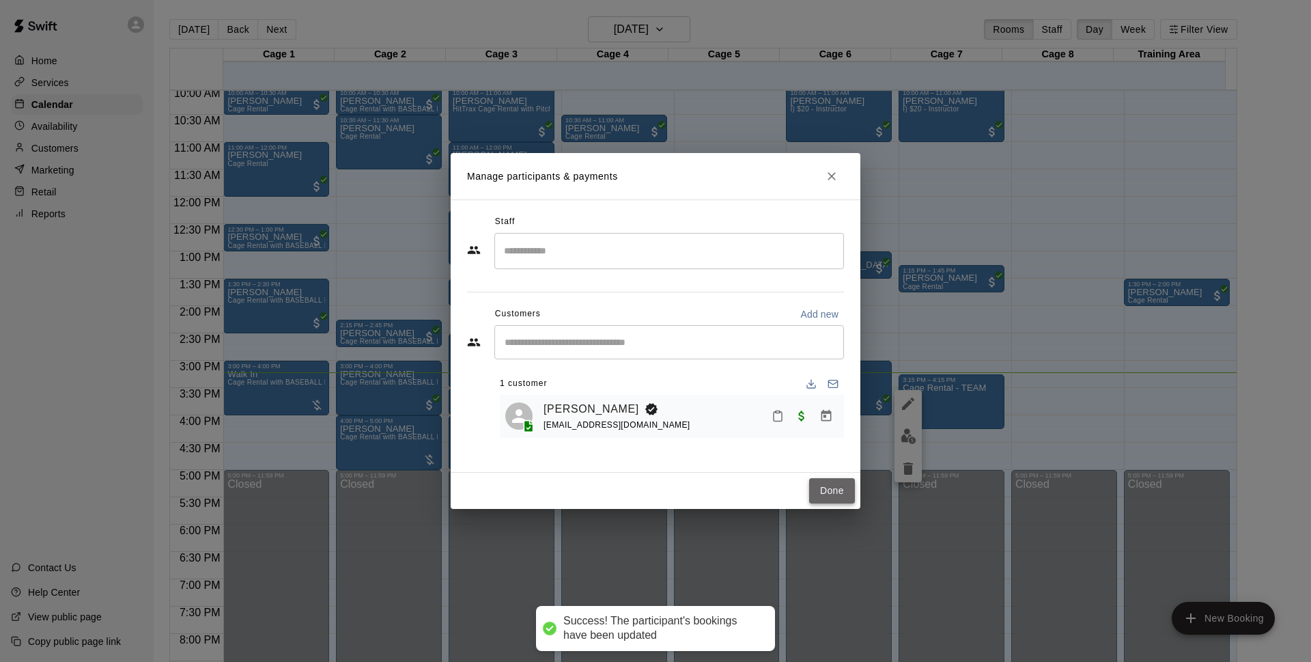
click at [816, 492] on button "Done" at bounding box center [832, 490] width 46 height 25
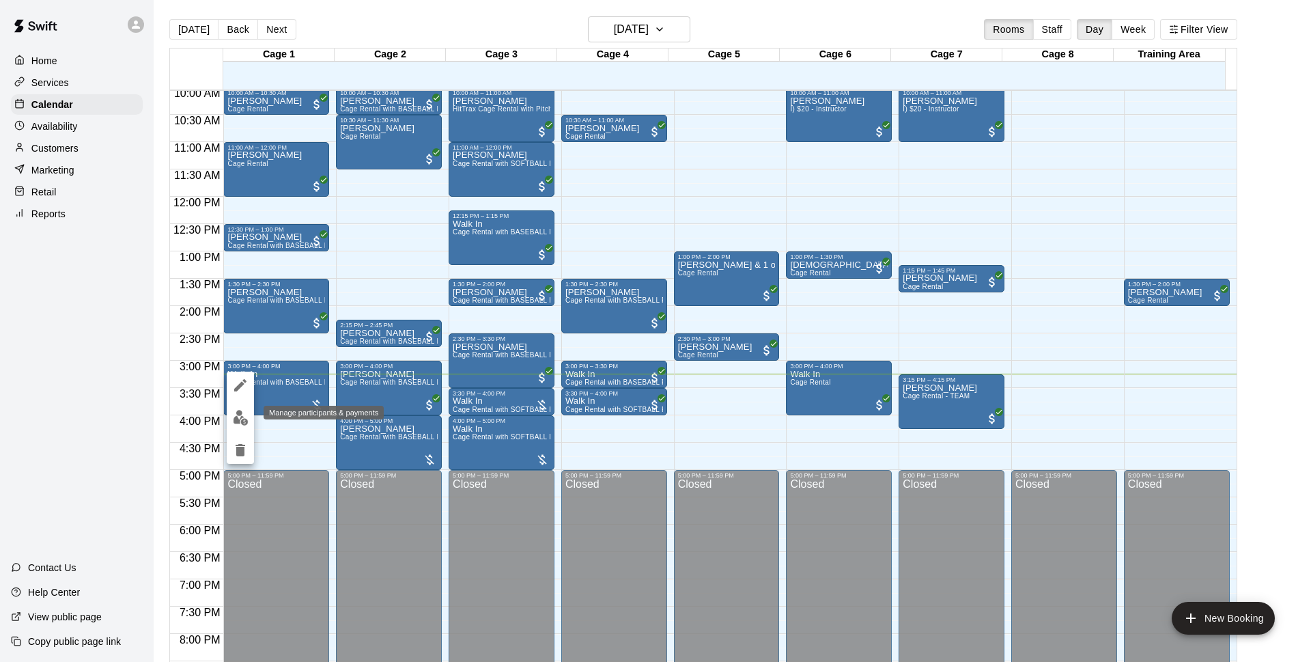
click at [247, 410] on img "edit" at bounding box center [241, 418] width 16 height 16
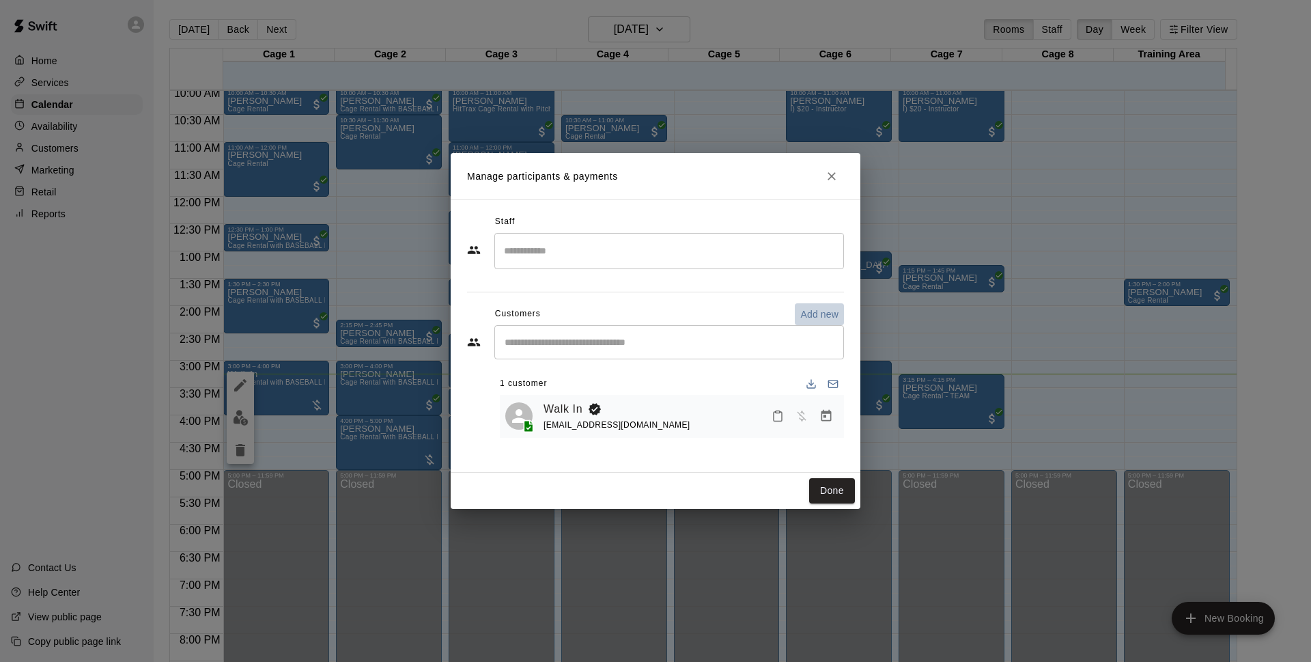
click at [805, 311] on p "Add new" at bounding box center [819, 314] width 38 height 14
select select "**"
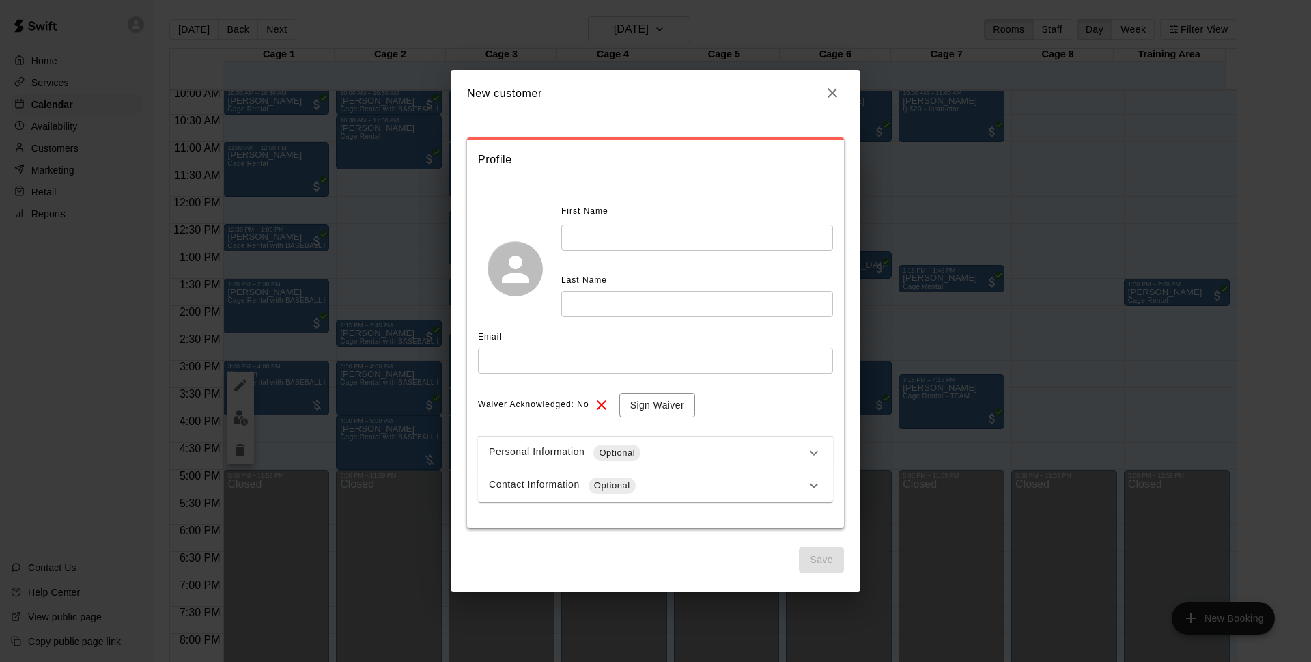
click at [625, 231] on input "text" at bounding box center [697, 237] width 272 height 25
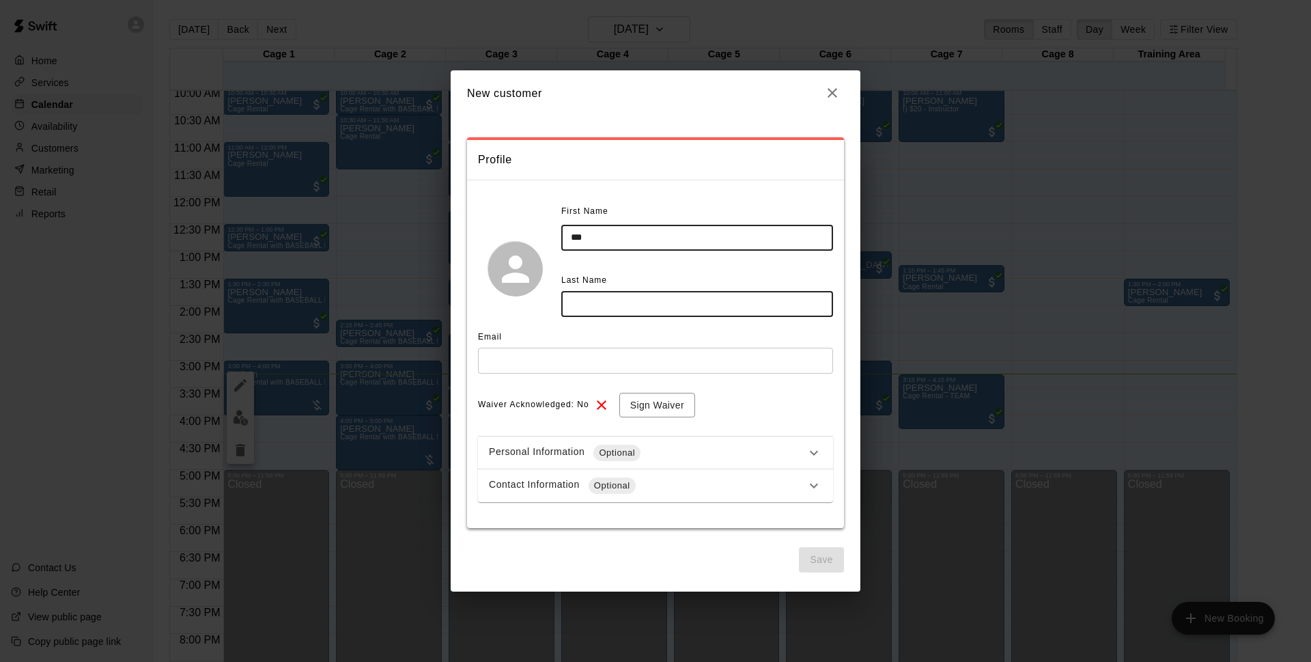
type input "***"
click at [628, 311] on input "text" at bounding box center [697, 303] width 272 height 25
type input "*"
type input "****"
click at [525, 354] on input "text" at bounding box center [655, 360] width 355 height 25
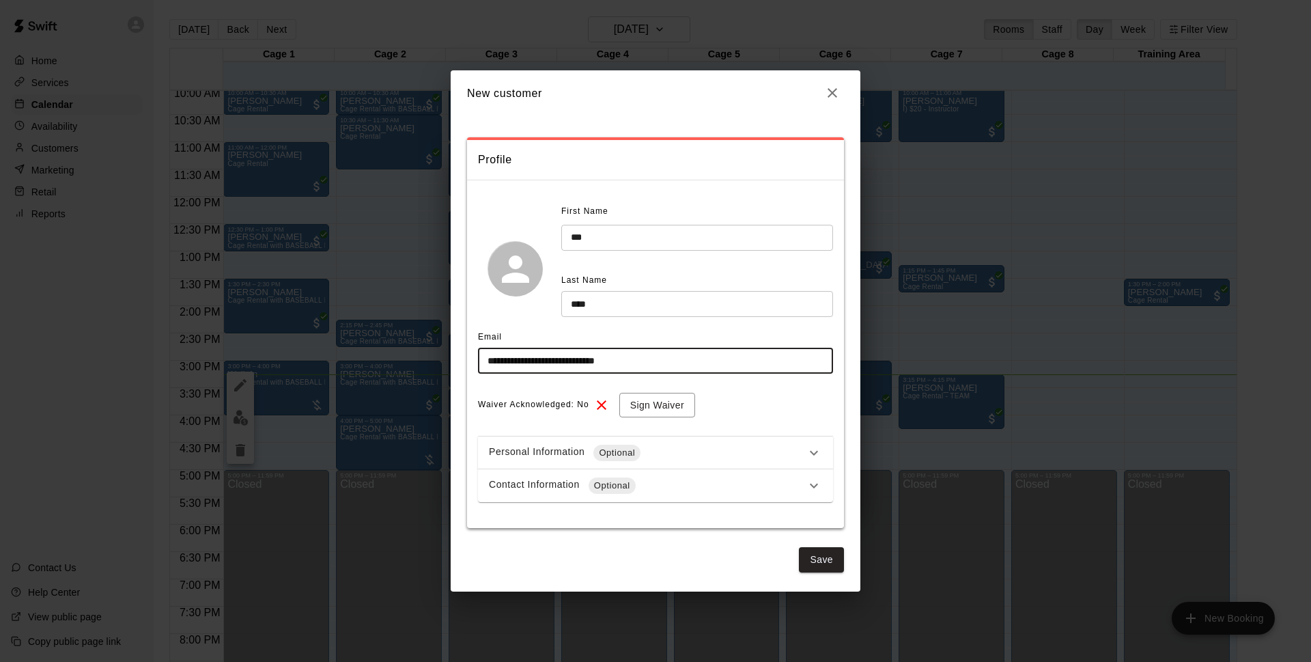
click at [670, 390] on div "**********" at bounding box center [655, 351] width 355 height 301
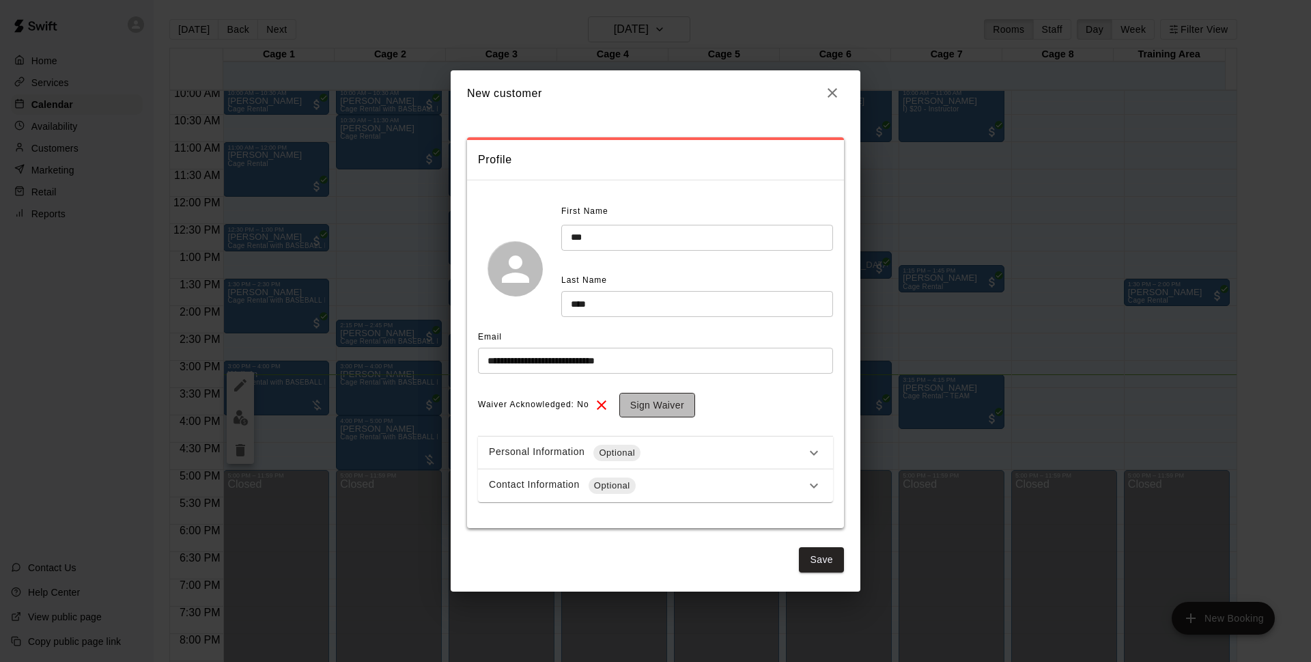
click at [669, 404] on button "Sign Waiver" at bounding box center [657, 405] width 76 height 25
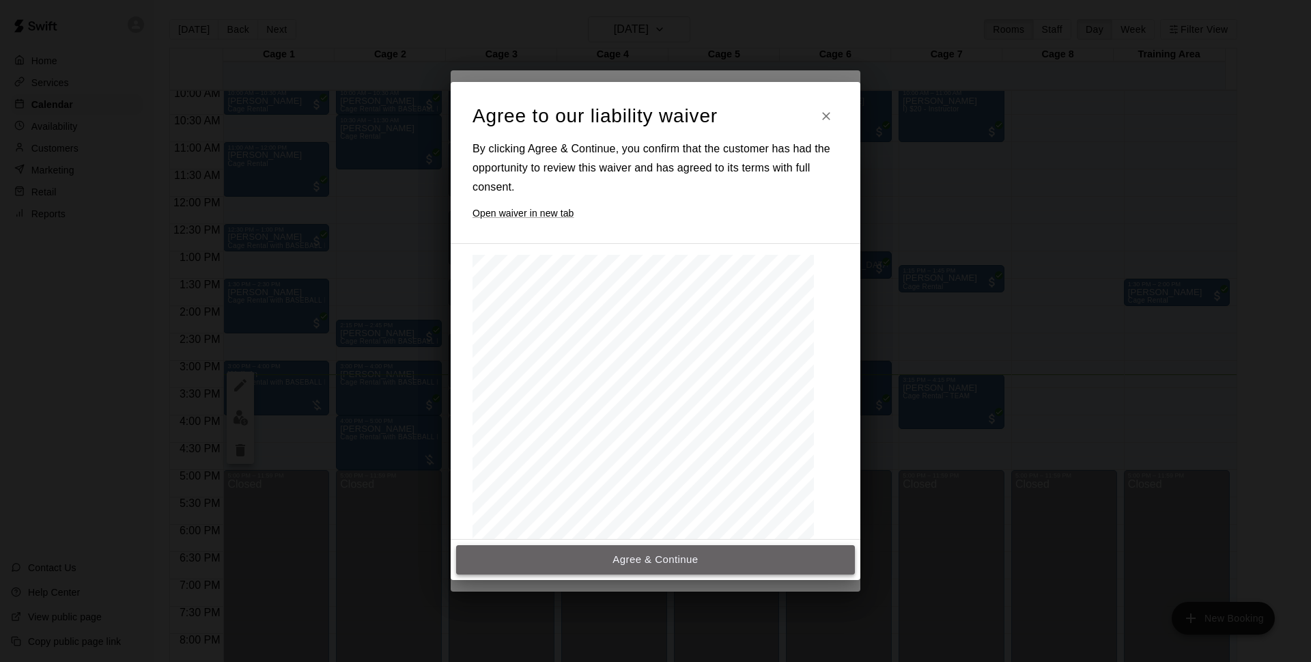
click at [654, 565] on button "Agree & Continue" at bounding box center [655, 559] width 399 height 29
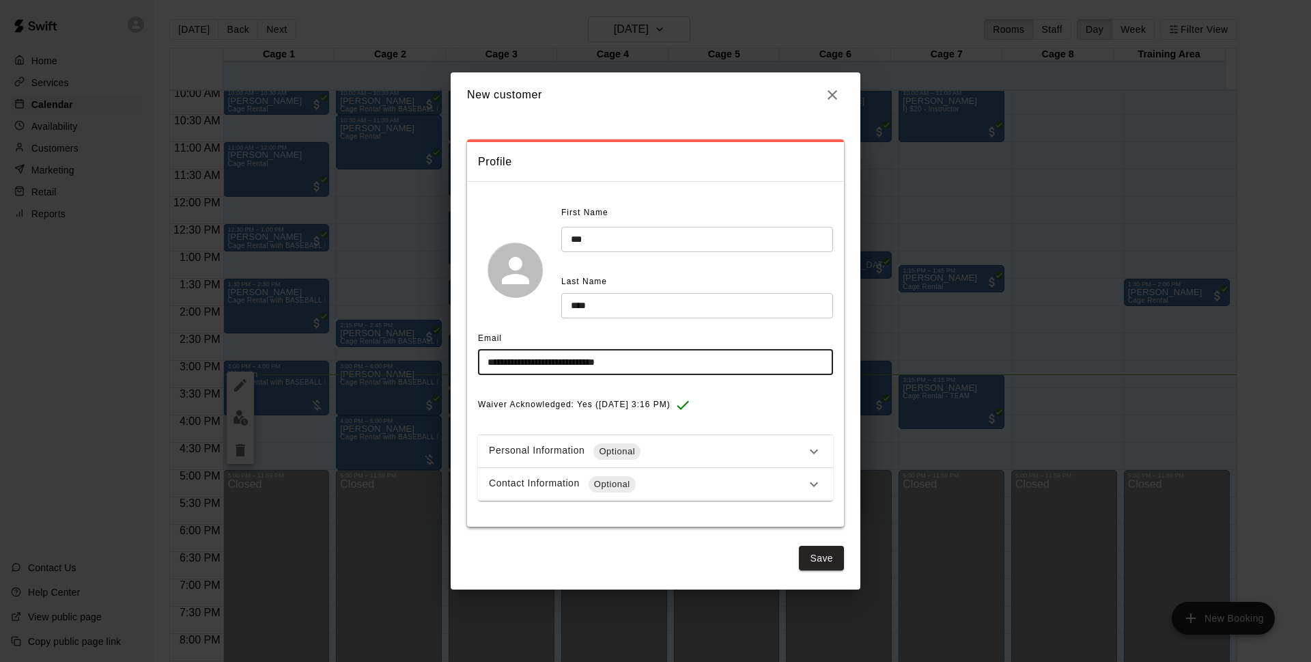
click at [548, 361] on input "**********" at bounding box center [655, 362] width 355 height 25
type input "**********"
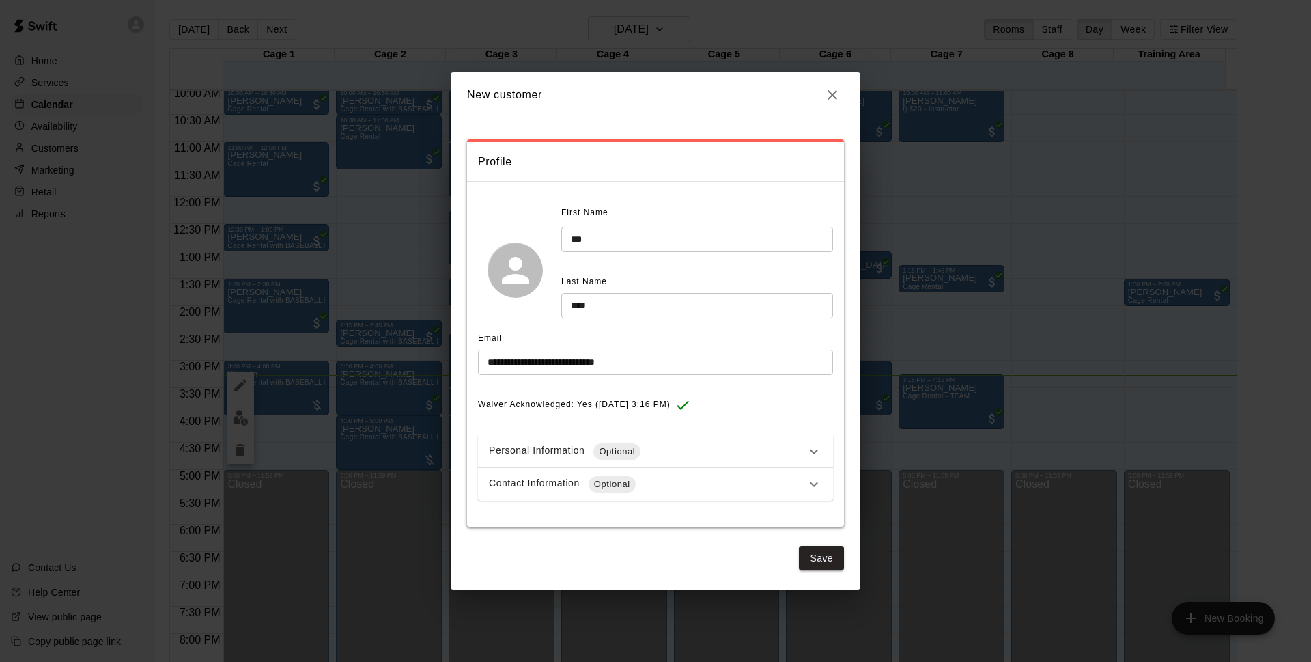
click at [781, 398] on div "Waiver Acknowledged: Yes ([DATE] 3:16 PM)" at bounding box center [655, 405] width 355 height 22
click at [774, 479] on div "Contact Information Optional" at bounding box center [647, 484] width 317 height 16
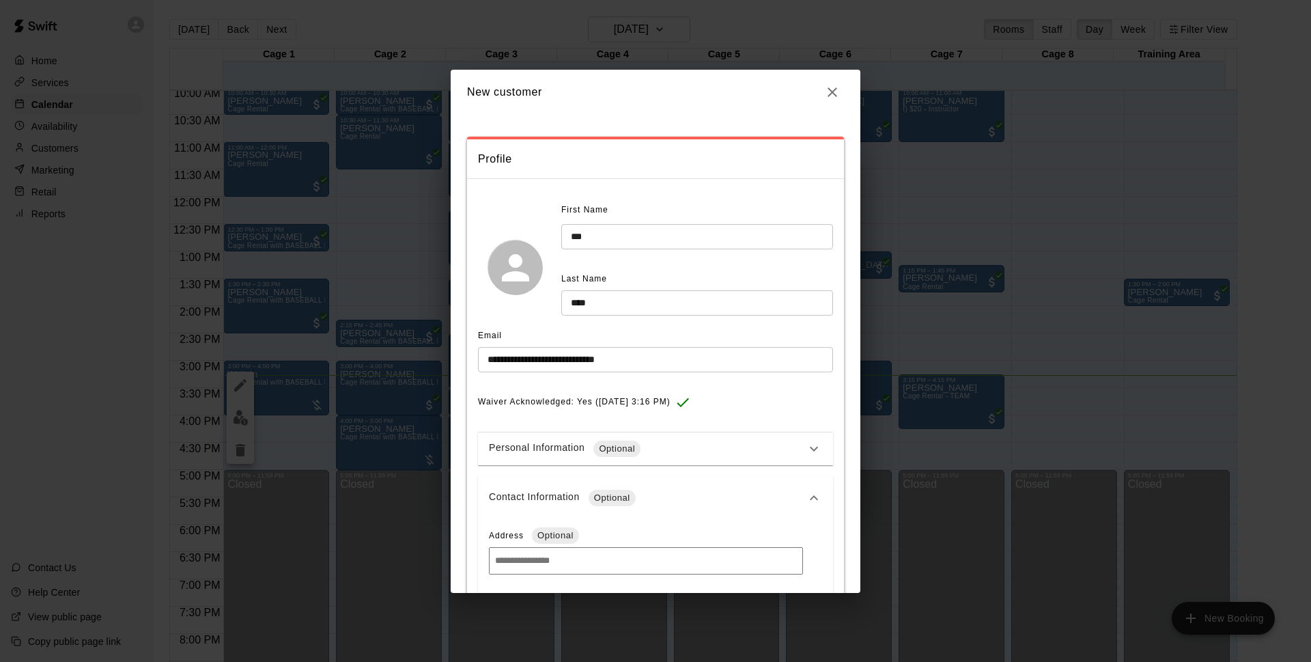
scroll to position [143, 0]
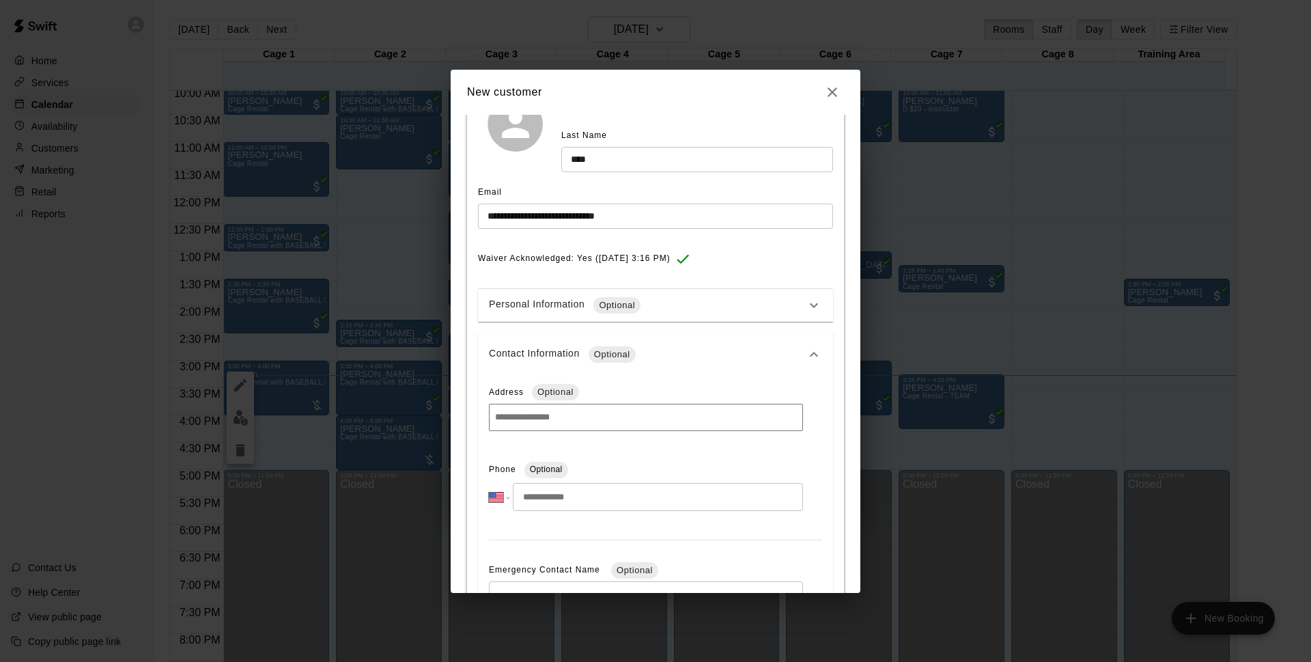
click at [613, 498] on input "tel" at bounding box center [658, 497] width 290 height 28
click at [578, 509] on input "tel" at bounding box center [658, 497] width 290 height 28
type input "**********"
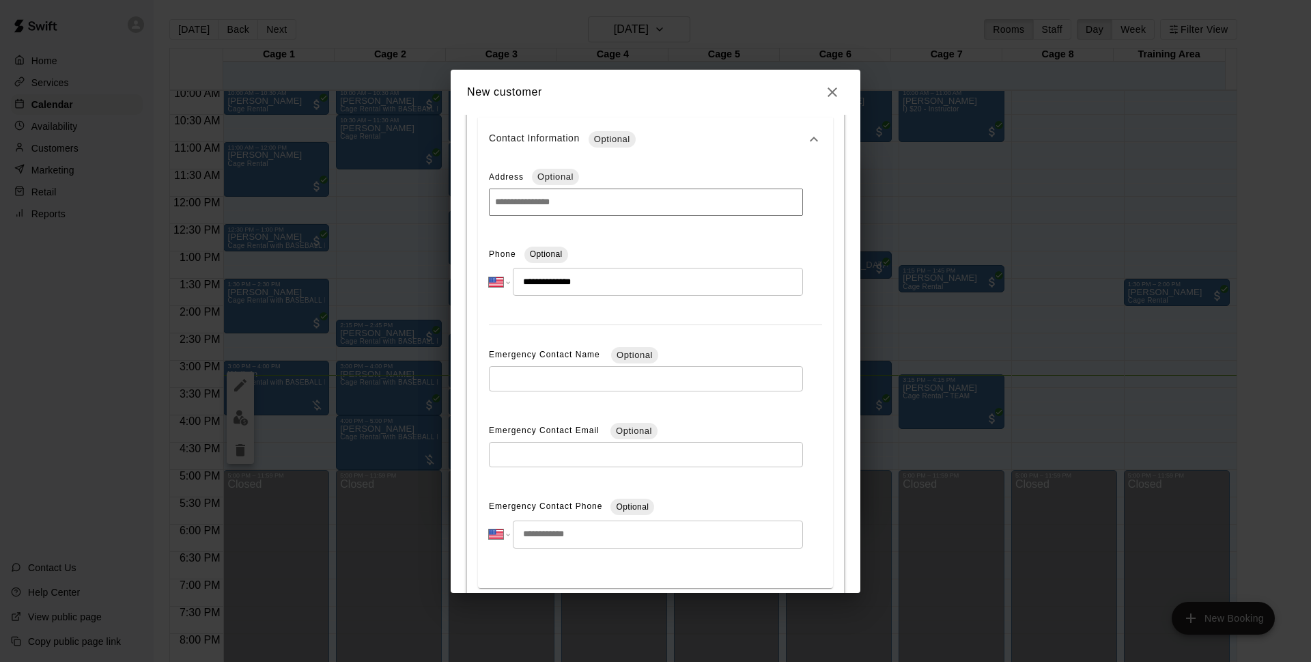
scroll to position [435, 0]
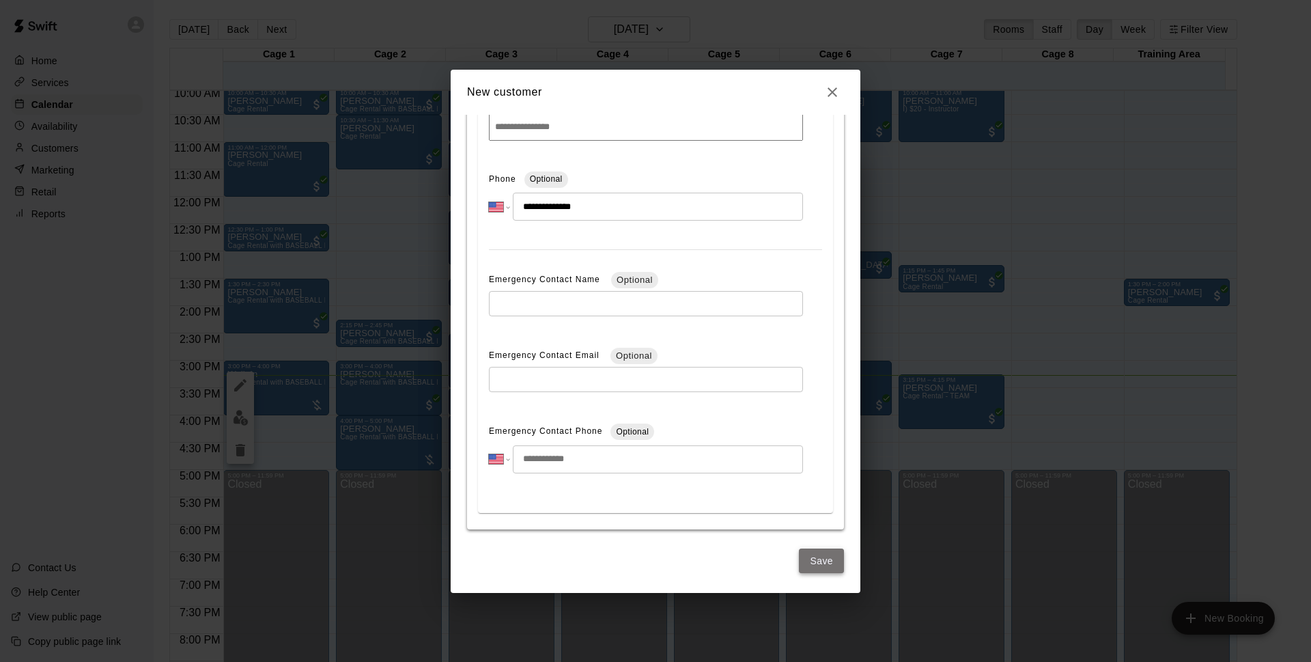
click at [810, 571] on button "Save" at bounding box center [821, 560] width 45 height 25
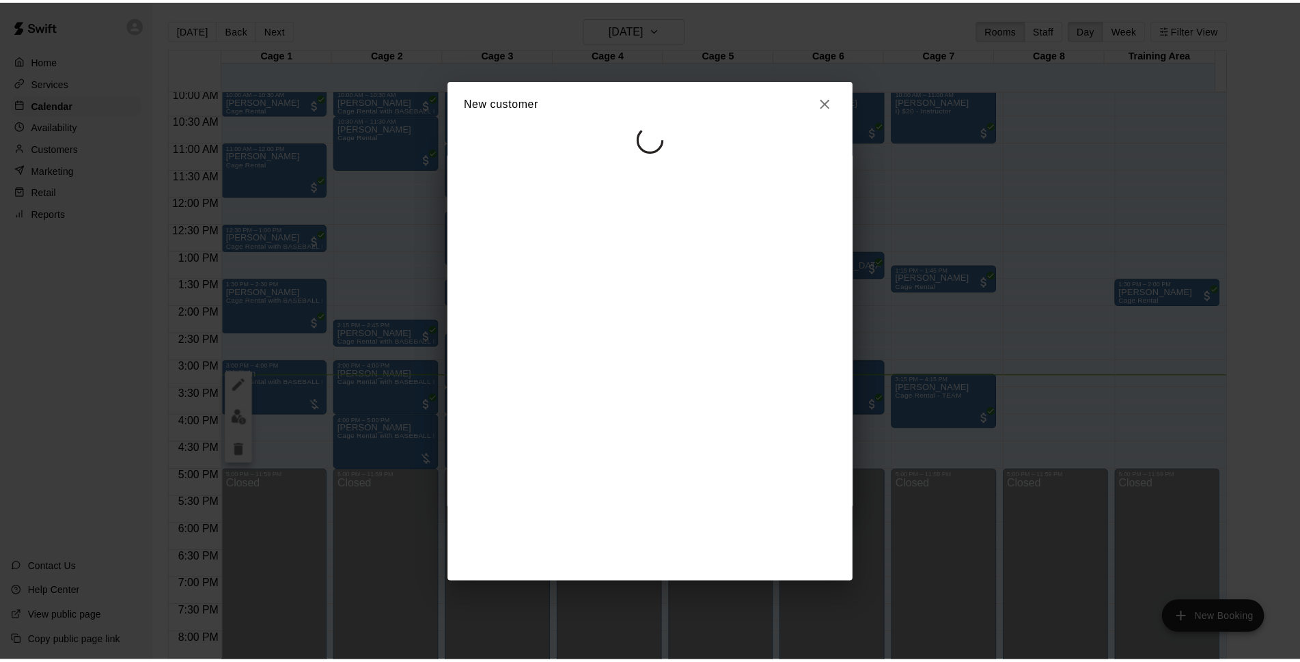
scroll to position [0, 0]
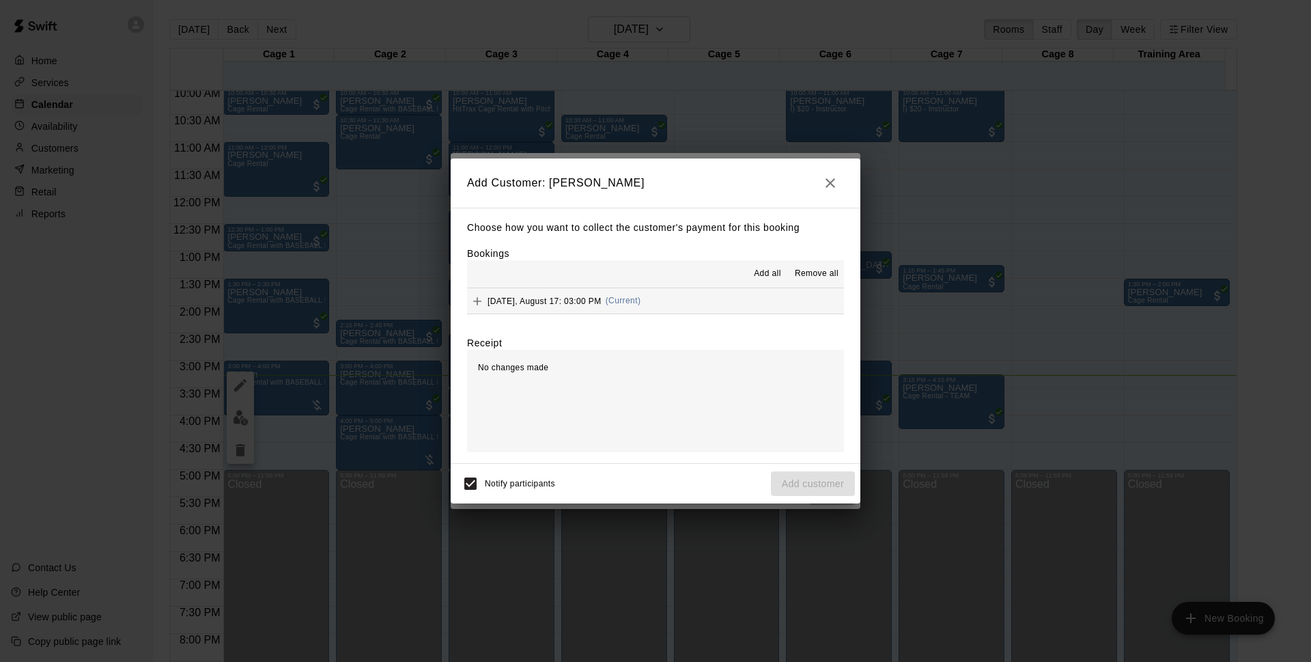
click at [701, 299] on button "[DATE], August 17: 03:00 PM (Current)" at bounding box center [655, 300] width 377 height 25
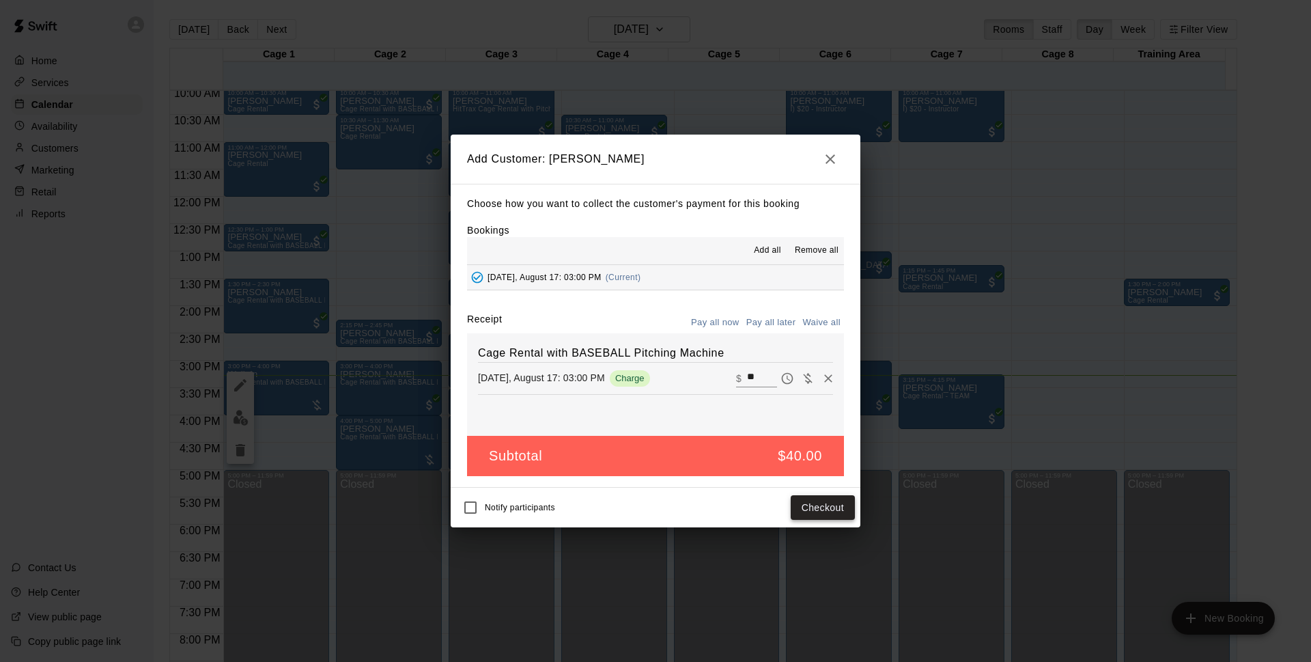
click at [841, 505] on button "Checkout" at bounding box center [823, 507] width 64 height 25
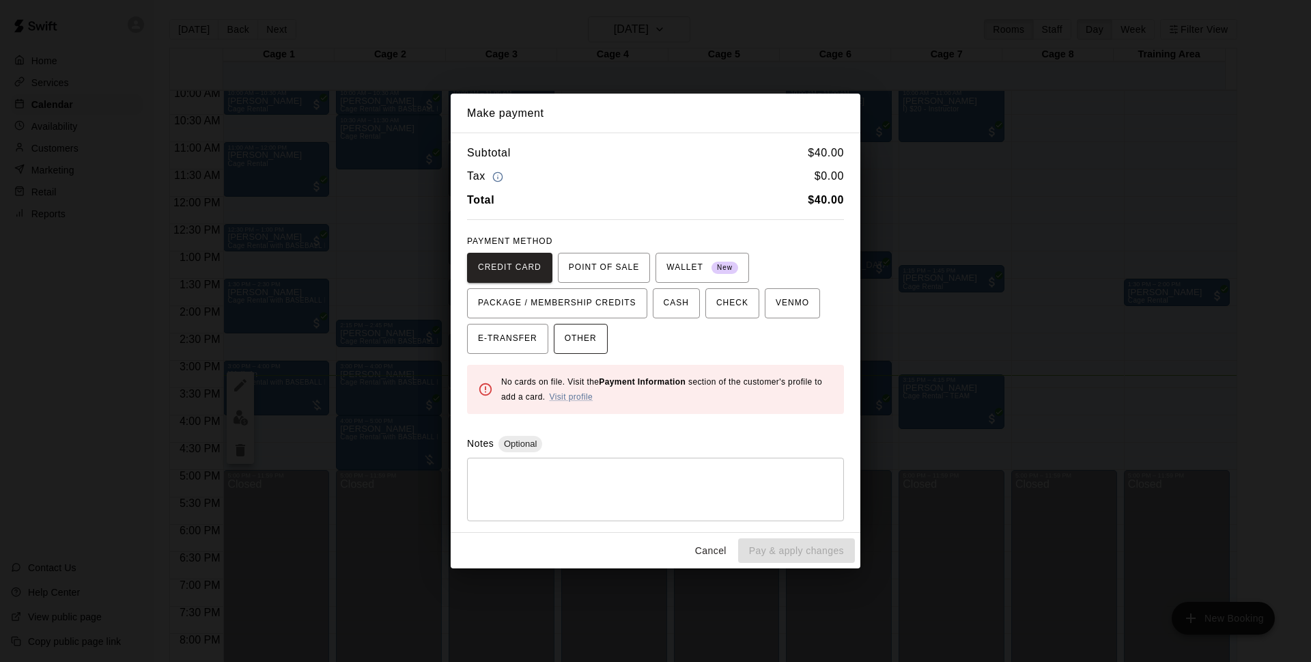
click at [586, 337] on span "OTHER" at bounding box center [581, 339] width 32 height 22
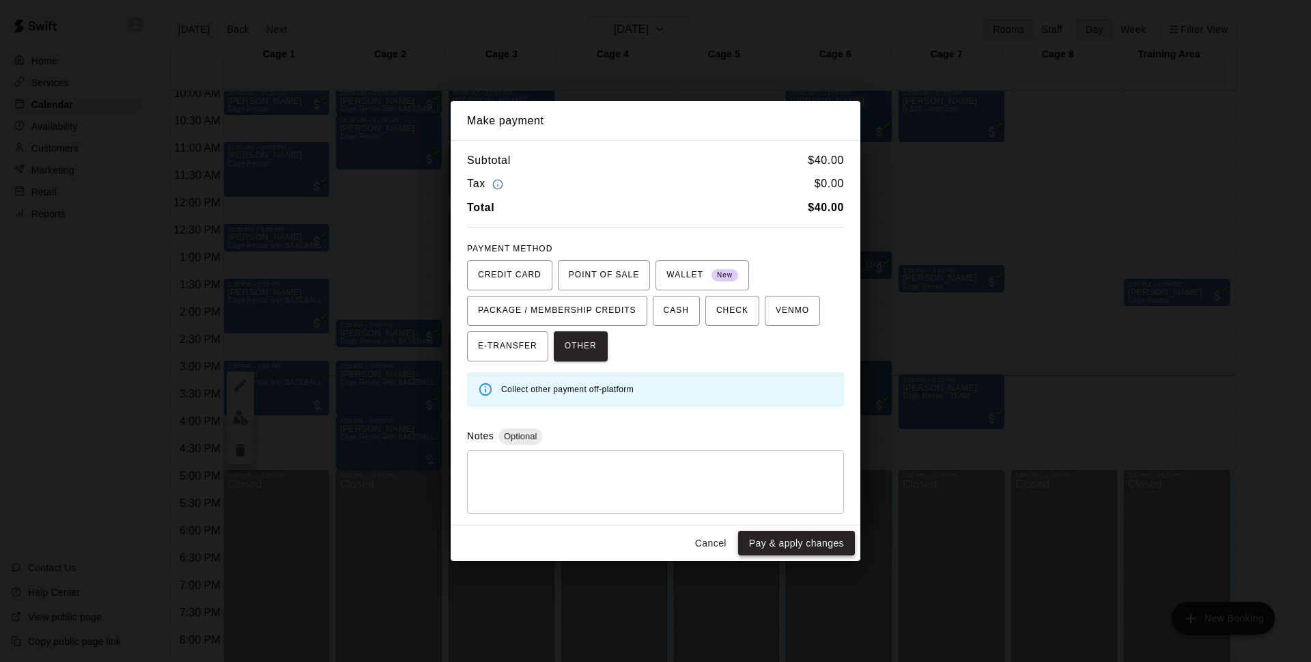
click at [782, 540] on button "Pay & apply changes" at bounding box center [796, 543] width 117 height 25
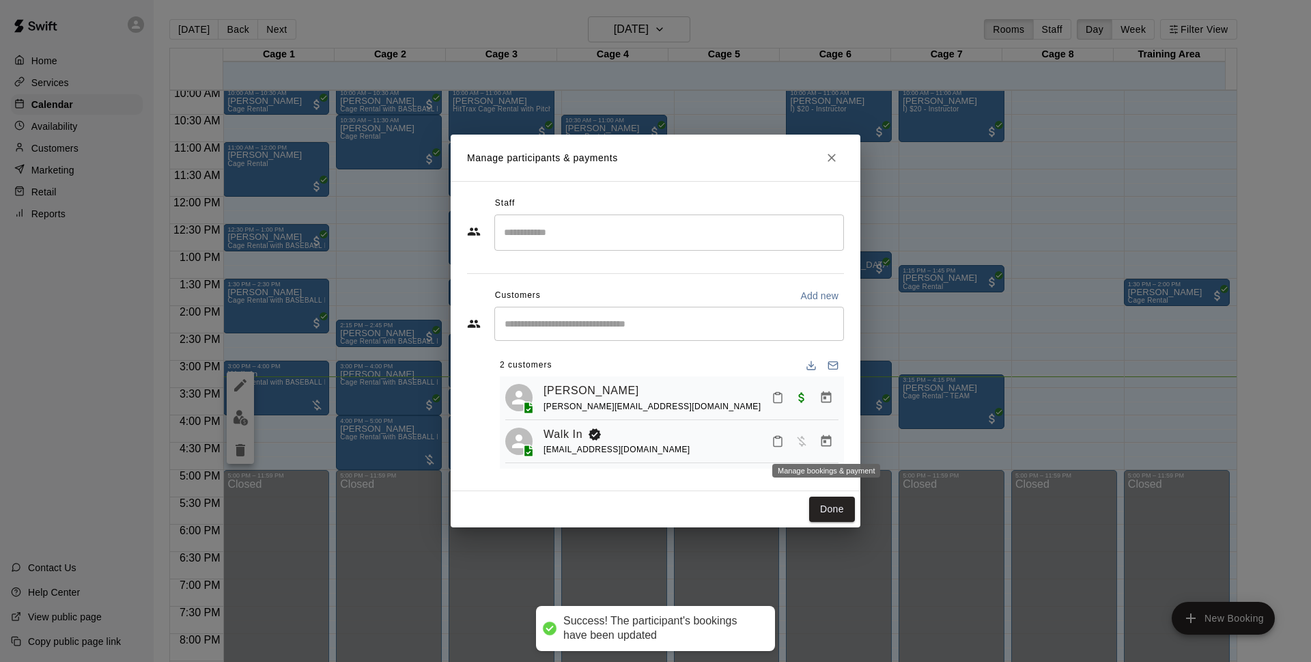
click at [825, 441] on icon "Manage bookings & payment" at bounding box center [827, 441] width 10 height 12
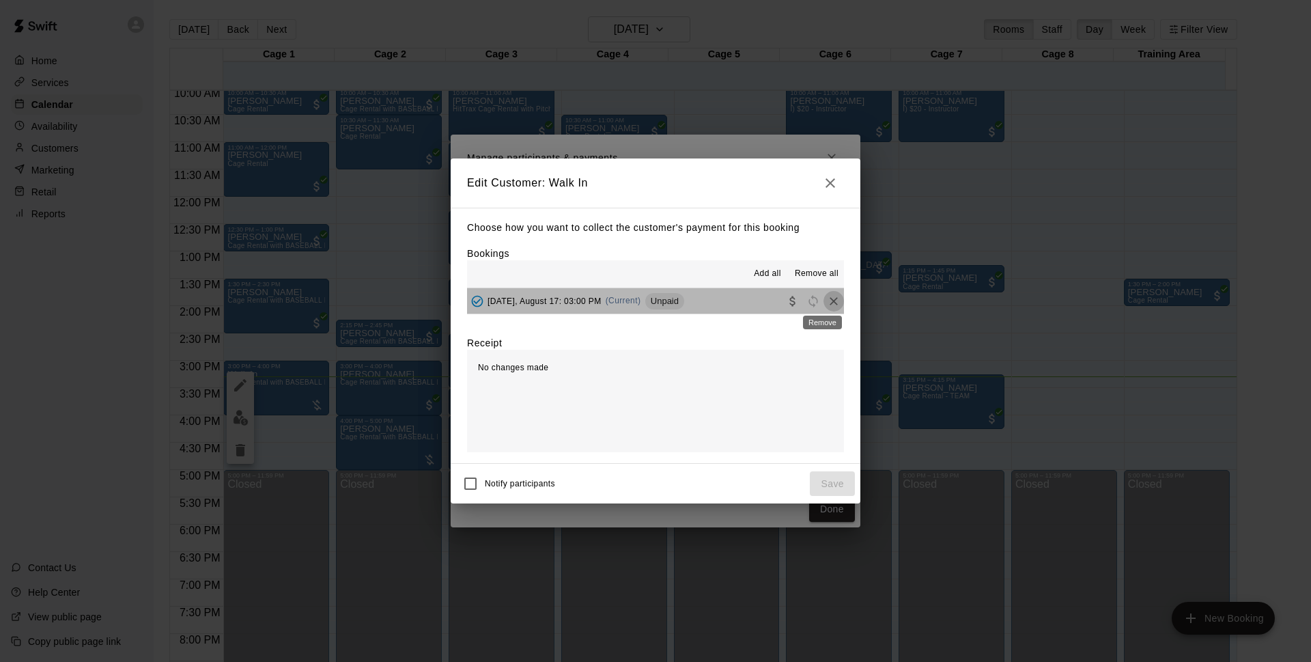
click at [830, 302] on icon "Remove" at bounding box center [834, 301] width 8 height 8
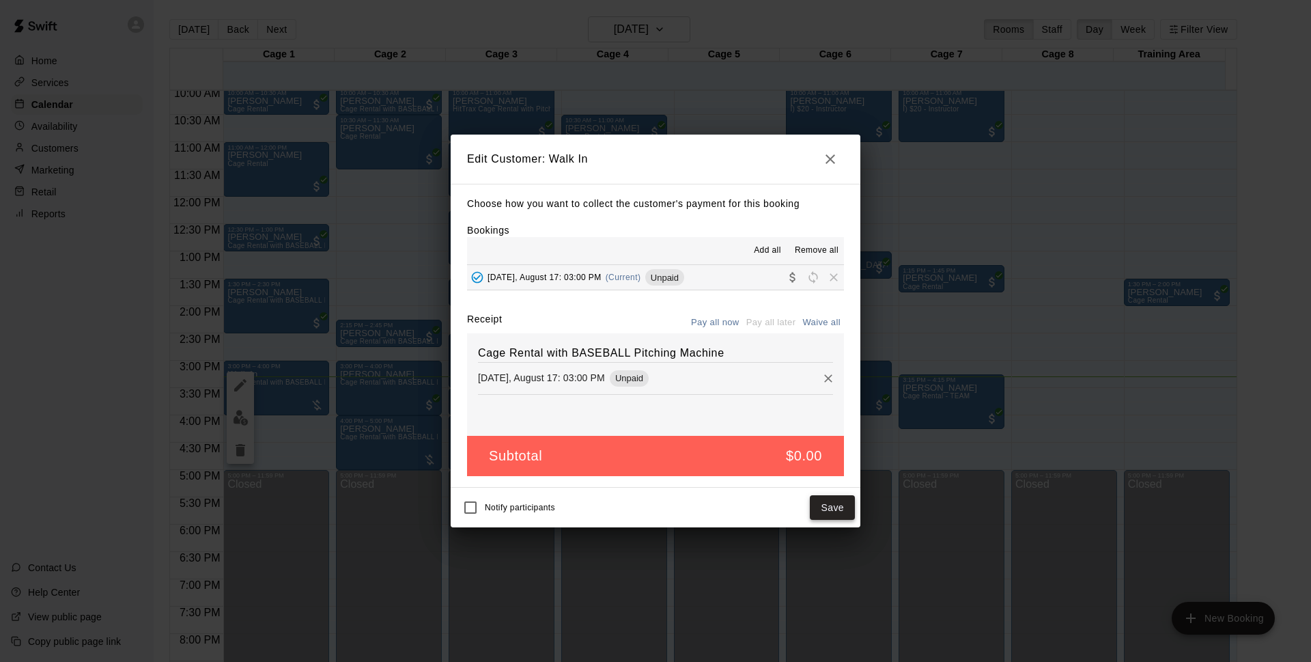
click at [824, 507] on button "Save" at bounding box center [832, 507] width 45 height 25
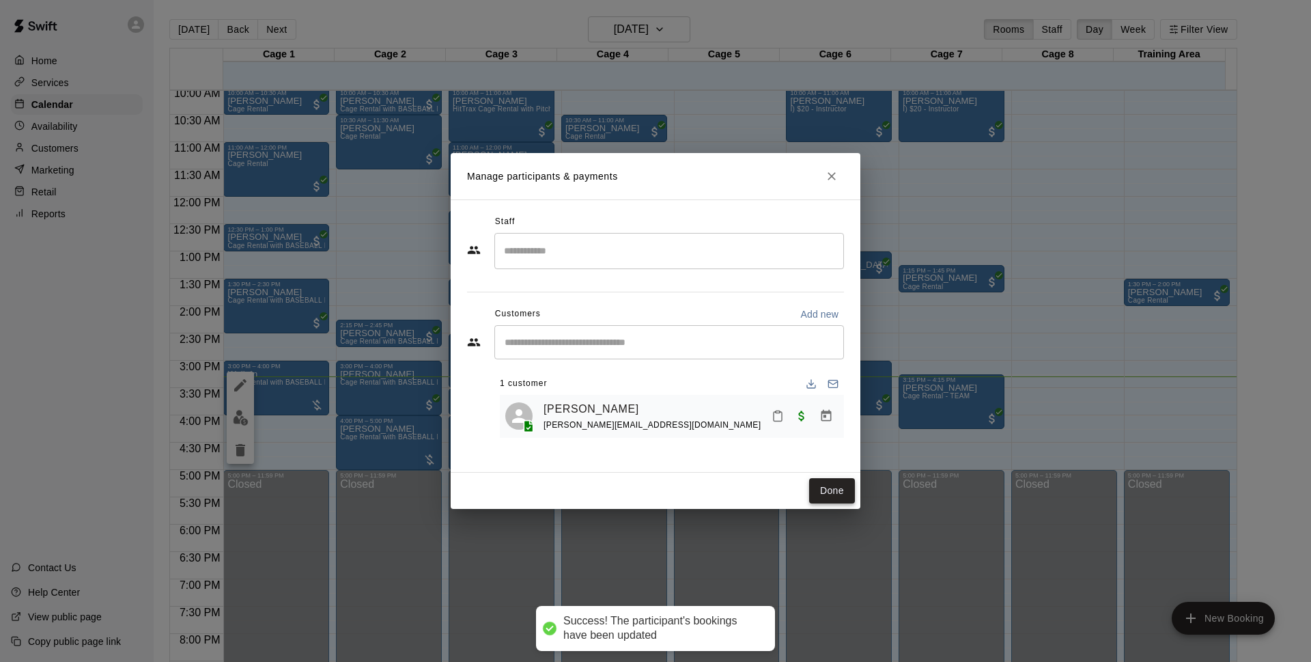
click at [833, 492] on button "Done" at bounding box center [832, 490] width 46 height 25
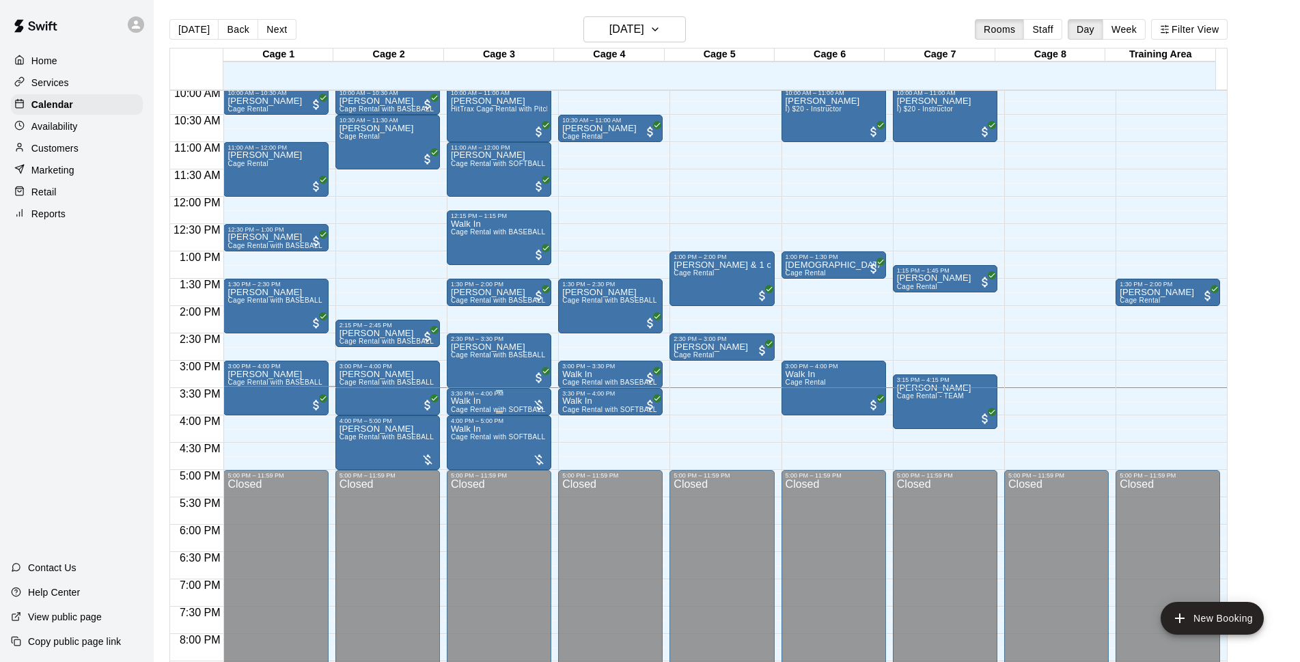
click at [471, 408] on span "Cage Rental with SOFTBALL Pitching Machine" at bounding box center [527, 410] width 152 height 8
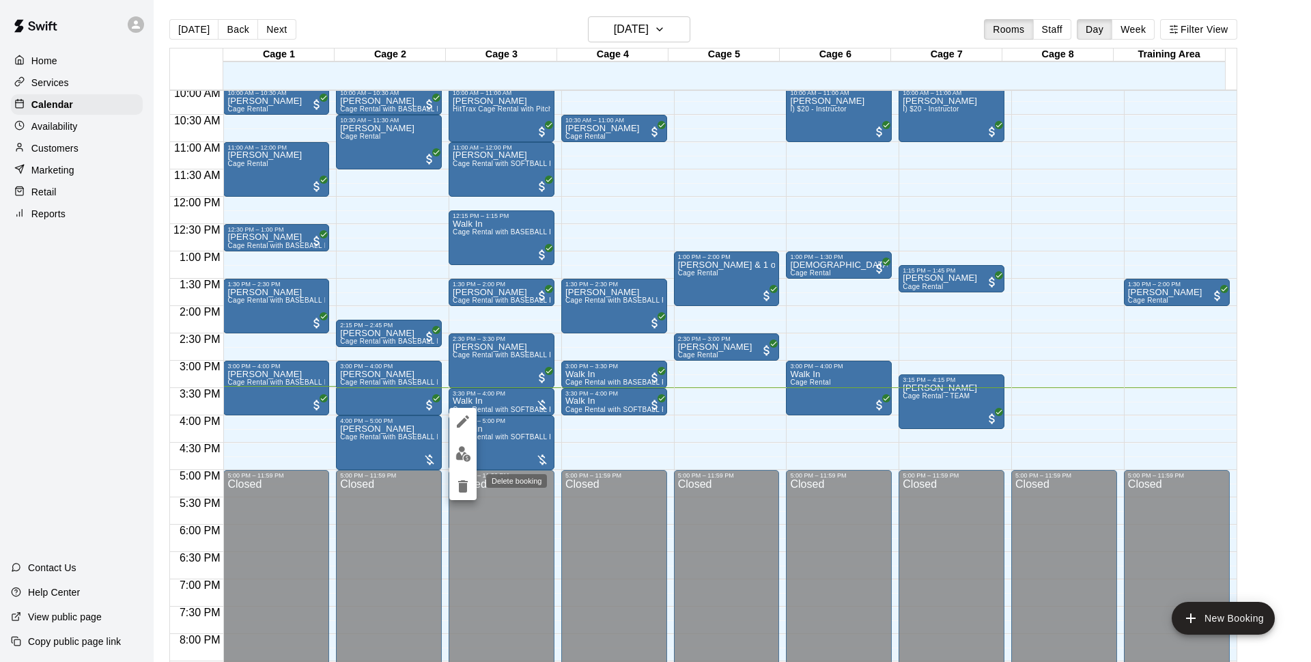
click at [457, 479] on icon "delete" at bounding box center [463, 486] width 16 height 16
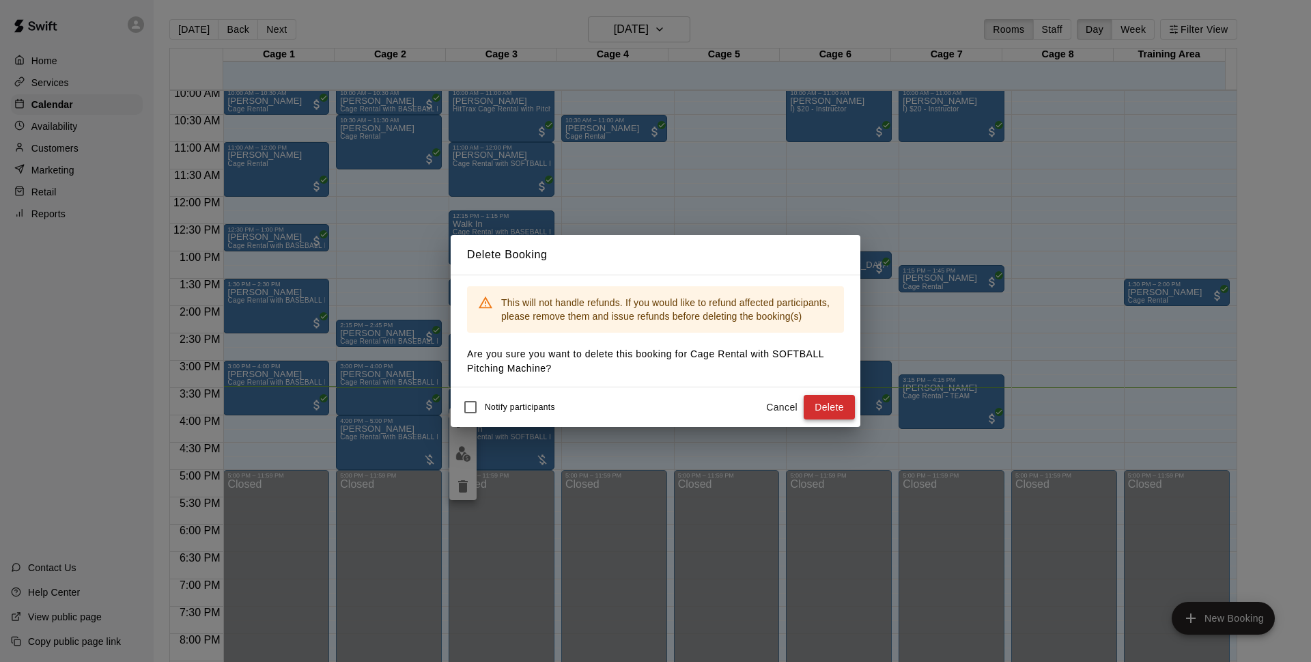
click at [843, 406] on button "Delete" at bounding box center [829, 407] width 51 height 25
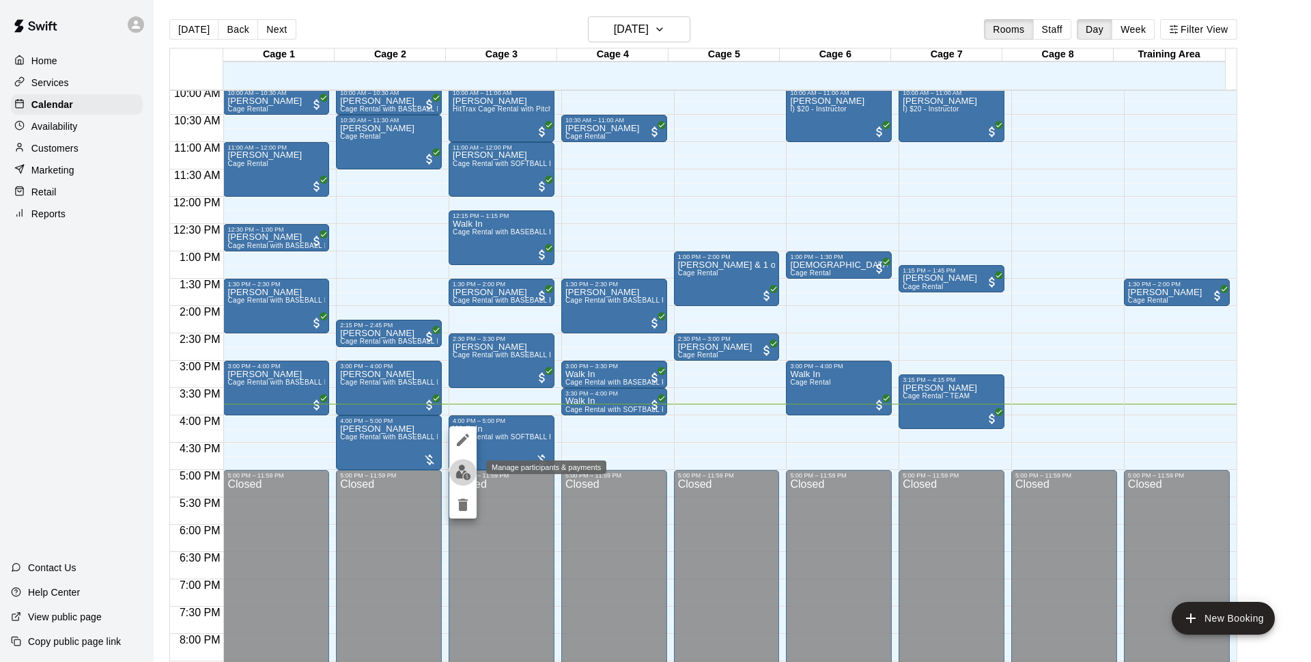
click at [471, 466] on img "edit" at bounding box center [464, 472] width 16 height 16
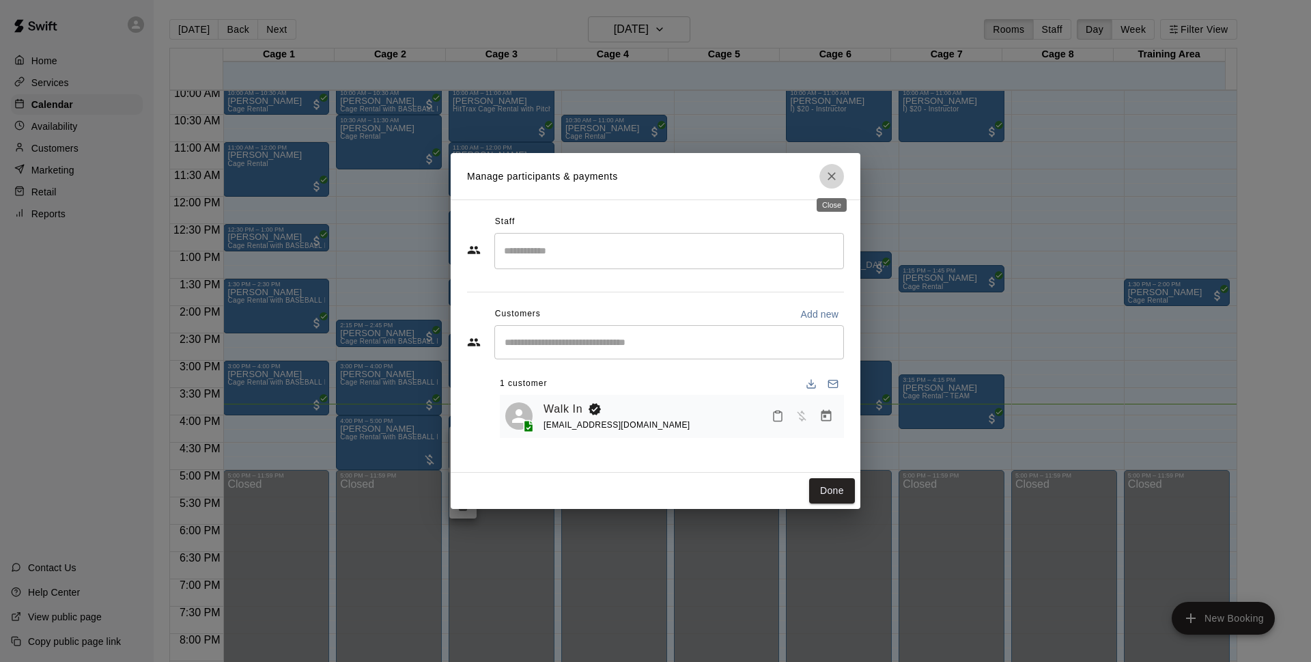
click at [829, 176] on icon "Close" at bounding box center [832, 176] width 14 height 14
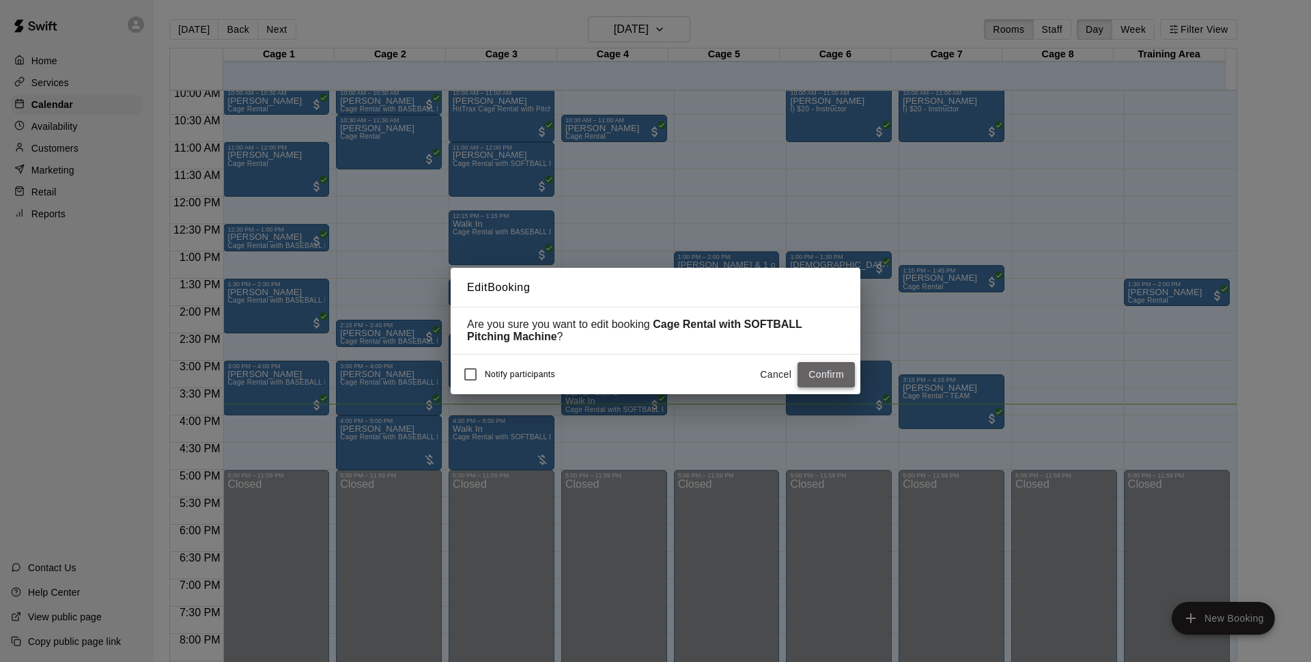
click at [817, 374] on button "Confirm" at bounding box center [826, 374] width 57 height 25
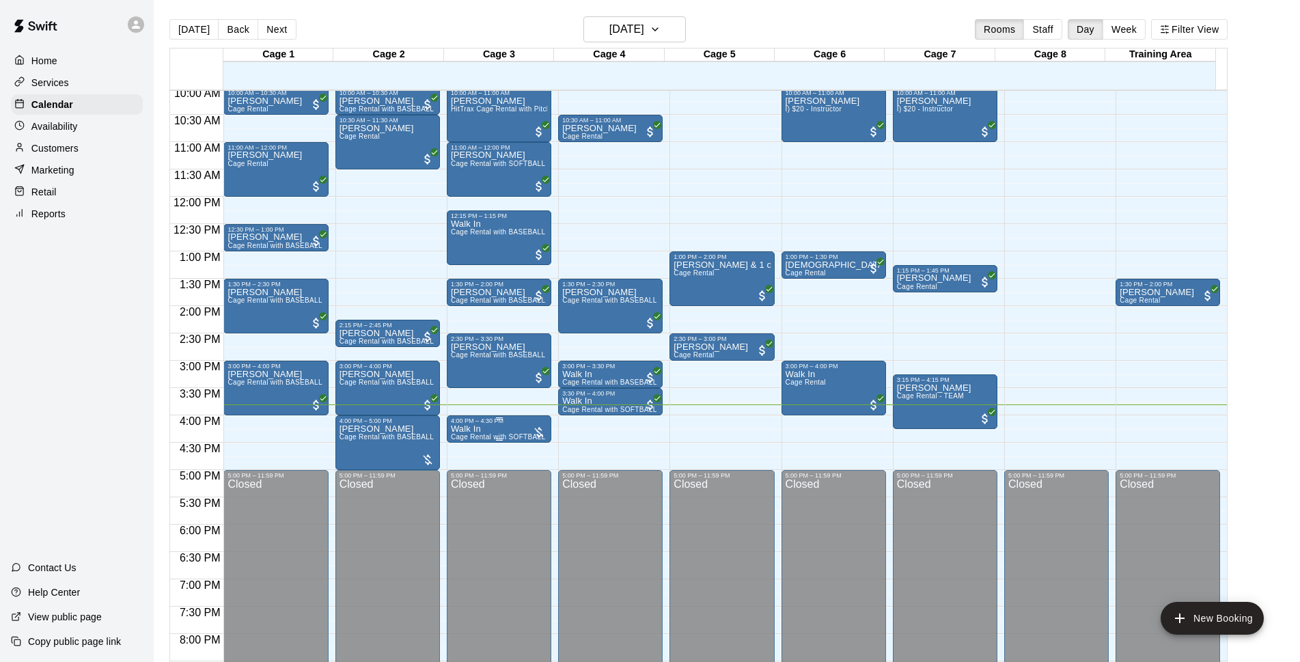
click at [509, 424] on div "4:00 PM – 4:30 PM" at bounding box center [499, 420] width 96 height 7
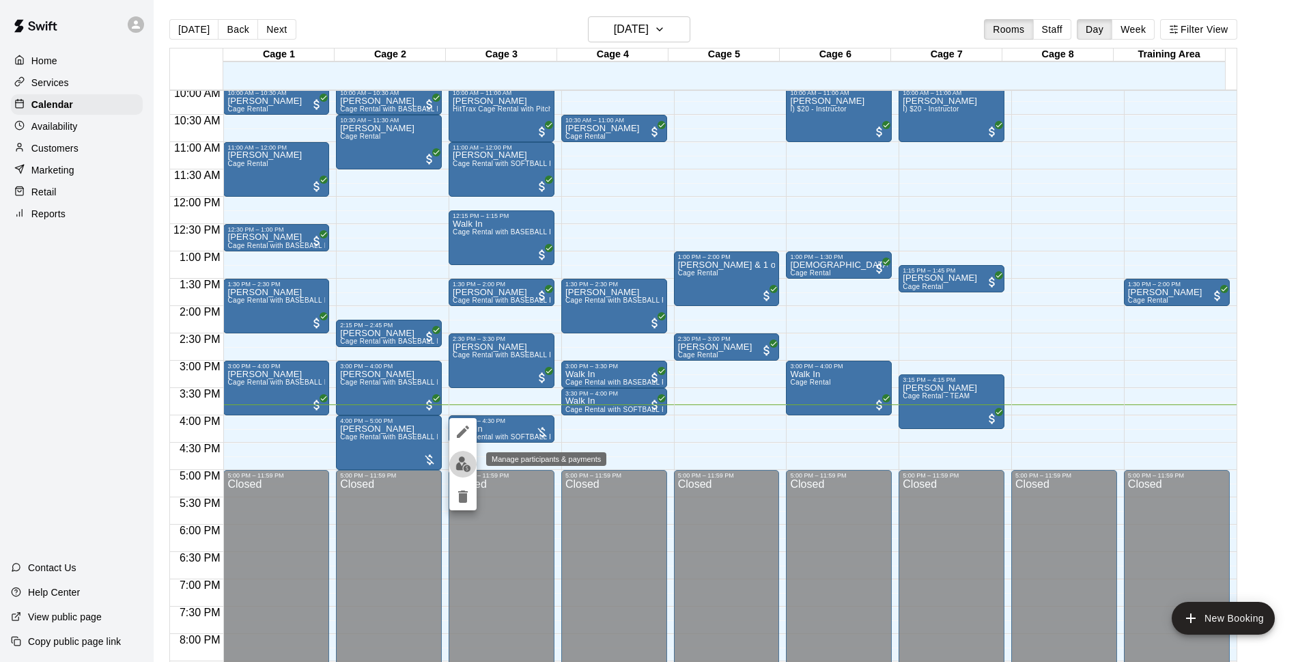
click at [460, 462] on img "edit" at bounding box center [464, 464] width 16 height 16
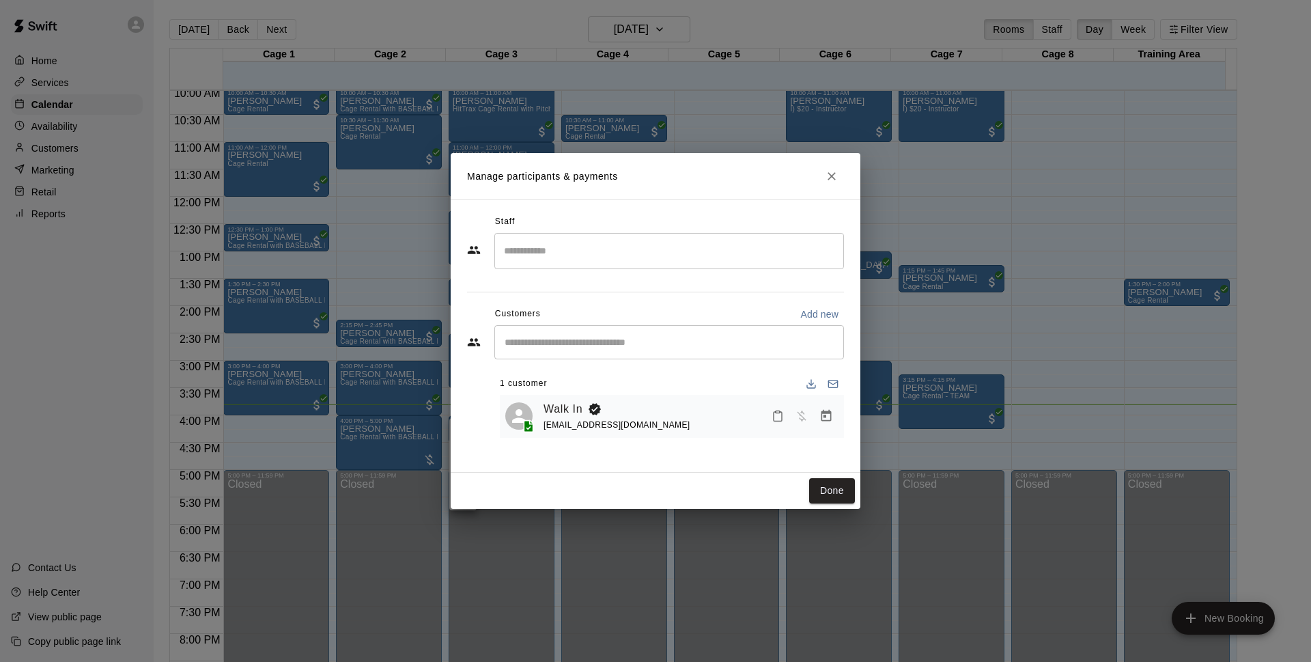
click at [800, 347] on input "Start typing to search customers..." at bounding box center [669, 342] width 337 height 14
click at [819, 316] on p "Add new" at bounding box center [819, 314] width 38 height 14
select select "**"
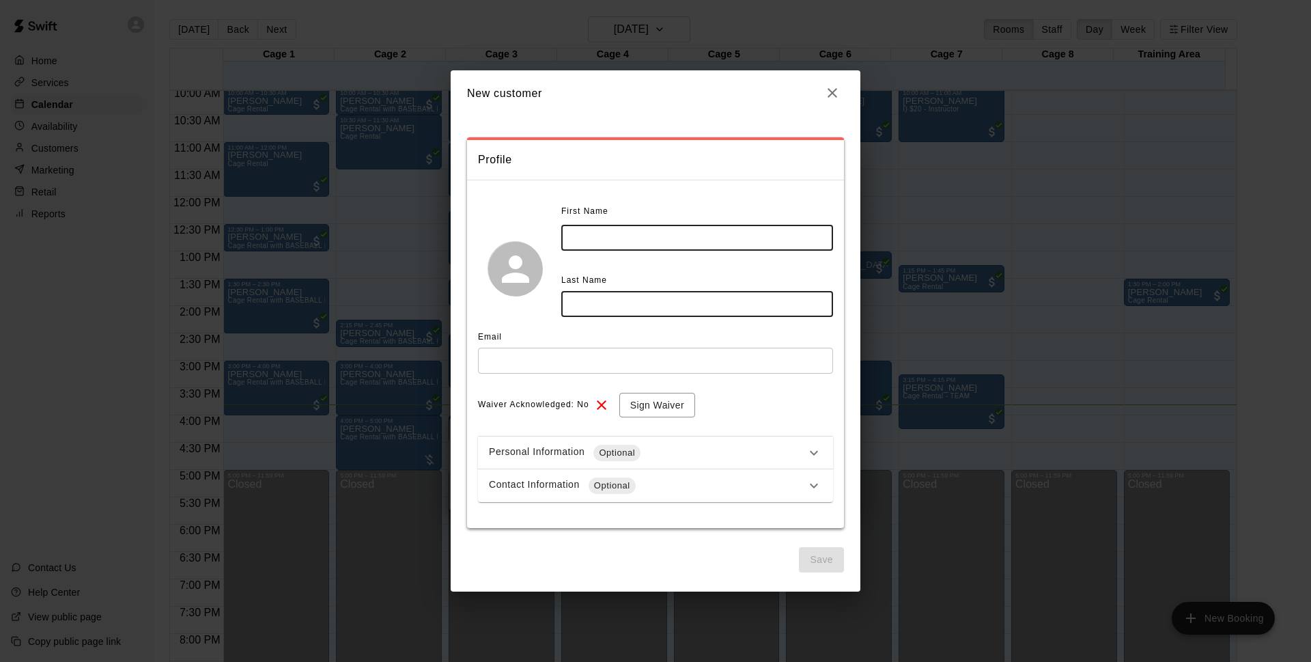
click at [637, 247] on input "text" at bounding box center [697, 237] width 272 height 25
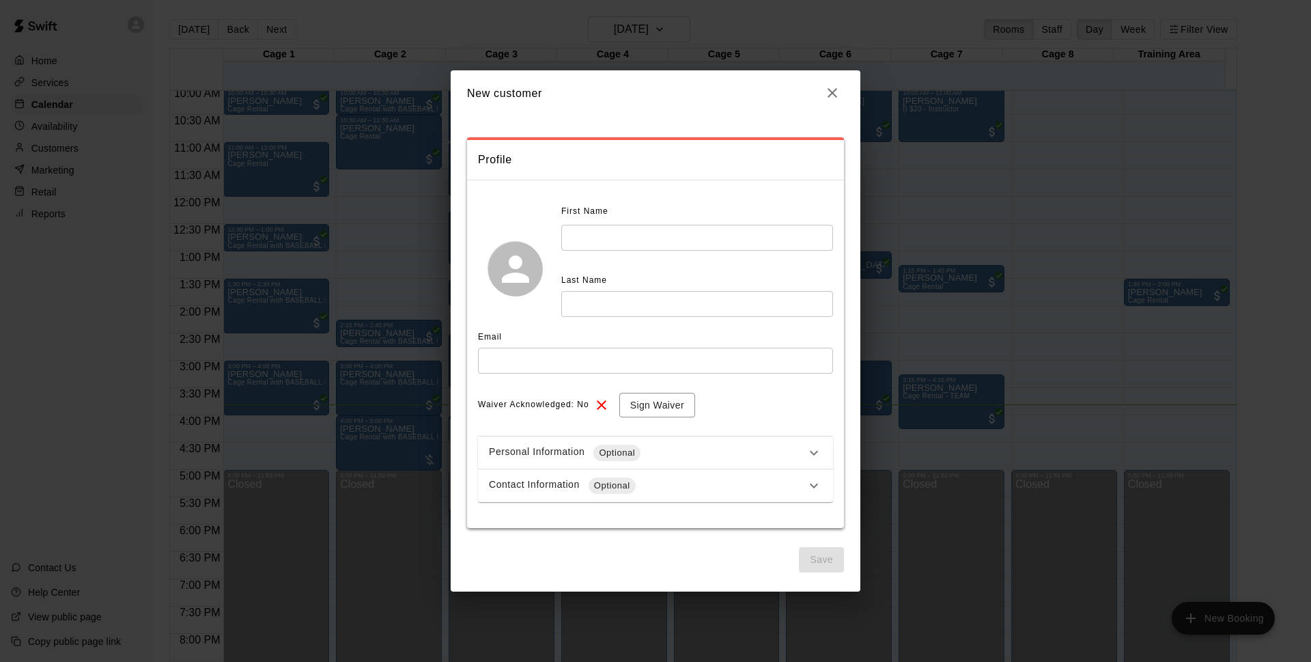
click at [643, 197] on div "**********" at bounding box center [655, 359] width 377 height 338
click at [845, 92] on h2 "New customer" at bounding box center [656, 92] width 410 height 45
click at [834, 100] on icon "button" at bounding box center [832, 93] width 16 height 16
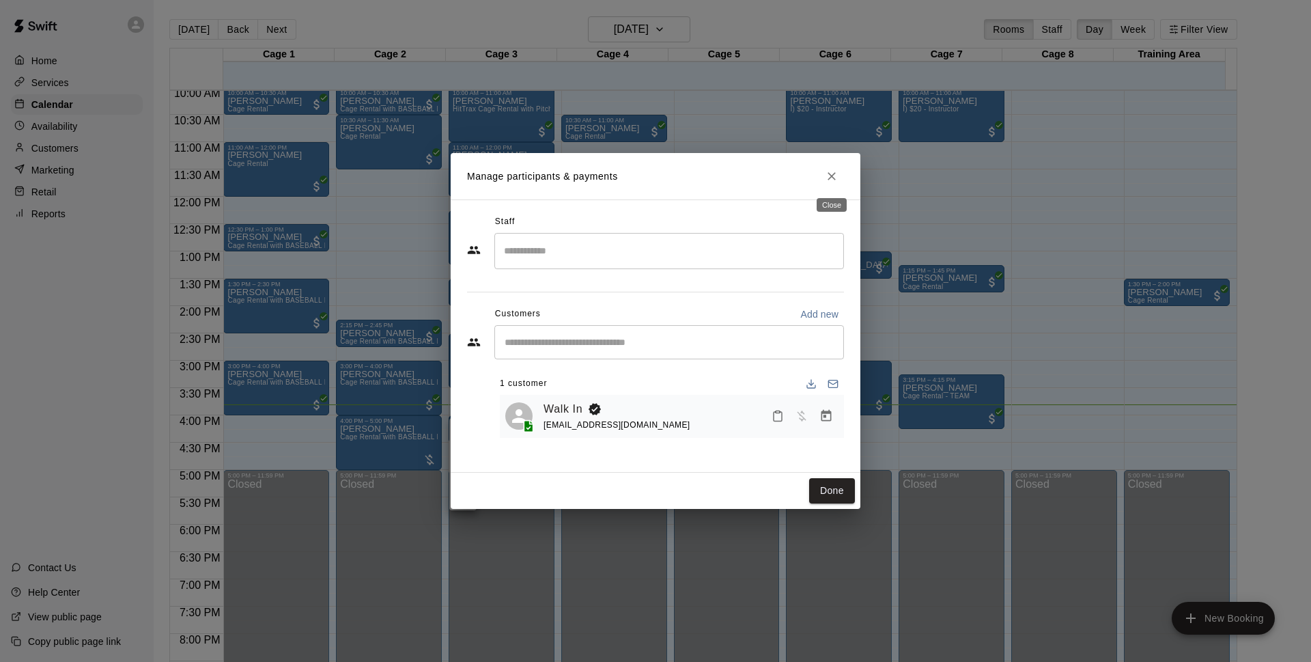
click at [837, 174] on icon "Close" at bounding box center [832, 176] width 14 height 14
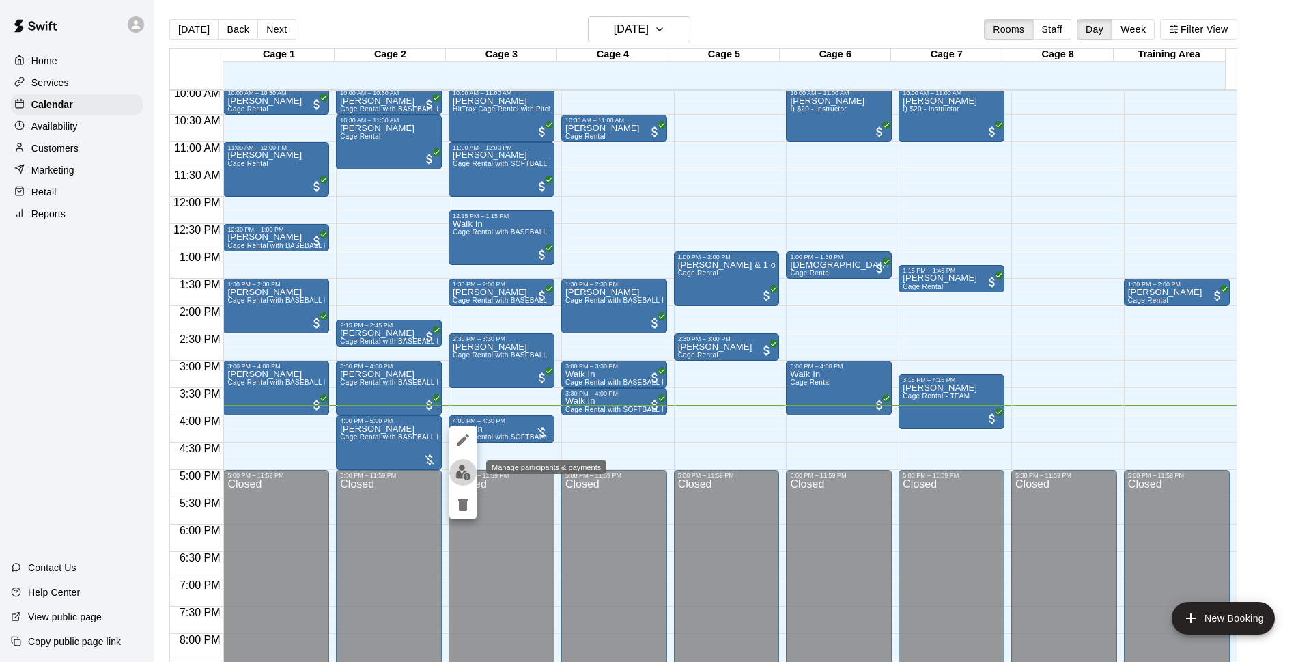
click at [465, 471] on img "edit" at bounding box center [464, 472] width 16 height 16
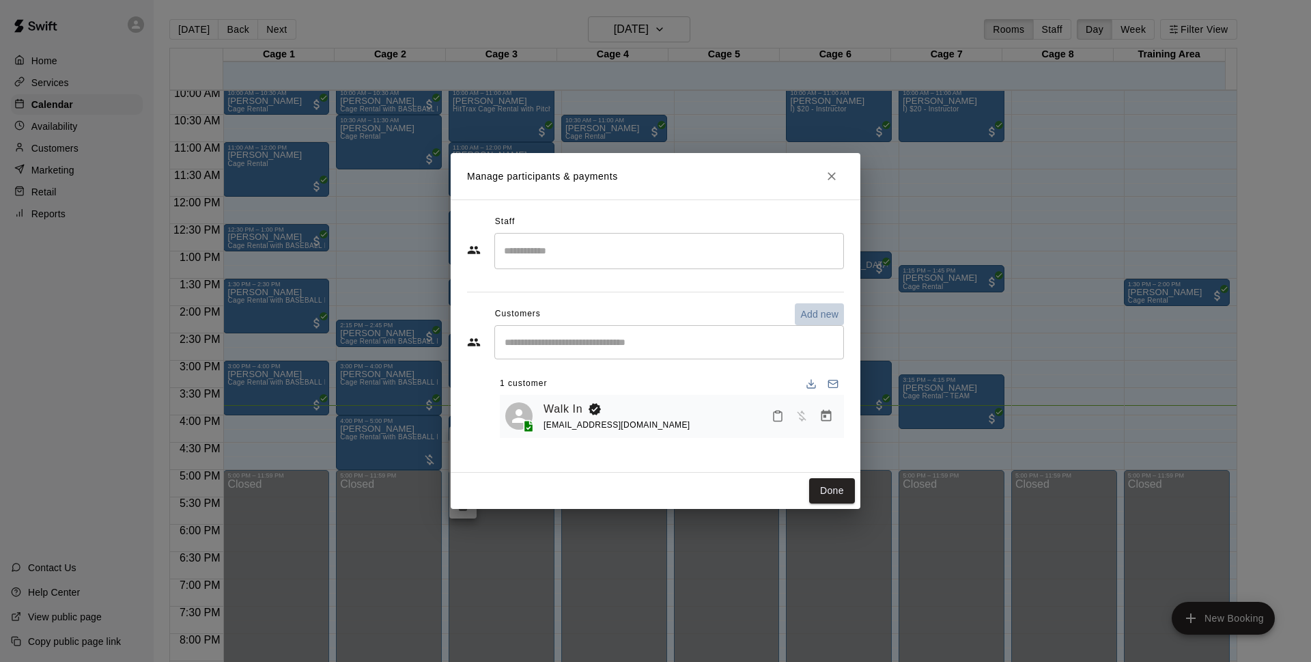
click at [824, 313] on p "Add new" at bounding box center [819, 314] width 38 height 14
select select "**"
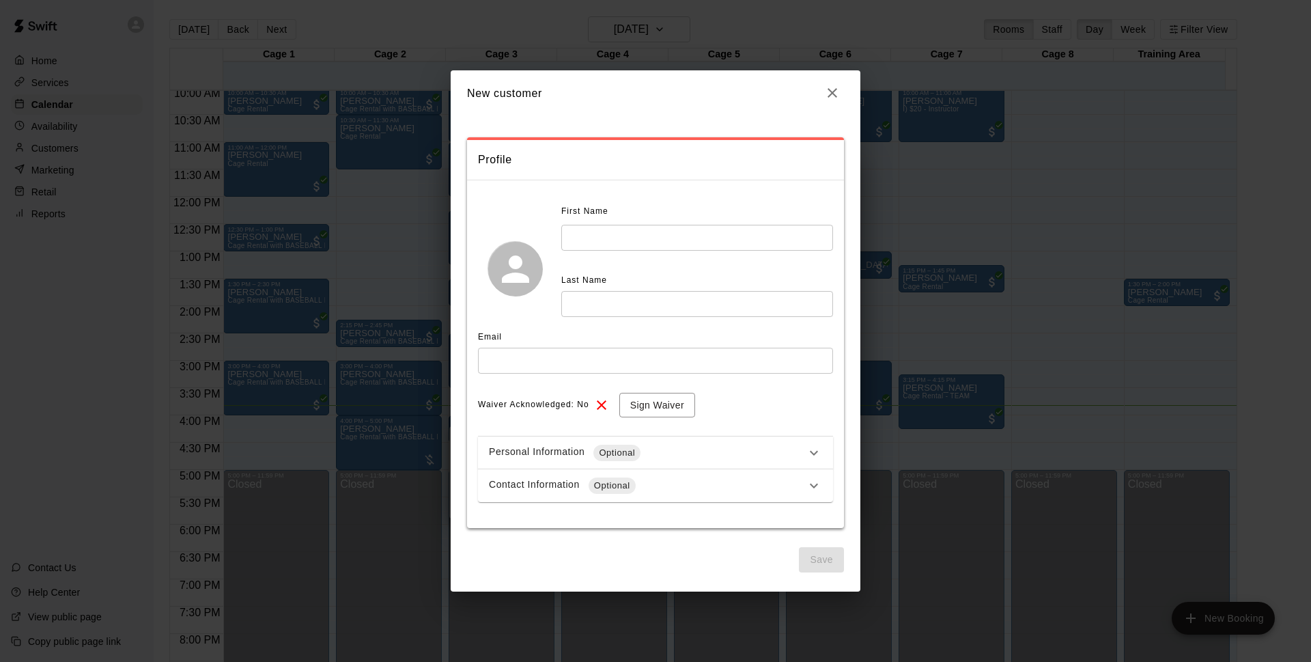
click at [658, 236] on input "text" at bounding box center [697, 237] width 272 height 25
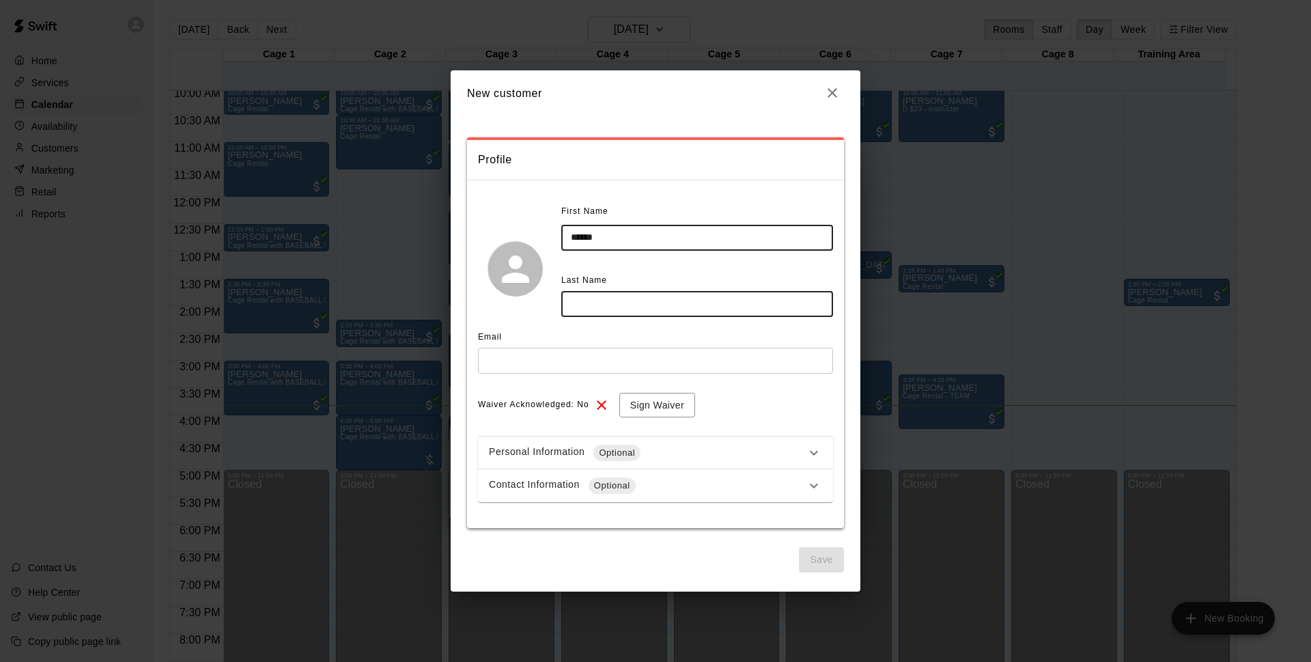
type input "******"
click at [666, 311] on input "text" at bounding box center [697, 303] width 272 height 25
type input "*****"
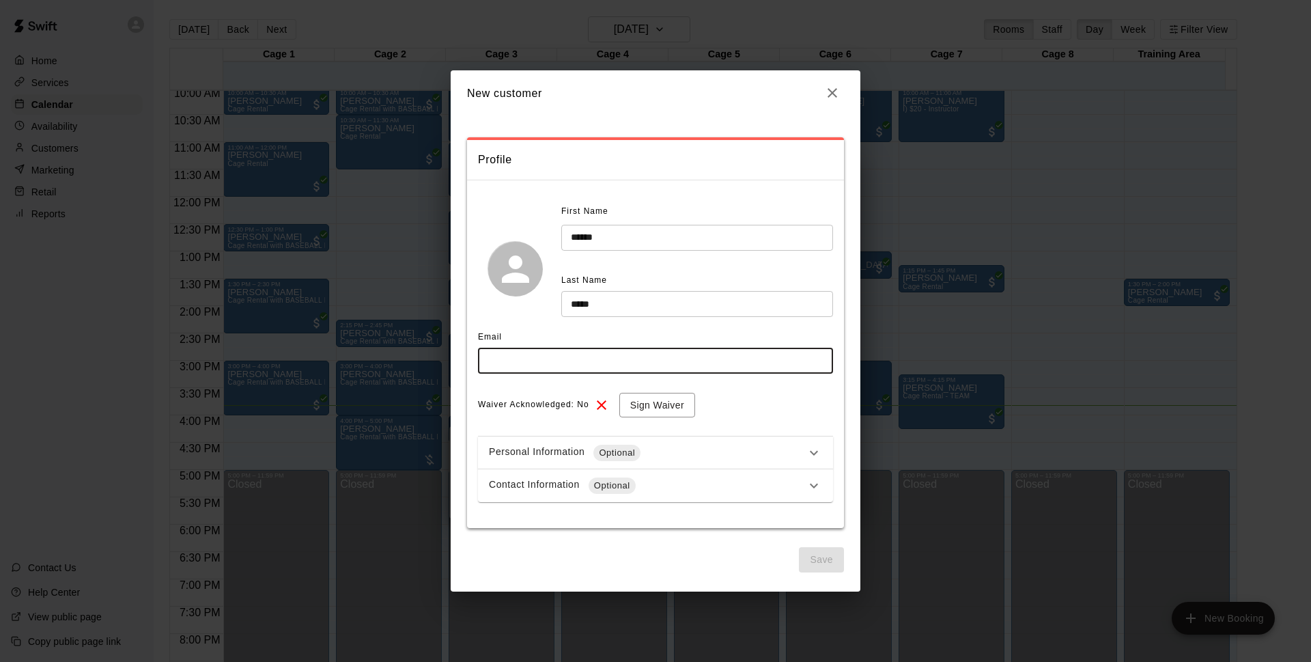
click at [648, 350] on input "text" at bounding box center [655, 360] width 355 height 25
type input "**********"
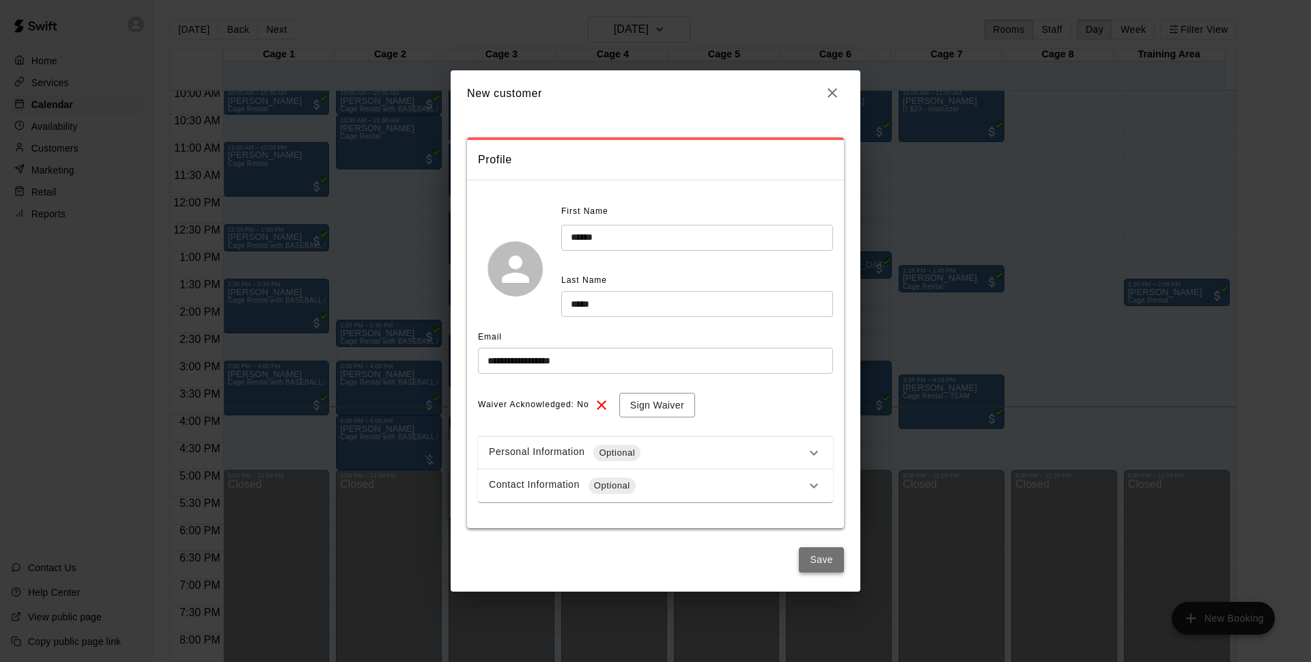
click at [830, 550] on button "Save" at bounding box center [821, 559] width 45 height 25
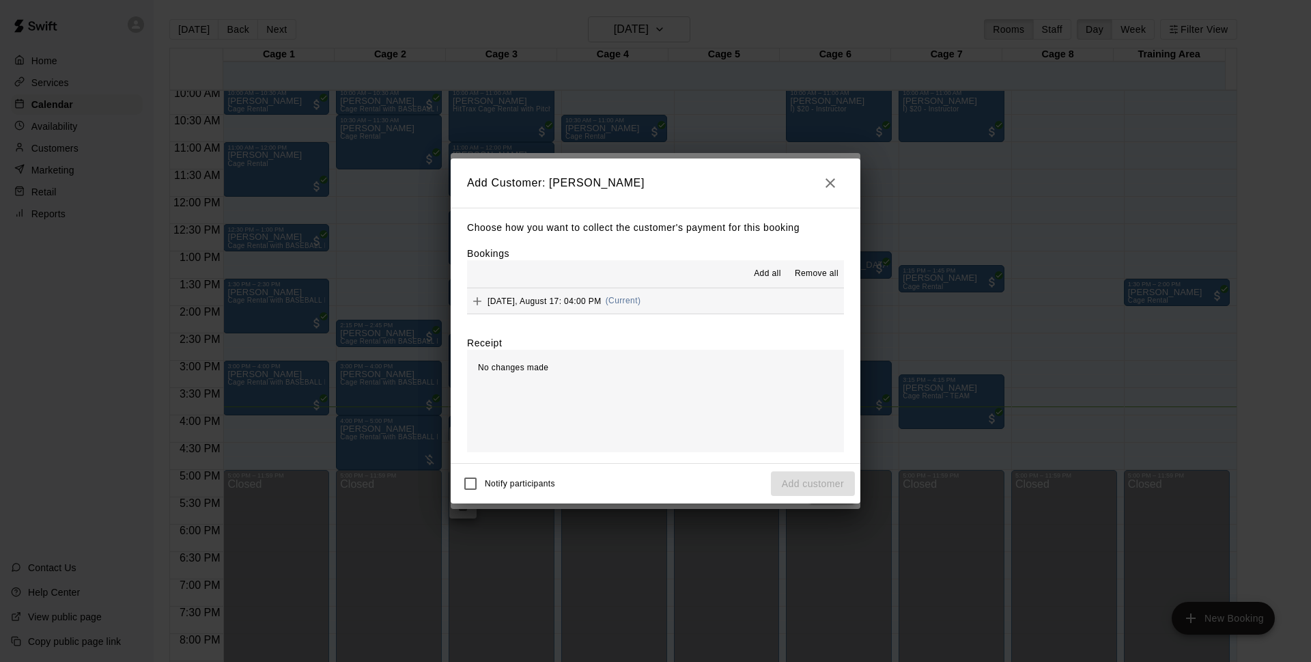
click at [691, 310] on button "[DATE], August 17: 04:00 PM (Current)" at bounding box center [655, 300] width 377 height 25
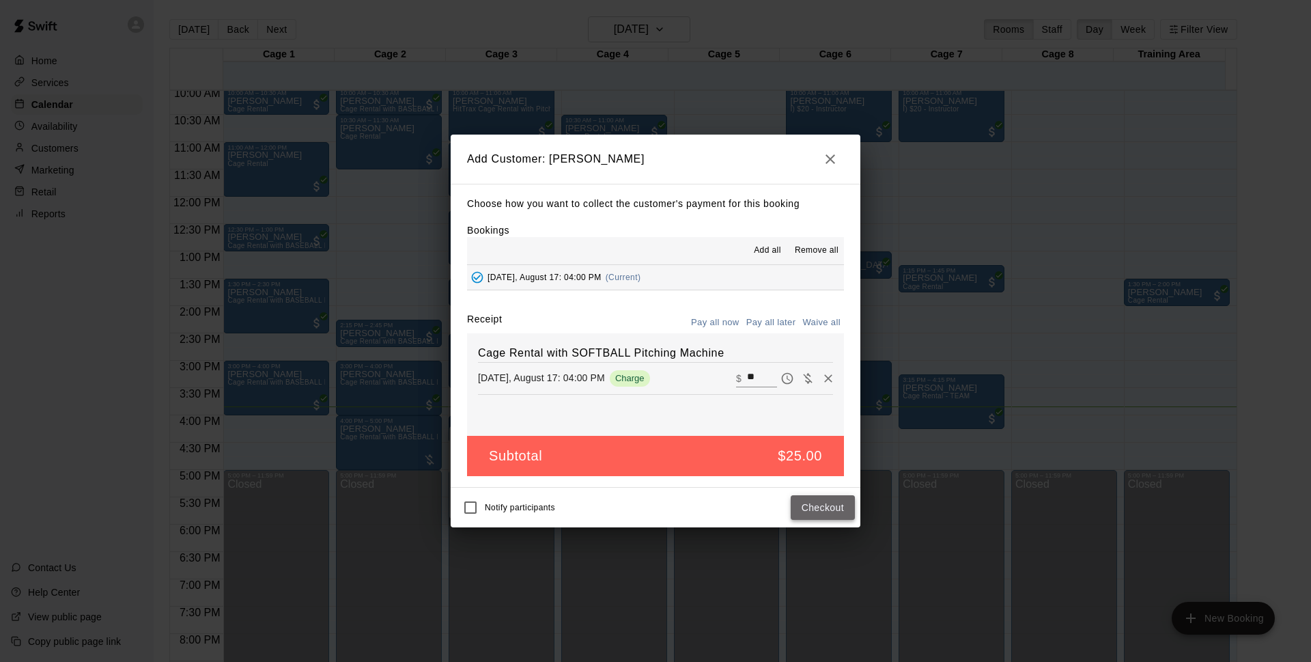
click at [811, 511] on button "Checkout" at bounding box center [823, 507] width 64 height 25
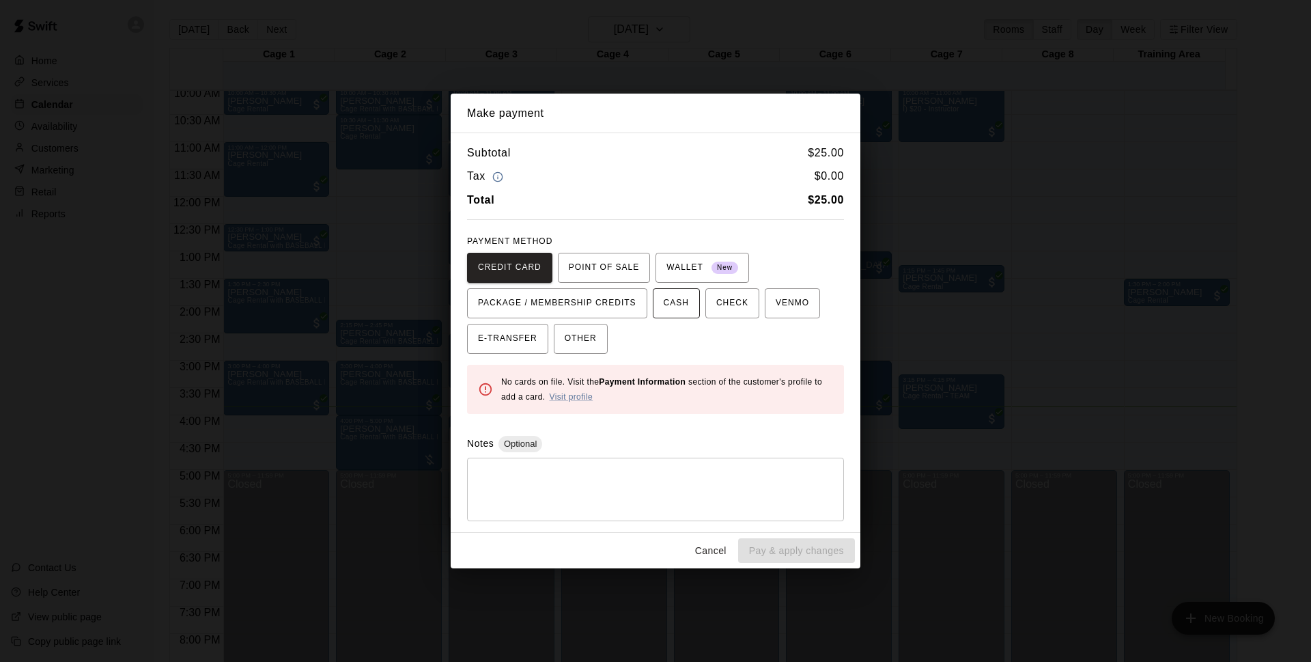
click at [697, 308] on button "CASH" at bounding box center [676, 303] width 47 height 30
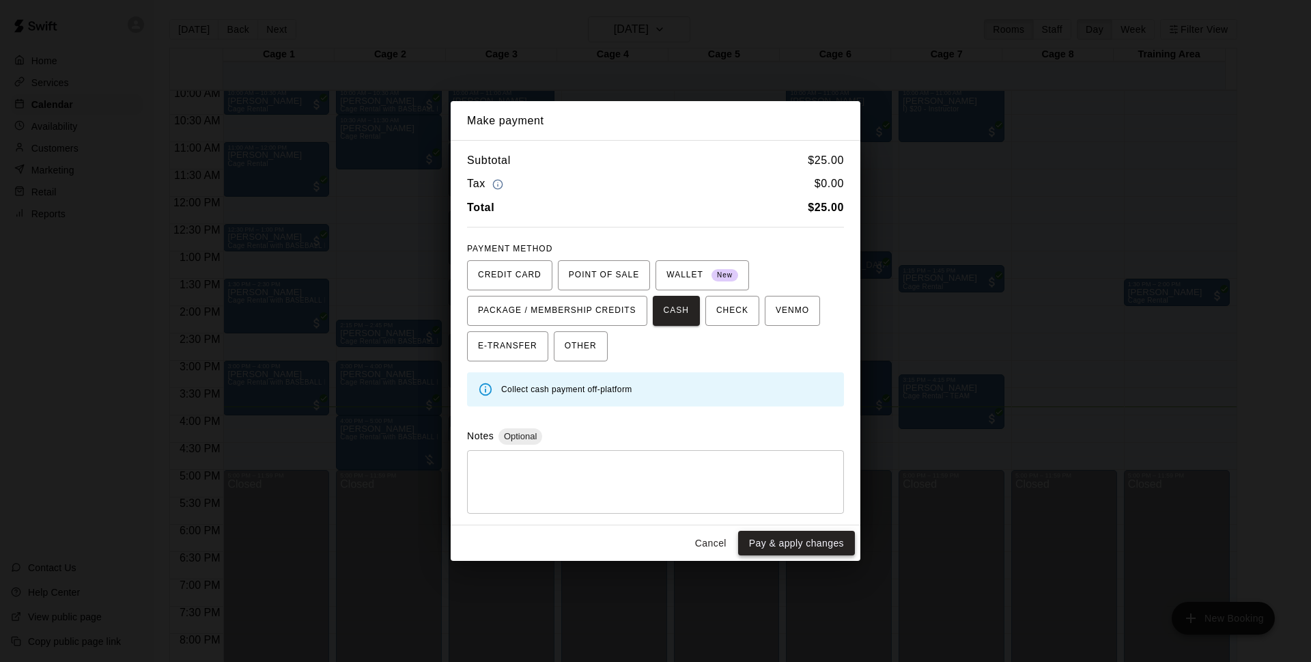
click at [803, 546] on button "Pay & apply changes" at bounding box center [796, 543] width 117 height 25
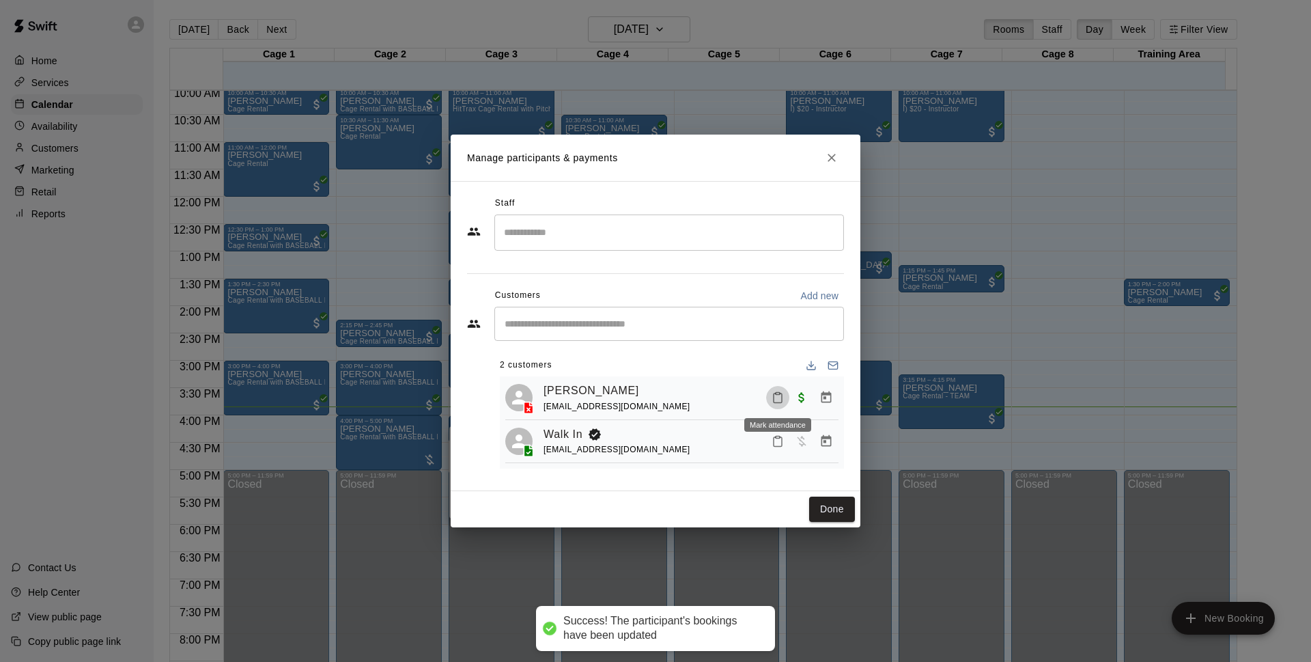
click at [535, 408] on icon at bounding box center [529, 408] width 14 height 14
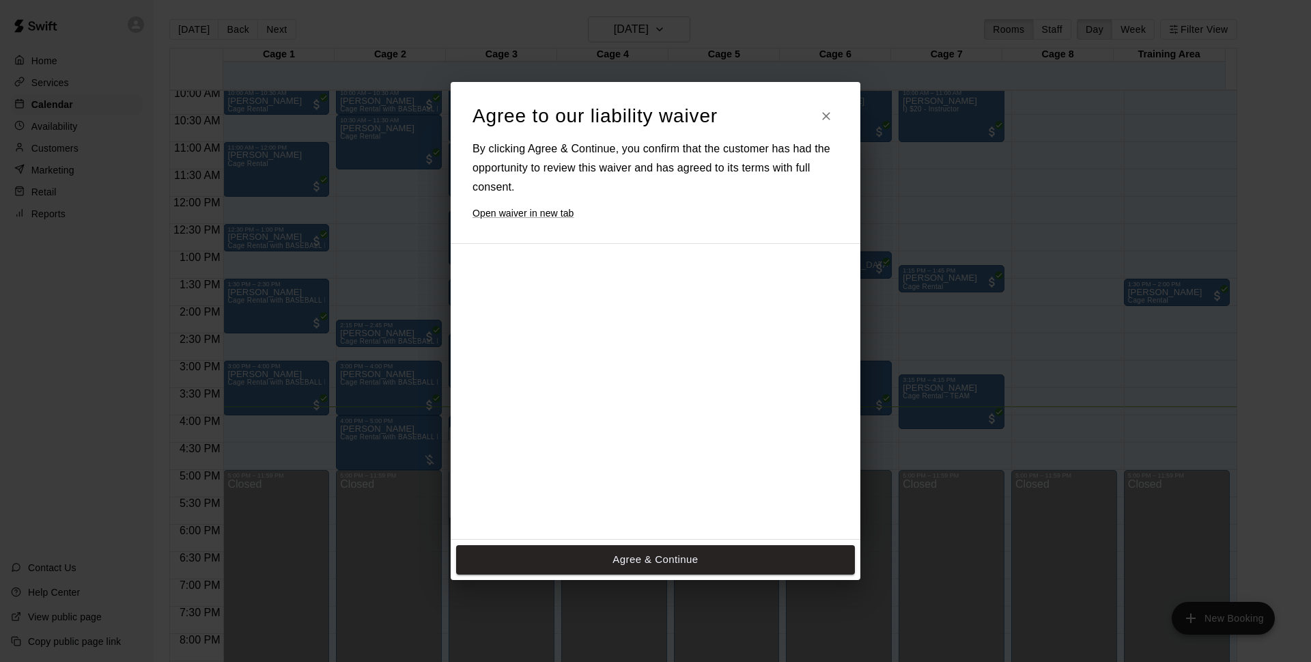
click at [563, 434] on div at bounding box center [643, 476] width 341 height 442
click at [572, 559] on button "Agree & Continue" at bounding box center [655, 559] width 399 height 29
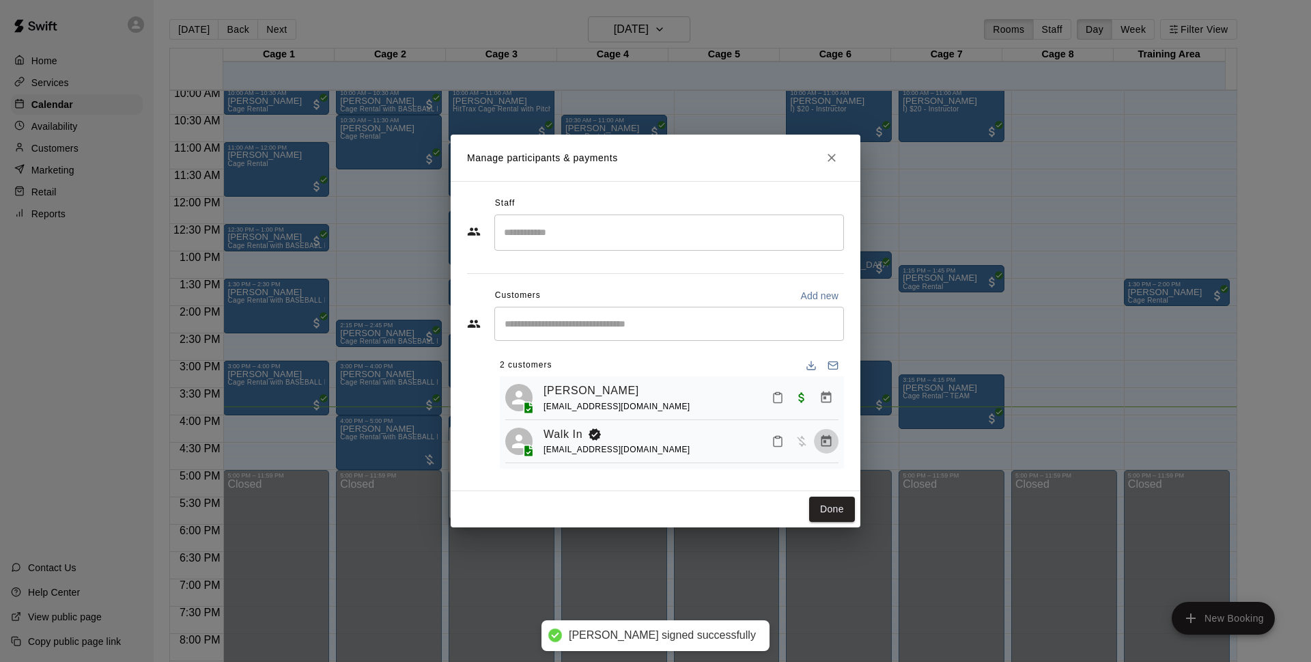
click at [828, 443] on icon "Manage bookings & payment" at bounding box center [827, 441] width 14 height 14
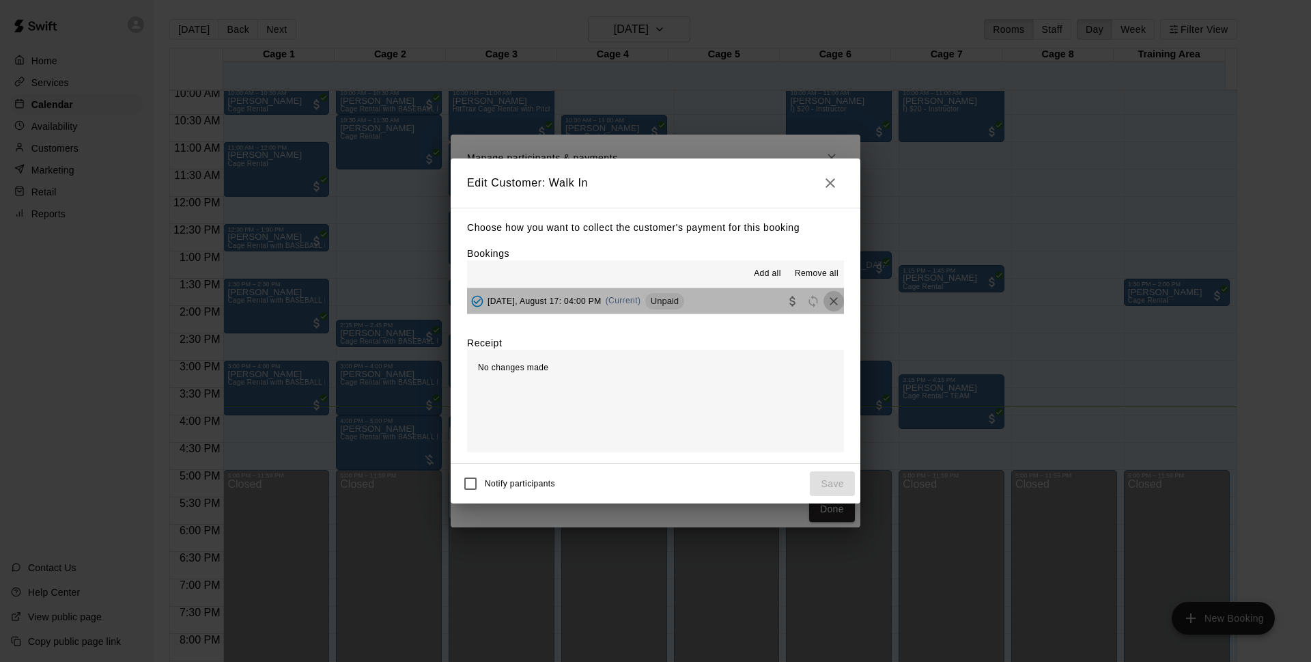
click at [827, 305] on icon "Remove" at bounding box center [834, 301] width 14 height 14
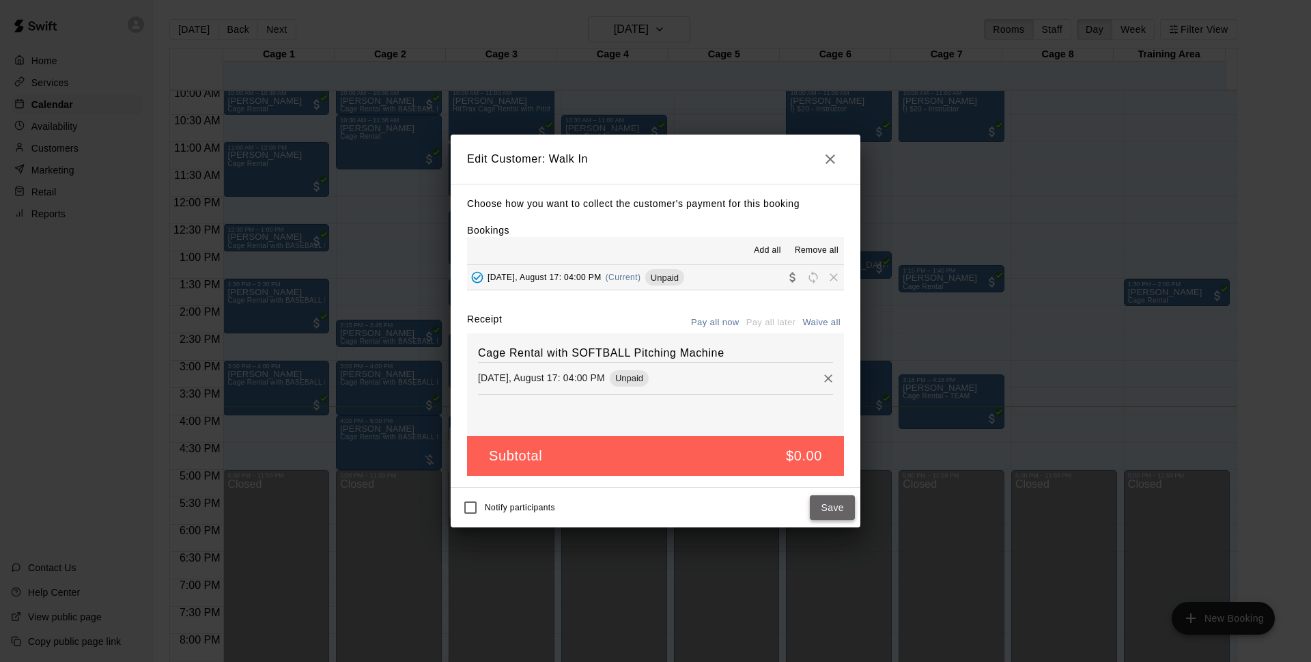
click at [841, 515] on button "Save" at bounding box center [832, 507] width 45 height 25
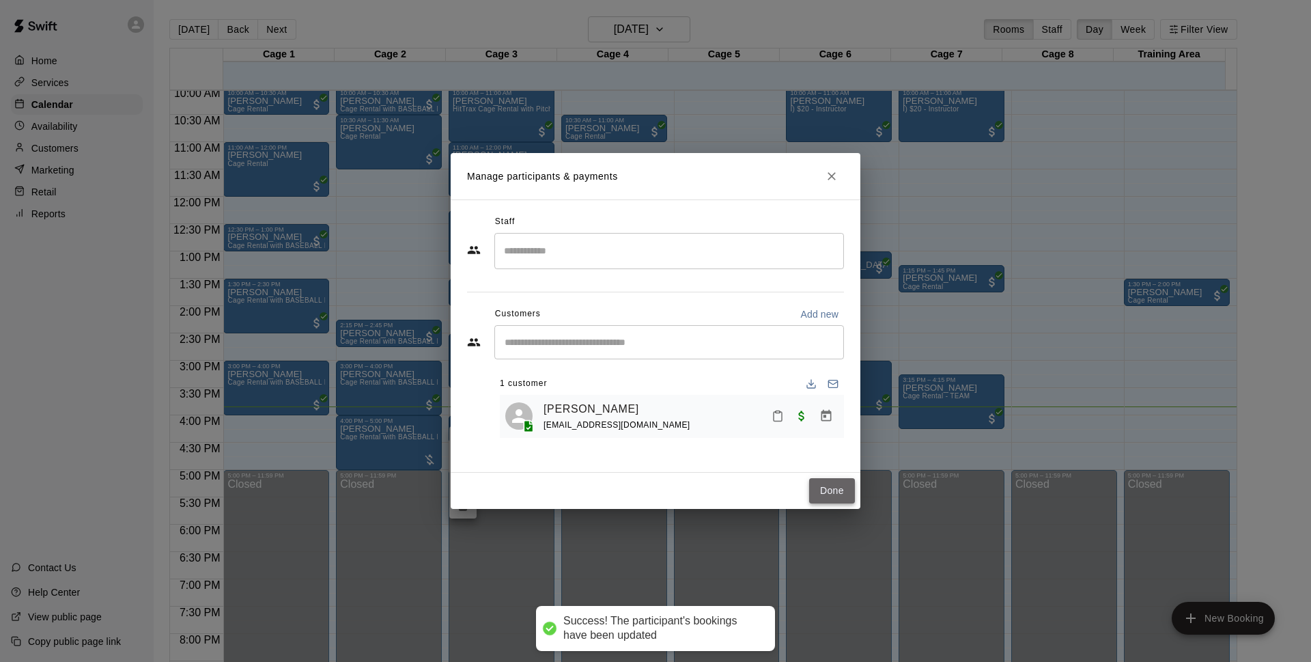
click at [831, 496] on button "Done" at bounding box center [832, 490] width 46 height 25
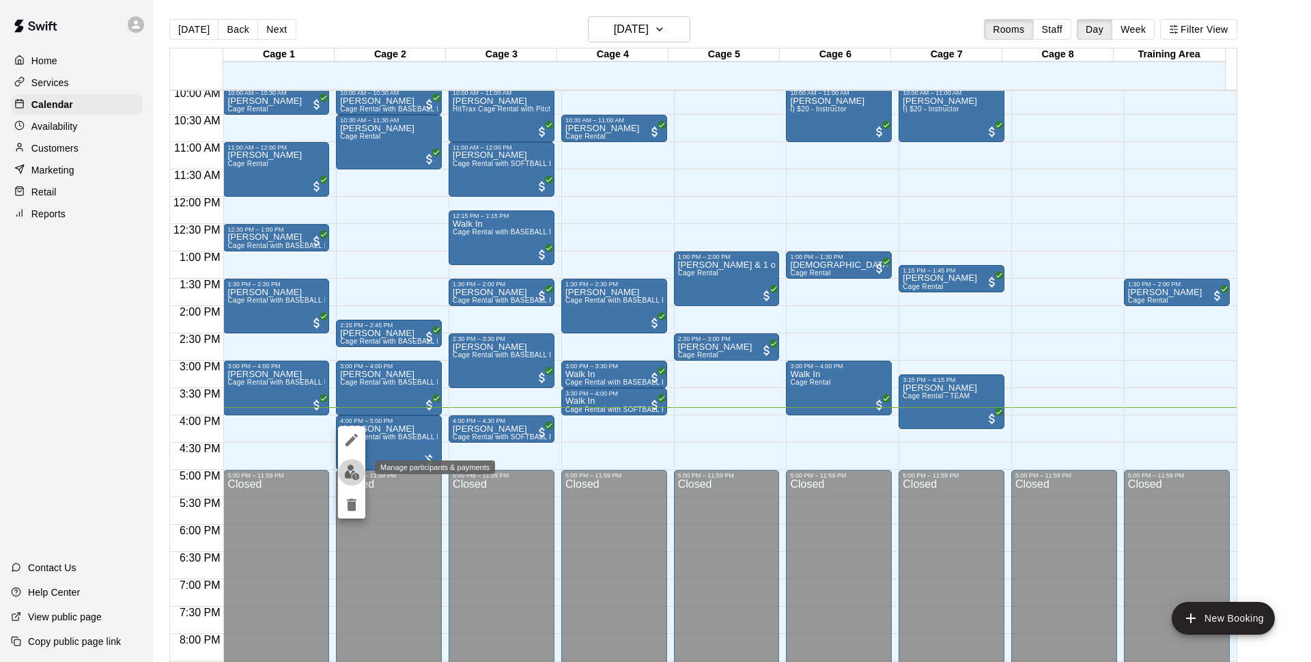
click at [346, 466] on img "edit" at bounding box center [352, 472] width 16 height 16
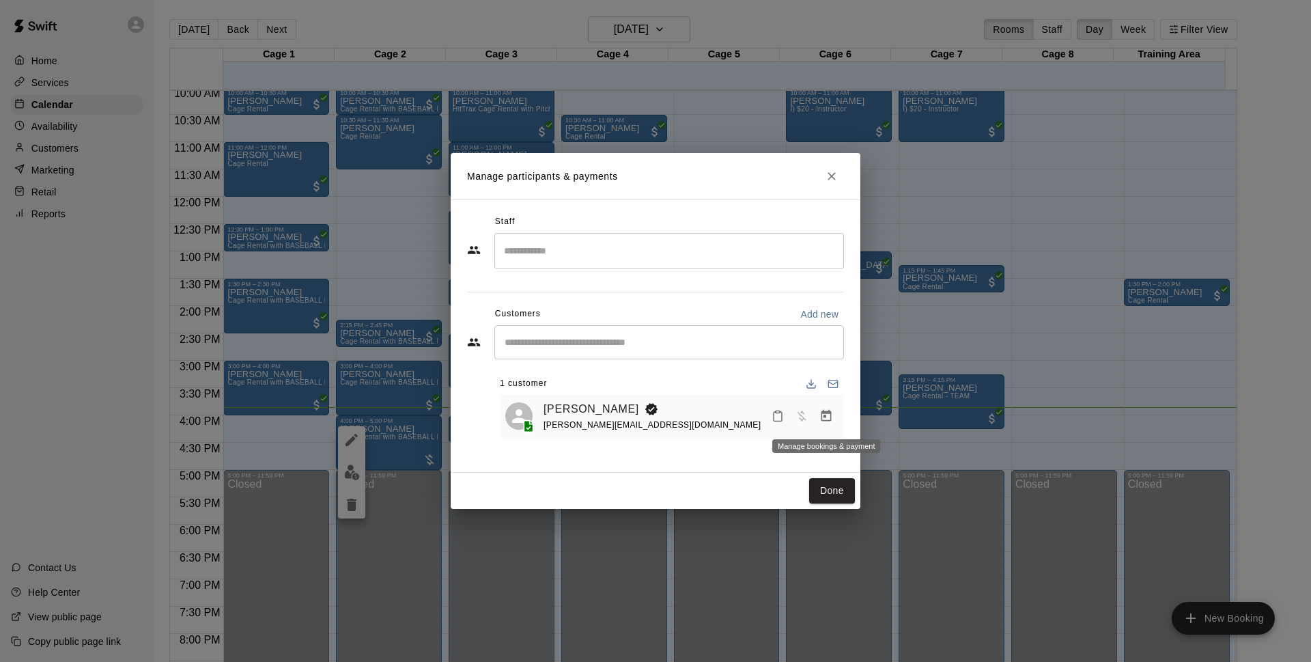
click at [829, 419] on icon "Manage bookings & payment" at bounding box center [827, 416] width 14 height 14
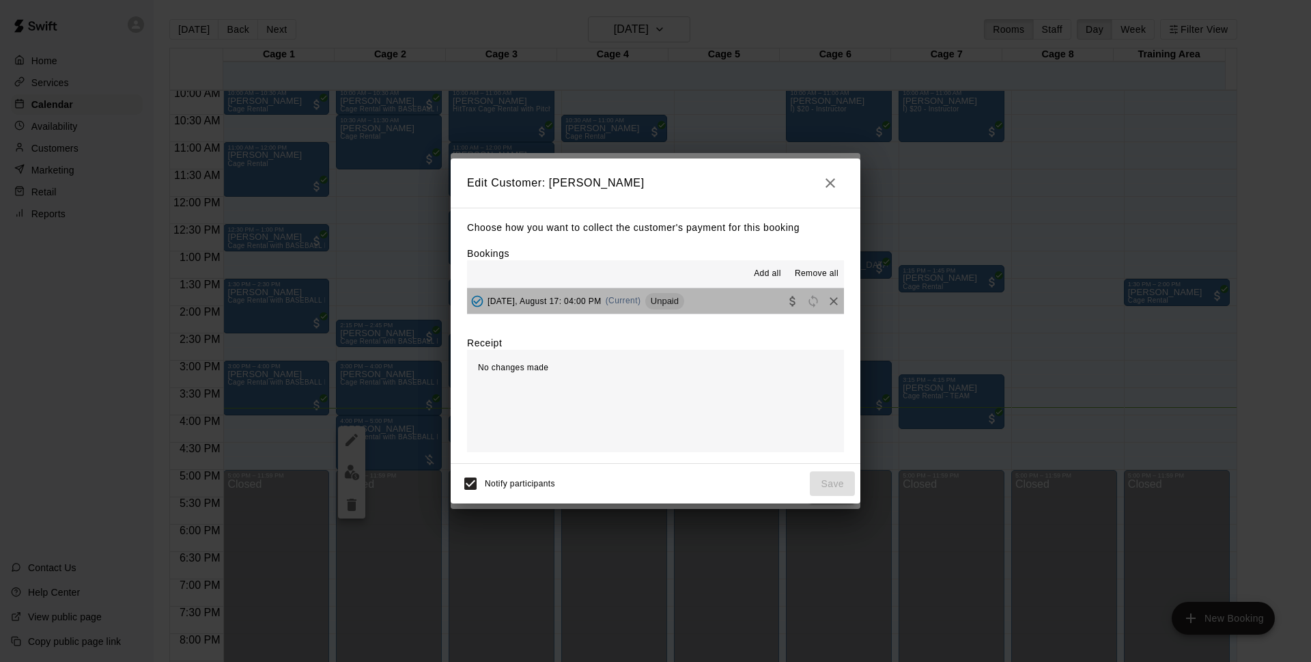
click at [688, 303] on button "[DATE], August 17: 04:00 PM (Current) Unpaid" at bounding box center [655, 300] width 377 height 25
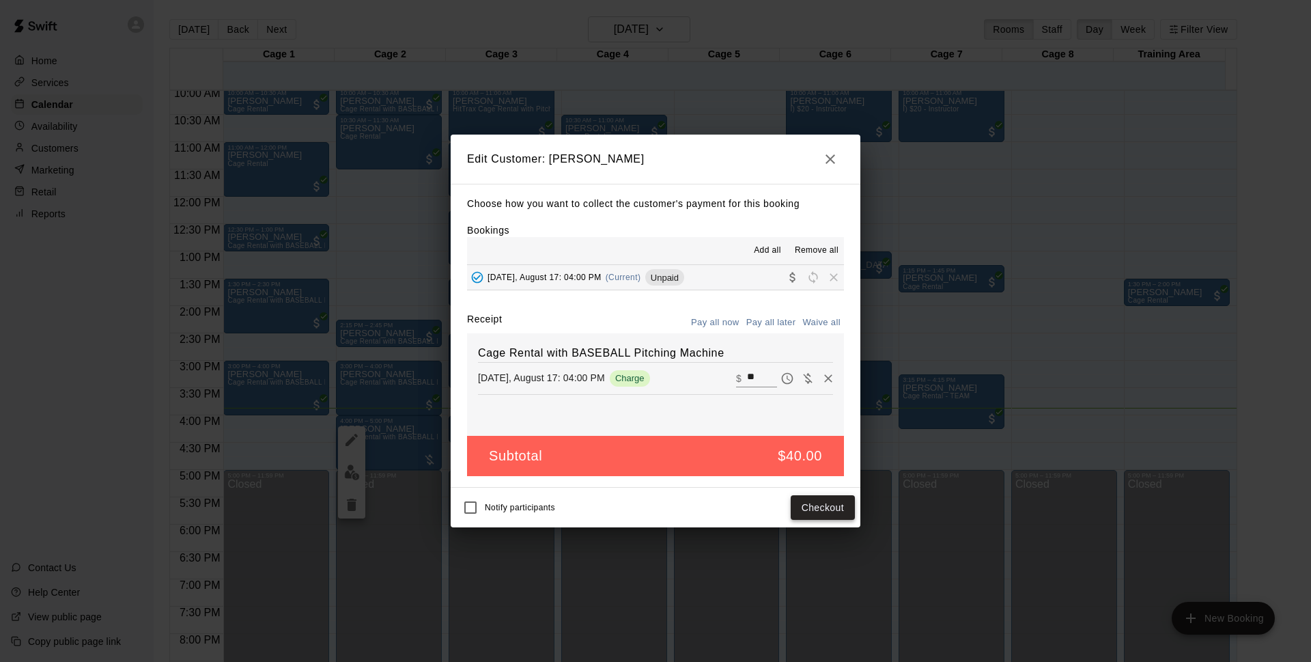
click at [829, 507] on button "Checkout" at bounding box center [823, 507] width 64 height 25
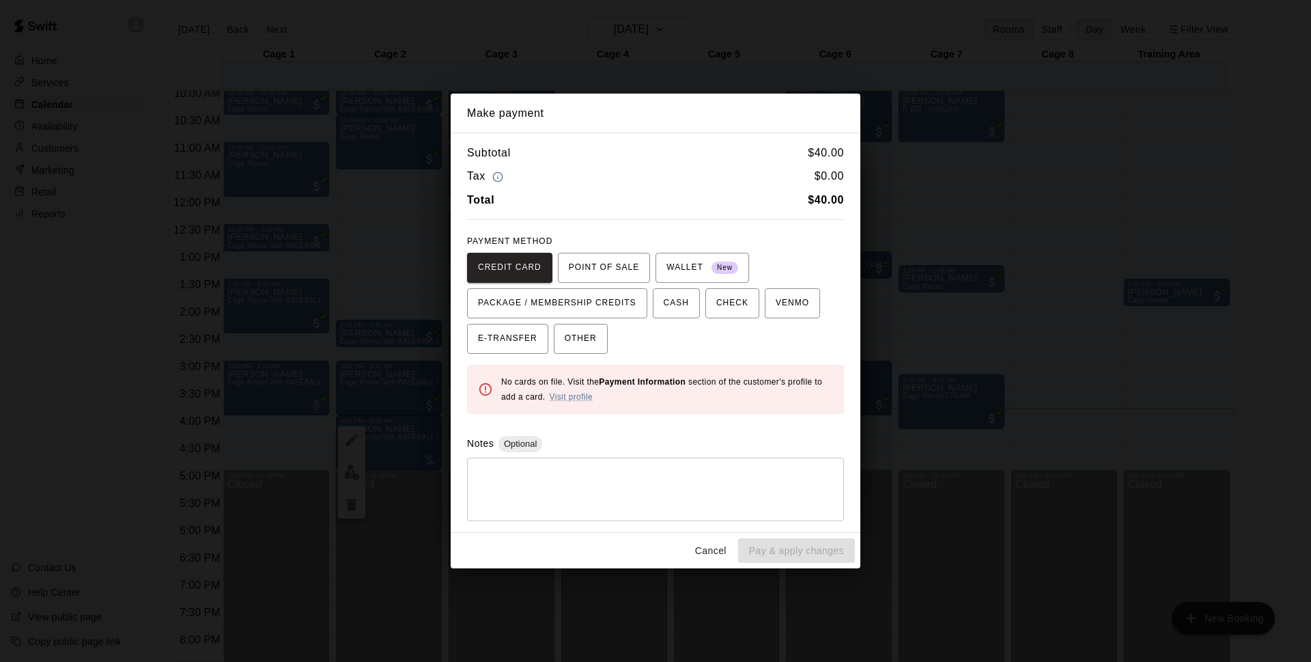
click at [587, 335] on span "OTHER" at bounding box center [581, 339] width 32 height 22
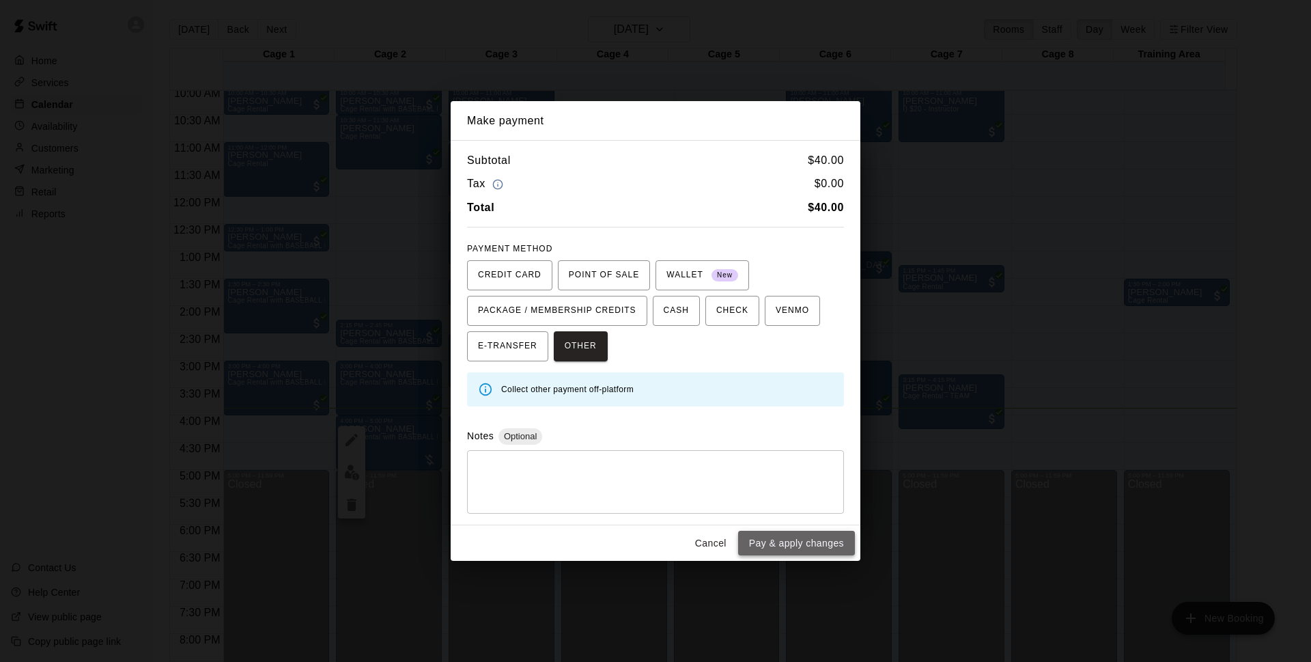
click at [783, 538] on button "Pay & apply changes" at bounding box center [796, 543] width 117 height 25
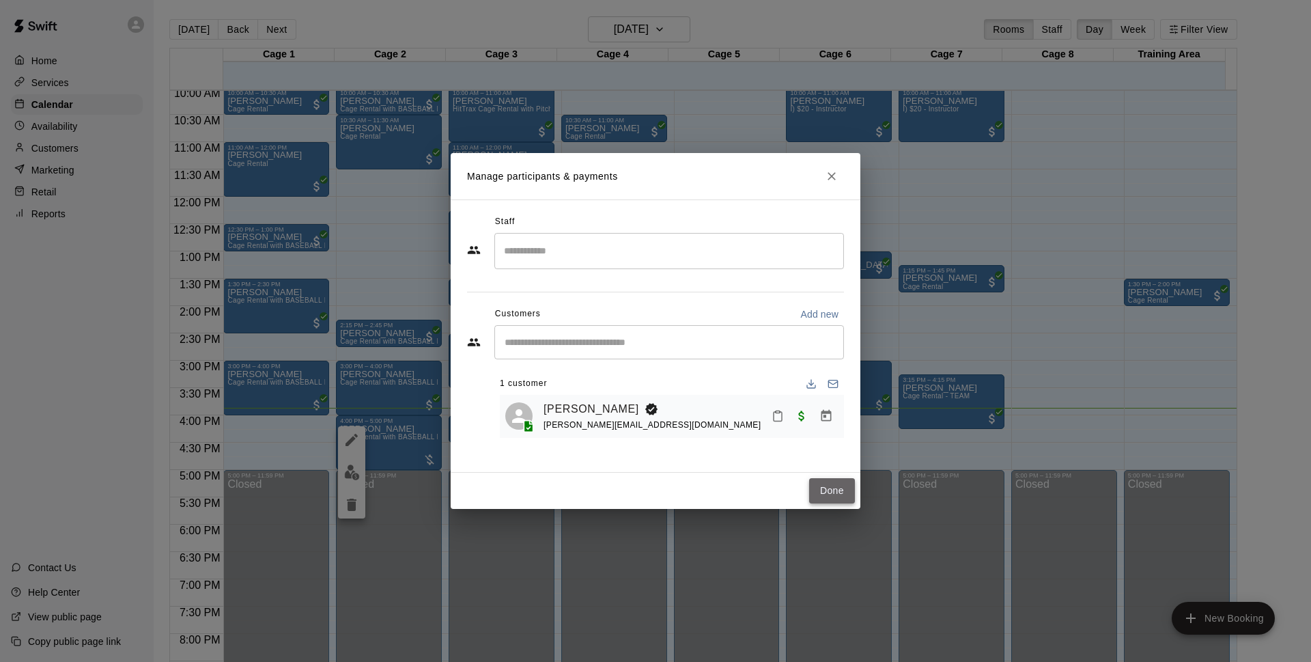
click at [834, 490] on button "Done" at bounding box center [832, 490] width 46 height 25
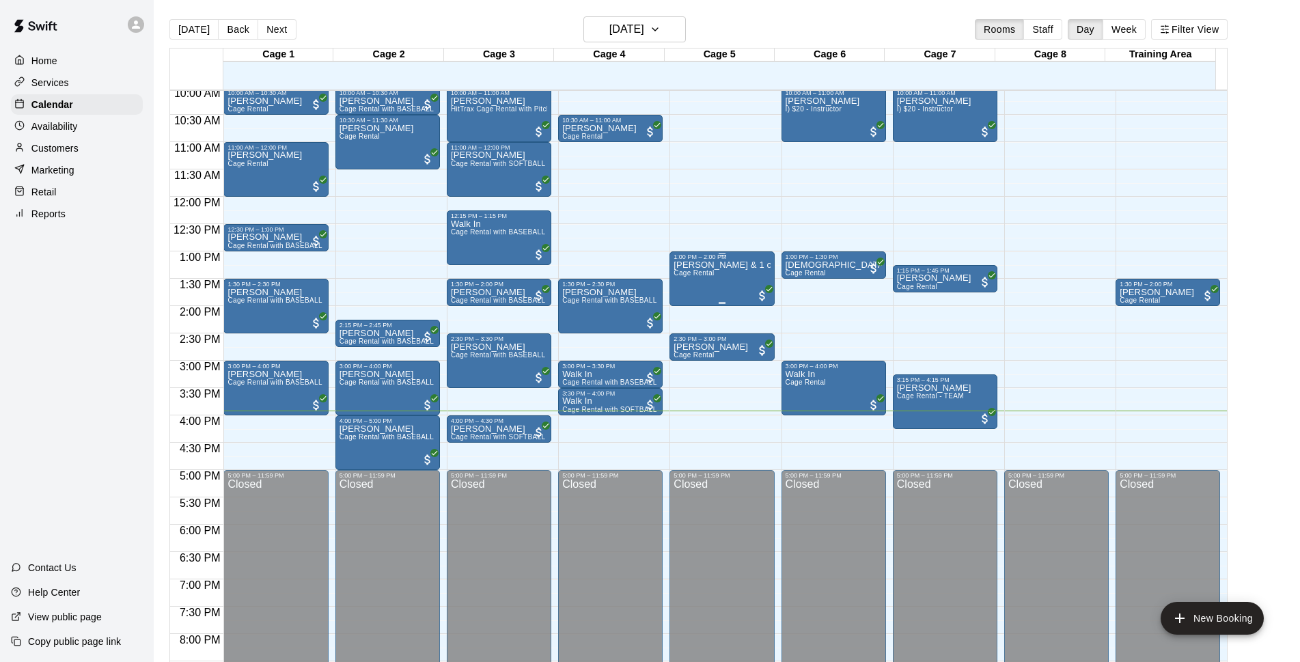
click at [721, 265] on p "[PERSON_NAME] & 1 other" at bounding box center [721, 265] width 96 height 0
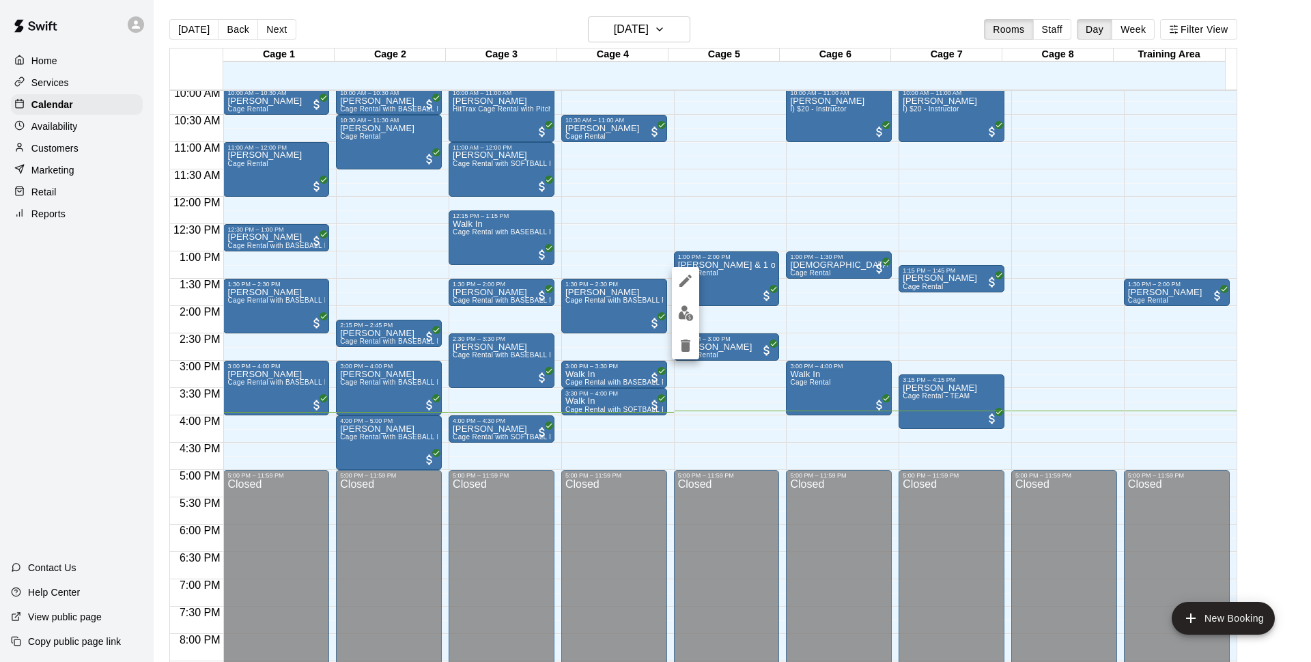
click at [800, 288] on div at bounding box center [655, 331] width 1311 height 662
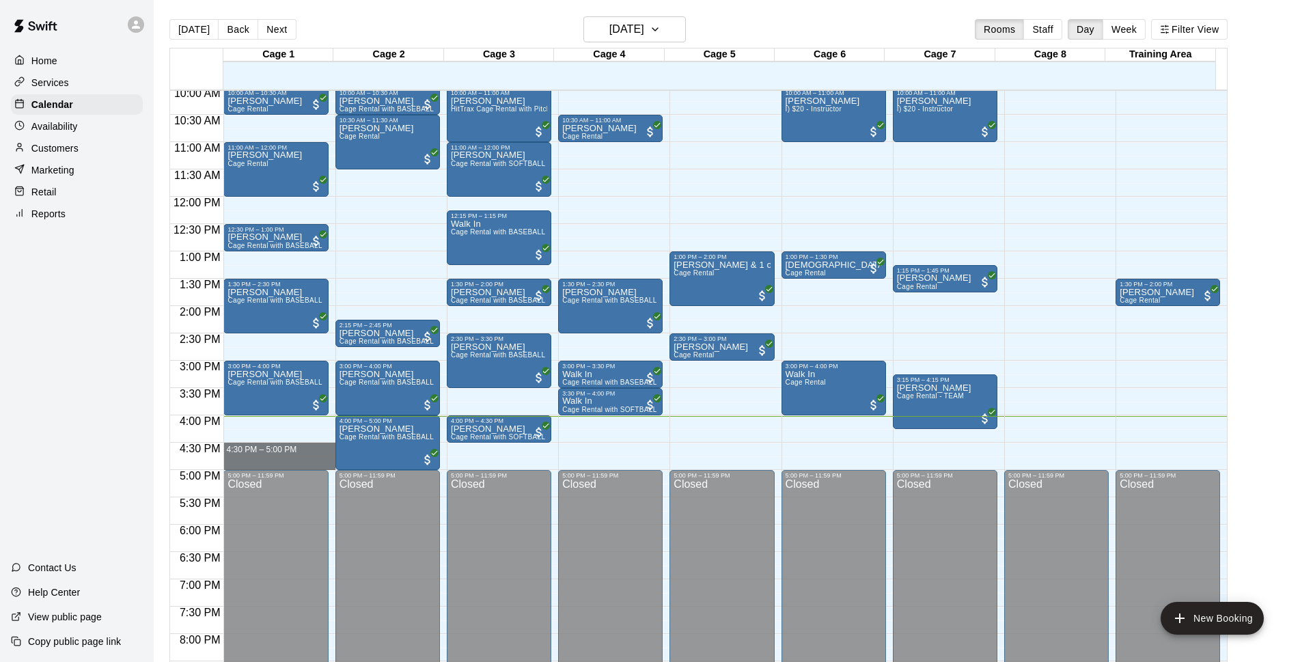
drag, startPoint x: 278, startPoint y: 447, endPoint x: 279, endPoint y: 464, distance: 16.4
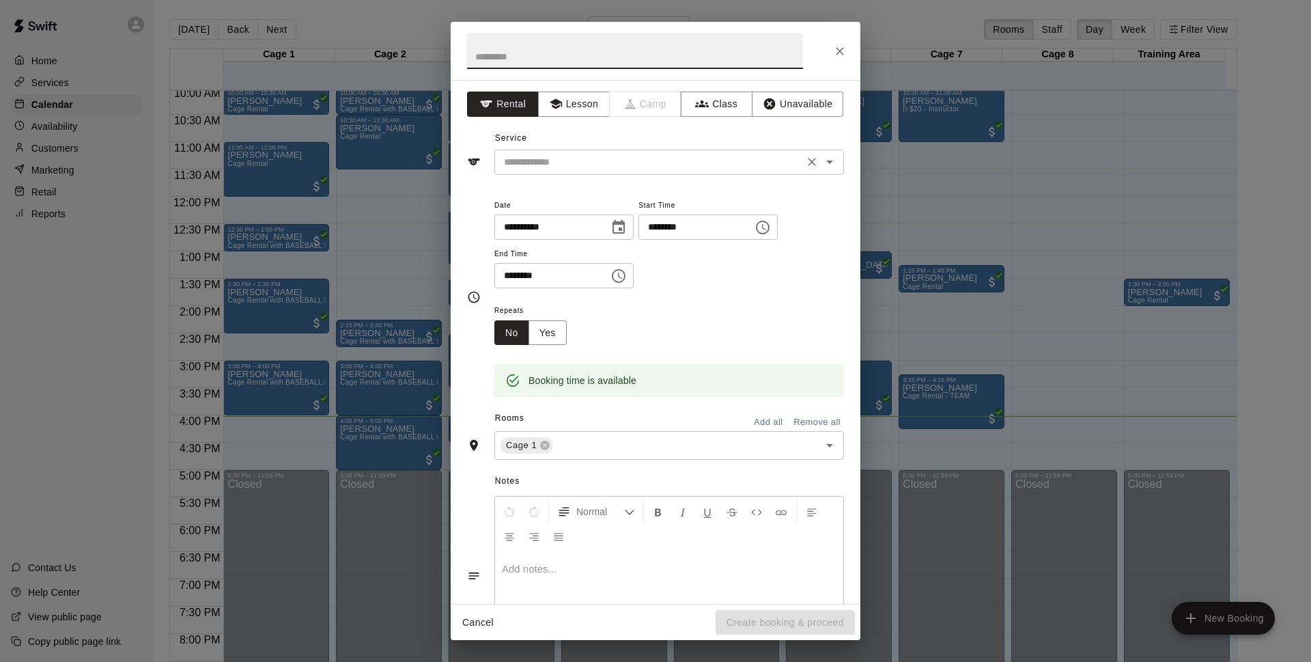
click at [650, 156] on input "text" at bounding box center [649, 162] width 301 height 17
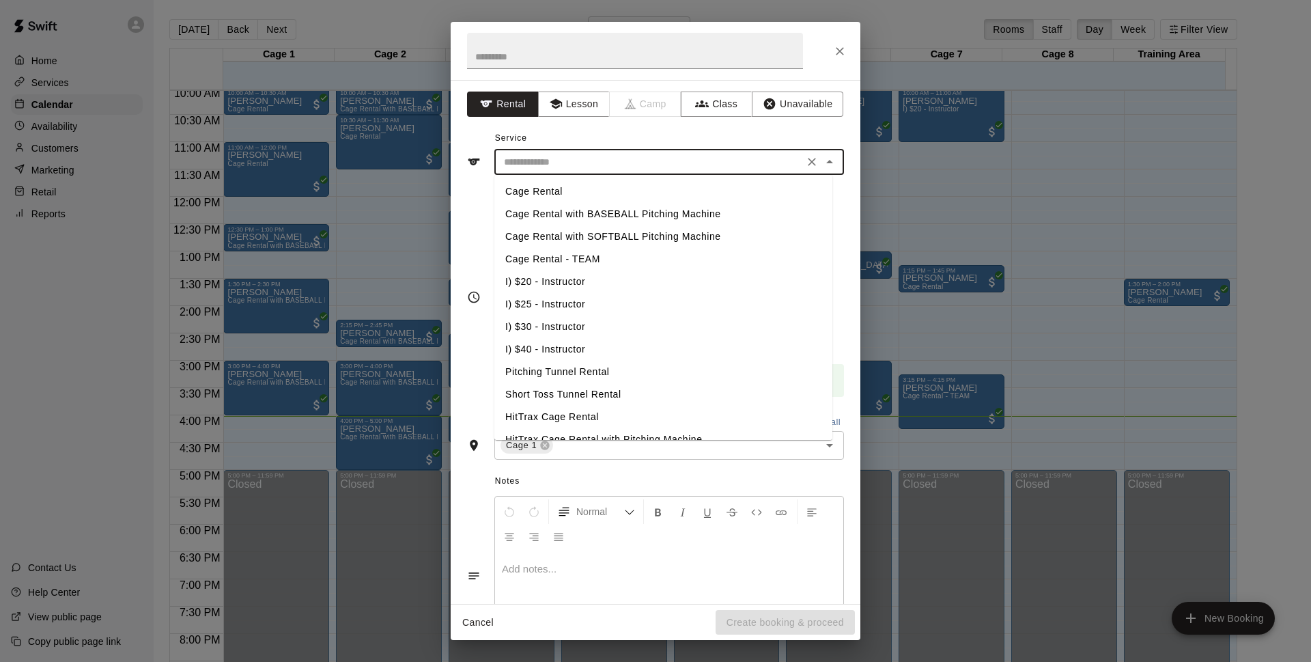
click at [615, 213] on li "Cage Rental with BASEBALL Pitching Machine" at bounding box center [663, 214] width 338 height 23
type input "**********"
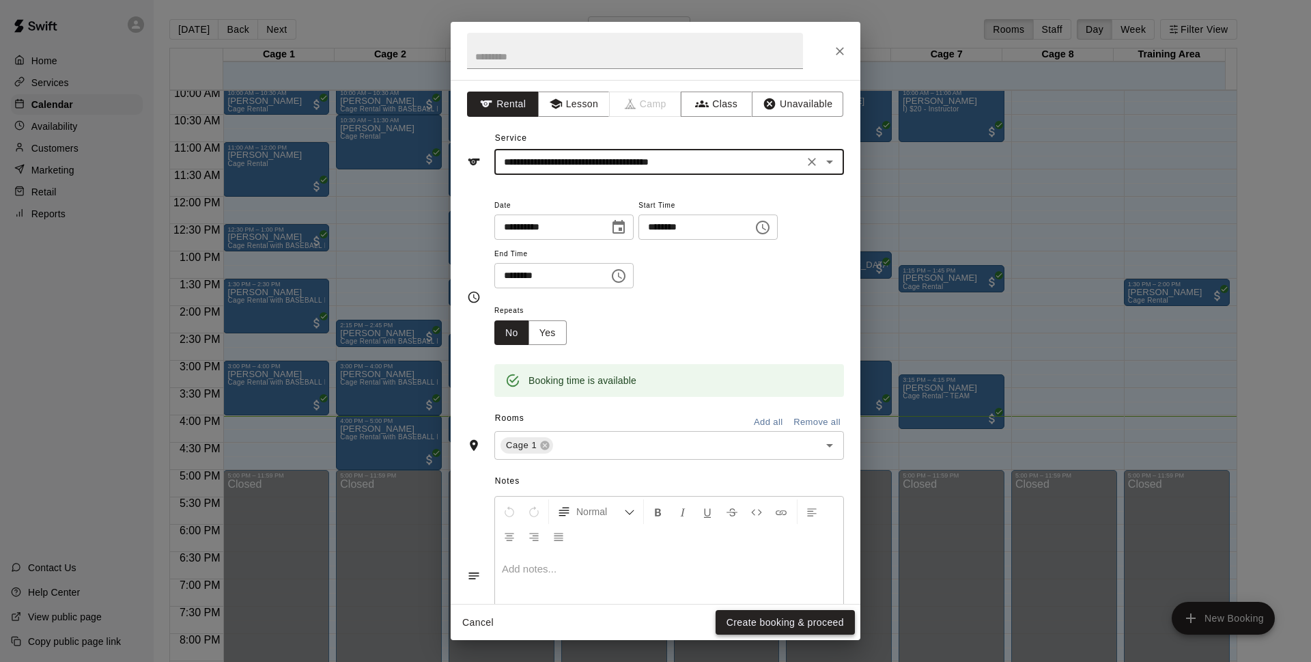
click at [773, 621] on button "Create booking & proceed" at bounding box center [785, 622] width 139 height 25
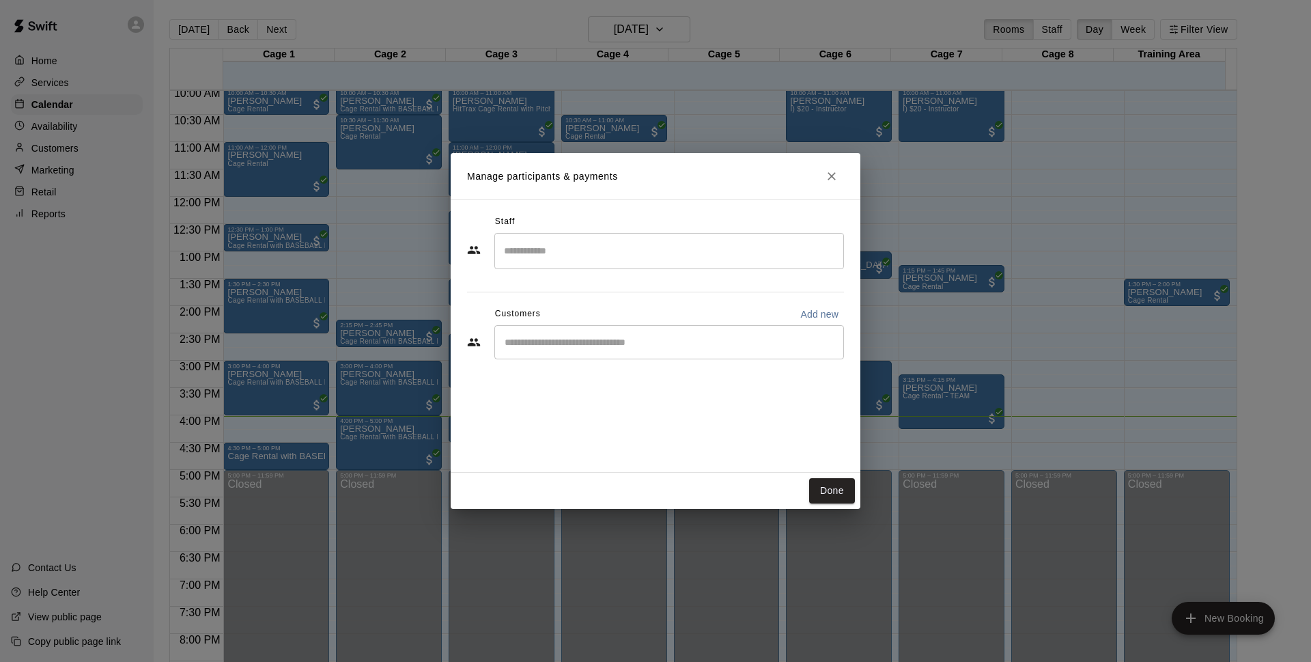
click at [669, 324] on div "Customers Add new" at bounding box center [655, 314] width 377 height 22
click at [667, 352] on div "​" at bounding box center [669, 342] width 350 height 34
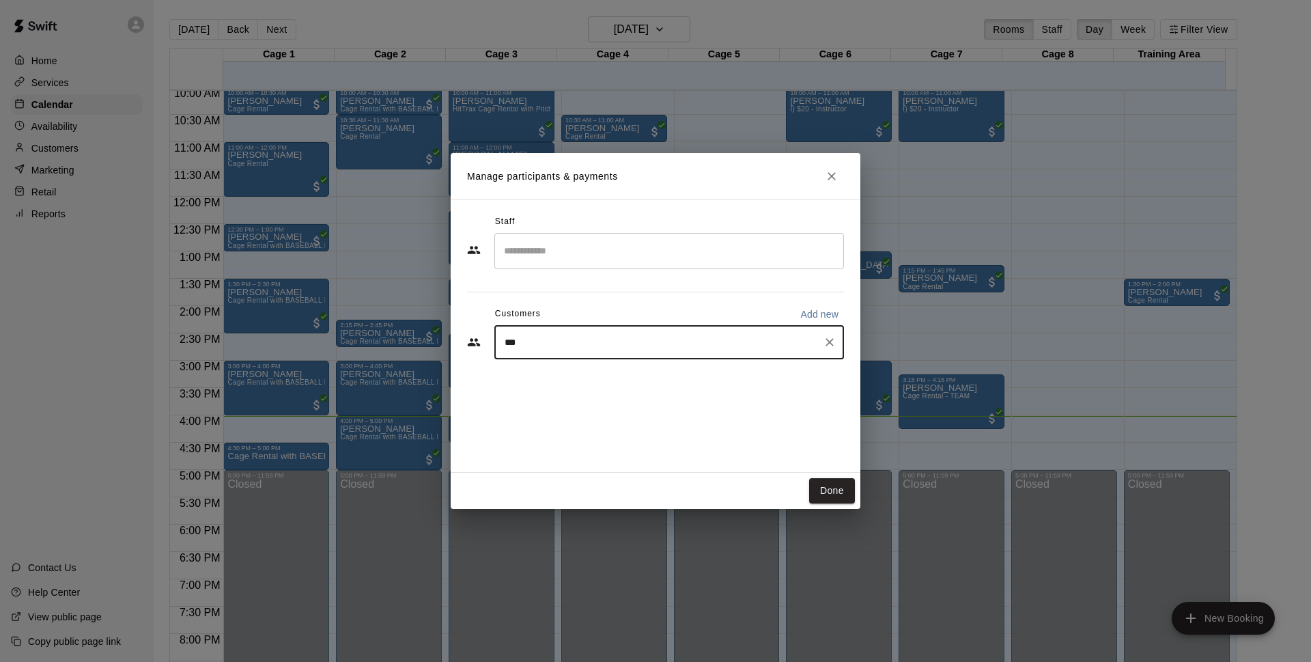
type input "***"
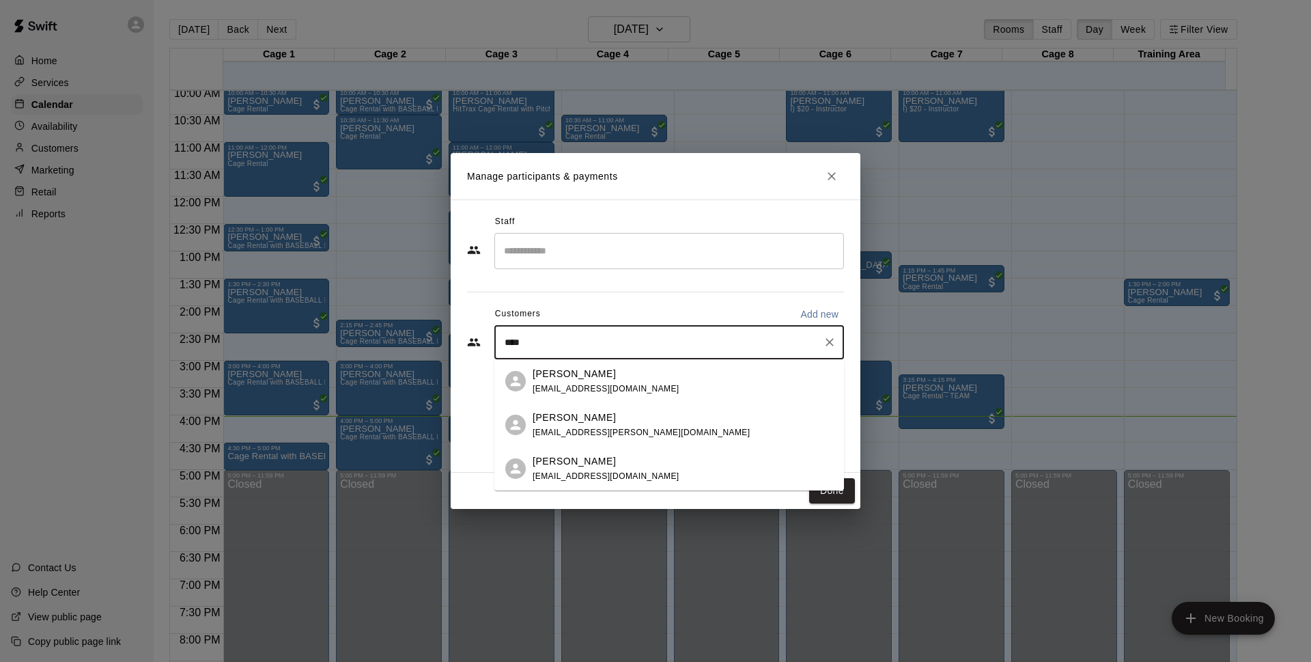
click at [614, 466] on div "[PERSON_NAME] [EMAIL_ADDRESS][DOMAIN_NAME]" at bounding box center [683, 468] width 301 height 29
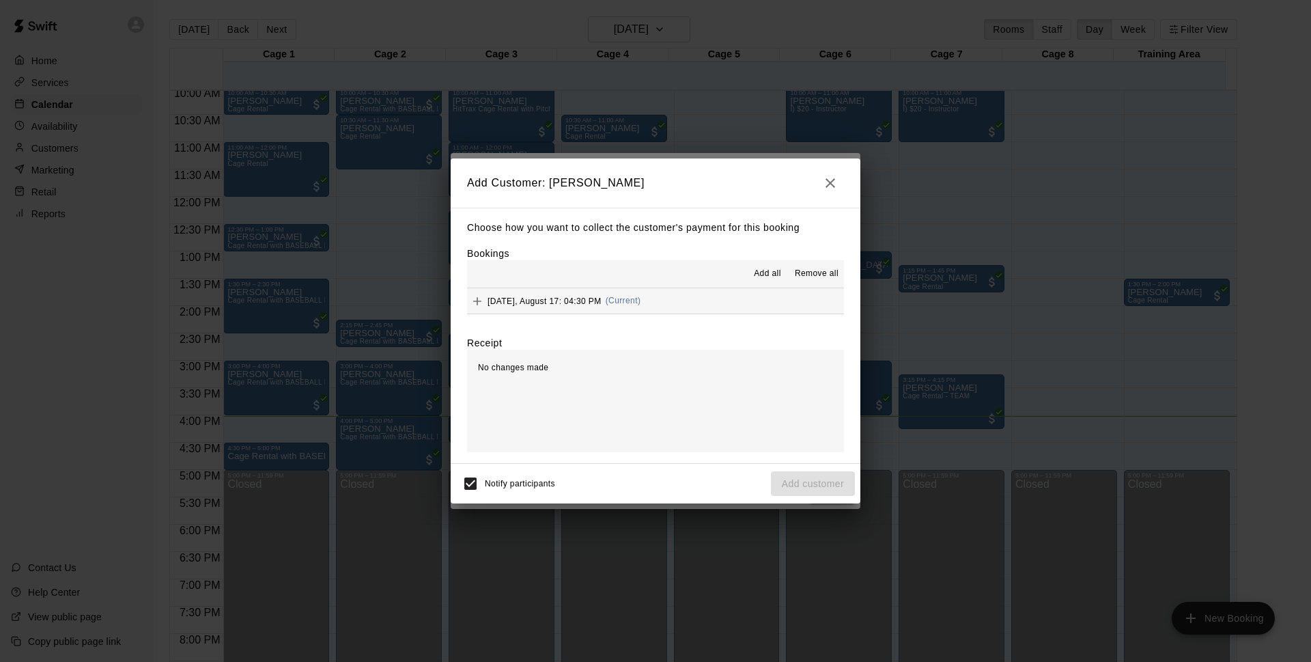
click at [589, 304] on span "[DATE], August 17: 04:30 PM" at bounding box center [545, 301] width 114 height 10
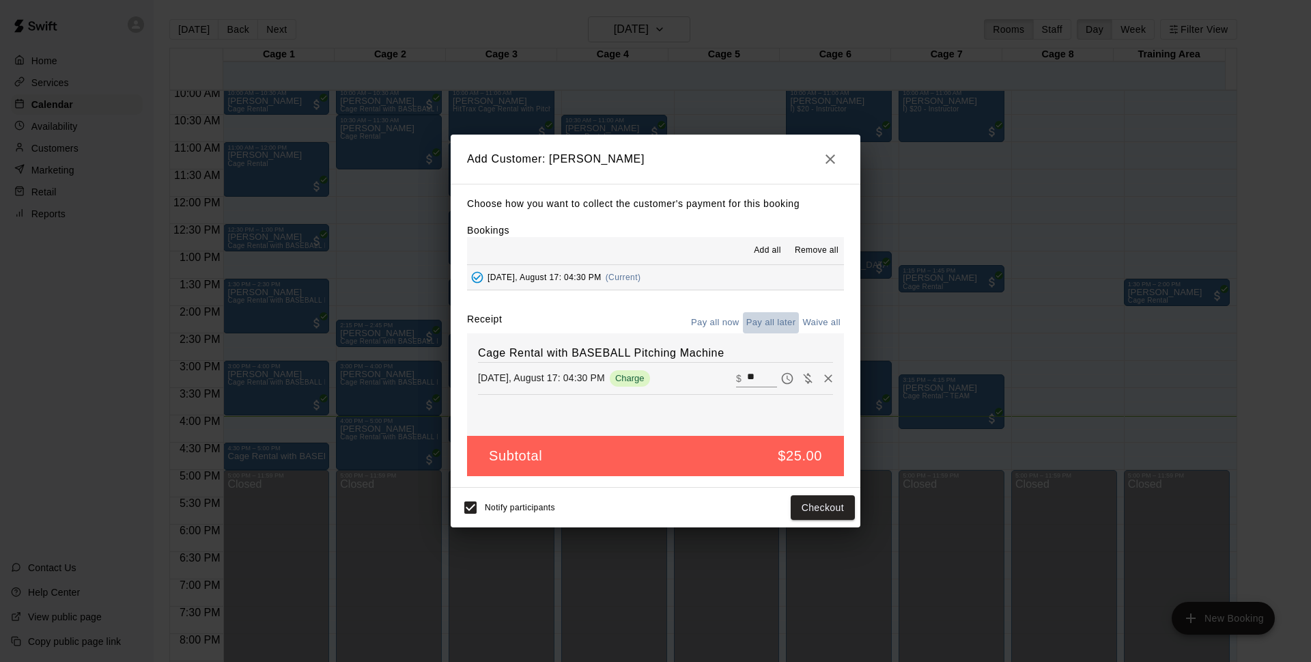
click at [770, 324] on button "Pay all later" at bounding box center [771, 322] width 57 height 21
click at [803, 511] on button "Add customer" at bounding box center [813, 507] width 84 height 25
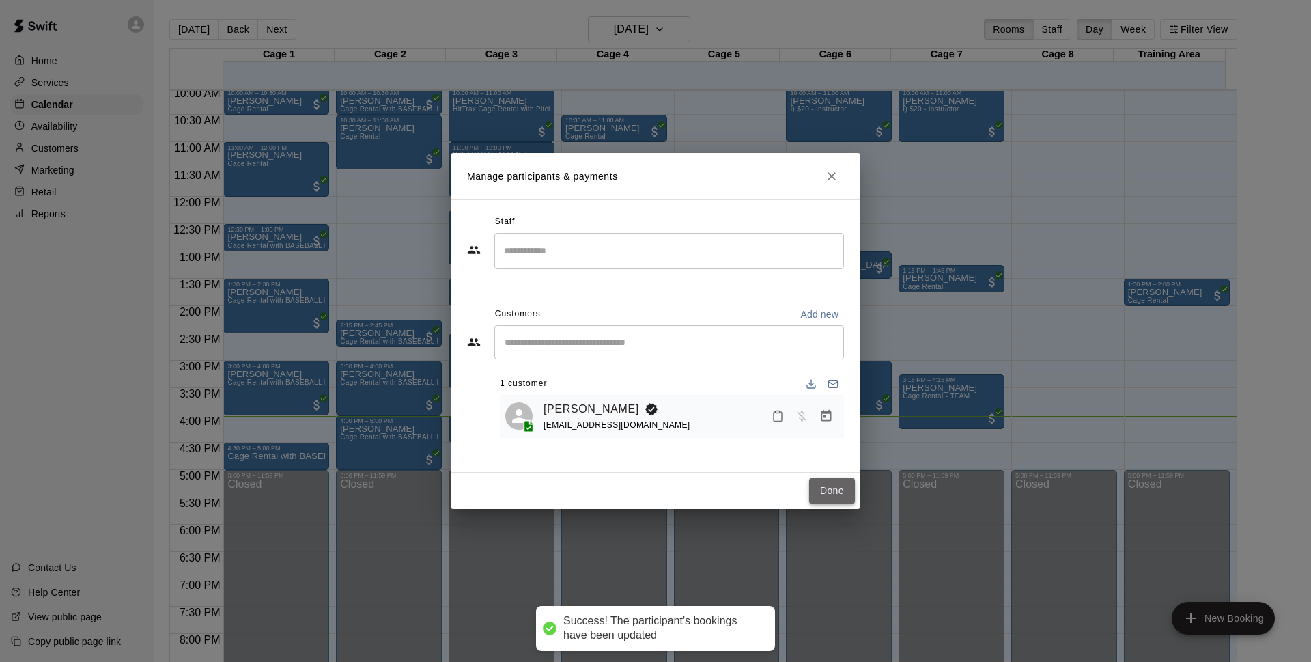
click at [826, 491] on button "Done" at bounding box center [832, 490] width 46 height 25
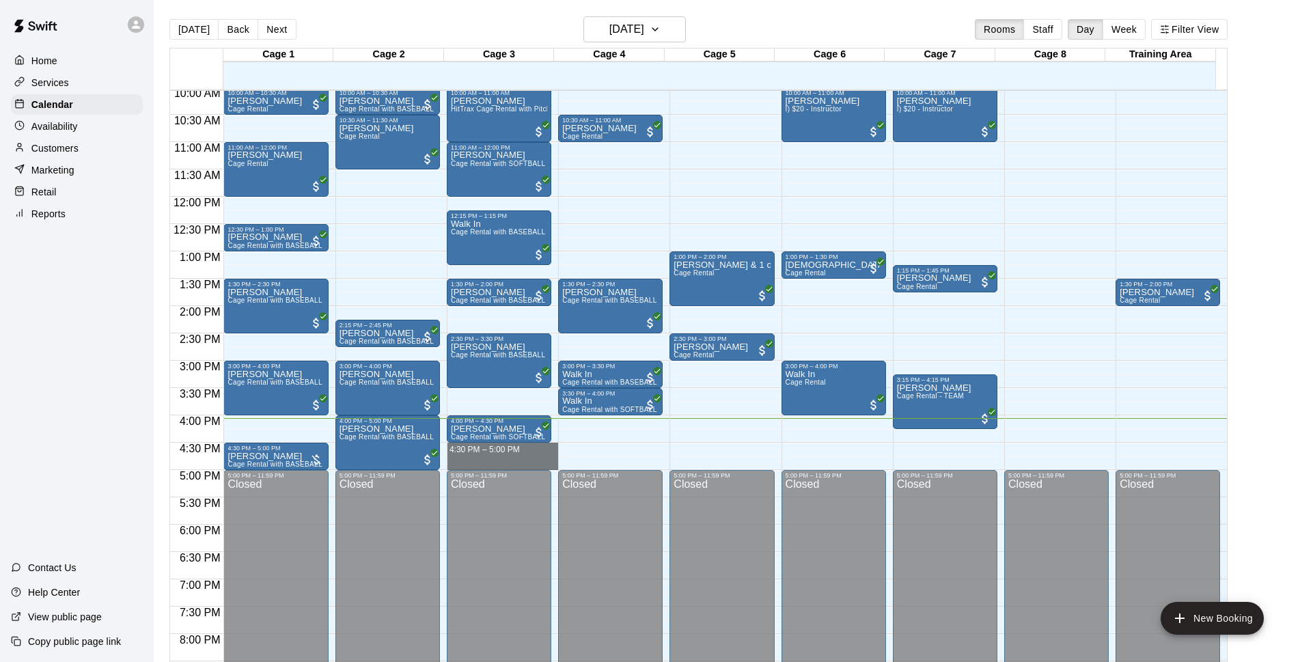
drag, startPoint x: 527, startPoint y: 448, endPoint x: 531, endPoint y: 468, distance: 20.1
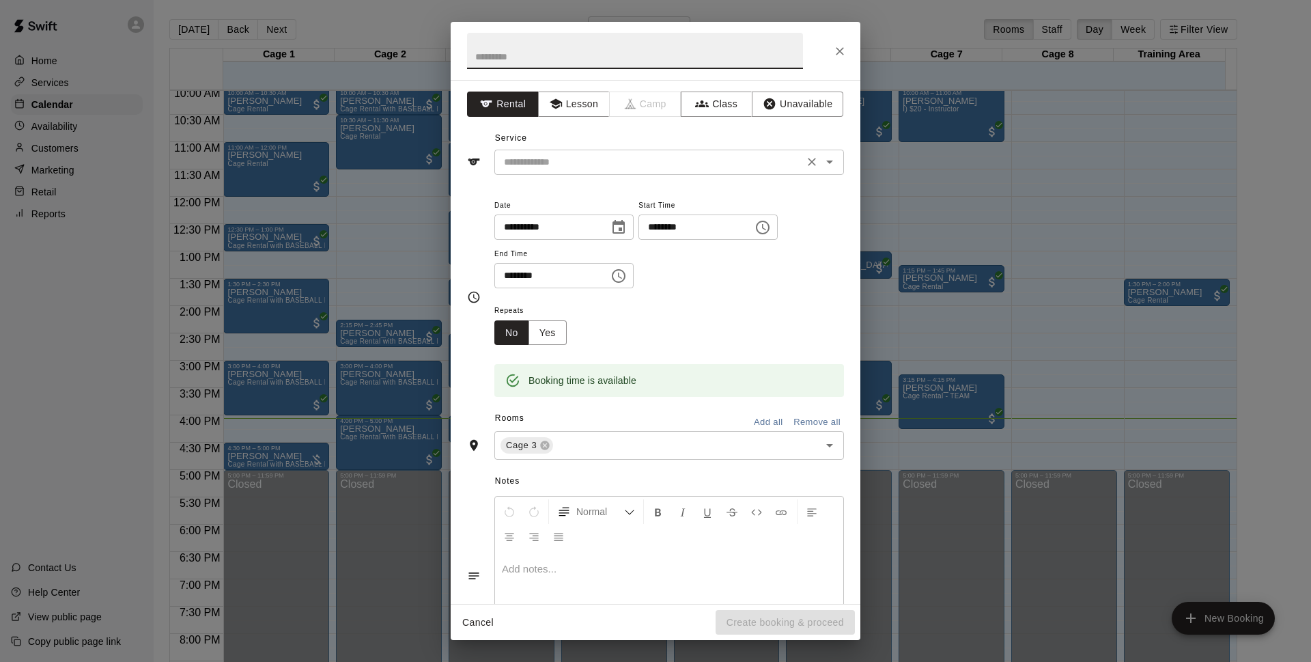
click at [625, 162] on input "text" at bounding box center [649, 162] width 301 height 17
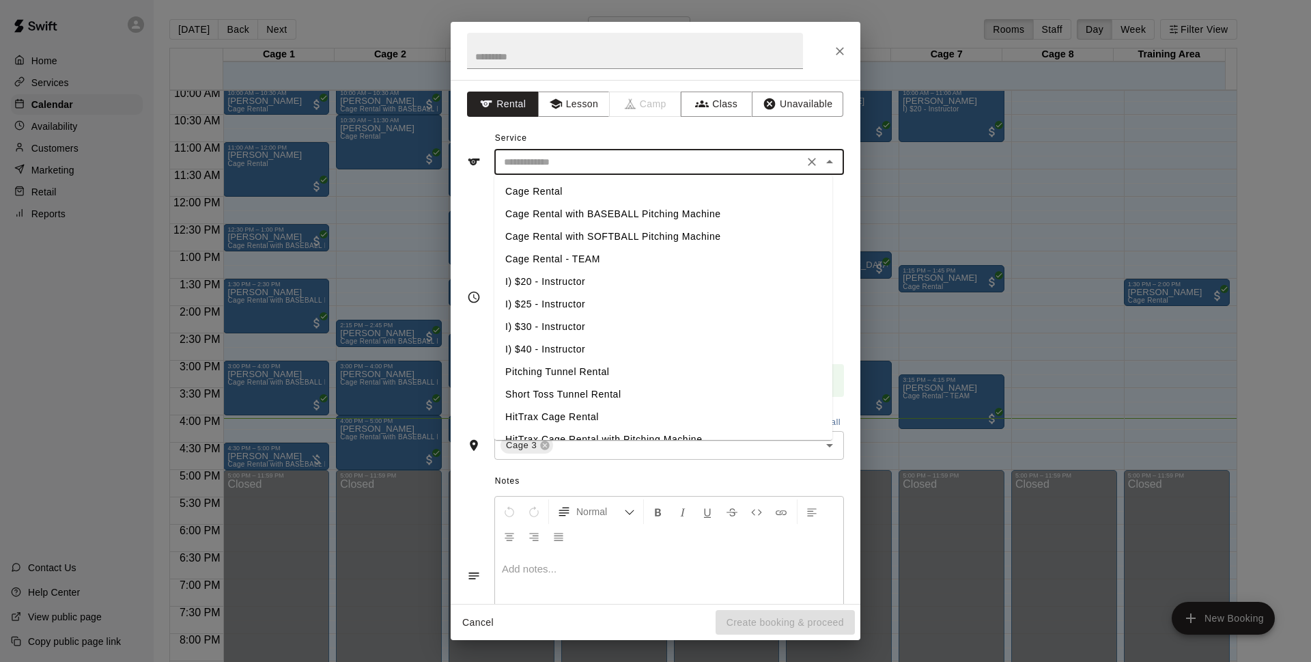
click at [581, 211] on li "Cage Rental with BASEBALL Pitching Machine" at bounding box center [663, 214] width 338 height 23
type input "**********"
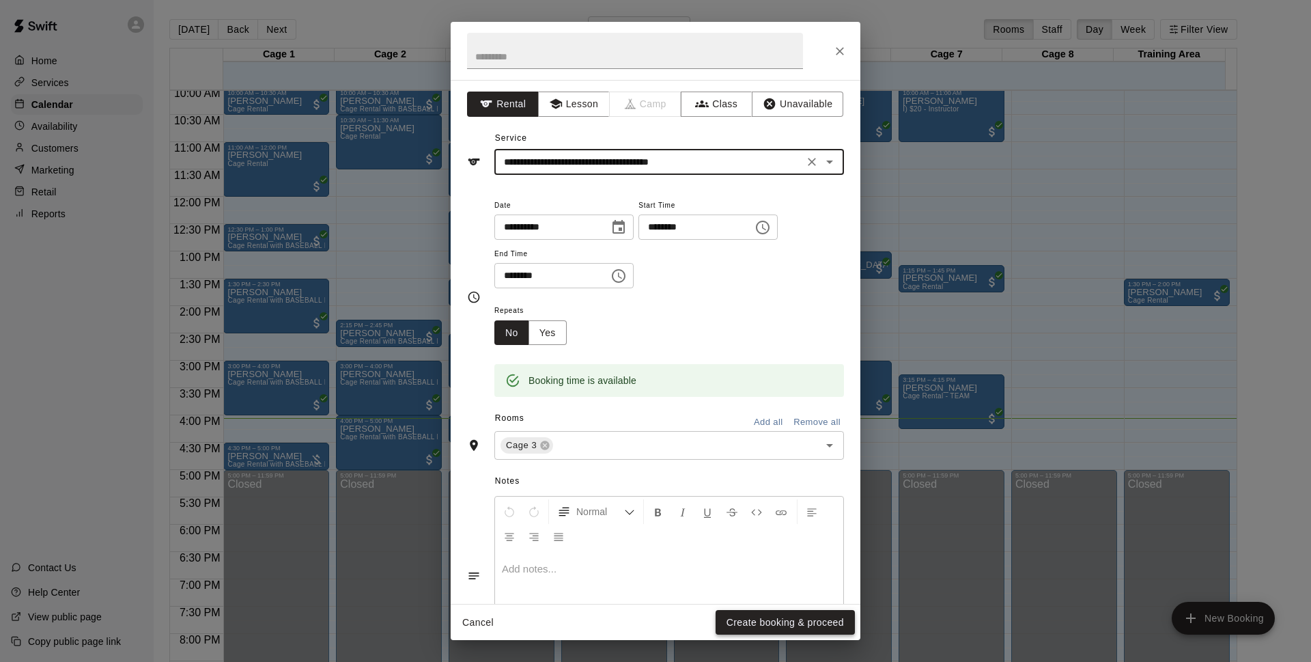
click at [789, 620] on button "Create booking & proceed" at bounding box center [785, 622] width 139 height 25
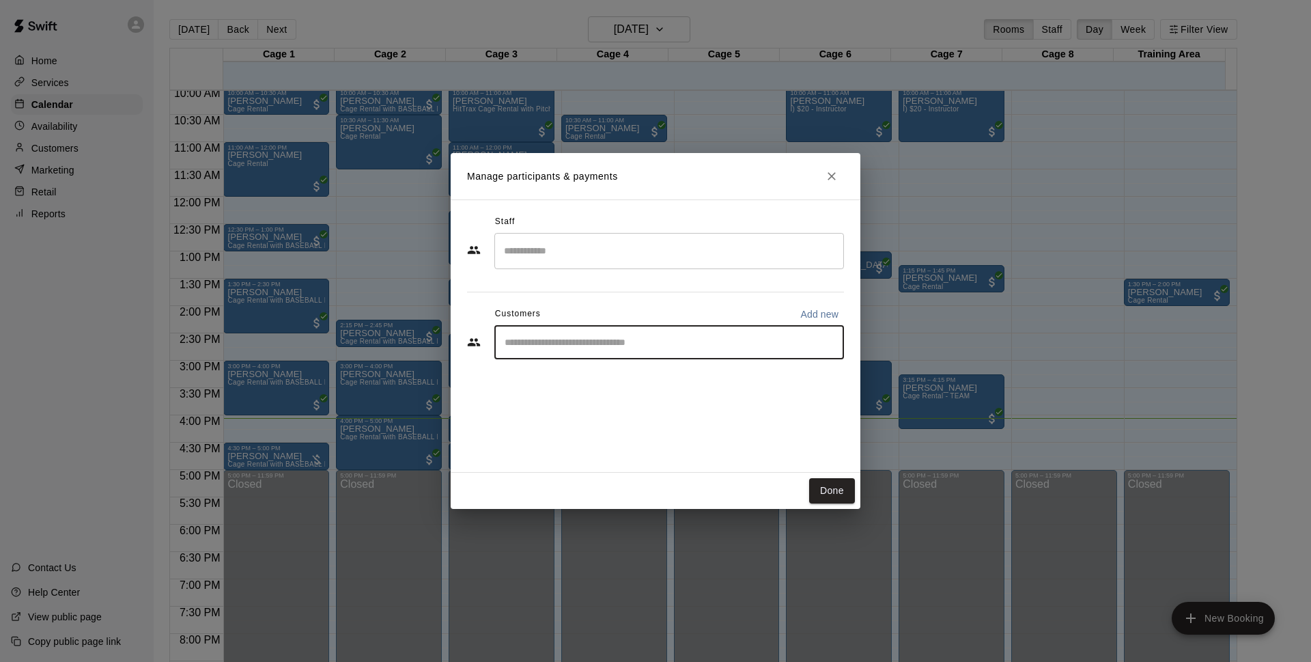
click at [639, 341] on input "Start typing to search customers..." at bounding box center [669, 342] width 337 height 14
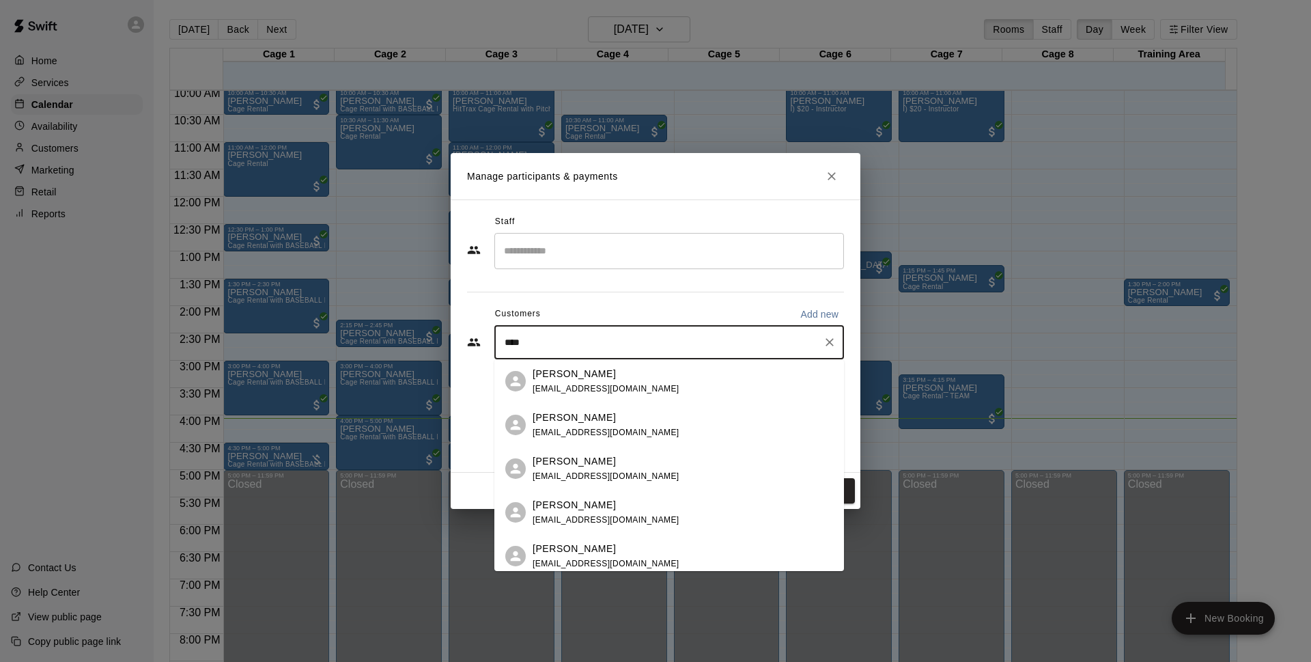
type input "****"
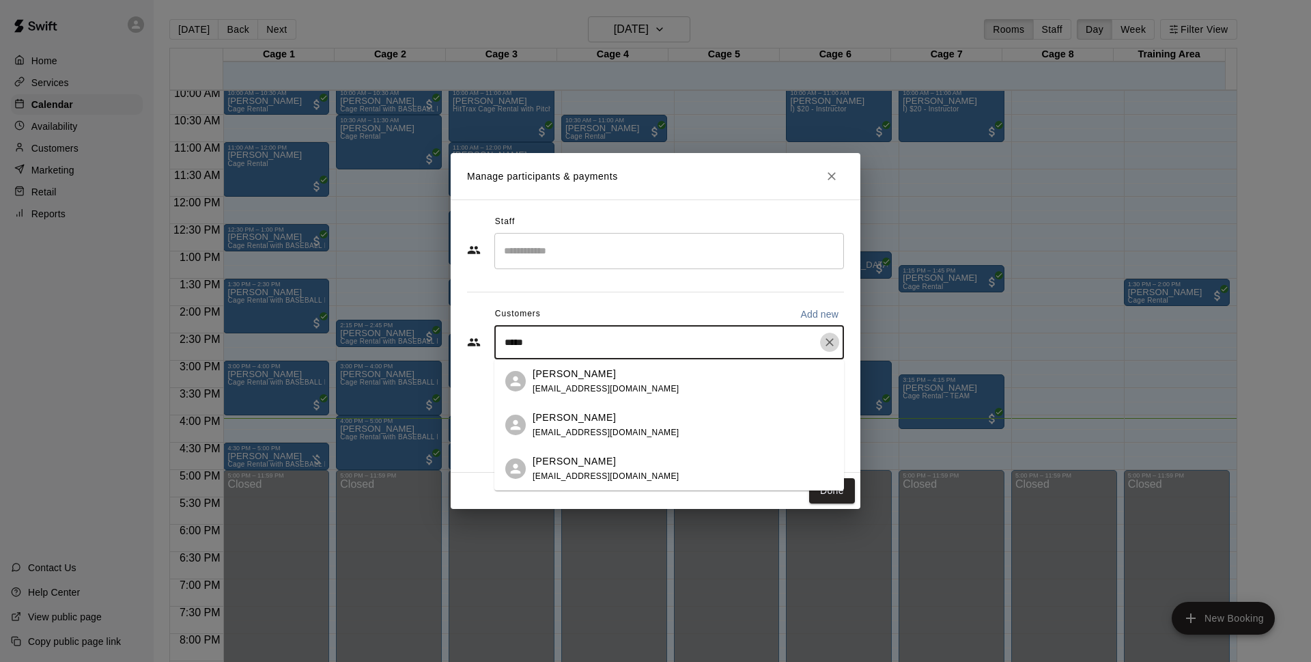
click at [835, 341] on icon "Clear" at bounding box center [830, 342] width 14 height 14
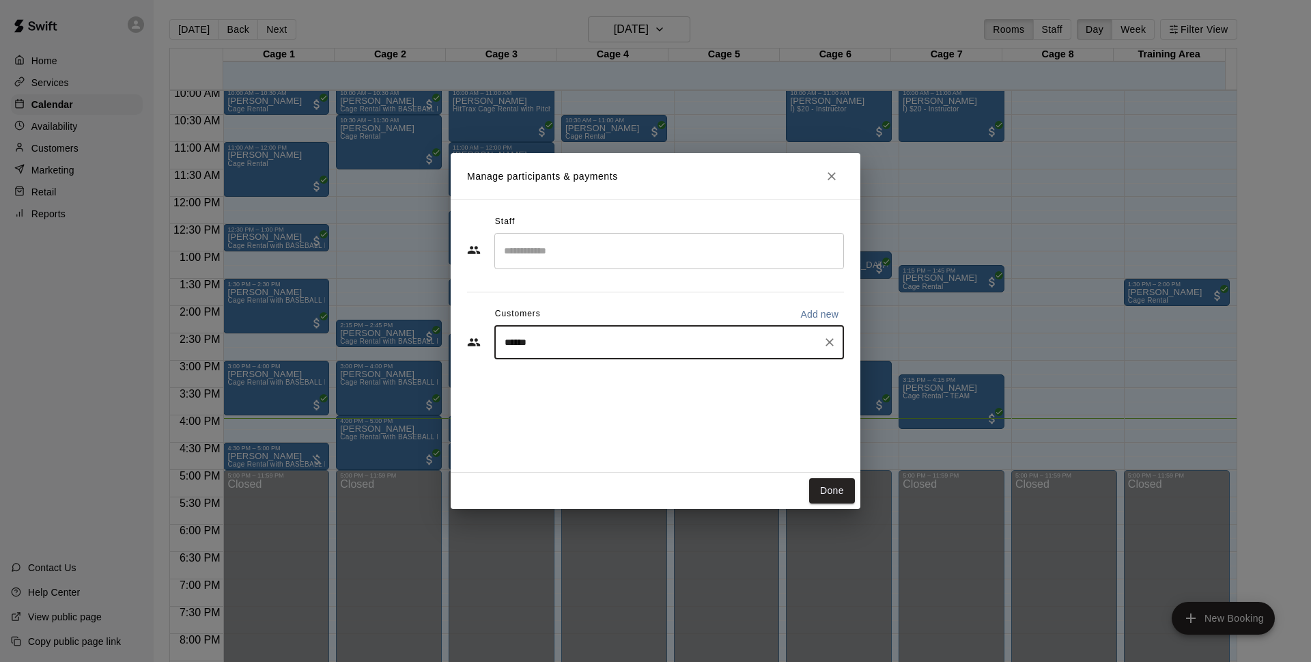
type input "*******"
click at [626, 382] on div "Walk In [EMAIL_ADDRESS][DOMAIN_NAME]" at bounding box center [606, 381] width 147 height 29
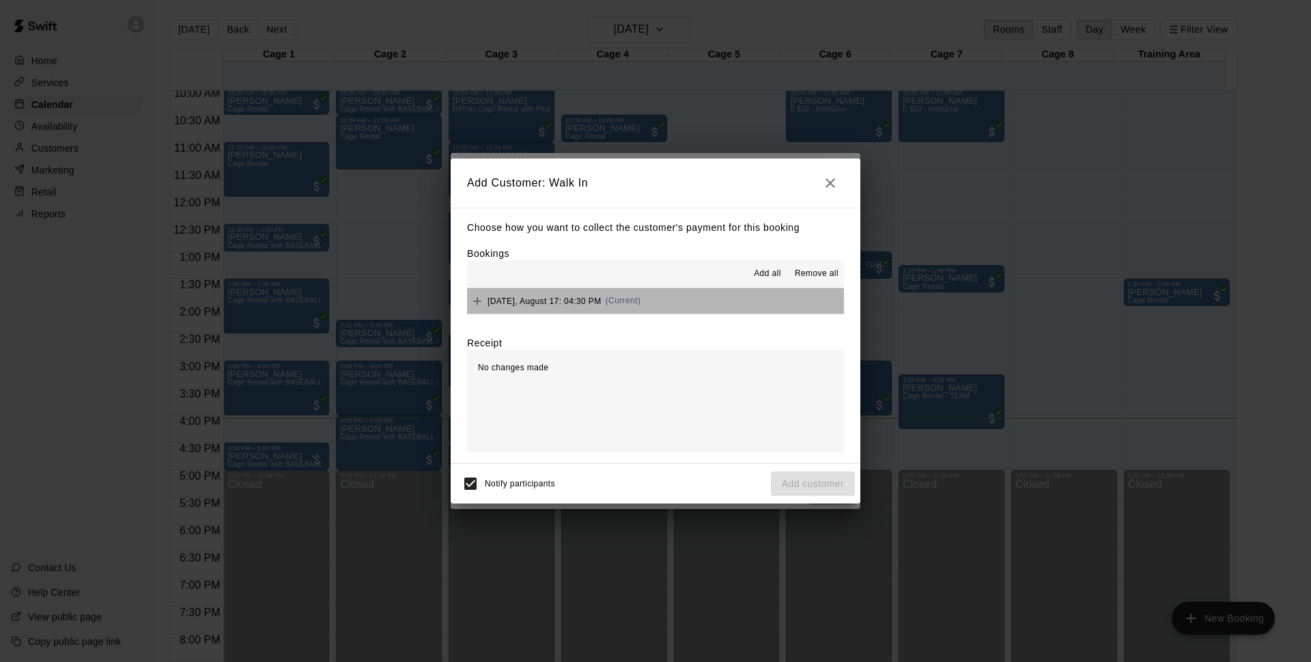
click at [675, 305] on button "[DATE], August 17: 04:30 PM (Current)" at bounding box center [655, 300] width 377 height 25
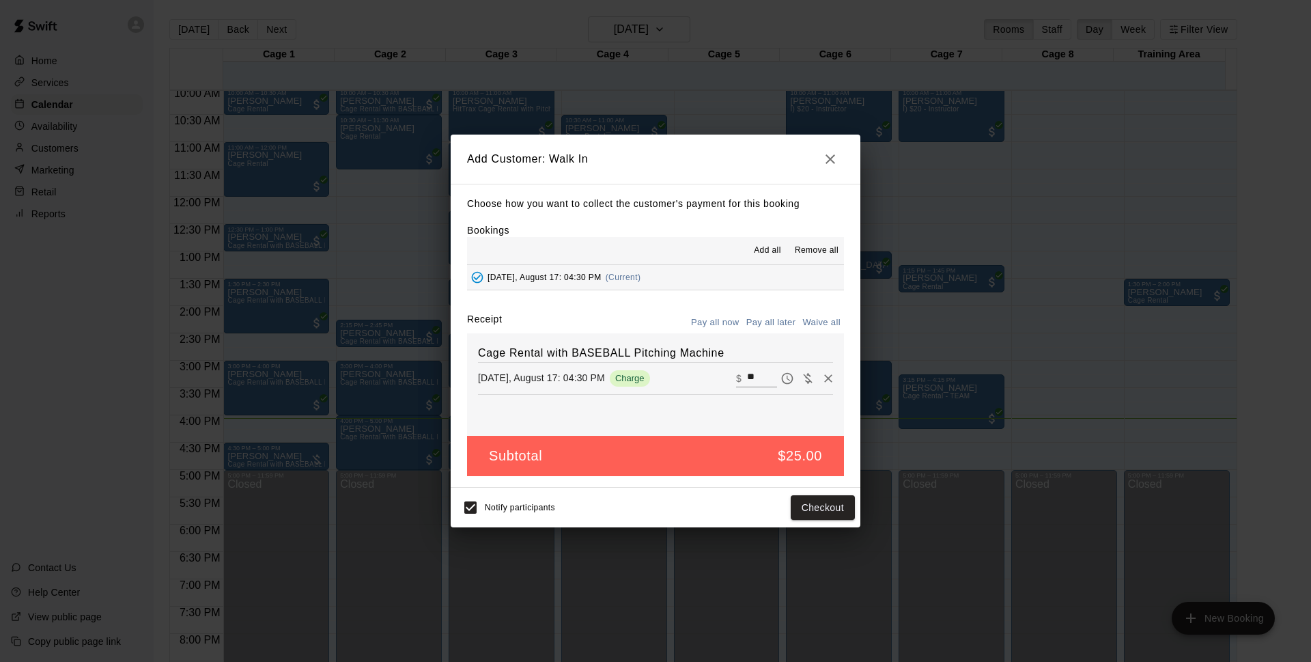
click at [765, 321] on button "Pay all later" at bounding box center [771, 322] width 57 height 21
click at [790, 510] on button "Add customer" at bounding box center [813, 507] width 84 height 25
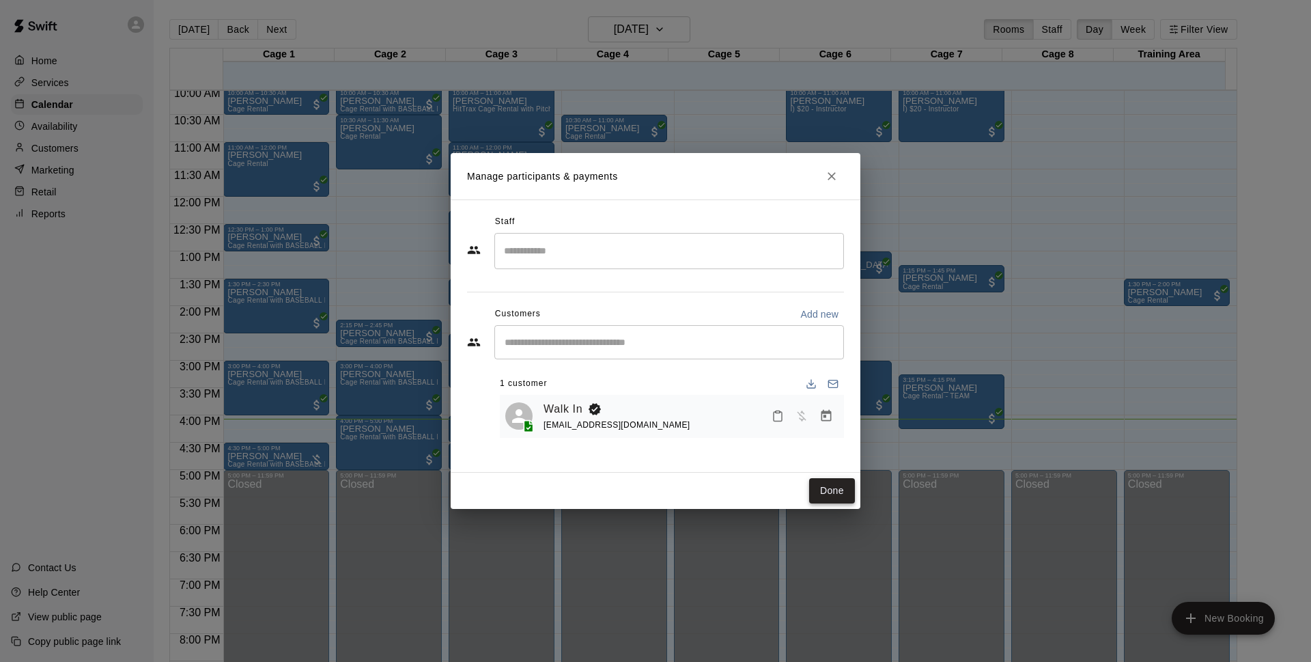
click at [836, 494] on button "Done" at bounding box center [832, 490] width 46 height 25
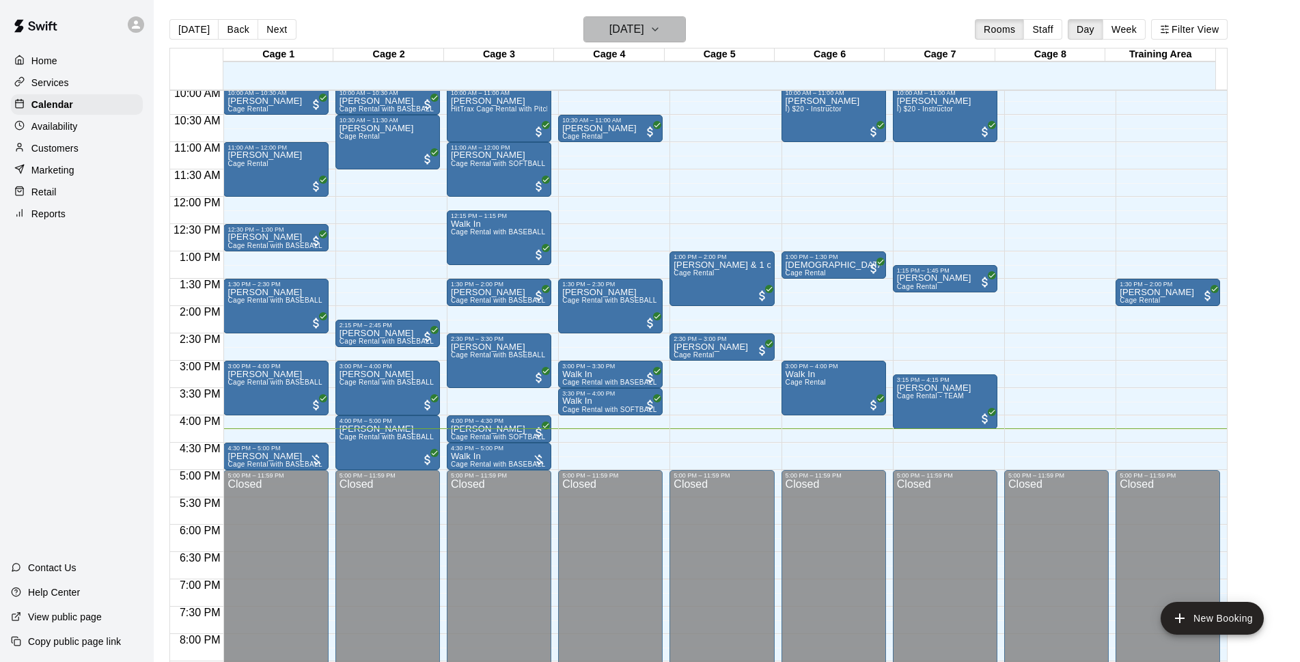
click at [613, 25] on h6 "[DATE]" at bounding box center [626, 29] width 35 height 19
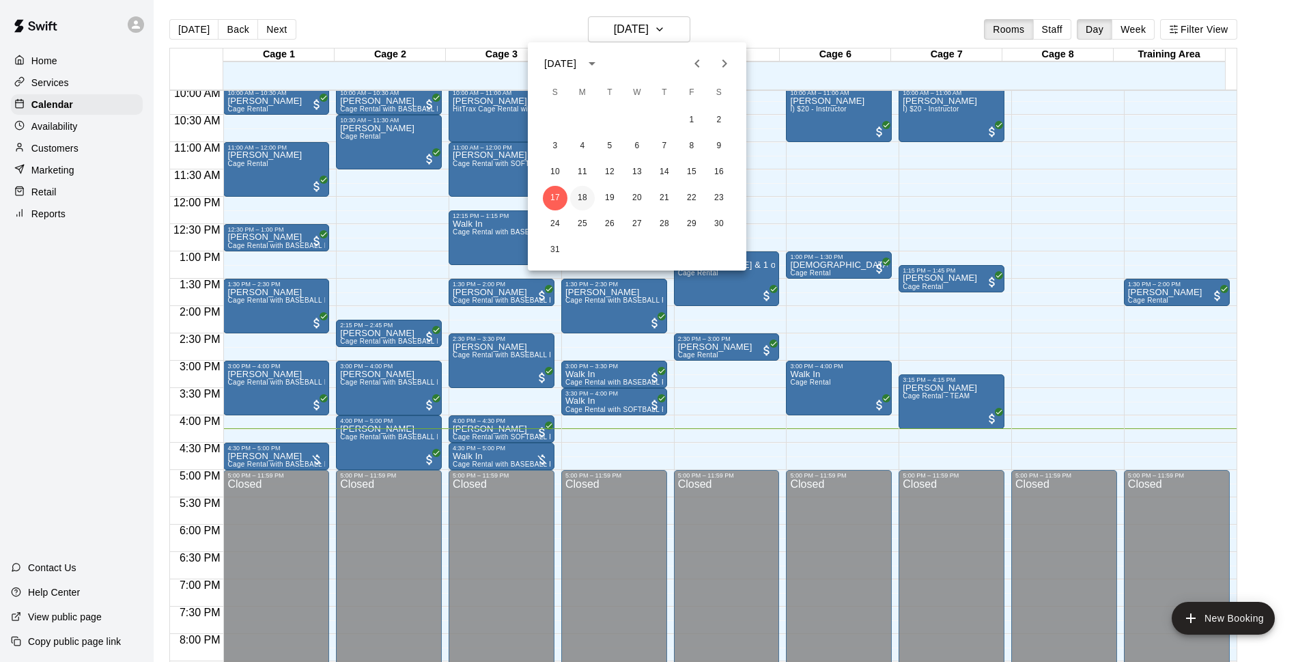
click at [586, 199] on button "18" at bounding box center [582, 198] width 25 height 25
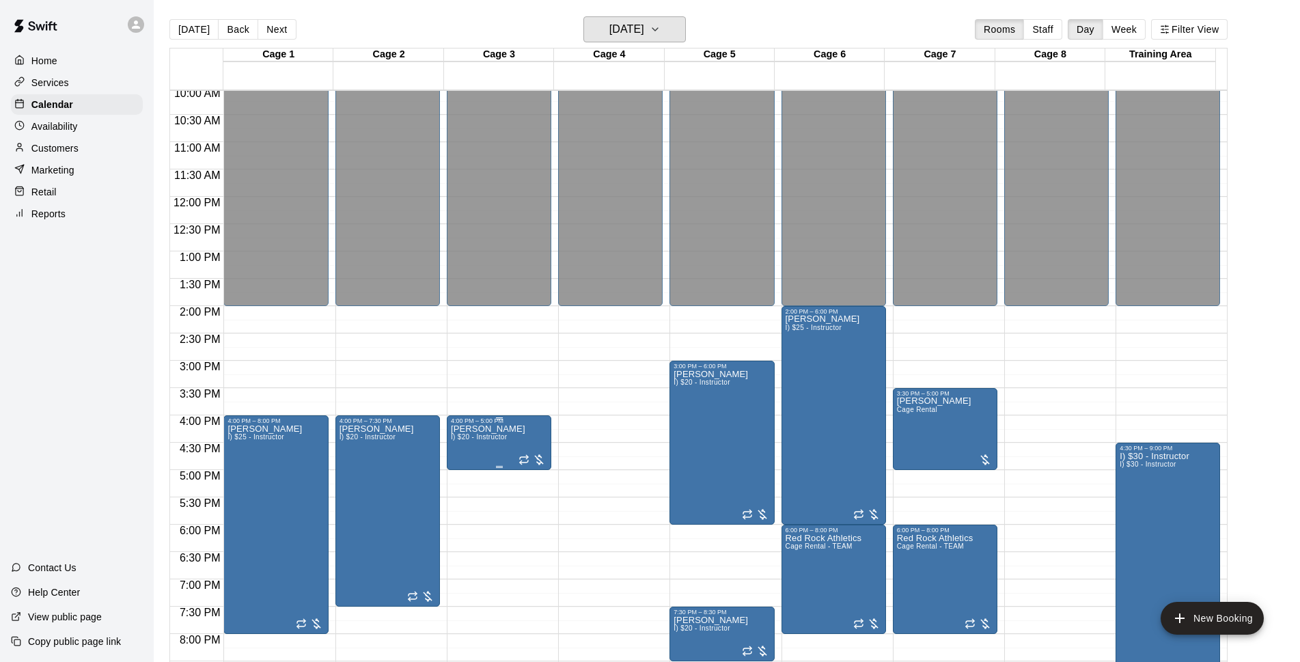
scroll to position [726, 0]
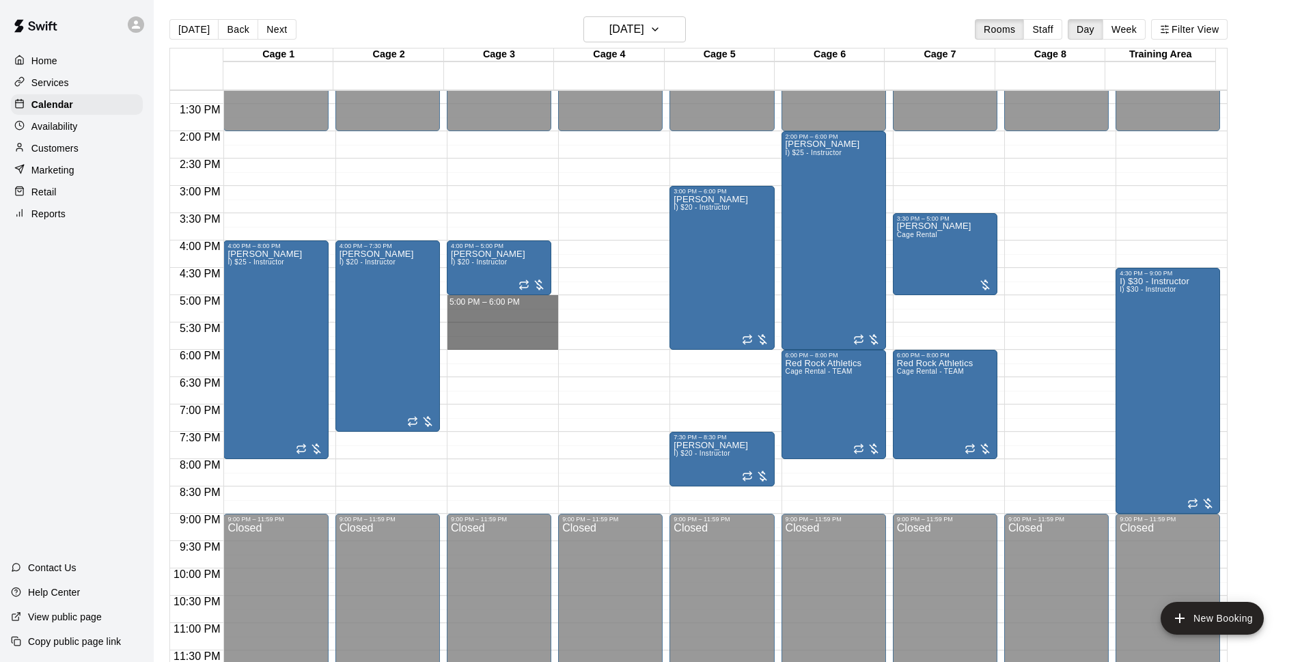
drag, startPoint x: 482, startPoint y: 303, endPoint x: 492, endPoint y: 338, distance: 36.1
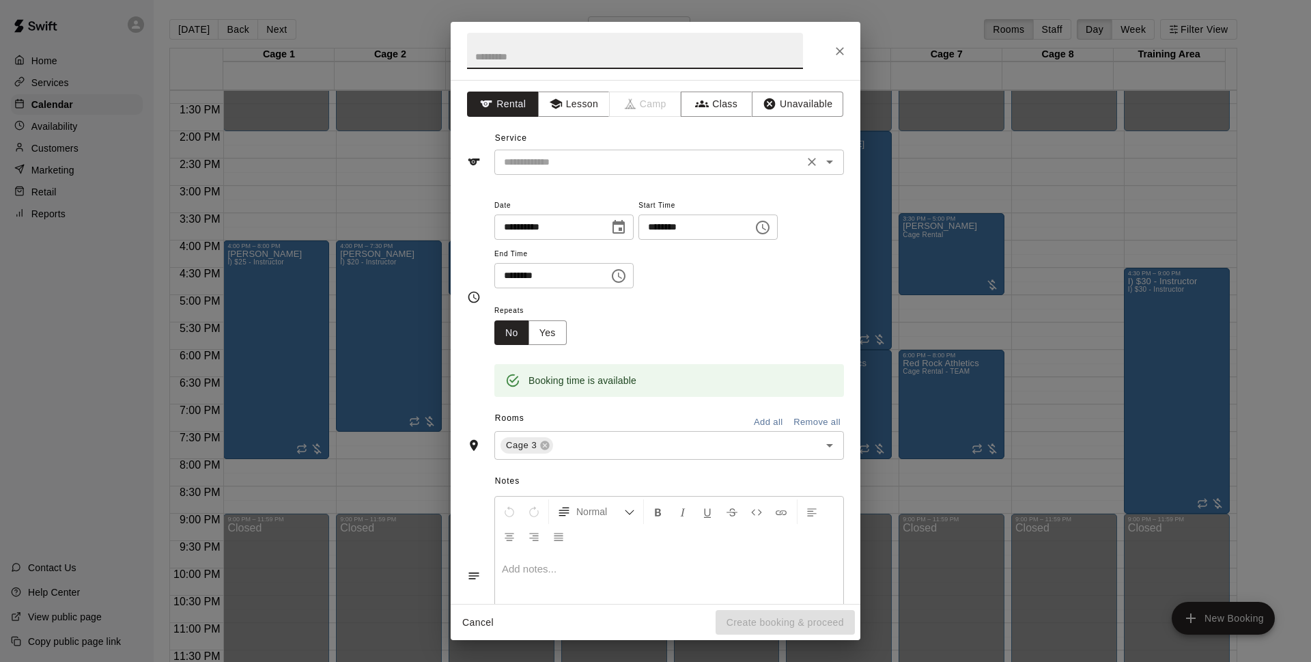
click at [579, 162] on input "text" at bounding box center [649, 162] width 301 height 17
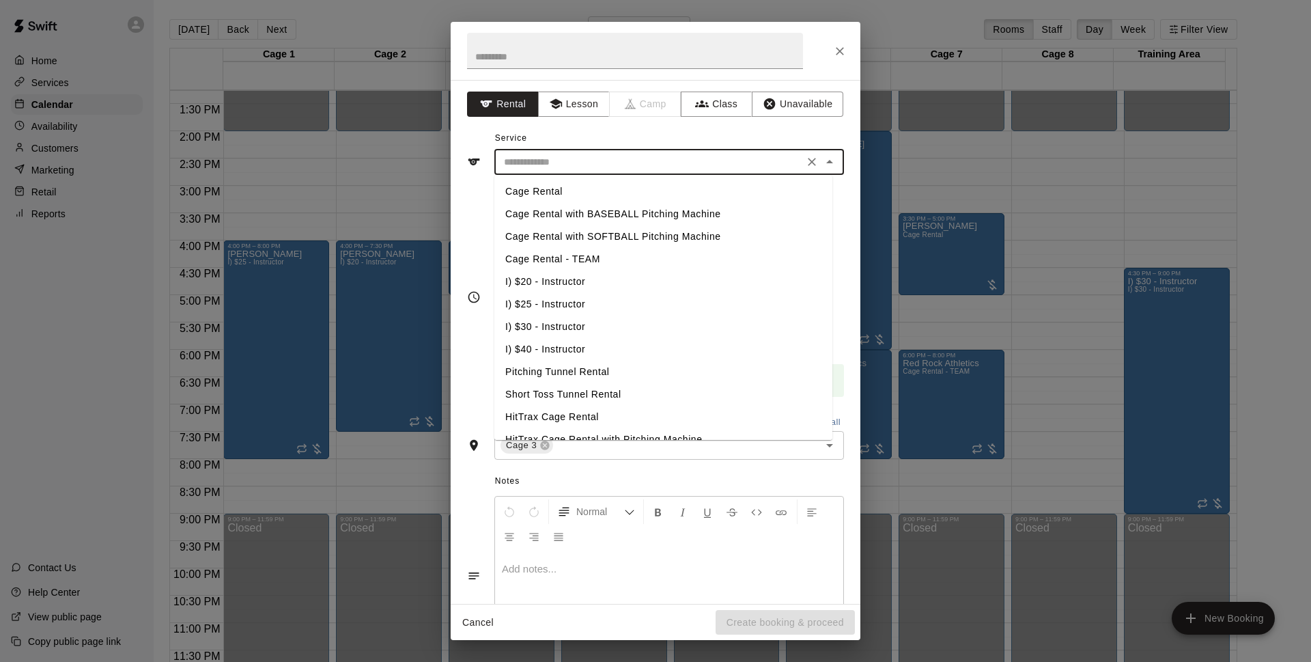
click at [574, 217] on li "Cage Rental with BASEBALL Pitching Machine" at bounding box center [663, 214] width 338 height 23
type input "**********"
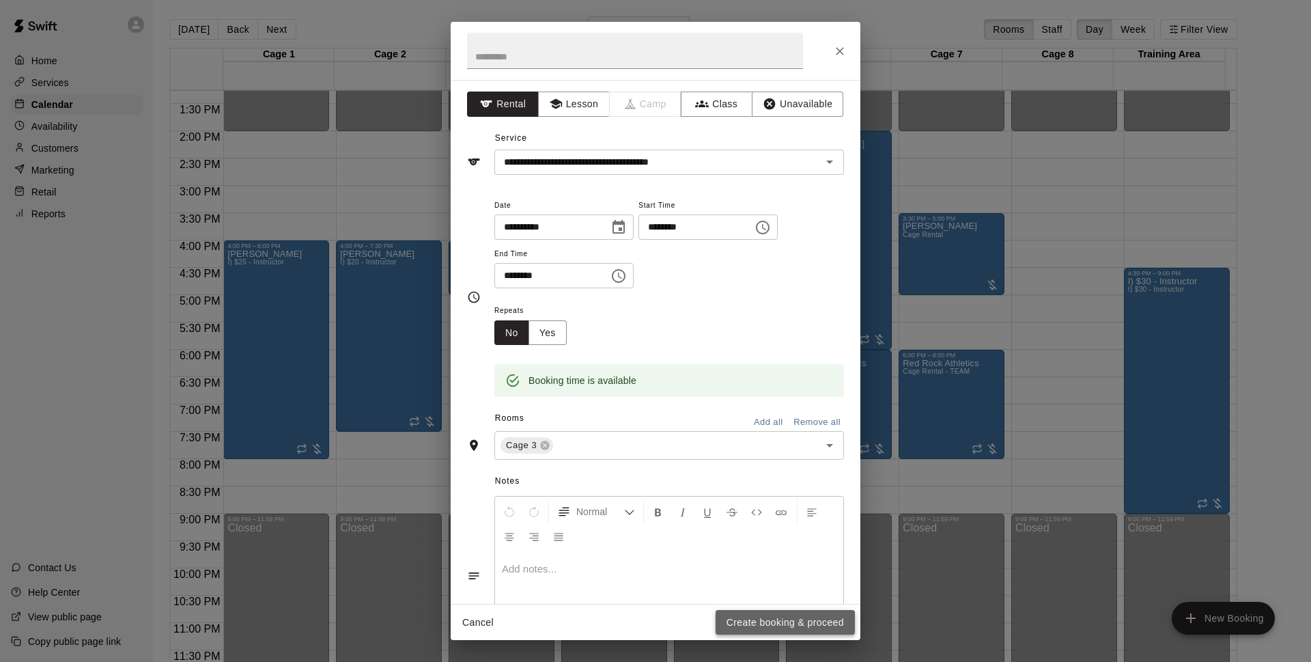
click at [758, 621] on button "Create booking & proceed" at bounding box center [785, 622] width 139 height 25
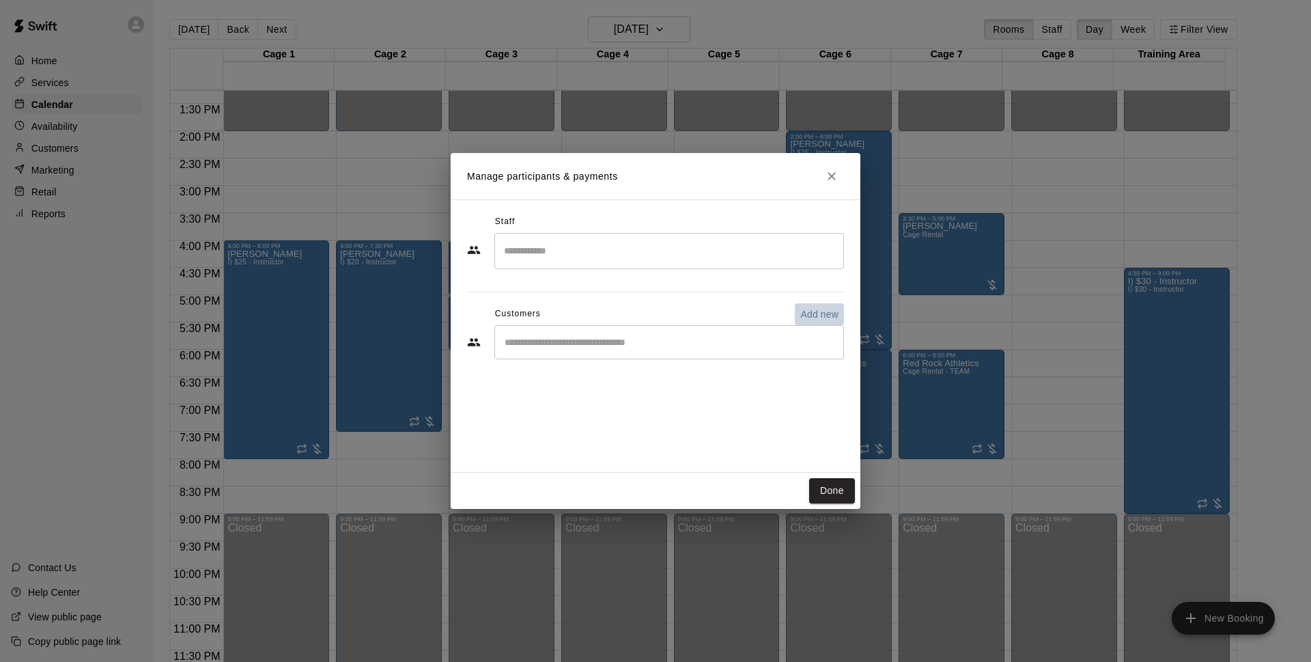
click at [824, 309] on p "Add new" at bounding box center [819, 314] width 38 height 14
select select "**"
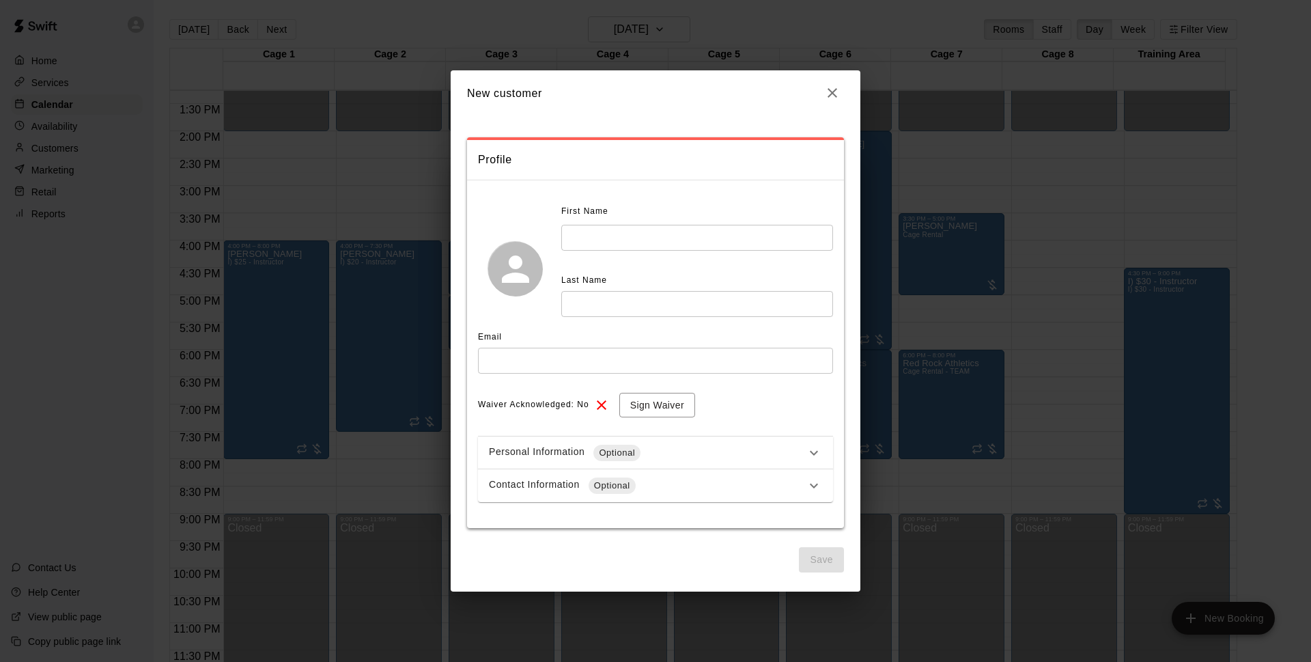
click at [645, 232] on input "text" at bounding box center [697, 237] width 272 height 25
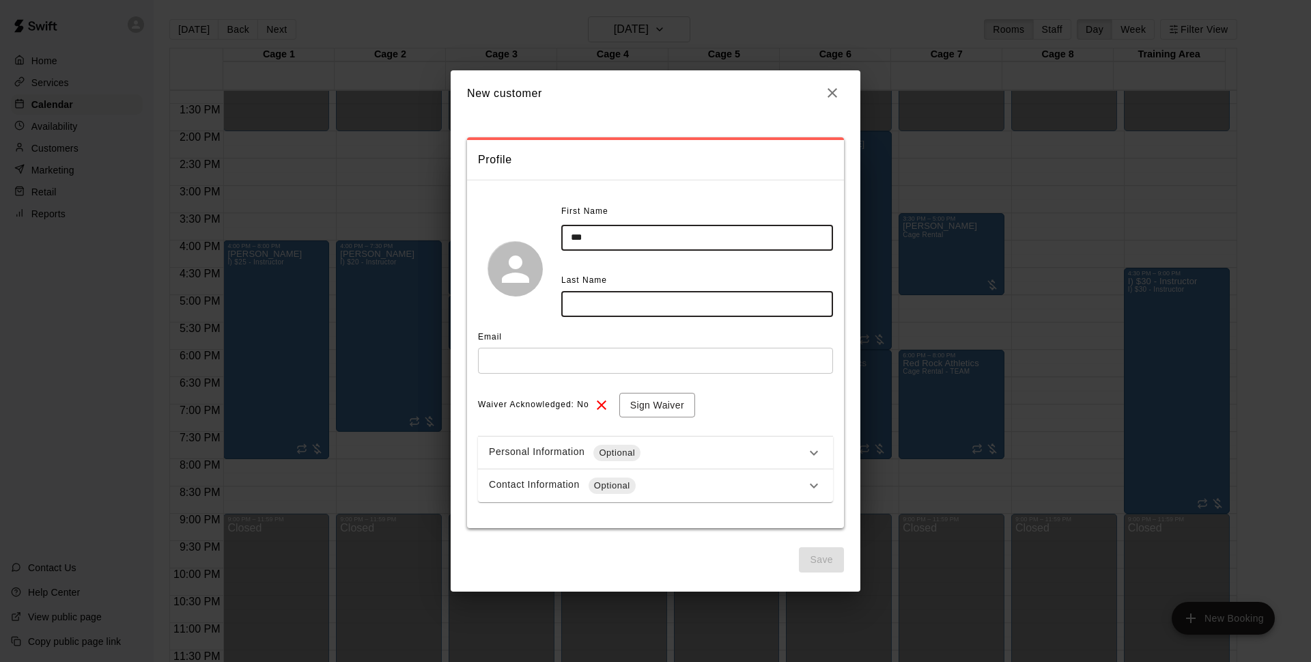
type input "***"
type input "*******"
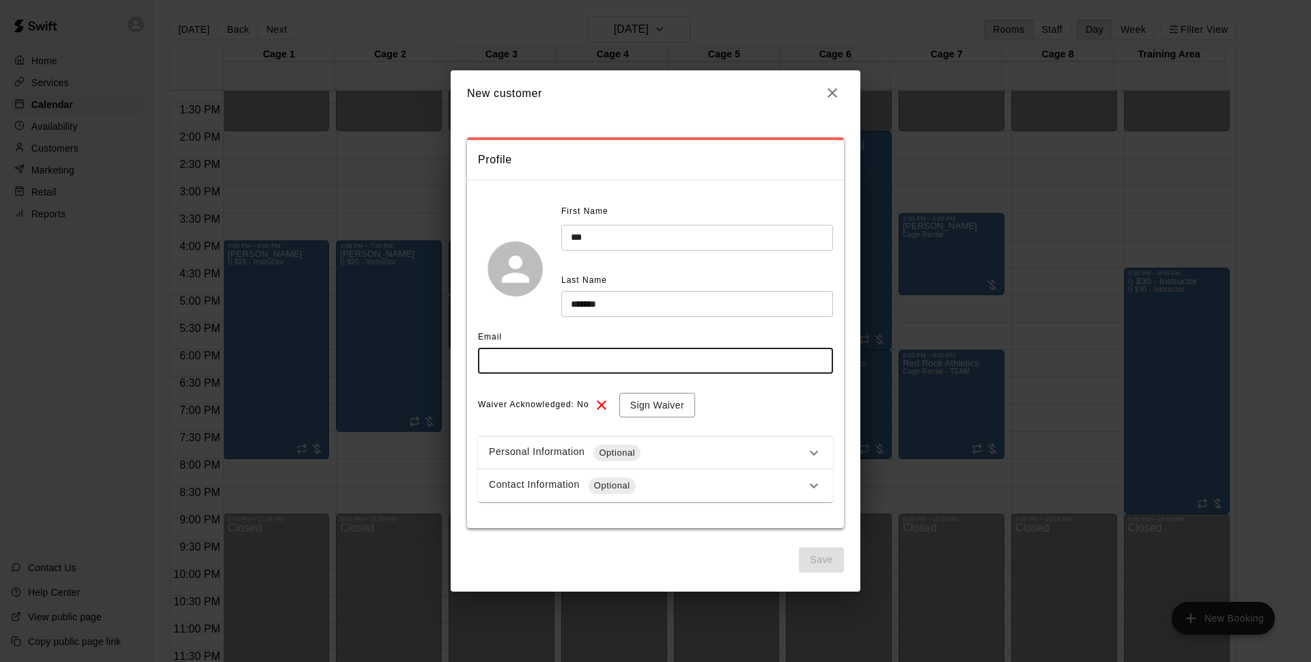
click at [650, 368] on input "text" at bounding box center [655, 360] width 355 height 25
type input "**********"
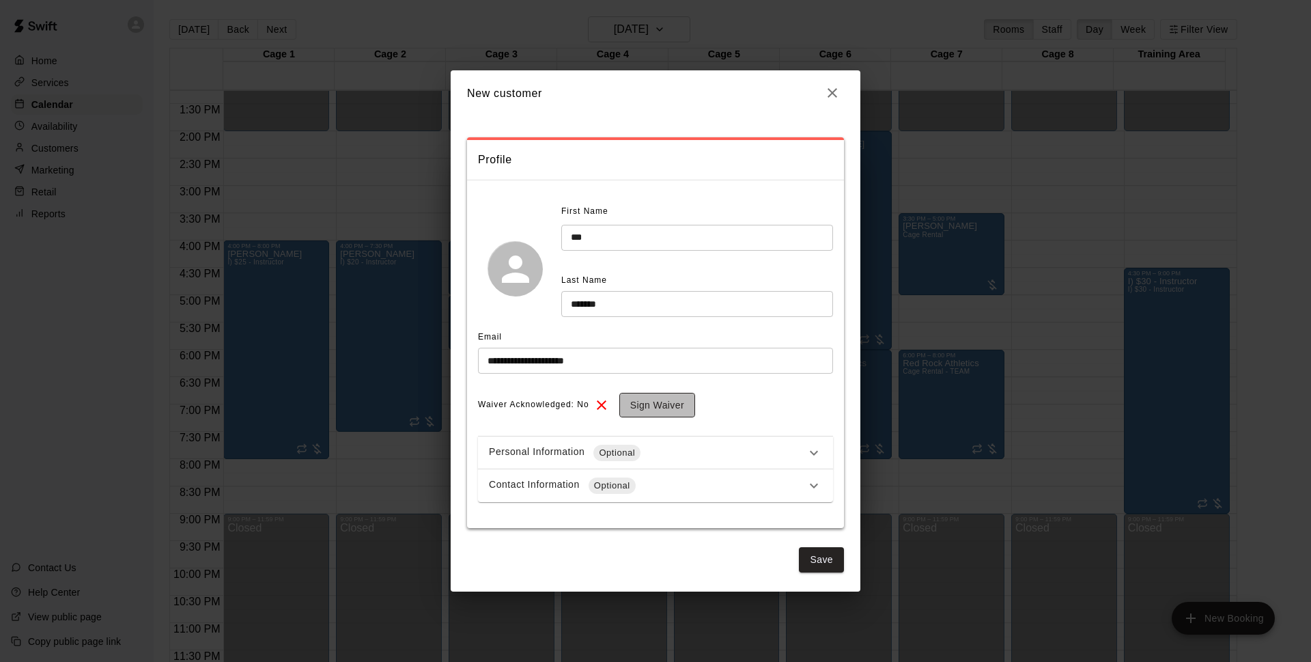
click at [661, 399] on button "Sign Waiver" at bounding box center [657, 405] width 76 height 25
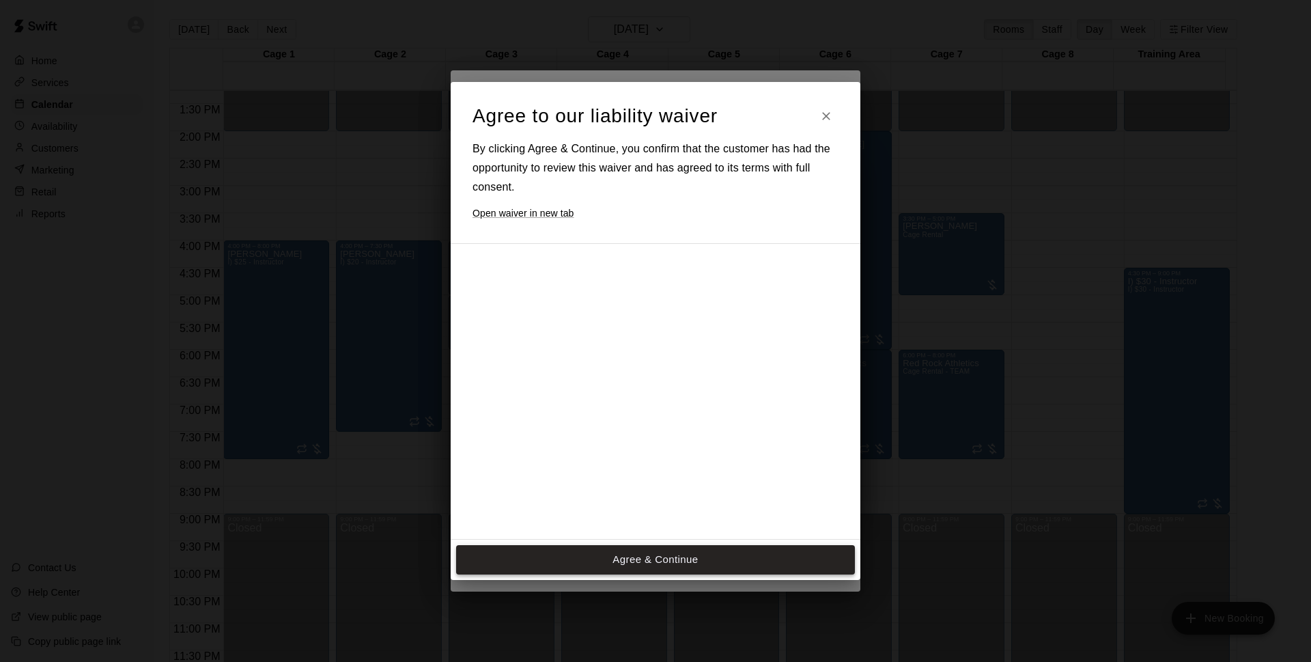
click at [570, 553] on button "Agree & Continue" at bounding box center [655, 559] width 399 height 29
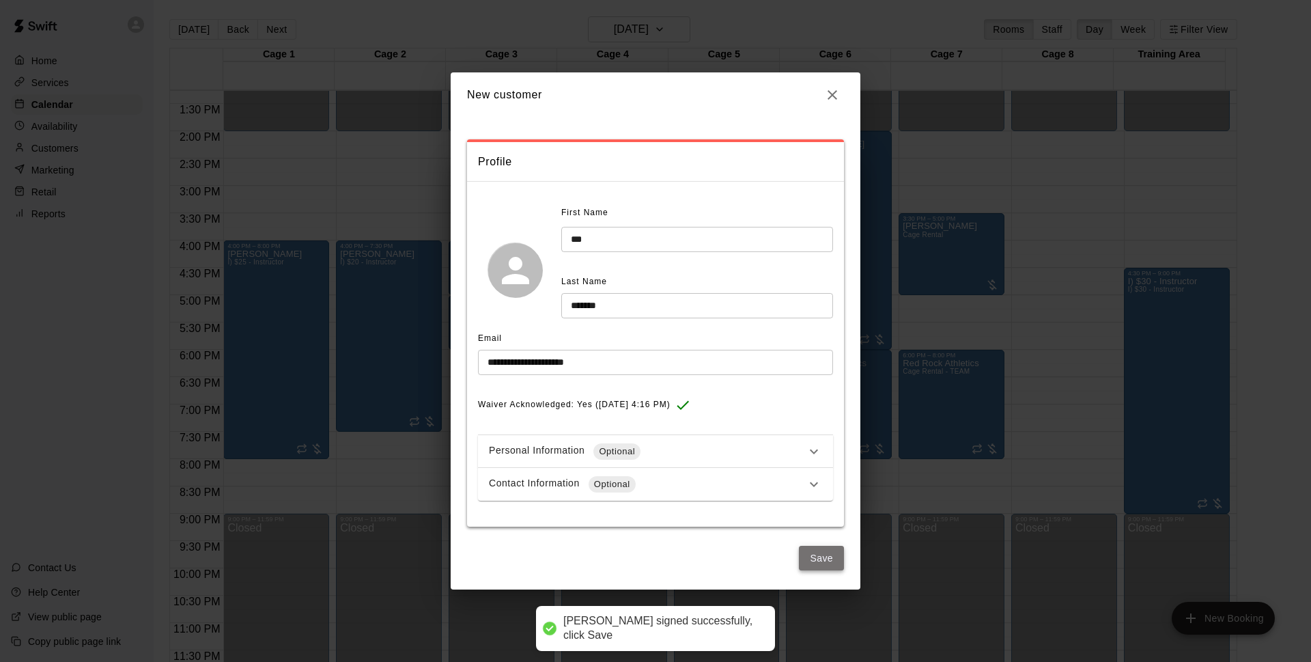
click at [820, 557] on button "Save" at bounding box center [821, 558] width 45 height 25
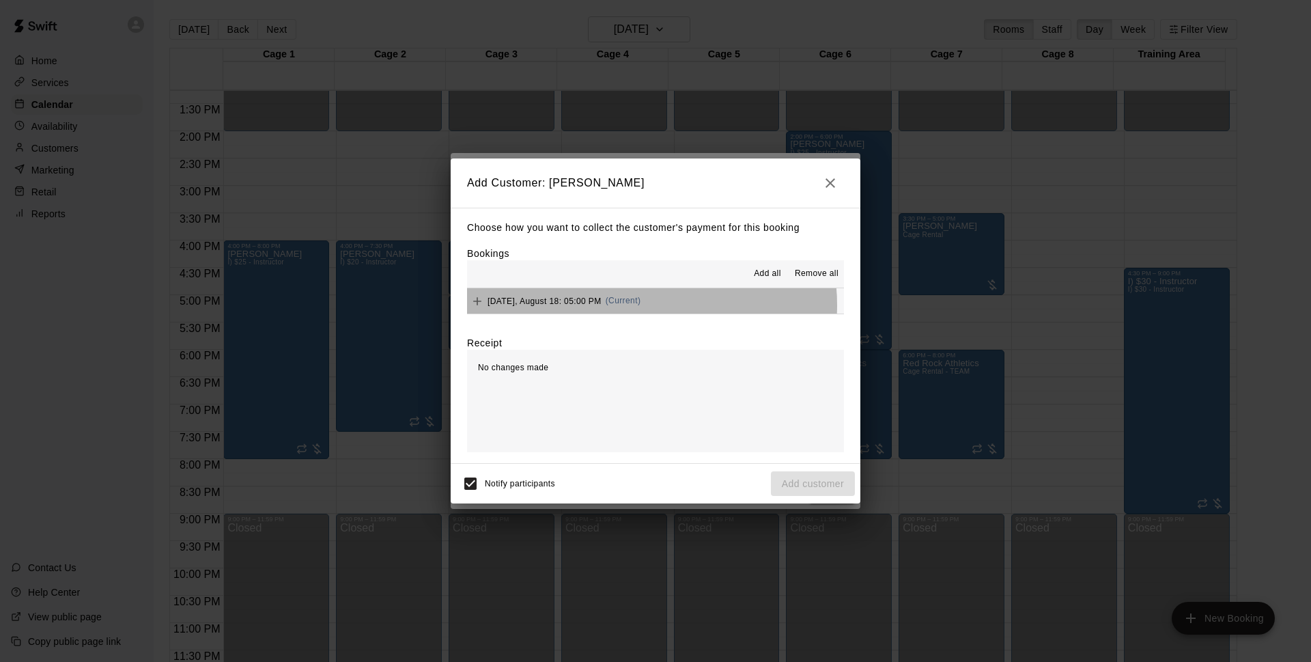
click at [652, 305] on button "[DATE], August 18: 05:00 PM (Current)" at bounding box center [655, 300] width 377 height 25
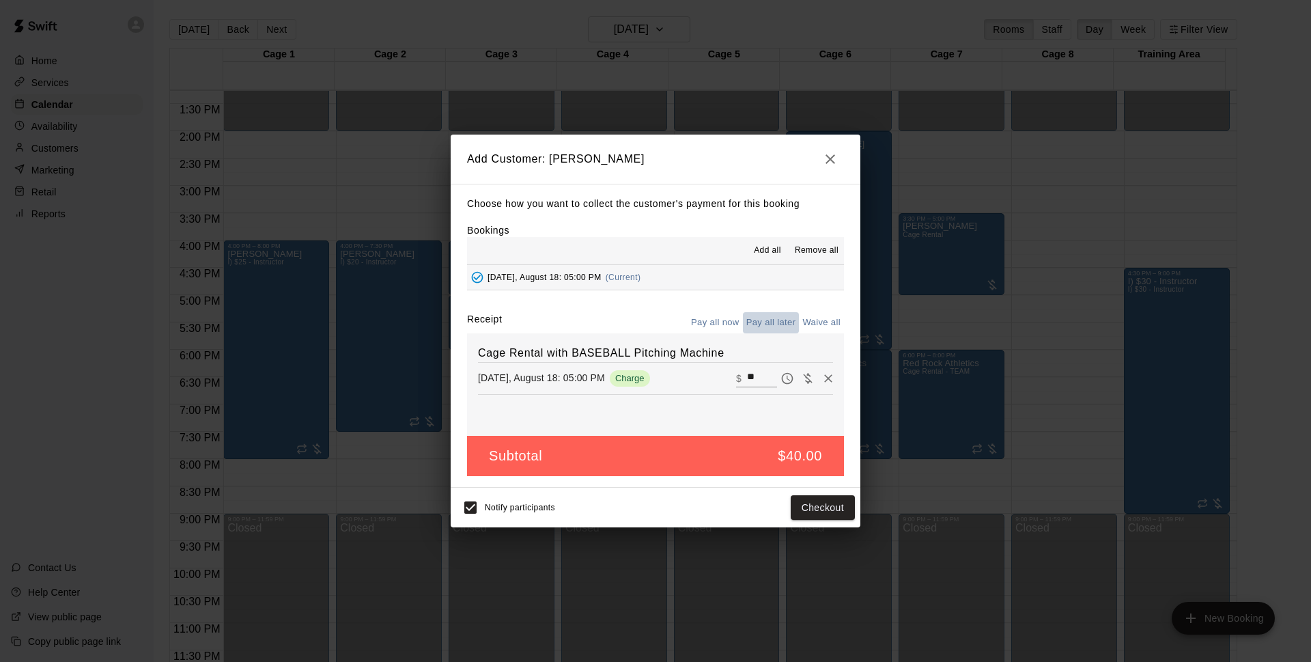
click at [770, 322] on button "Pay all later" at bounding box center [771, 322] width 57 height 21
click at [815, 511] on button "Add customer" at bounding box center [813, 507] width 84 height 25
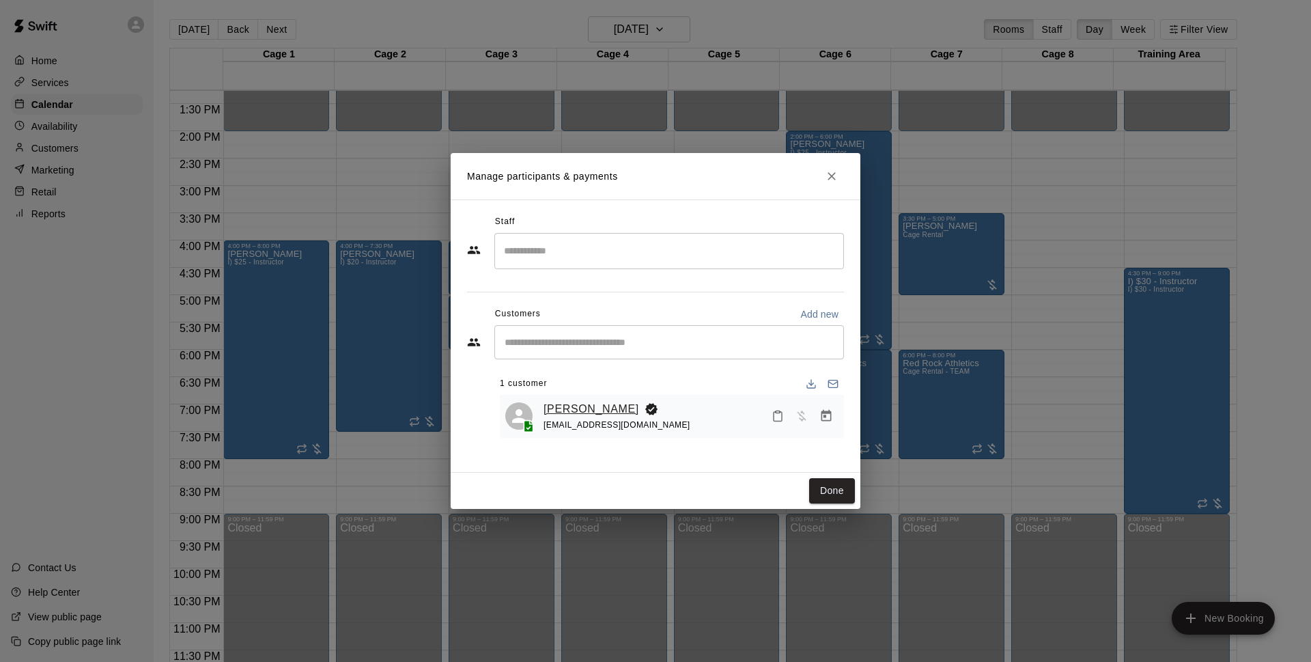
click at [558, 407] on link "[PERSON_NAME]" at bounding box center [592, 409] width 96 height 18
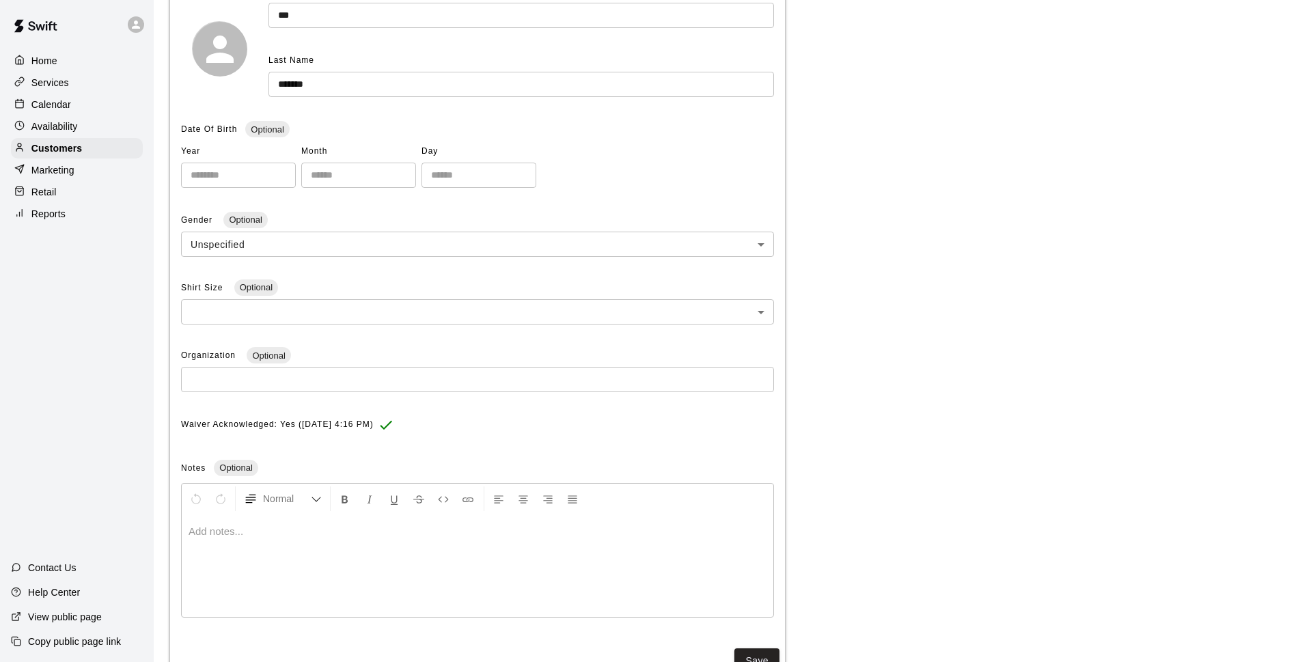
scroll to position [248, 0]
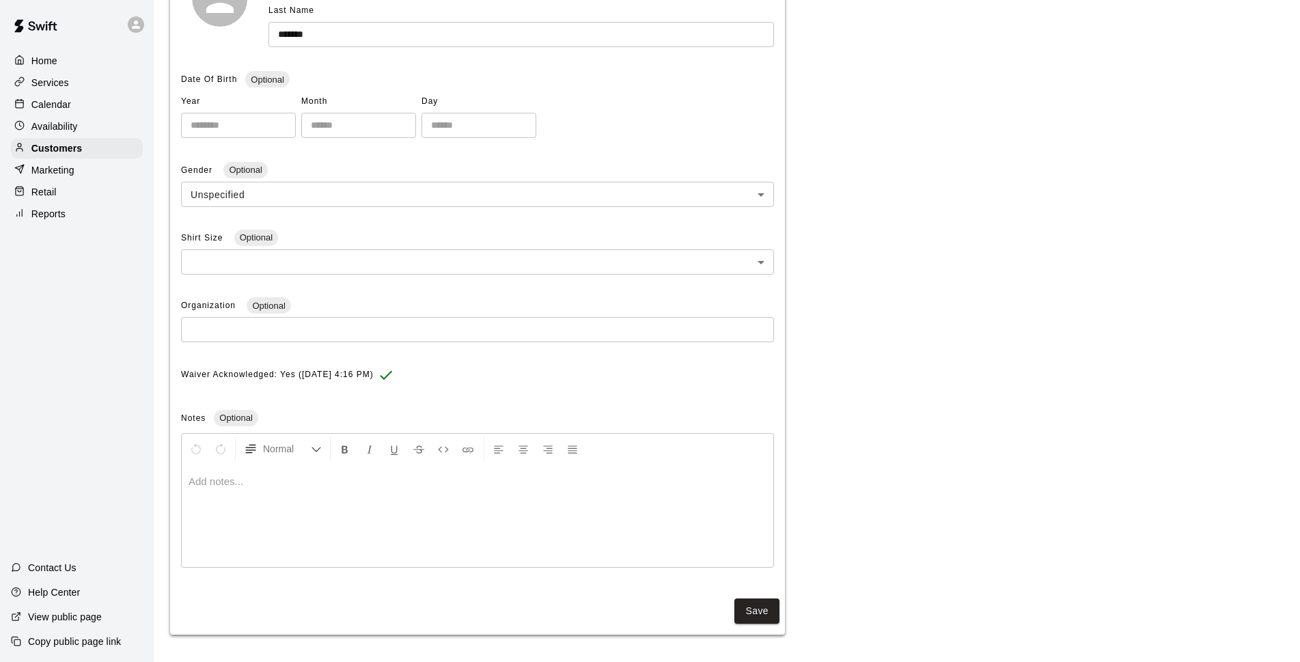
click at [416, 432] on div "Waiver Acknowledged: Yes ([DATE] 4:16 PM) Notes Optional Normal Add notes..." at bounding box center [477, 467] width 593 height 207
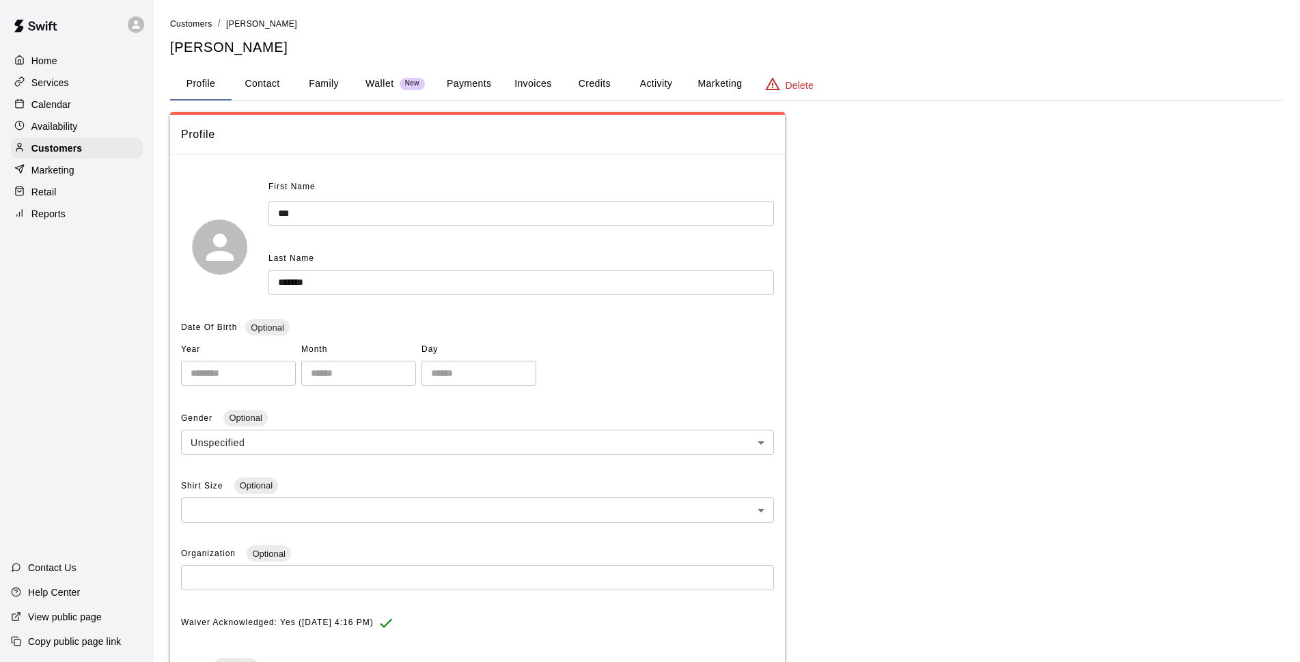
scroll to position [0, 0]
click at [262, 92] on button "Contact" at bounding box center [262, 84] width 61 height 33
select select "**"
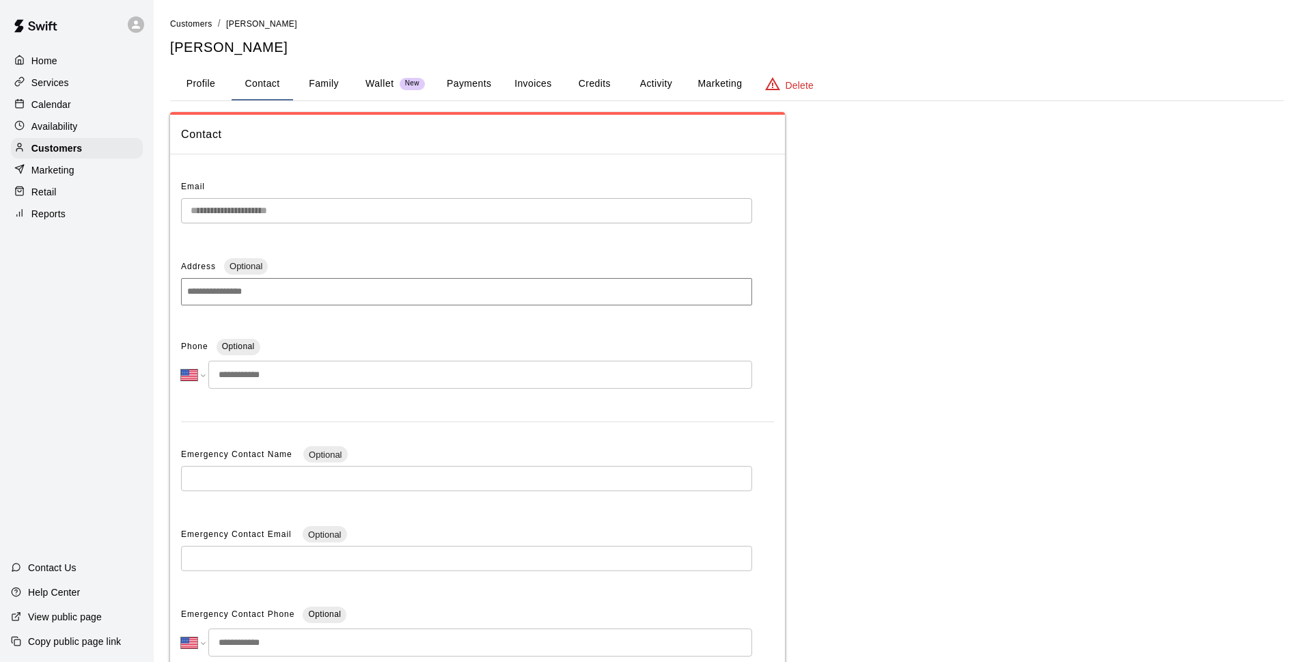
click at [268, 366] on input "tel" at bounding box center [480, 375] width 544 height 28
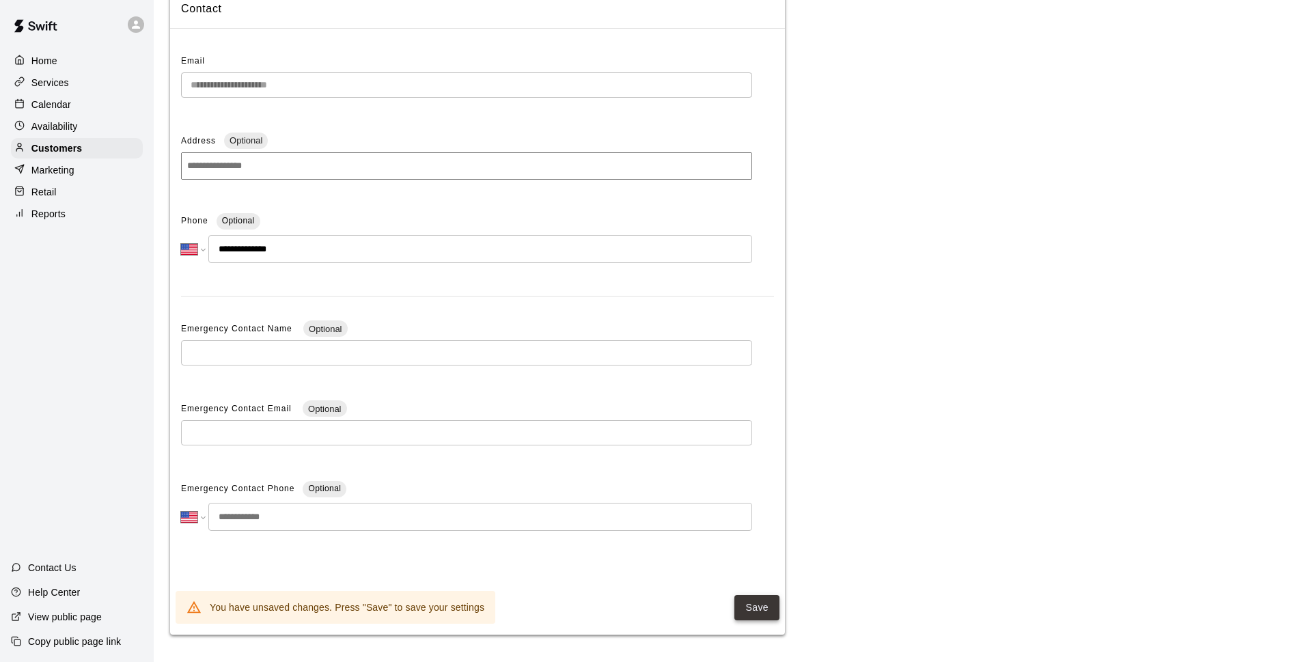
type input "**********"
click at [742, 607] on button "Save" at bounding box center [756, 607] width 45 height 25
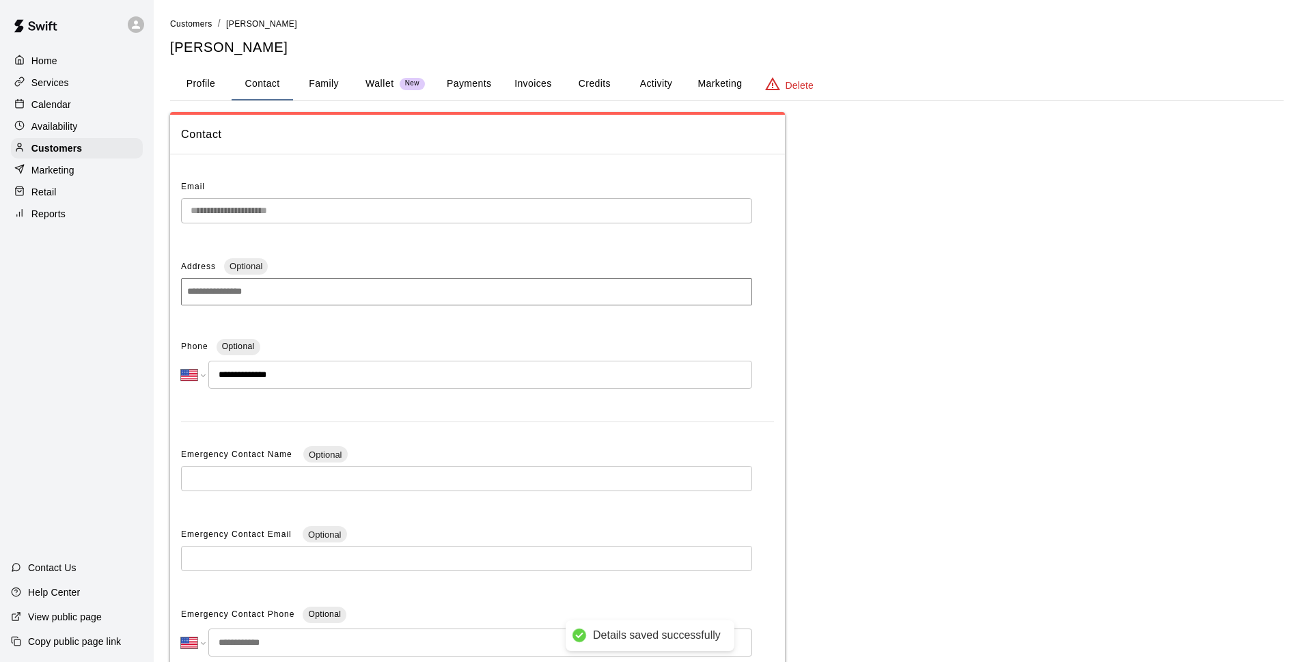
click at [64, 110] on p "Calendar" at bounding box center [51, 105] width 40 height 14
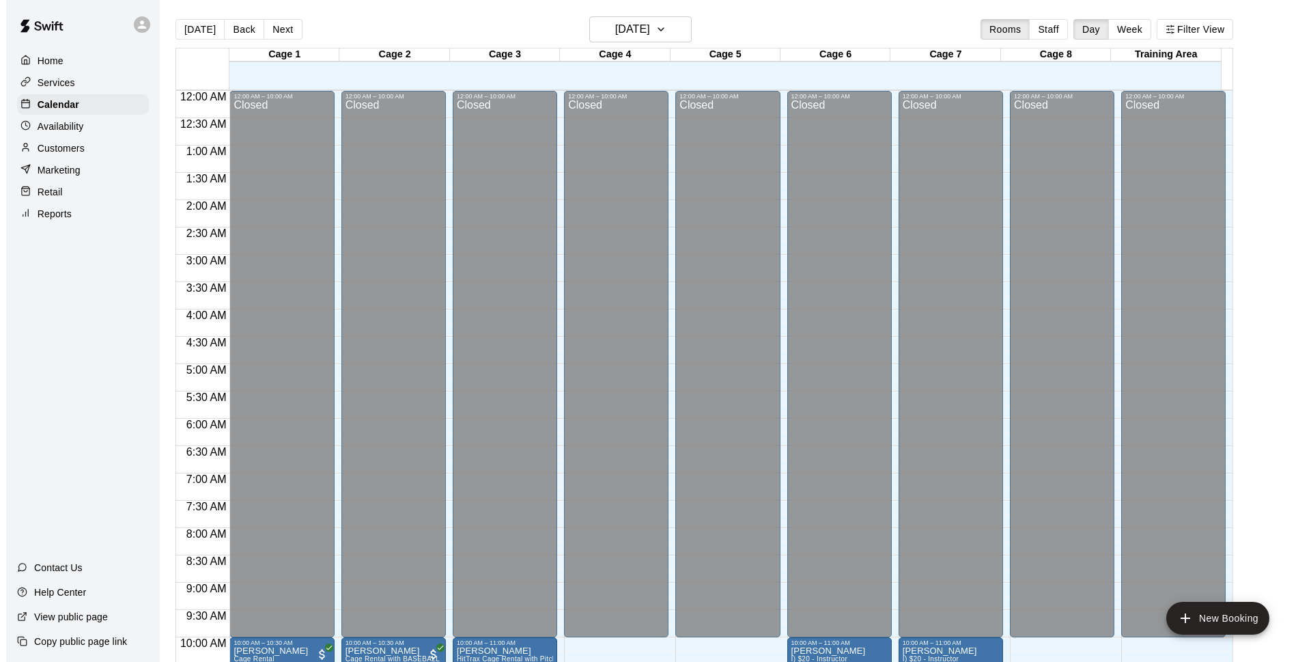
scroll to position [507, 0]
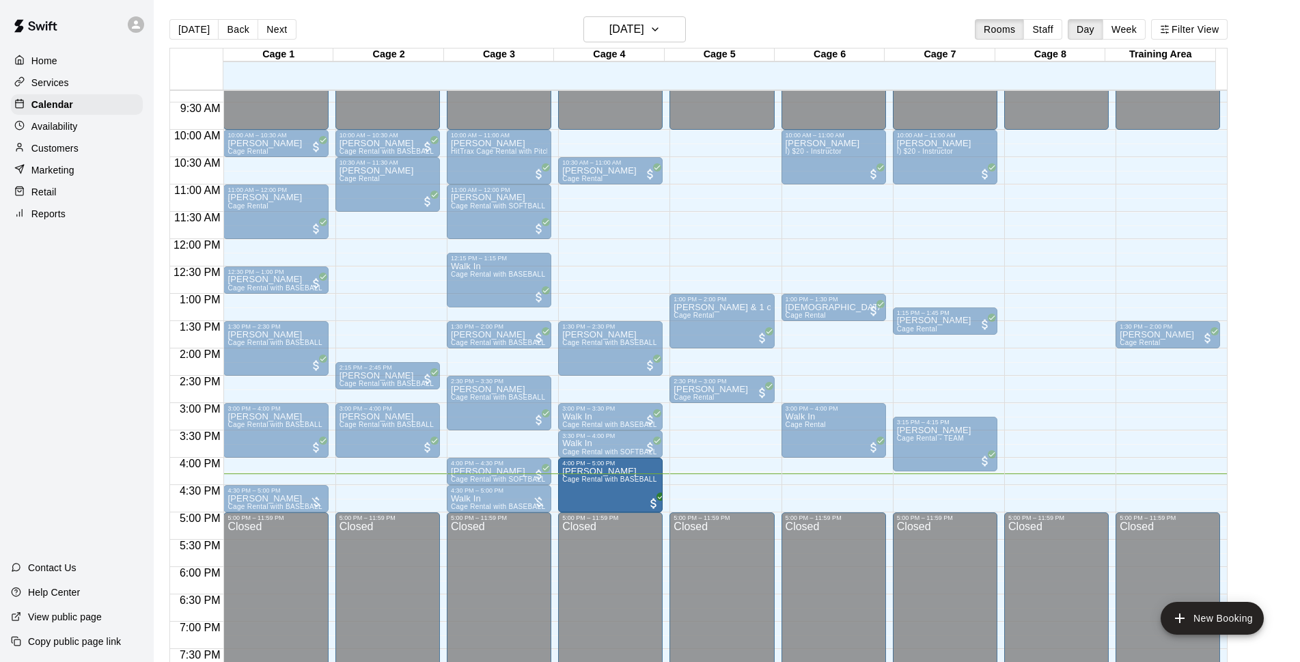
drag, startPoint x: 402, startPoint y: 478, endPoint x: 576, endPoint y: 485, distance: 173.6
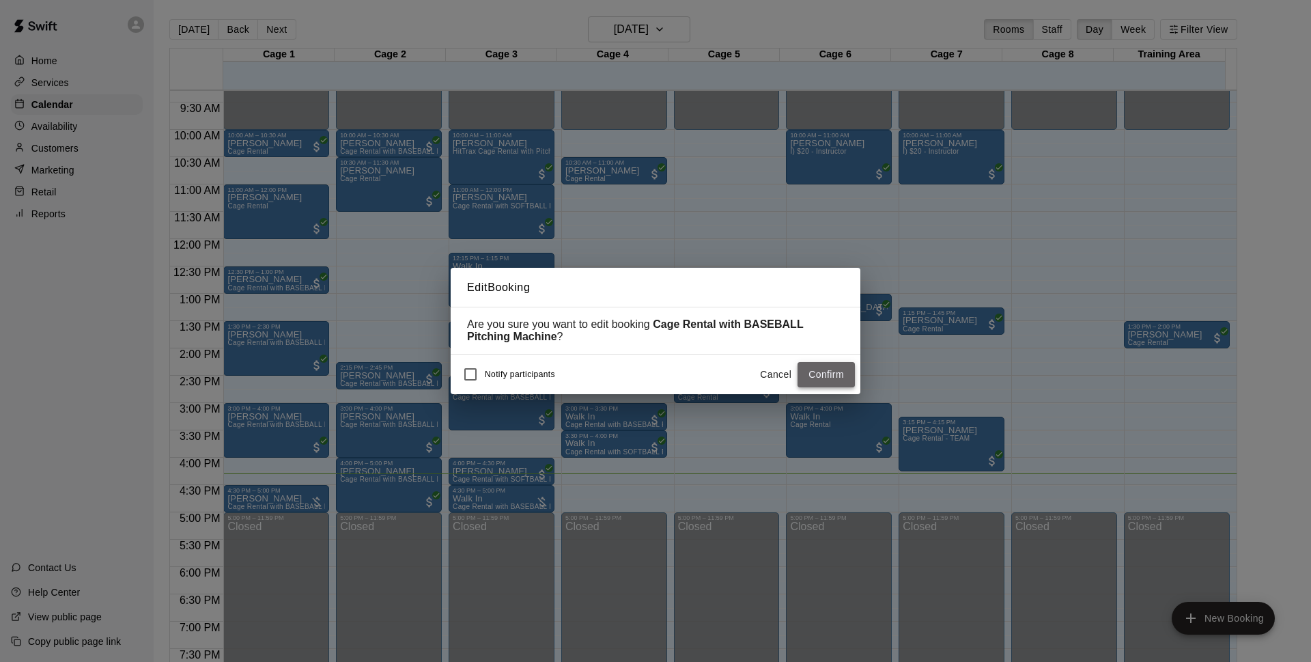
click at [818, 382] on button "Confirm" at bounding box center [826, 374] width 57 height 25
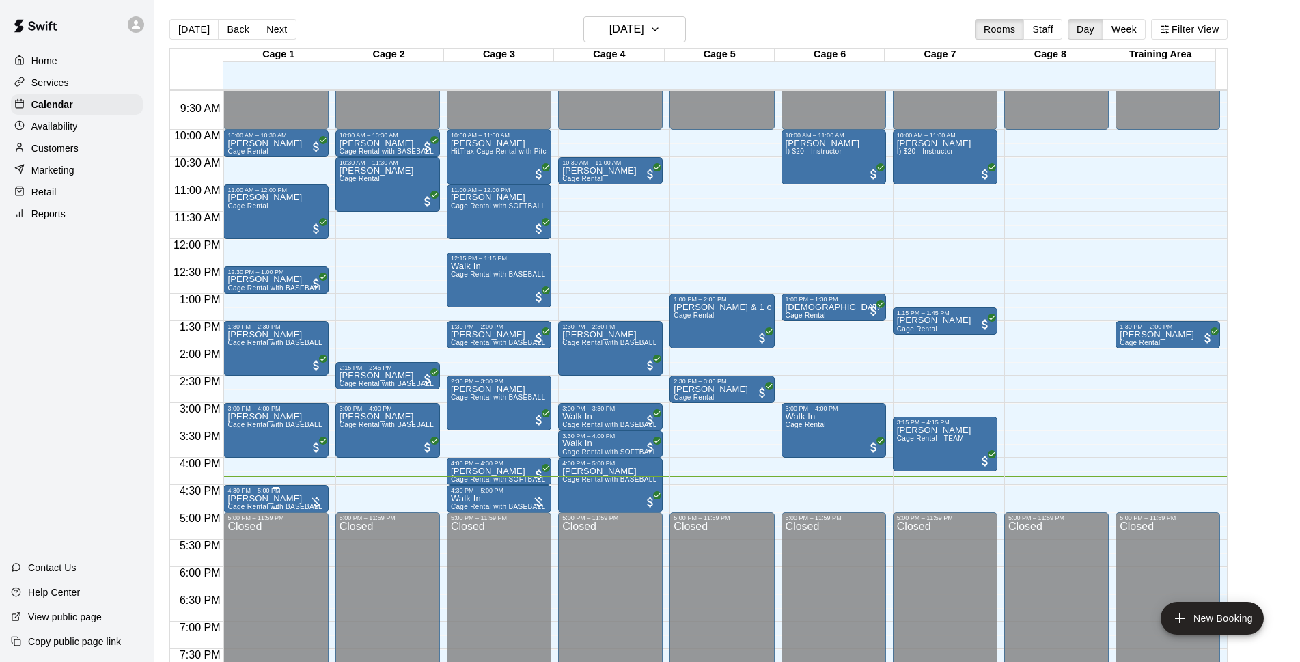
click at [244, 499] on p "[PERSON_NAME]" at bounding box center [275, 499] width 96 height 0
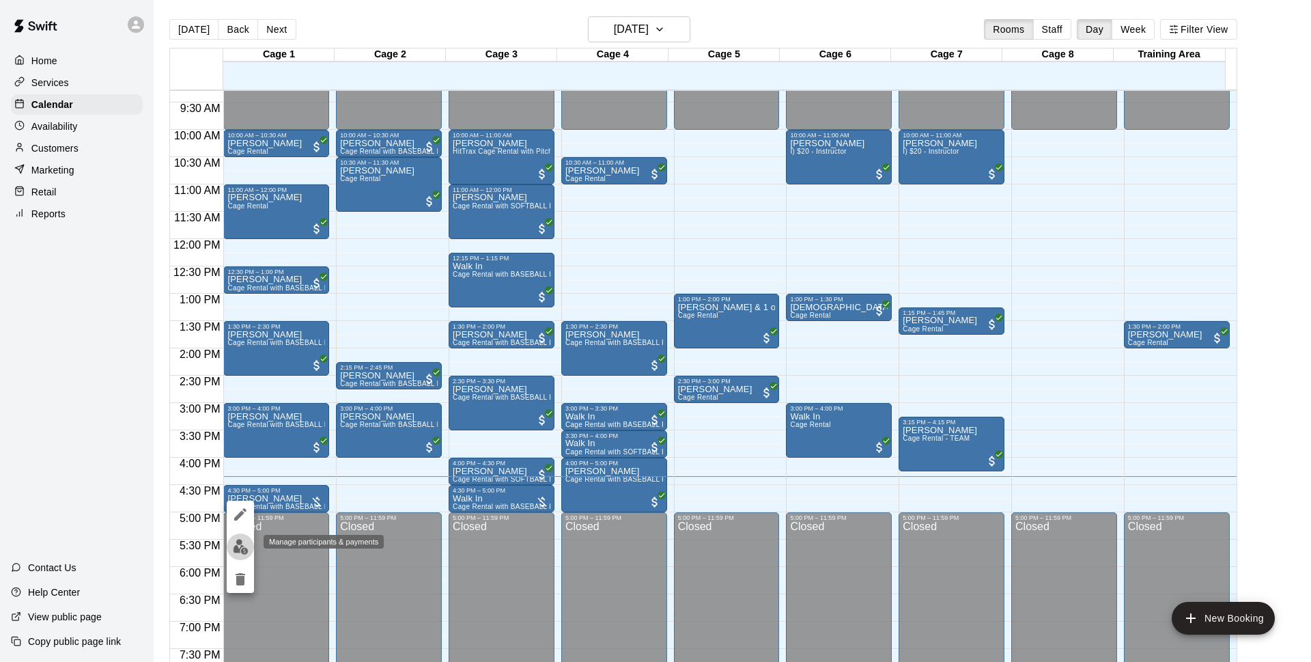
click at [240, 542] on img "edit" at bounding box center [241, 547] width 16 height 16
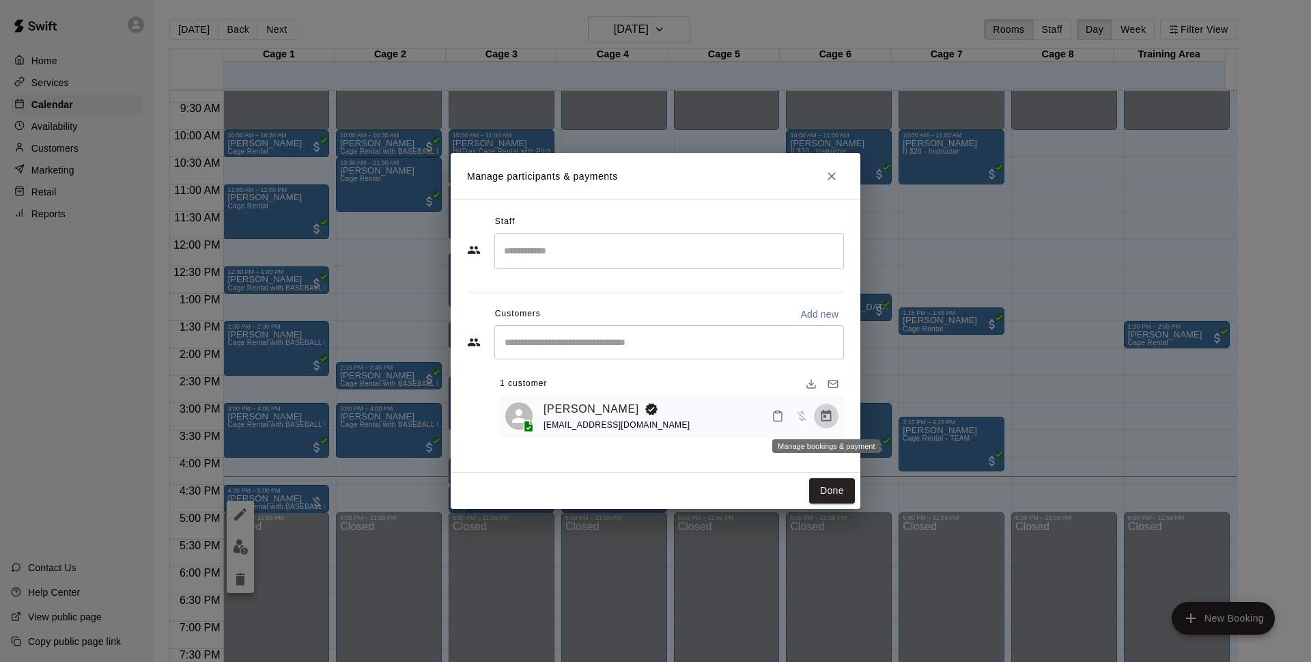
click at [830, 416] on icon "Manage bookings & payment" at bounding box center [827, 416] width 14 height 14
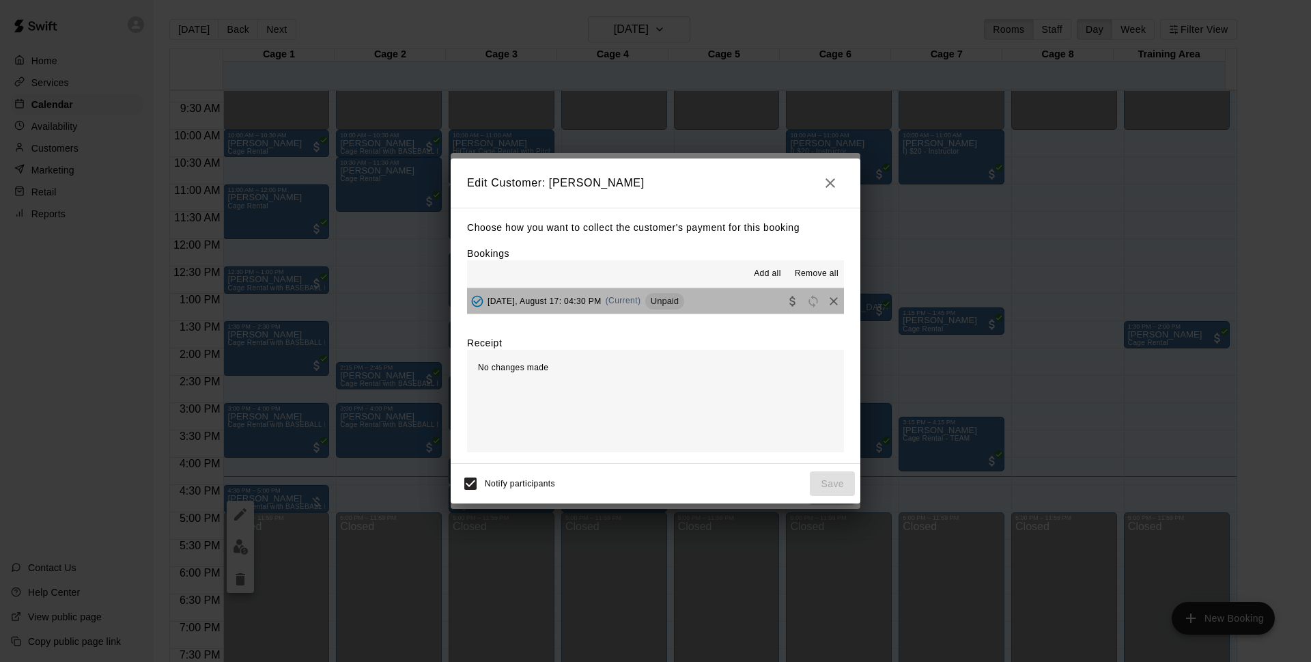
click at [723, 301] on button "[DATE], August 17: 04:30 PM (Current) Unpaid" at bounding box center [655, 300] width 377 height 25
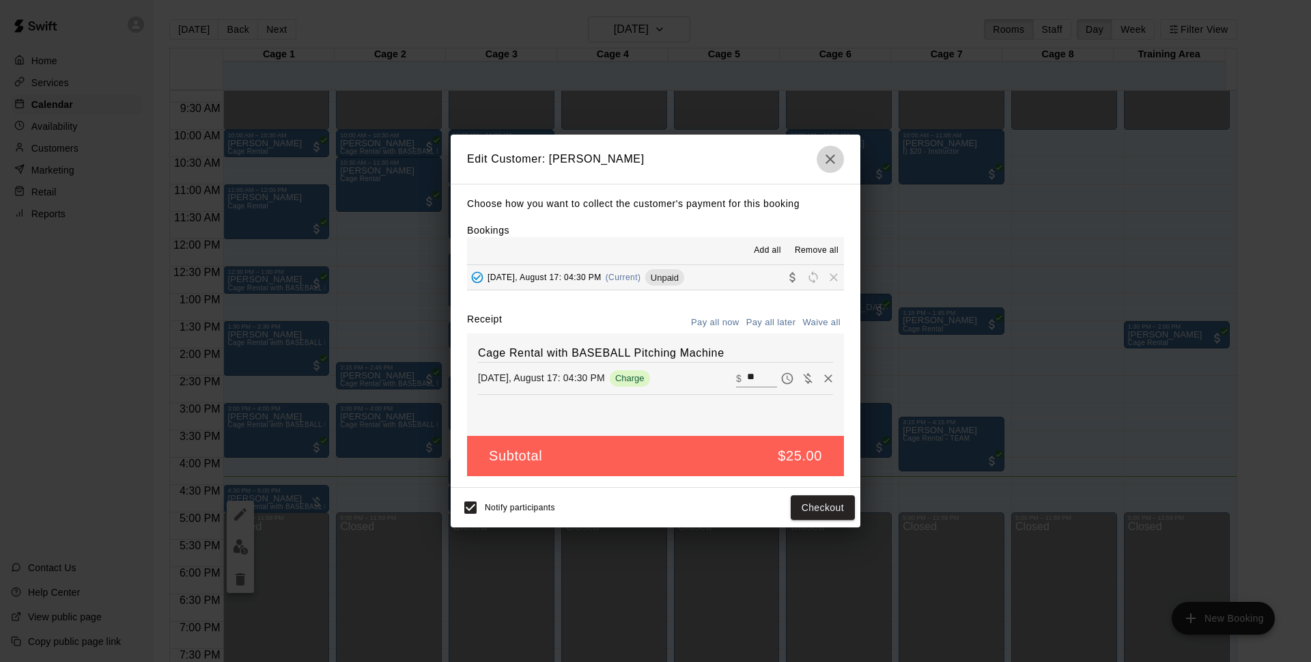
click at [826, 160] on icon "button" at bounding box center [830, 159] width 16 height 16
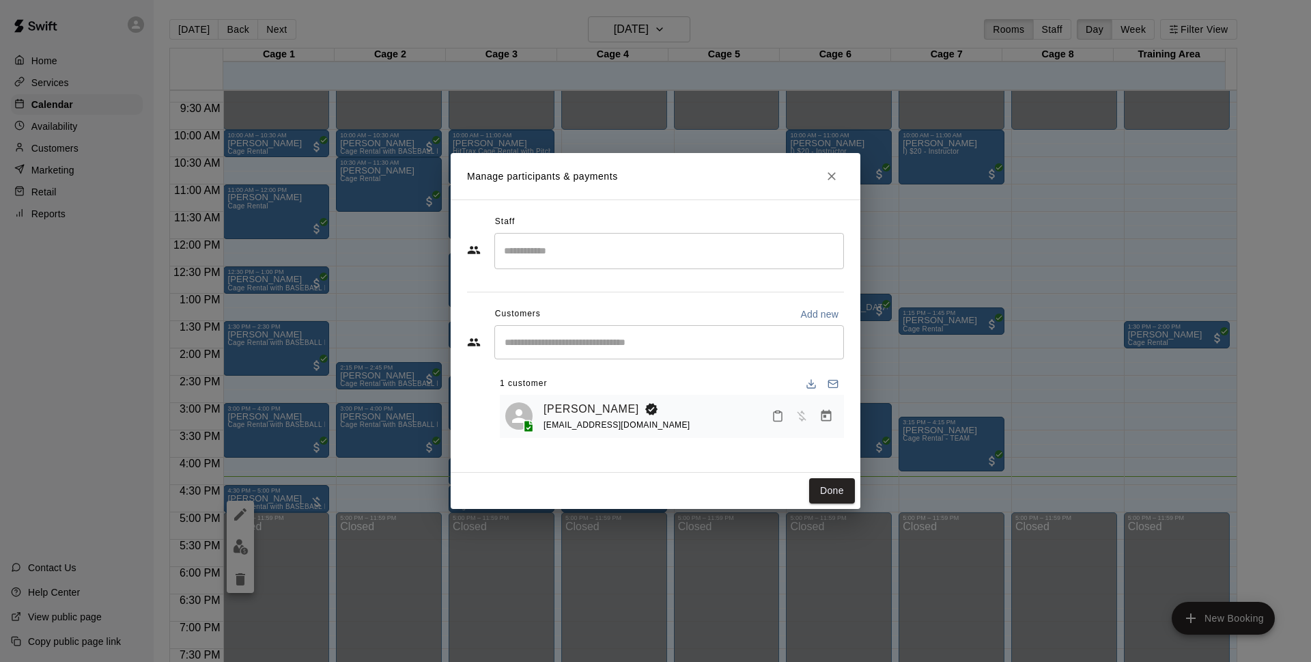
click at [836, 175] on icon "Close" at bounding box center [832, 176] width 14 height 14
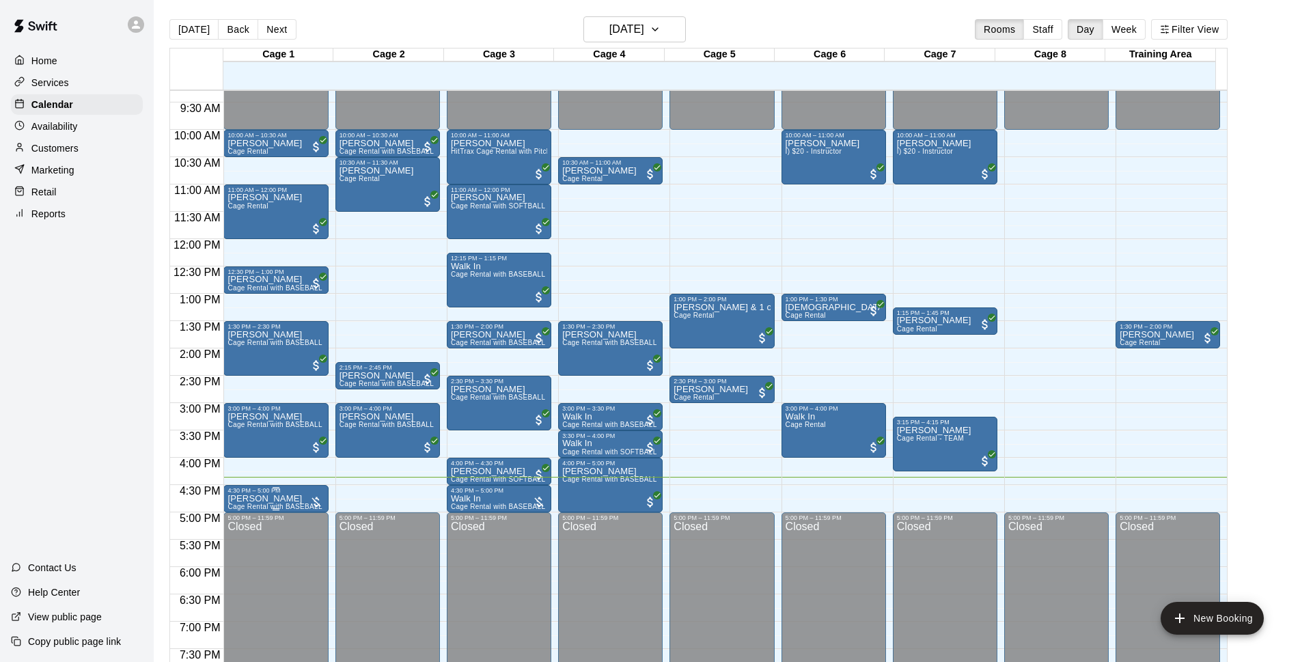
click at [269, 499] on p "[PERSON_NAME]" at bounding box center [275, 499] width 96 height 0
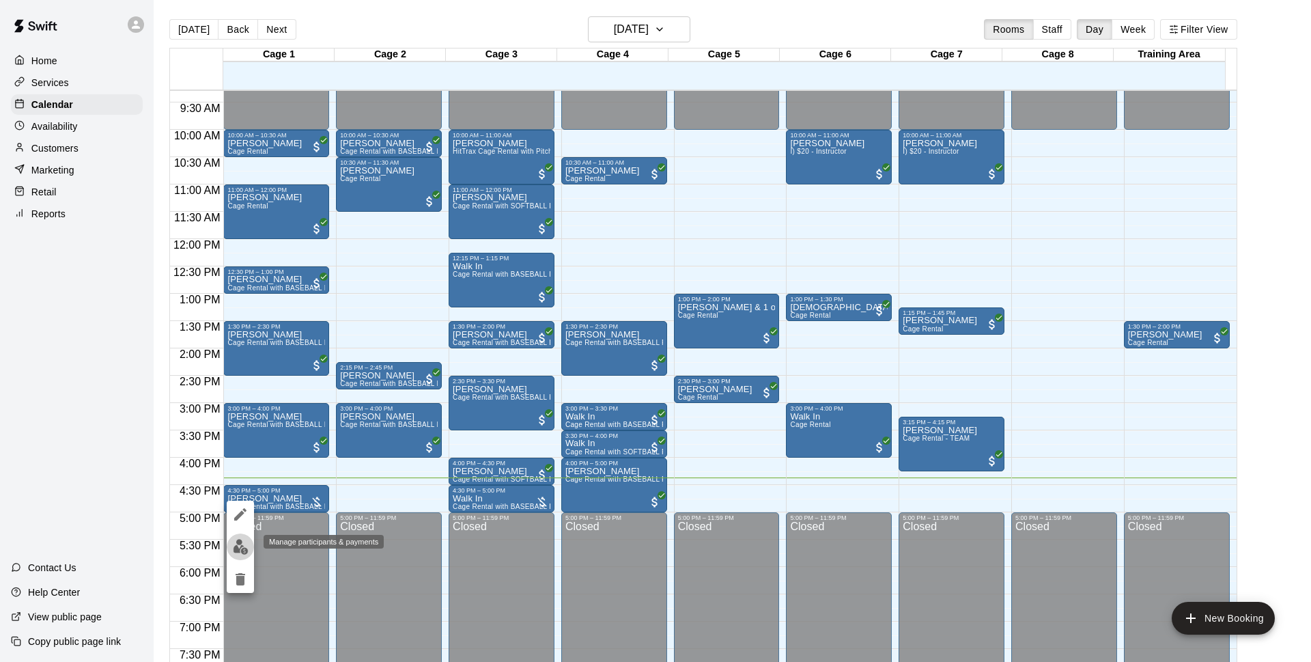
click at [243, 546] on img "edit" at bounding box center [241, 547] width 16 height 16
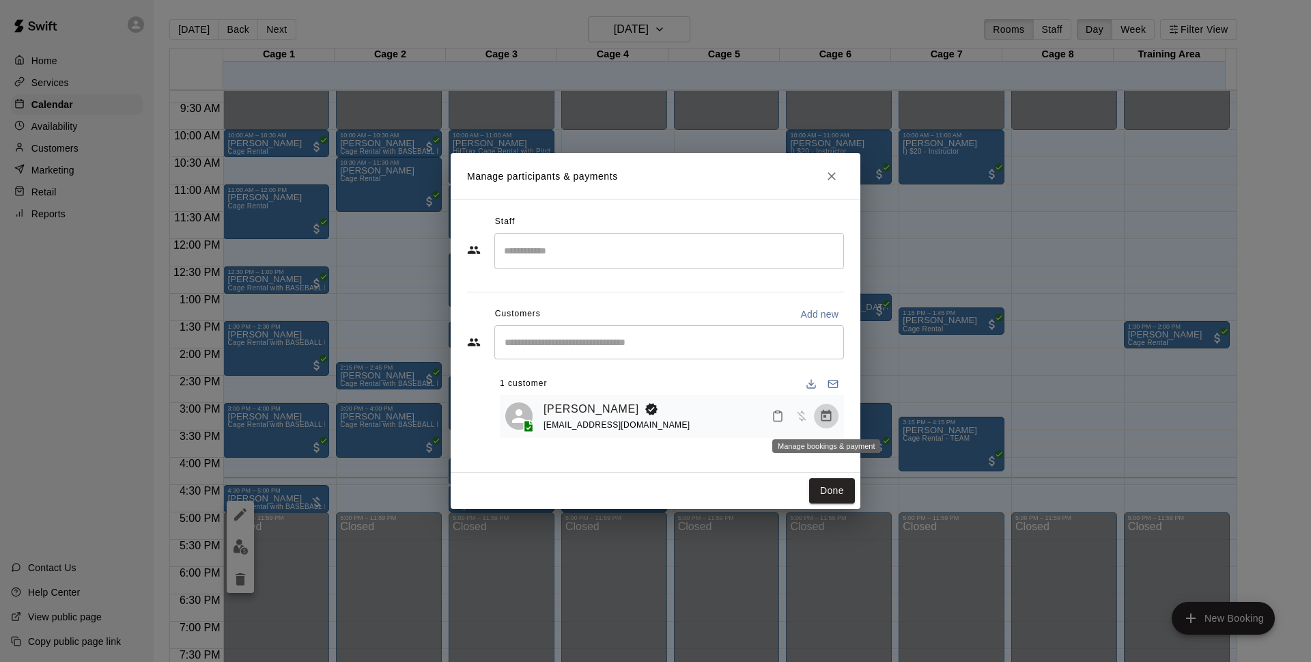
click at [827, 415] on icon "Manage bookings & payment" at bounding box center [827, 416] width 10 height 12
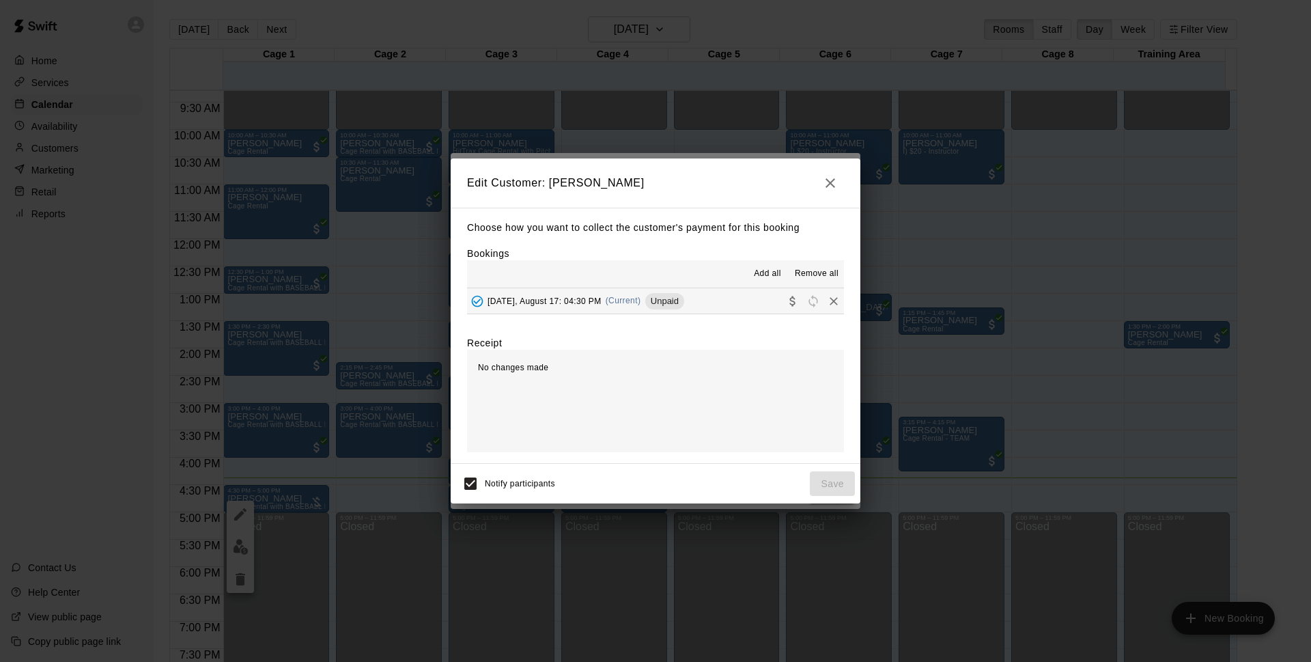
click at [688, 309] on button "[DATE], August 17: 04:30 PM (Current) Unpaid" at bounding box center [655, 300] width 377 height 25
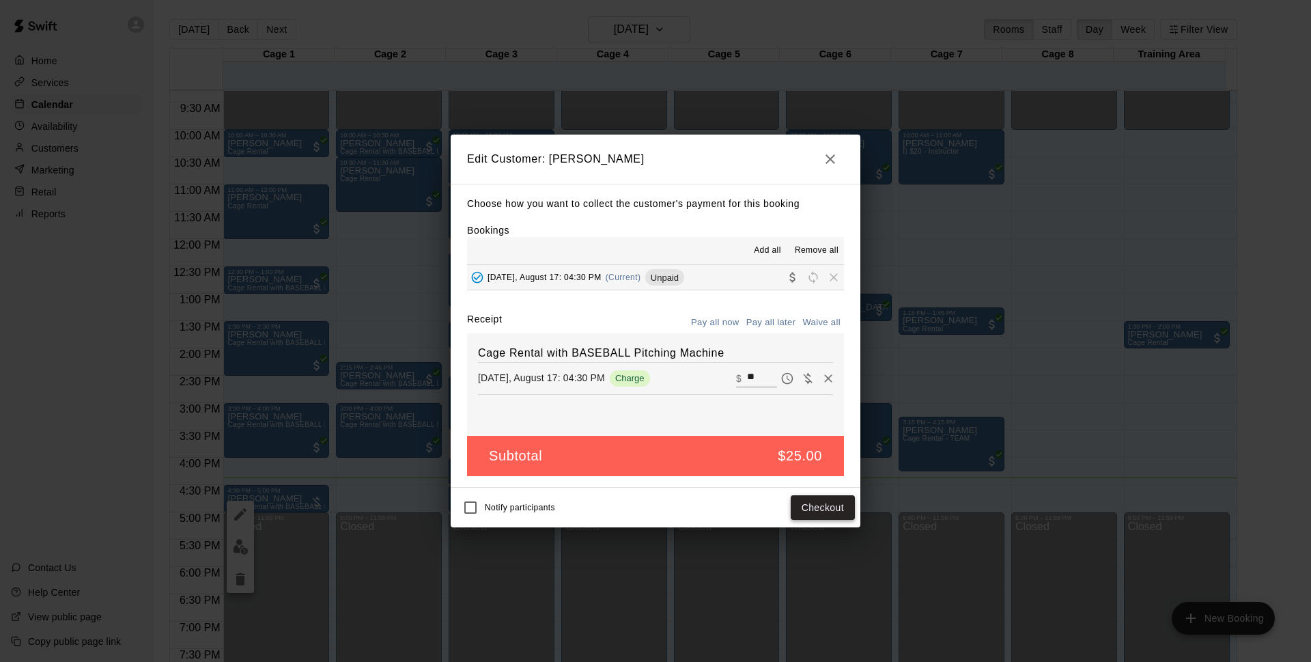
click at [828, 509] on button "Checkout" at bounding box center [823, 507] width 64 height 25
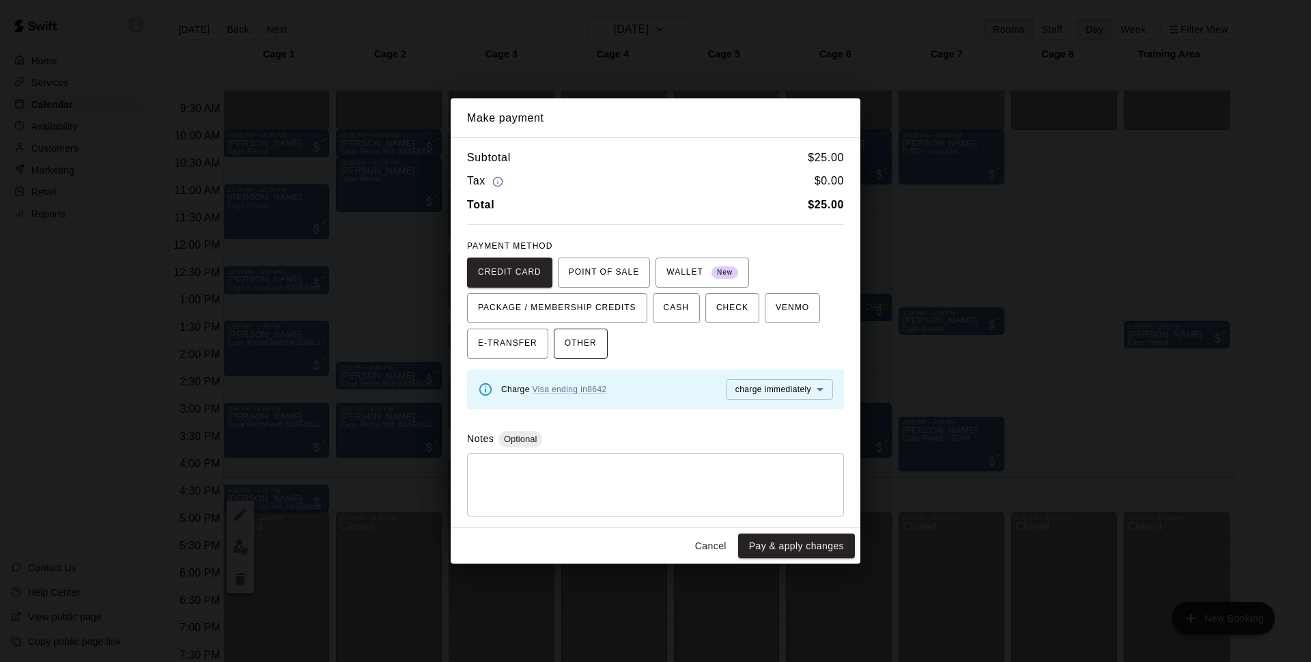
click at [578, 340] on span "OTHER" at bounding box center [581, 344] width 32 height 22
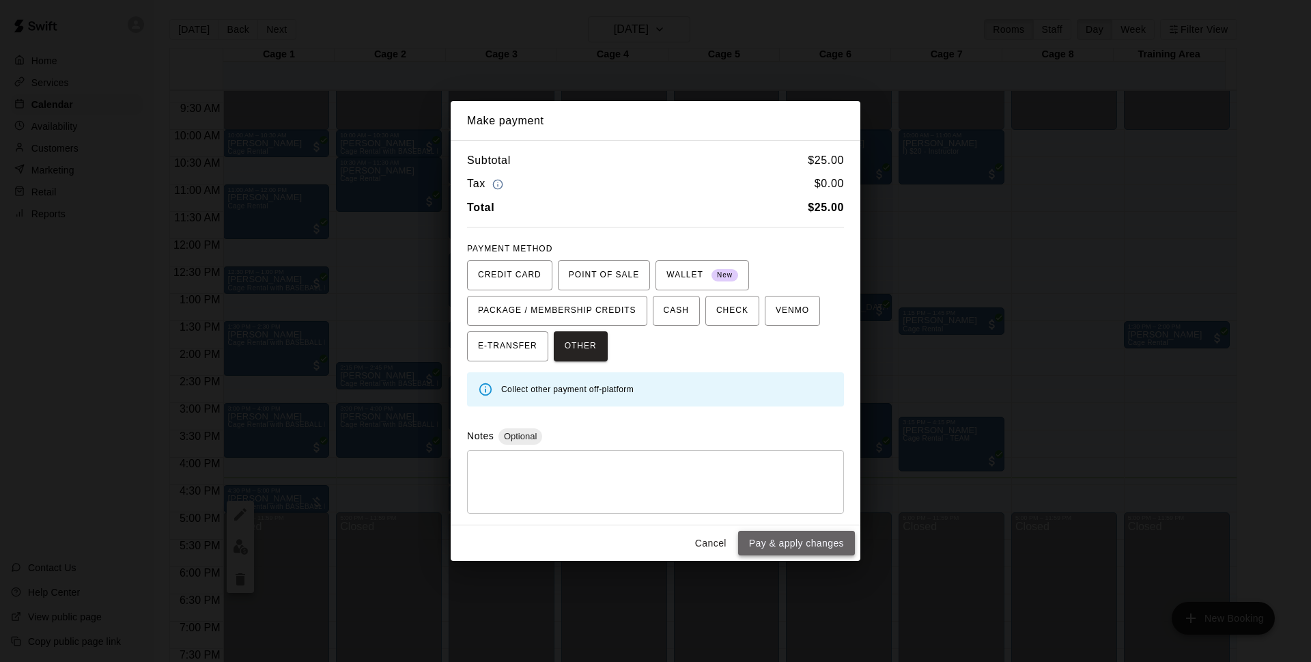
click at [804, 547] on button "Pay & apply changes" at bounding box center [796, 543] width 117 height 25
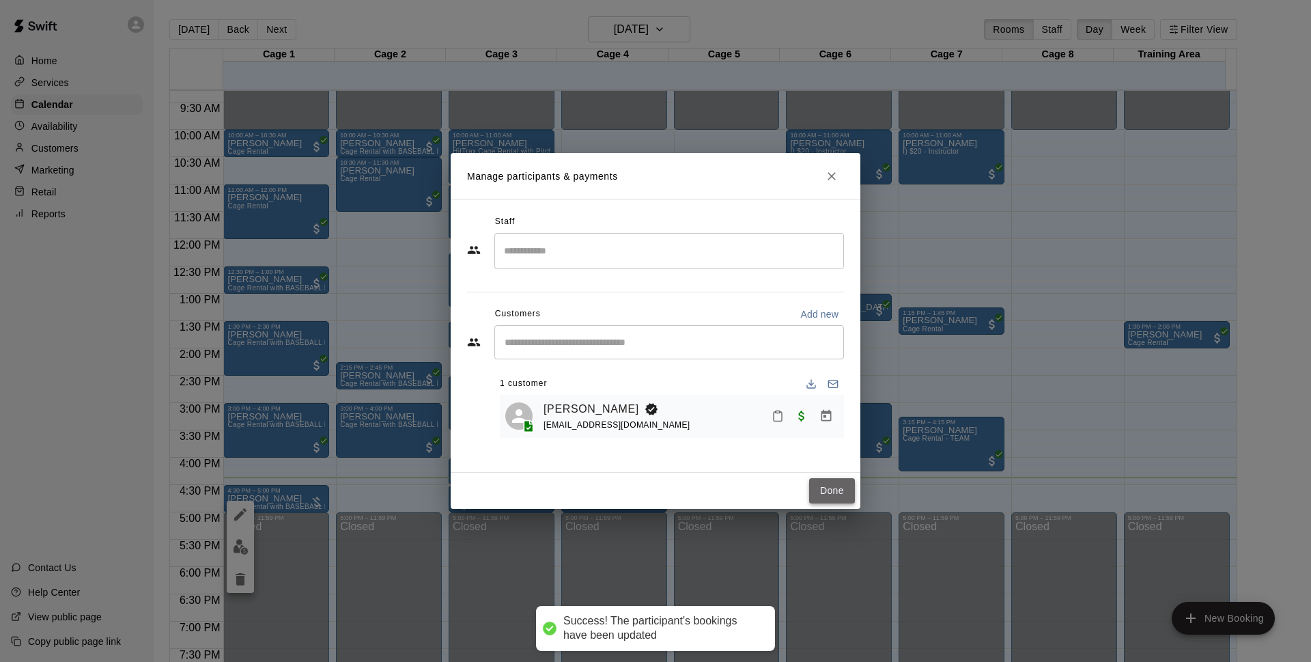
click at [835, 486] on button "Done" at bounding box center [832, 490] width 46 height 25
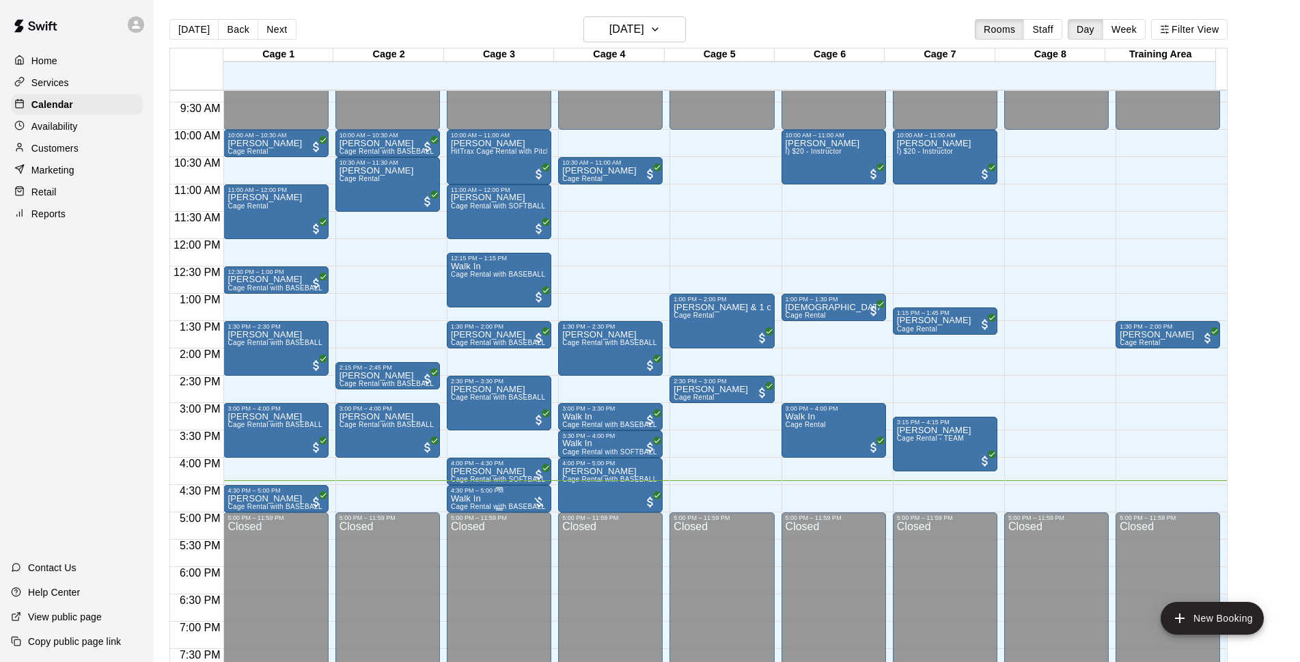
click at [477, 499] on p "Walk In" at bounding box center [499, 499] width 96 height 0
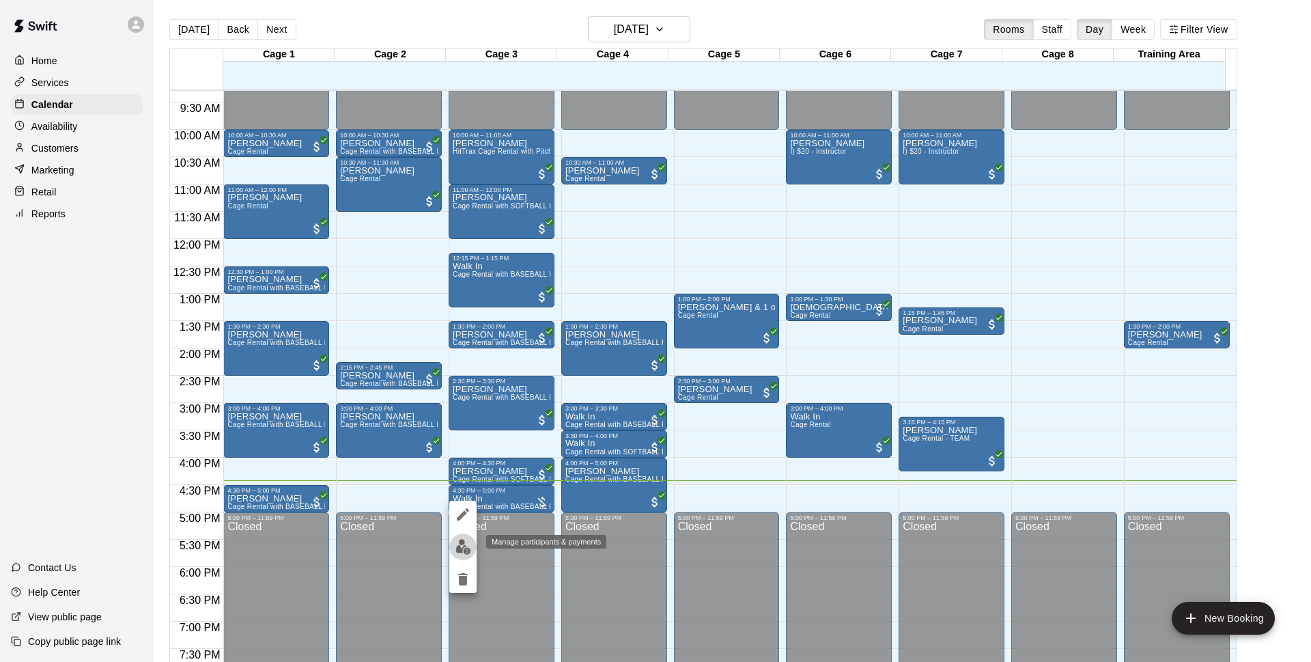
click at [465, 549] on img "edit" at bounding box center [464, 547] width 16 height 16
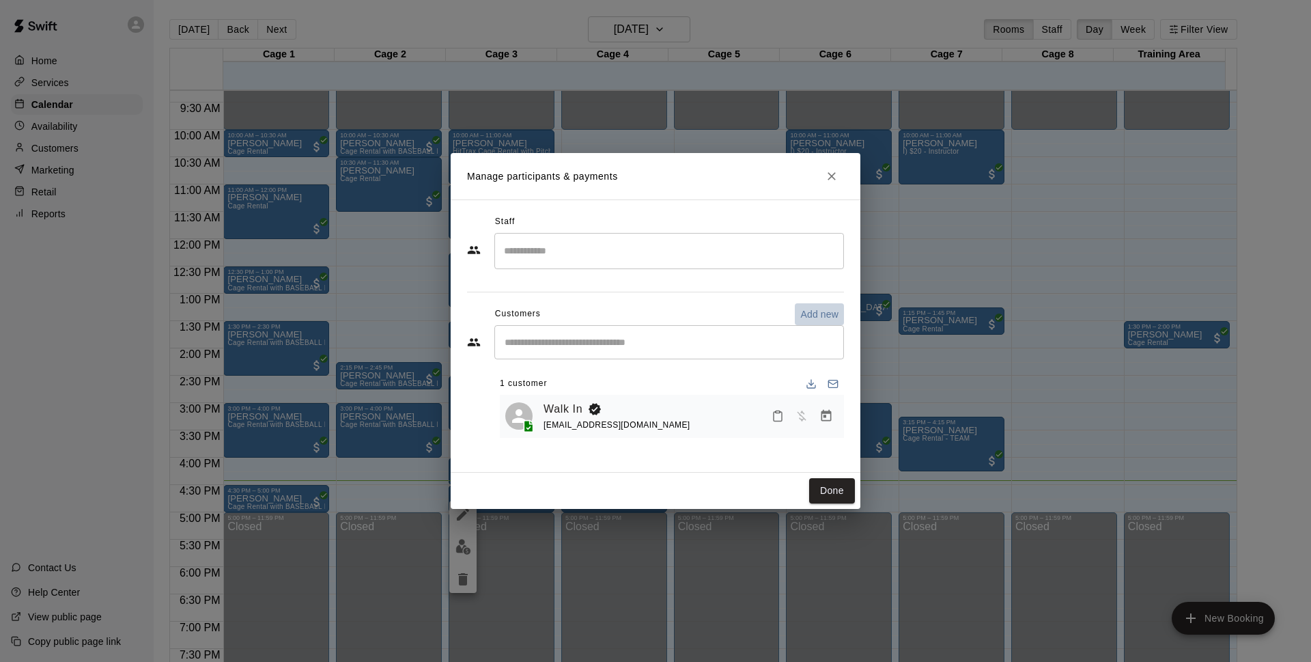
click at [824, 320] on p "Add new" at bounding box center [819, 314] width 38 height 14
select select "**"
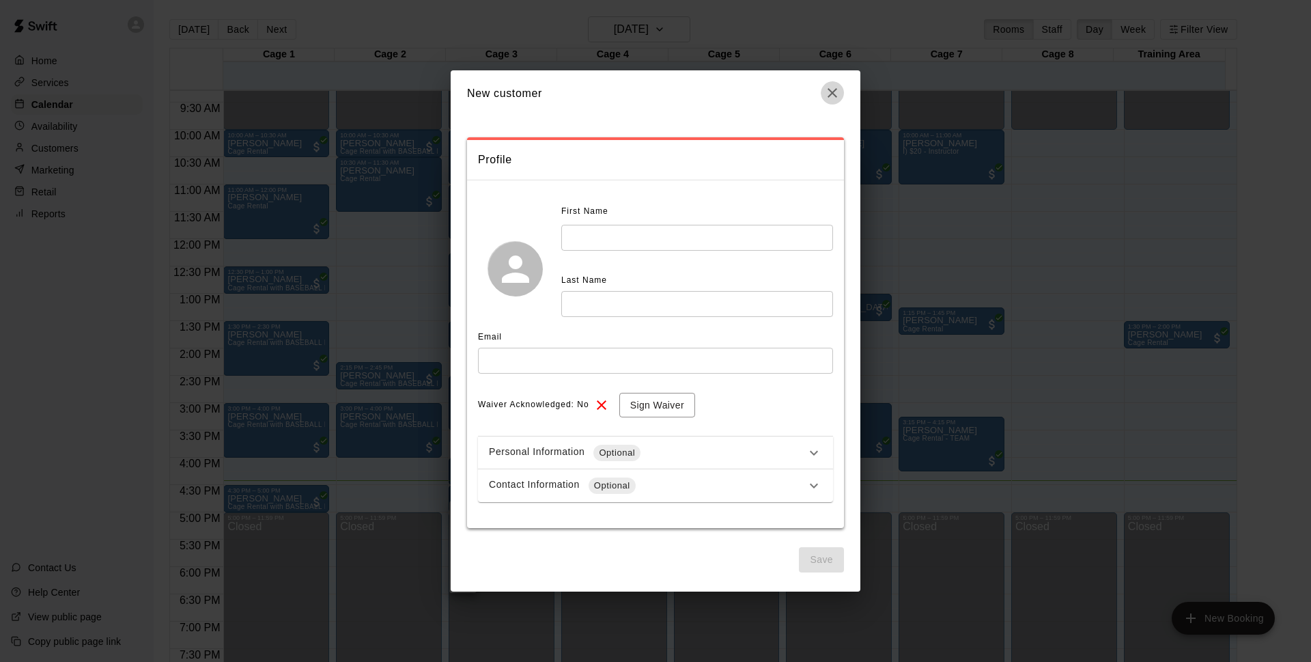
click at [828, 89] on icon "button" at bounding box center [832, 93] width 16 height 16
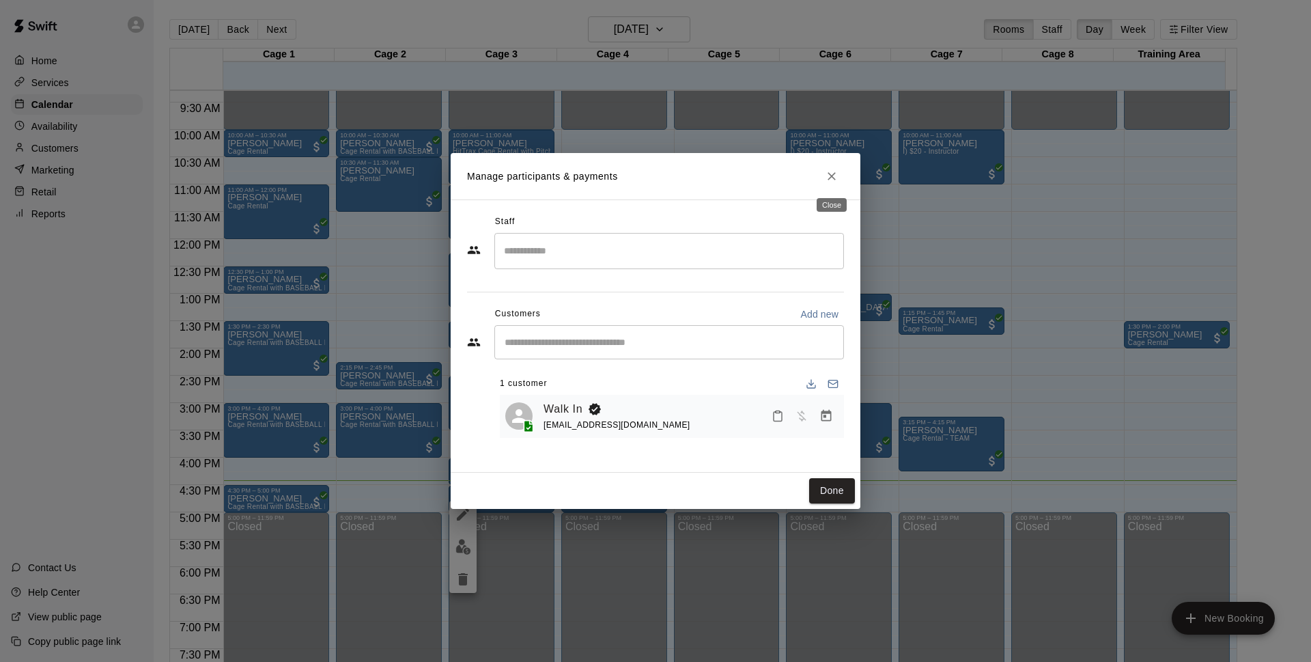
click at [840, 175] on button "Close" at bounding box center [832, 176] width 25 height 25
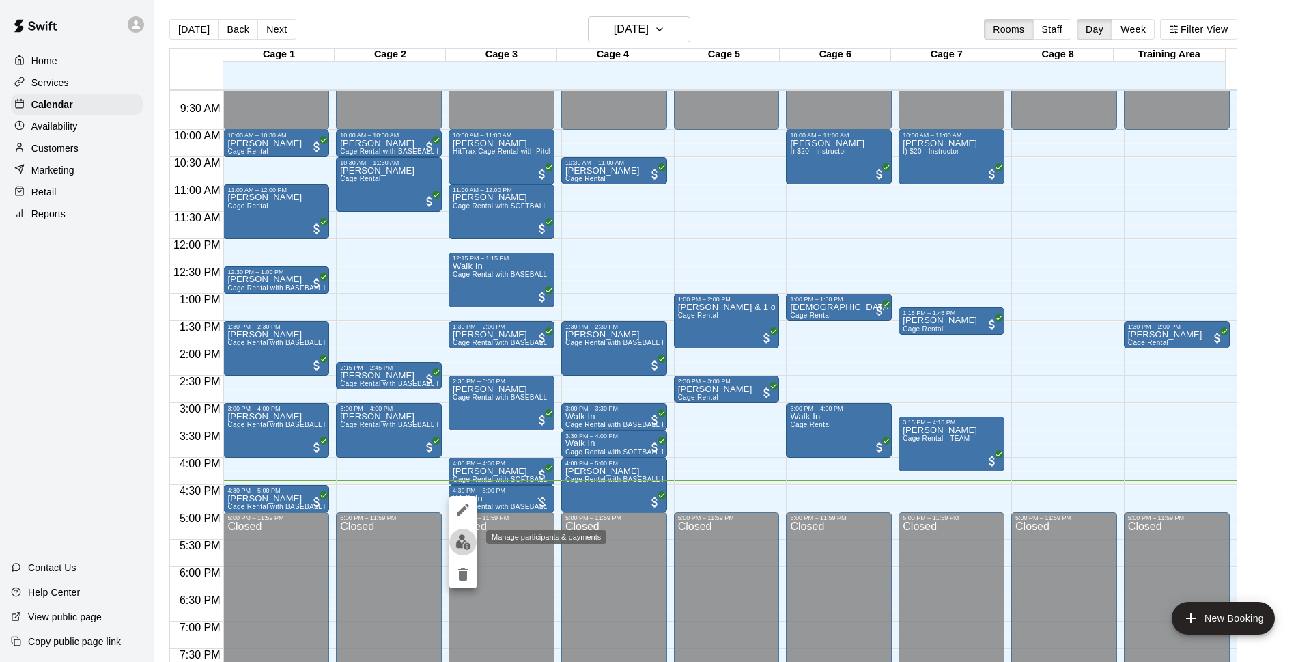
click at [463, 544] on img "edit" at bounding box center [464, 542] width 16 height 16
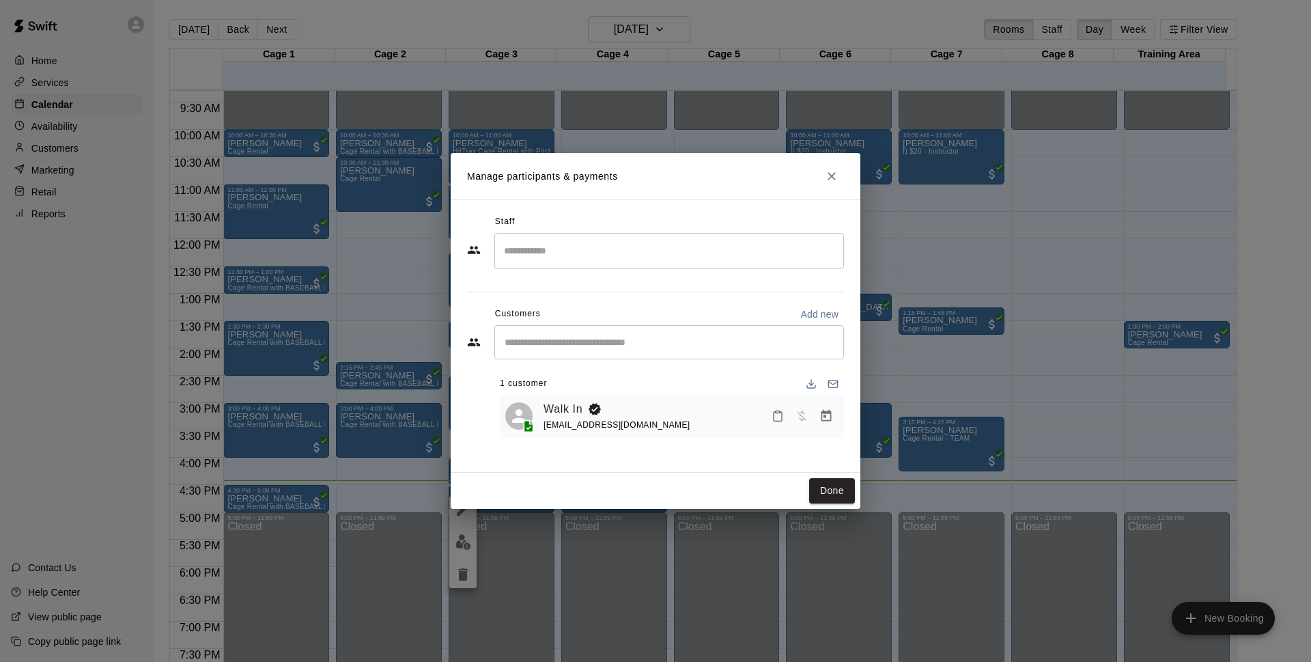
click at [824, 310] on p "Add new" at bounding box center [819, 314] width 38 height 14
select select "**"
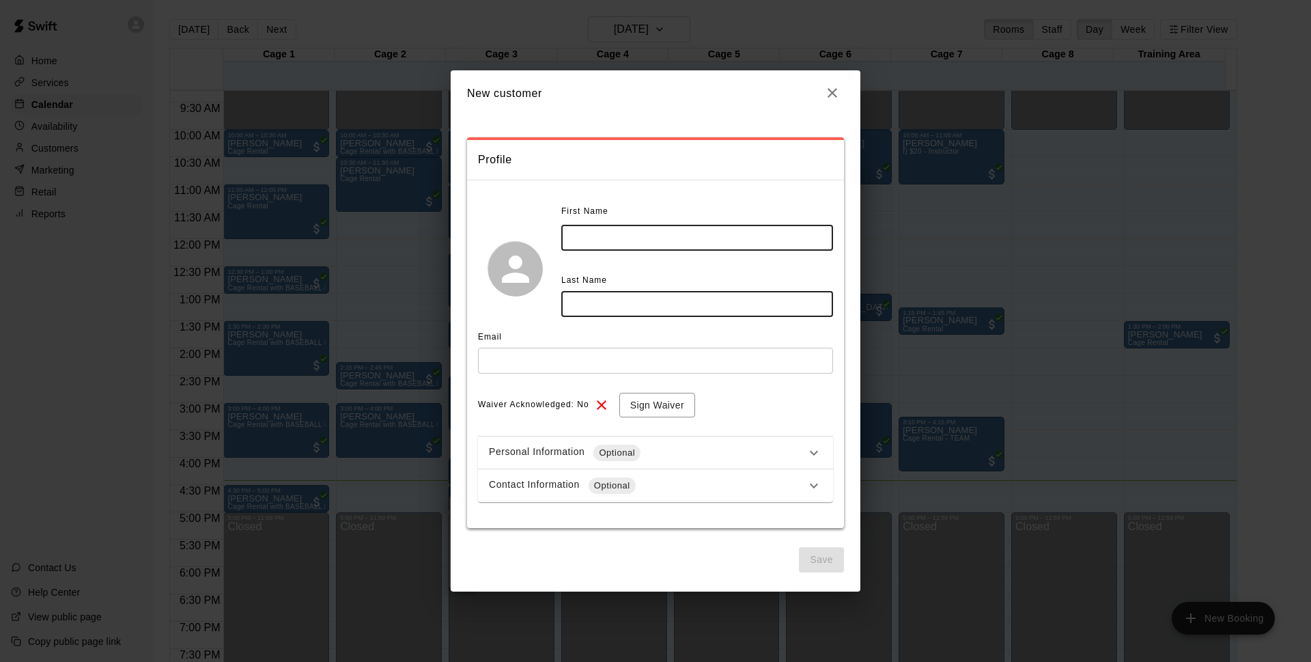
click at [695, 237] on input "text" at bounding box center [697, 237] width 272 height 25
type input "*"
type input "*****"
click at [757, 303] on input "text" at bounding box center [697, 303] width 272 height 25
type input "*"
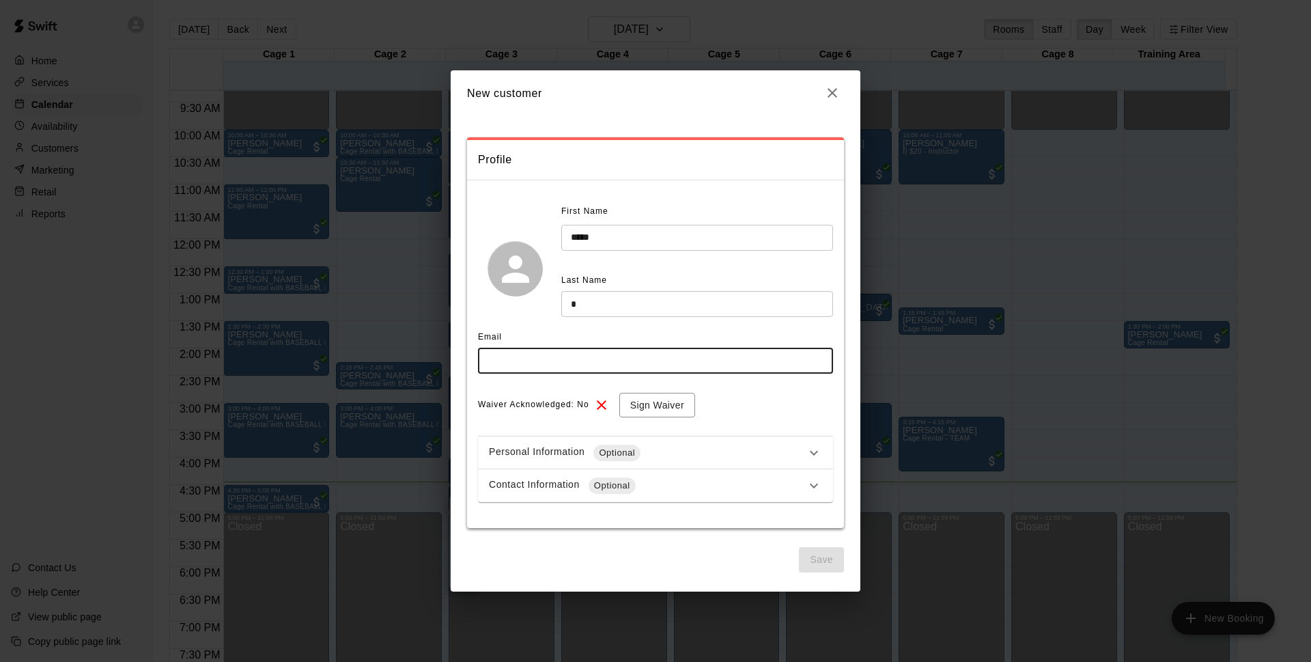
click at [512, 361] on input "text" at bounding box center [655, 360] width 355 height 25
type input "**********"
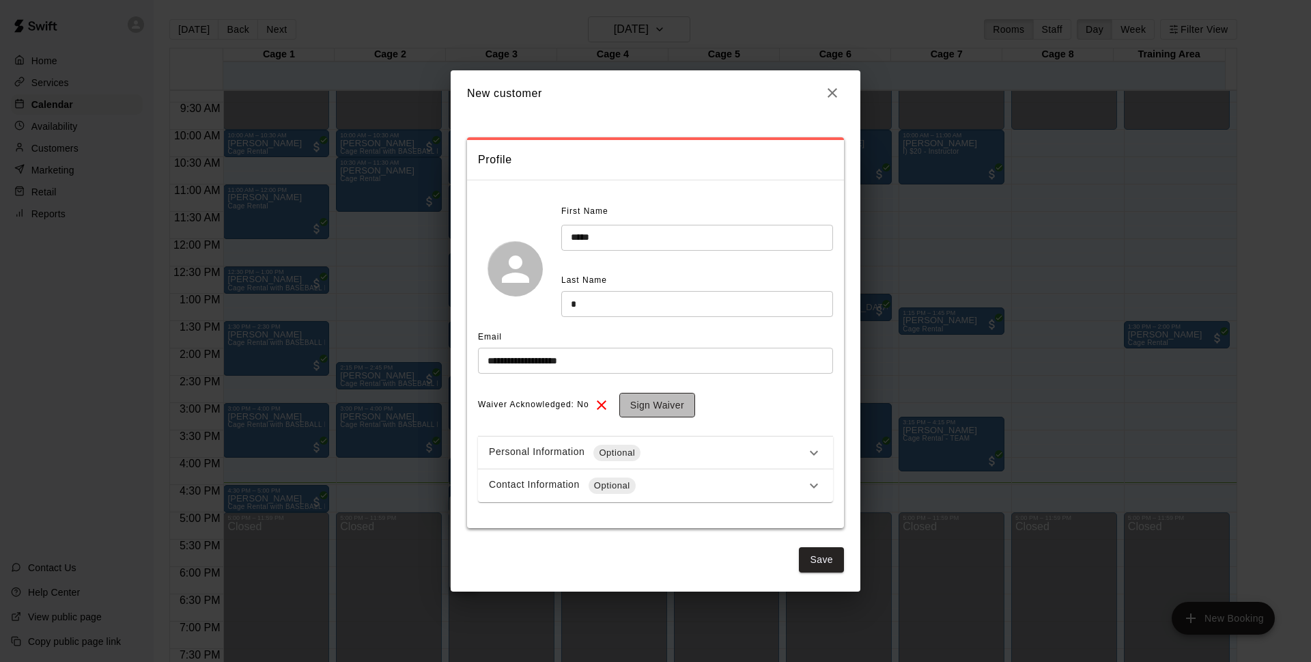
drag, startPoint x: 680, startPoint y: 410, endPoint x: 668, endPoint y: 407, distance: 11.9
click at [668, 407] on button "Sign Waiver" at bounding box center [657, 405] width 76 height 25
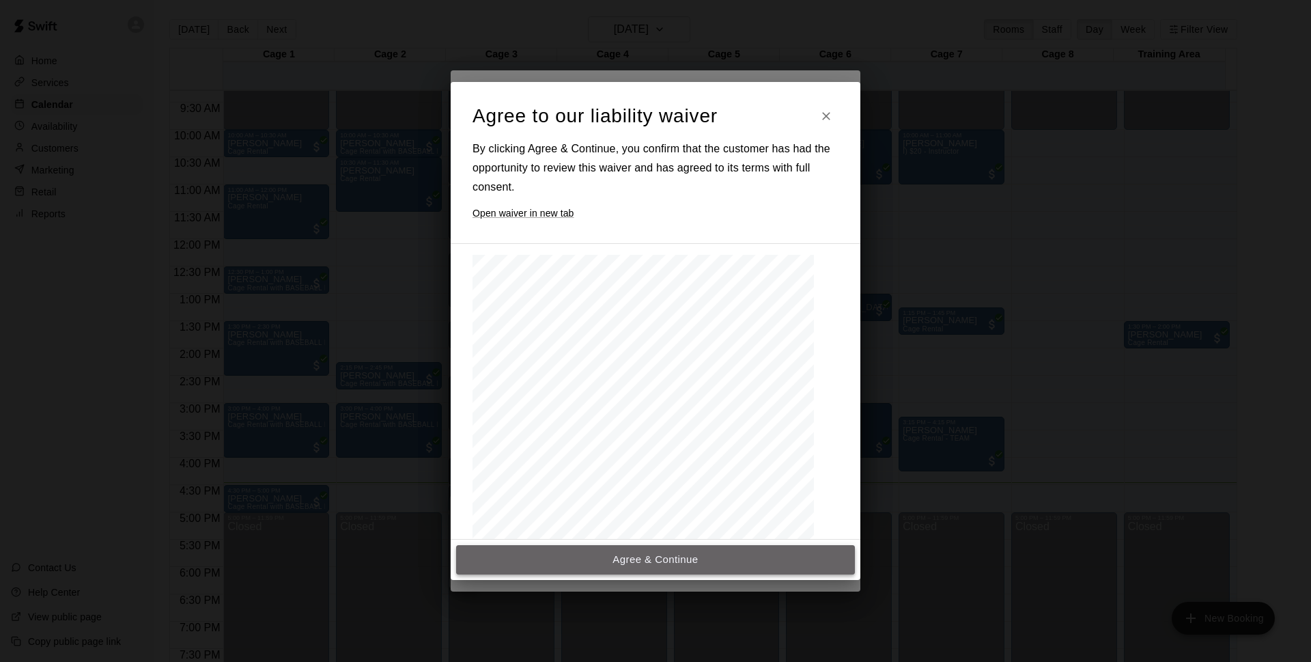
click at [619, 564] on button "Agree & Continue" at bounding box center [655, 559] width 399 height 29
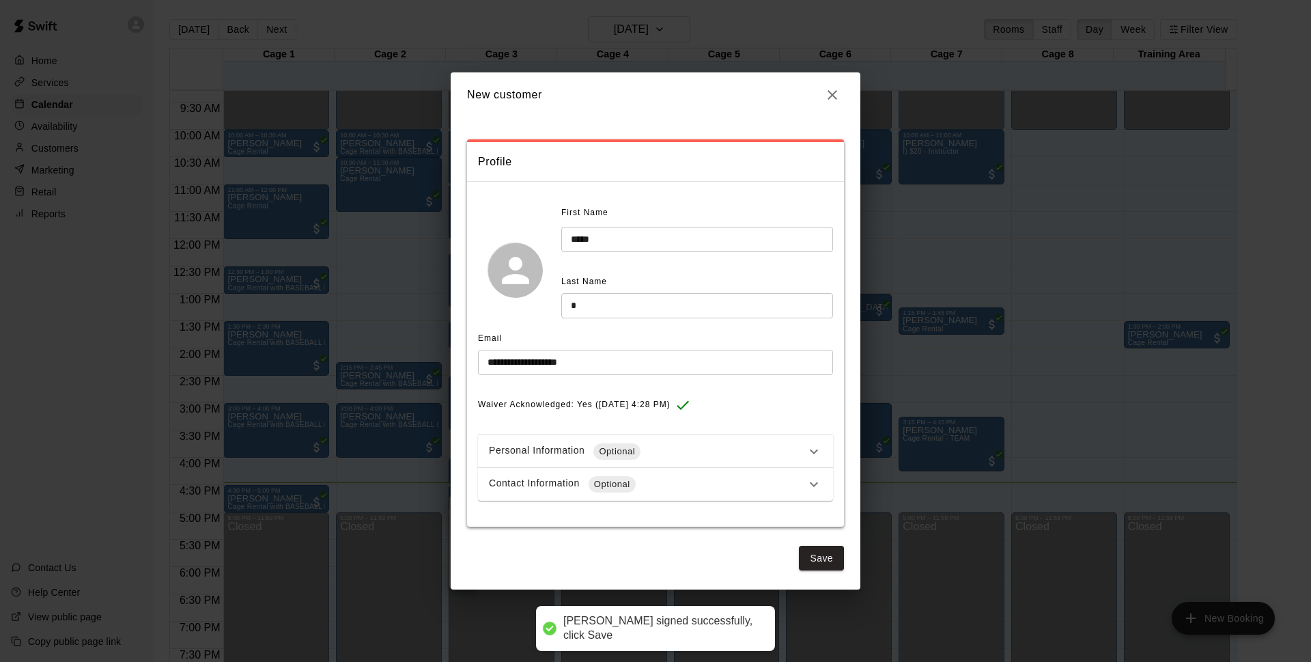
click at [645, 479] on div "Contact Information Optional" at bounding box center [647, 484] width 317 height 16
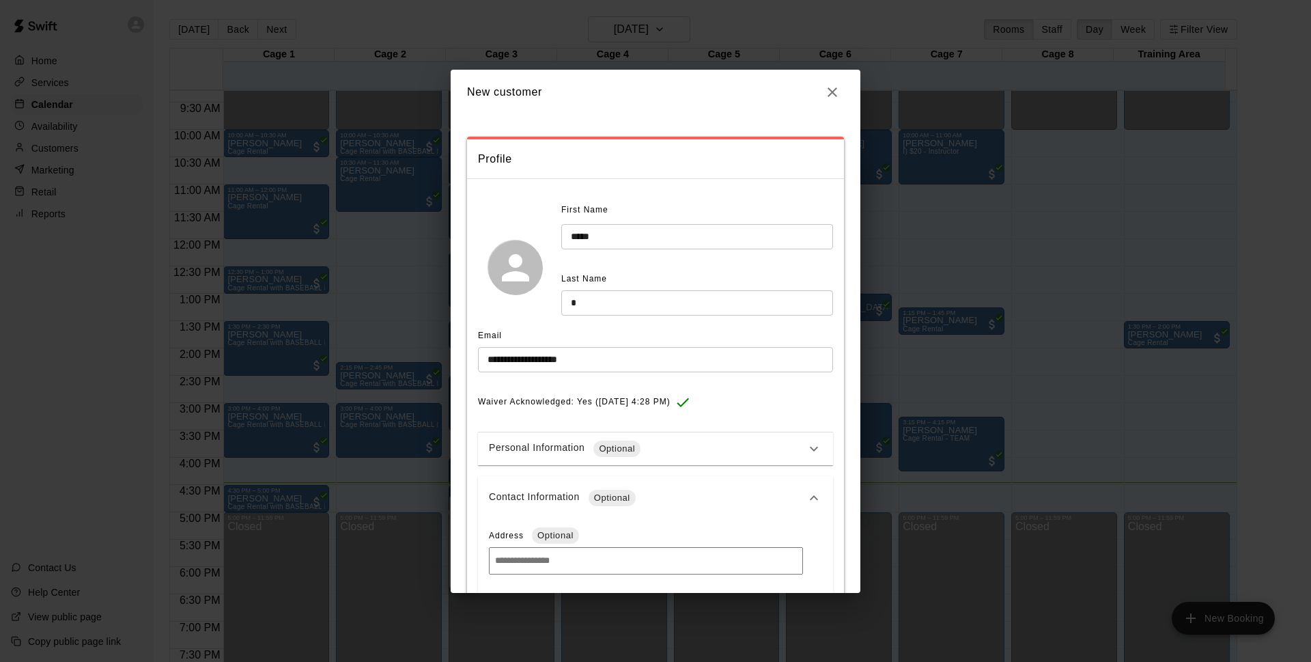
scroll to position [143, 0]
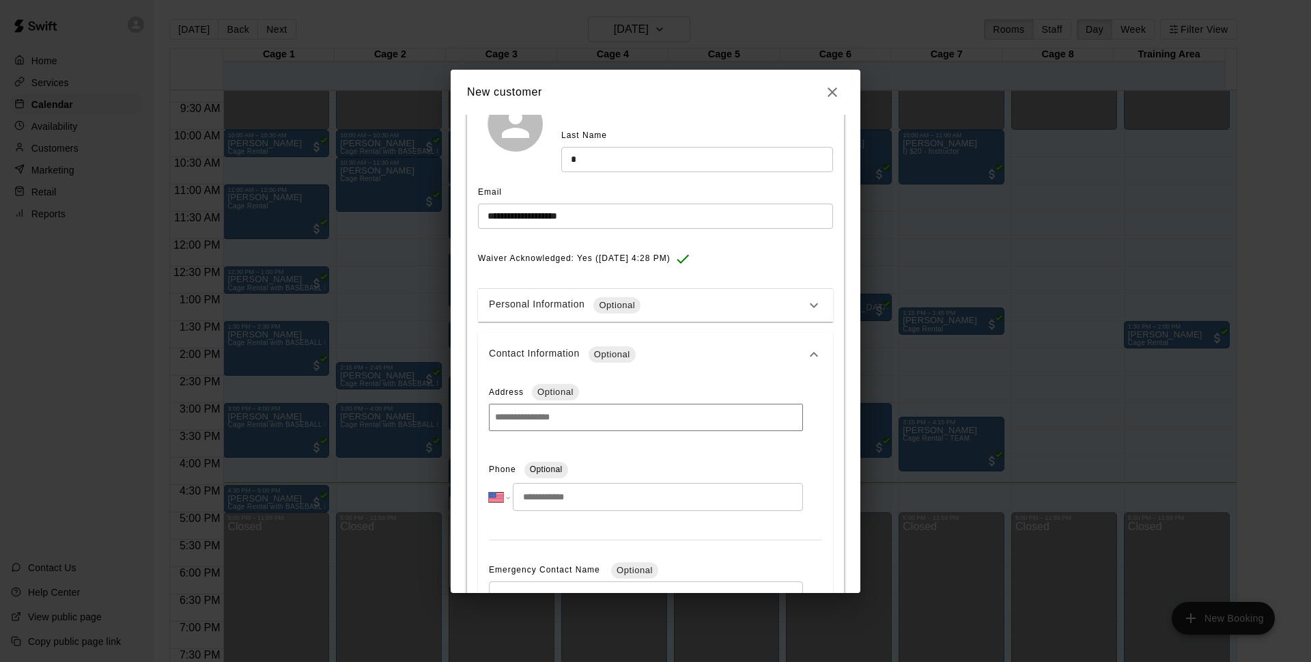
click at [537, 499] on input "tel" at bounding box center [658, 497] width 290 height 28
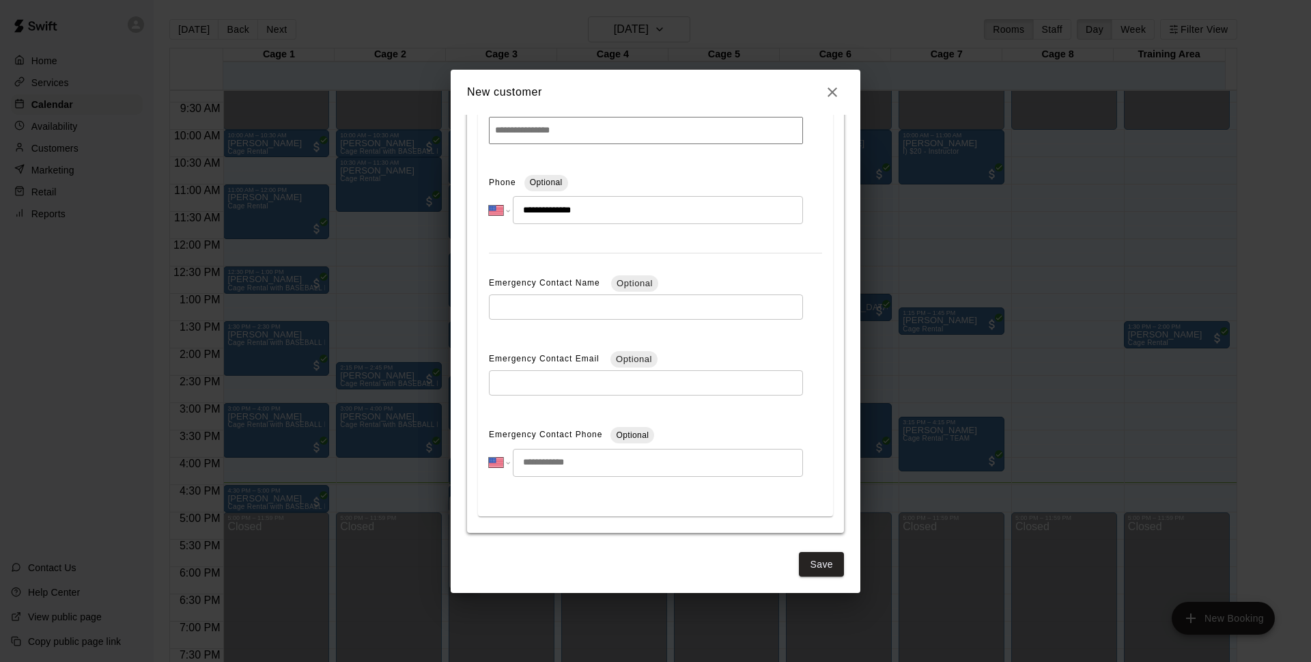
scroll to position [435, 0]
type input "**********"
click at [799, 555] on button "Save" at bounding box center [821, 560] width 45 height 25
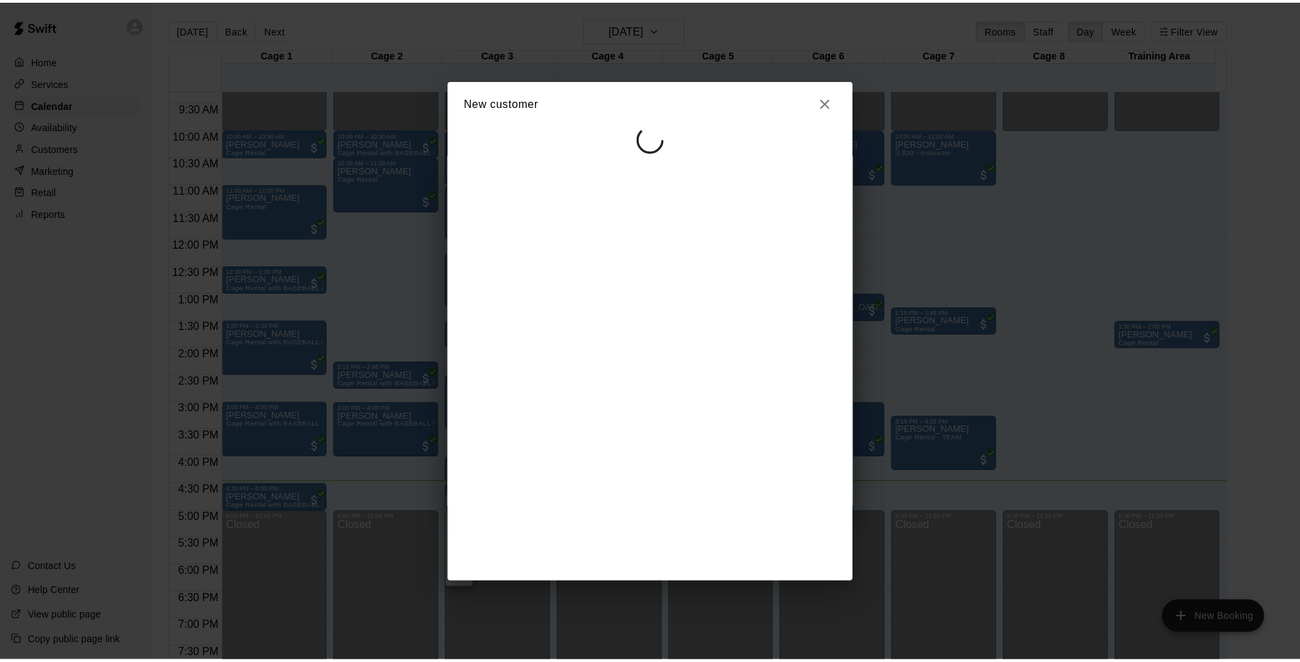
scroll to position [0, 0]
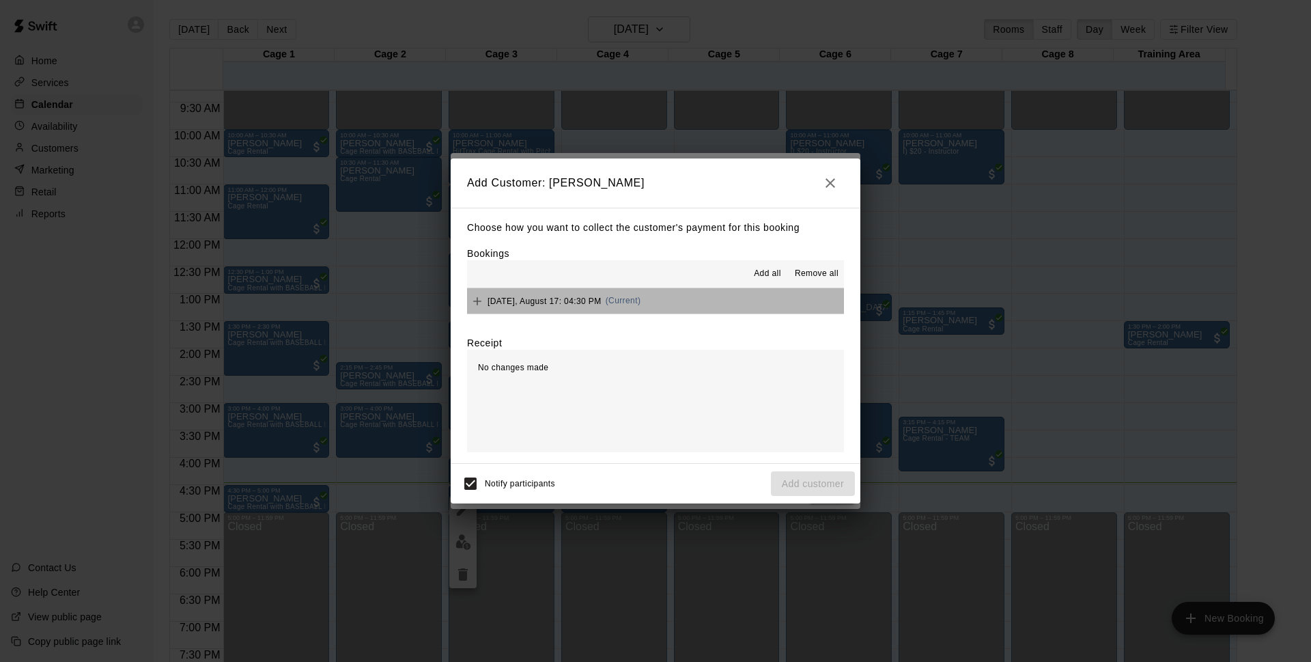
click at [679, 298] on button "[DATE], August 17: 04:30 PM (Current)" at bounding box center [655, 300] width 377 height 25
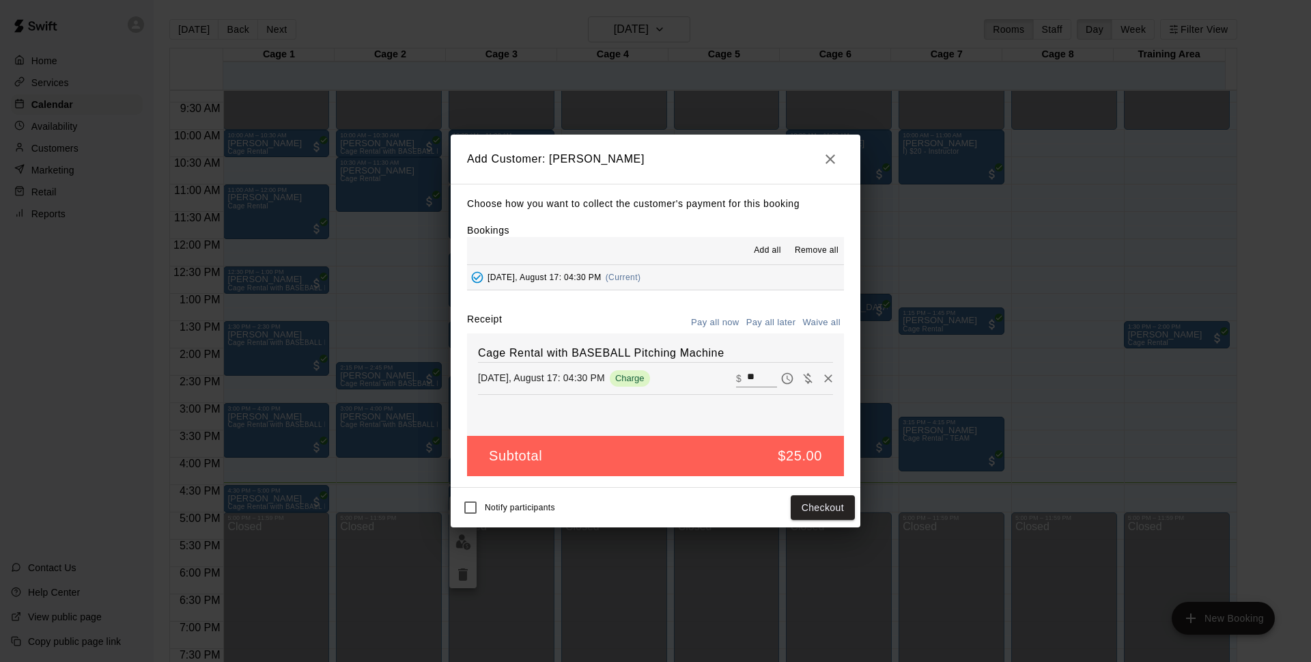
click at [772, 326] on button "Pay all later" at bounding box center [771, 322] width 57 height 21
click at [724, 323] on button "Pay all now" at bounding box center [715, 322] width 55 height 21
click at [824, 510] on button "Checkout" at bounding box center [823, 507] width 64 height 25
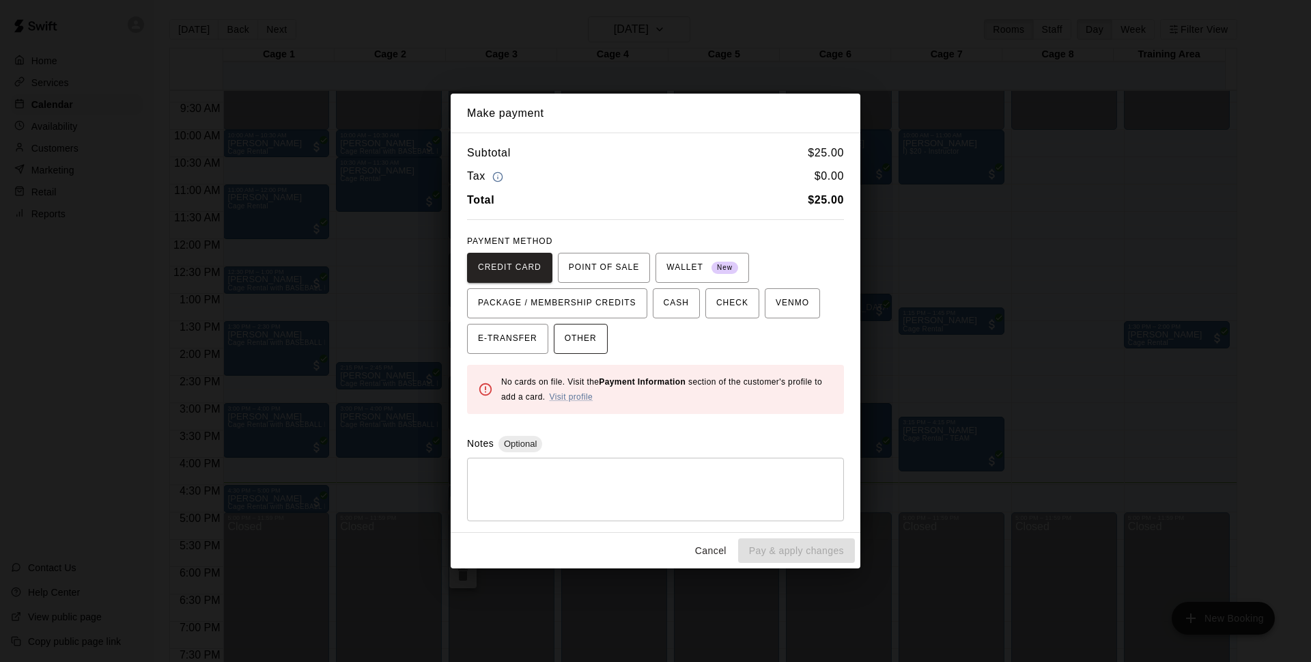
click at [565, 333] on span "OTHER" at bounding box center [581, 339] width 32 height 22
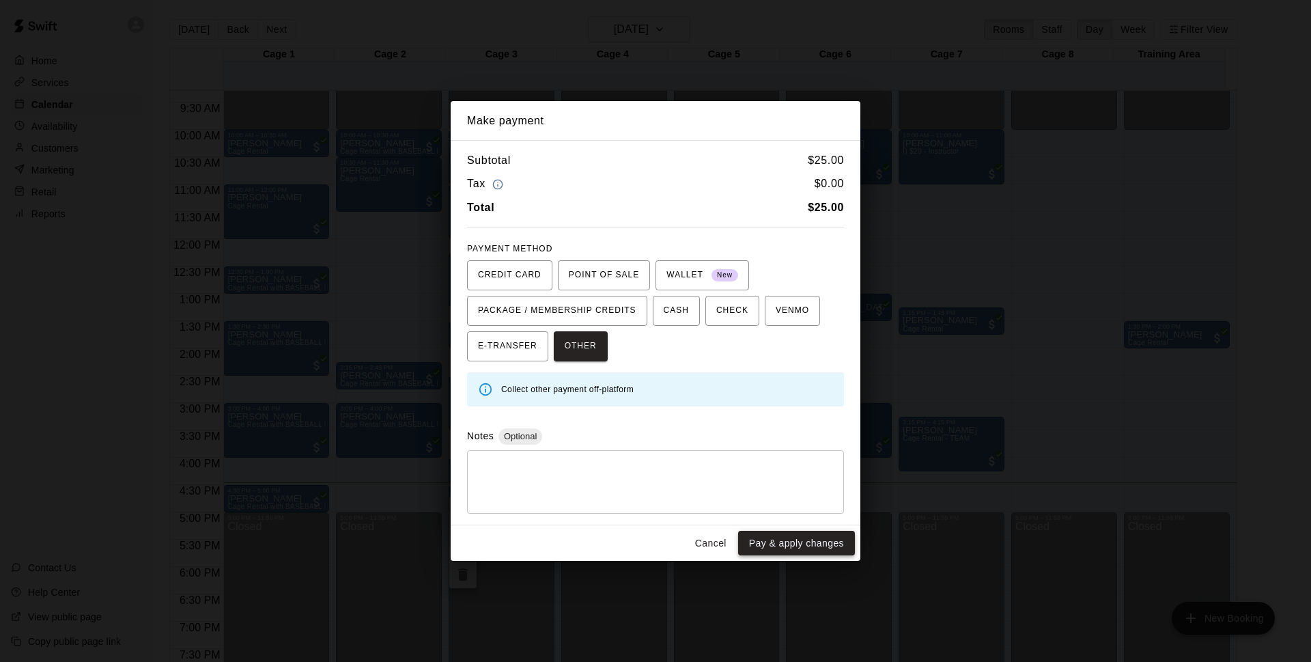
click at [805, 543] on button "Pay & apply changes" at bounding box center [796, 543] width 117 height 25
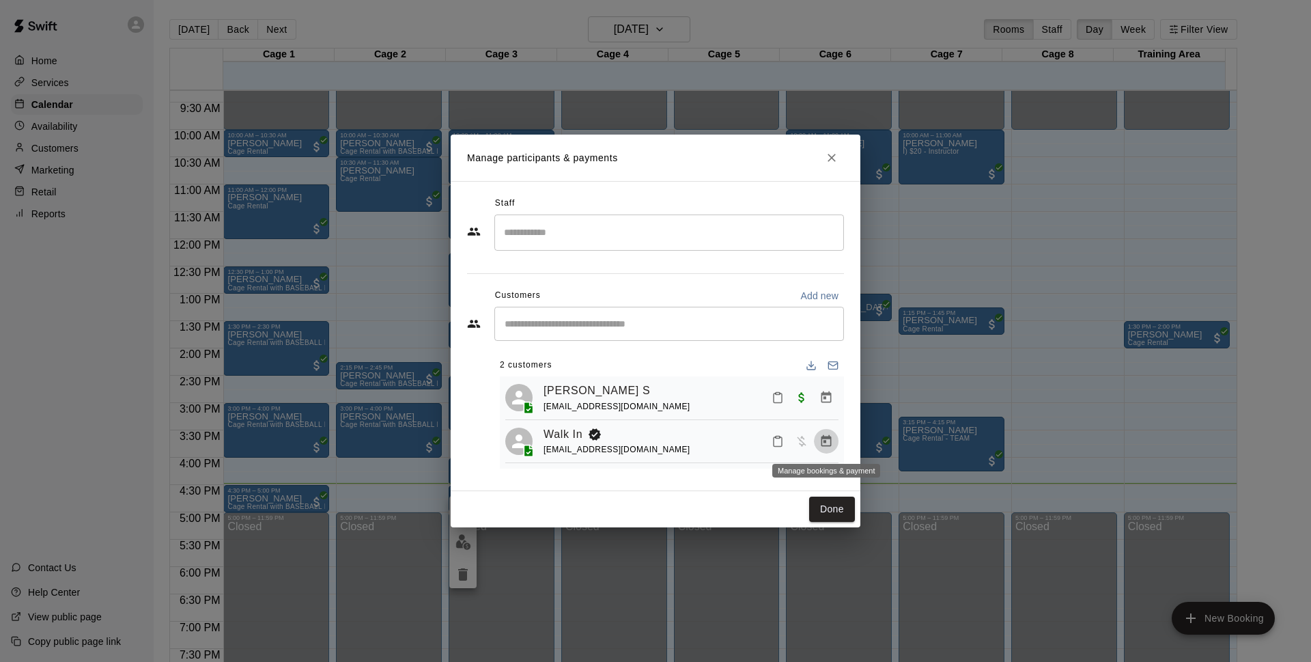
click at [825, 440] on icon "Manage bookings & payment" at bounding box center [827, 441] width 10 height 12
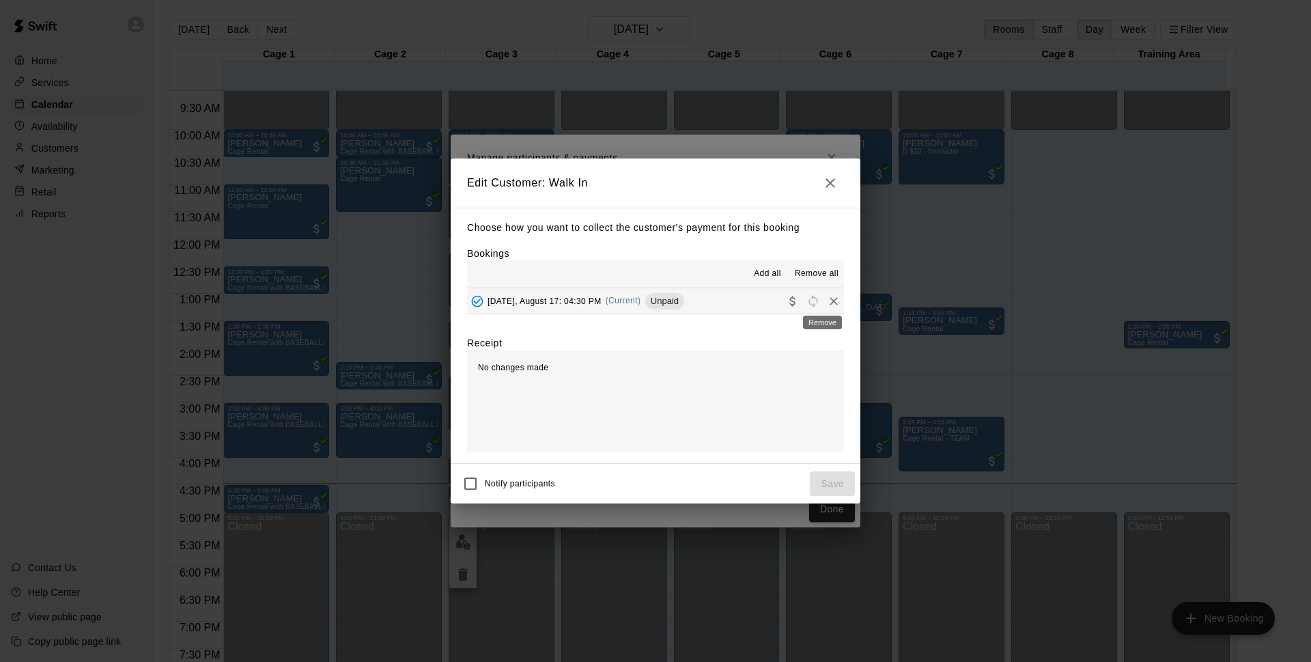
click at [827, 297] on icon "Remove" at bounding box center [834, 301] width 14 height 14
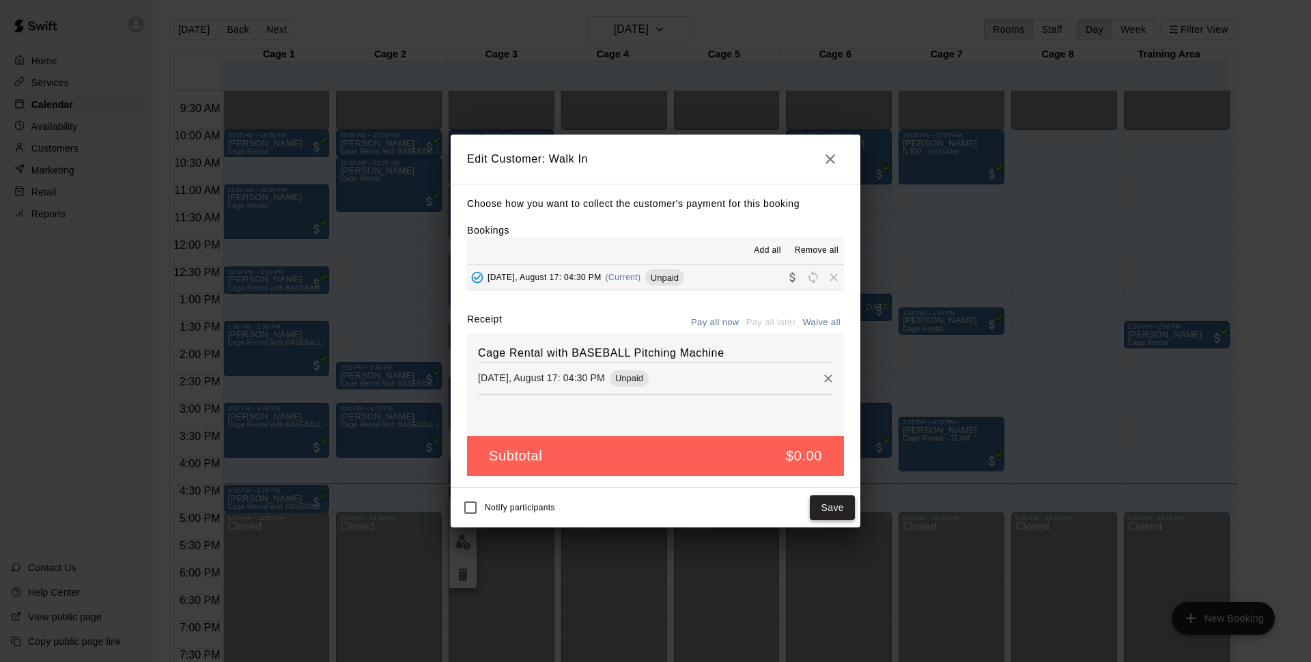
click at [822, 507] on button "Save" at bounding box center [832, 507] width 45 height 25
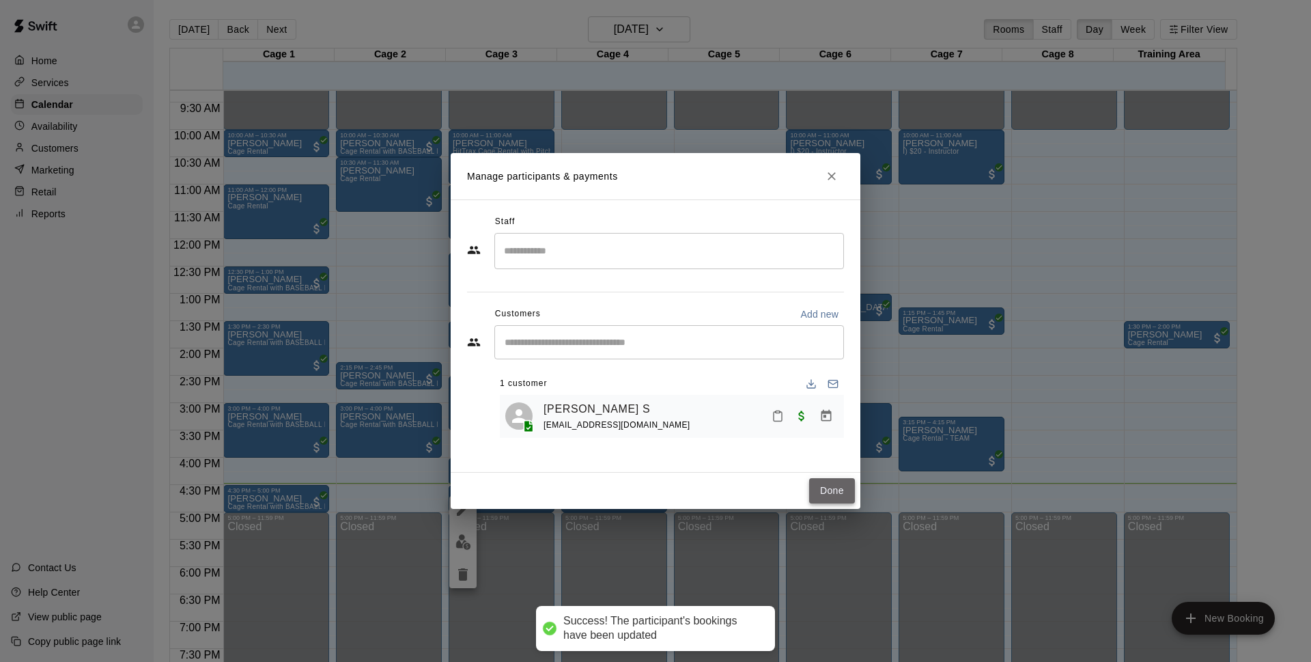
click at [820, 489] on button "Done" at bounding box center [832, 490] width 46 height 25
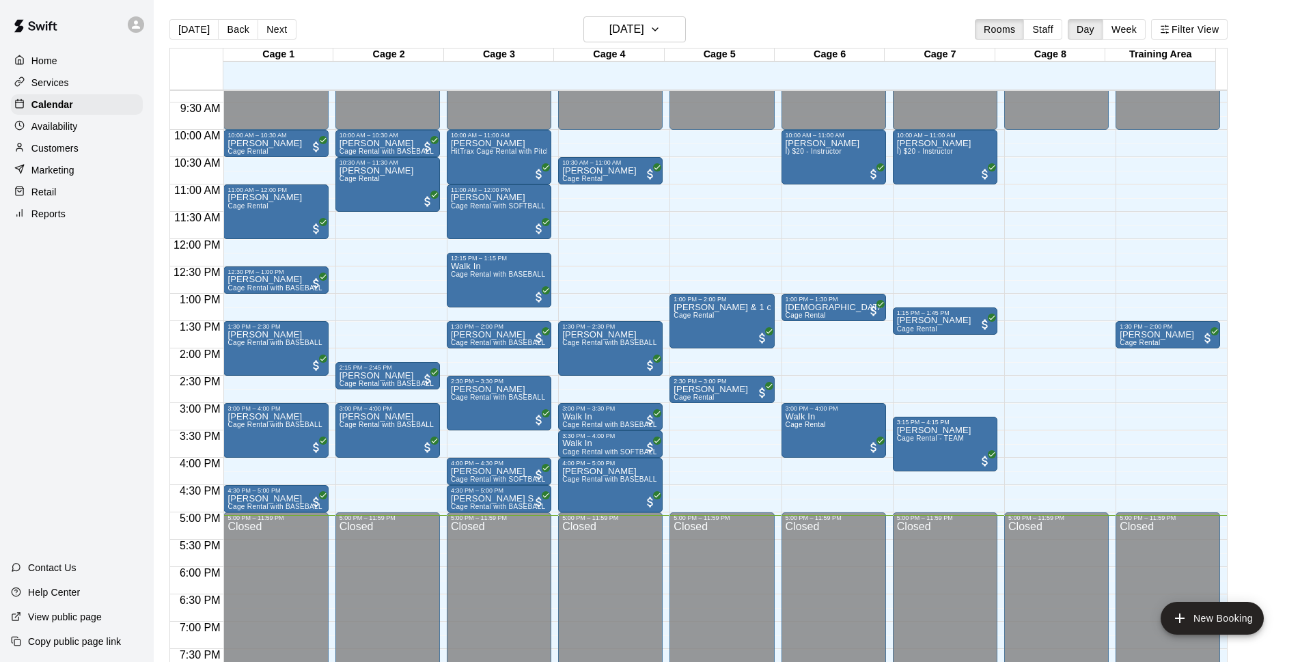
click at [1300, 661] on html "Home Services Calendar Availability Customers Marketing Retail Reports Contact …" at bounding box center [650, 342] width 1300 height 684
click at [1156, 452] on div "12:00 AM – 10:00 AM Closed 1:30 PM – 2:00 PM [PERSON_NAME] Cage Rental 5:00 PM …" at bounding box center [1167, 238] width 104 height 1311
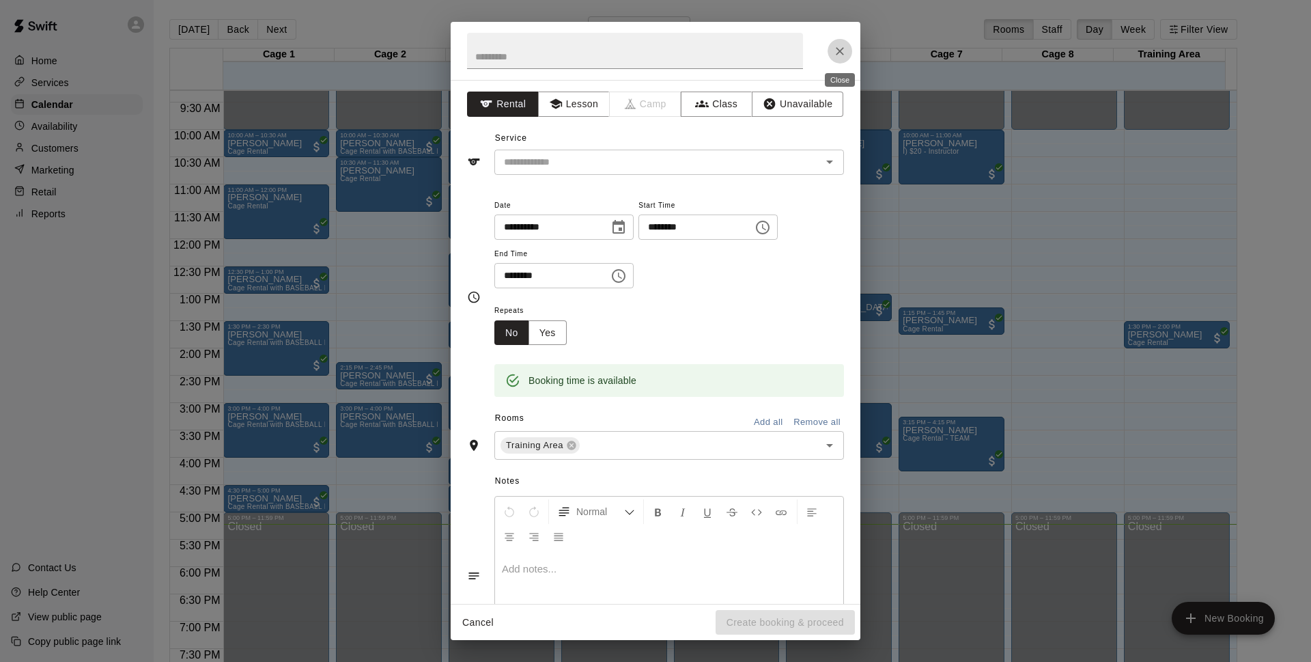
click at [841, 53] on icon "Close" at bounding box center [840, 51] width 8 height 8
